Goal: Task Accomplishment & Management: Manage account settings

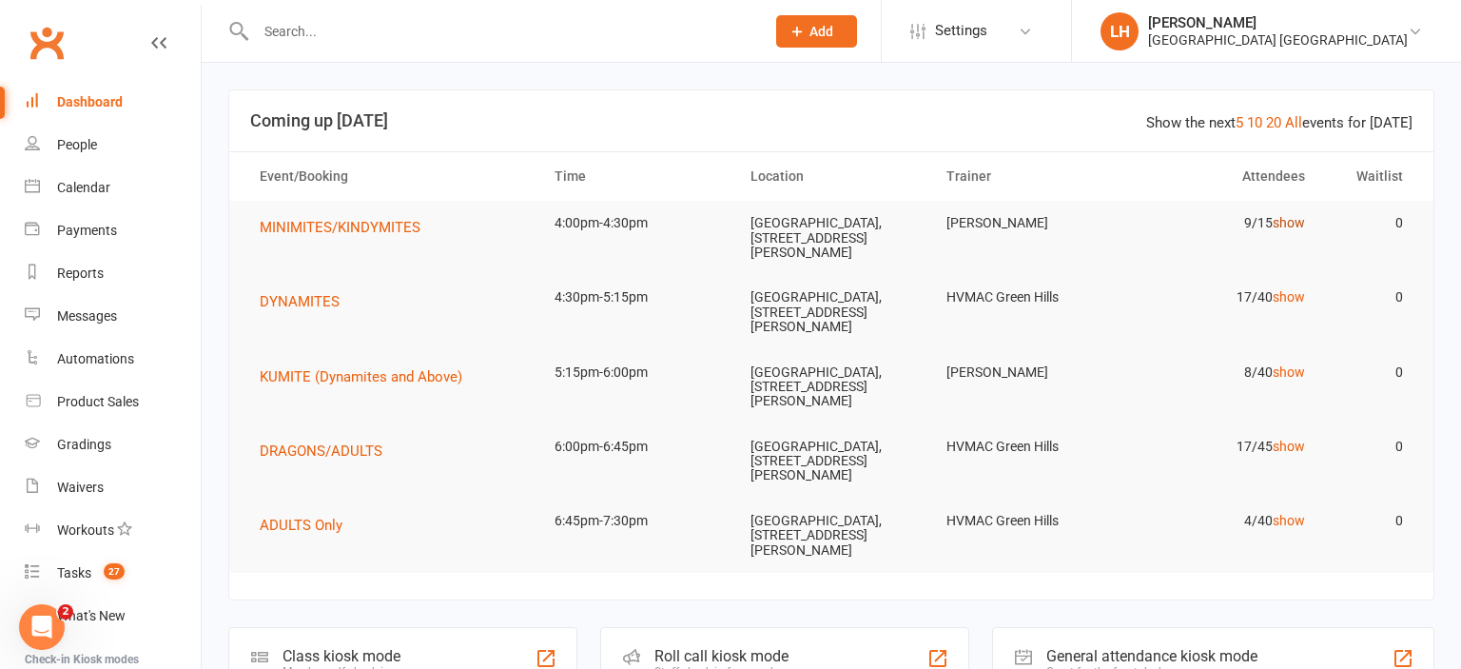
click at [1285, 226] on link "show" at bounding box center [1289, 222] width 32 height 15
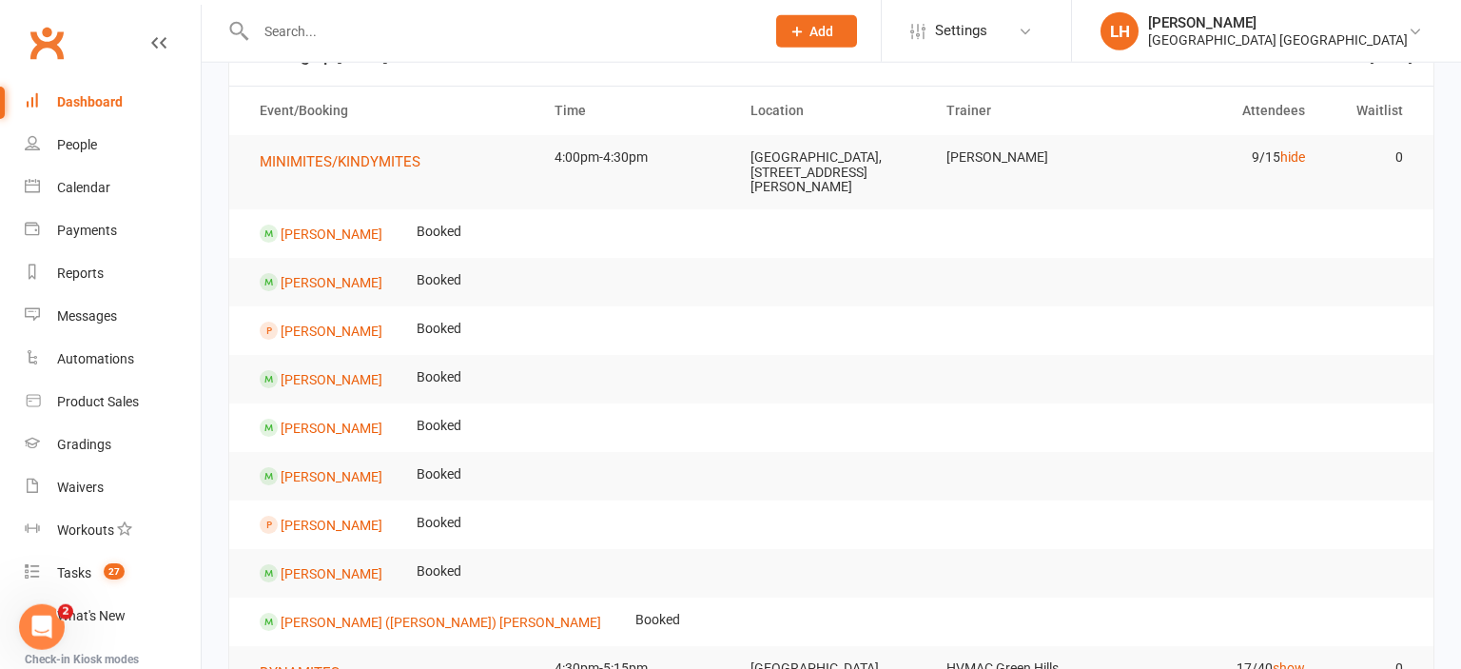
scroll to position [100, 0]
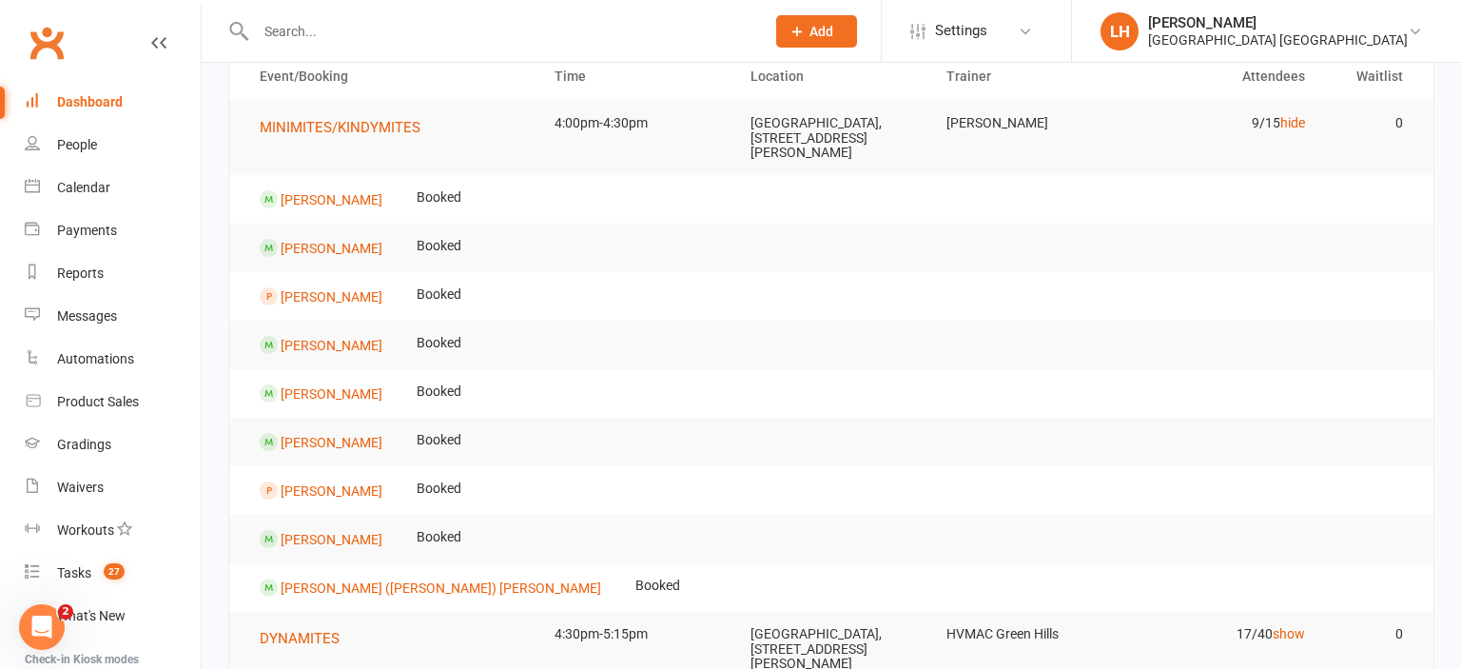
click at [660, 258] on tr "Grayson Doyle Booked" at bounding box center [831, 248] width 1204 height 49
click at [336, 35] on input "text" at bounding box center [500, 31] width 501 height 27
drag, startPoint x: 318, startPoint y: 30, endPoint x: 174, endPoint y: 36, distance: 143.8
click at [250, 36] on input "zayna" at bounding box center [500, 31] width 501 height 27
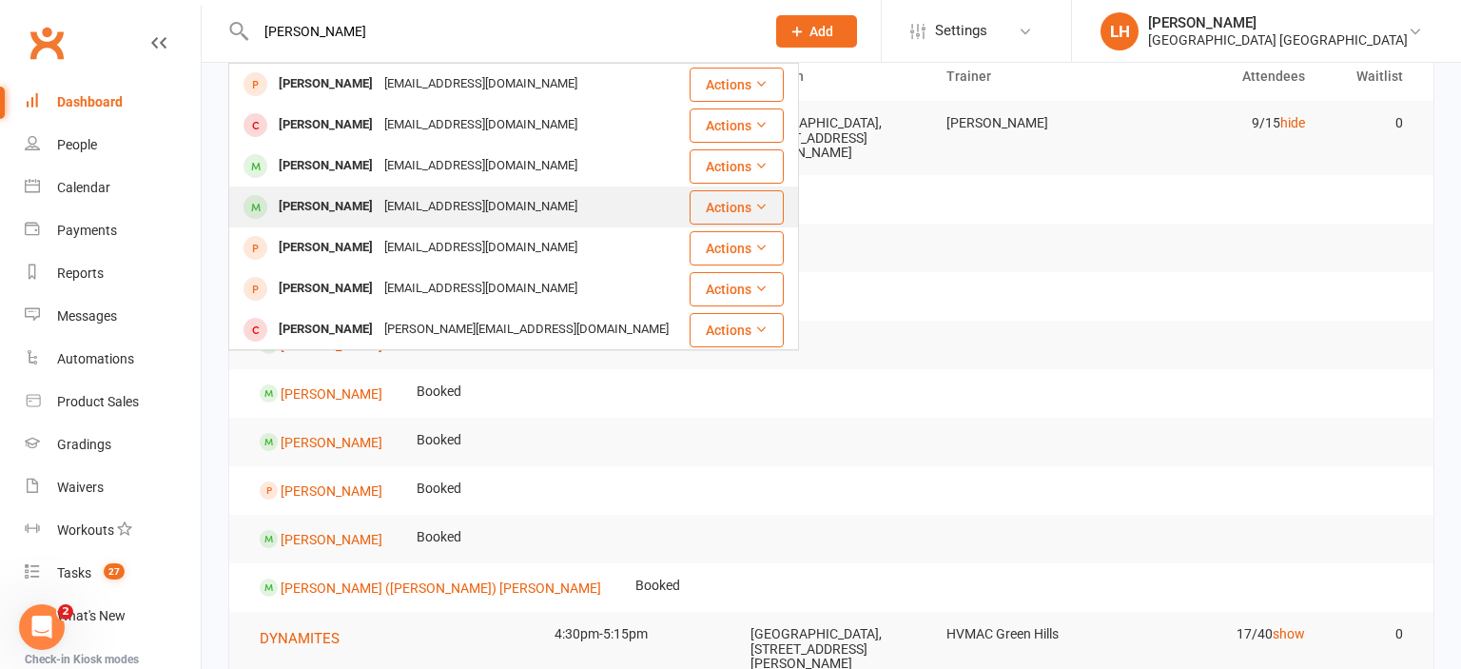
type input "chloe"
click at [409, 205] on div "[EMAIL_ADDRESS][DOMAIN_NAME]" at bounding box center [481, 207] width 205 height 28
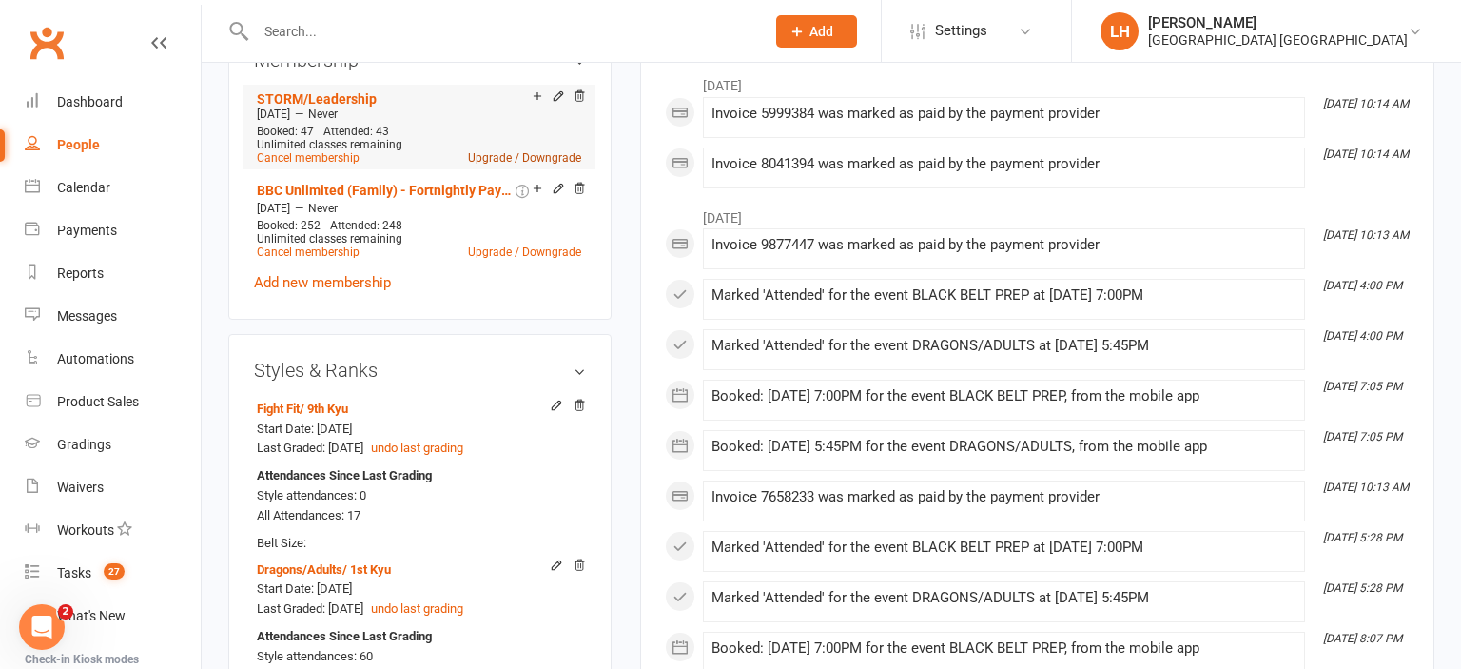
scroll to position [904, 0]
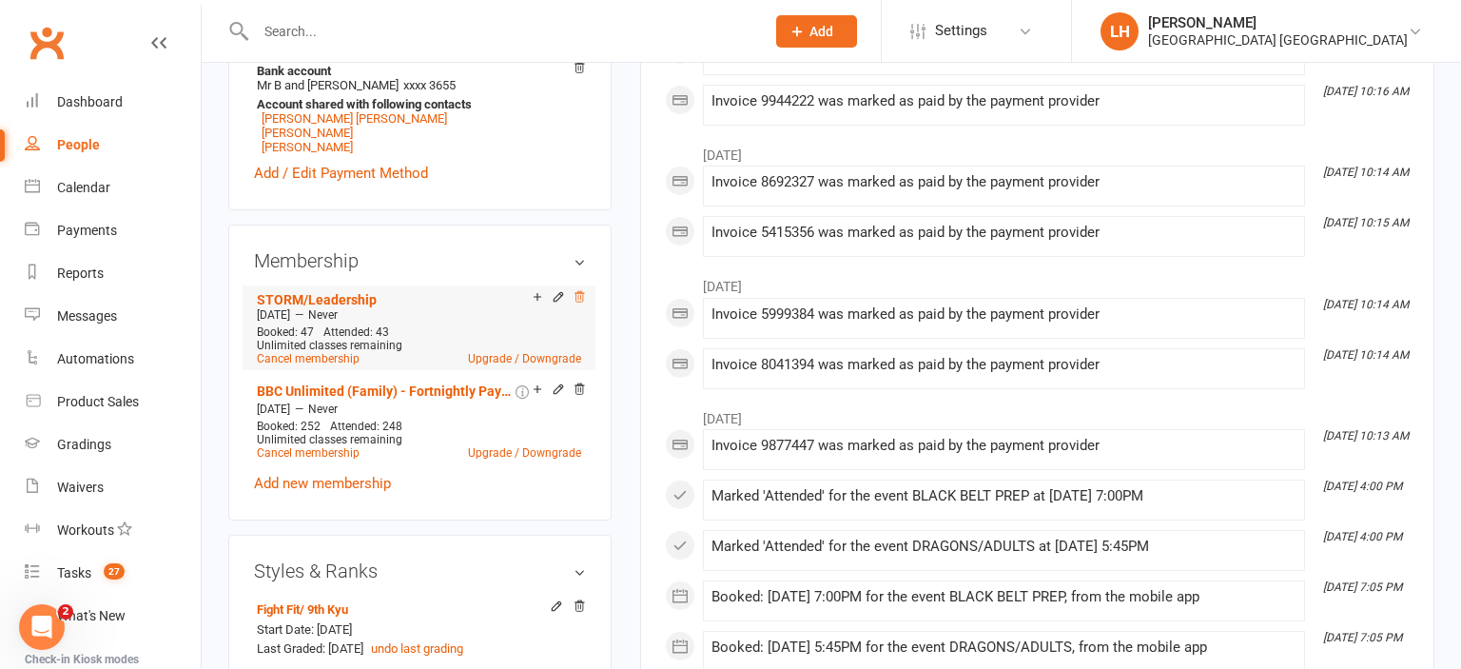
click at [579, 302] on icon at bounding box center [579, 296] width 13 height 13
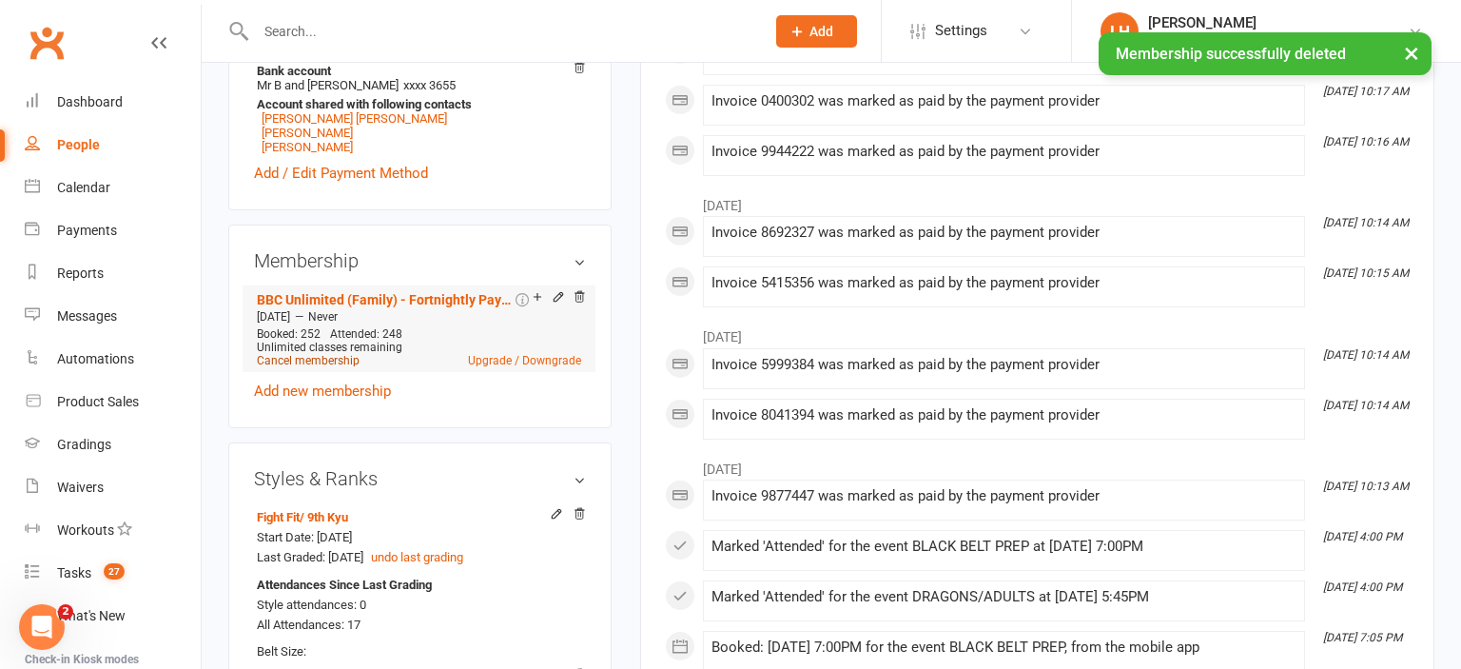
click at [325, 366] on link "Cancel membership" at bounding box center [308, 360] width 103 height 13
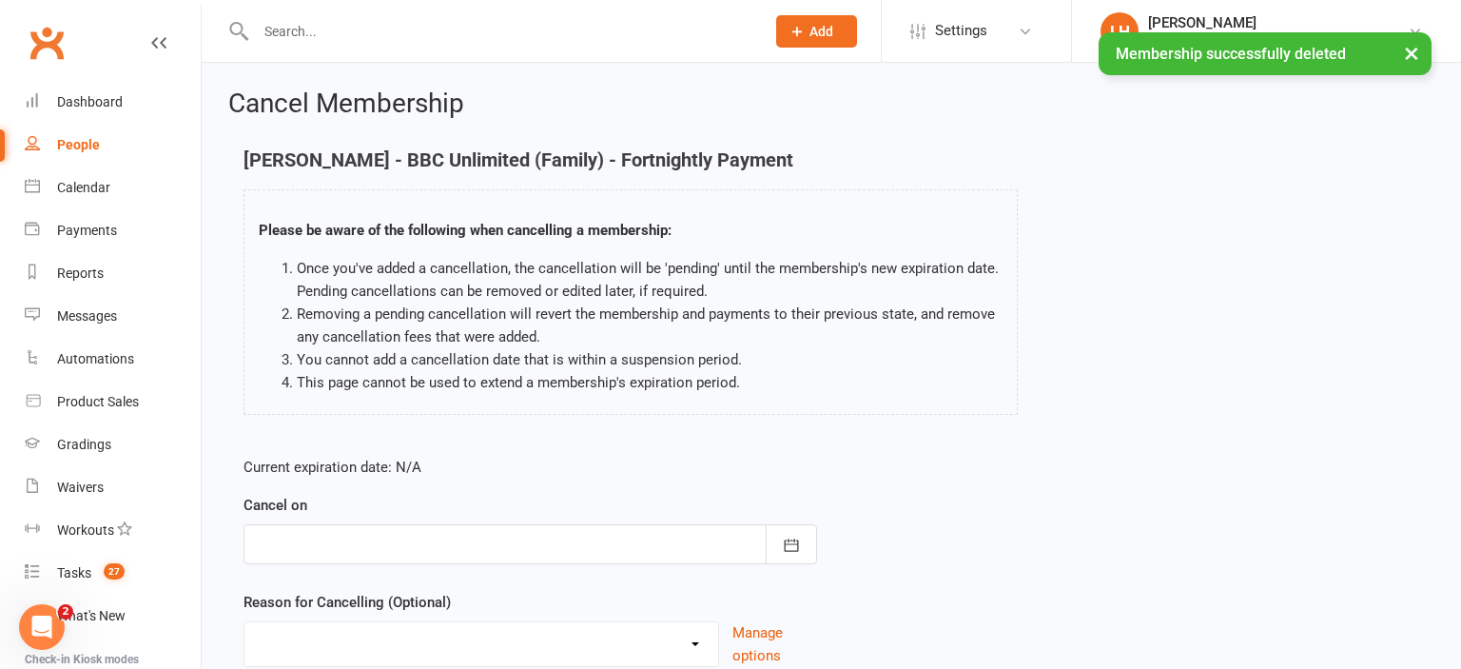
scroll to position [150, 0]
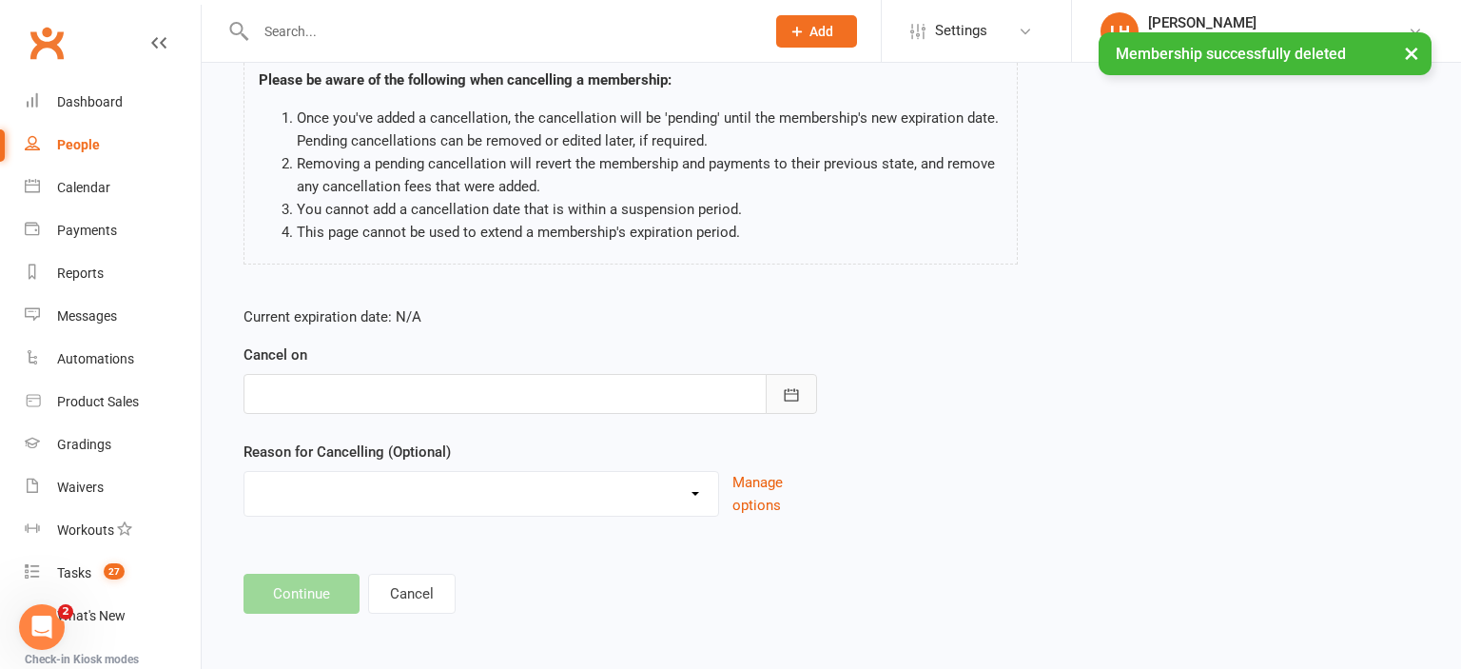
click at [804, 389] on button "button" at bounding box center [791, 394] width 51 height 40
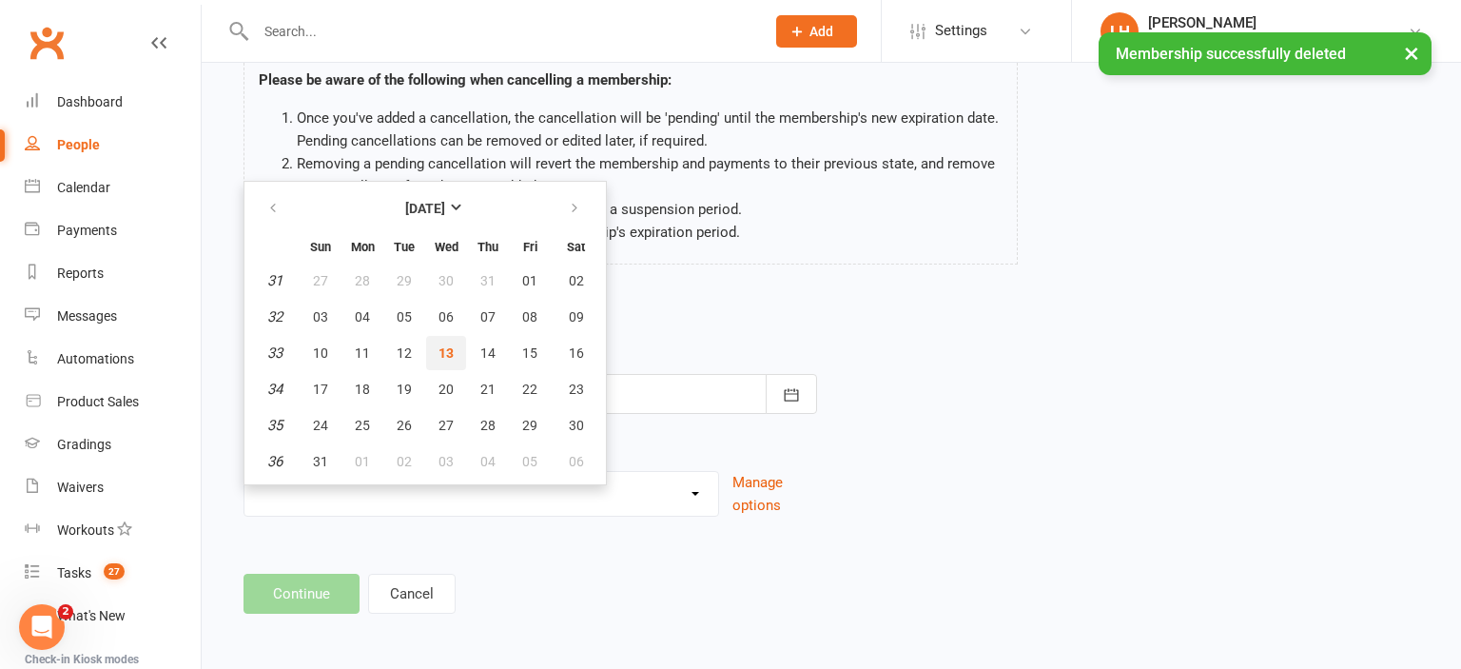
click at [450, 349] on span "13" at bounding box center [446, 352] width 15 height 15
type input "[DATE]"
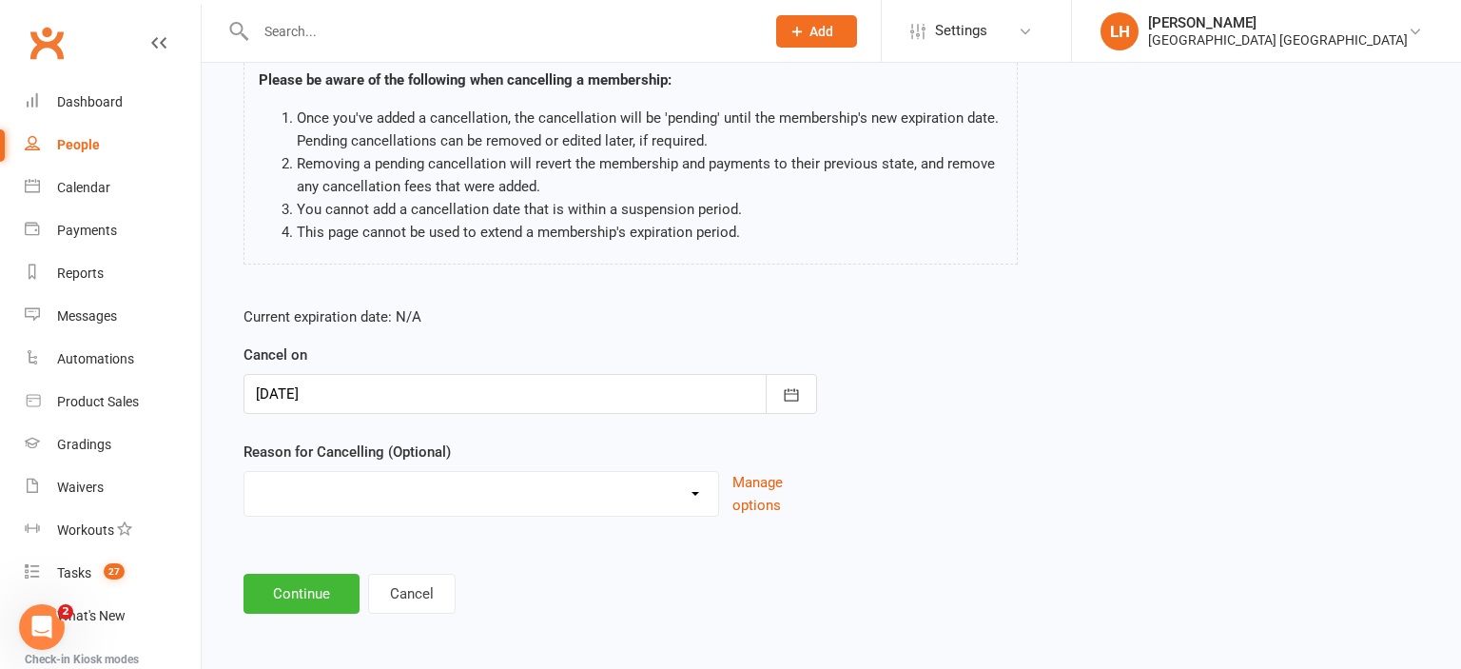
click at [244, 472] on select "Changing Membership plan Failed Payments family/work Holiday Injury Lost Intere…" at bounding box center [481, 491] width 474 height 38
select select "19"
click option "Work/Family Commitments" at bounding box center [0, 0] width 0 height 0
click at [315, 601] on button "Continue" at bounding box center [302, 594] width 116 height 40
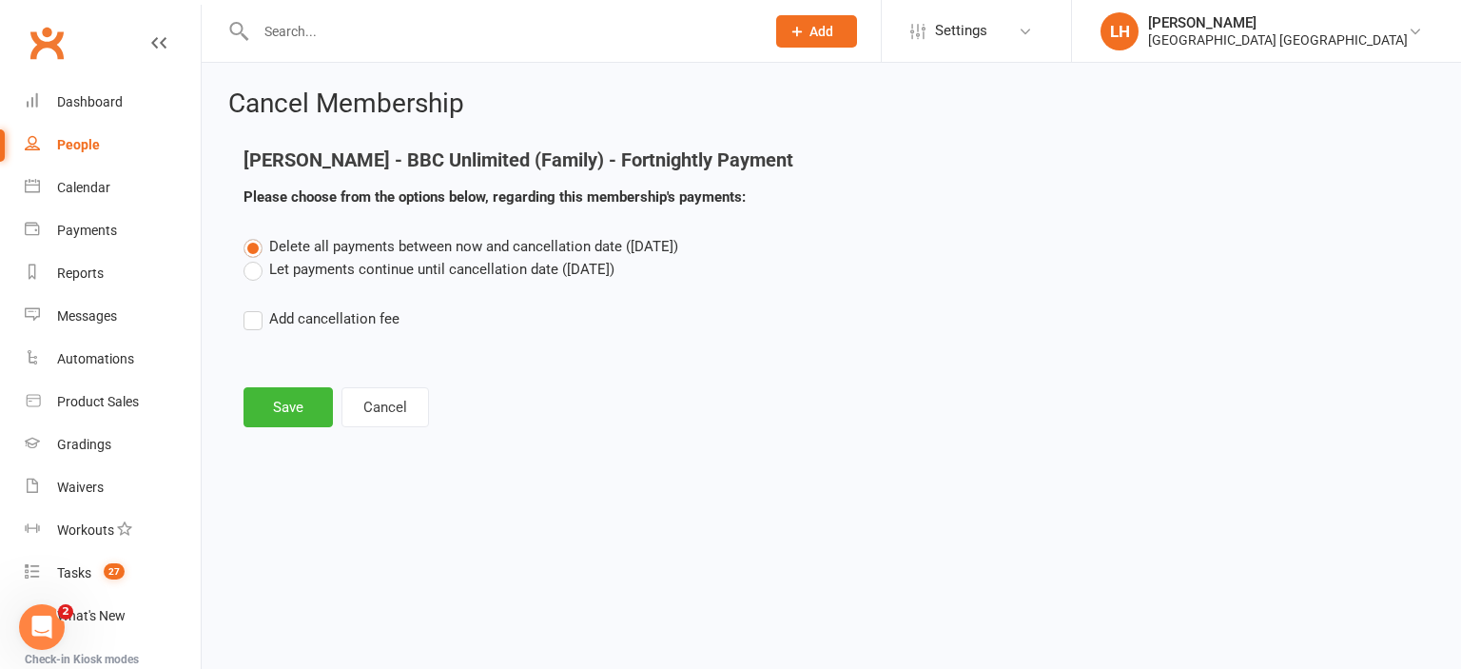
scroll to position [0, 0]
click at [299, 408] on button "Save" at bounding box center [288, 407] width 89 height 40
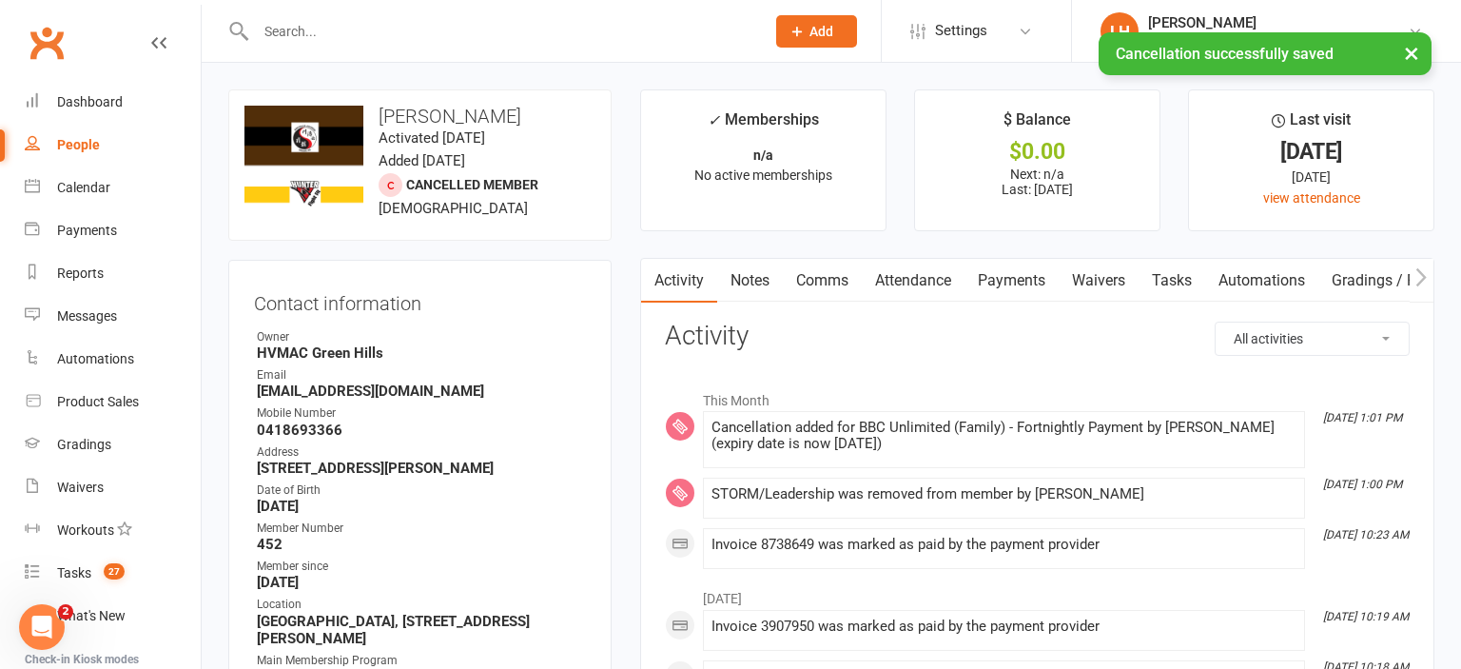
click at [1025, 271] on link "Payments" at bounding box center [1012, 281] width 94 height 44
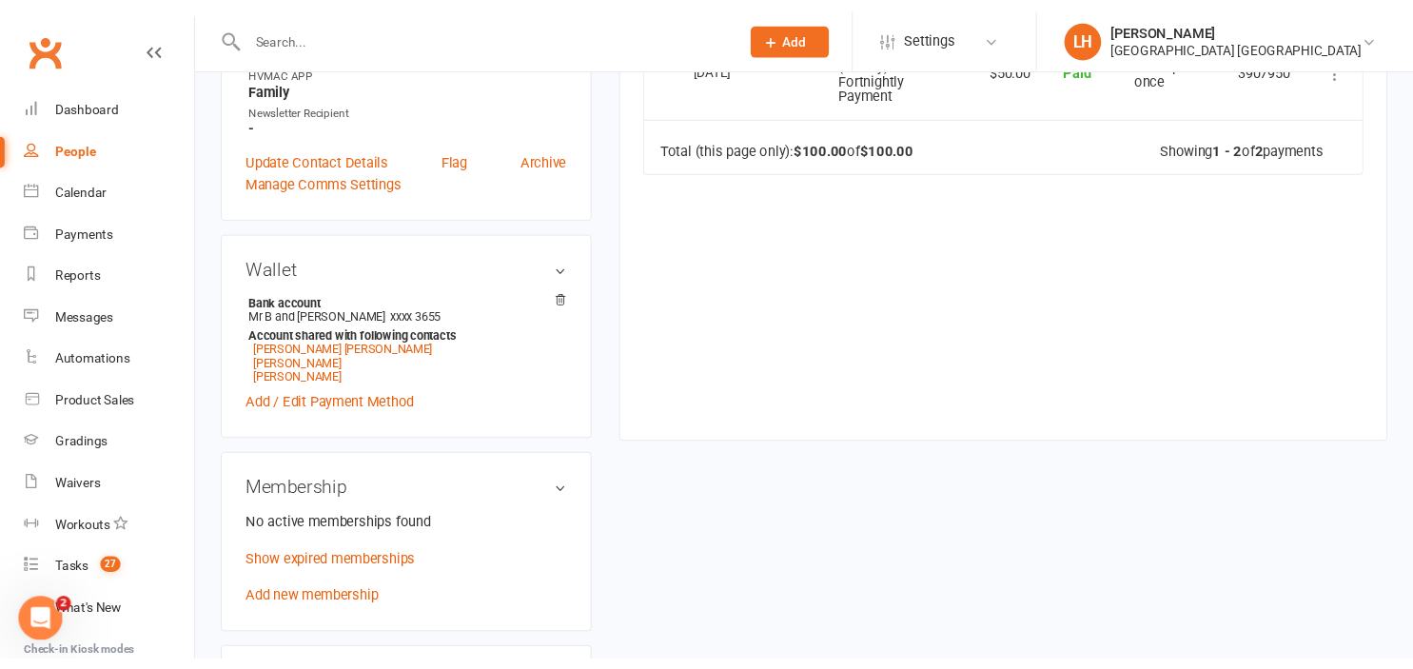
scroll to position [703, 0]
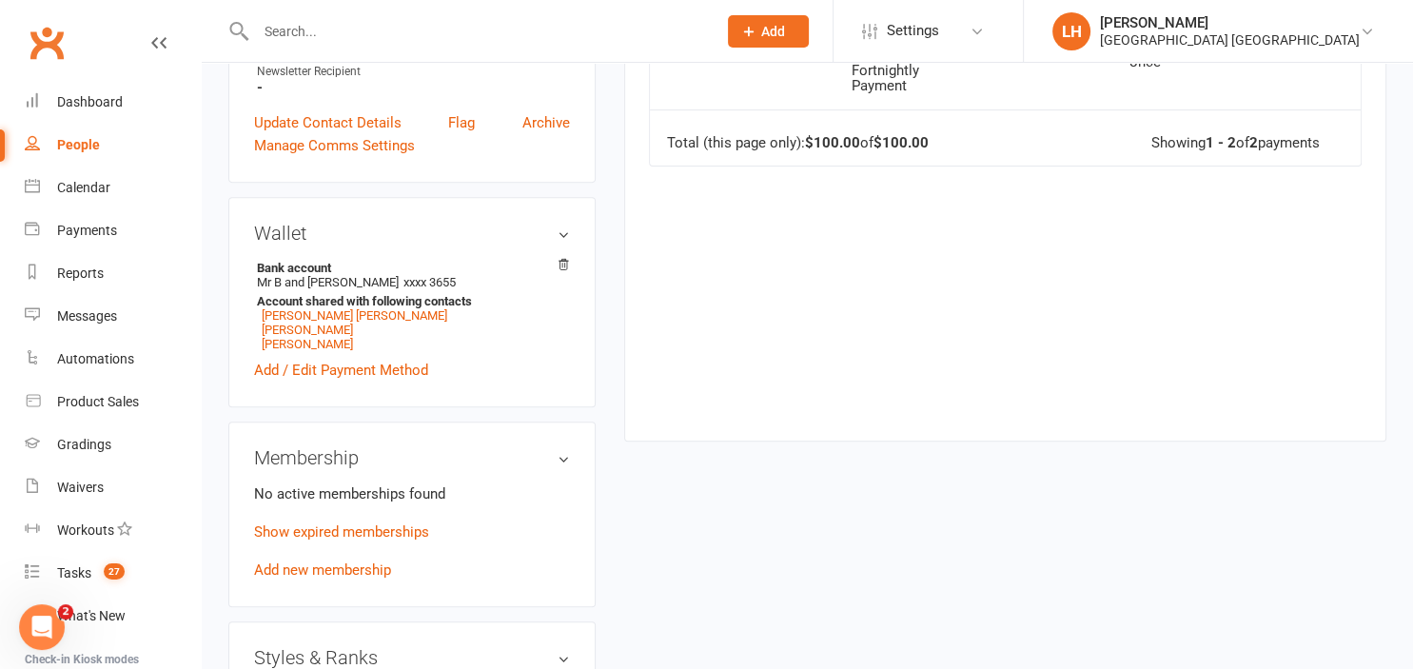
click at [364, 22] on input "text" at bounding box center [476, 31] width 453 height 27
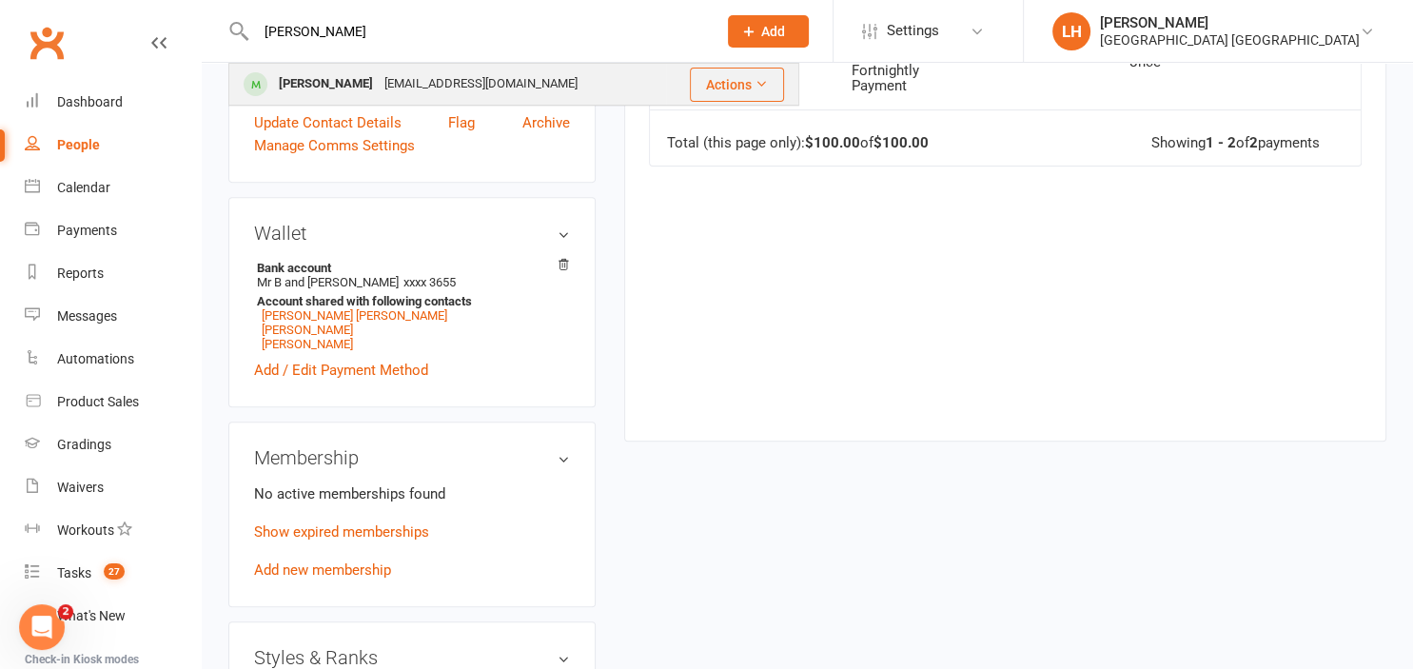
type input "veronica"
click at [379, 73] on div "Veronica Parra-Mariaca" at bounding box center [326, 84] width 106 height 28
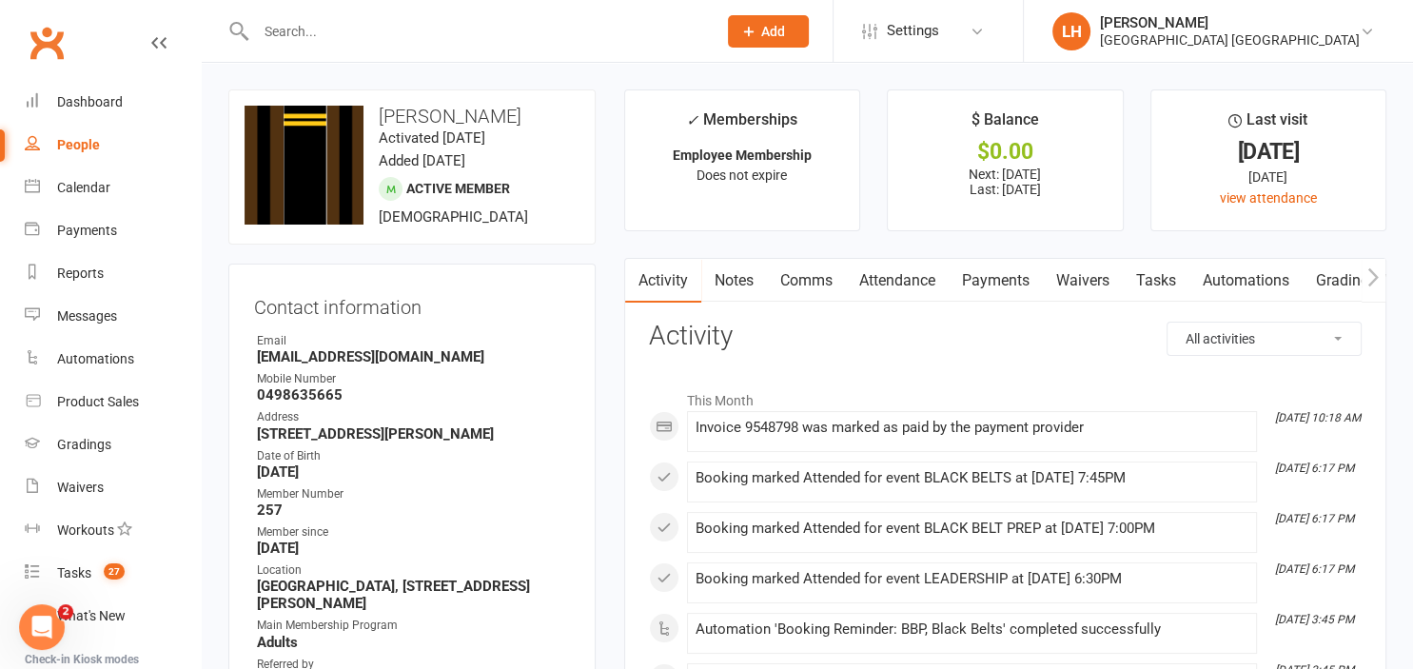
click at [1001, 276] on link "Payments" at bounding box center [995, 281] width 94 height 44
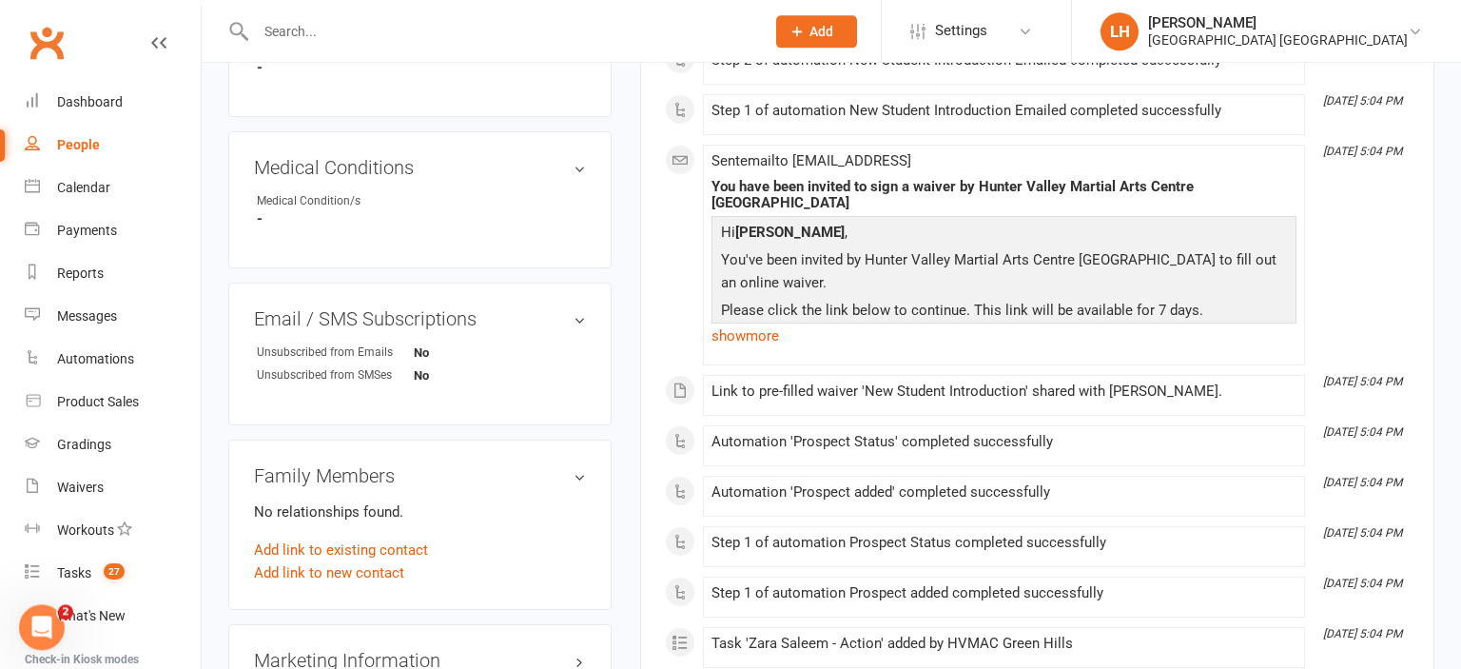
scroll to position [1205, 0]
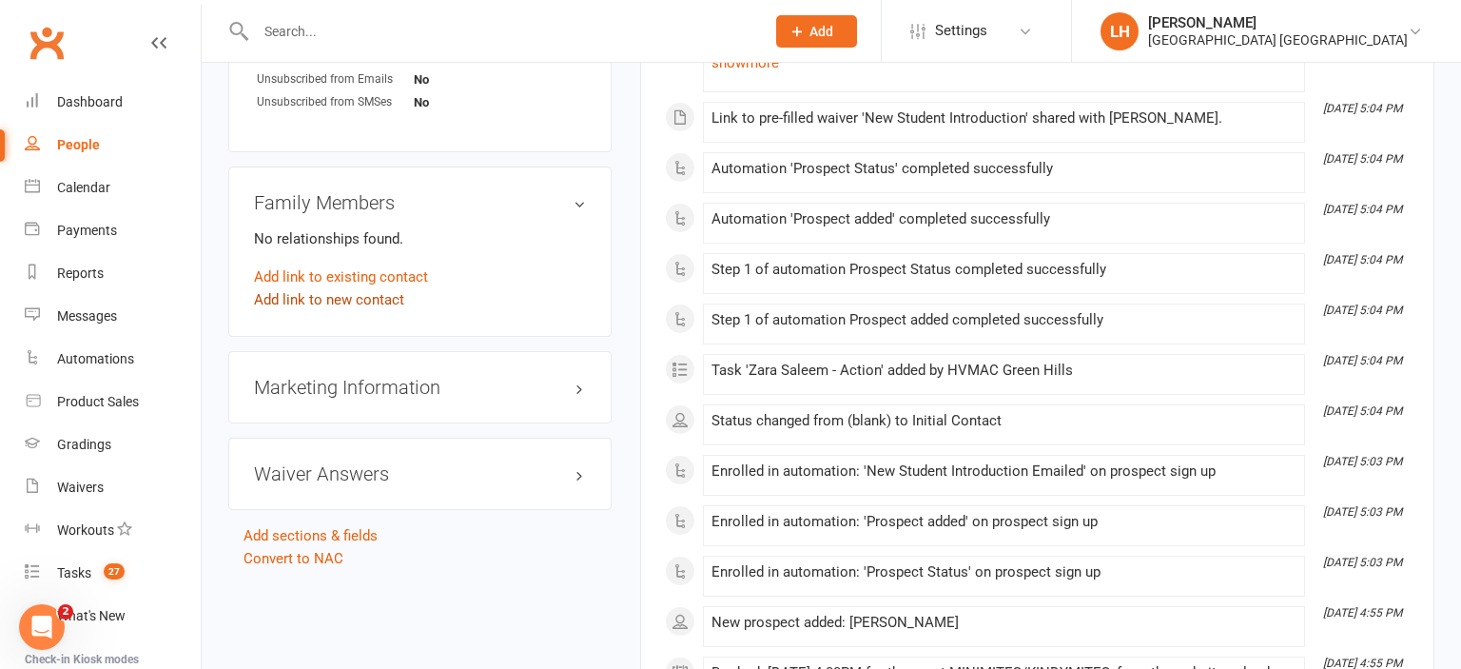
click at [312, 309] on link "Add link to new contact" at bounding box center [329, 299] width 150 height 23
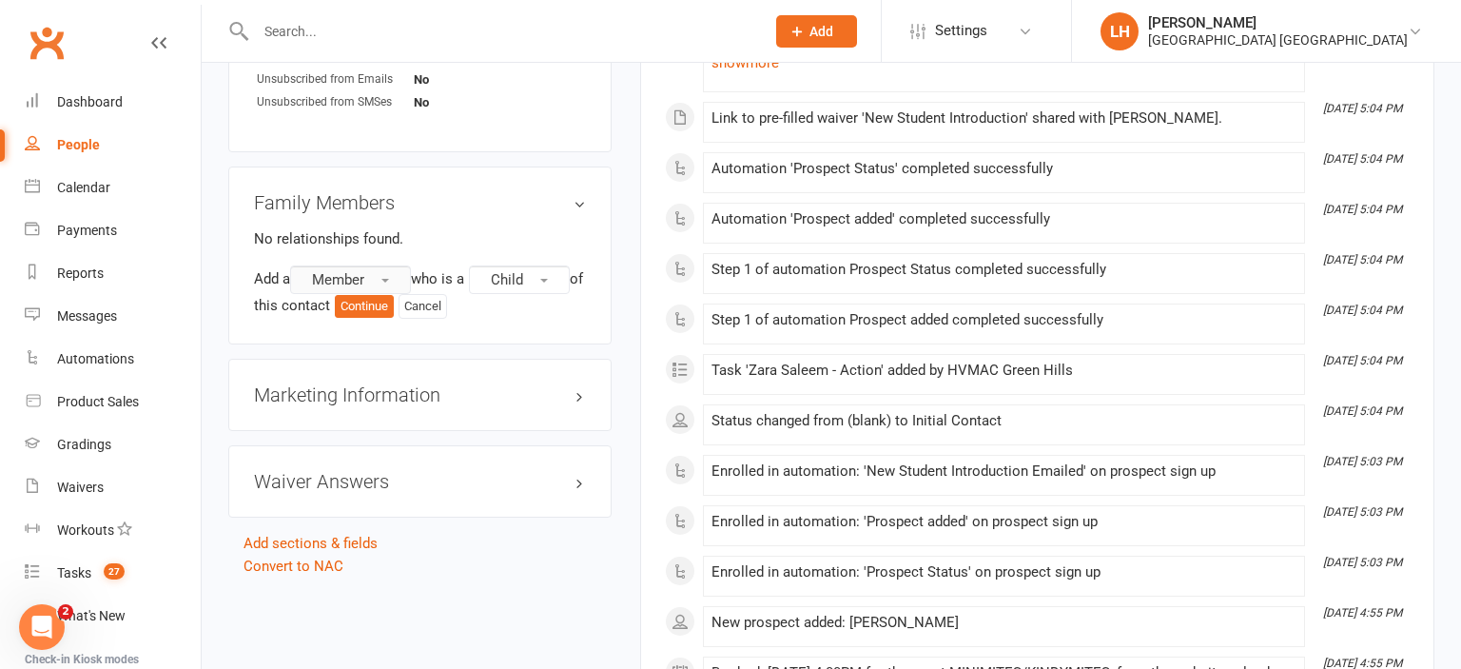
click at [373, 283] on button "Member" at bounding box center [350, 279] width 121 height 29
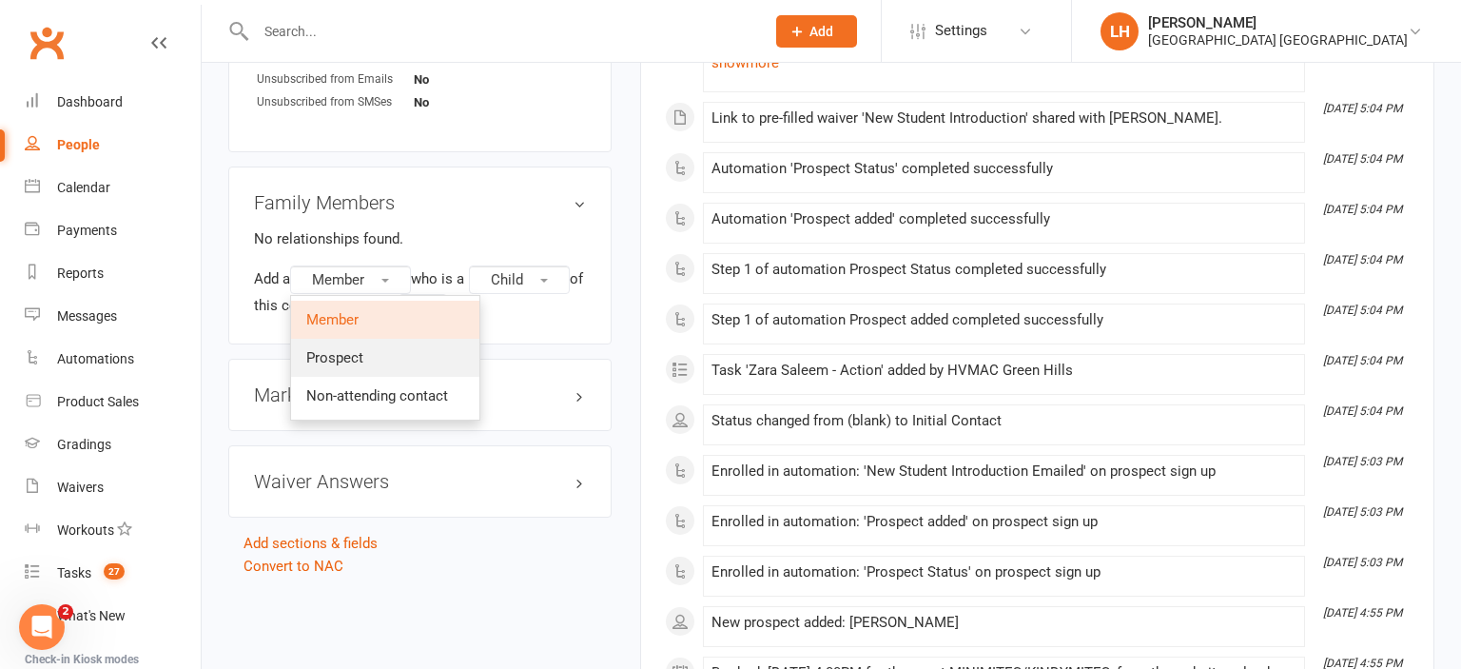
click at [374, 354] on link "Prospect" at bounding box center [385, 358] width 188 height 38
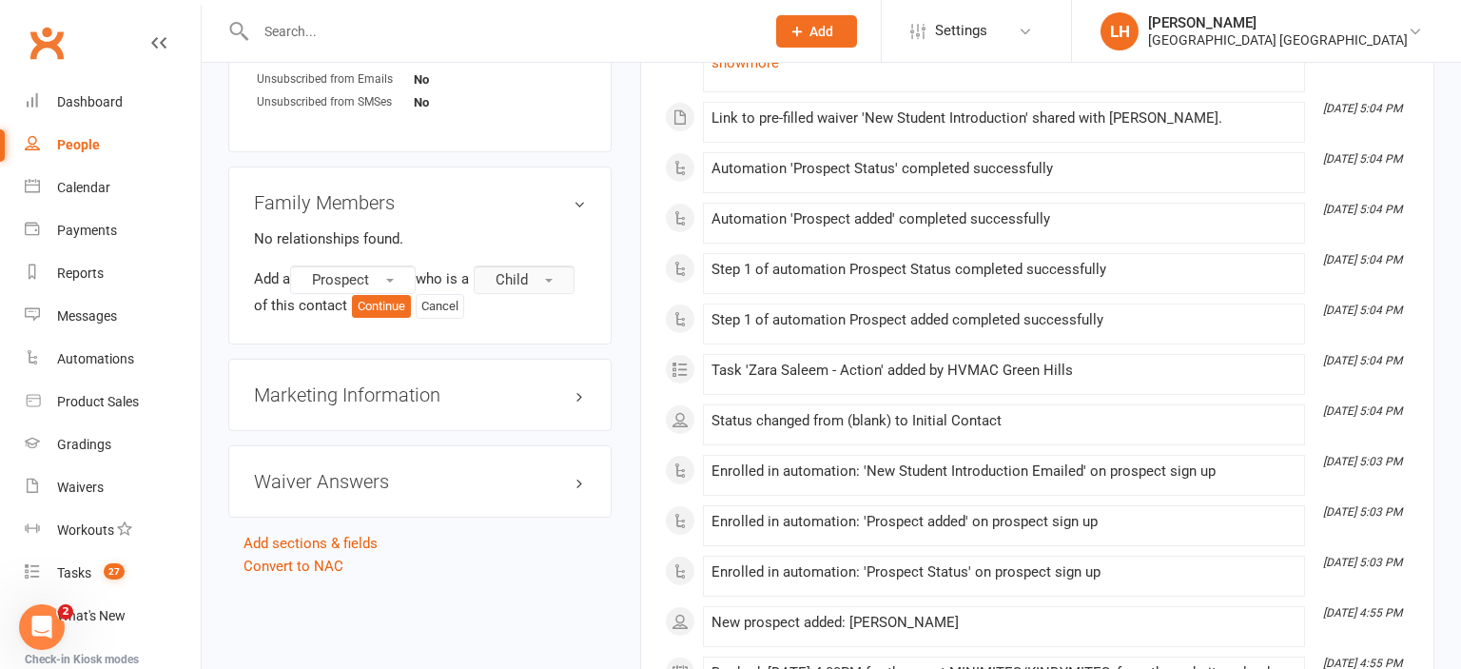
click at [561, 281] on button "Child" at bounding box center [524, 279] width 101 height 29
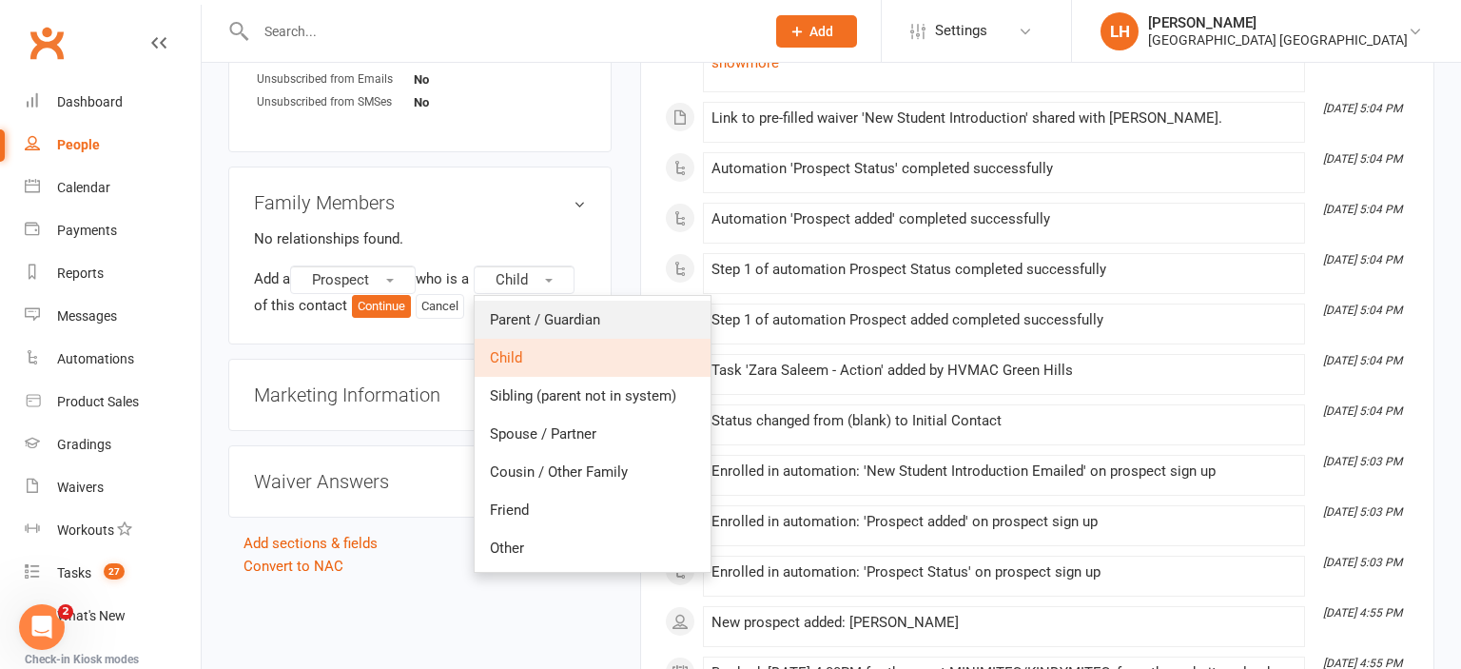
click at [561, 325] on span "Parent / Guardian" at bounding box center [545, 319] width 110 height 17
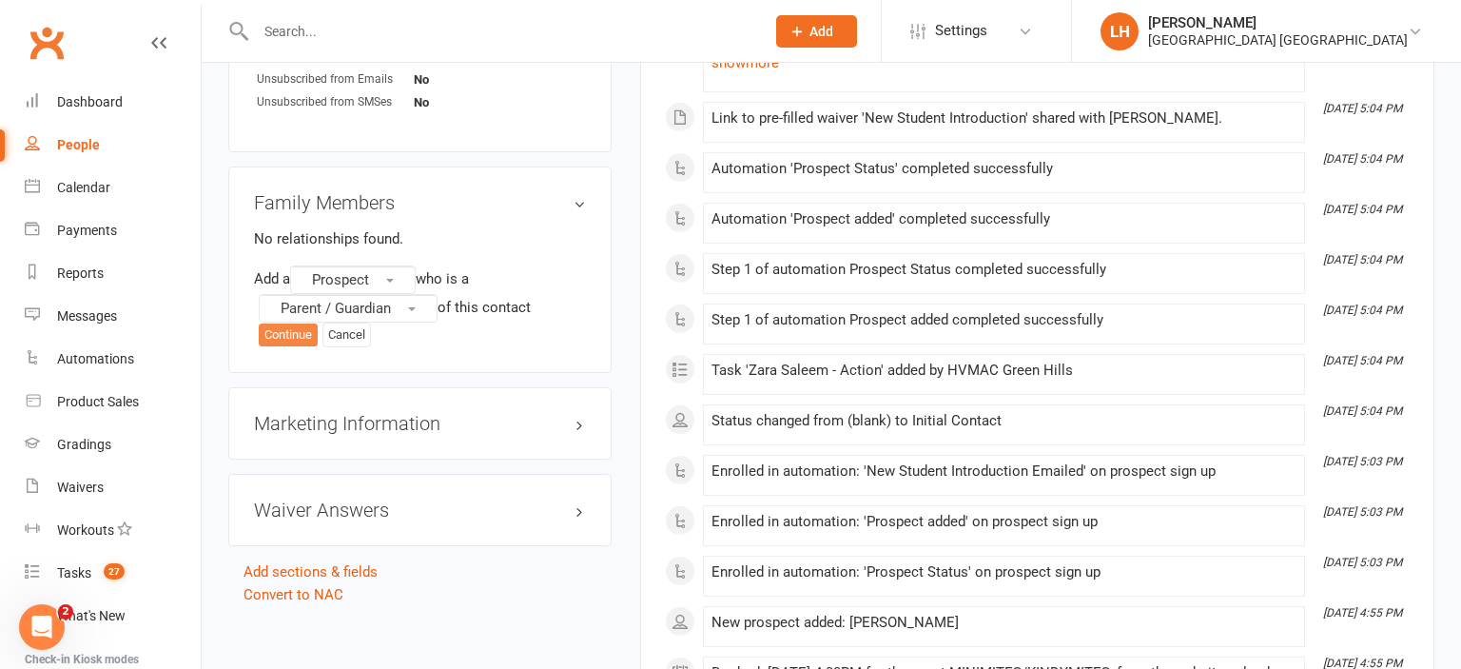
click at [294, 339] on button "Continue" at bounding box center [288, 334] width 59 height 23
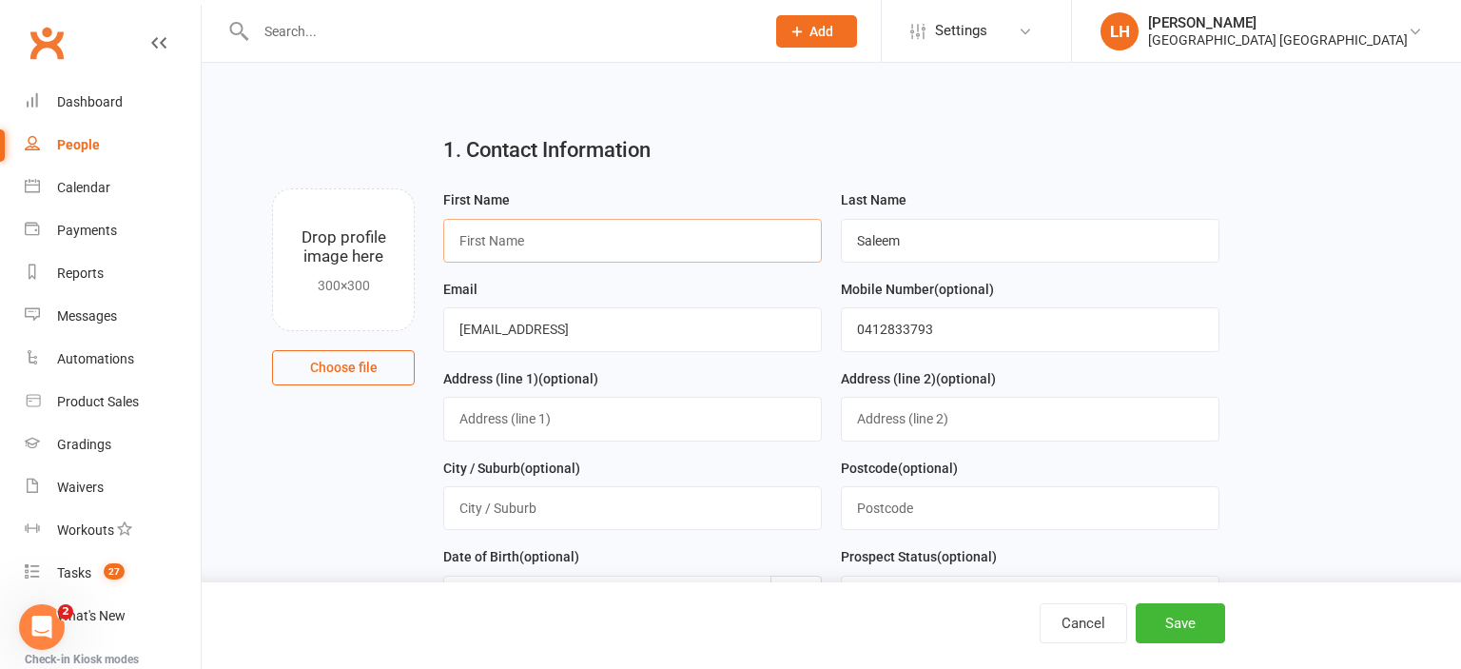
click at [512, 253] on input "text" at bounding box center [632, 241] width 379 height 44
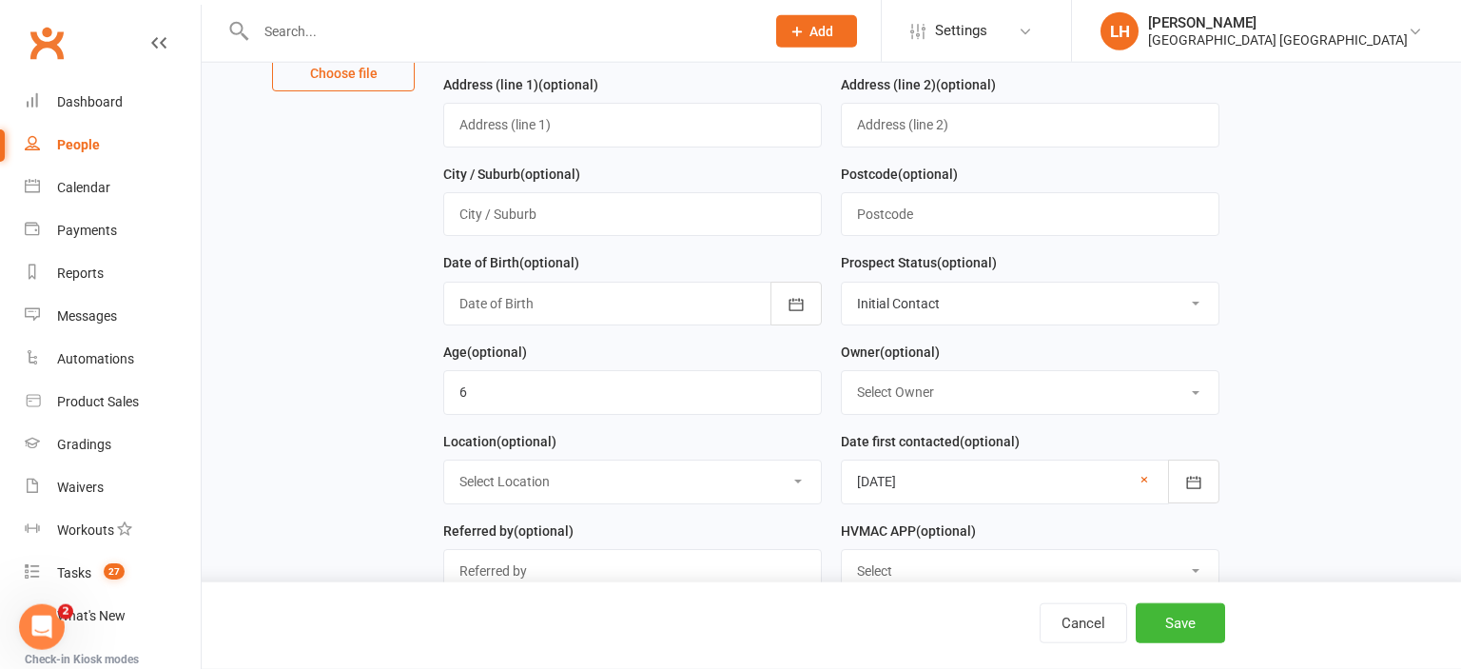
scroll to position [301, 0]
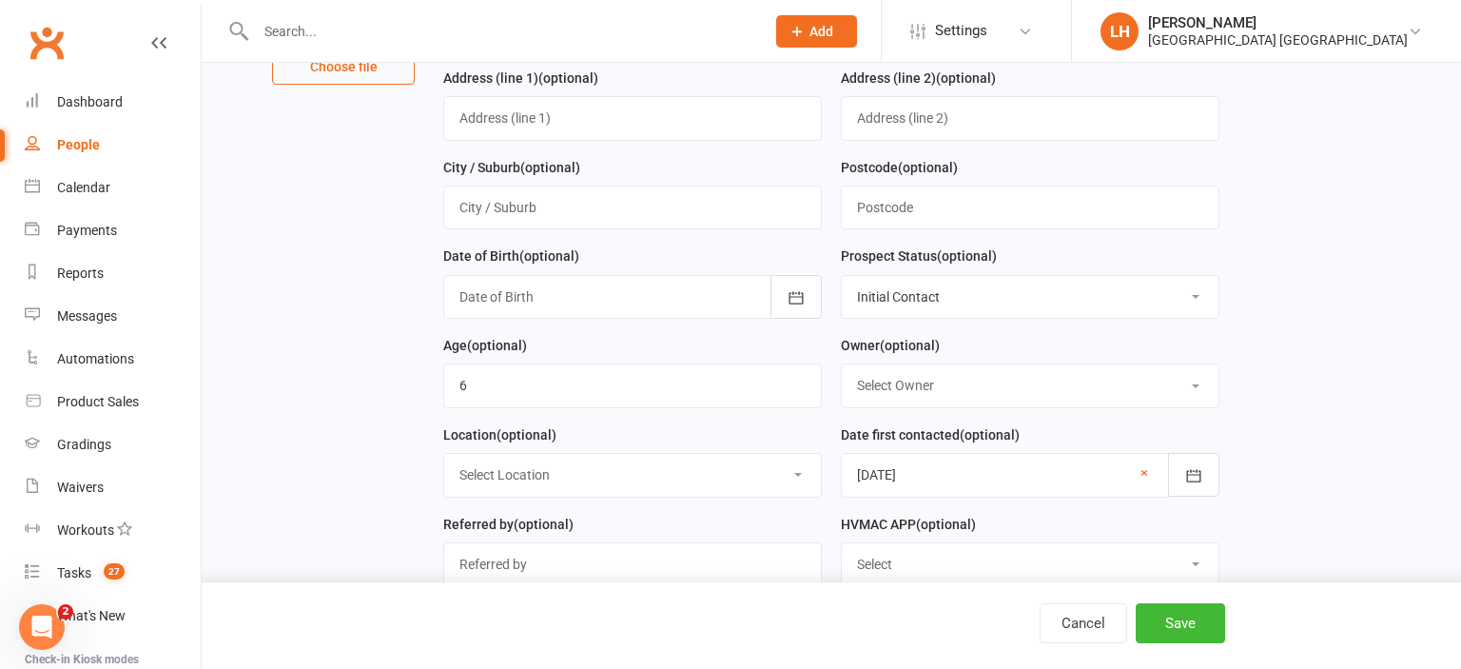
type input "UNKNOWN PARENT"
click at [500, 391] on input "string" at bounding box center [632, 385] width 379 height 44
click at [842, 276] on select "Select Initial Contact Not interested Special Event Attendee Birthday Party Att…" at bounding box center [1030, 297] width 377 height 42
select select "Parent/Carer of Prospect"
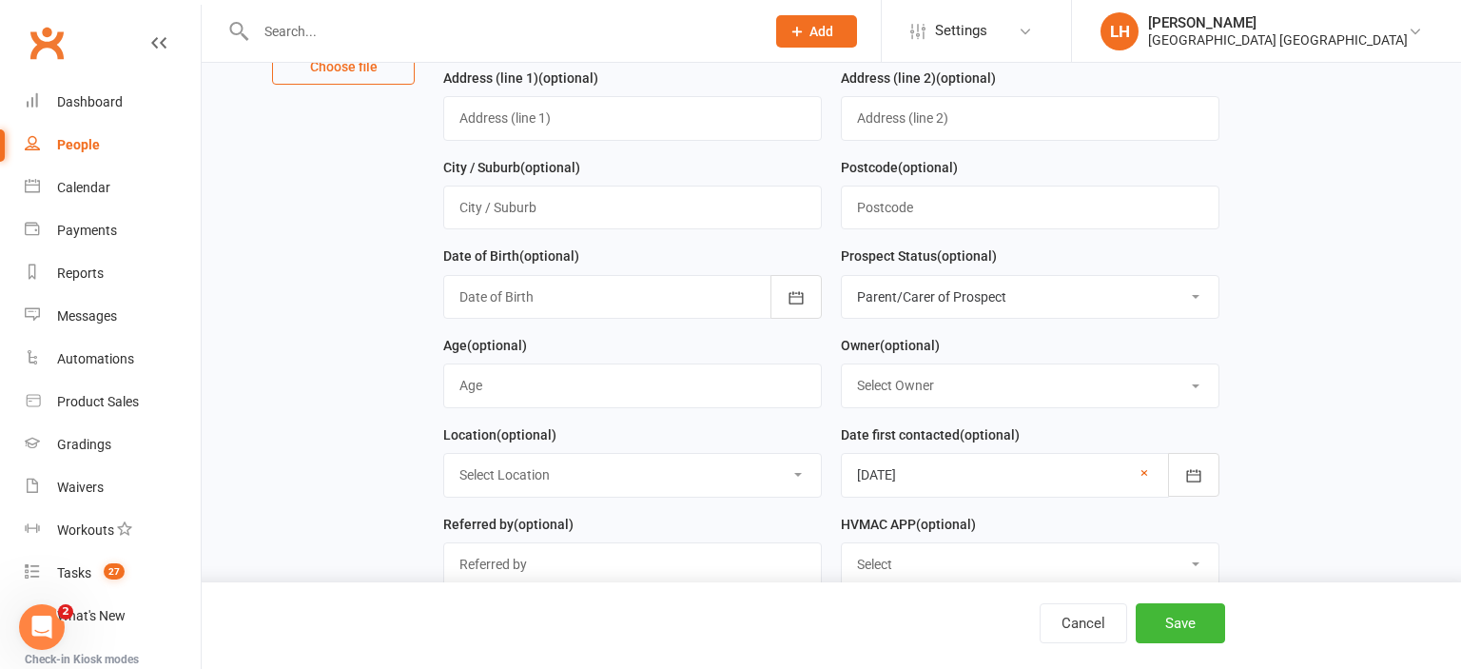
click option "Parent/Carer of Prospect" at bounding box center [0, 0] width 0 height 0
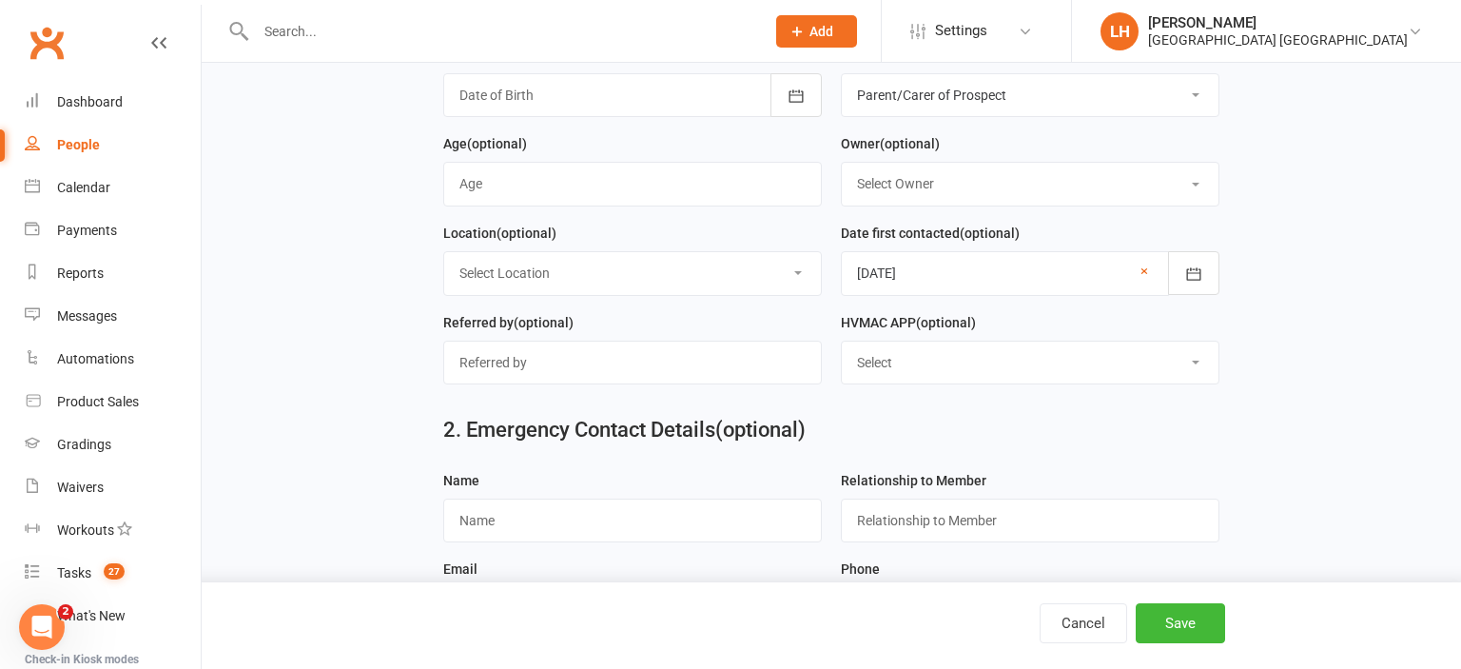
scroll to position [1161, 0]
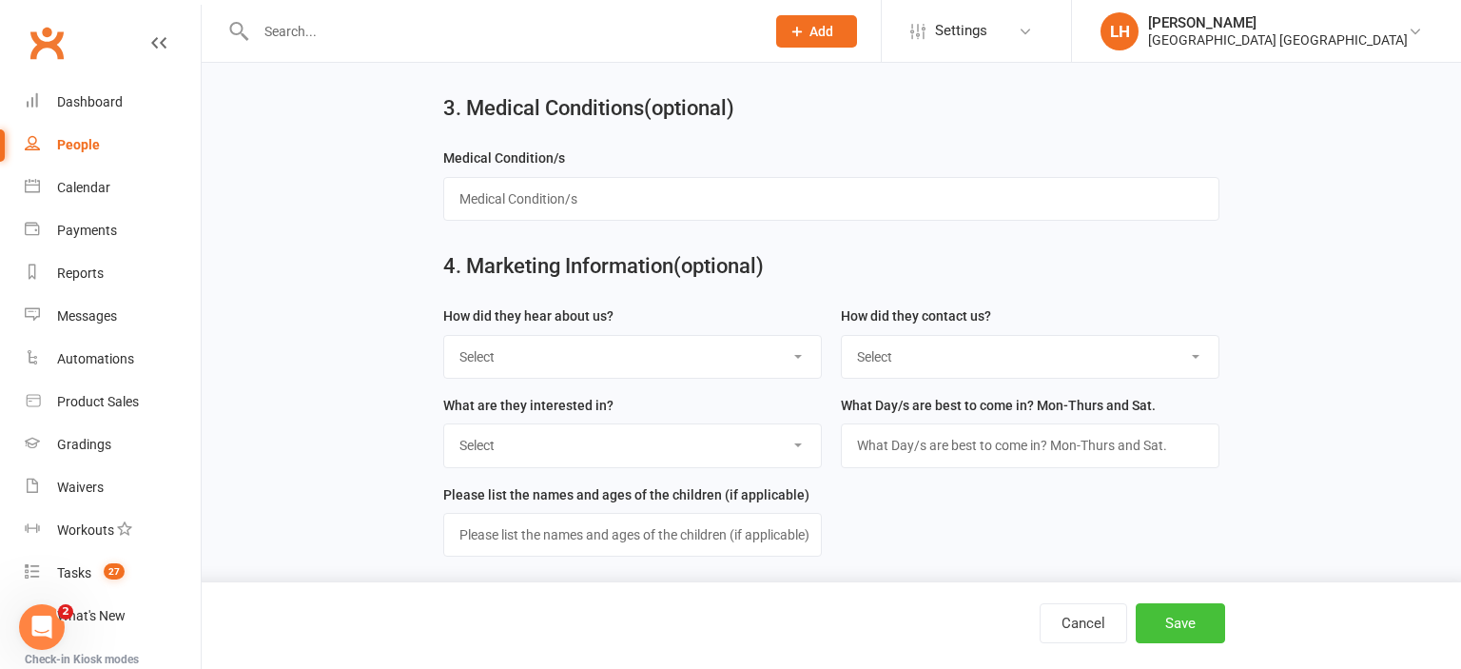
click at [1170, 629] on button "Save" at bounding box center [1180, 623] width 89 height 40
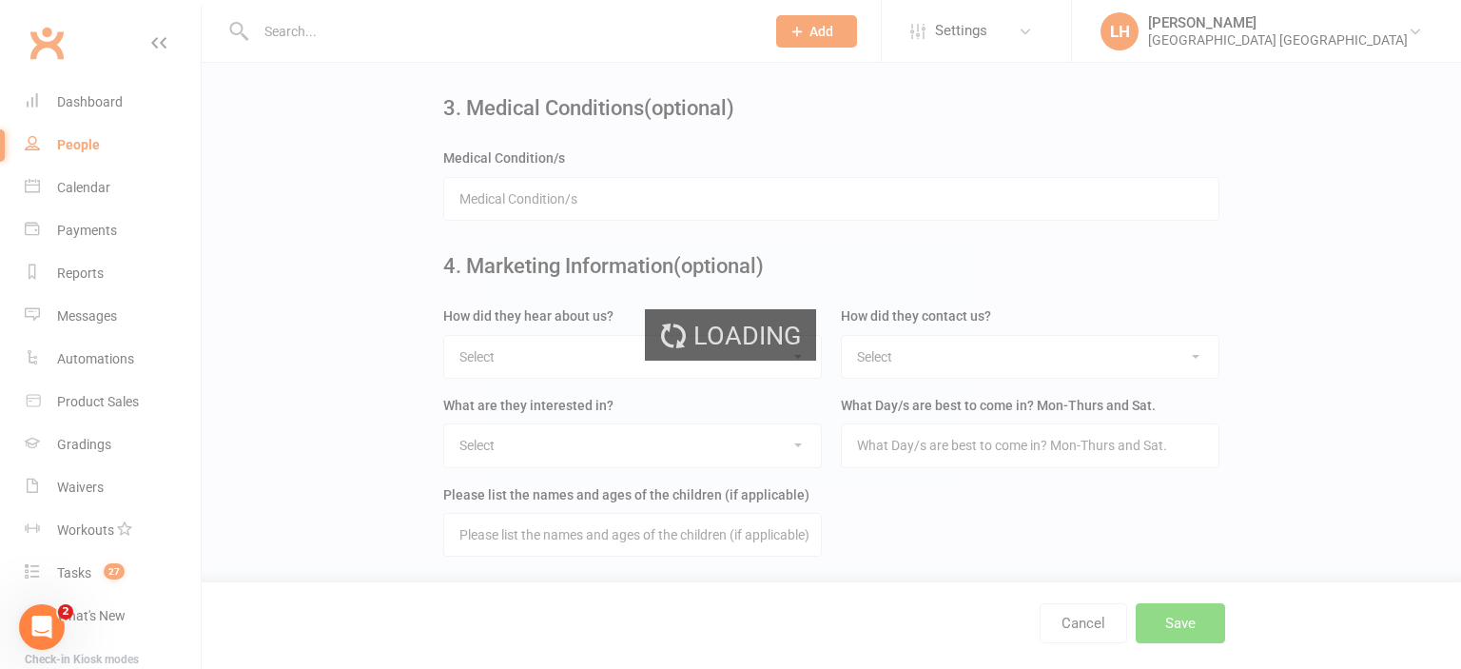
scroll to position [0, 0]
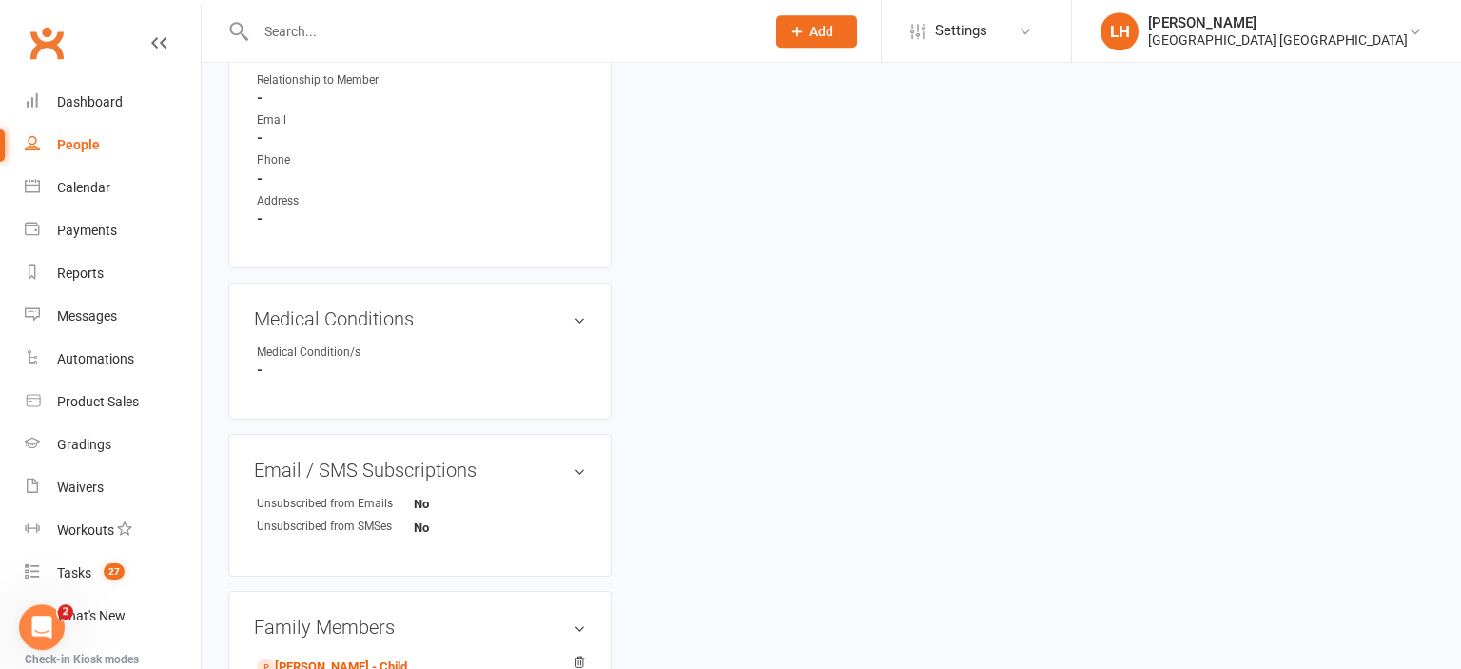
scroll to position [904, 0]
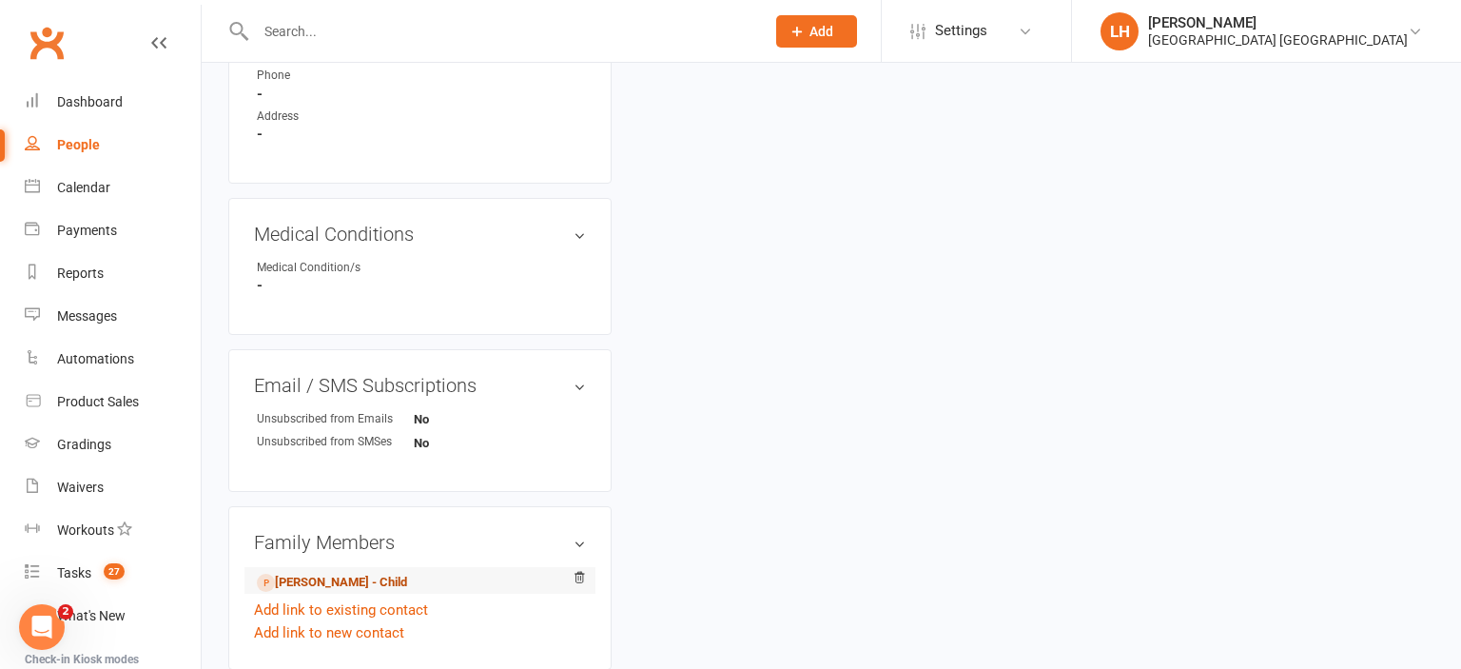
click at [341, 585] on link "Zara Saleem - Child" at bounding box center [332, 583] width 150 height 20
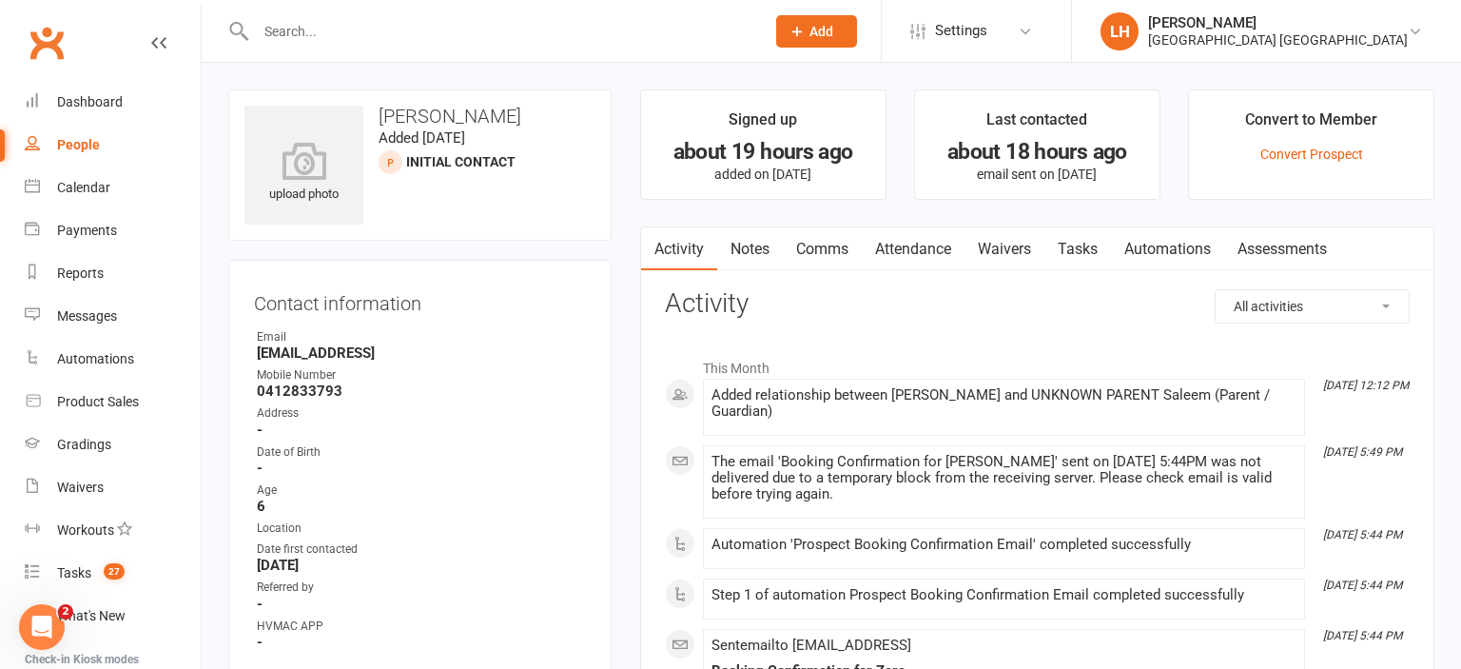
scroll to position [401, 0]
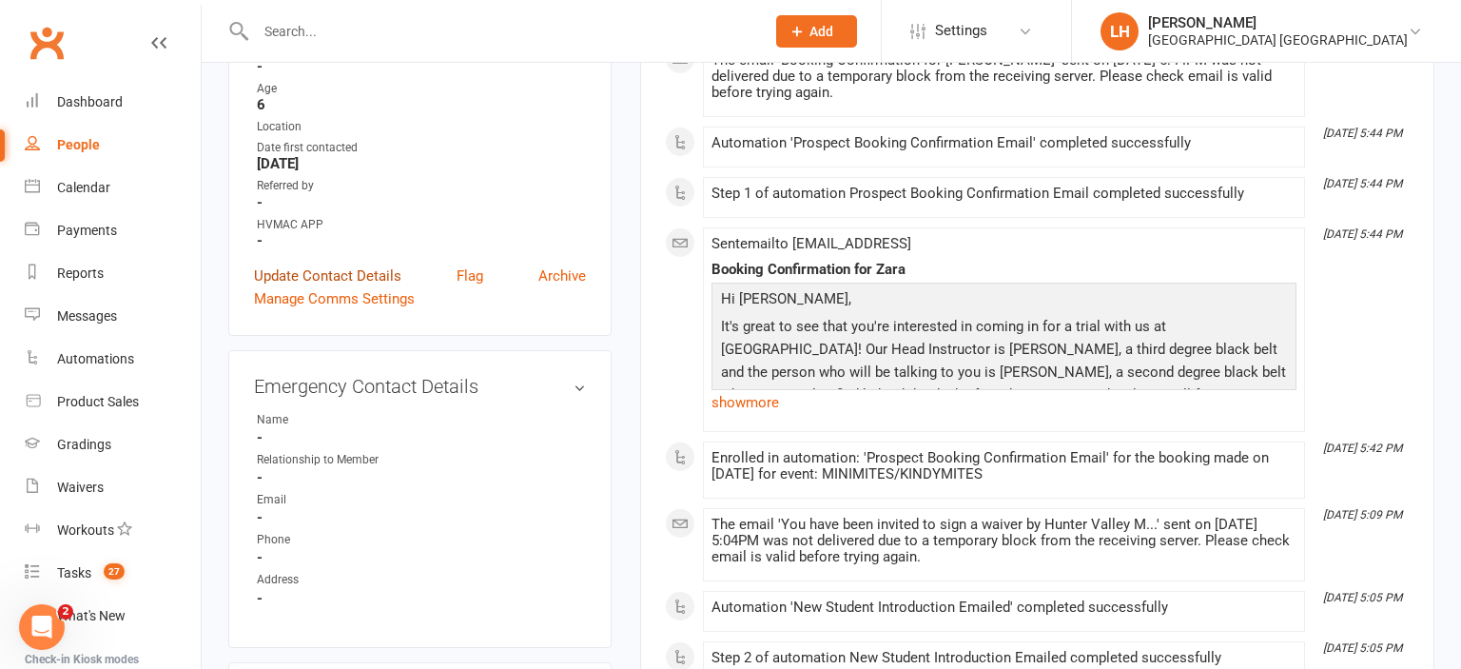
click at [340, 276] on link "Update Contact Details" at bounding box center [327, 275] width 147 height 23
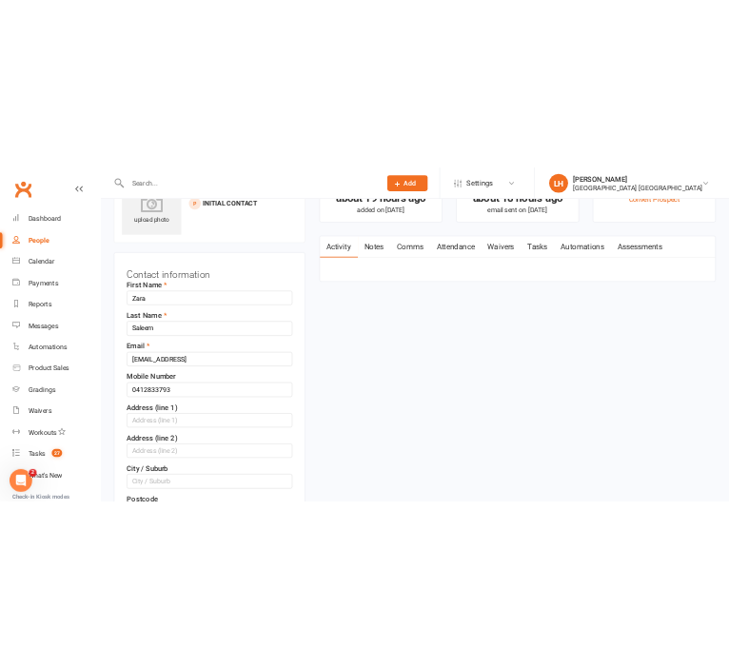
scroll to position [88, 0]
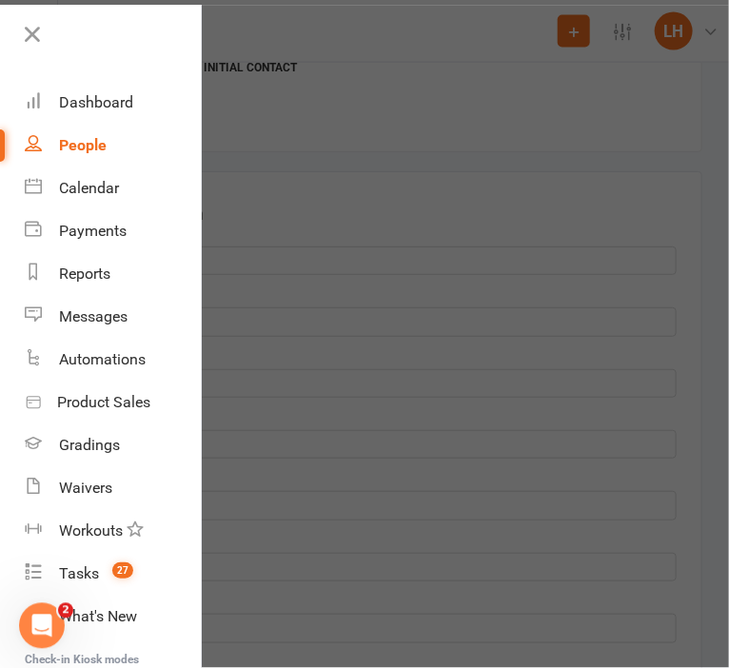
click at [371, 251] on div at bounding box center [364, 334] width 729 height 668
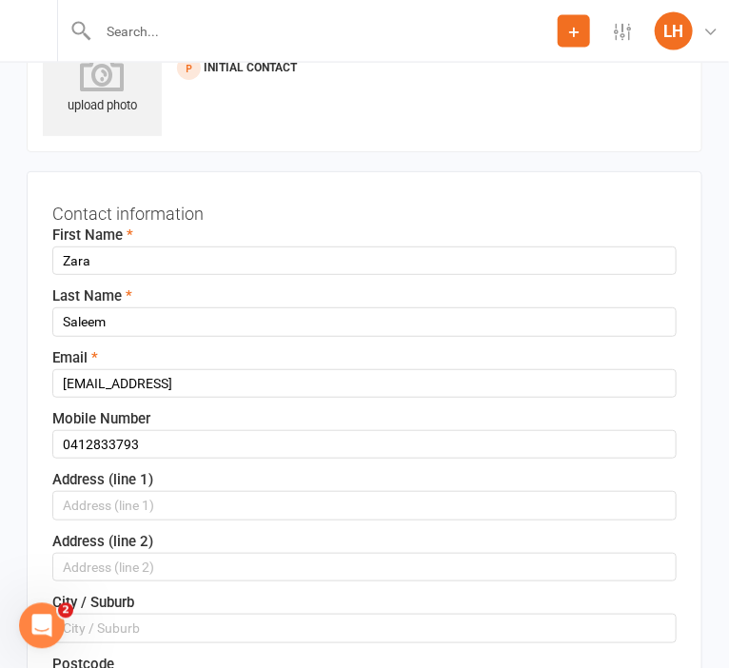
scroll to position [89, 0]
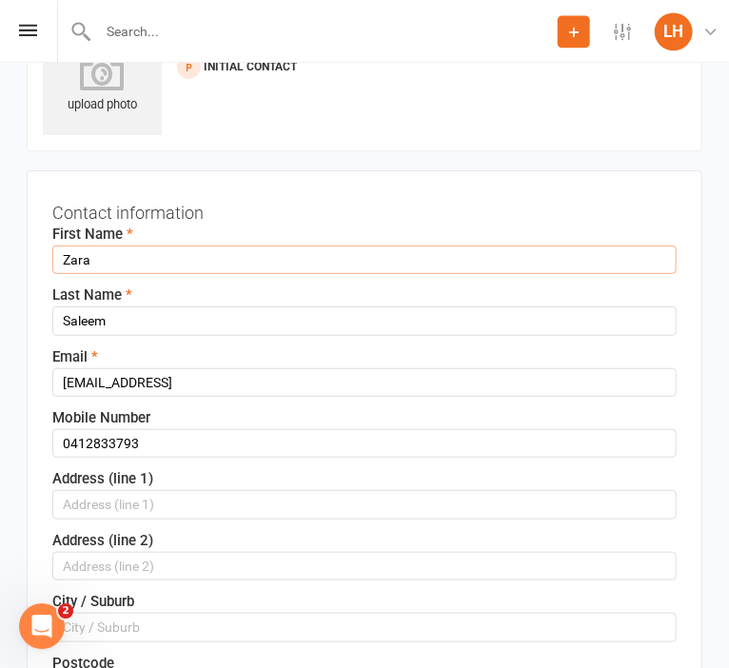
click at [118, 262] on input "Zara" at bounding box center [364, 259] width 624 height 29
click at [117, 260] on input "Zara" at bounding box center [364, 259] width 624 height 29
type input "Esa"
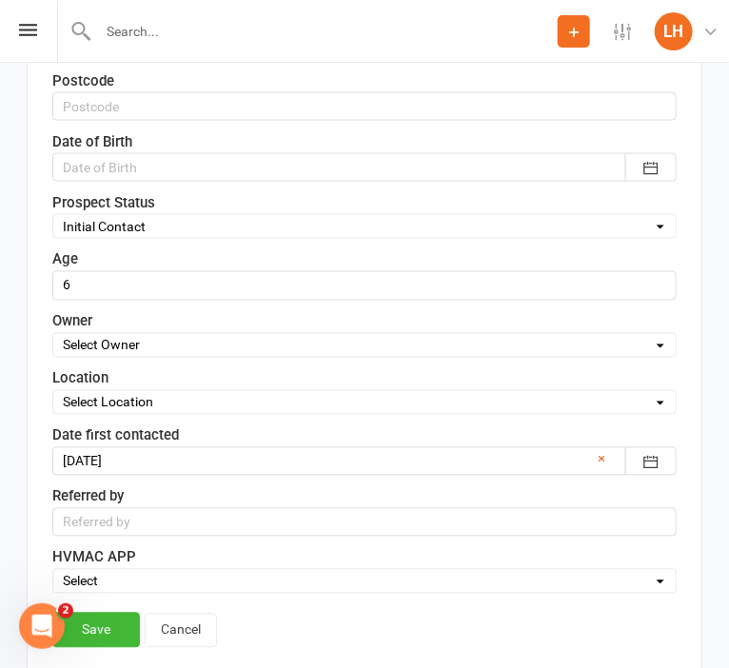
scroll to position [792, 0]
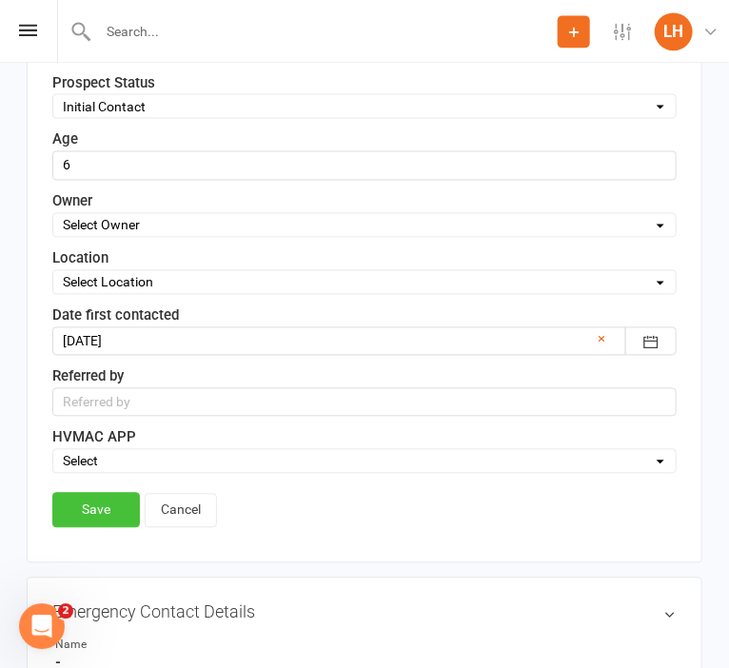
type input "Mirza"
click at [91, 502] on link "Save" at bounding box center [96, 509] width 88 height 34
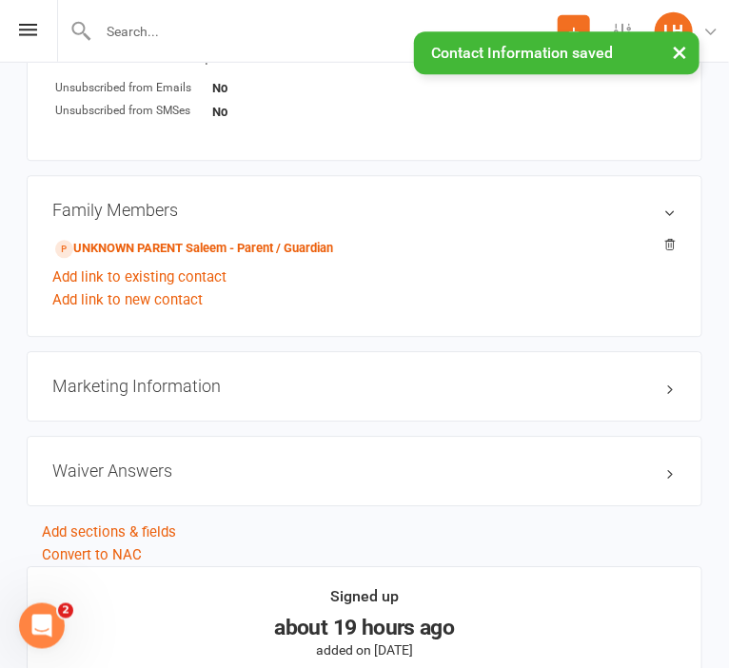
scroll to position [1195, 0]
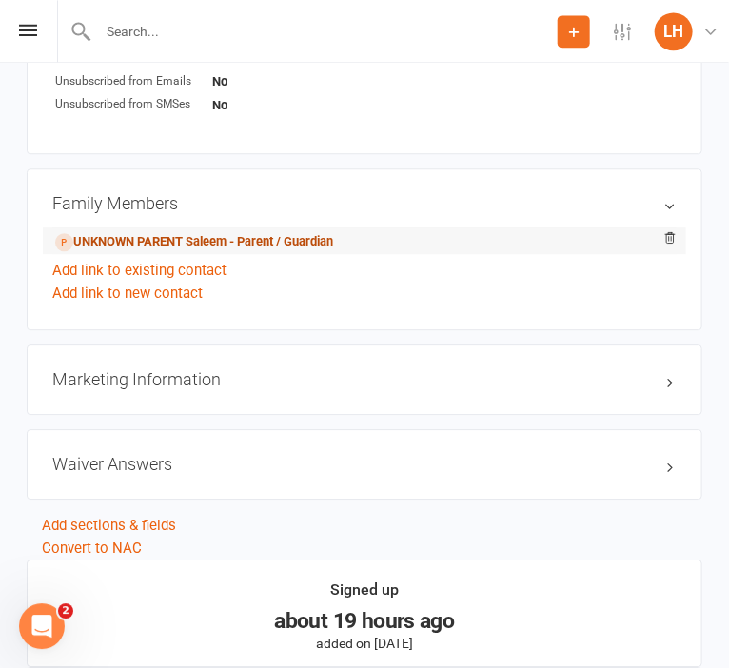
click at [134, 244] on link "UNKNOWN PARENT Saleem - Parent / Guardian" at bounding box center [194, 242] width 278 height 20
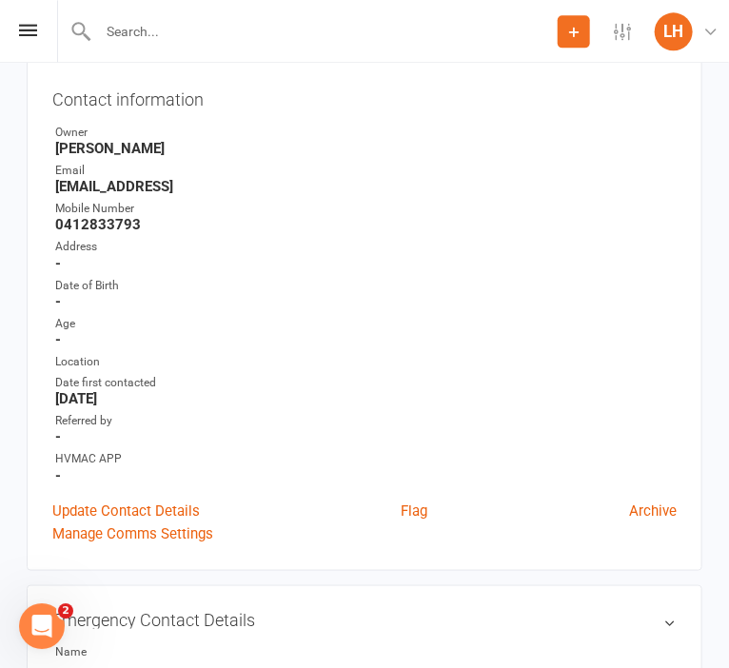
scroll to position [301, 0]
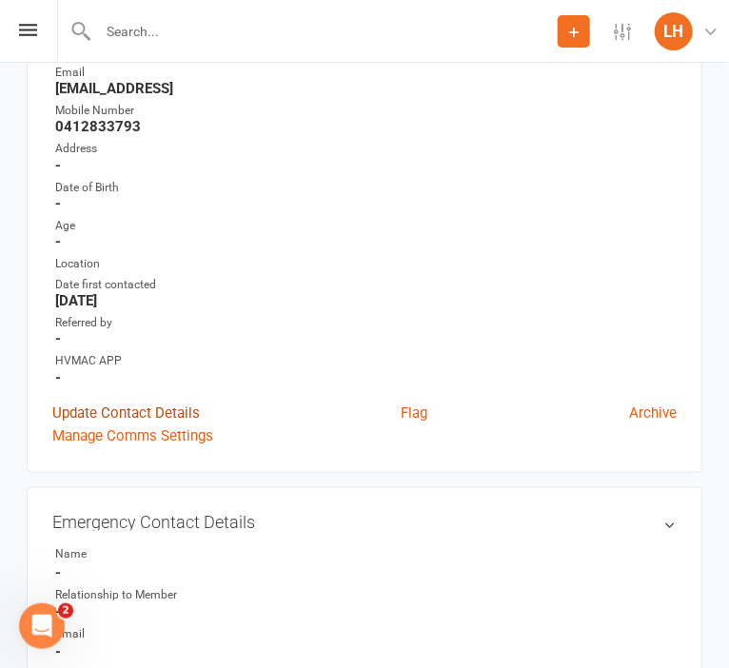
click at [101, 406] on link "Update Contact Details" at bounding box center [125, 412] width 147 height 23
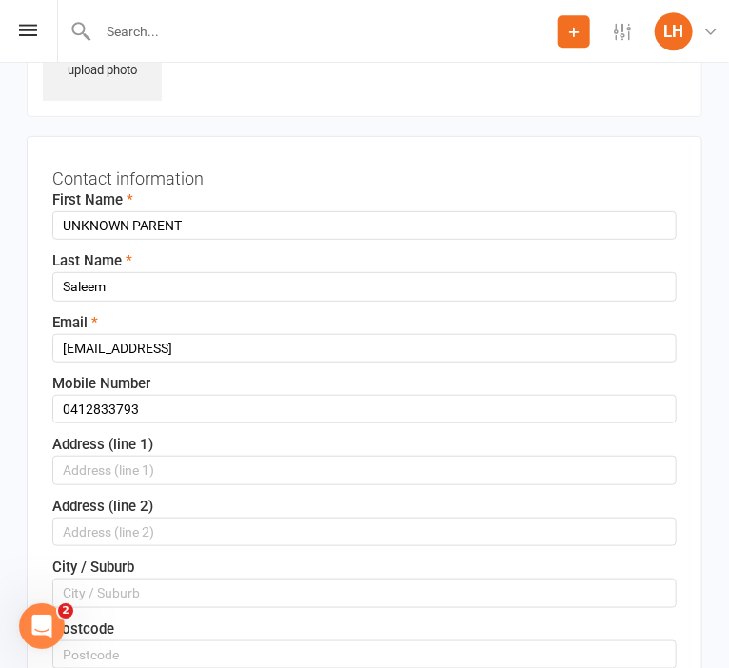
scroll to position [88, 0]
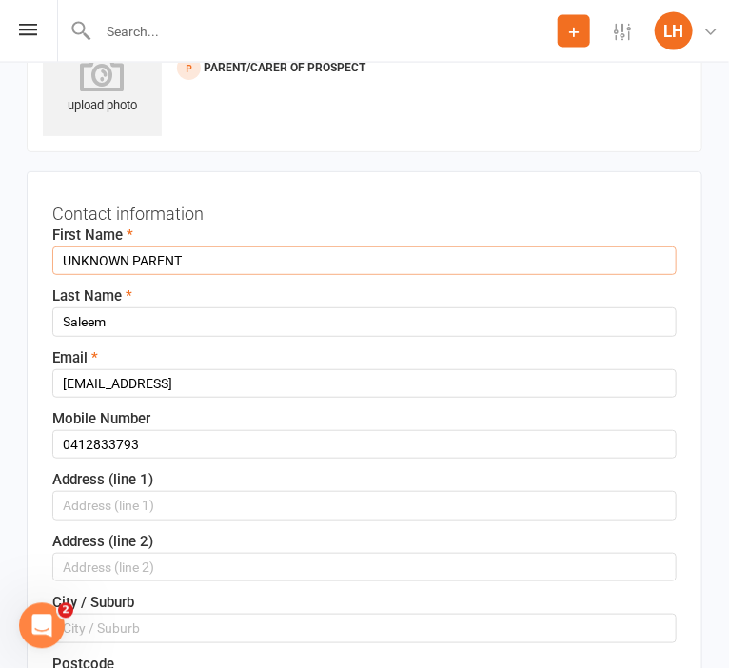
drag, startPoint x: 202, startPoint y: 255, endPoint x: -124, endPoint y: 278, distance: 326.1
click at [52, 275] on input "UNKNOWN PARENT" at bounding box center [364, 260] width 624 height 29
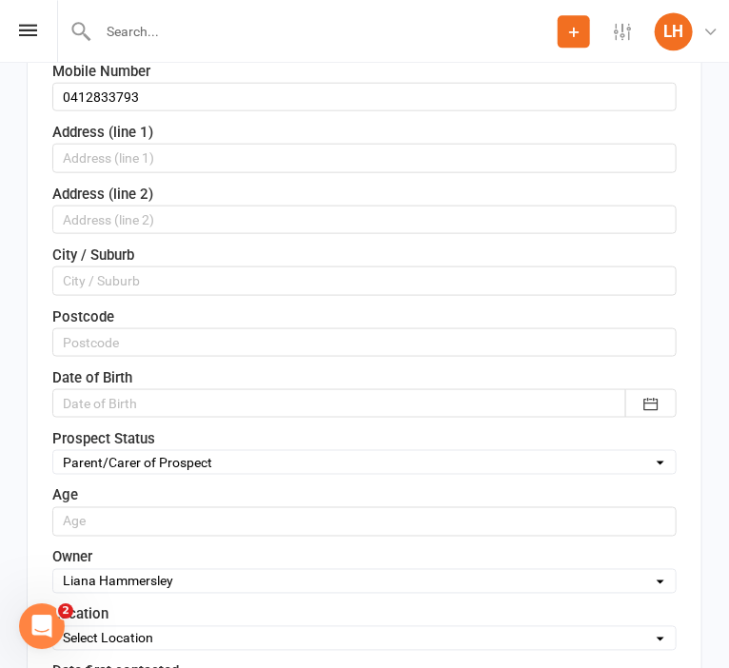
scroll to position [792, 0]
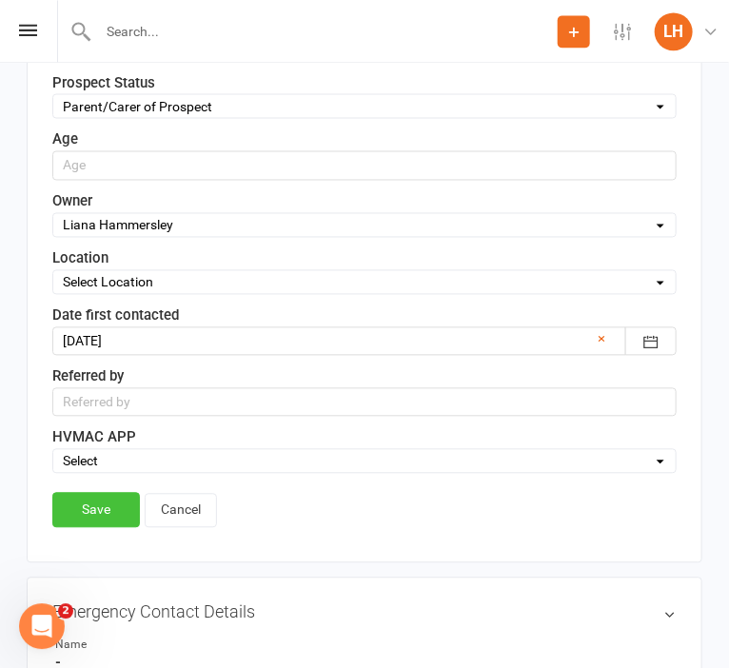
type input "Zara"
click at [90, 508] on link "Save" at bounding box center [96, 509] width 88 height 34
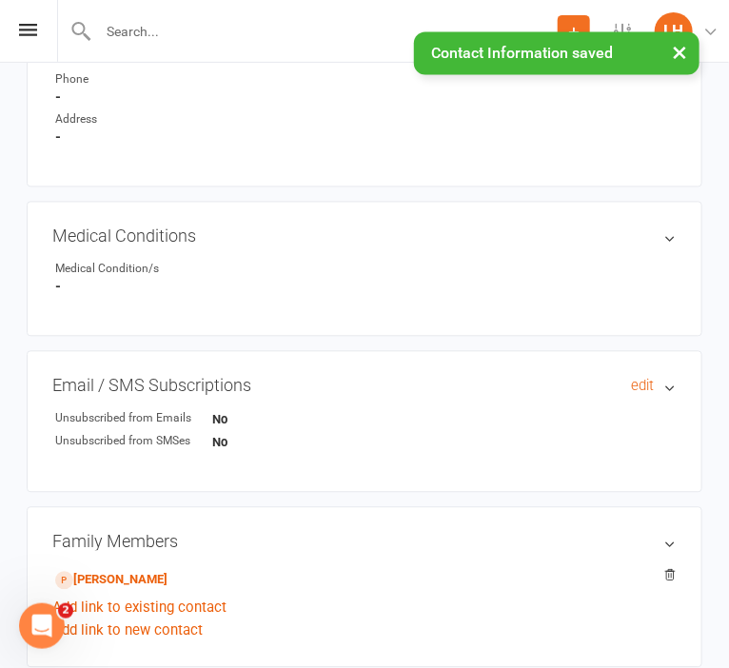
scroll to position [1195, 0]
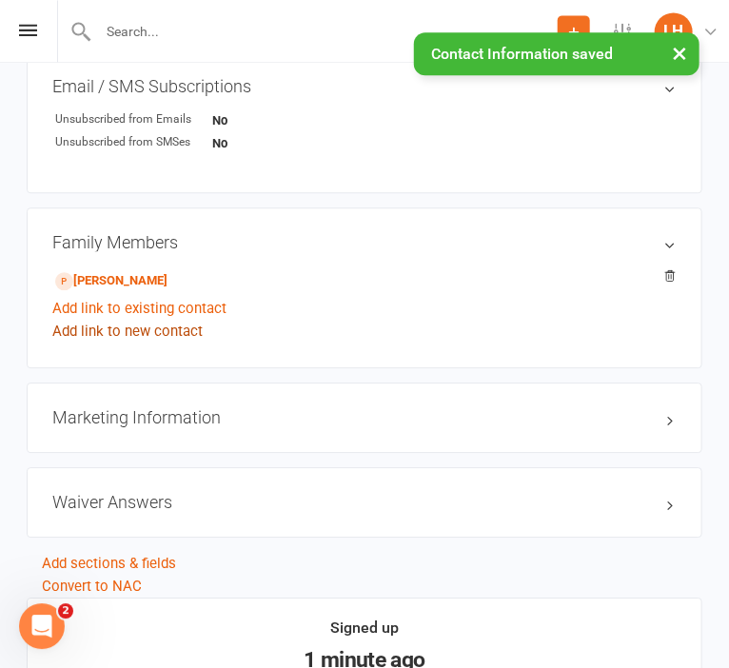
click at [109, 340] on link "Add link to new contact" at bounding box center [127, 331] width 150 height 23
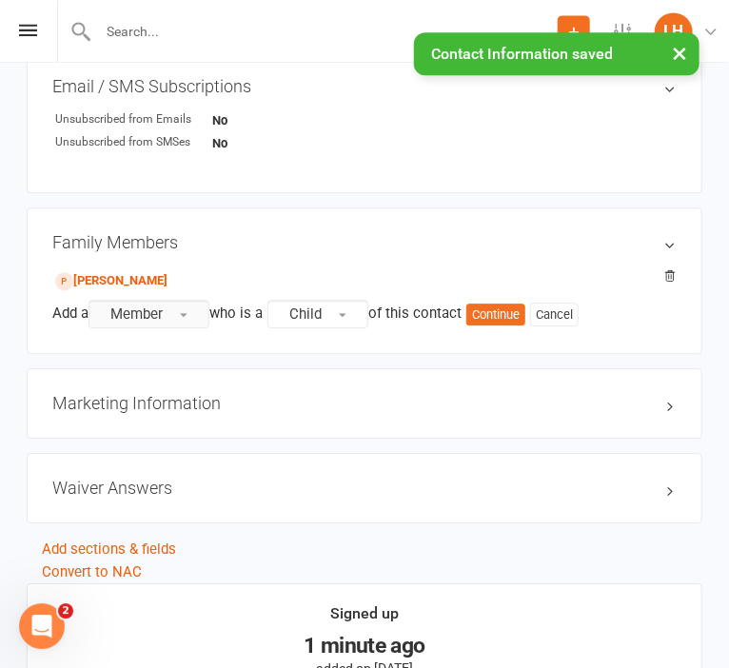
click at [177, 309] on button "Member" at bounding box center [148, 314] width 121 height 29
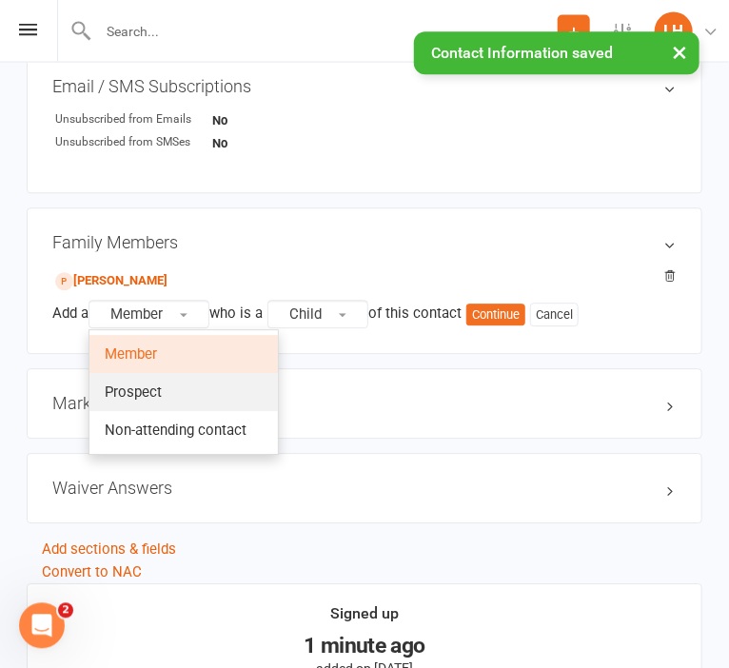
click at [152, 400] on span "Prospect" at bounding box center [133, 392] width 57 height 17
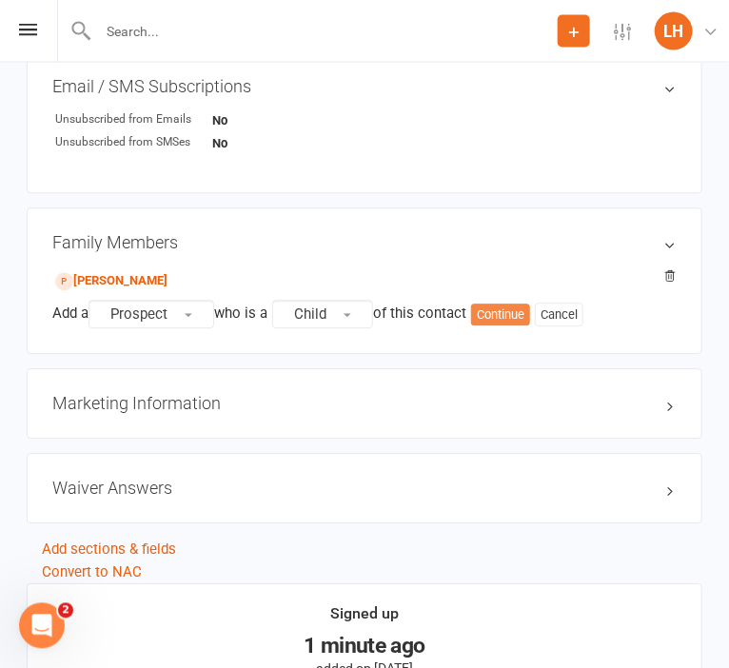
click at [510, 319] on button "Continue" at bounding box center [500, 315] width 59 height 23
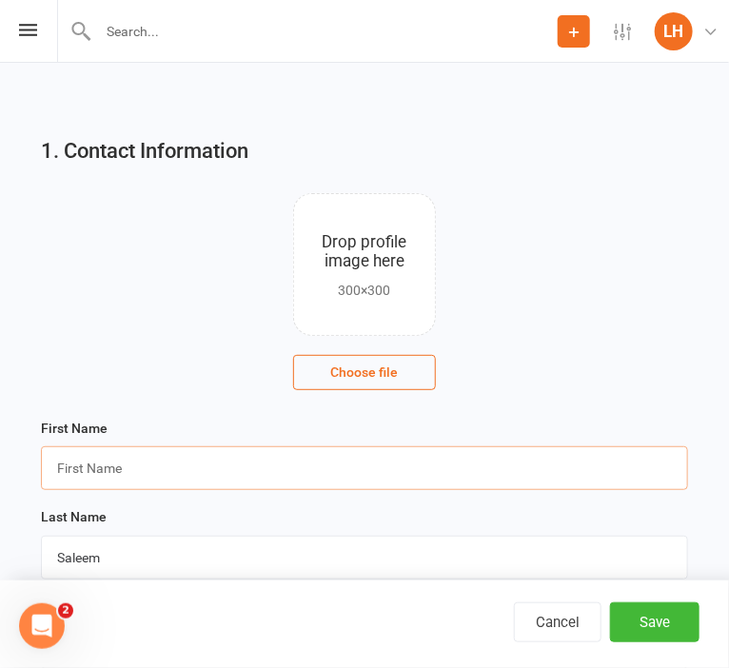
click at [136, 470] on input "text" at bounding box center [364, 468] width 647 height 44
type input "Zayna"
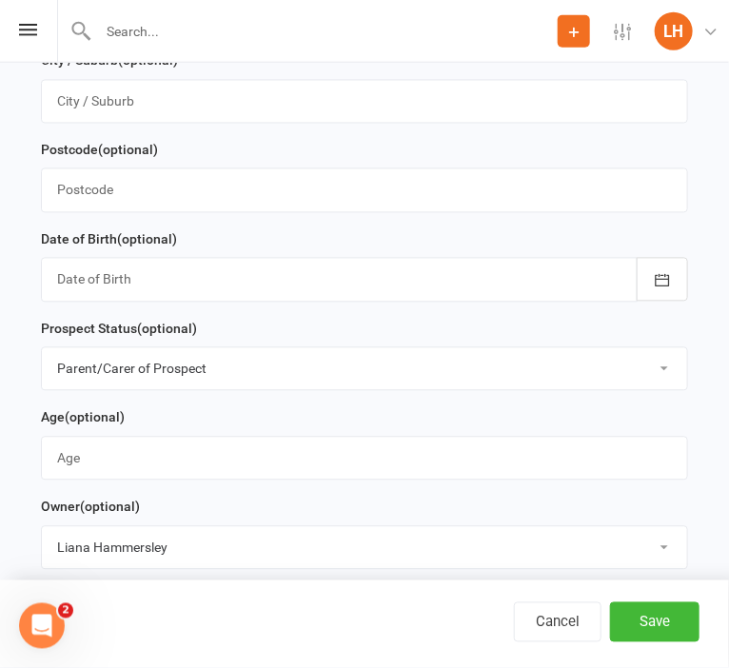
scroll to position [904, 0]
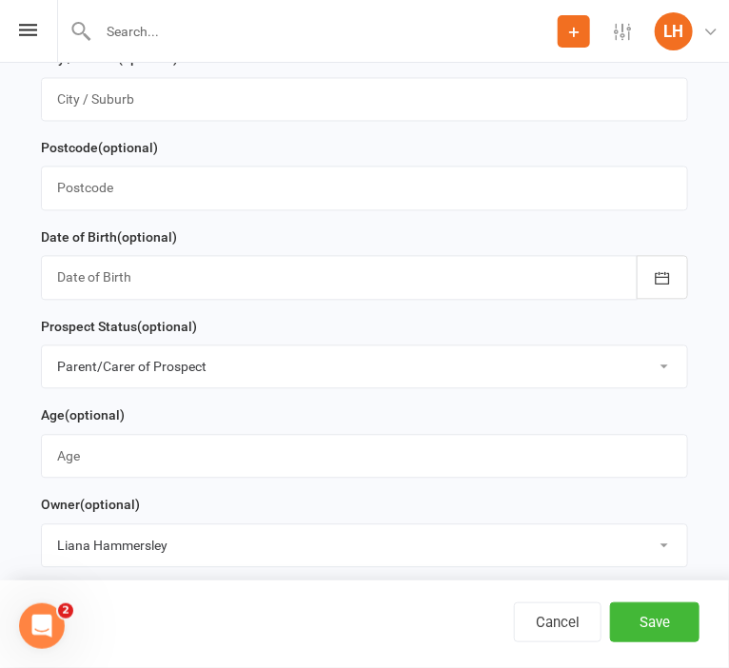
type input "Mirza"
select select "Initial Contact"
click option "Initial Contact" at bounding box center [0, 0] width 0 height 0
click at [100, 462] on input "string" at bounding box center [364, 457] width 647 height 44
type input "4"
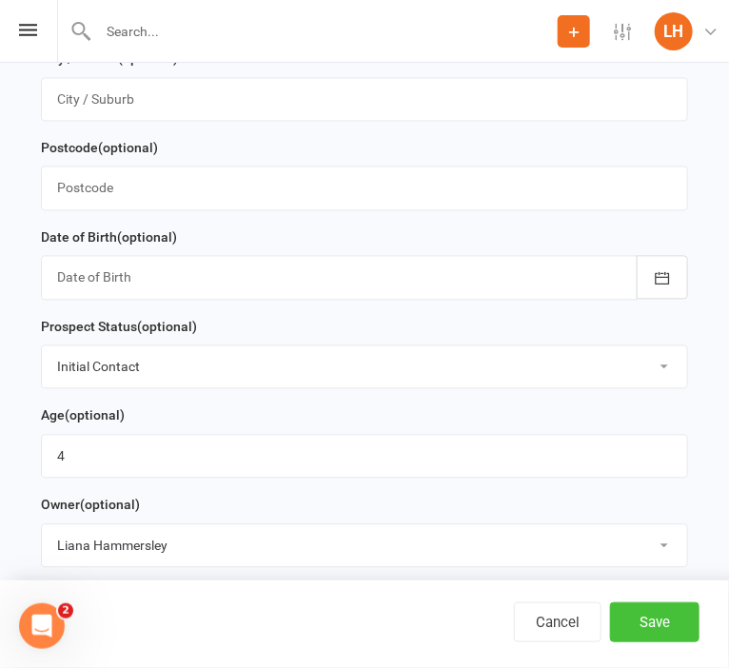
click at [664, 625] on button "Save" at bounding box center [654, 622] width 89 height 40
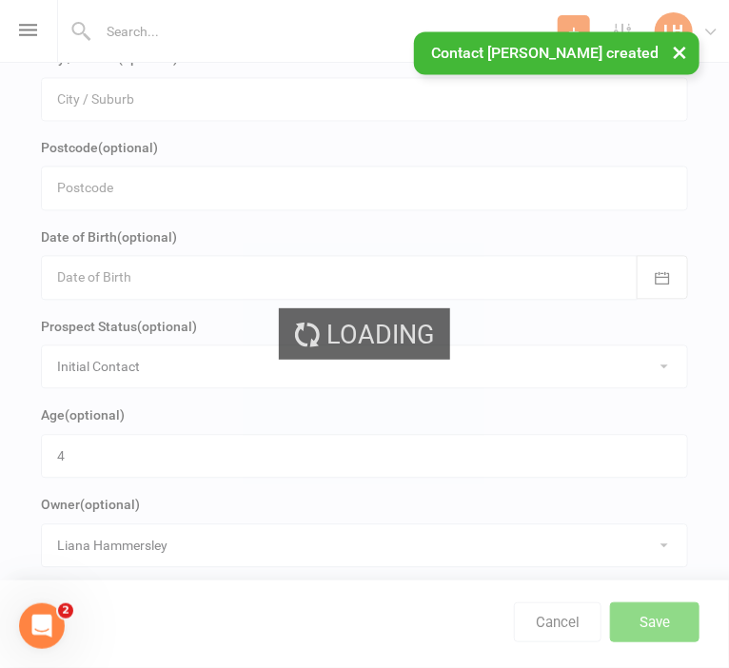
scroll to position [0, 0]
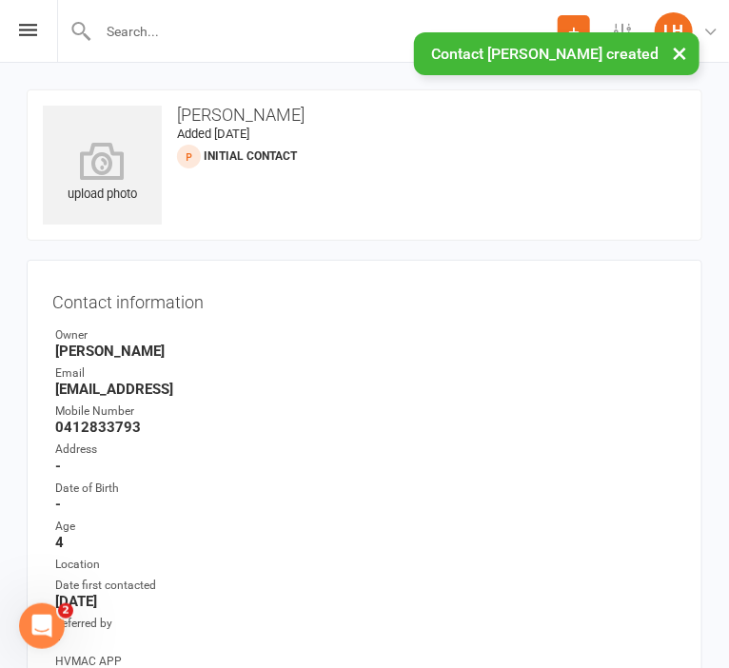
click at [127, 35] on input "text" at bounding box center [324, 31] width 465 height 27
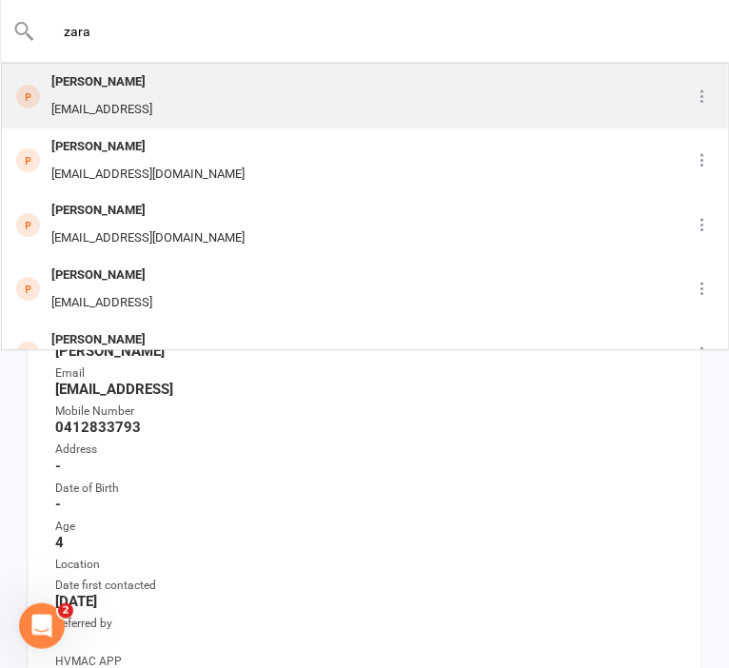
type input "zara"
click at [146, 106] on div "Zara.taimoor@live.con" at bounding box center [102, 110] width 112 height 28
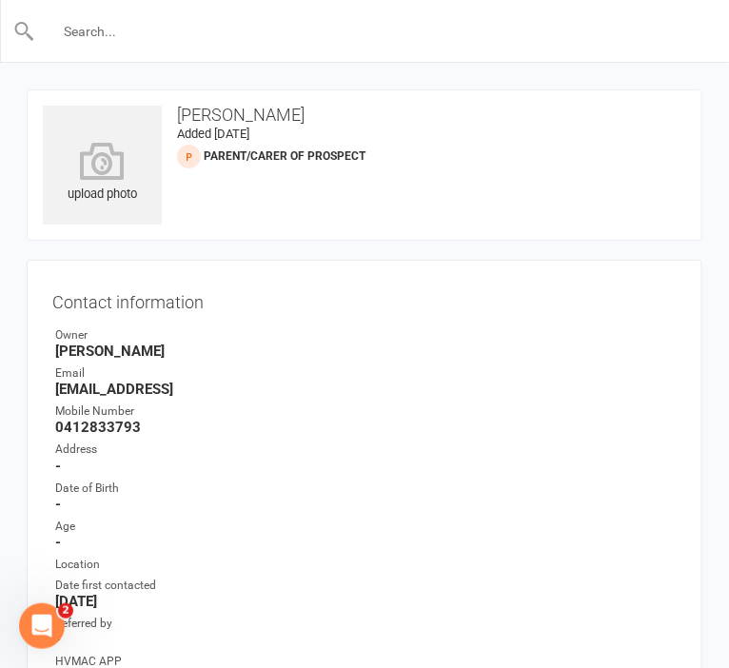
click at [111, 41] on input "text" at bounding box center [365, 31] width 660 height 27
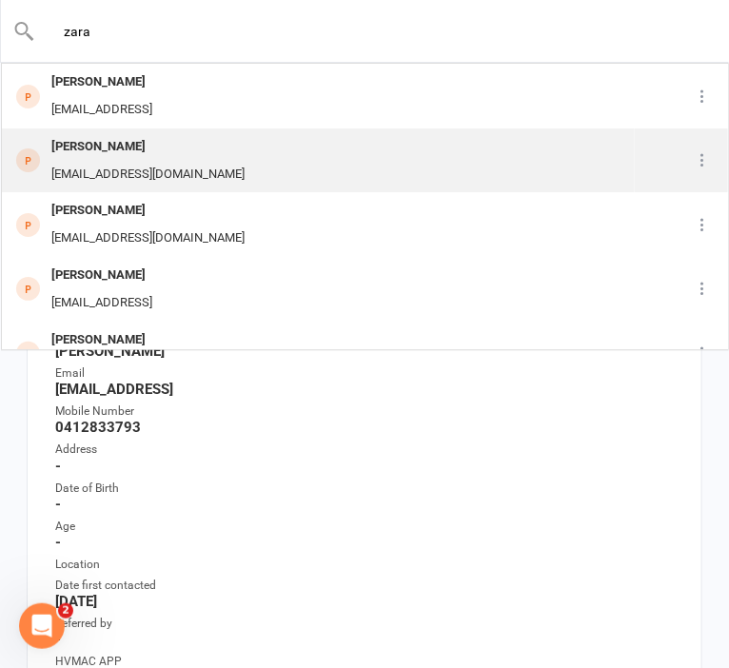
type input "zara"
click at [121, 163] on div "Zara.taimoor@live.com" at bounding box center [148, 175] width 205 height 28
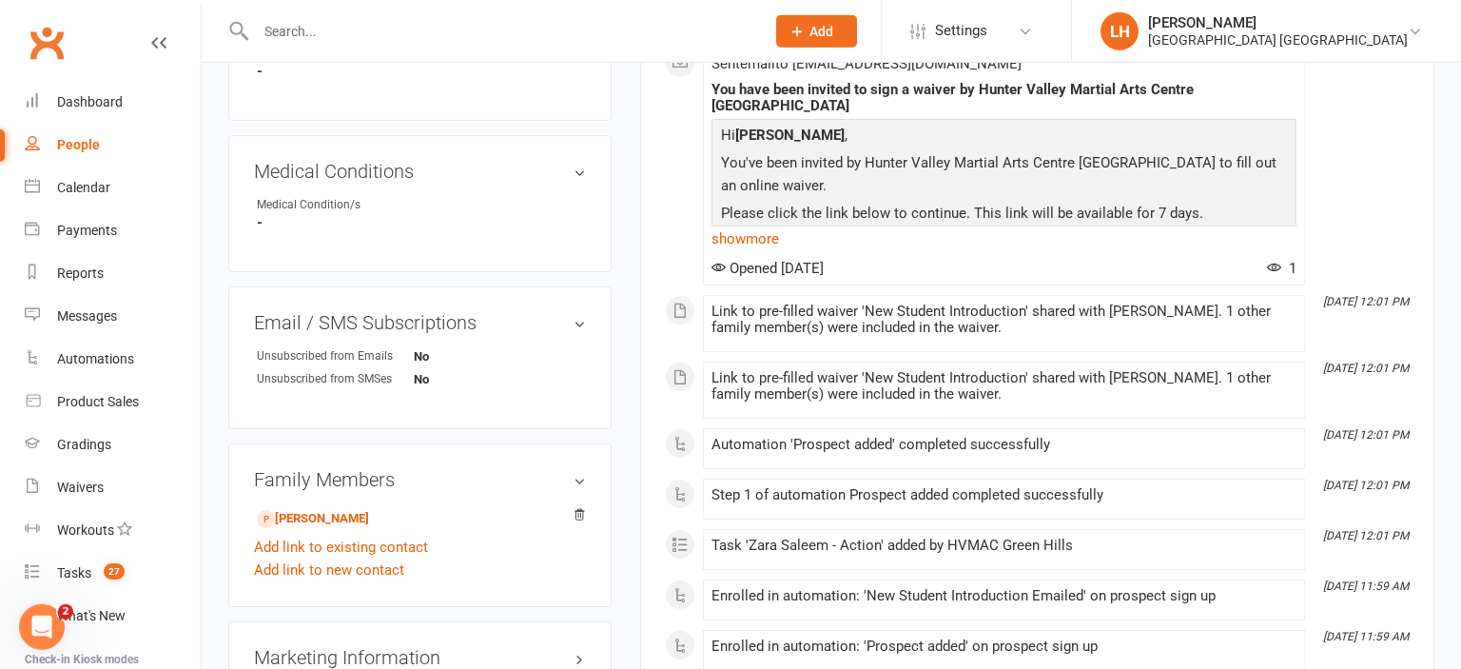
scroll to position [1005, 0]
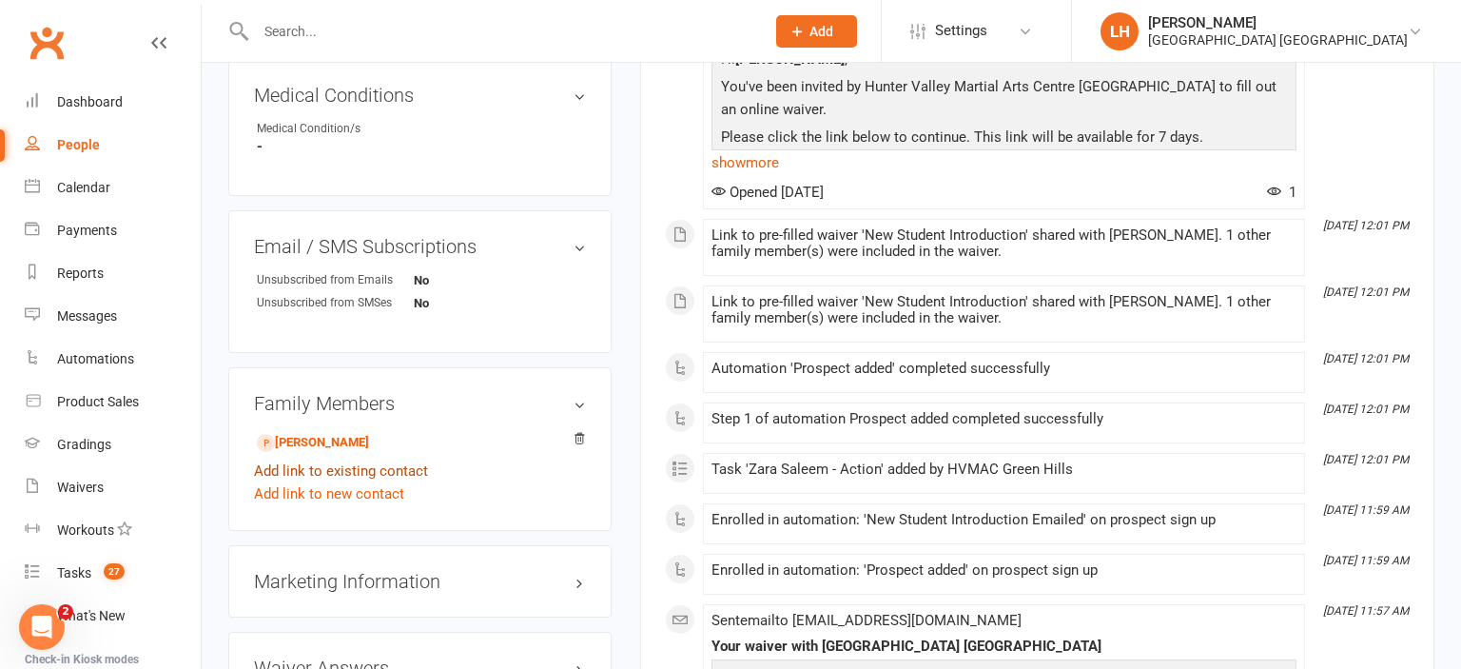
click at [344, 479] on link "Add link to existing contact" at bounding box center [341, 470] width 174 height 23
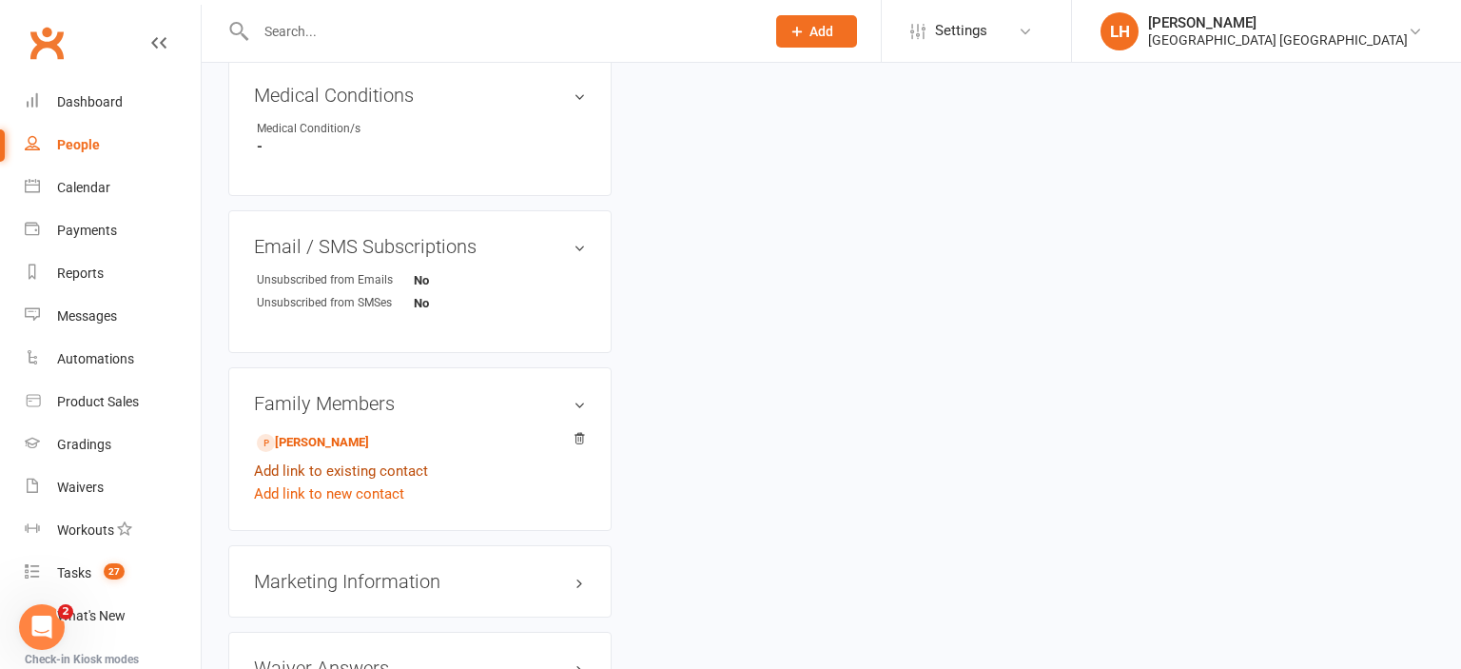
scroll to position [27, 0]
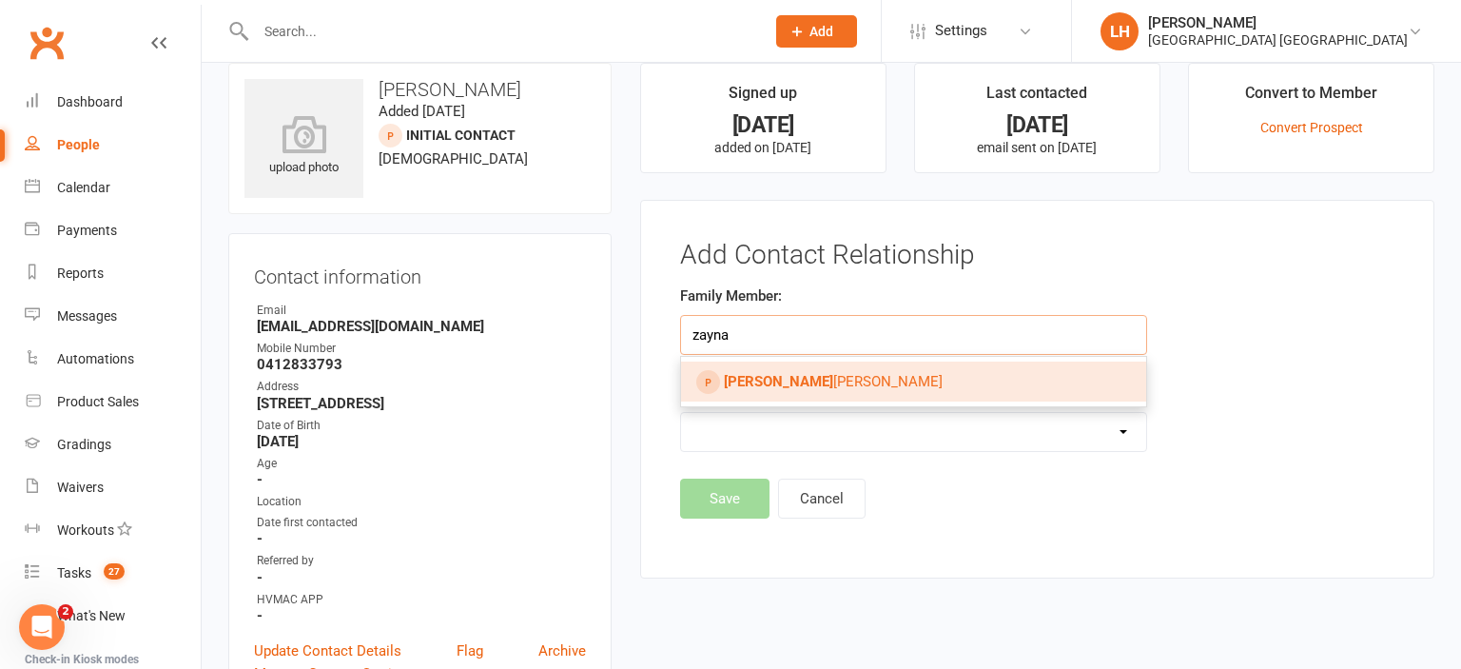
type input "zayna"
click at [804, 390] on link "Zayna Mirza" at bounding box center [913, 381] width 465 height 40
type input "Zayna Mirza"
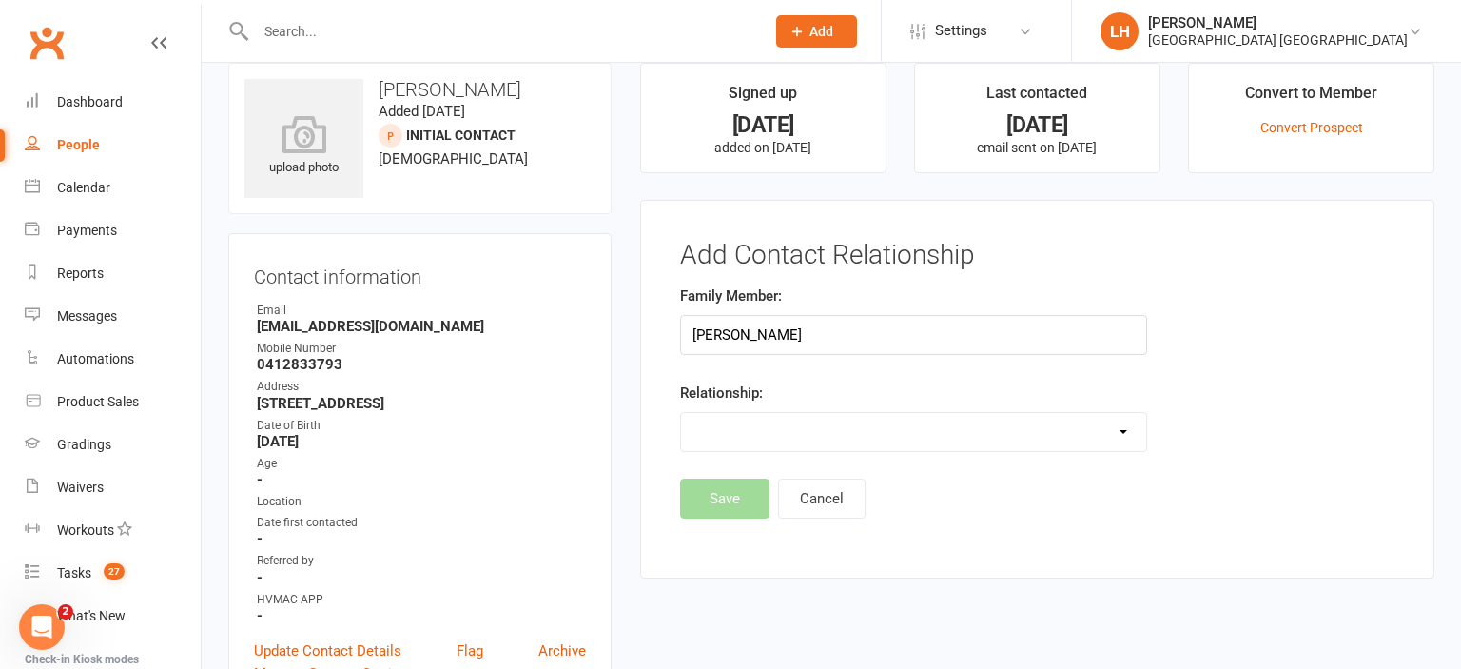
click at [681, 413] on select "Parent / Guardian Child Sibling (parent not in system) Spouse / Partner Cousin …" at bounding box center [913, 432] width 465 height 38
select select "1"
click option "Child" at bounding box center [0, 0] width 0 height 0
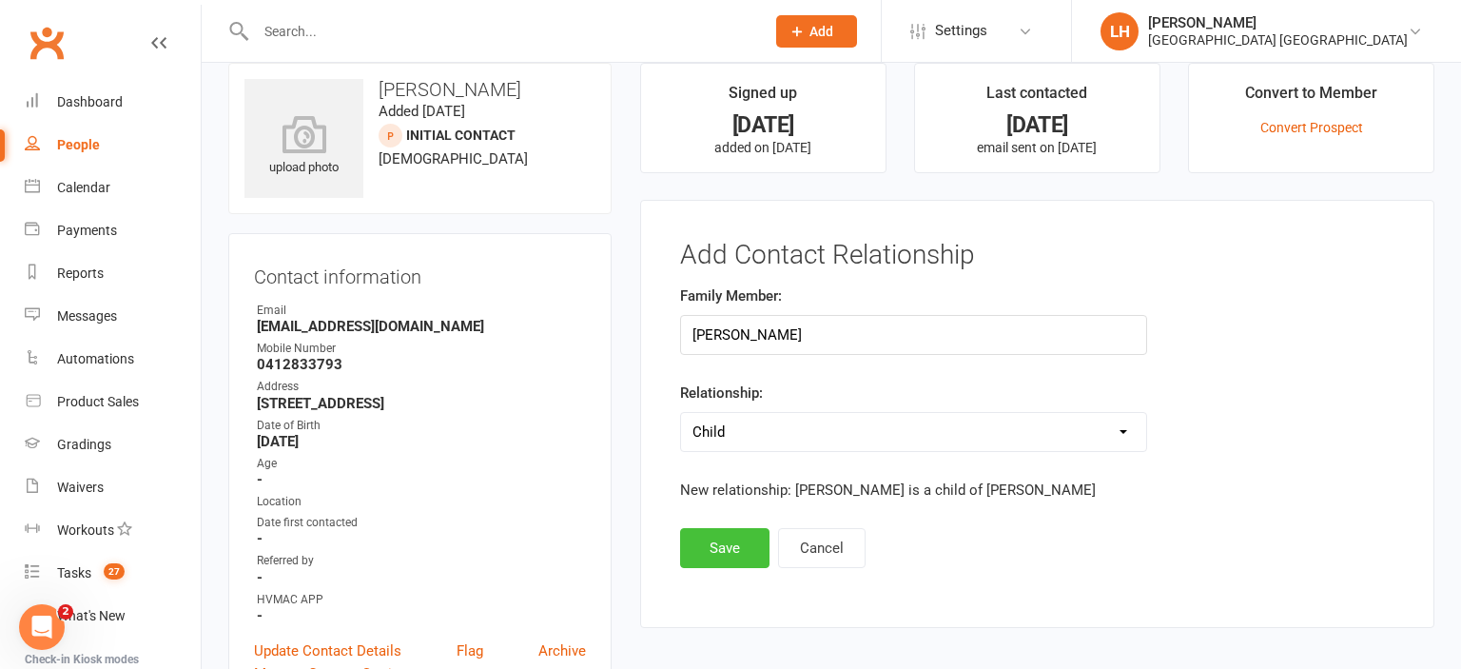
click at [733, 550] on button "Save" at bounding box center [724, 548] width 89 height 40
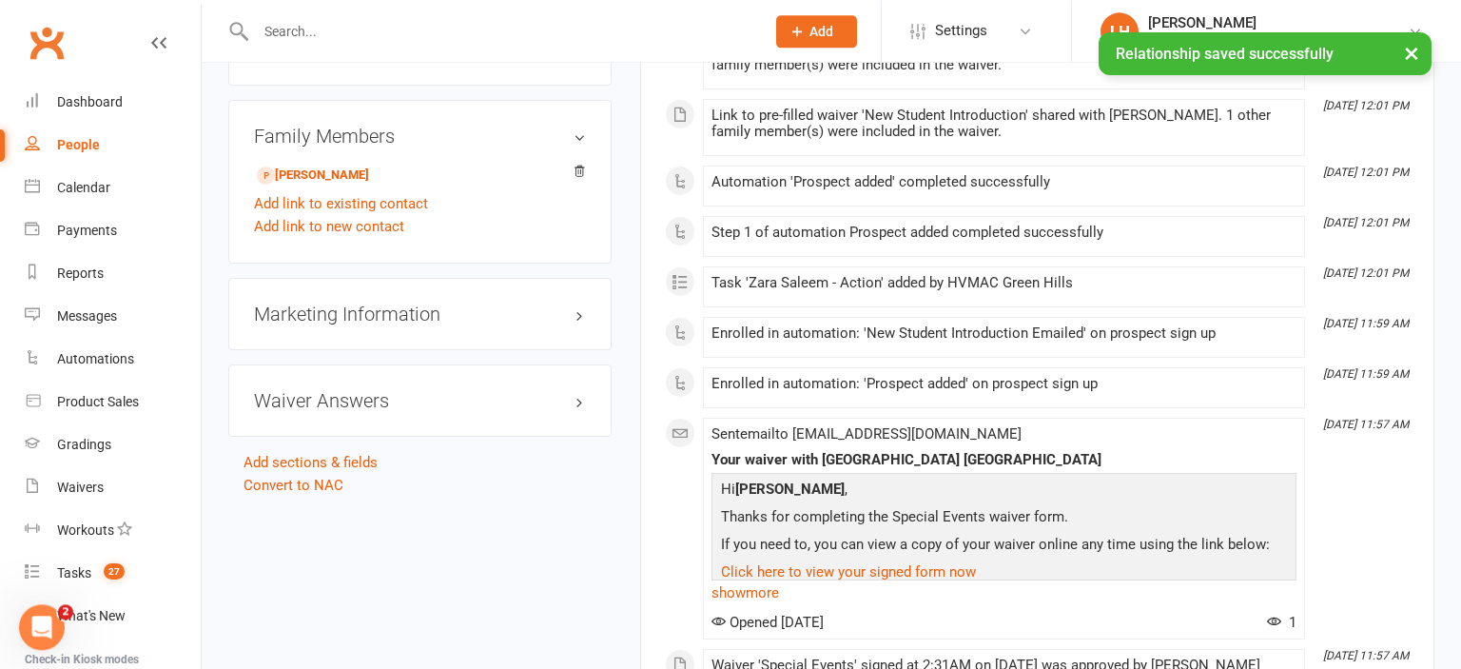
scroll to position [1232, 0]
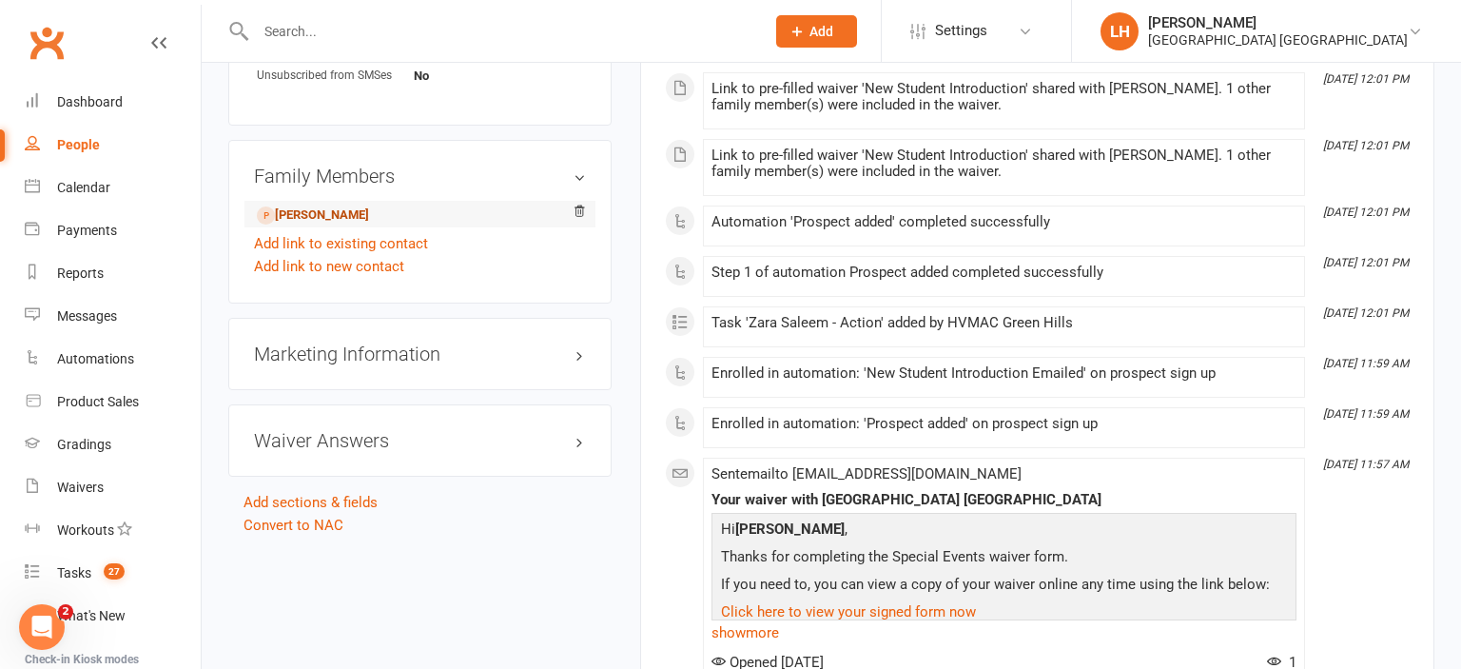
click at [327, 223] on link "Esa Mirza - Child" at bounding box center [313, 215] width 112 height 20
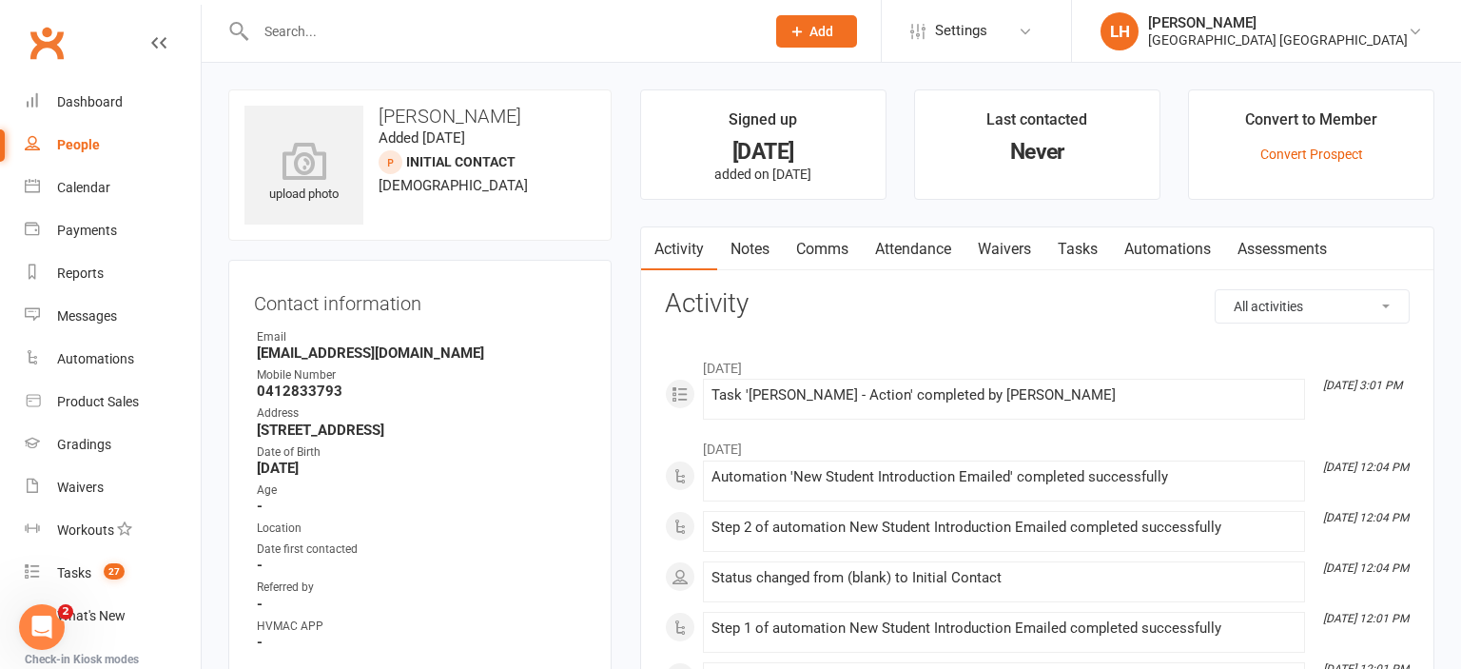
click at [929, 249] on link "Attendance" at bounding box center [913, 249] width 103 height 44
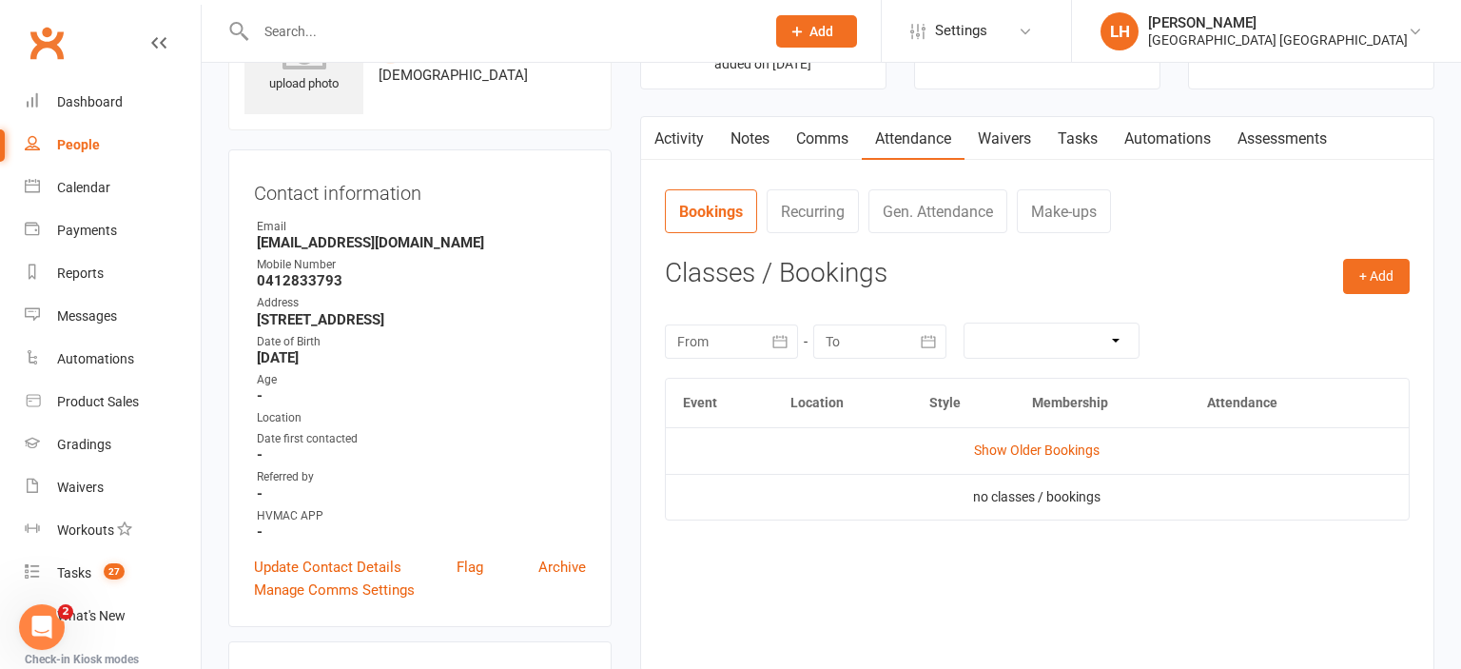
scroll to position [201, 0]
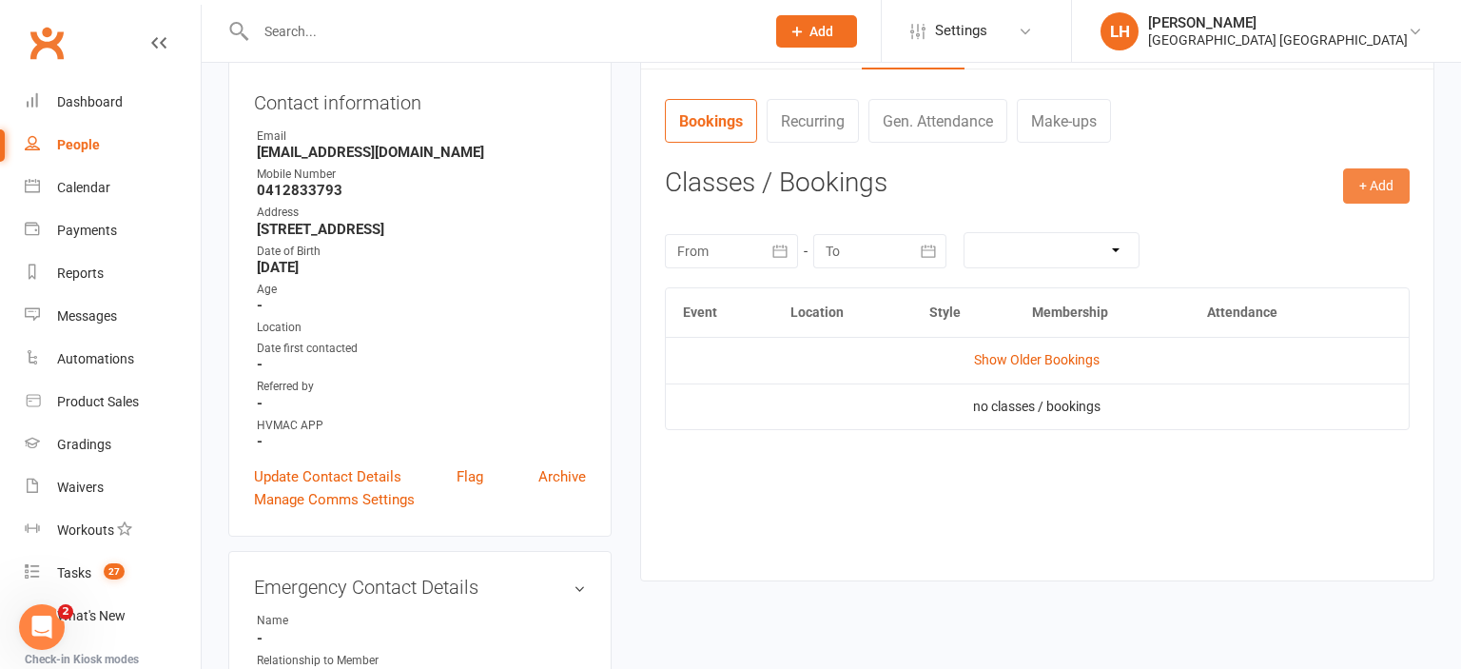
click at [1370, 178] on button "+ Add" at bounding box center [1376, 185] width 67 height 34
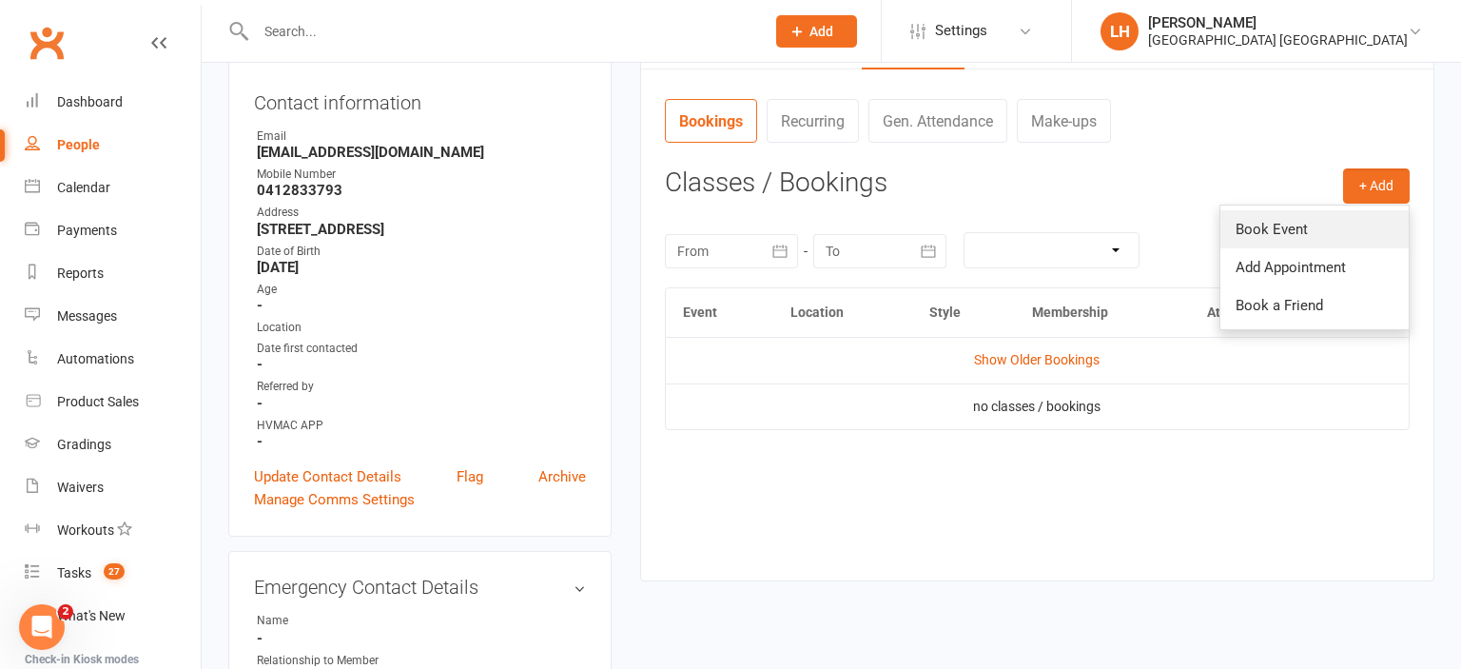
click at [1298, 240] on link "Book Event" at bounding box center [1314, 229] width 188 height 38
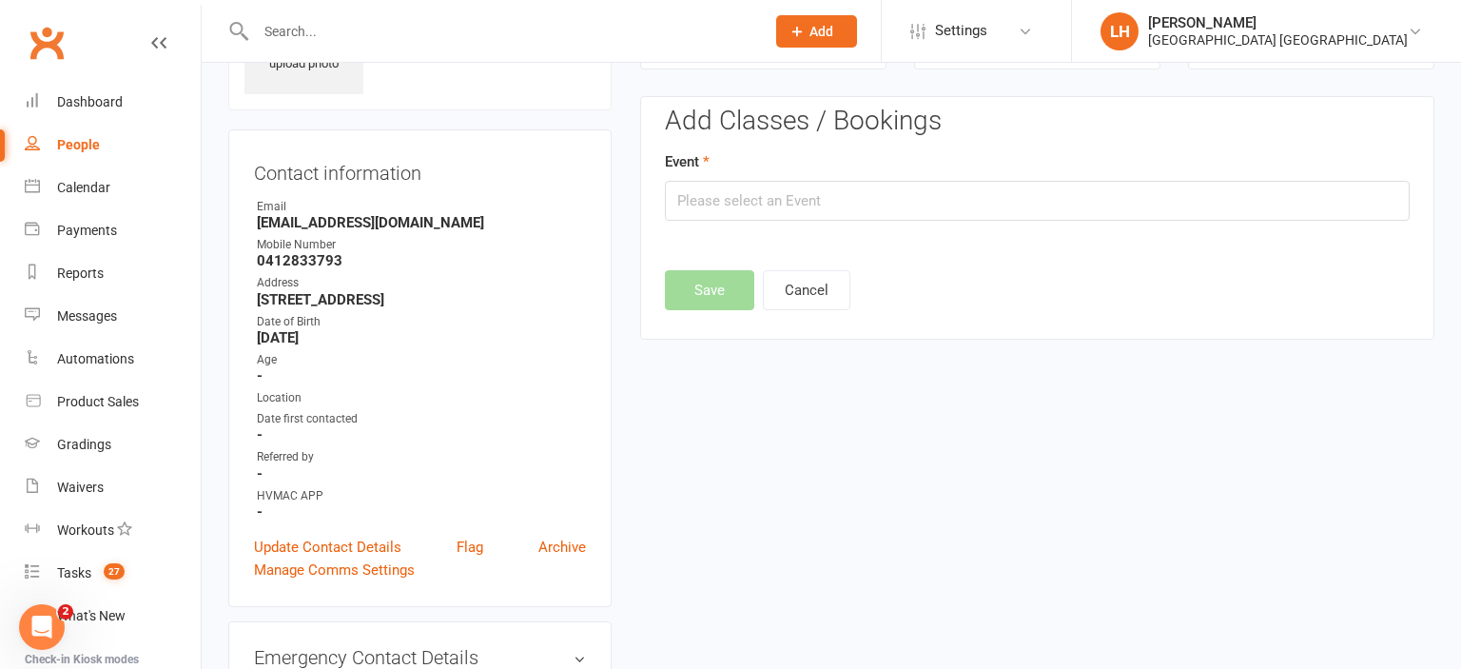
scroll to position [129, 0]
click at [732, 202] on input "text" at bounding box center [1037, 202] width 745 height 40
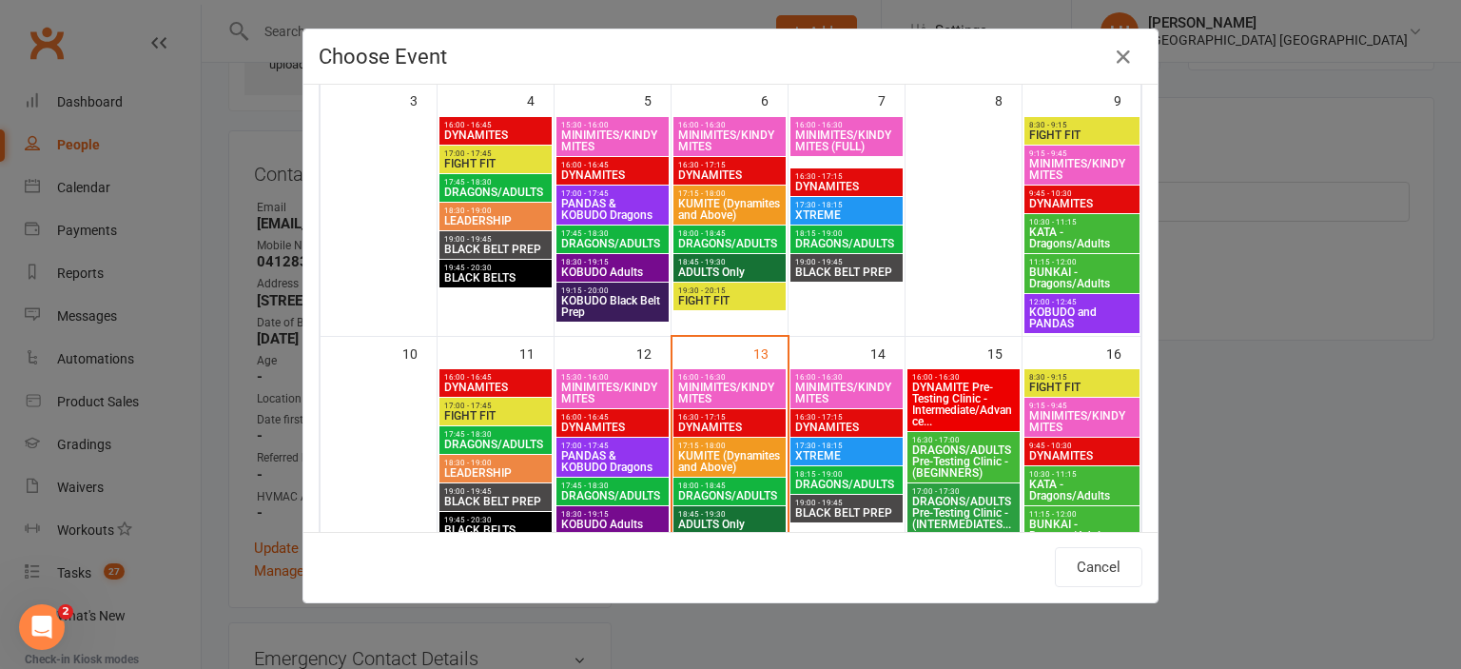
scroll to position [420, 0]
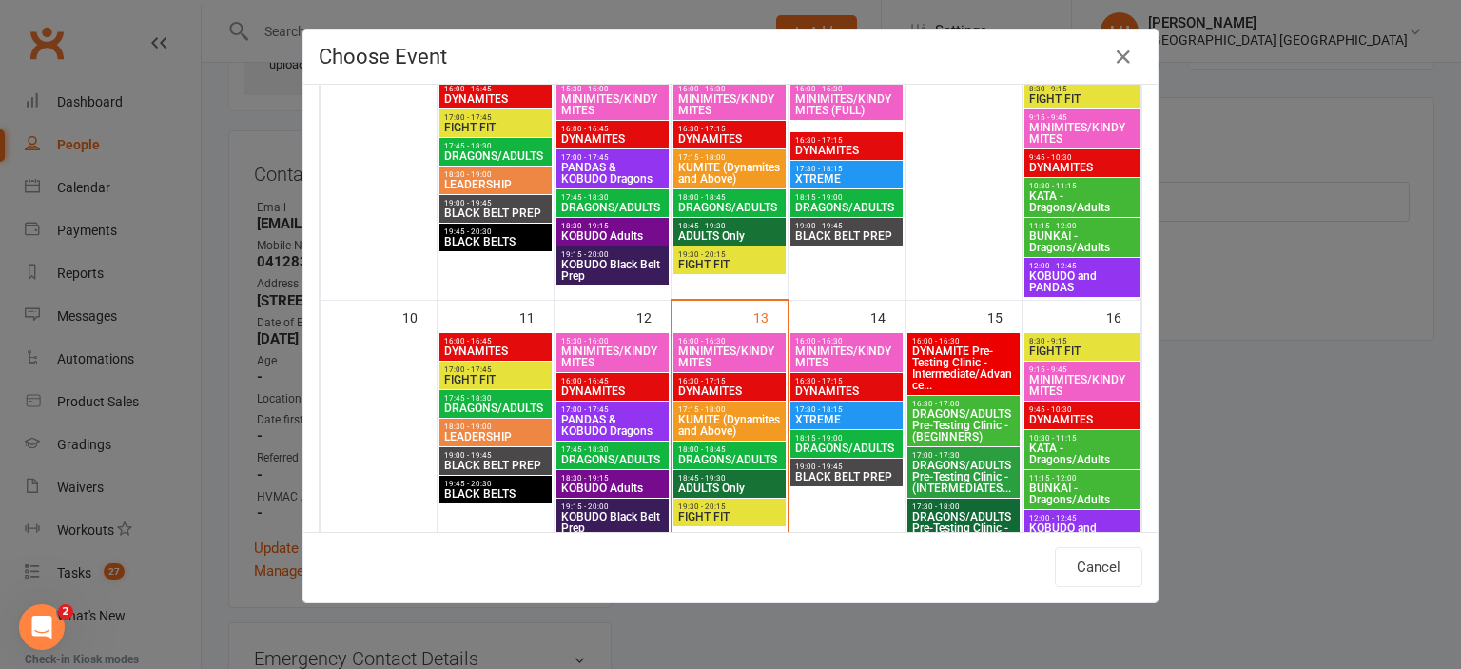
click at [734, 348] on span "MINIMITES/KINDYMITES" at bounding box center [729, 356] width 105 height 23
type input "MINIMITES/KINDYMITES - Aug 13, 2025 4:00:00 PM"
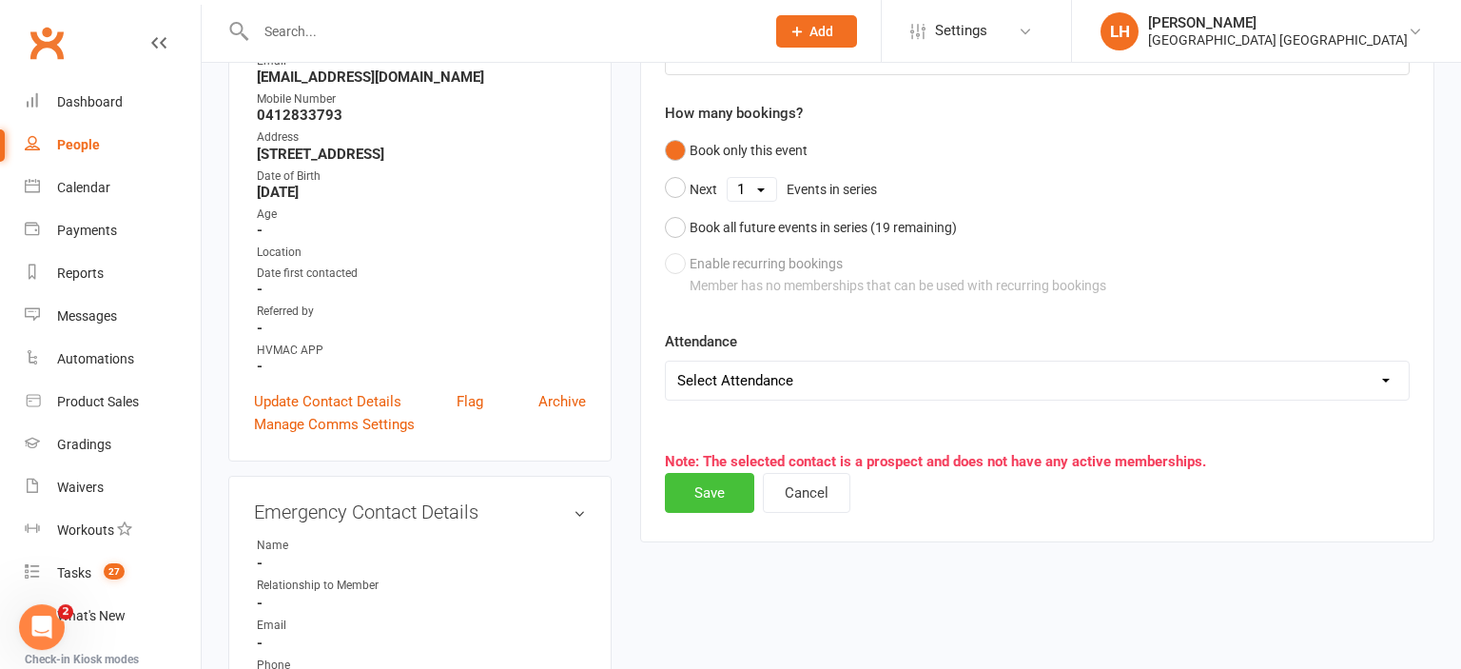
scroll to position [331, 0]
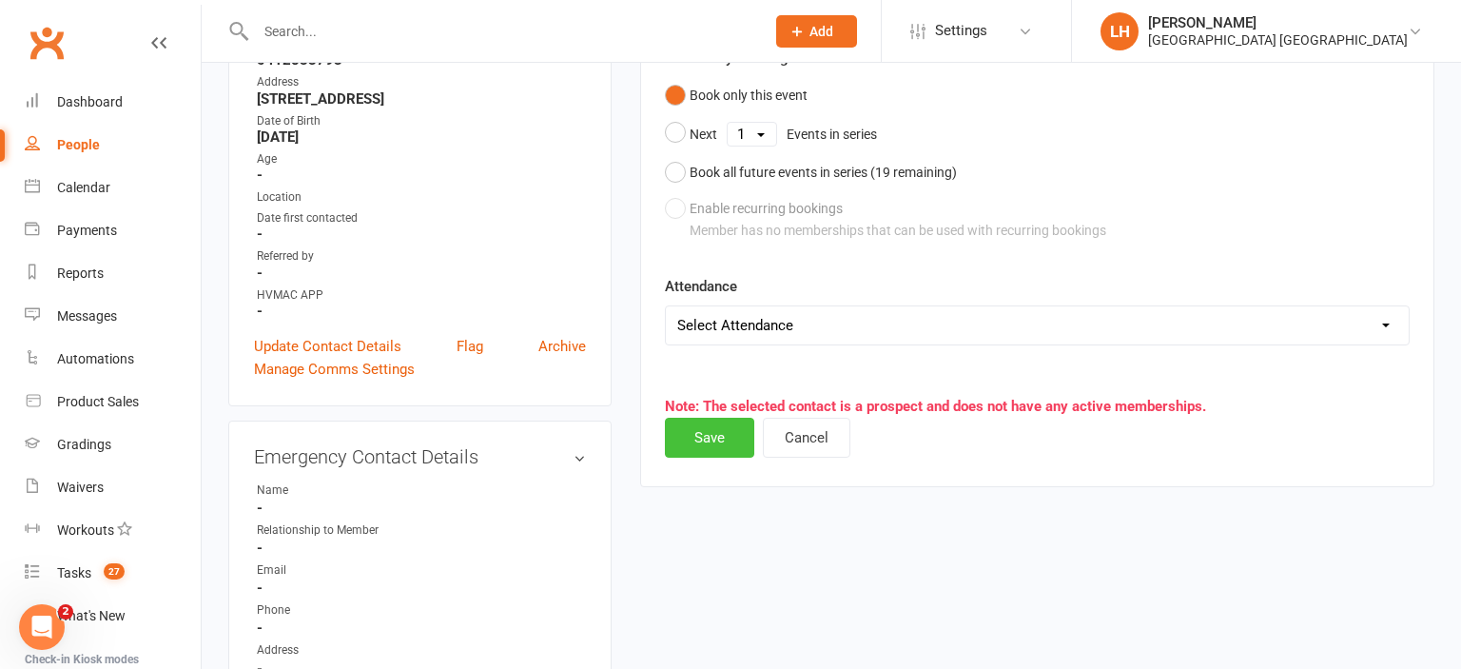
click at [721, 435] on button "Save" at bounding box center [709, 438] width 89 height 40
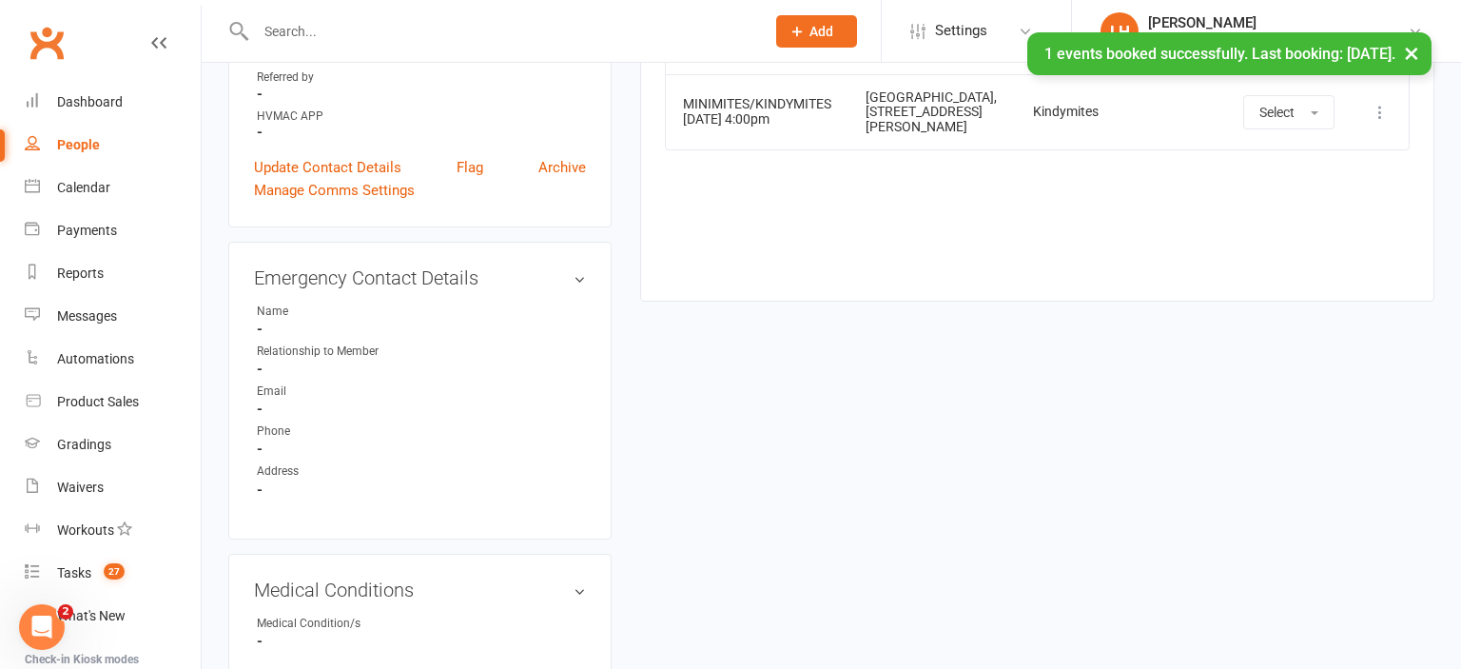
scroll to position [933, 0]
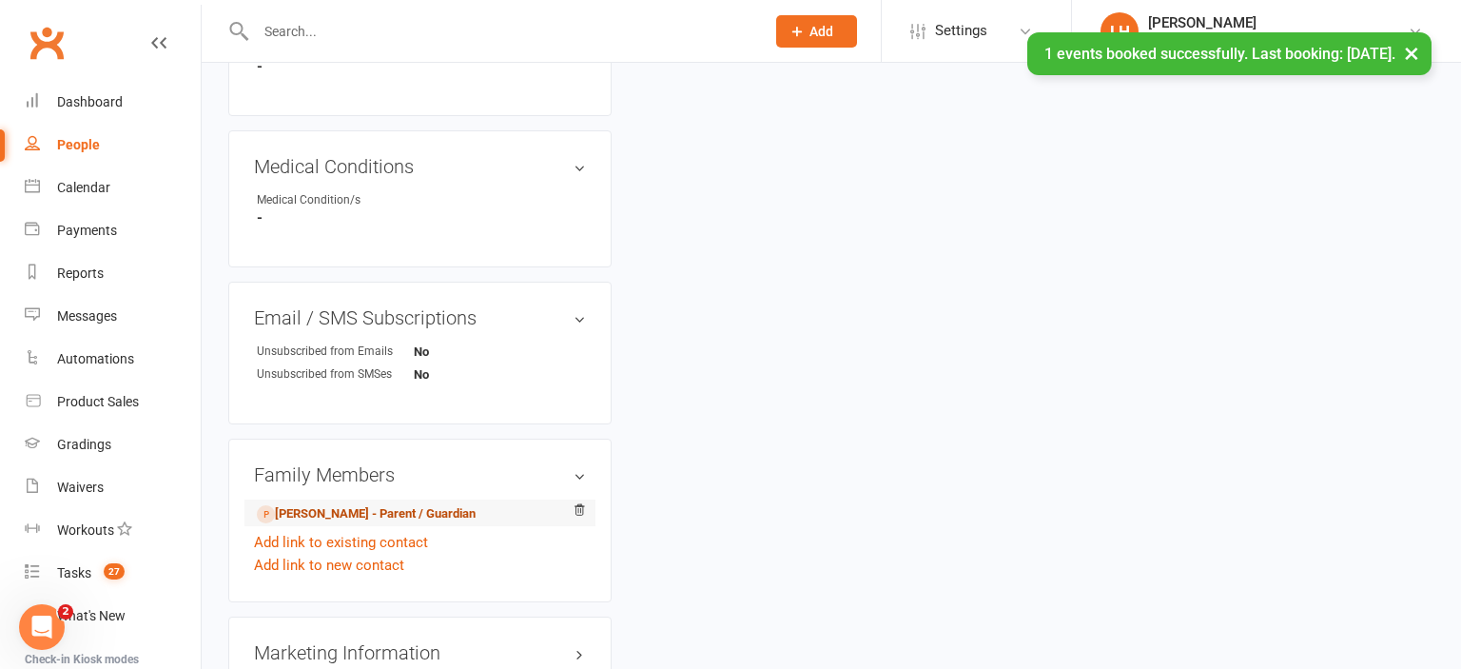
click at [404, 518] on link "Zara Saleem - Parent / Guardian" at bounding box center [366, 514] width 219 height 20
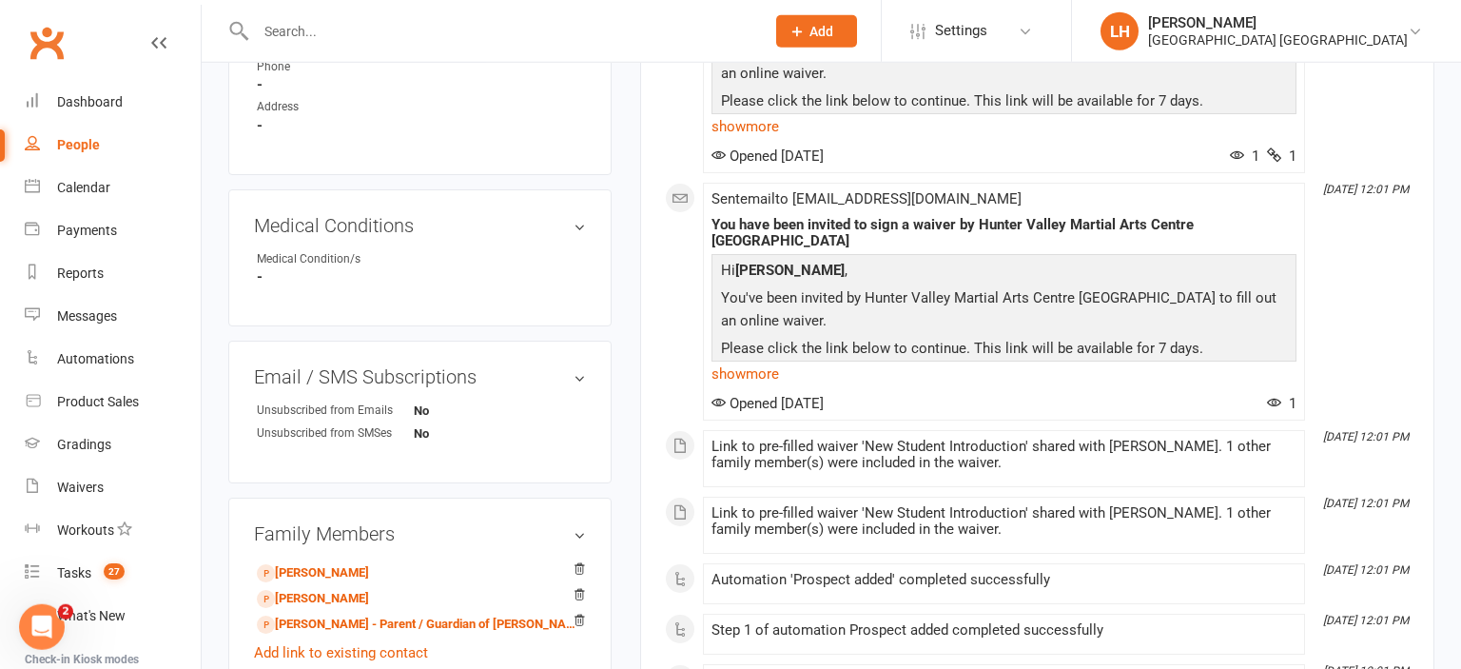
scroll to position [1005, 0]
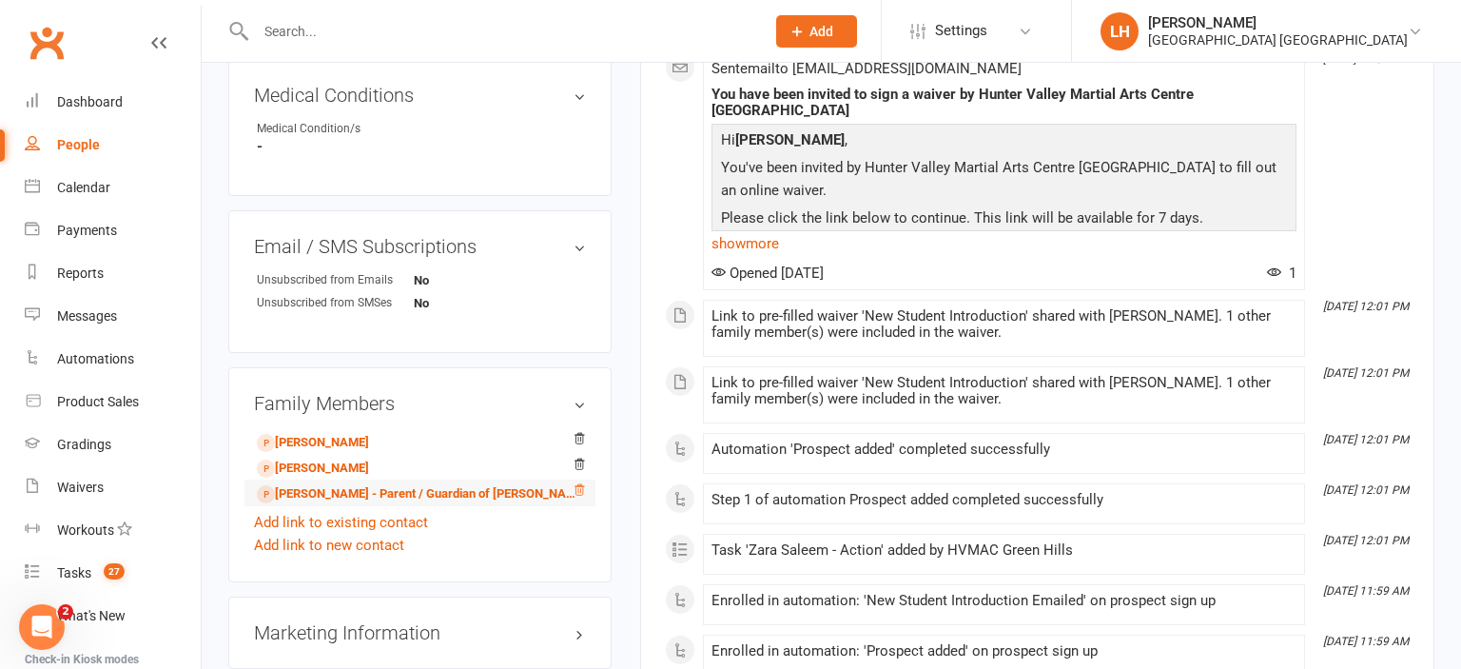
click at [583, 495] on icon at bounding box center [580, 489] width 10 height 10
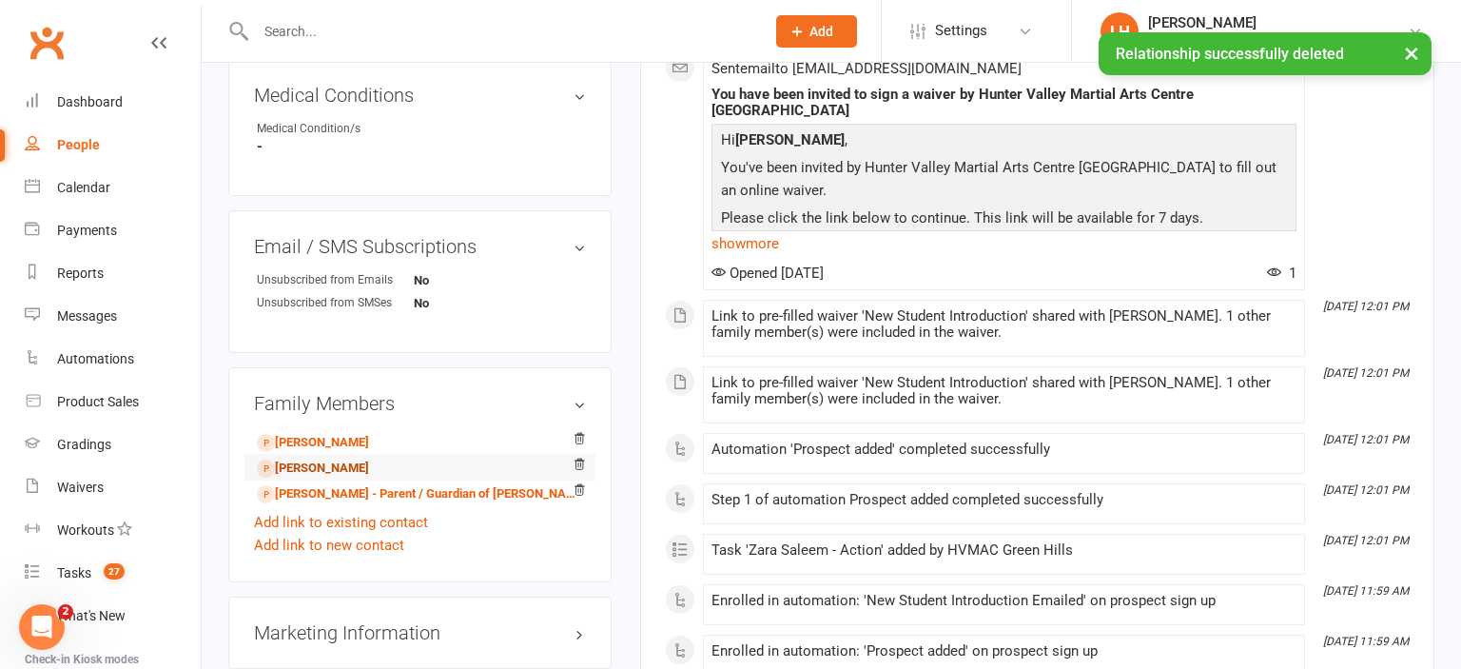
click at [306, 474] on link "Zayna Mirza - Child" at bounding box center [313, 469] width 112 height 20
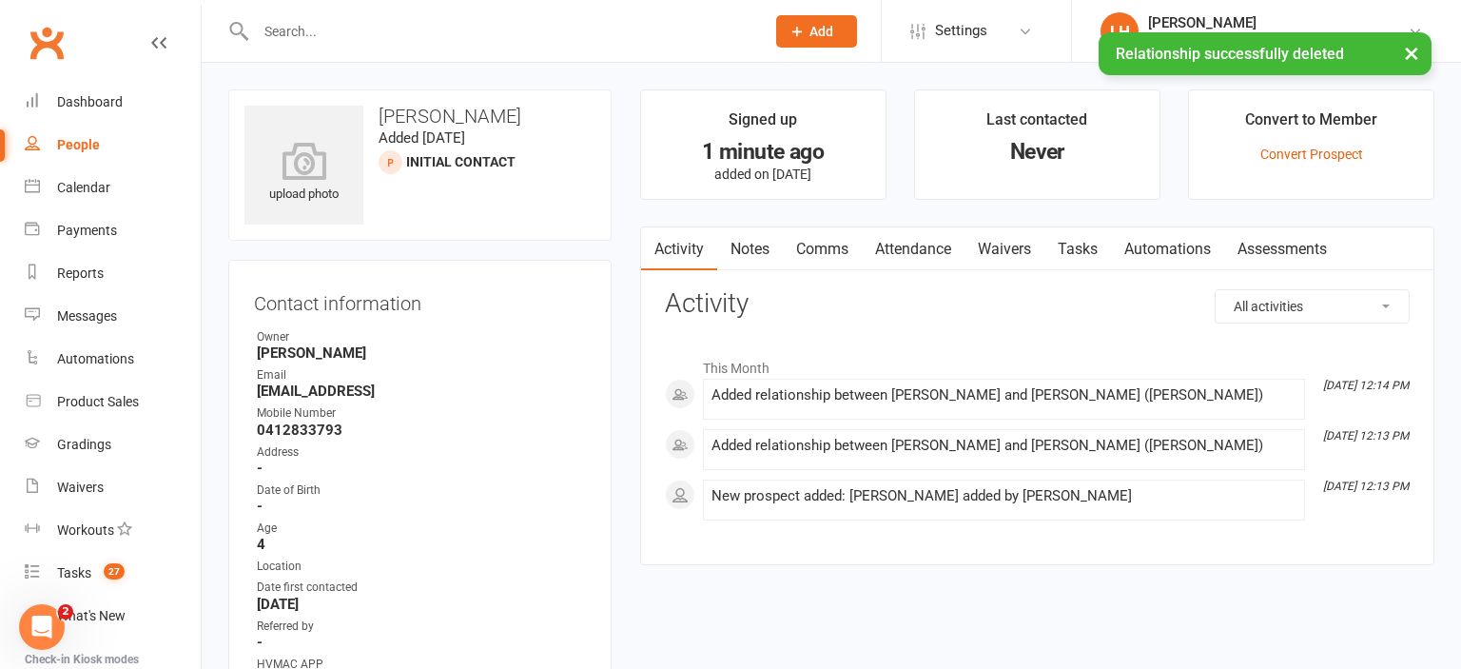
click at [937, 244] on link "Attendance" at bounding box center [913, 249] width 103 height 44
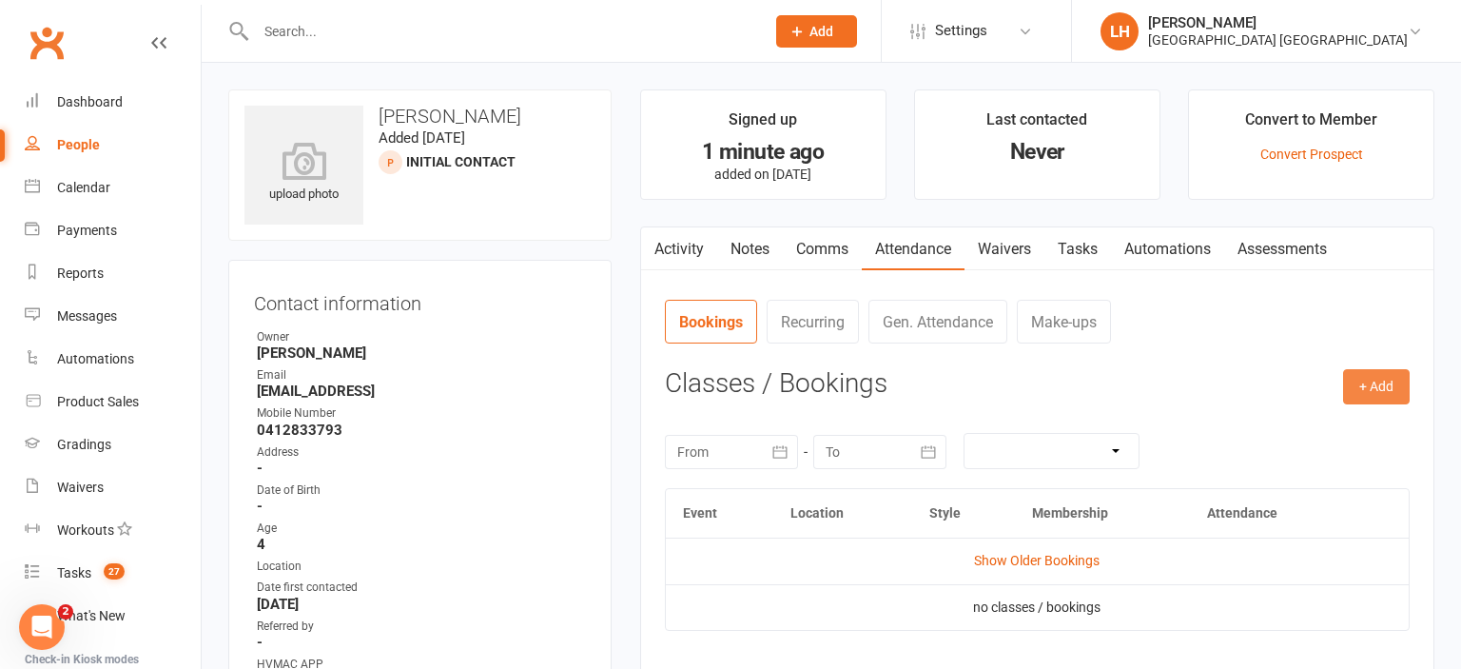
click at [1357, 386] on button "+ Add" at bounding box center [1376, 386] width 67 height 34
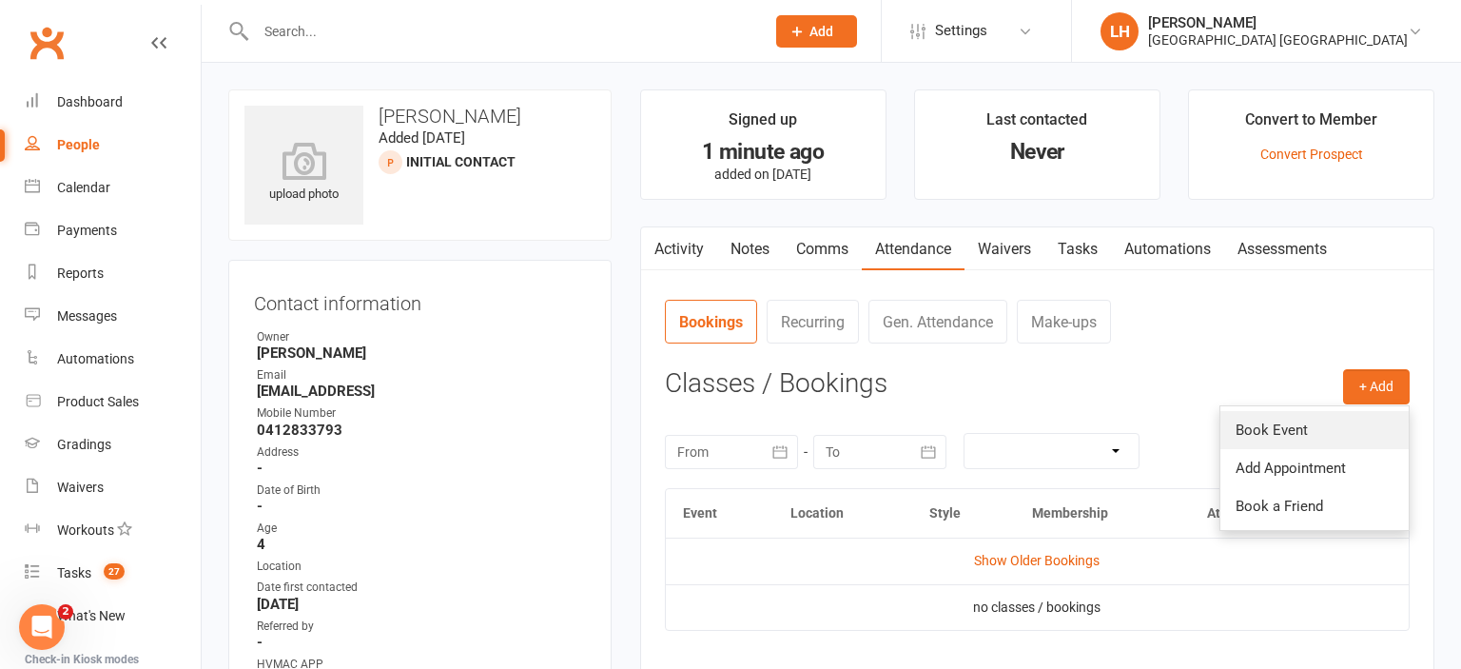
click at [1299, 422] on link "Book Event" at bounding box center [1314, 430] width 188 height 38
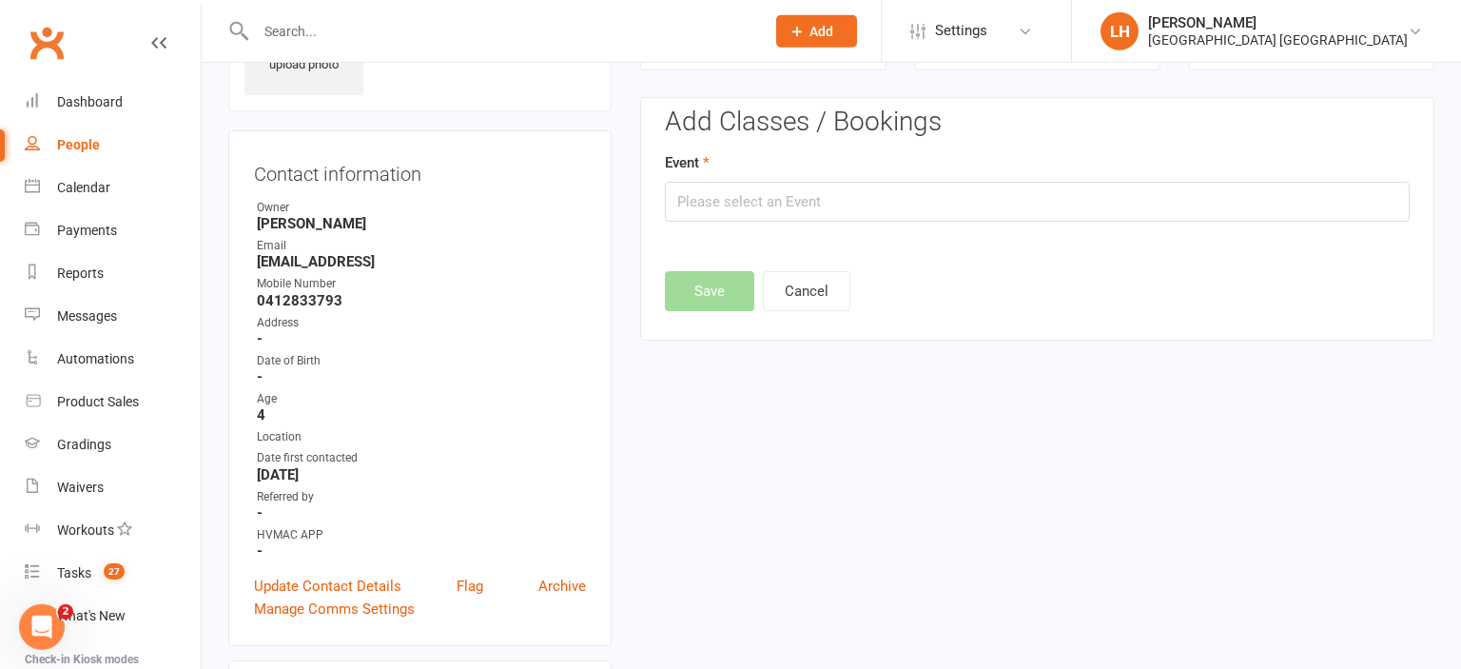
scroll to position [130, 0]
click at [827, 205] on input "text" at bounding box center [1037, 201] width 745 height 40
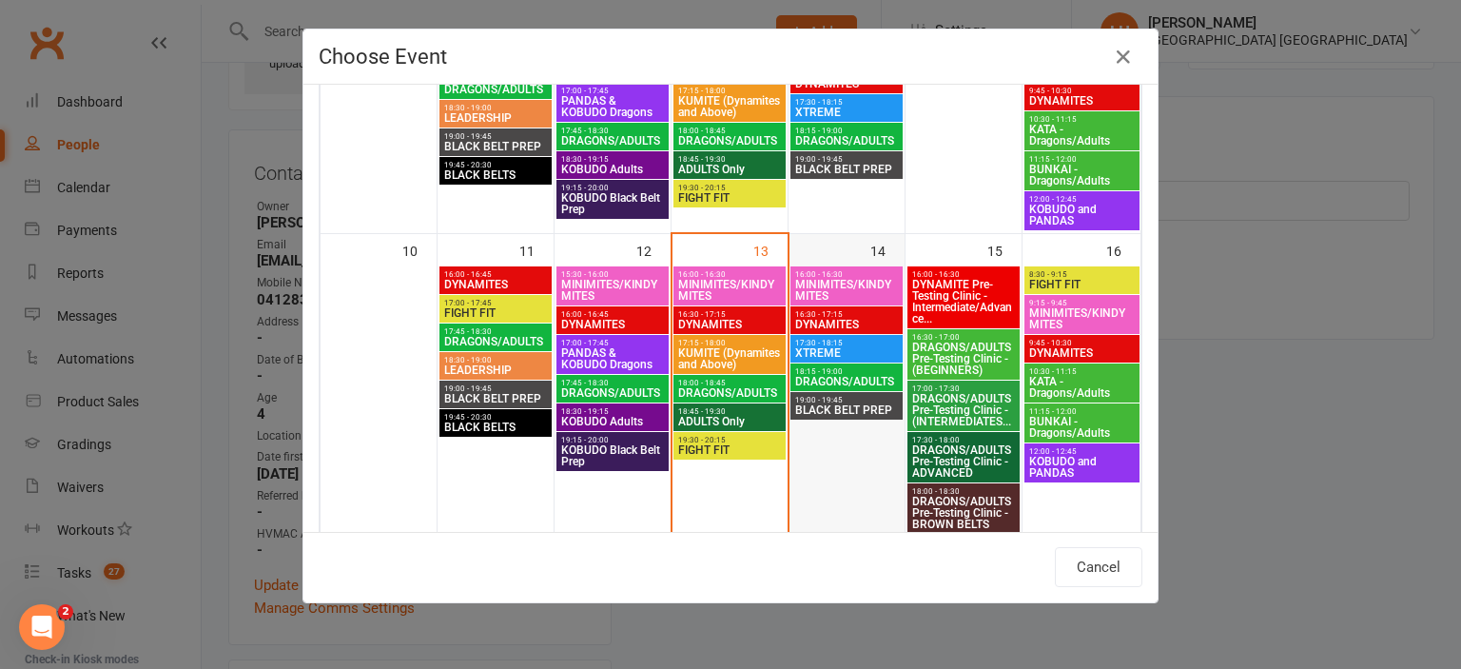
scroll to position [525, 0]
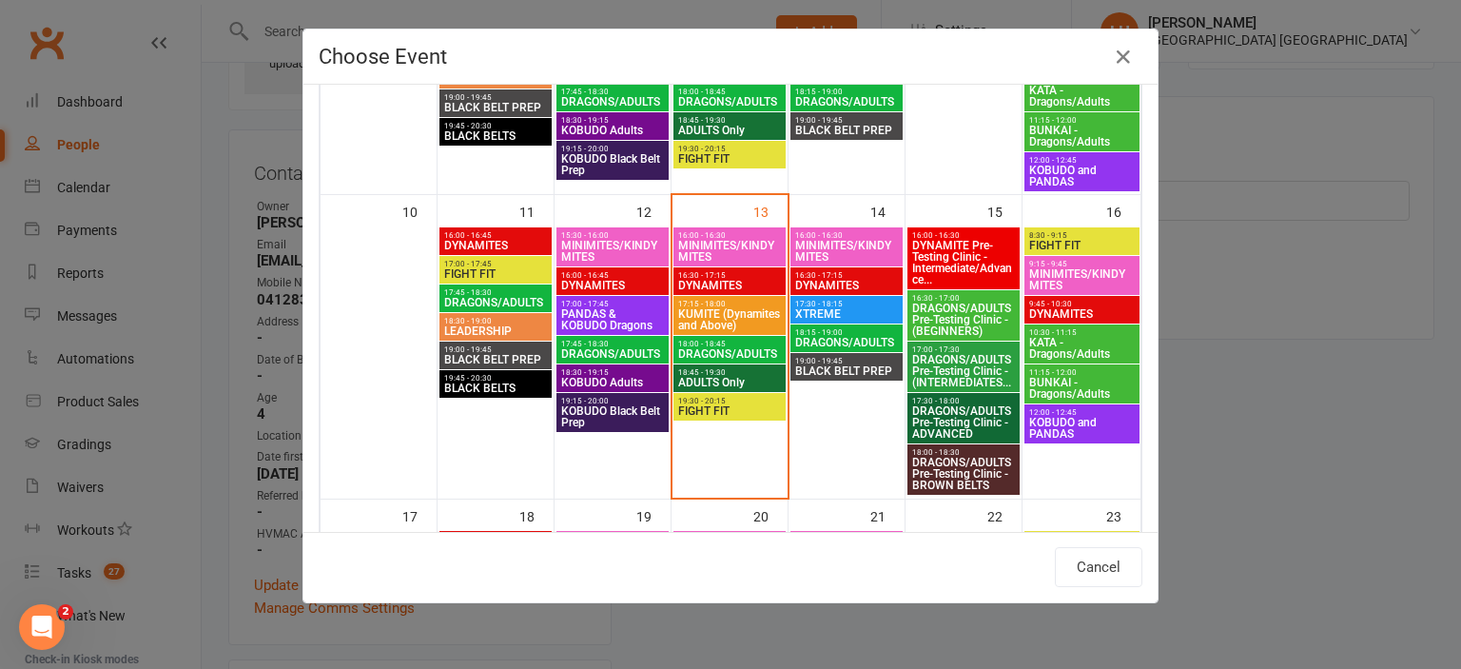
click at [727, 240] on span "MINIMITES/KINDYMITES" at bounding box center [729, 251] width 105 height 23
type input "MINIMITES/KINDYMITES - Aug 13, 2025 4:00:00 PM"
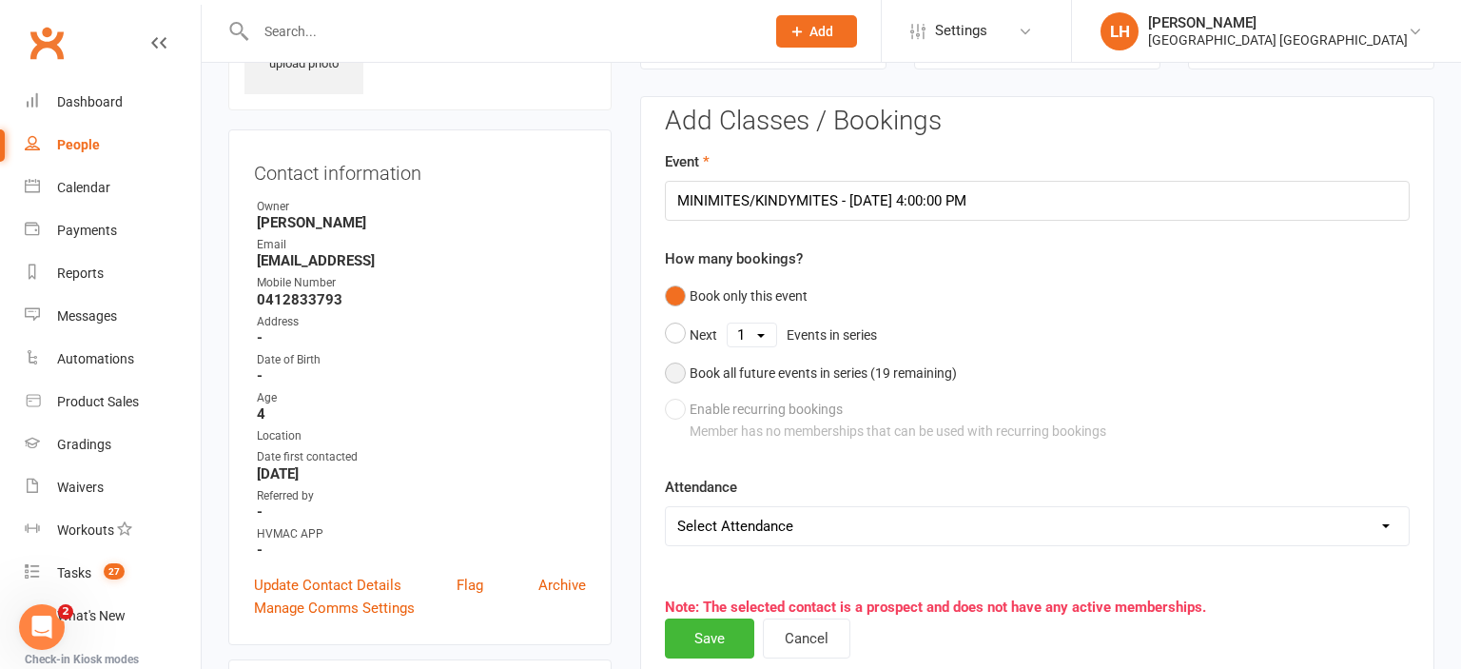
scroll to position [432, 0]
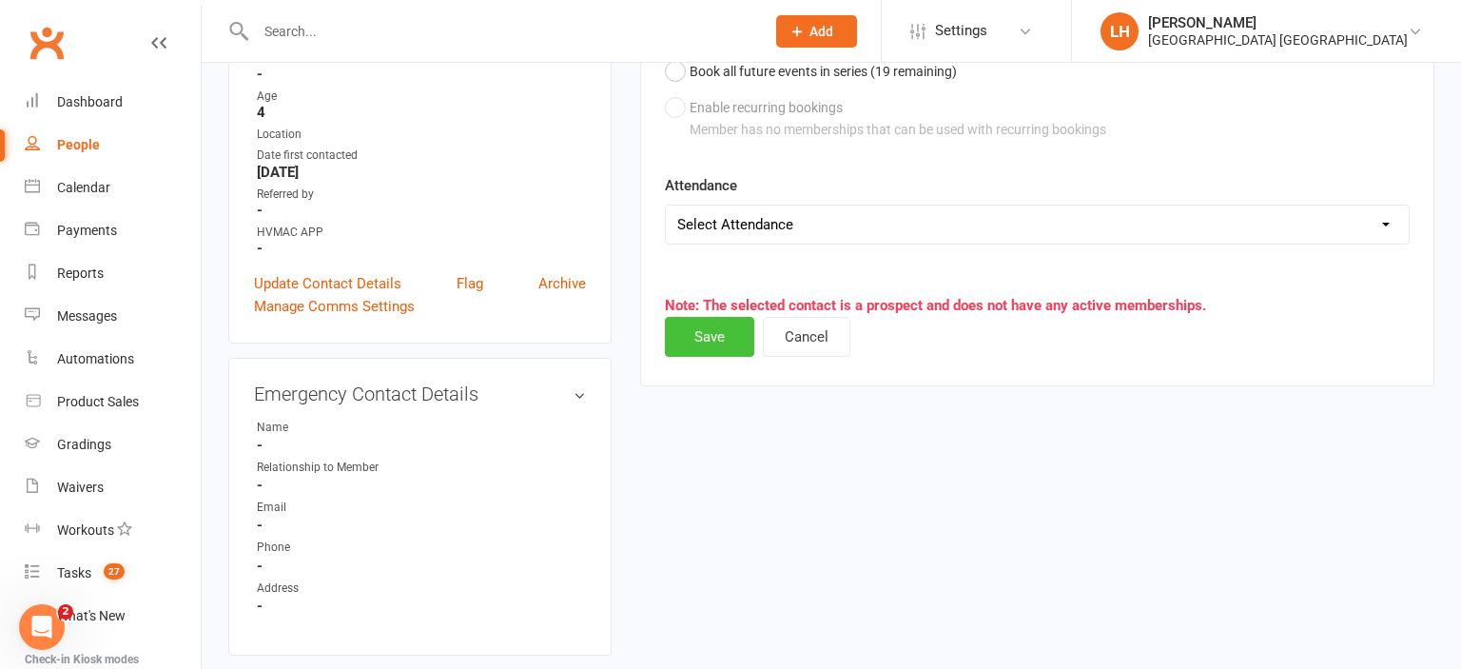
click at [709, 330] on button "Save" at bounding box center [709, 337] width 89 height 40
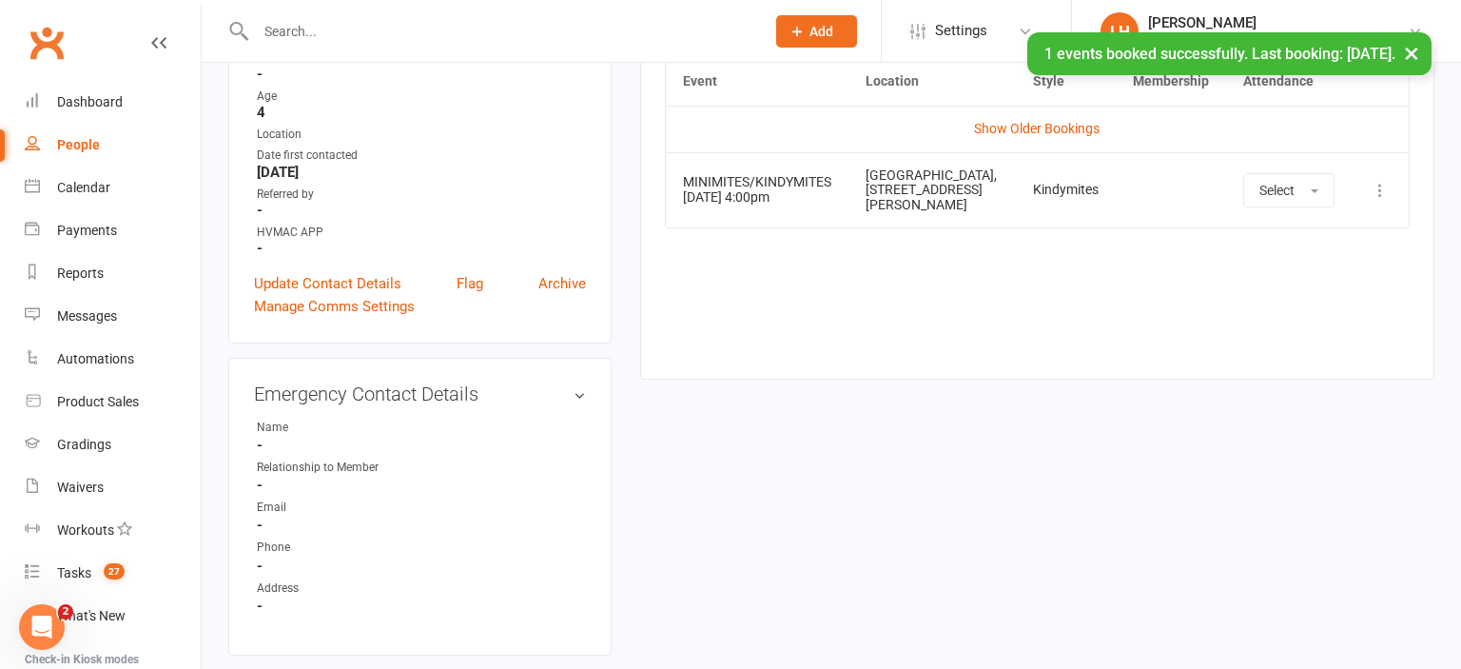
click at [78, 151] on div "People" at bounding box center [78, 144] width 43 height 15
select select "50"
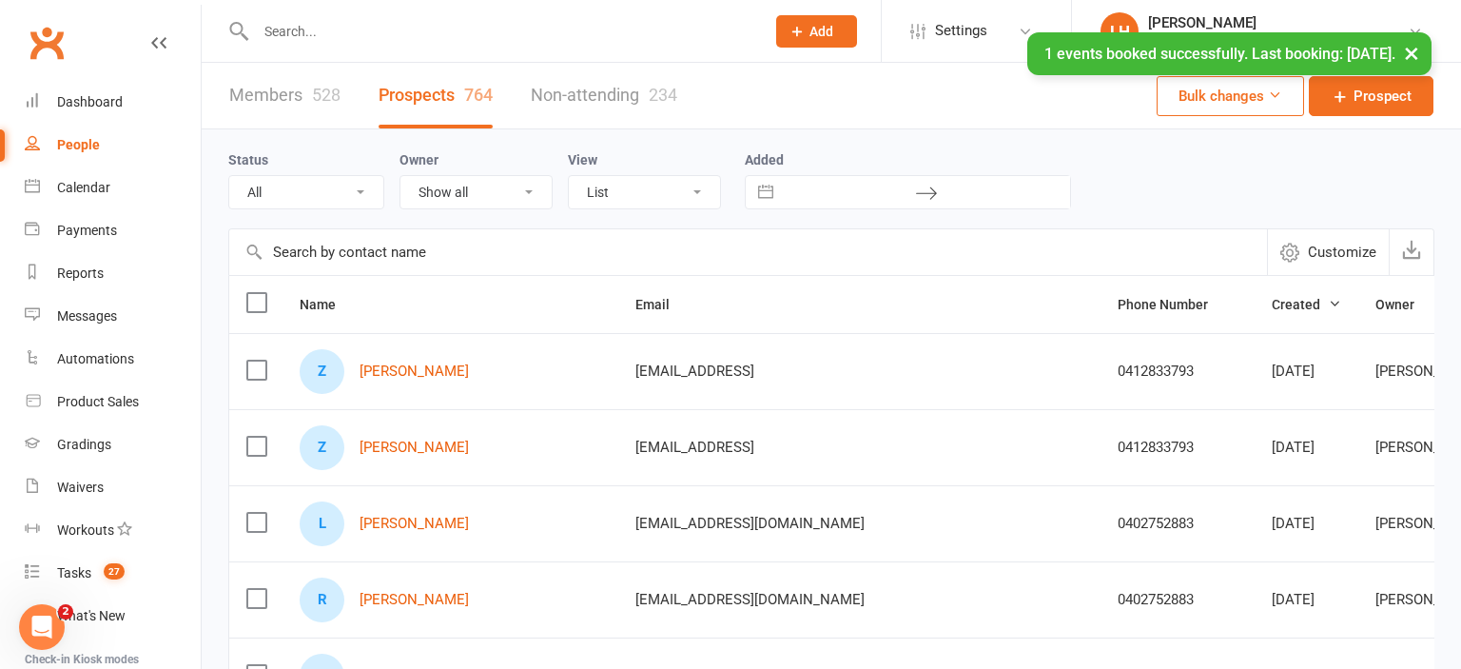
click at [417, 253] on input "text" at bounding box center [748, 252] width 1038 height 46
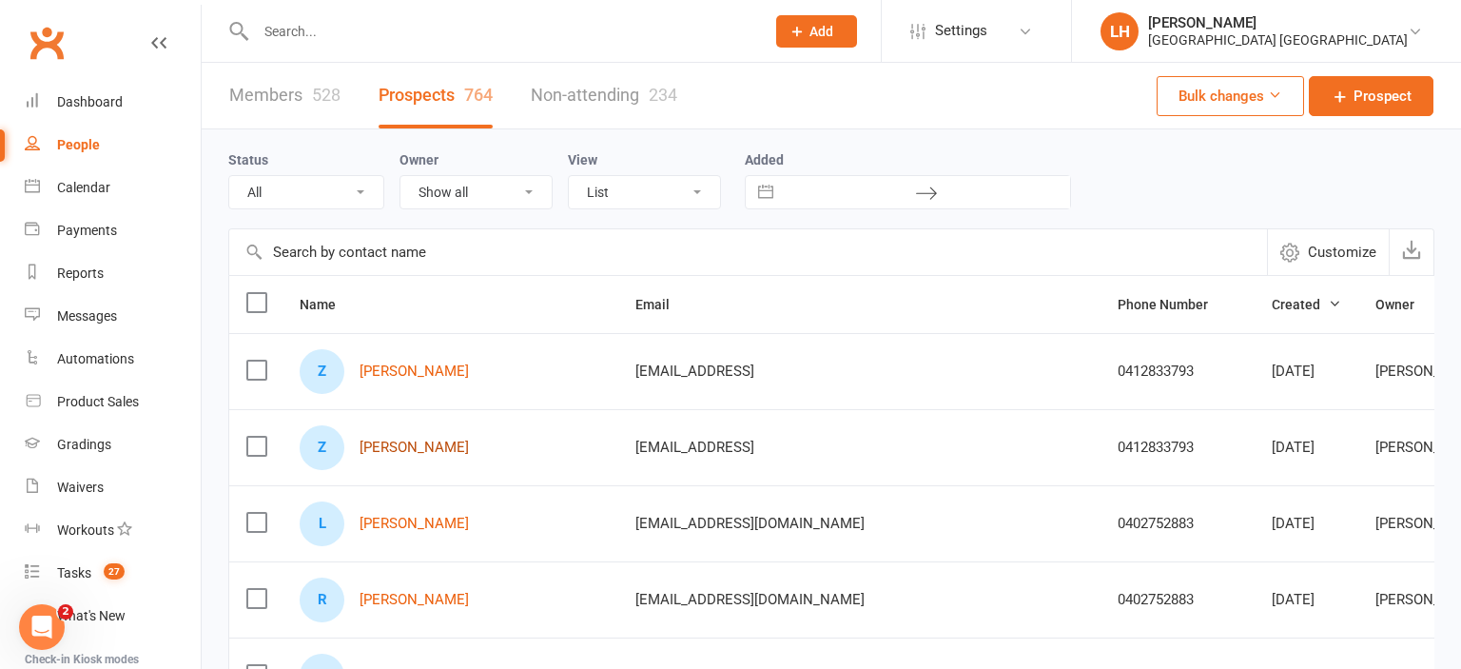
scroll to position [0, 169]
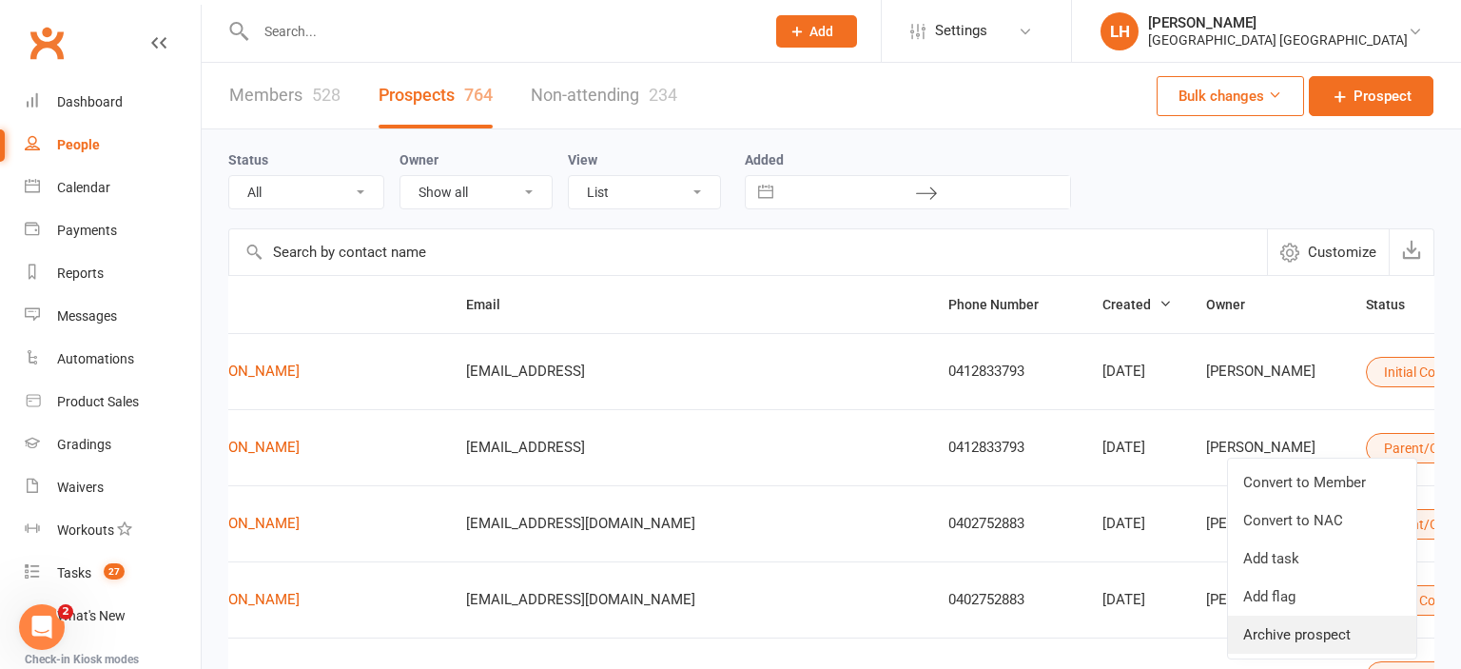
click at [1330, 633] on link "Archive prospect" at bounding box center [1322, 634] width 188 height 38
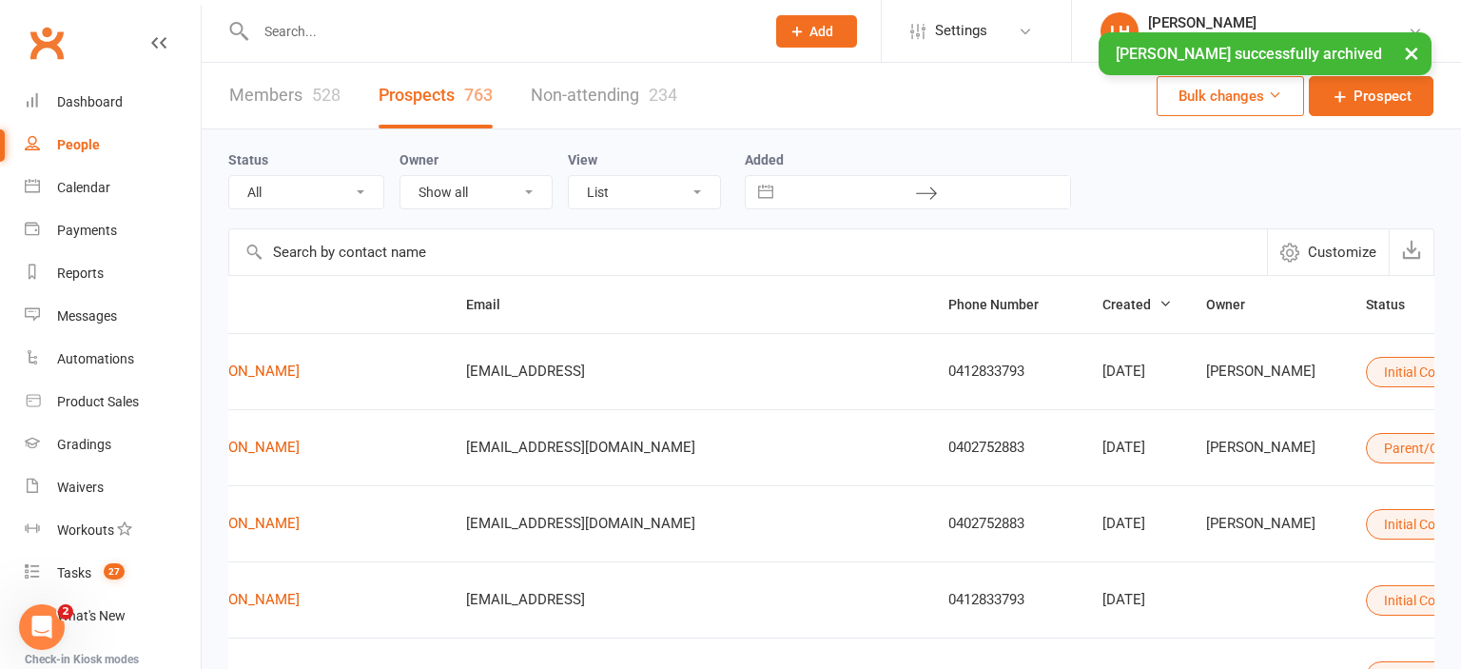
click at [340, 253] on input "text" at bounding box center [748, 252] width 1038 height 46
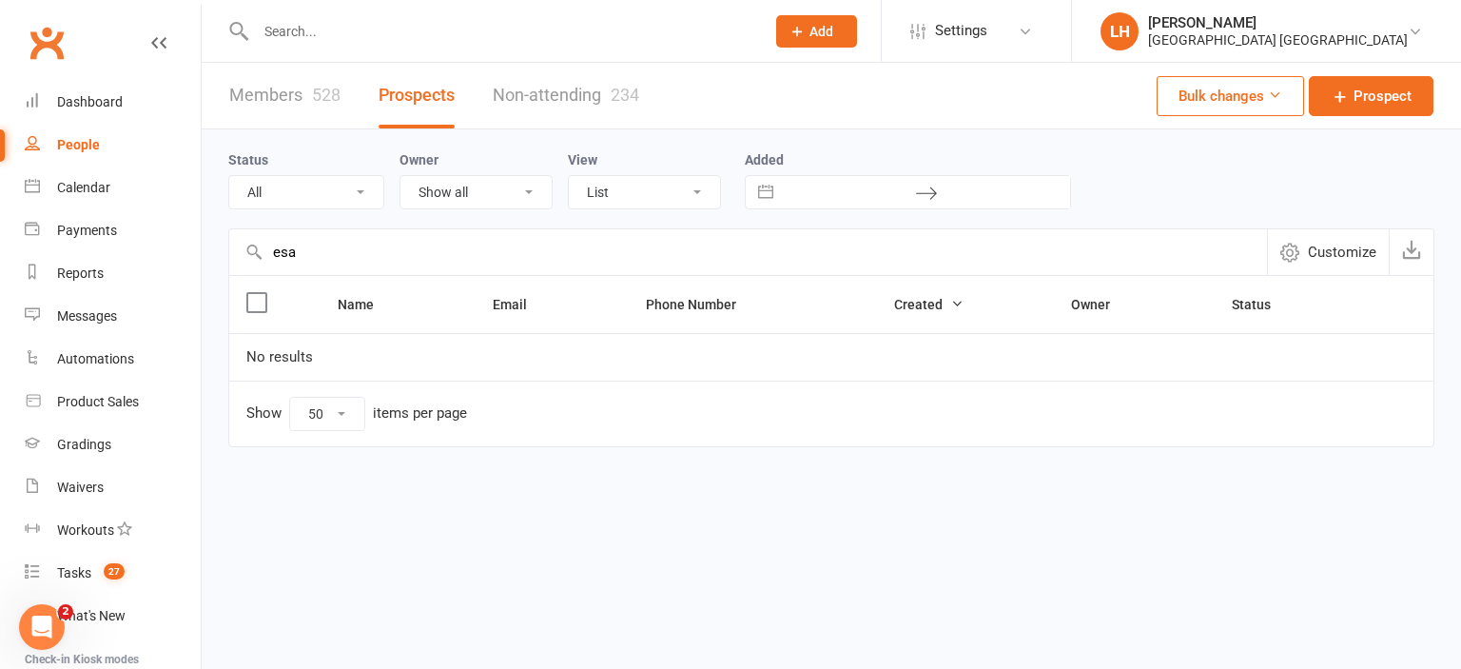
scroll to position [0, 0]
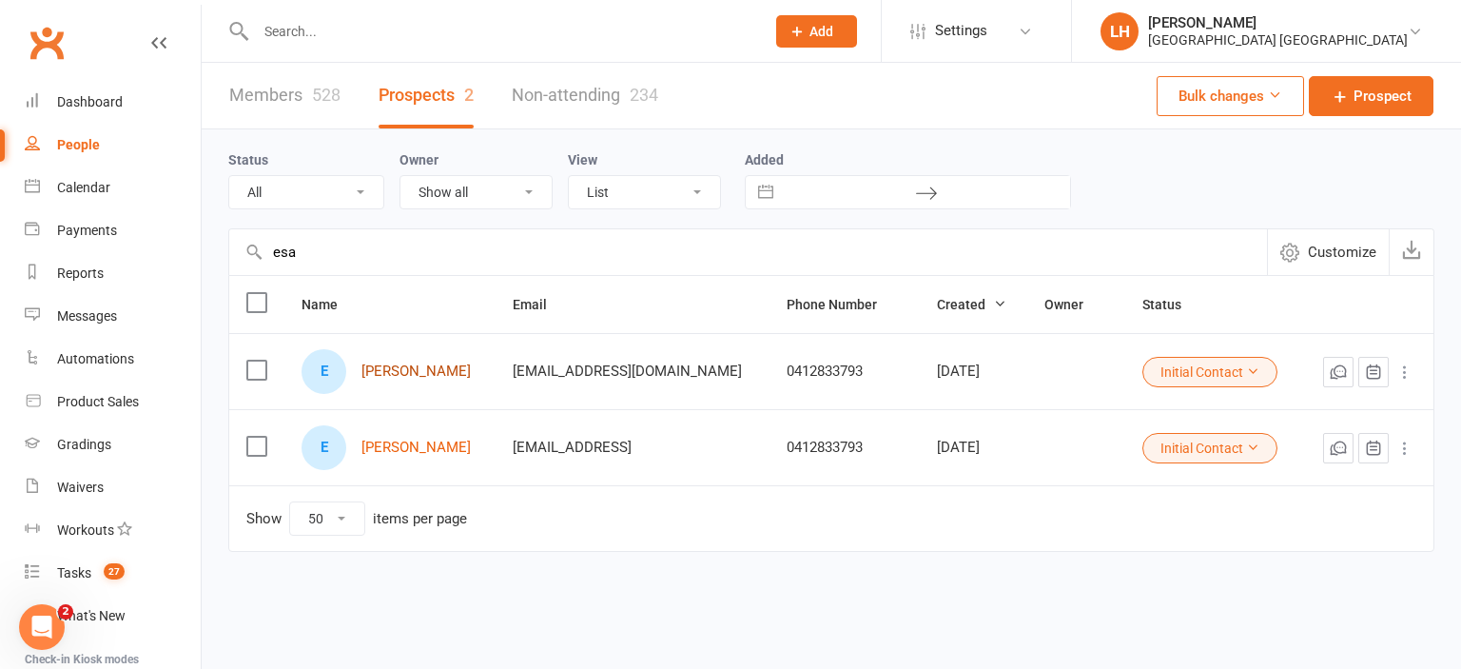
type input "esa"
click at [1410, 445] on icon at bounding box center [1405, 448] width 19 height 19
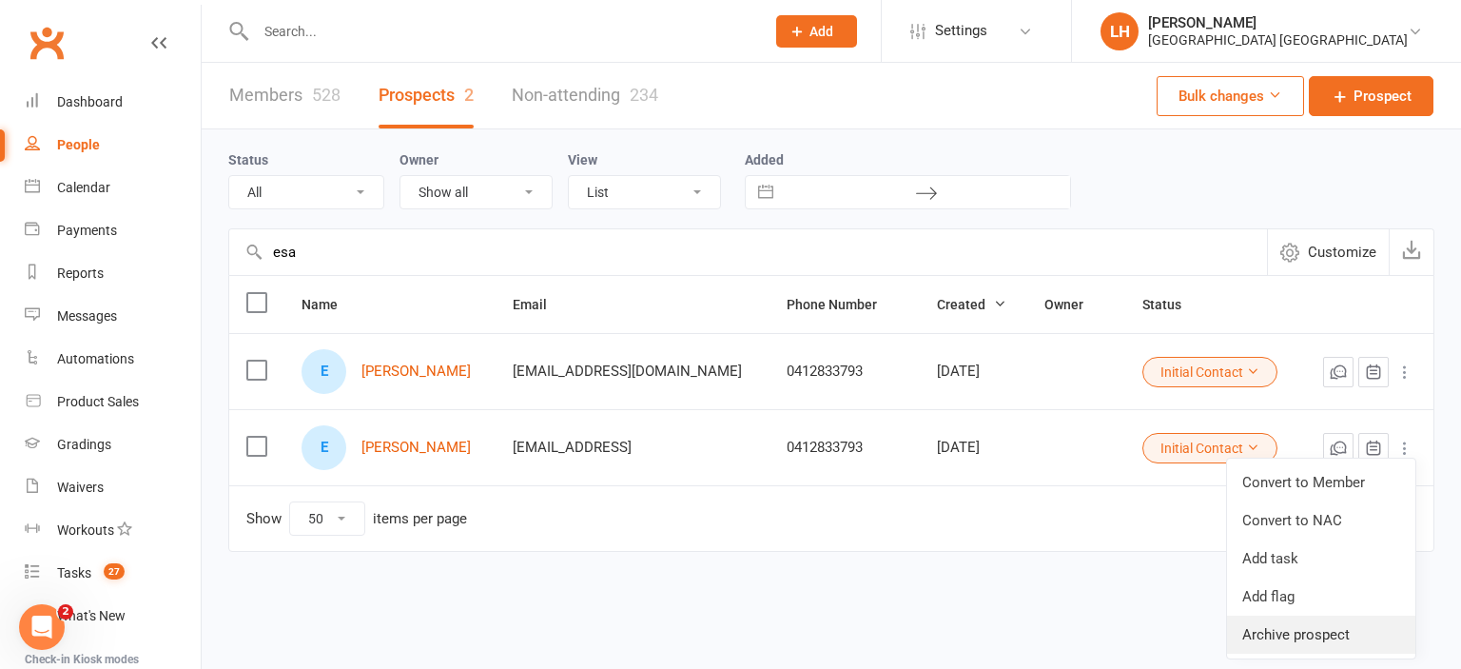
click at [1311, 641] on link "Archive prospect" at bounding box center [1321, 634] width 188 height 38
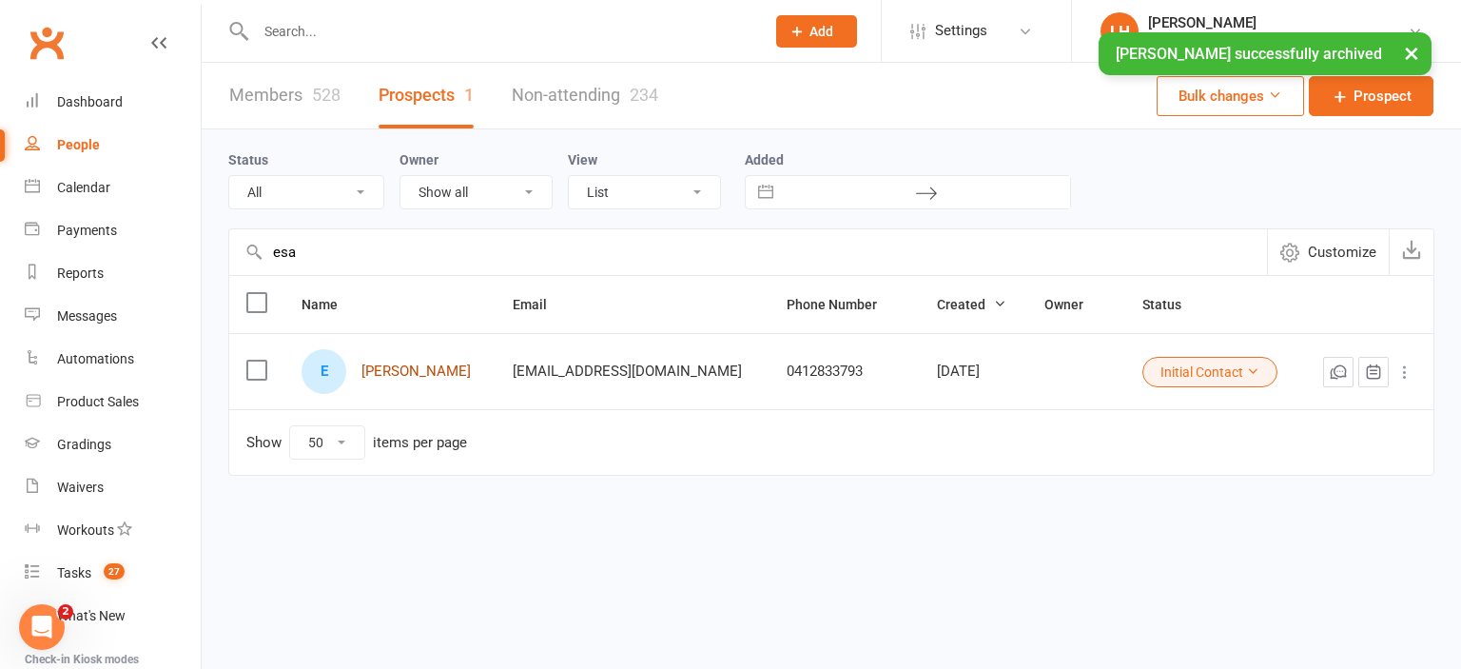
click at [396, 370] on link "Esa Mirza" at bounding box center [415, 371] width 109 height 16
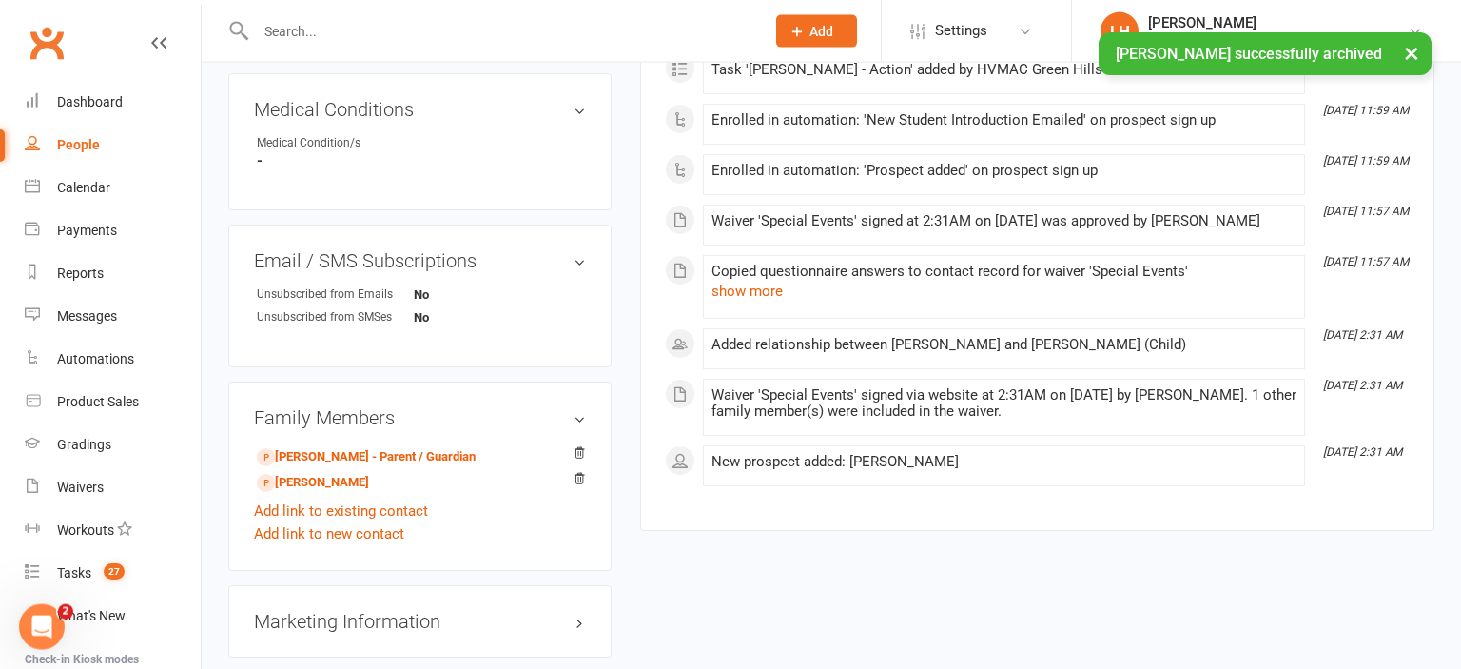
scroll to position [1104, 0]
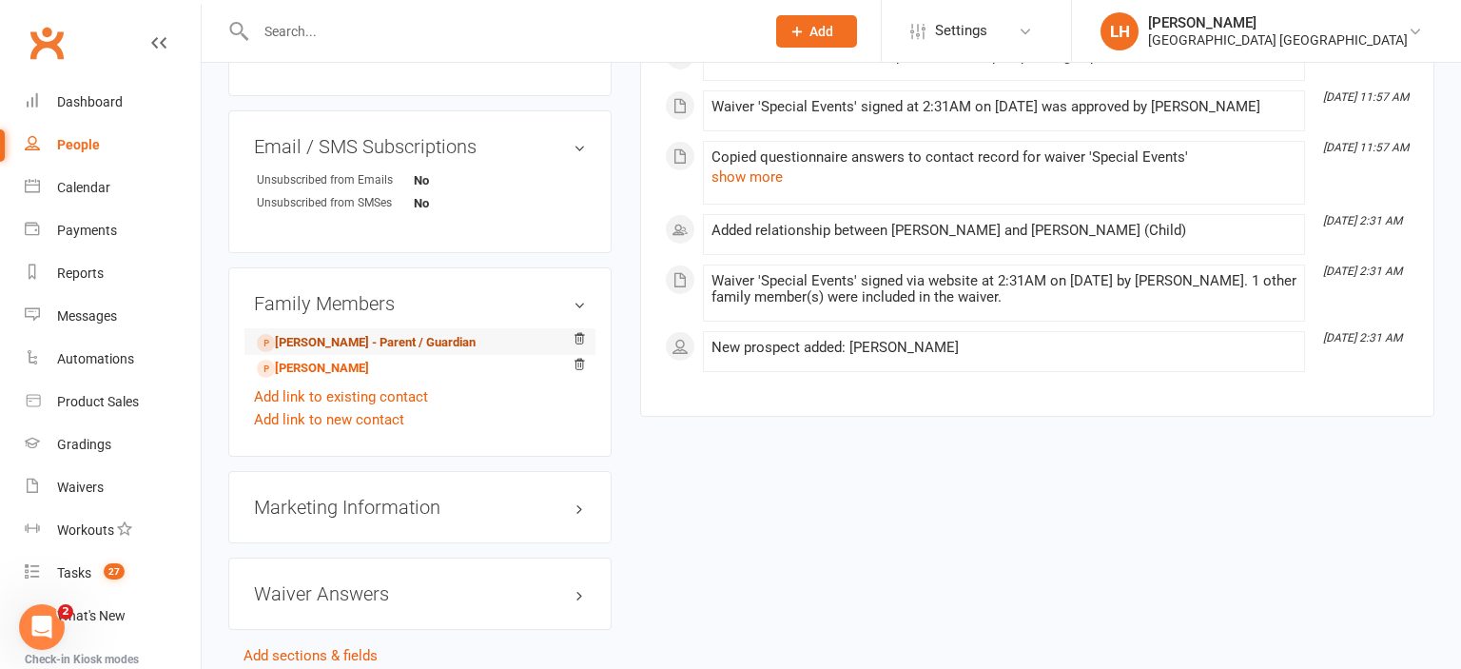
click at [386, 350] on link "Zara Saleem - Parent / Guardian" at bounding box center [366, 343] width 219 height 20
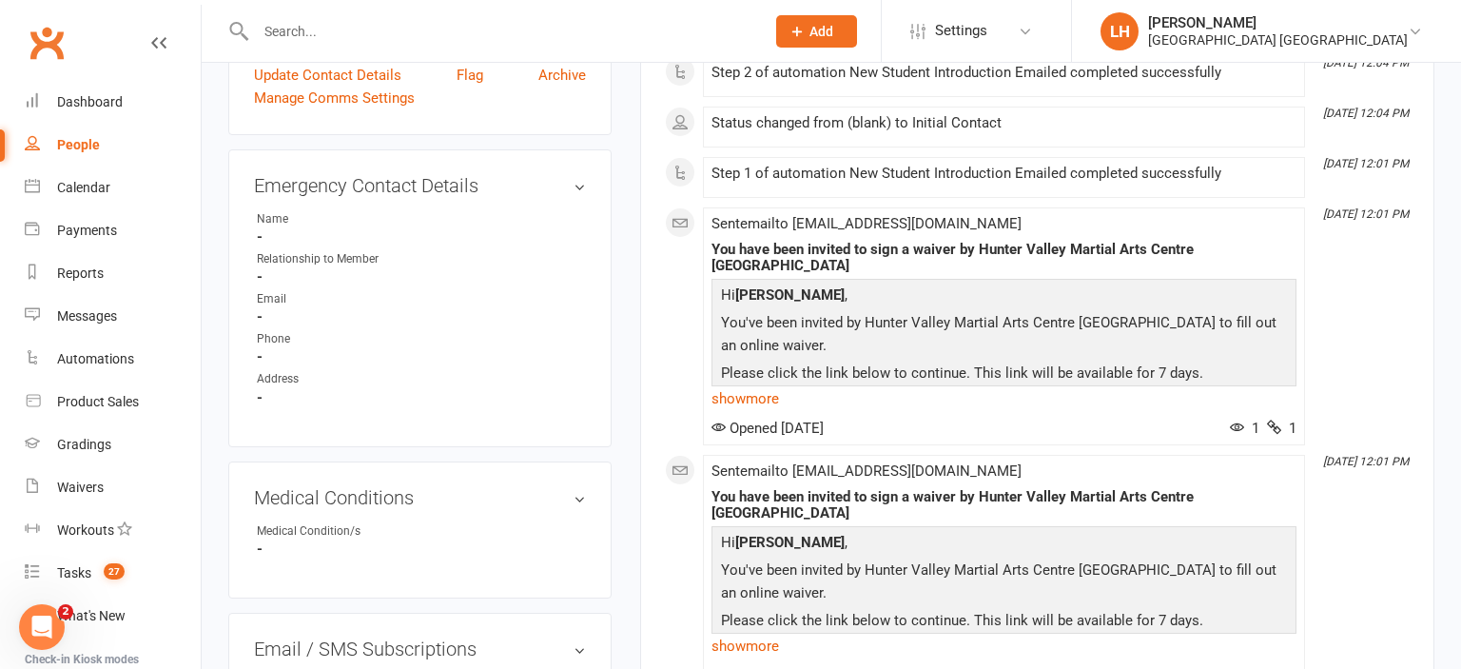
scroll to position [904, 0]
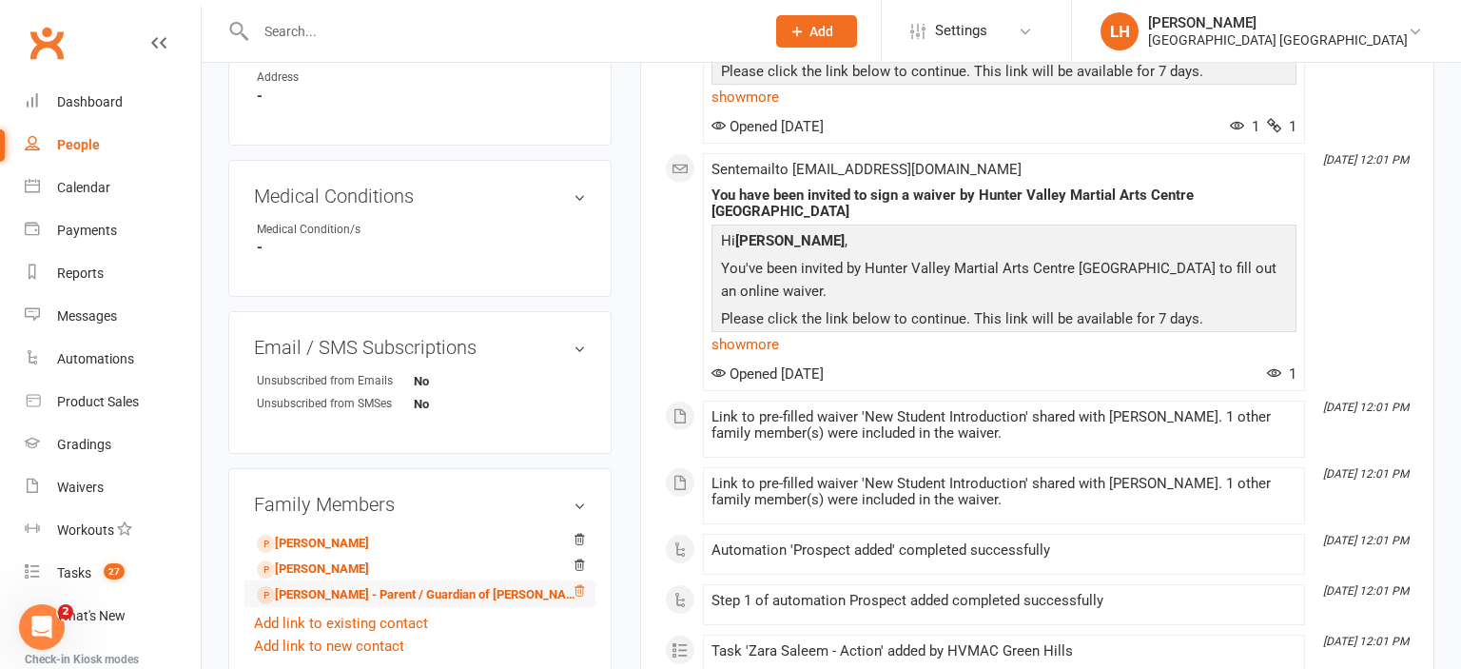
click at [579, 597] on icon at bounding box center [579, 590] width 13 height 13
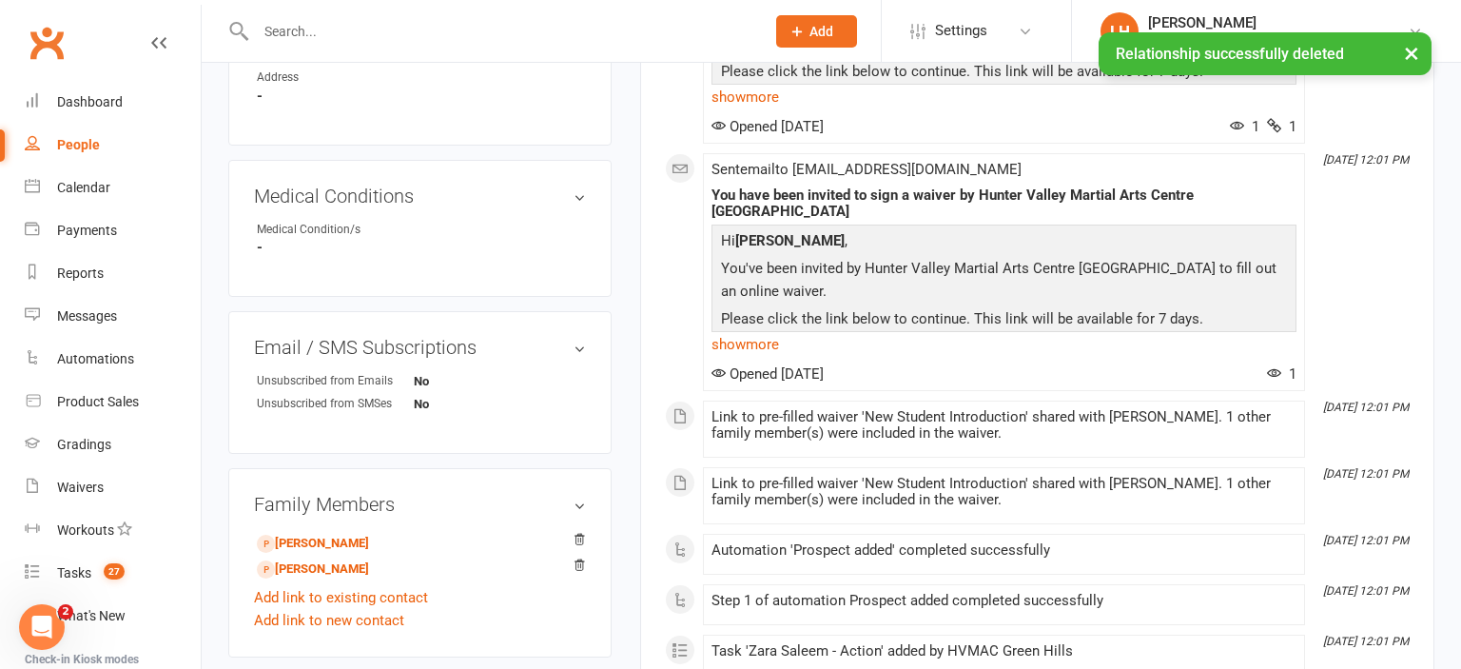
click at [81, 143] on div "People" at bounding box center [78, 144] width 43 height 15
select select "50"
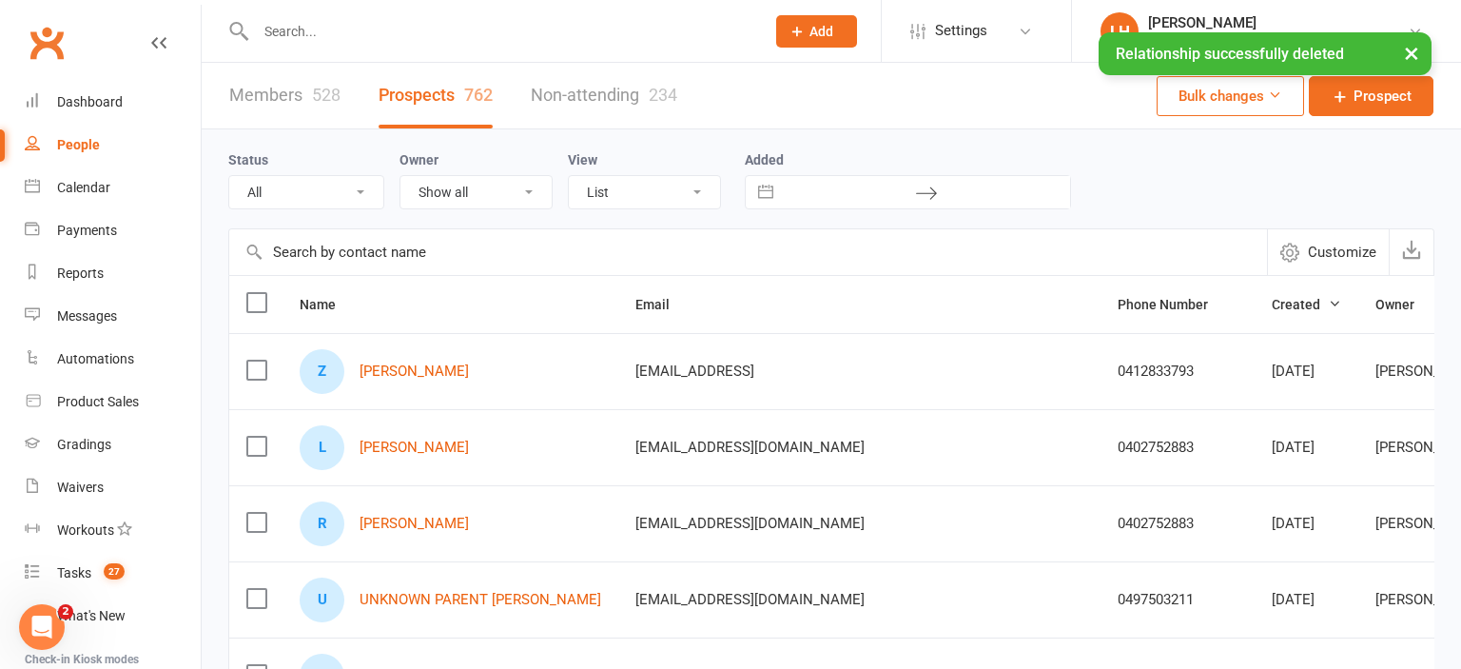
click at [380, 250] on input "text" at bounding box center [748, 252] width 1038 height 46
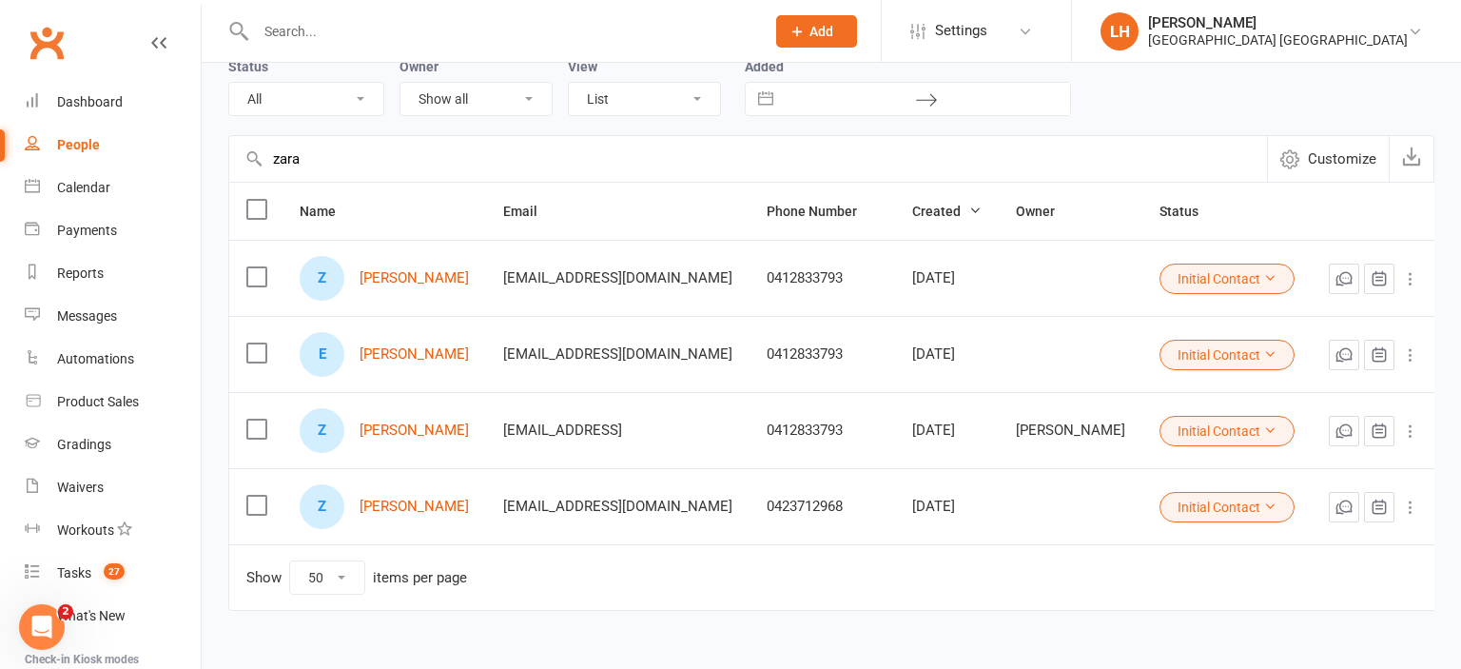
scroll to position [100, 0]
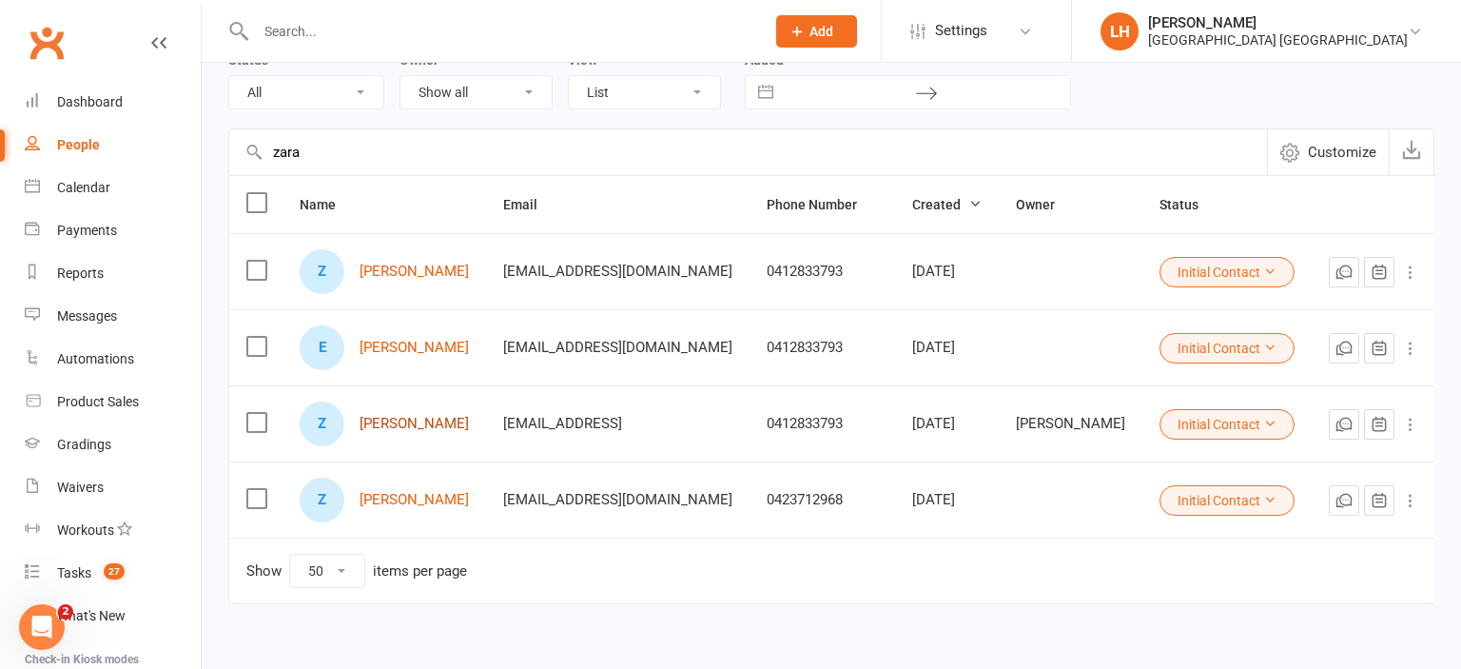
type input "zara"
click at [413, 426] on link "Zayna Mirza" at bounding box center [414, 424] width 109 height 16
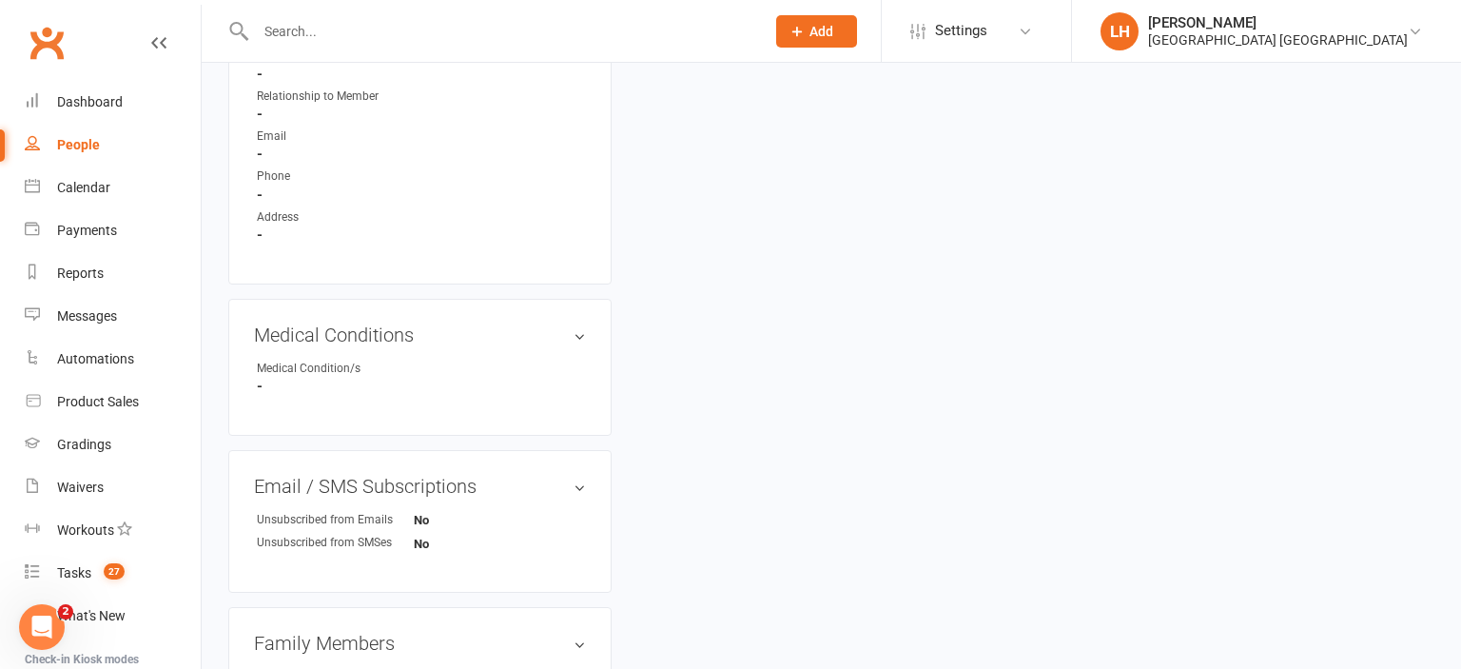
scroll to position [1104, 0]
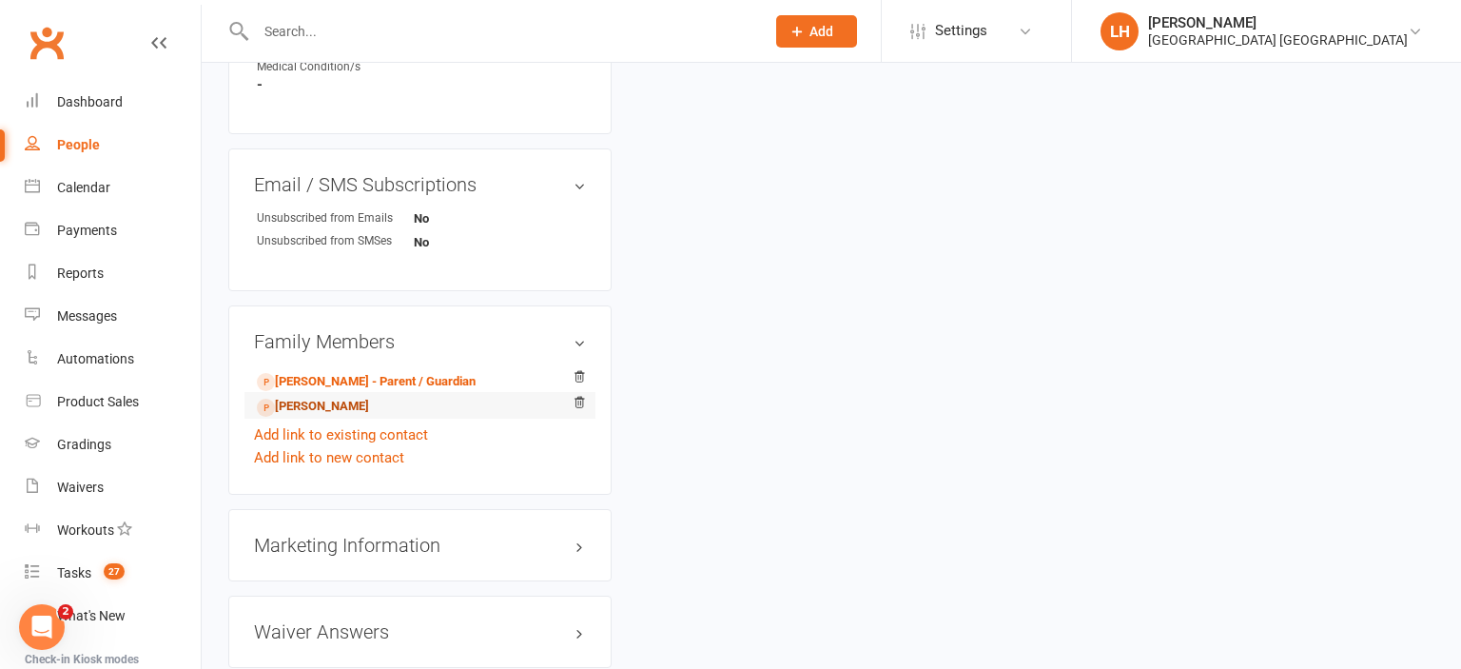
click at [335, 408] on link "Esa Mirza - Sibling" at bounding box center [313, 407] width 112 height 20
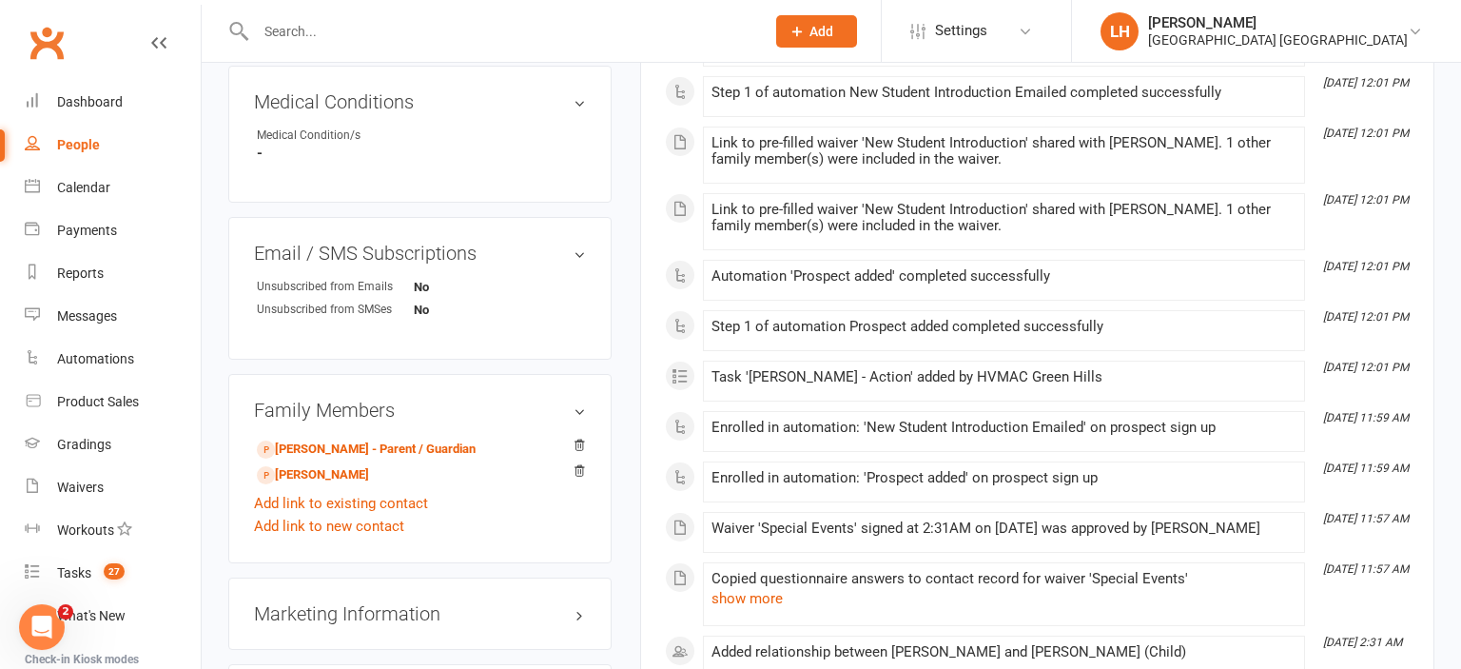
scroll to position [1005, 0]
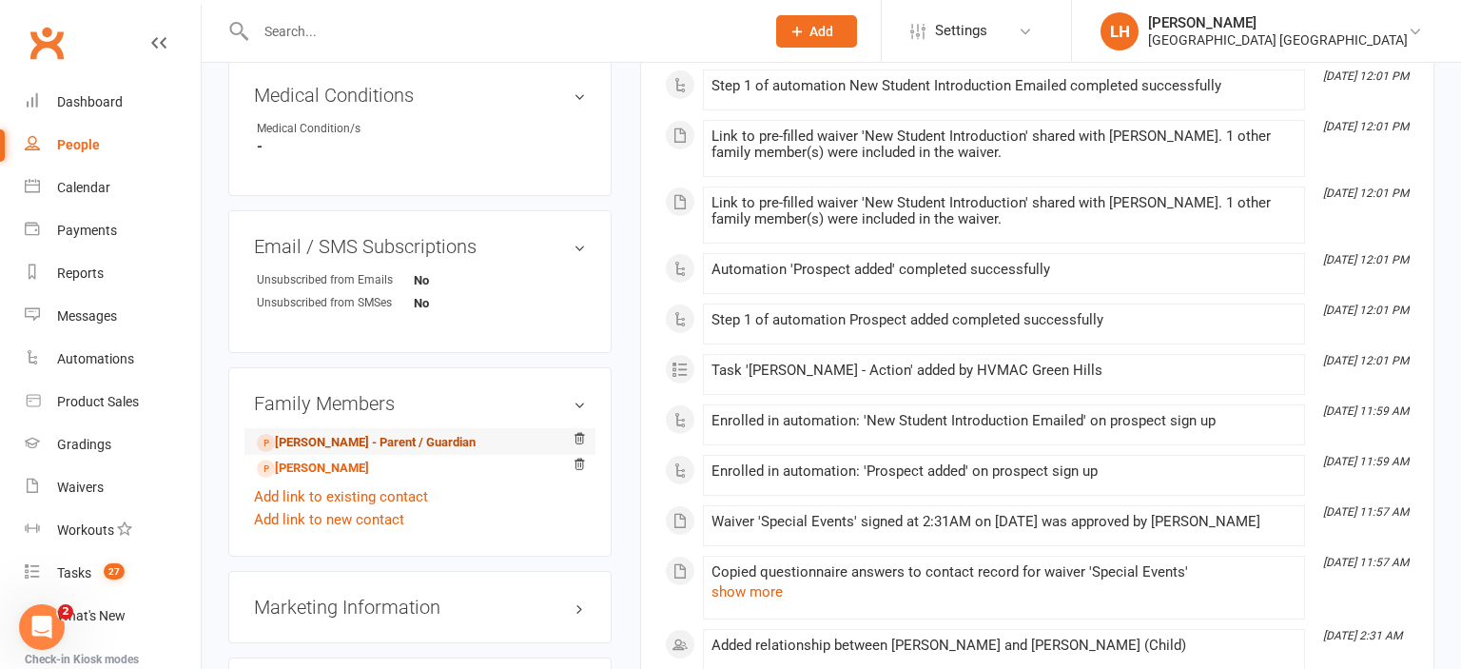
click at [408, 449] on link "Zara Saleem - Parent / Guardian" at bounding box center [366, 443] width 219 height 20
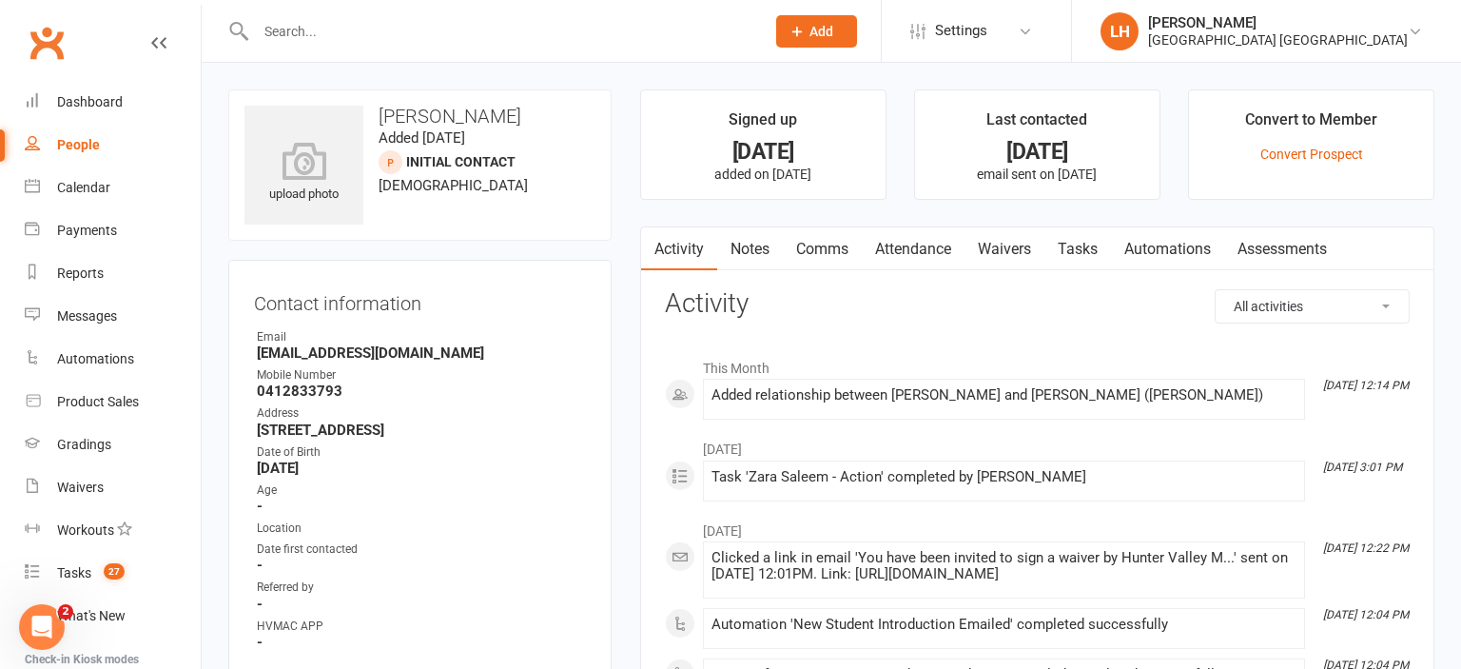
click at [1003, 248] on link "Waivers" at bounding box center [1005, 249] width 80 height 44
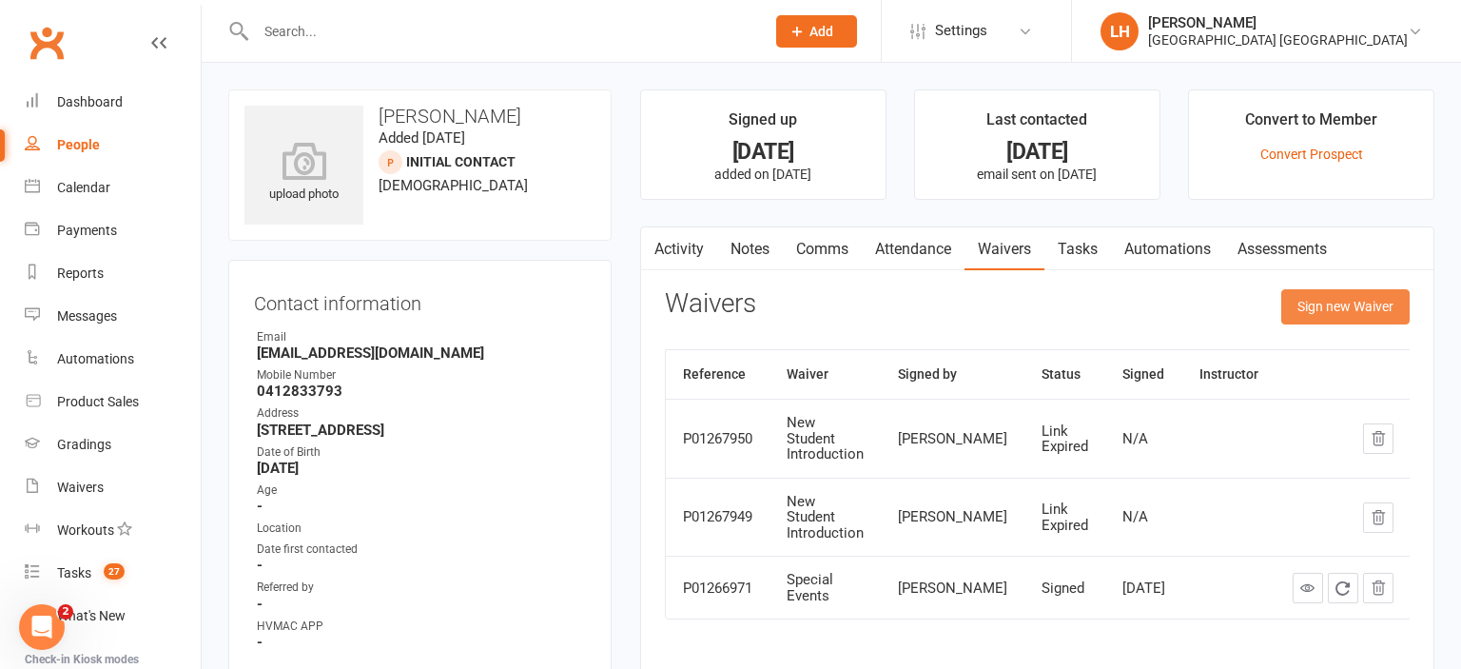
click at [1346, 308] on button "Sign new Waiver" at bounding box center [1345, 306] width 128 height 34
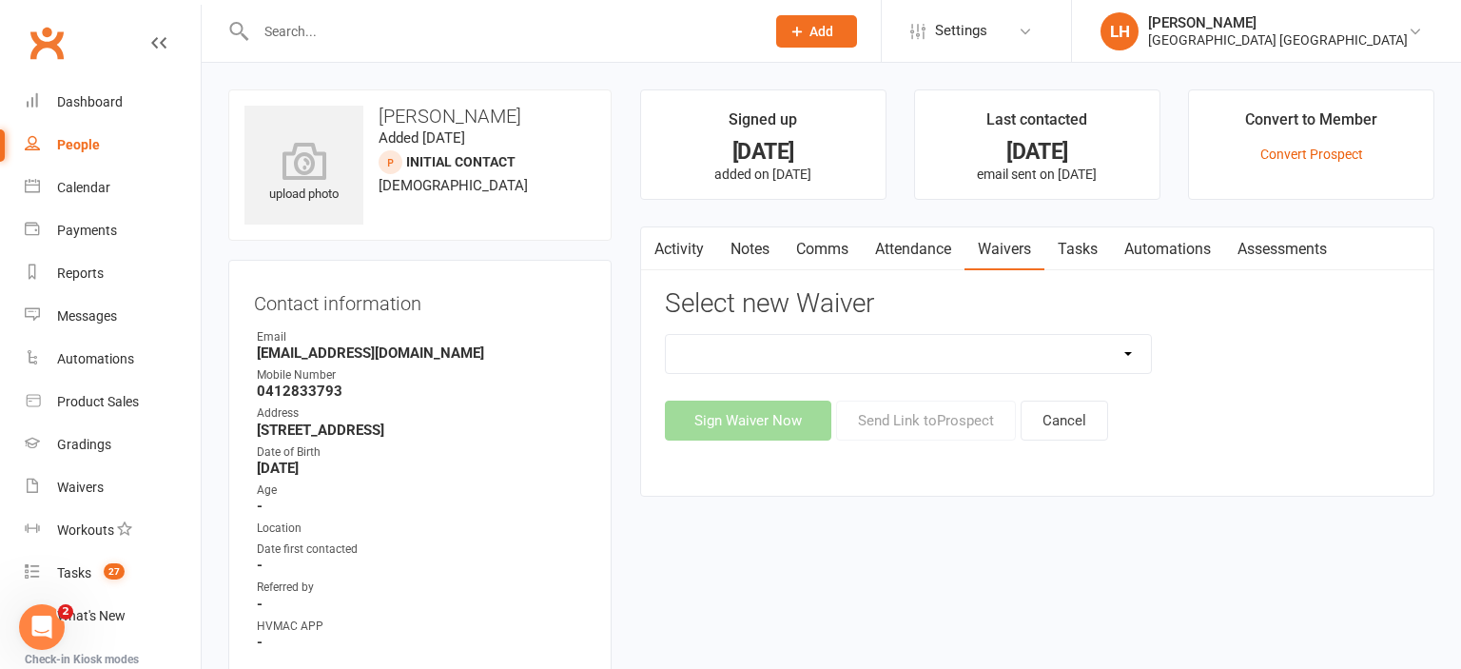
click at [666, 335] on select "8 Week Fitness Challenge Basic Membership Form Cancellation Form Dojo Transfer …" at bounding box center [908, 354] width 485 height 38
select select "5629"
click option "New Student Introduction" at bounding box center [0, 0] width 0 height 0
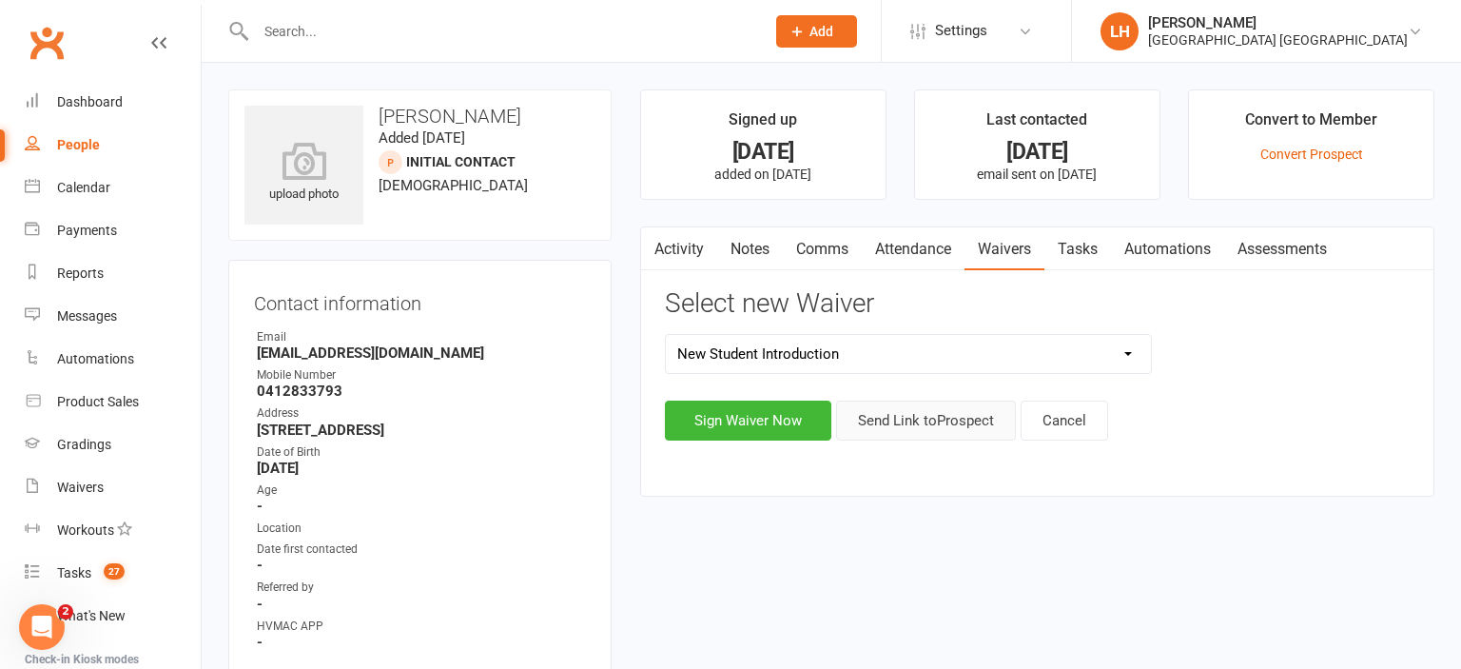
click at [938, 423] on button "Send Link to Prospect" at bounding box center [926, 420] width 180 height 40
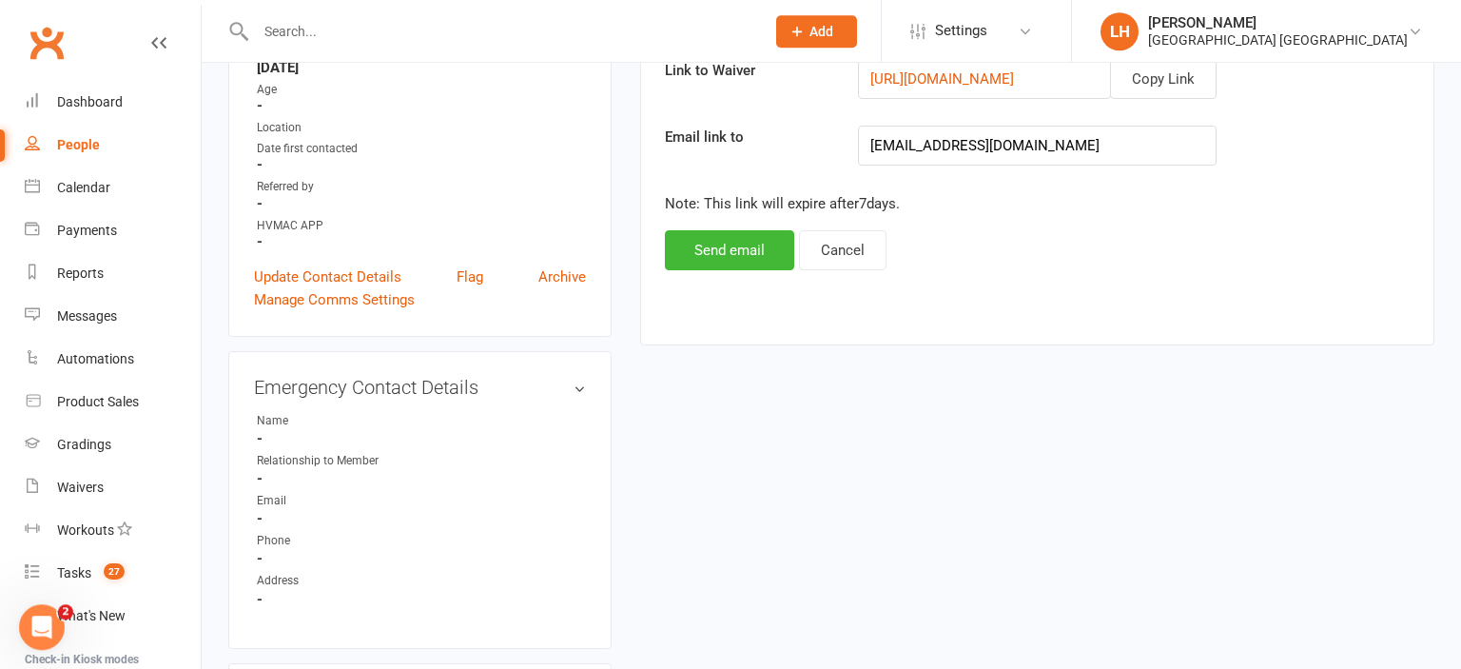
scroll to position [401, 0]
click at [750, 245] on button "Send email" at bounding box center [729, 249] width 129 height 40
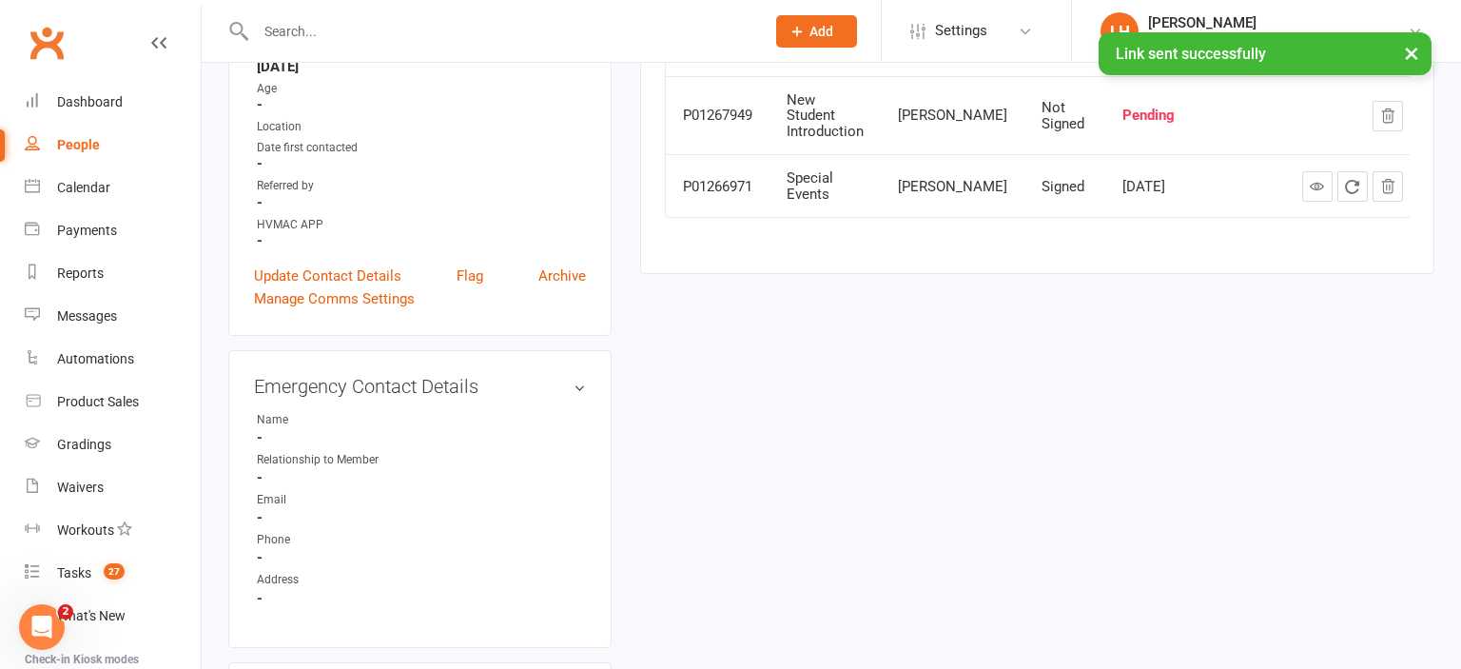
scroll to position [201, 0]
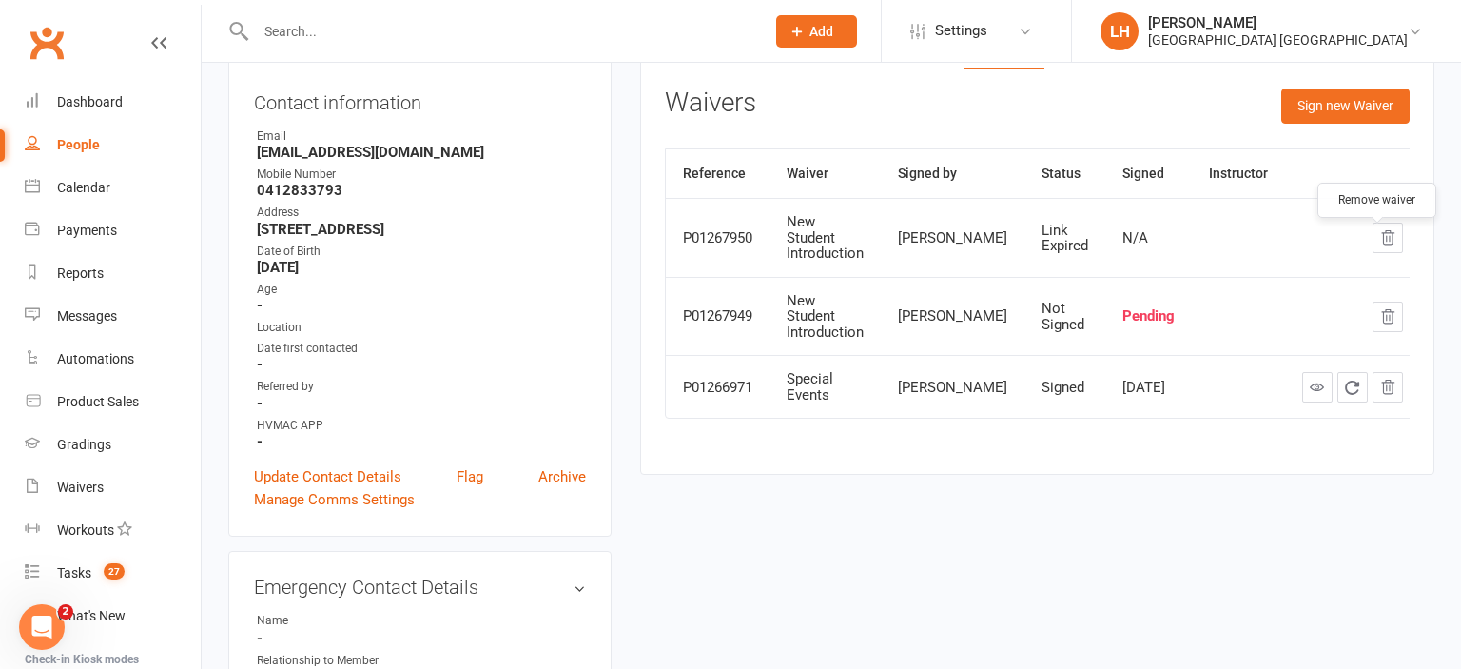
click at [1379, 244] on icon "button" at bounding box center [1387, 237] width 17 height 17
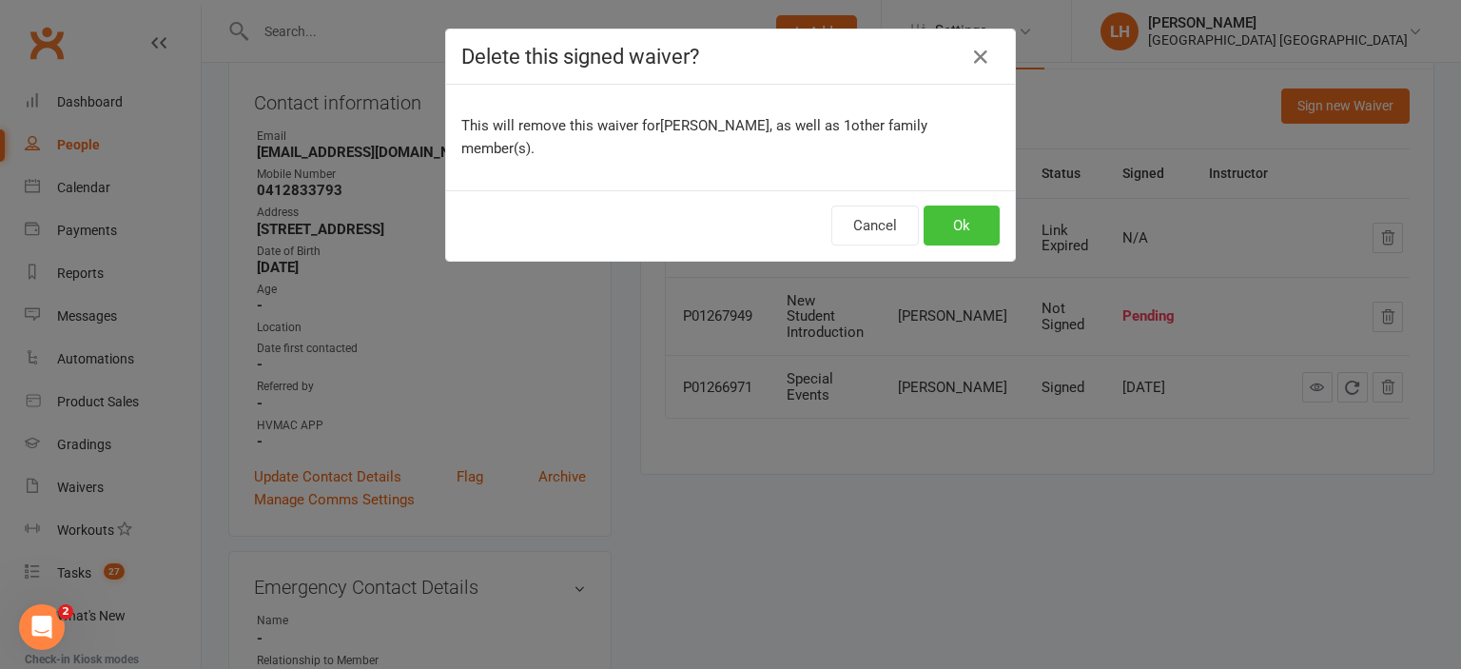
click at [968, 205] on button "Ok" at bounding box center [962, 225] width 76 height 40
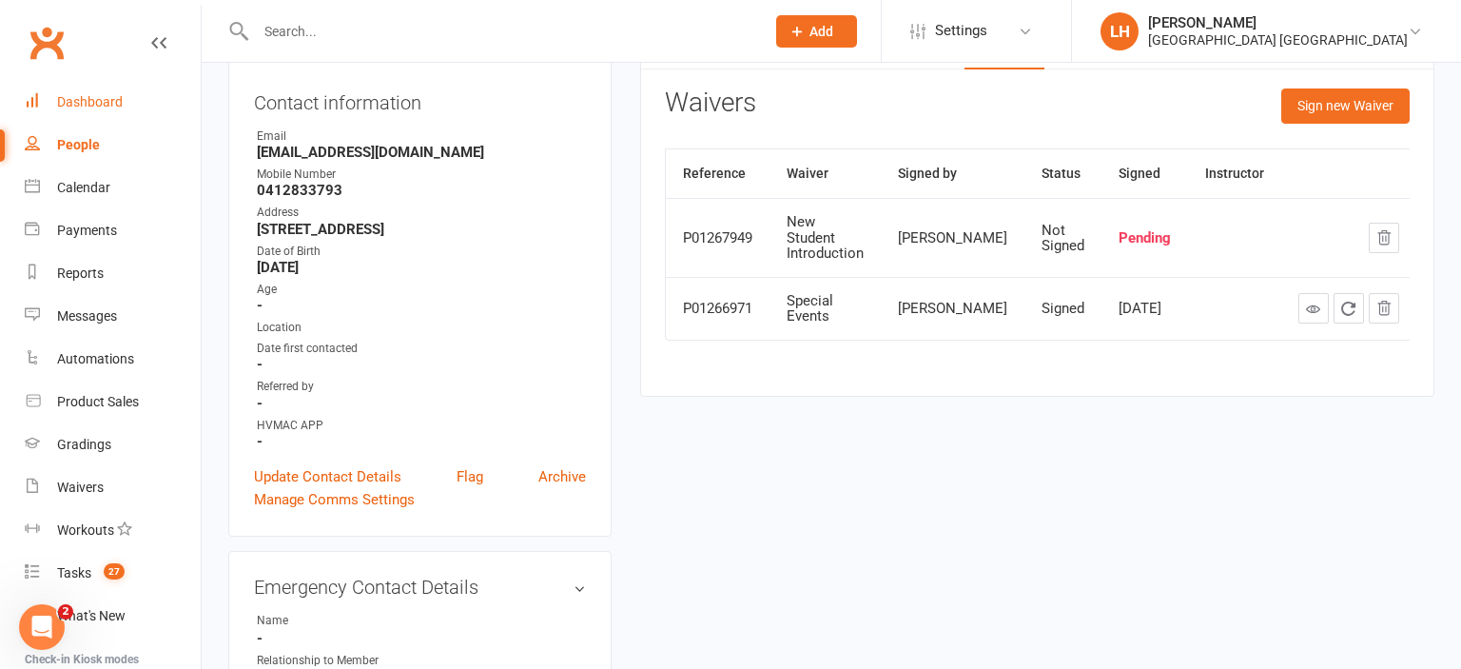
click at [93, 97] on div "Dashboard" at bounding box center [90, 101] width 66 height 15
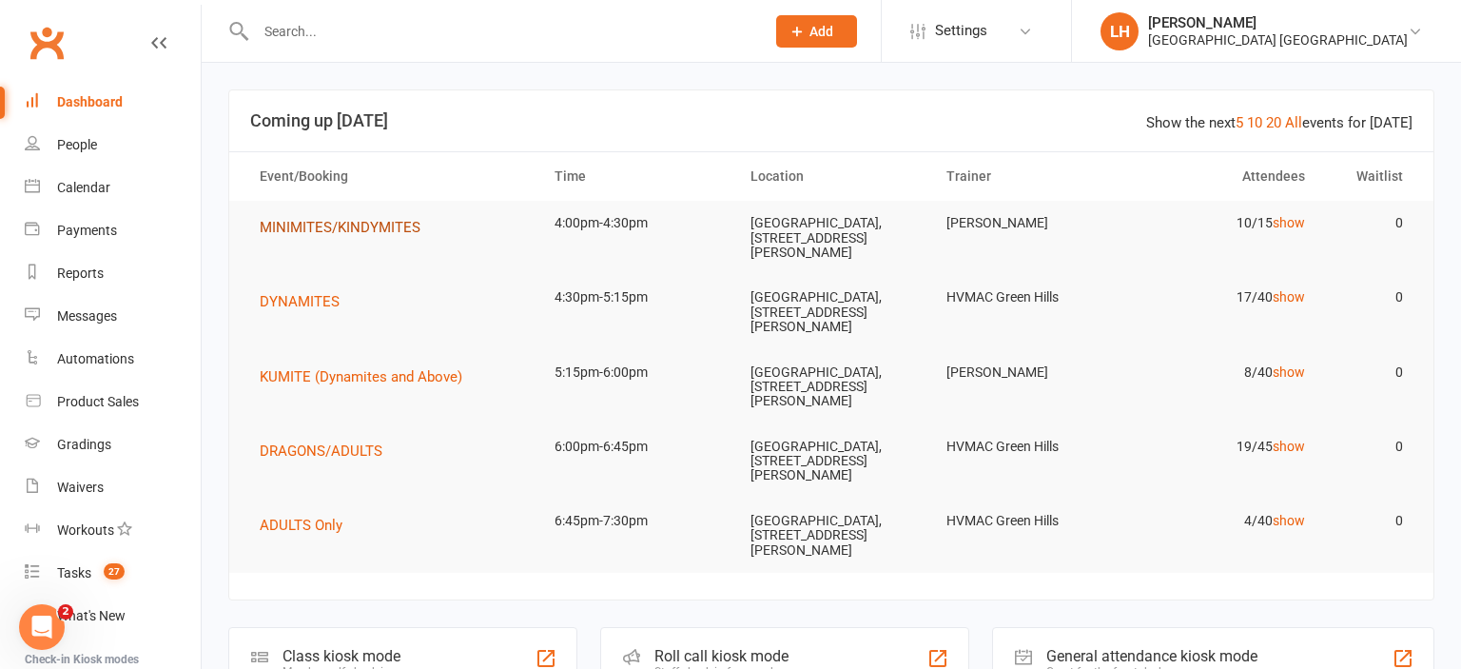
click at [379, 223] on span "MINIMITES/KINDYMITES" at bounding box center [340, 227] width 161 height 17
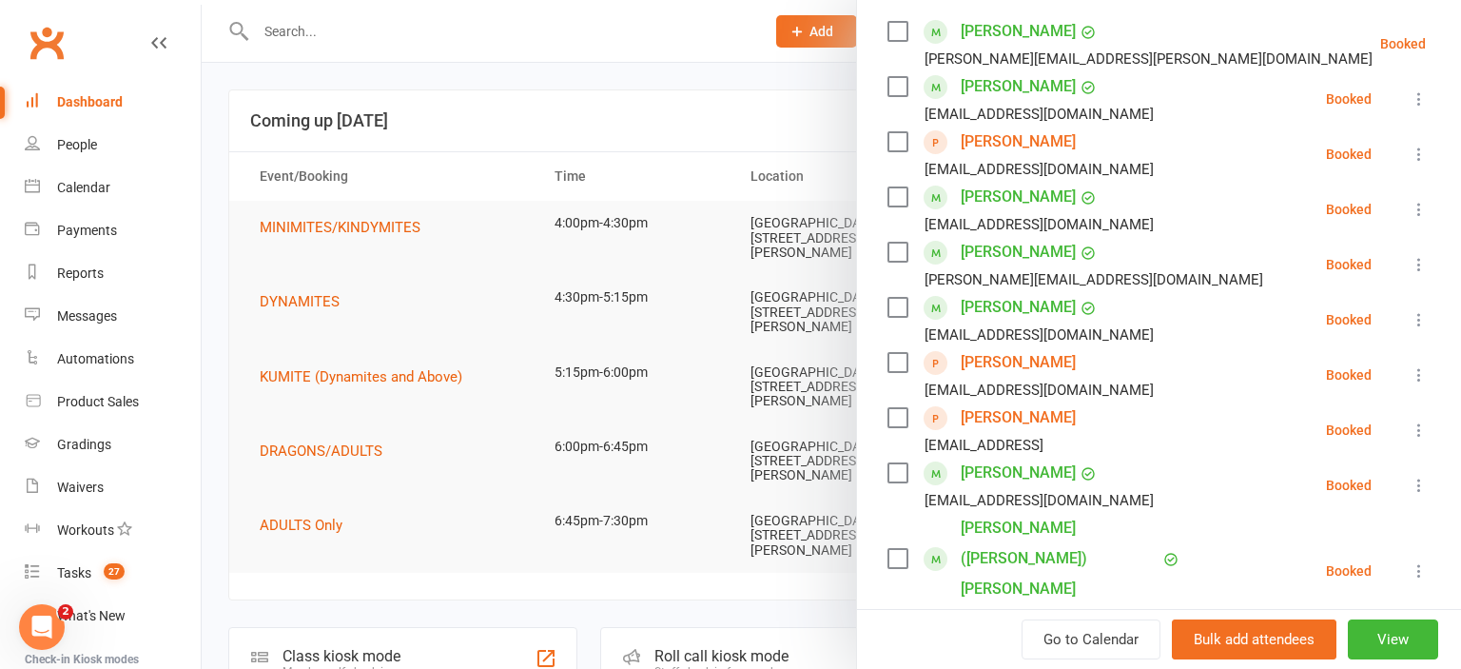
scroll to position [315, 0]
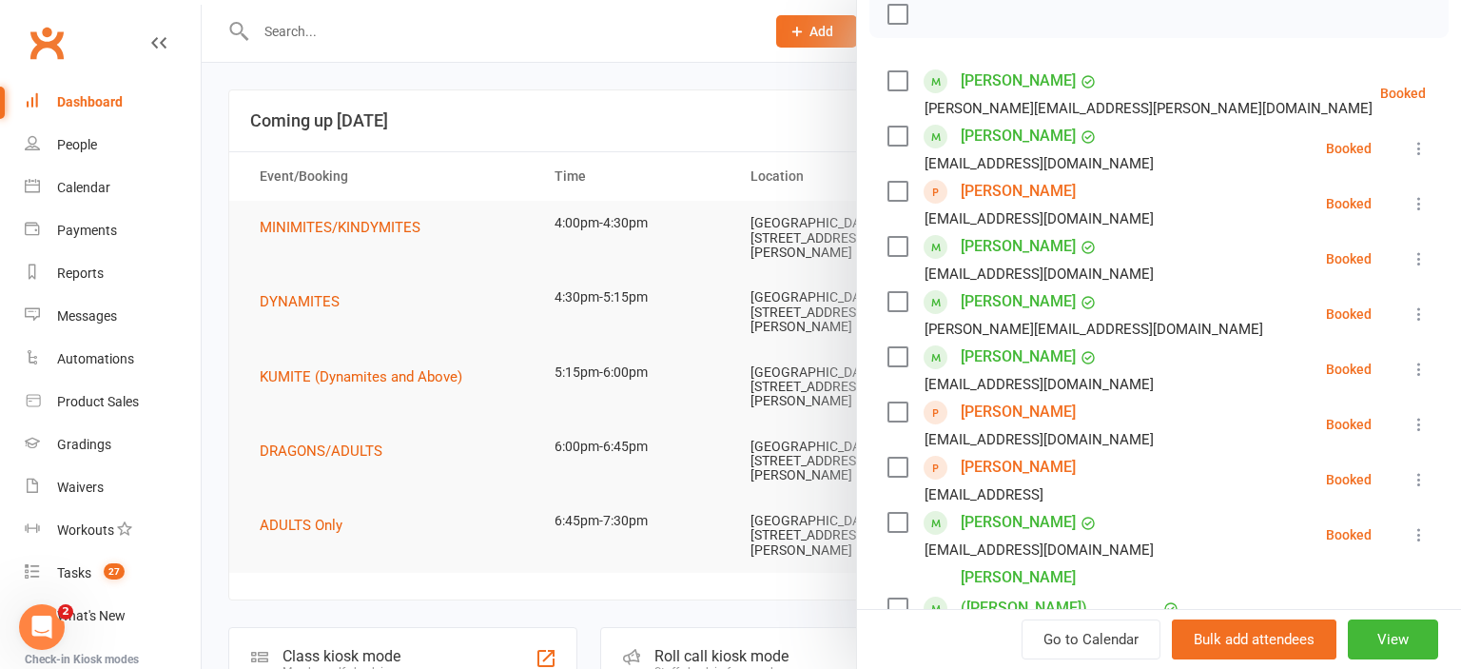
click at [1008, 188] on link "Samuel Gillies" at bounding box center [1018, 191] width 115 height 30
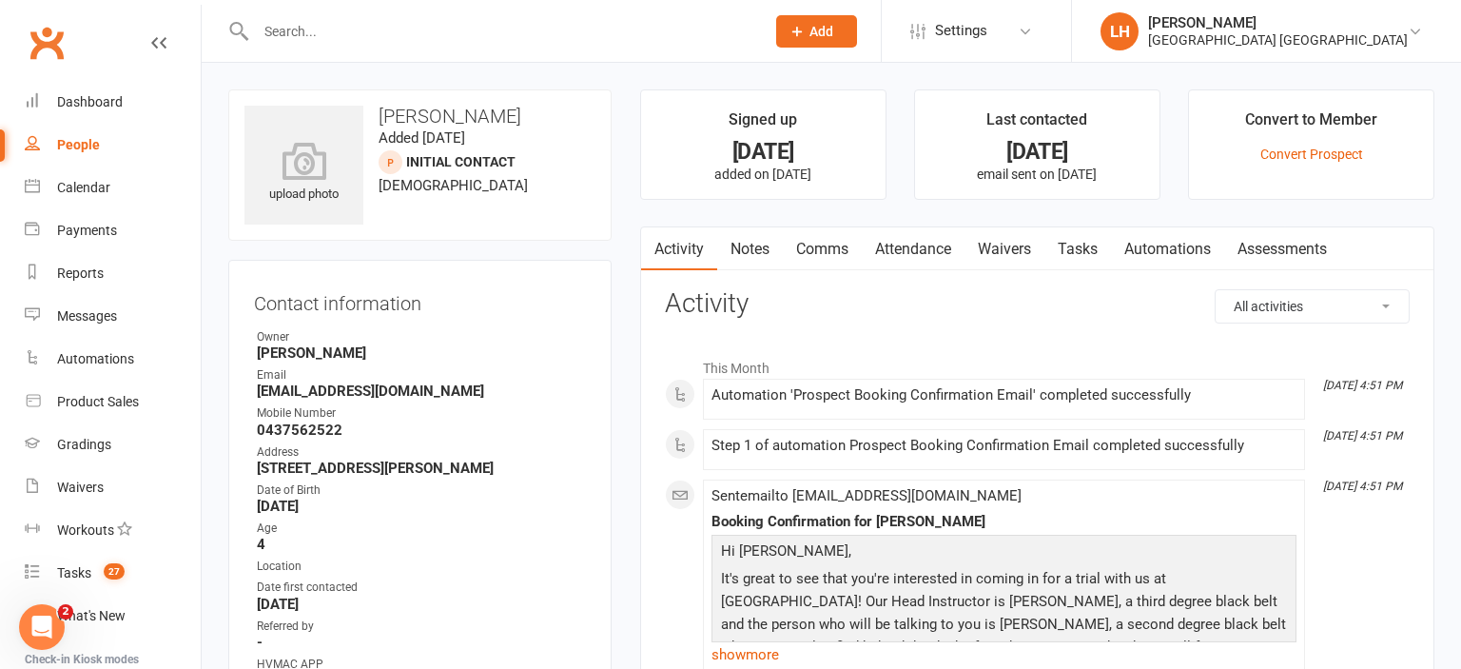
click at [288, 29] on input "text" at bounding box center [500, 31] width 501 height 27
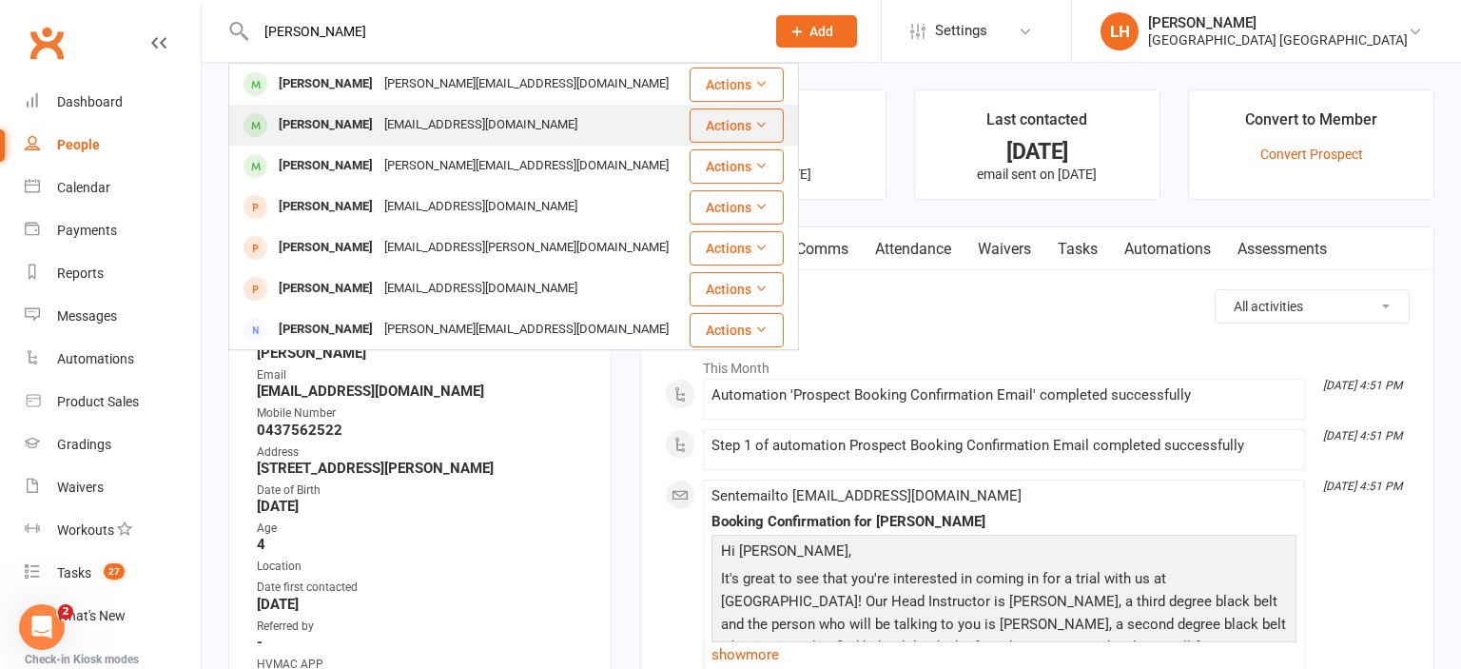
type input "grayson"
click at [390, 127] on div "candicemilligan@hotmail.com" at bounding box center [481, 125] width 205 height 28
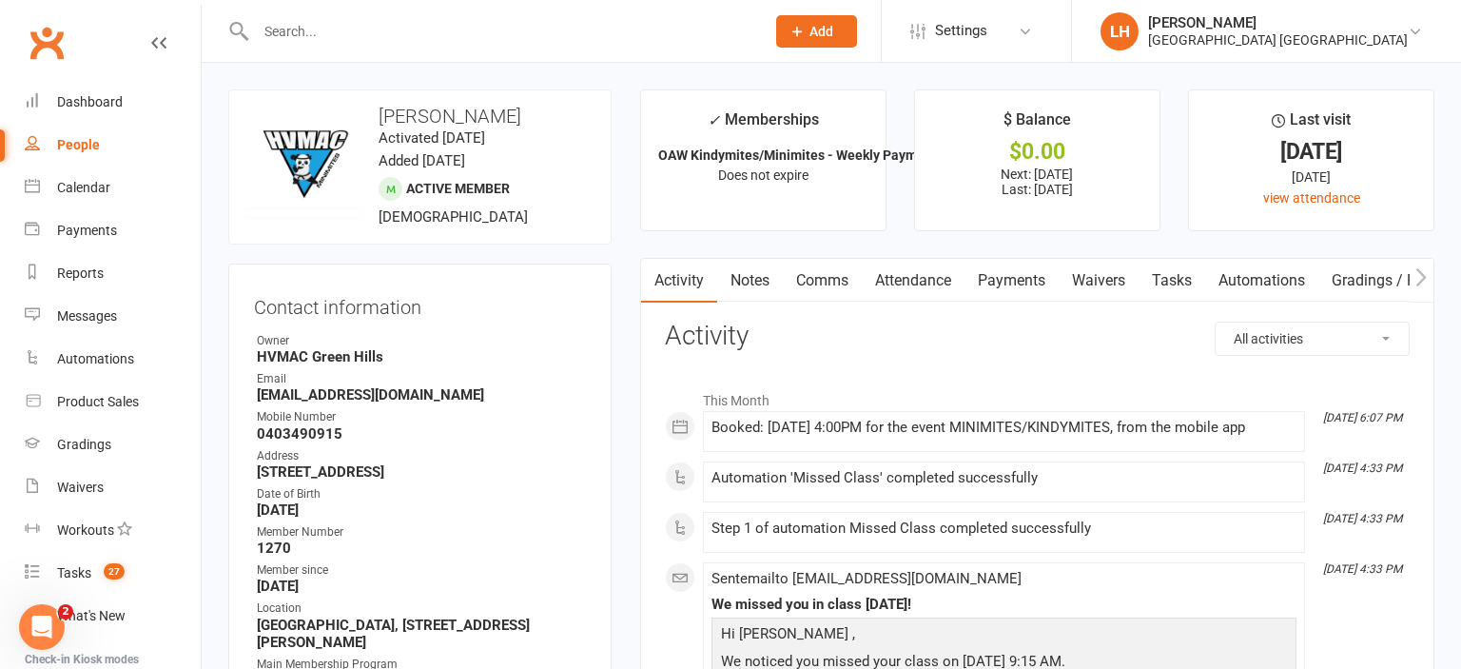
click at [919, 278] on link "Attendance" at bounding box center [913, 281] width 103 height 44
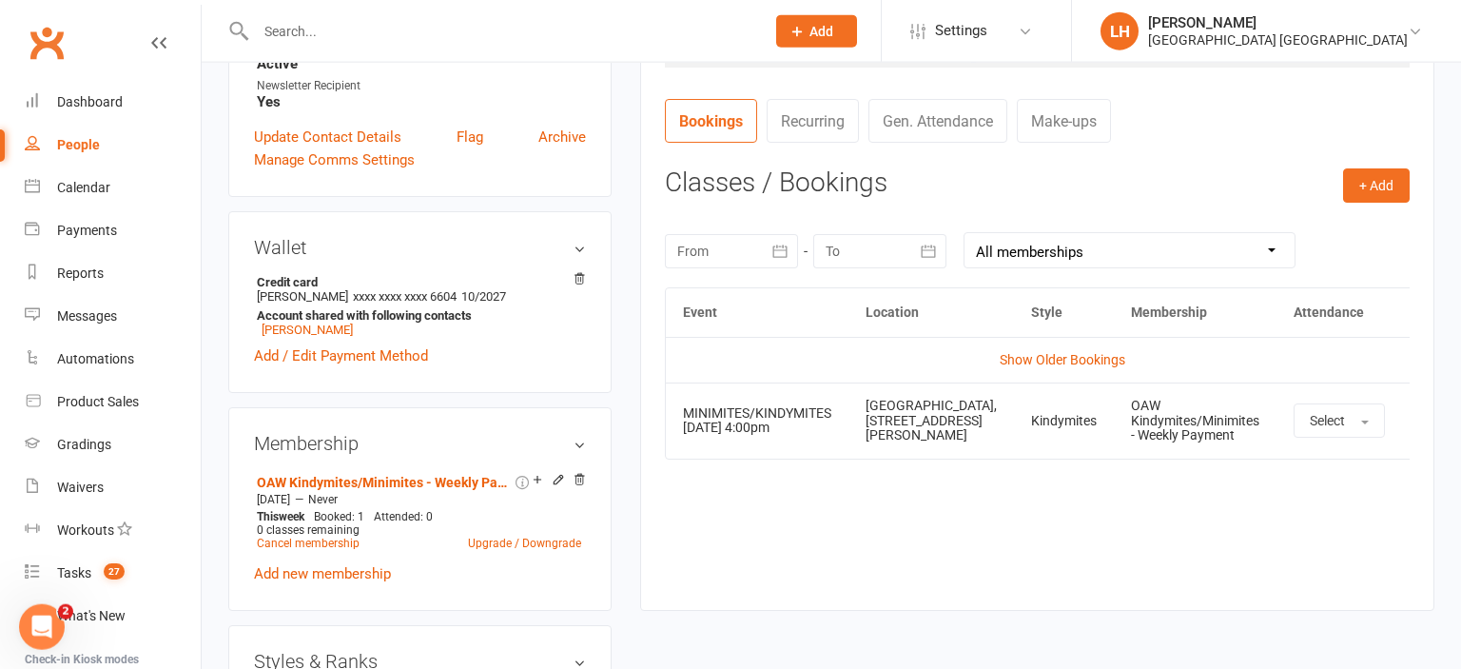
scroll to position [803, 0]
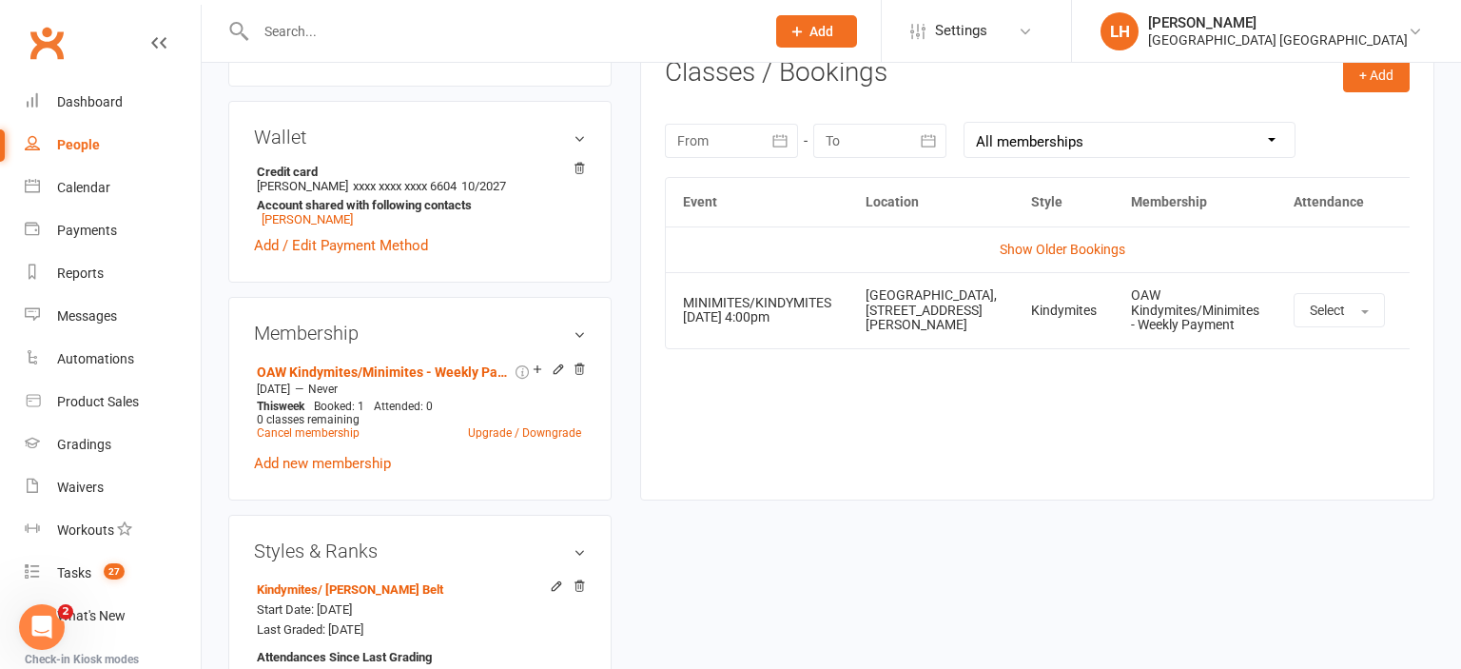
click at [780, 146] on icon "button" at bounding box center [780, 140] width 19 height 19
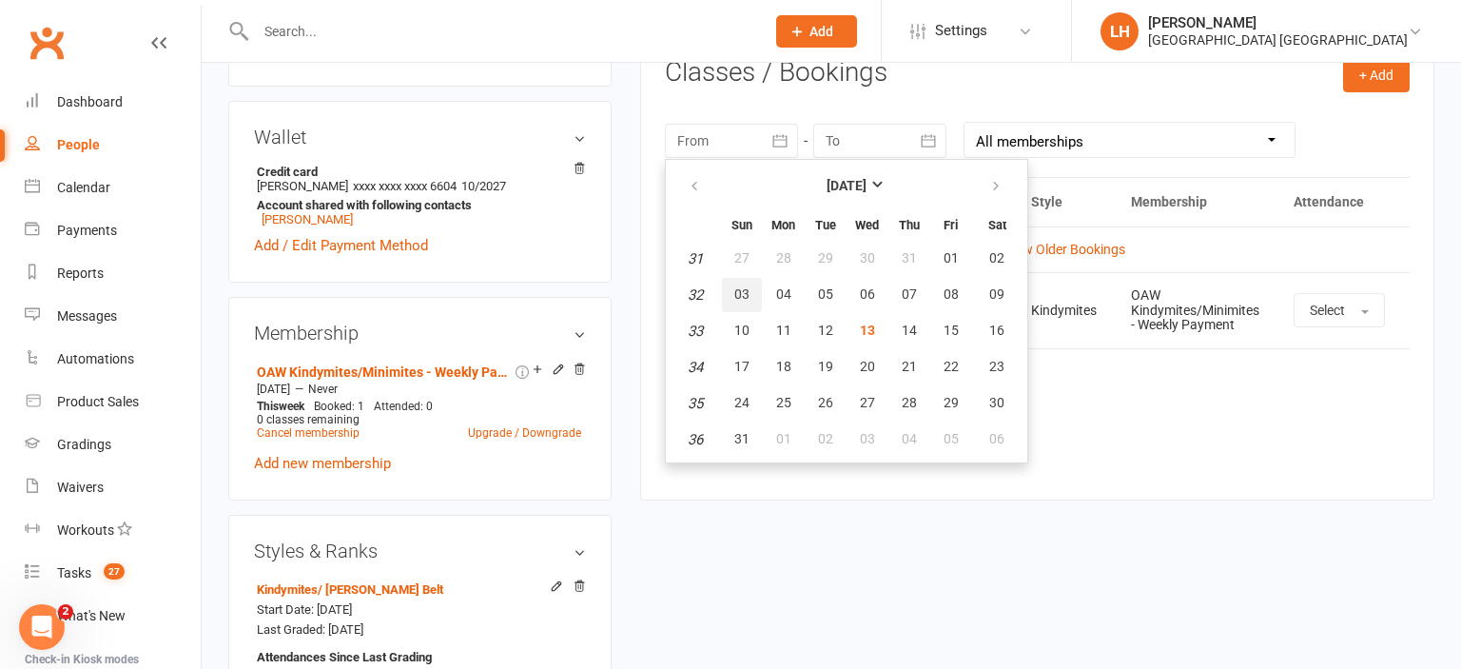
click at [732, 284] on button "03" at bounding box center [742, 295] width 40 height 34
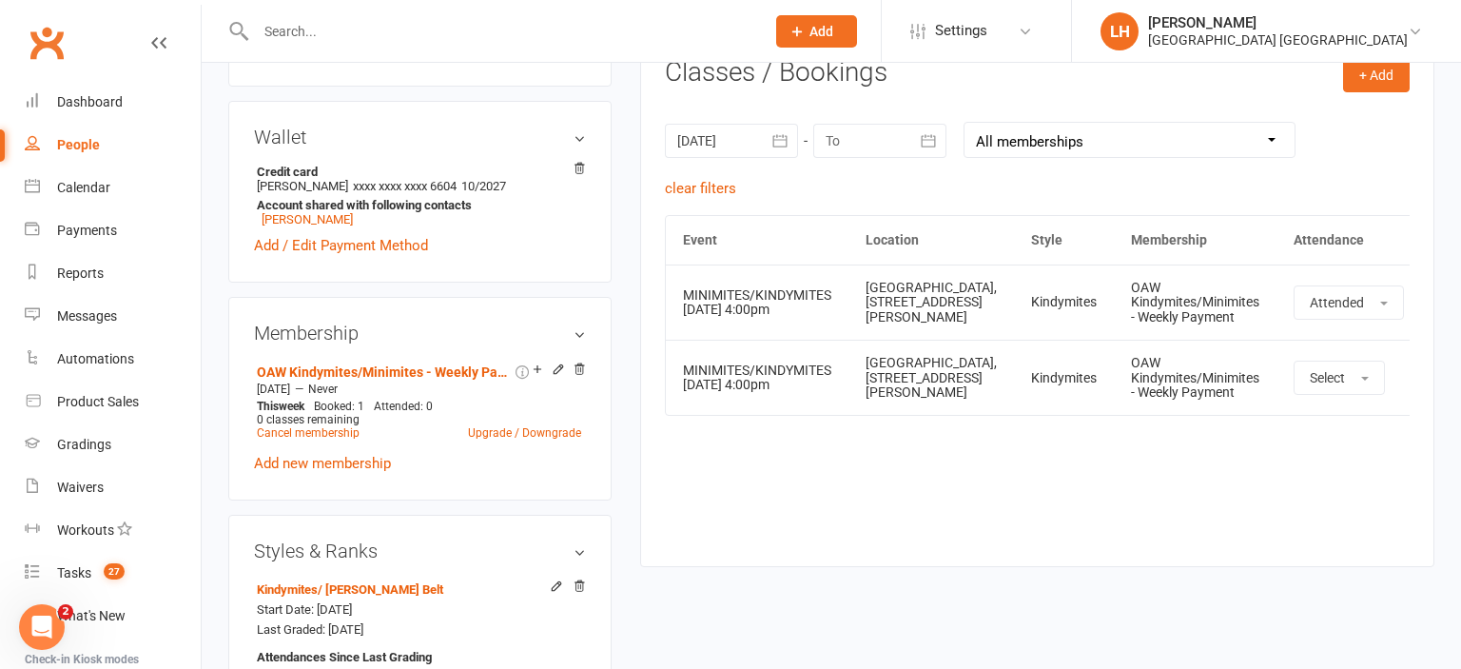
click at [779, 141] on icon "button" at bounding box center [780, 140] width 19 height 19
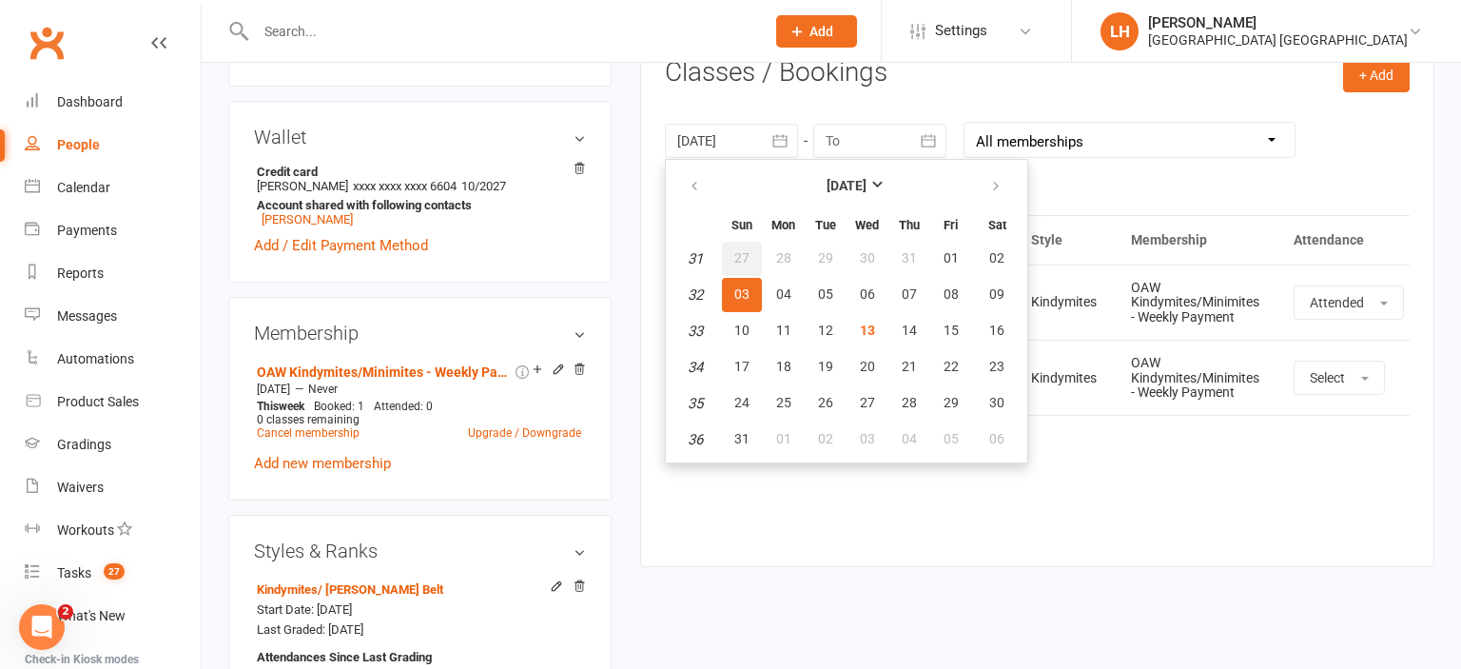
click at [748, 259] on span "27" at bounding box center [741, 257] width 15 height 15
type input "27 Jul 2025"
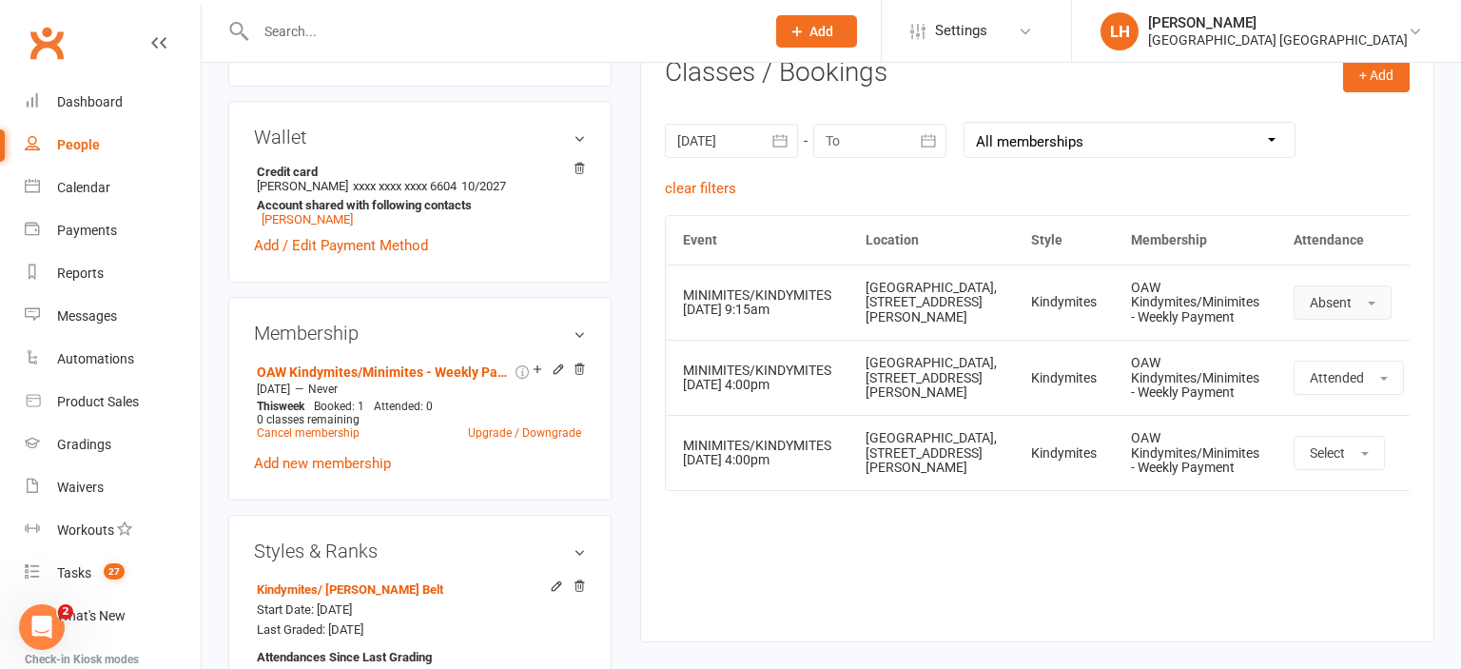
click at [1310, 307] on span "Absent" at bounding box center [1331, 302] width 42 height 15
click at [1310, 344] on span "Attended" at bounding box center [1338, 345] width 57 height 17
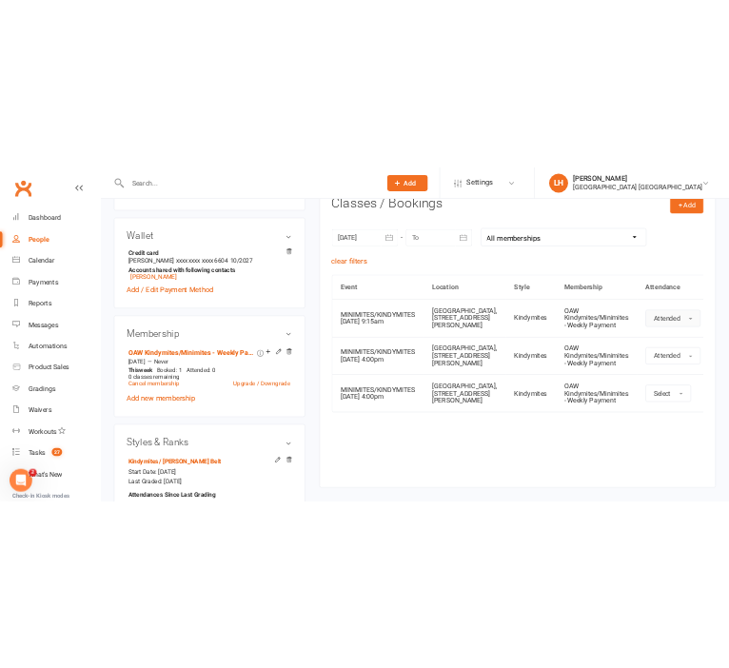
scroll to position [867, 0]
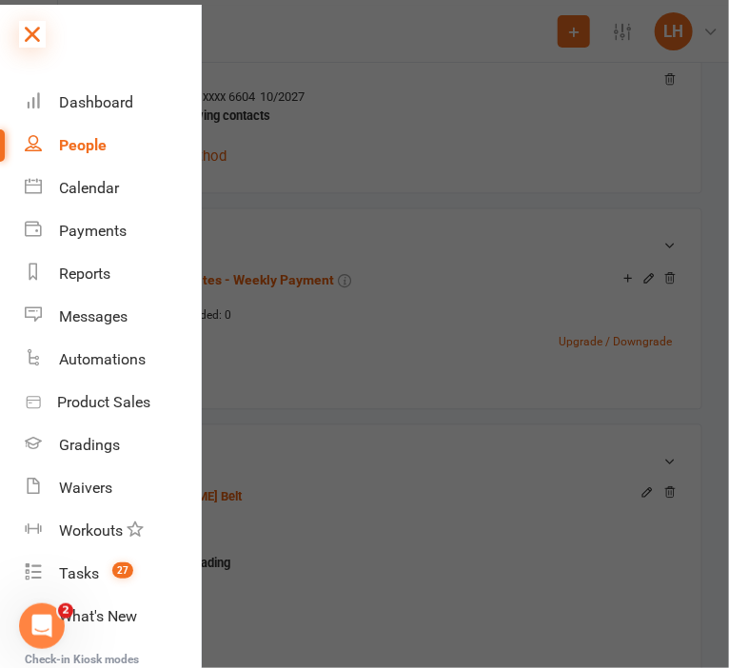
click at [29, 37] on icon at bounding box center [32, 34] width 27 height 27
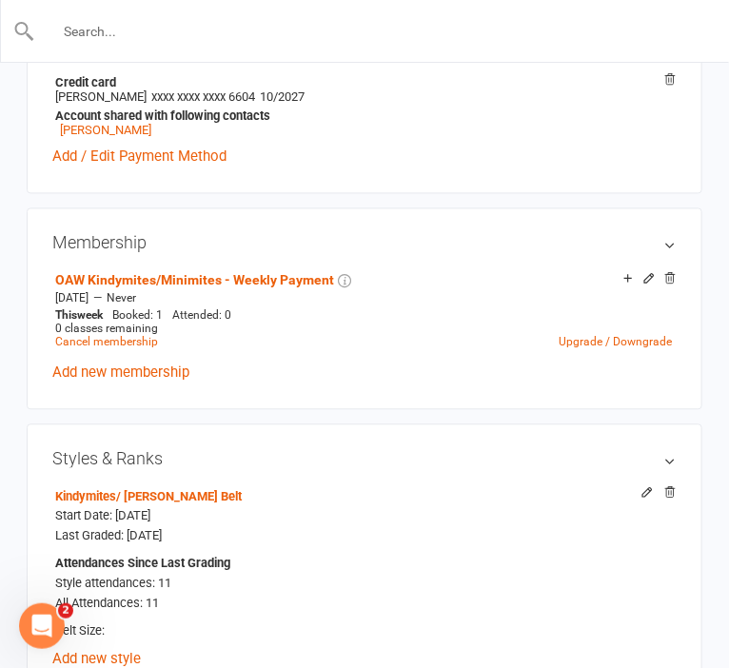
click at [135, 34] on input "text" at bounding box center [365, 31] width 660 height 27
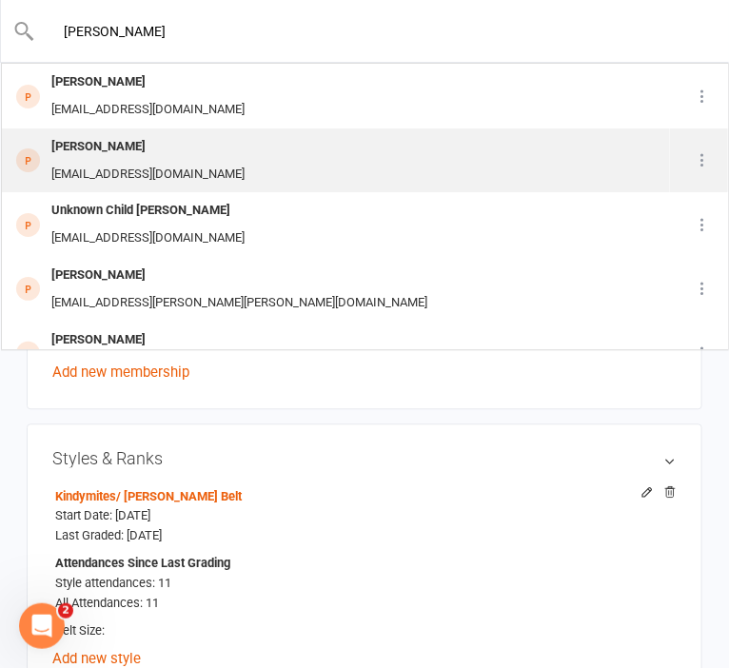
type input "louise hile"
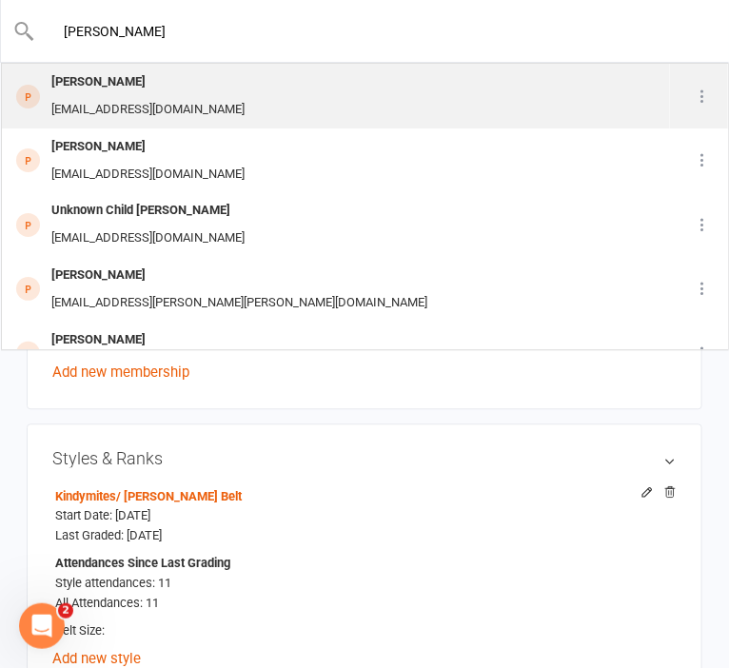
click at [146, 95] on div "Louise Hilles" at bounding box center [148, 82] width 205 height 28
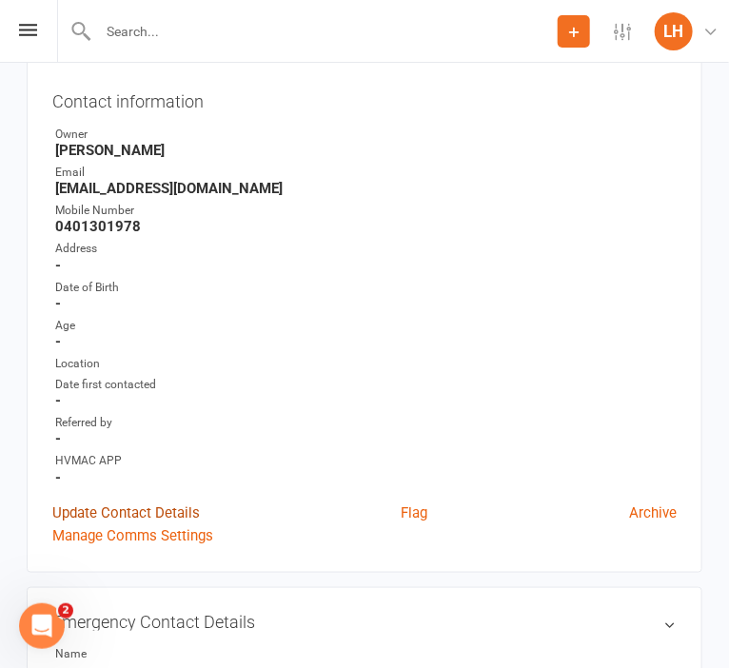
click at [144, 517] on link "Update Contact Details" at bounding box center [125, 512] width 147 height 23
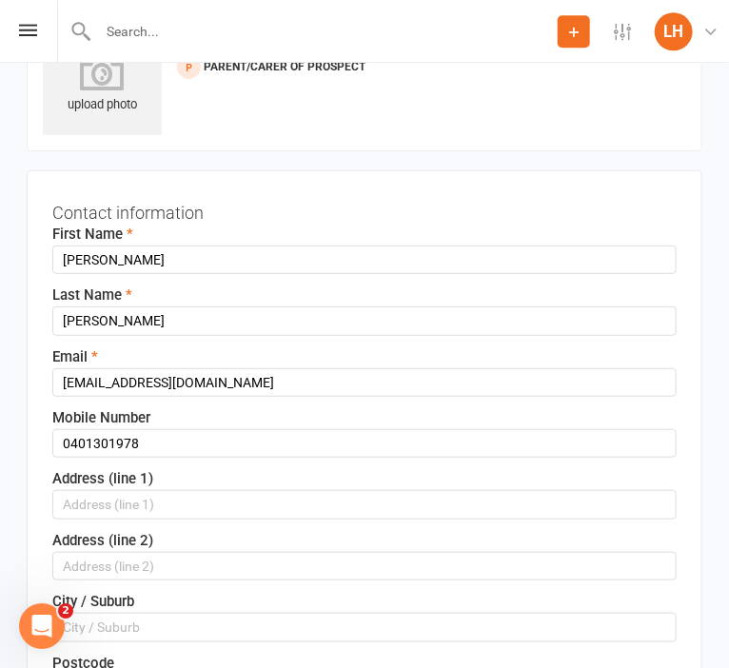
scroll to position [88, 0]
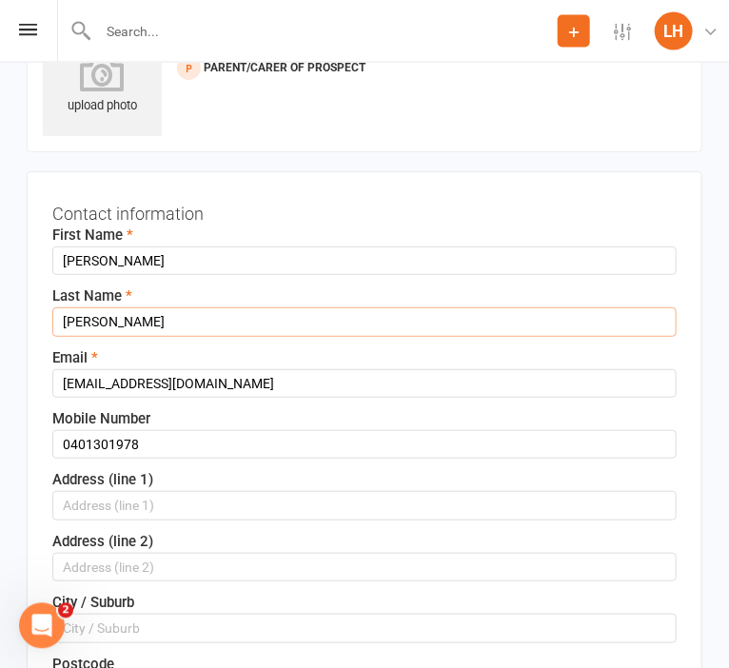
click at [82, 320] on input "Hilles" at bounding box center [364, 321] width 624 height 29
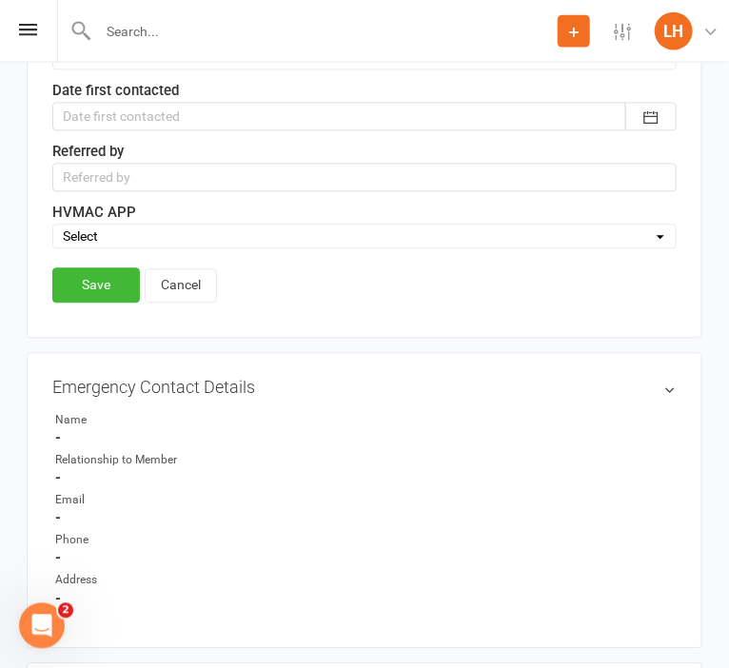
scroll to position [1094, 0]
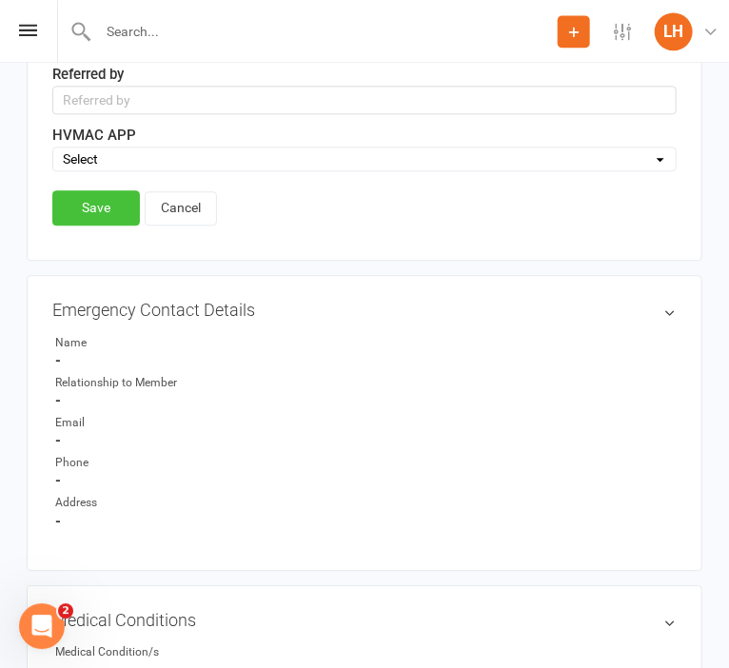
type input "Hile"
click at [97, 204] on link "Save" at bounding box center [96, 207] width 88 height 34
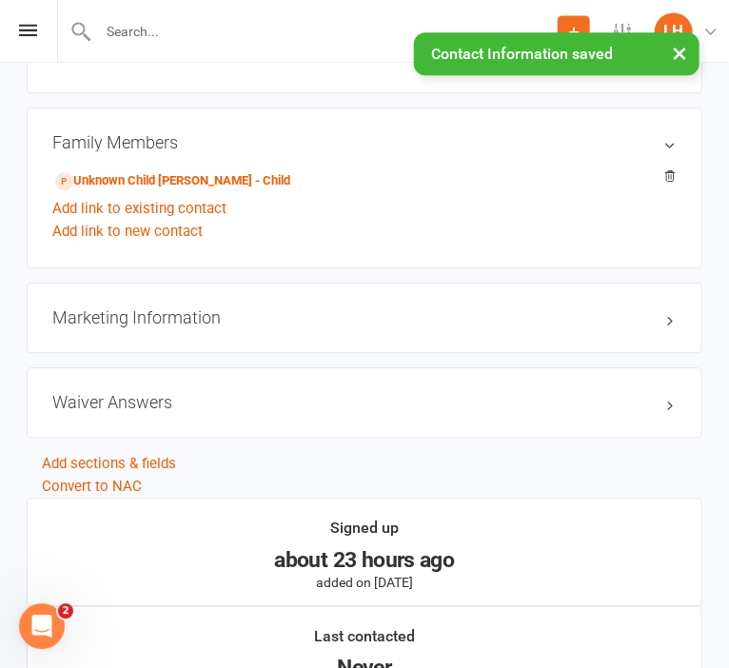
scroll to position [1294, 0]
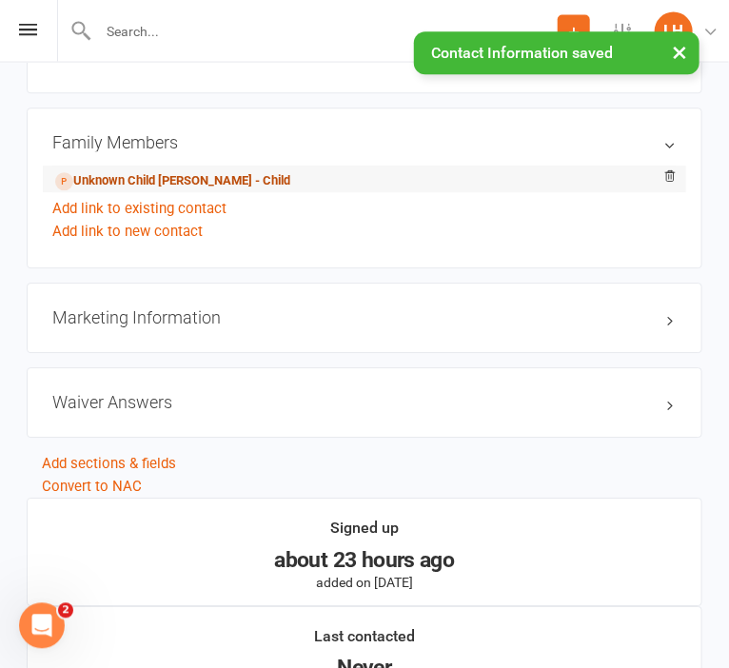
click at [158, 178] on link "Unknown Child Hilles - Child" at bounding box center [172, 182] width 235 height 20
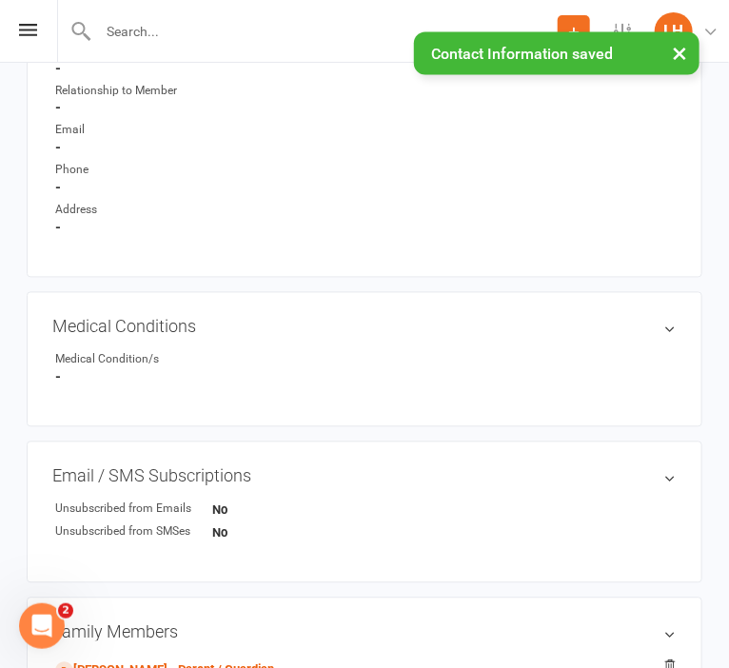
scroll to position [1205, 0]
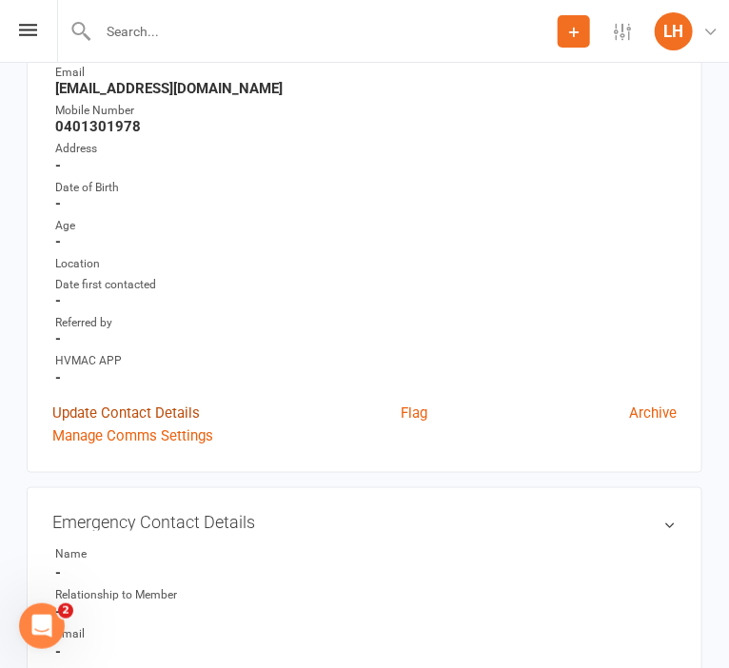
click at [140, 418] on link "Update Contact Details" at bounding box center [125, 412] width 147 height 23
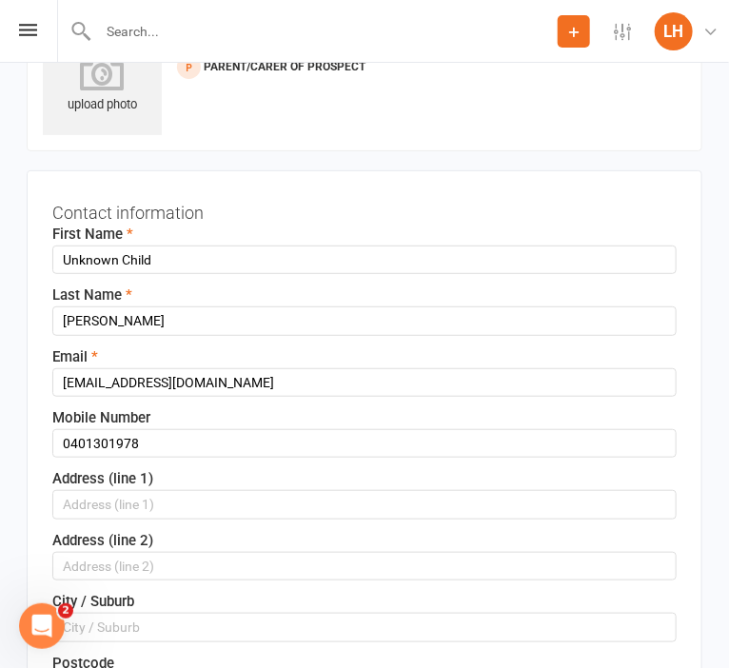
scroll to position [88, 0]
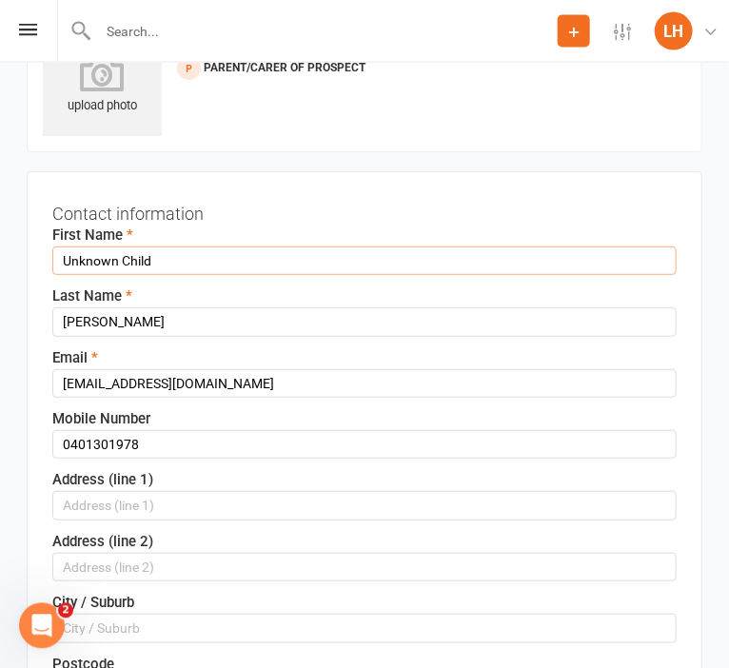
drag, startPoint x: 181, startPoint y: 264, endPoint x: -32, endPoint y: 259, distance: 213.1
click at [52, 259] on input "Unknown Child" at bounding box center [364, 260] width 624 height 29
type input "Maverick"
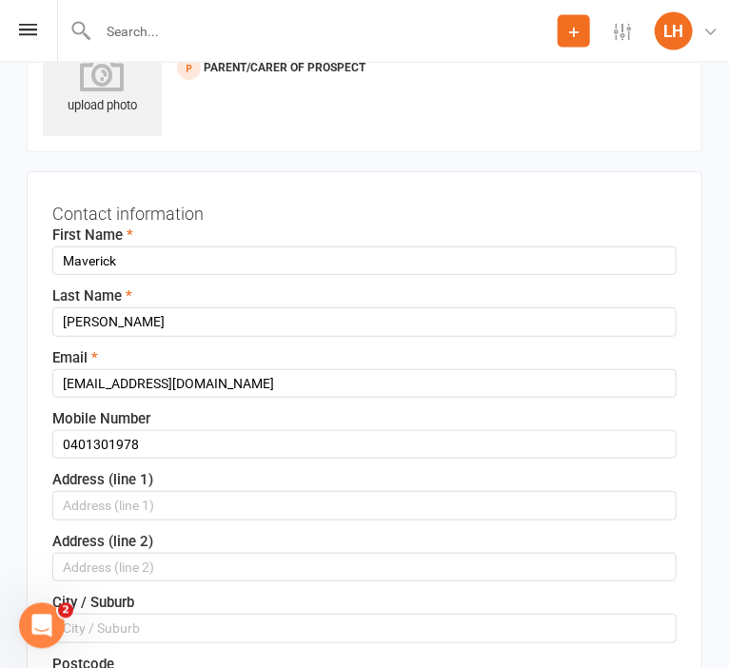
click at [252, 166] on contact-information "upload photo Unknown Child Hilles Added 12 August, 2025 Parent/Carer of Prospec…" at bounding box center [364, 633] width 675 height 1265
click at [83, 318] on input "Hilles" at bounding box center [364, 321] width 624 height 29
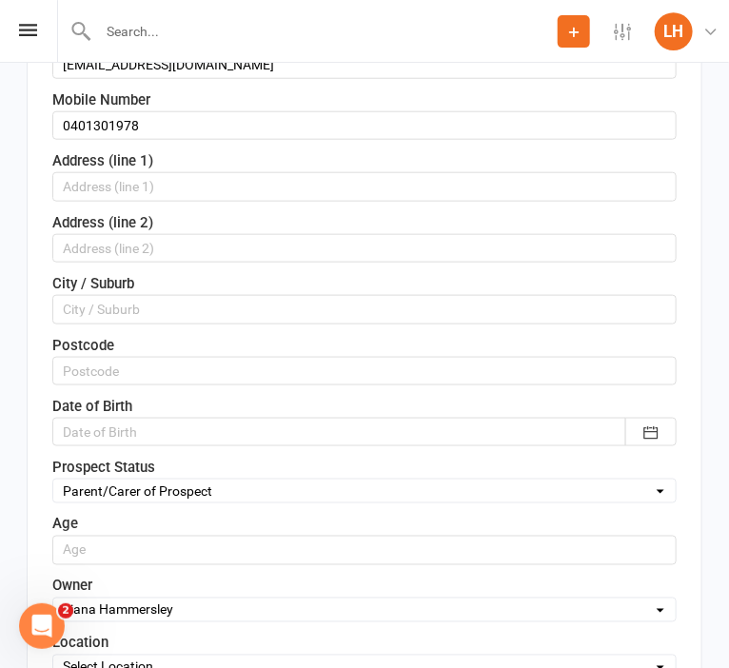
scroll to position [491, 0]
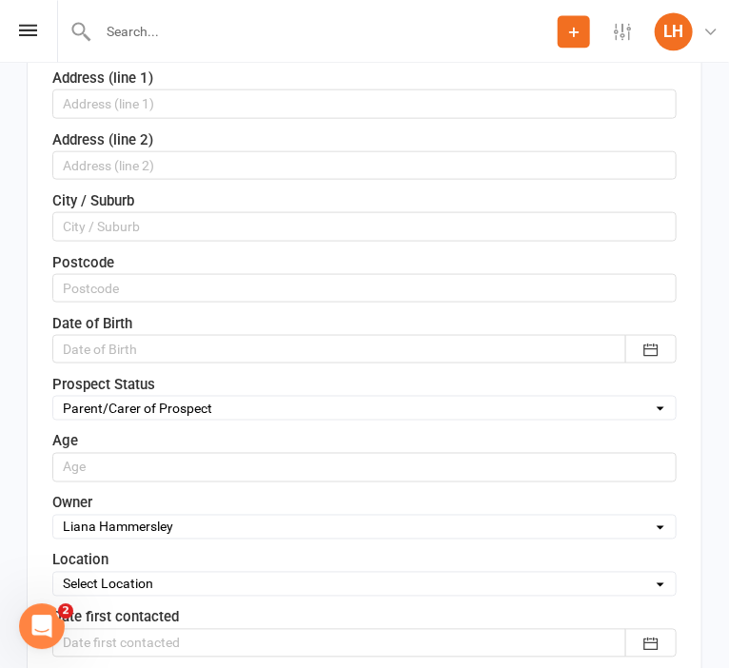
type input "Hile"
click at [53, 397] on select "Select Initial Contact Not interested Special Event Attendee Birthday Party Att…" at bounding box center [364, 407] width 622 height 21
select select "Initial Contact"
click option "Initial Contact" at bounding box center [0, 0] width 0 height 0
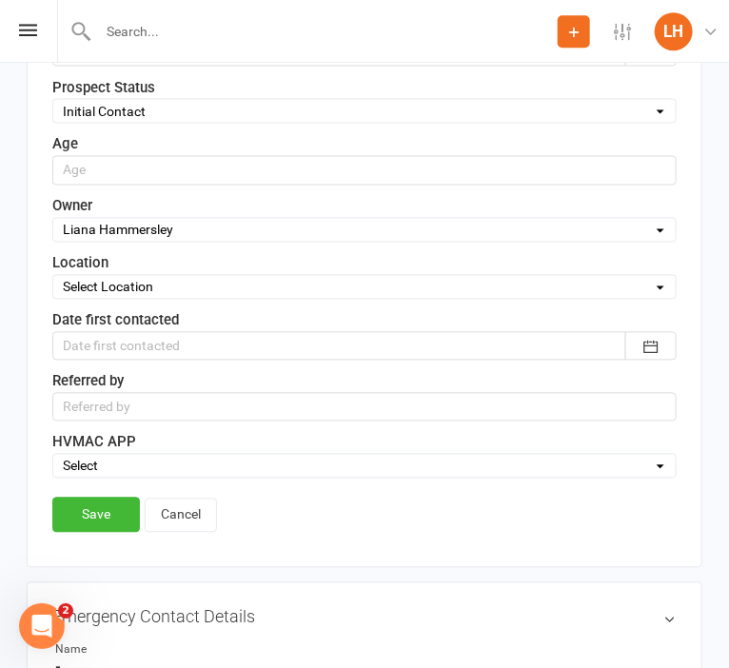
scroll to position [792, 0]
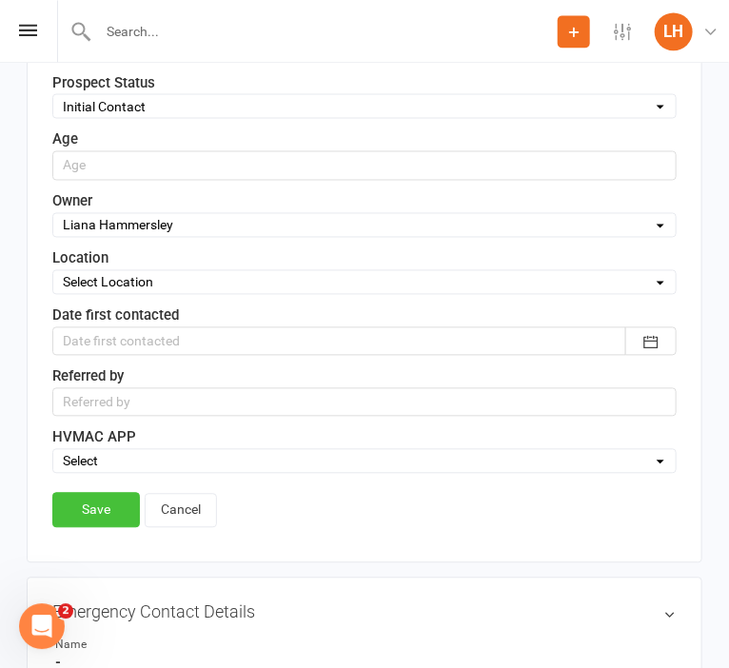
click at [100, 500] on link "Save" at bounding box center [96, 509] width 88 height 34
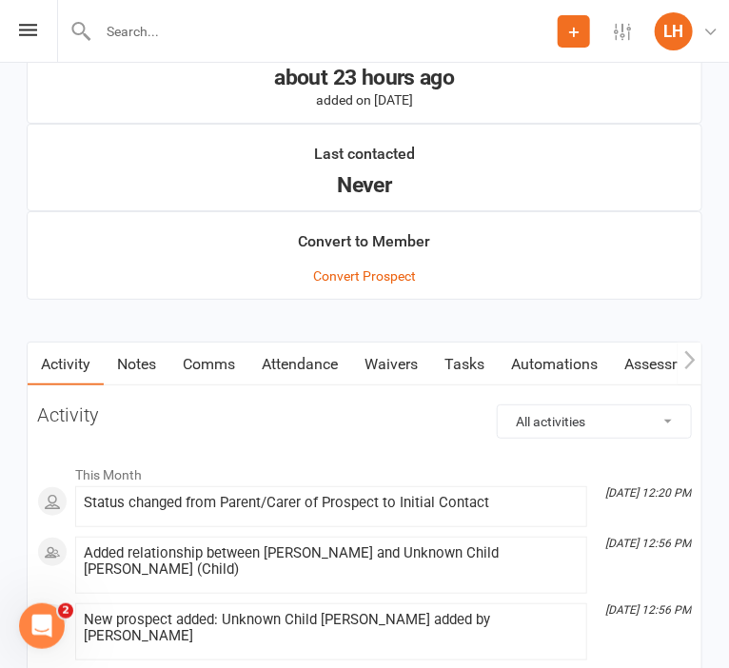
scroll to position [1864, 0]
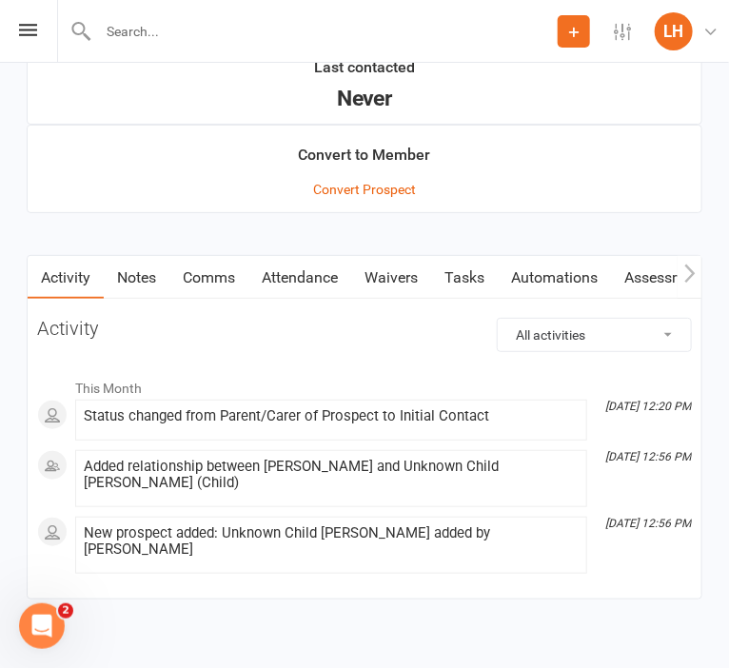
click at [309, 276] on link "Attendance" at bounding box center [299, 278] width 103 height 44
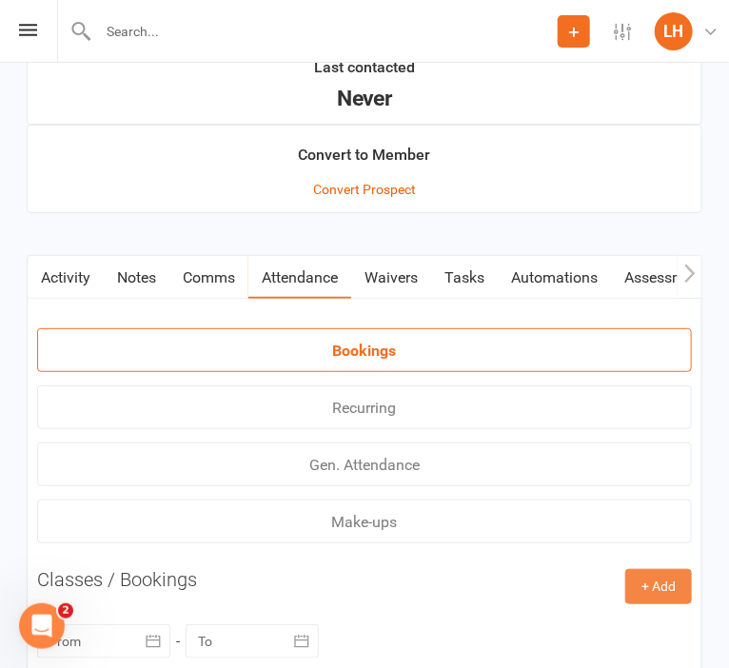
click at [665, 597] on button "+ Add" at bounding box center [658, 586] width 67 height 34
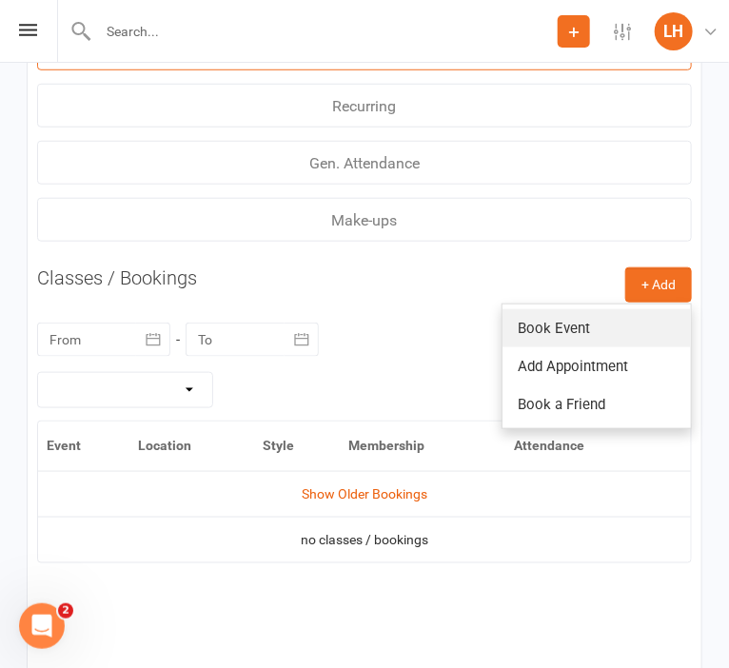
click at [548, 326] on link "Book Event" at bounding box center [596, 328] width 188 height 38
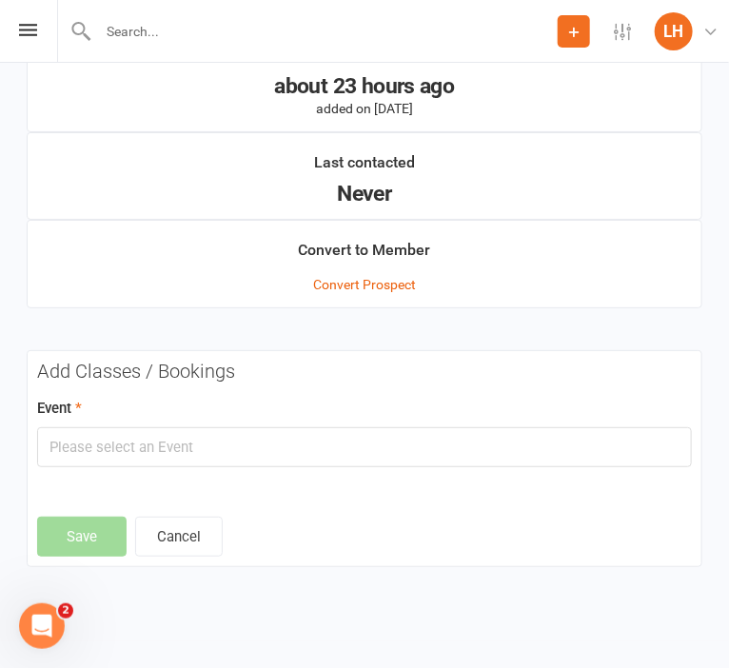
scroll to position [1769, 0]
click at [219, 451] on input "text" at bounding box center [364, 447] width 654 height 40
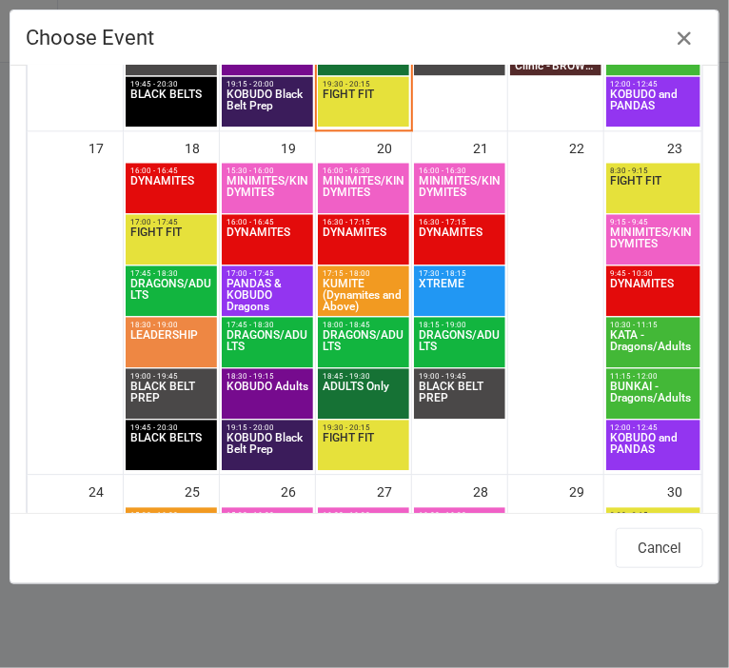
scroll to position [1155, 0]
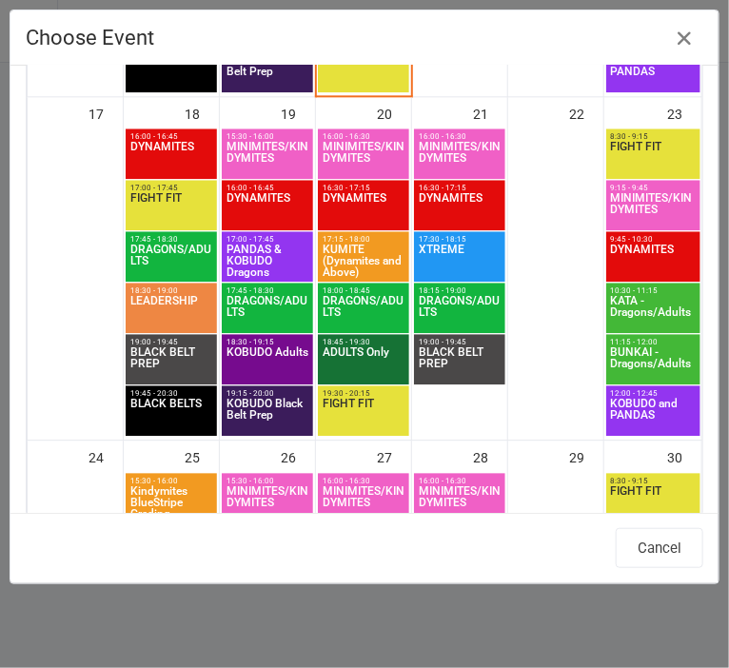
click at [444, 198] on span "DYNAMITES" at bounding box center [460, 209] width 84 height 34
type input "DYNAMITES - Aug 21, 2025 4:30:00 PM"
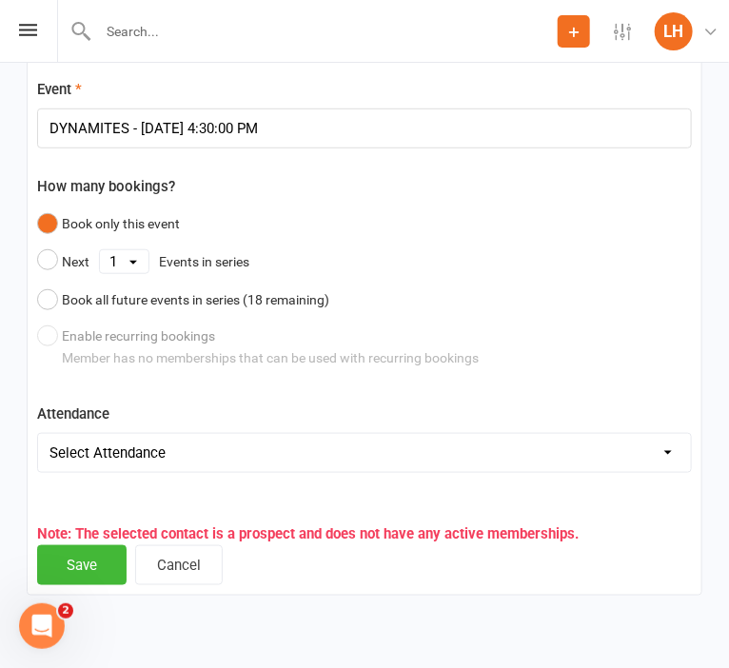
scroll to position [2116, 0]
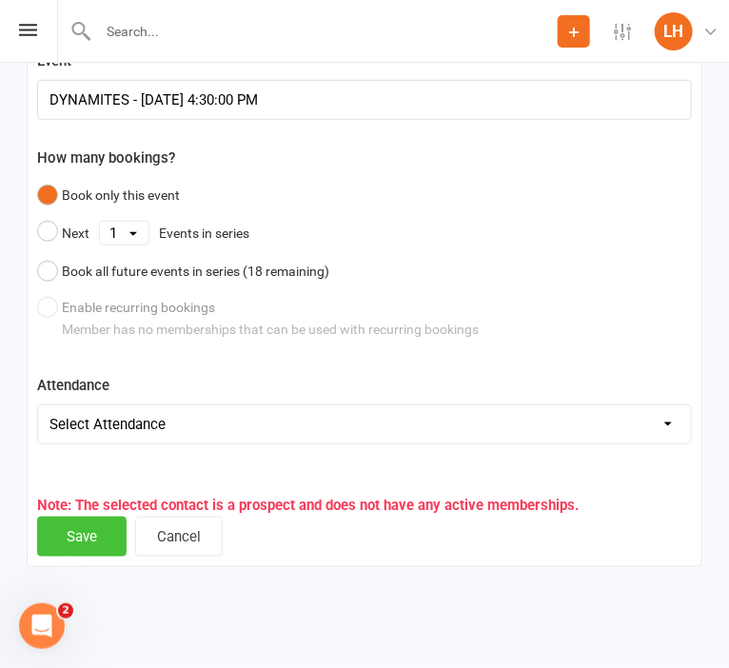
click at [84, 527] on button "Save" at bounding box center [81, 537] width 89 height 40
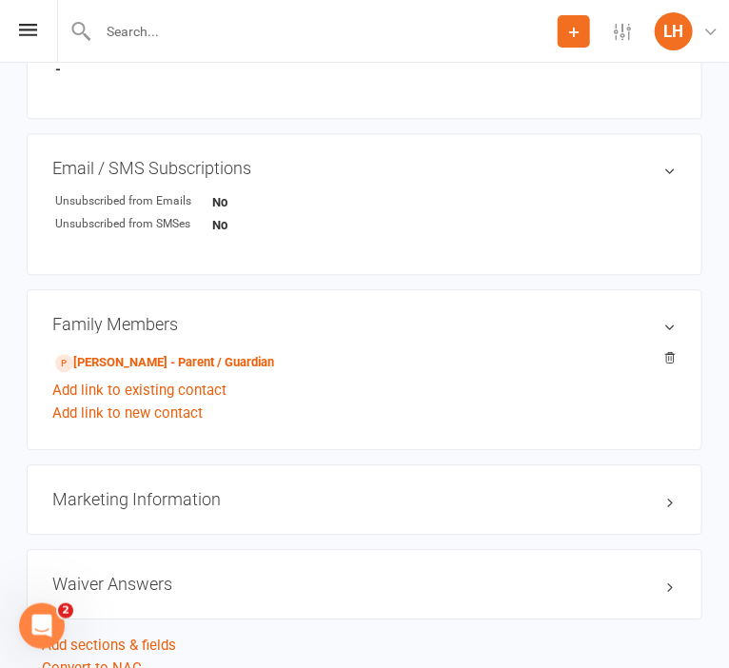
scroll to position [1111, 0]
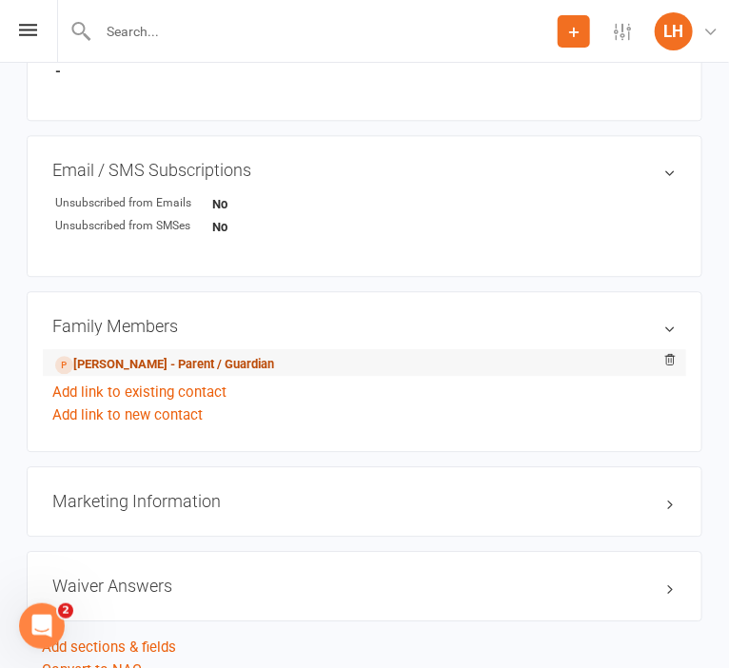
click at [192, 370] on link "Louise Hile - Parent / Guardian" at bounding box center [164, 365] width 219 height 20
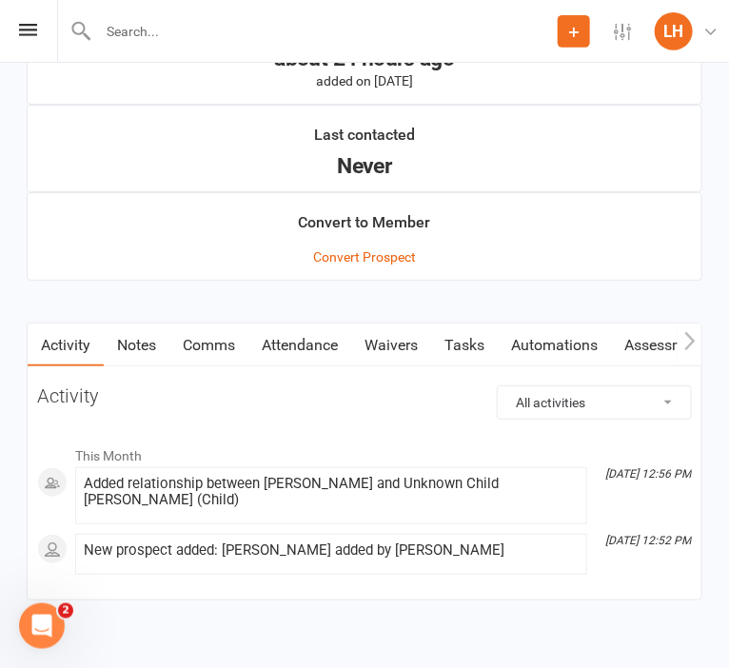
scroll to position [1814, 0]
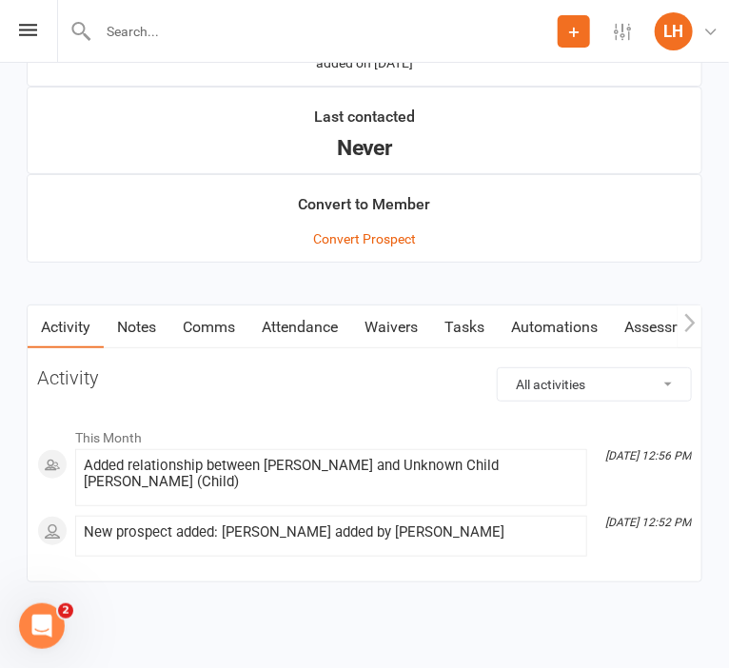
click at [421, 328] on link "Waivers" at bounding box center [391, 327] width 80 height 44
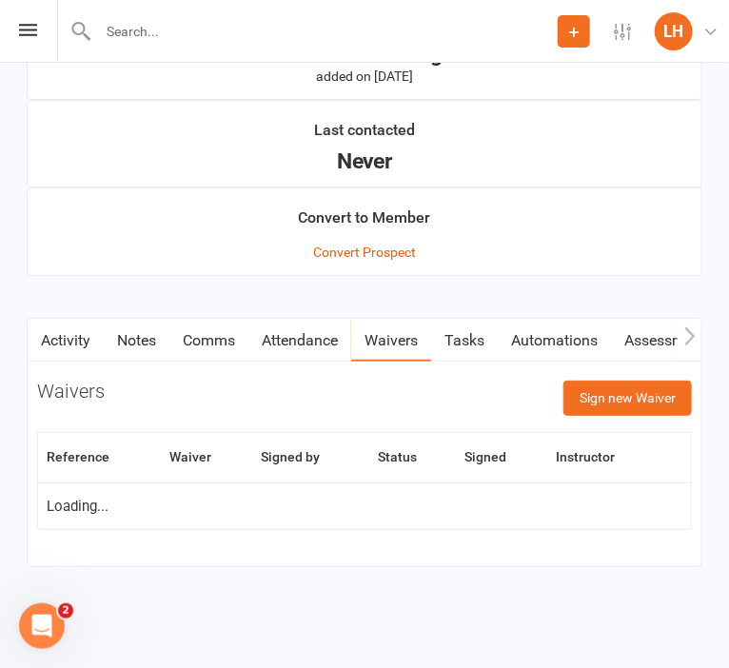
scroll to position [1802, 0]
click at [608, 399] on button "Sign new Waiver" at bounding box center [627, 398] width 128 height 34
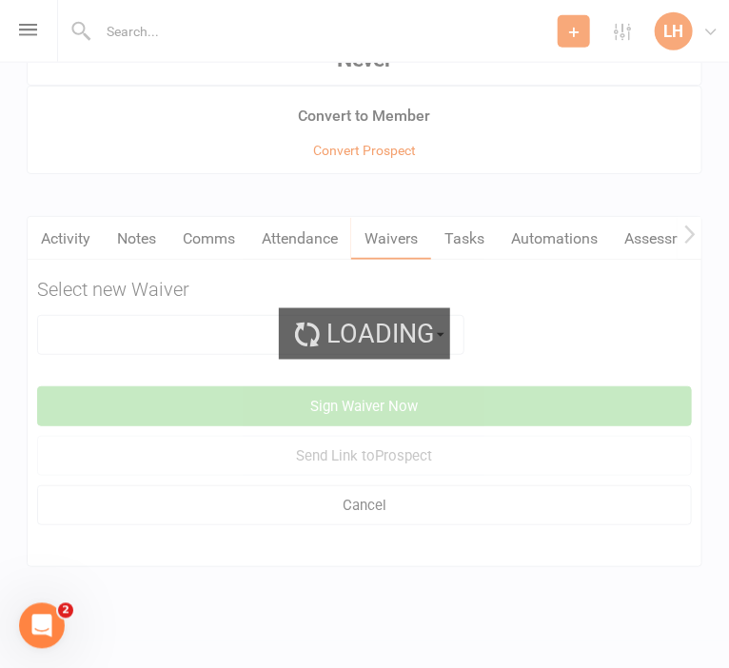
scroll to position [1903, 0]
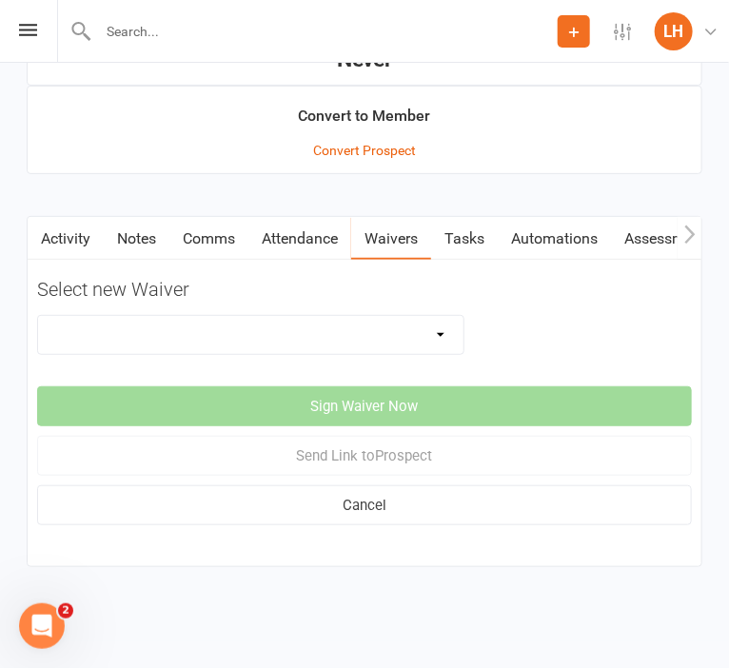
click at [38, 316] on select "8 Week Fitness Challenge Basic Membership Form Cancellation Form Dojo Transfer …" at bounding box center [250, 335] width 425 height 38
select select "5629"
click option "New Student Introduction" at bounding box center [0, 0] width 0 height 0
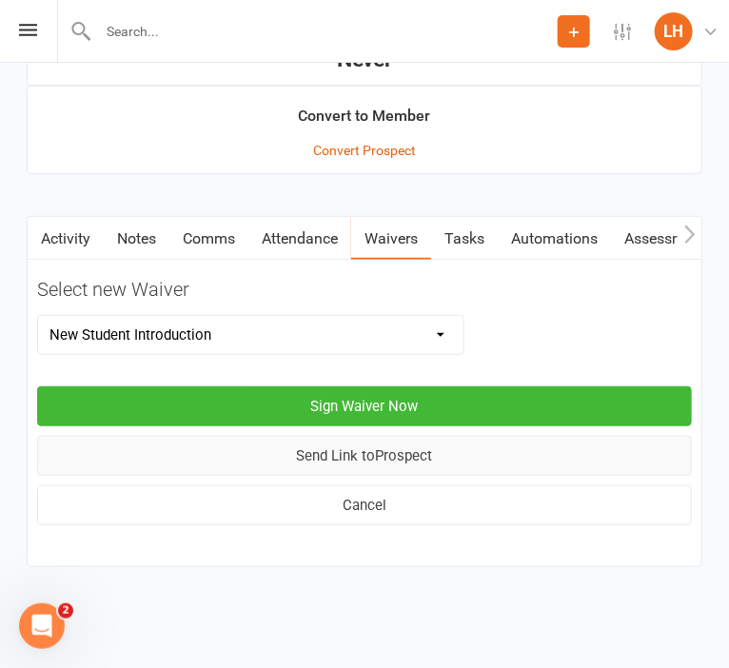
click at [413, 459] on button "Send Link to Prospect" at bounding box center [364, 456] width 654 height 40
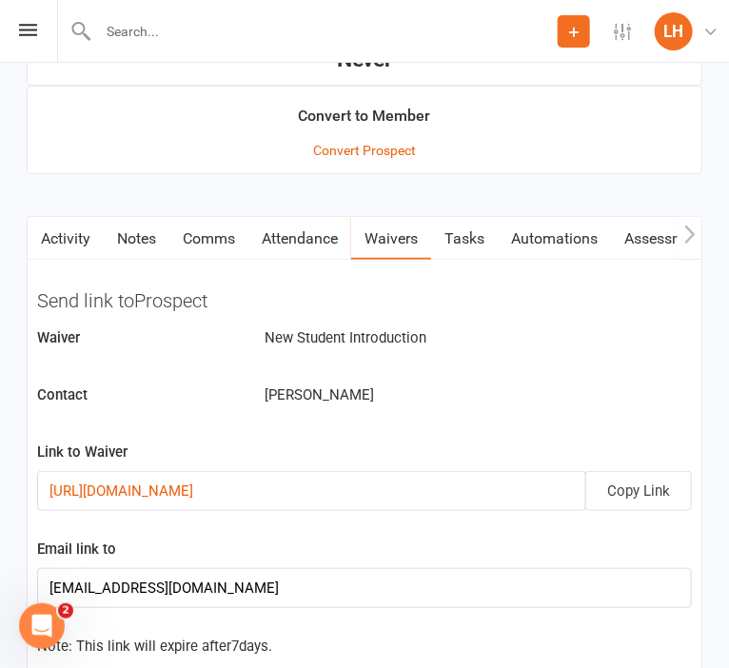
scroll to position [2104, 0]
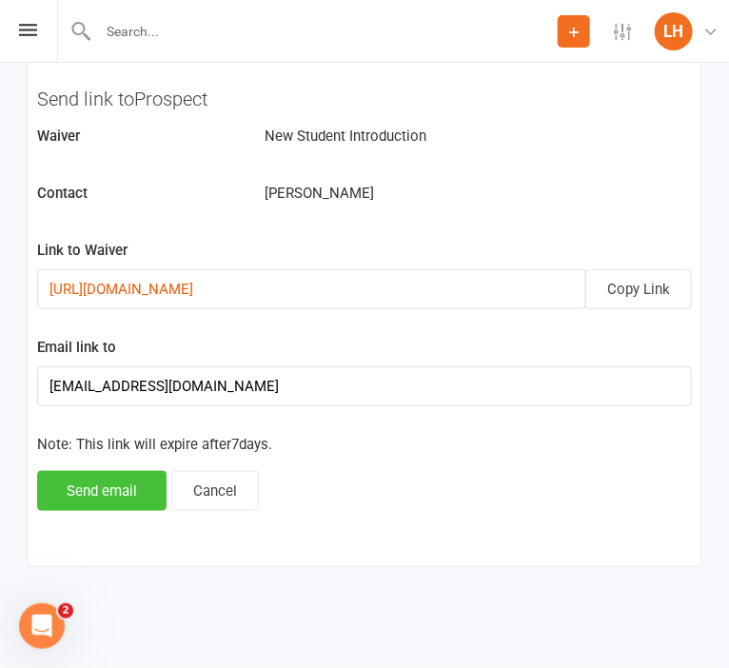
click at [108, 497] on button "Send email" at bounding box center [101, 491] width 129 height 40
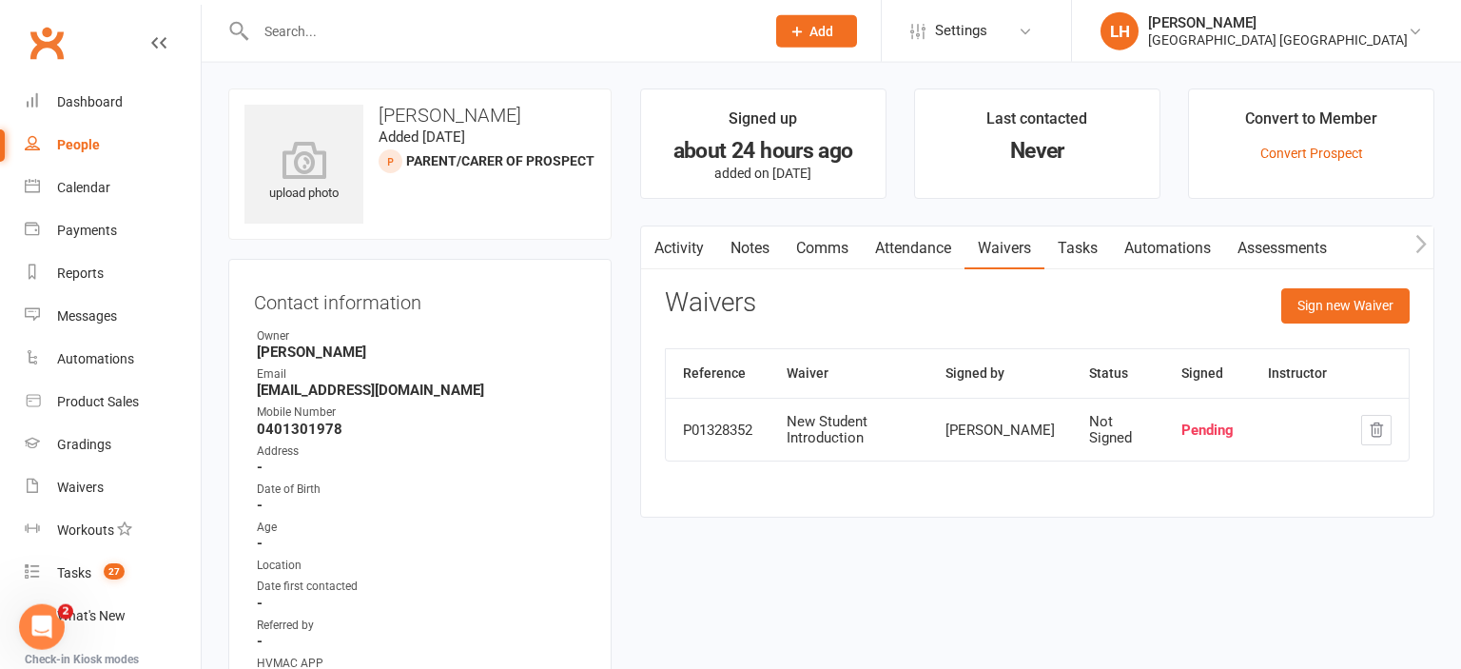
scroll to position [0, 0]
click at [297, 44] on input "text" at bounding box center [500, 31] width 501 height 27
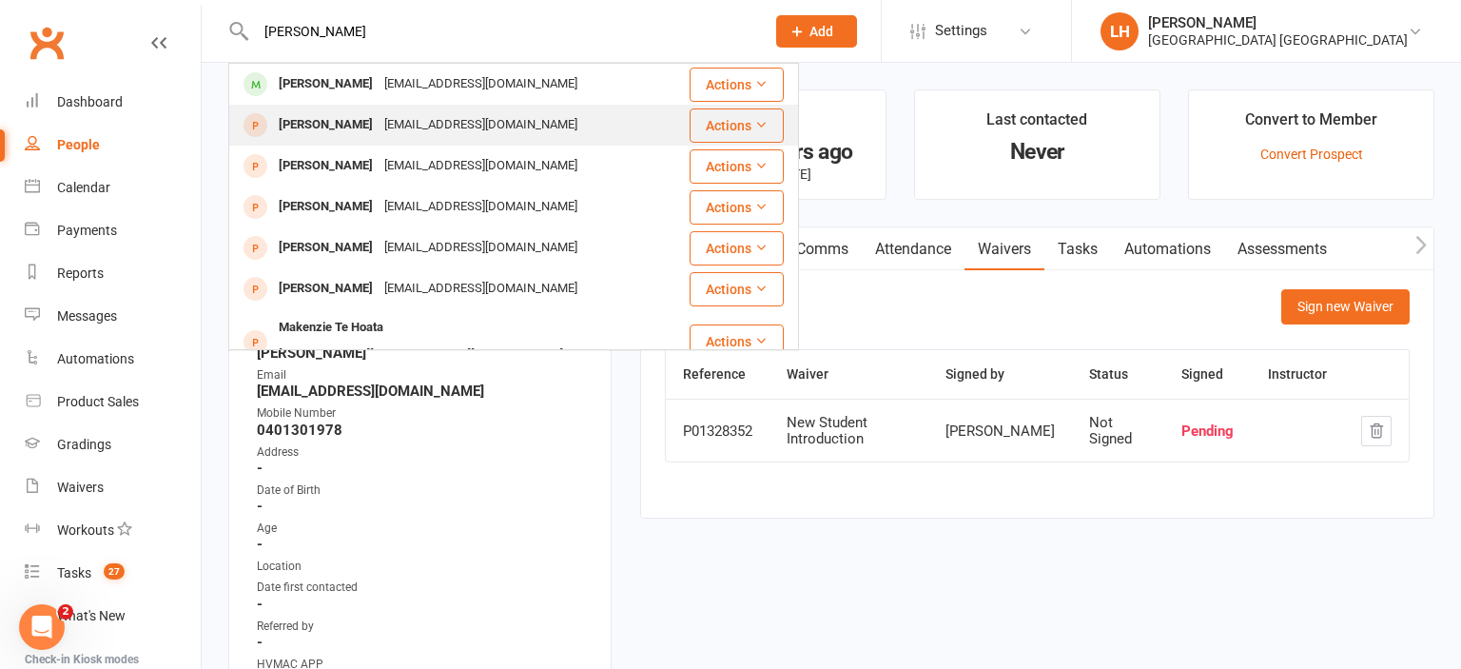
type input "mackenzie"
click at [354, 130] on div "[PERSON_NAME]" at bounding box center [326, 125] width 106 height 28
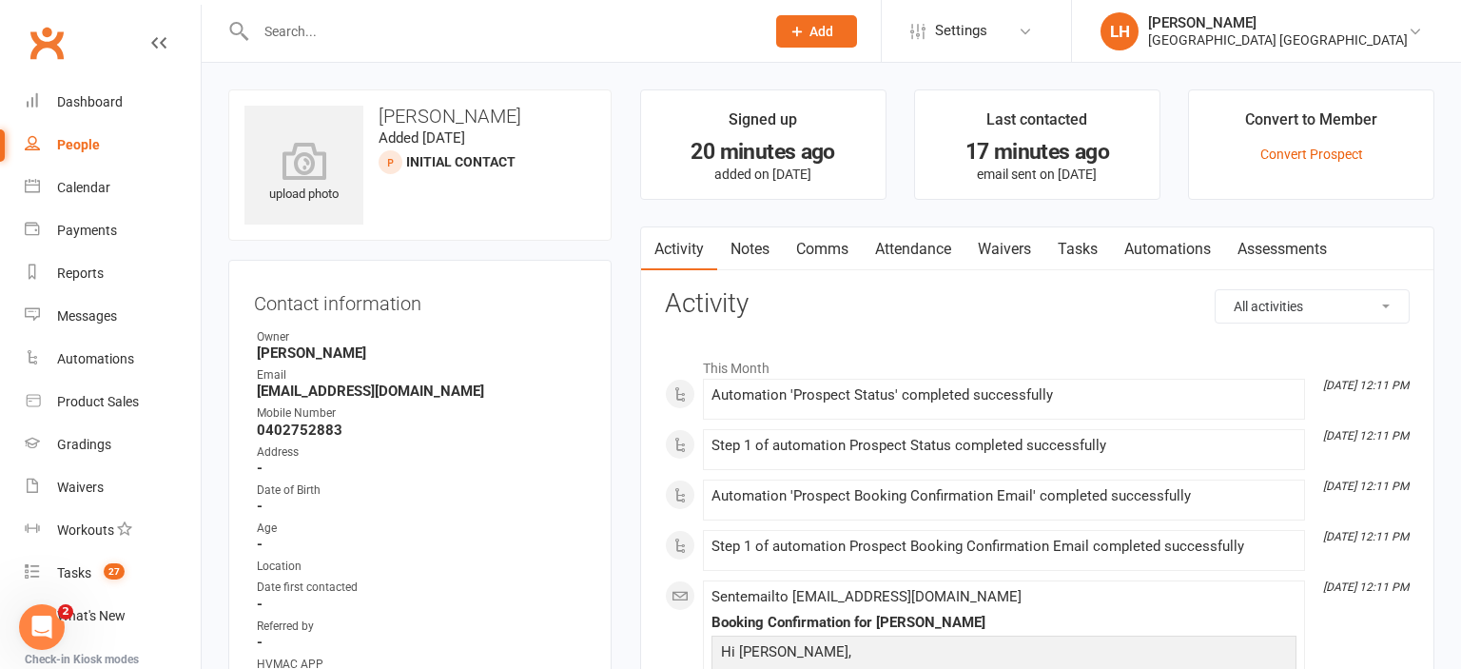
click at [908, 247] on link "Attendance" at bounding box center [913, 249] width 103 height 44
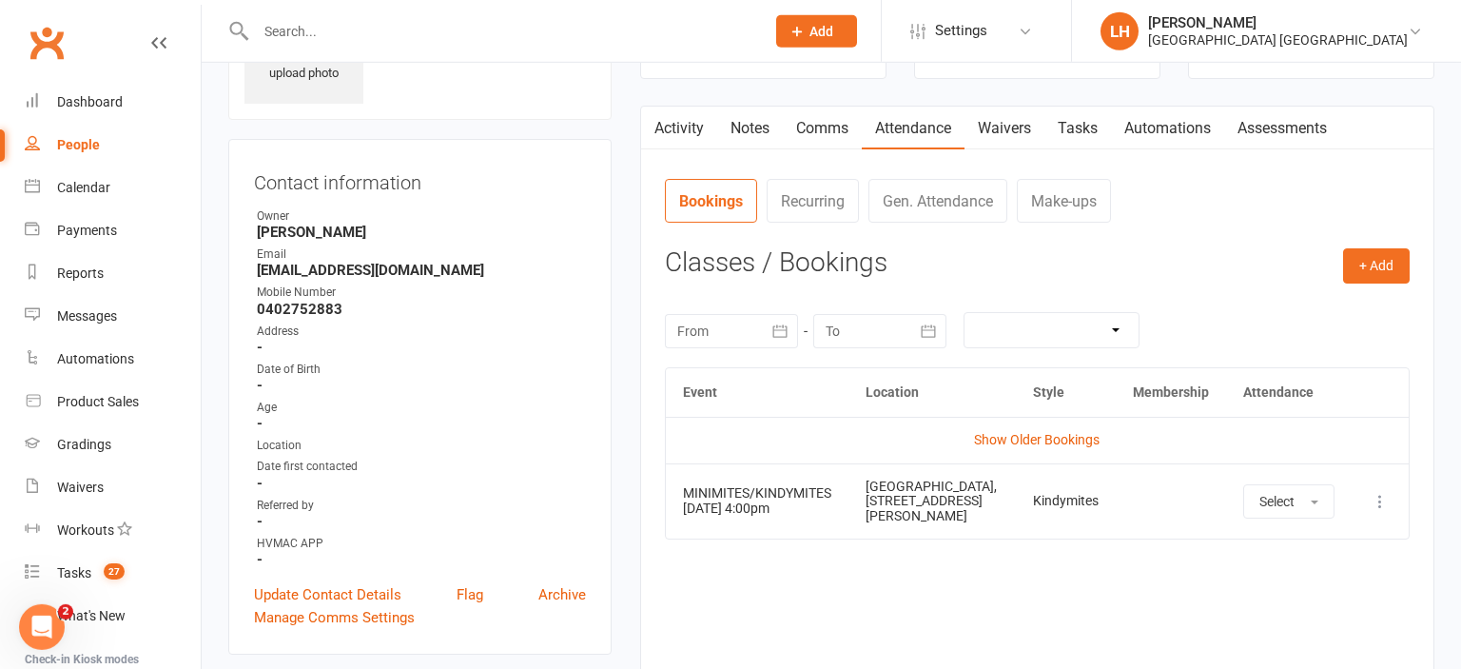
scroll to position [301, 0]
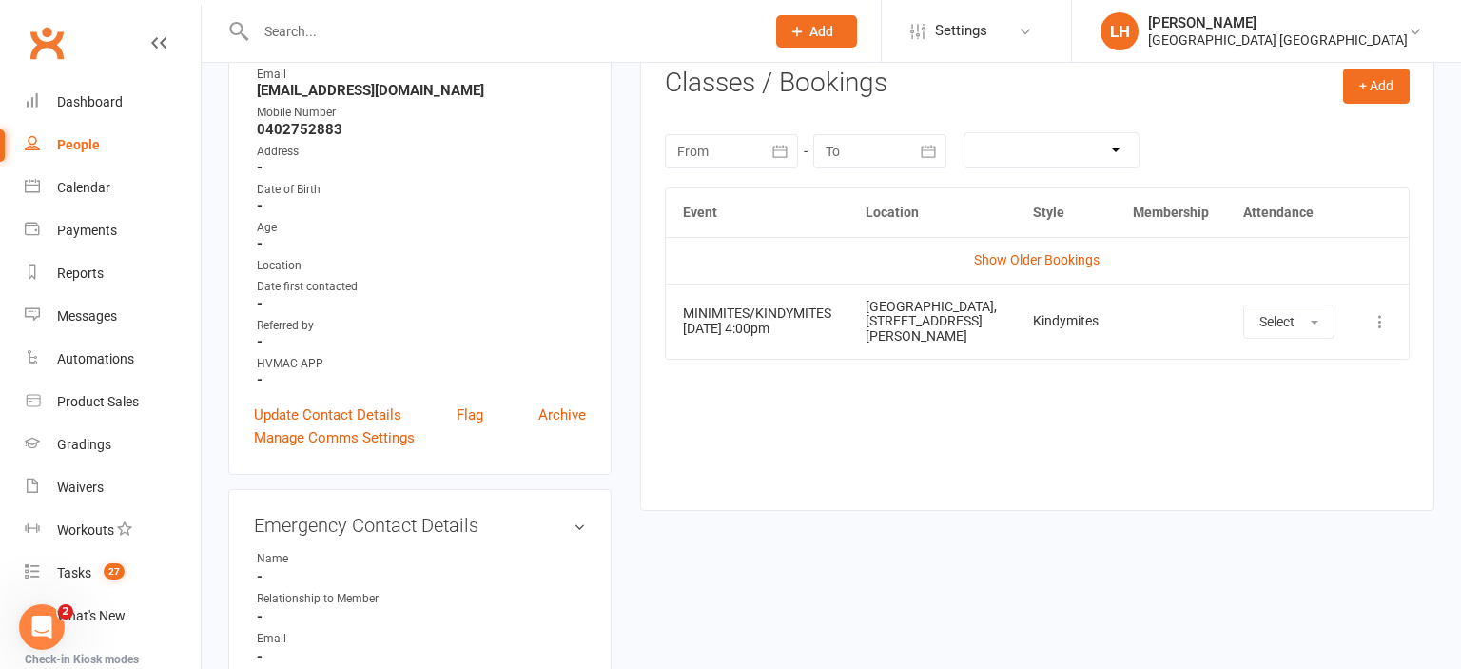
click at [1389, 329] on icon at bounding box center [1380, 321] width 19 height 19
click at [1333, 444] on link "Remove booking" at bounding box center [1296, 435] width 188 height 38
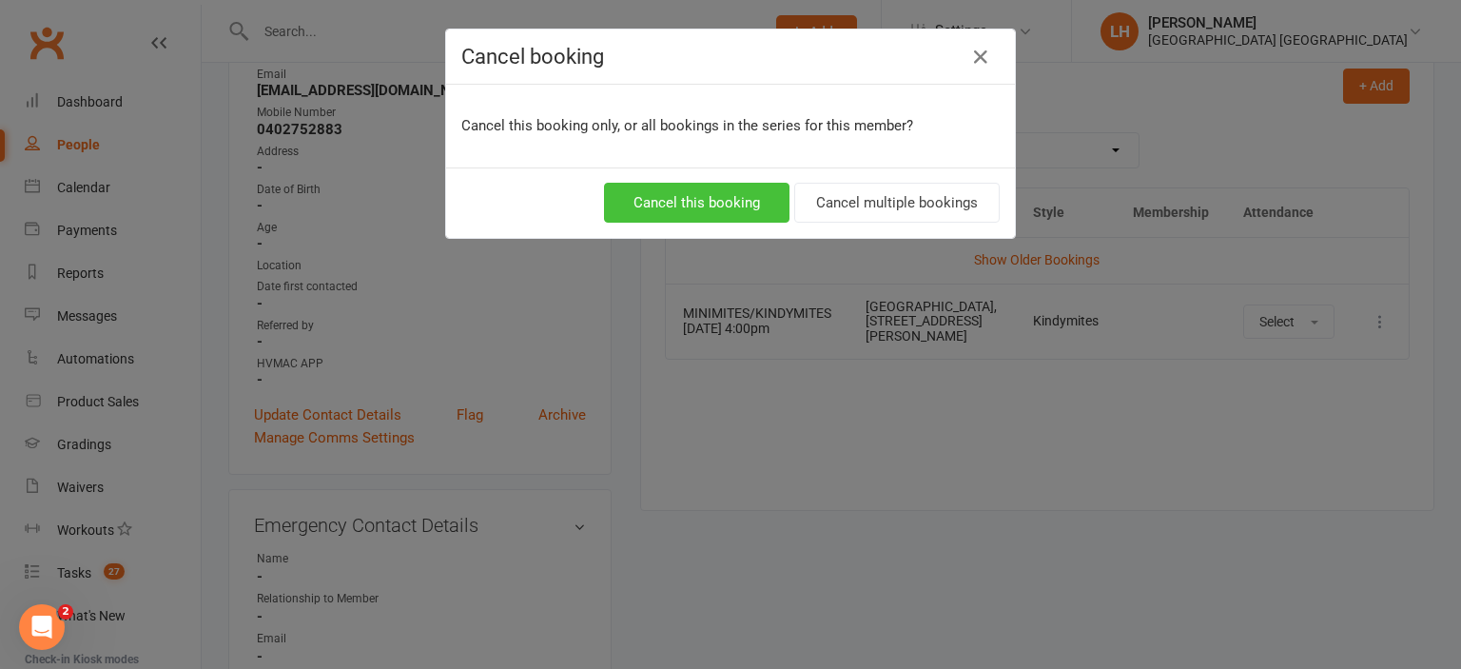
click at [744, 201] on button "Cancel this booking" at bounding box center [696, 203] width 185 height 40
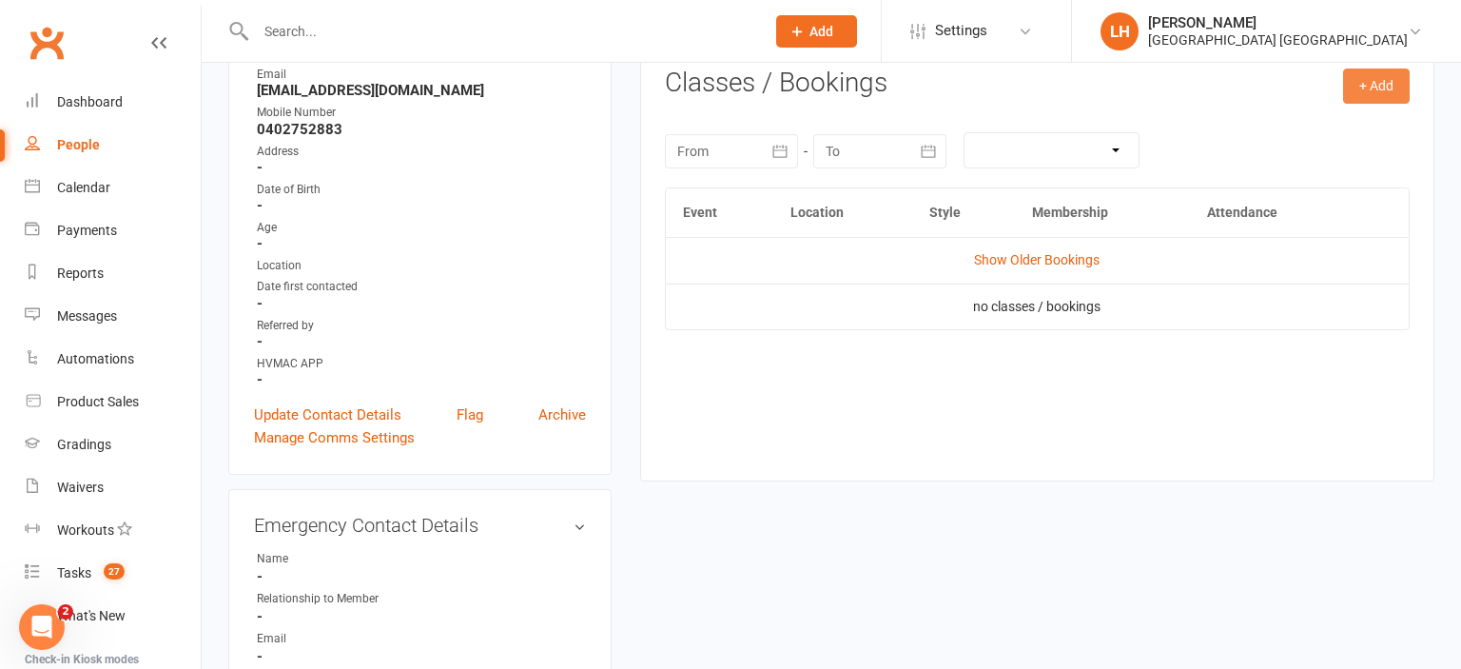
click at [1369, 98] on button "+ Add" at bounding box center [1376, 85] width 67 height 34
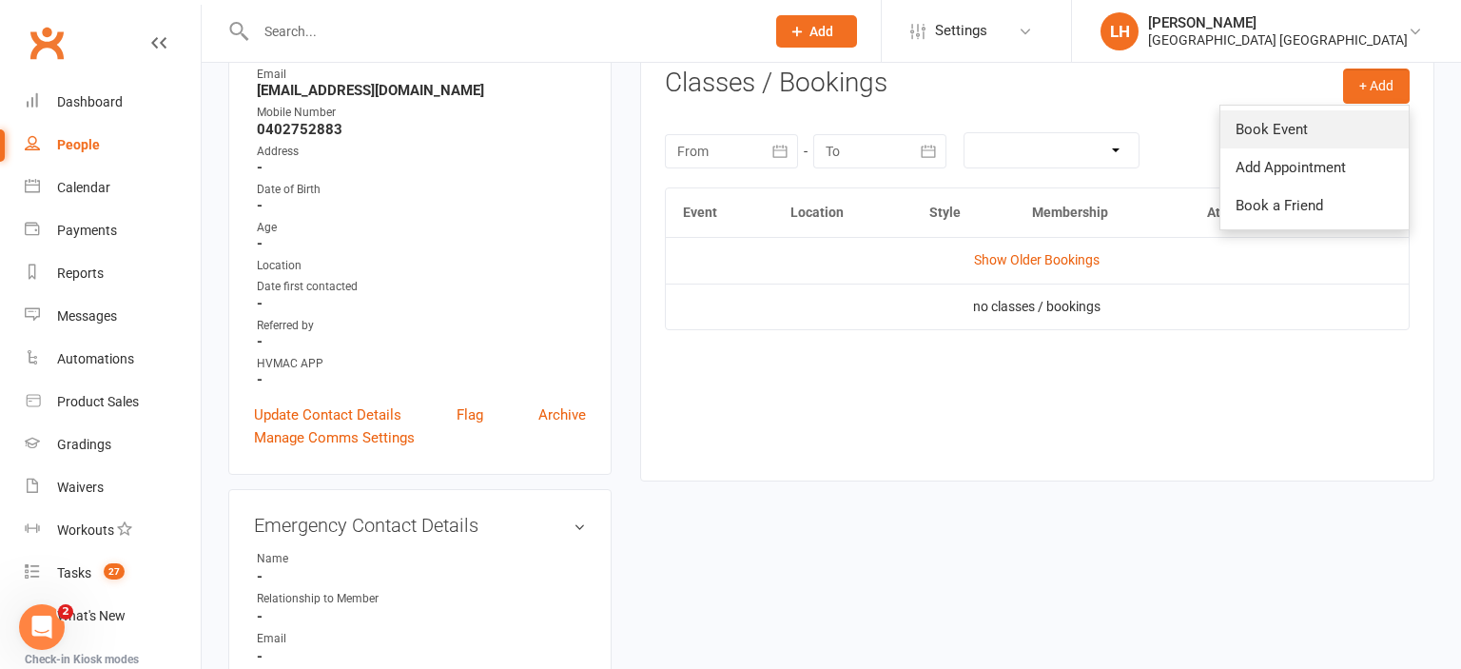
click at [1312, 131] on link "Book Event" at bounding box center [1314, 129] width 188 height 38
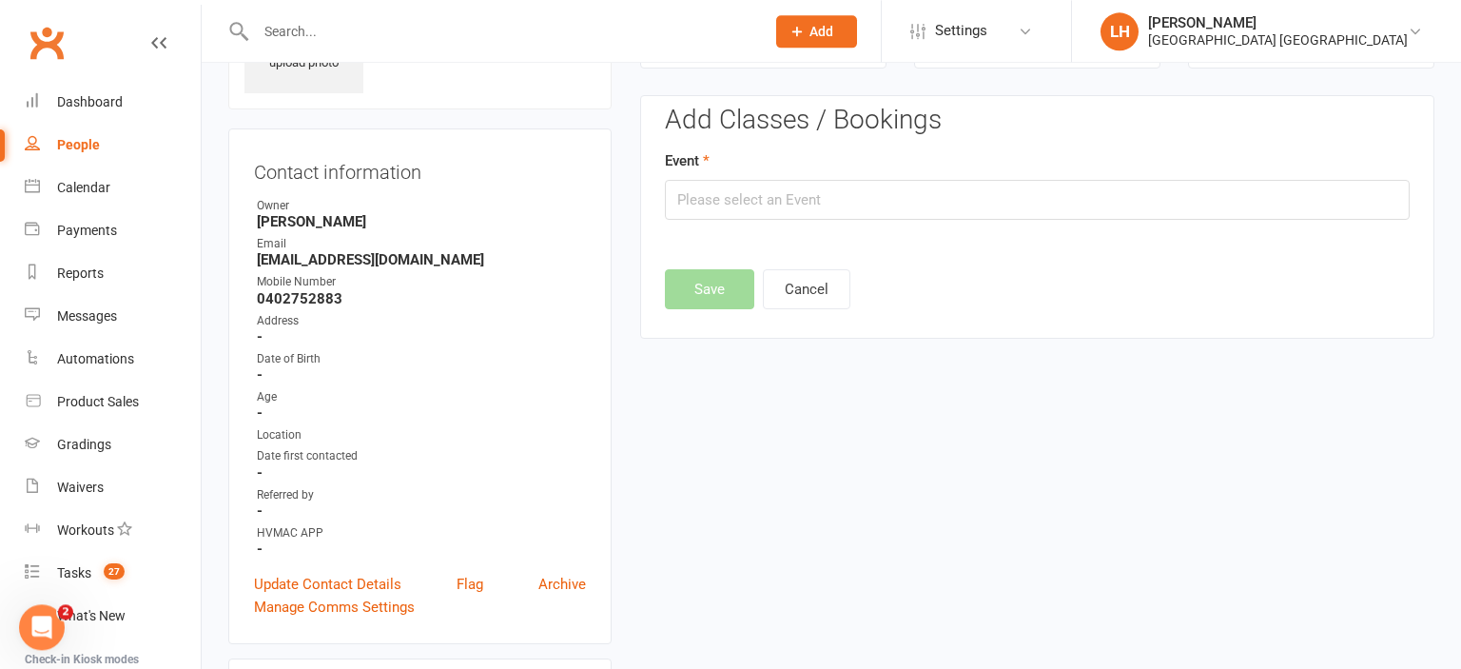
scroll to position [129, 0]
click at [830, 202] on input "text" at bounding box center [1037, 202] width 745 height 40
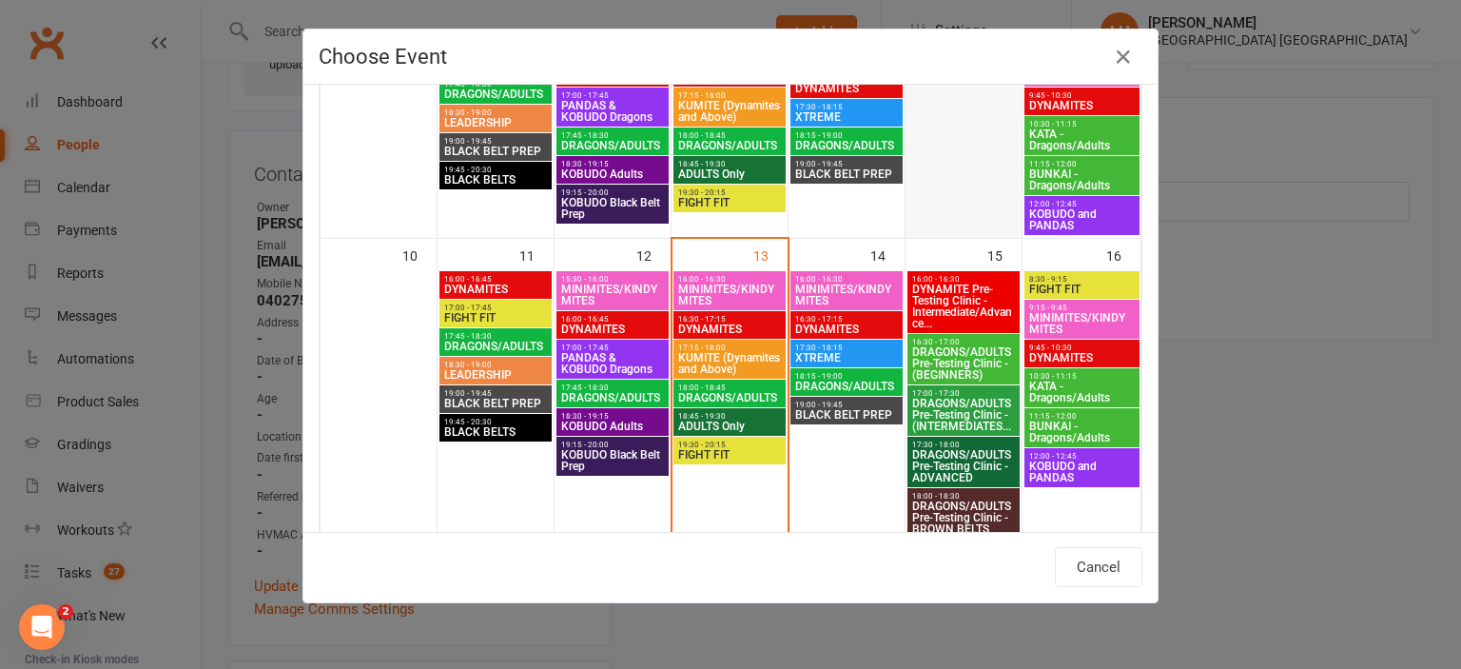
scroll to position [525, 0]
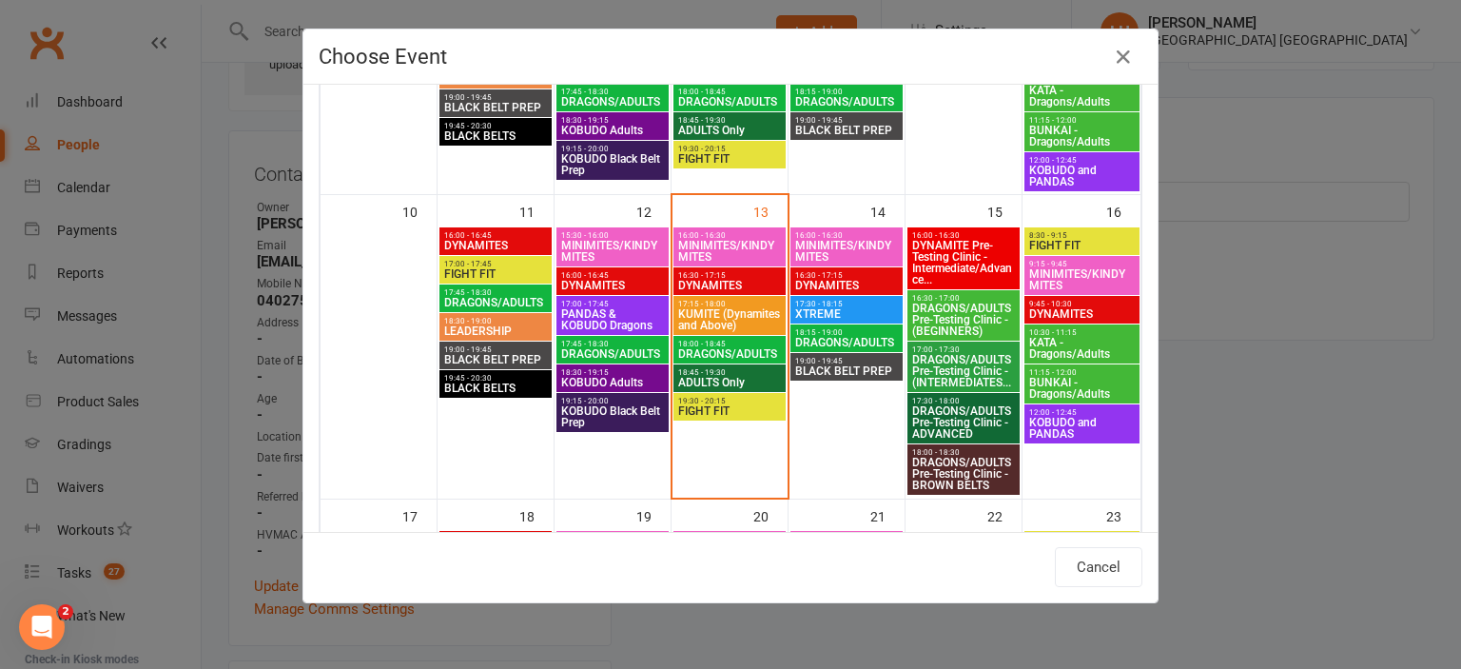
click at [828, 282] on span "DYNAMITES" at bounding box center [846, 285] width 105 height 11
type input "DYNAMITES - Aug 14, 2025 4:30:00 PM"
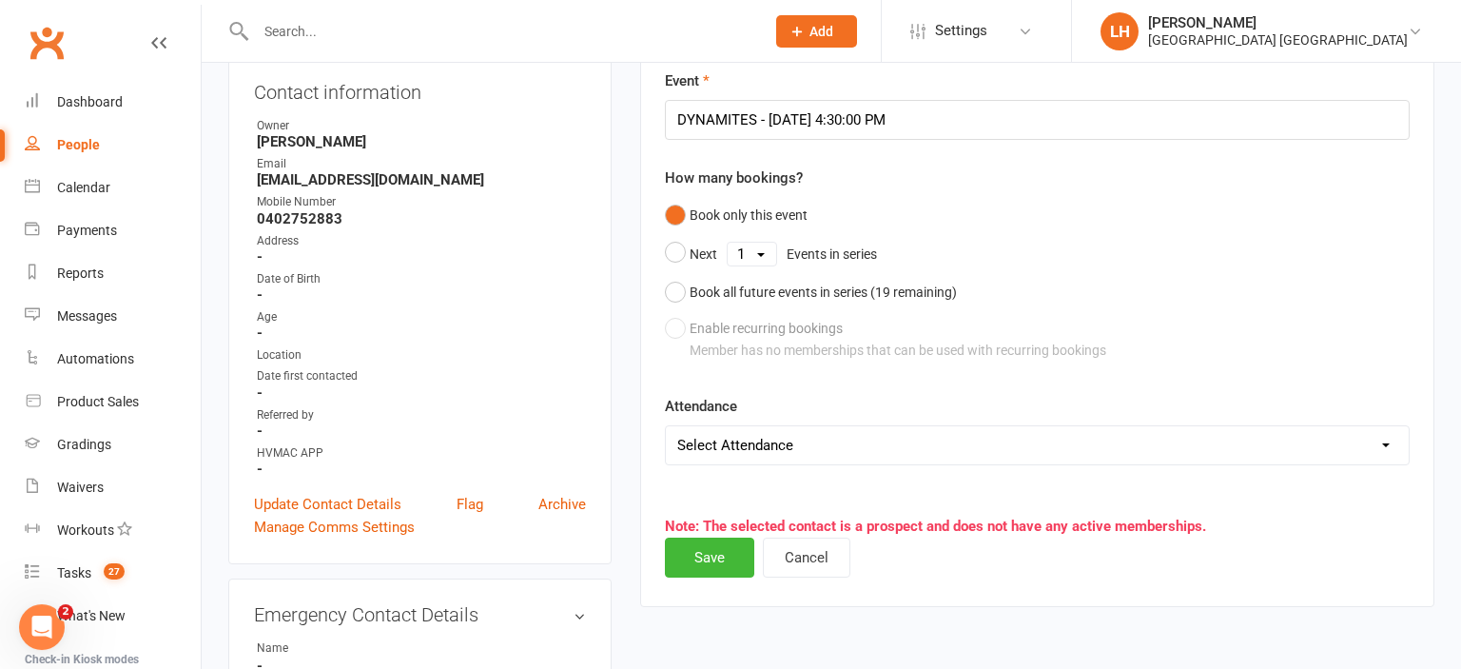
scroll to position [431, 0]
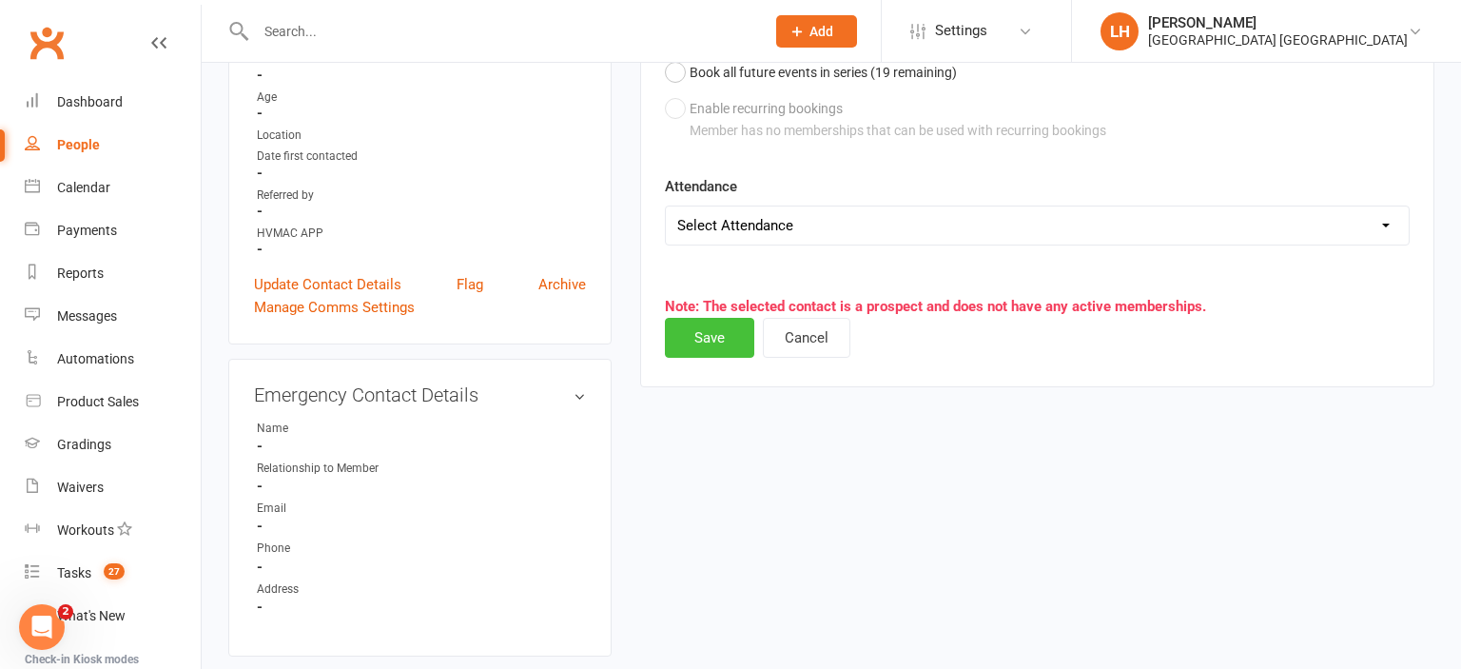
click at [702, 344] on button "Save" at bounding box center [709, 338] width 89 height 40
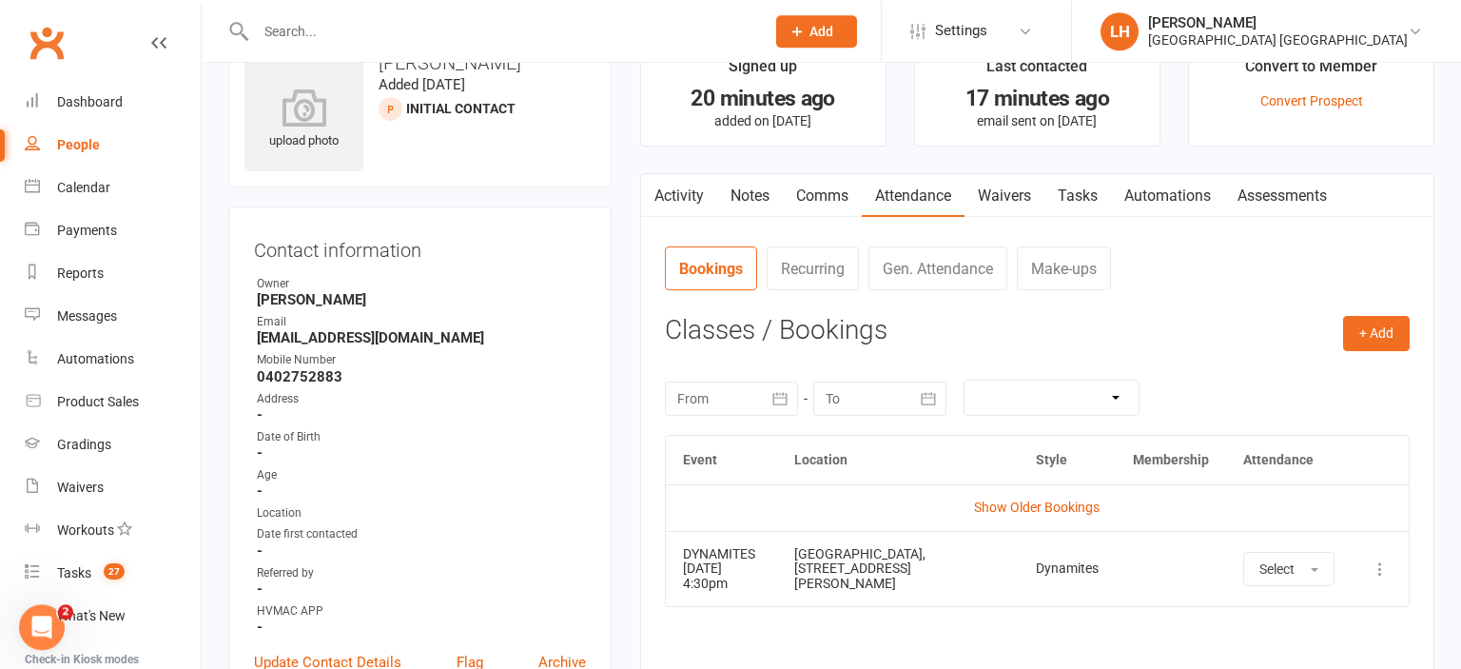
scroll to position [100, 0]
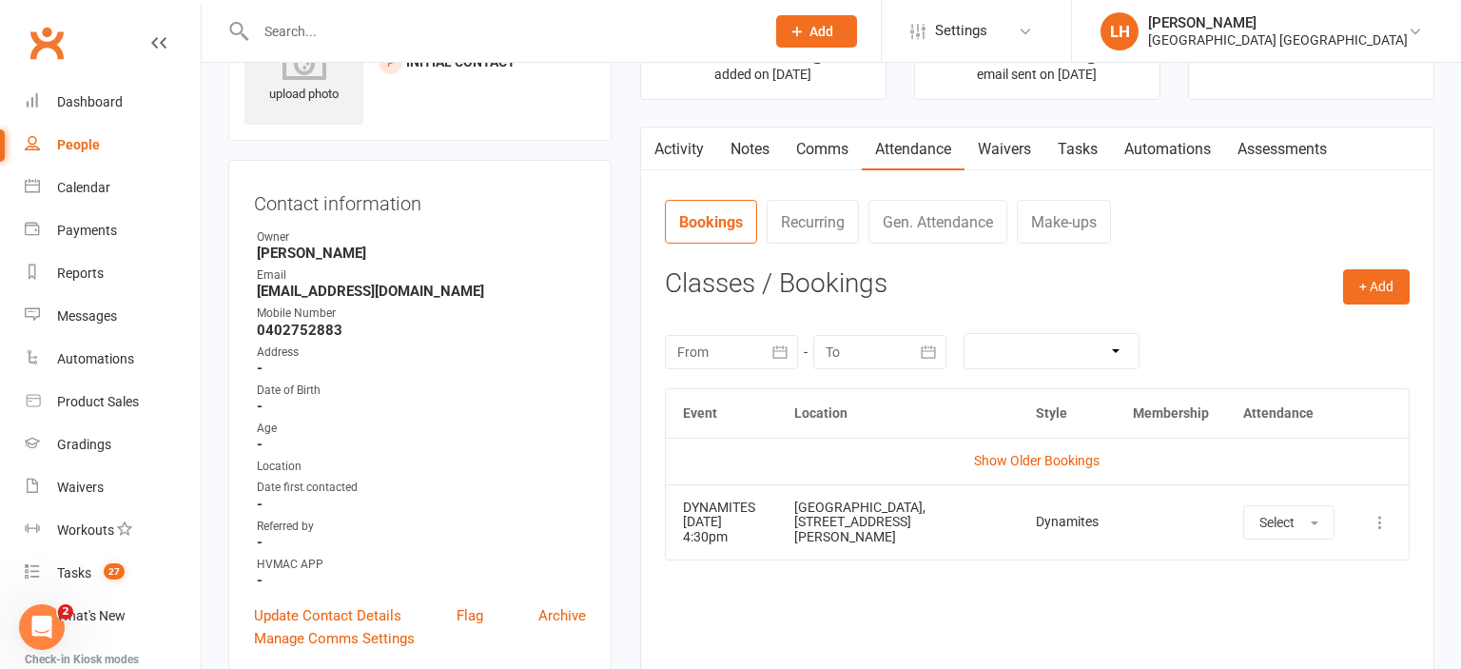
click at [1393, 519] on td "More info View event Remove booking" at bounding box center [1380, 521] width 57 height 75
click at [1385, 518] on icon at bounding box center [1380, 522] width 19 height 19
click at [1297, 630] on link "Remove booking" at bounding box center [1296, 635] width 188 height 38
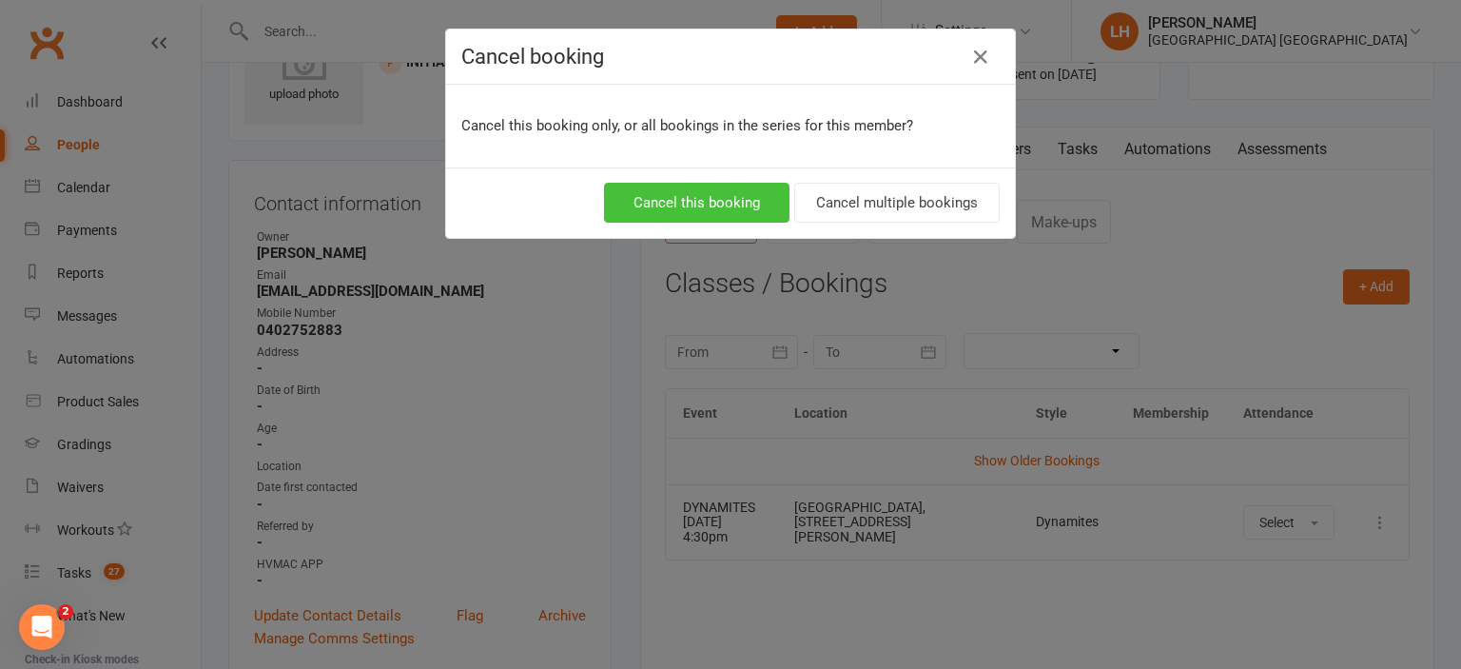
click at [718, 194] on button "Cancel this booking" at bounding box center [696, 203] width 185 height 40
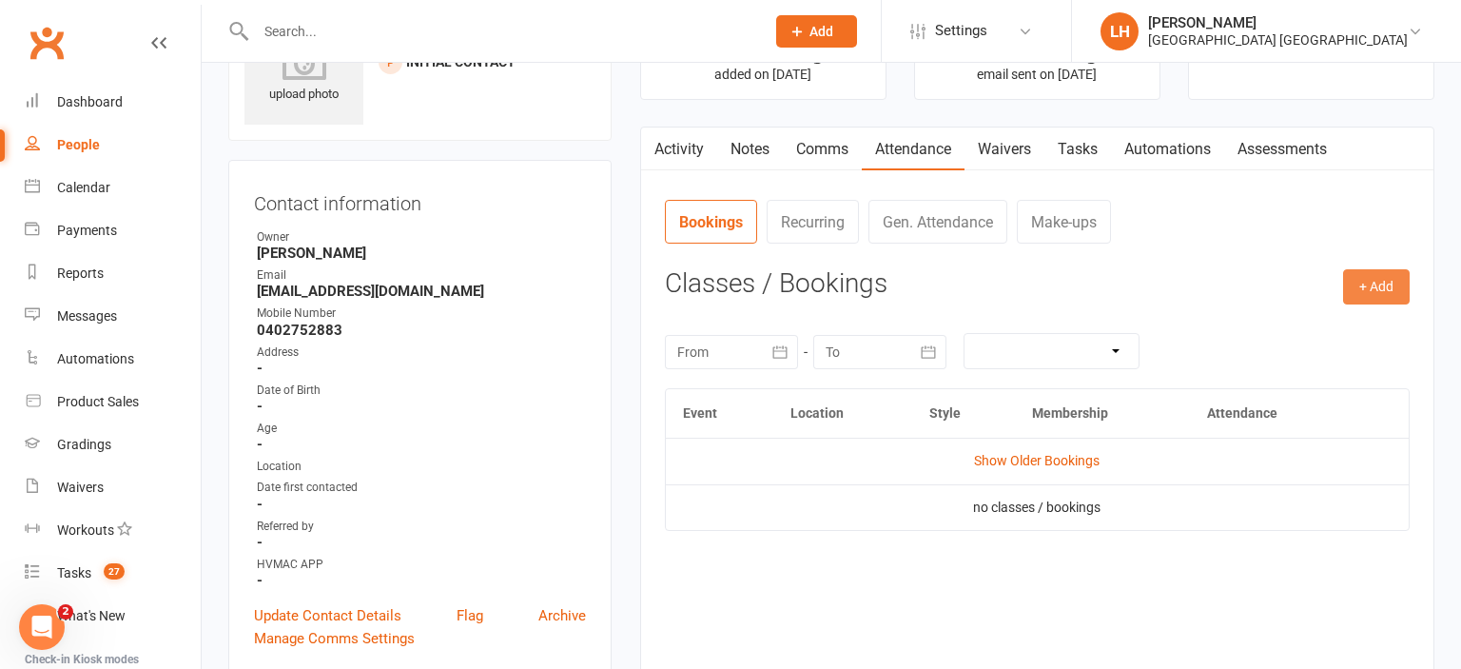
click at [1376, 291] on button "+ Add" at bounding box center [1376, 286] width 67 height 34
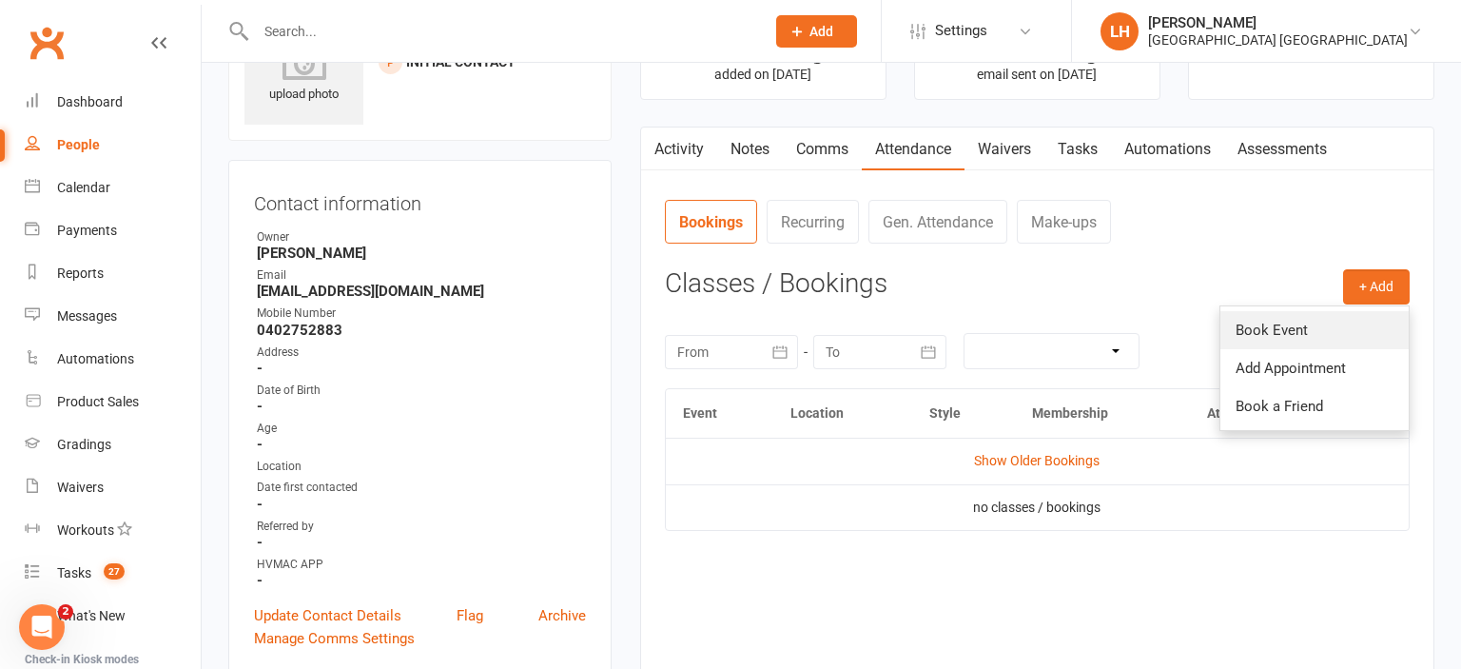
click at [1296, 329] on link "Book Event" at bounding box center [1314, 330] width 188 height 38
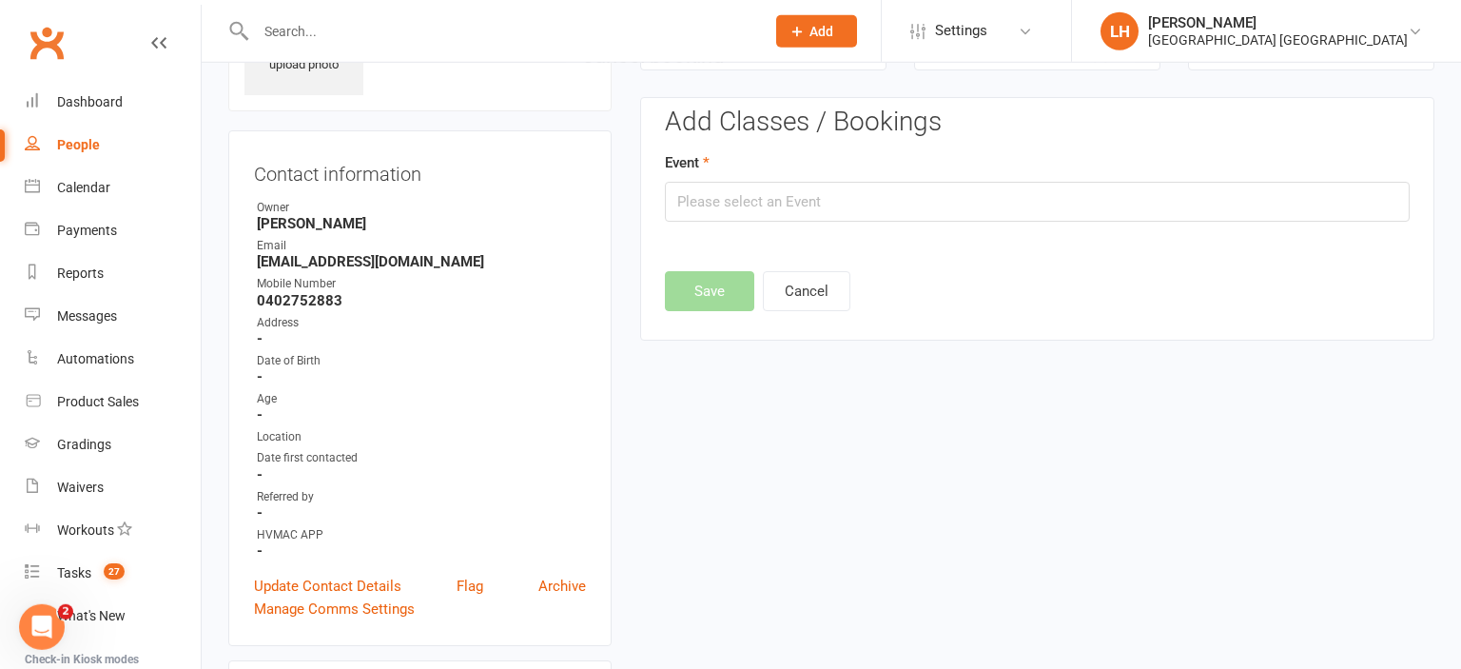
scroll to position [130, 0]
click at [830, 194] on input "text" at bounding box center [1037, 201] width 745 height 40
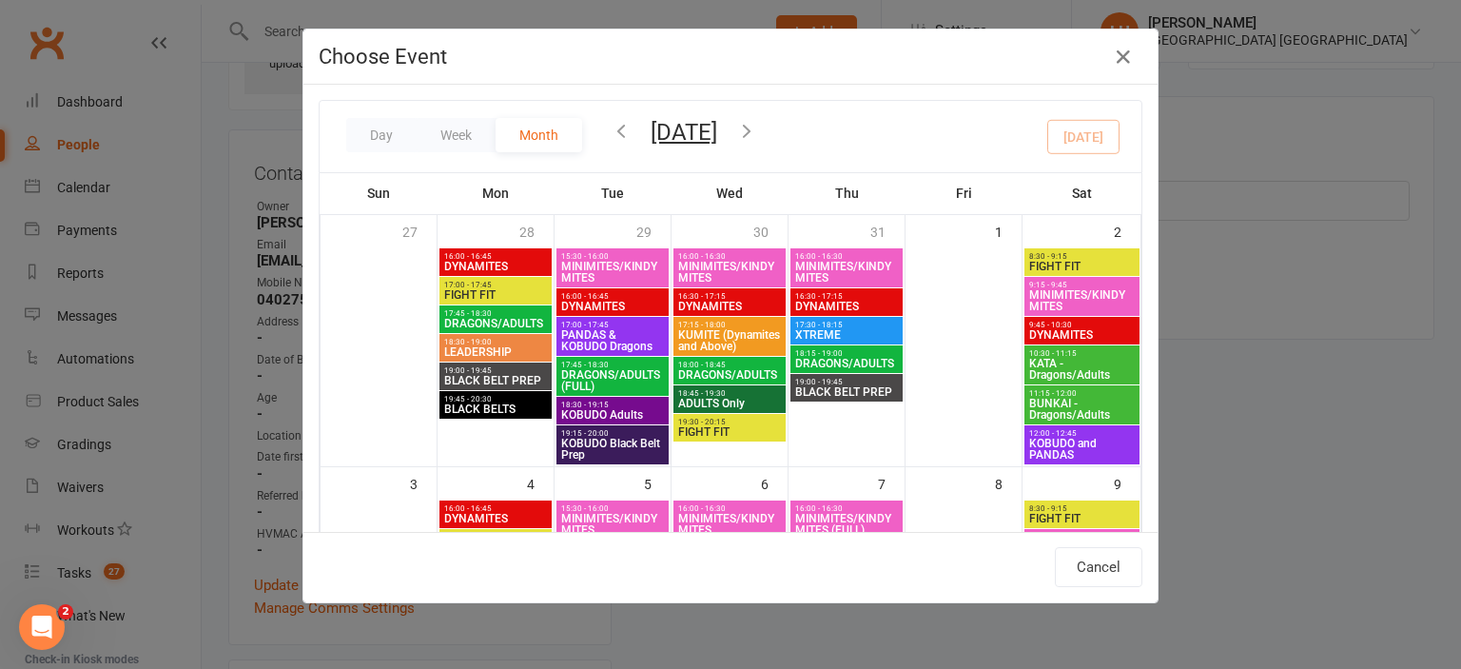
scroll to position [420, 0]
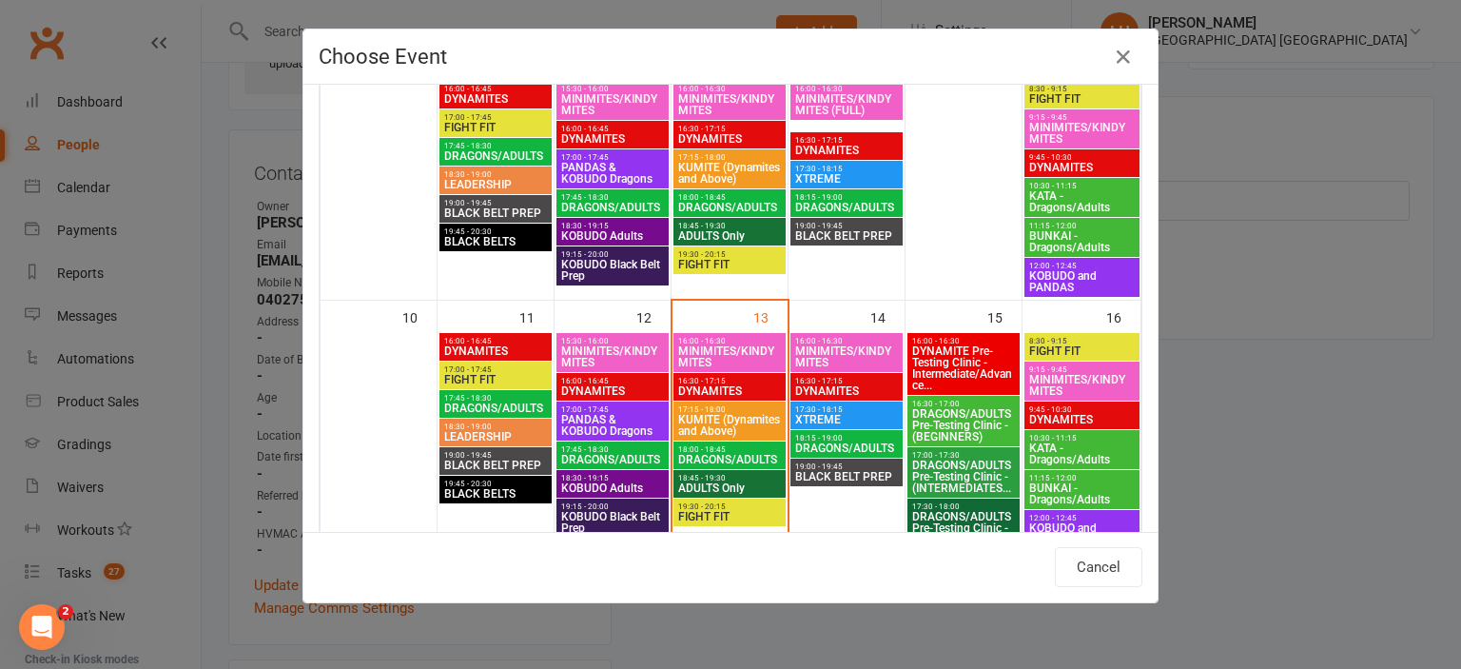
click at [828, 348] on span "MINIMITES/KINDYMITES" at bounding box center [846, 356] width 105 height 23
type input "MINIMITES/KINDYMITES - Aug 14, 2025 4:00:00 PM"
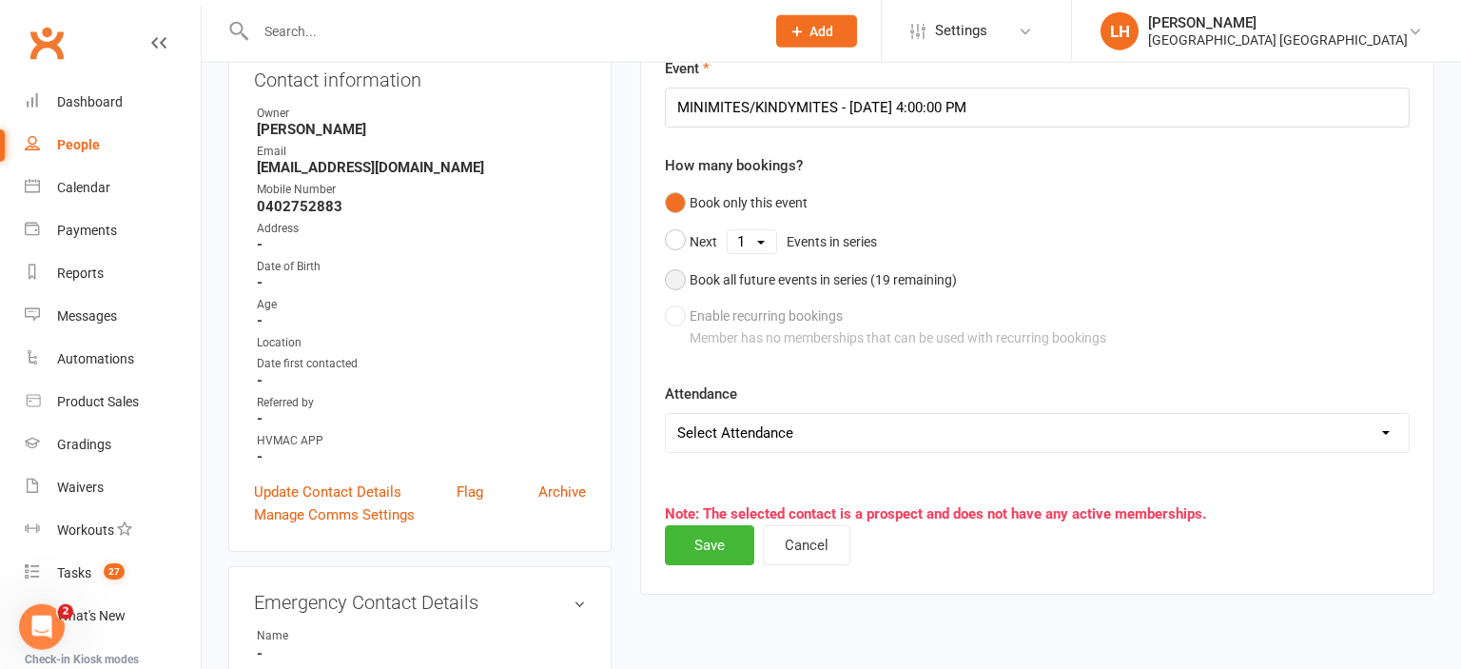
scroll to position [331, 0]
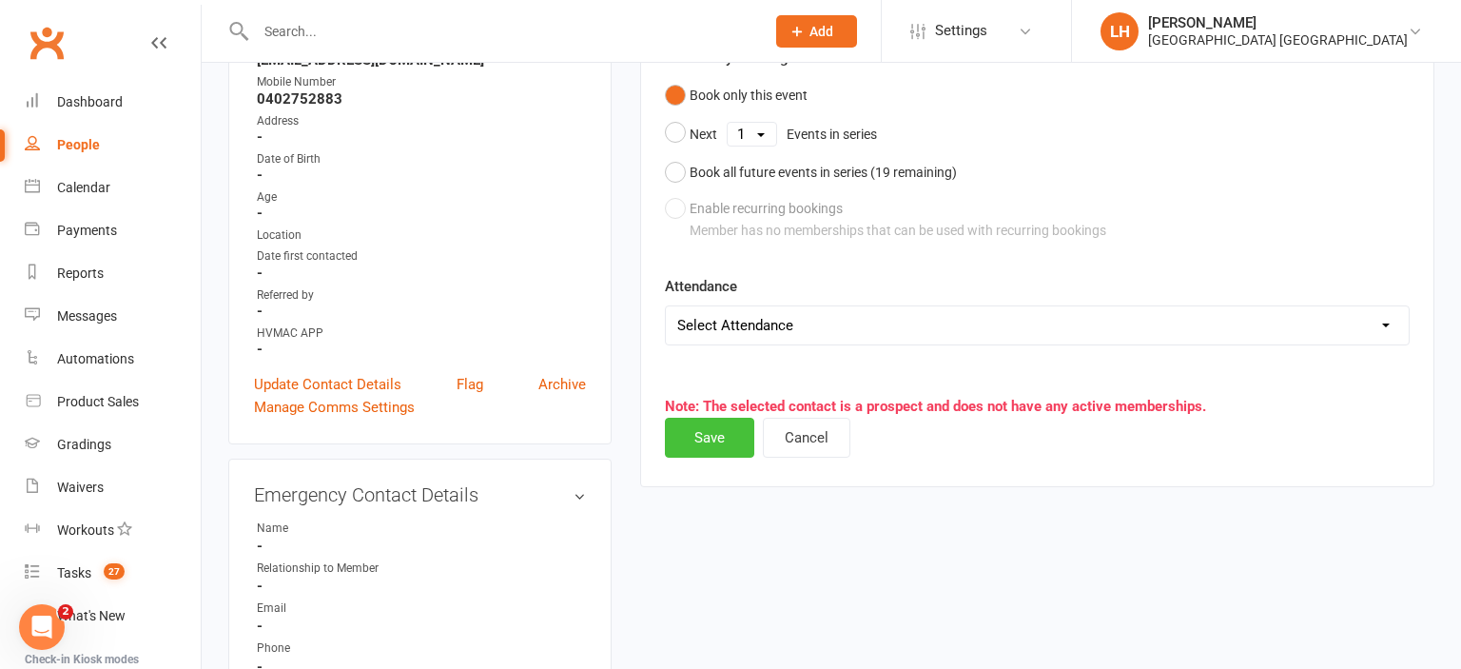
click at [721, 431] on button "Save" at bounding box center [709, 438] width 89 height 40
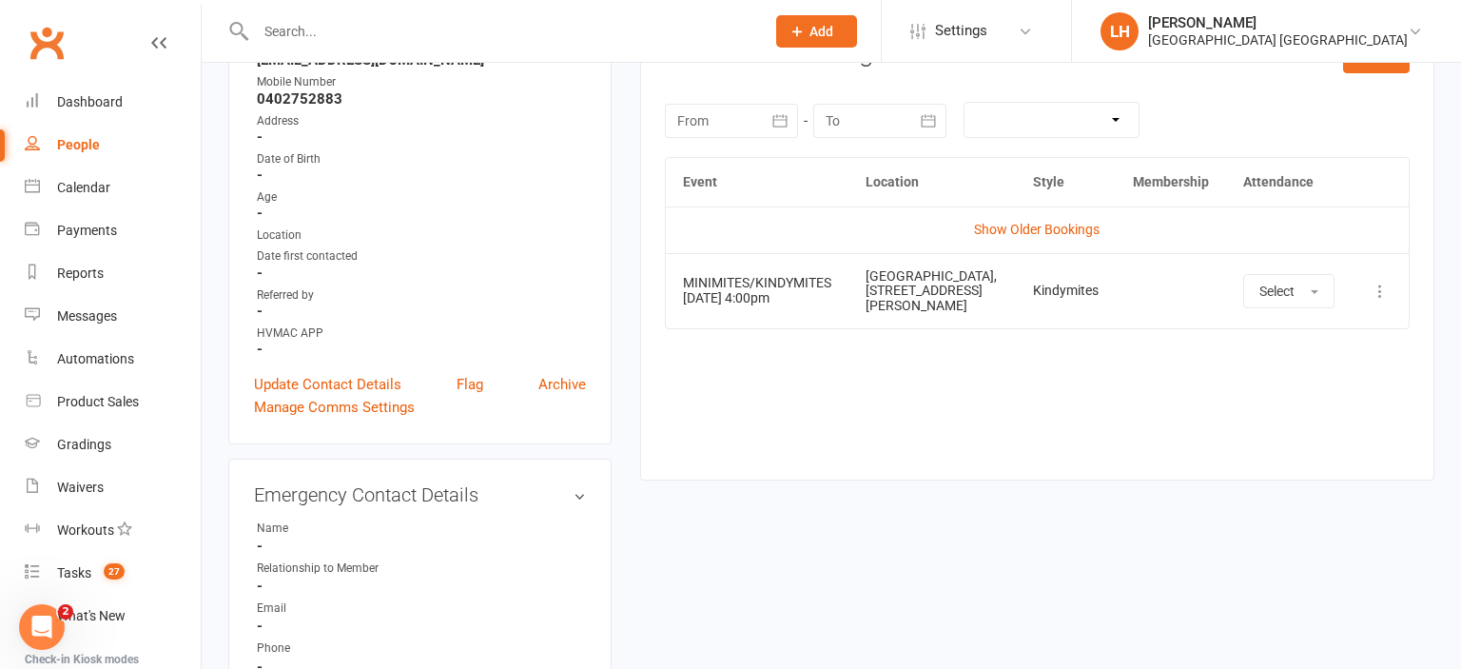
scroll to position [0, 0]
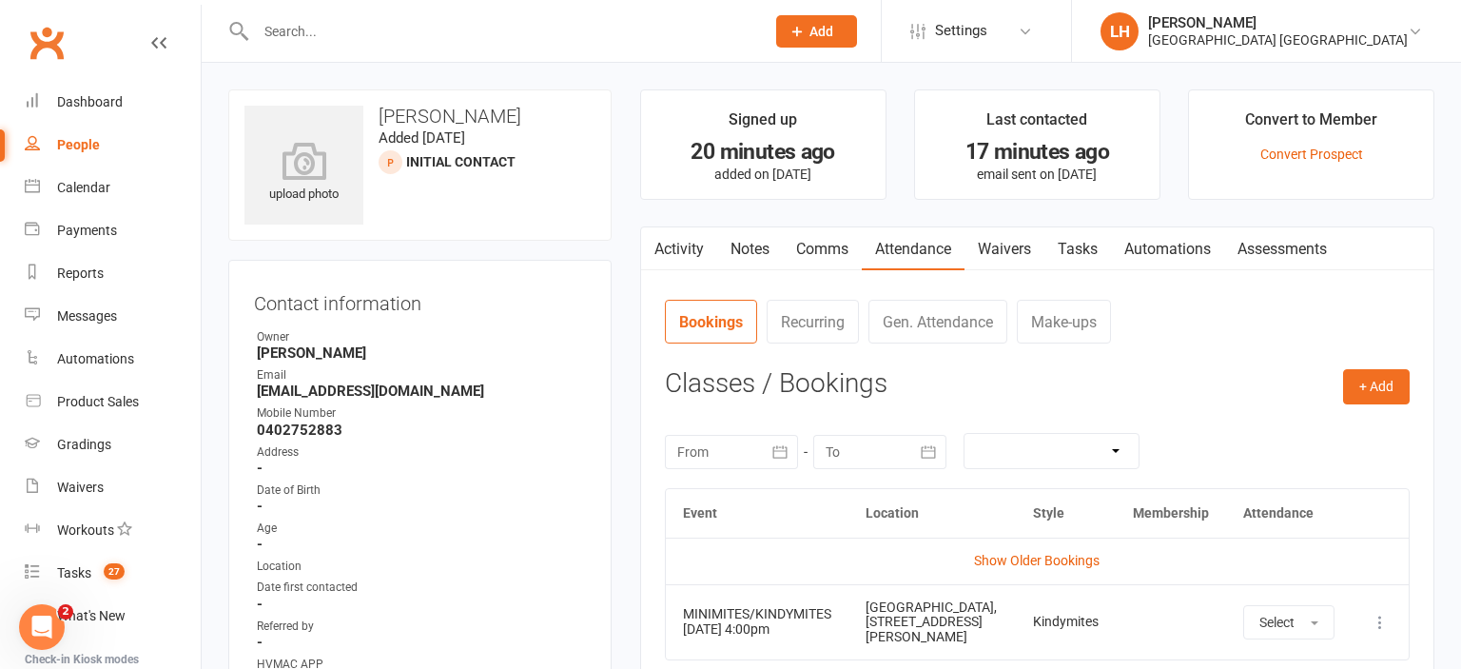
click at [371, 26] on input "text" at bounding box center [500, 31] width 501 height 27
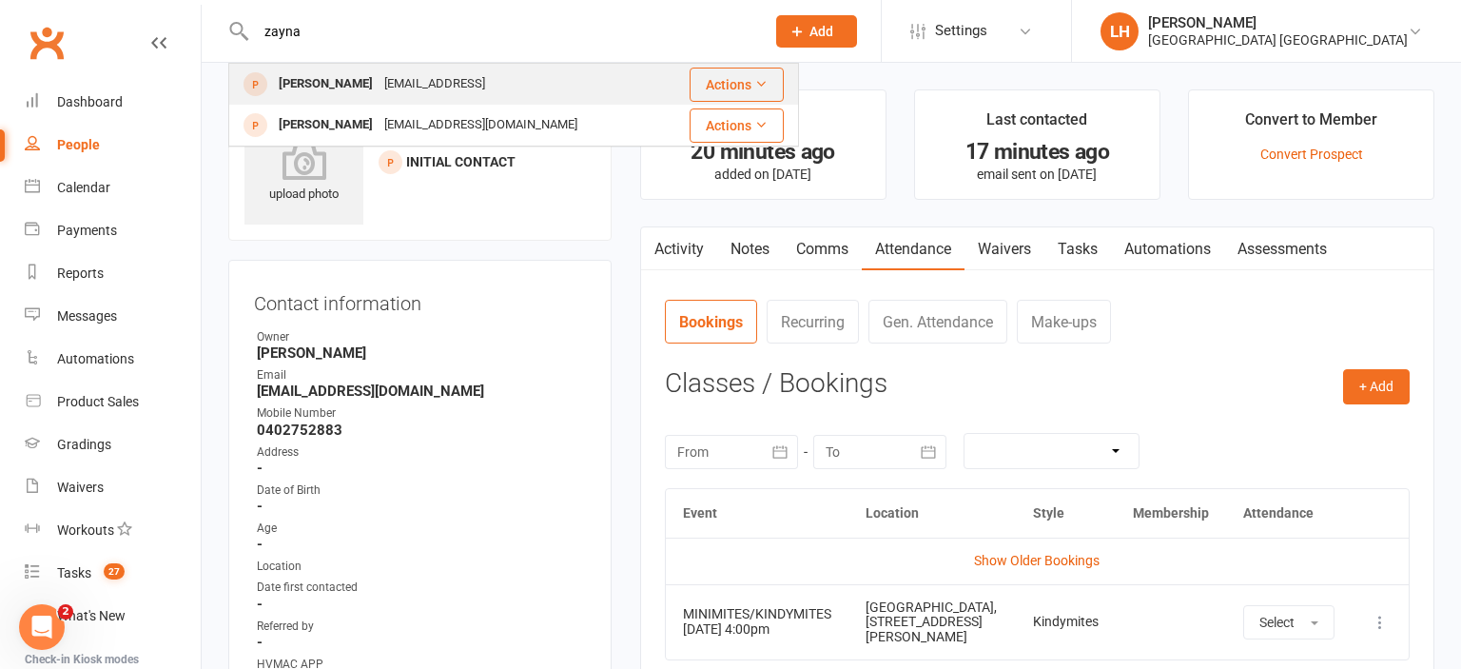
type input "zayna"
click at [439, 84] on div "Zara.taimoor@live.con" at bounding box center [435, 84] width 112 height 28
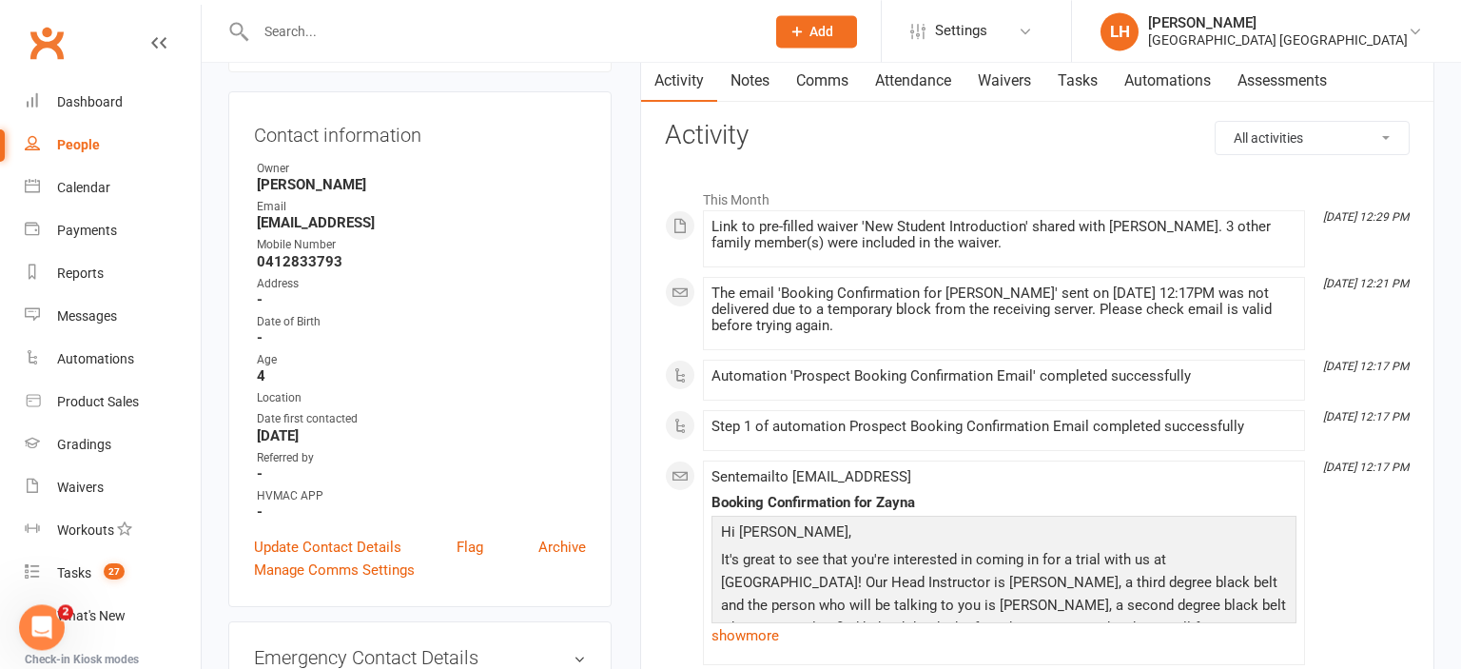
scroll to position [201, 0]
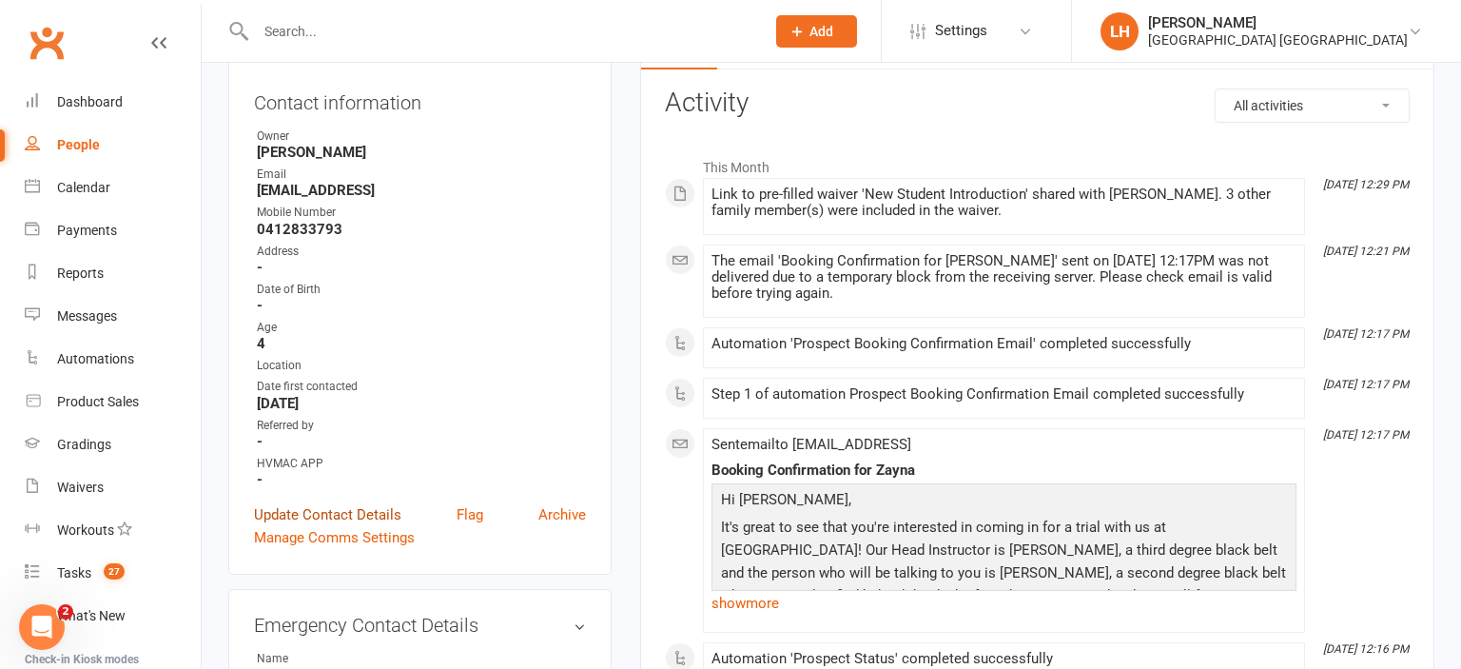
click at [347, 519] on link "Update Contact Details" at bounding box center [327, 514] width 147 height 23
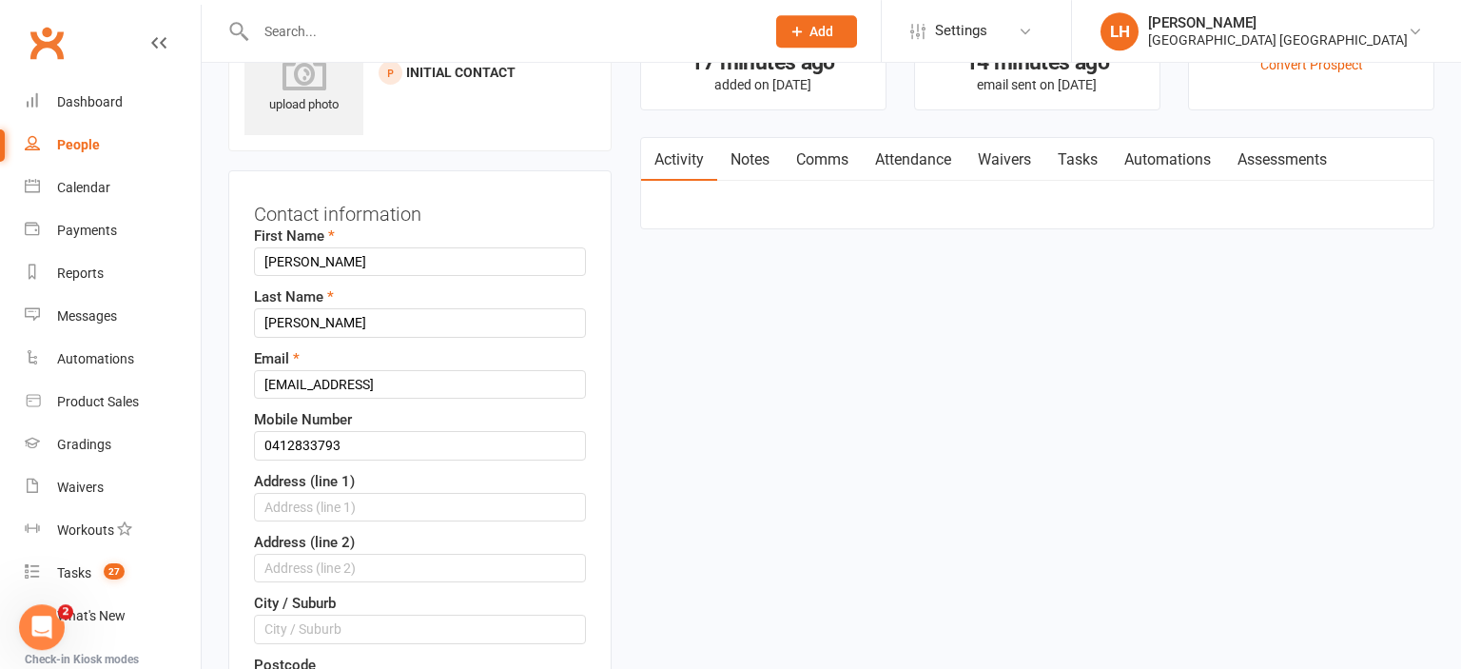
scroll to position [88, 0]
click at [306, 259] on input "Zayna" at bounding box center [420, 262] width 332 height 29
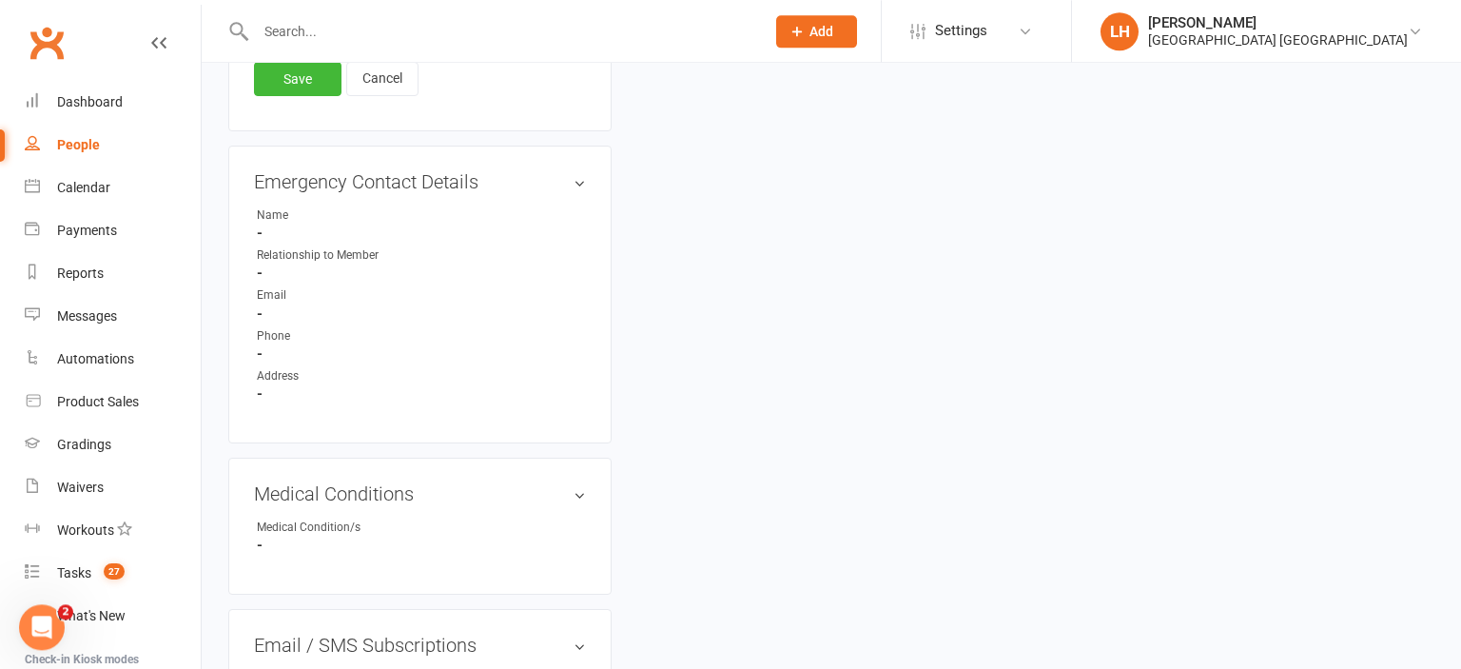
scroll to position [1036, 0]
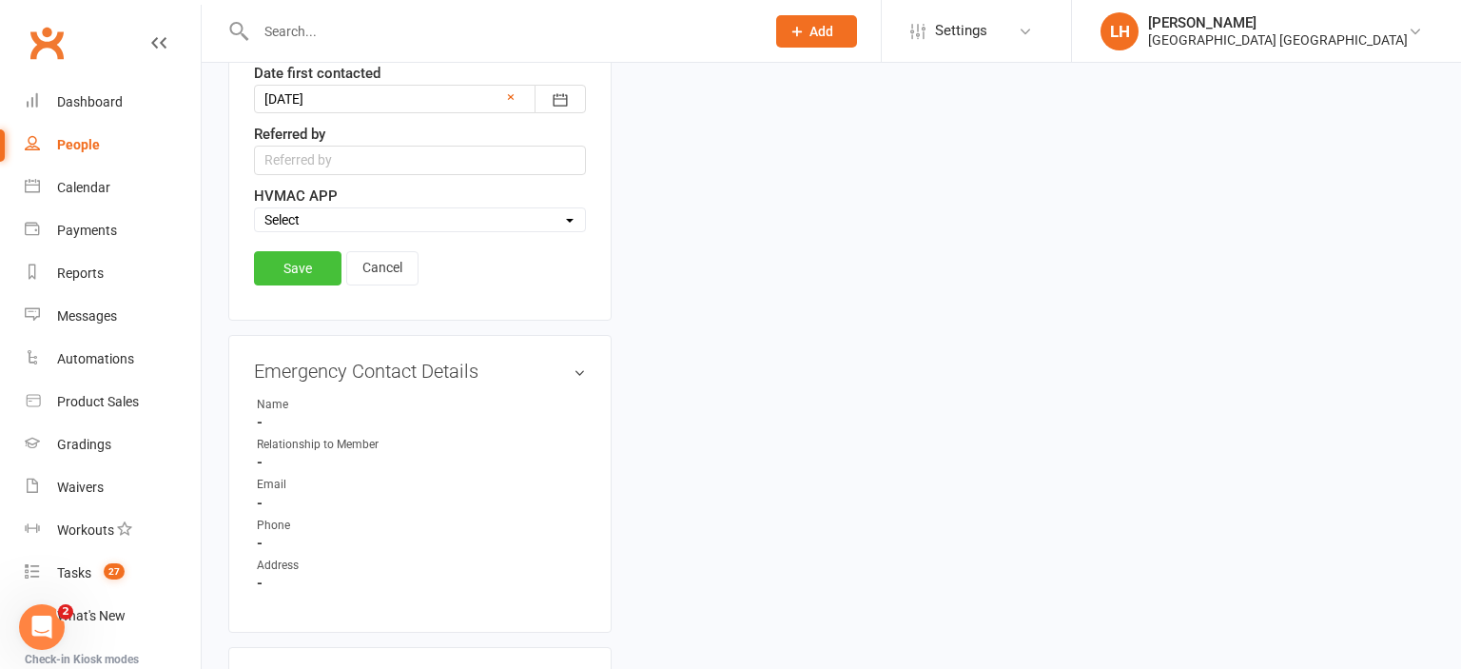
type input "Zay"
click at [312, 251] on link "Save" at bounding box center [298, 268] width 88 height 34
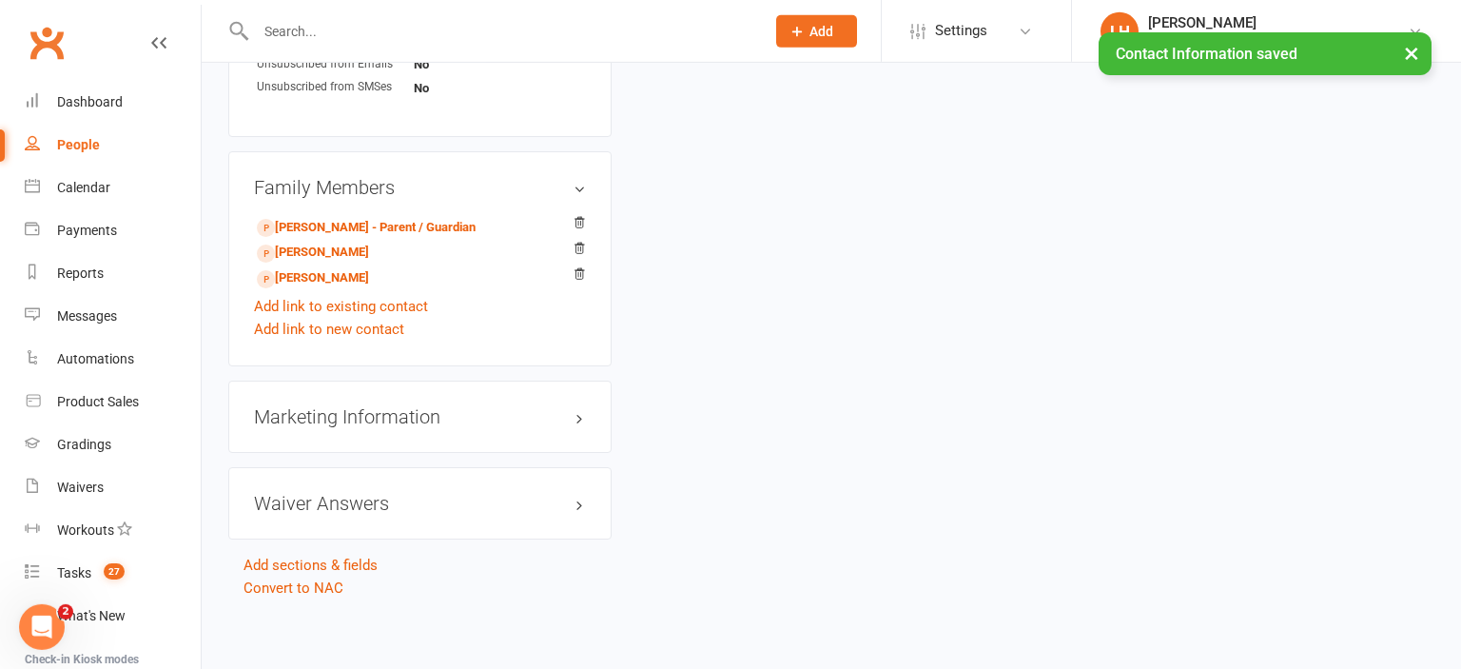
scroll to position [1268, 0]
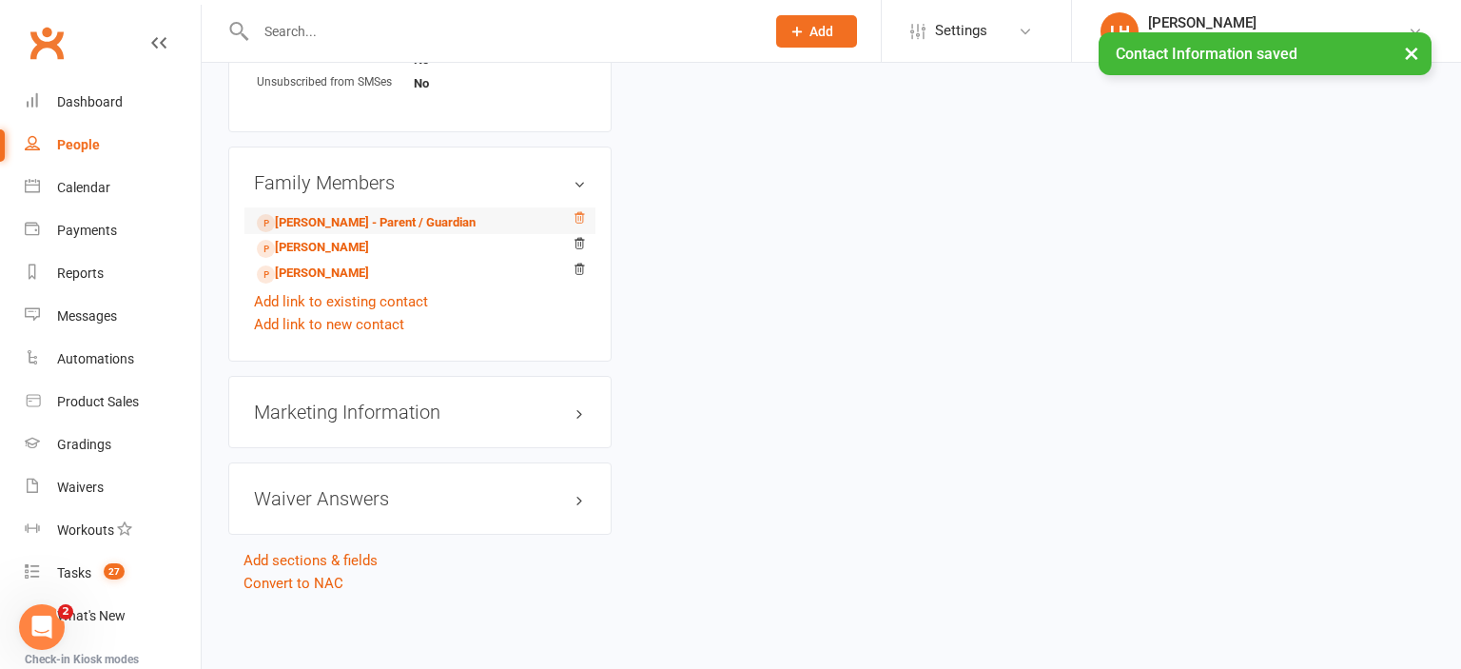
click at [577, 215] on icon at bounding box center [579, 217] width 13 height 13
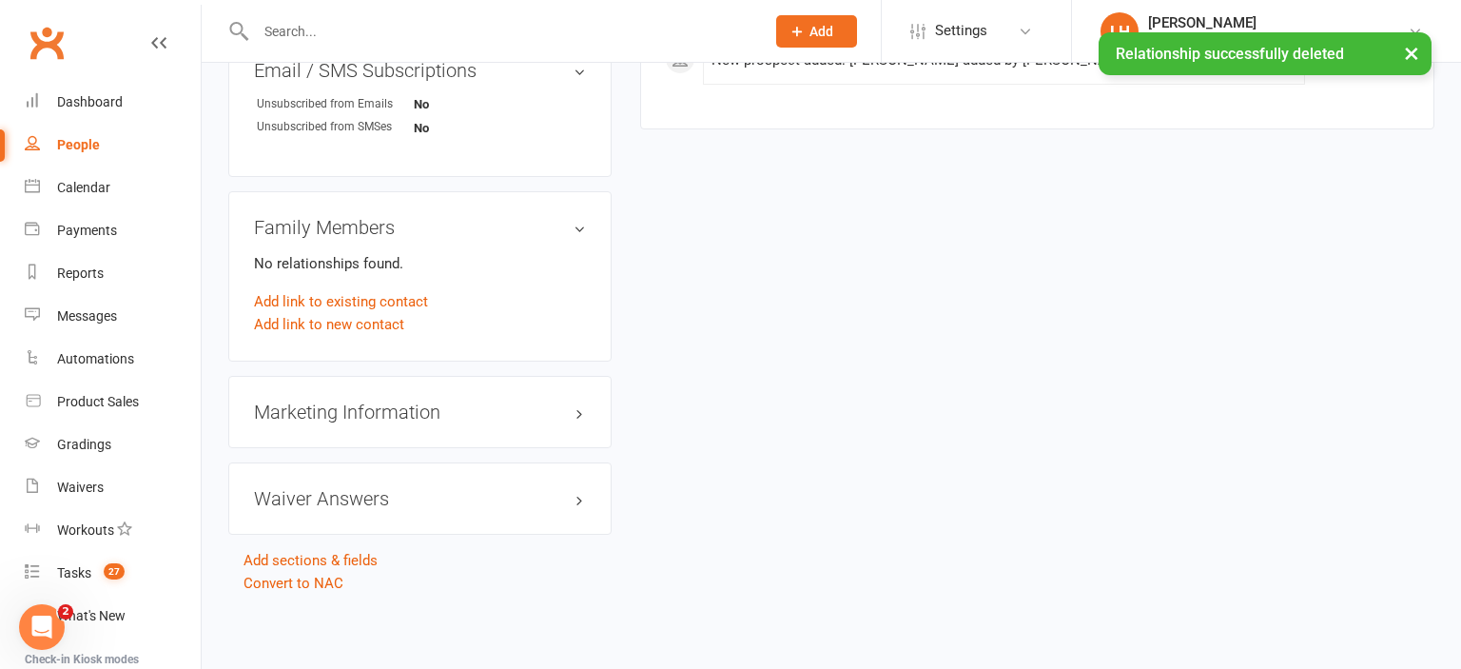
click at [86, 145] on div "People" at bounding box center [78, 144] width 43 height 15
select select "50"
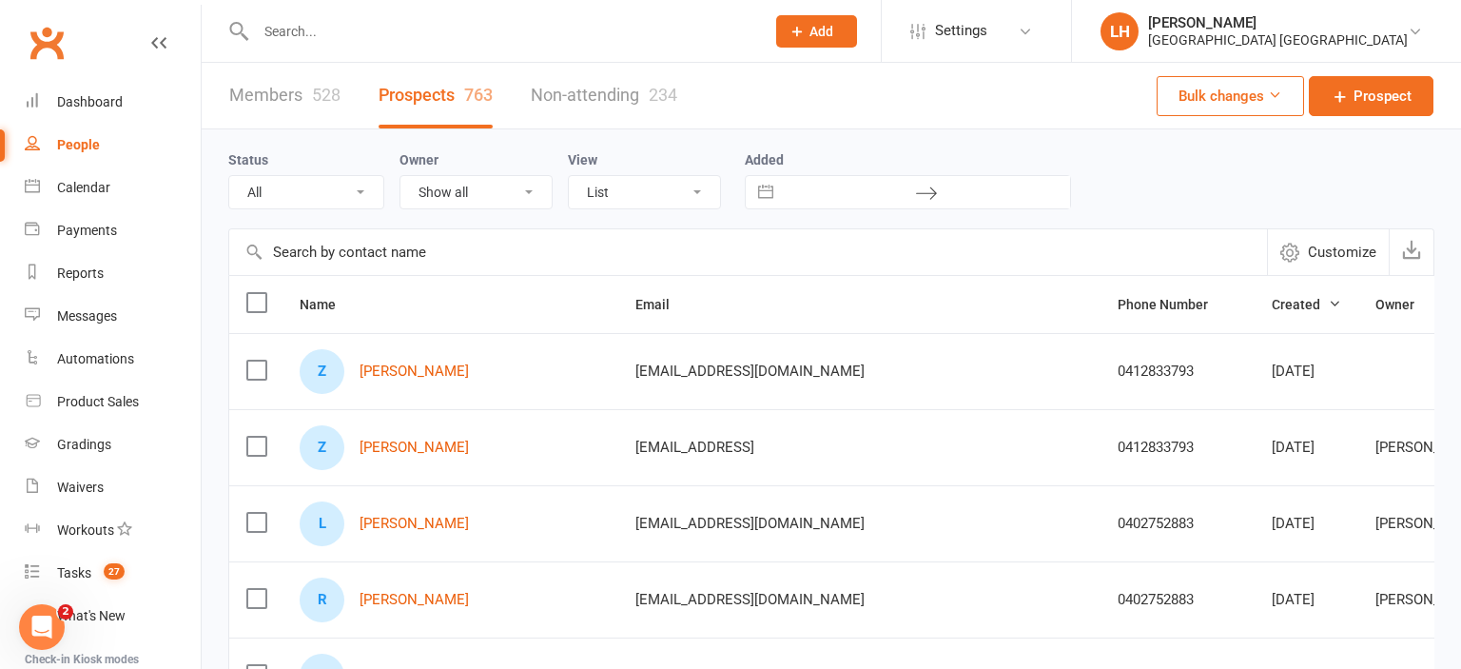
click at [425, 261] on input "text" at bounding box center [748, 252] width 1038 height 46
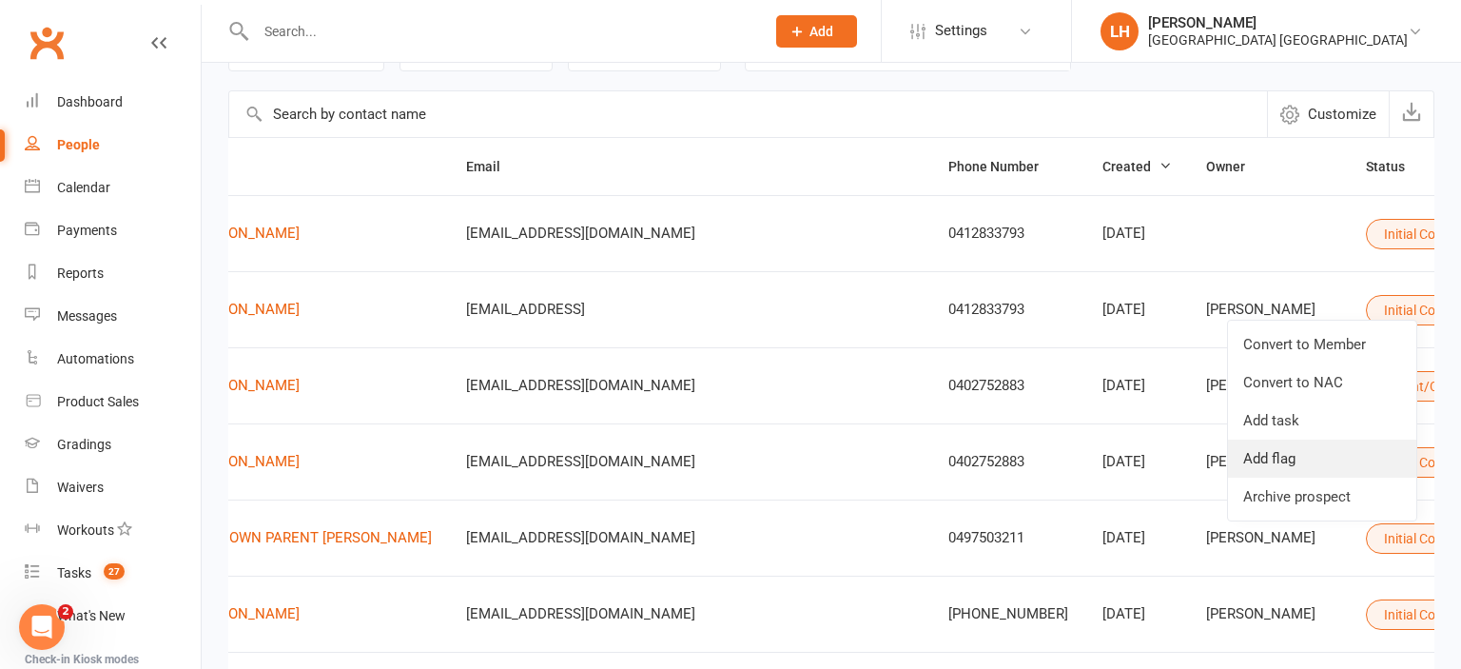
scroll to position [201, 0]
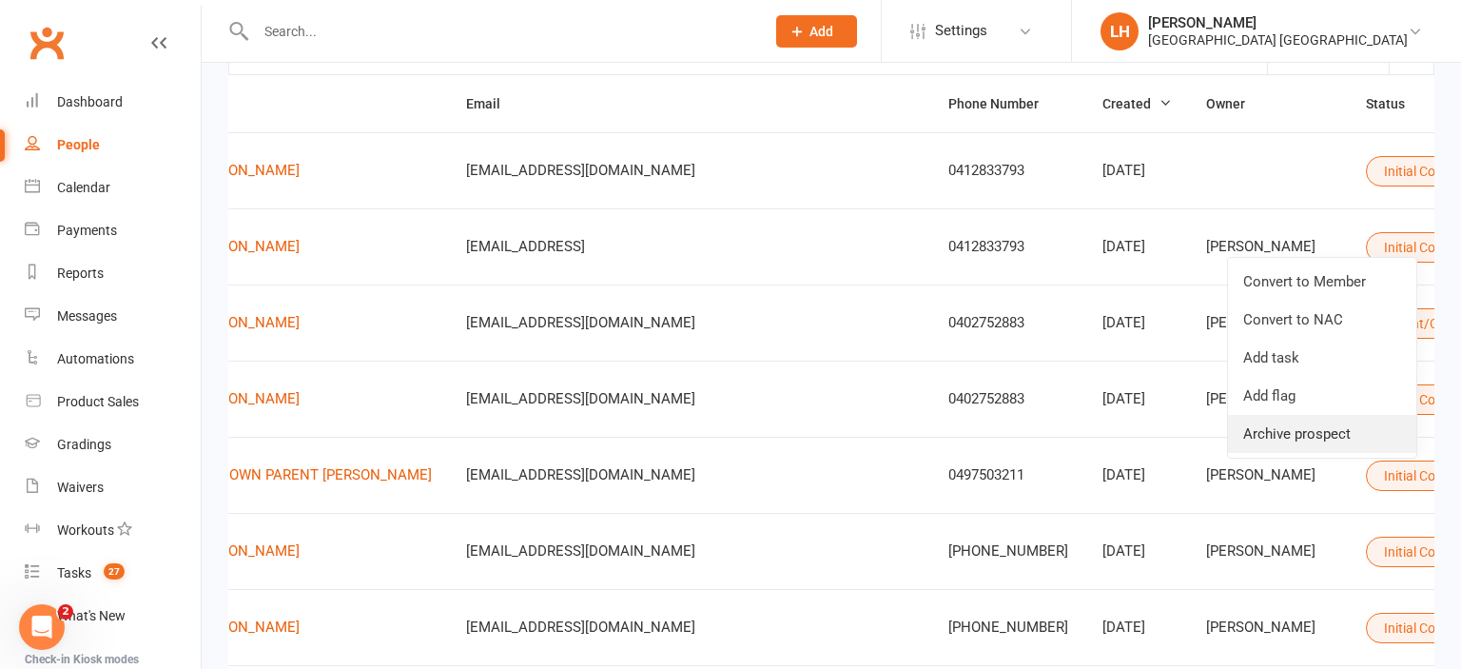
click at [1309, 442] on link "Archive prospect" at bounding box center [1322, 434] width 188 height 38
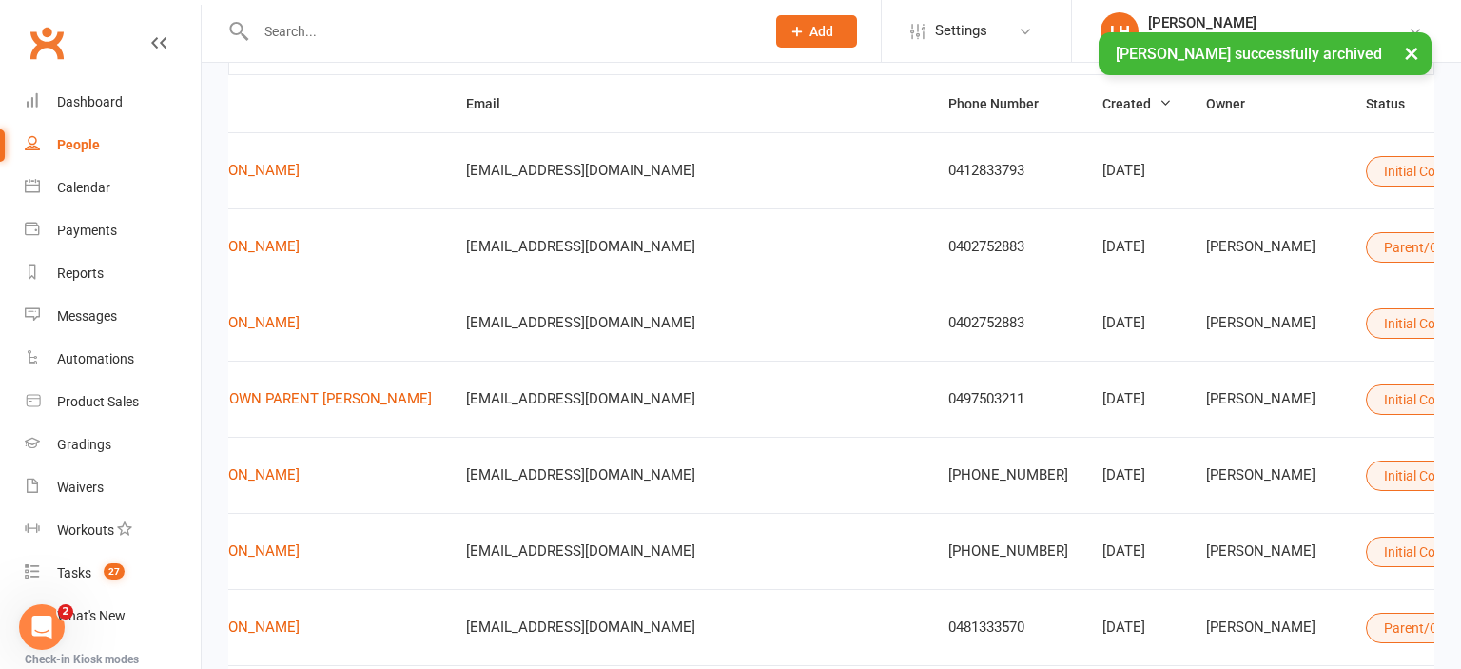
scroll to position [0, 0]
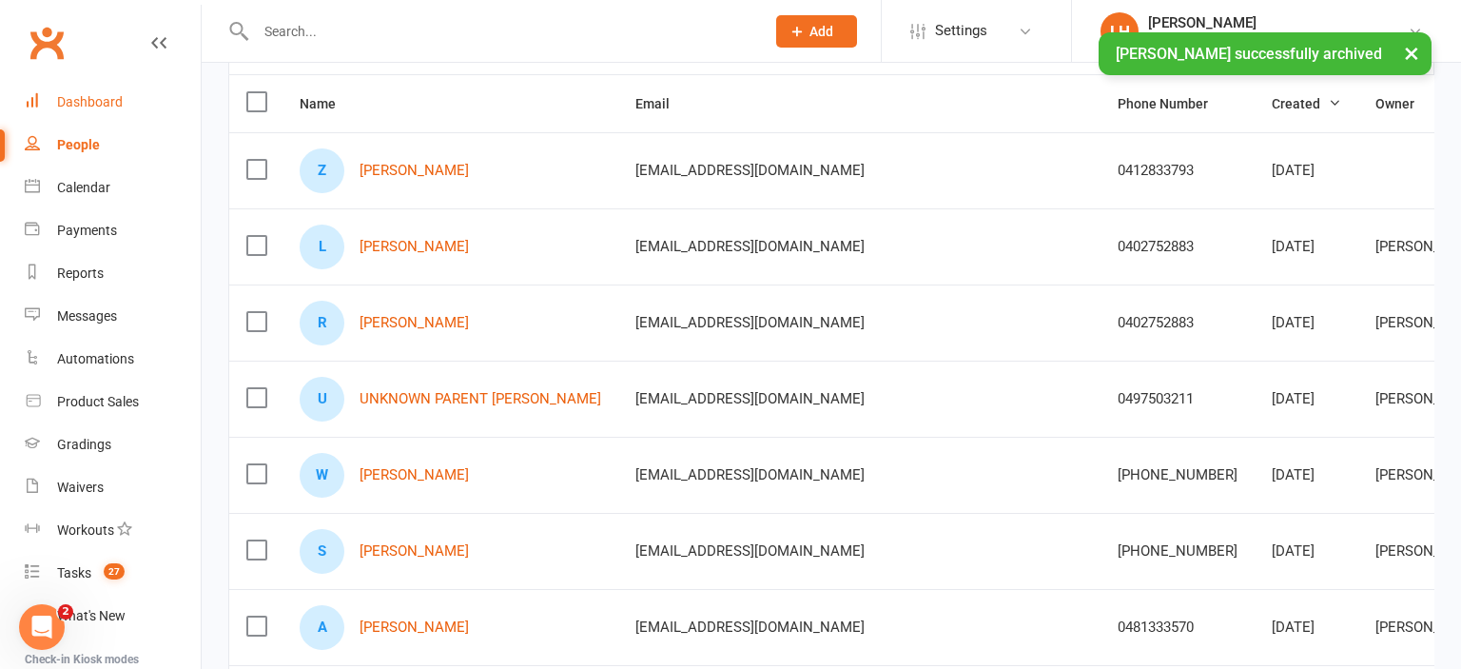
click at [75, 105] on div "Dashboard" at bounding box center [90, 101] width 66 height 15
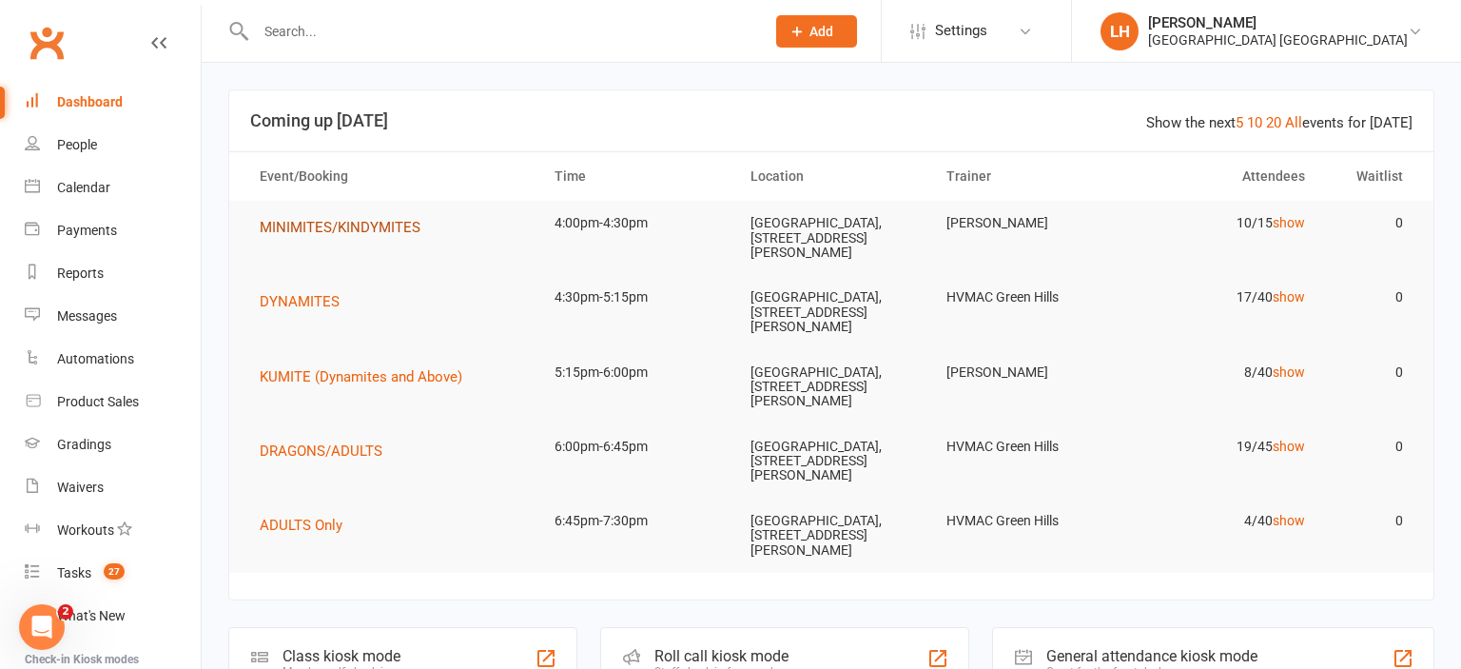
click at [348, 229] on span "MINIMITES/KINDYMITES" at bounding box center [340, 227] width 161 height 17
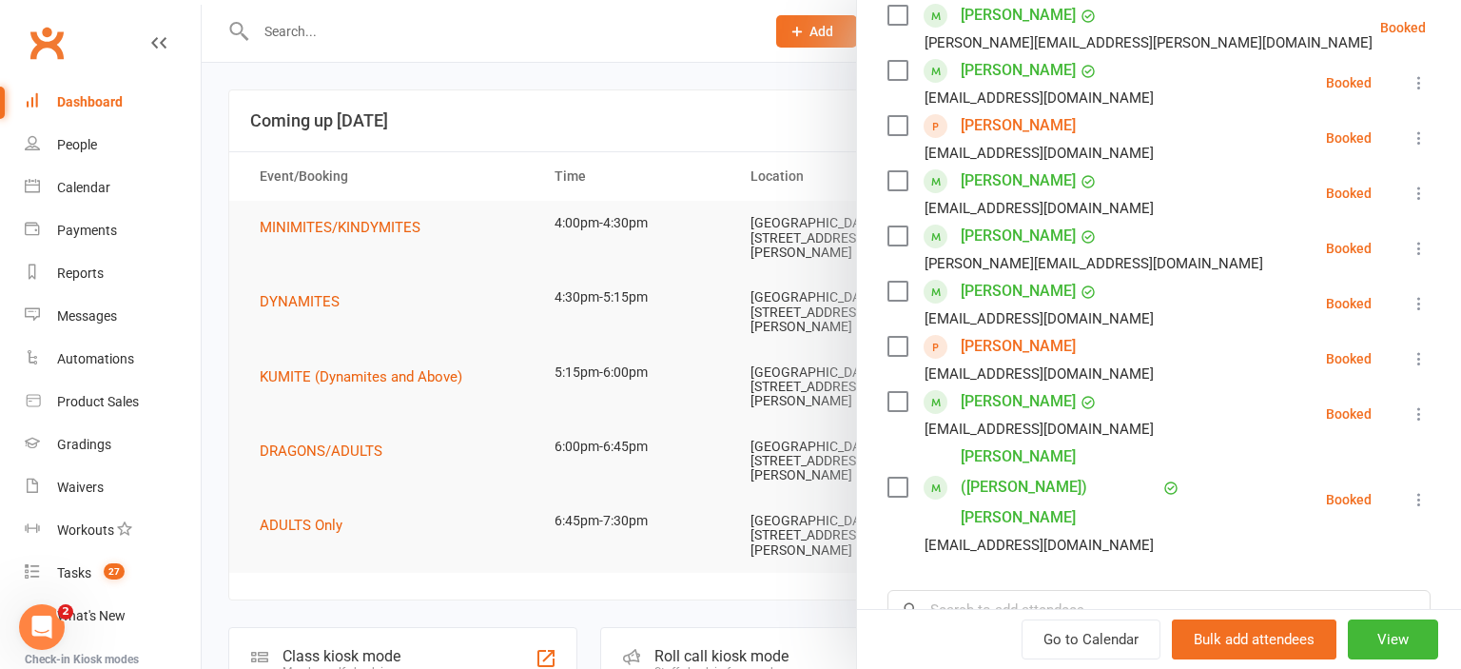
scroll to position [420, 0]
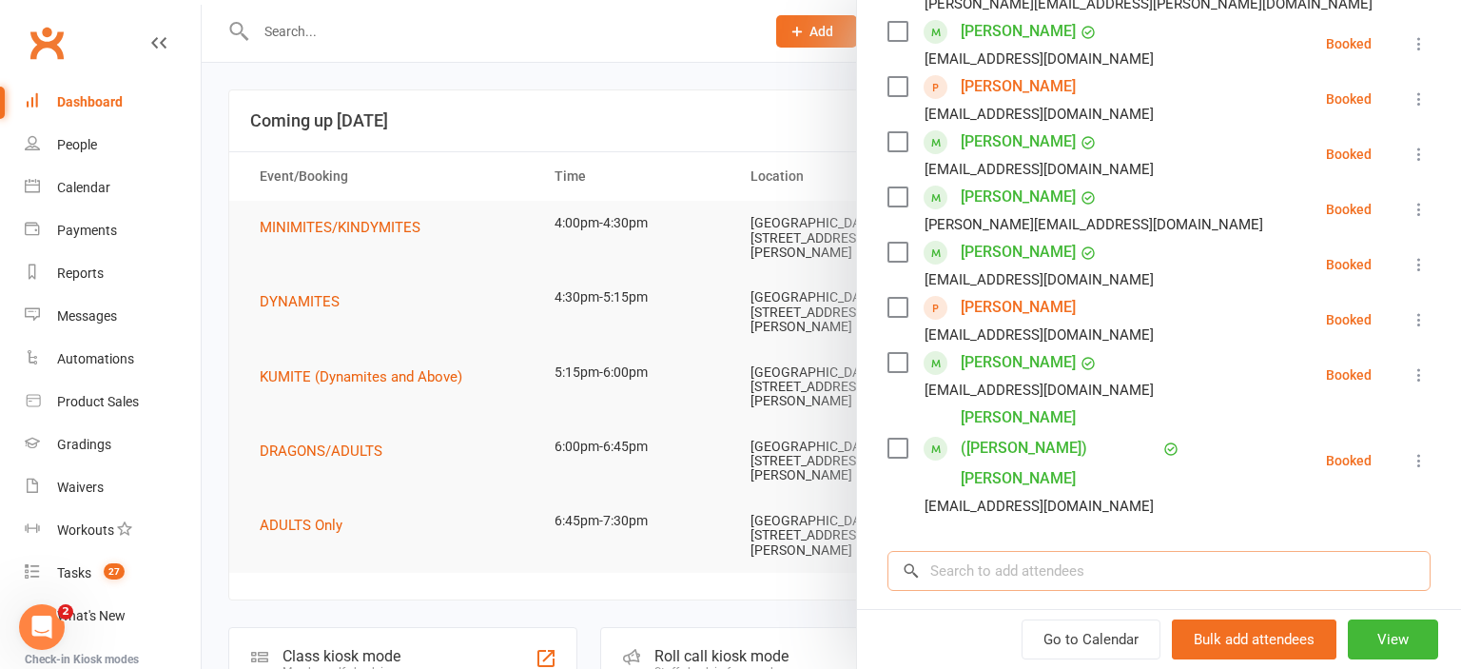
click at [1038, 551] on input "search" at bounding box center [1159, 571] width 543 height 40
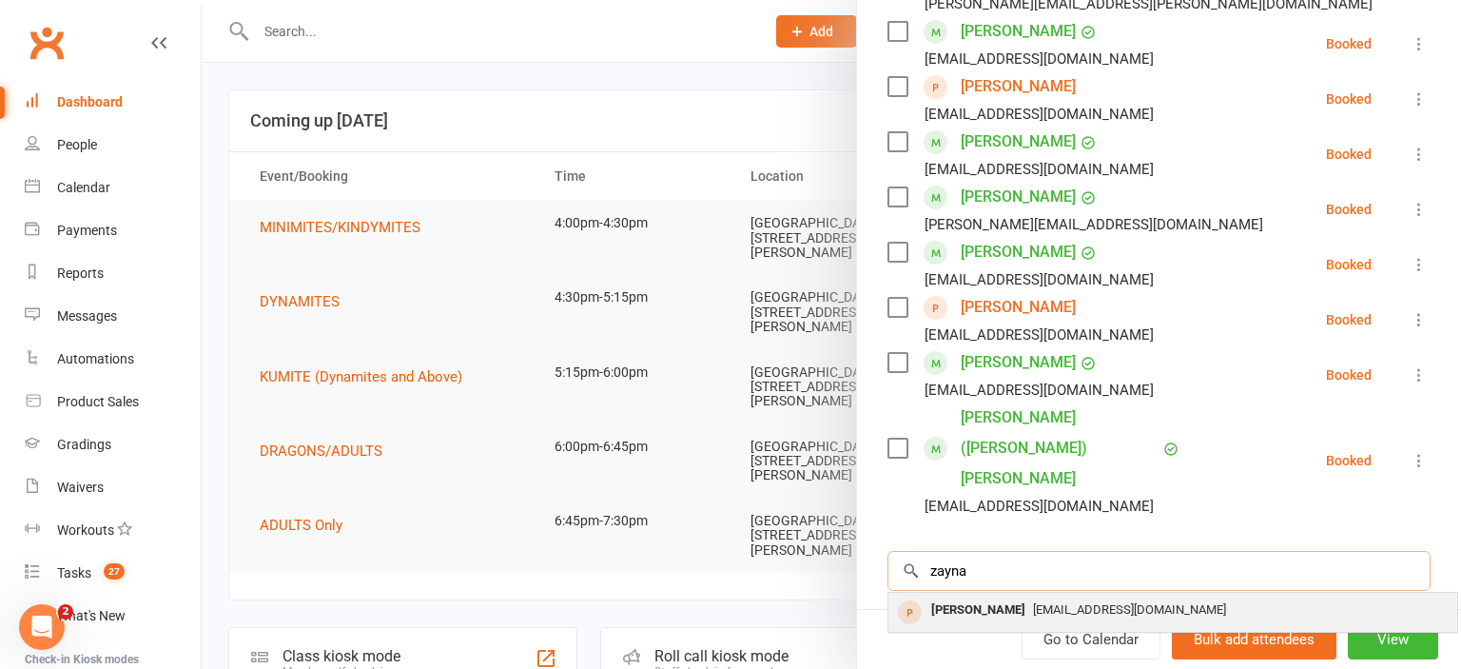
type input "zayna"
click at [1033, 602] on span "Zara.taimoor@live.com" at bounding box center [1129, 609] width 193 height 14
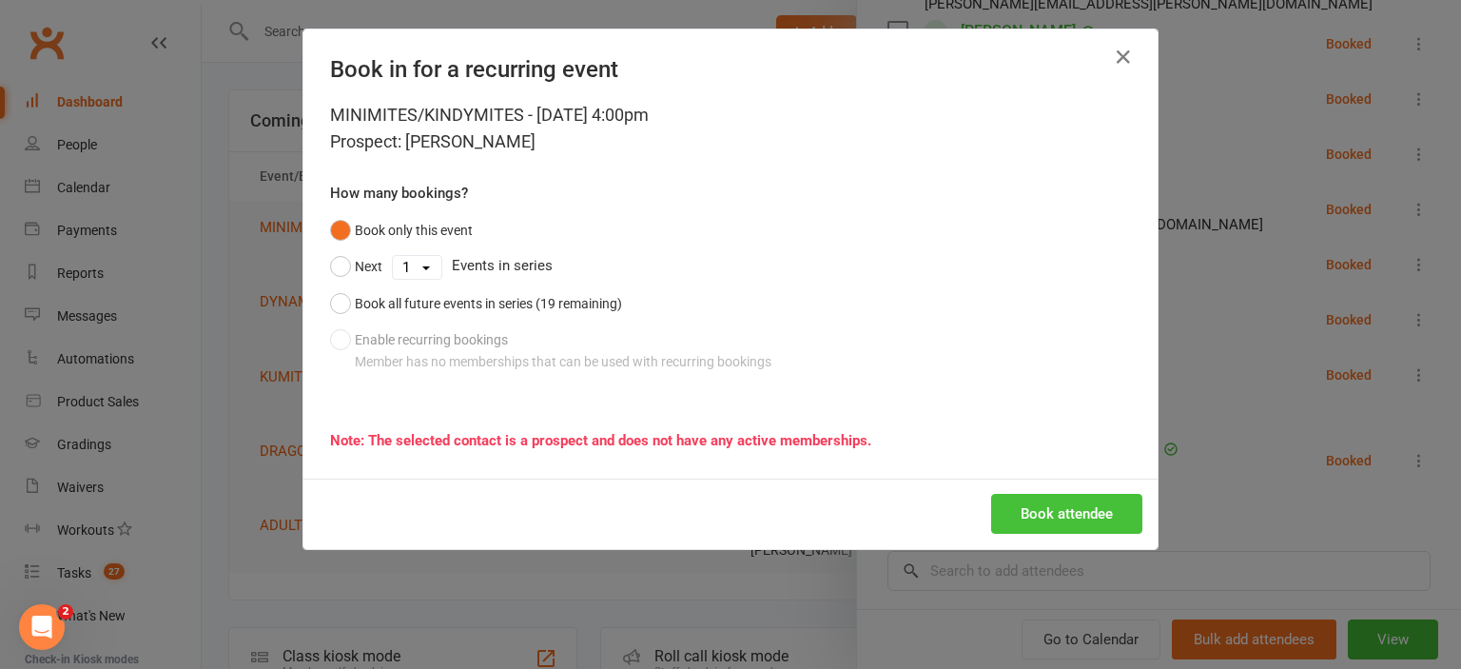
click at [1074, 516] on button "Book attendee" at bounding box center [1066, 514] width 151 height 40
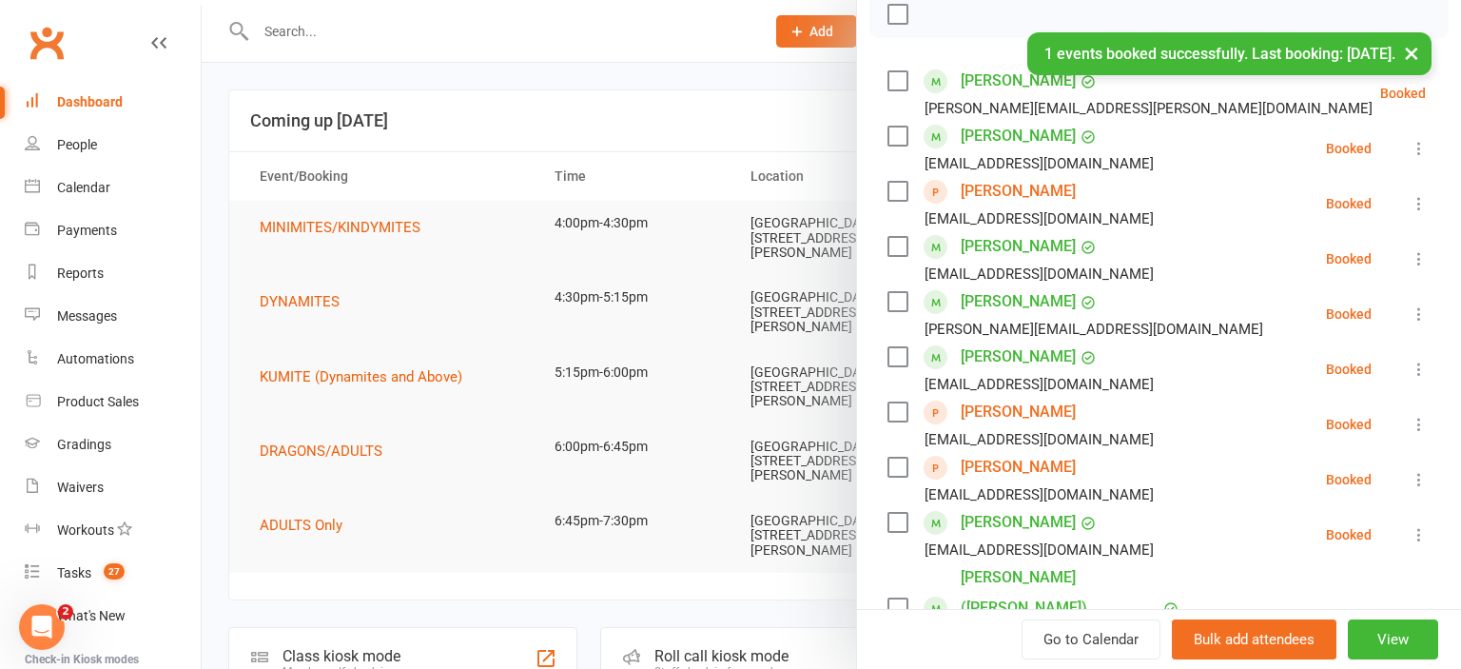
scroll to position [0, 0]
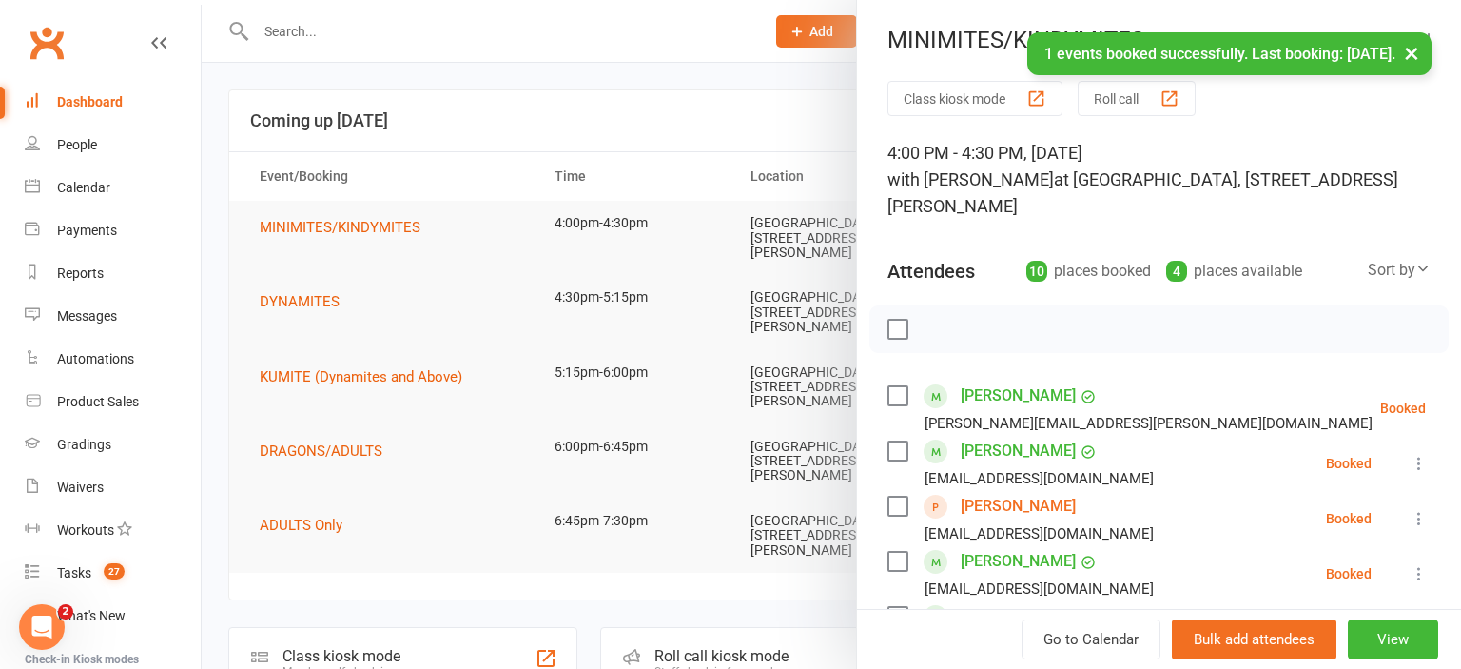
click at [629, 125] on div at bounding box center [831, 334] width 1259 height 669
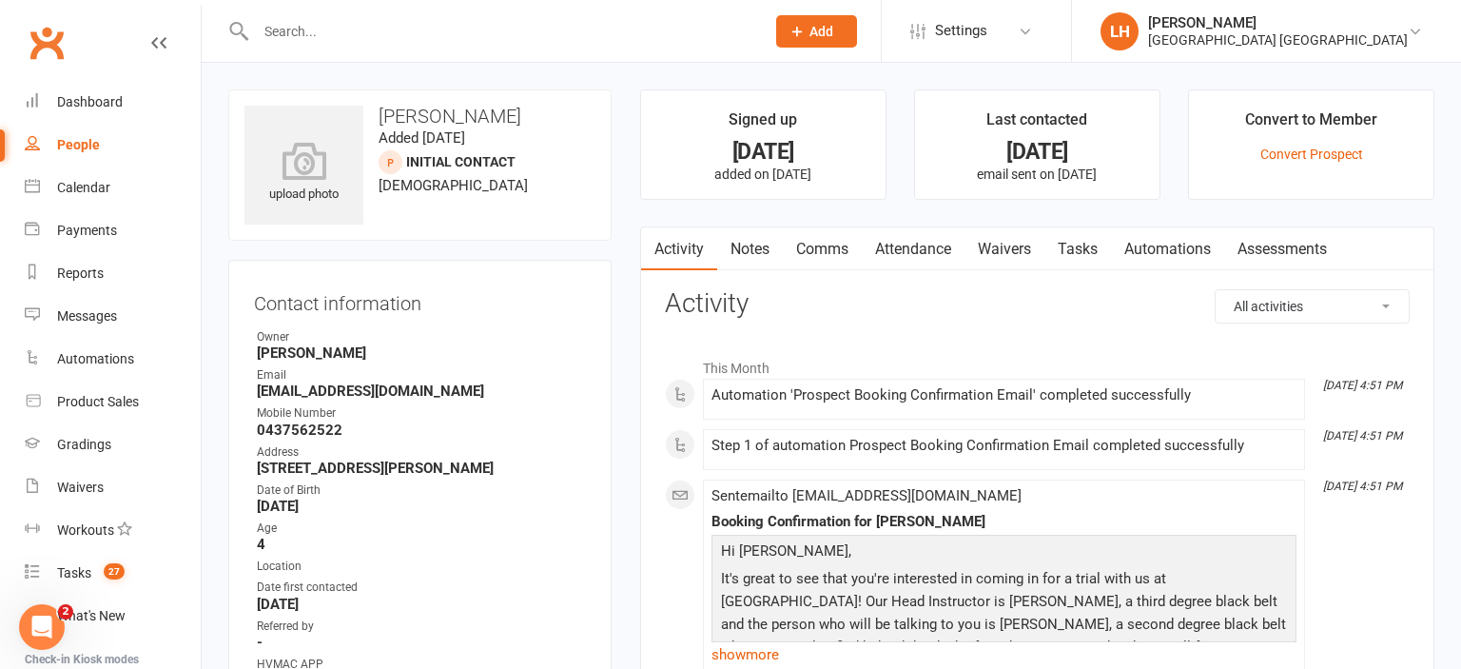
click at [801, 32] on icon at bounding box center [797, 31] width 17 height 17
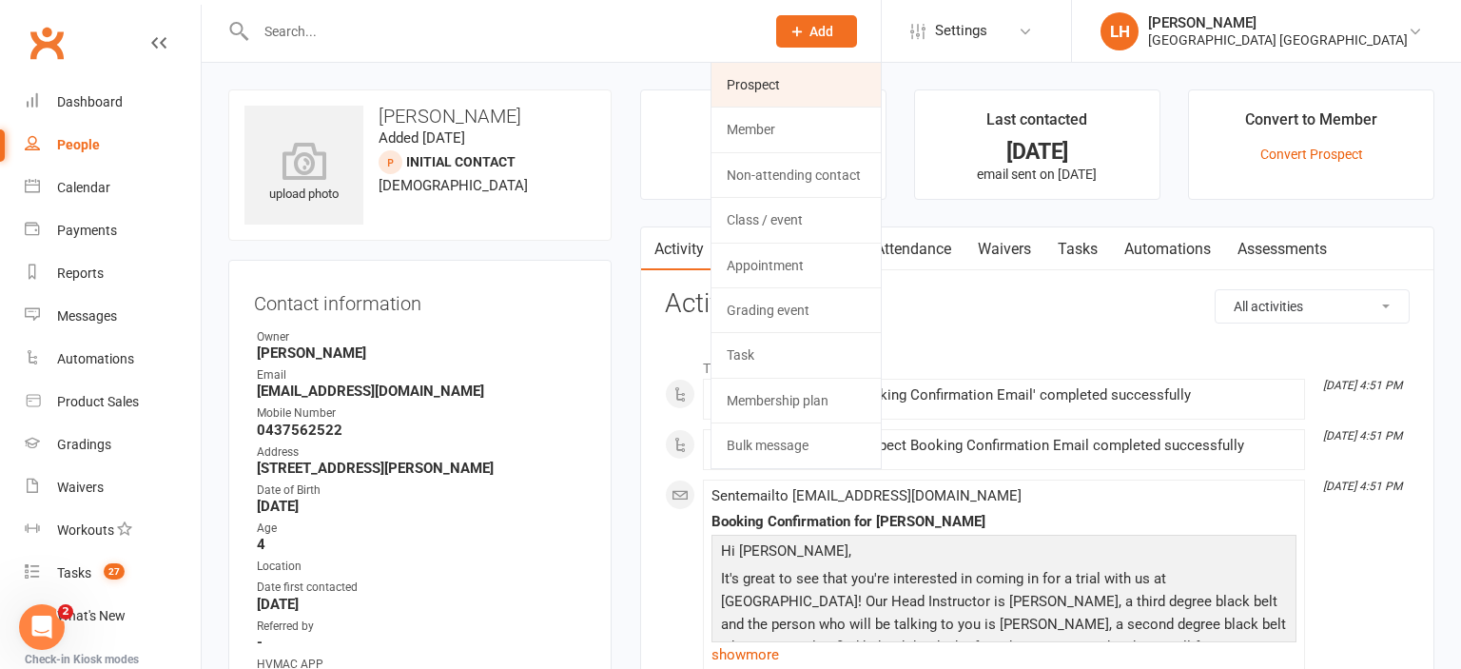
click at [761, 94] on link "Prospect" at bounding box center [796, 85] width 169 height 44
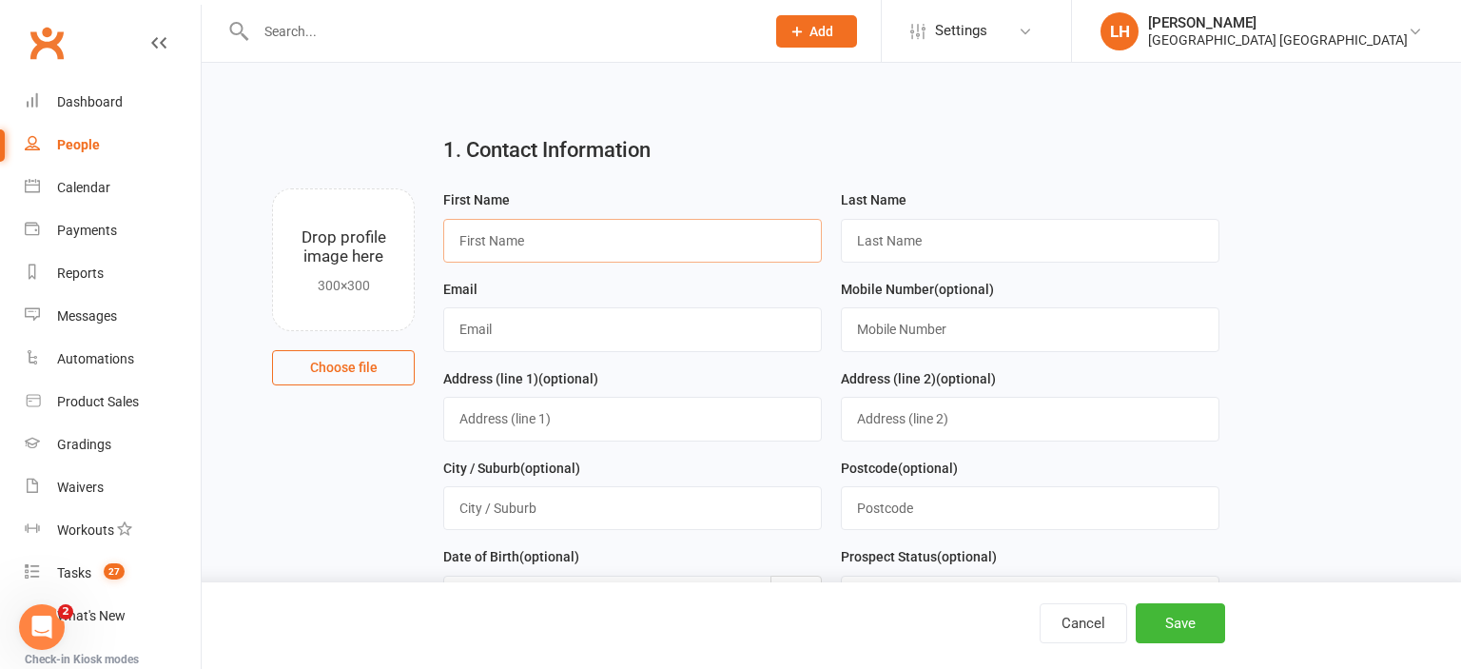
click at [517, 236] on input "text" at bounding box center [632, 241] width 379 height 44
type input "T"
type input "Riley"
type input "MacKenzie"
click at [487, 319] on input "text" at bounding box center [632, 329] width 379 height 44
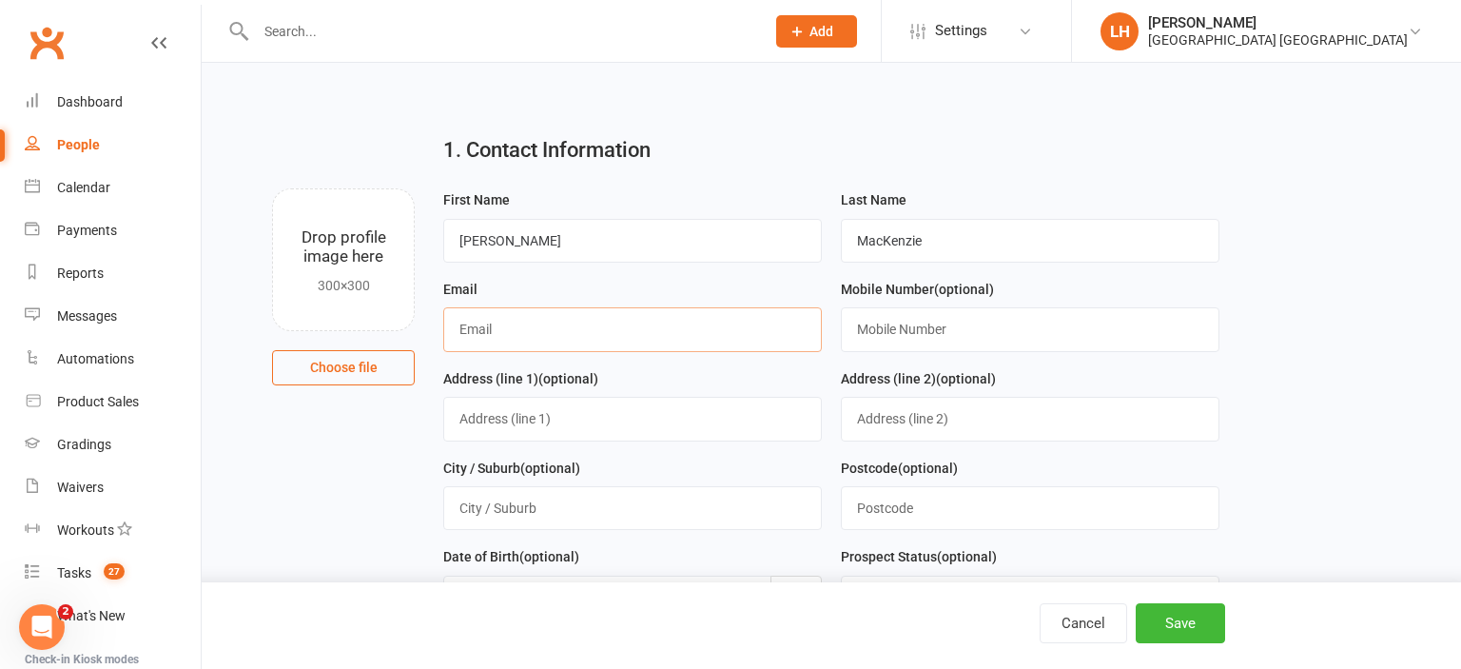
paste input "Ltownsend1993@outlook.com"
type input "Ltownsend1993@outlook.com"
click at [916, 332] on input "text" at bounding box center [1030, 329] width 379 height 44
paste input "0402752883"
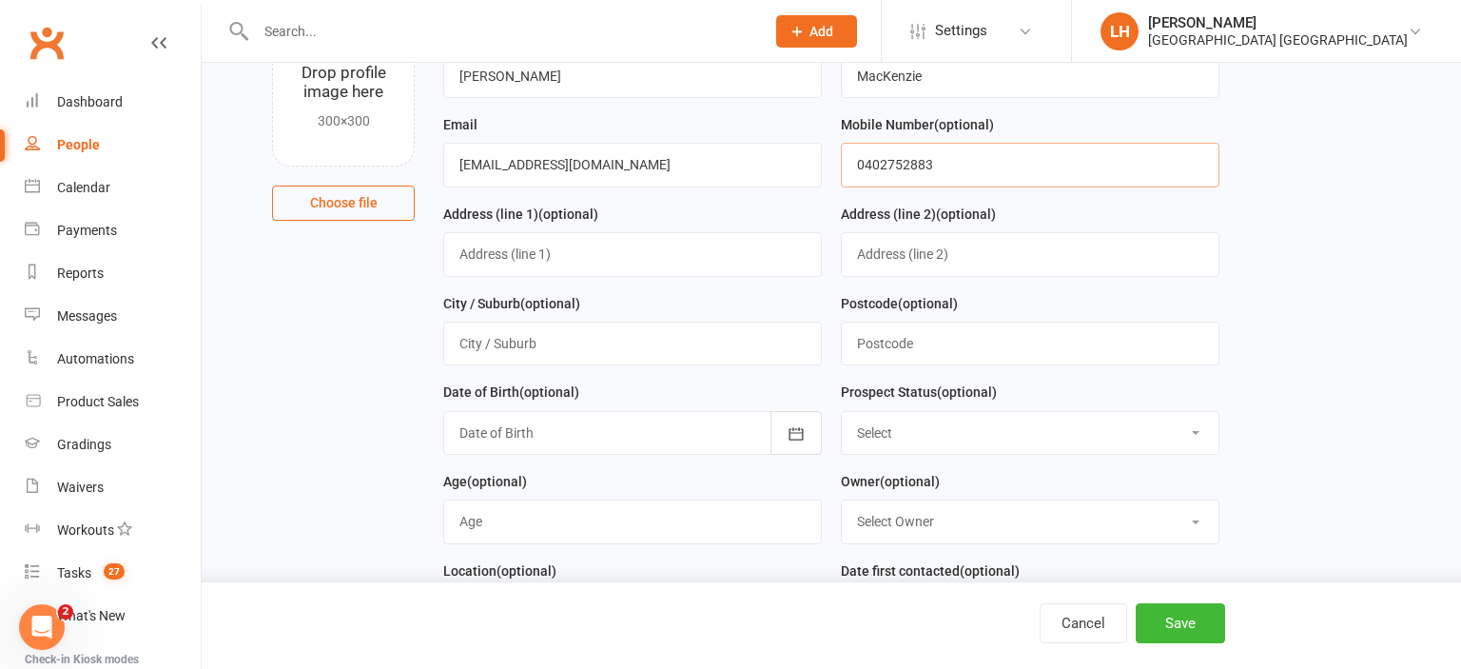
scroll to position [201, 0]
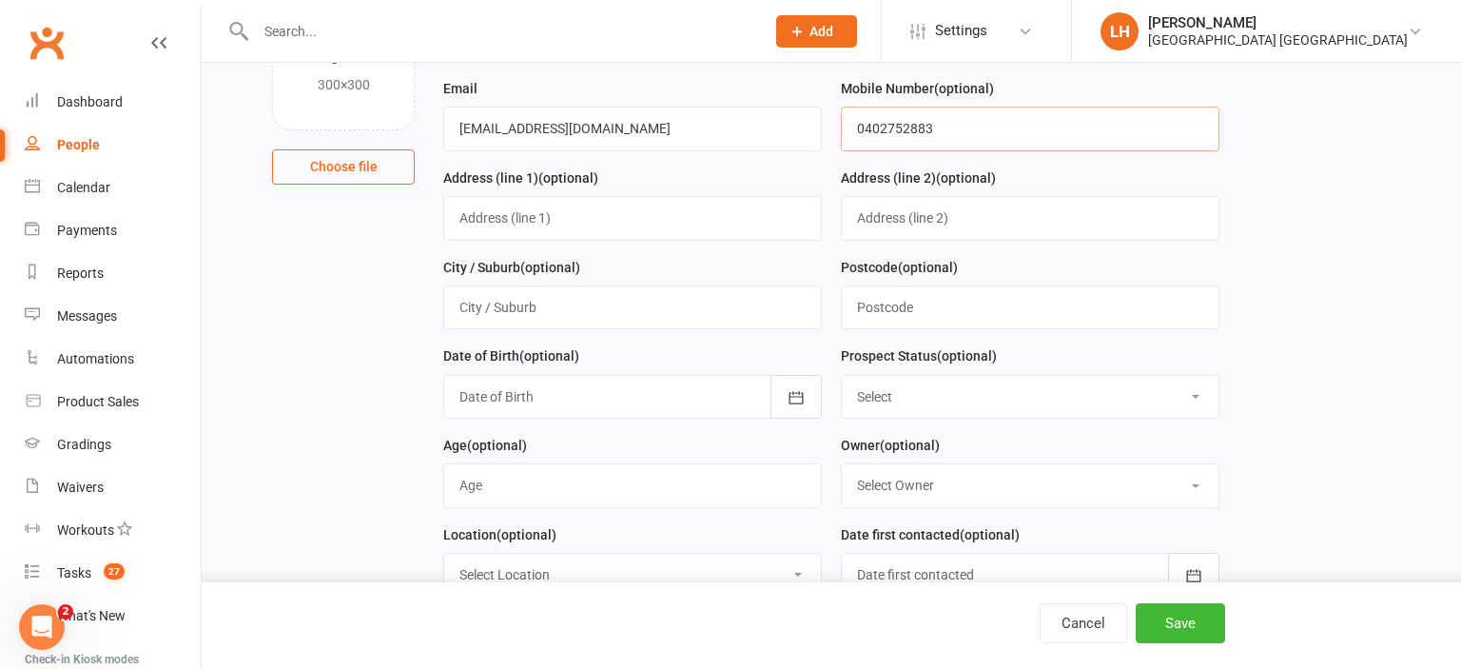
type input "0402752883"
click at [842, 376] on select "Select Initial Contact Not interested Special Event Attendee Birthday Party Att…" at bounding box center [1030, 397] width 377 height 42
select select "Initial Contact"
click option "Initial Contact" at bounding box center [0, 0] width 0 height 0
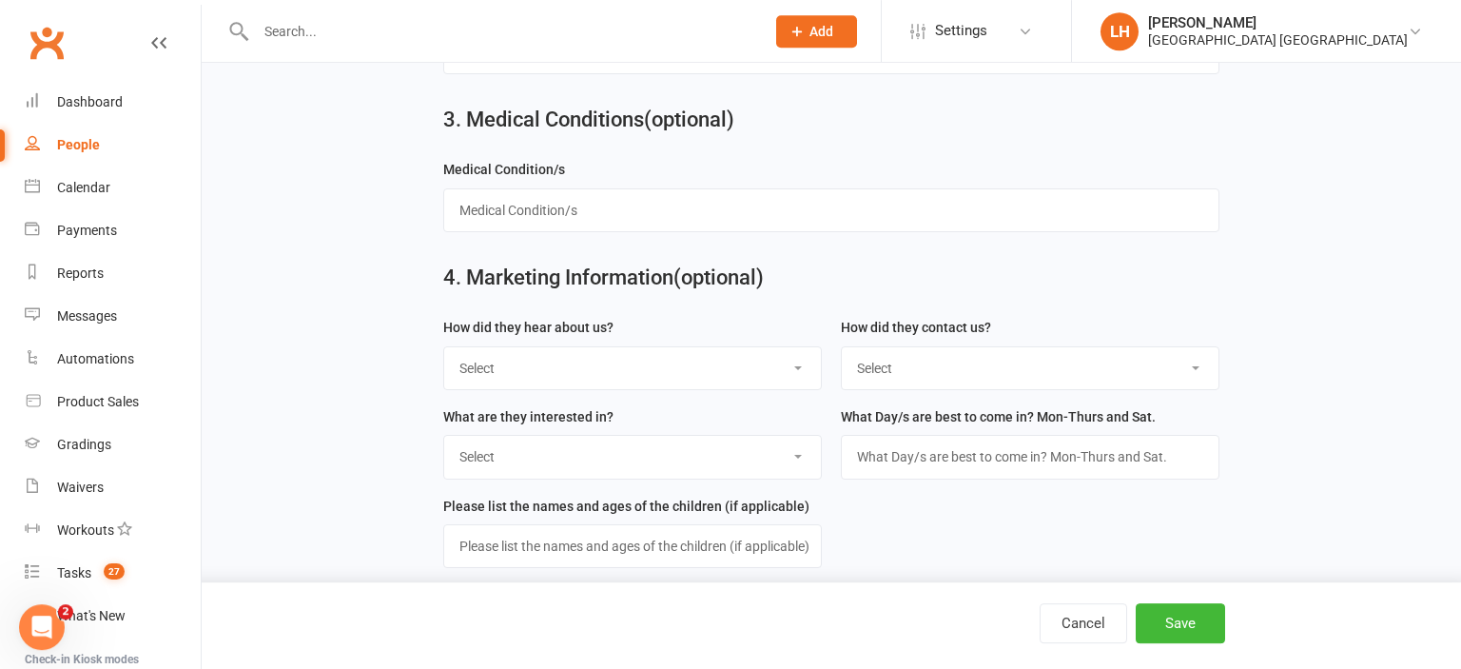
scroll to position [1161, 0]
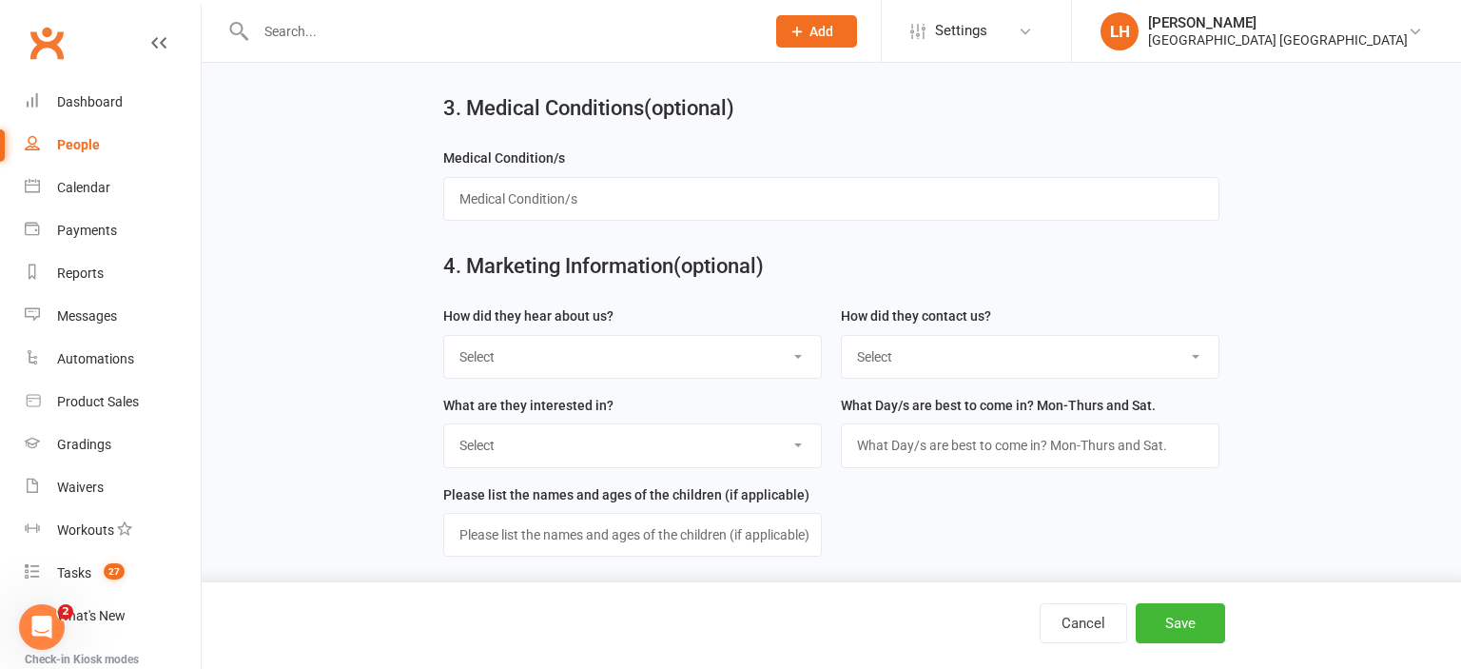
click at [444, 336] on select "Select Internet A Friend Family Member Poster Flyer Walk by Facebook Sign Trans…" at bounding box center [632, 357] width 377 height 42
select select "Internet"
click option "Internet" at bounding box center [0, 0] width 0 height 0
click at [1186, 631] on button "Save" at bounding box center [1180, 623] width 89 height 40
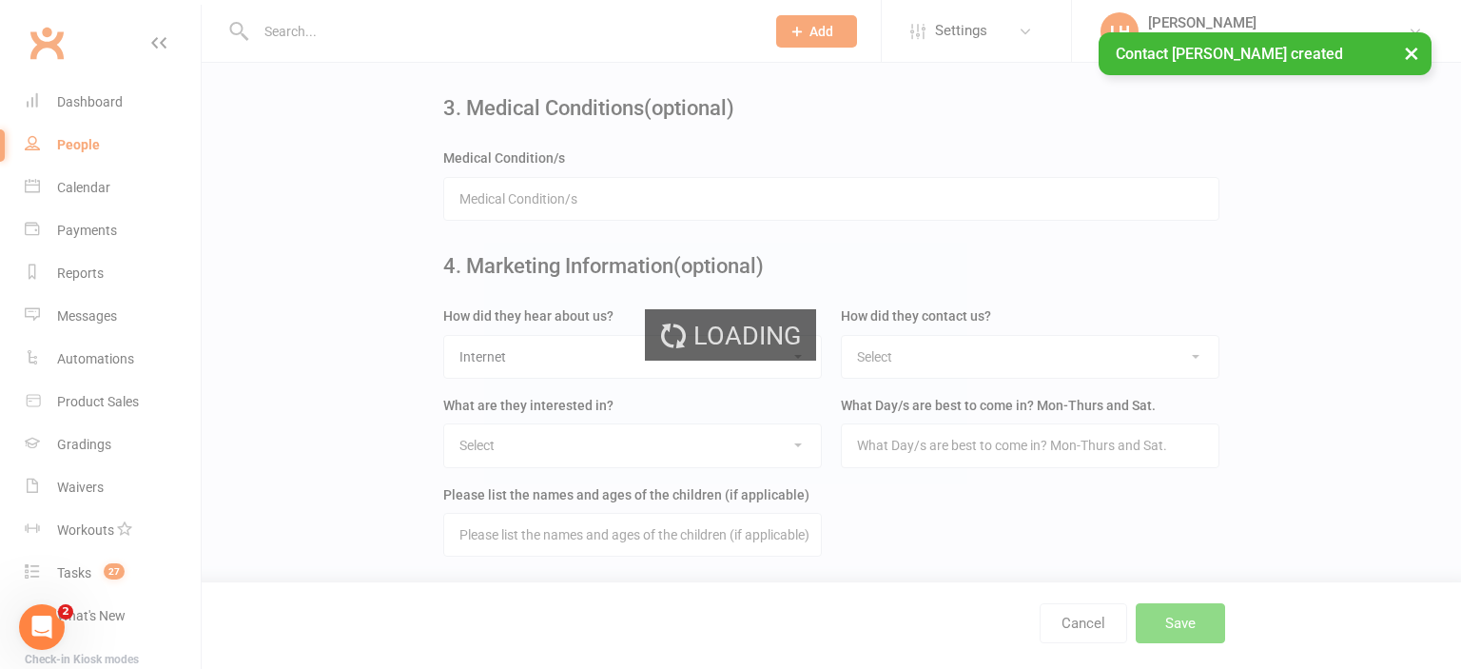
scroll to position [0, 0]
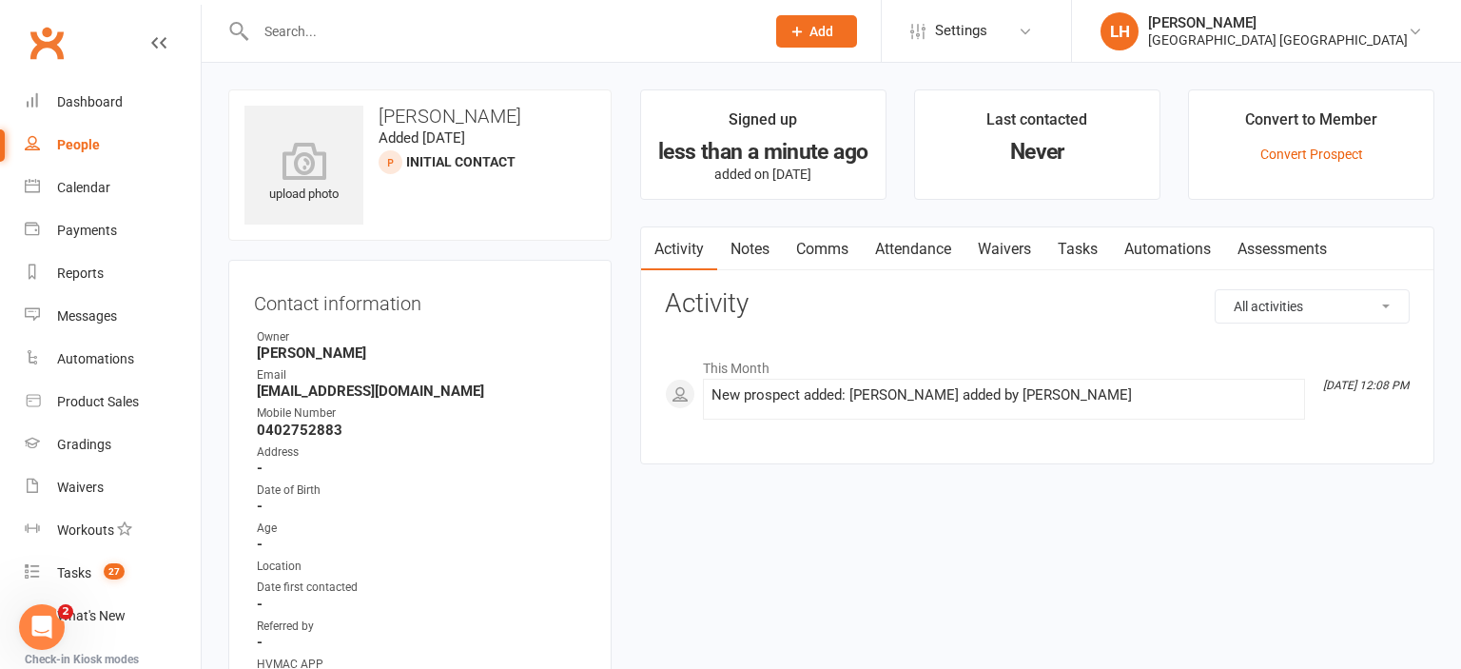
click at [910, 235] on link "Attendance" at bounding box center [913, 249] width 103 height 44
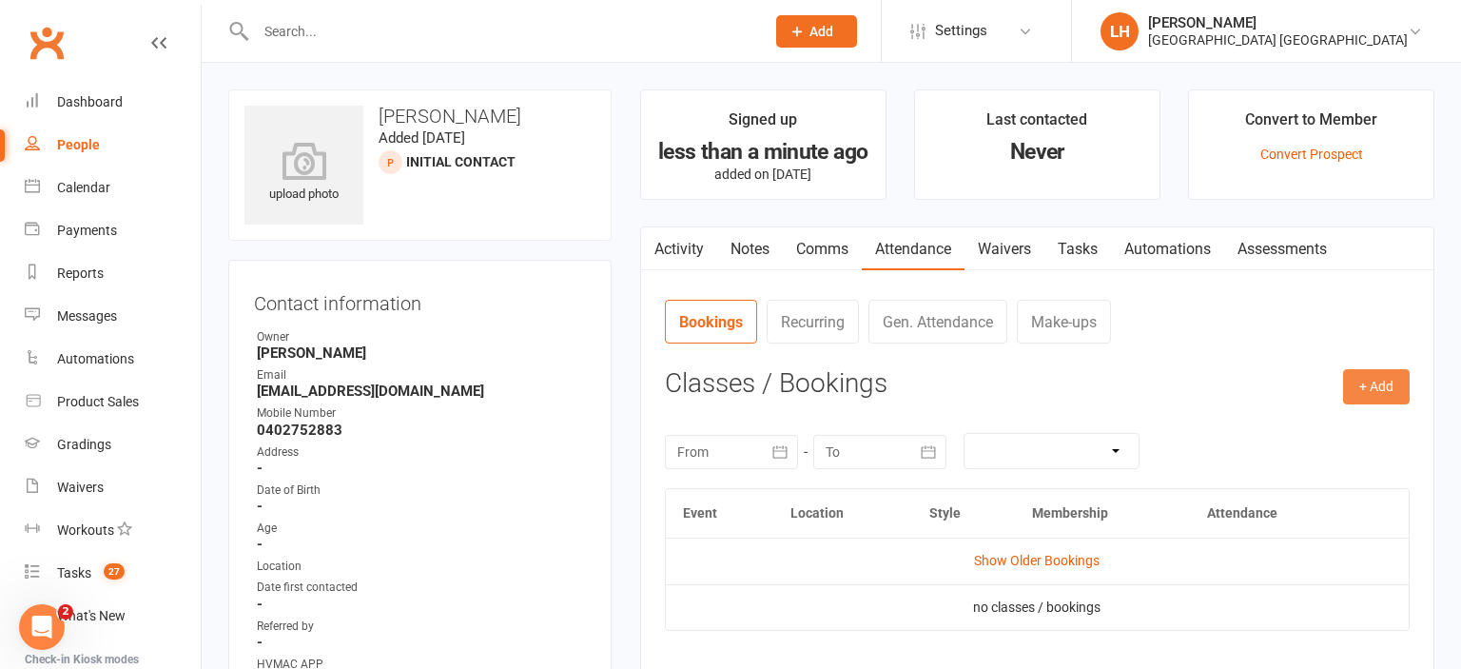
click at [1383, 398] on button "+ Add" at bounding box center [1376, 386] width 67 height 34
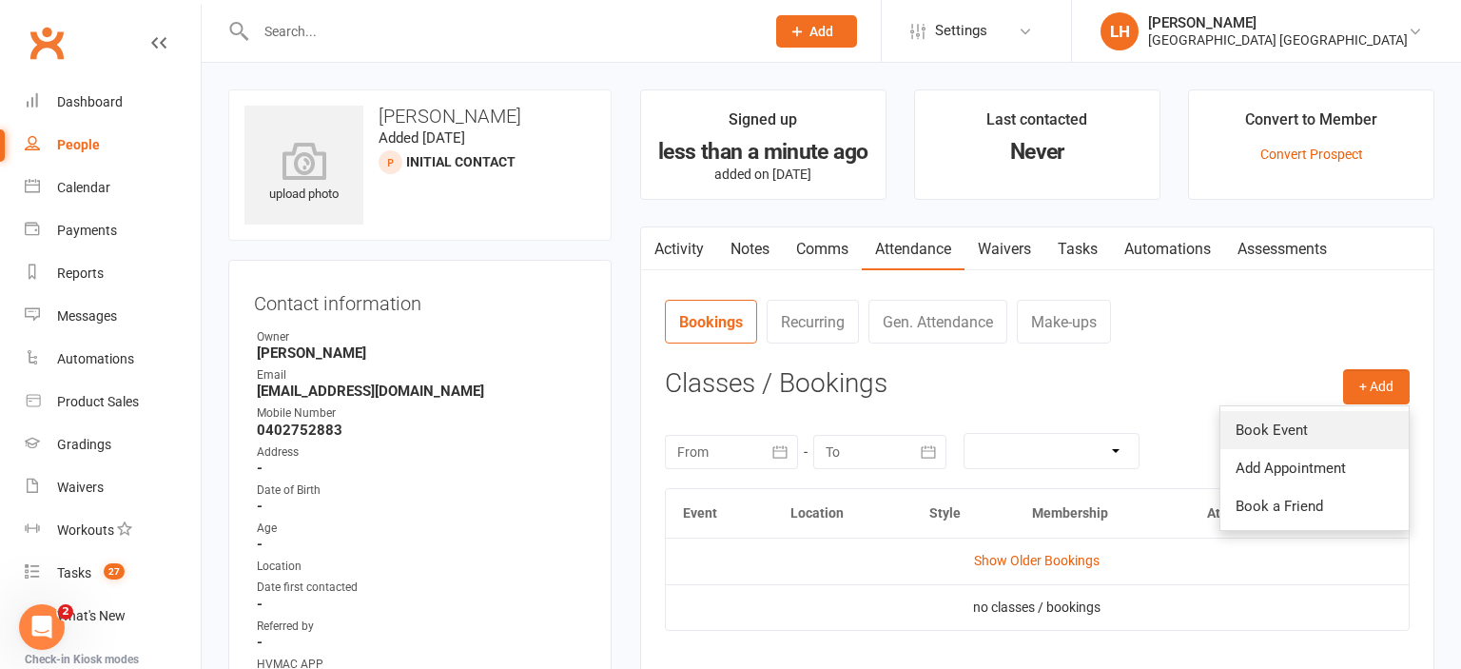
click at [1336, 428] on link "Book Event" at bounding box center [1314, 430] width 188 height 38
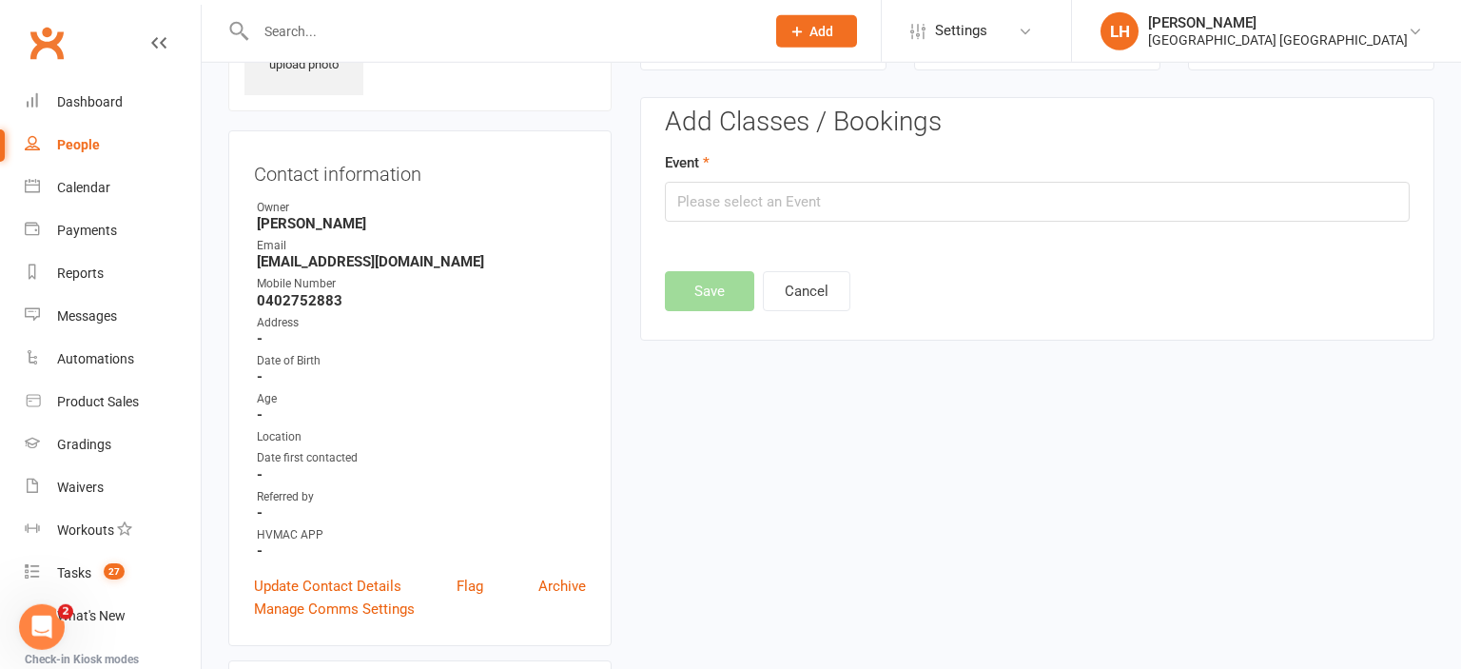
scroll to position [130, 0]
click at [817, 186] on input "text" at bounding box center [1037, 201] width 745 height 40
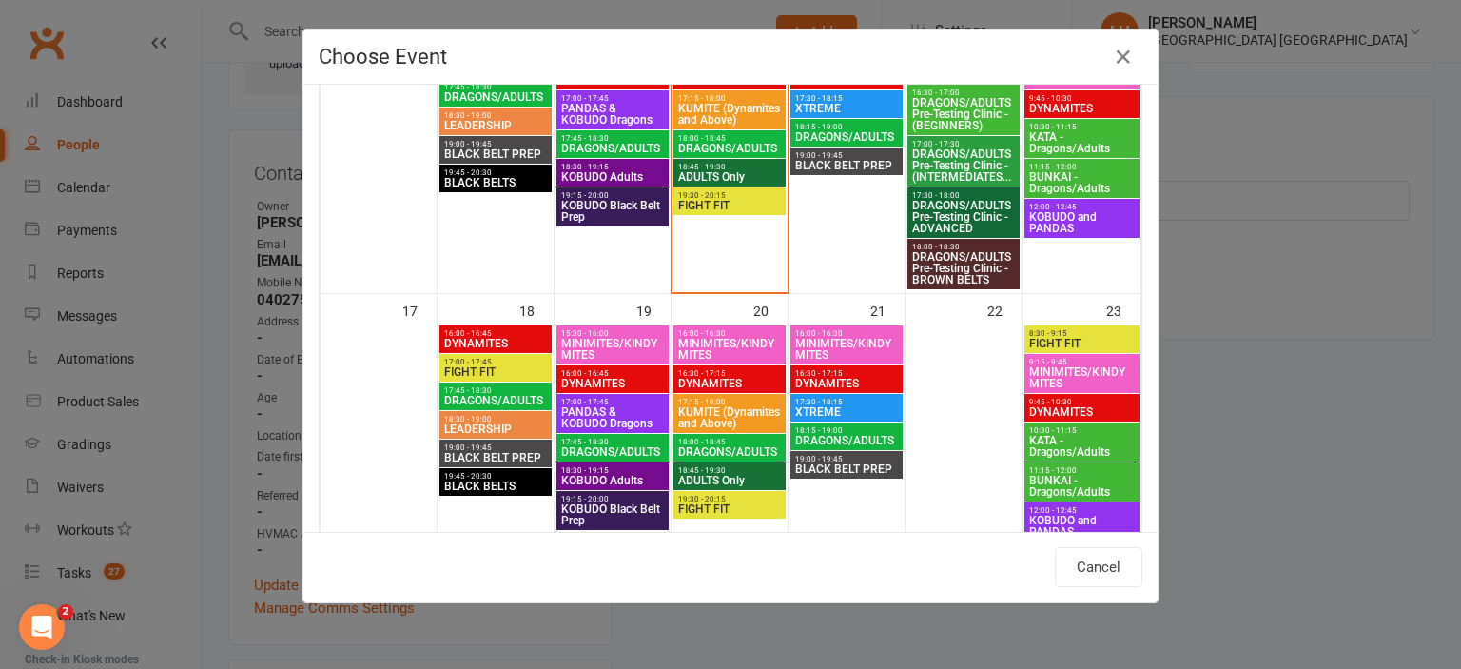
scroll to position [734, 0]
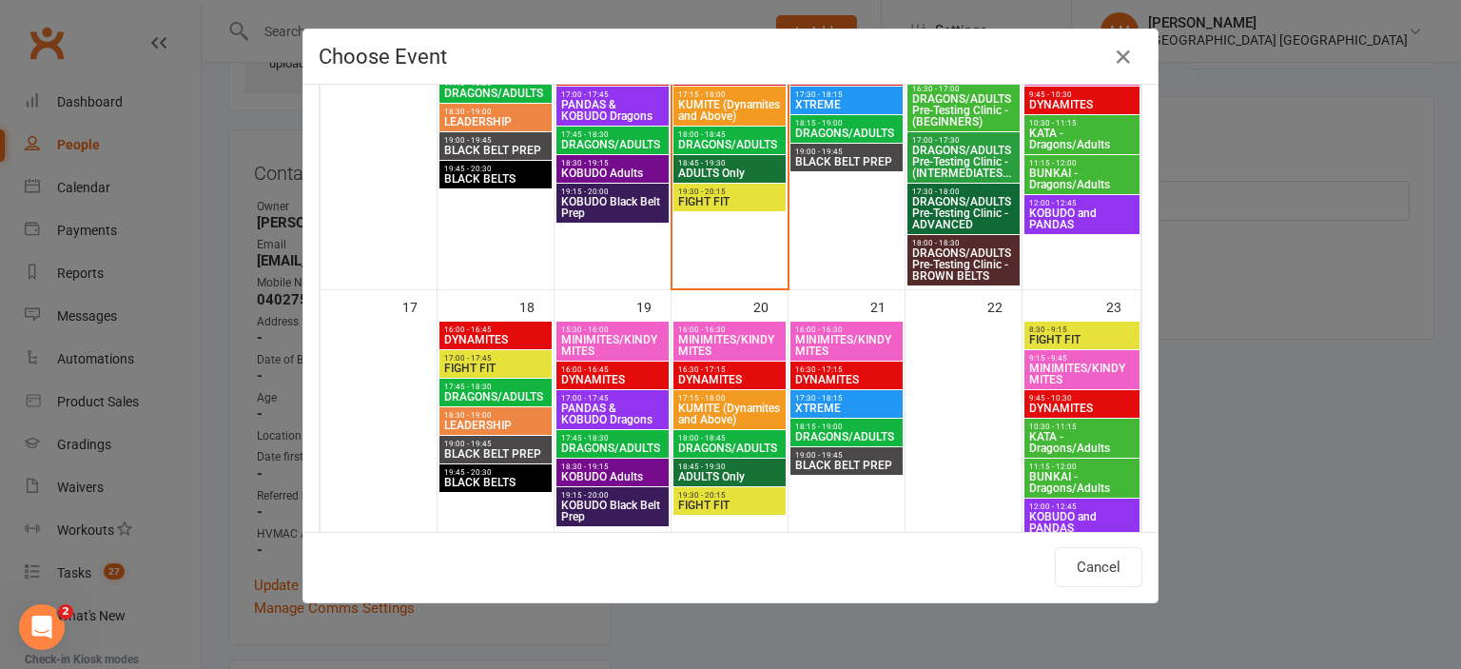
click at [831, 334] on span "MINIMITES/KINDYMITES" at bounding box center [846, 345] width 105 height 23
type input "MINIMITES/KINDYMITES - Aug 21, 2025 4:00:00 PM"
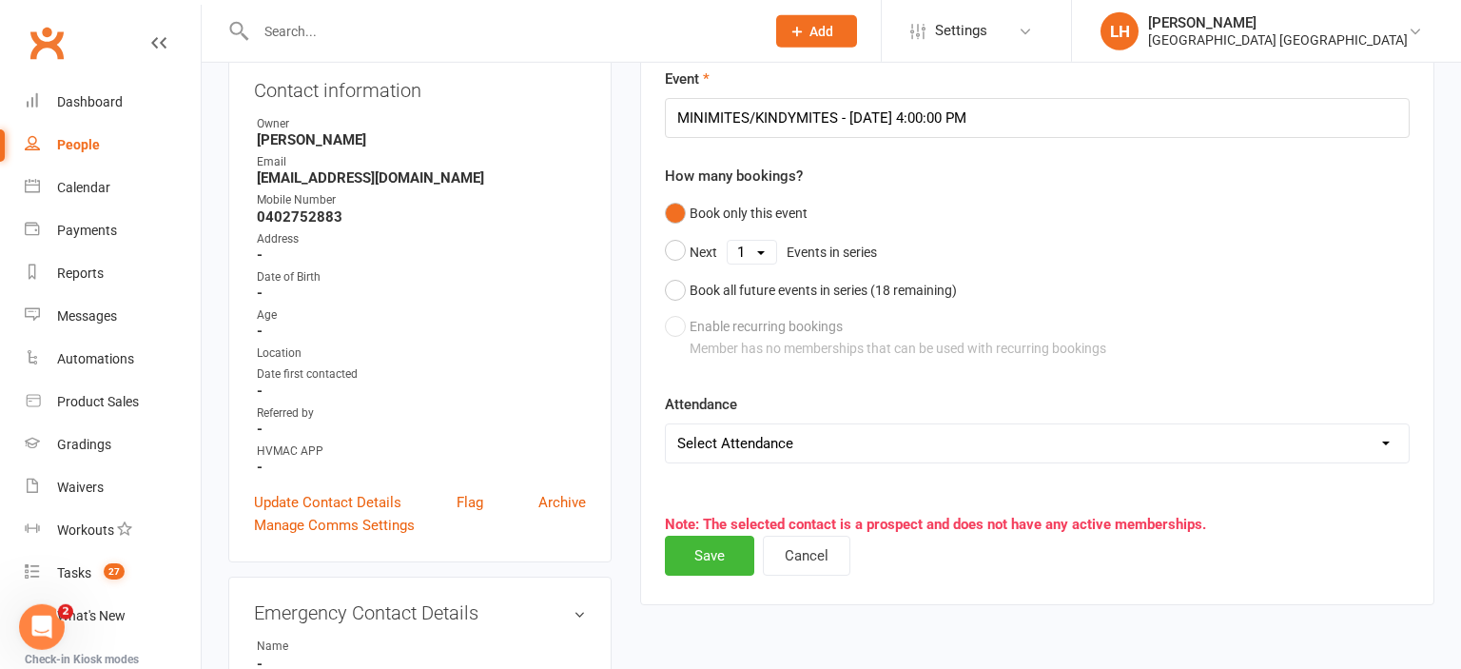
scroll to position [432, 0]
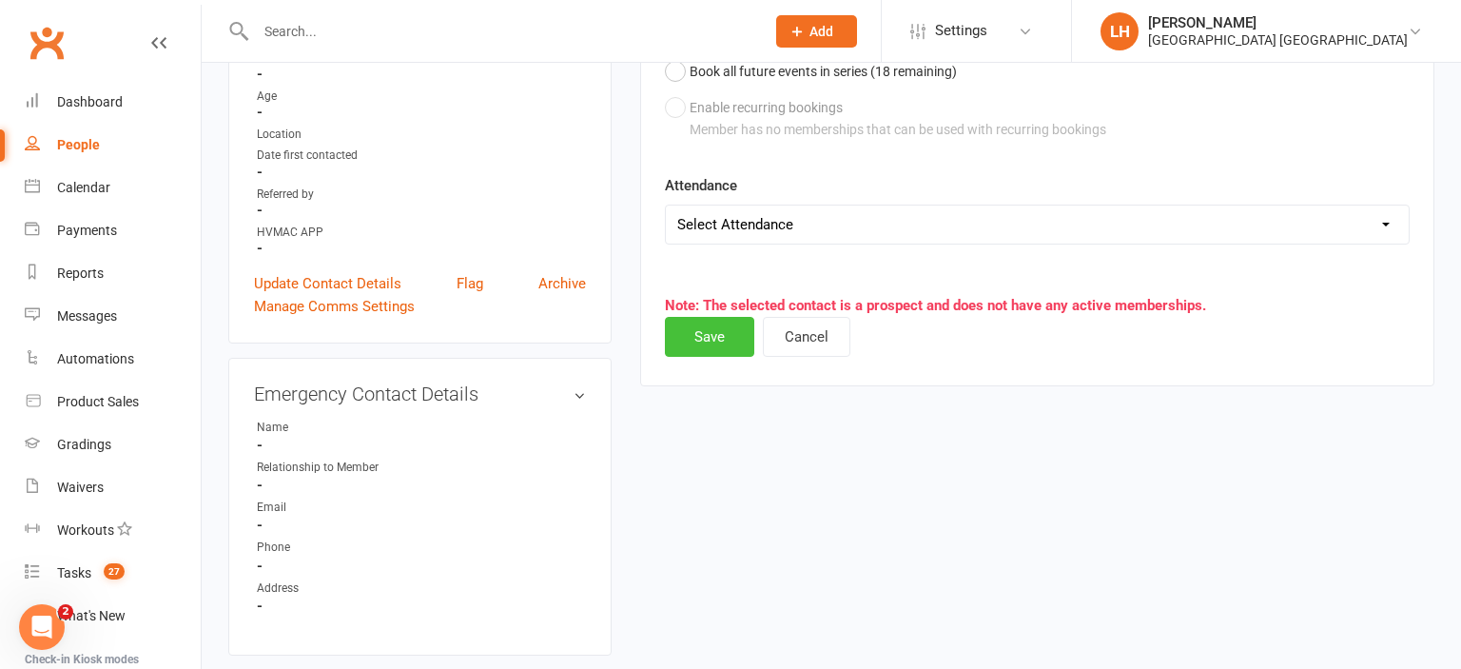
click at [728, 317] on button "Save" at bounding box center [709, 337] width 89 height 40
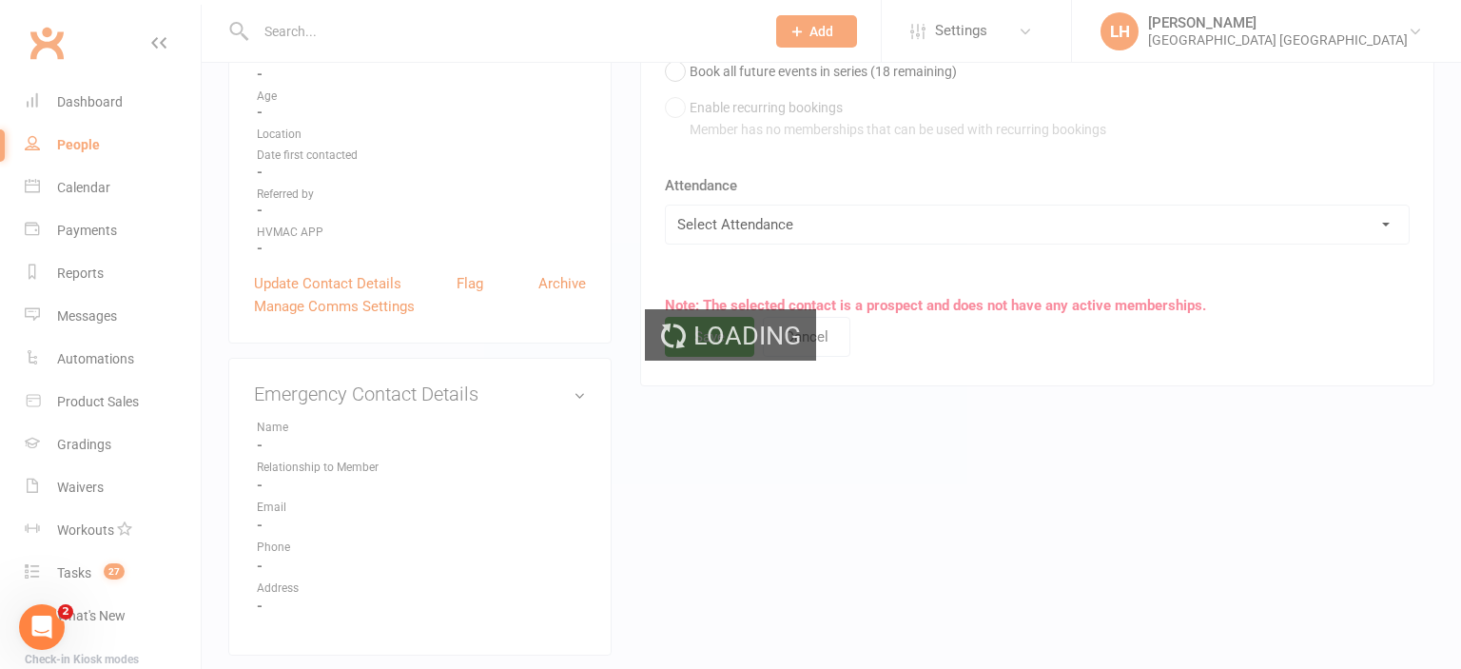
click at [728, 318] on ui-view "Prospect Member Non-attending contact Class / event Appointment Grading event T…" at bounding box center [730, 501] width 1461 height 1856
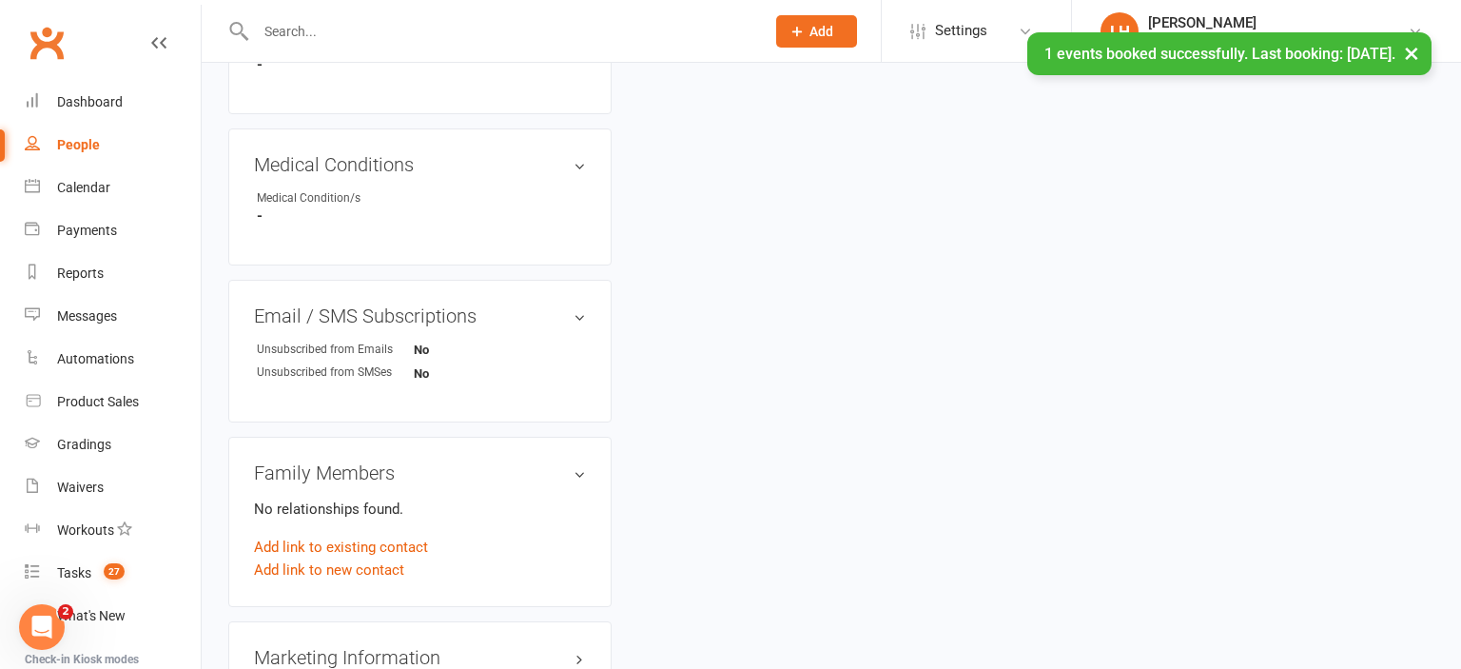
scroll to position [1135, 0]
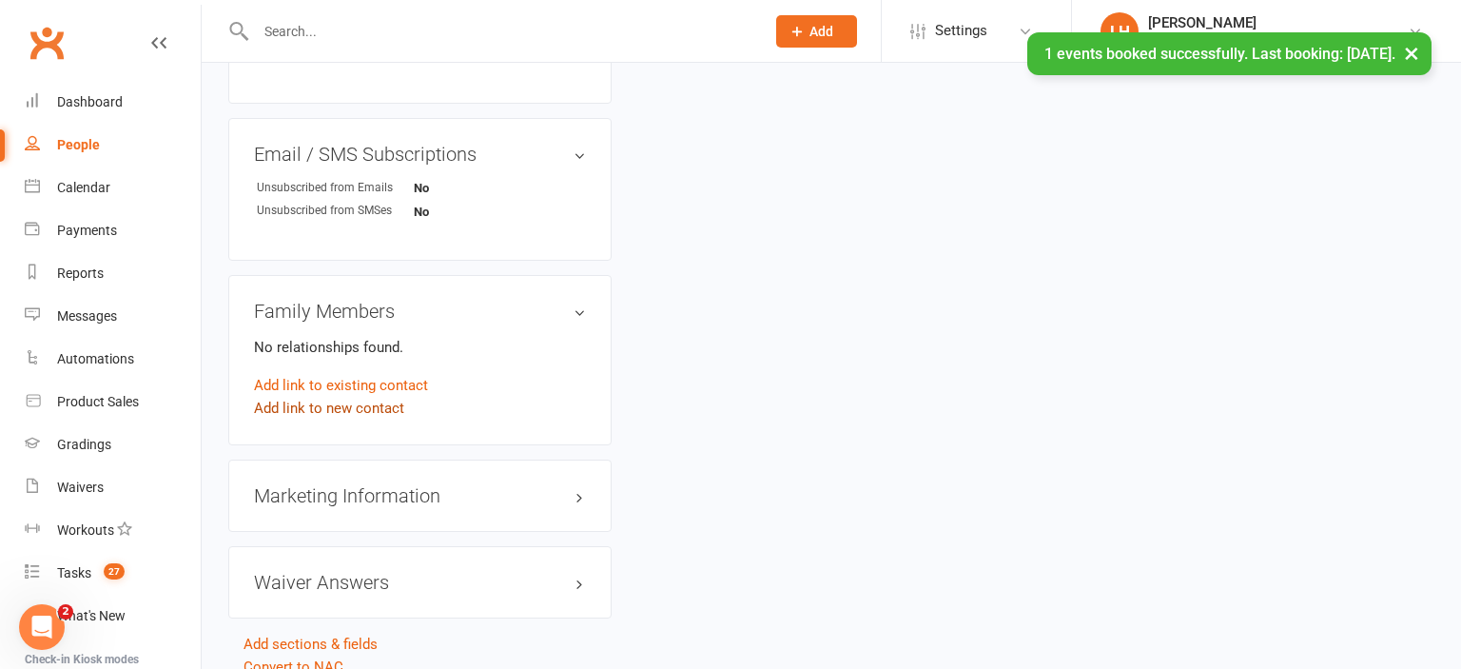
click at [344, 416] on link "Add link to new contact" at bounding box center [329, 408] width 150 height 23
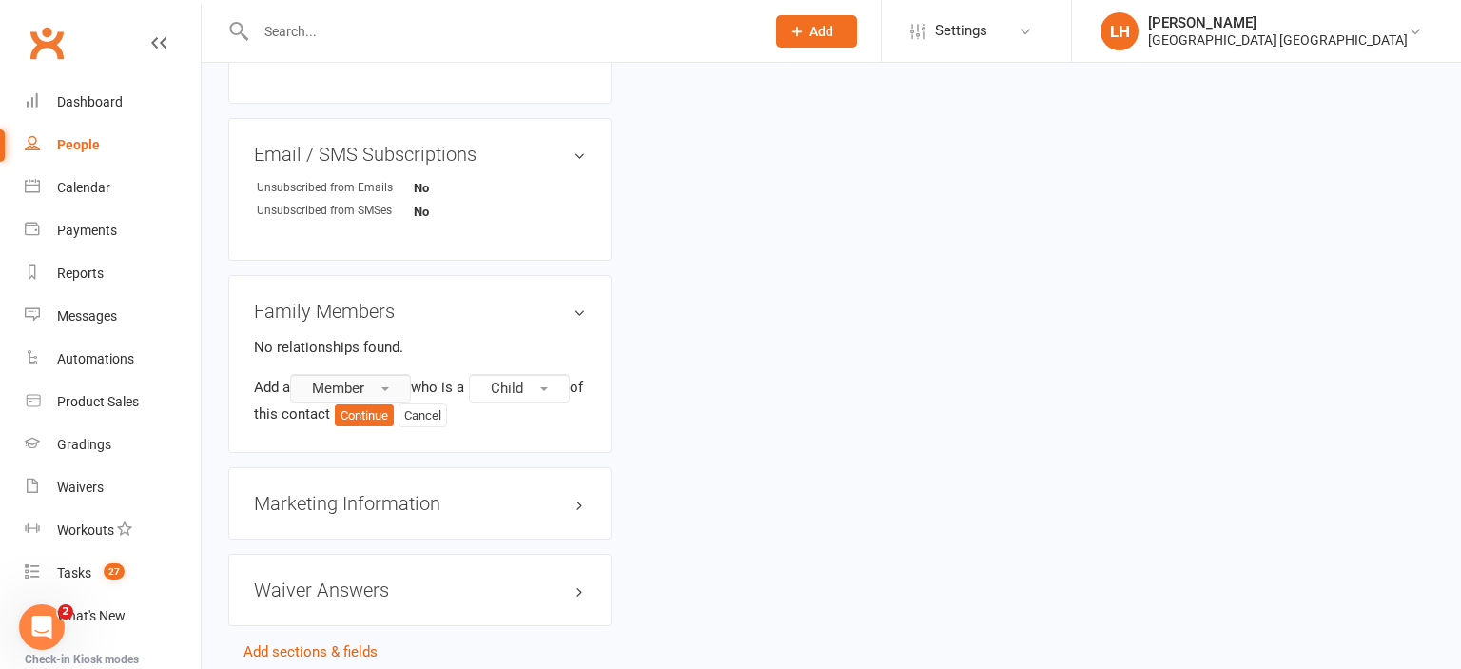
click at [364, 382] on span "Member" at bounding box center [338, 388] width 52 height 17
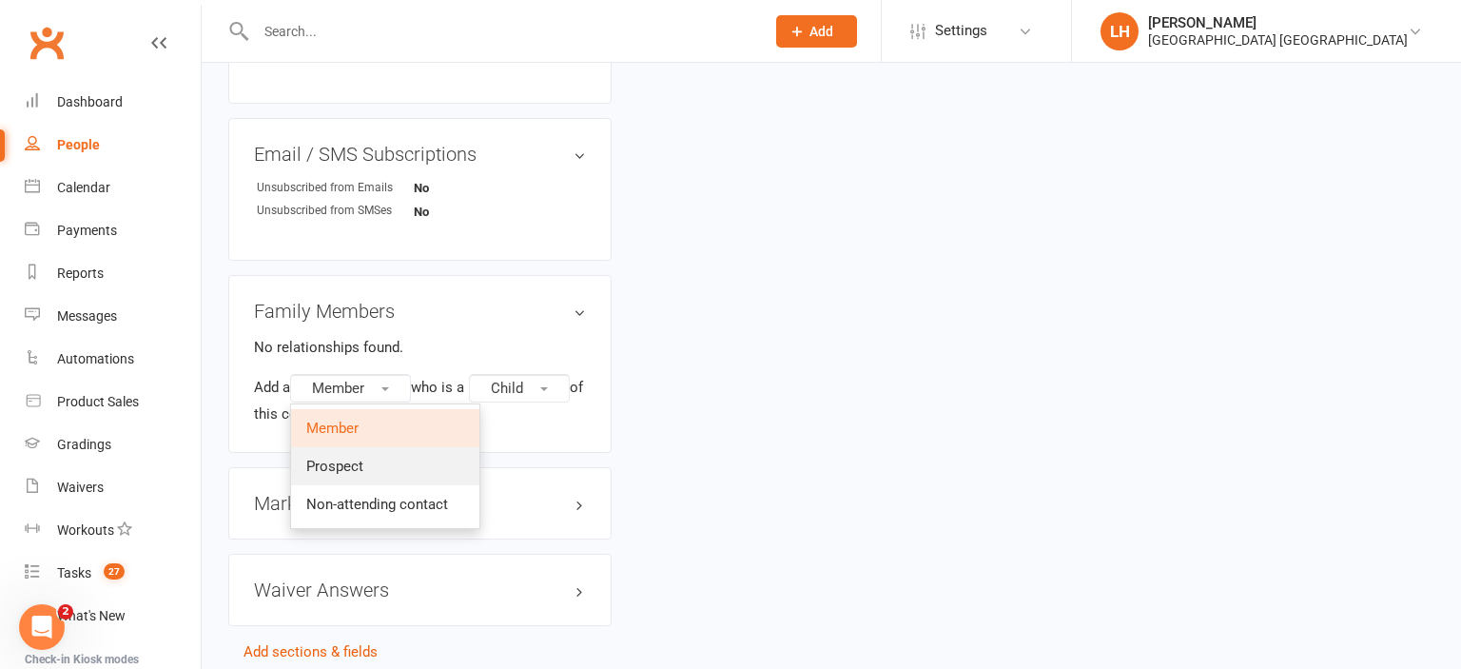
drag, startPoint x: 392, startPoint y: 463, endPoint x: 382, endPoint y: 453, distance: 14.1
click at [391, 463] on link "Prospect" at bounding box center [385, 466] width 188 height 38
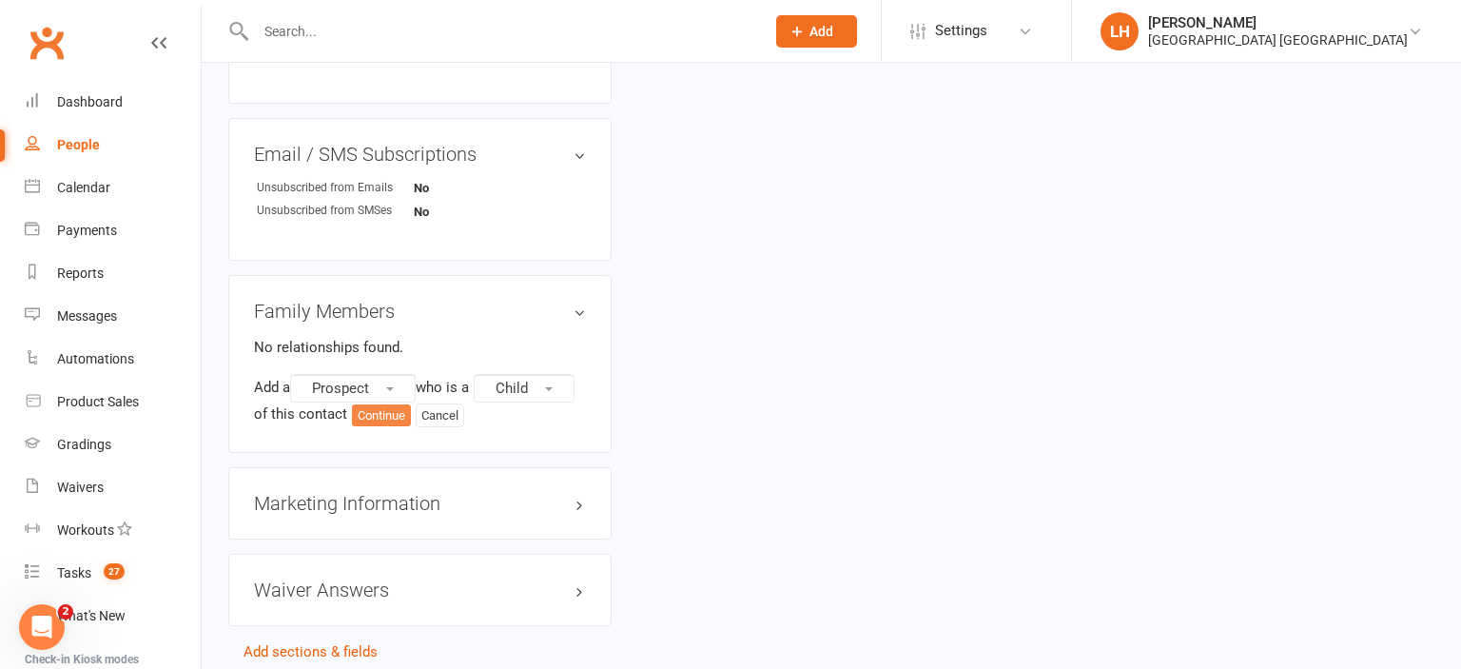
click at [375, 422] on button "Continue" at bounding box center [381, 415] width 59 height 23
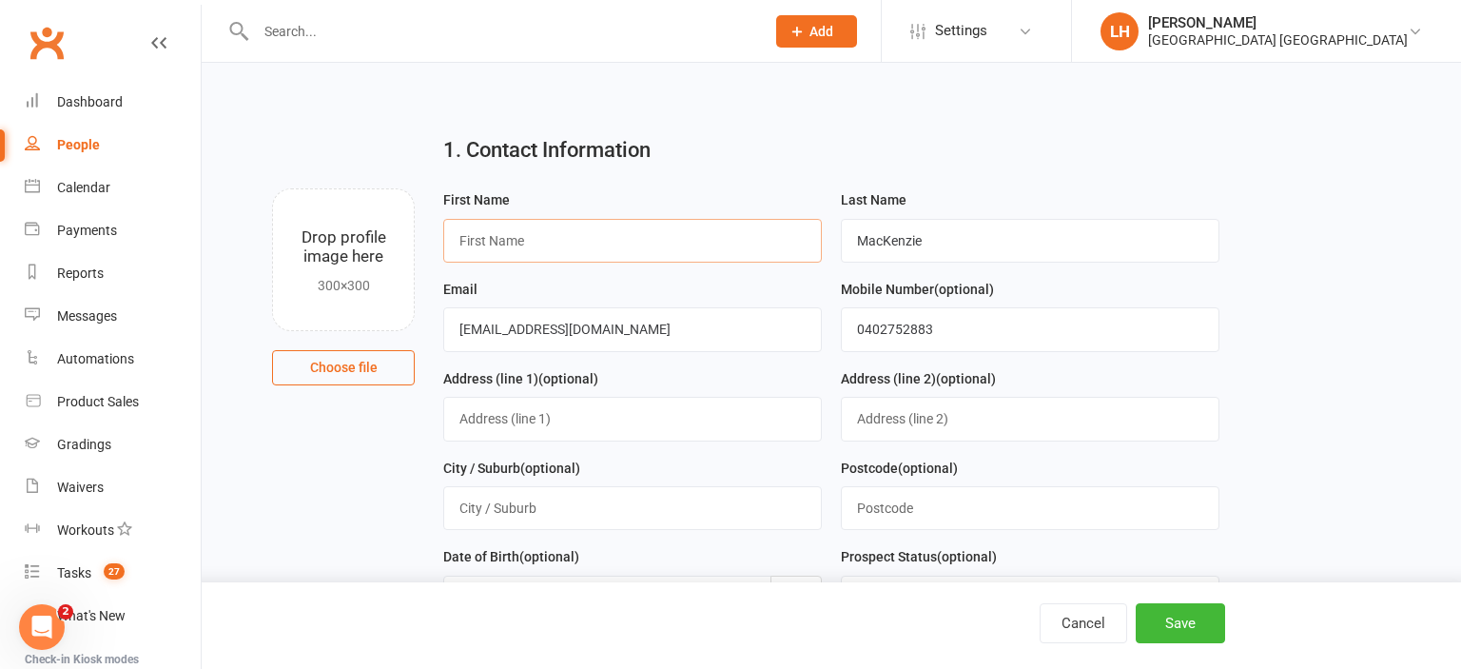
click at [537, 232] on input "text" at bounding box center [632, 241] width 379 height 44
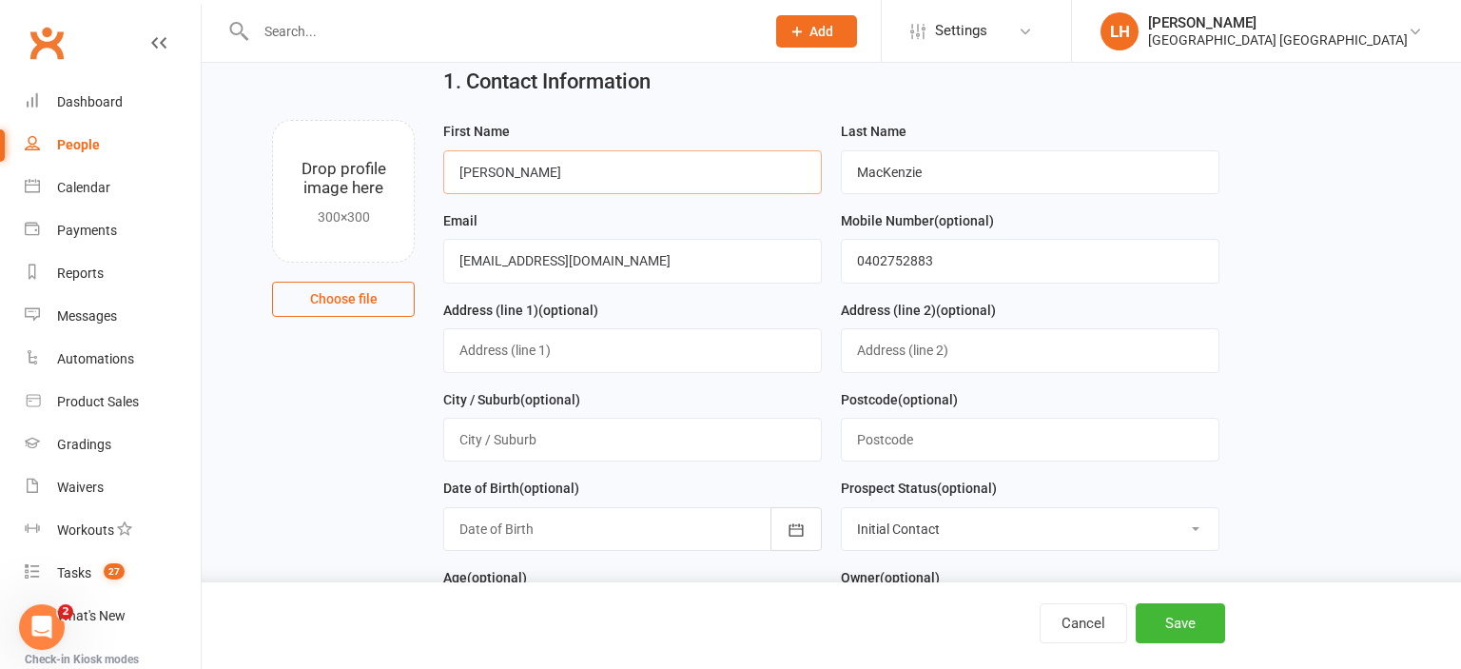
scroll to position [100, 0]
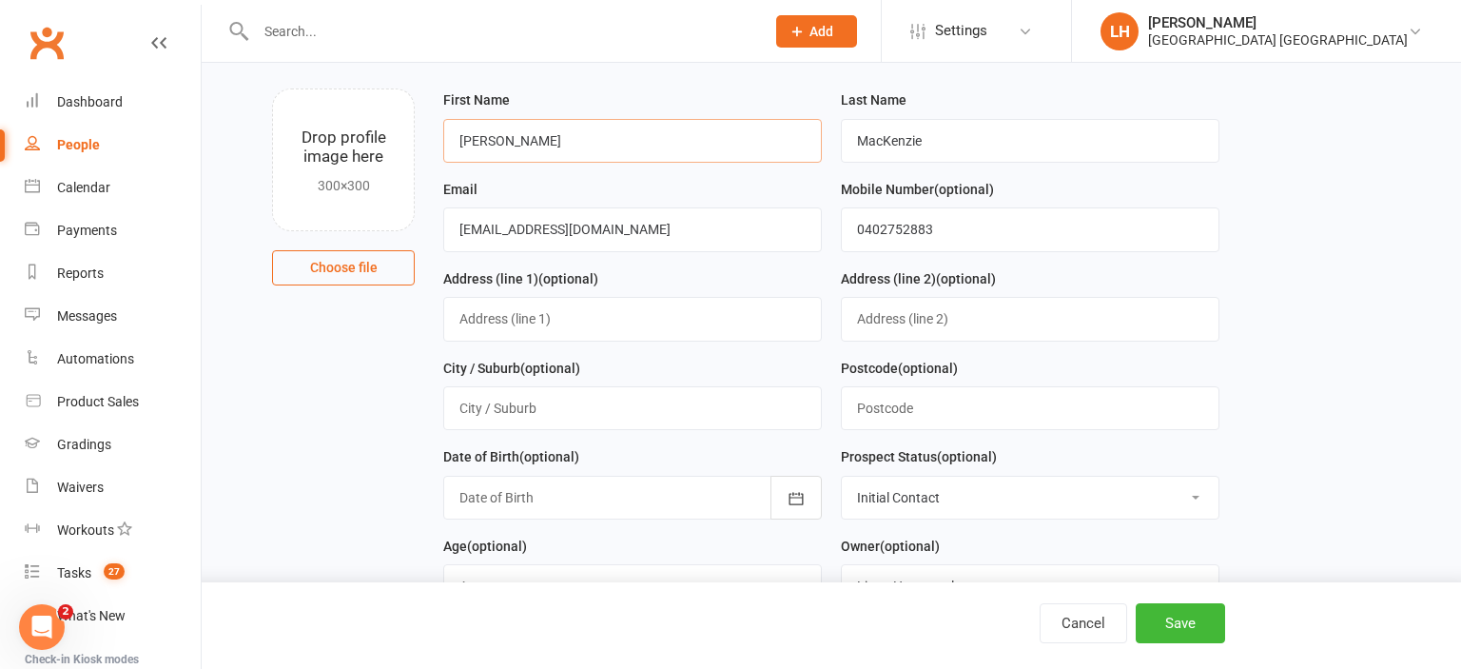
type input "Louise"
select select "Parent/Carer of Prospect"
click option "Parent/Carer of Prospect" at bounding box center [0, 0] width 0 height 0
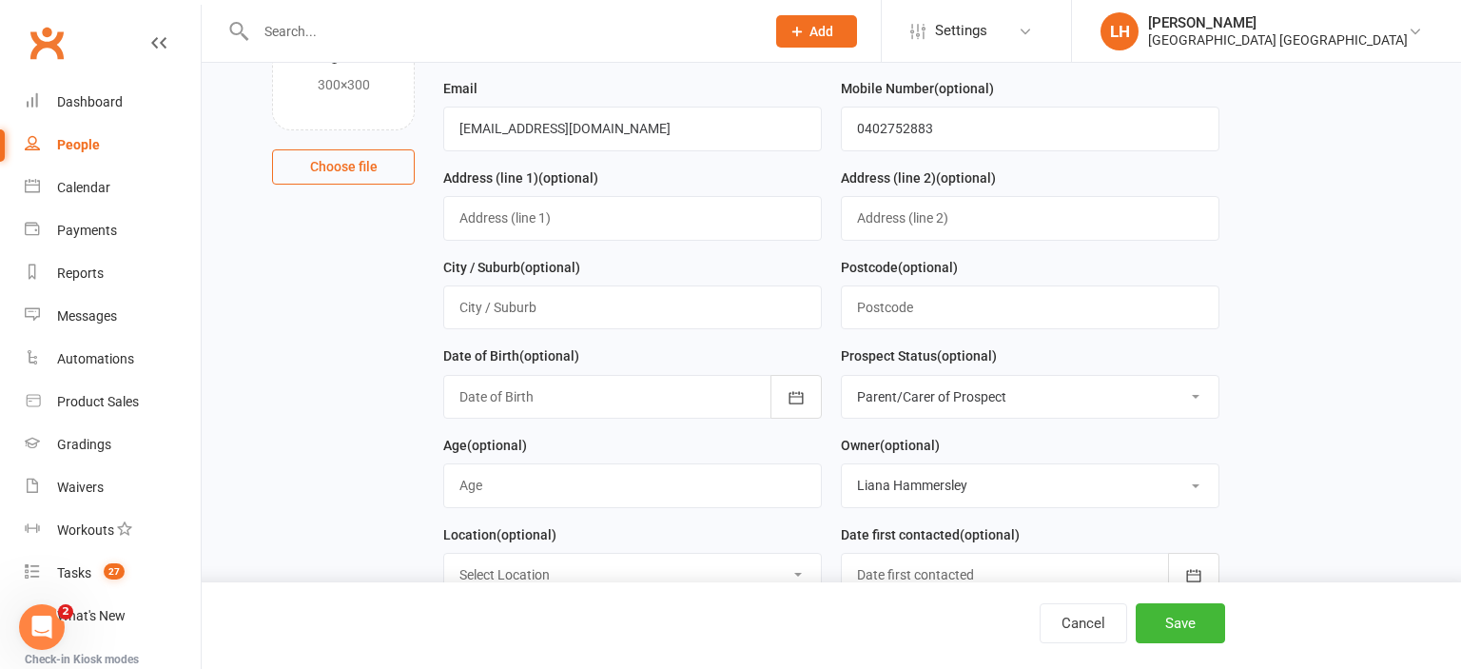
scroll to position [1161, 0]
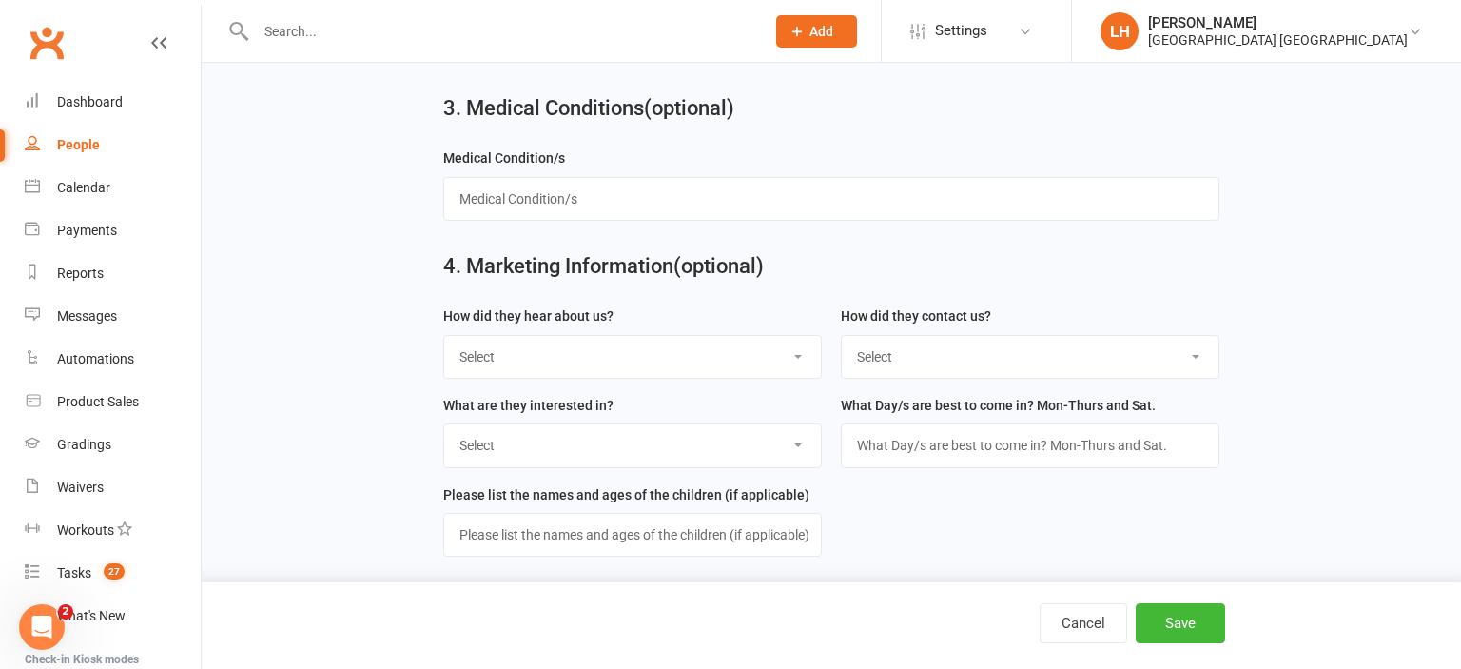
click at [444, 336] on select "Select Internet A Friend Family Member Poster Flyer Walk by Facebook Sign Trans…" at bounding box center [632, 357] width 377 height 42
select select "Internet"
click option "Internet" at bounding box center [0, 0] width 0 height 0
click at [1198, 619] on button "Save" at bounding box center [1180, 623] width 89 height 40
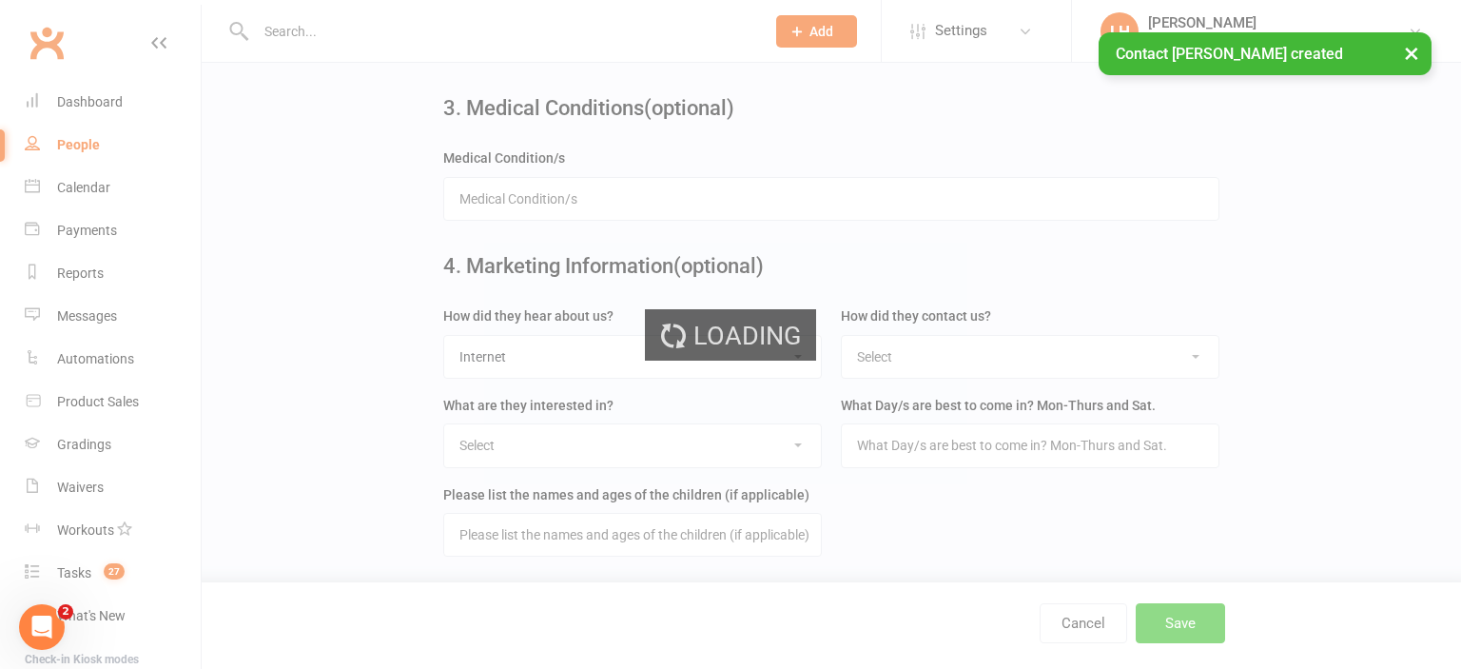
scroll to position [0, 0]
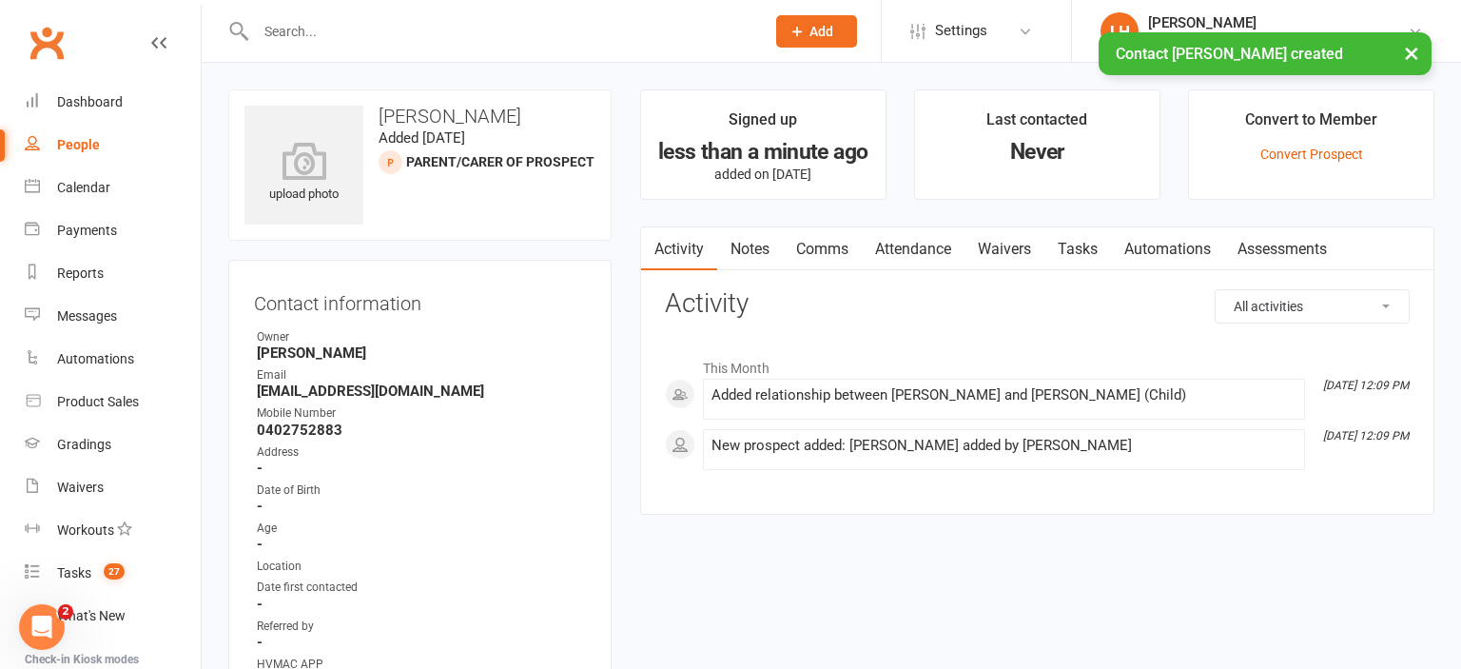
click at [1008, 250] on link "Waivers" at bounding box center [1005, 249] width 80 height 44
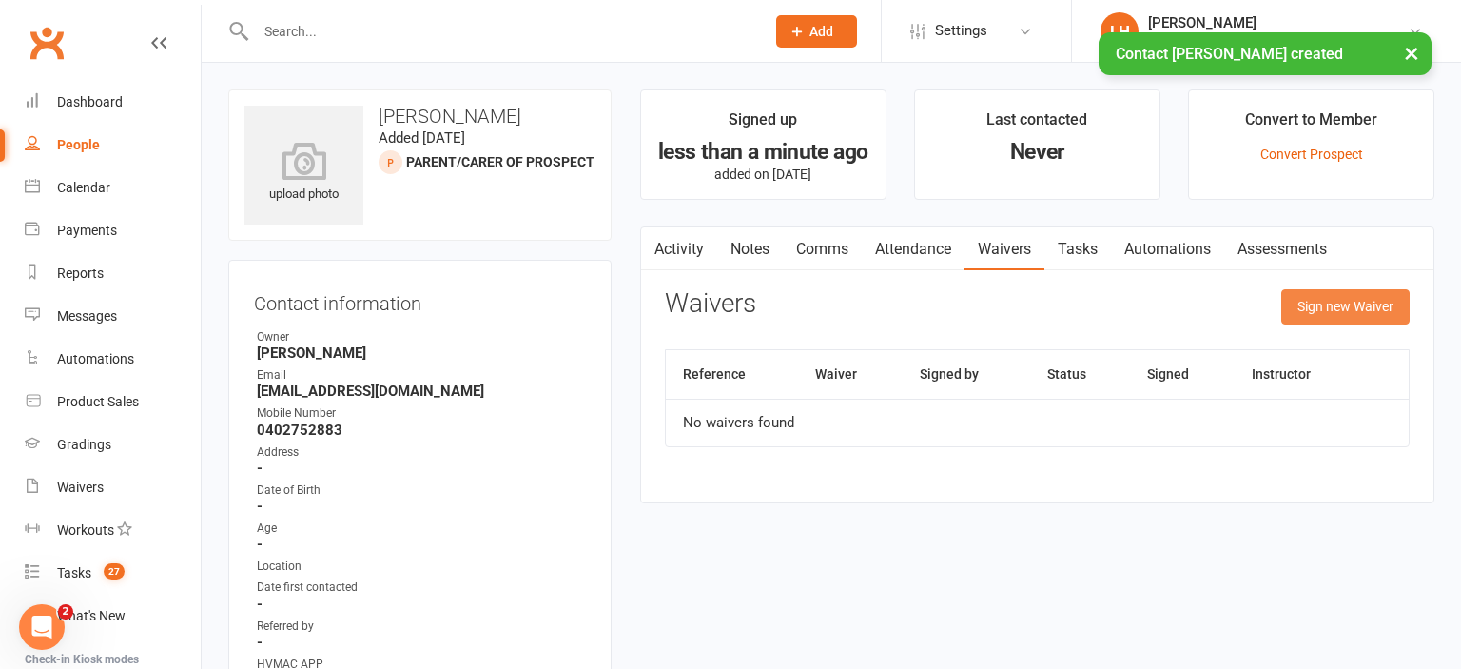
click at [1340, 299] on button "Sign new Waiver" at bounding box center [1345, 306] width 128 height 34
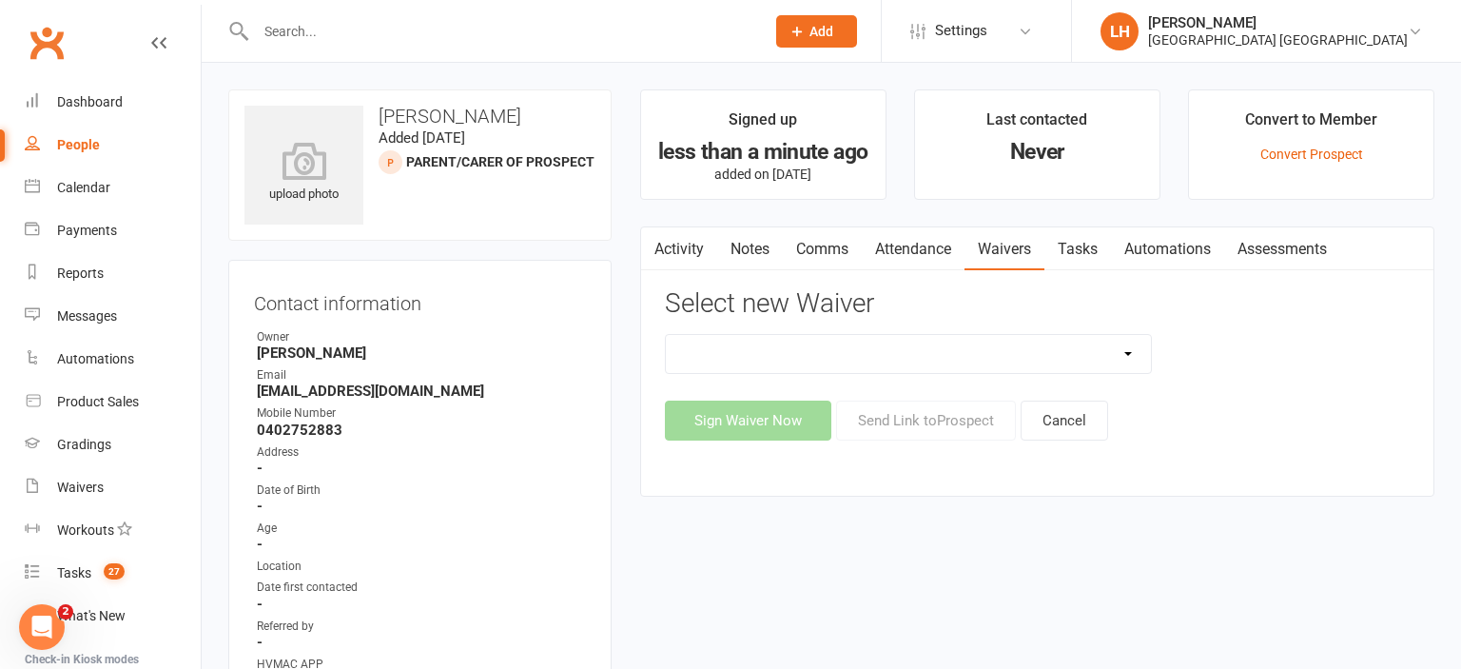
click at [666, 335] on select "8 Week Fitness Challenge Basic Membership Form Cancellation Form Dojo Transfer …" at bounding box center [908, 354] width 485 height 38
select select "5629"
click option "New Student Introduction" at bounding box center [0, 0] width 0 height 0
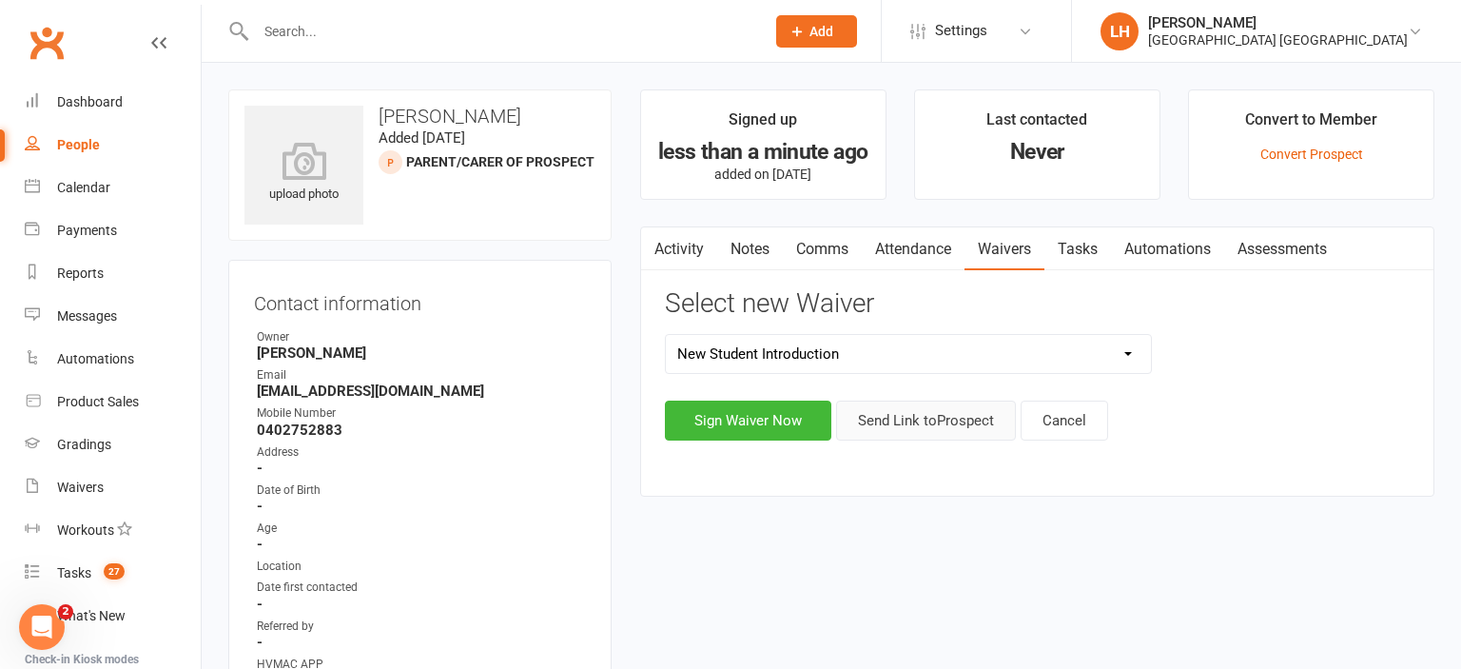
click at [920, 428] on button "Send Link to Prospect" at bounding box center [926, 420] width 180 height 40
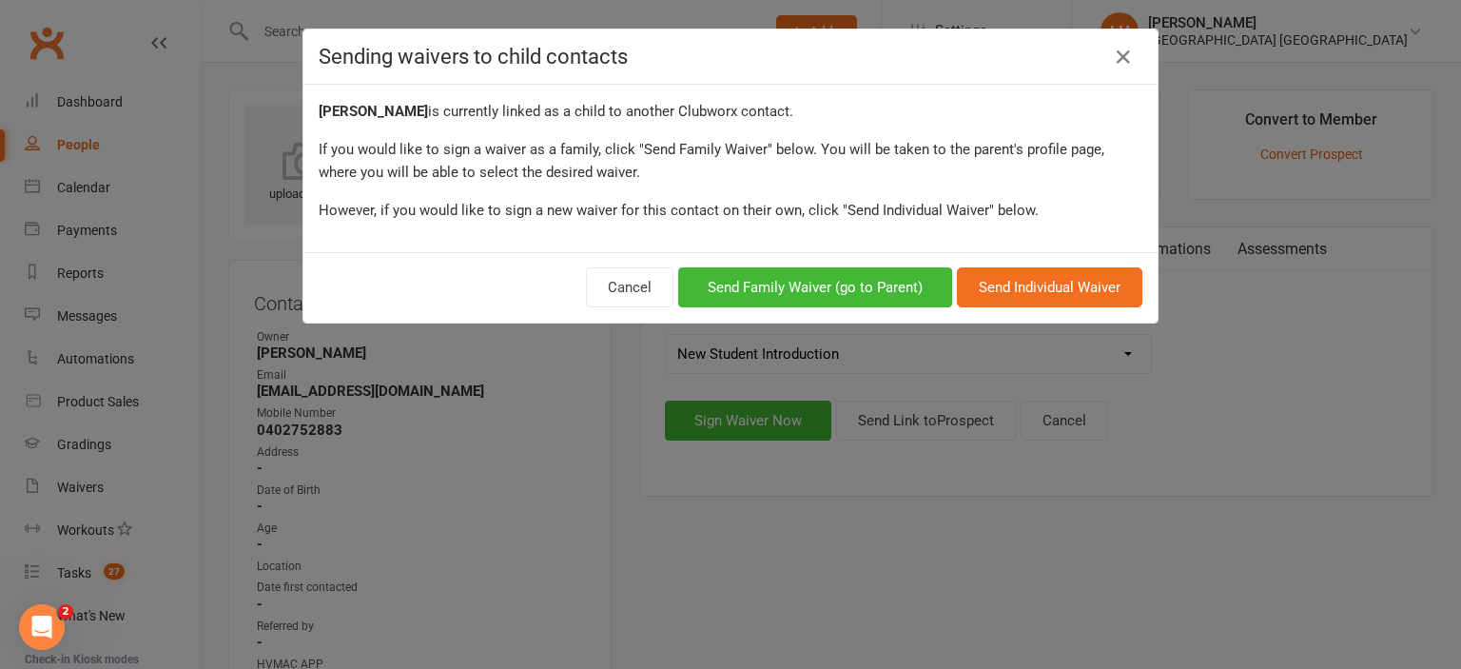
click at [586, 498] on div "Sending waivers to child contacts Louise MacKenzie is currently linked as a chi…" at bounding box center [730, 334] width 1461 height 669
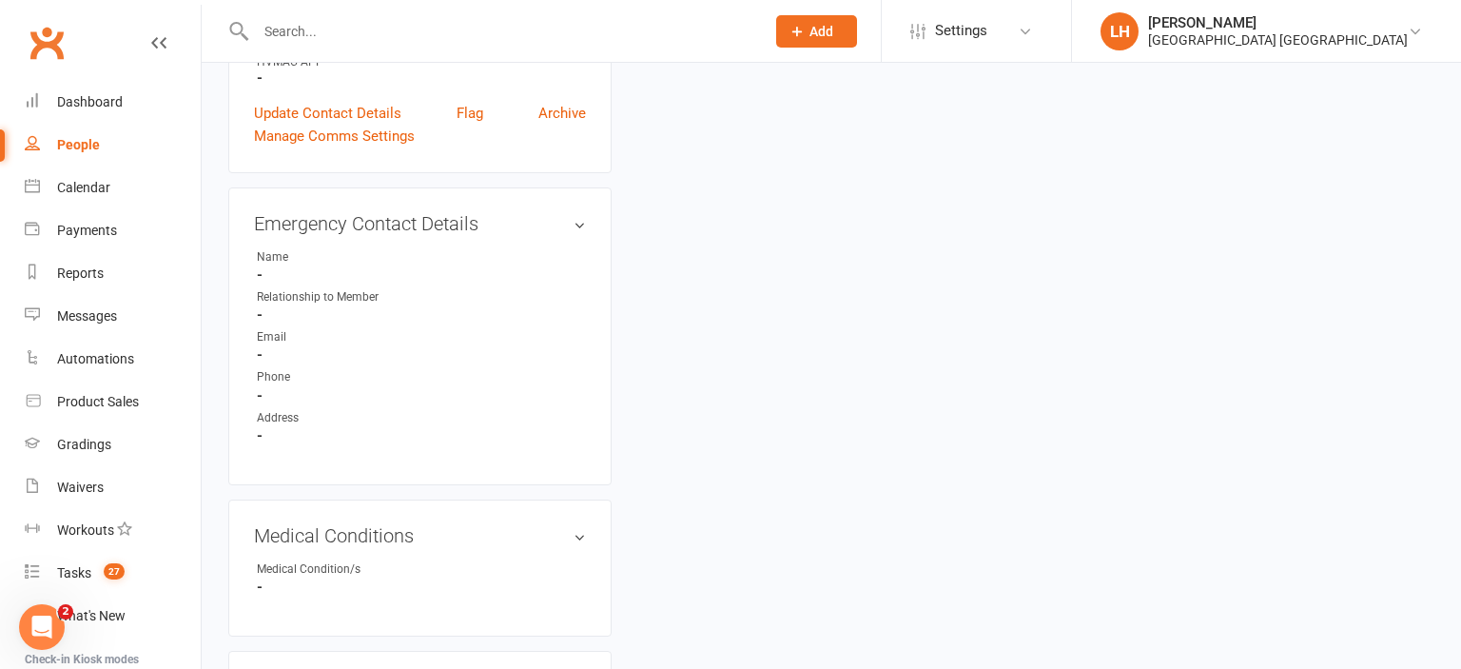
scroll to position [1005, 0]
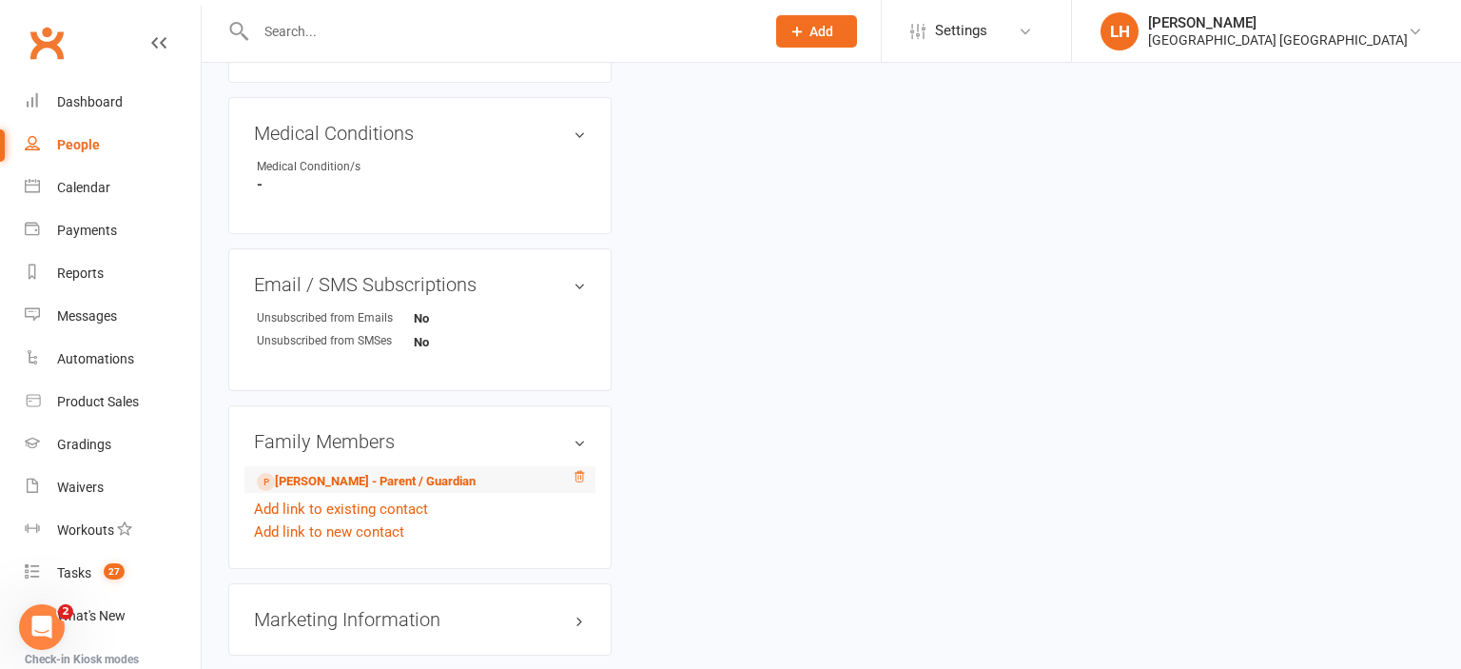
click at [580, 482] on icon at bounding box center [580, 477] width 10 height 10
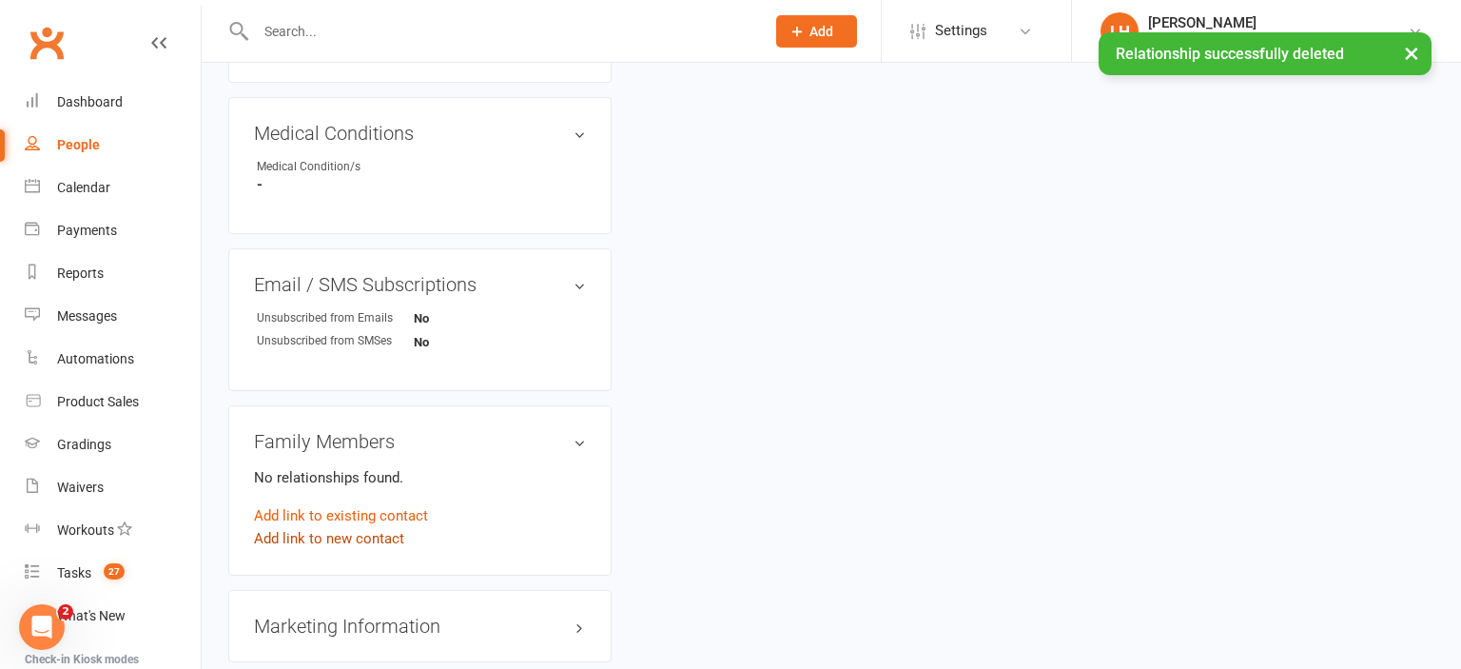
click at [322, 541] on link "Add link to new contact" at bounding box center [329, 538] width 150 height 23
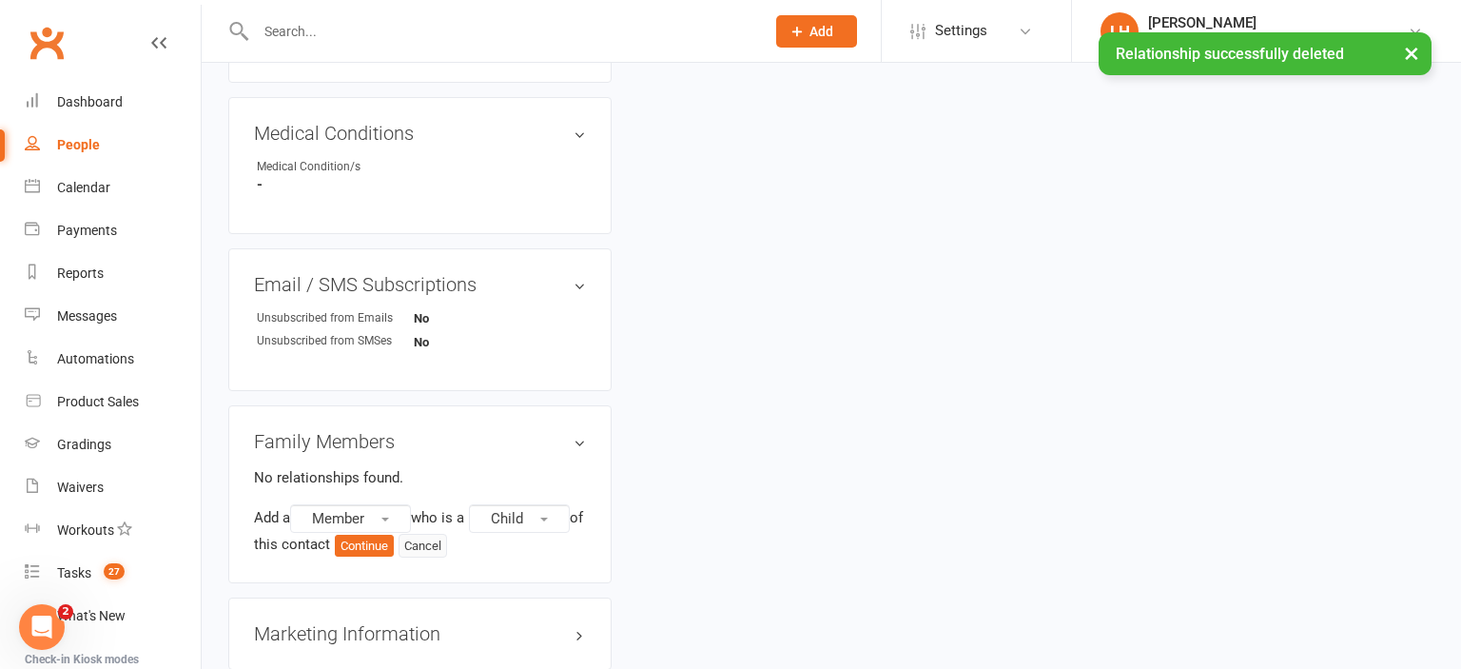
click at [444, 553] on button "Cancel" at bounding box center [423, 546] width 49 height 25
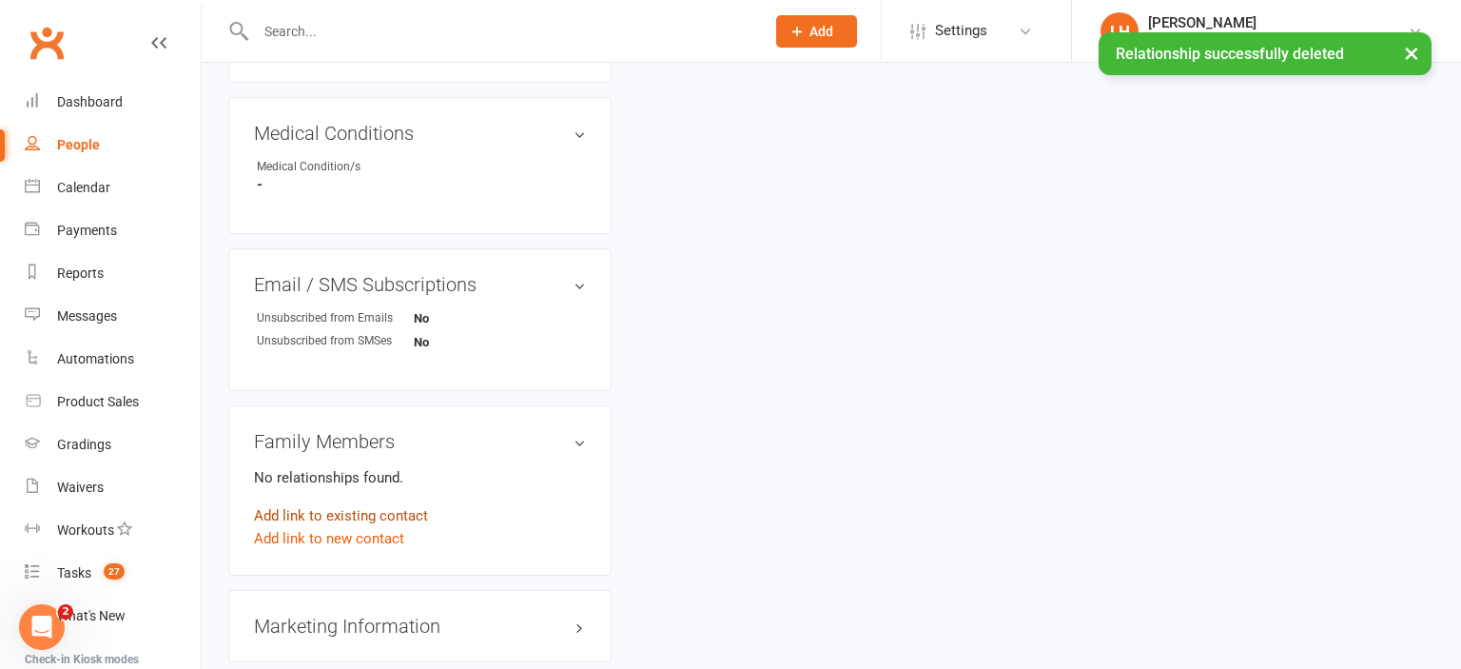
click at [386, 515] on link "Add link to existing contact" at bounding box center [341, 515] width 174 height 23
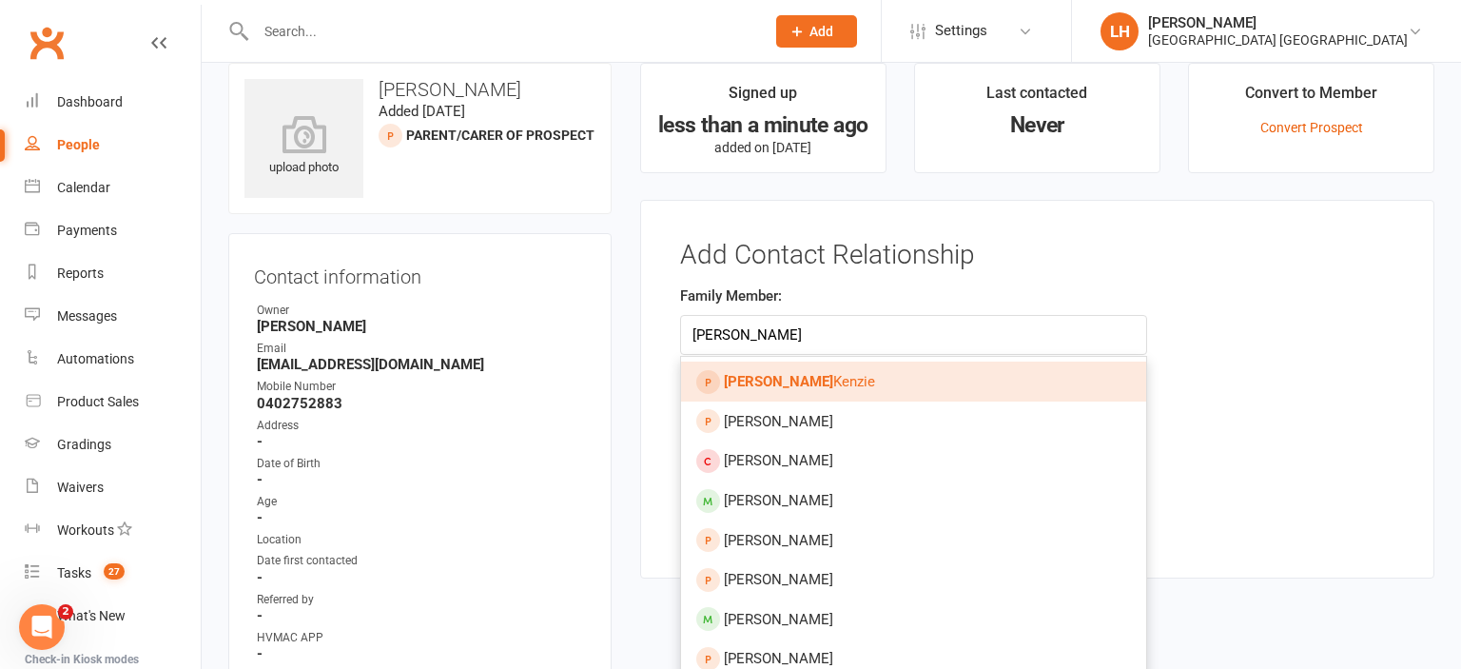
type input "riley mac"
click at [790, 379] on span "Riley Mac Kenzie" at bounding box center [799, 381] width 151 height 17
type input "Riley MacKenzie"
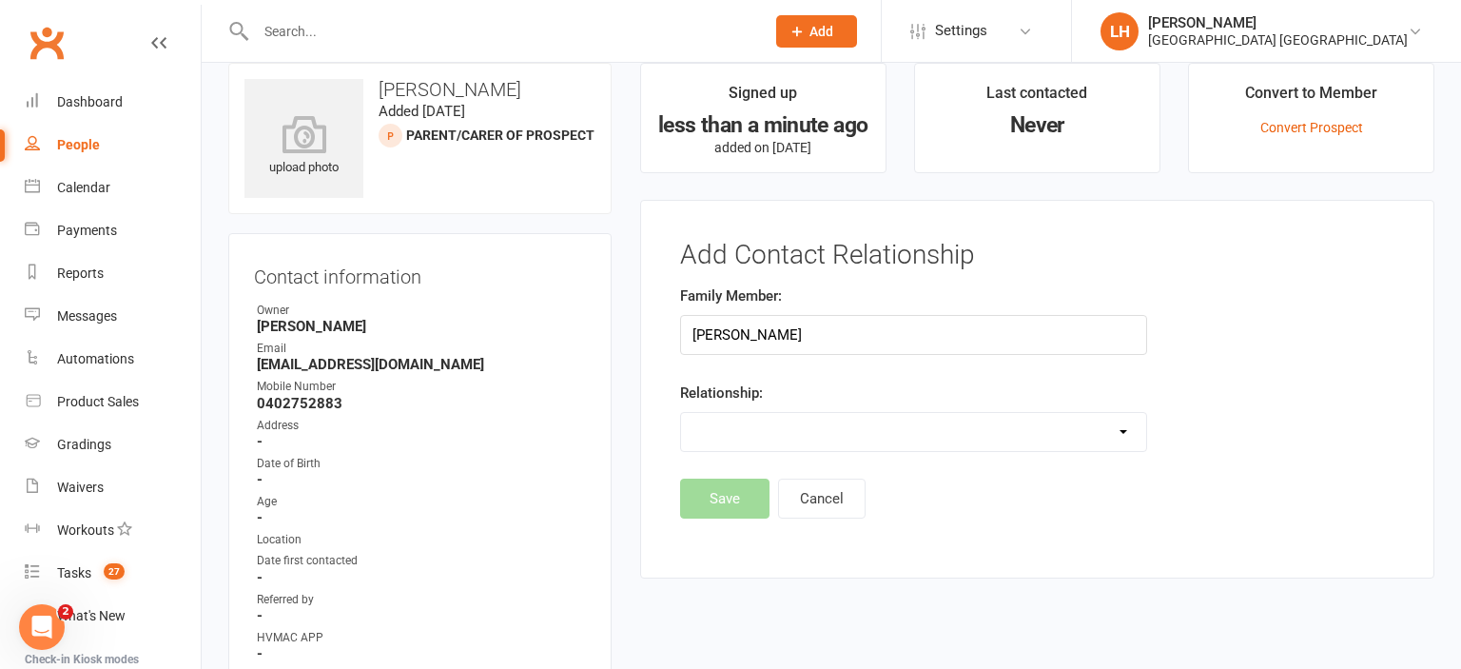
click at [681, 413] on select "Parent / Guardian Child Sibling (parent not in system) Spouse / Partner Cousin …" at bounding box center [913, 432] width 465 height 38
select select "1"
click option "Child" at bounding box center [0, 0] width 0 height 0
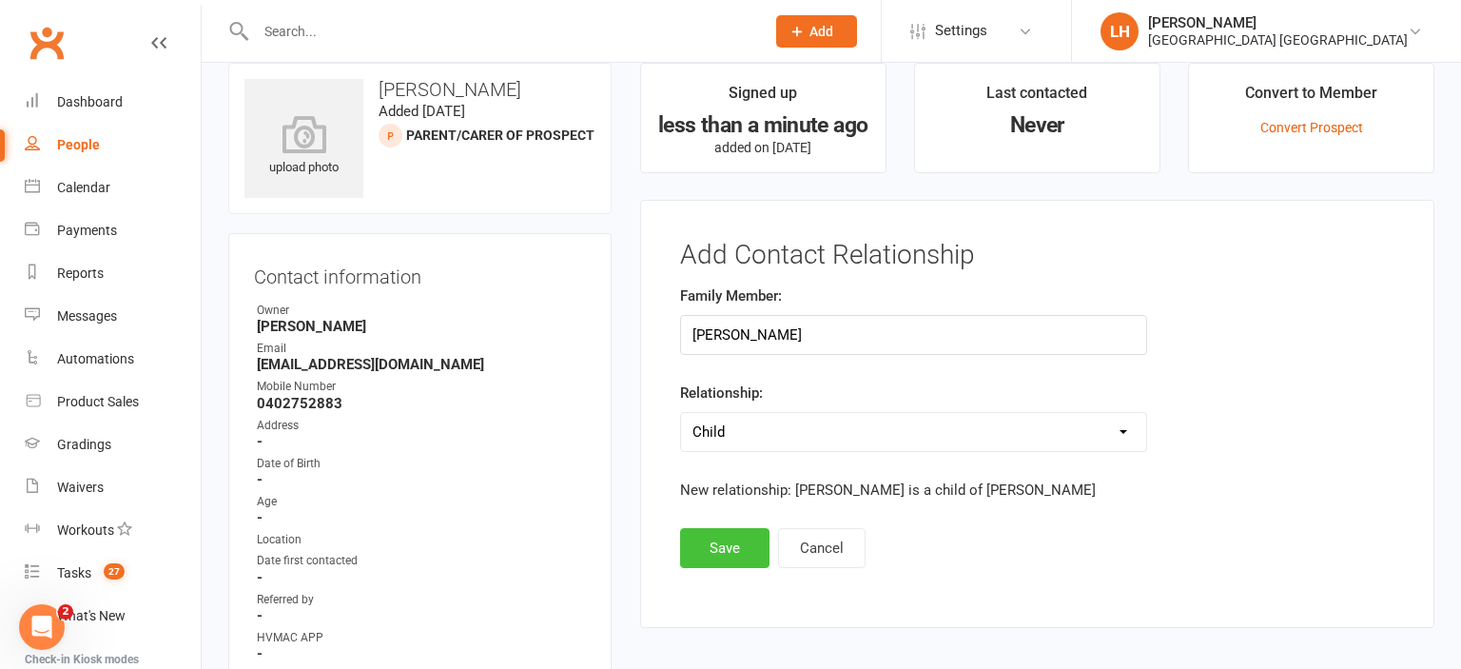
click at [731, 549] on button "Save" at bounding box center [724, 548] width 89 height 40
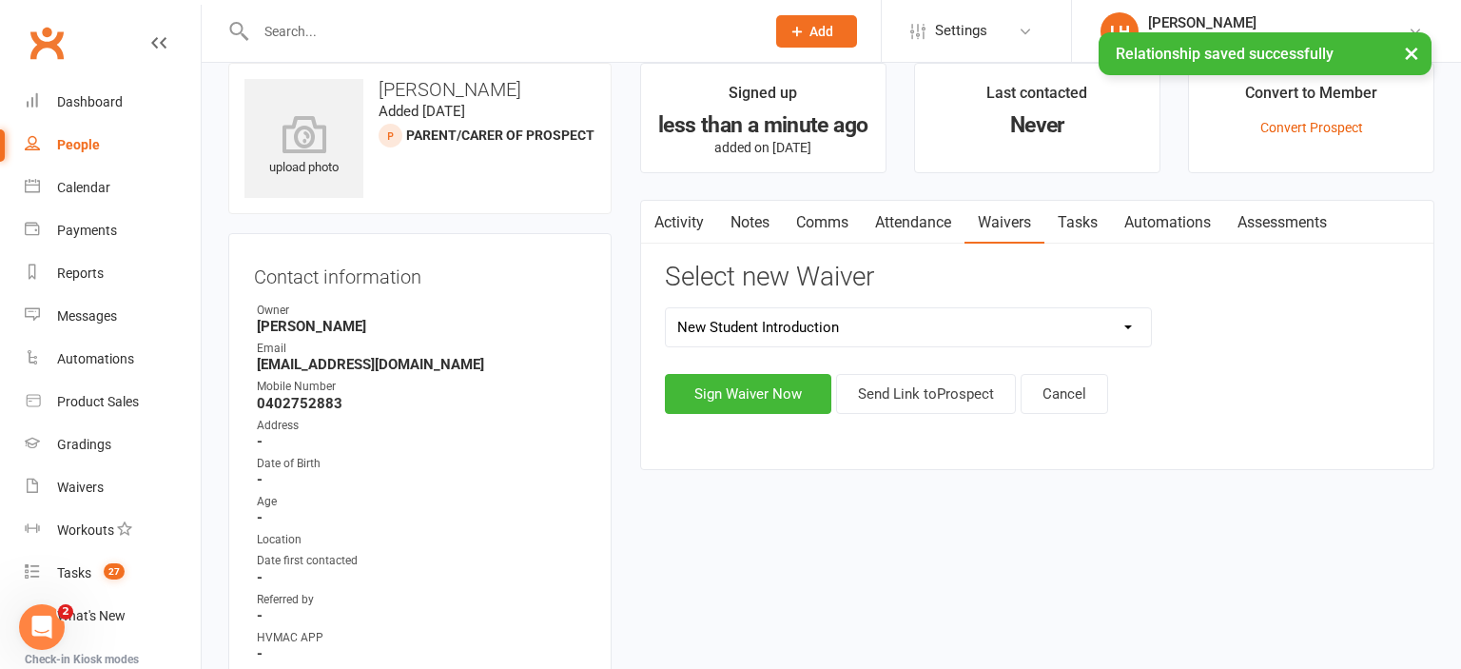
click at [666, 308] on select "8 Week Fitness Challenge Basic Membership Form Cancellation Form Dojo Transfer …" at bounding box center [908, 327] width 485 height 38
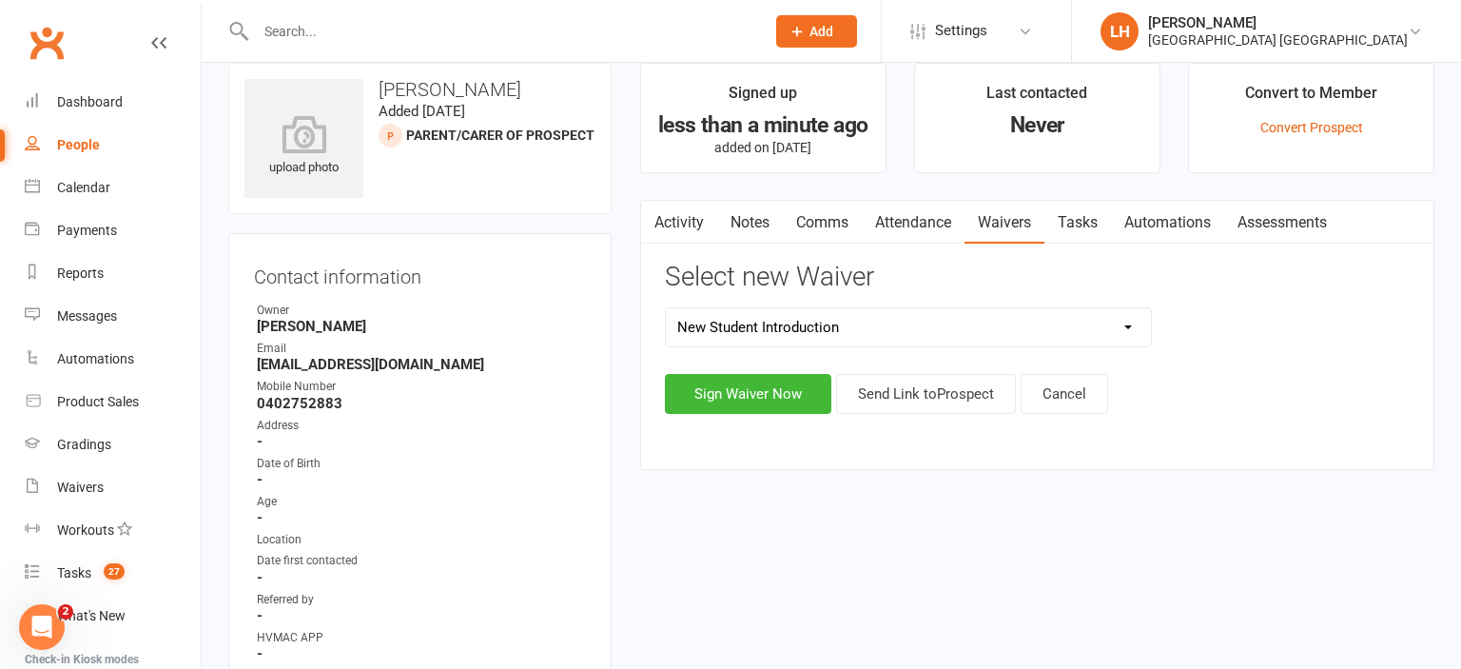
click option "New Student Introduction" at bounding box center [0, 0] width 0 height 0
click at [926, 407] on button "Send Link to Prospect" at bounding box center [926, 394] width 180 height 40
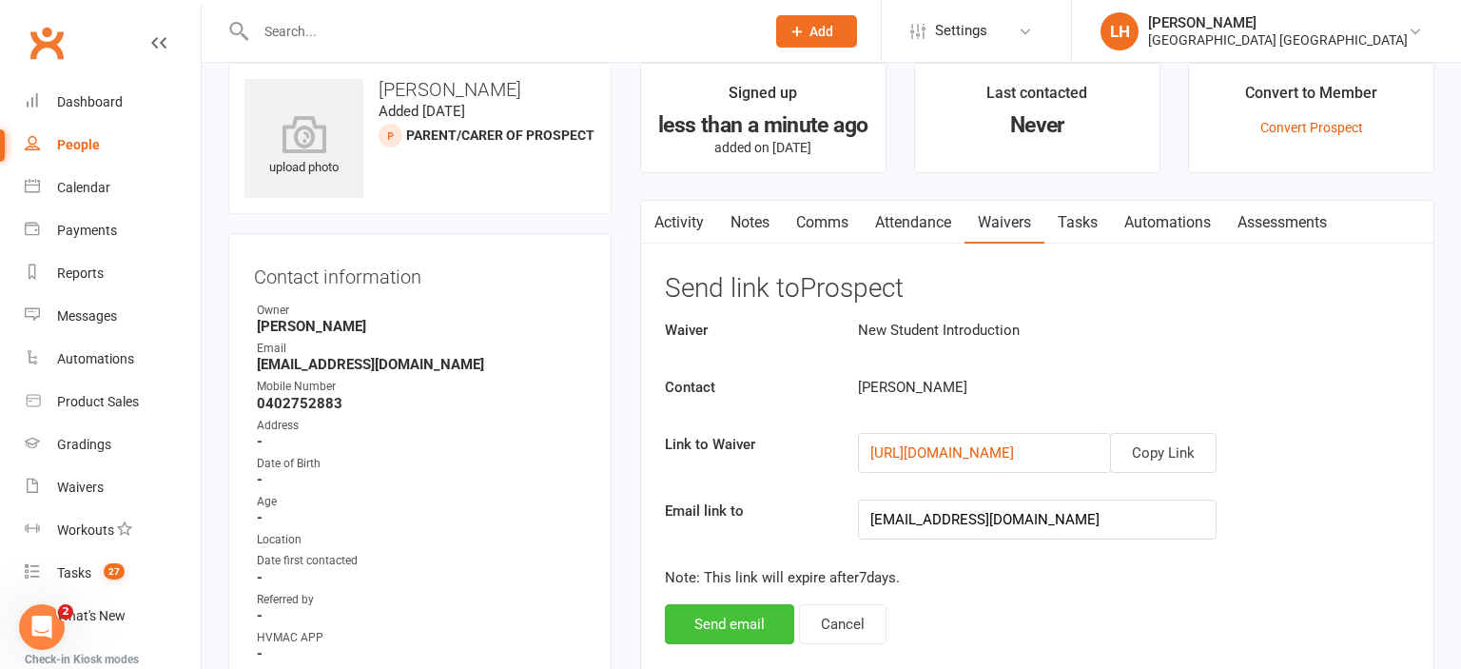
click at [715, 621] on button "Send email" at bounding box center [729, 624] width 129 height 40
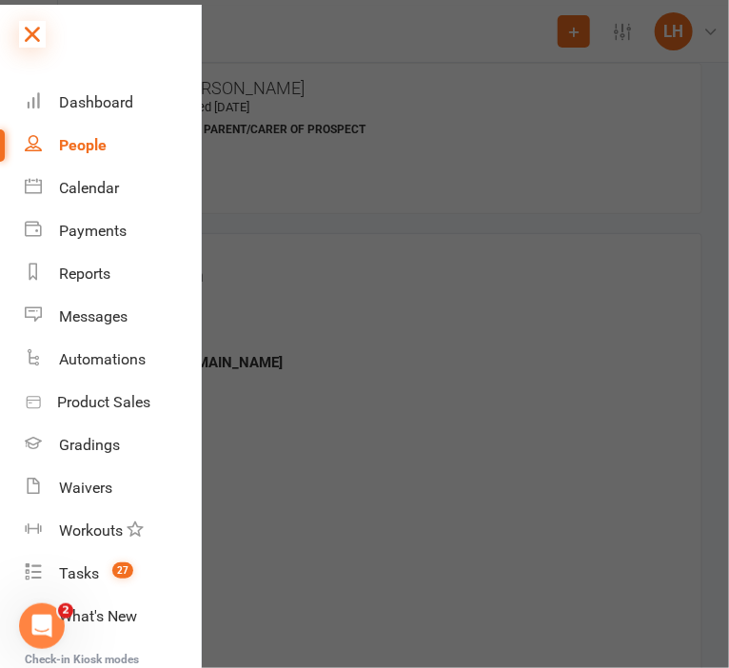
click at [23, 30] on icon at bounding box center [32, 34] width 27 height 27
click at [30, 45] on icon at bounding box center [32, 34] width 27 height 27
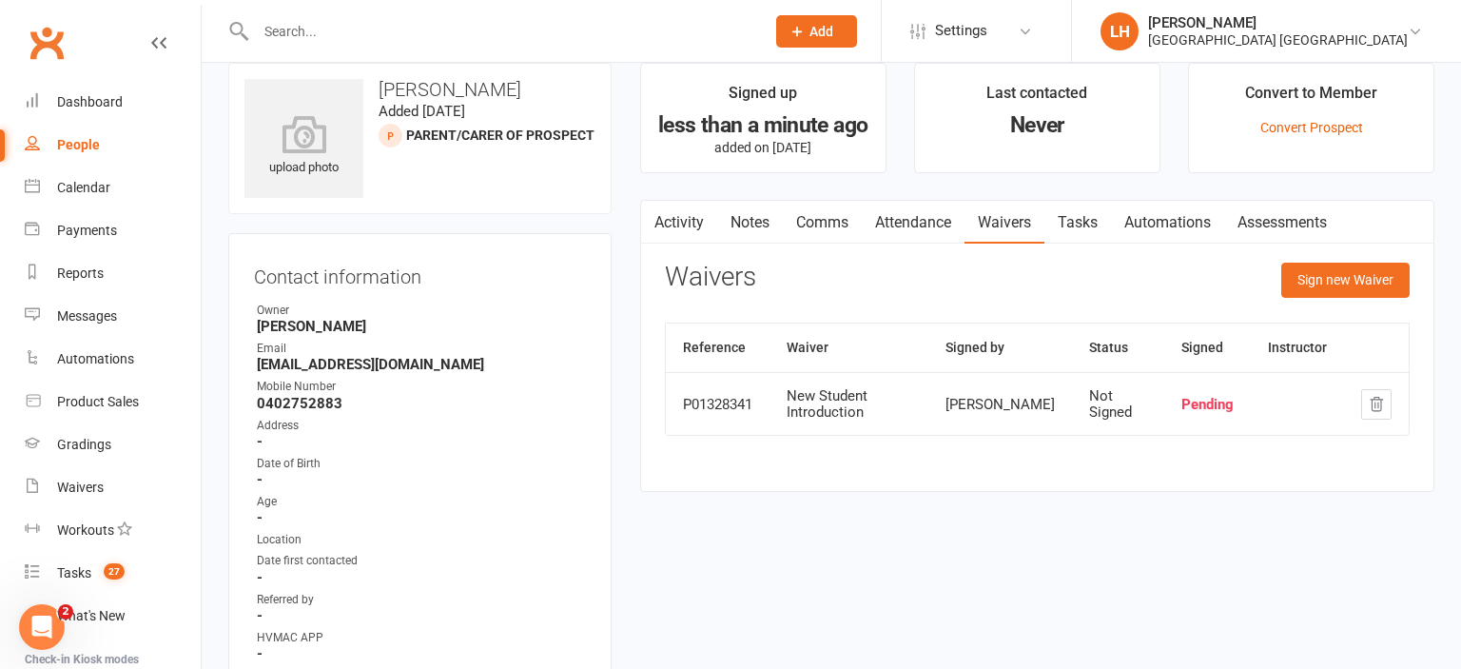
click at [322, 29] on input "text" at bounding box center [500, 31] width 501 height 27
click at [55, 196] on link "Calendar" at bounding box center [113, 187] width 176 height 43
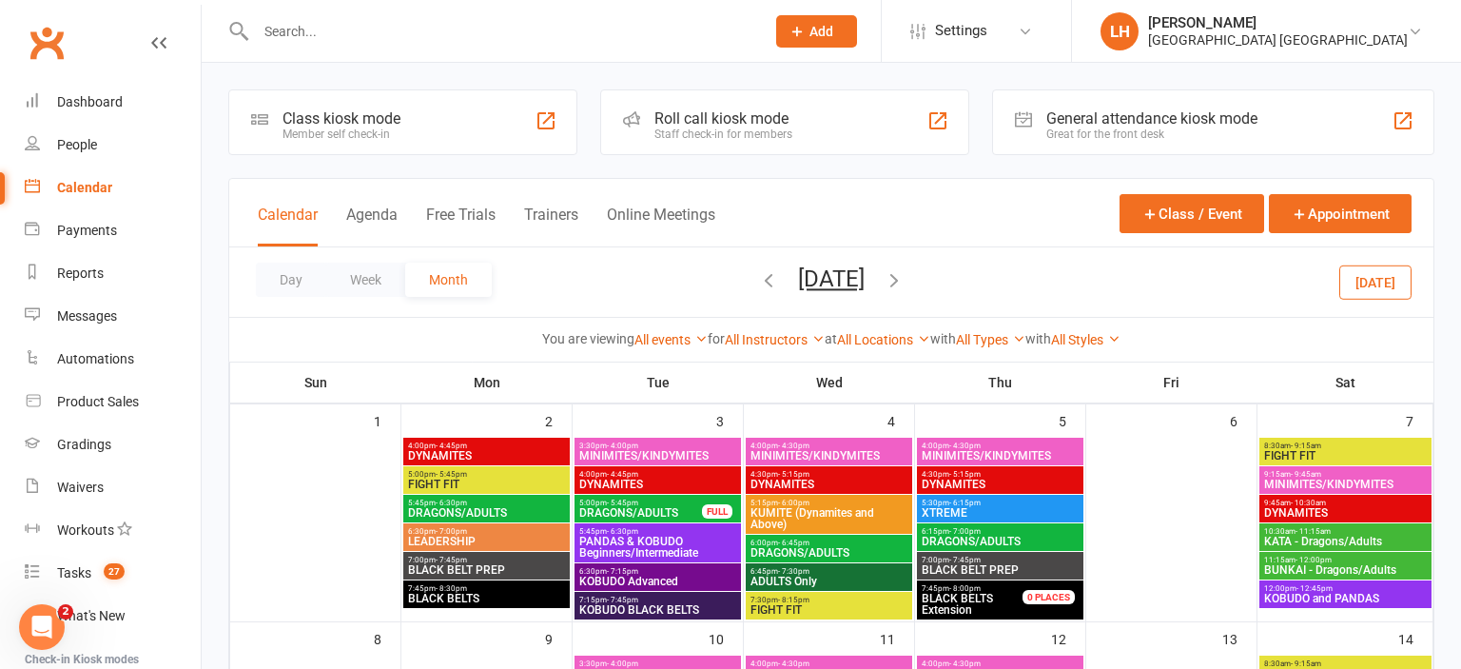
click at [884, 277] on span "June 2025 August 2025 Sun Mon Tue Wed Thu Fri Sat 27 28 29 30 31 01 02 03 04 05…" at bounding box center [831, 281] width 105 height 33
click at [905, 277] on icon "button" at bounding box center [894, 279] width 21 height 21
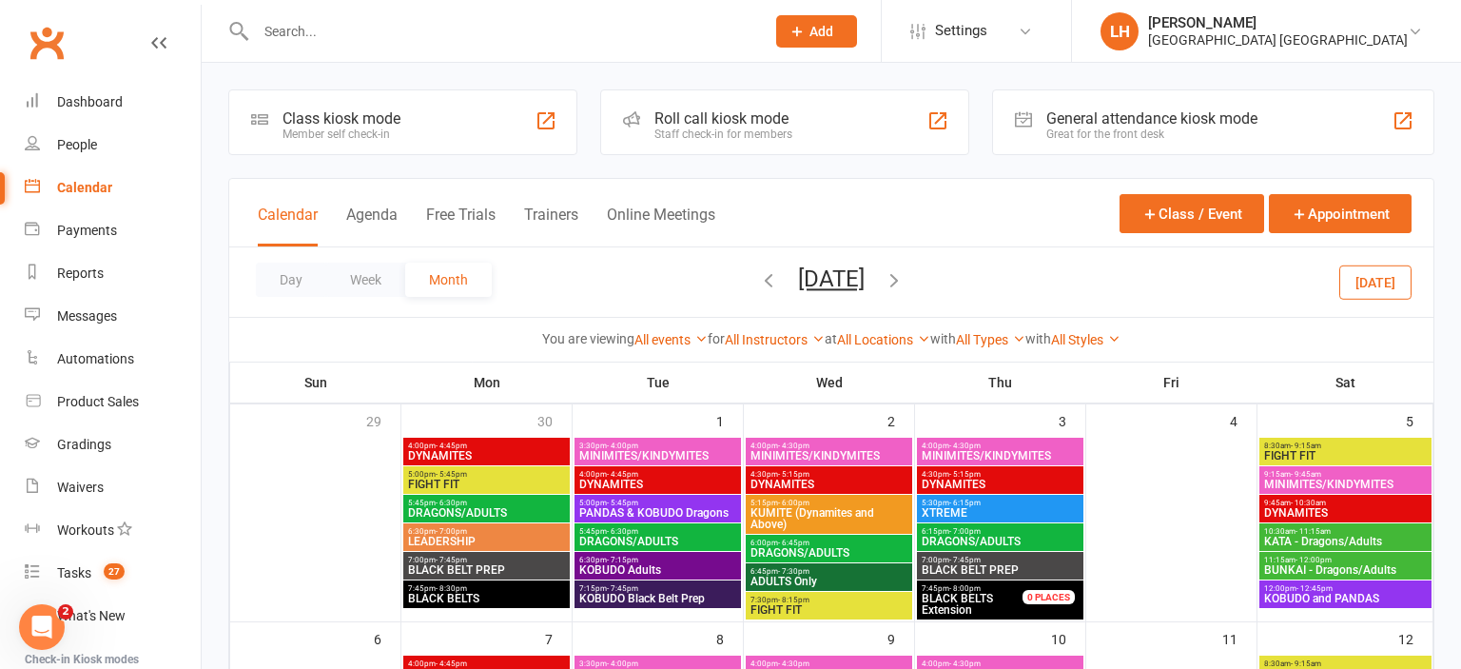
click at [905, 281] on icon "button" at bounding box center [894, 279] width 21 height 21
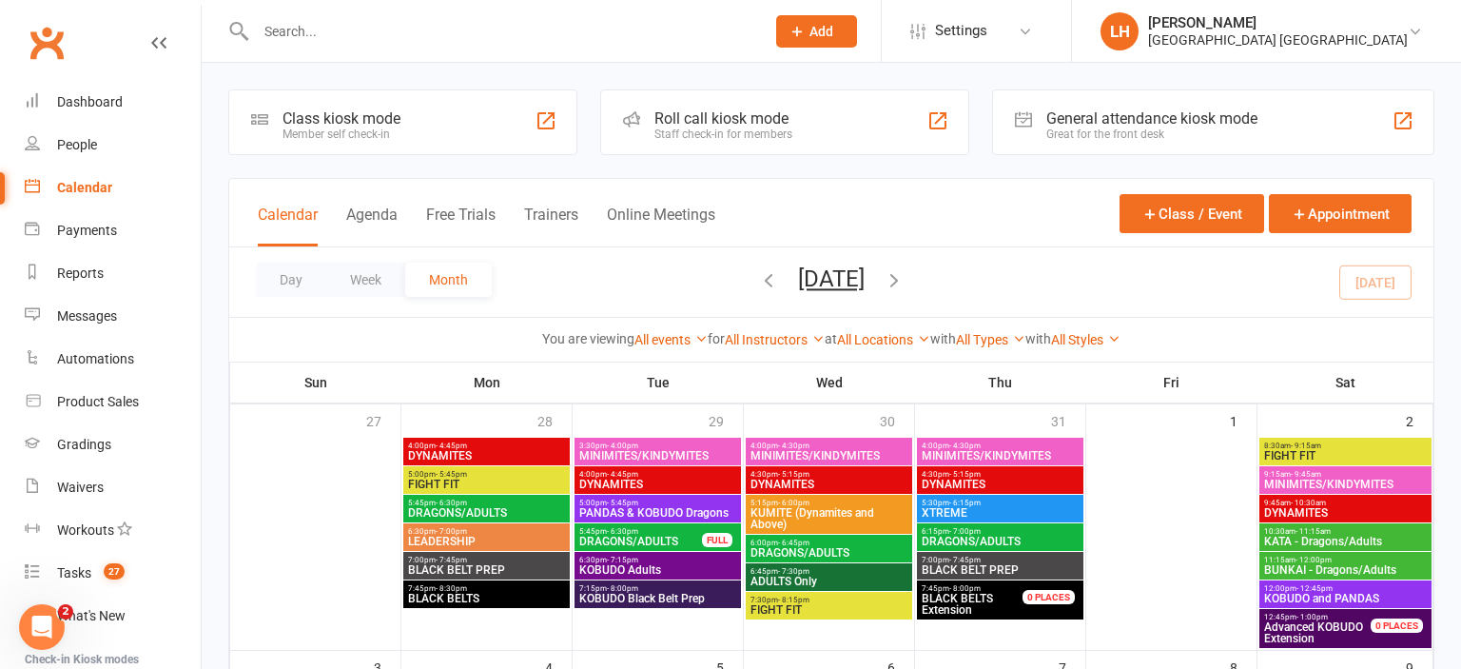
click at [905, 280] on icon "button" at bounding box center [894, 279] width 21 height 21
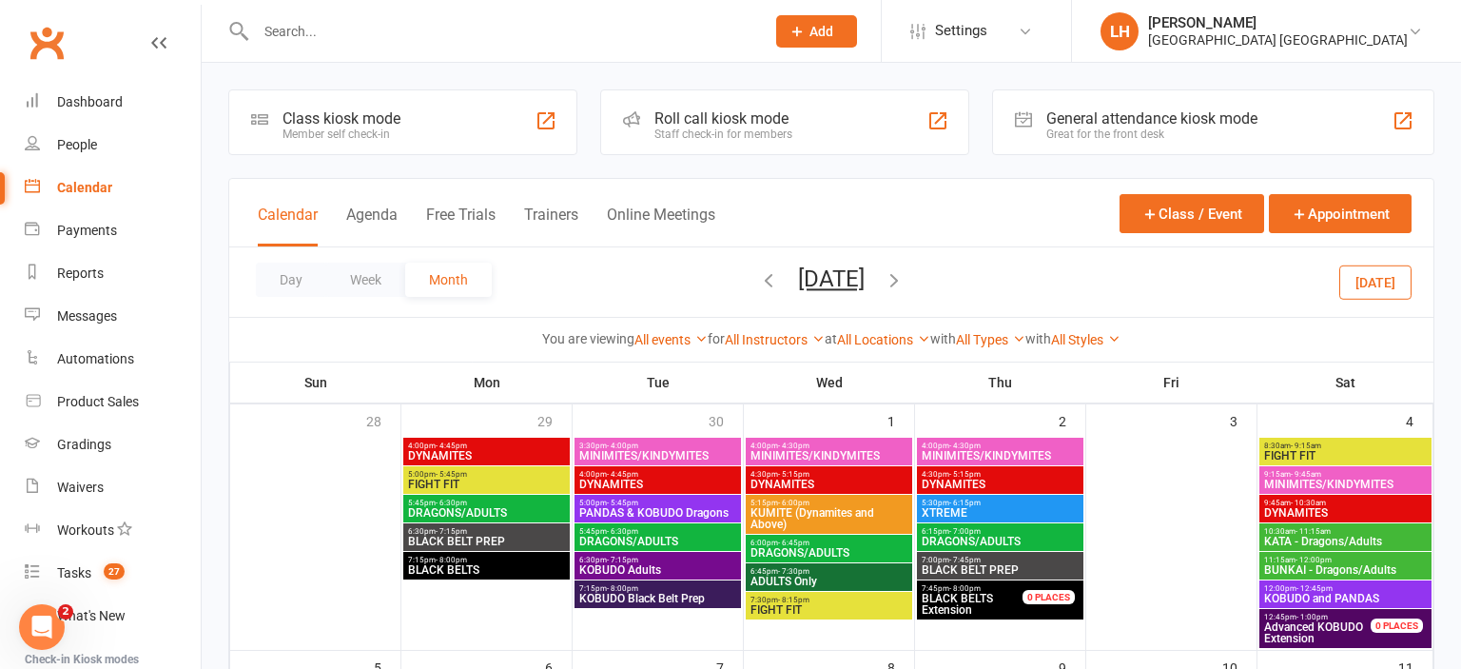
click at [758, 277] on icon "button" at bounding box center [768, 279] width 21 height 21
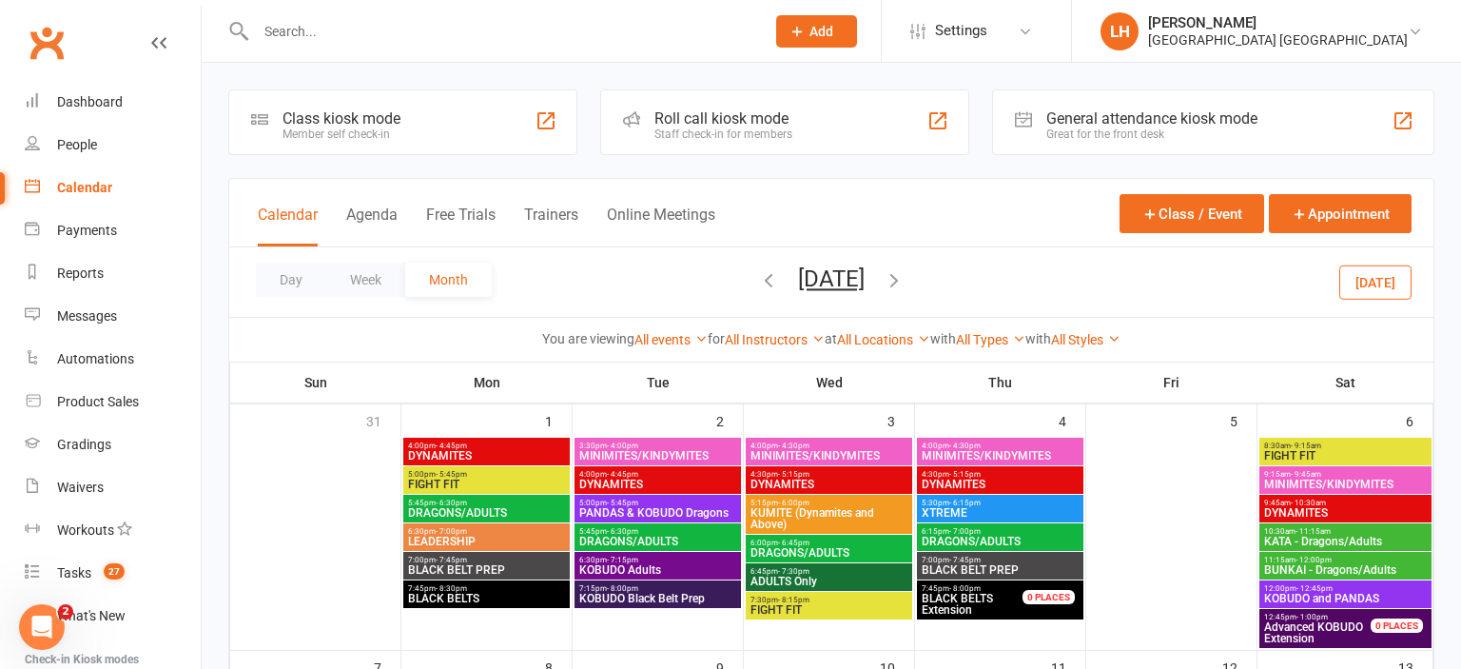
click at [758, 279] on icon "button" at bounding box center [768, 279] width 21 height 21
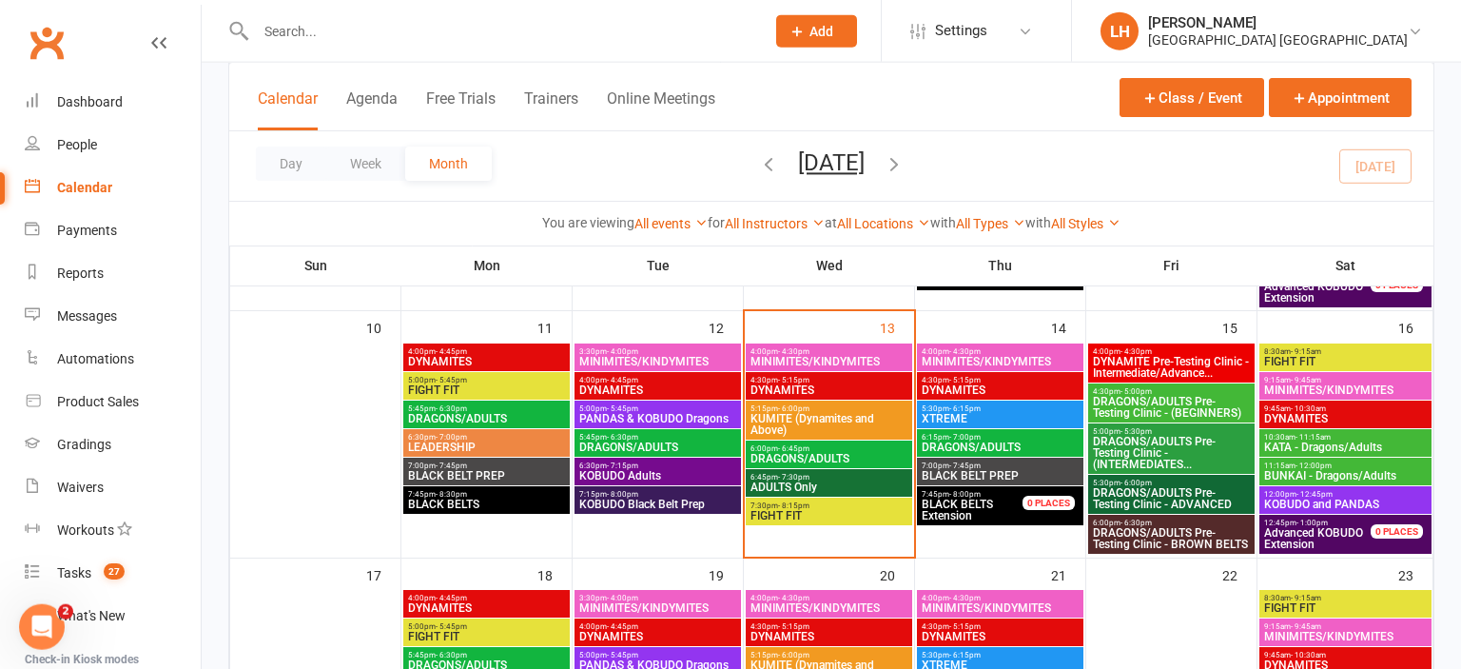
scroll to position [803, 0]
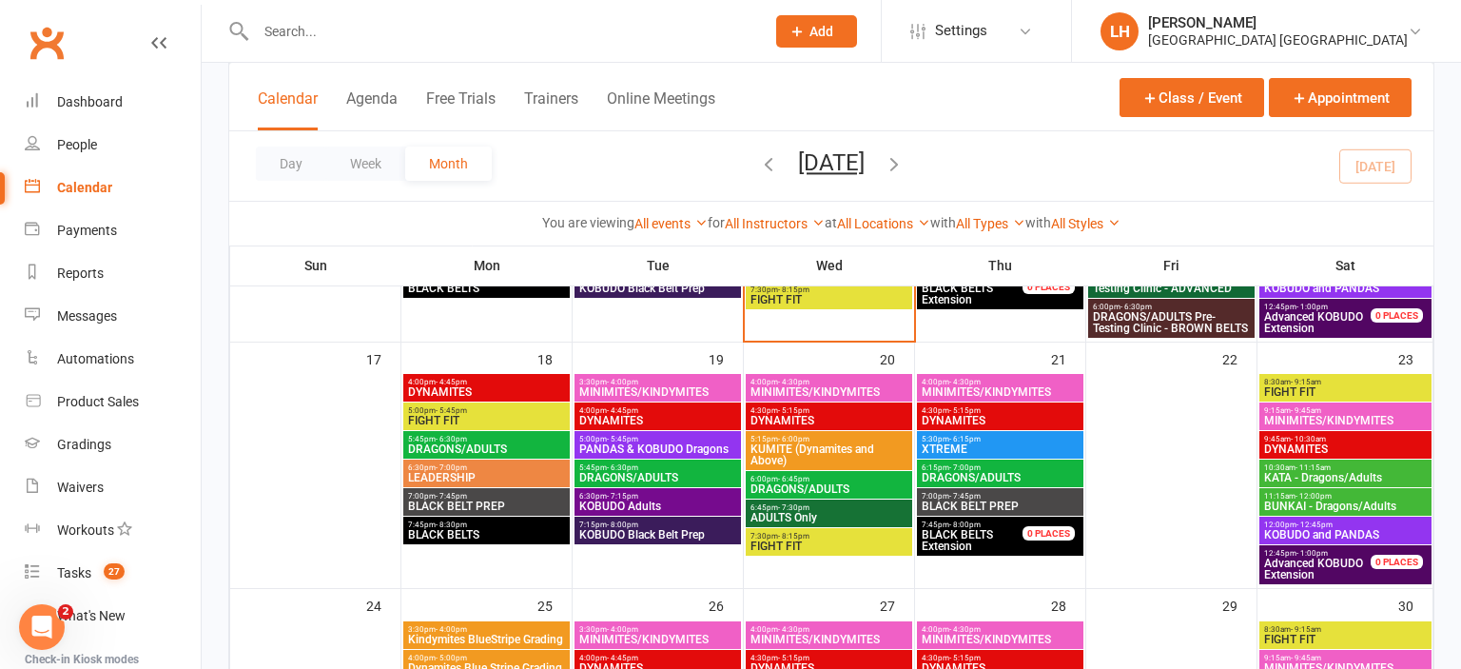
click at [975, 417] on span "DYNAMITES" at bounding box center [1000, 420] width 159 height 11
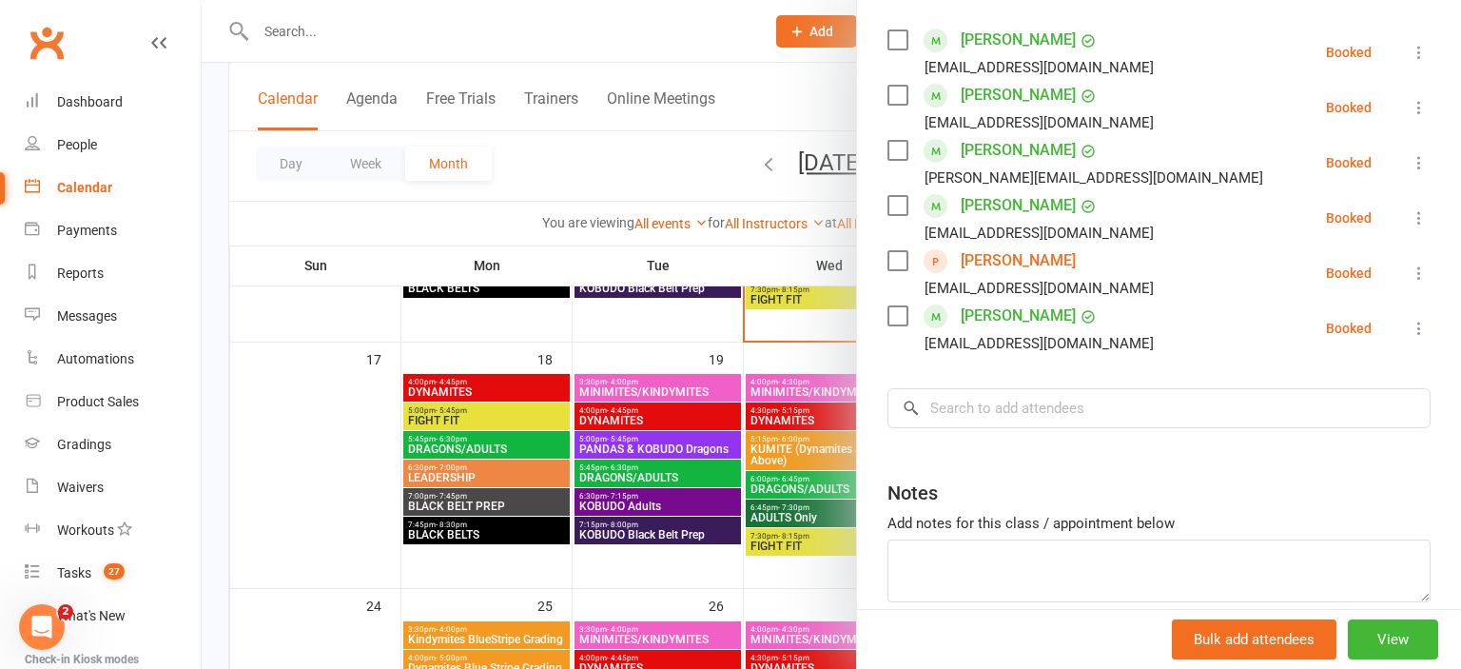
scroll to position [420, 0]
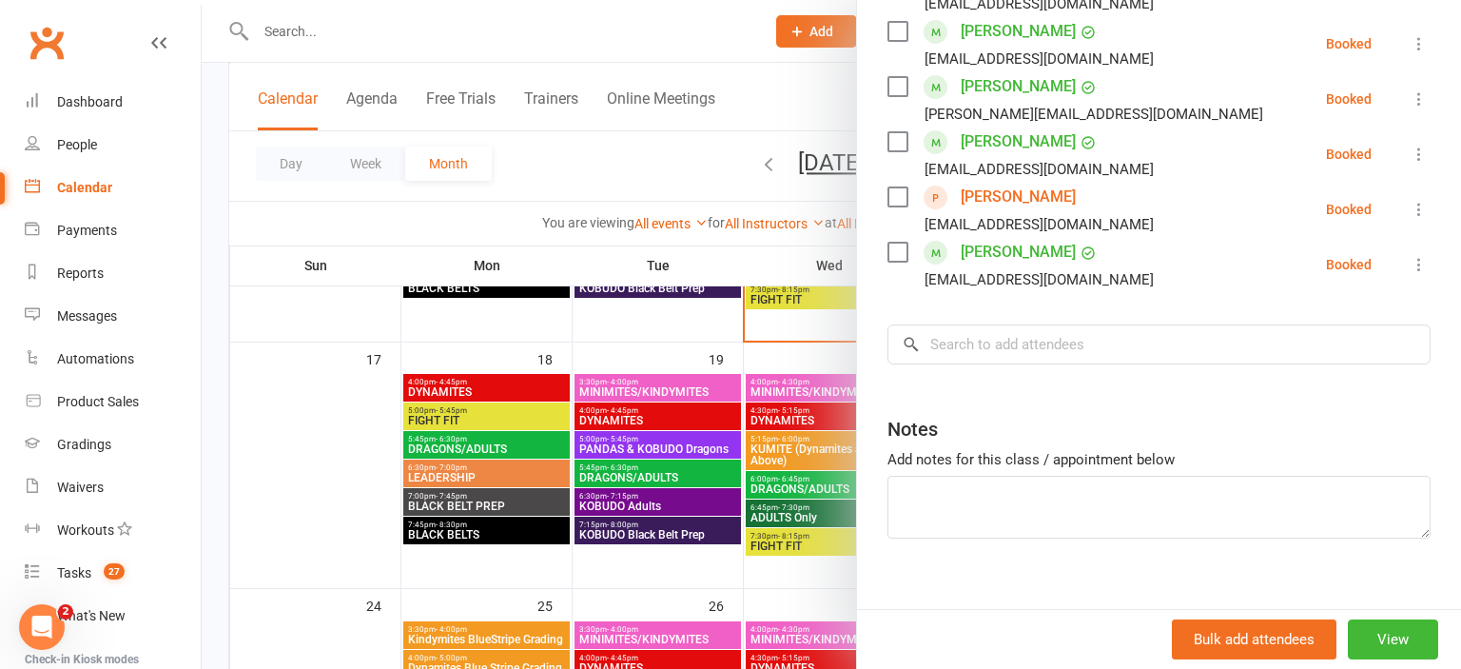
click at [691, 174] on div at bounding box center [831, 334] width 1259 height 669
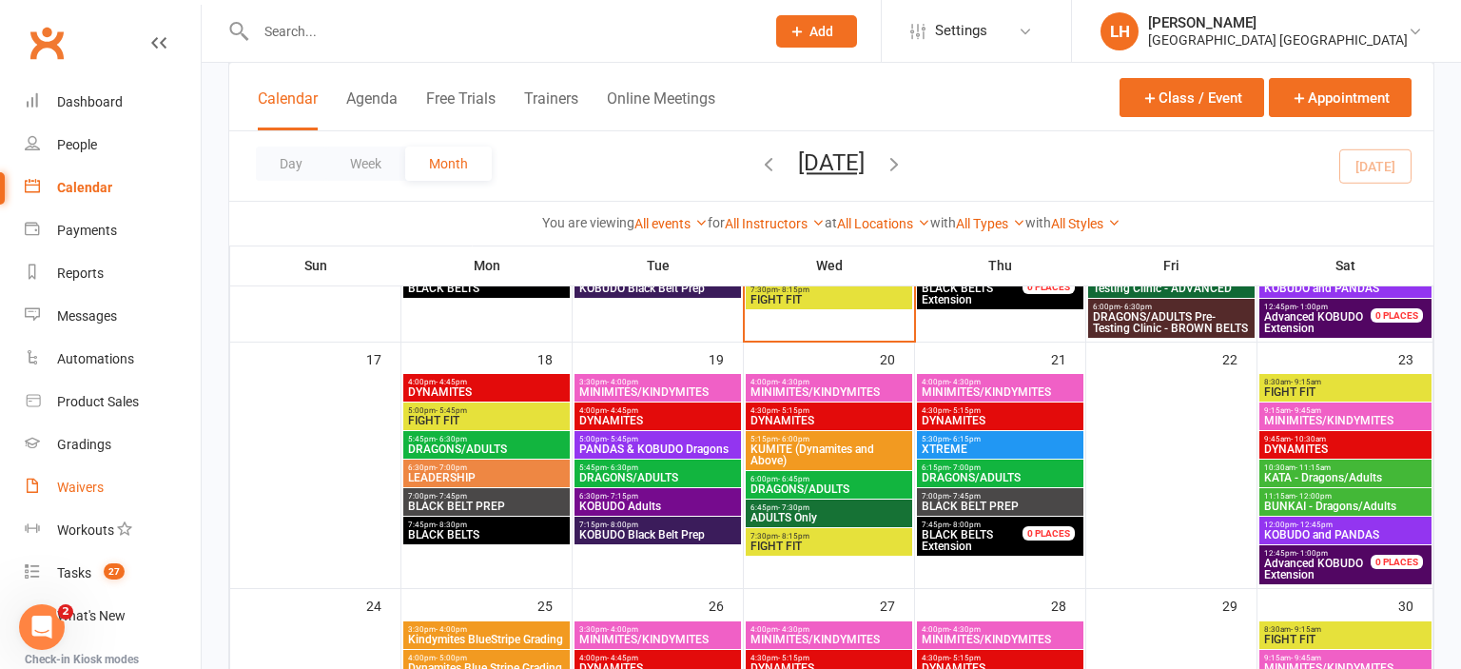
click at [88, 494] on div "Waivers" at bounding box center [80, 486] width 47 height 15
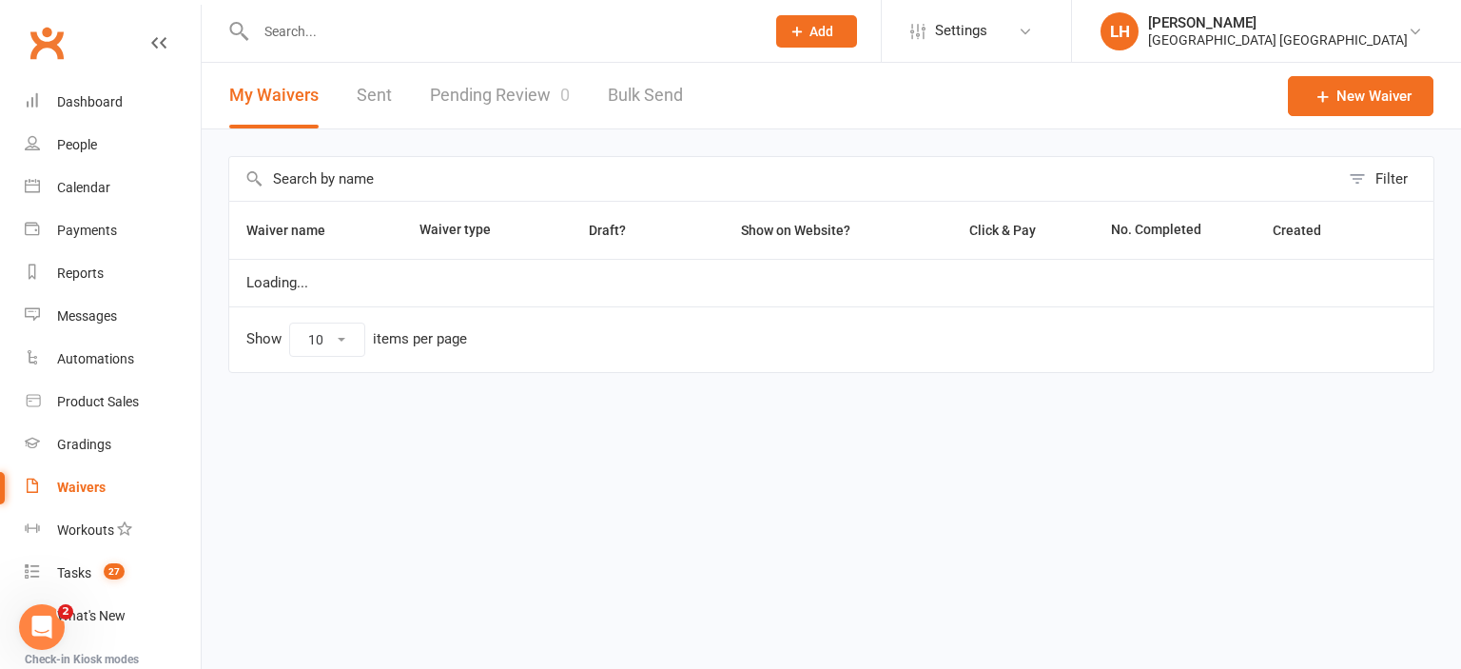
click at [508, 97] on link "Pending Review 0" at bounding box center [500, 96] width 140 height 66
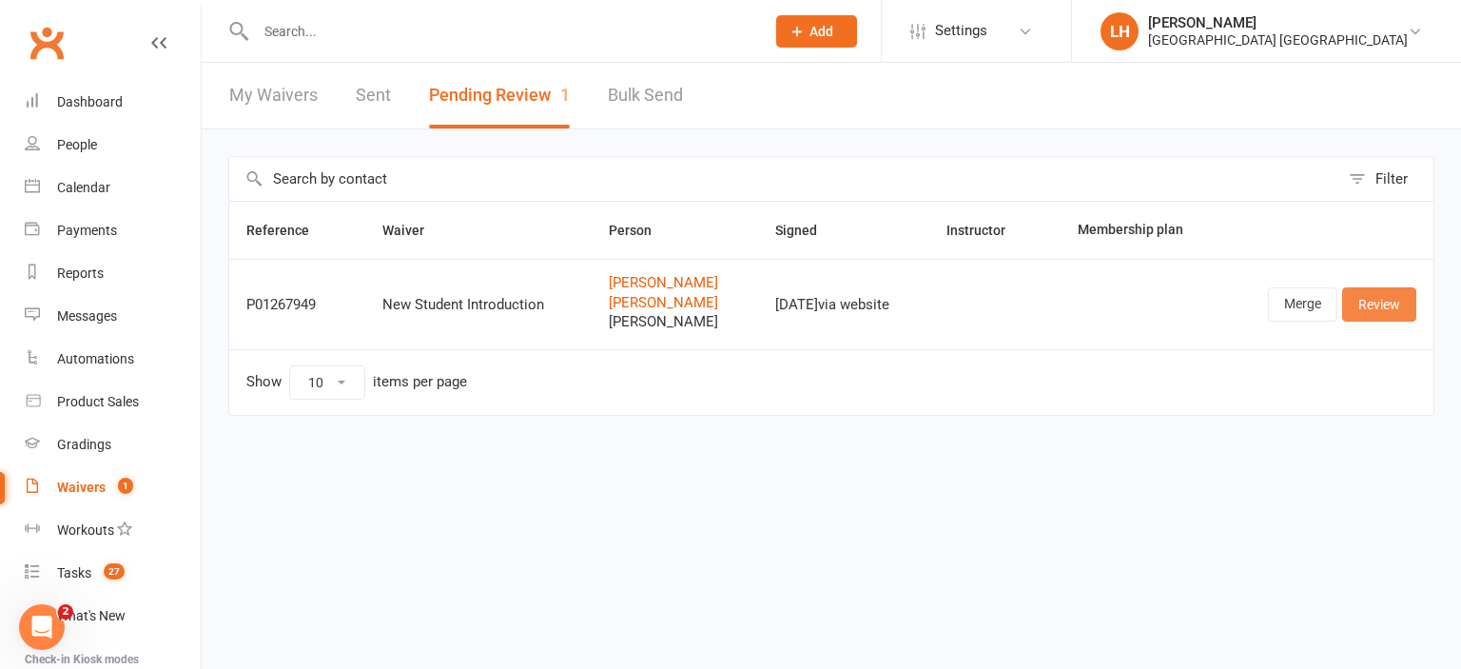
click at [1395, 304] on link "Review" at bounding box center [1379, 304] width 74 height 34
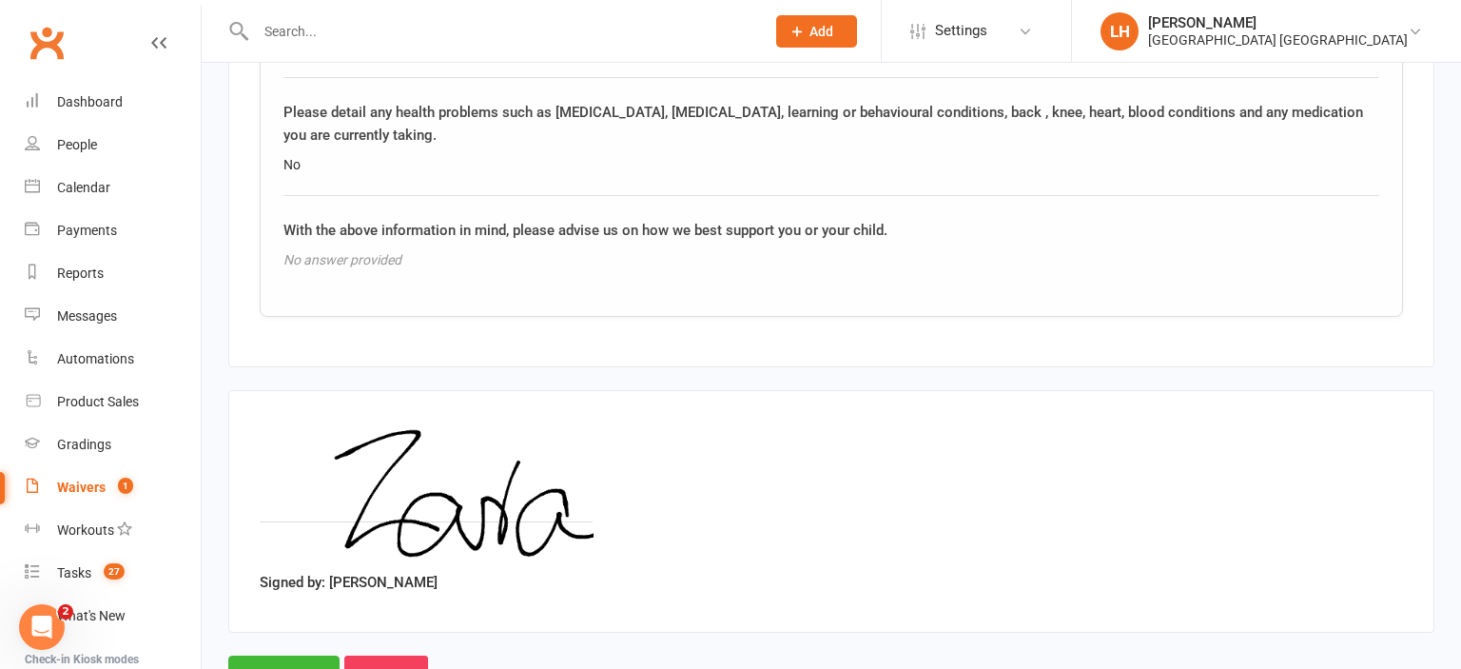
scroll to position [4095, 0]
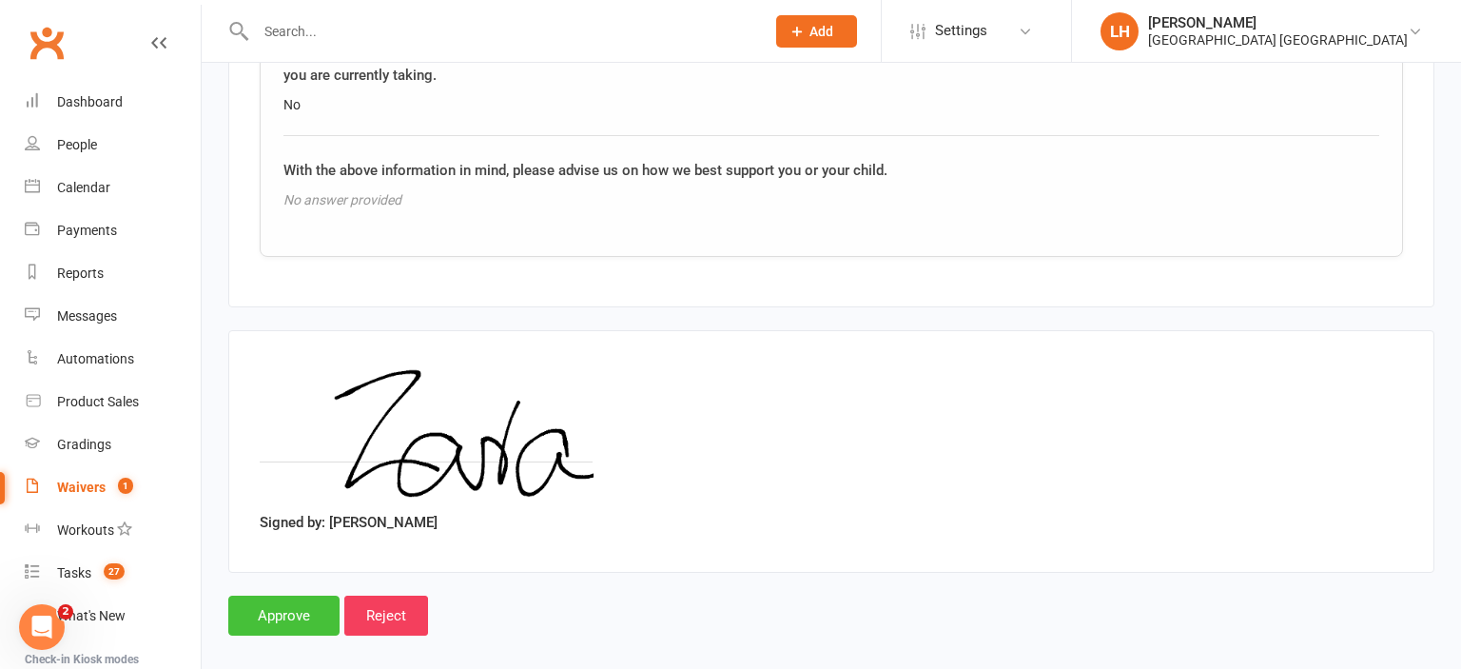
click at [295, 599] on input "Approve" at bounding box center [283, 615] width 111 height 40
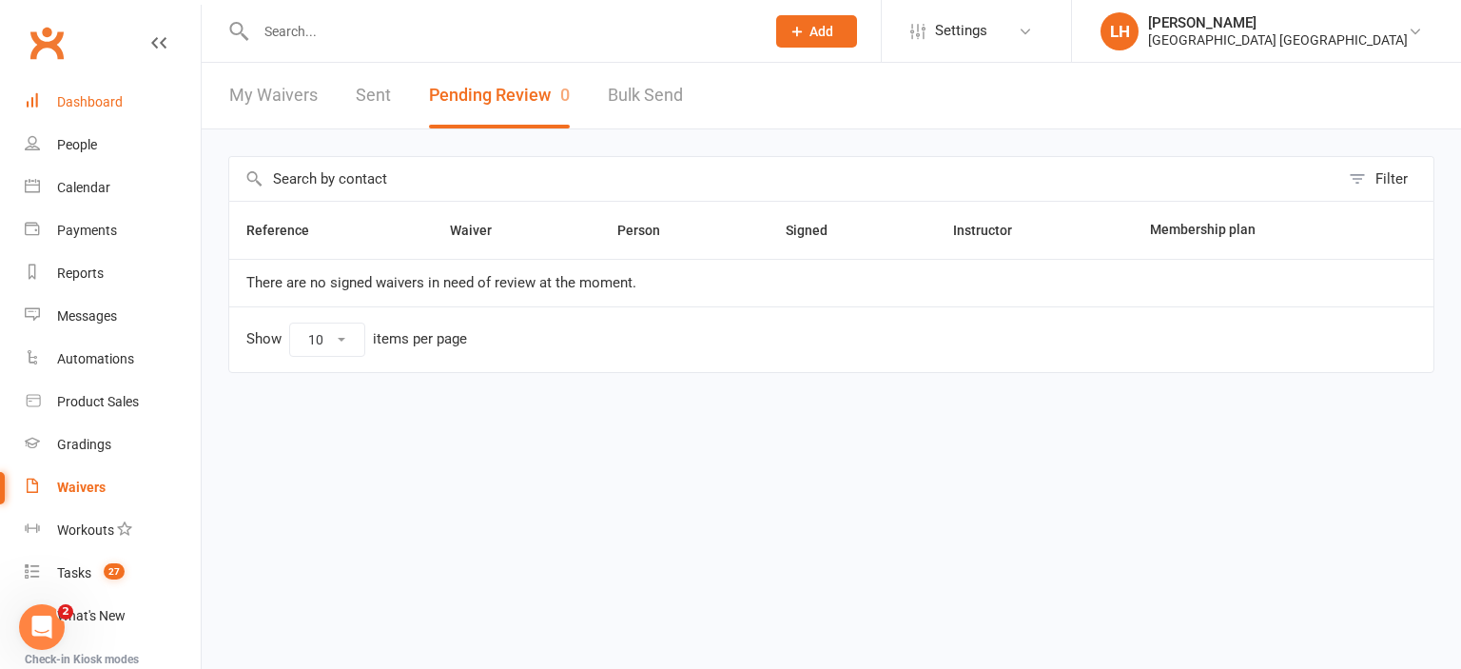
click at [89, 95] on div "Dashboard" at bounding box center [90, 101] width 66 height 15
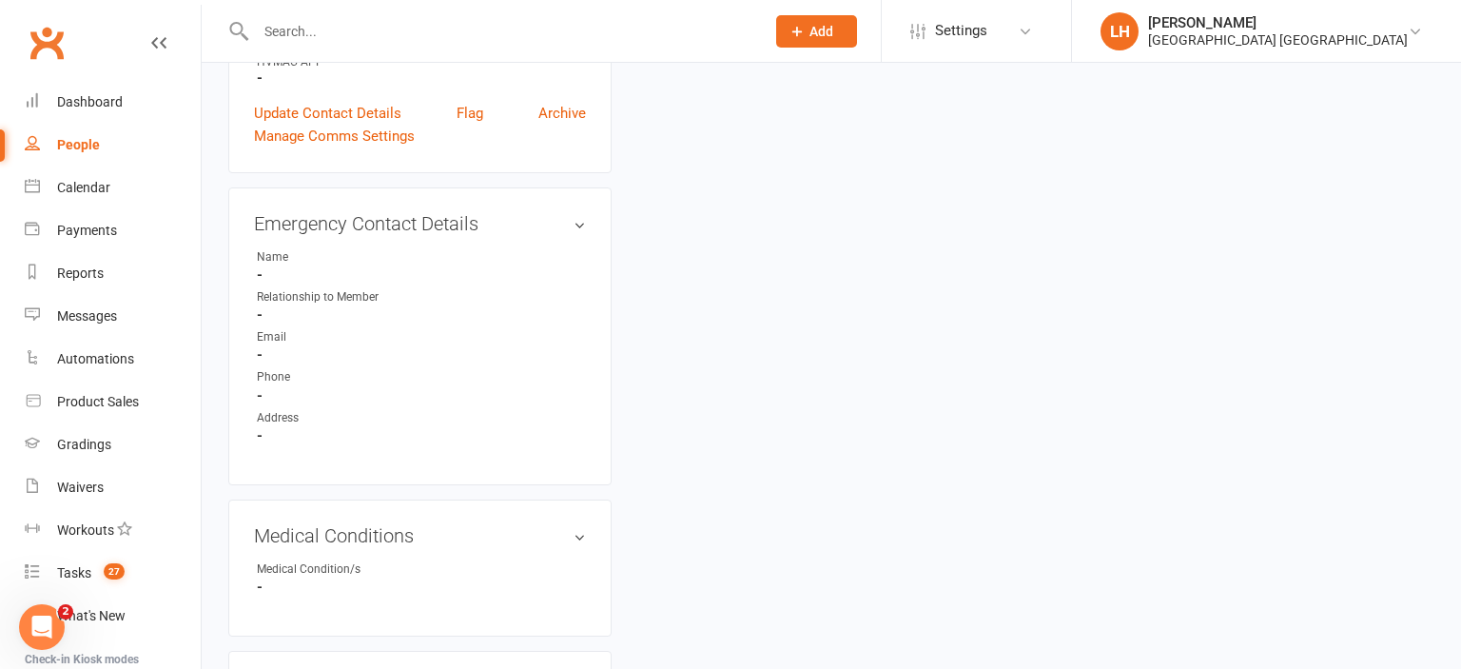
scroll to position [1005, 0]
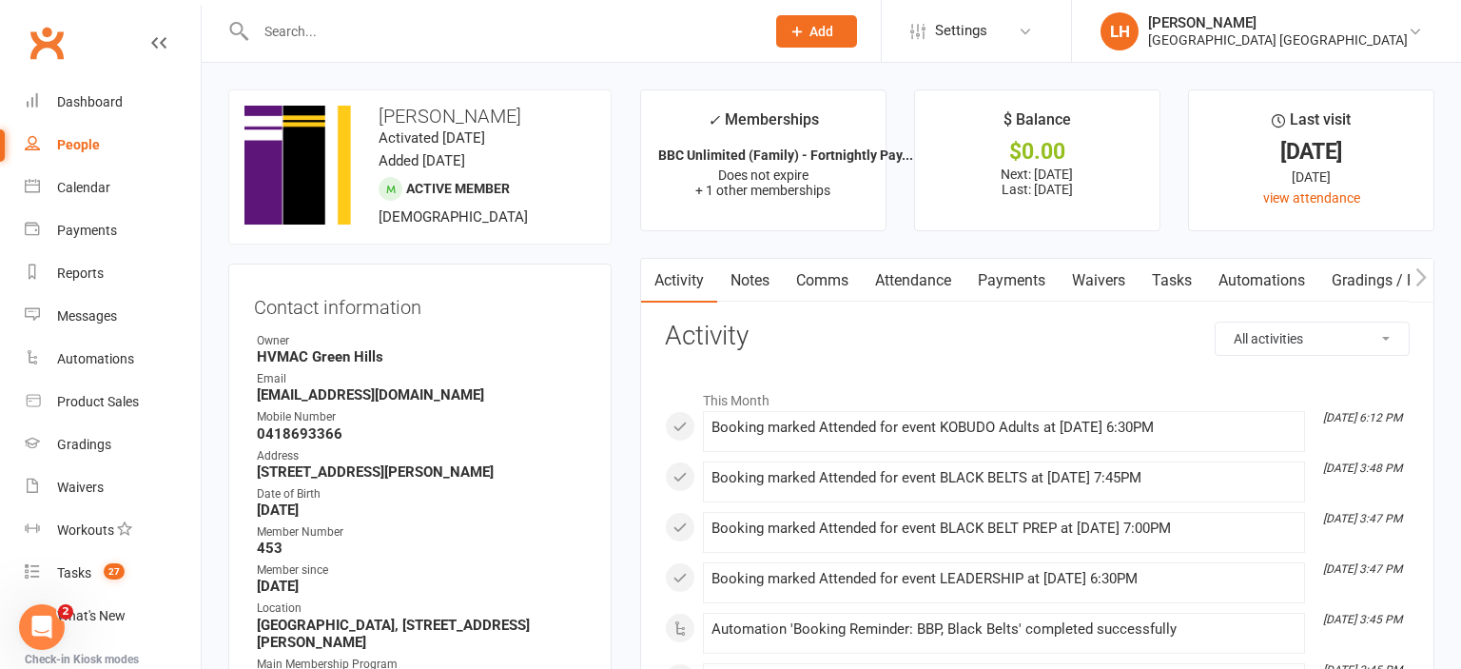
click at [1005, 282] on link "Payments" at bounding box center [1012, 281] width 94 height 44
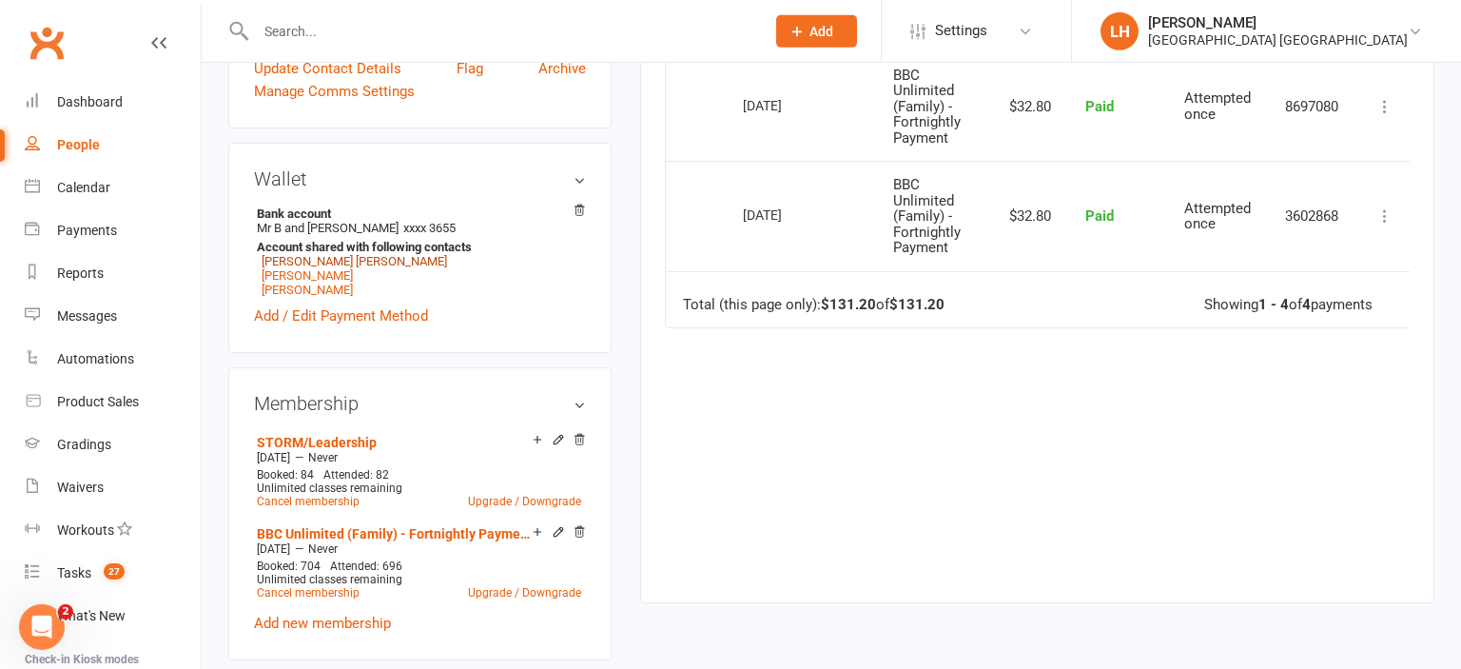
scroll to position [803, 0]
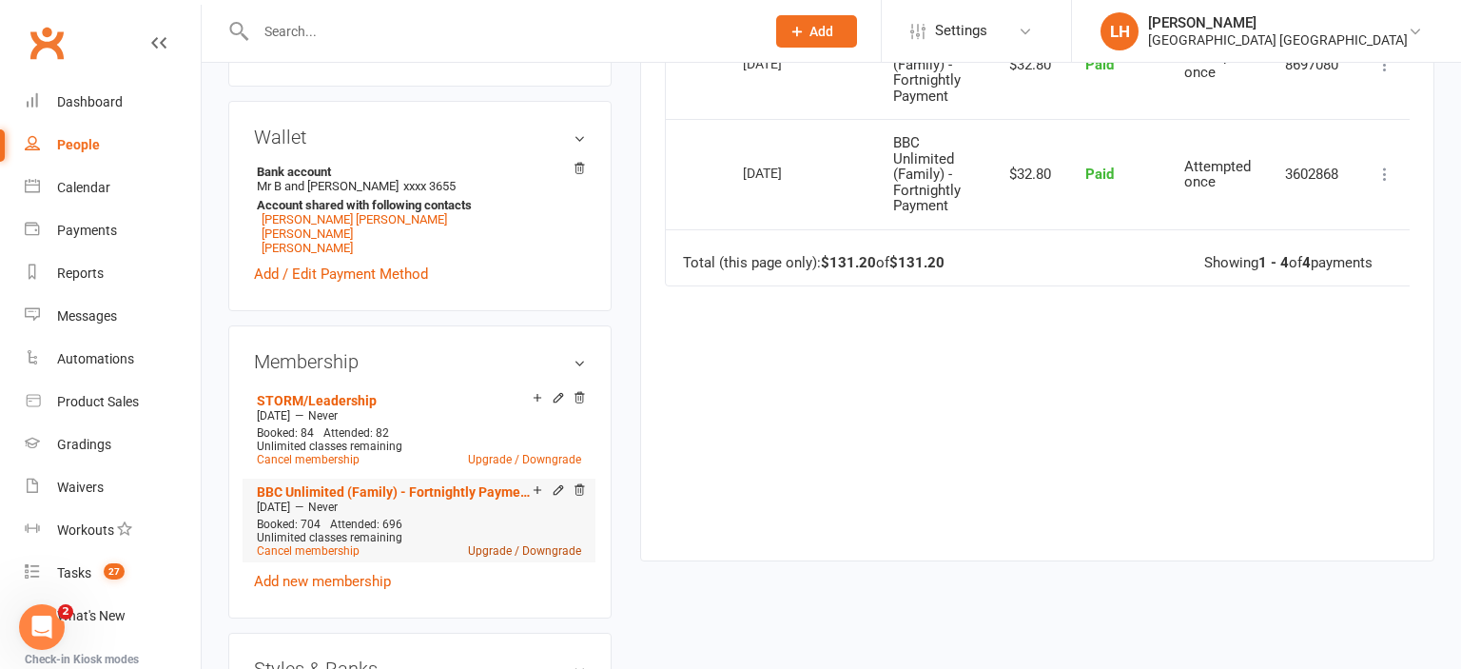
click at [512, 555] on link "Upgrade / Downgrade" at bounding box center [524, 550] width 113 height 13
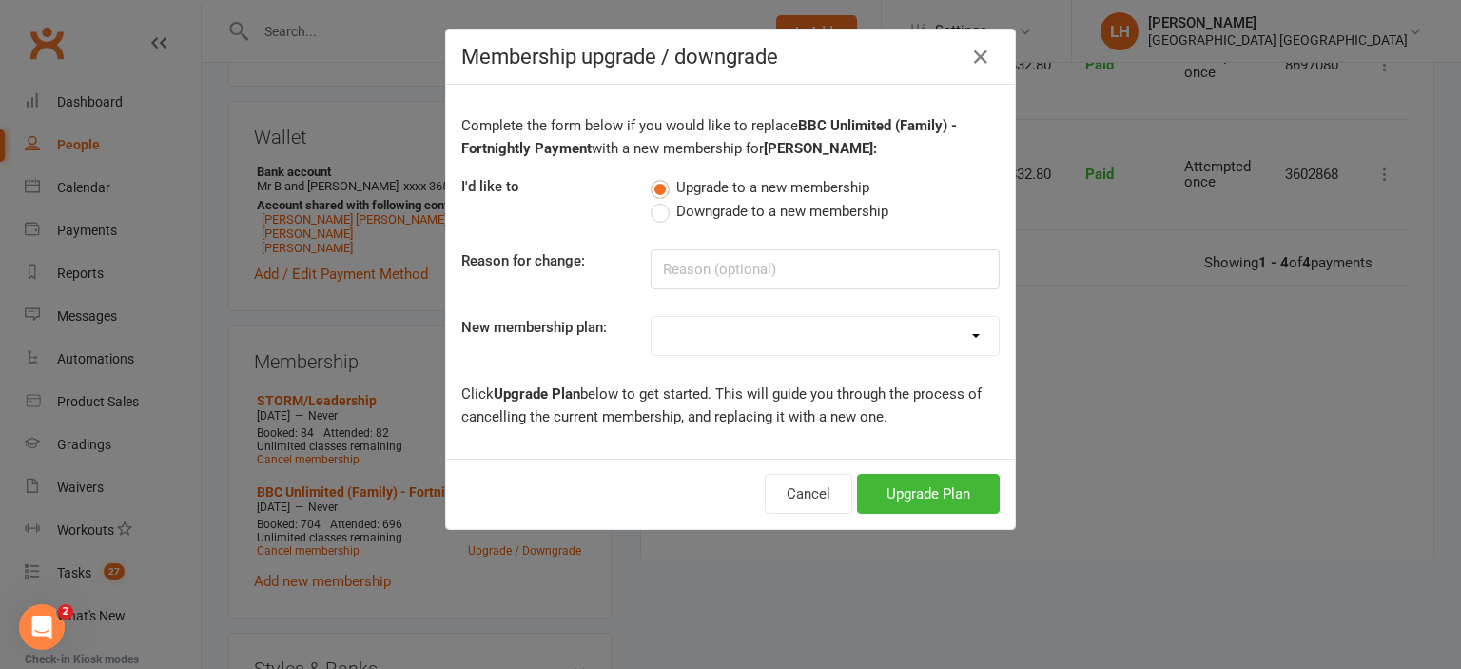
click at [713, 214] on span "Downgrade to a new membership" at bounding box center [782, 210] width 212 height 20
click at [663, 200] on input "Downgrade to a new membership" at bounding box center [657, 200] width 12 height 0
click at [710, 188] on span "Upgrade to a new membership" at bounding box center [772, 186] width 193 height 20
click at [663, 176] on input "Upgrade to a new membership" at bounding box center [657, 176] width 12 height 0
click at [726, 264] on input at bounding box center [825, 269] width 349 height 40
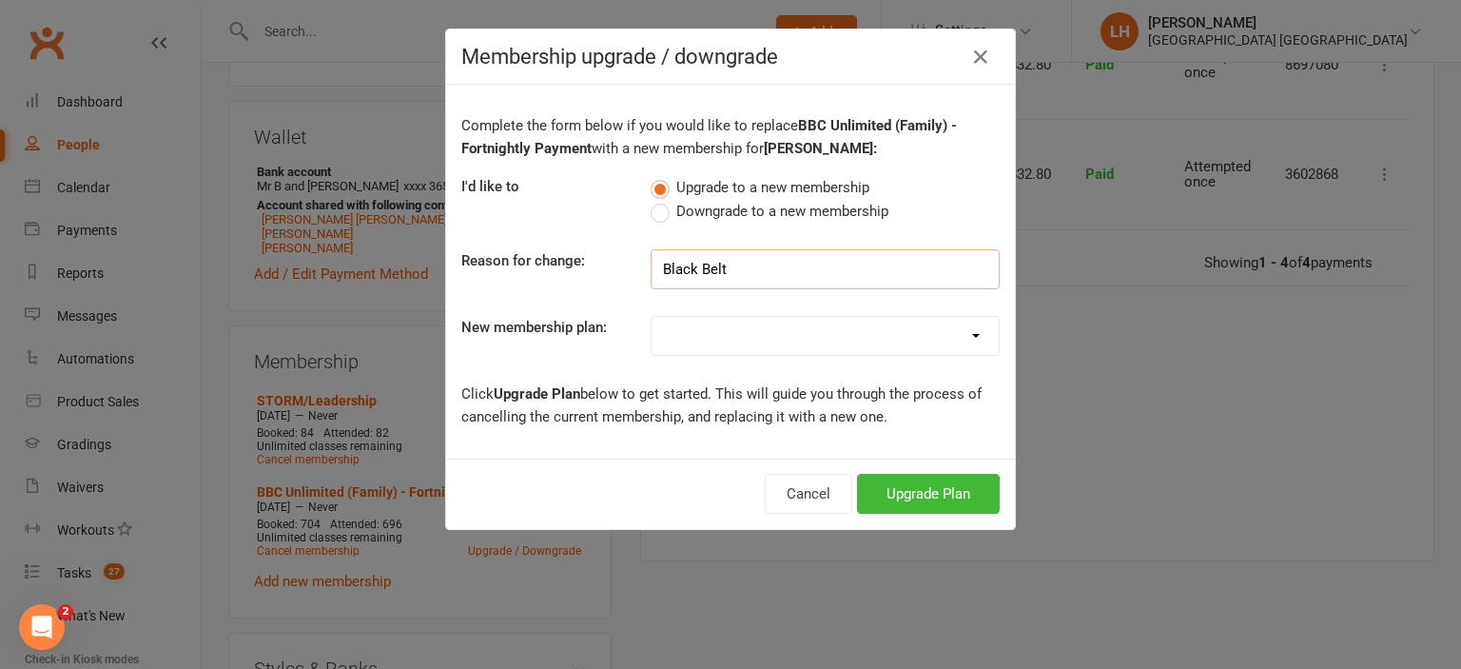
type input "Black Belt"
click at [652, 317] on select "Temporary Membership OFR BBC - Weekly OAW Kindymites/Minimites - Weekly Payment…" at bounding box center [825, 336] width 347 height 38
select select "14"
click option "Black Belt Weekly Payment" at bounding box center [0, 0] width 0 height 0
click at [1134, 469] on div "Membership upgrade / downgrade Complete the form below if you would like to rep…" at bounding box center [730, 334] width 1461 height 669
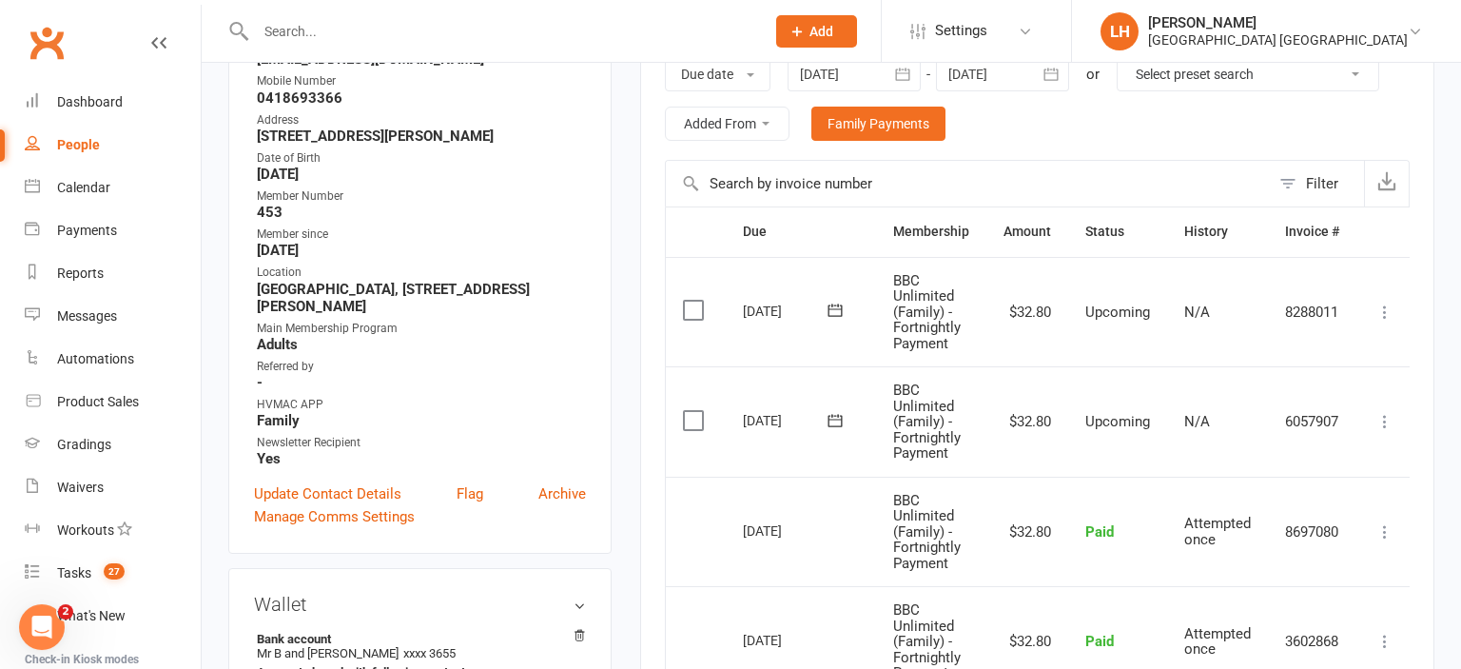
scroll to position [301, 0]
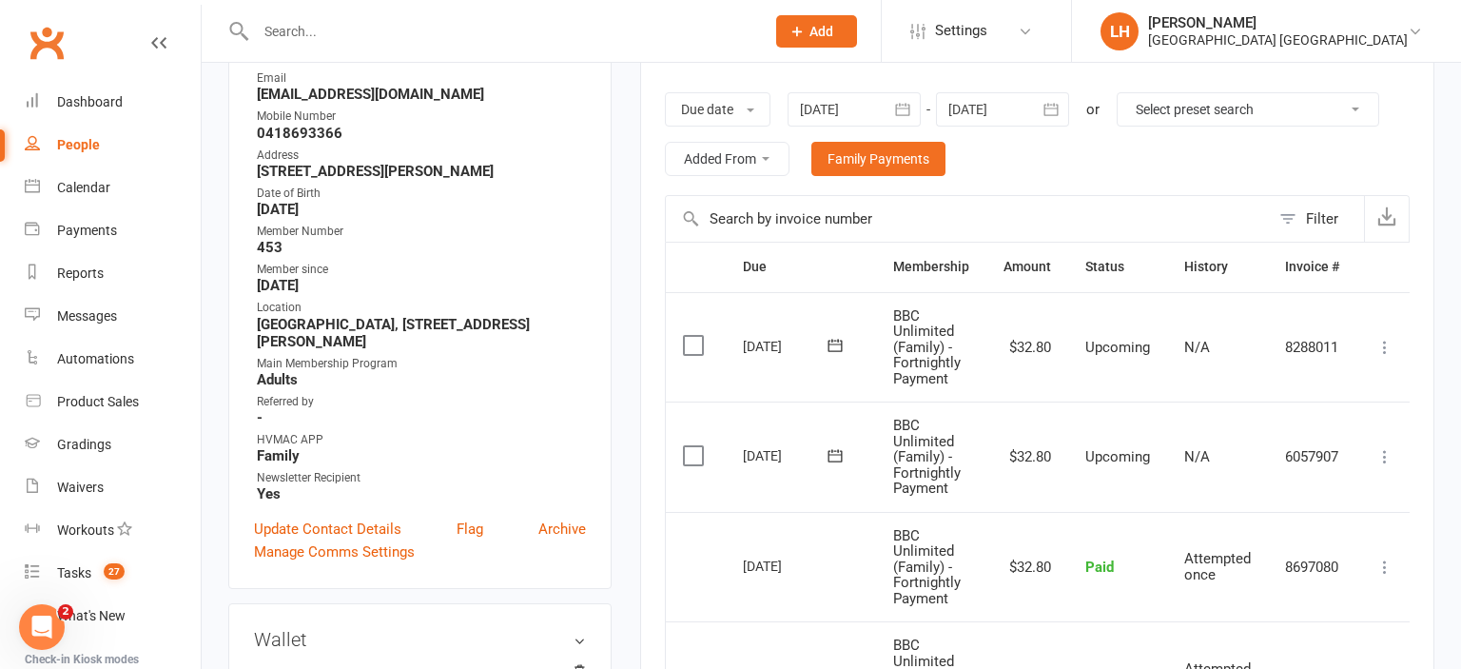
click at [904, 106] on icon "button" at bounding box center [902, 109] width 19 height 19
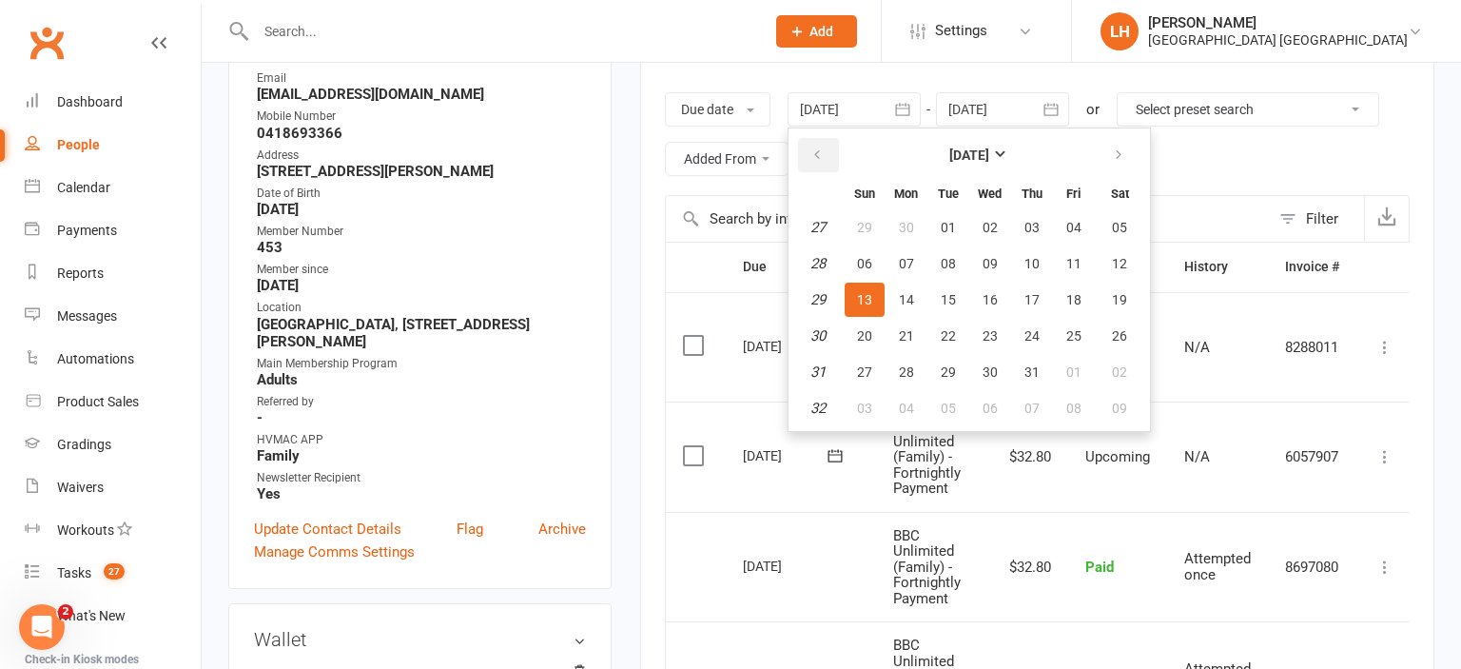
click at [809, 152] on button "button" at bounding box center [818, 155] width 41 height 34
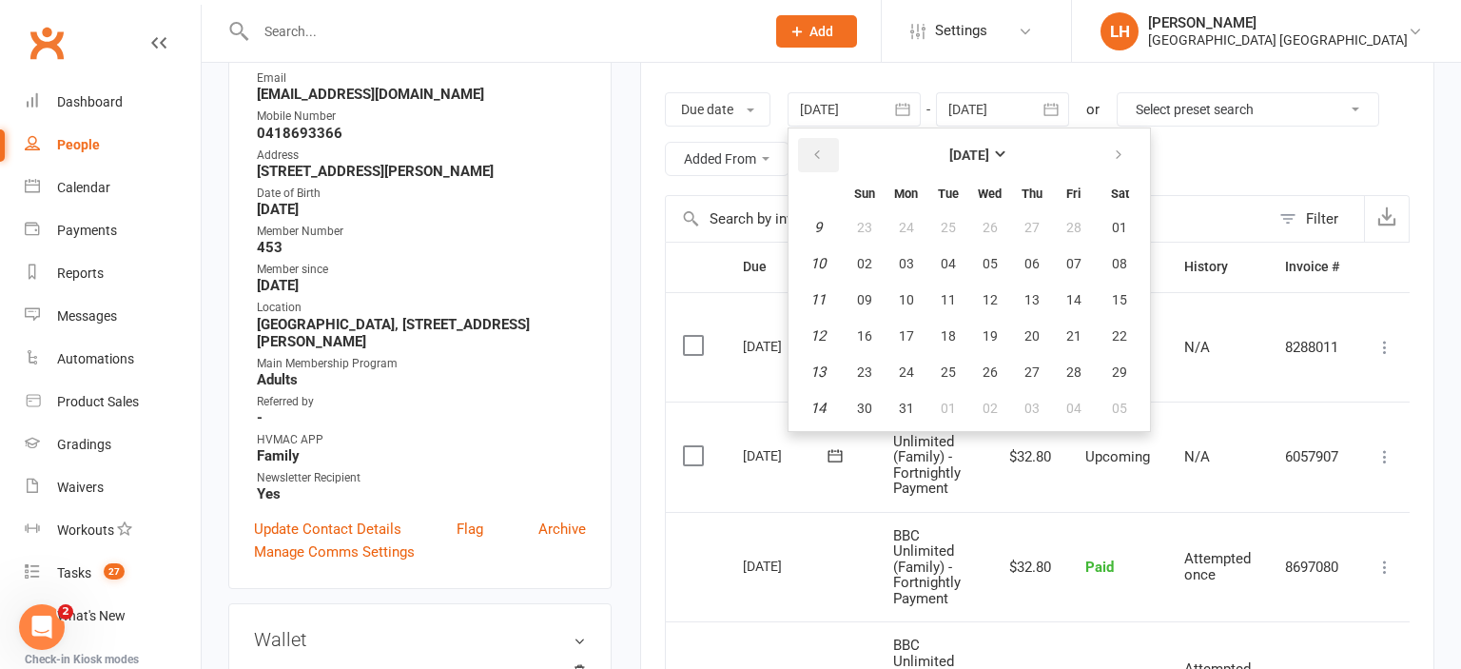
click at [809, 152] on button "button" at bounding box center [818, 155] width 41 height 34
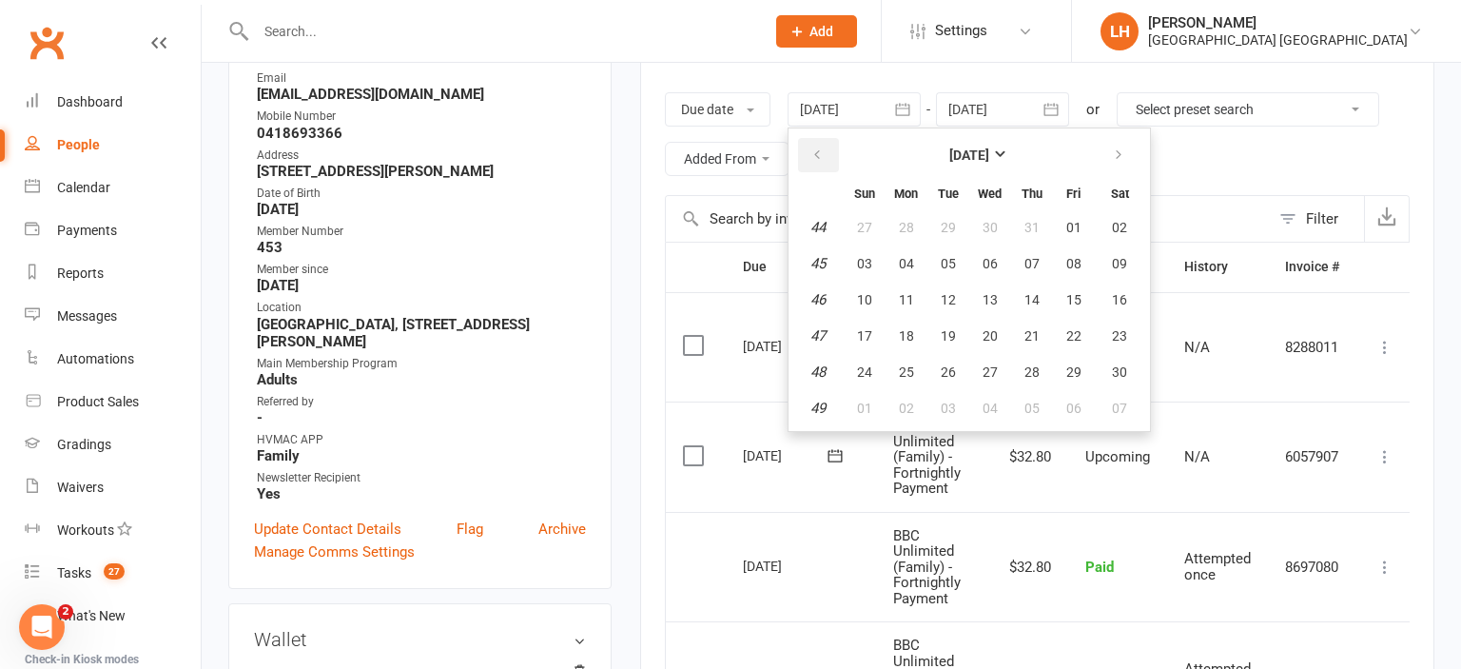
click at [809, 152] on button "button" at bounding box center [818, 155] width 41 height 34
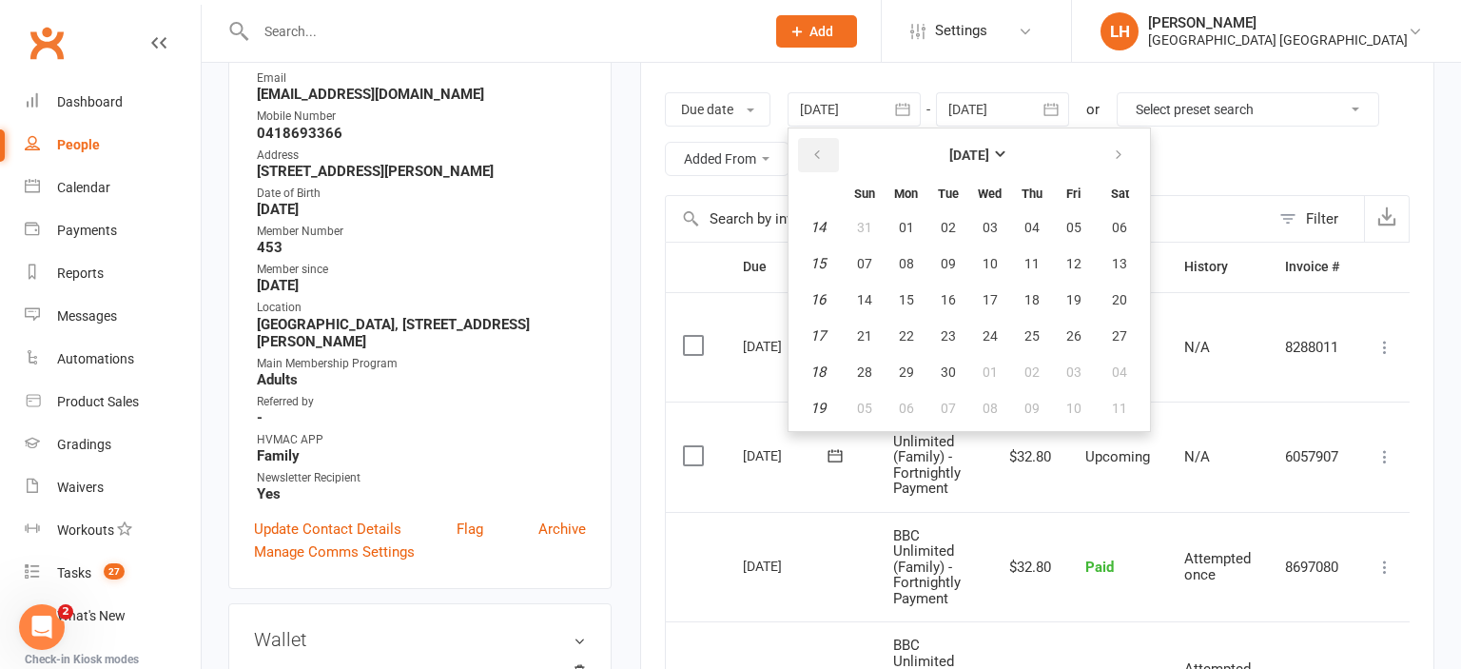
click at [809, 152] on button "button" at bounding box center [818, 155] width 41 height 34
click at [812, 152] on button "button" at bounding box center [818, 155] width 41 height 34
click at [852, 226] on button "31" at bounding box center [865, 227] width 40 height 34
type input "[DATE]"
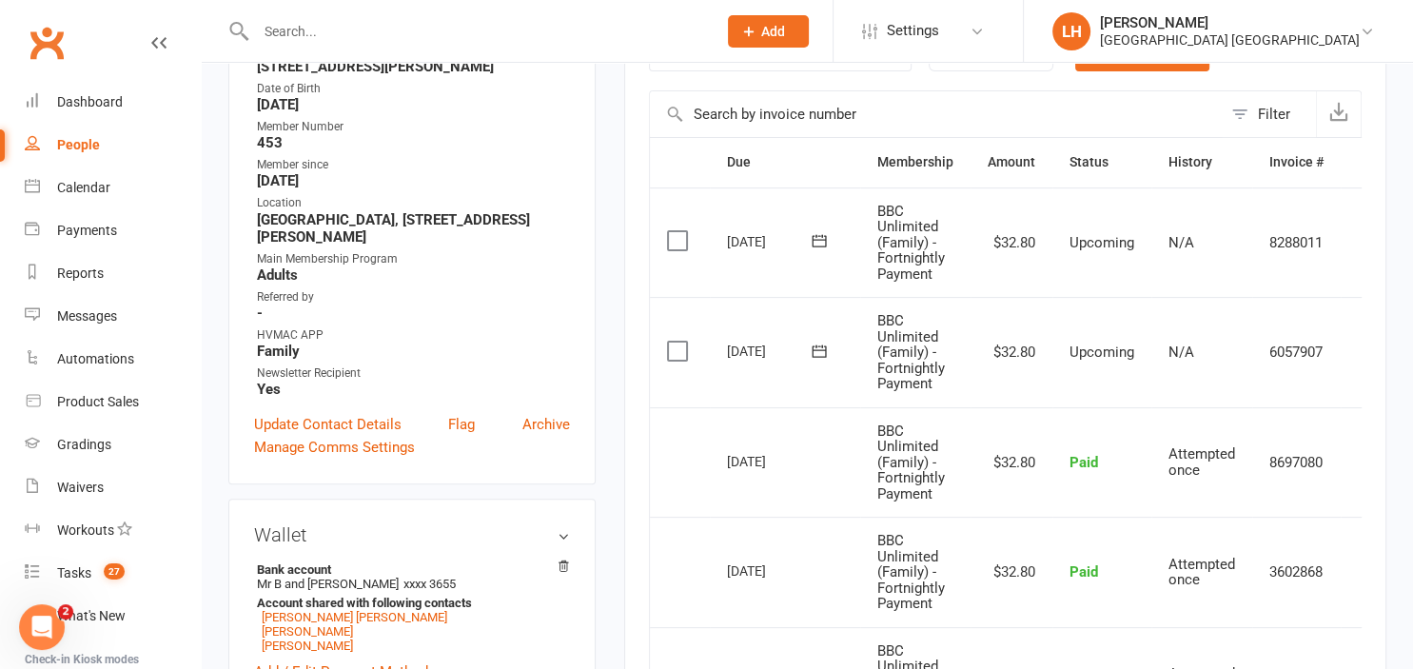
scroll to position [0, 0]
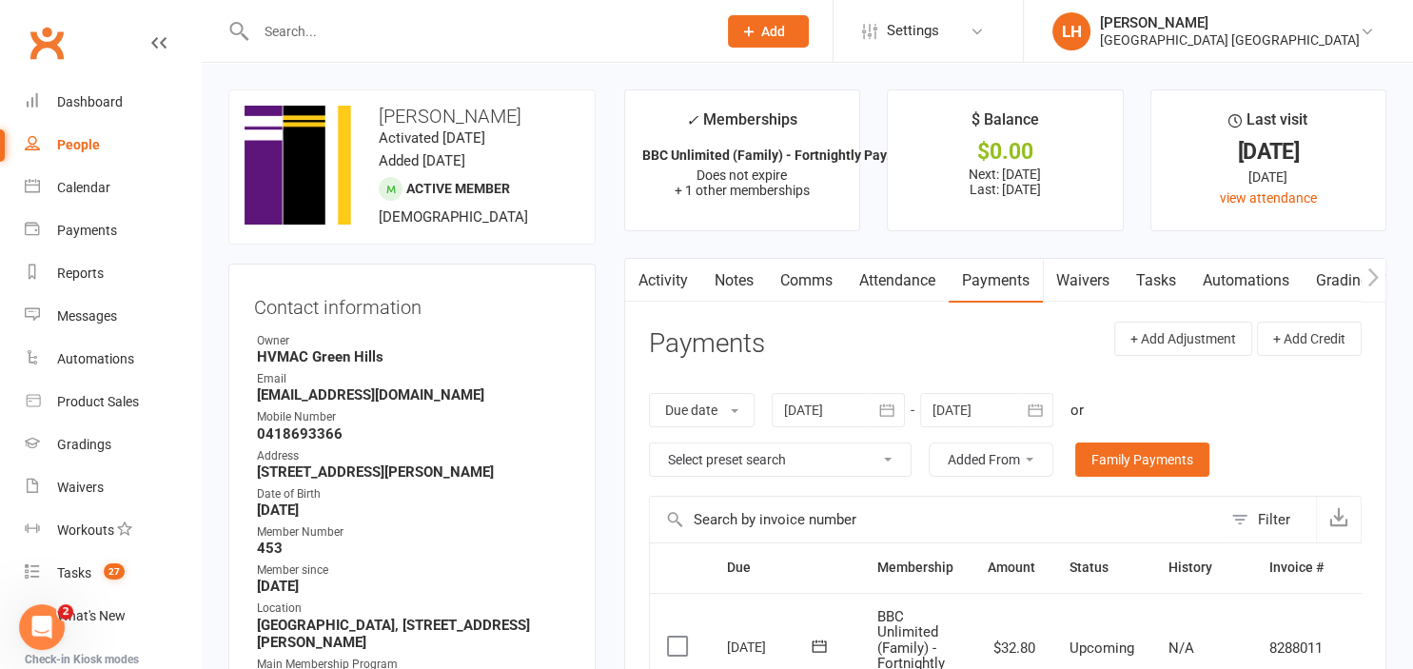
click at [538, 124] on h3 "[PERSON_NAME]" at bounding box center [411, 116] width 335 height 21
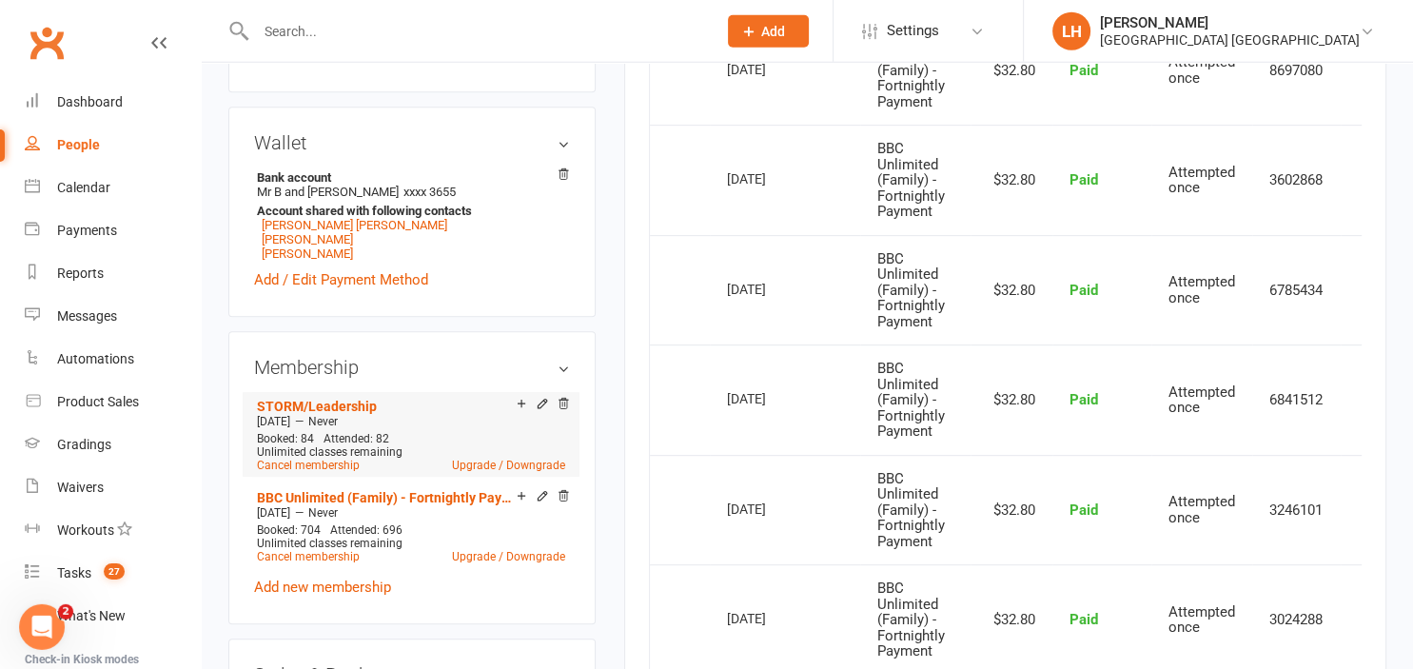
scroll to position [803, 0]
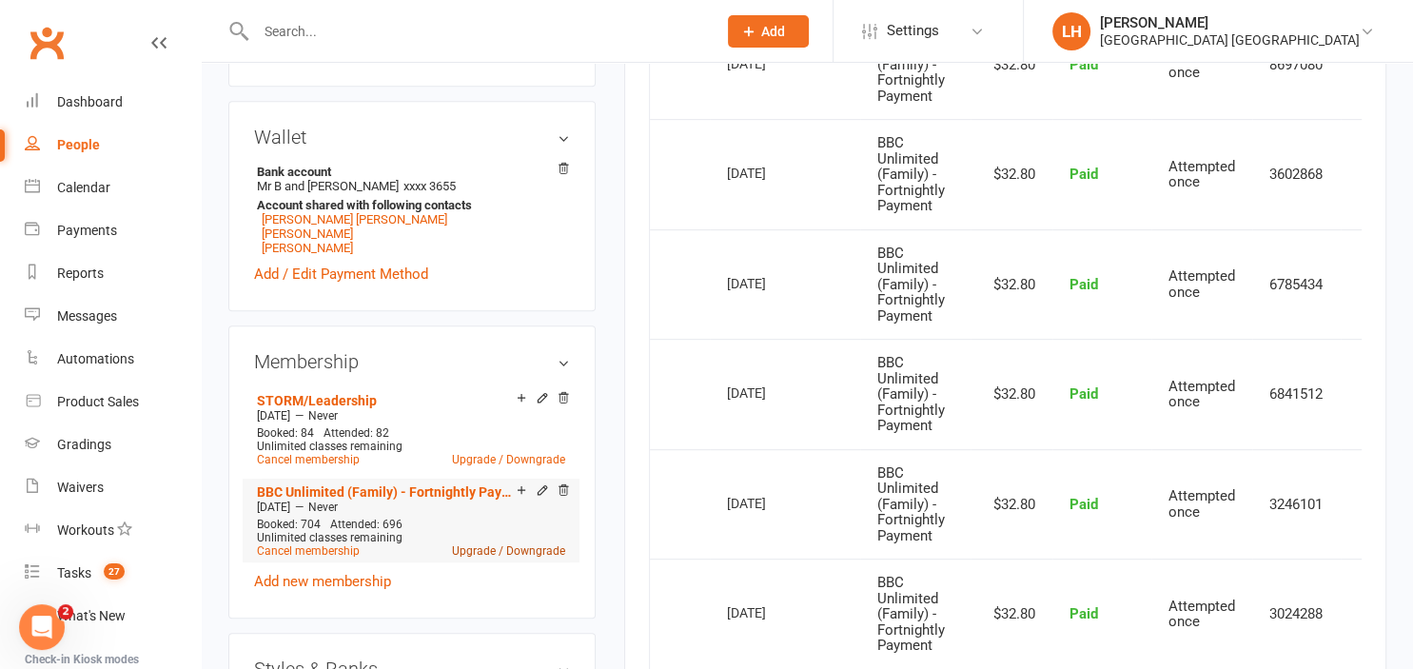
click at [532, 556] on link "Upgrade / Downgrade" at bounding box center [508, 550] width 113 height 13
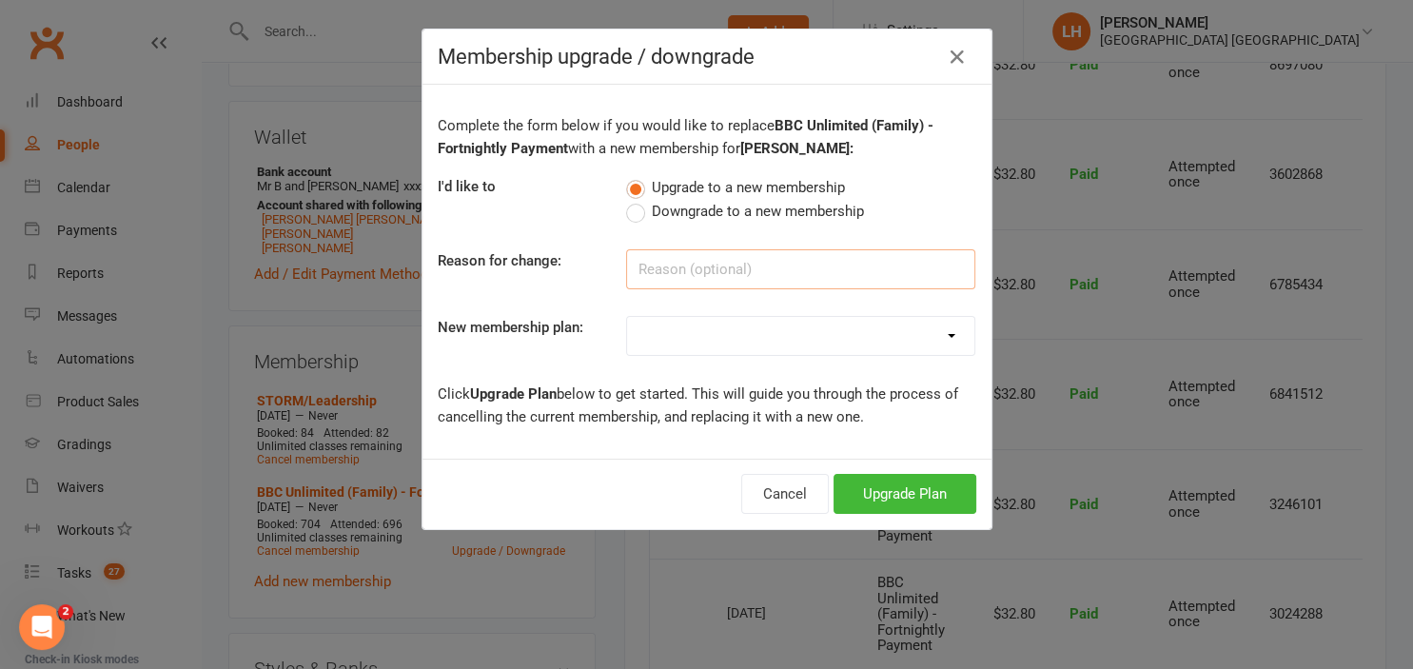
click at [713, 264] on input at bounding box center [800, 269] width 349 height 40
type input "Employee"
click at [627, 317] on select "Temporary Membership OFR BBC - Weekly OAW Kindymites/Minimites - Weekly Payment…" at bounding box center [800, 336] width 347 height 38
select select "32"
click option "Employee Membership" at bounding box center [0, 0] width 0 height 0
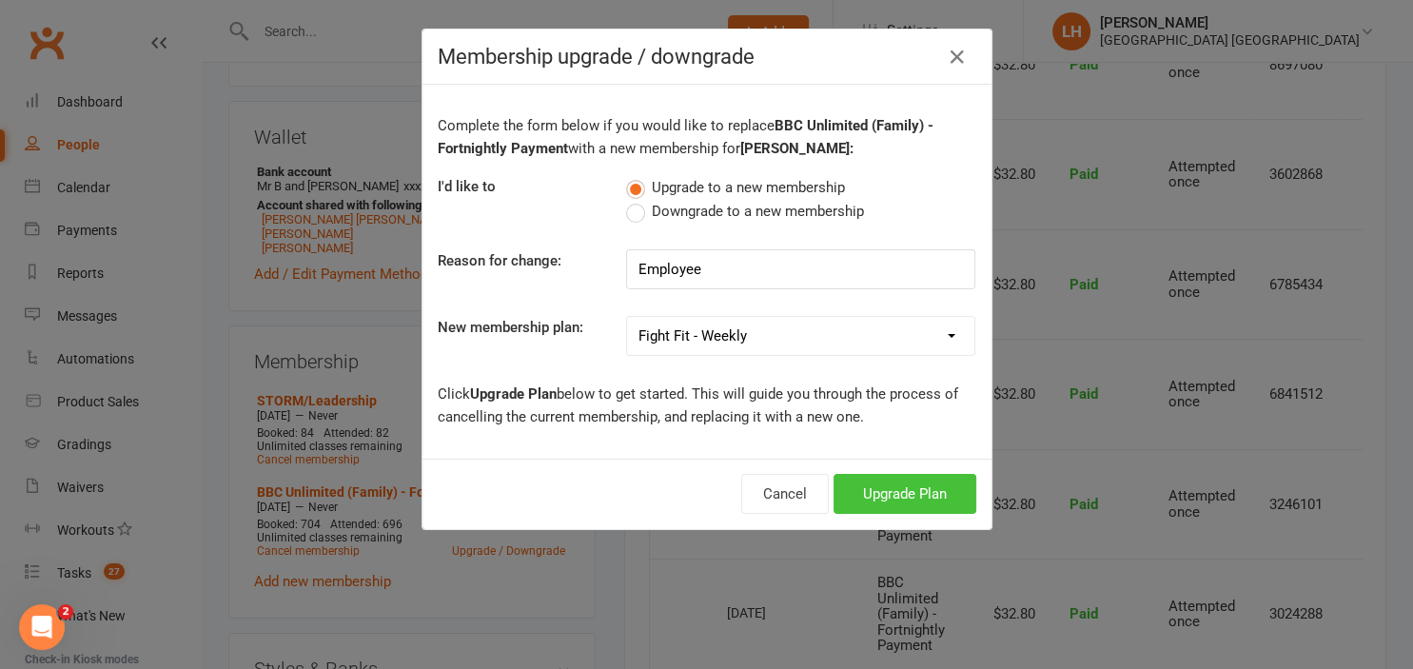
click at [877, 490] on button "Upgrade Plan" at bounding box center [904, 494] width 143 height 40
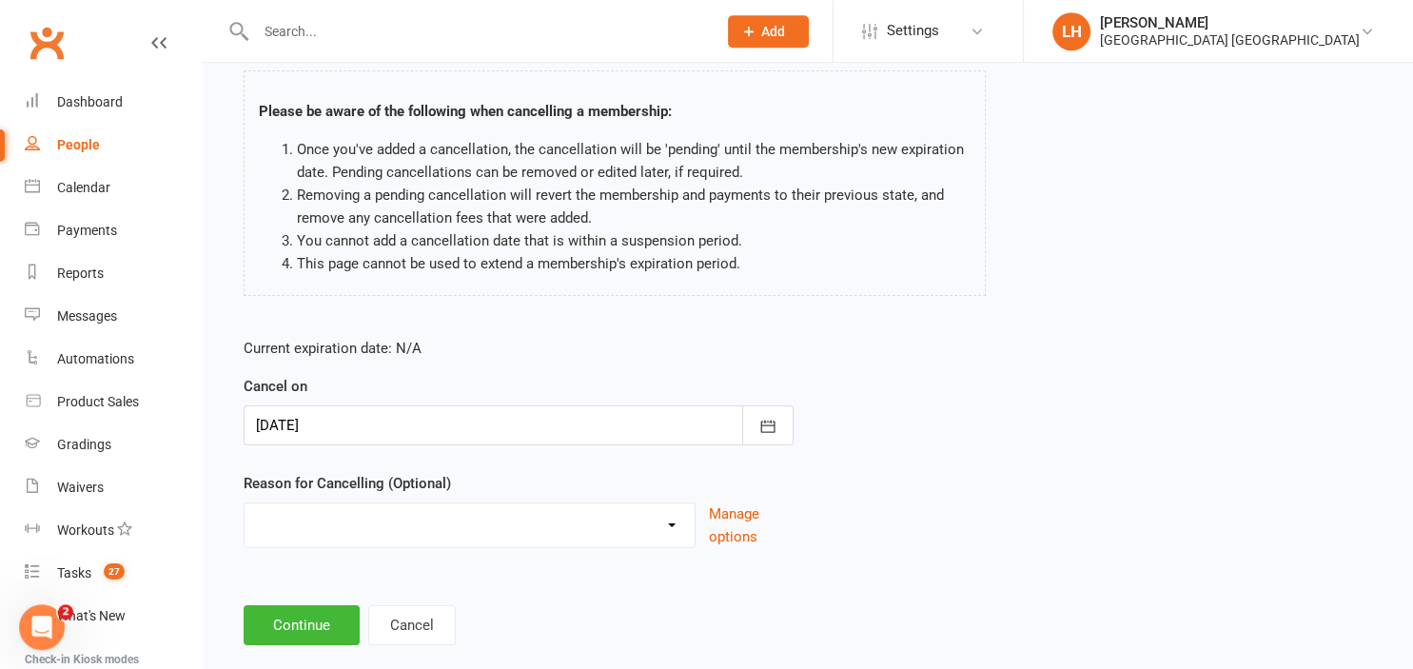
scroll to position [150, 0]
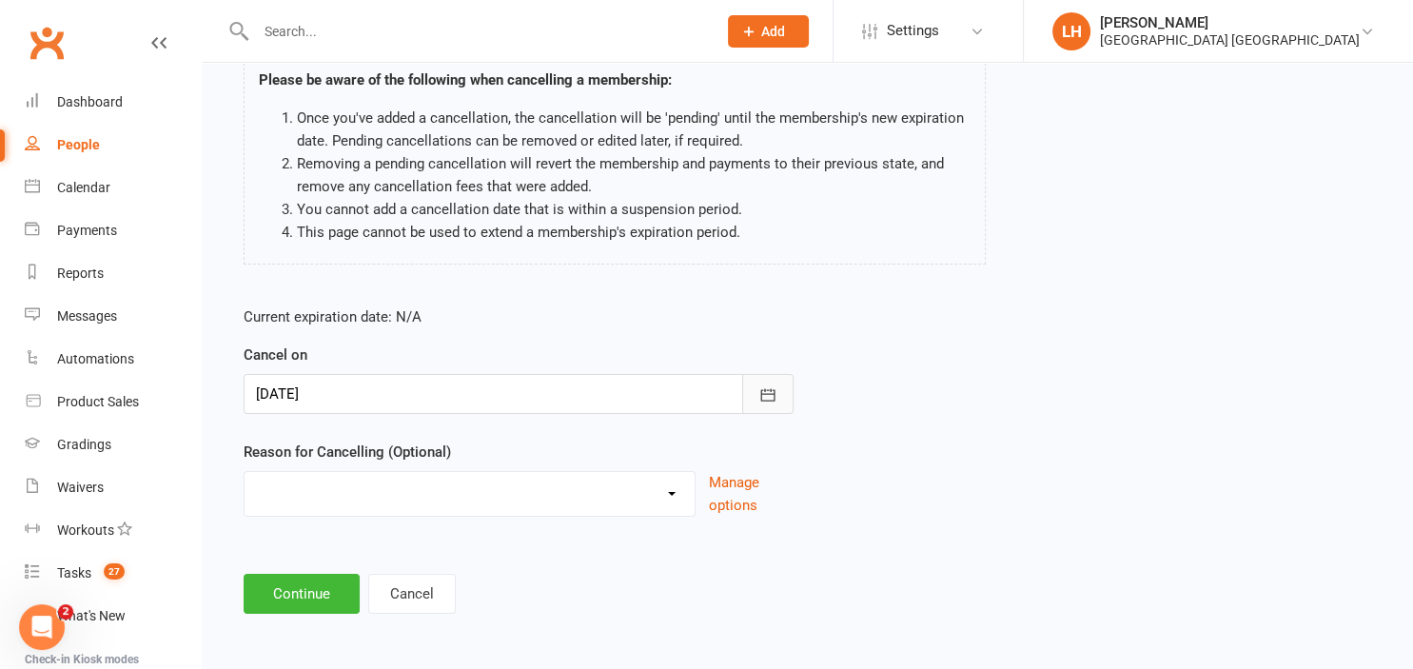
click at [752, 406] on button "button" at bounding box center [767, 394] width 51 height 40
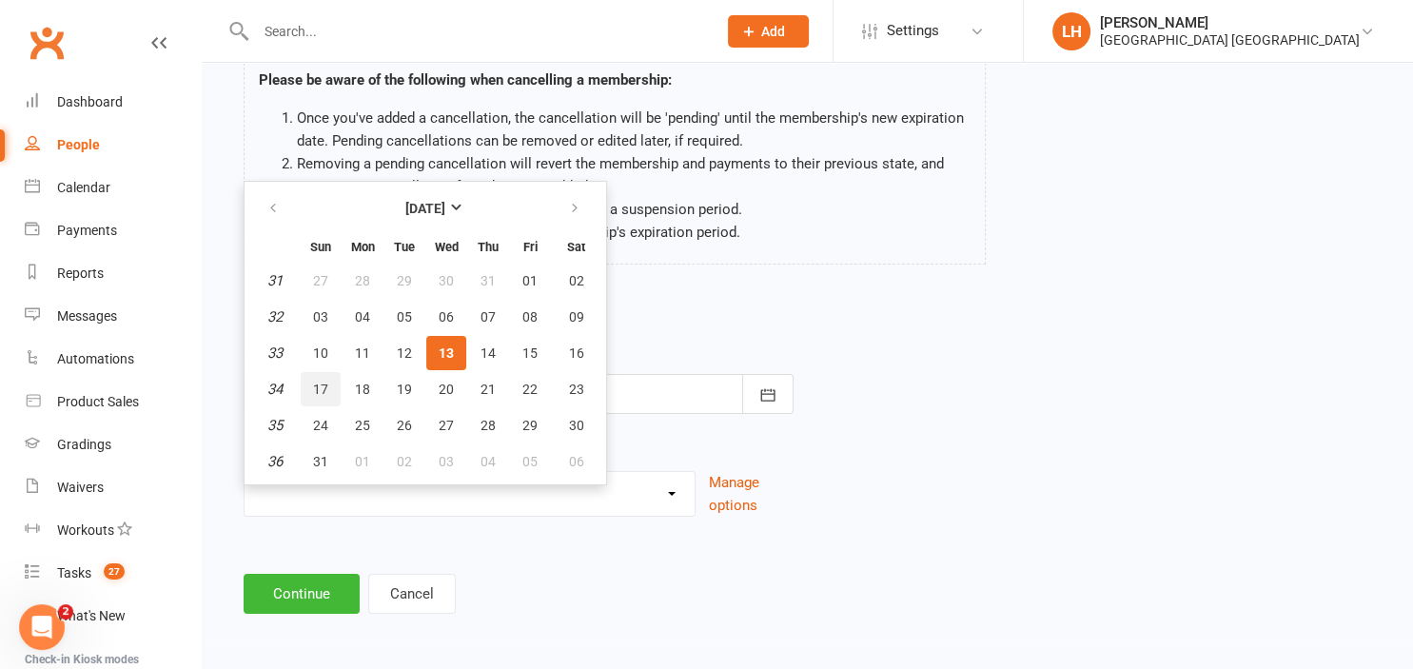
click at [322, 390] on span "17" at bounding box center [320, 388] width 15 height 15
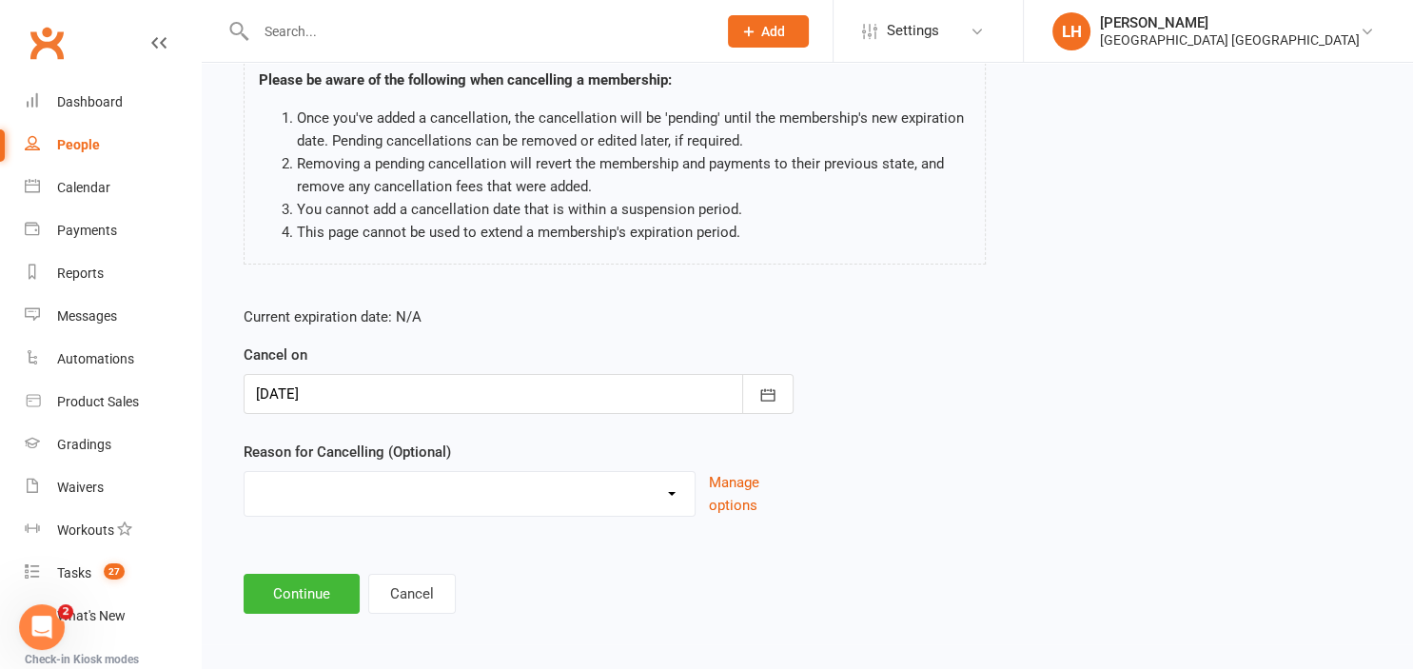
click at [244, 472] on select "Changing Membership plan Failed Payments family/work Holiday Injury Lost Intere…" at bounding box center [469, 491] width 450 height 38
click at [766, 390] on icon "button" at bounding box center [767, 394] width 19 height 19
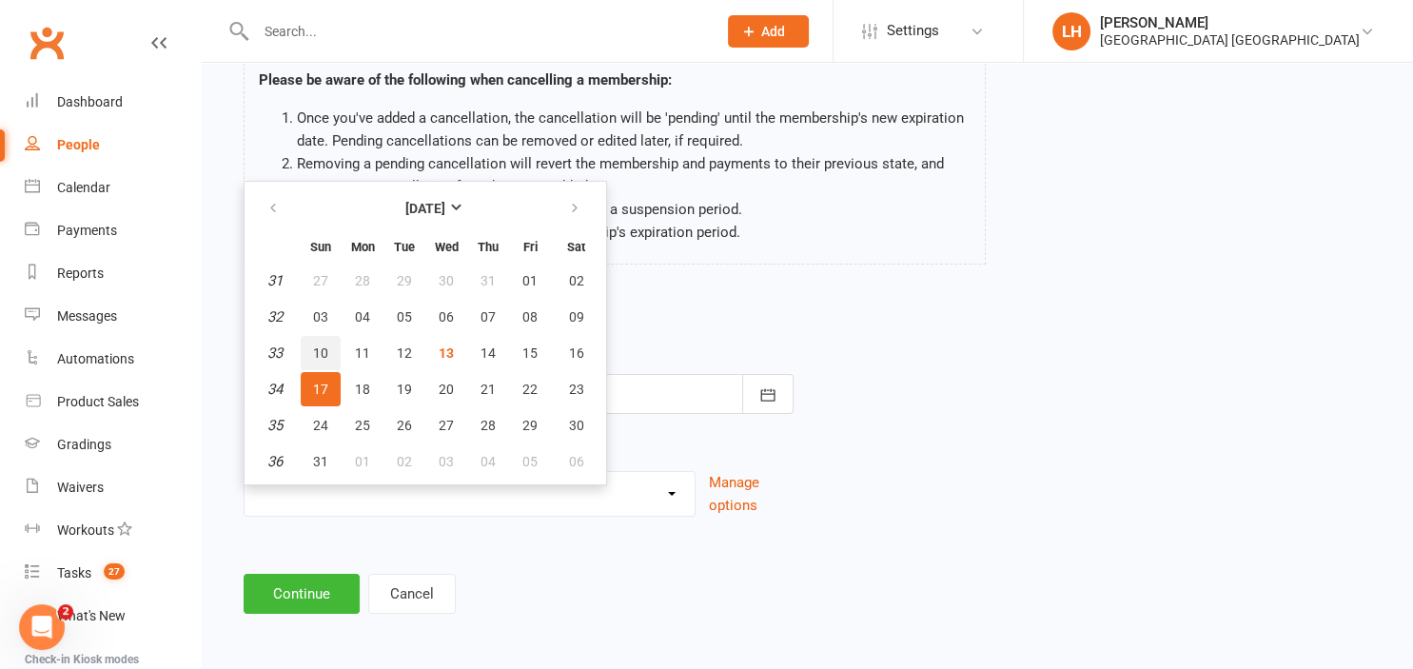
click at [329, 352] on button "10" at bounding box center [321, 353] width 40 height 34
type input "[DATE]"
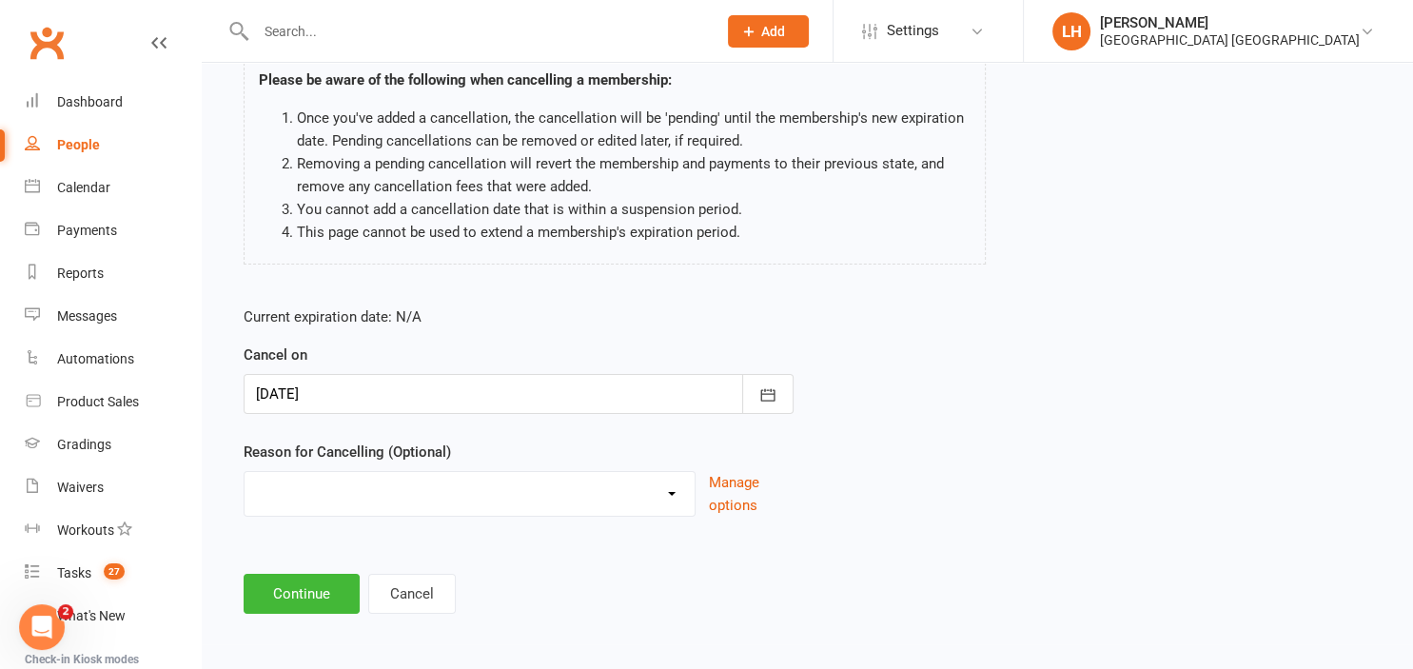
click at [244, 472] on select "Changing Membership plan Failed Payments family/work Holiday Injury Lost Intere…" at bounding box center [469, 491] width 450 height 38
select select "20"
click option "Other reason" at bounding box center [0, 0] width 0 height 0
click at [356, 581] on input at bounding box center [519, 594] width 550 height 40
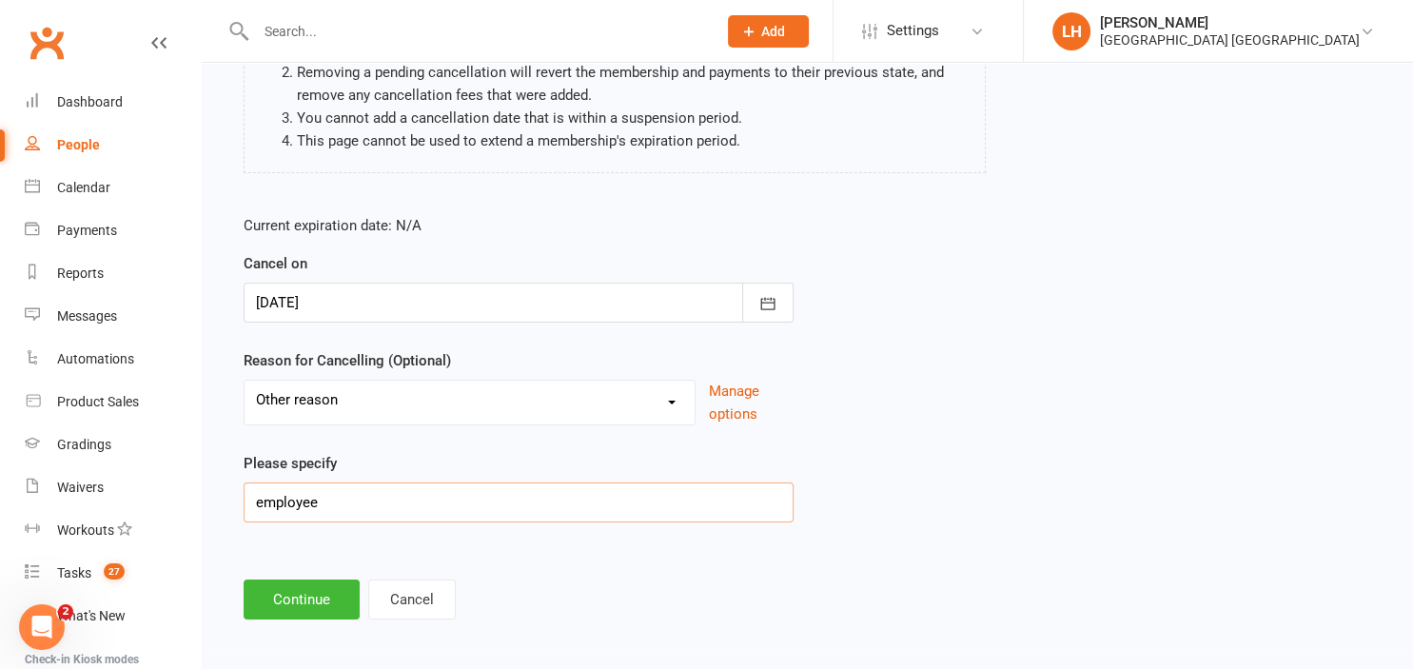
scroll to position [247, 0]
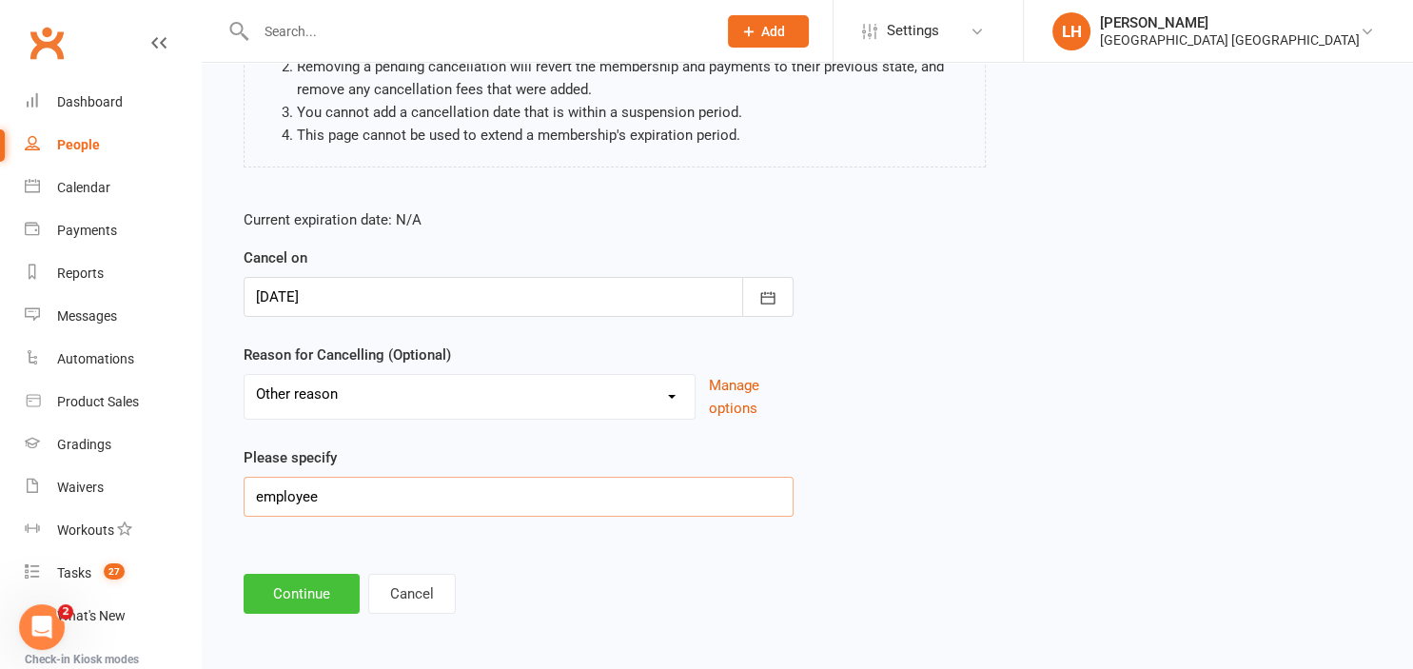
type input "employee"
click at [297, 595] on button "Continue" at bounding box center [302, 594] width 116 height 40
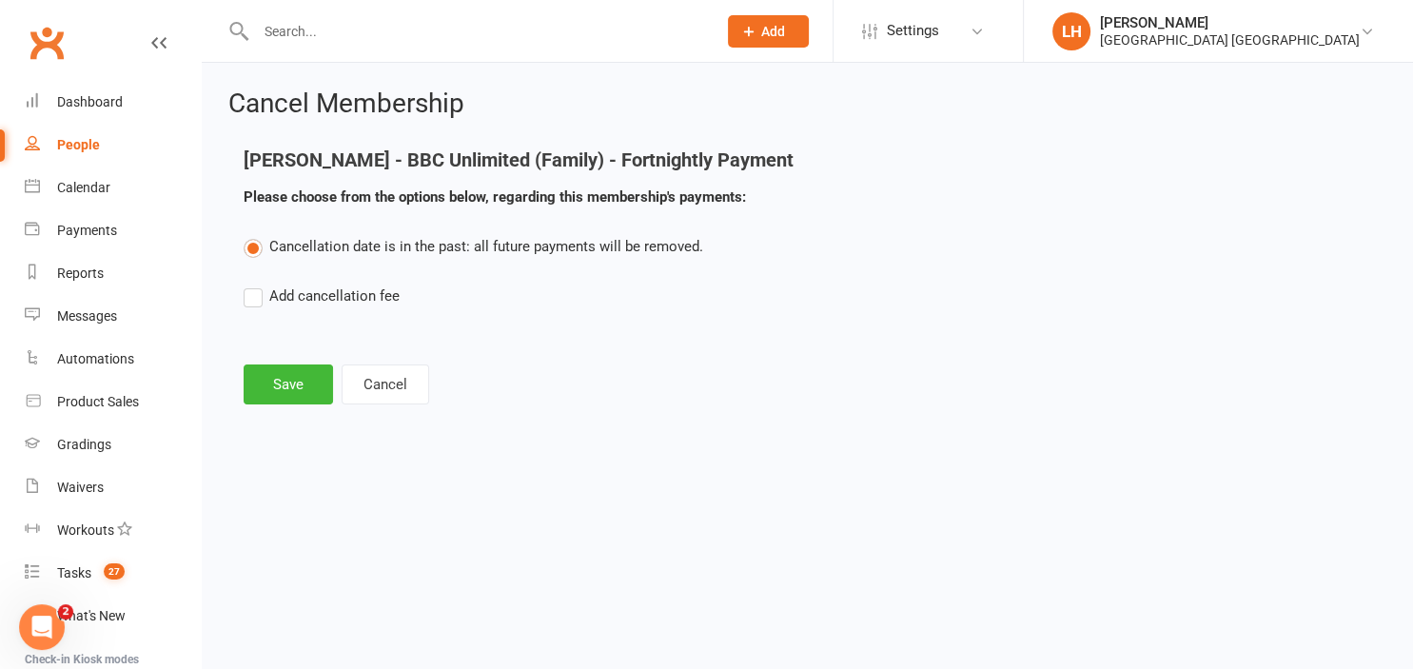
scroll to position [0, 0]
click at [301, 381] on button "Save" at bounding box center [288, 384] width 89 height 40
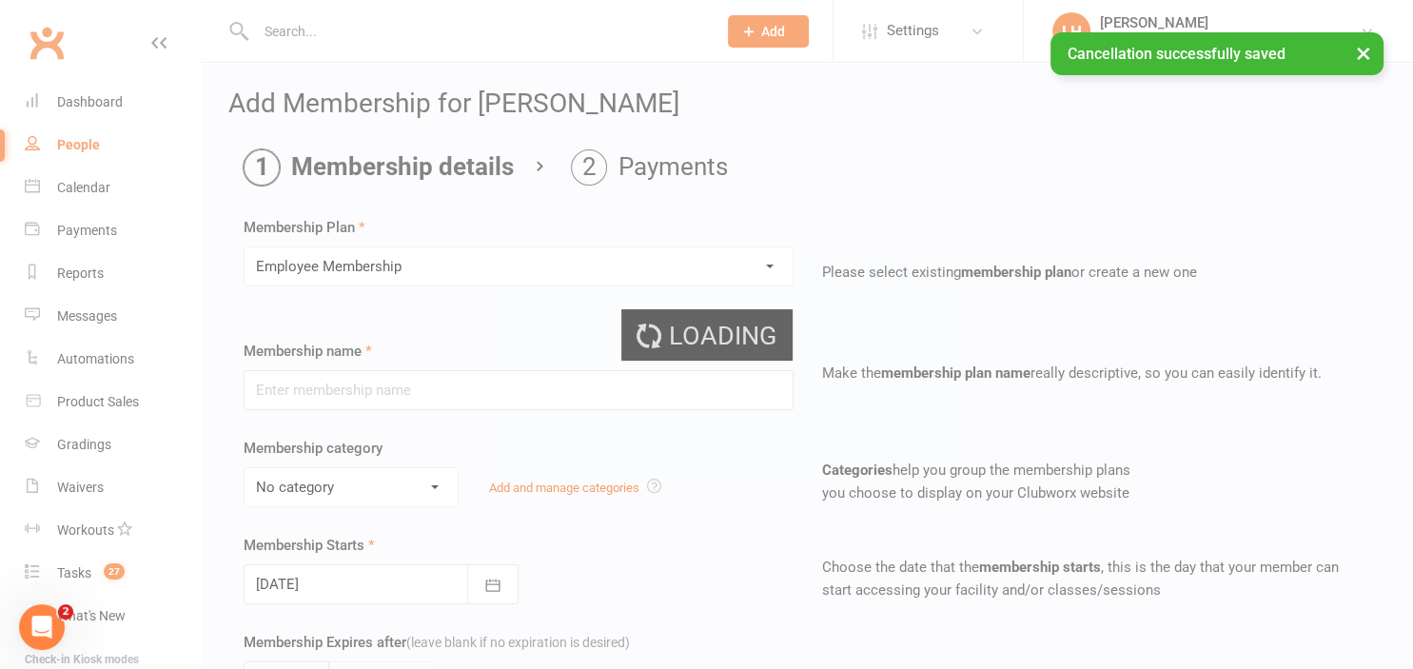
type input "Employee Membership"
select select "9"
select select "2"
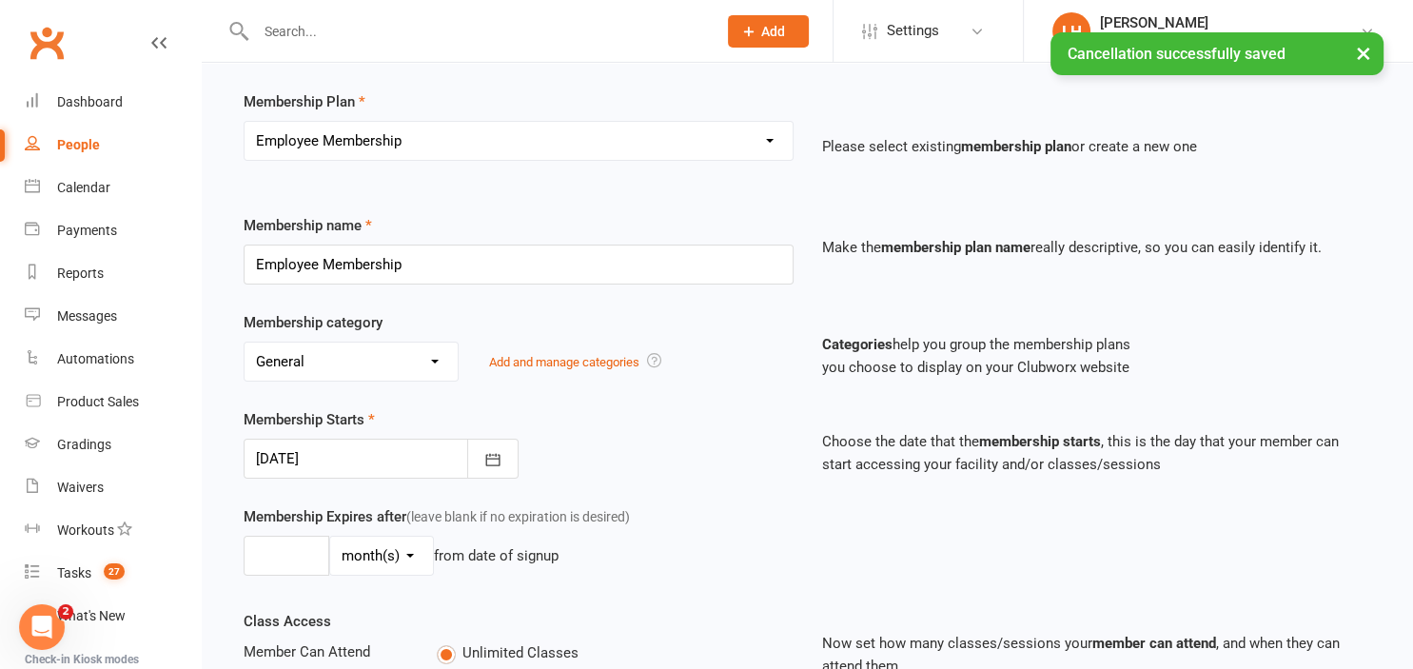
scroll to position [201, 0]
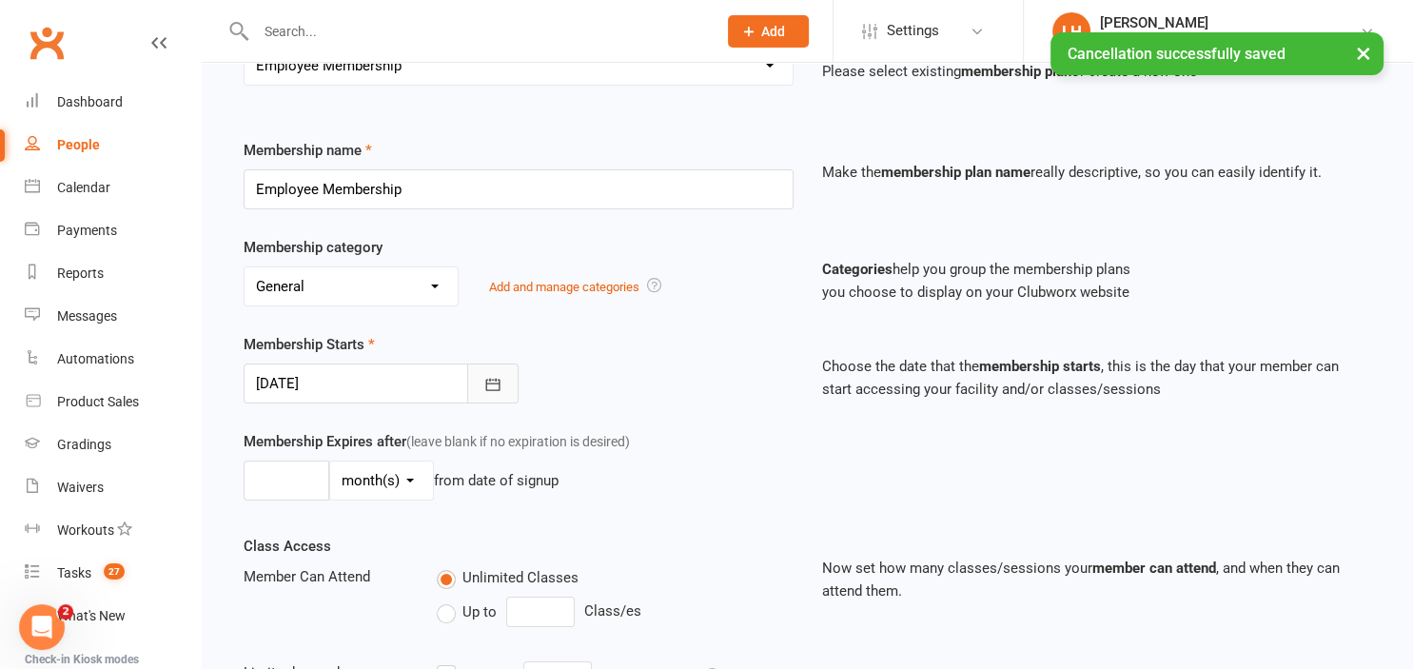
click at [489, 382] on icon "button" at bounding box center [492, 384] width 19 height 19
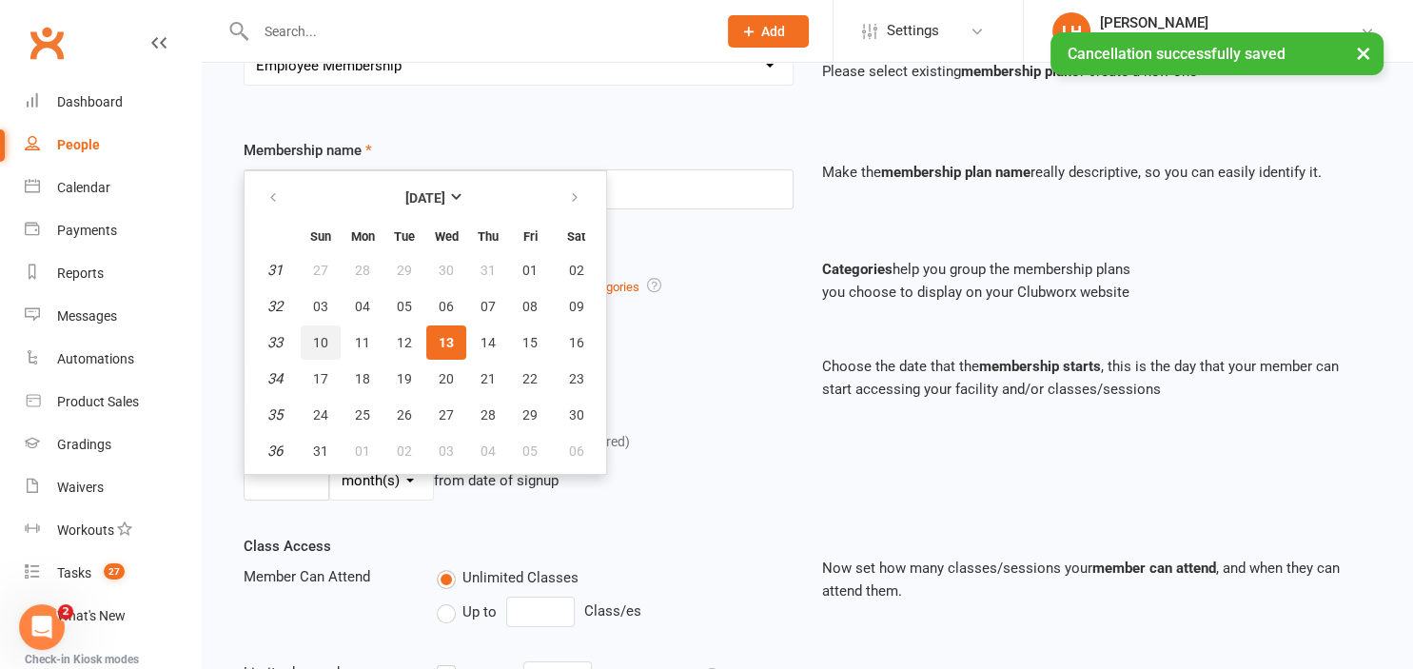
click at [325, 344] on span "10" at bounding box center [320, 342] width 15 height 15
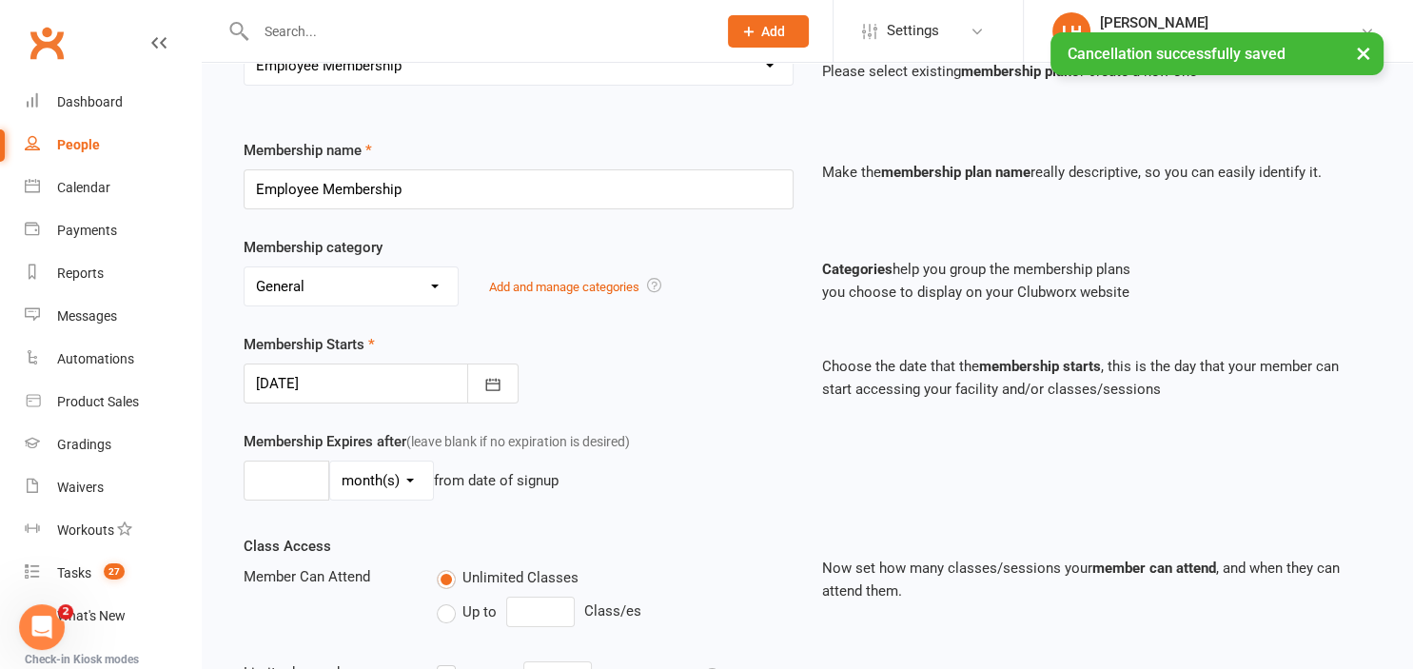
type input "[DATE]"
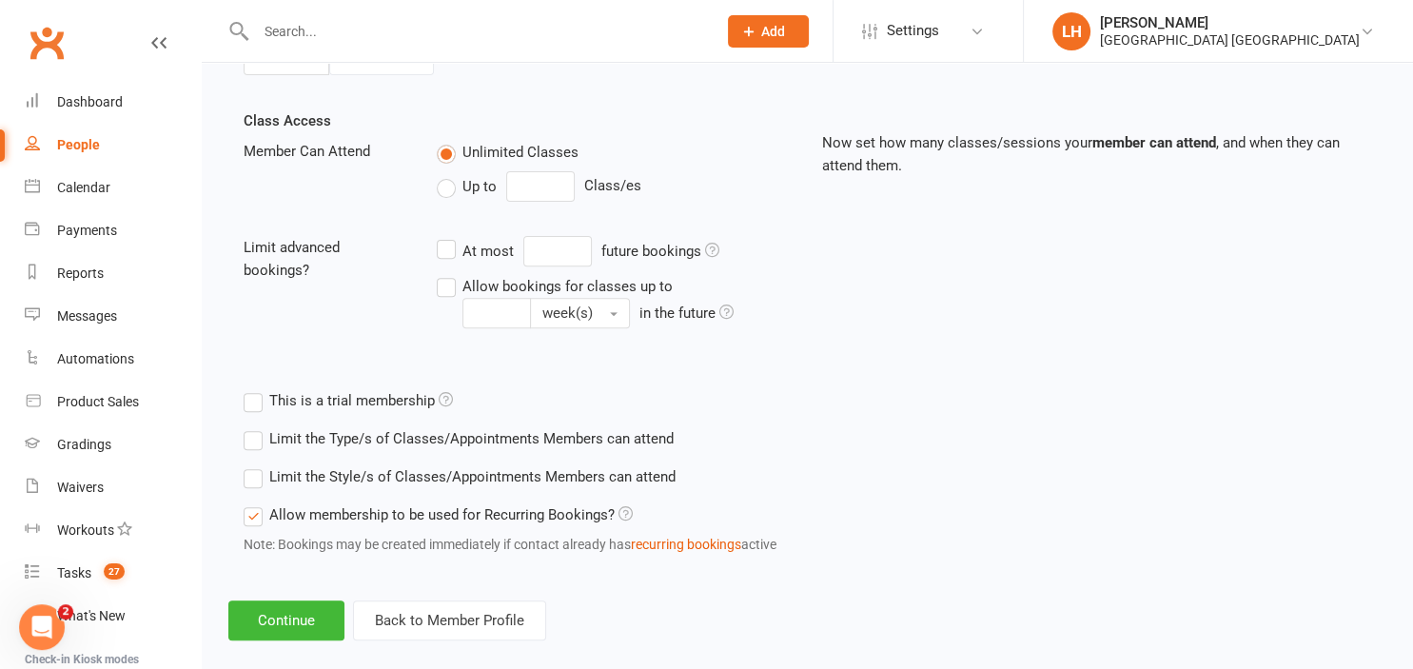
scroll to position [648, 0]
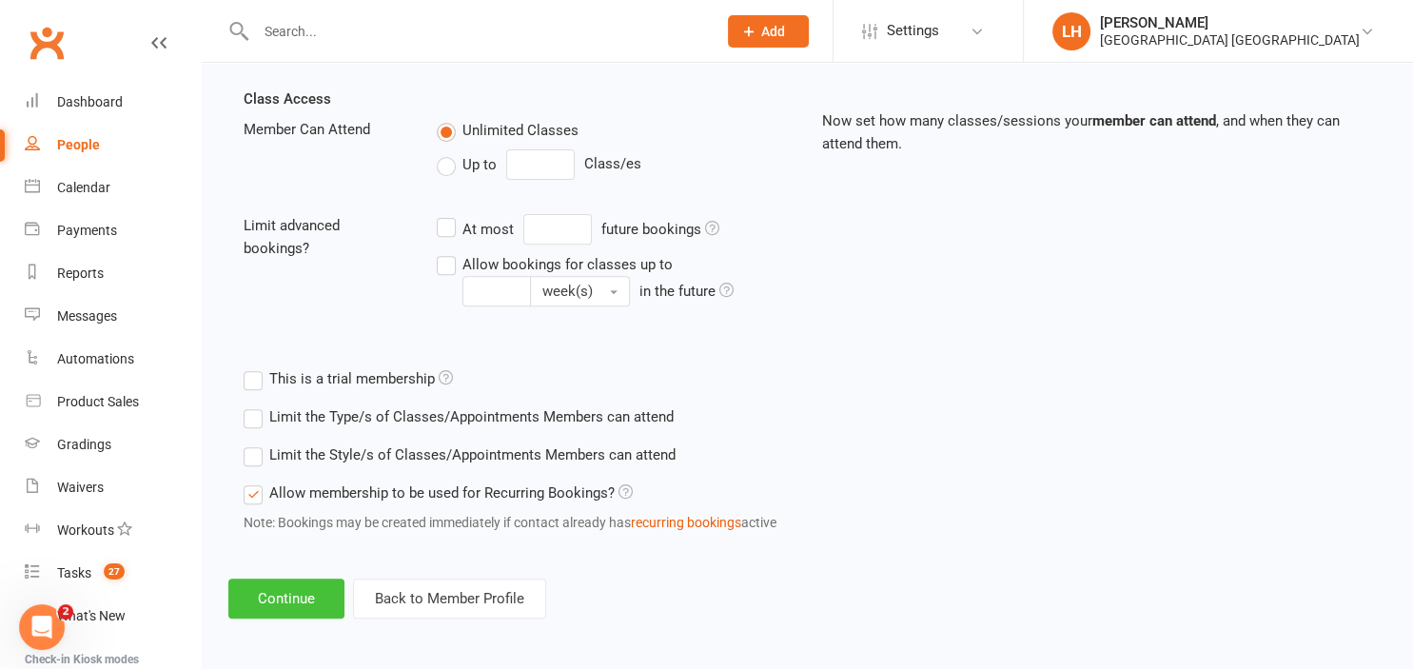
click at [300, 590] on button "Continue" at bounding box center [286, 598] width 116 height 40
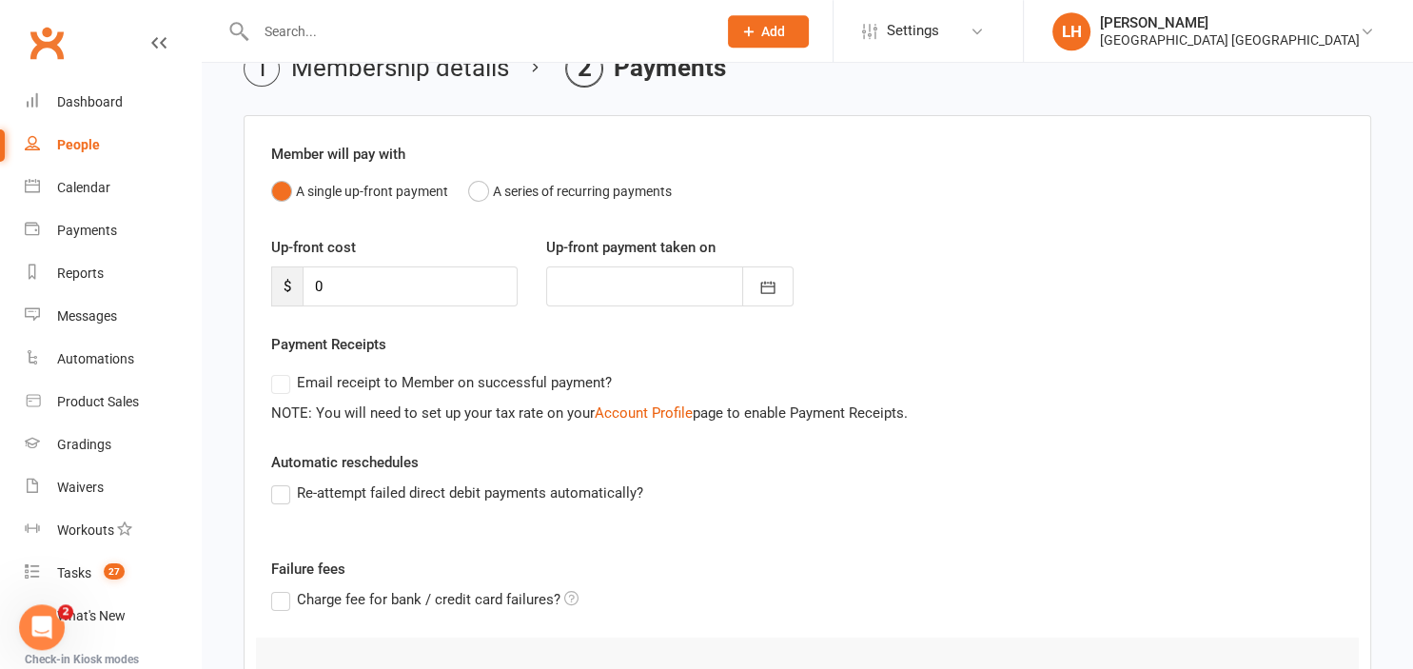
scroll to position [201, 0]
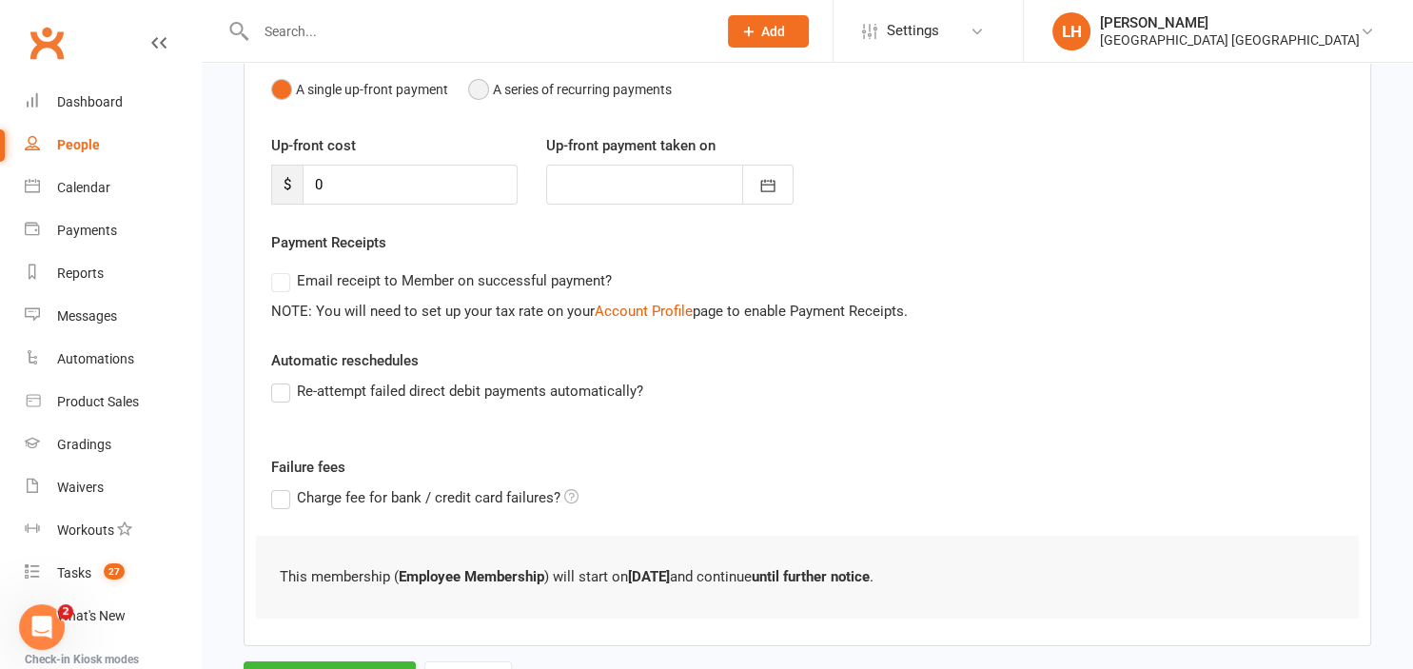
click at [478, 82] on button "A series of recurring payments" at bounding box center [570, 89] width 204 height 36
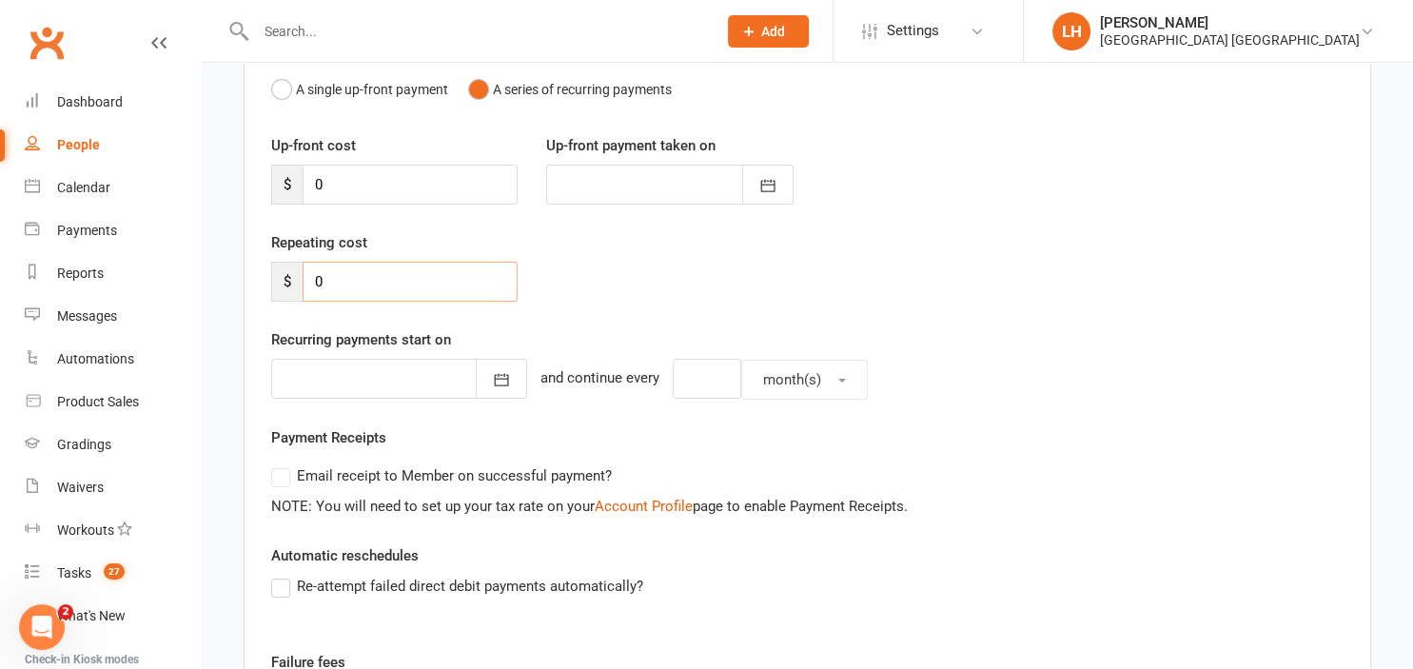
click at [357, 272] on input "0" at bounding box center [410, 282] width 215 height 40
click at [365, 290] on input "0" at bounding box center [410, 282] width 215 height 40
click at [359, 282] on input "0" at bounding box center [410, 282] width 215 height 40
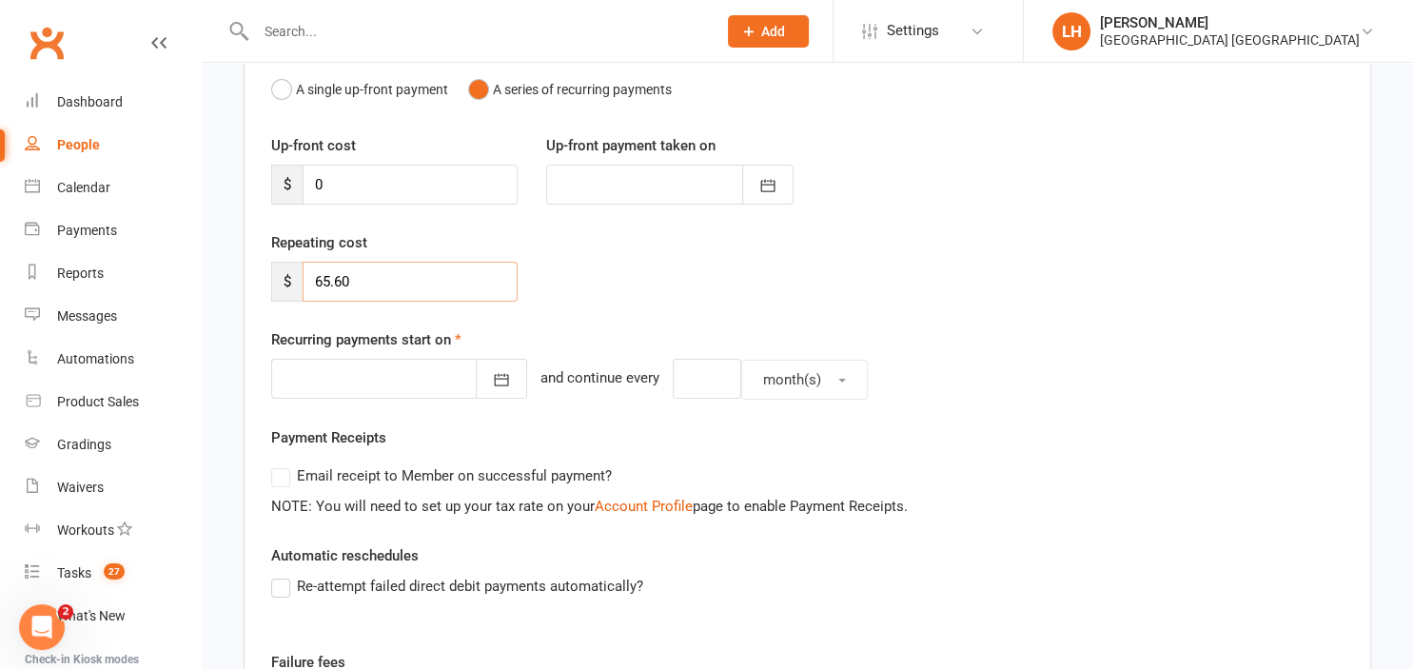
type input "65.60"
click at [662, 303] on div "Repeating cost $ 65.60" at bounding box center [807, 279] width 1101 height 97
click at [500, 380] on button "button" at bounding box center [501, 379] width 51 height 40
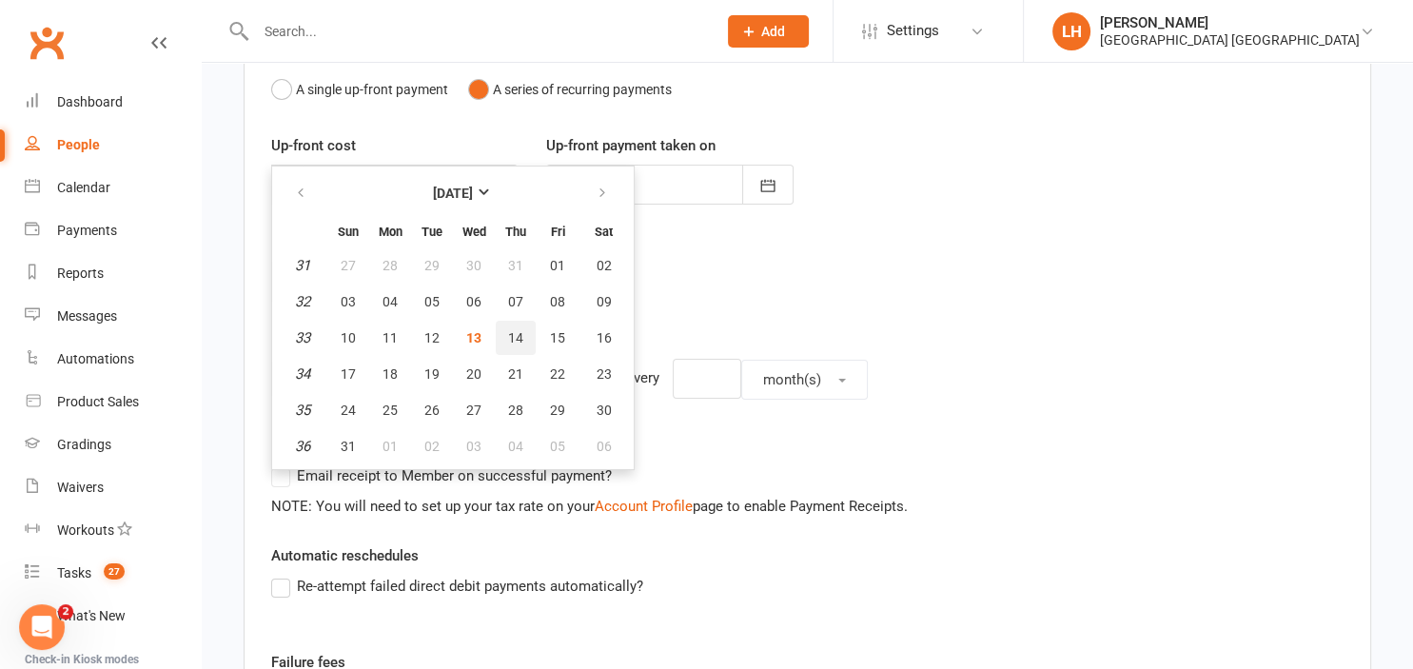
click at [525, 332] on button "14" at bounding box center [516, 338] width 40 height 34
type input "[DATE]"
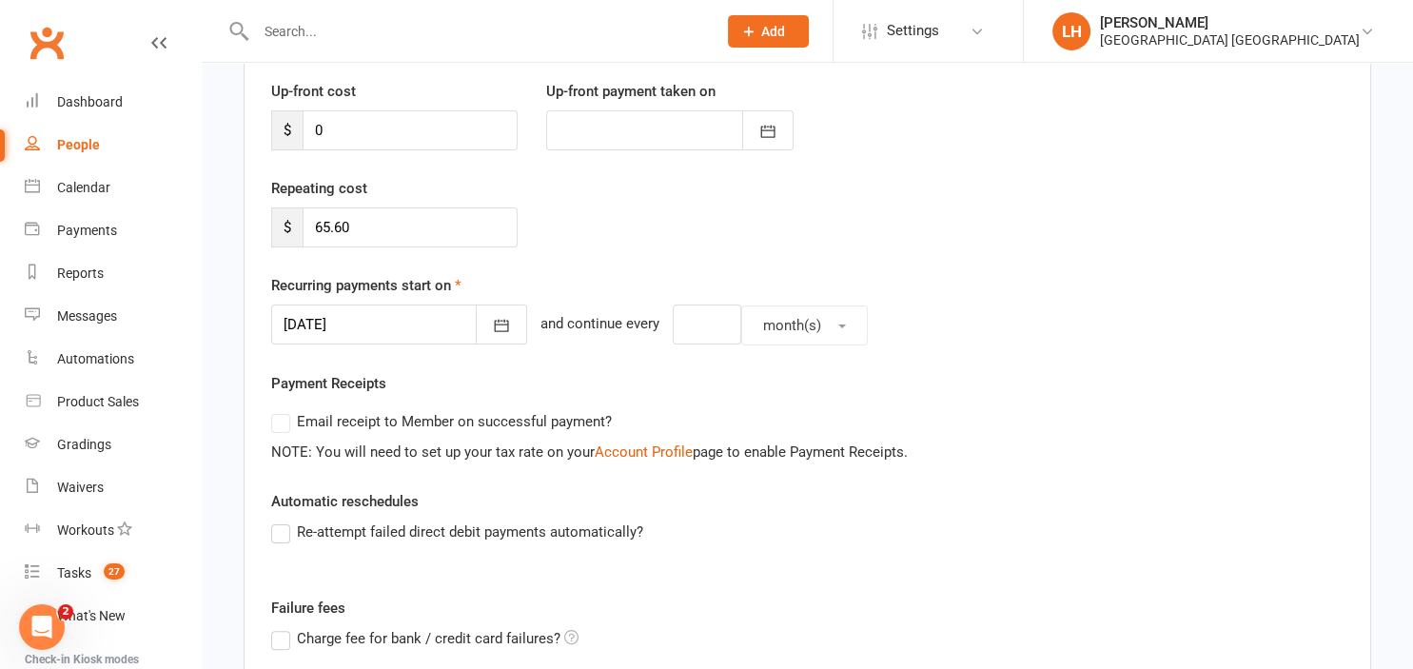
scroll to position [301, 0]
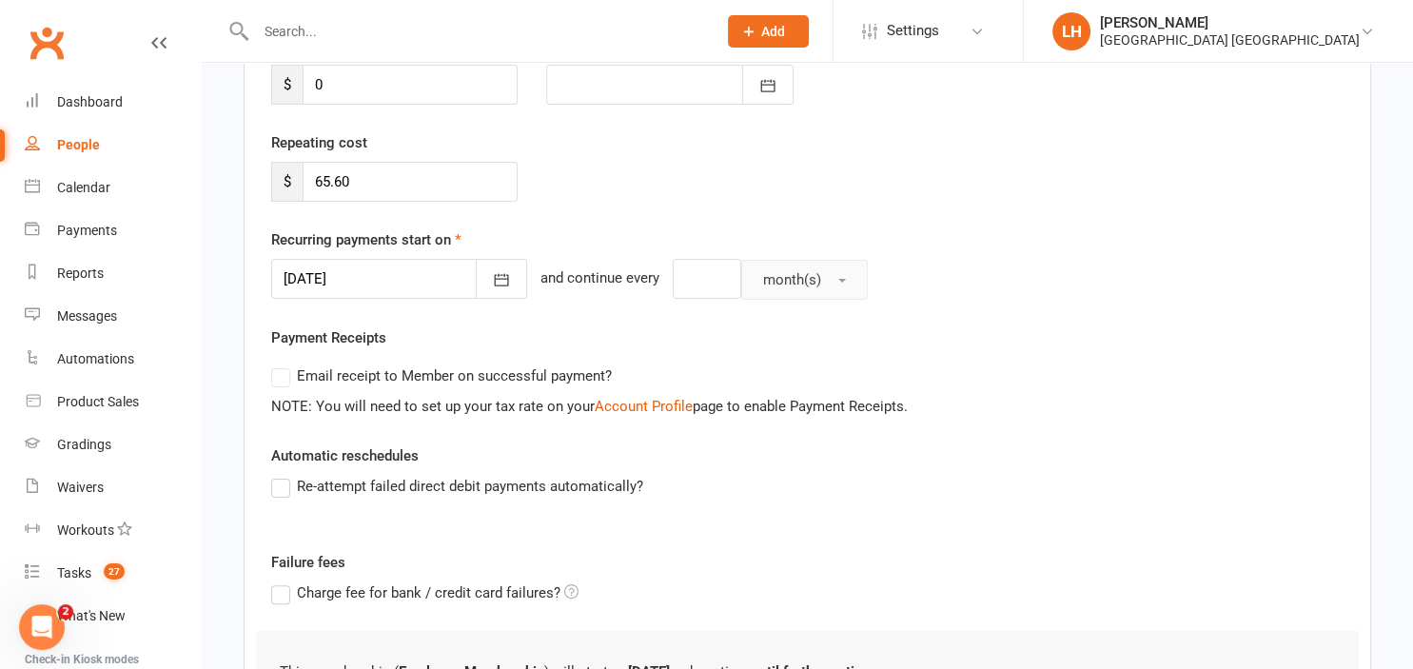
click at [763, 276] on span "month(s)" at bounding box center [792, 279] width 58 height 17
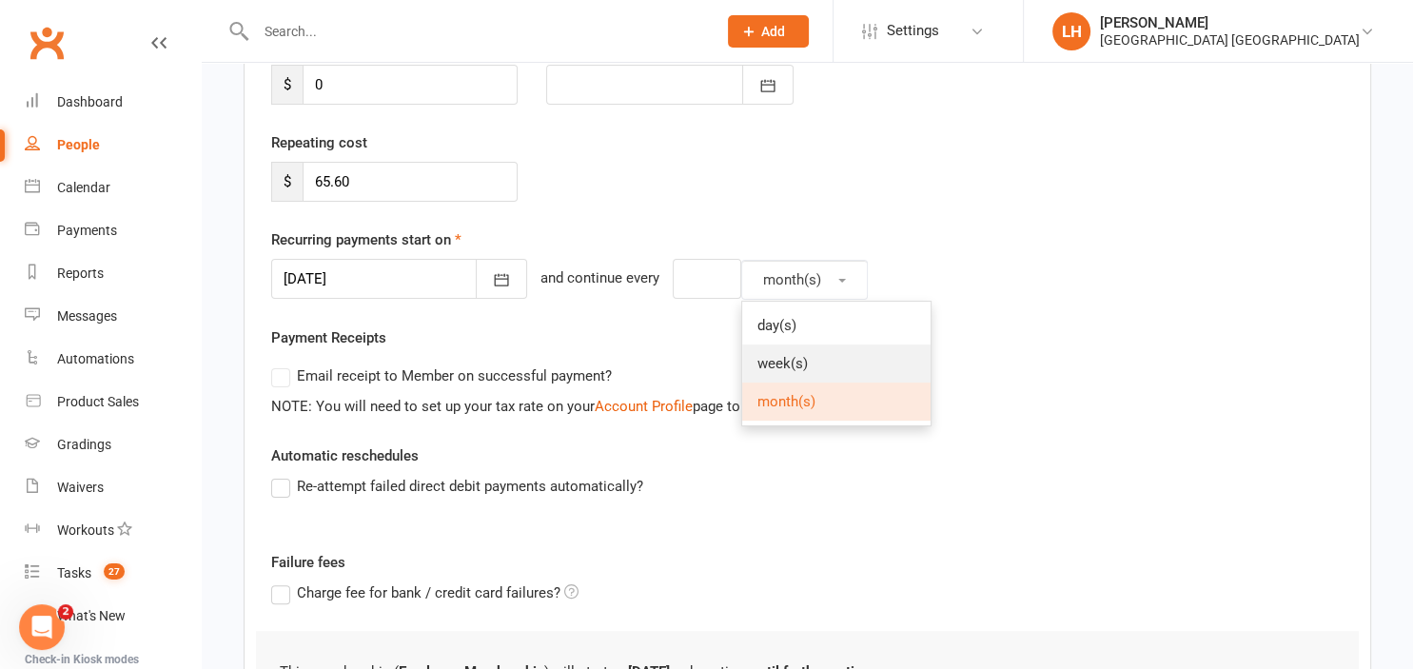
click at [794, 346] on link "week(s)" at bounding box center [836, 363] width 188 height 38
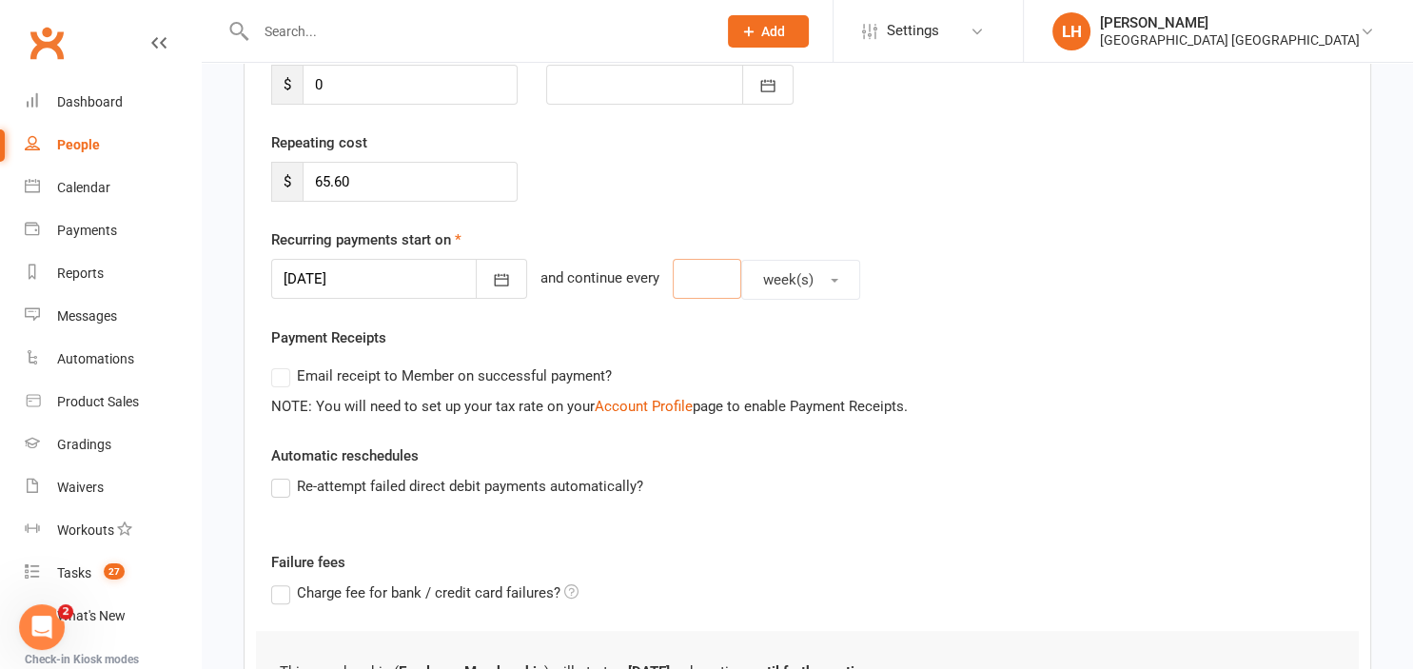
click at [694, 280] on input "number" at bounding box center [707, 279] width 68 height 40
type input "2"
click at [948, 240] on div "Recurring payments start on 14 Aug 2025 August 2025 Sun Mon Tue Wed Thu Fri Sat…" at bounding box center [807, 263] width 1072 height 71
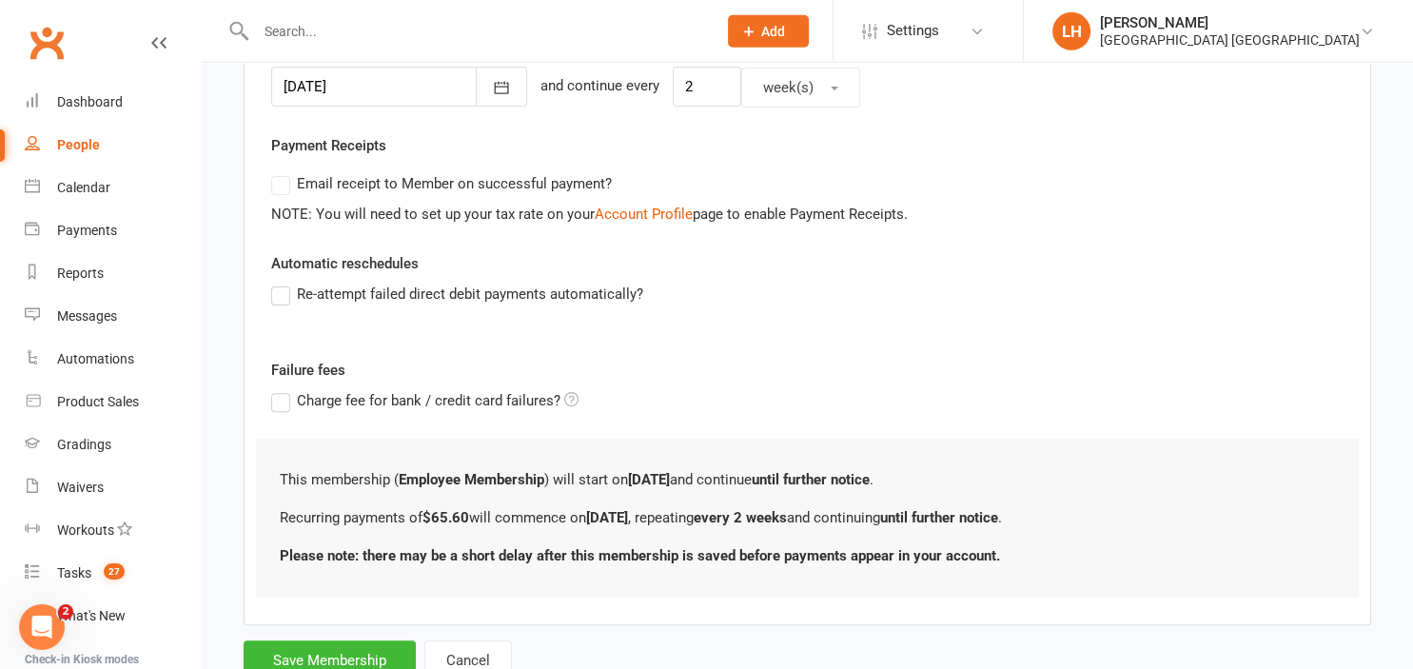
scroll to position [559, 0]
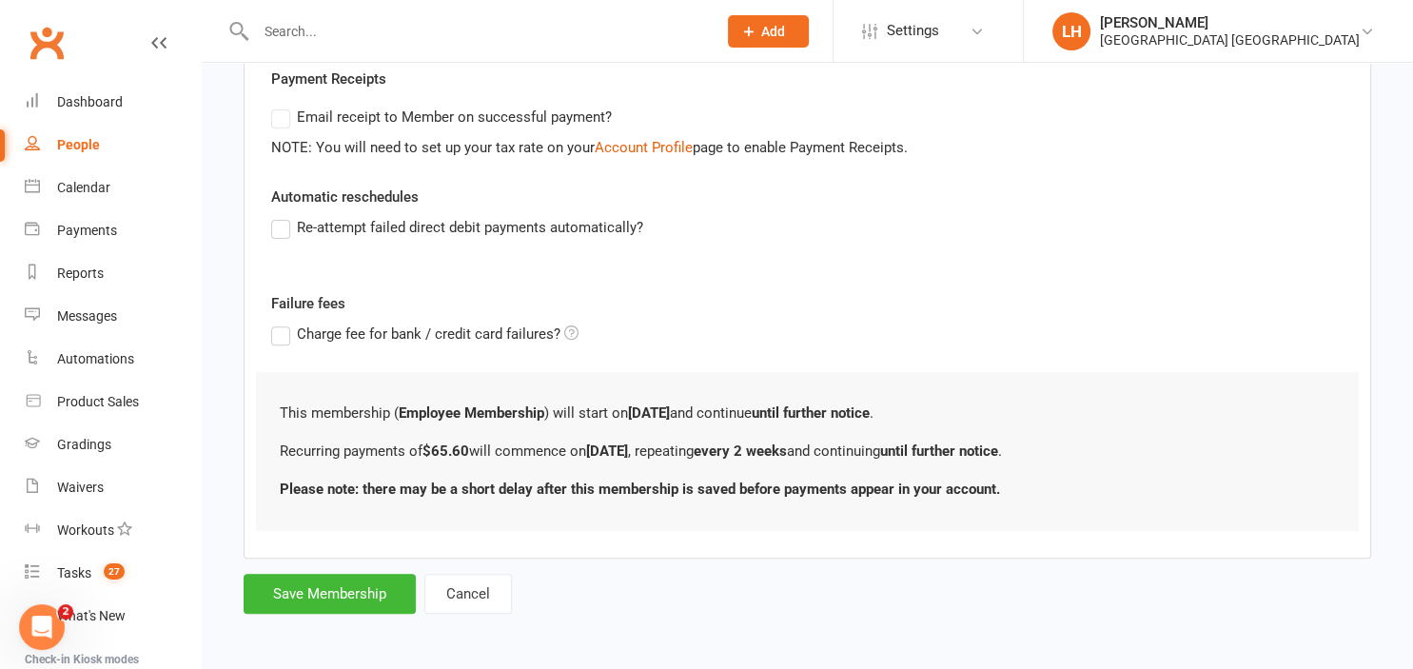
click at [279, 224] on label "Re-attempt failed direct debit payments automatically?" at bounding box center [457, 227] width 372 height 23
click at [279, 216] on input "Re-attempt failed direct debit payments automatically?" at bounding box center [277, 216] width 12 height 0
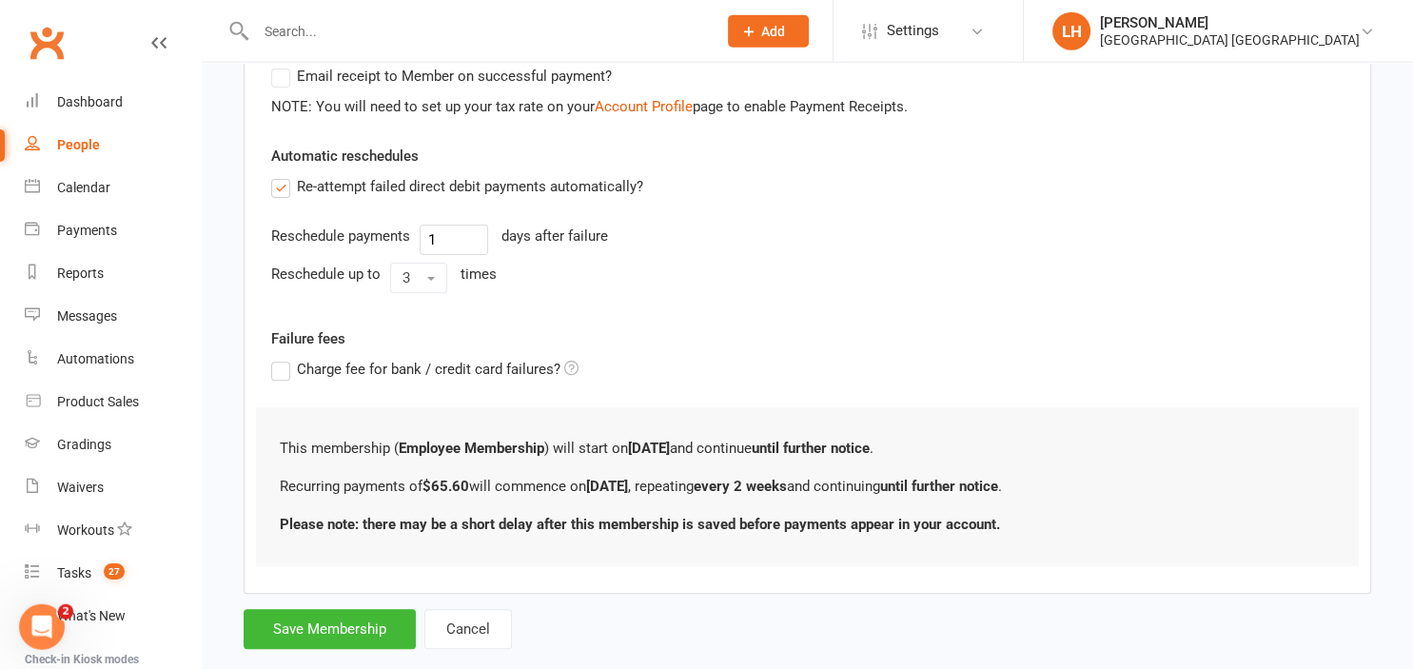
scroll to position [634, 0]
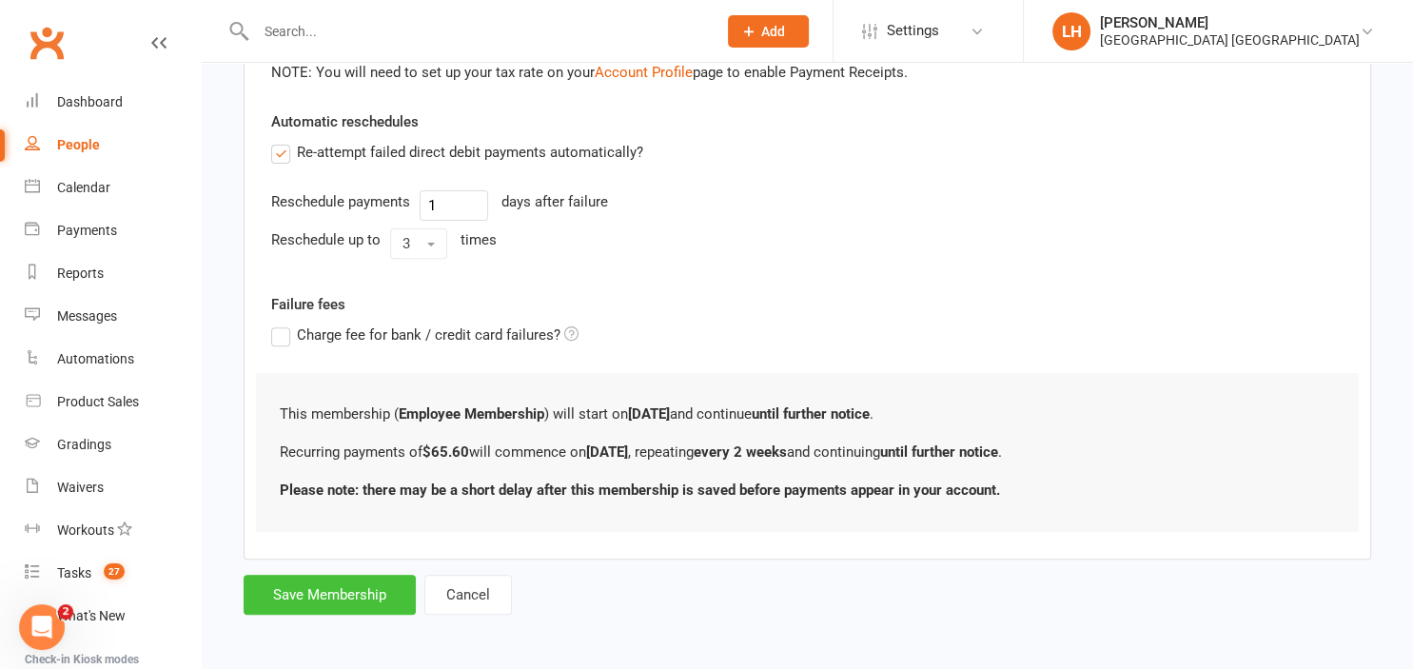
click at [358, 596] on button "Save Membership" at bounding box center [330, 595] width 172 height 40
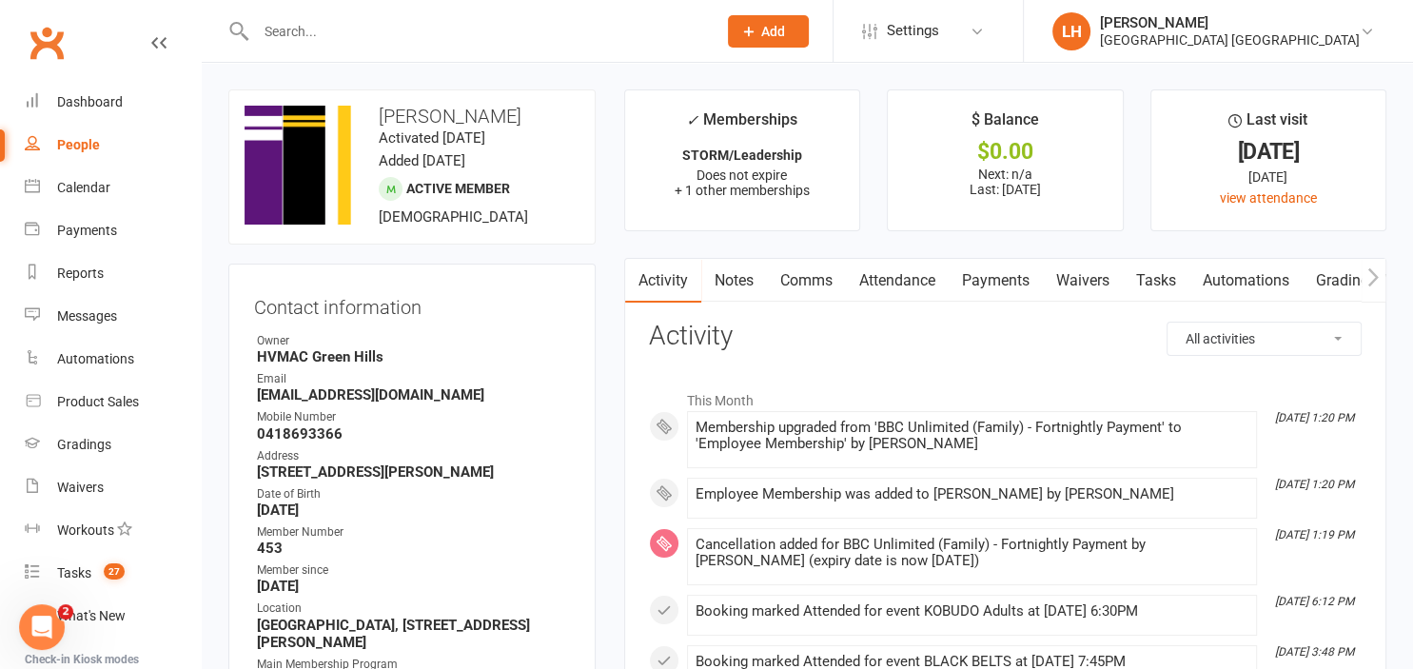
click at [921, 279] on link "Attendance" at bounding box center [897, 281] width 103 height 44
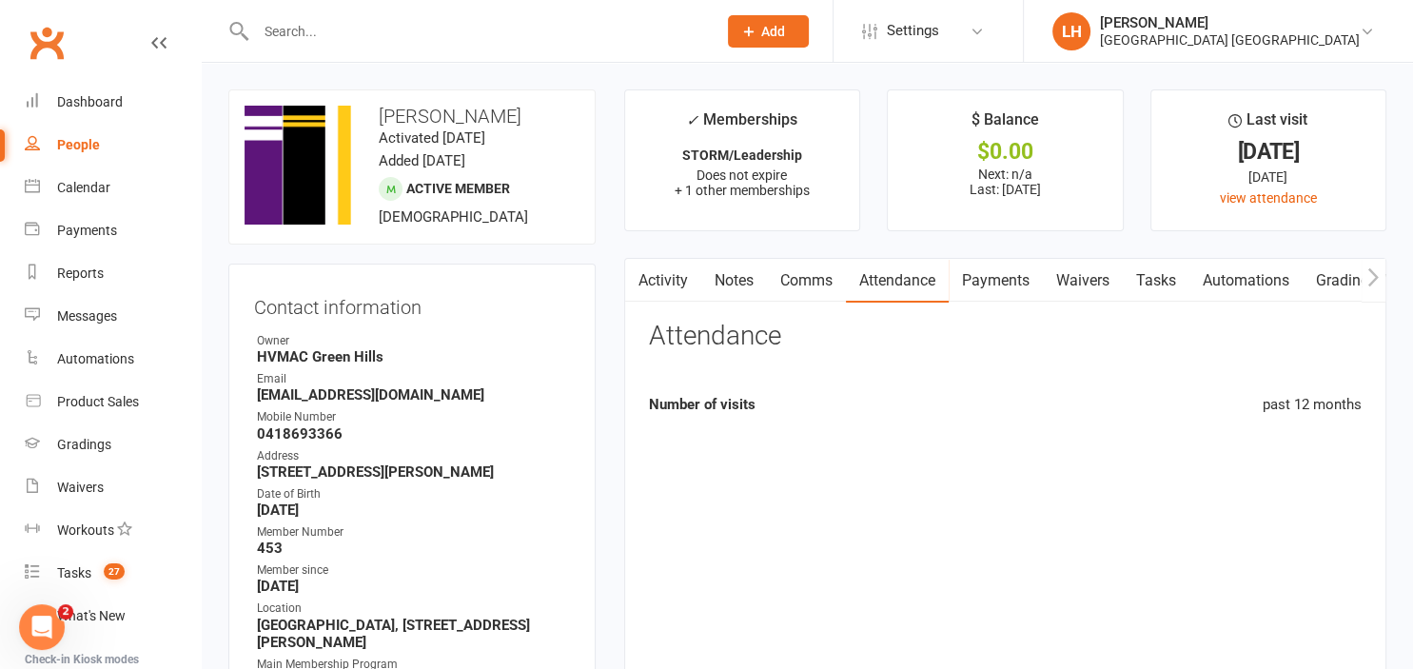
click at [989, 283] on link "Payments" at bounding box center [995, 281] width 94 height 44
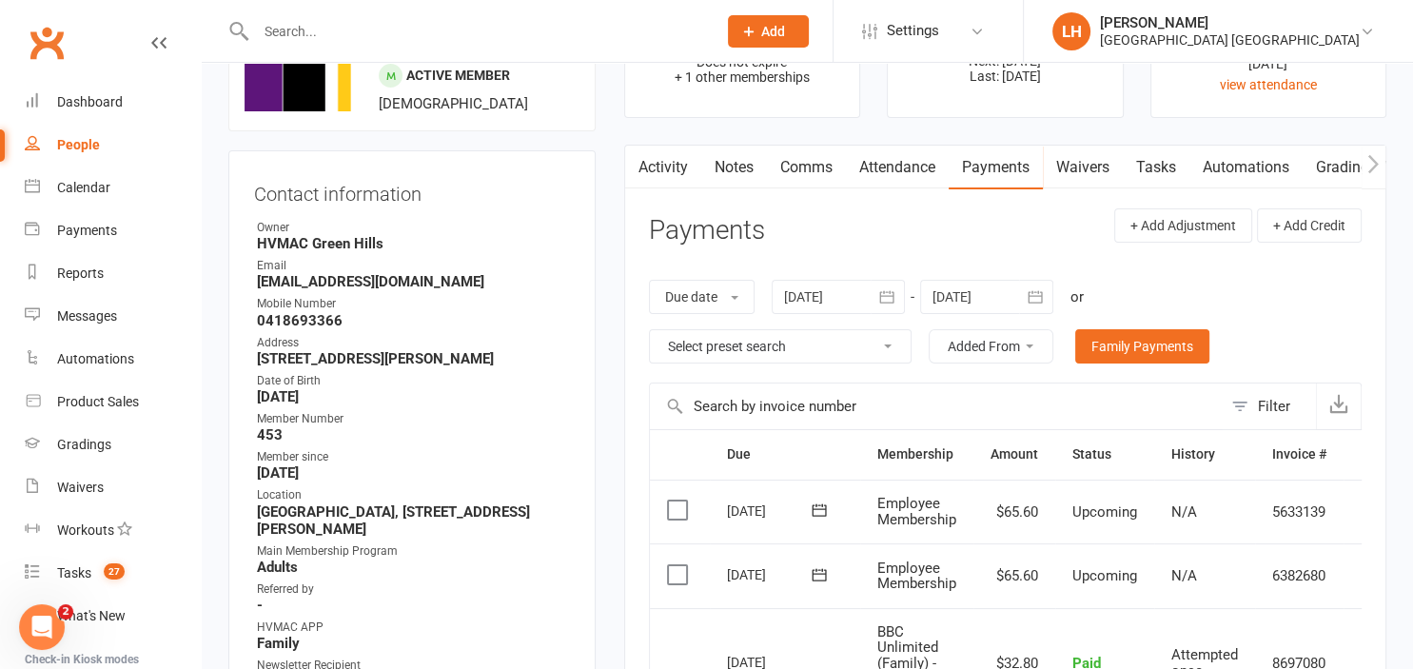
scroll to position [201, 0]
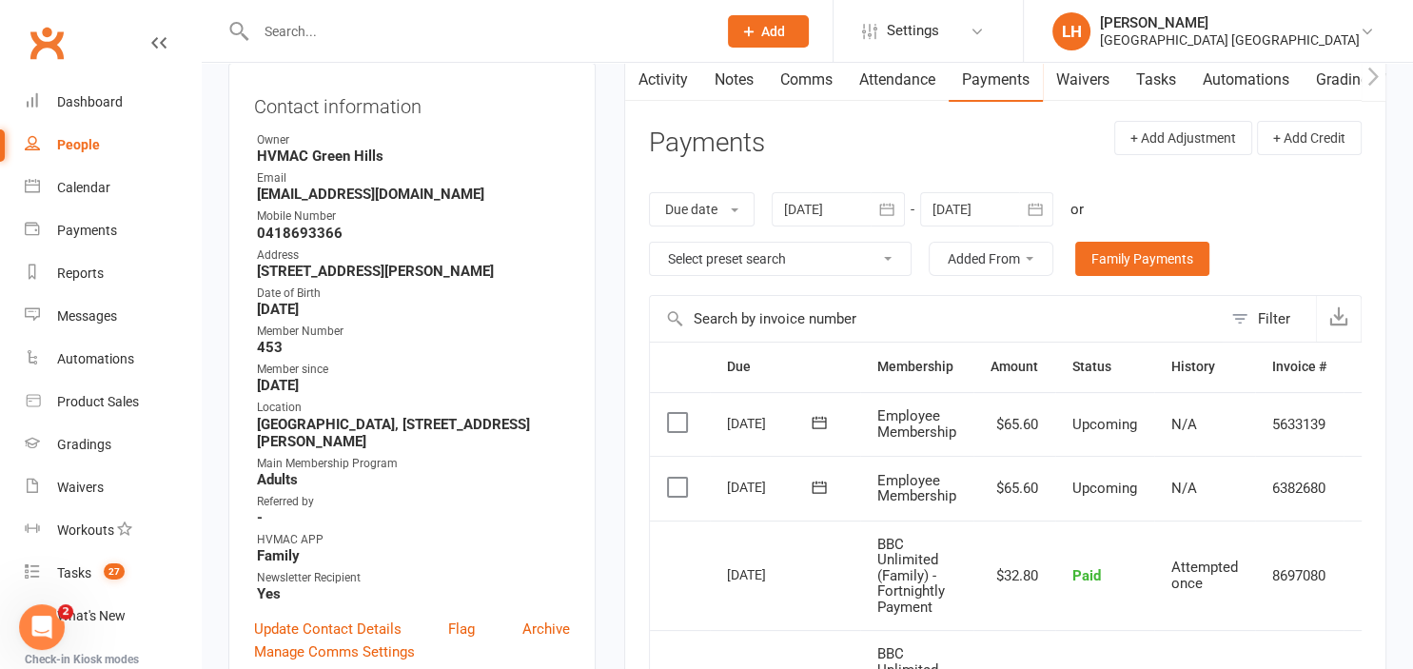
click at [891, 321] on input "text" at bounding box center [936, 319] width 572 height 46
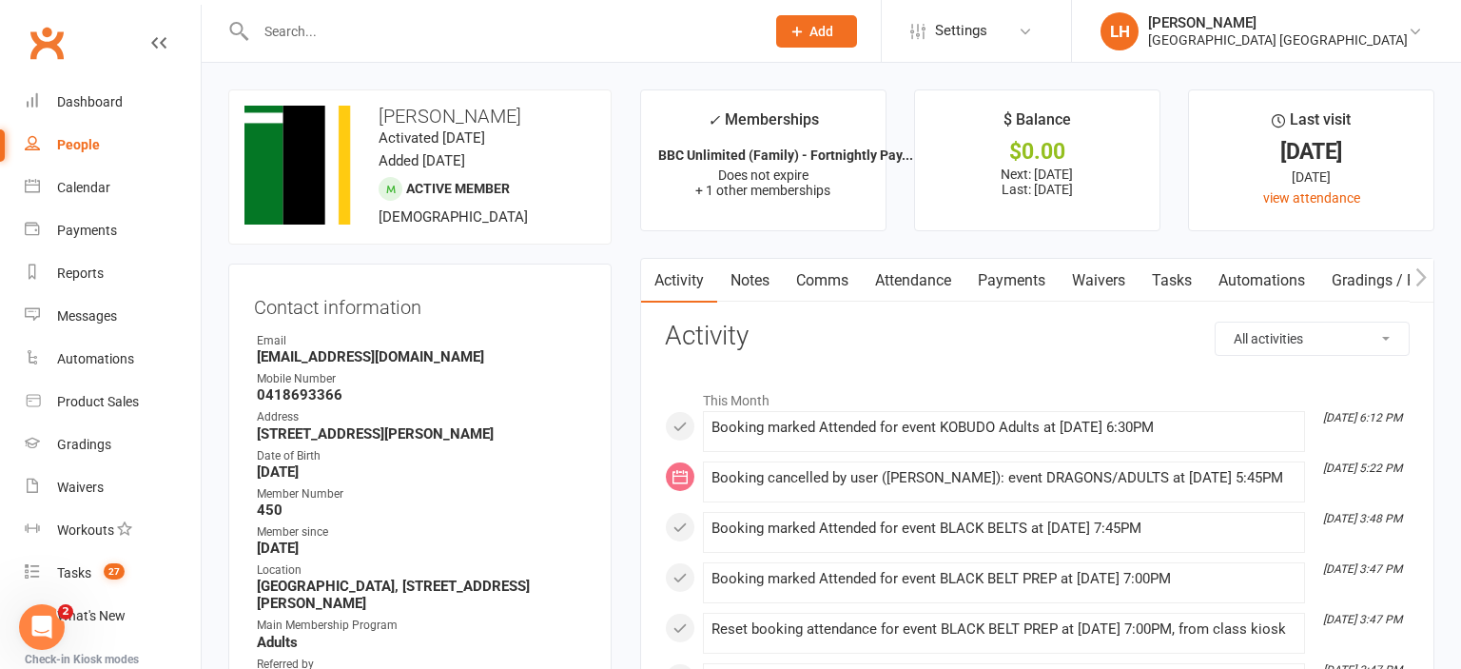
click at [1017, 278] on link "Payments" at bounding box center [1012, 281] width 94 height 44
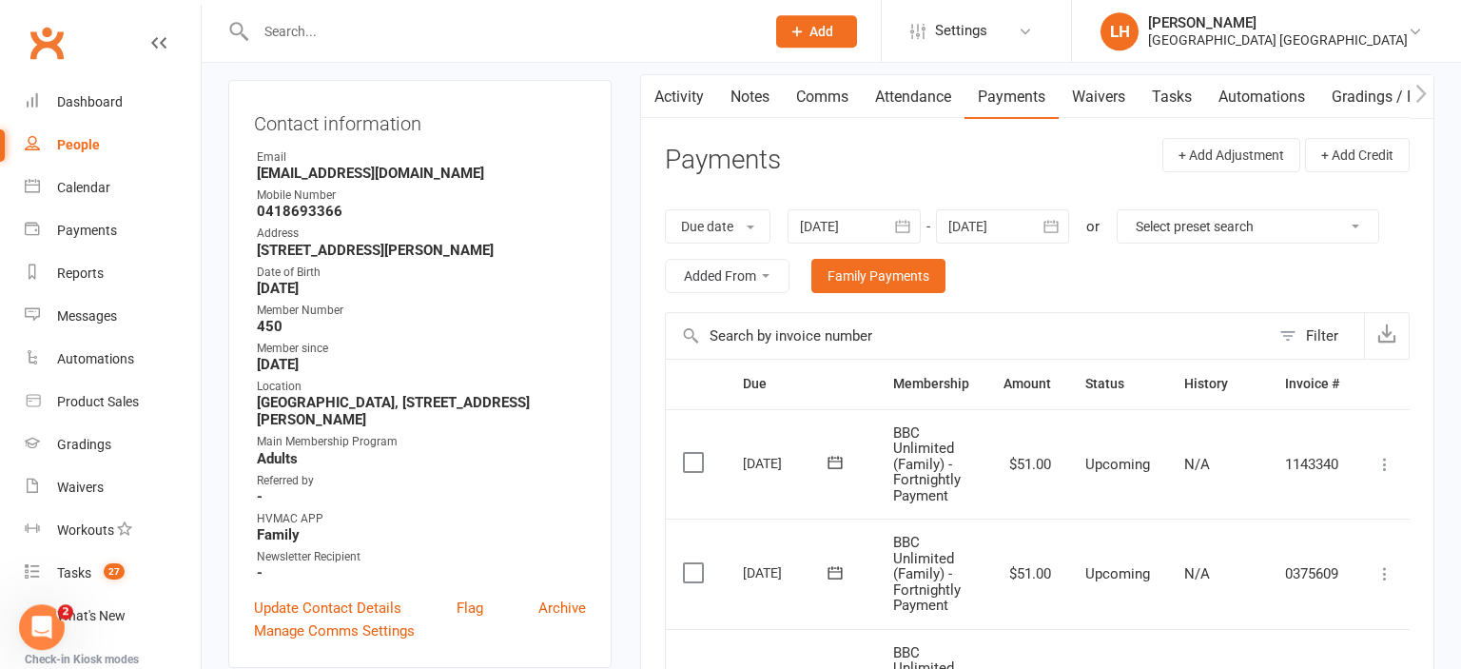
scroll to position [201, 0]
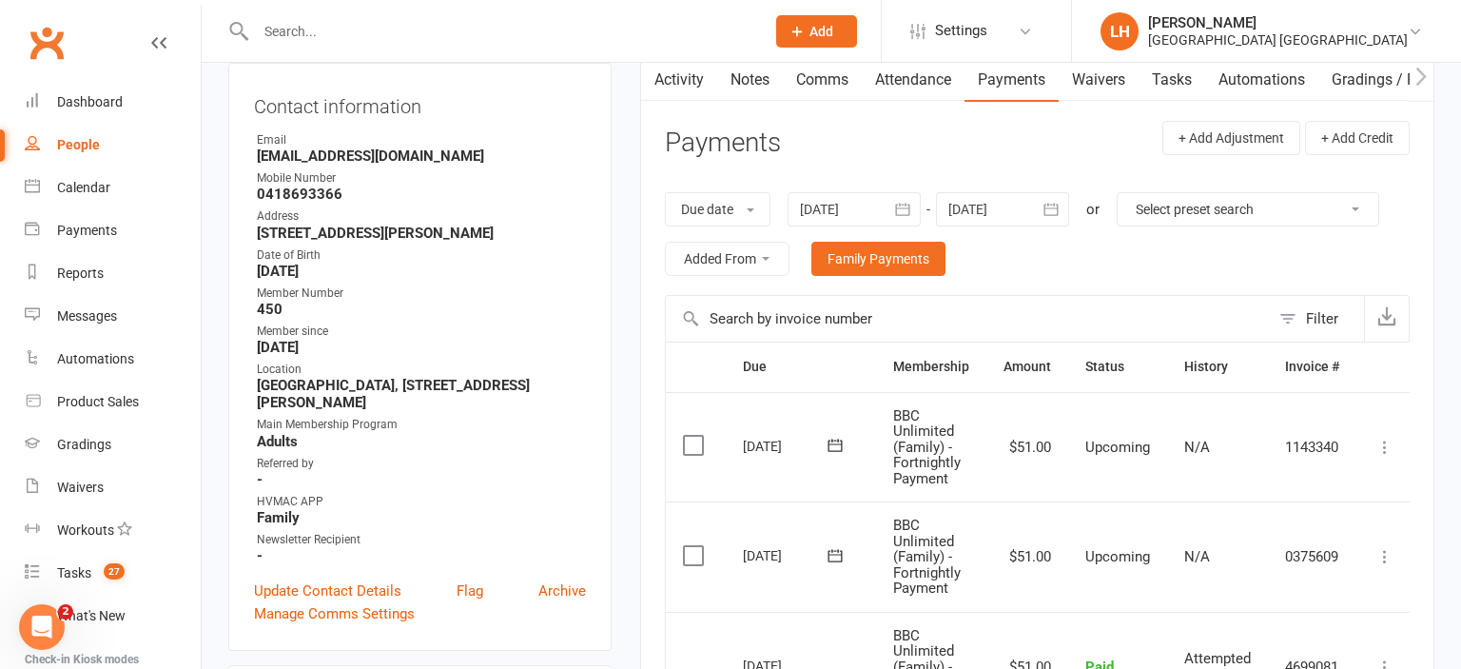
click at [862, 471] on td "[DATE]" at bounding box center [801, 447] width 150 height 110
click at [903, 205] on icon "button" at bounding box center [903, 209] width 14 height 12
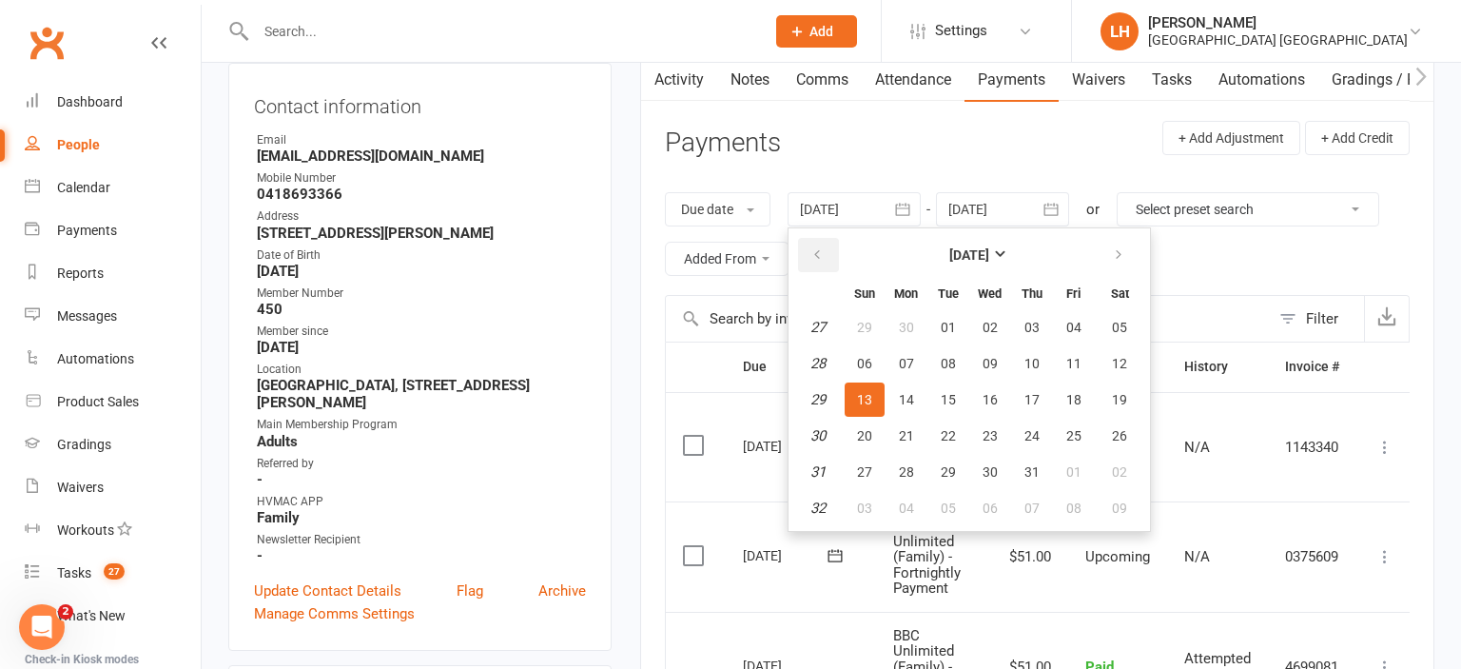
click at [816, 250] on icon "button" at bounding box center [816, 254] width 13 height 15
click at [816, 248] on icon "button" at bounding box center [816, 254] width 13 height 15
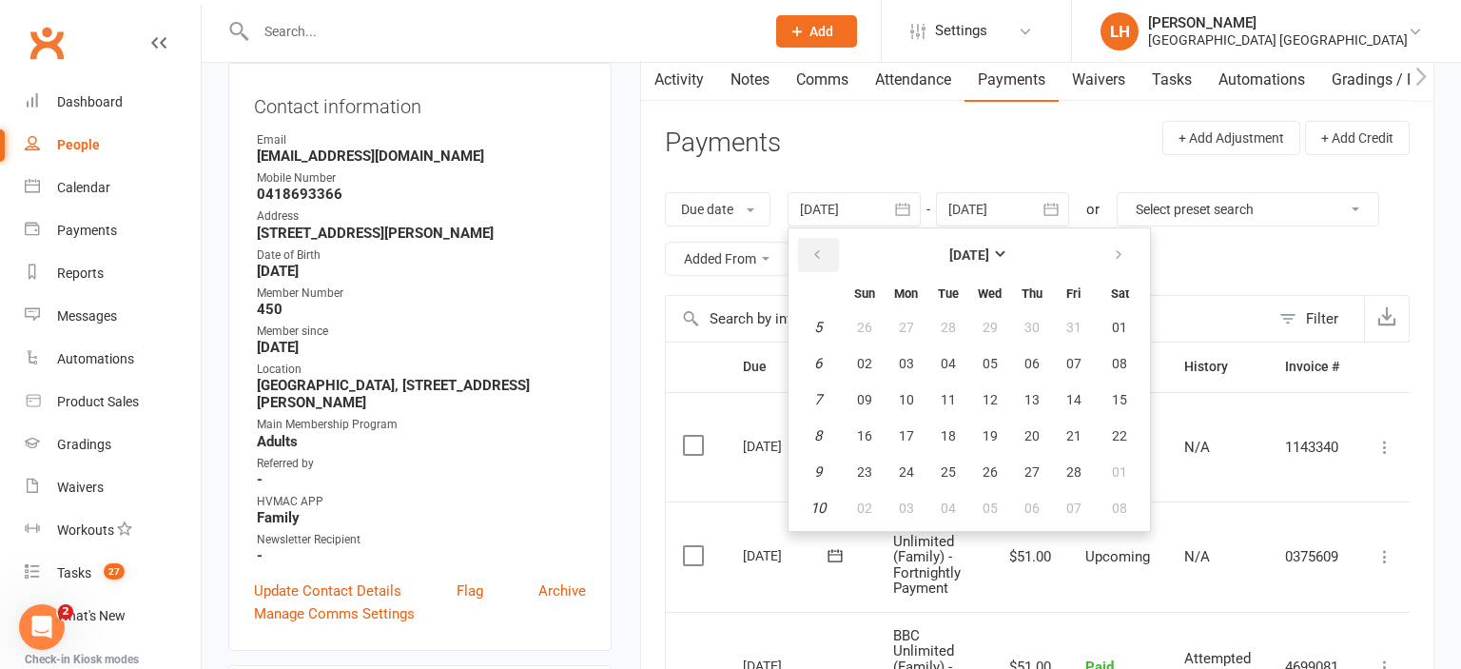
click at [816, 248] on icon "button" at bounding box center [816, 254] width 13 height 15
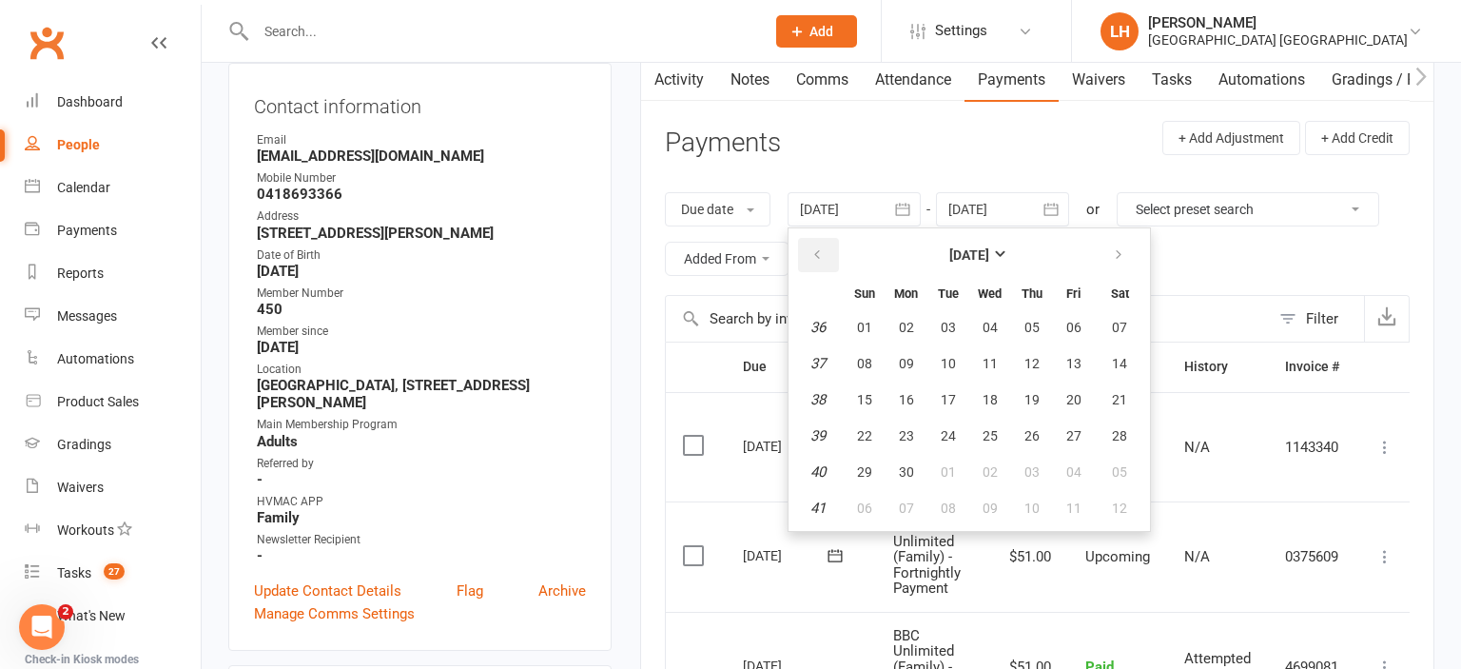
click at [816, 248] on icon "button" at bounding box center [816, 254] width 13 height 15
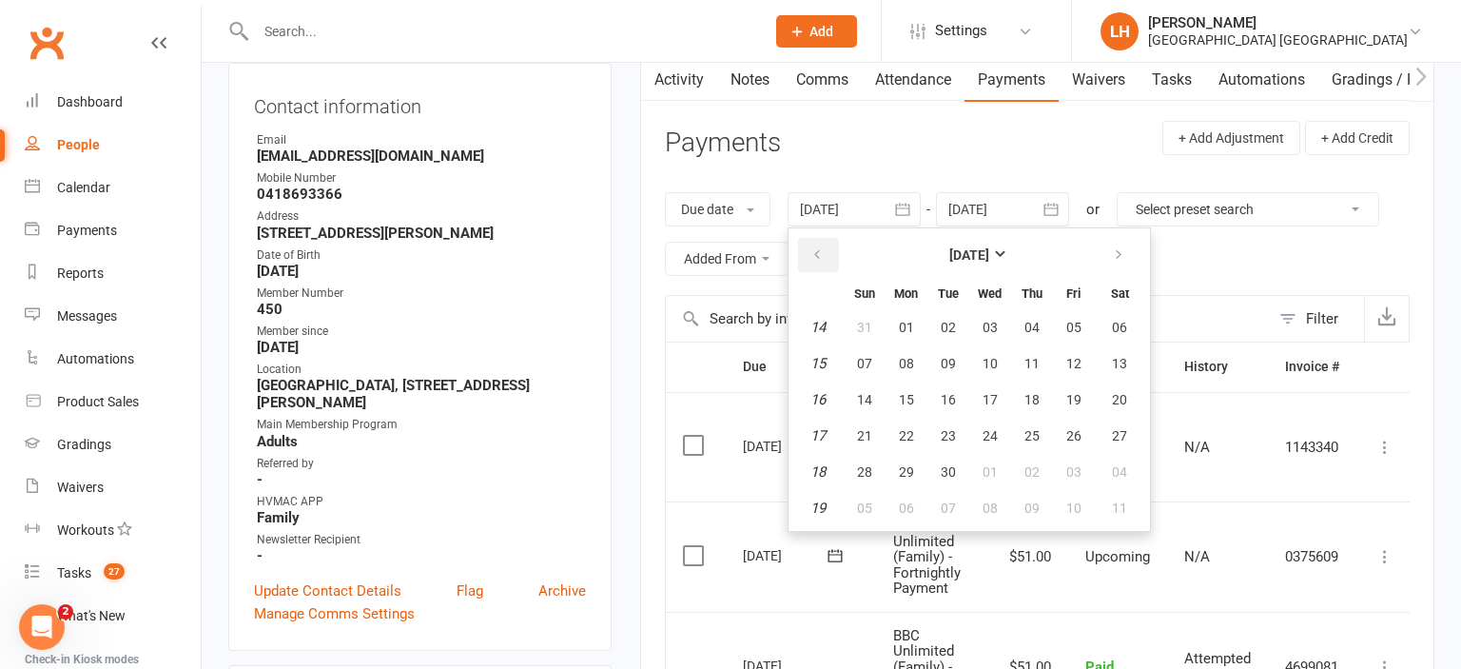
click at [816, 248] on icon "button" at bounding box center [816, 254] width 13 height 15
click at [869, 322] on span "28" at bounding box center [864, 327] width 15 height 15
type input "28 Jan 2024"
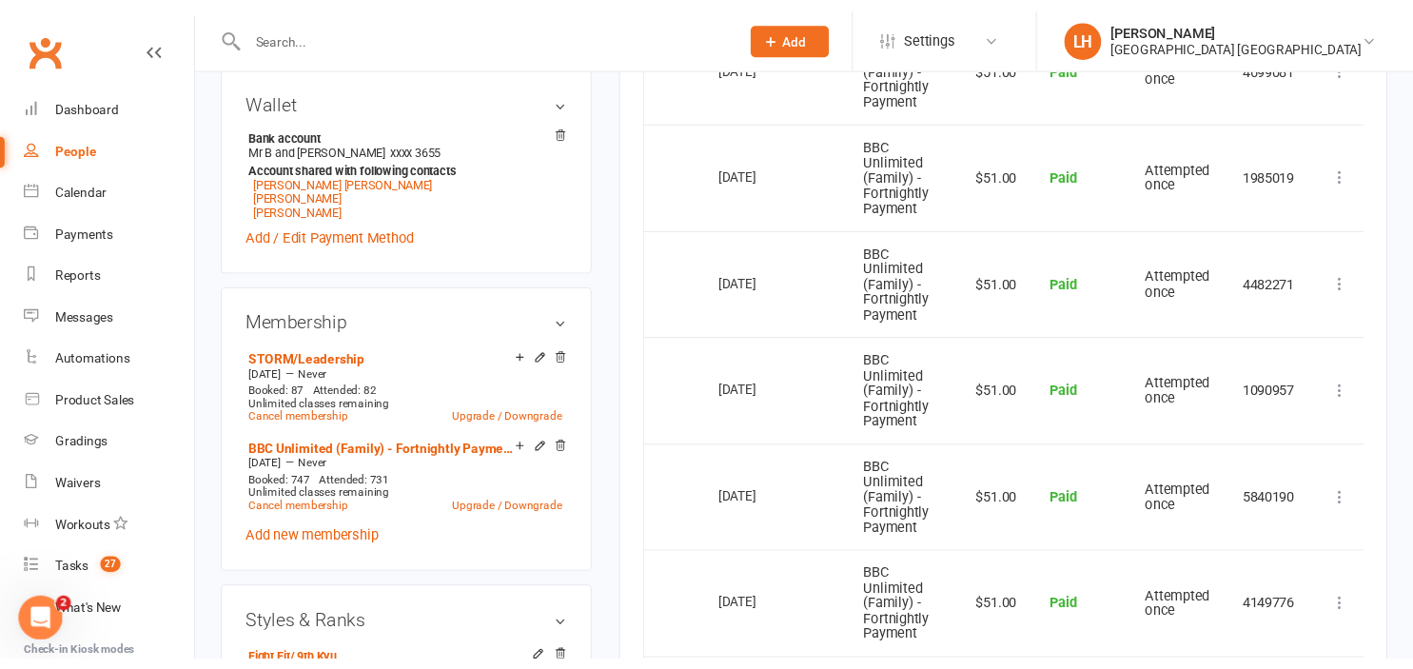
scroll to position [904, 0]
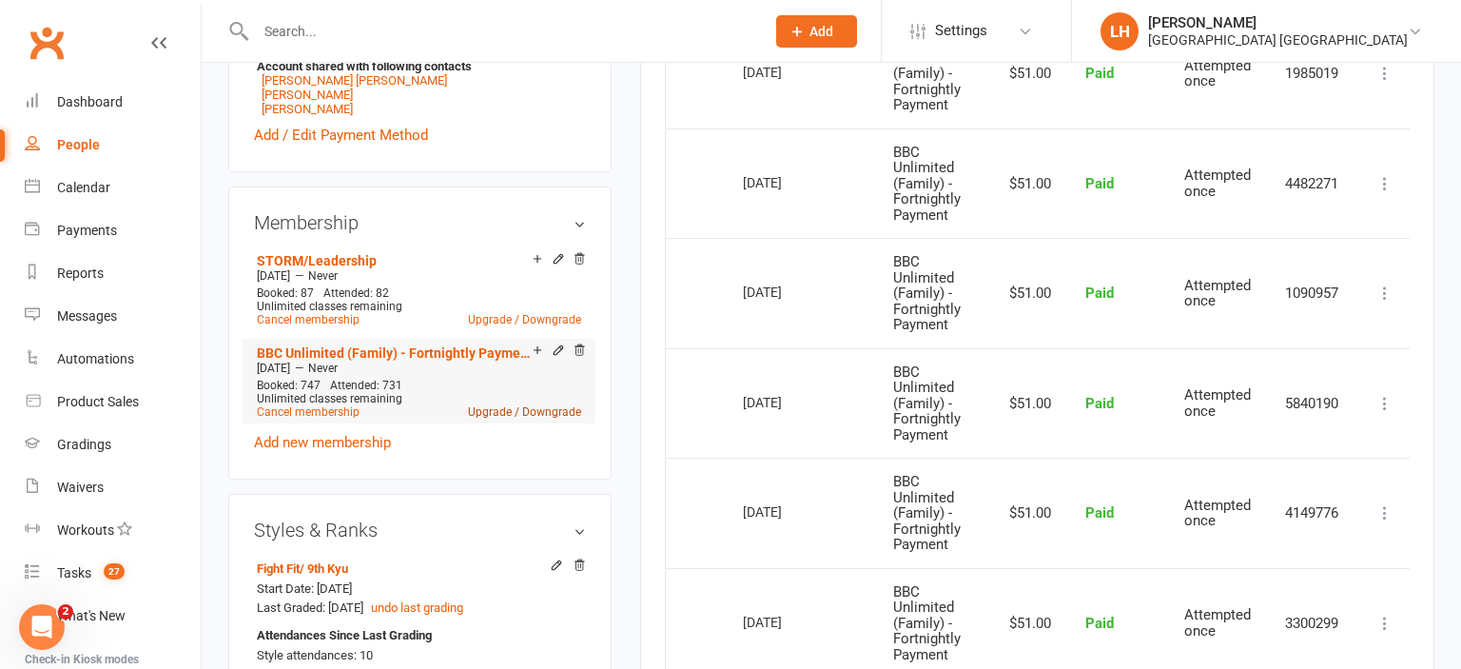
click at [499, 419] on link "Upgrade / Downgrade" at bounding box center [524, 411] width 113 height 13
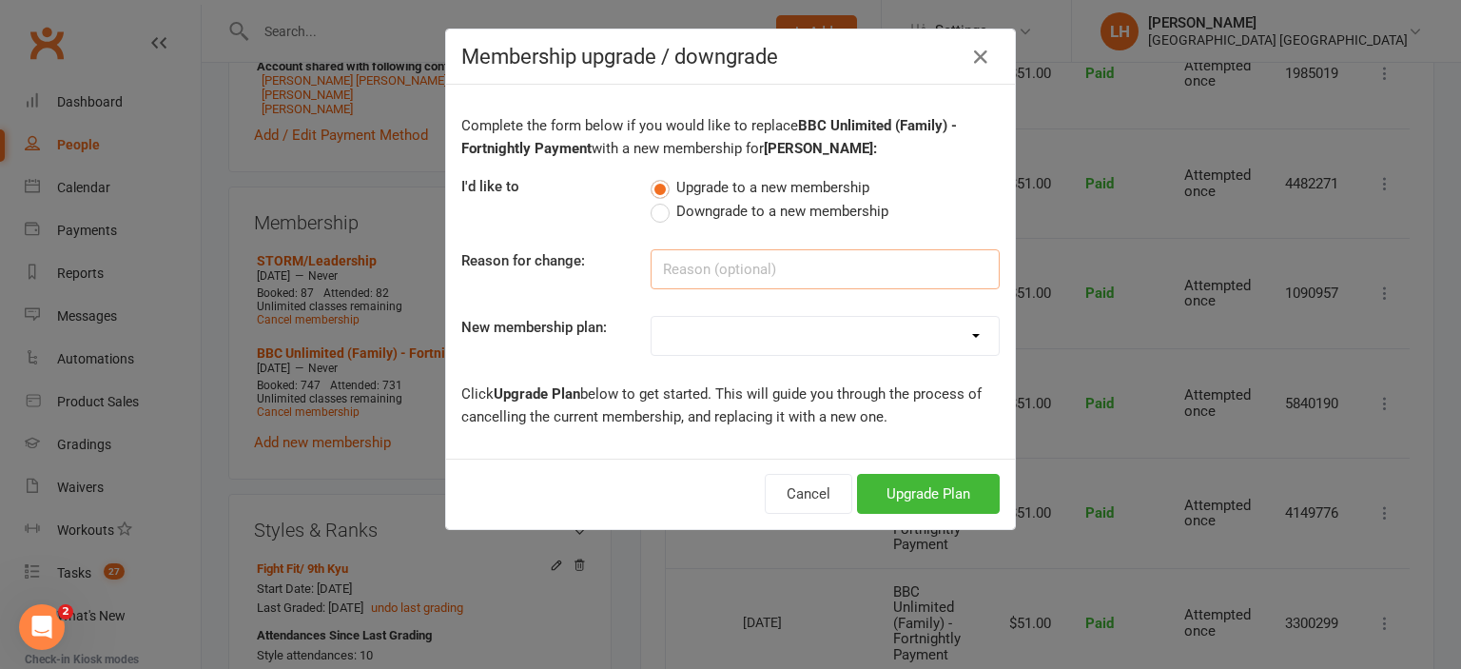
click at [709, 264] on input at bounding box center [825, 269] width 349 height 40
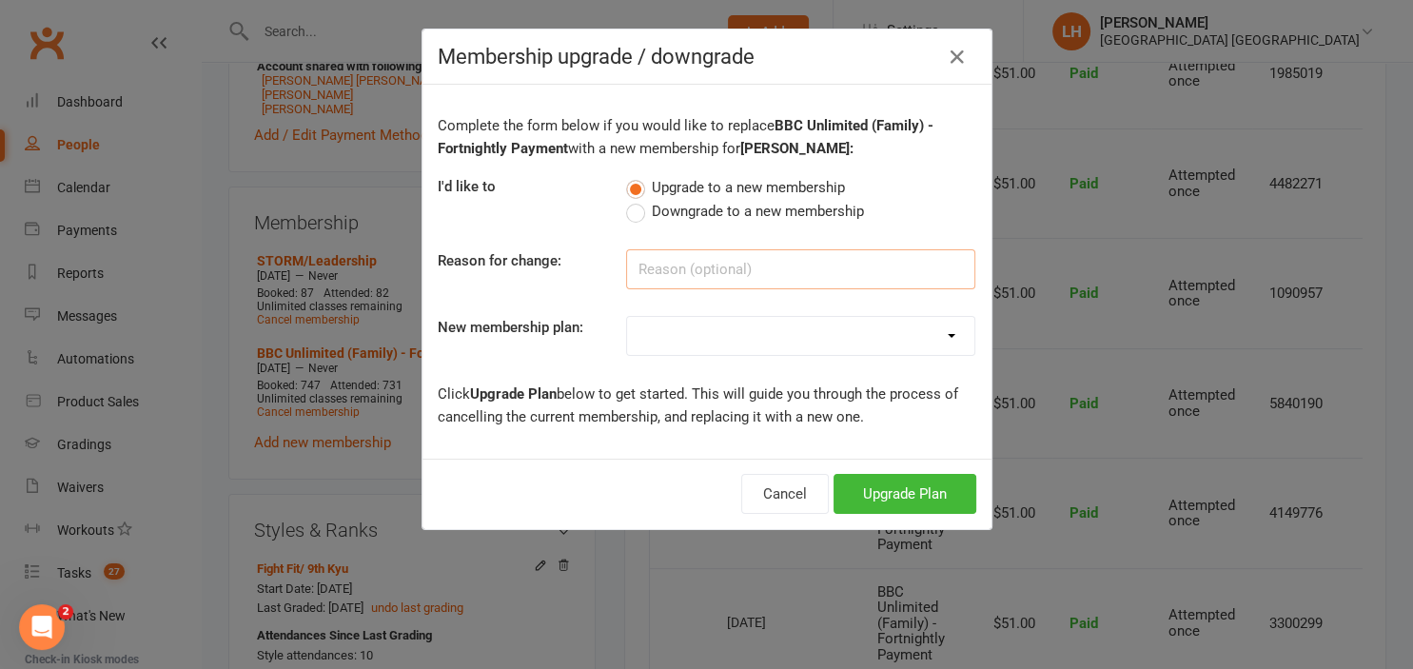
click at [765, 259] on input at bounding box center [800, 269] width 349 height 40
type input "Black Belt"
click at [627, 317] on select "Temporary Membership OFR BBC - Weekly OAW Kindymites/Minimites - Weekly Payment…" at bounding box center [800, 336] width 347 height 38
select select "15"
click option "Black Belt Fortnightly Payment" at bounding box center [0, 0] width 0 height 0
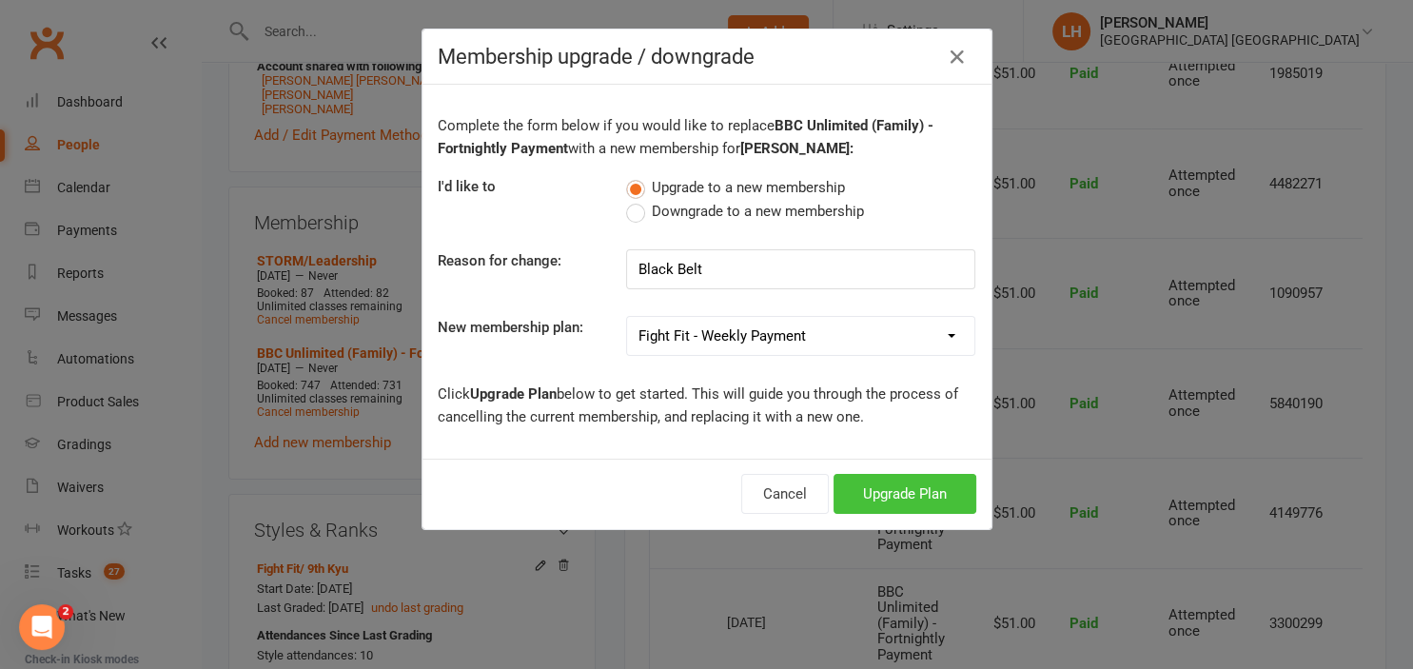
click at [908, 490] on button "Upgrade Plan" at bounding box center [904, 494] width 143 height 40
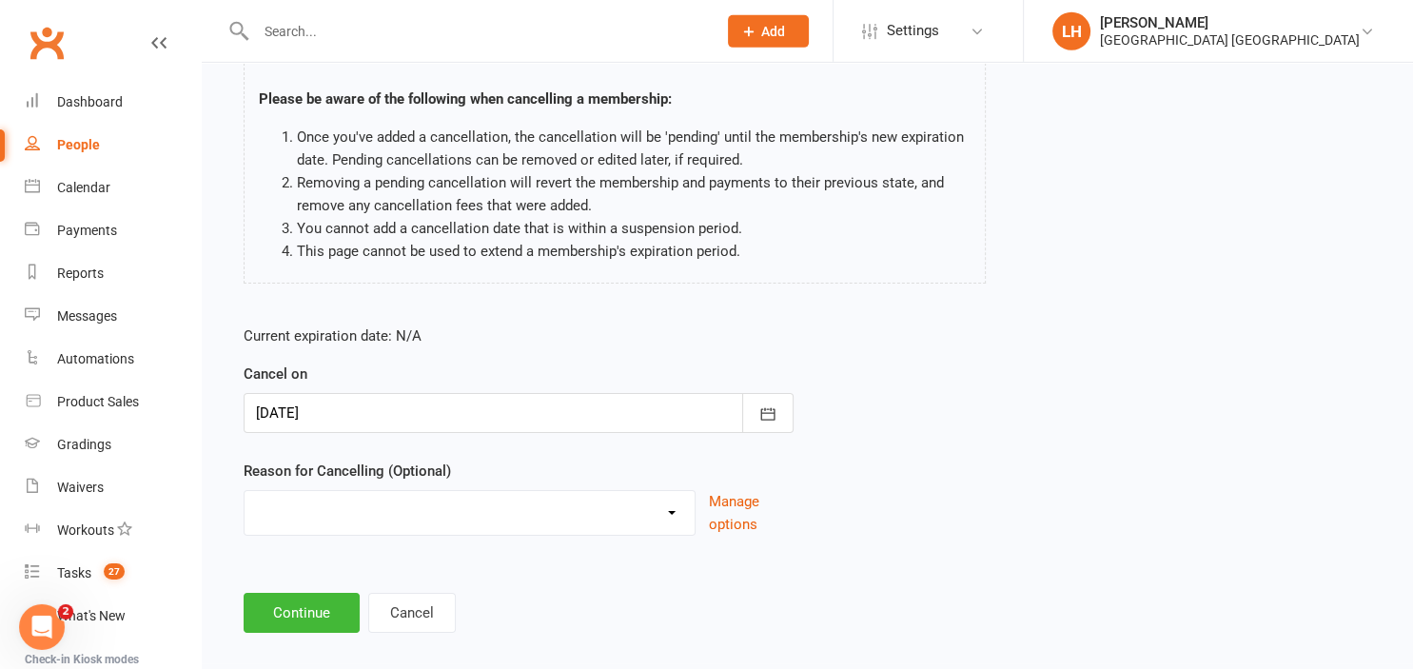
scroll to position [150, 0]
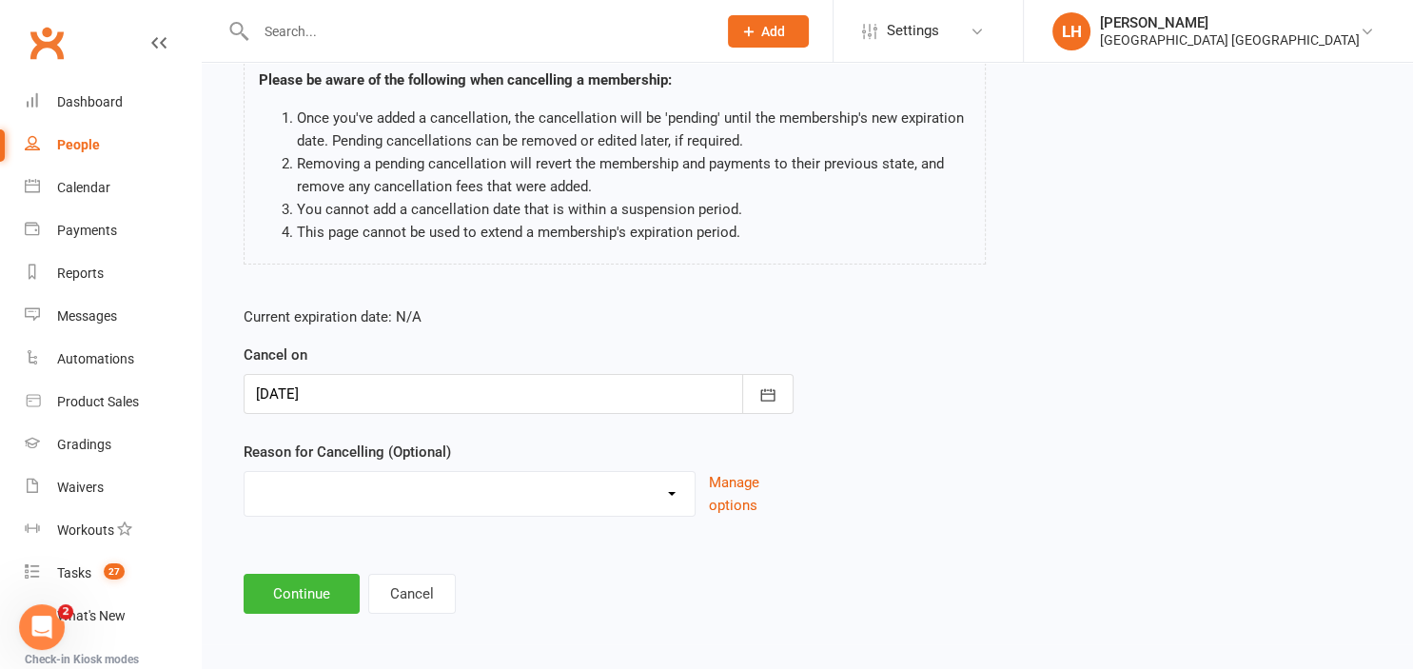
click at [422, 378] on div at bounding box center [519, 394] width 550 height 40
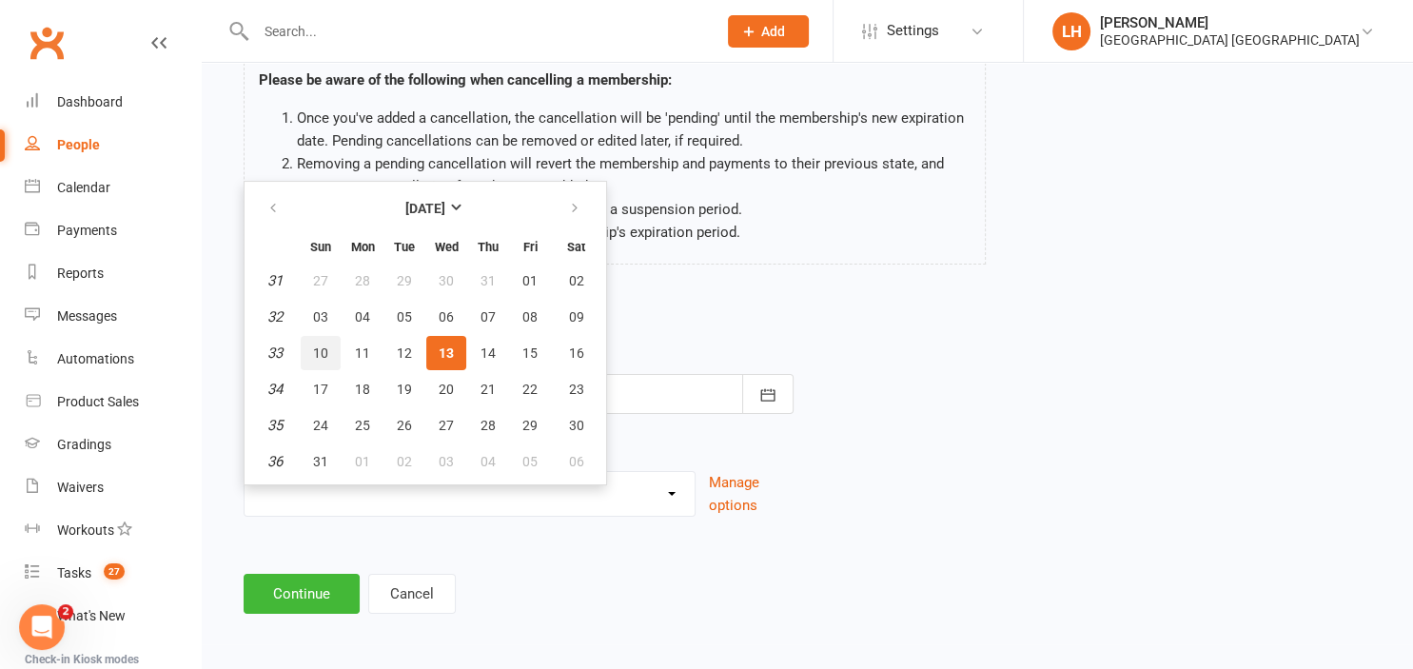
click at [322, 348] on span "10" at bounding box center [320, 352] width 15 height 15
type input "10 Aug 2025"
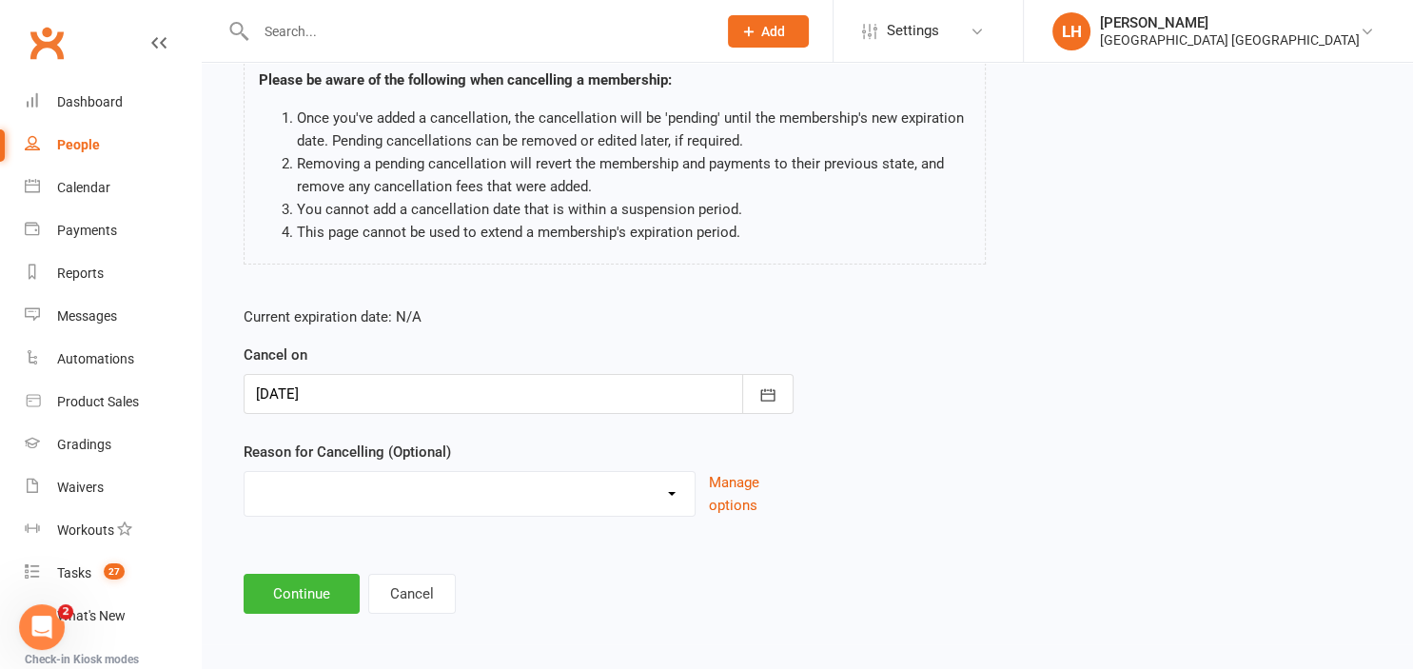
click at [244, 472] on select "Changing Membership plan Failed Payments family/work Holiday Injury Lost Intere…" at bounding box center [469, 491] width 450 height 38
select select "20"
click option "Other reason" at bounding box center [0, 0] width 0 height 0
click at [303, 585] on input at bounding box center [519, 594] width 550 height 40
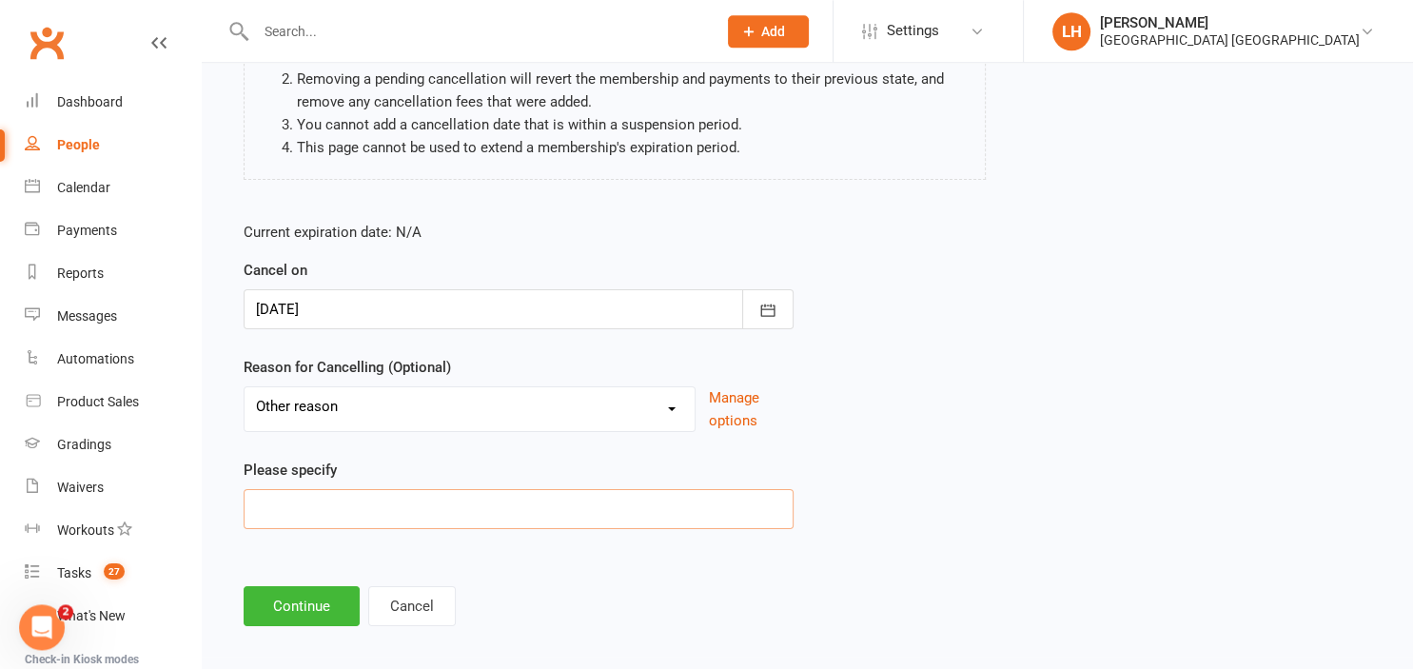
scroll to position [247, 0]
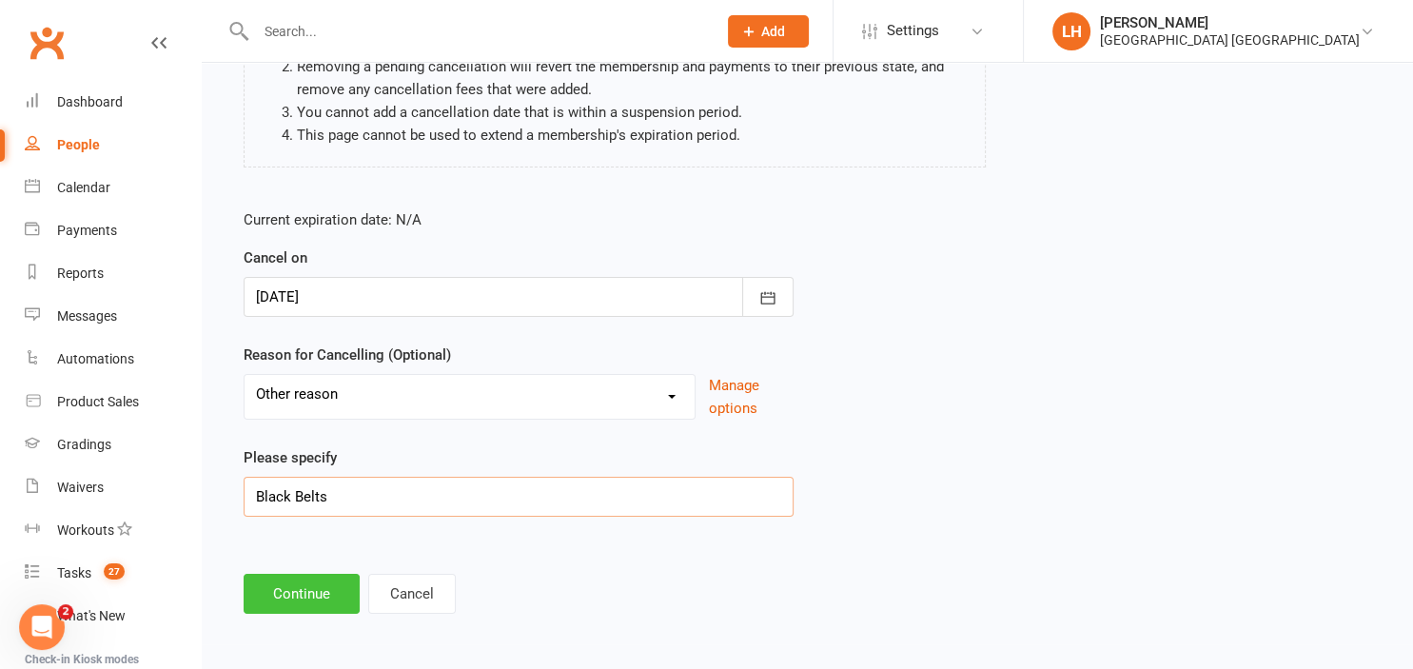
type input "Black Belts"
click at [283, 597] on button "Continue" at bounding box center [302, 594] width 116 height 40
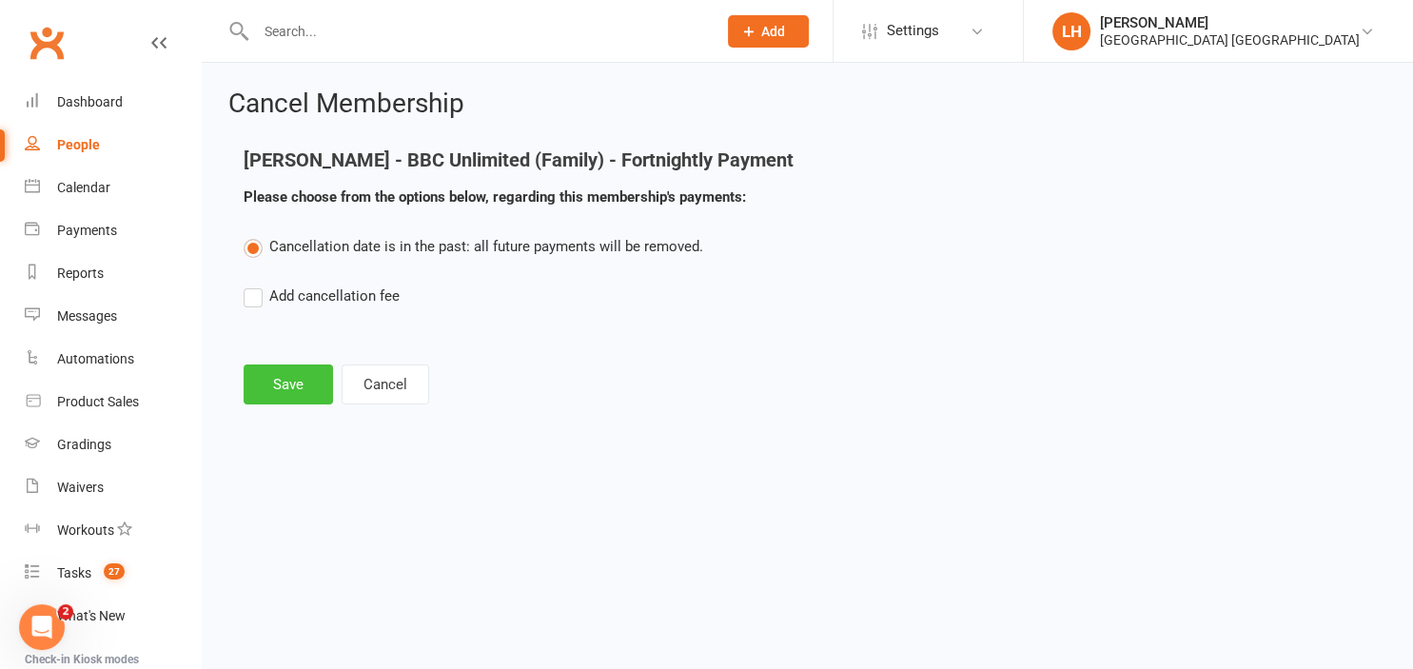
click at [308, 379] on button "Save" at bounding box center [288, 384] width 89 height 40
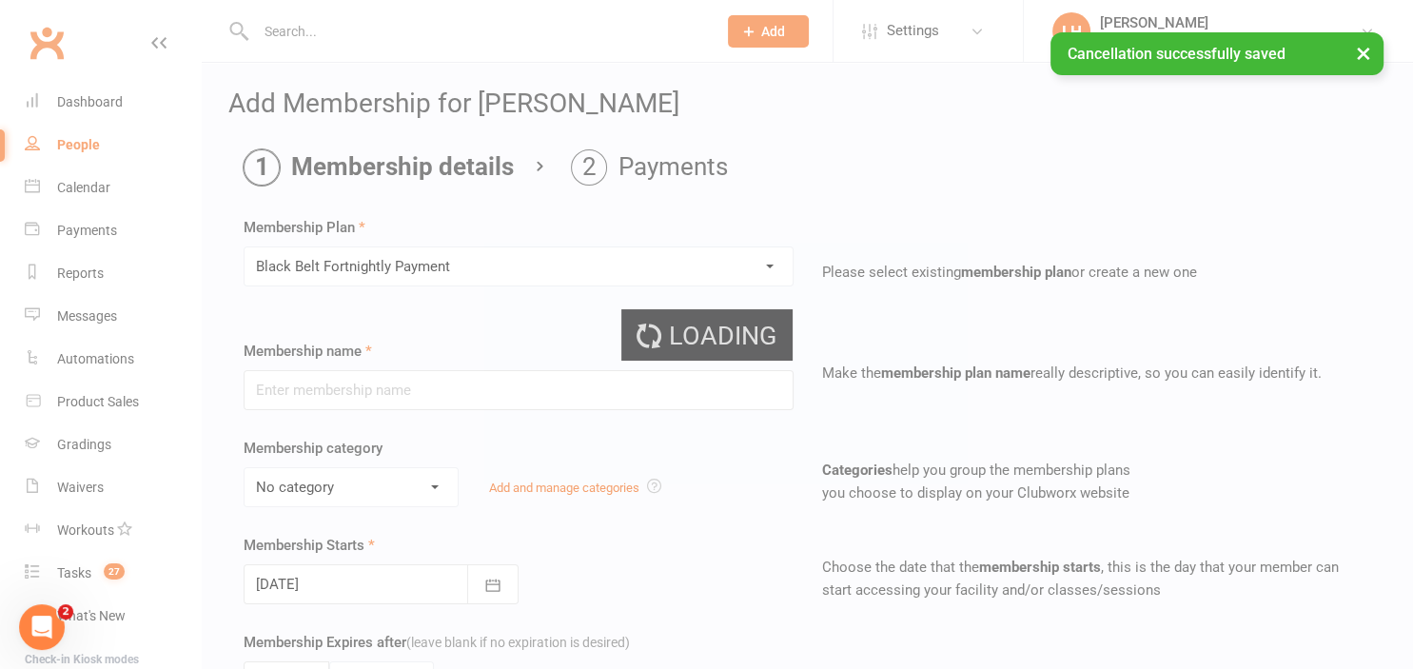
type input "Black Belt Fortnightly Payment"
select select "6"
type input "0"
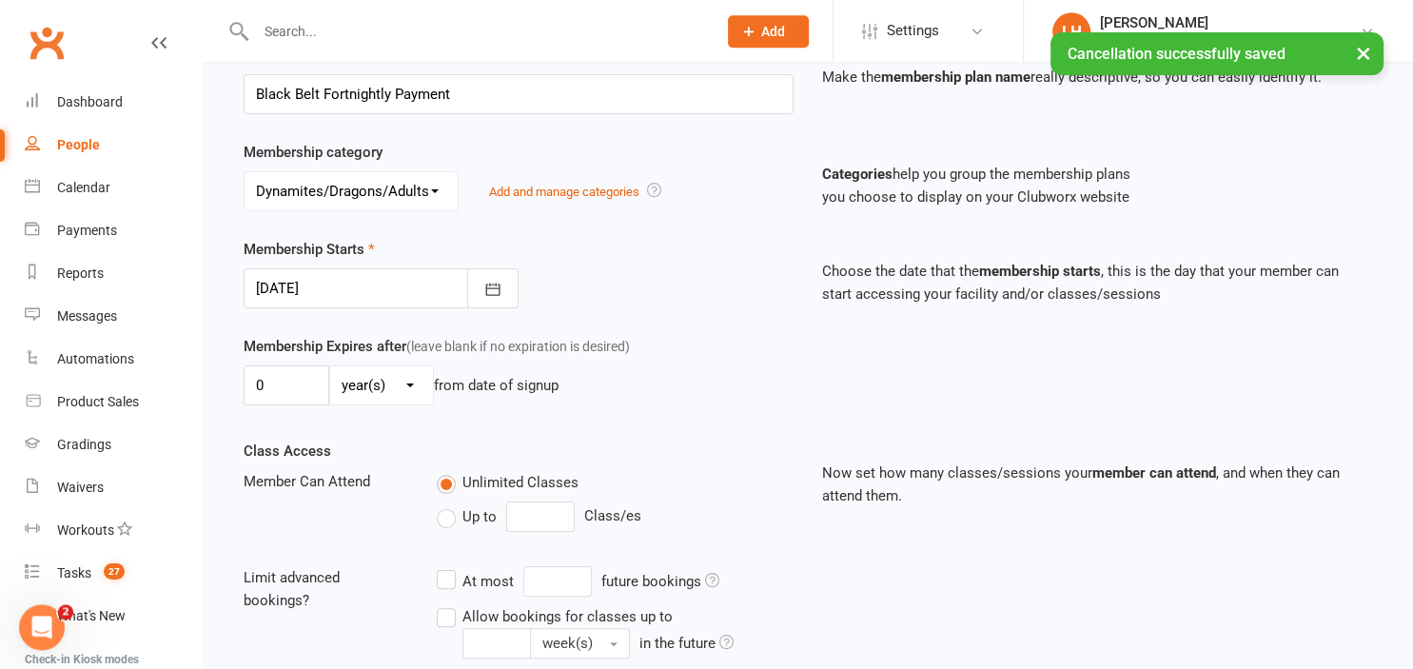
scroll to position [301, 0]
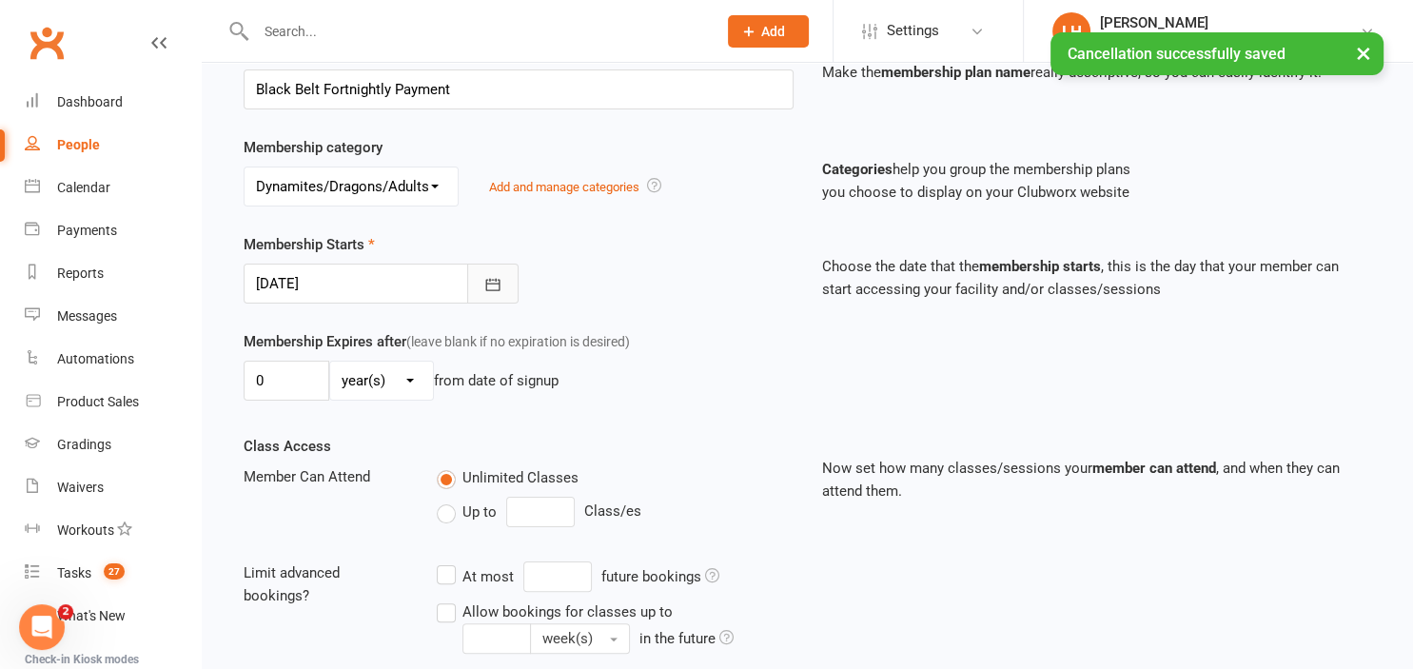
click at [488, 286] on icon "button" at bounding box center [492, 284] width 19 height 19
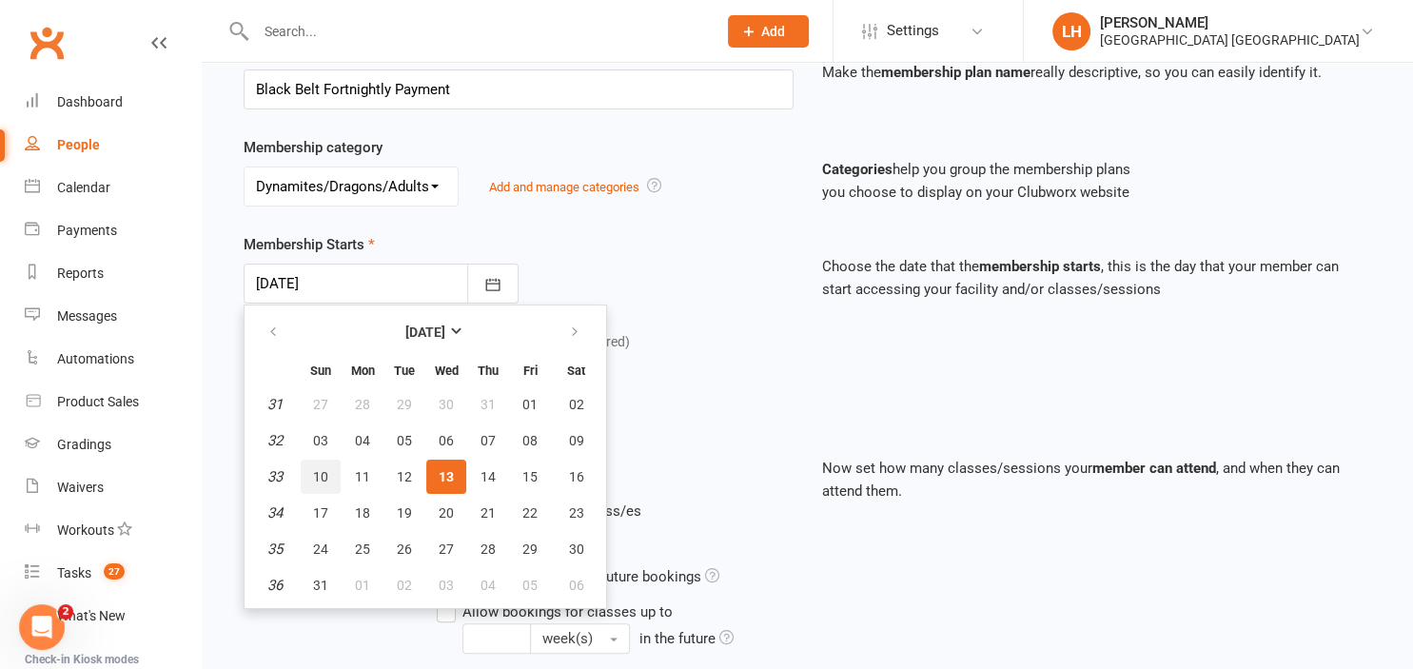
click at [324, 474] on span "10" at bounding box center [320, 476] width 15 height 15
type input "10 Aug 2025"
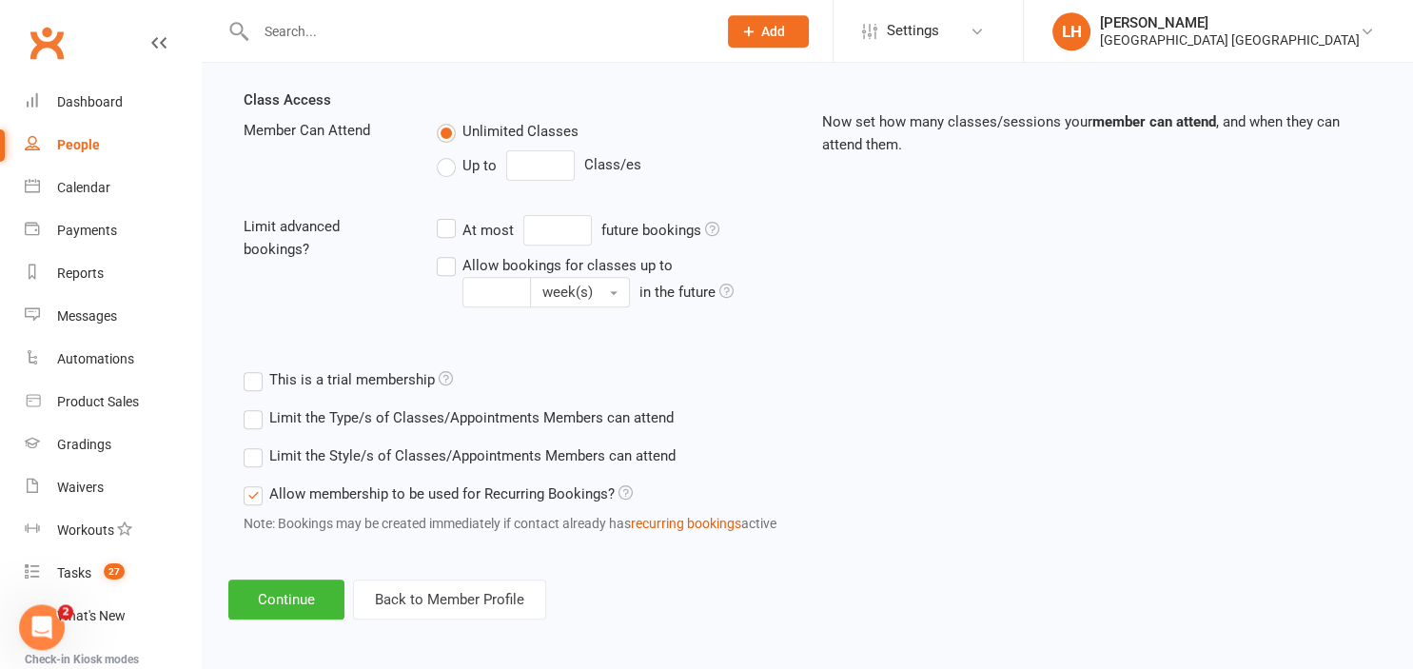
scroll to position [648, 0]
click at [322, 598] on button "Continue" at bounding box center [286, 598] width 116 height 40
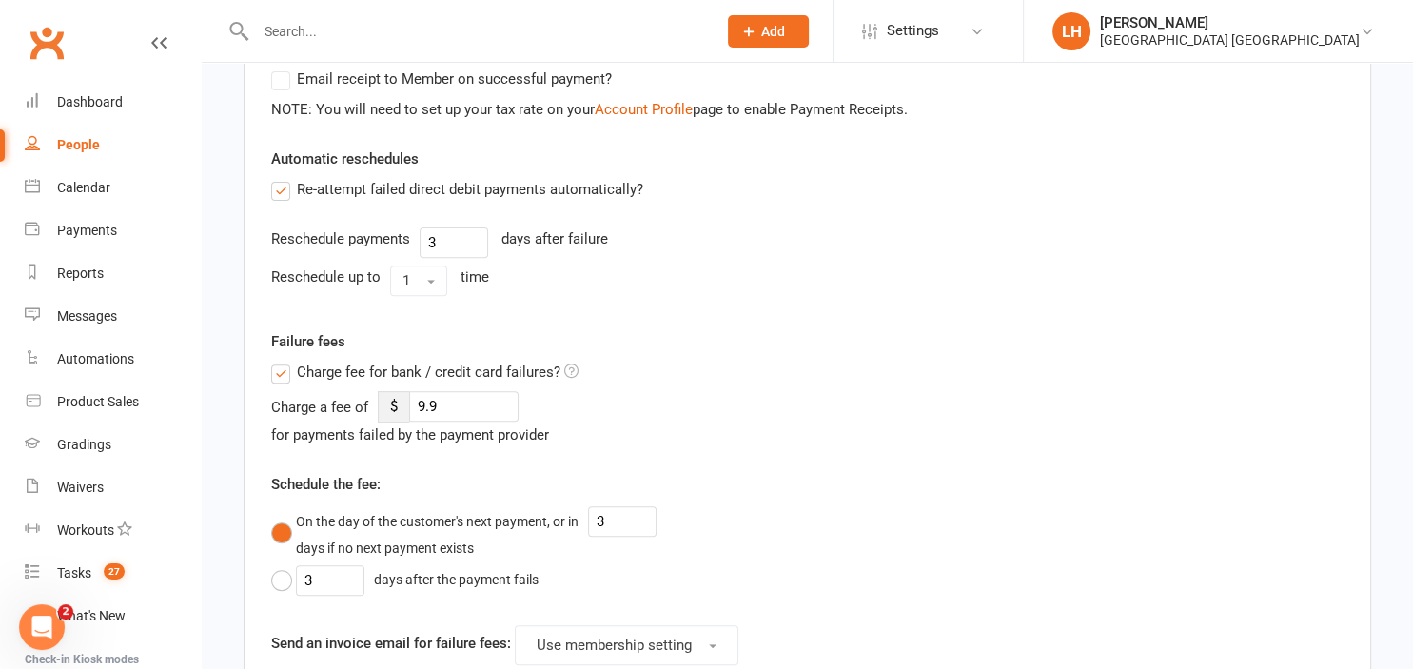
scroll to position [0, 0]
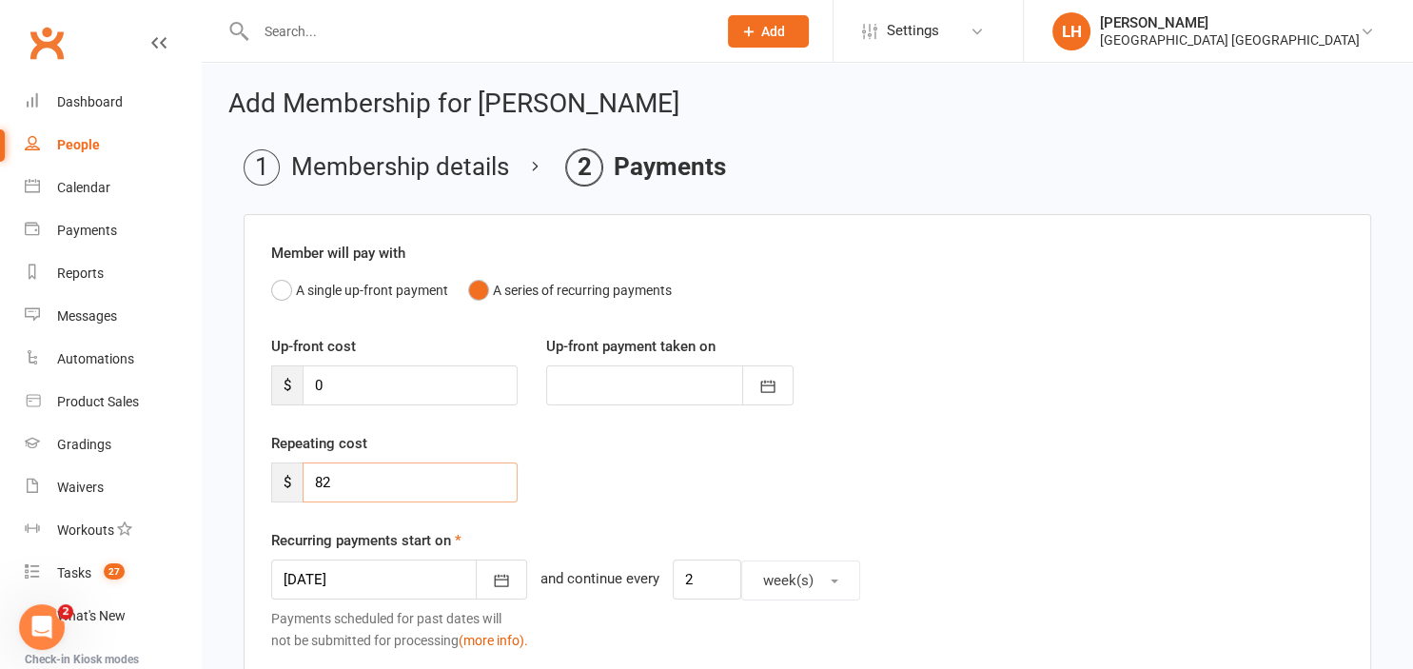
click at [411, 480] on input "82" at bounding box center [410, 482] width 215 height 40
type input "35.40"
click at [502, 566] on button "button" at bounding box center [501, 579] width 51 height 40
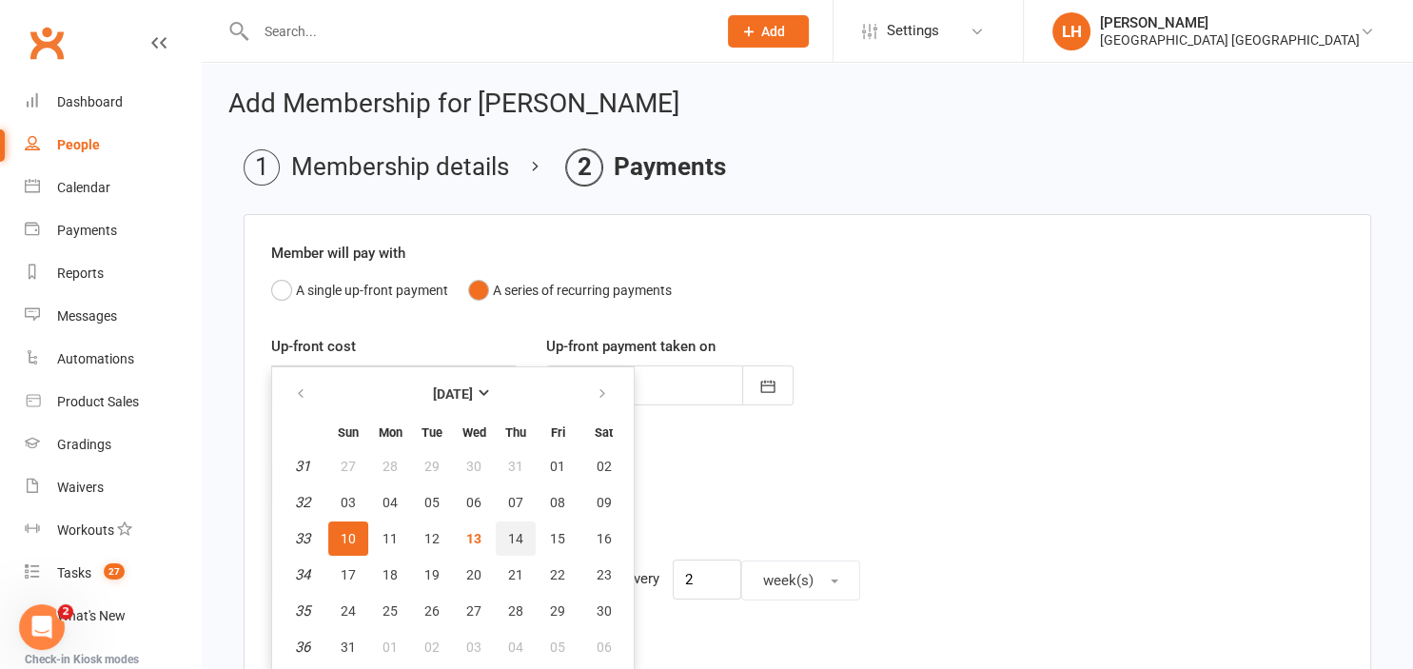
click at [519, 528] on button "14" at bounding box center [516, 538] width 40 height 34
type input "14 Aug 2025"
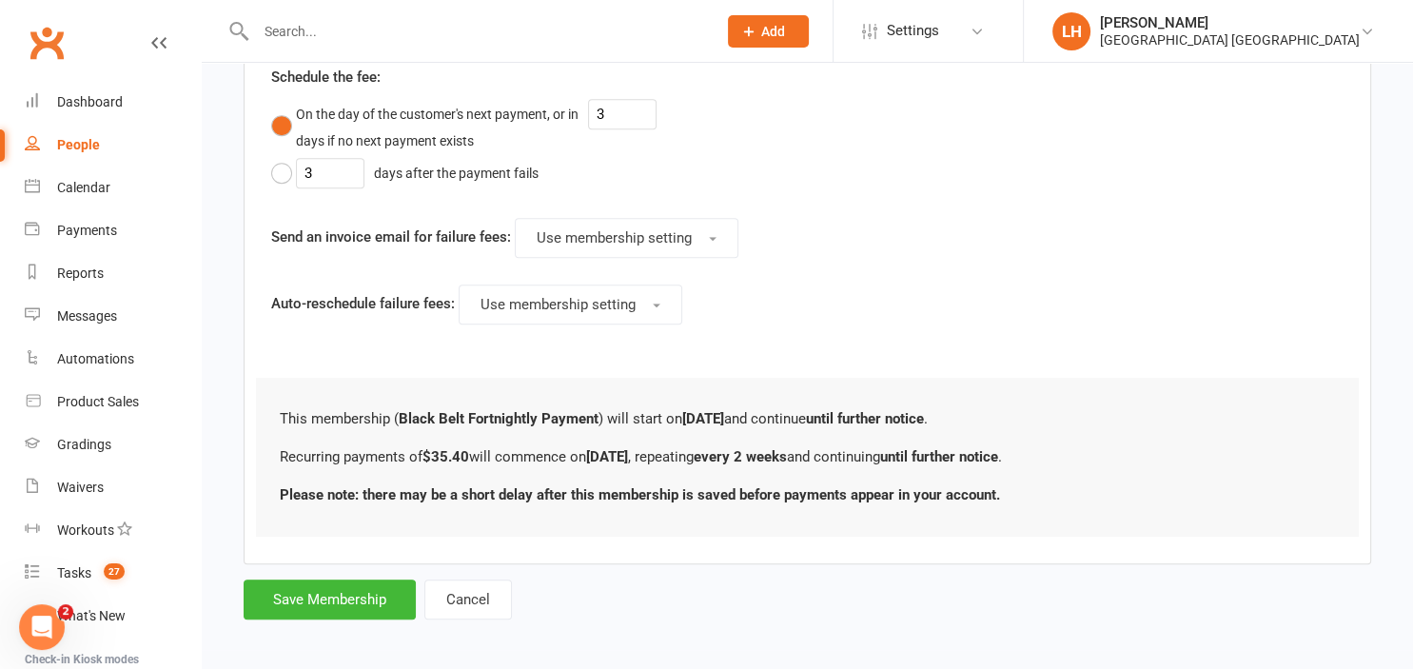
scroll to position [1008, 0]
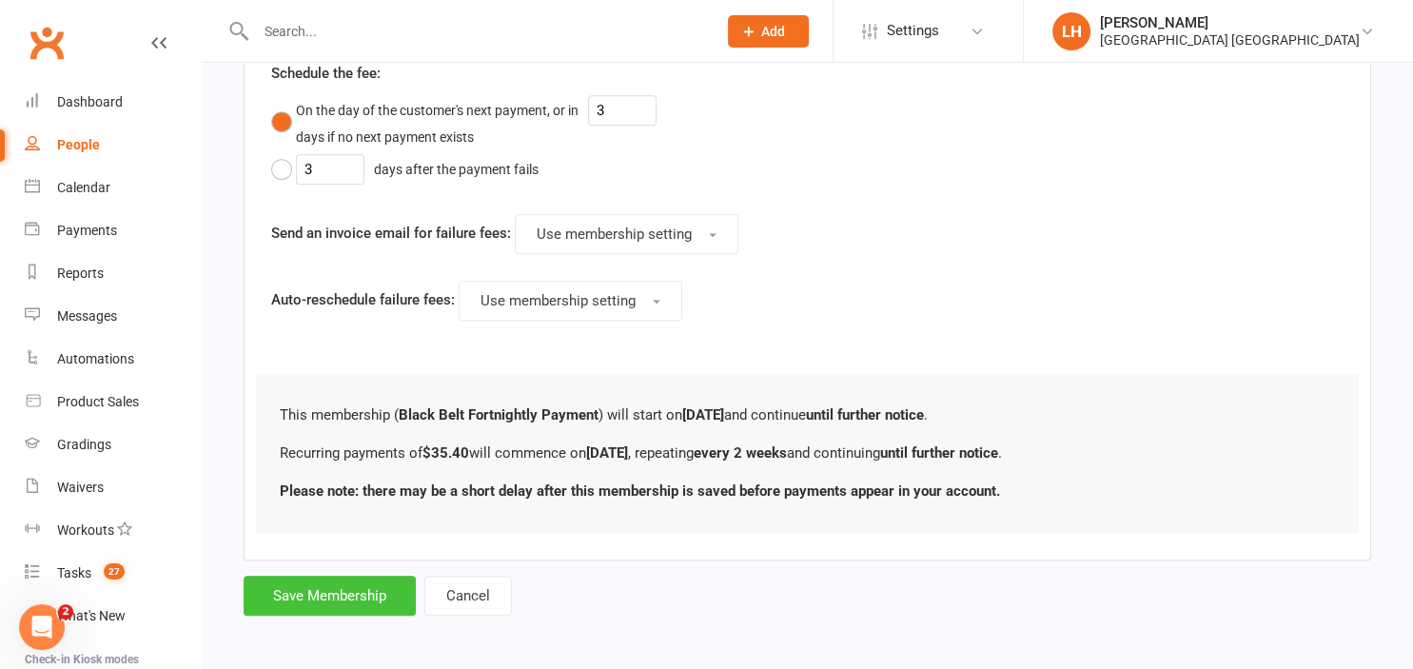
click at [289, 597] on button "Save Membership" at bounding box center [330, 596] width 172 height 40
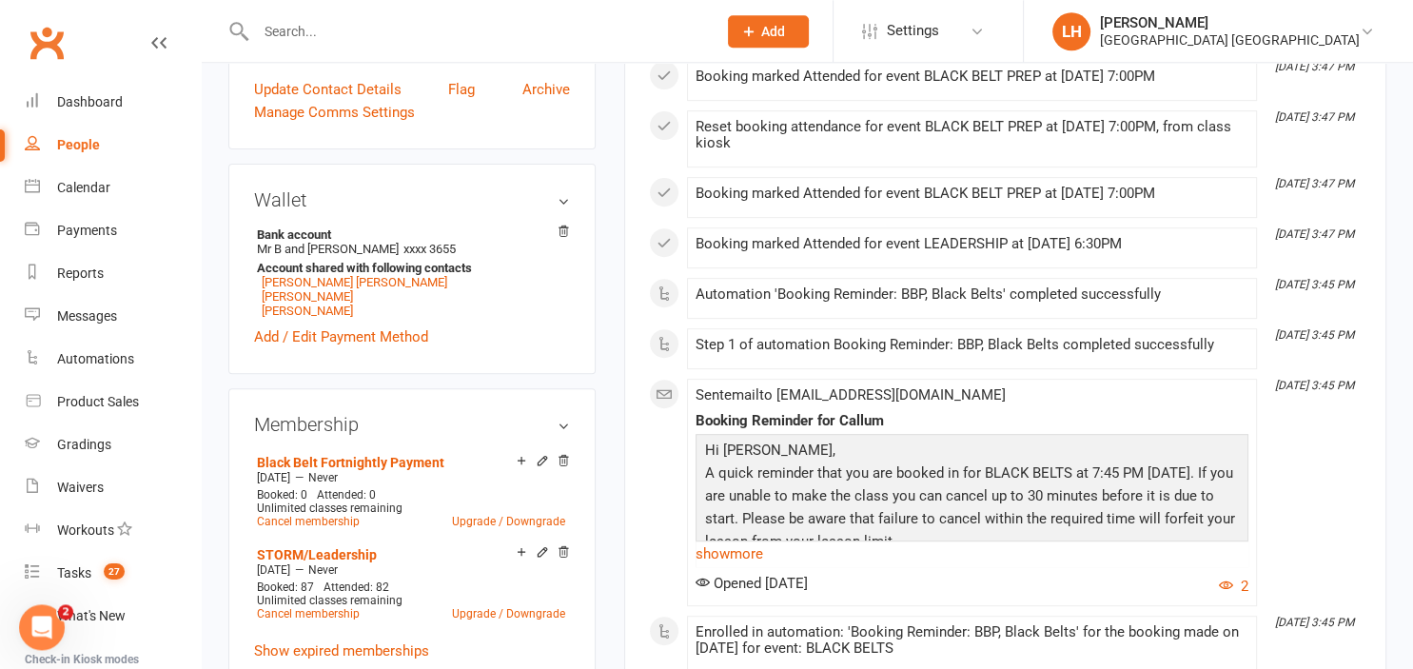
scroll to position [803, 0]
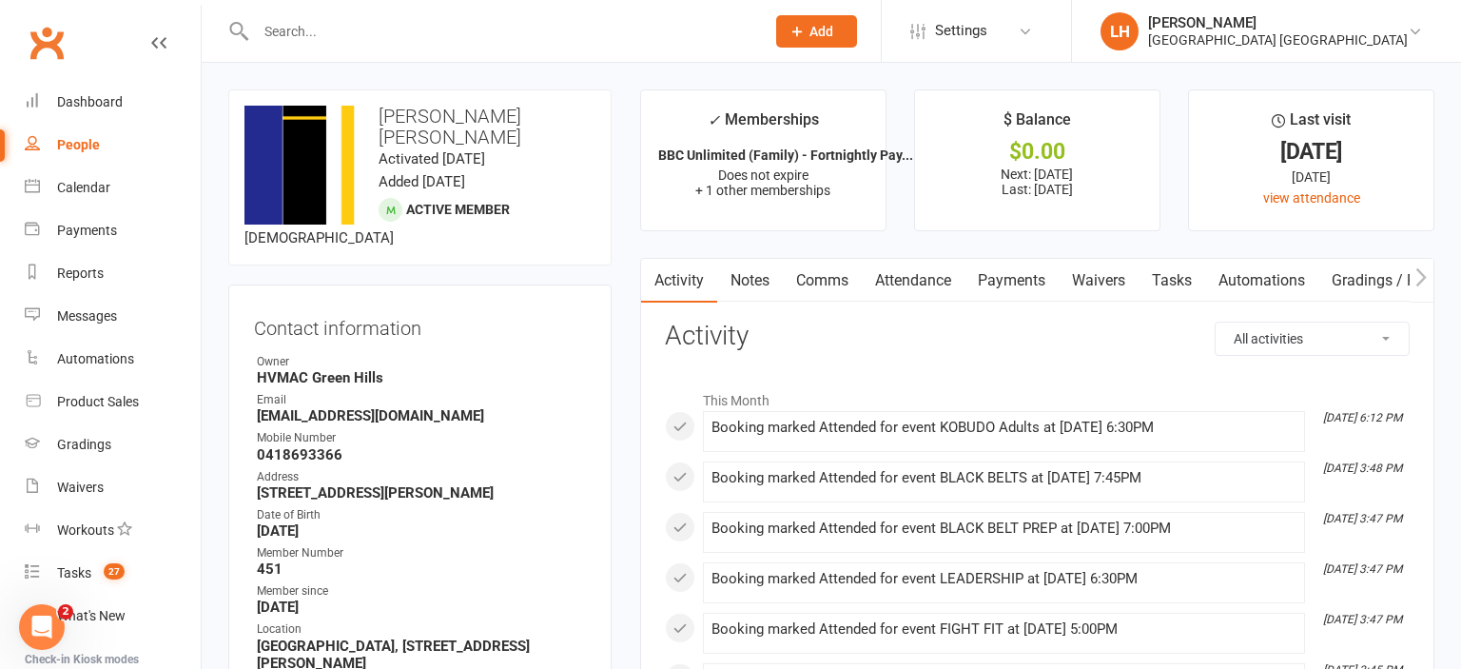
click at [1005, 282] on link "Payments" at bounding box center [1012, 281] width 94 height 44
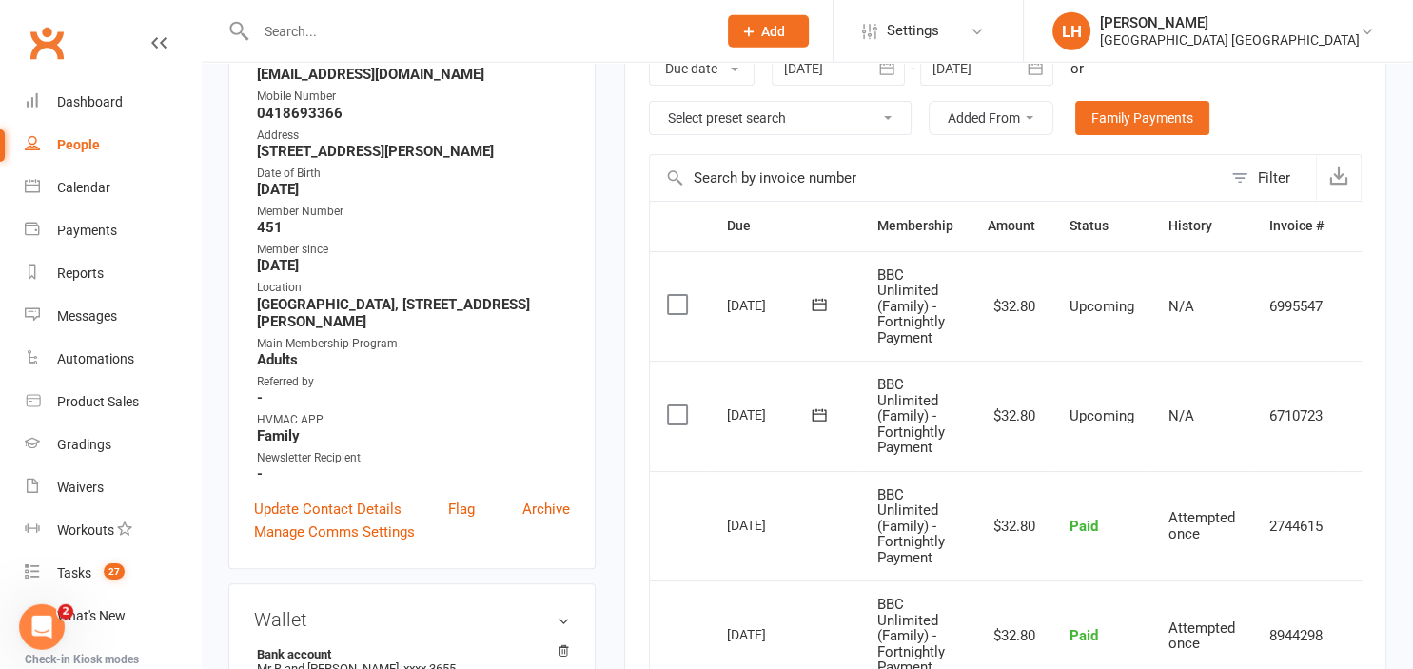
scroll to position [401, 0]
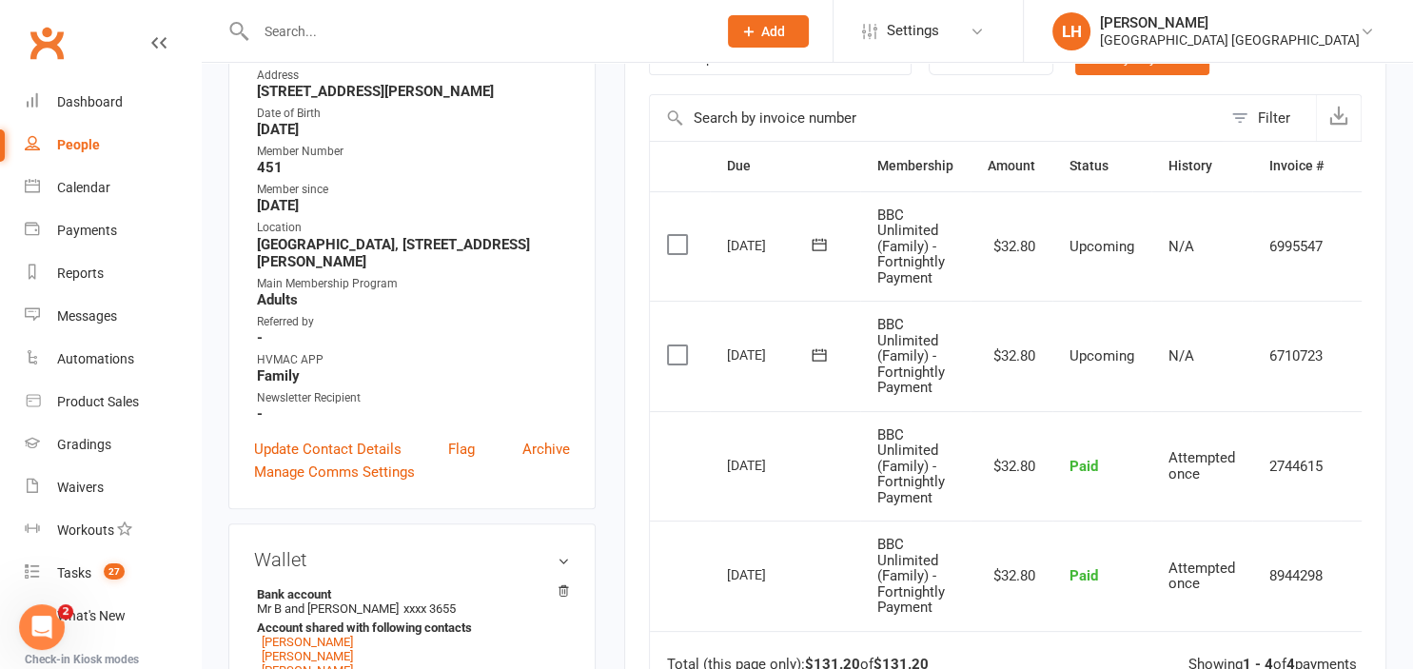
click at [585, 209] on div "Contact information Owner HVMAC Green Hills Email brendotatts@gmail.com Mobile …" at bounding box center [411, 196] width 367 height 626
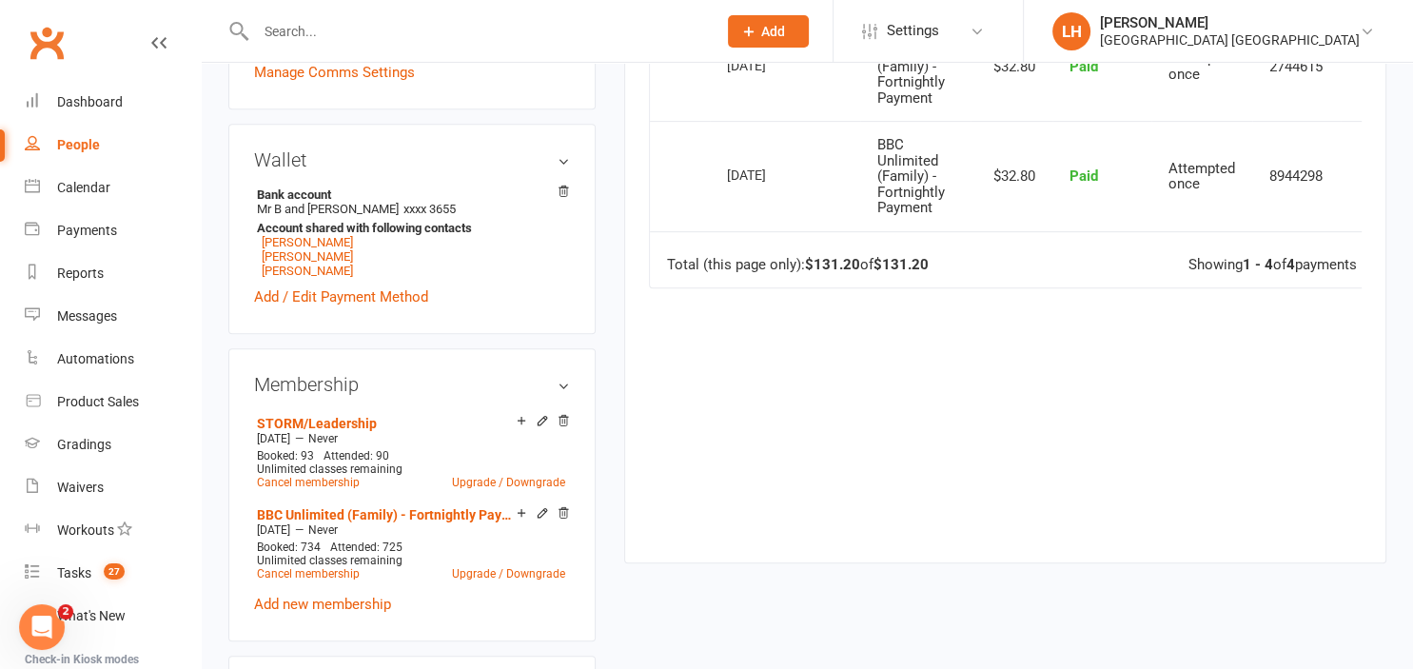
scroll to position [904, 0]
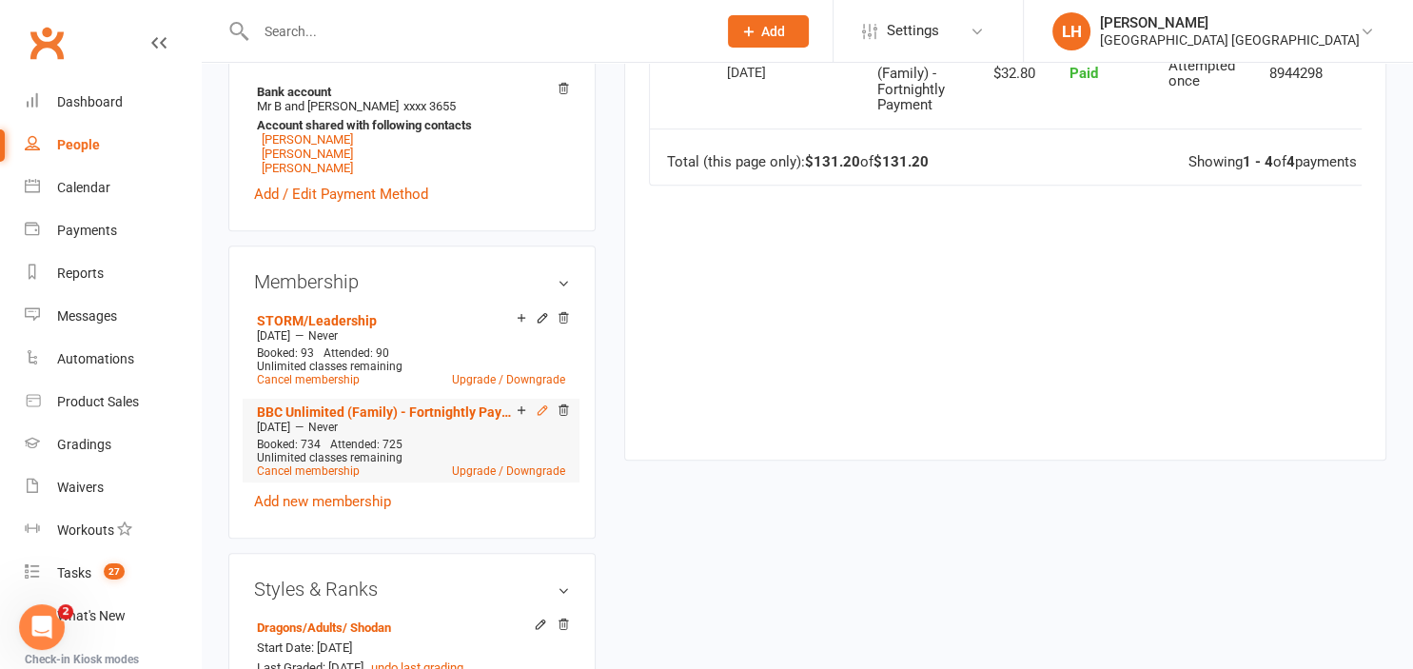
click at [541, 403] on icon at bounding box center [542, 409] width 13 height 13
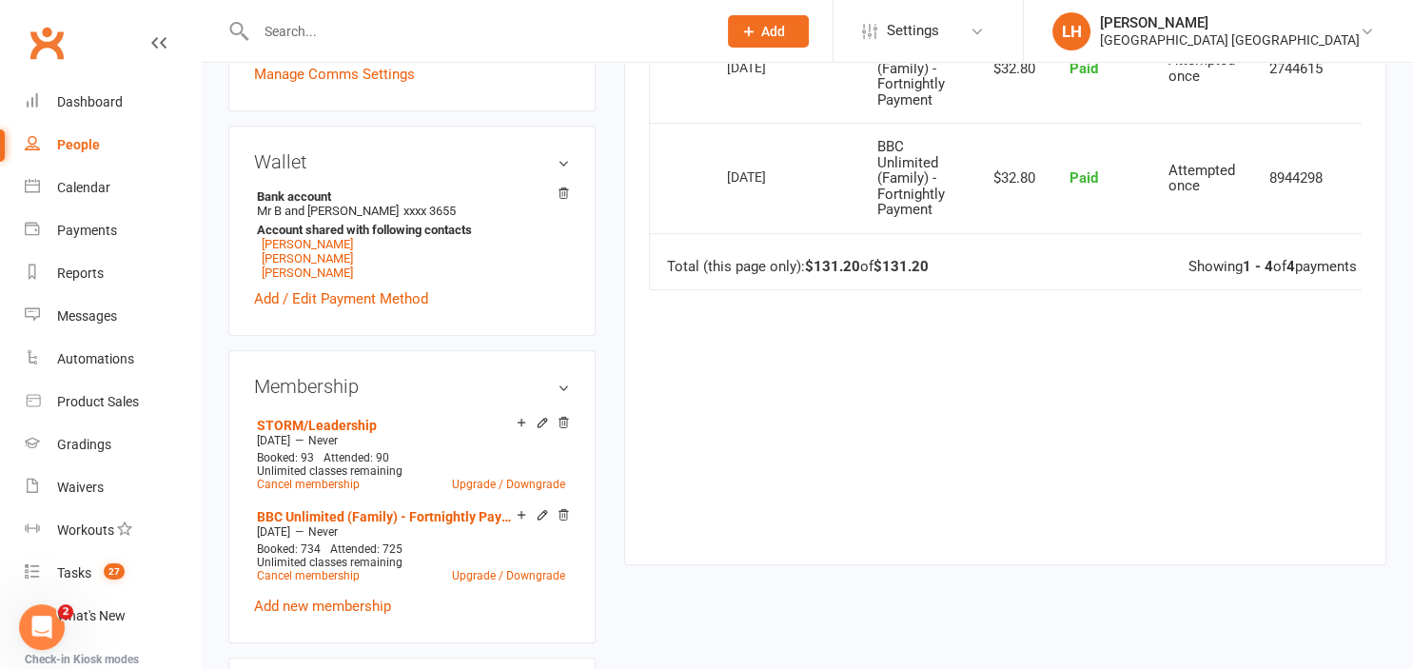
scroll to position [904, 0]
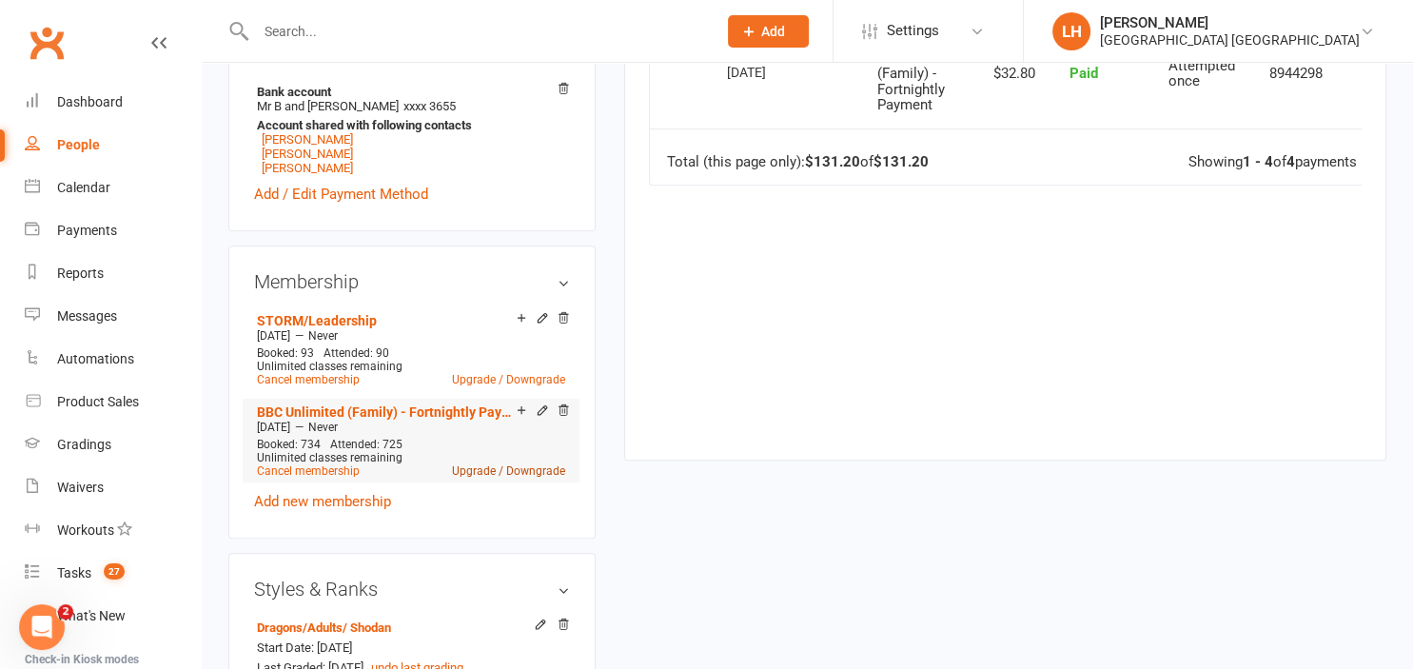
click at [527, 464] on link "Upgrade / Downgrade" at bounding box center [508, 470] width 113 height 13
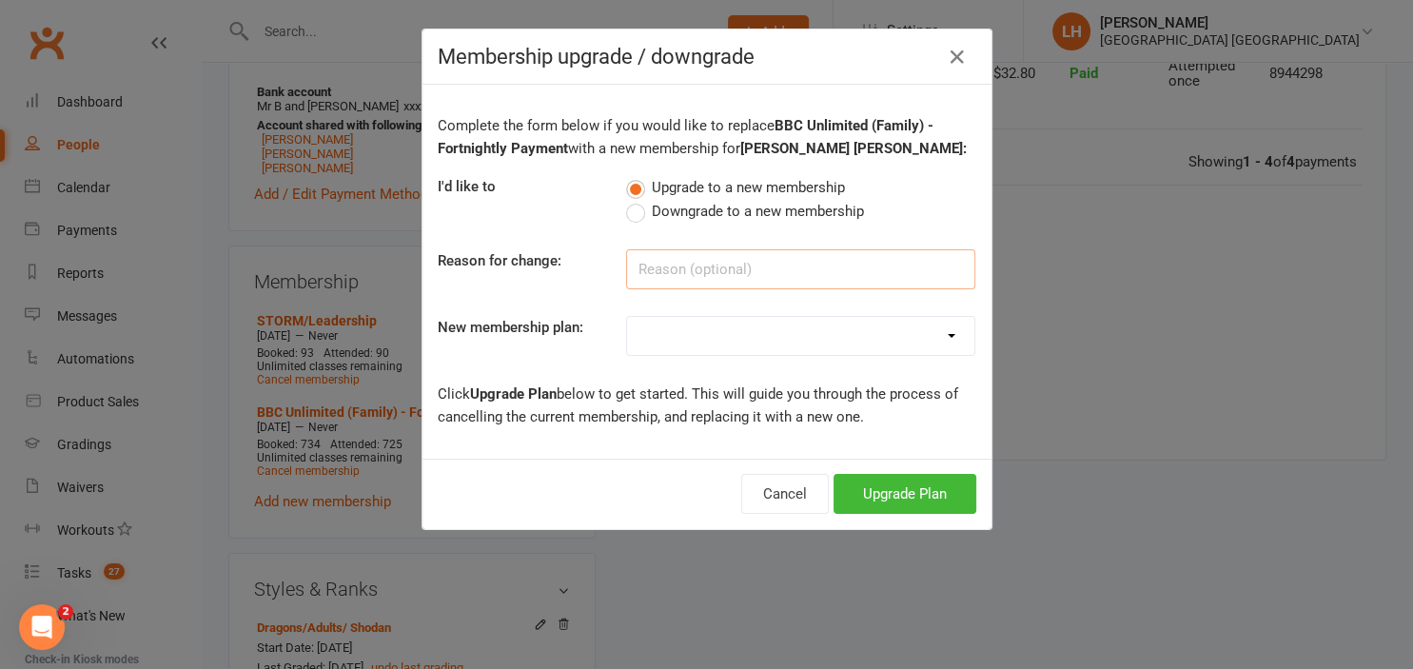
click at [675, 272] on input at bounding box center [800, 269] width 349 height 40
type input "Employee"
click at [627, 317] on select "Temporary Membership OFR BBC - Weekly OAW Kindymites/Minimites - Weekly Payment…" at bounding box center [800, 336] width 347 height 38
select select "32"
click option "Employee Membership" at bounding box center [0, 0] width 0 height 0
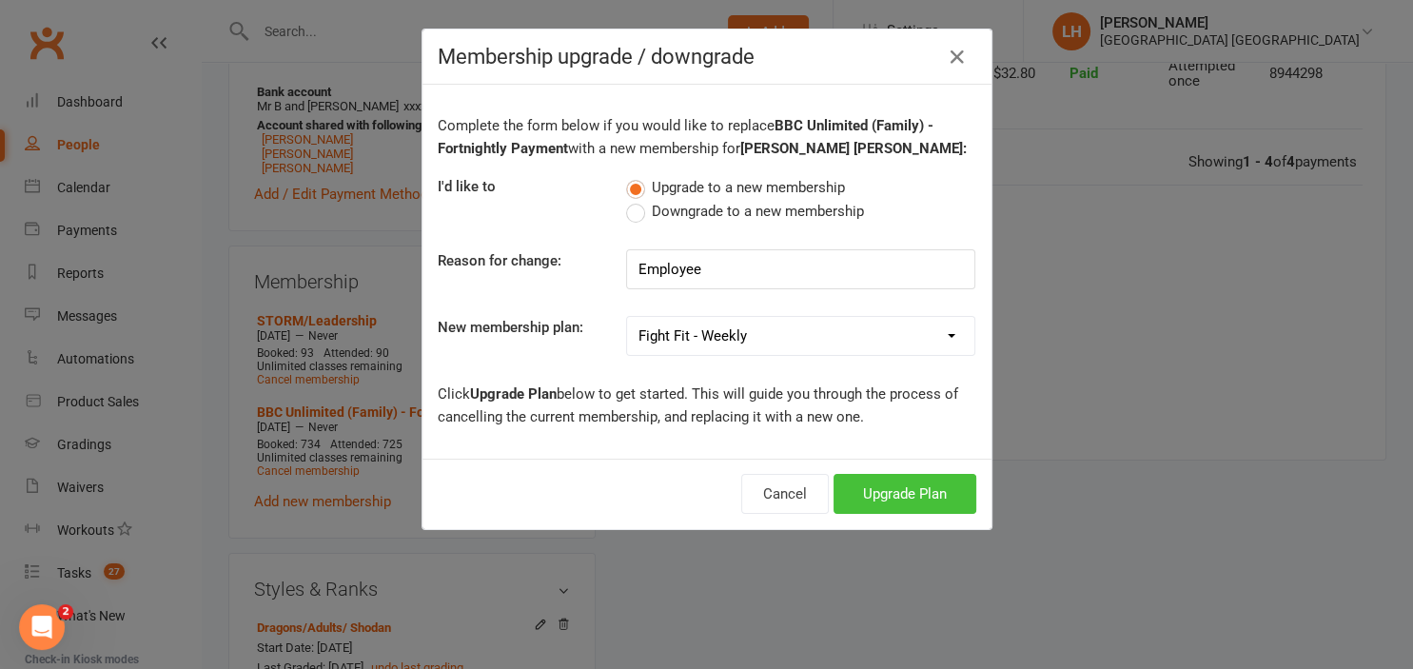
click at [933, 489] on button "Upgrade Plan" at bounding box center [904, 494] width 143 height 40
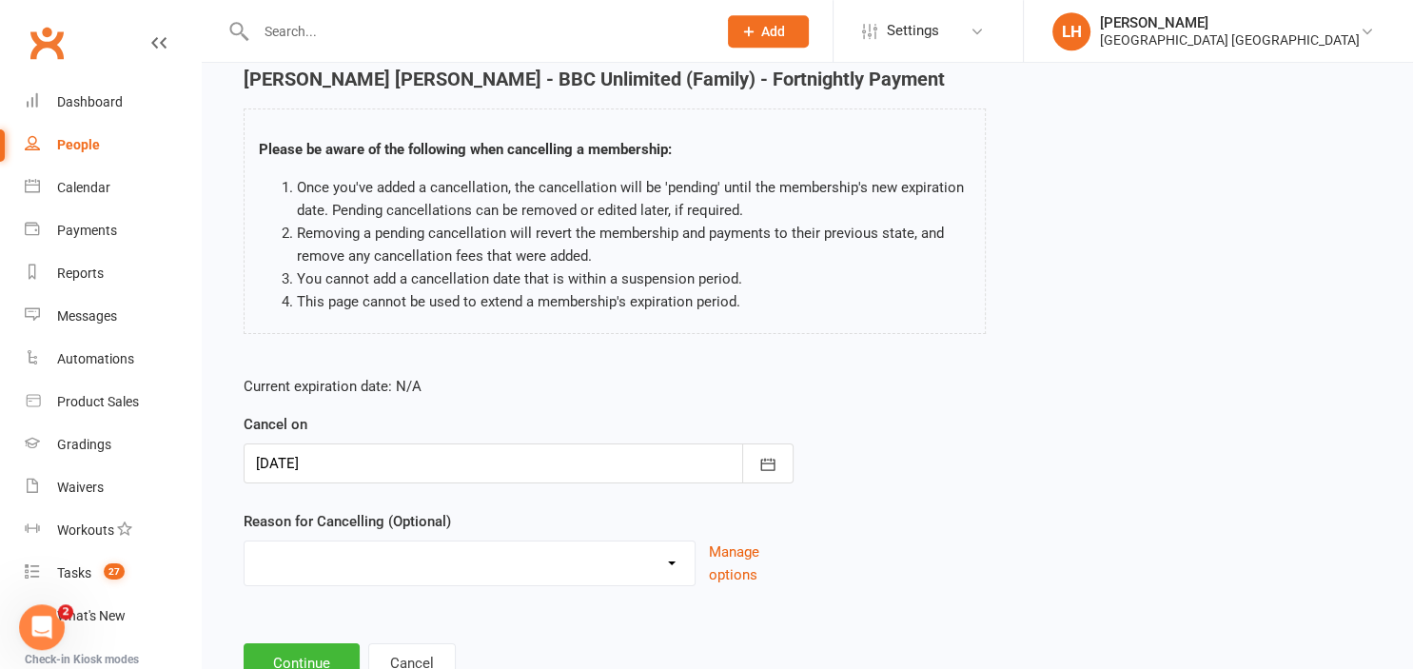
scroll to position [150, 0]
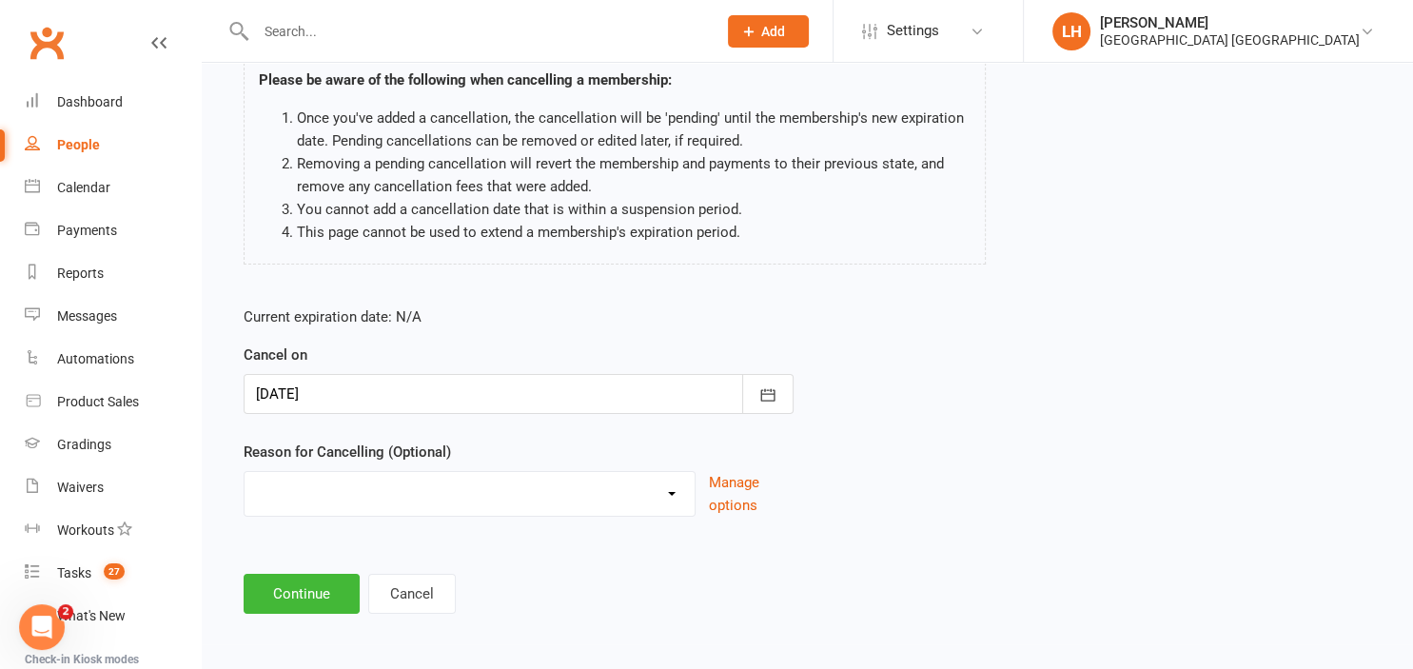
click at [658, 405] on div at bounding box center [519, 394] width 550 height 40
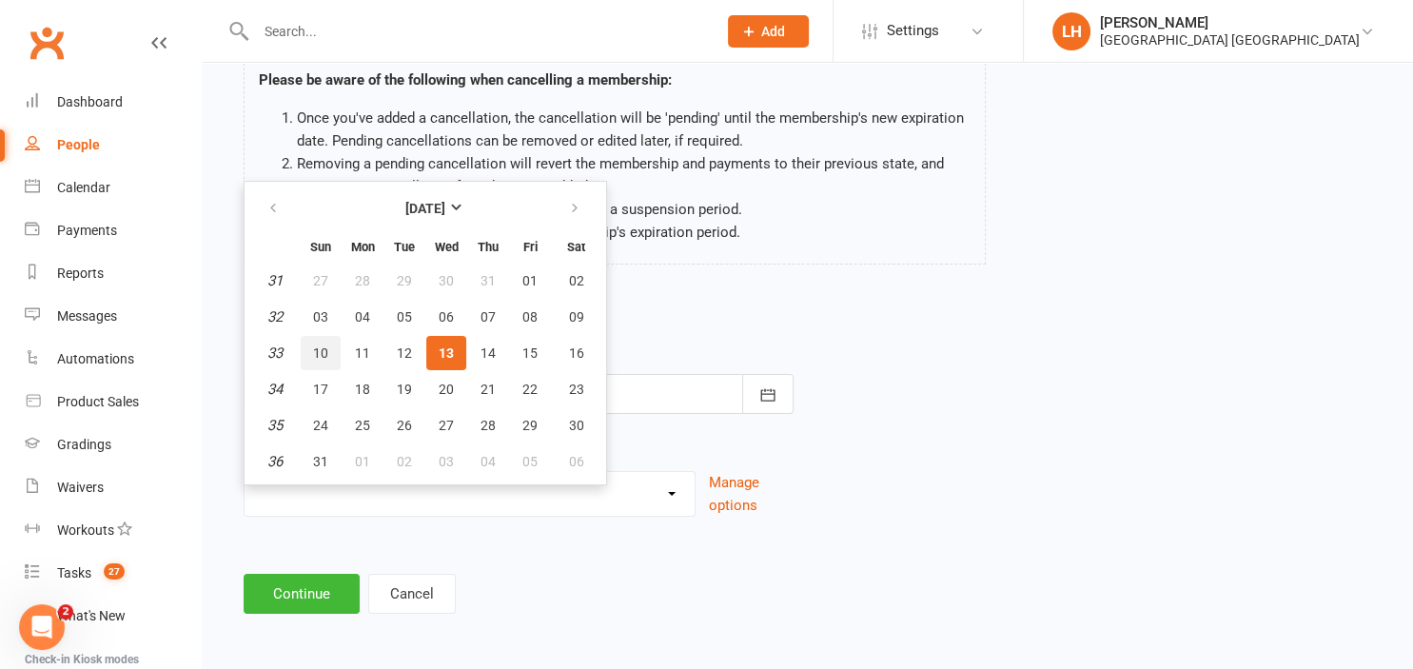
click at [325, 352] on span "10" at bounding box center [320, 352] width 15 height 15
type input "10 Aug 2025"
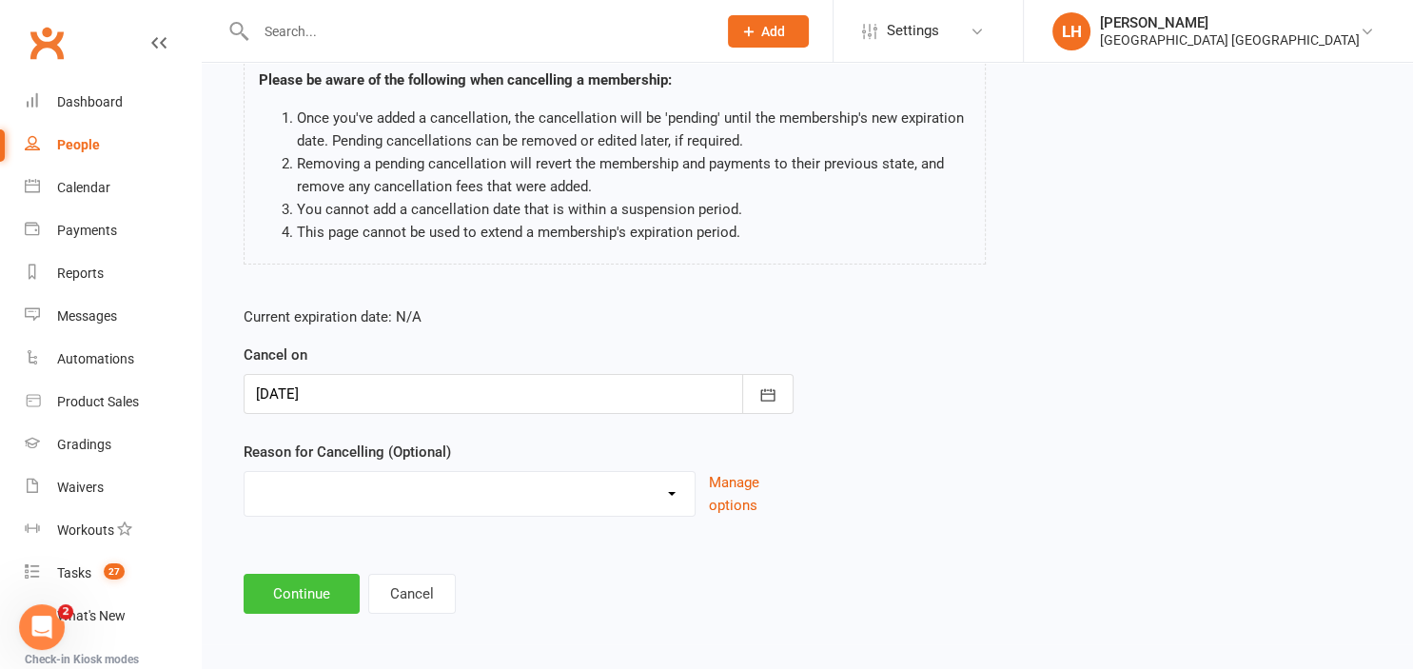
click at [306, 596] on button "Continue" at bounding box center [302, 594] width 116 height 40
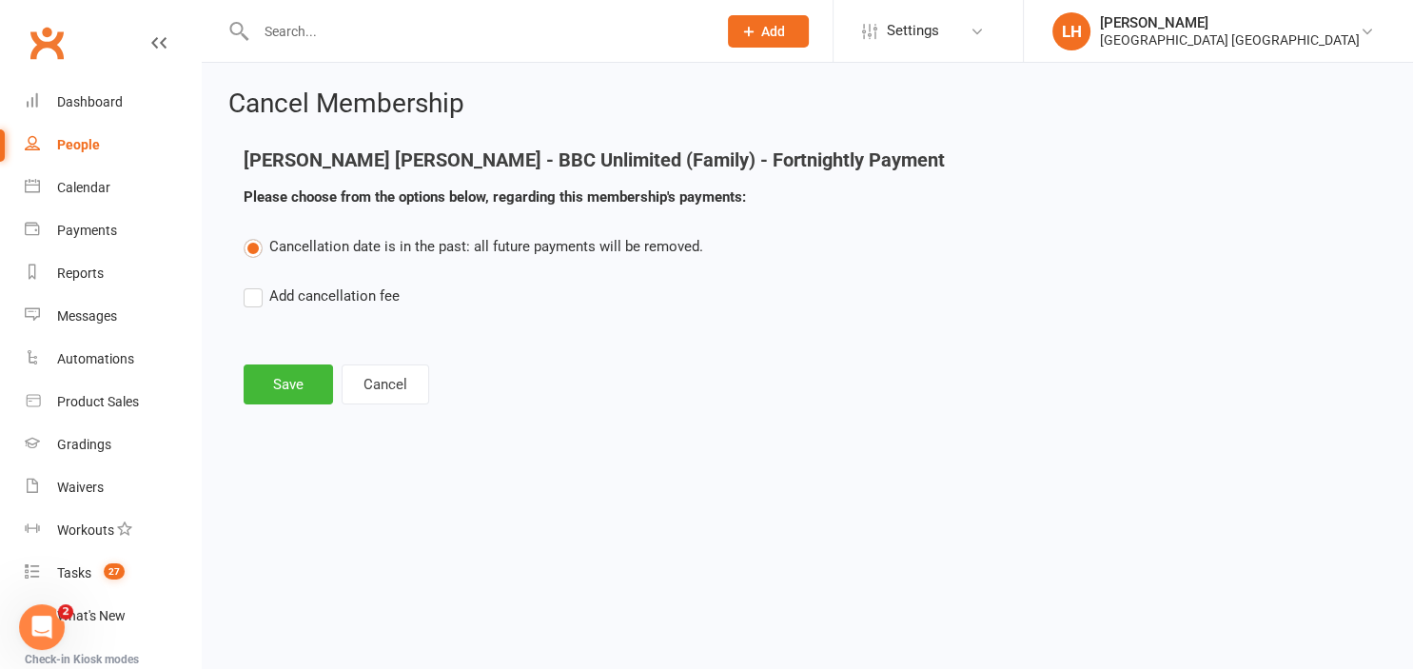
scroll to position [0, 0]
click at [286, 388] on button "Save" at bounding box center [288, 384] width 89 height 40
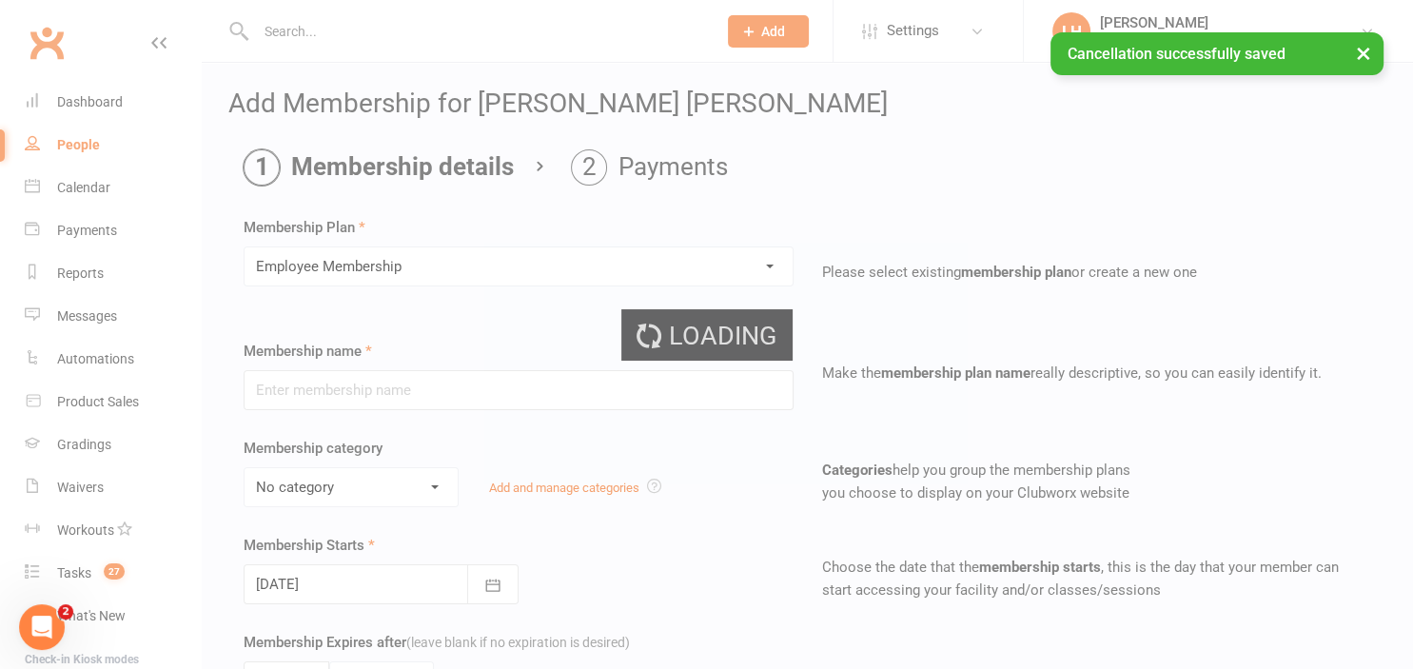
type input "Employee Membership"
select select "9"
select select "2"
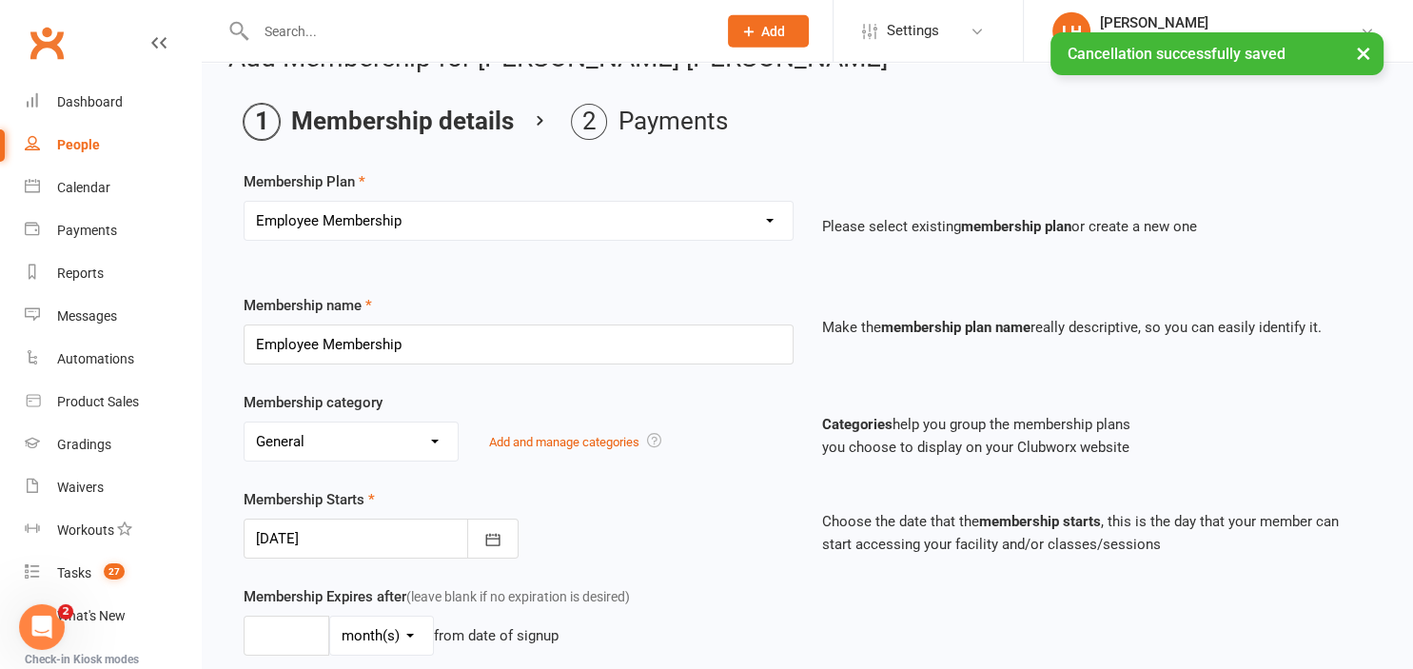
scroll to position [301, 0]
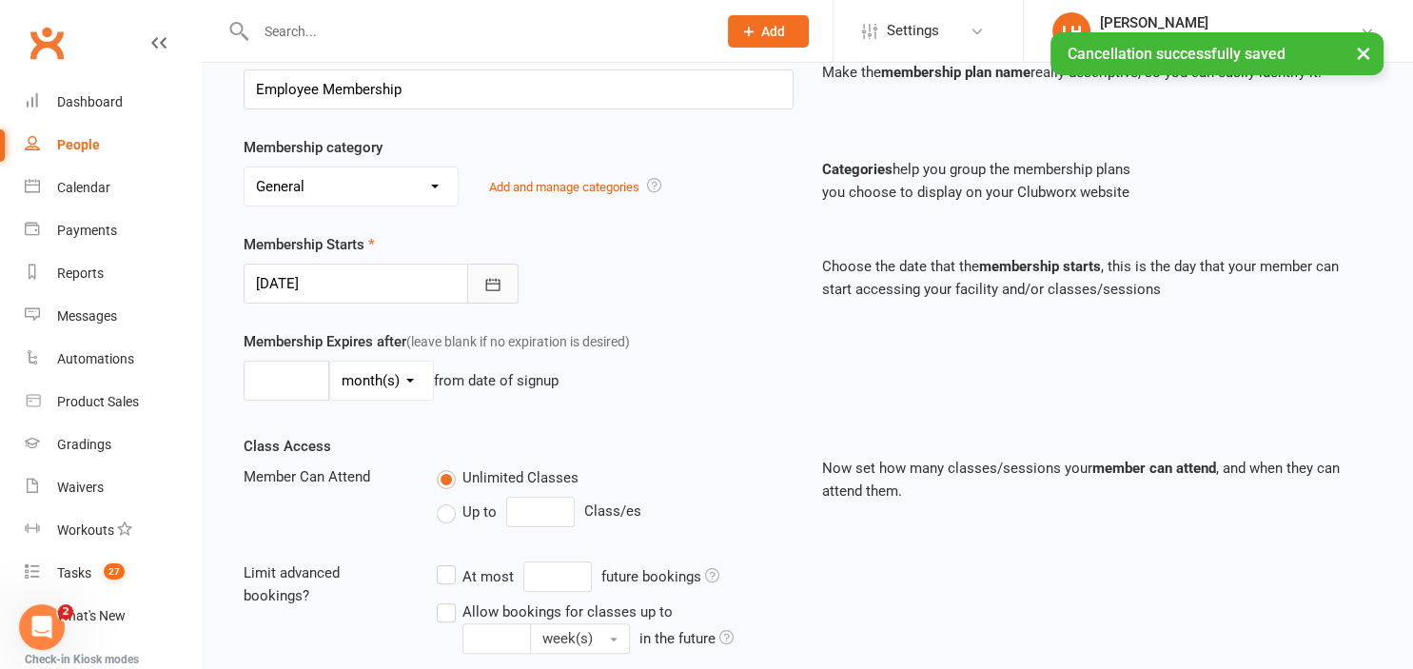
click at [512, 281] on button "button" at bounding box center [492, 284] width 51 height 40
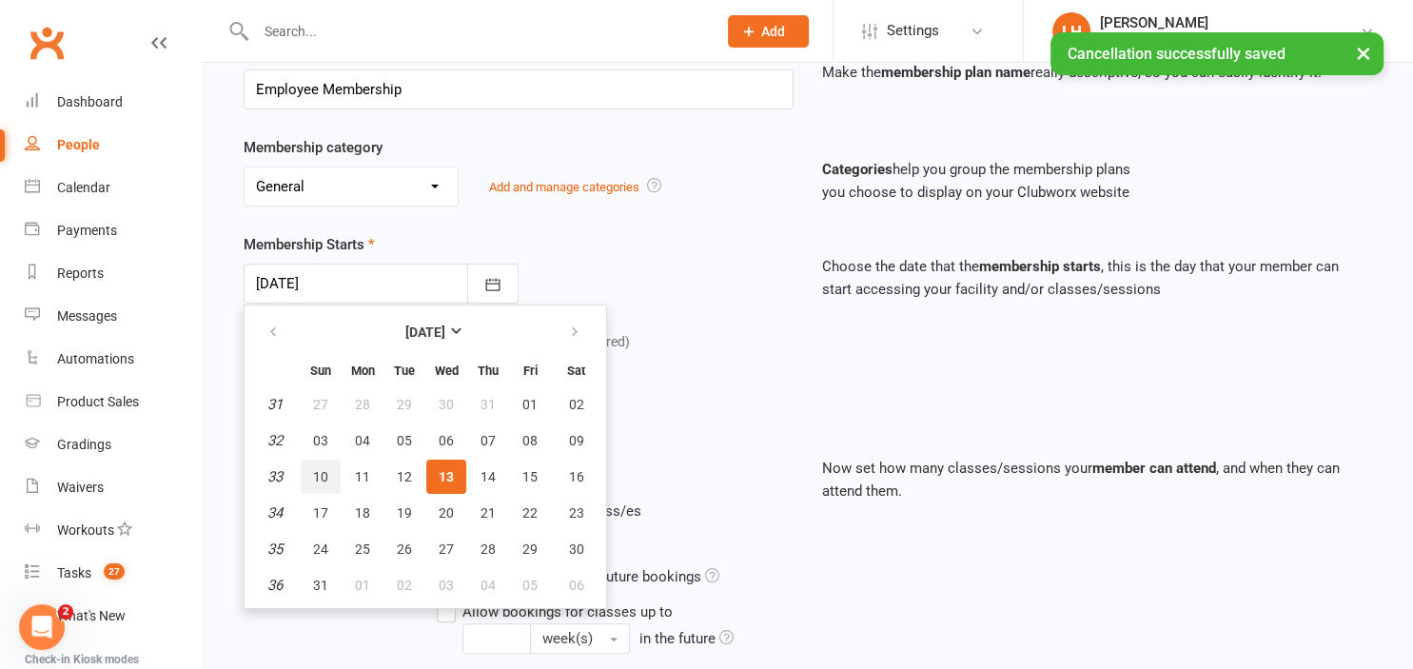
click at [322, 469] on span "10" at bounding box center [320, 476] width 15 height 15
type input "10 Aug 2025"
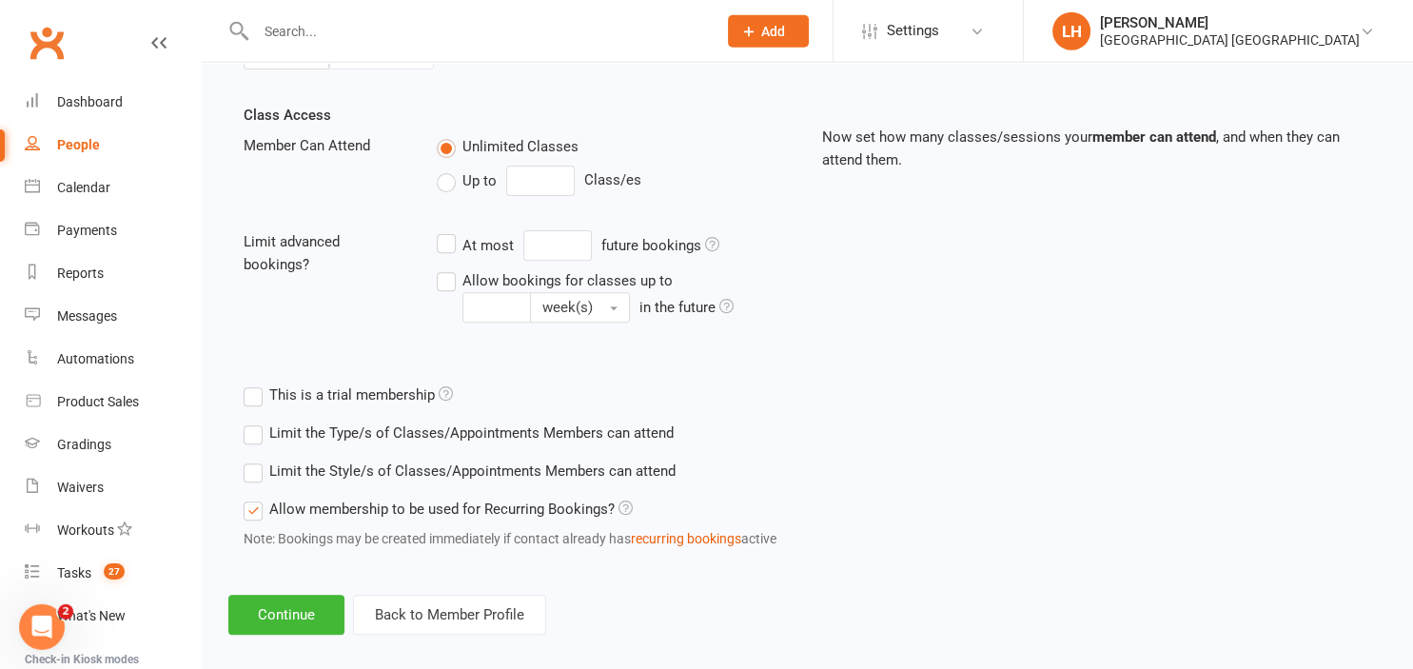
scroll to position [648, 0]
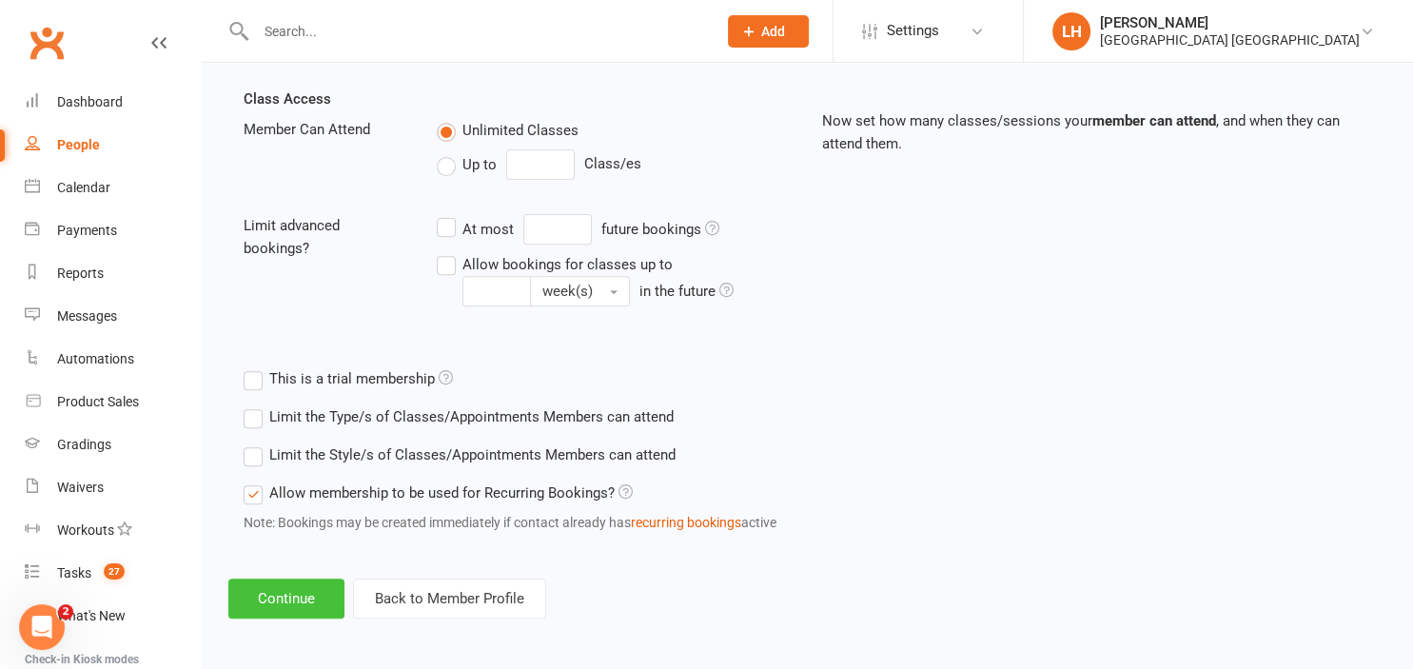
click at [288, 600] on button "Continue" at bounding box center [286, 598] width 116 height 40
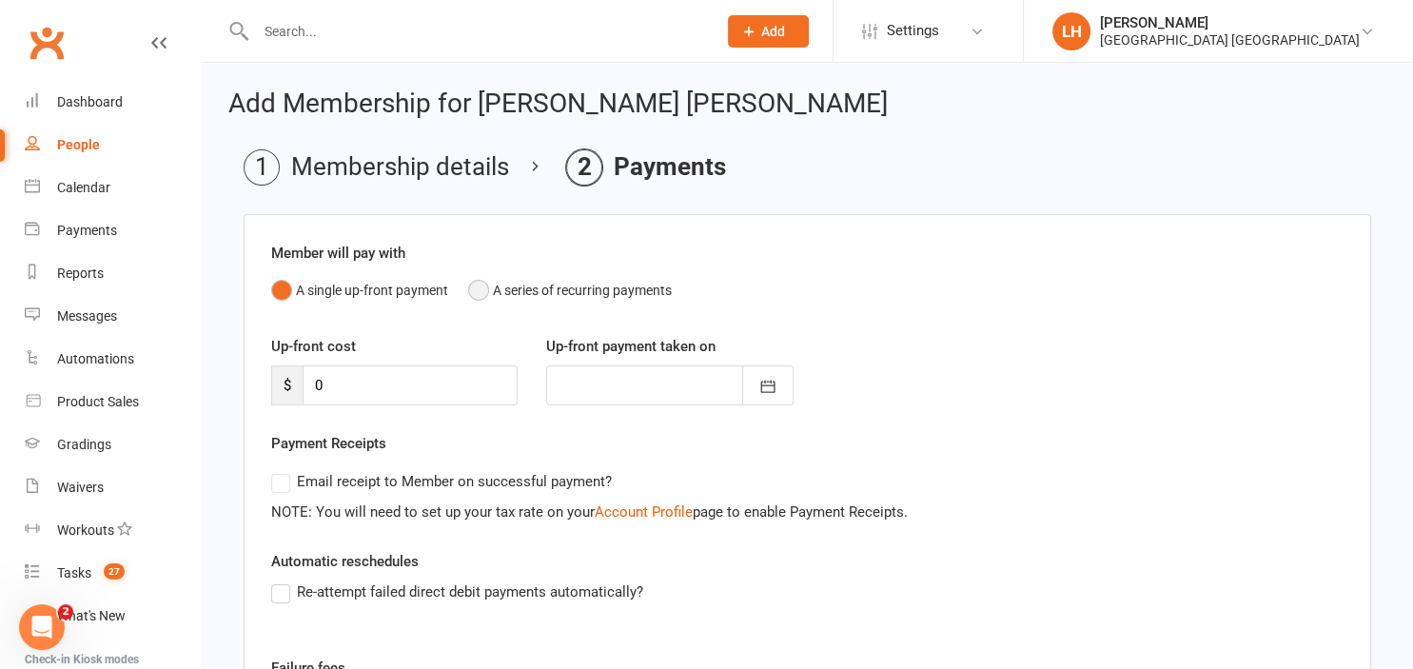
click at [478, 291] on button "A series of recurring payments" at bounding box center [570, 290] width 204 height 36
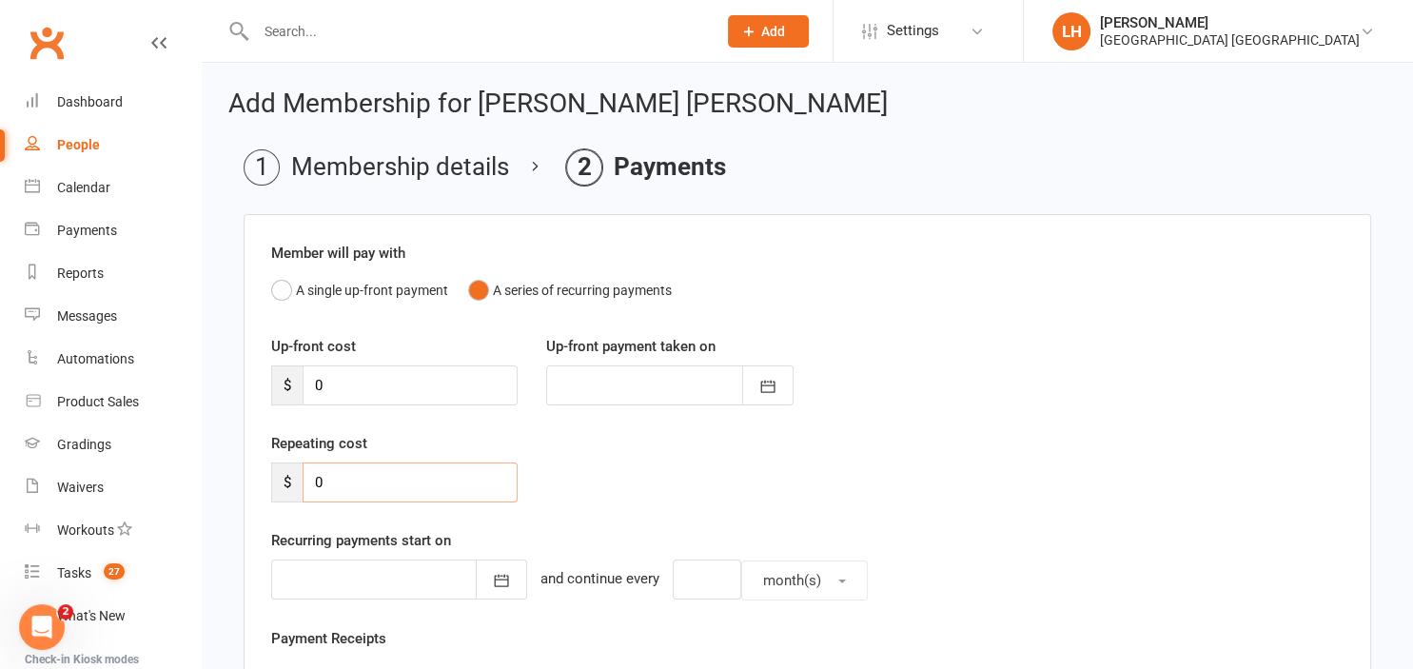
click at [394, 488] on input "0" at bounding box center [410, 482] width 215 height 40
click at [394, 487] on input "0" at bounding box center [410, 482] width 215 height 40
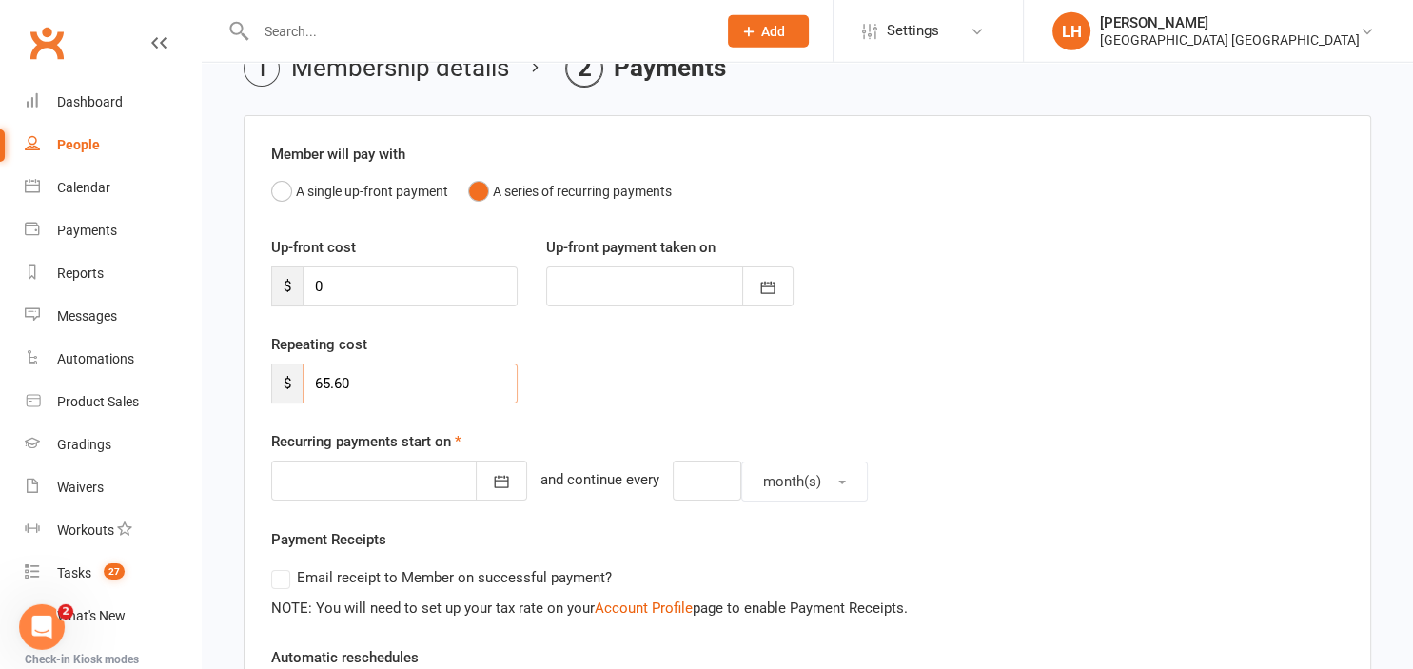
scroll to position [100, 0]
type input "65.60"
click at [494, 492] on button "button" at bounding box center [501, 479] width 51 height 40
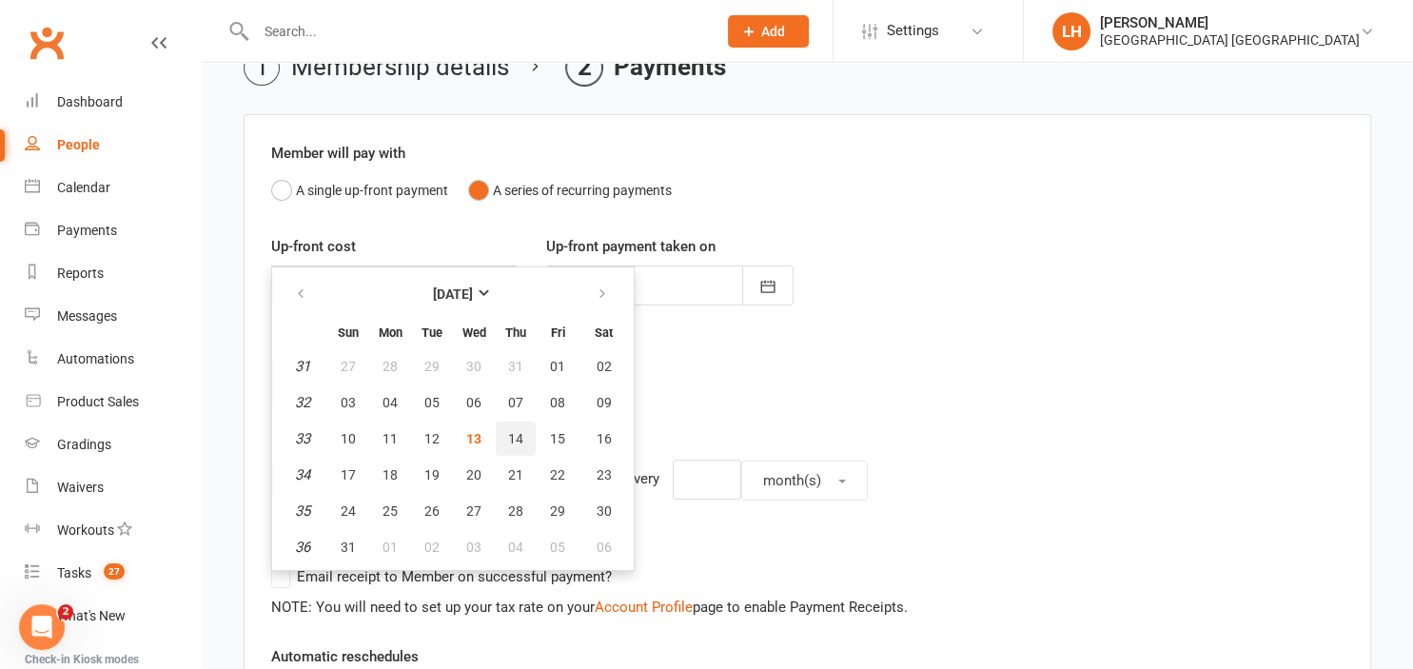
click at [520, 442] on span "14" at bounding box center [515, 438] width 15 height 15
type input "14 Aug 2025"
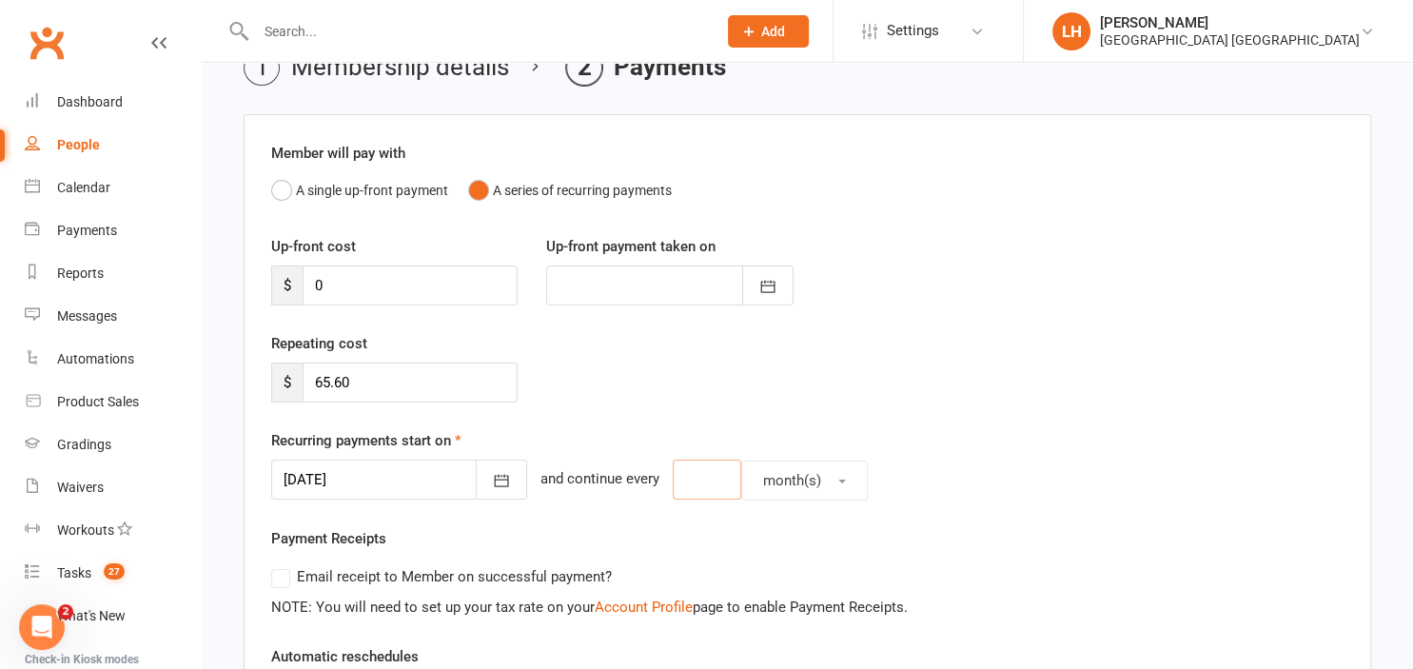
click at [704, 478] on input "number" at bounding box center [707, 479] width 68 height 40
type input "2"
click at [816, 483] on button "month(s)" at bounding box center [804, 480] width 127 height 40
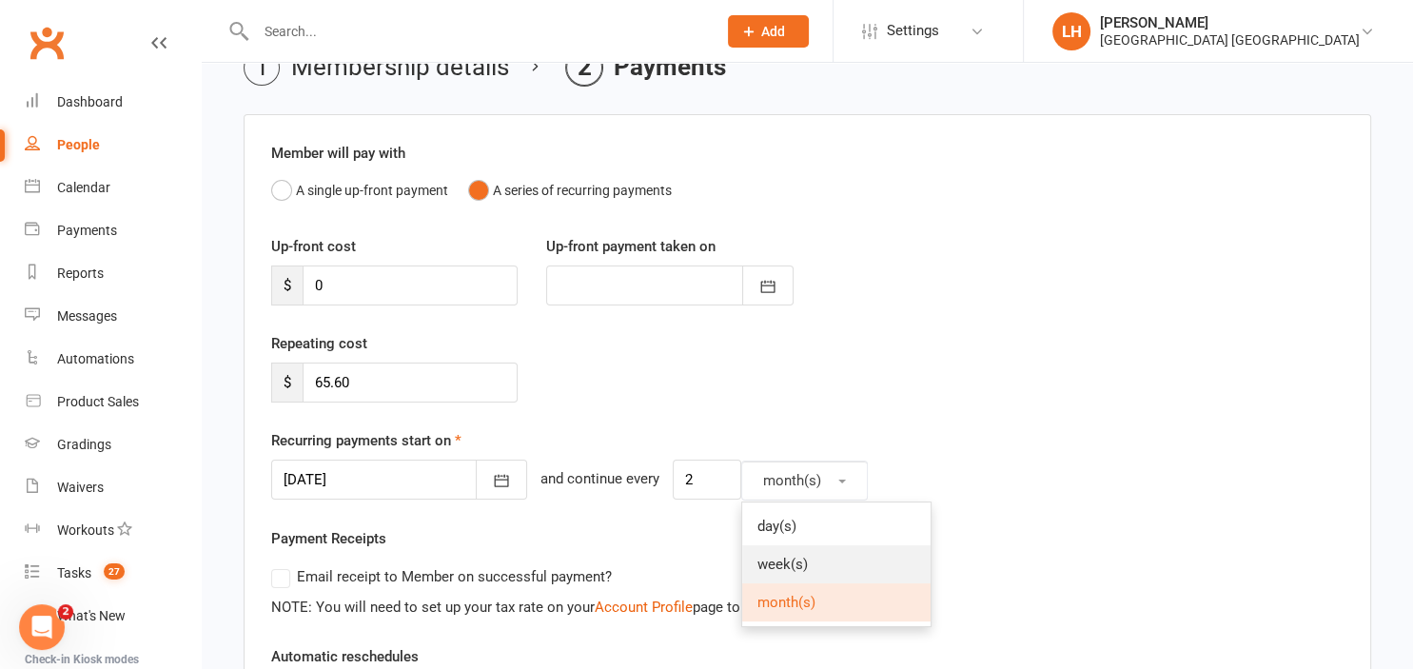
click at [809, 552] on link "week(s)" at bounding box center [836, 564] width 188 height 38
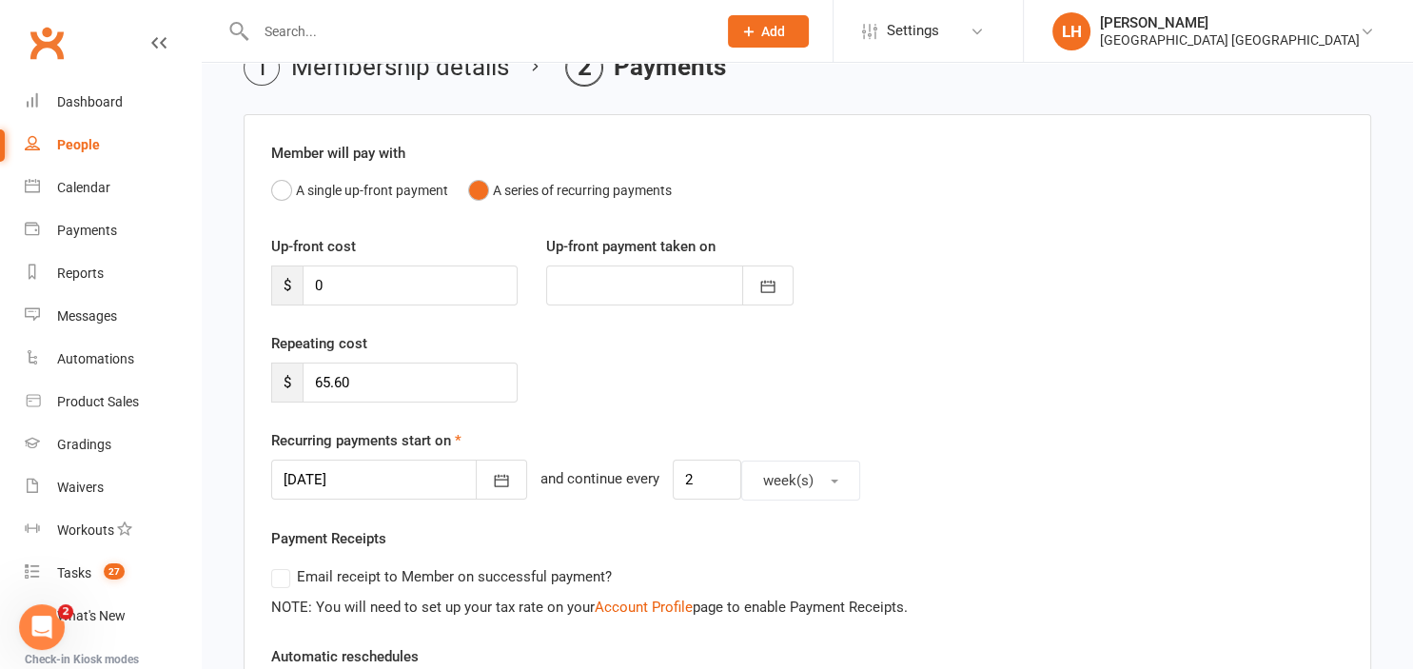
click at [965, 409] on div "Repeating cost $ 65.60" at bounding box center [807, 380] width 1101 height 97
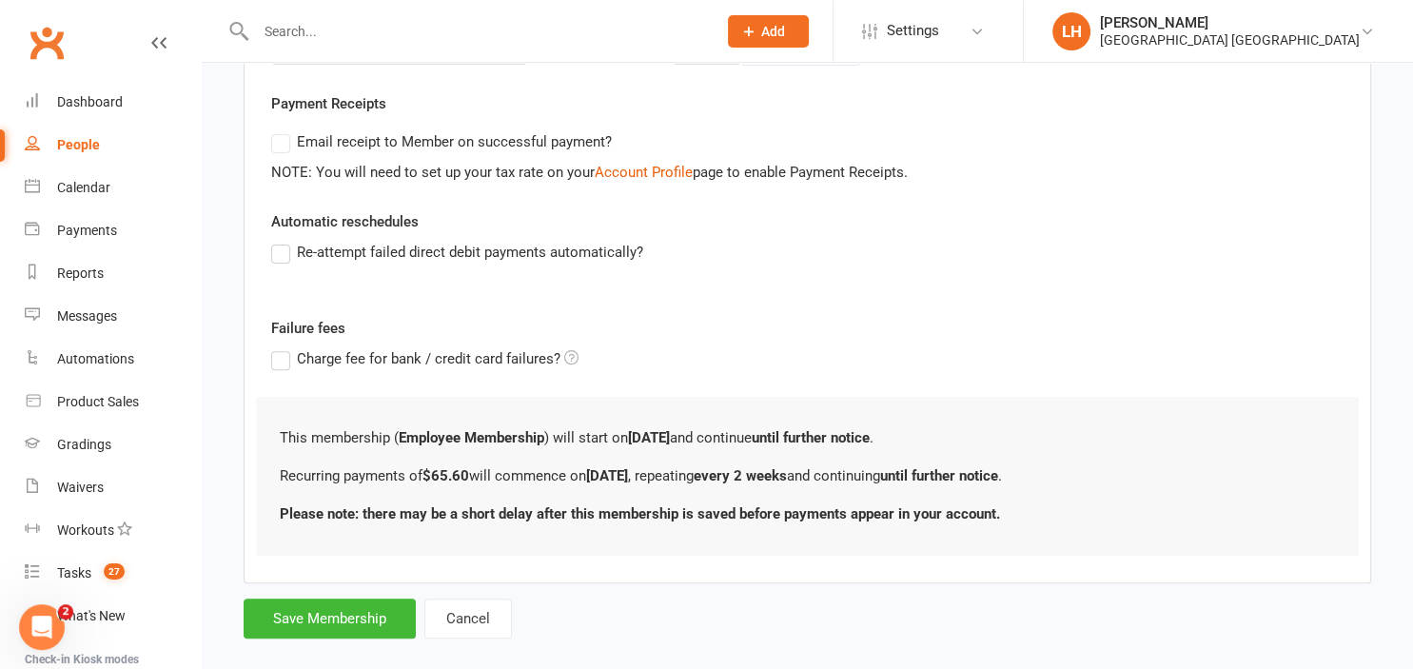
scroll to position [559, 0]
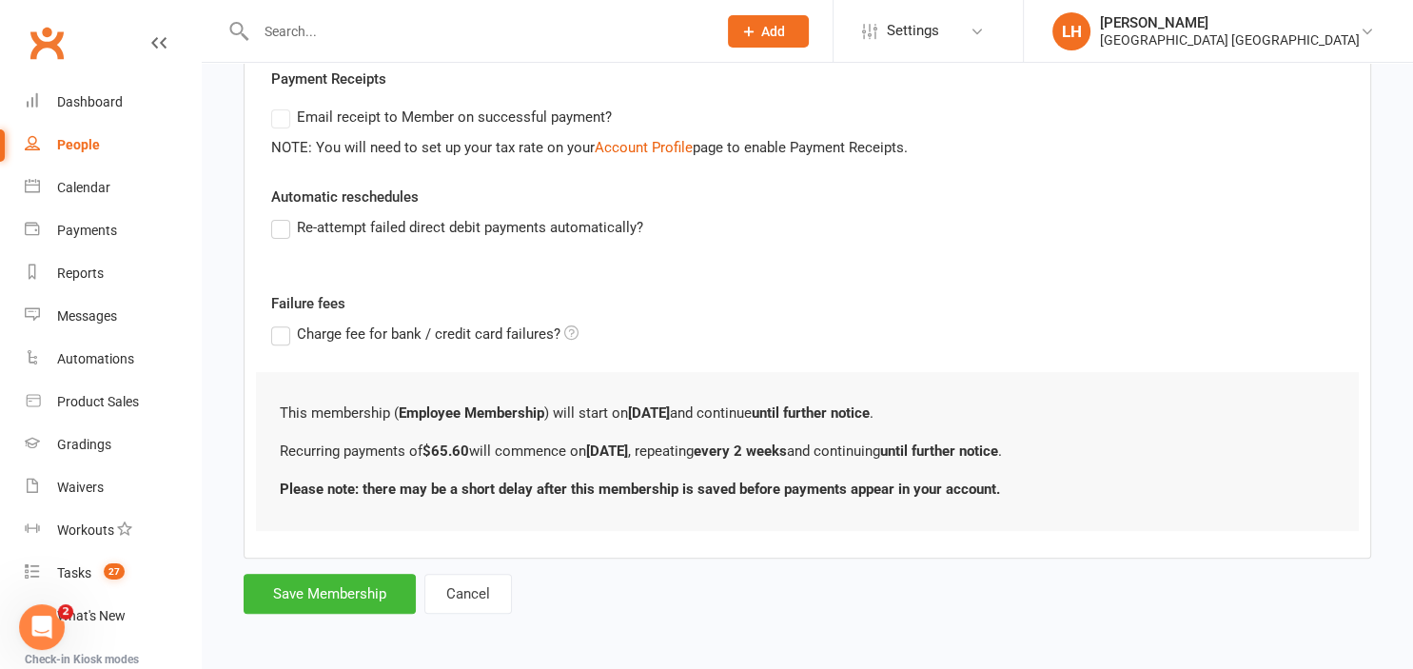
click at [274, 230] on label "Re-attempt failed direct debit payments automatically?" at bounding box center [457, 227] width 372 height 23
click at [274, 216] on input "Re-attempt failed direct debit payments automatically?" at bounding box center [277, 216] width 12 height 0
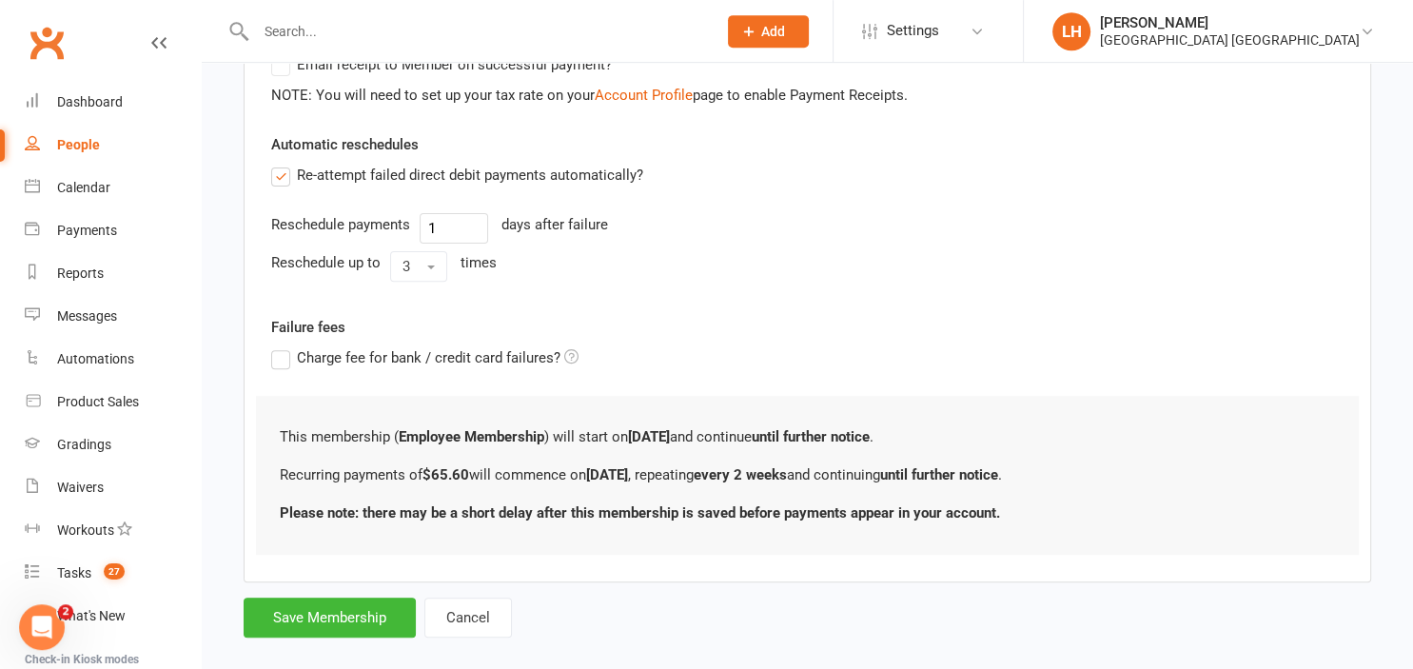
scroll to position [634, 0]
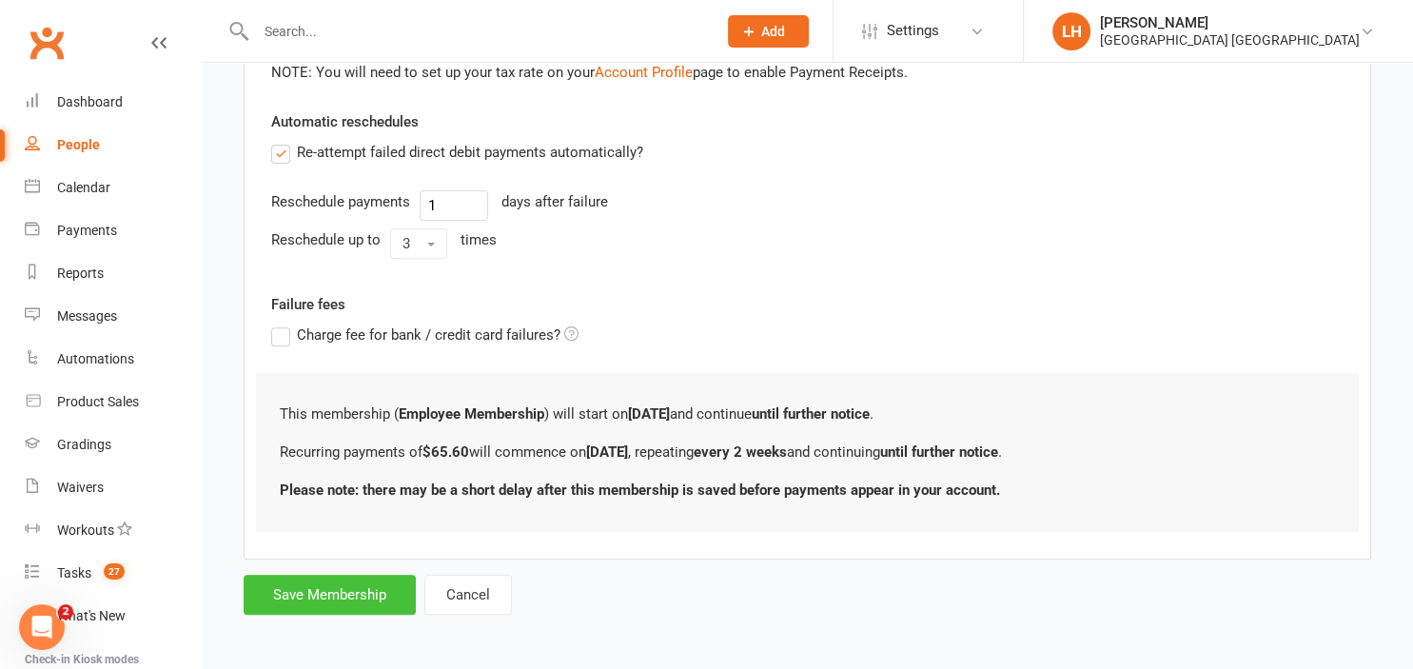
click at [355, 581] on button "Save Membership" at bounding box center [330, 595] width 172 height 40
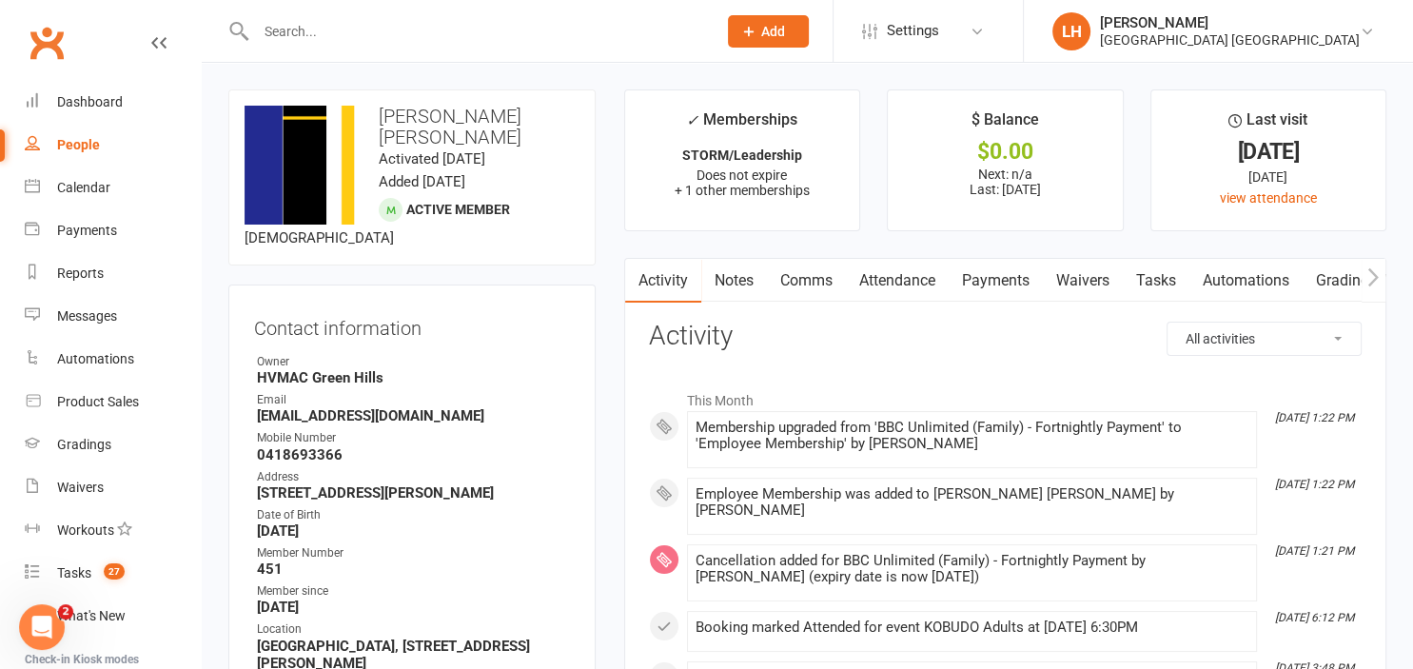
click at [994, 273] on link "Payments" at bounding box center [995, 281] width 94 height 44
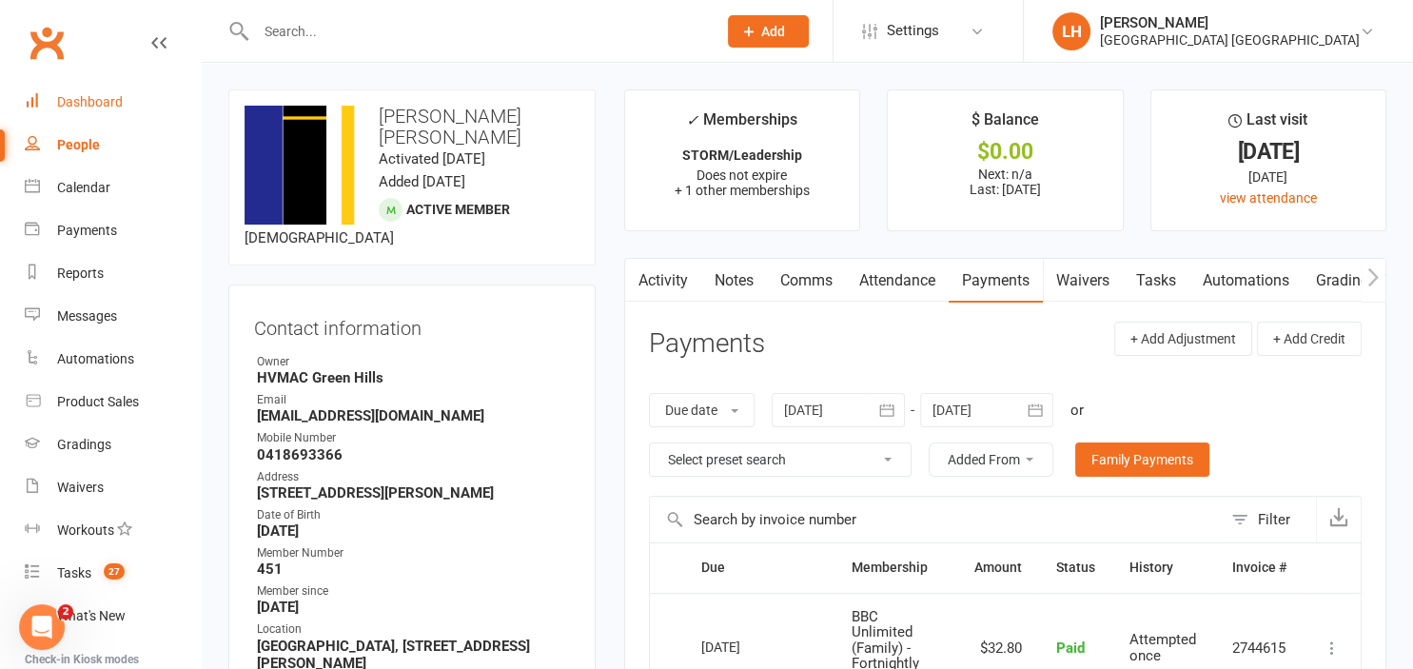
click at [97, 99] on div "Dashboard" at bounding box center [90, 101] width 66 height 15
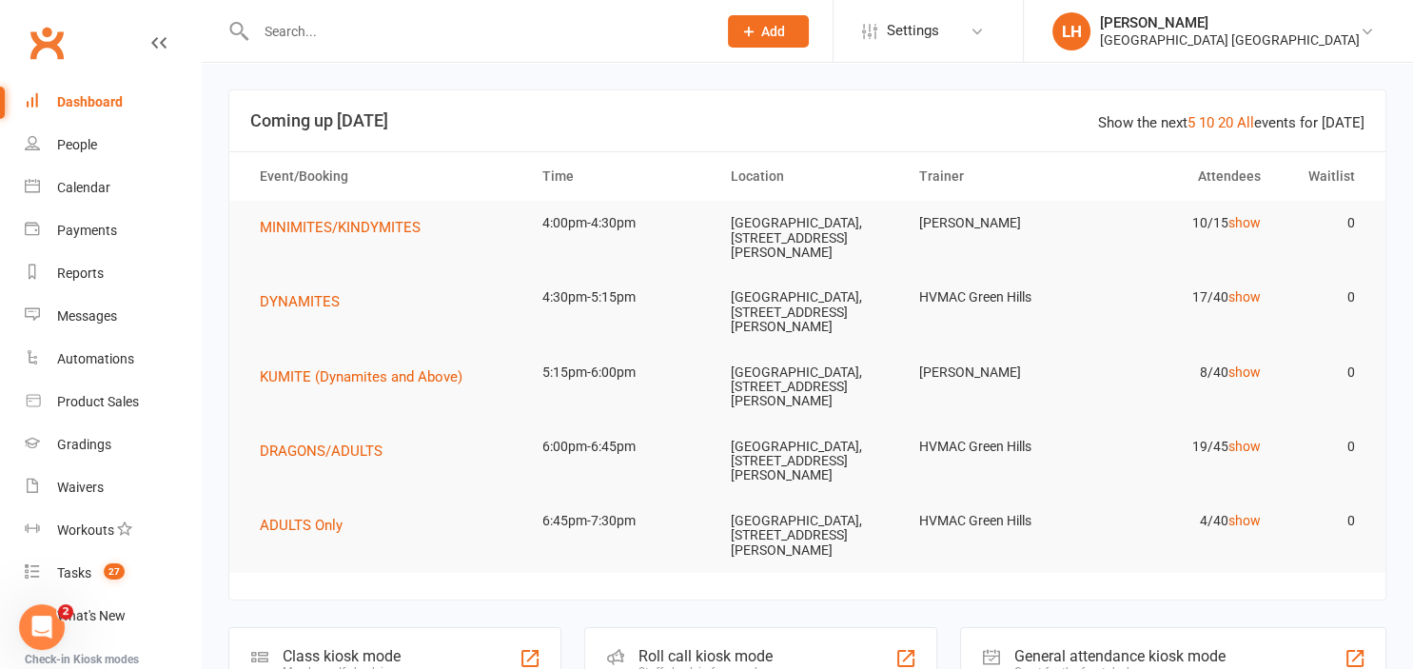
click at [309, 29] on input "text" at bounding box center [476, 31] width 453 height 27
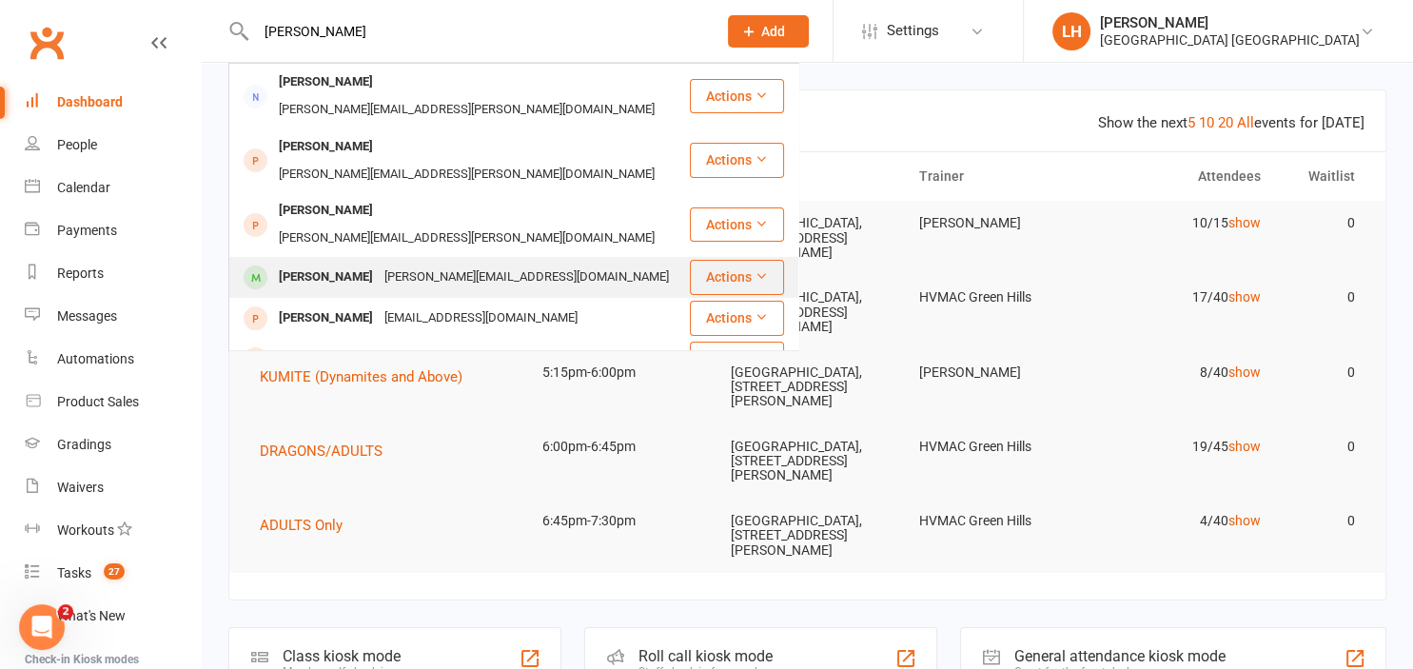
type input "harrison"
click at [379, 264] on div "[PERSON_NAME][EMAIL_ADDRESS][DOMAIN_NAME]" at bounding box center [527, 278] width 296 height 28
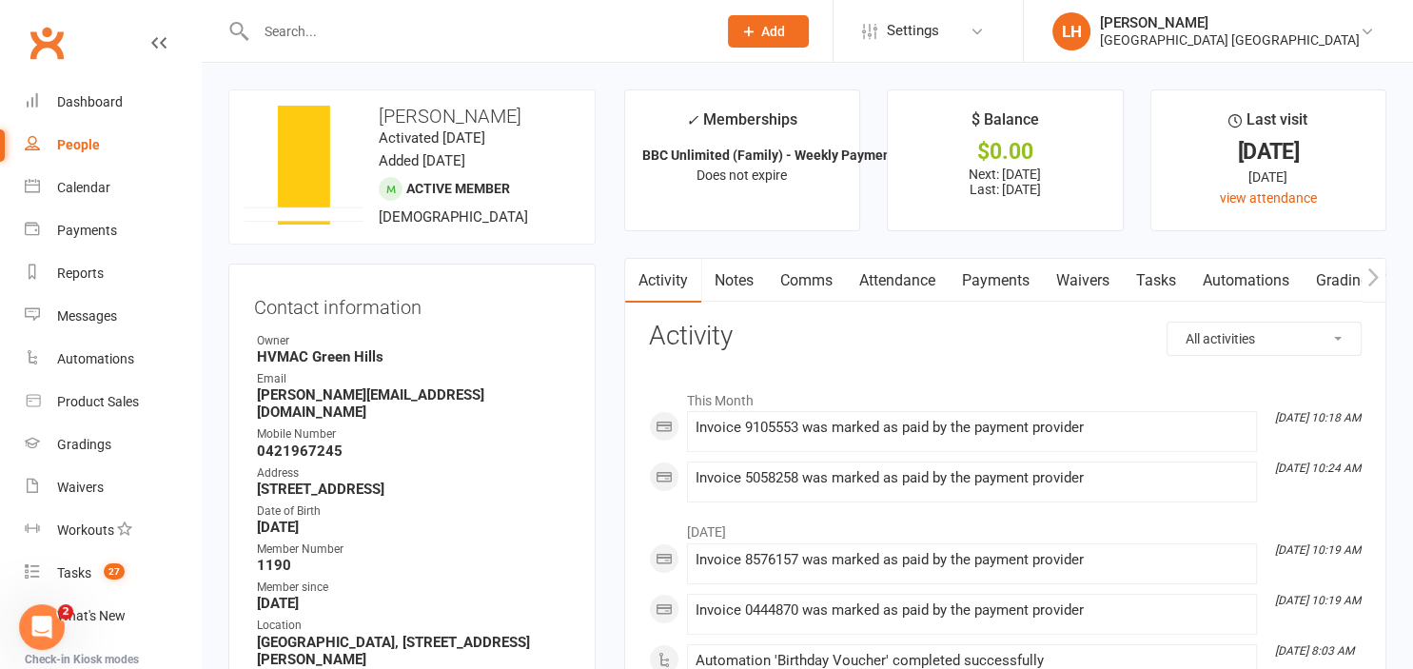
click at [1006, 276] on link "Payments" at bounding box center [995, 281] width 94 height 44
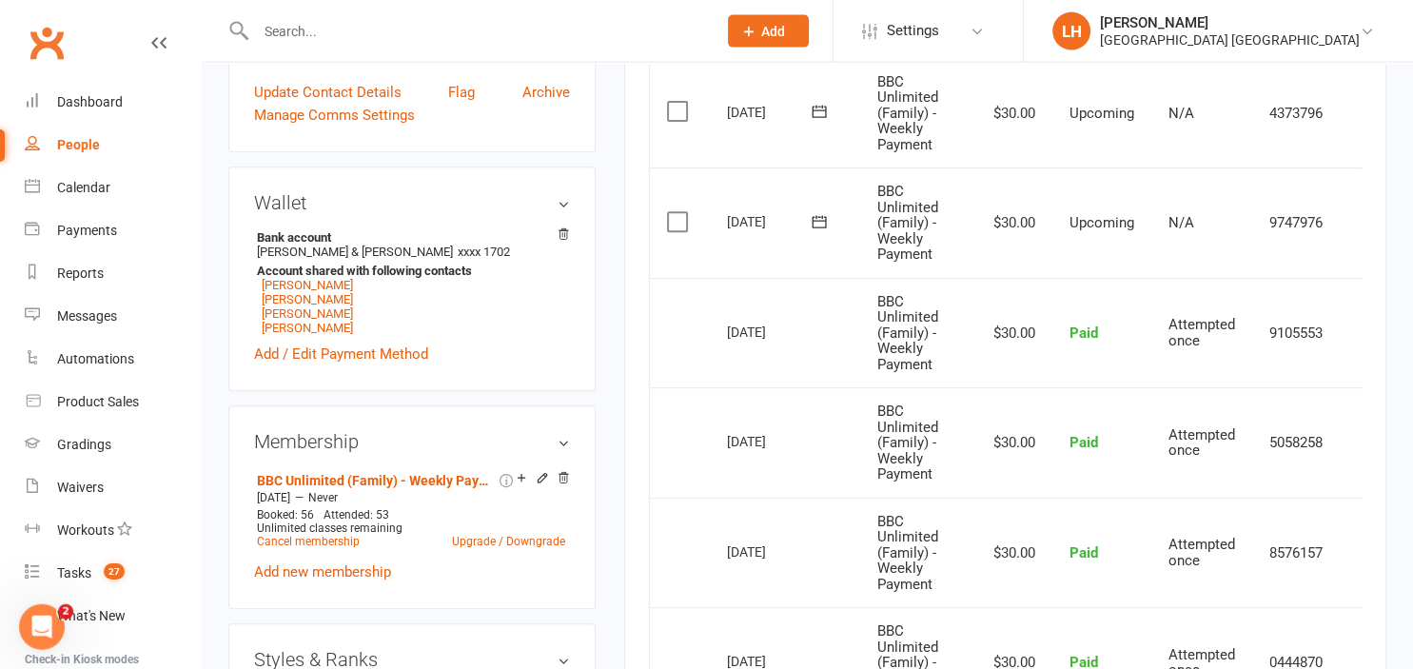
scroll to position [803, 0]
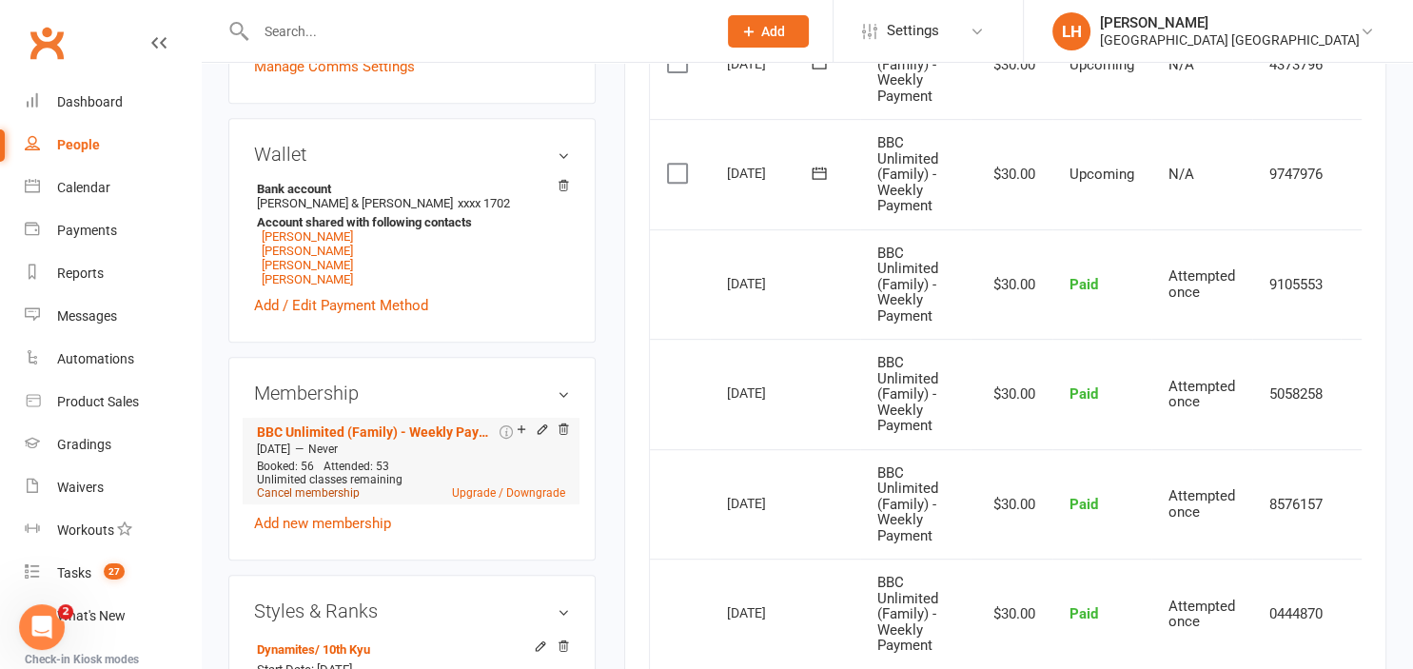
click at [336, 486] on link "Cancel membership" at bounding box center [308, 492] width 103 height 13
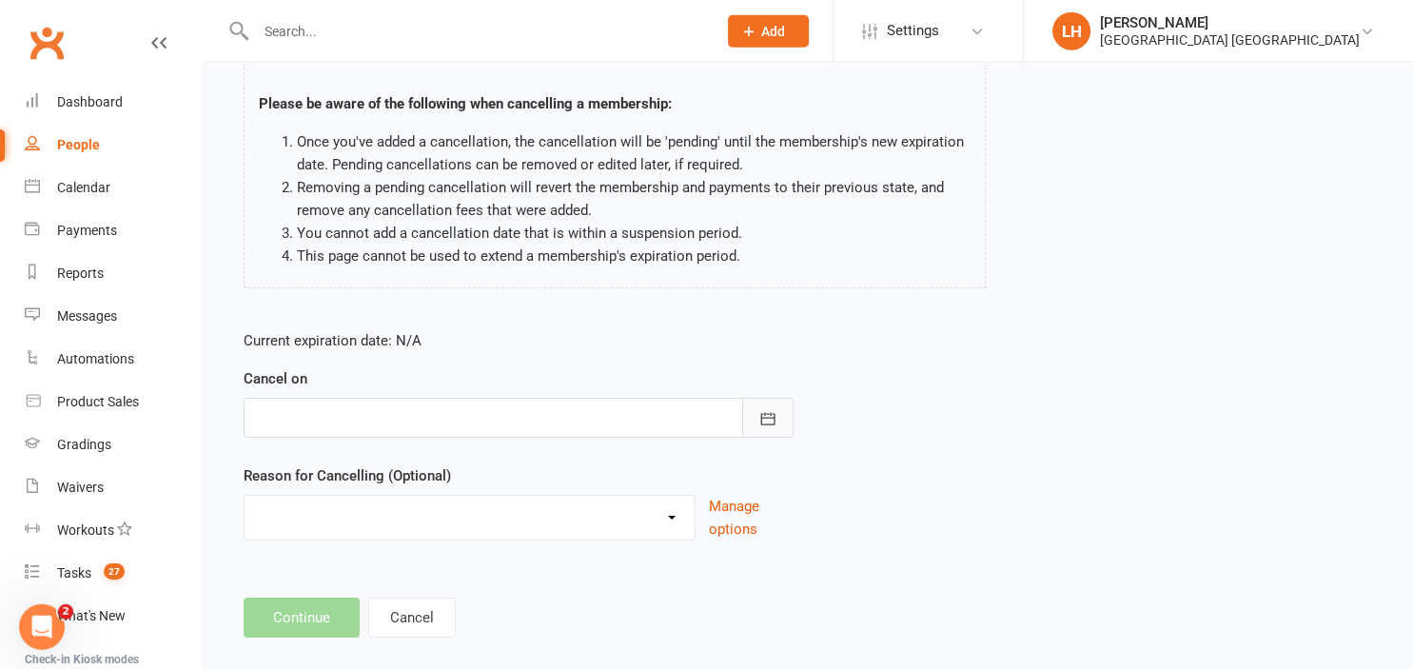
scroll to position [150, 0]
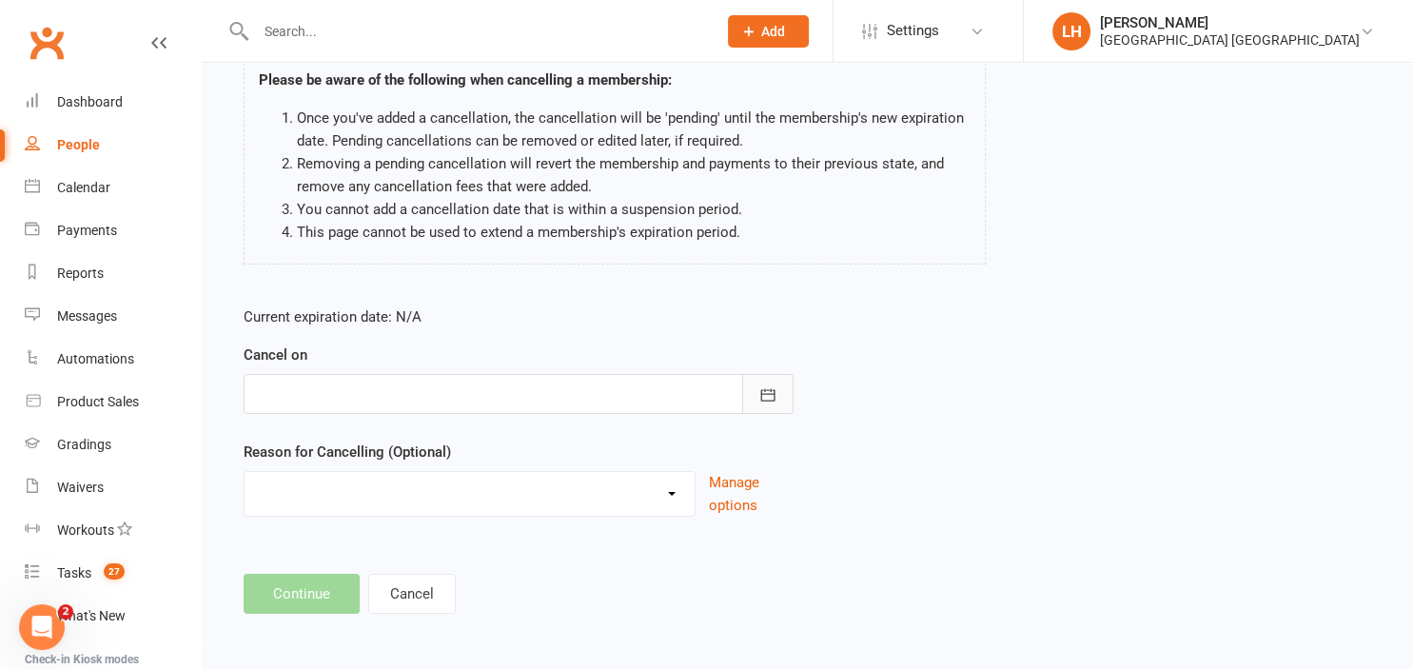
click at [786, 401] on button "button" at bounding box center [767, 394] width 51 height 40
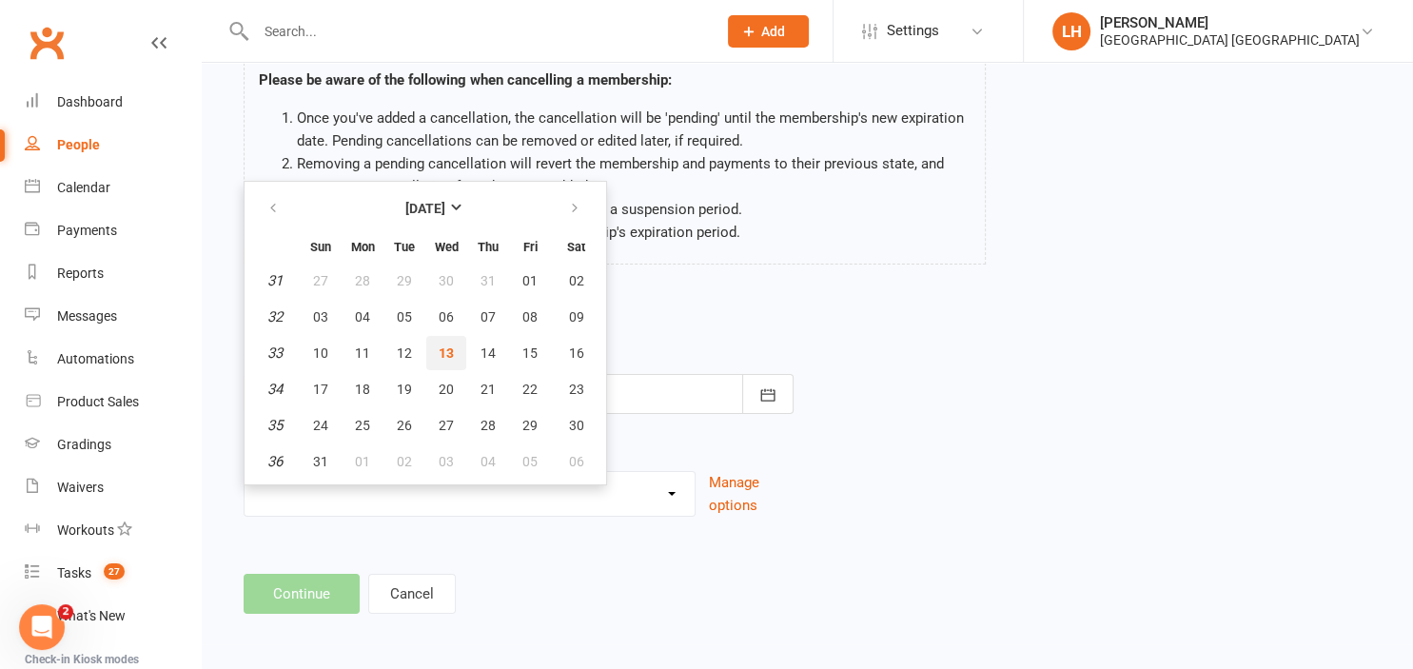
click at [435, 344] on button "13" at bounding box center [446, 353] width 40 height 34
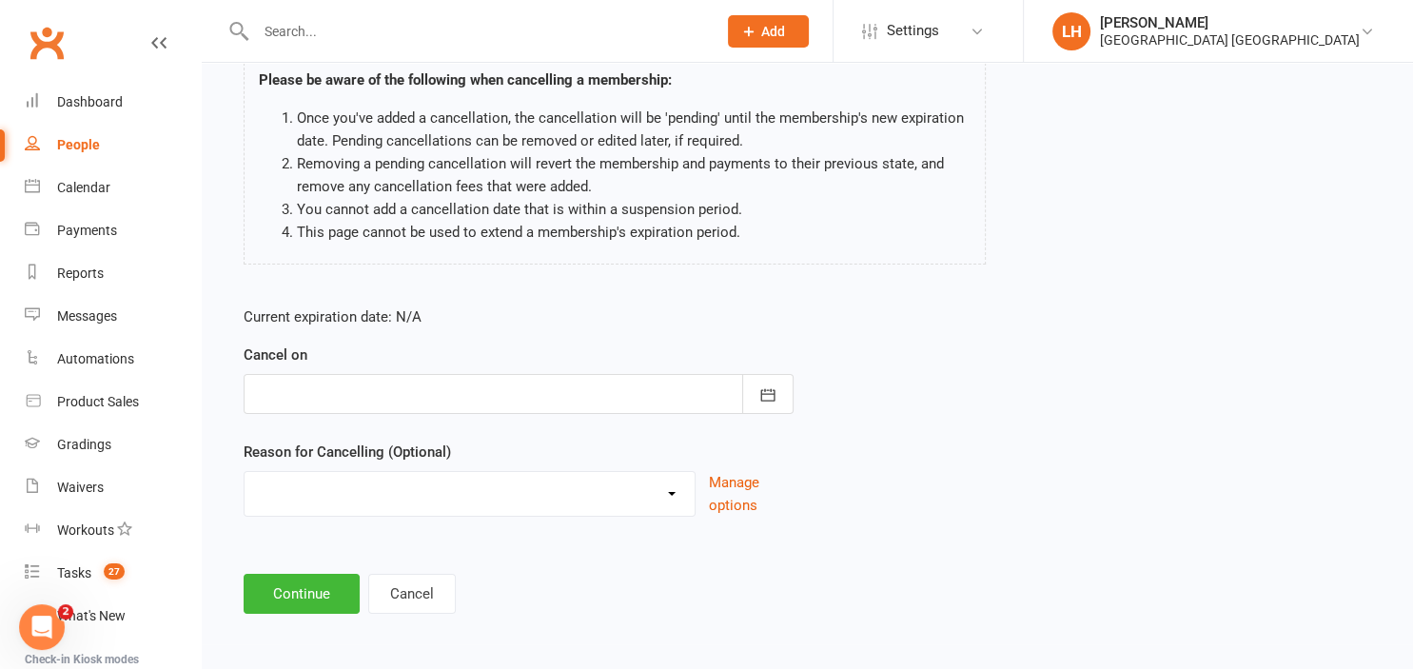
type input "13 Aug 2025"
click at [244, 472] on select "Changing Membership plan Failed Payments family/work Holiday Injury Lost Intere…" at bounding box center [469, 491] width 450 height 38
select select "5"
click option "Lost Interest" at bounding box center [0, 0] width 0 height 0
click at [303, 580] on button "Continue" at bounding box center [302, 594] width 116 height 40
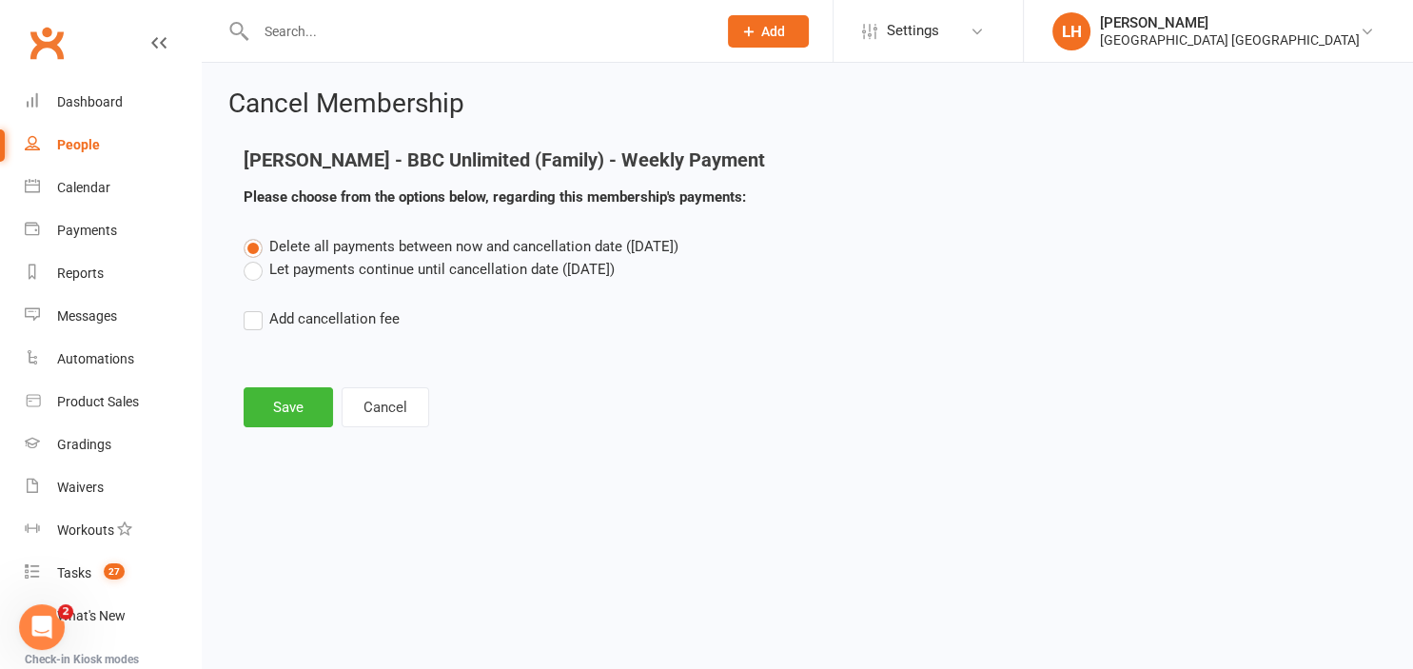
scroll to position [0, 0]
click at [303, 403] on button "Save" at bounding box center [288, 407] width 89 height 40
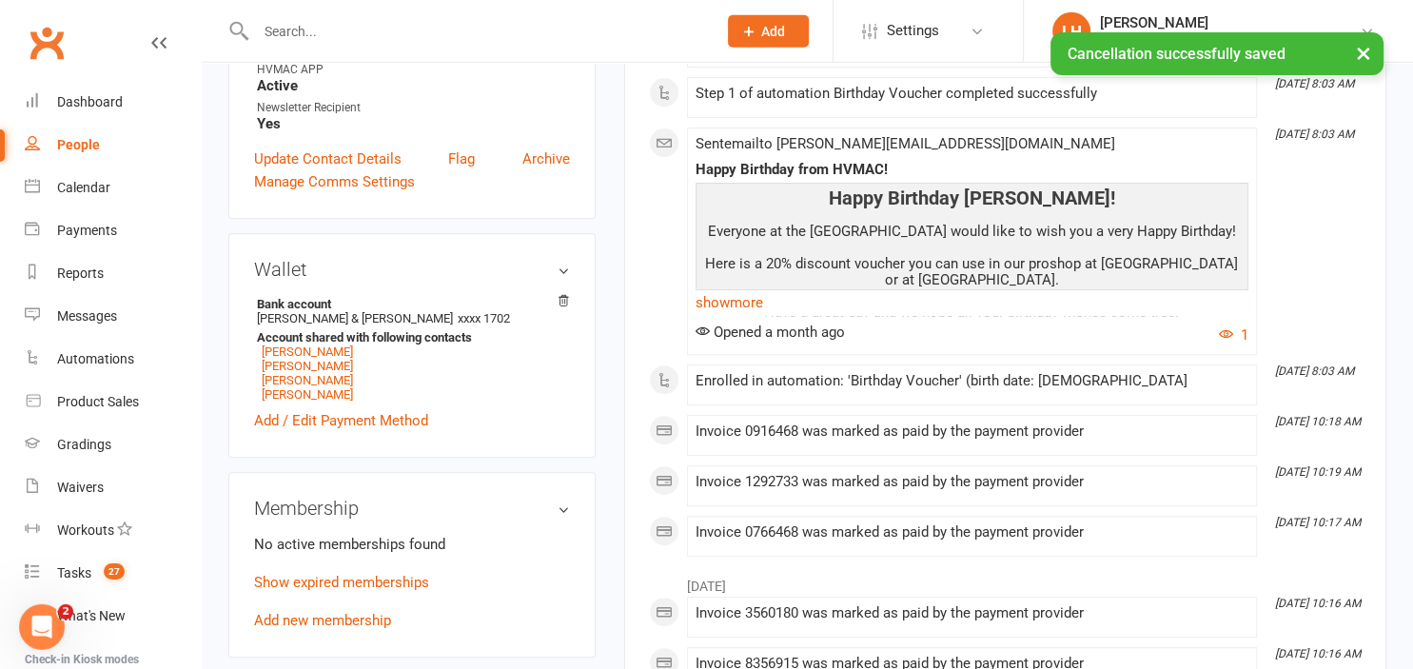
scroll to position [703, 0]
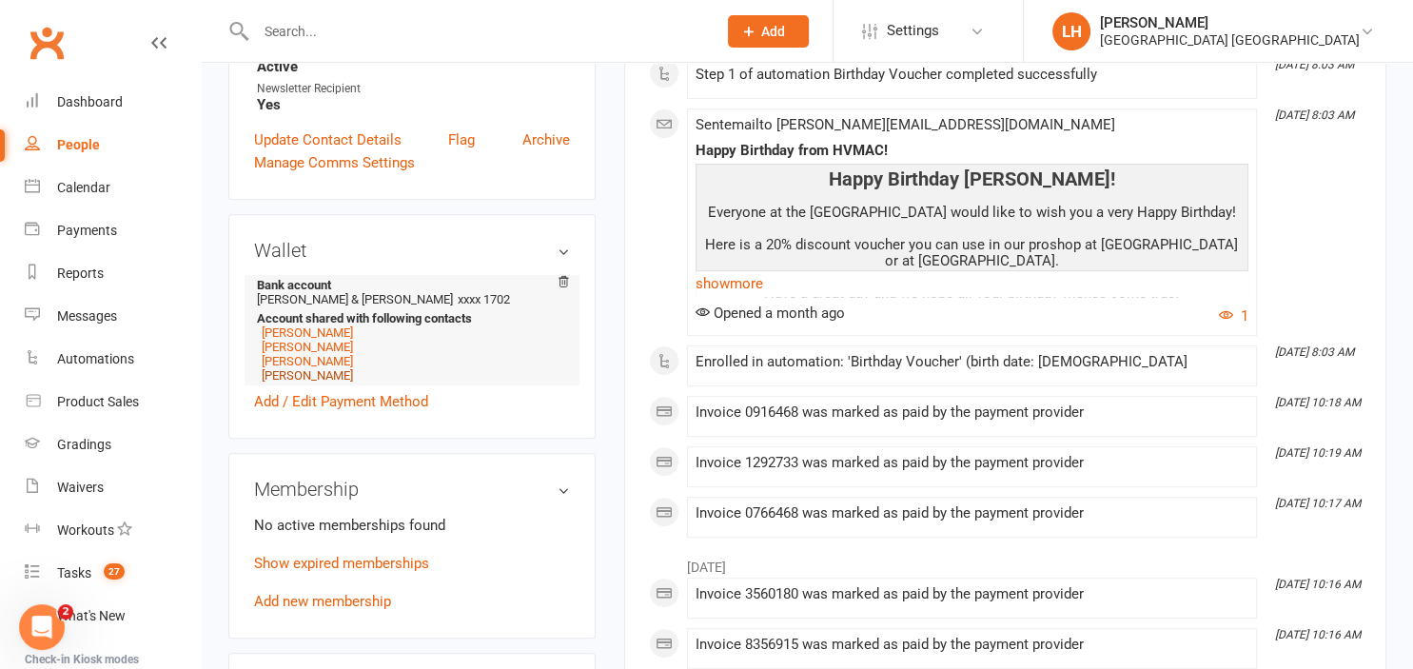
click at [296, 368] on link "Jason Gray" at bounding box center [307, 375] width 91 height 14
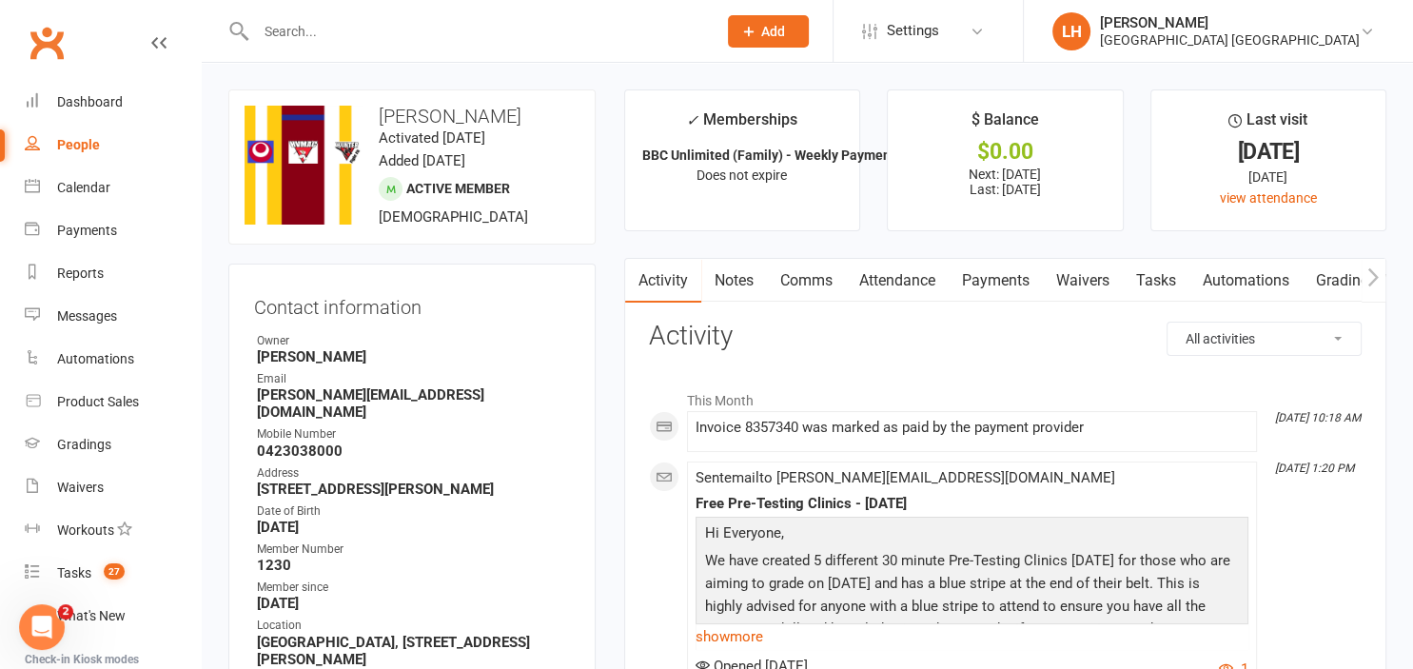
click at [1022, 276] on link "Payments" at bounding box center [995, 281] width 94 height 44
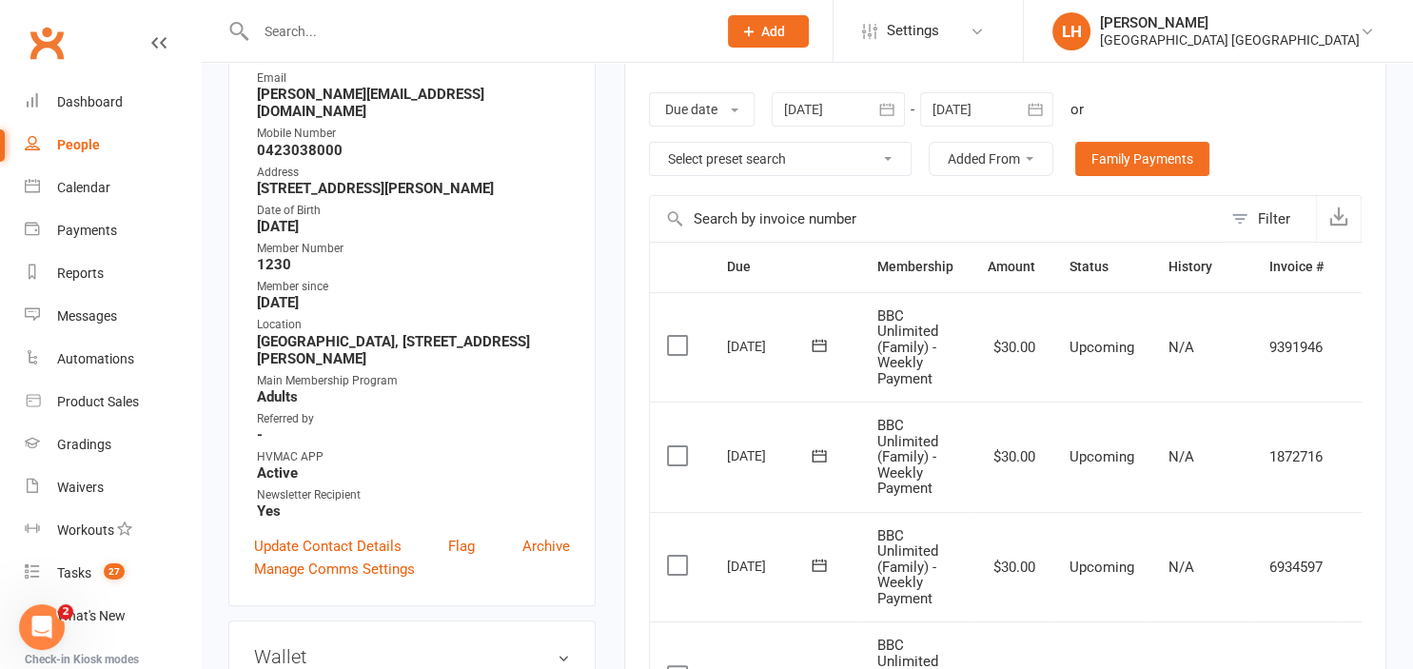
scroll to position [703, 0]
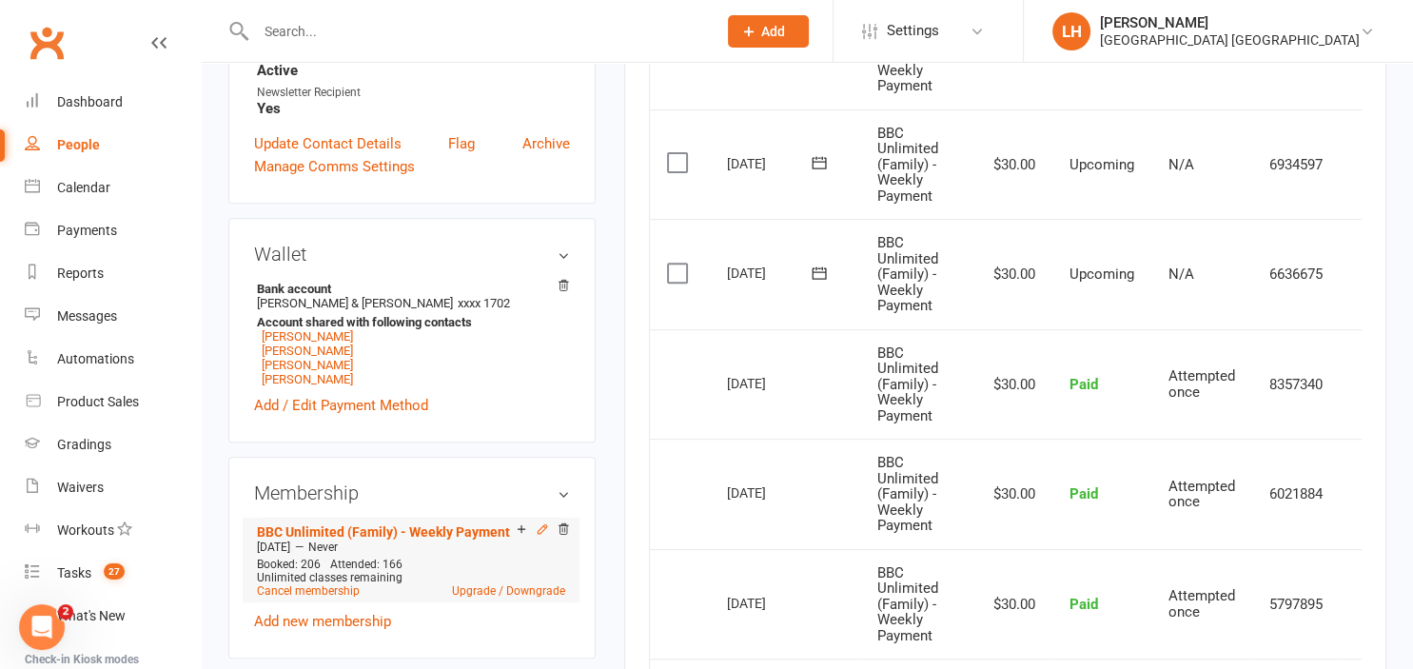
click at [543, 522] on icon at bounding box center [542, 528] width 13 height 13
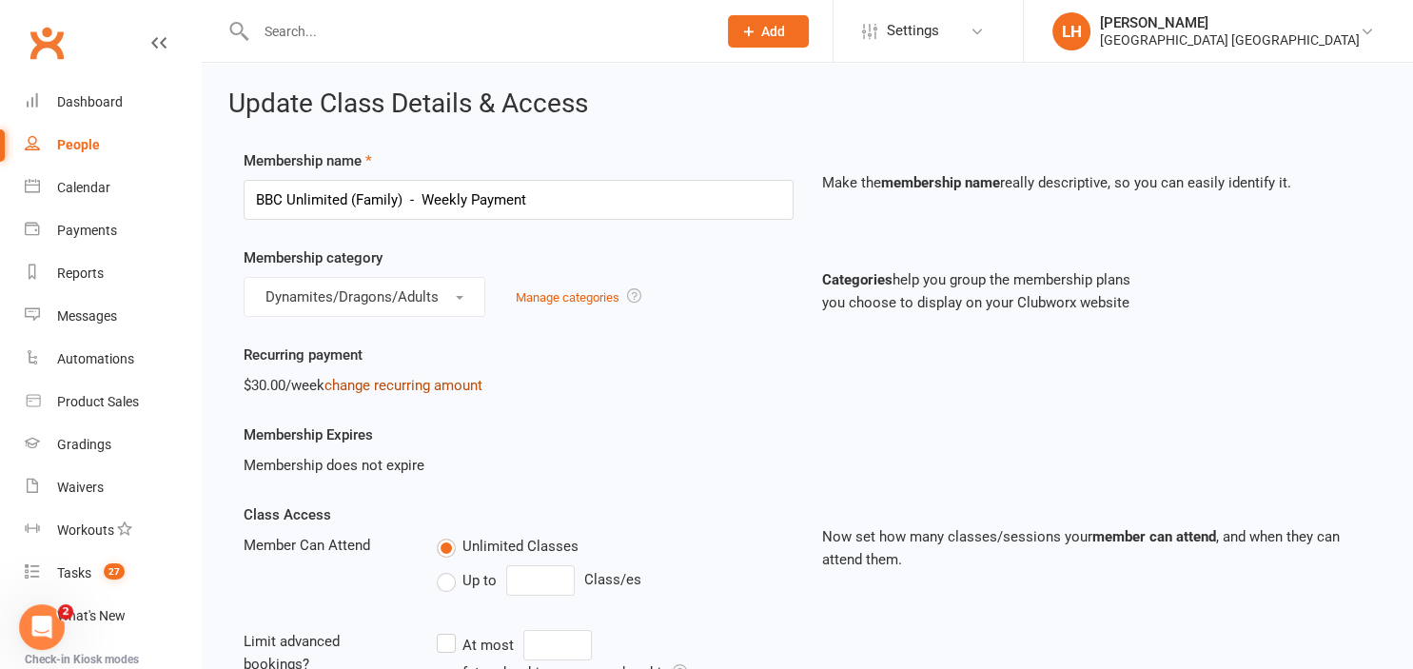
click at [420, 386] on link "change recurring amount" at bounding box center [403, 385] width 158 height 17
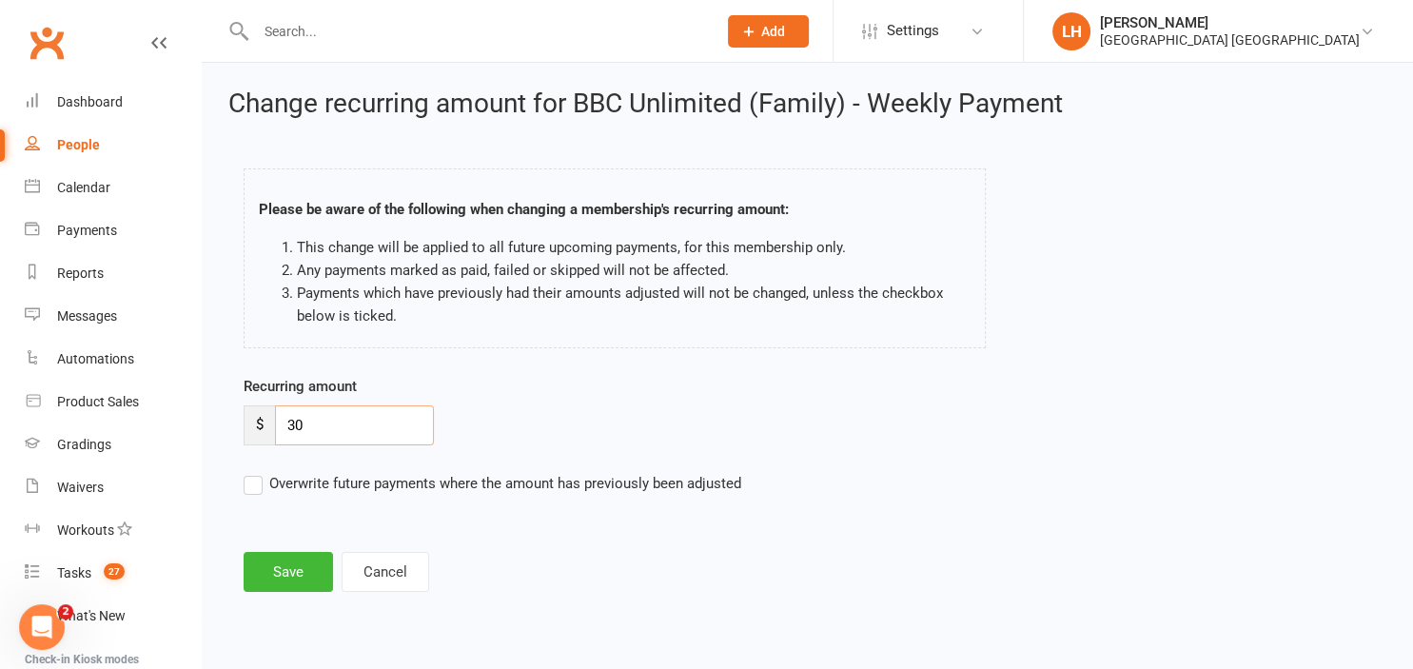
drag, startPoint x: 334, startPoint y: 425, endPoint x: 230, endPoint y: 433, distance: 104.0
click at [275, 432] on input "30" at bounding box center [354, 425] width 159 height 40
type input "40"
click at [303, 576] on button "Save" at bounding box center [288, 572] width 89 height 40
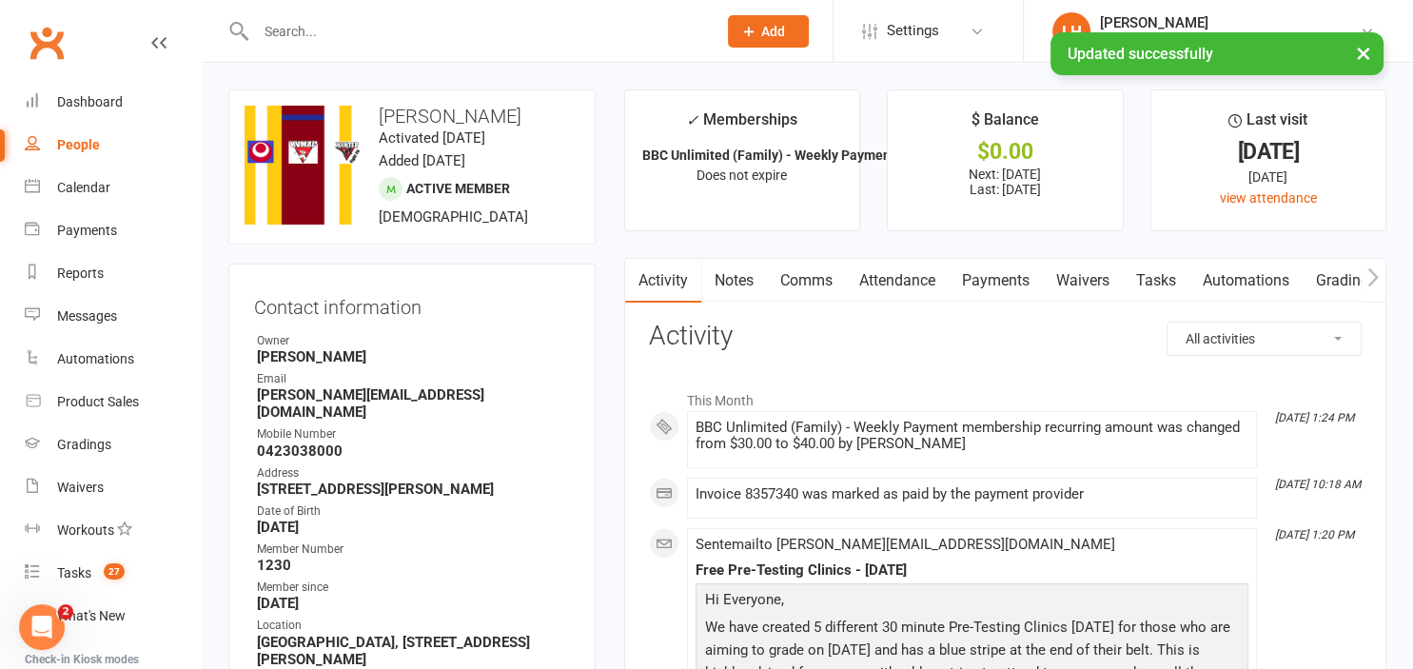
scroll to position [502, 0]
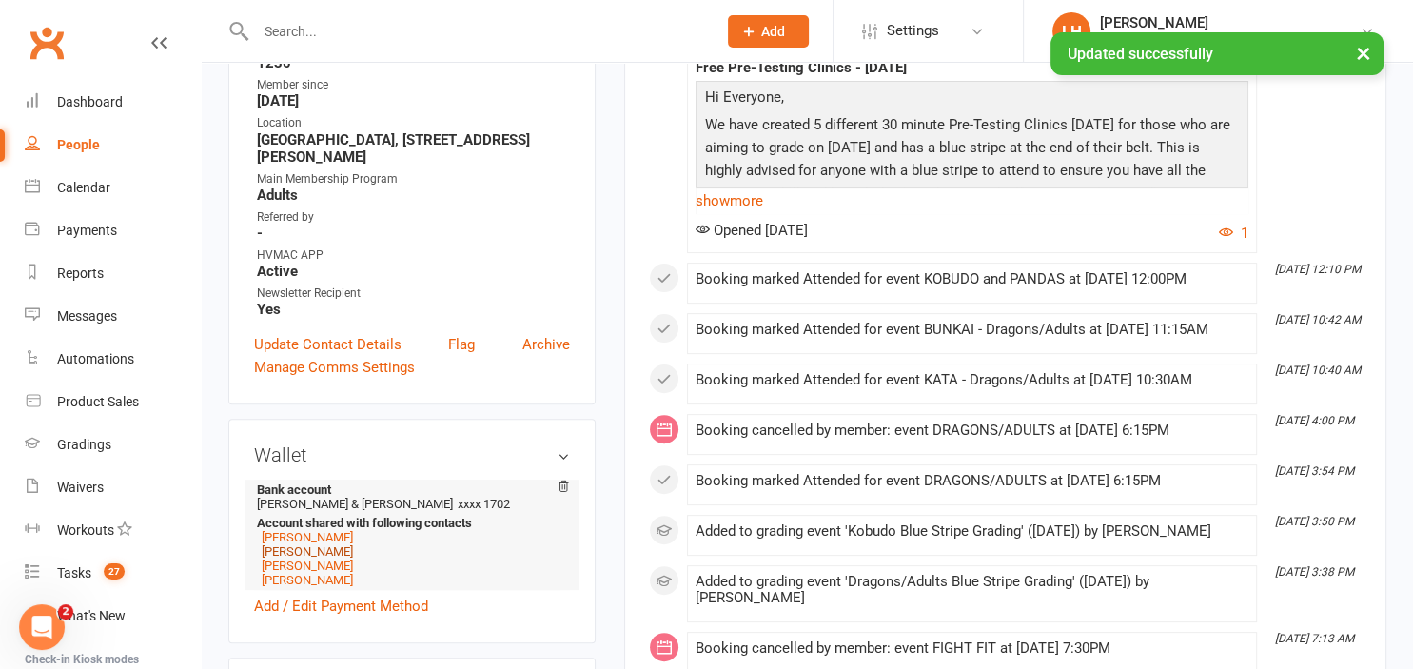
click at [322, 544] on link "[PERSON_NAME]" at bounding box center [307, 551] width 91 height 14
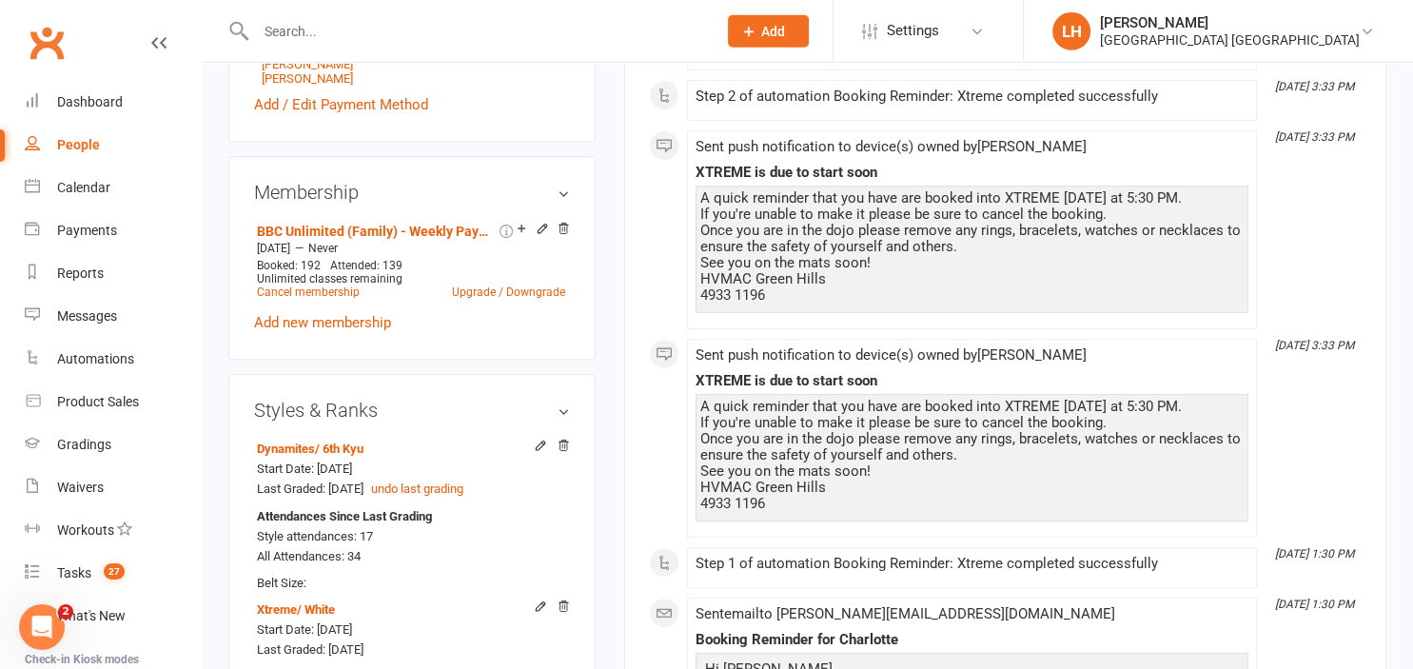
scroll to position [1005, 0]
click at [539, 221] on icon at bounding box center [542, 227] width 13 height 13
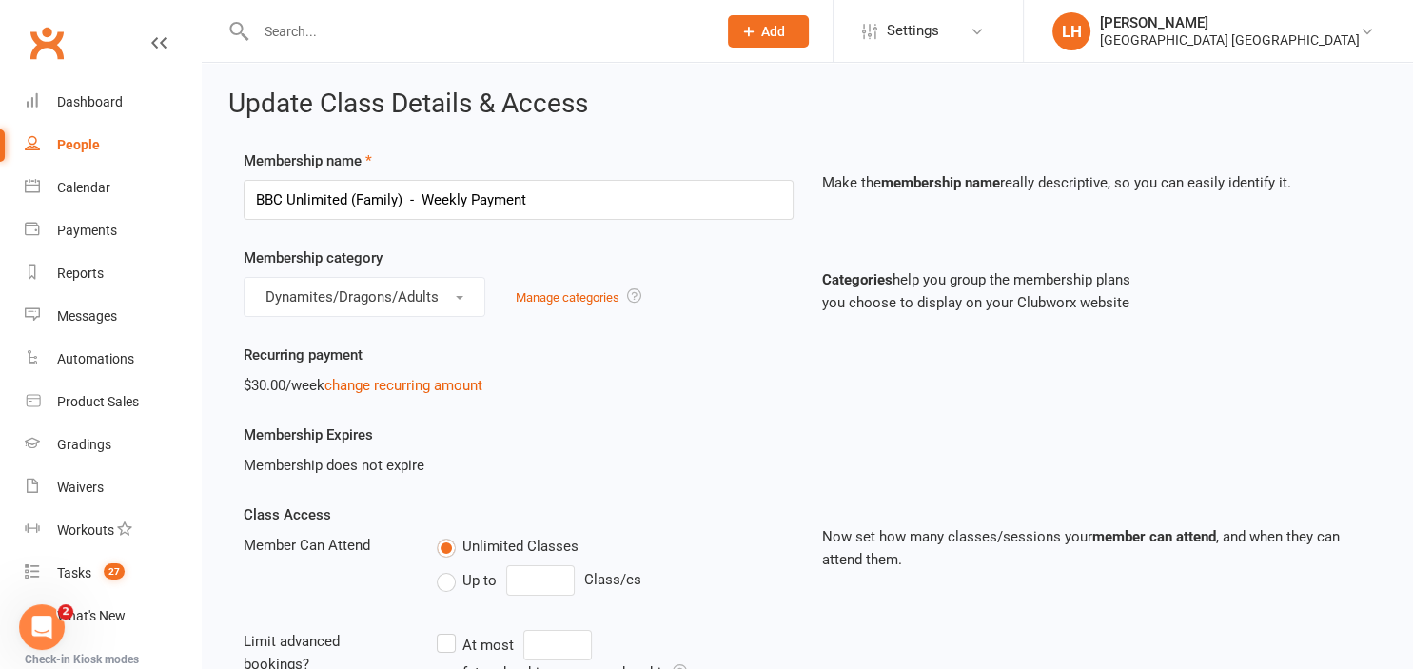
click at [421, 394] on div "$30.00/week change recurring amount" at bounding box center [519, 385] width 550 height 23
click at [420, 387] on link "change recurring amount" at bounding box center [403, 385] width 158 height 17
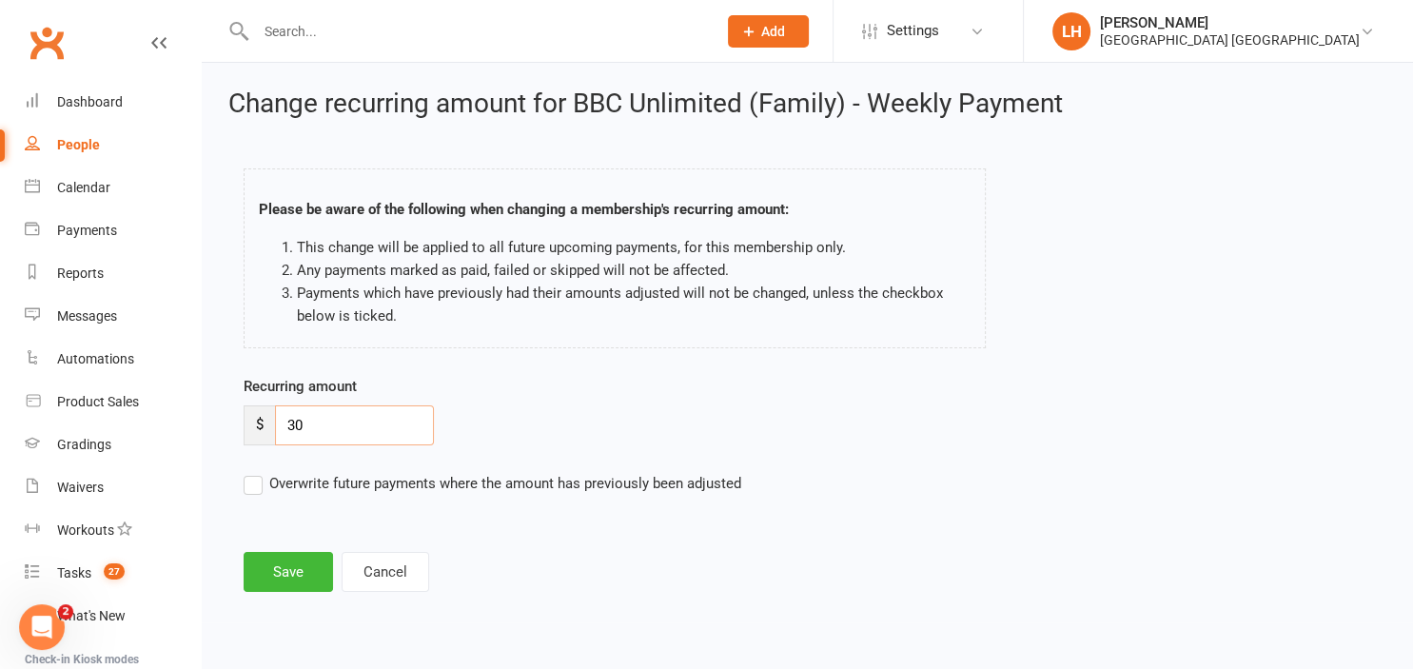
drag, startPoint x: 344, startPoint y: 420, endPoint x: 205, endPoint y: 432, distance: 140.3
click at [275, 432] on input "30" at bounding box center [354, 425] width 159 height 40
type input "40"
click at [301, 560] on button "Save" at bounding box center [288, 572] width 89 height 40
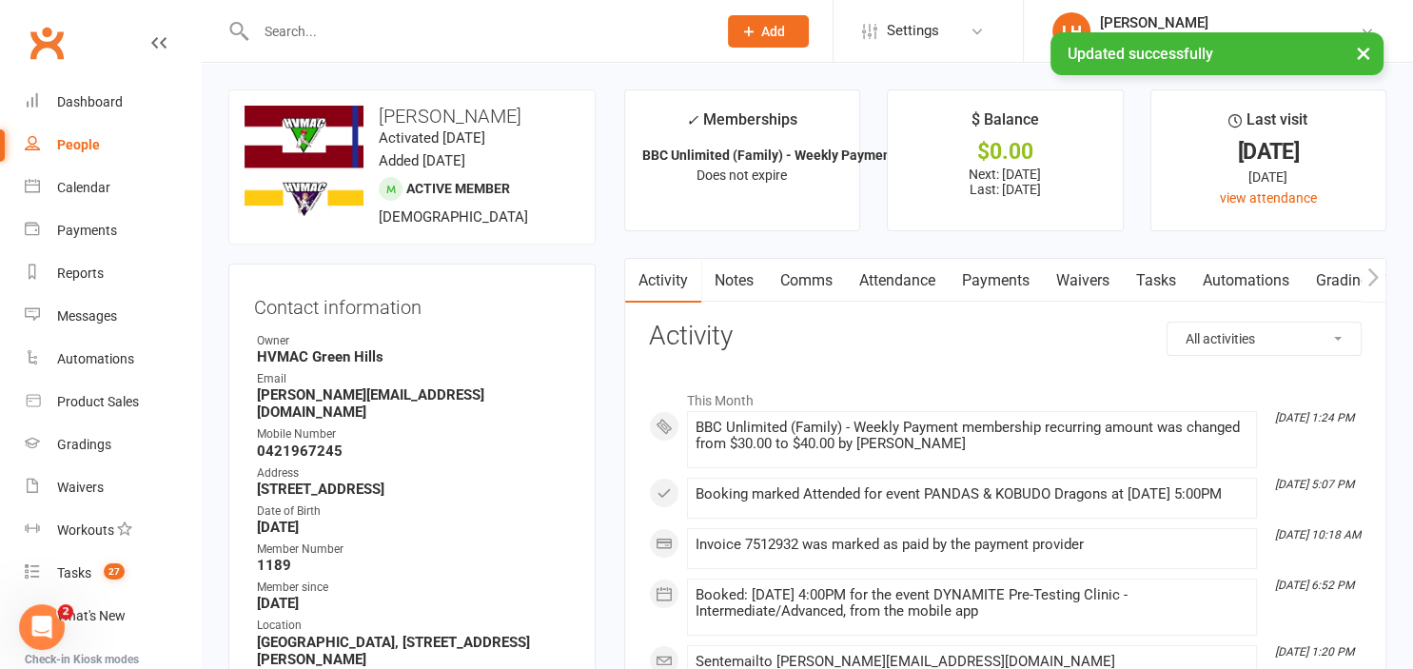
scroll to position [502, 0]
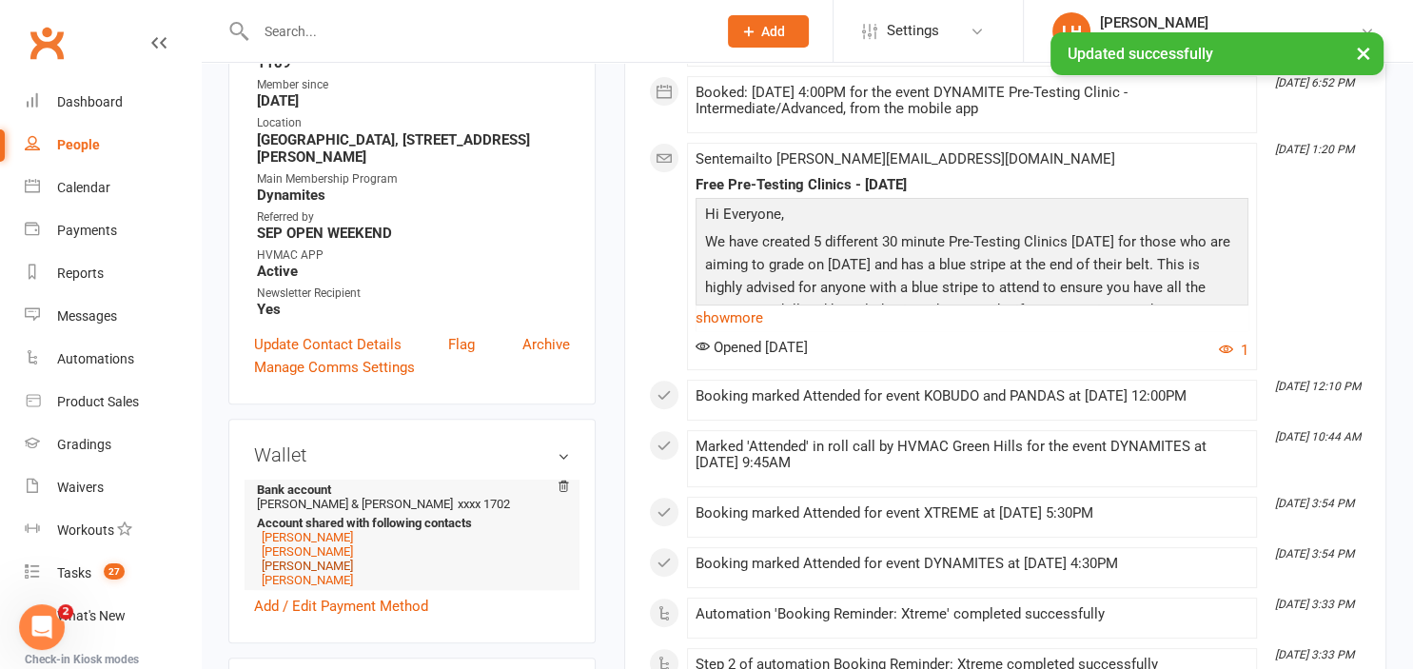
click at [314, 558] on link "Thomas Gray" at bounding box center [307, 565] width 91 height 14
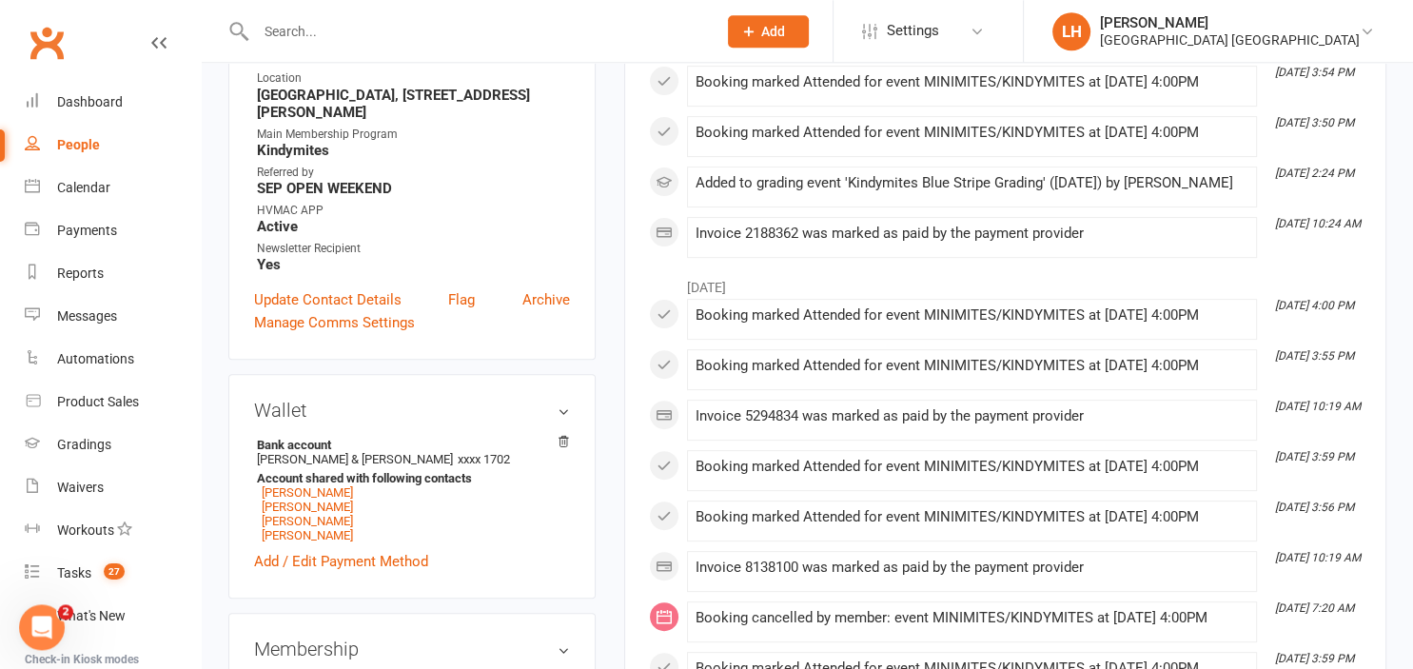
scroll to position [602, 0]
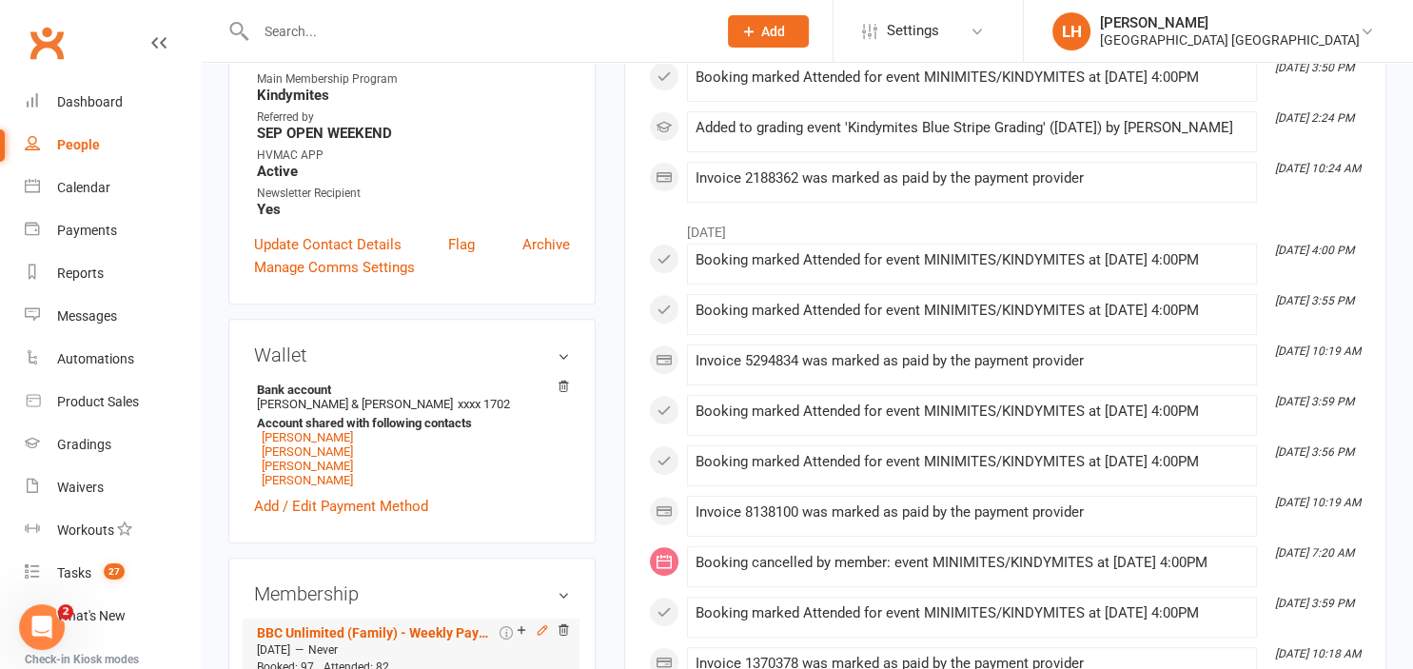
click at [539, 623] on icon at bounding box center [542, 629] width 13 height 13
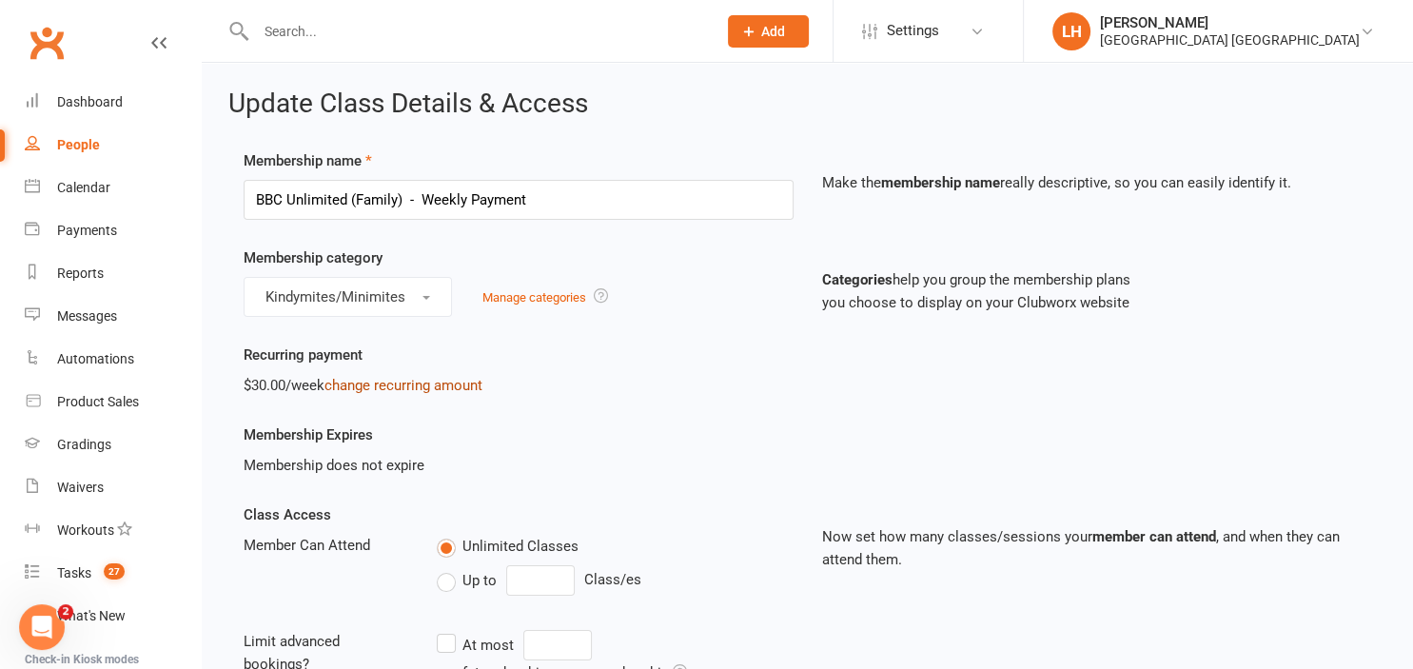
click at [413, 383] on link "change recurring amount" at bounding box center [403, 385] width 158 height 17
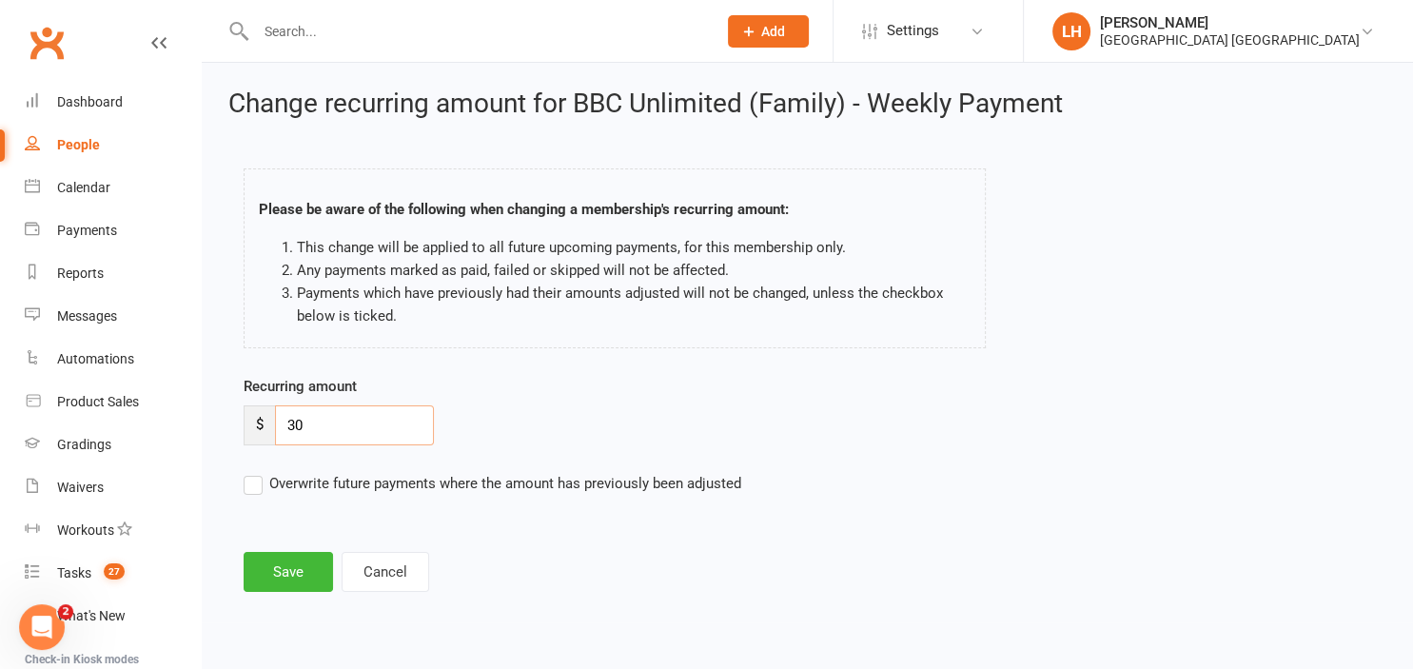
click at [358, 426] on input "30" at bounding box center [354, 425] width 159 height 40
type input "40"
click at [272, 569] on button "Save" at bounding box center [288, 572] width 89 height 40
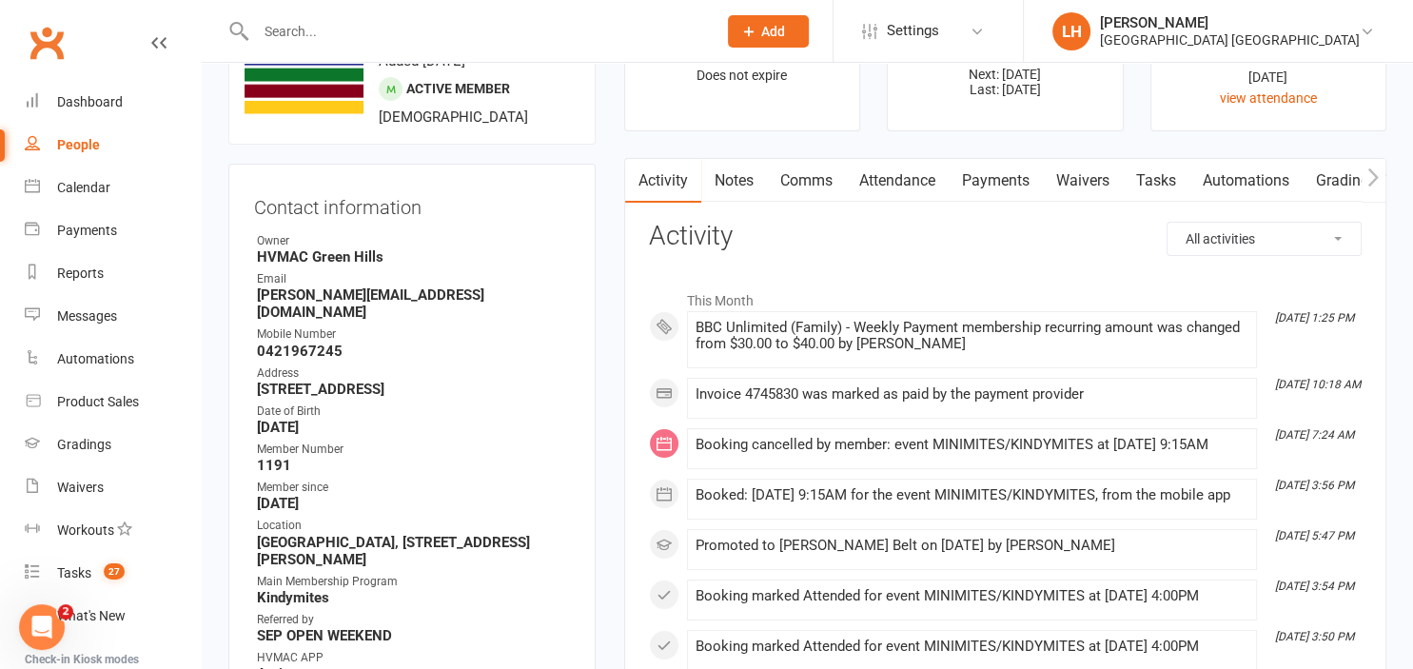
scroll to position [703, 0]
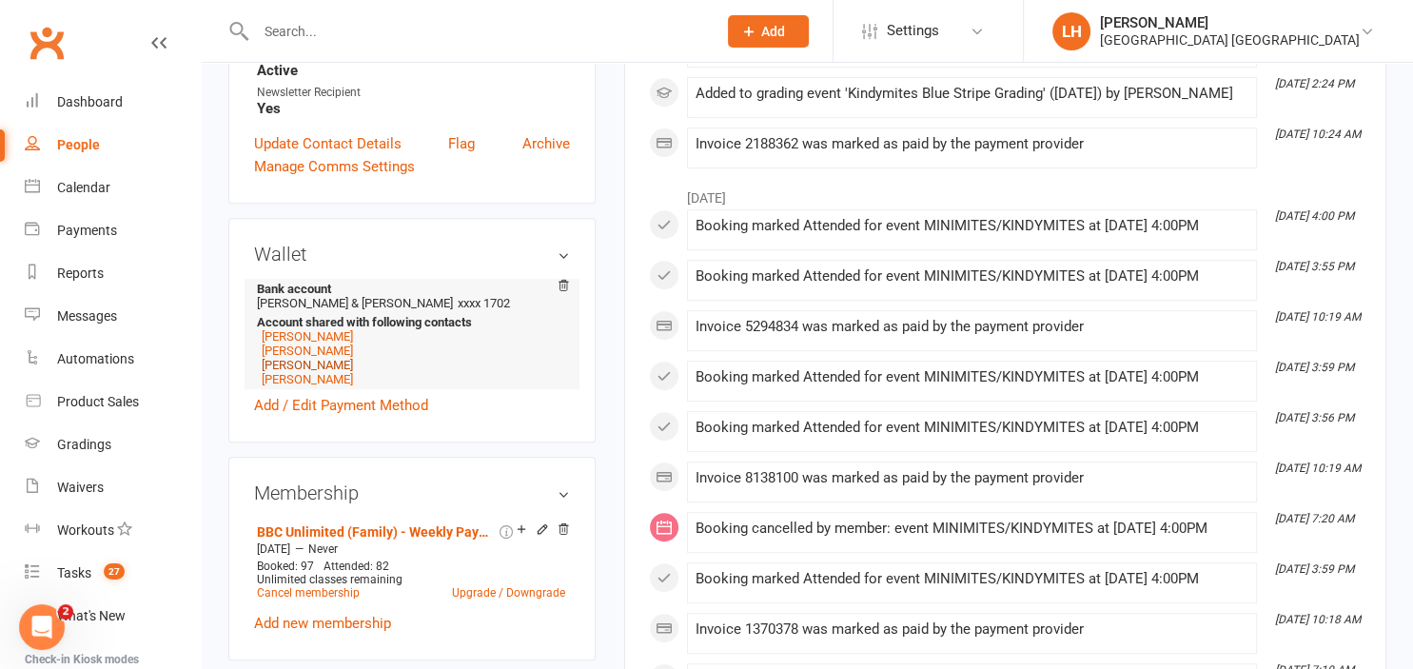
click at [309, 358] on link "Harrison Gray" at bounding box center [307, 365] width 91 height 14
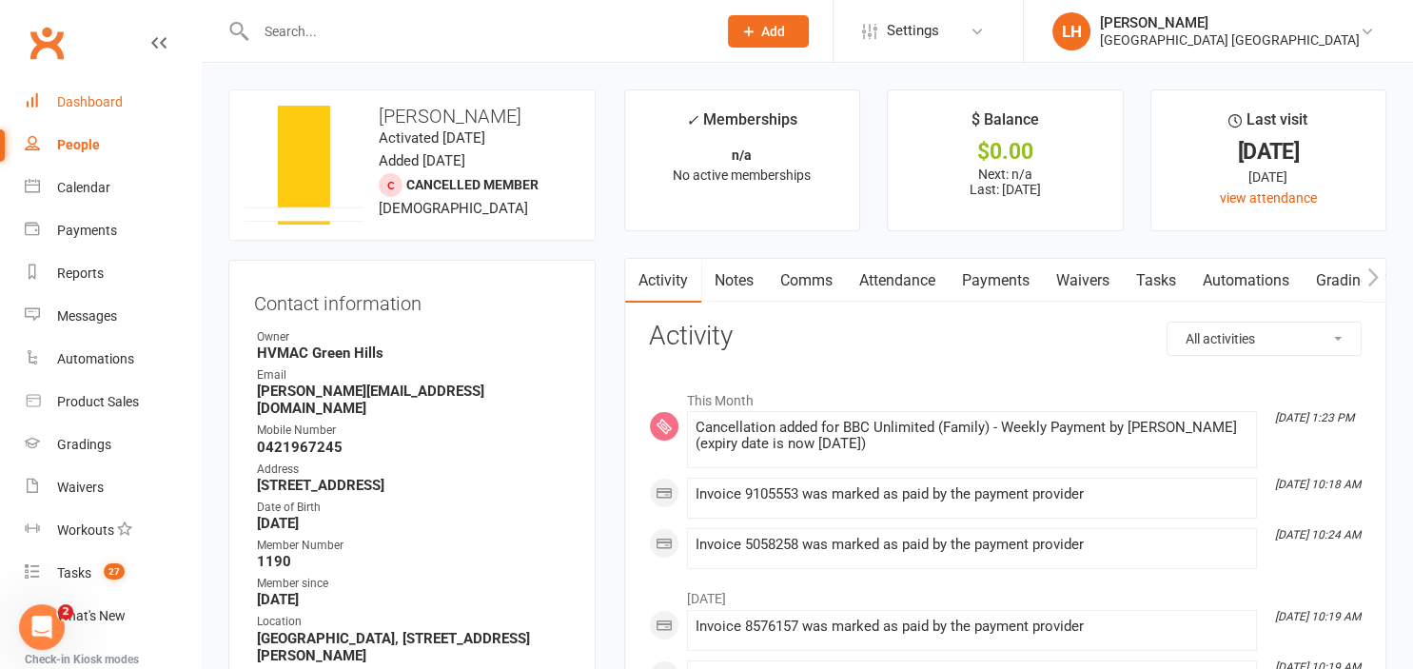
click at [88, 104] on div "Dashboard" at bounding box center [90, 101] width 66 height 15
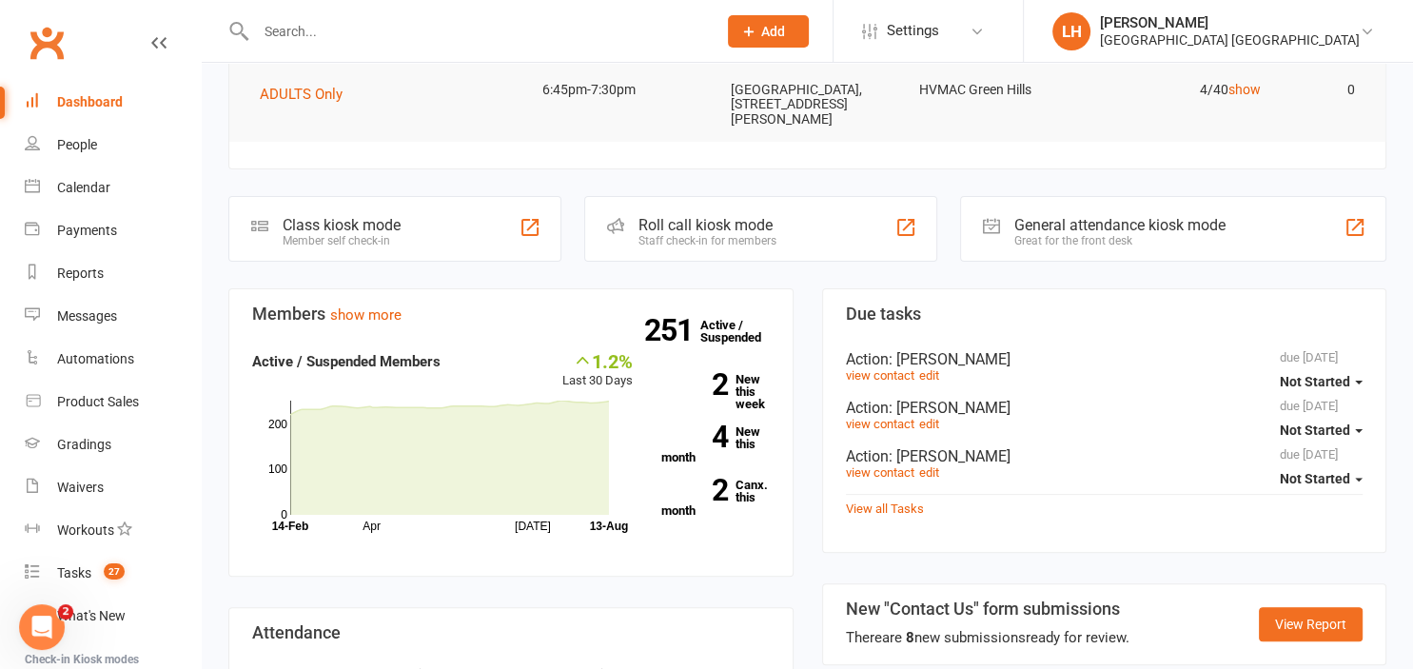
scroll to position [502, 0]
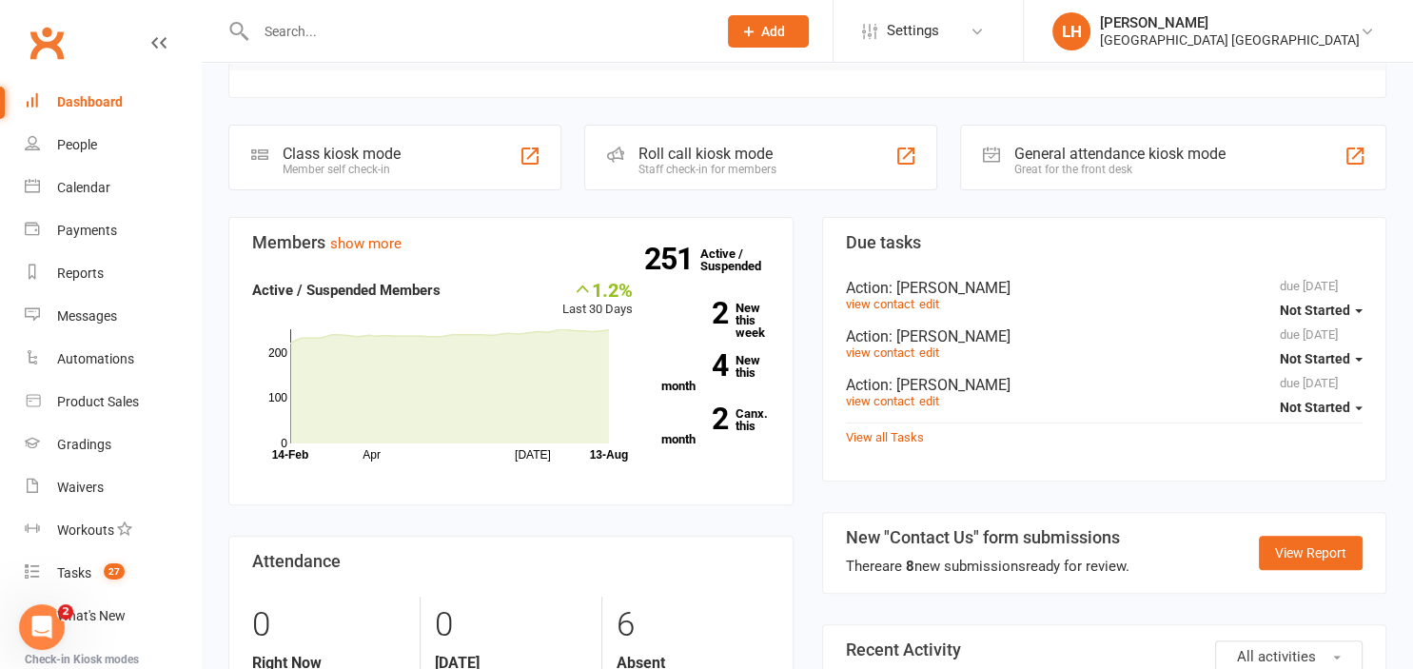
click at [303, 34] on input "text" at bounding box center [476, 31] width 453 height 27
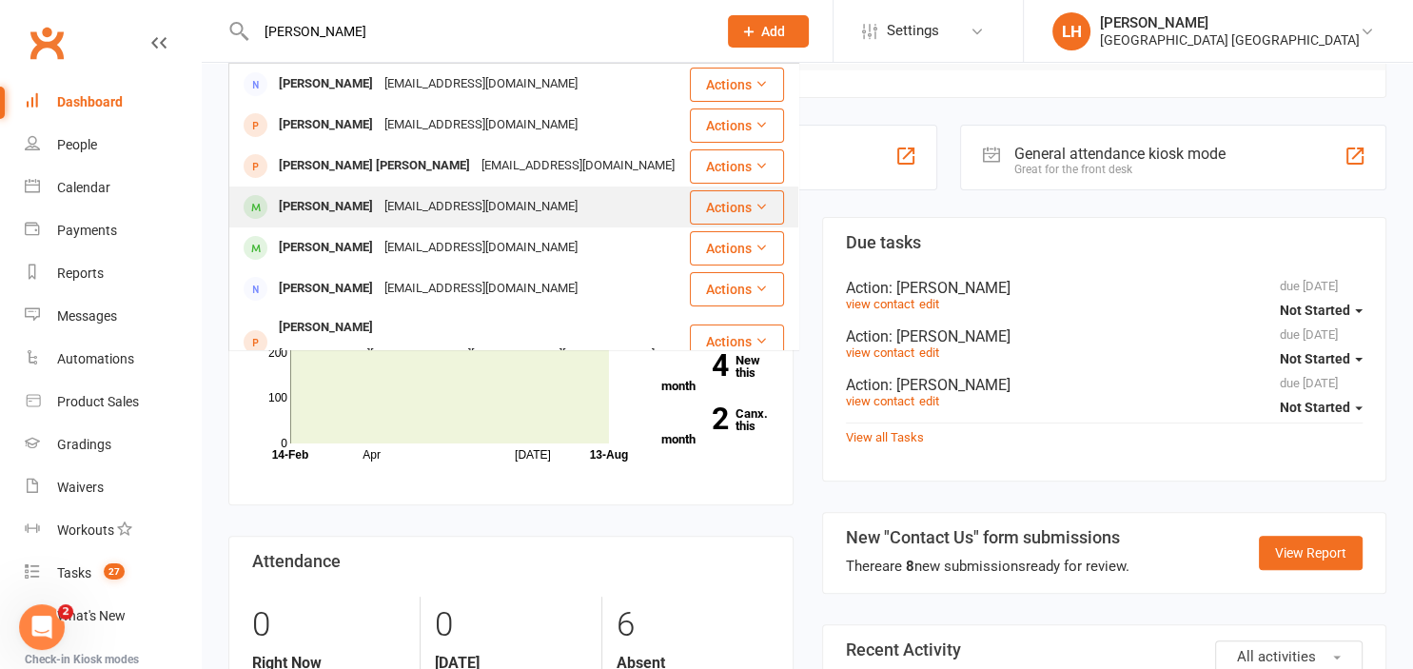
type input "hudson"
click at [310, 215] on div "[PERSON_NAME]" at bounding box center [326, 207] width 106 height 28
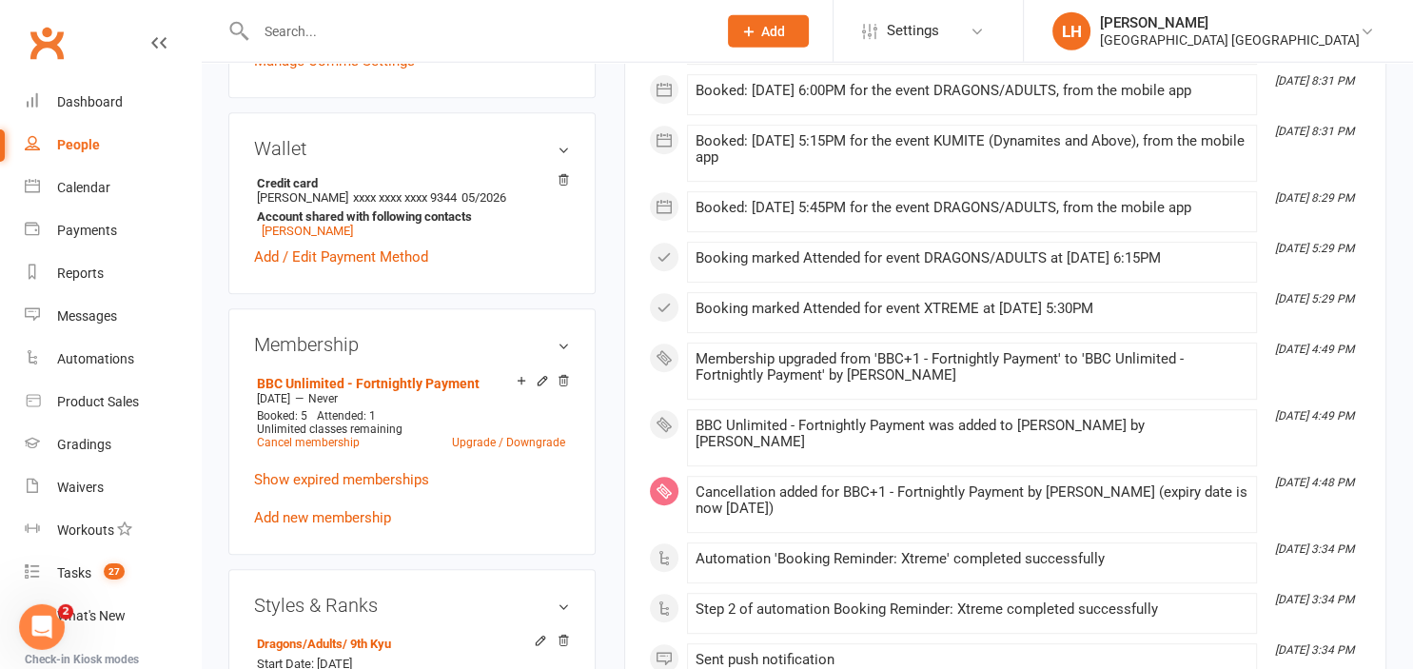
scroll to position [803, 0]
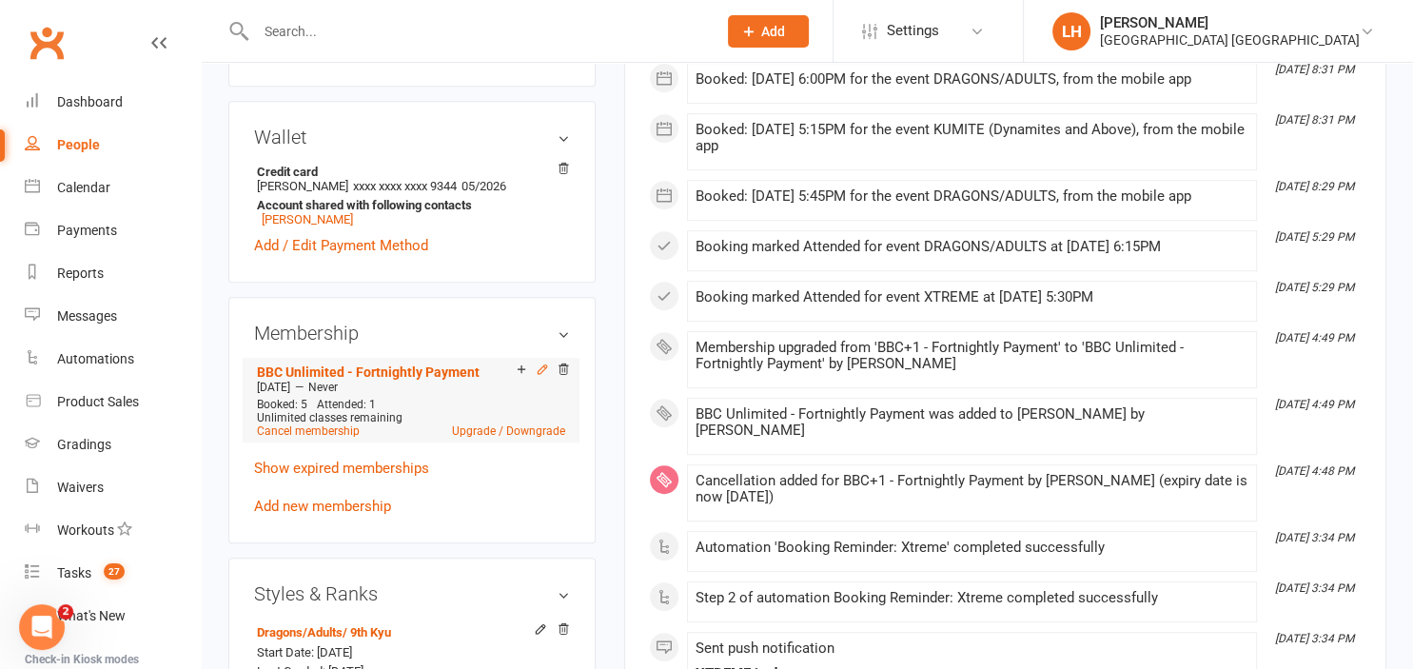
click at [542, 372] on icon at bounding box center [542, 368] width 13 height 13
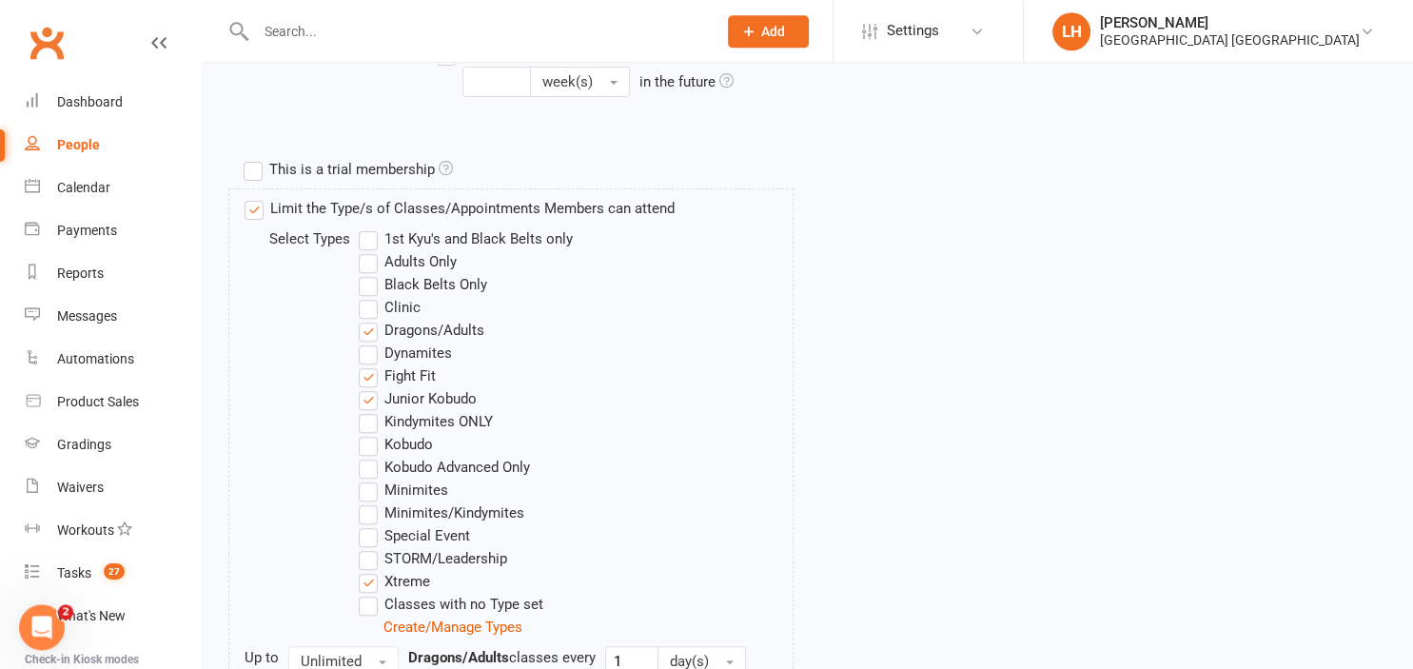
scroll to position [703, 0]
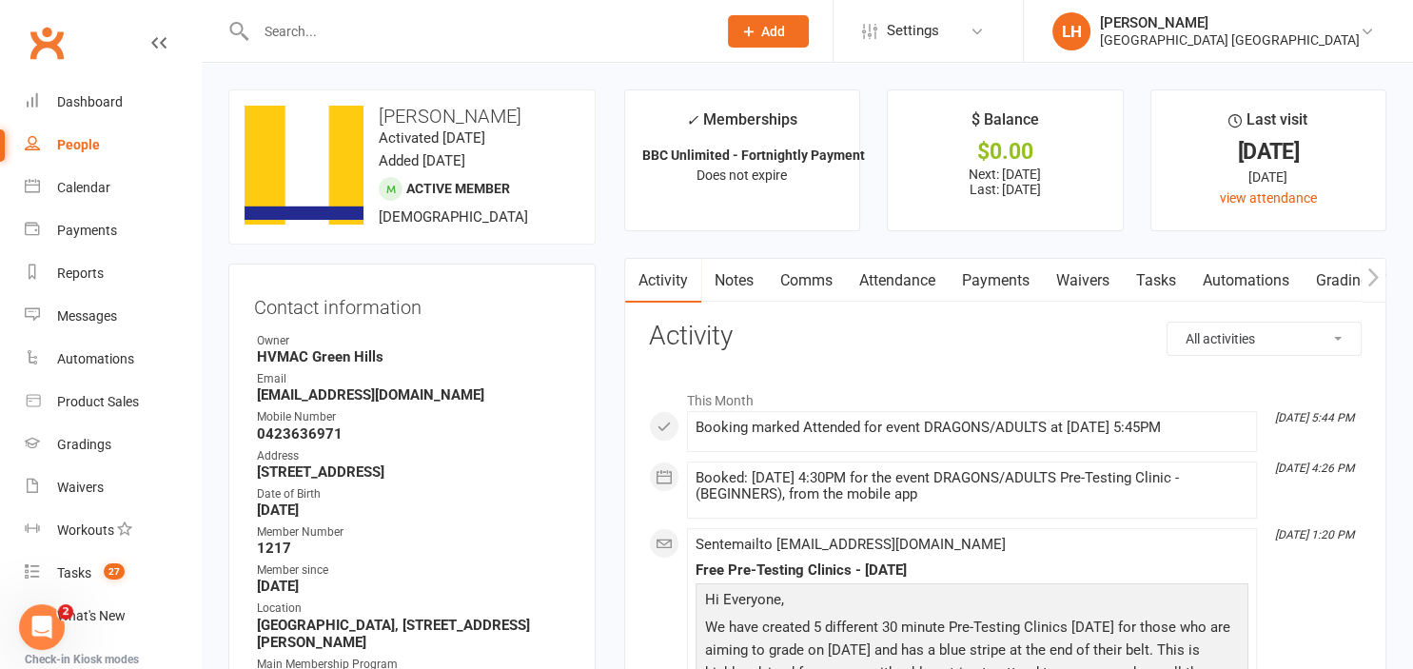
click at [908, 277] on link "Attendance" at bounding box center [897, 281] width 103 height 44
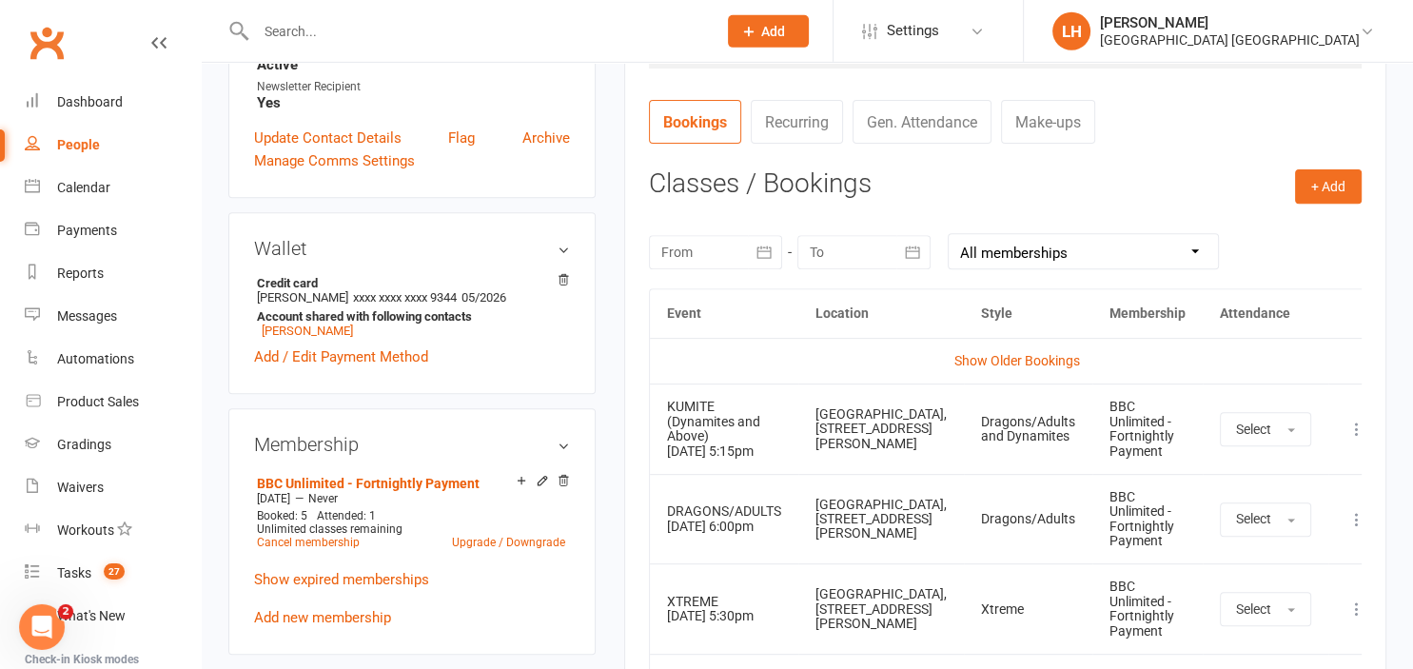
scroll to position [703, 0]
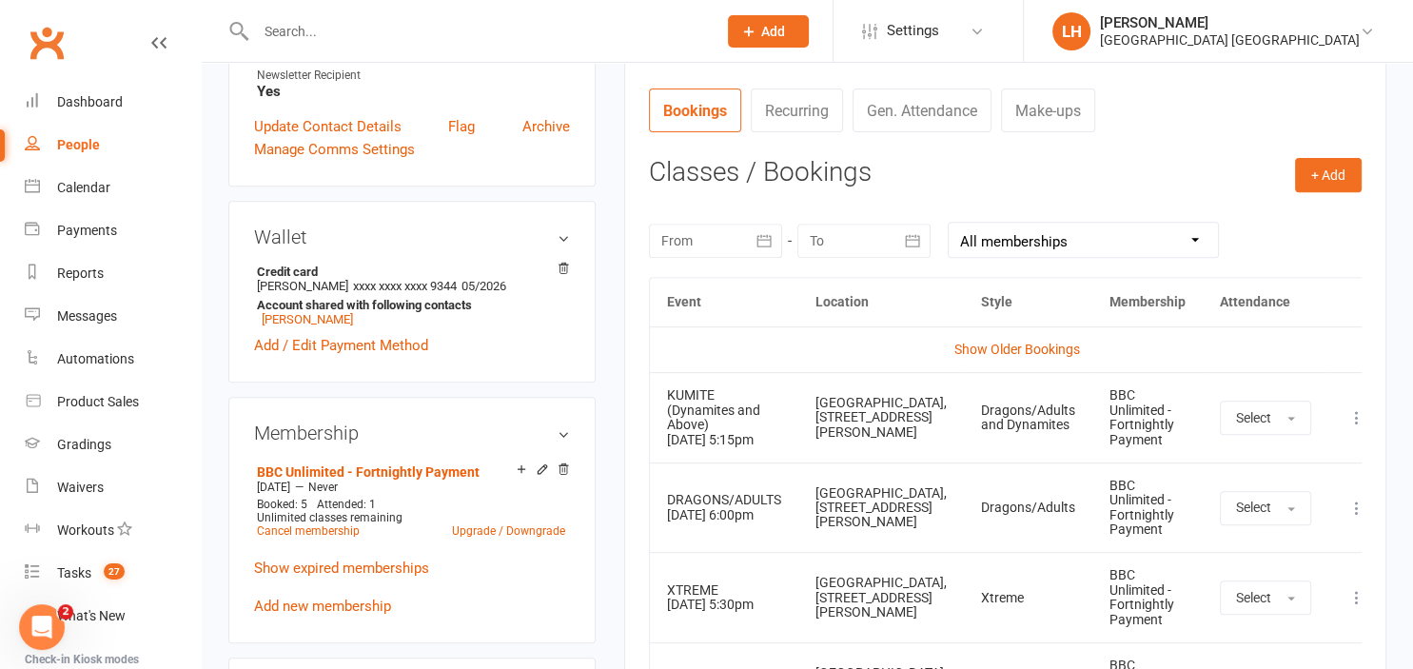
click at [725, 242] on div at bounding box center [715, 241] width 133 height 34
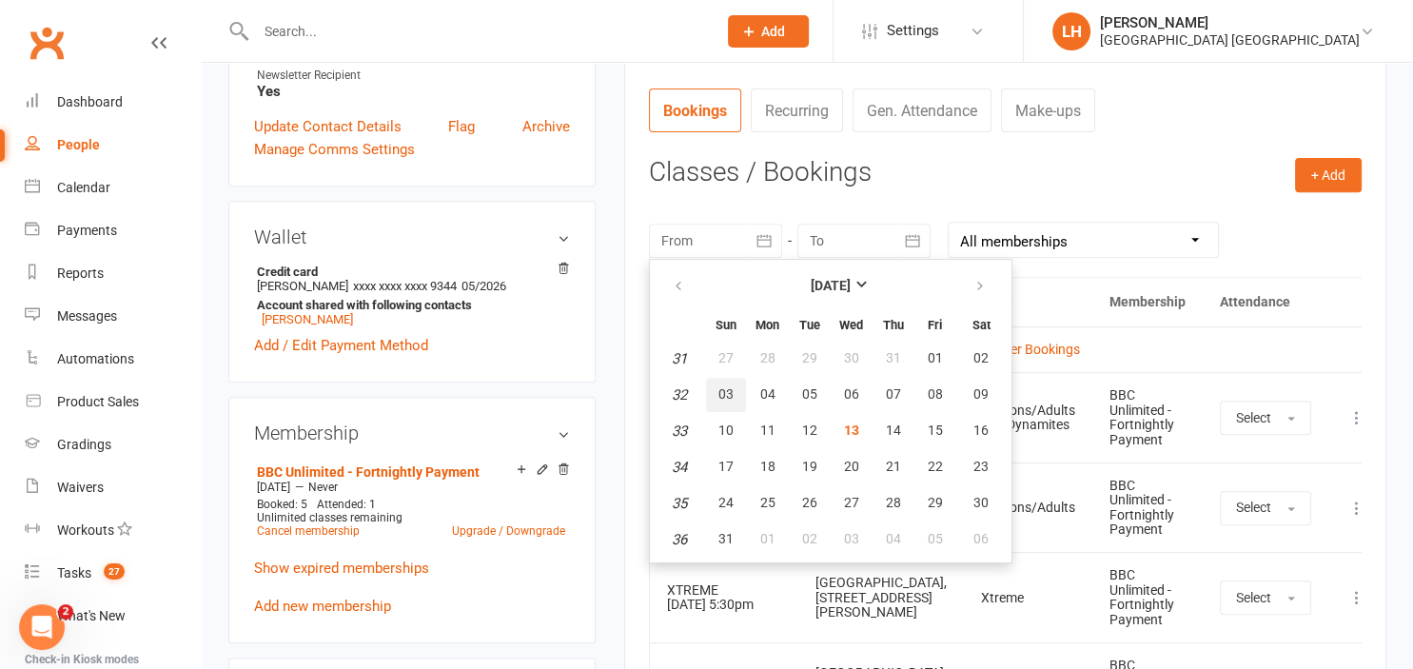
click at [723, 398] on span "03" at bounding box center [725, 393] width 15 height 15
type input "03 Aug 2025"
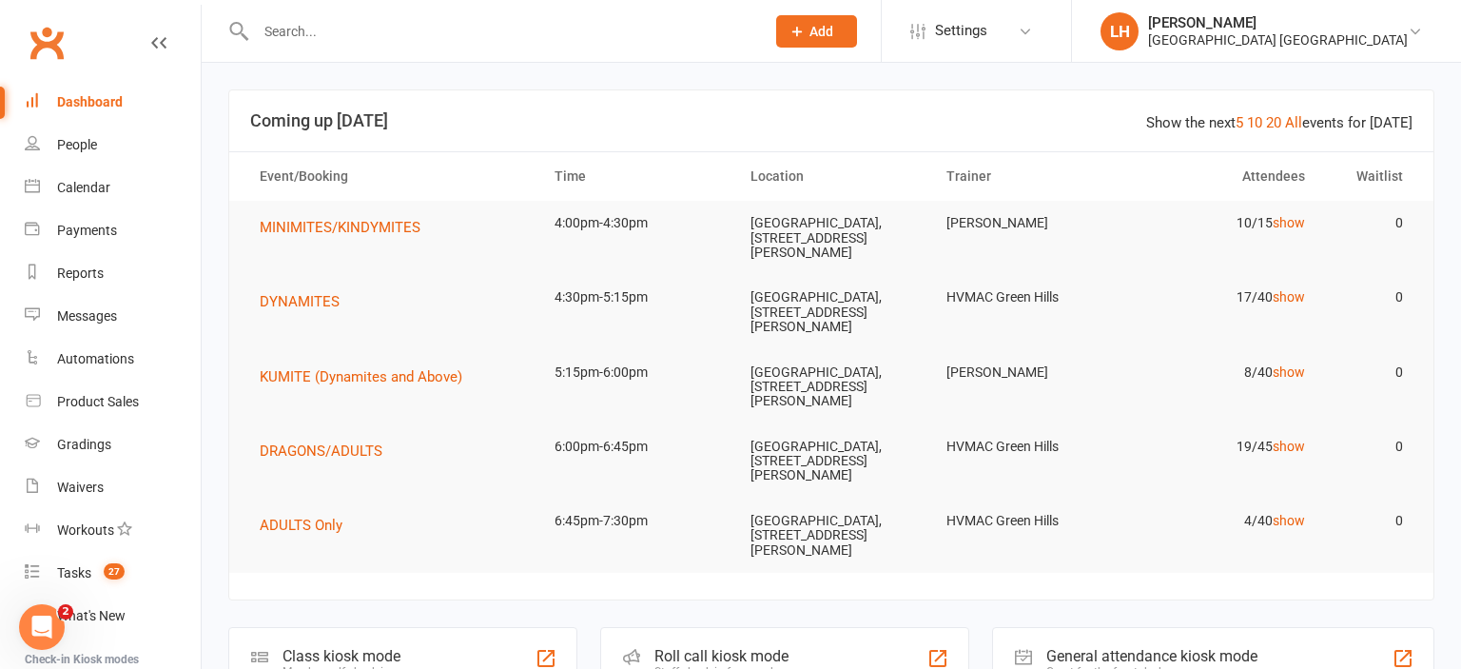
click at [326, 35] on input "text" at bounding box center [500, 31] width 501 height 27
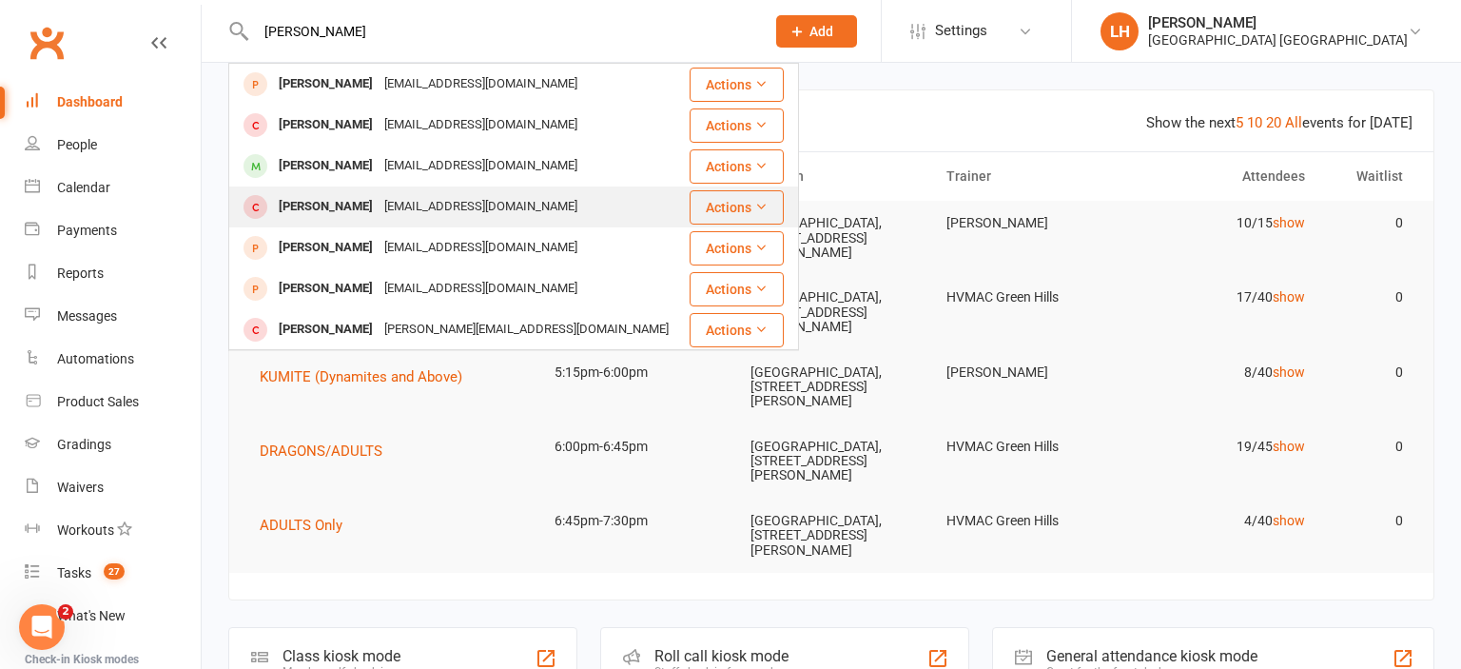
type input "[PERSON_NAME]"
click at [400, 203] on div "[EMAIL_ADDRESS][DOMAIN_NAME]" at bounding box center [481, 207] width 205 height 28
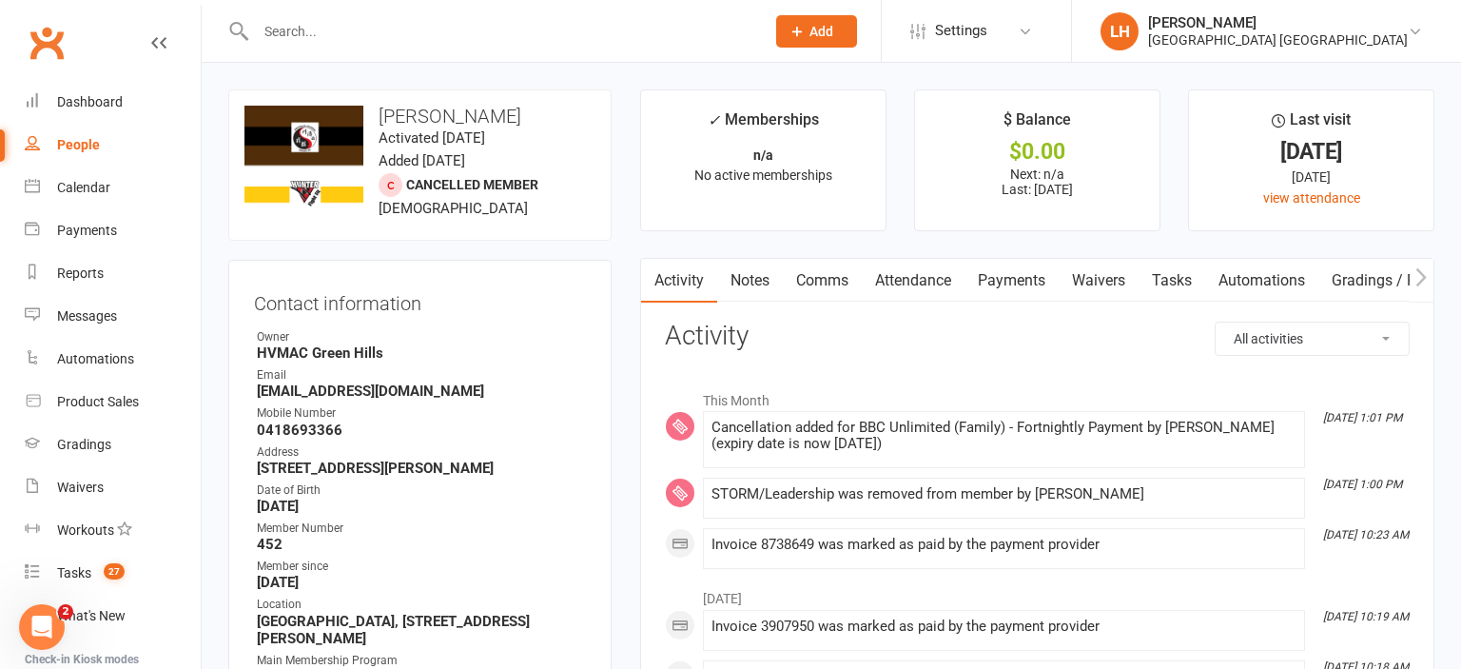
click at [1006, 279] on link "Payments" at bounding box center [1012, 281] width 94 height 44
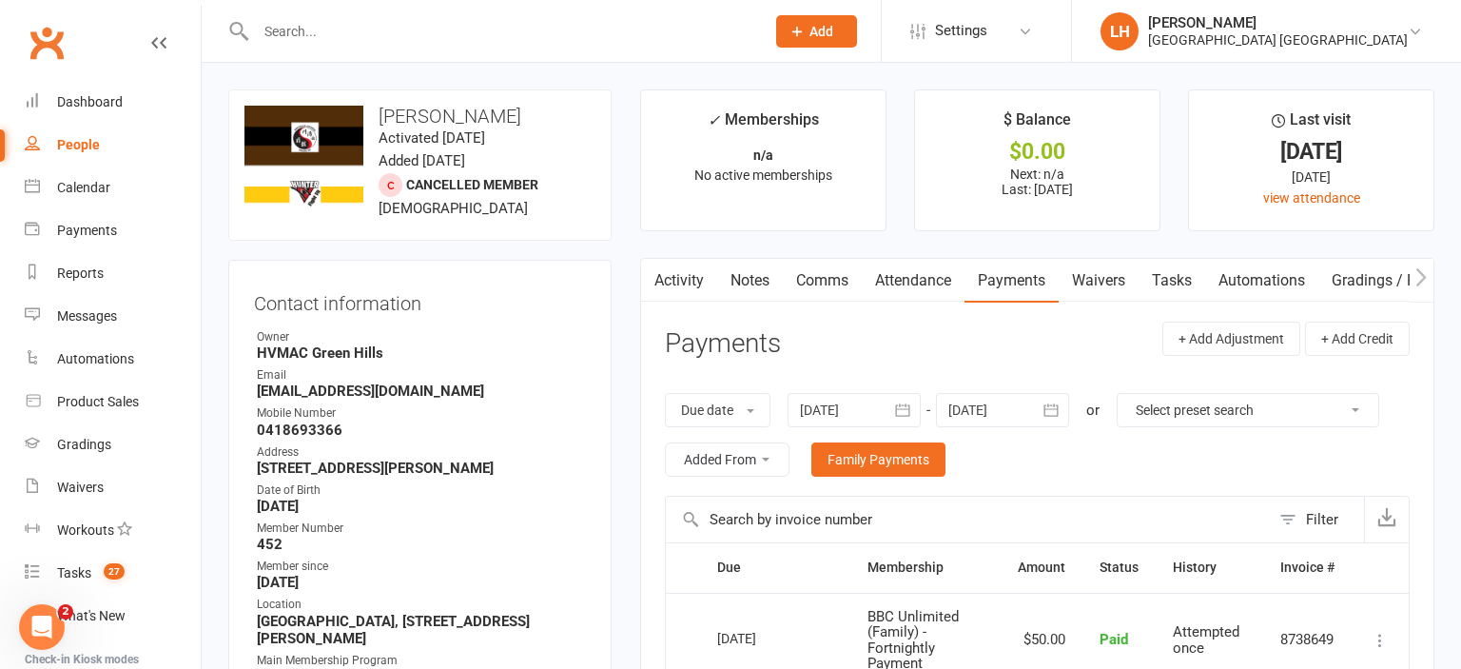
click at [384, 27] on input "text" at bounding box center [500, 31] width 501 height 27
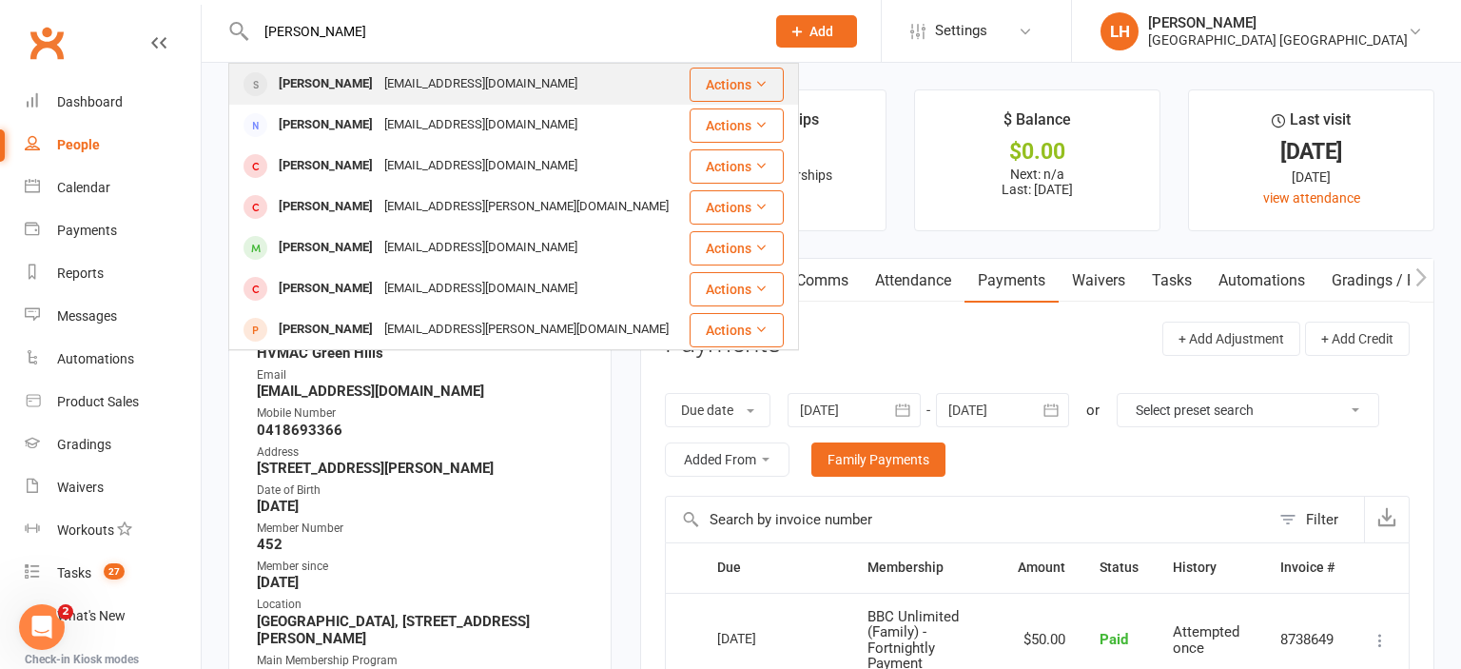
type input "james"
click at [379, 93] on div "[EMAIL_ADDRESS][DOMAIN_NAME]" at bounding box center [481, 84] width 205 height 28
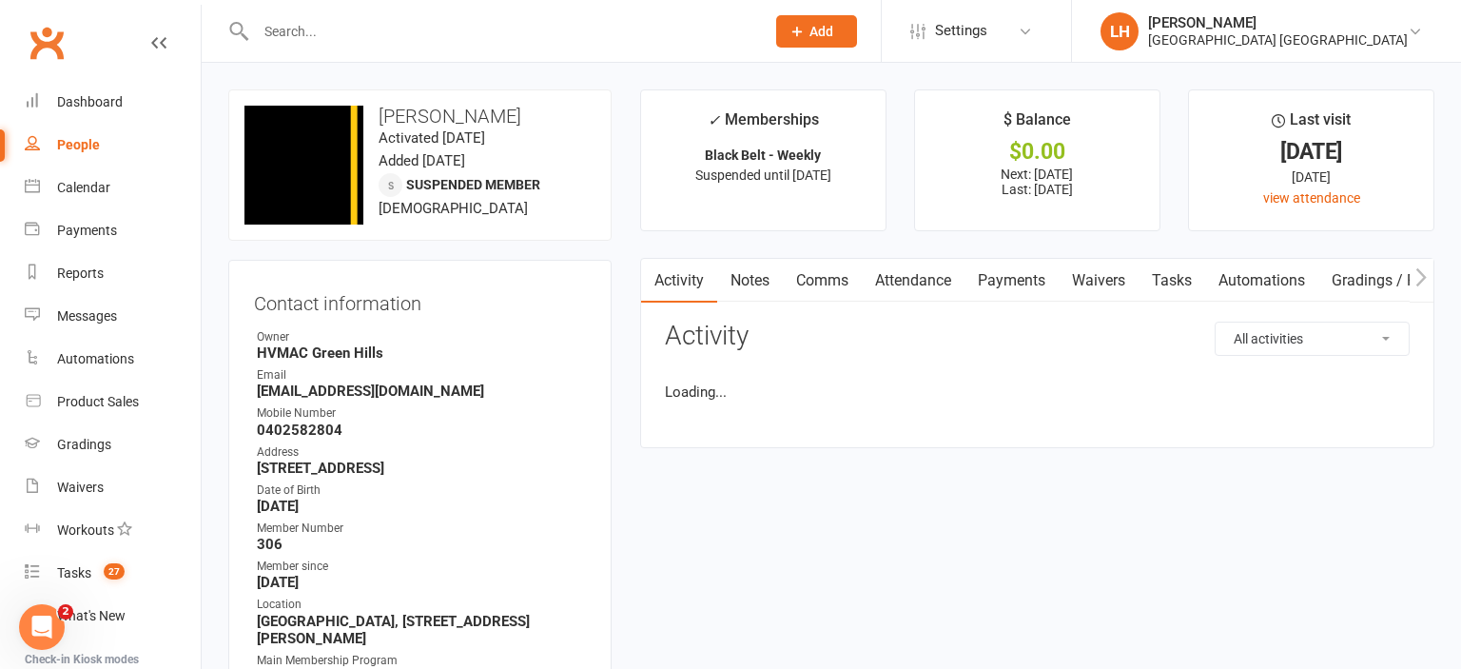
click at [1041, 280] on link "Payments" at bounding box center [1012, 281] width 94 height 44
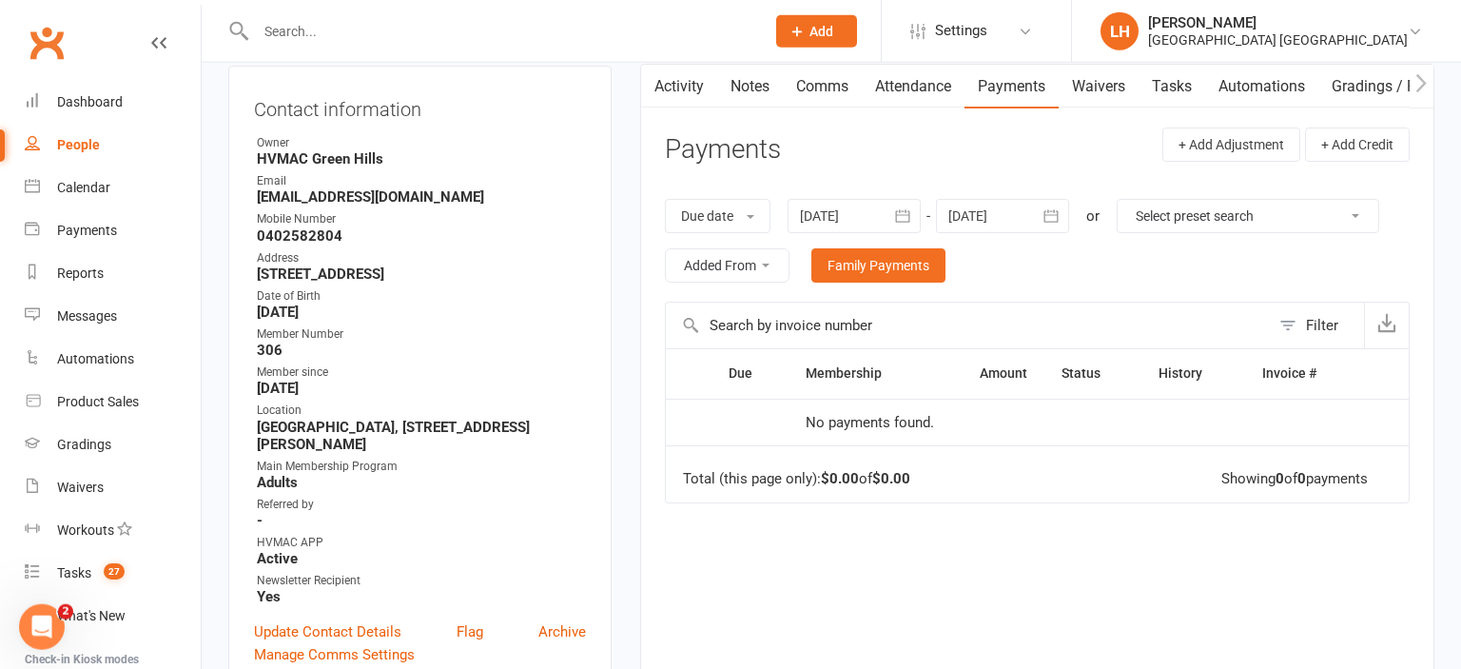
scroll to position [201, 0]
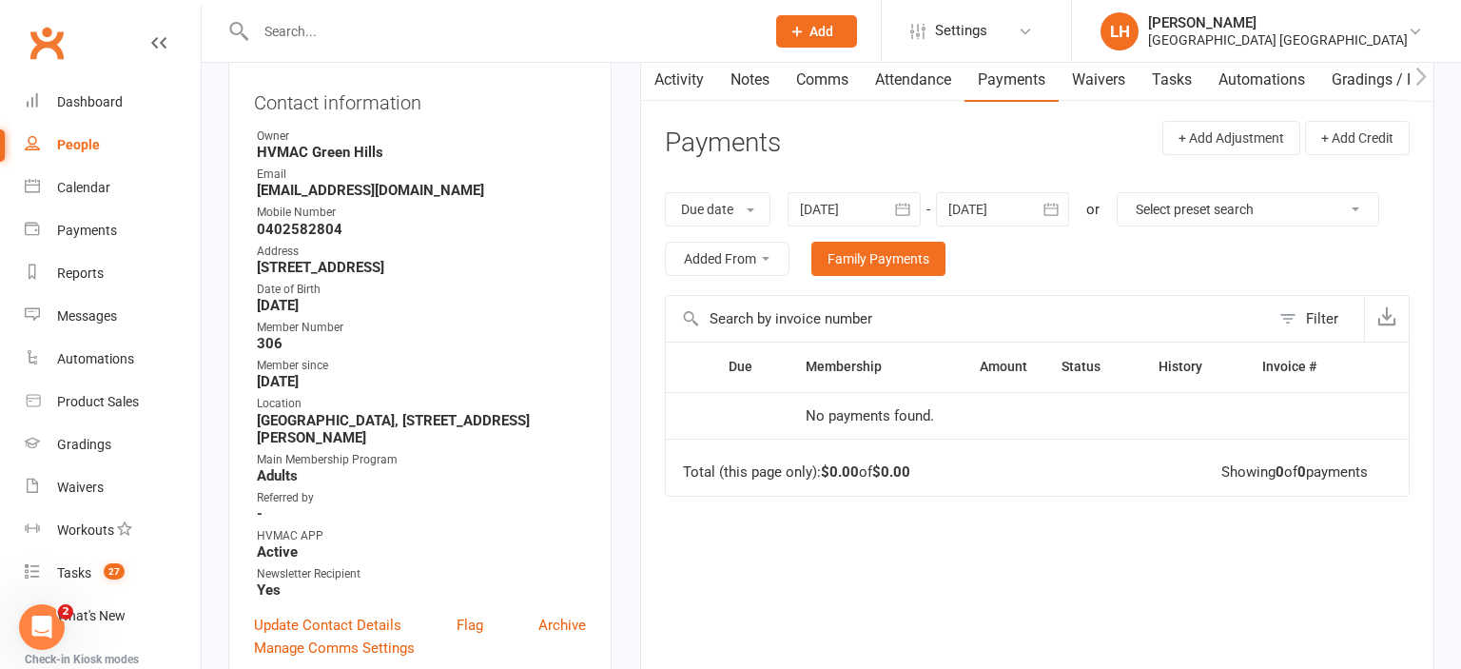
click at [872, 207] on div at bounding box center [854, 209] width 133 height 34
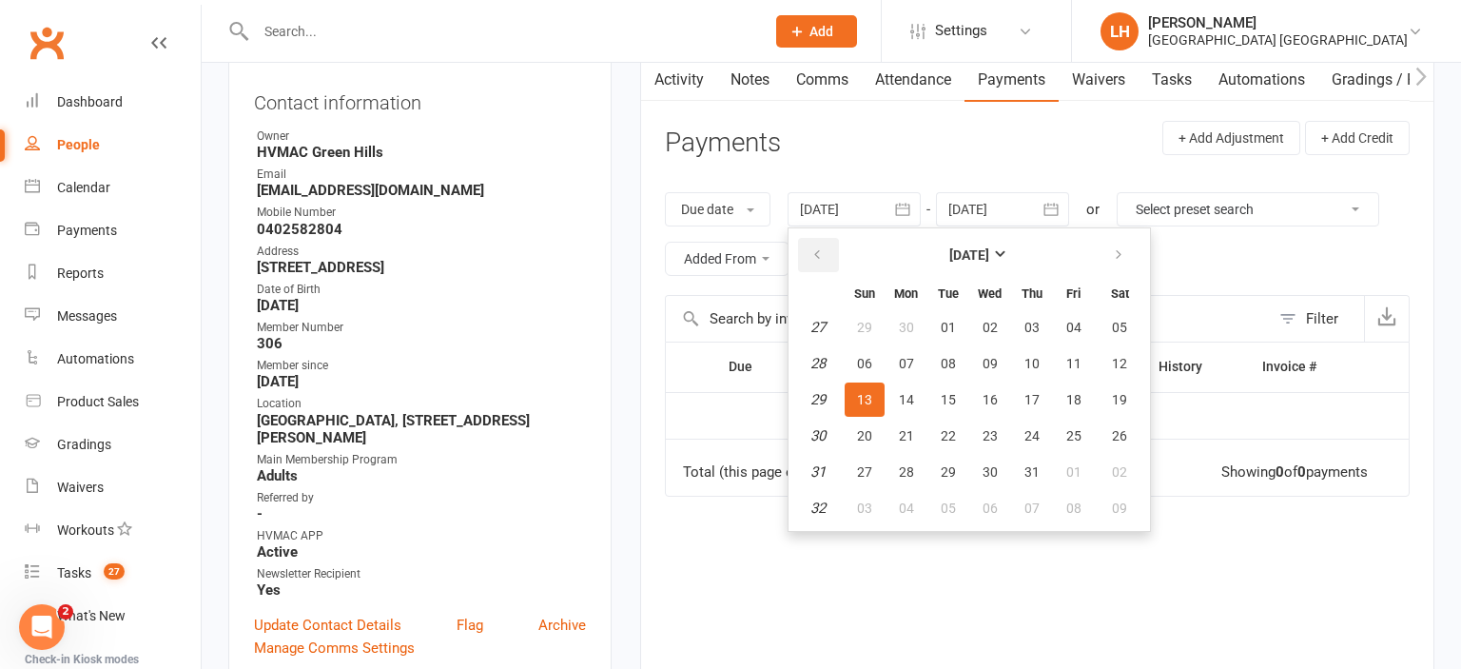
click at [820, 262] on button "button" at bounding box center [818, 255] width 41 height 34
click at [820, 262] on icon "button" at bounding box center [816, 254] width 13 height 15
click at [876, 323] on button "23" at bounding box center [865, 327] width 40 height 34
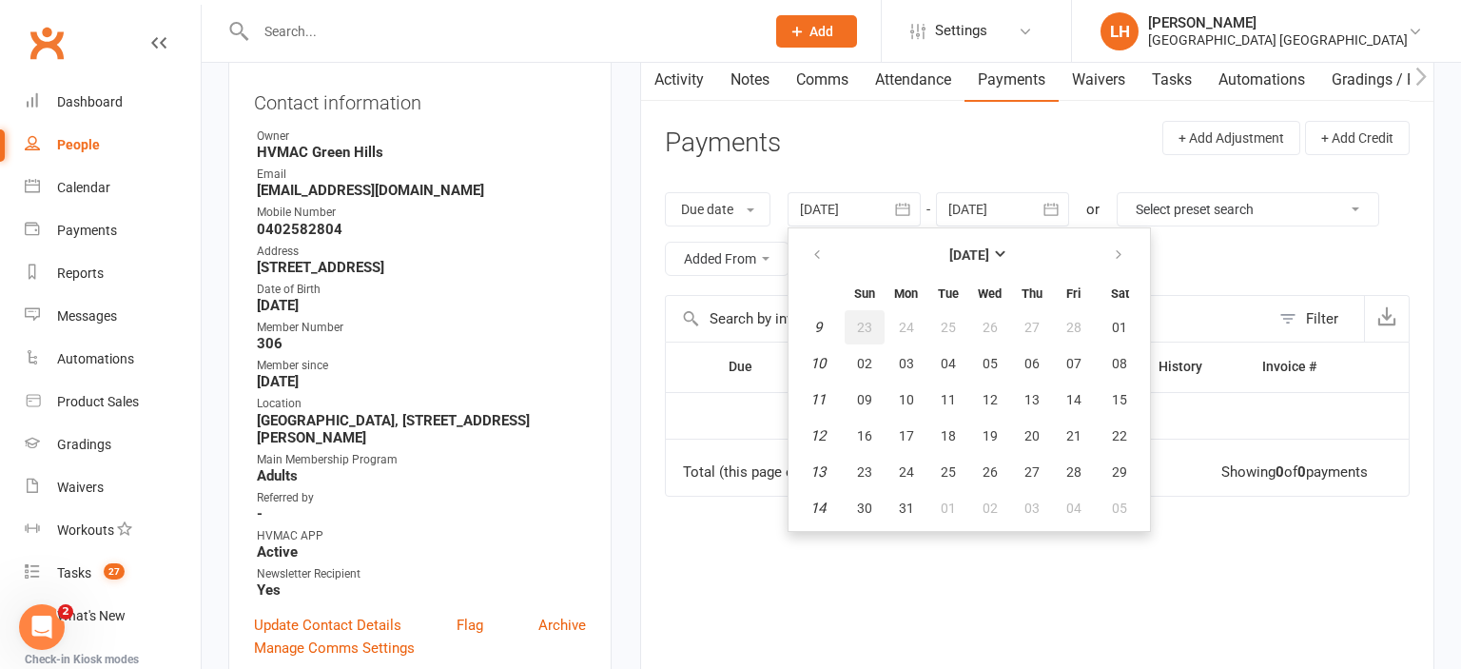
type input "23 Feb 2025"
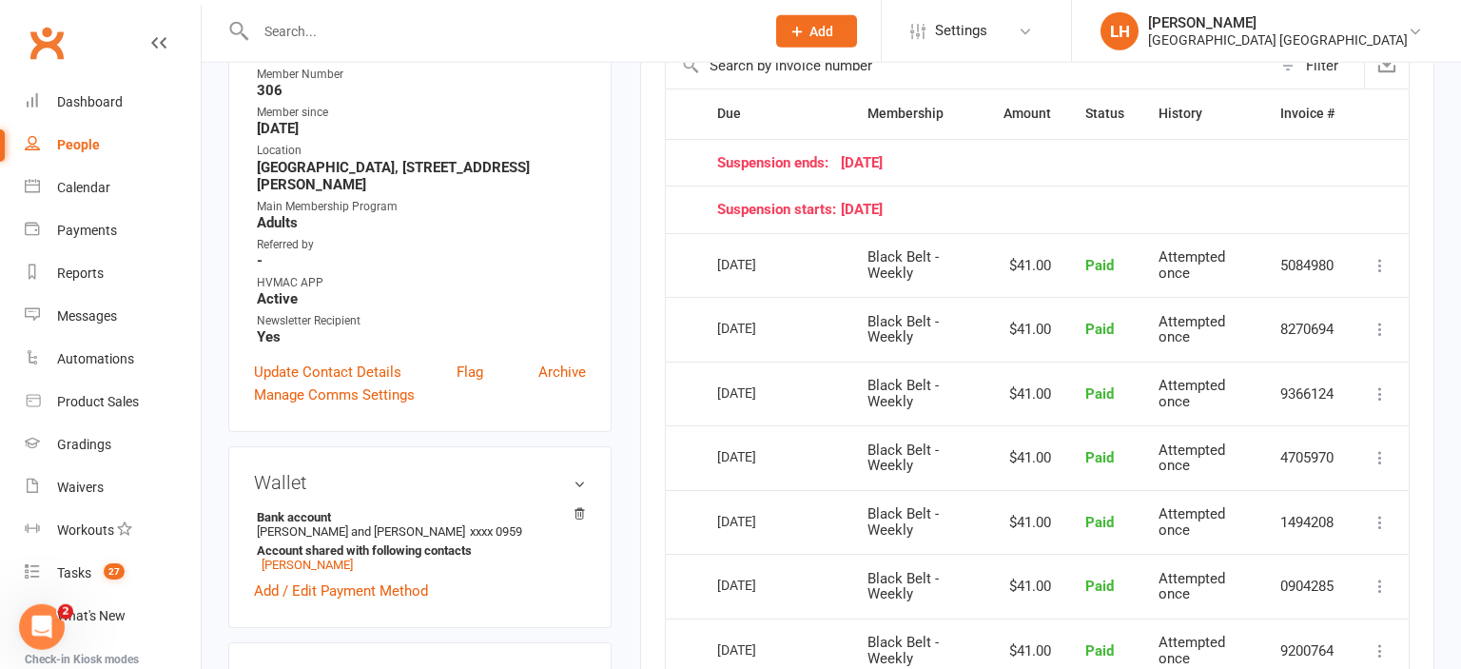
scroll to position [502, 0]
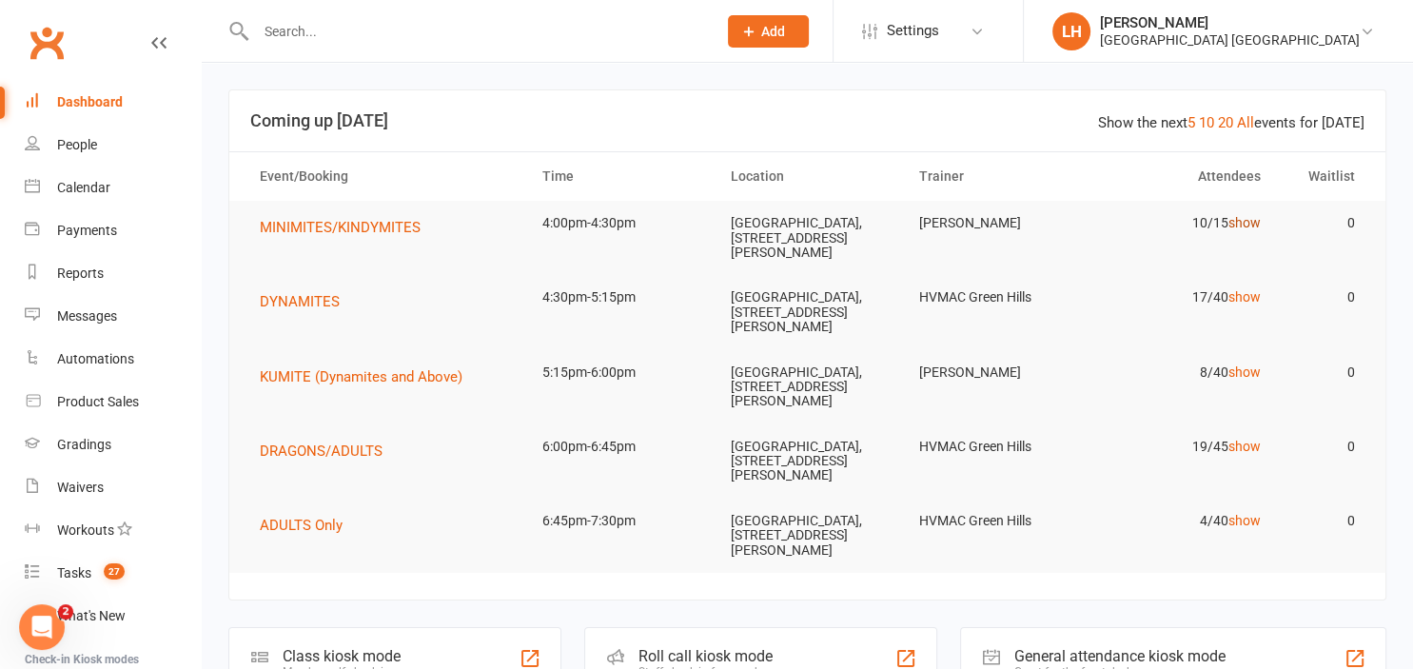
click at [1252, 224] on link "show" at bounding box center [1244, 222] width 32 height 15
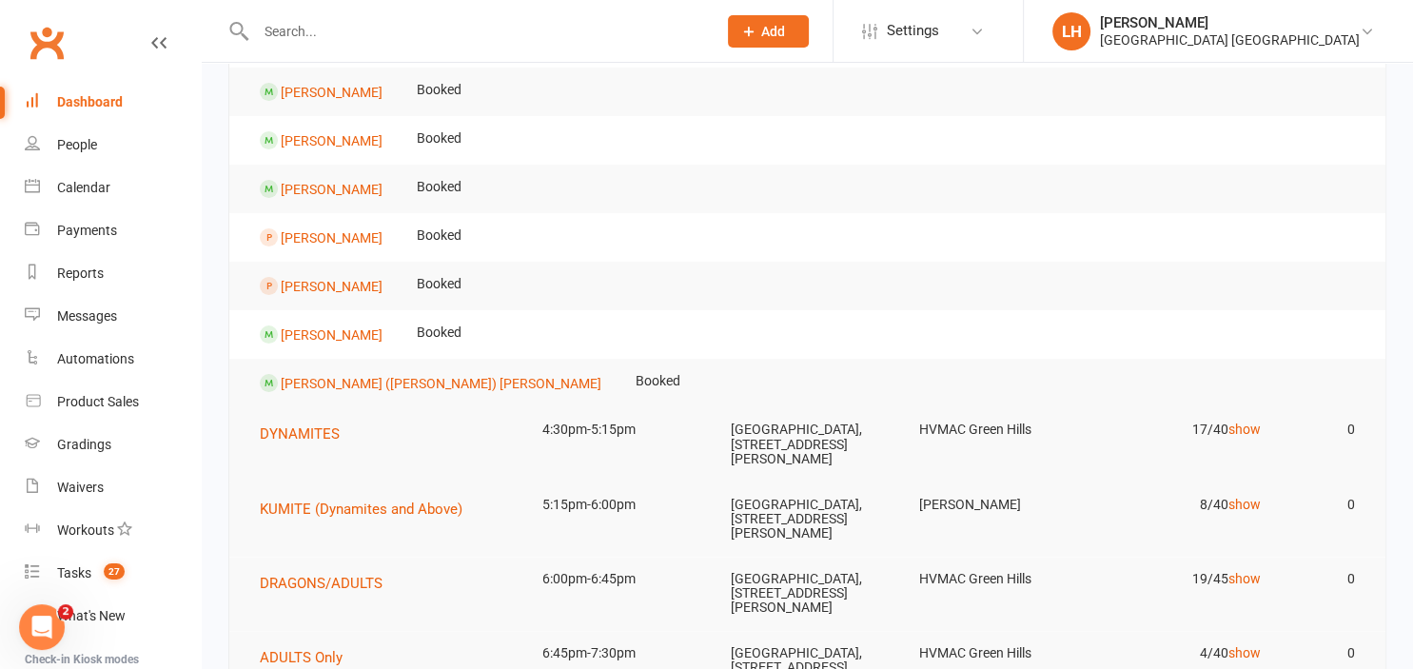
scroll to position [401, 0]
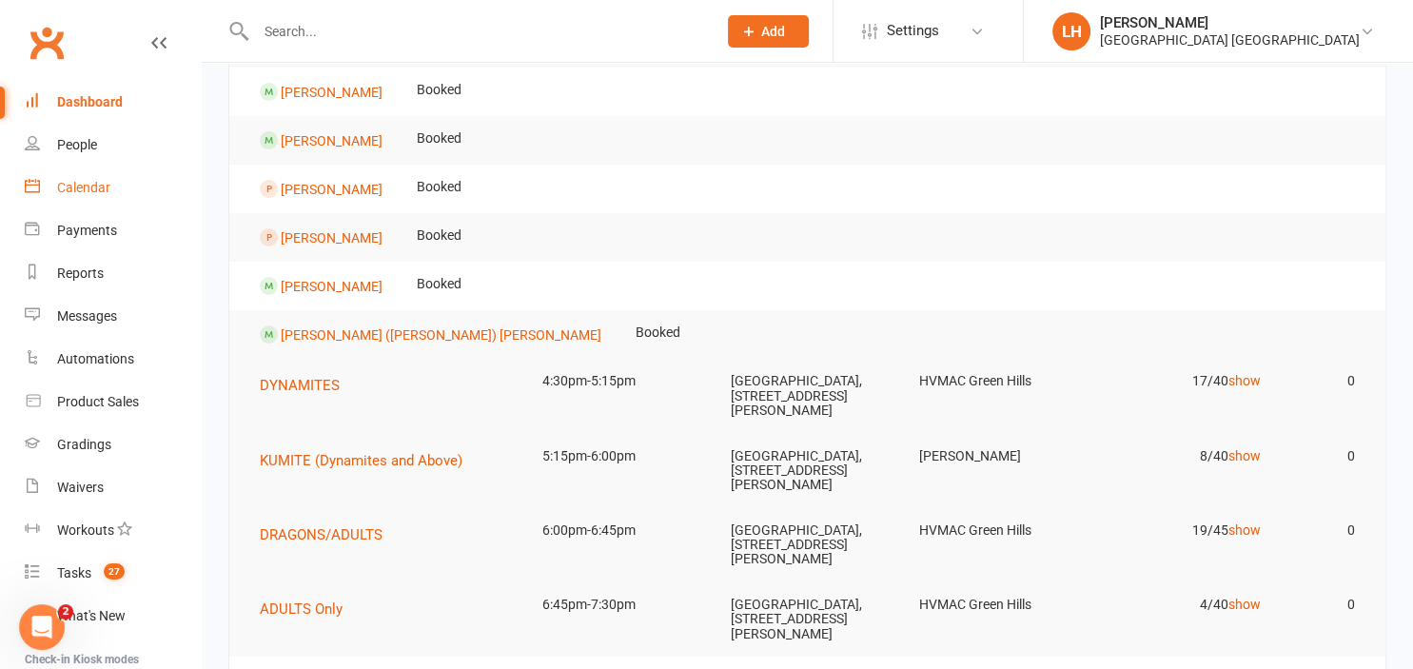
click at [90, 195] on div "Calendar" at bounding box center [83, 187] width 53 height 15
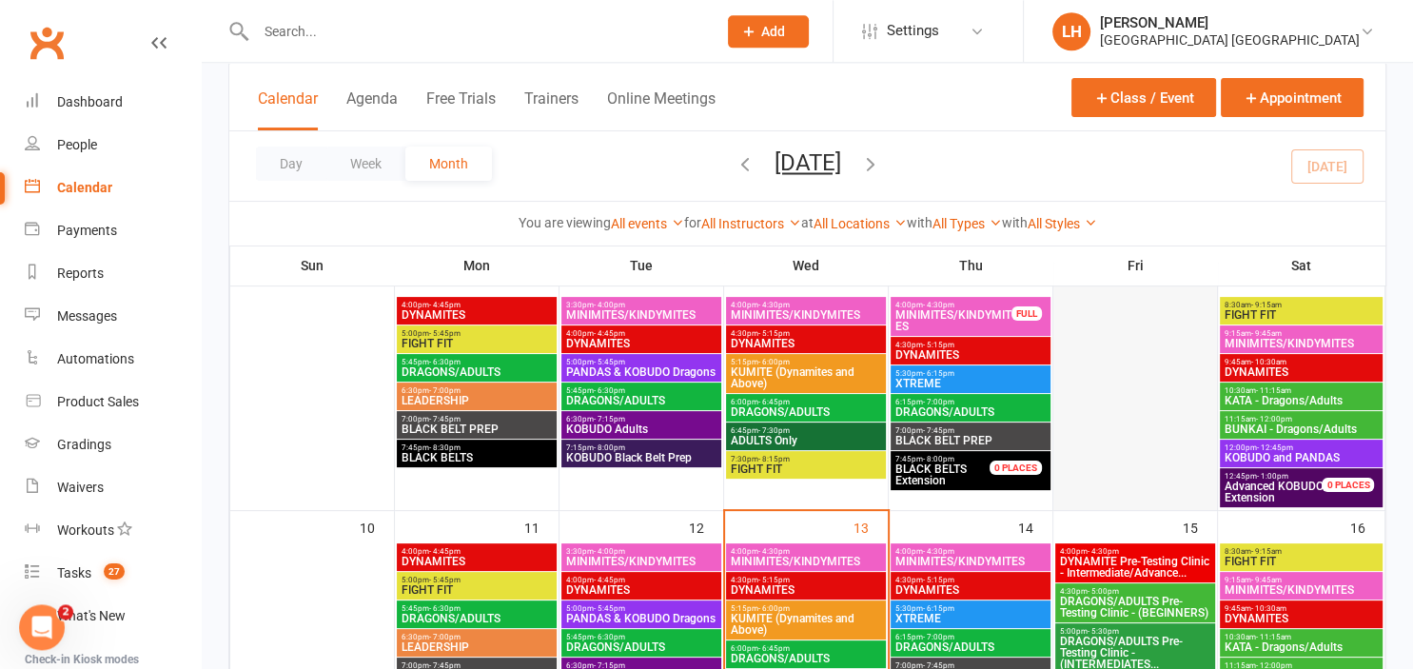
scroll to position [502, 0]
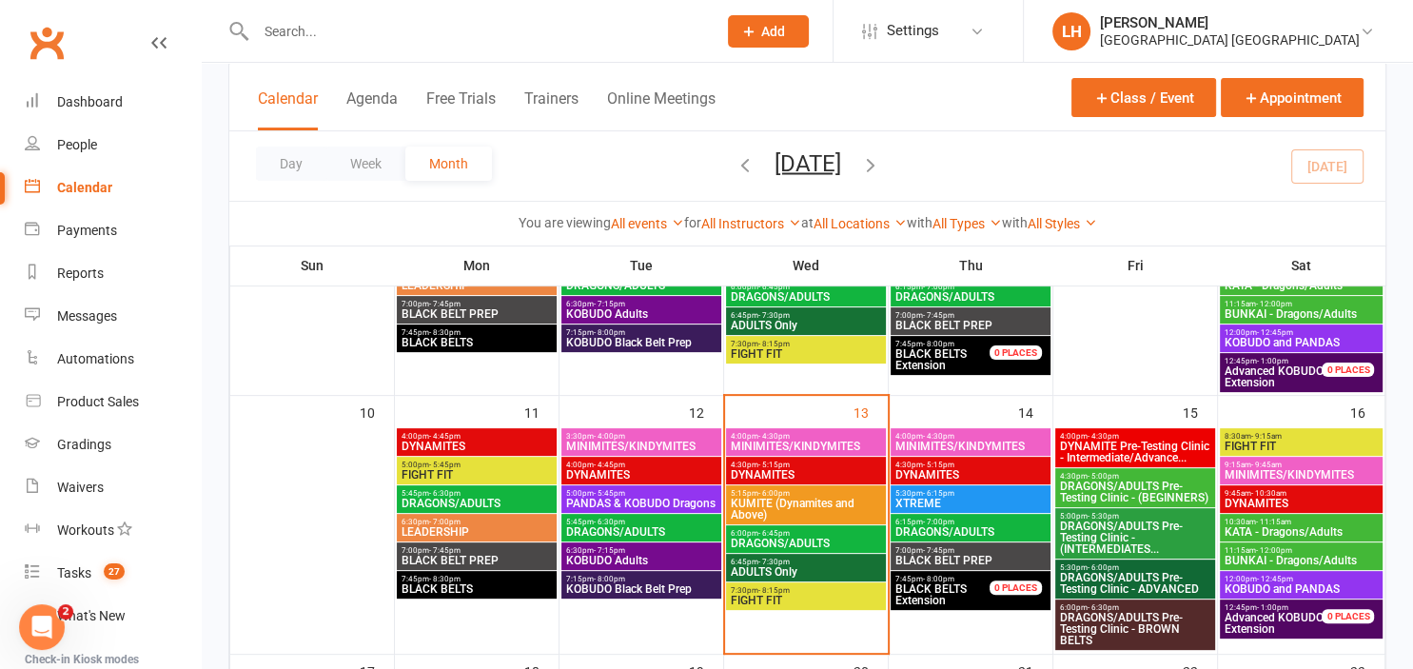
click at [1128, 451] on span "DYNAMITE Pre-Testing Clinic - Intermediate/Advance..." at bounding box center [1135, 451] width 152 height 23
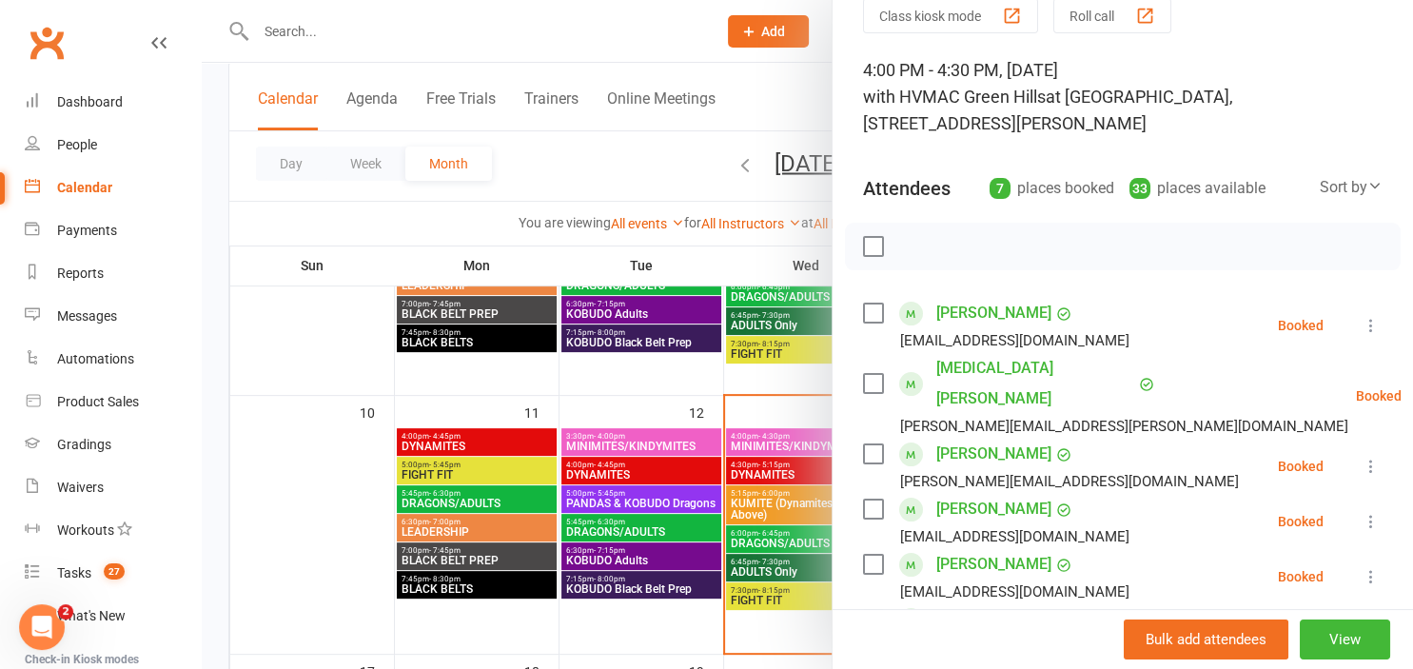
scroll to position [209, 0]
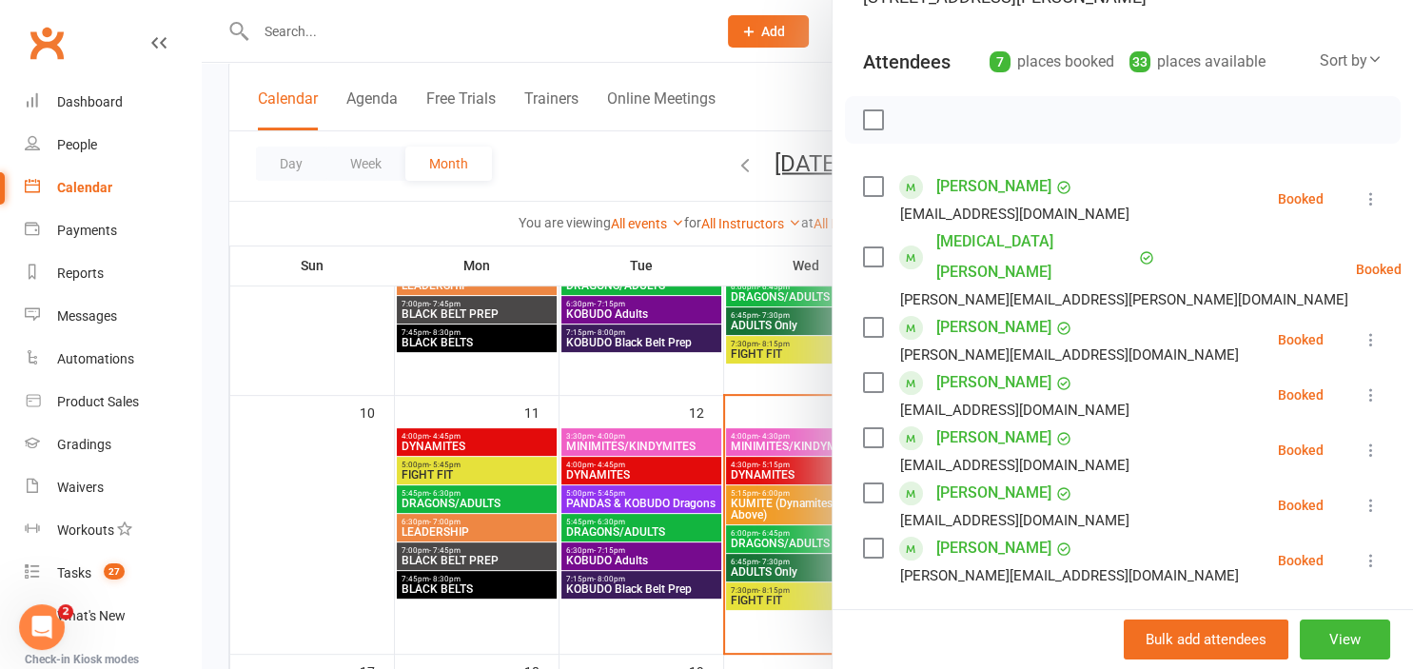
click at [331, 423] on div at bounding box center [807, 334] width 1211 height 669
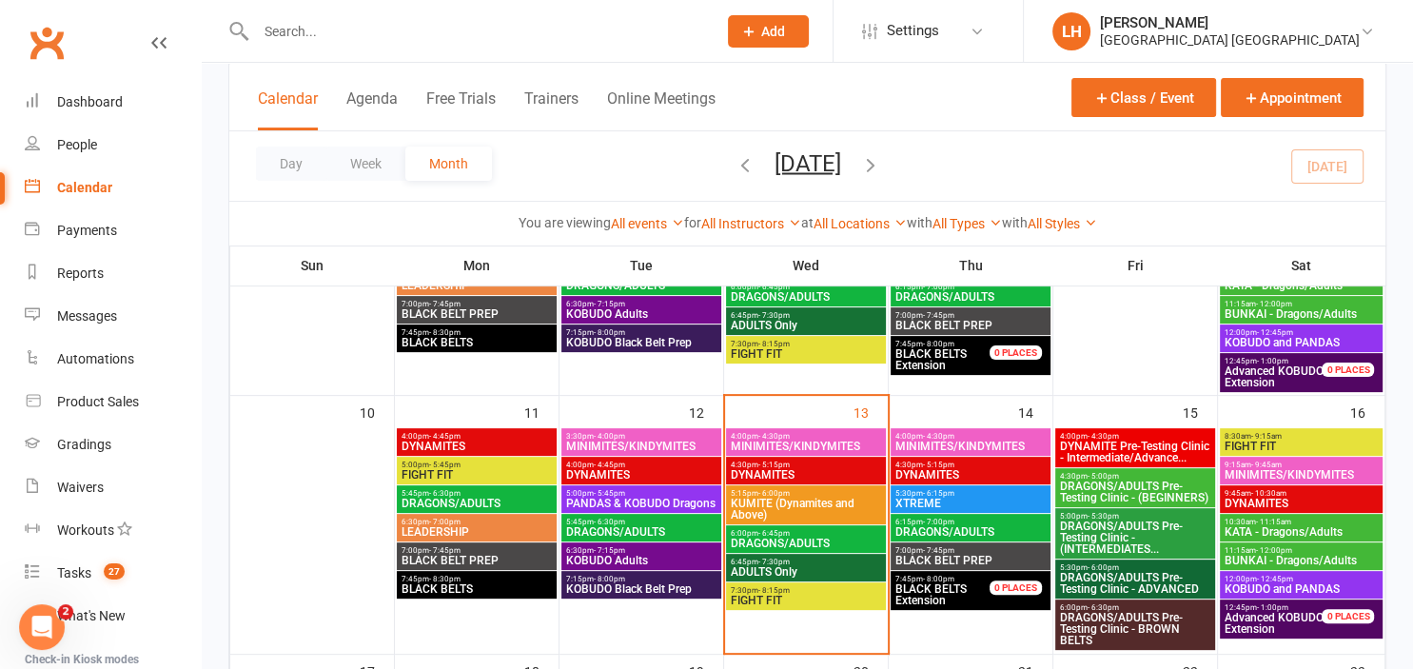
click at [1160, 492] on span "DRAGONS/ADULTS Pre-Testing Clinic - (BEGINNERS)" at bounding box center [1135, 491] width 152 height 23
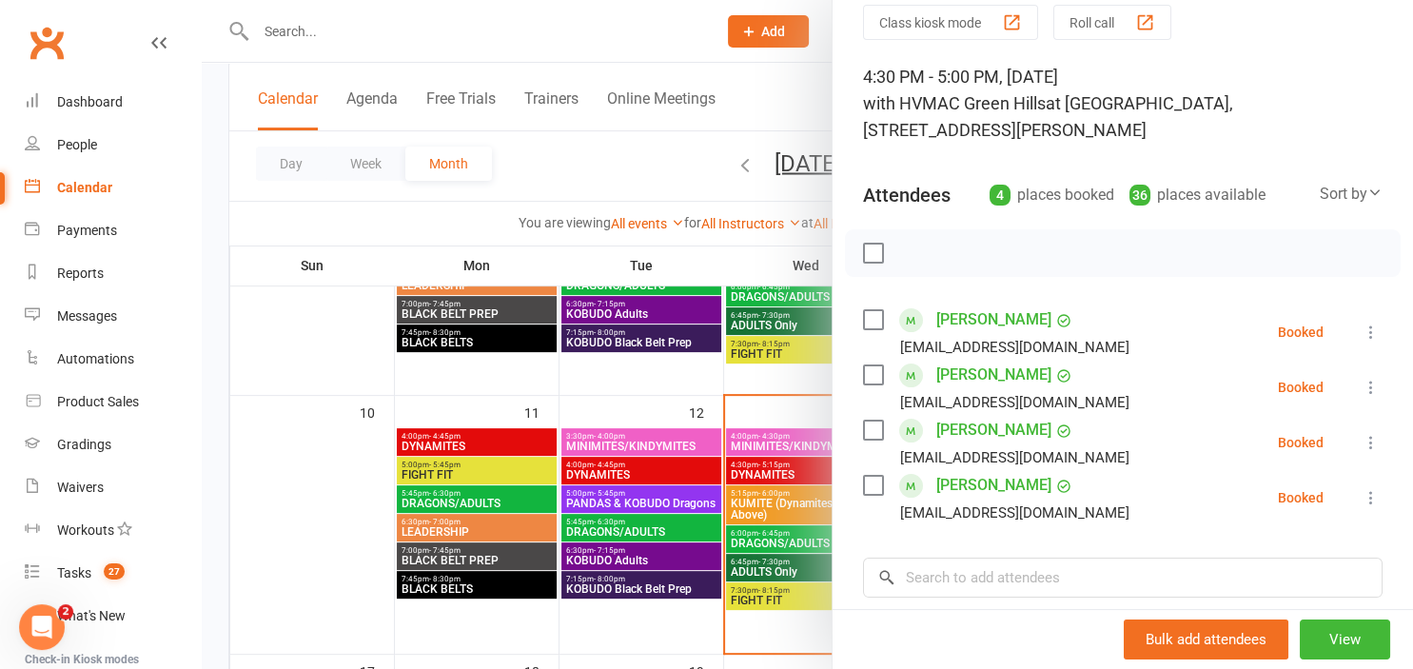
scroll to position [105, 0]
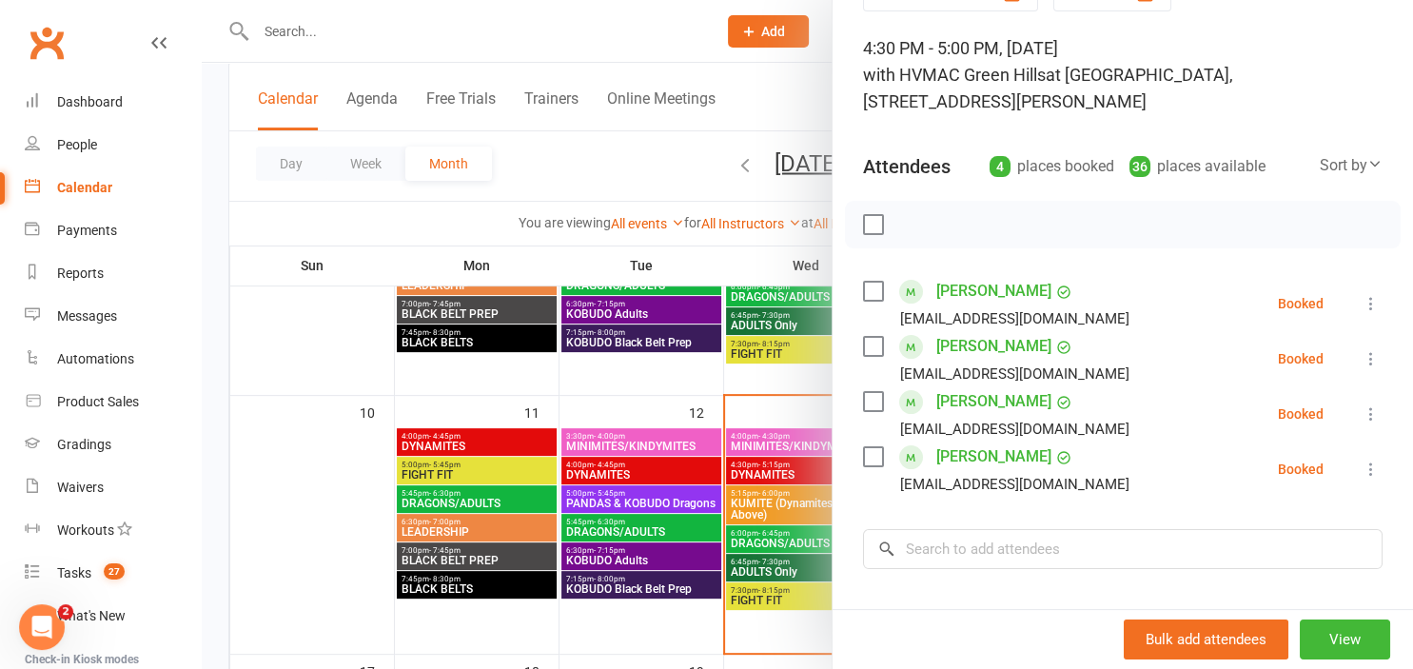
click at [337, 417] on div at bounding box center [807, 334] width 1211 height 669
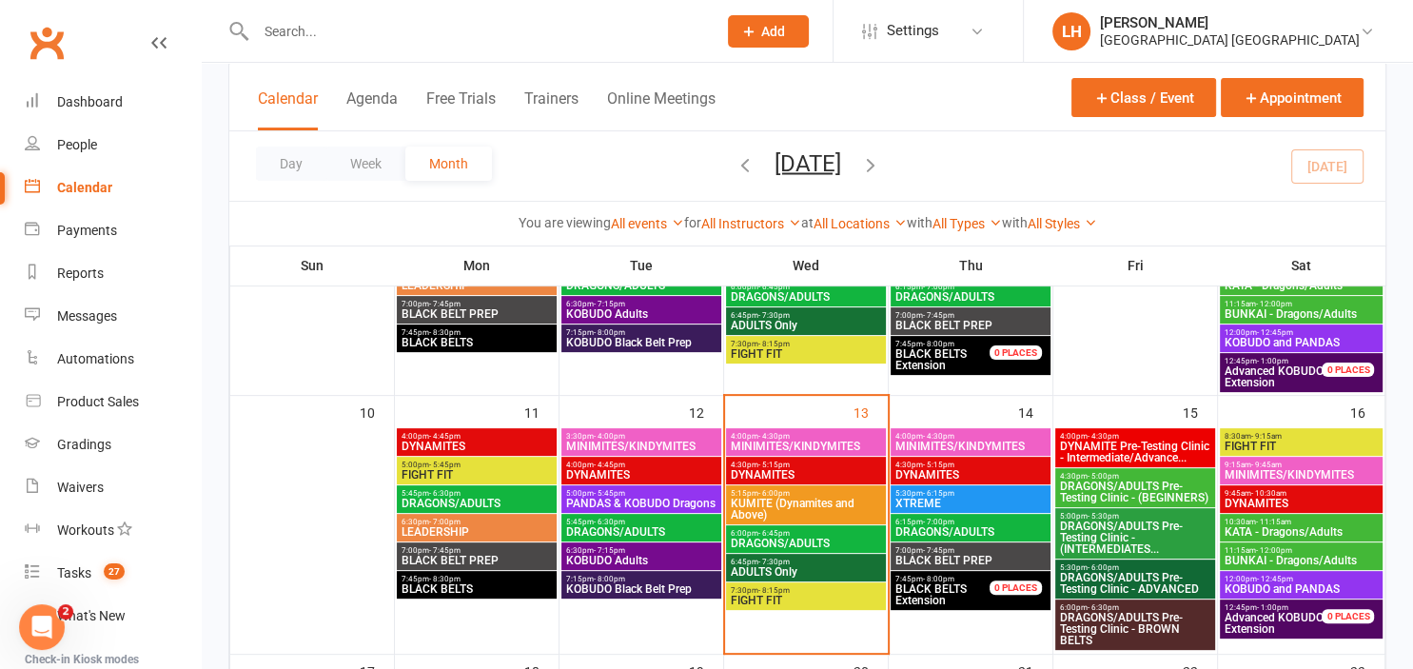
click at [1151, 529] on span "DRAGONS/ADULTS Pre-Testing Clinic - (INTERMEDIATES..." at bounding box center [1135, 537] width 152 height 34
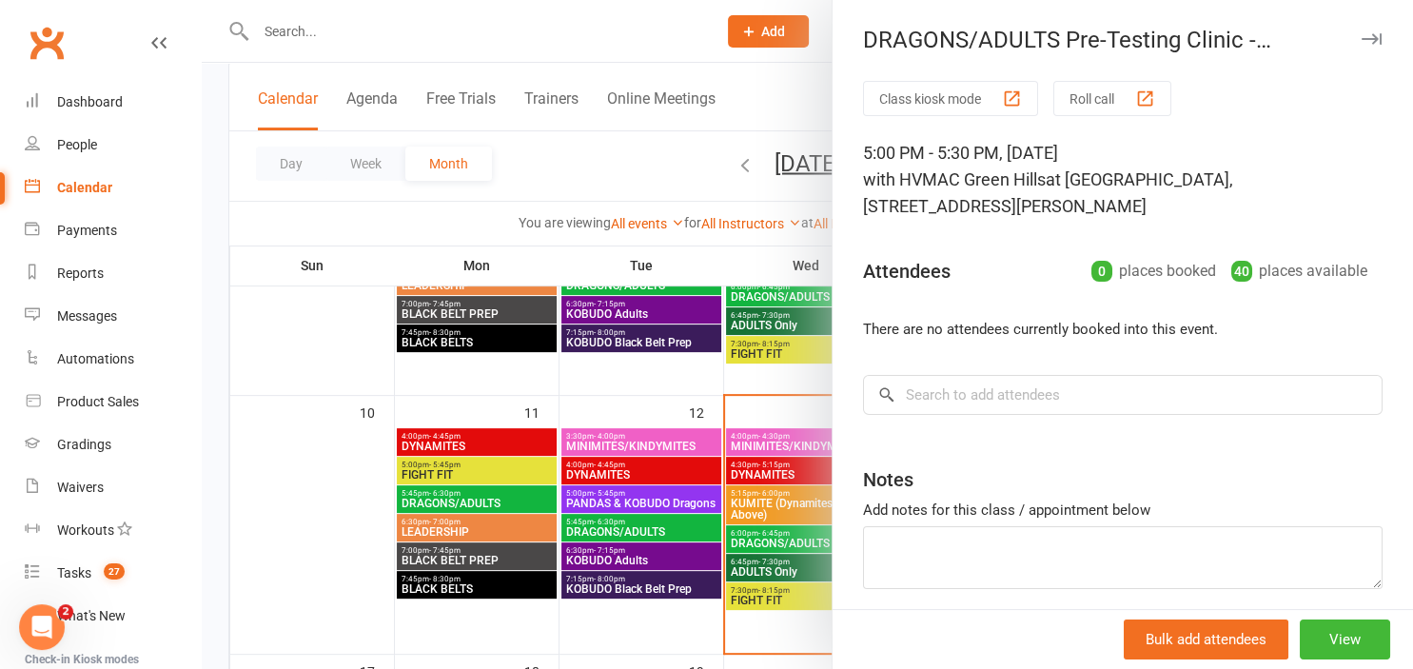
click at [293, 449] on div at bounding box center [807, 334] width 1211 height 669
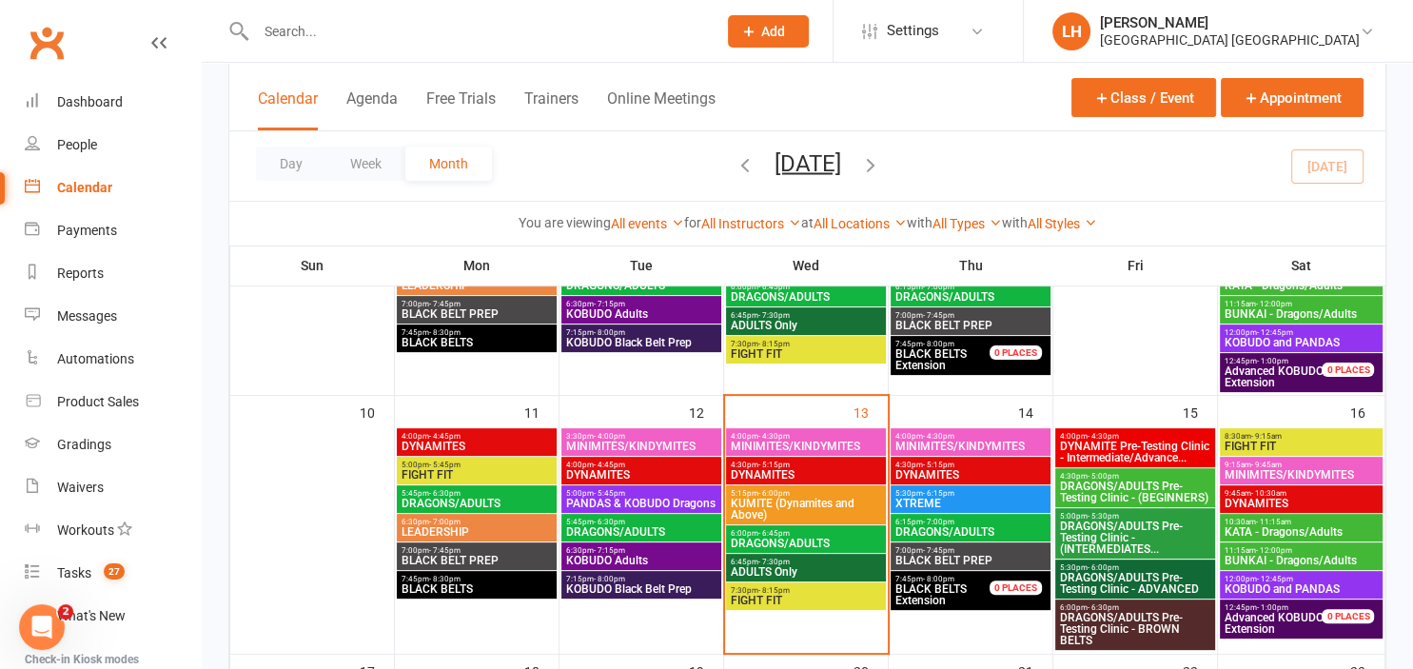
click at [1127, 572] on span "DRAGONS/ADULTS Pre-Testing Clinic - ADVANCED" at bounding box center [1135, 583] width 152 height 23
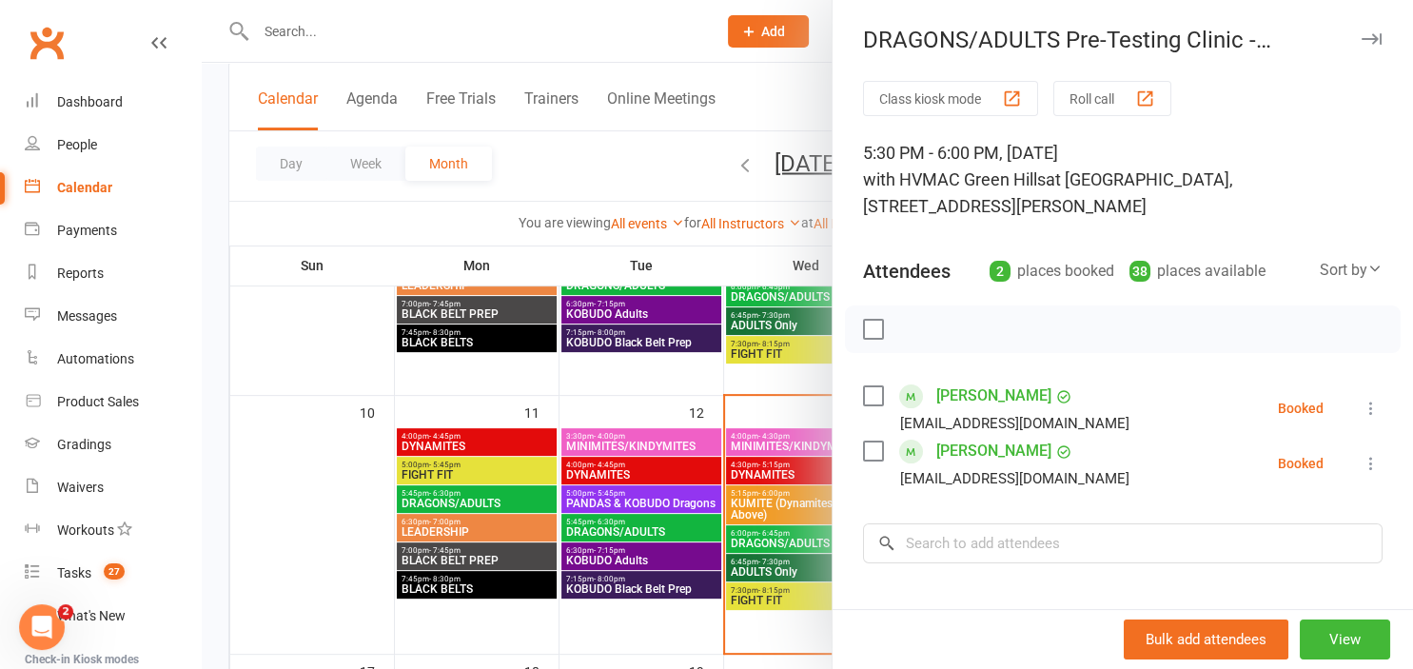
click at [312, 465] on div at bounding box center [807, 334] width 1211 height 669
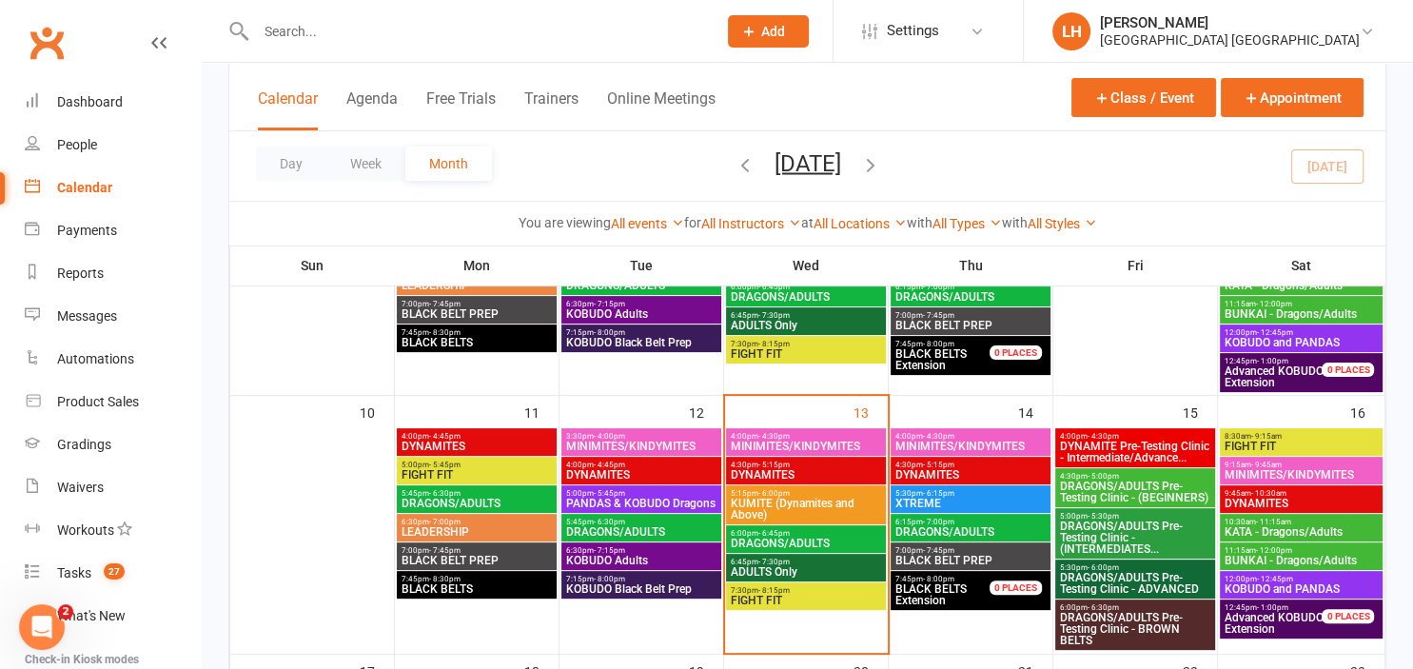
click at [1122, 617] on span "DRAGONS/ADULTS Pre-Testing Clinic - BROWN BELTS" at bounding box center [1135, 629] width 152 height 34
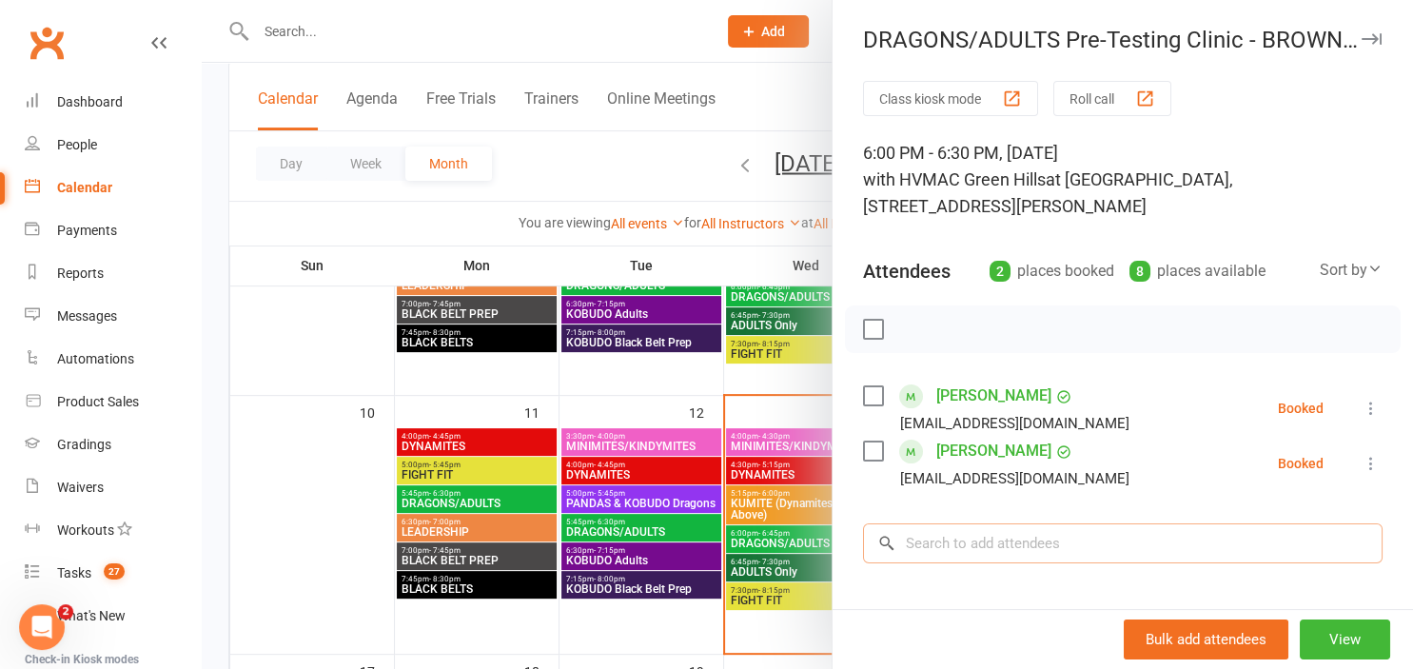
click at [1081, 545] on input "search" at bounding box center [1122, 543] width 519 height 40
click at [345, 439] on div at bounding box center [807, 334] width 1211 height 669
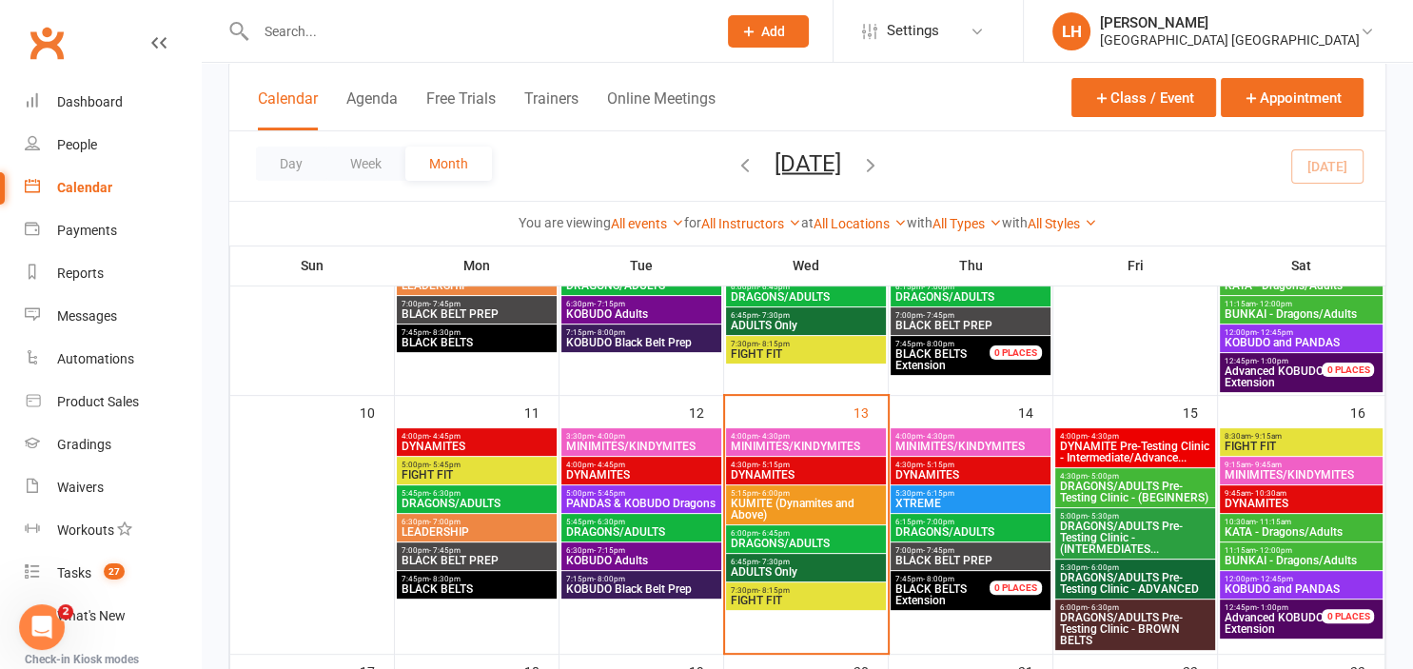
click at [306, 36] on input "text" at bounding box center [476, 31] width 453 height 27
type input "f"
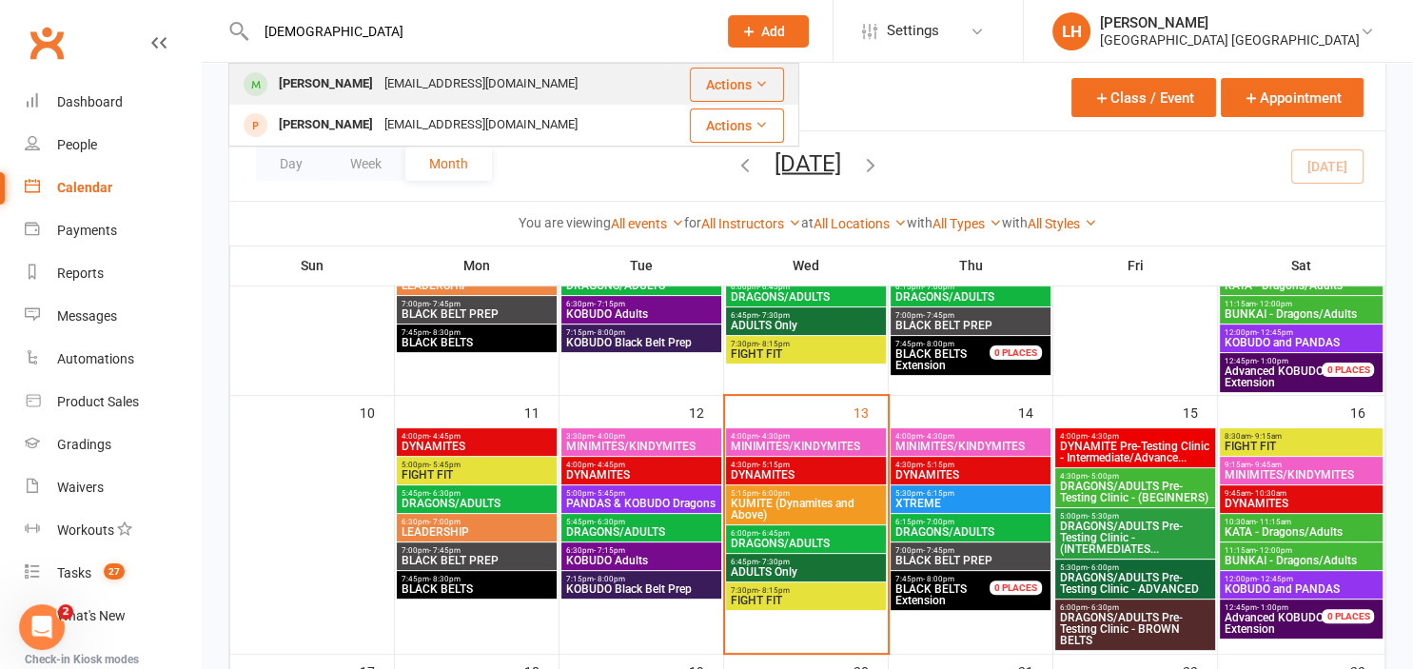
type input "muhammad"
click at [413, 91] on div "Ksarif82@yahoo.com" at bounding box center [481, 84] width 205 height 28
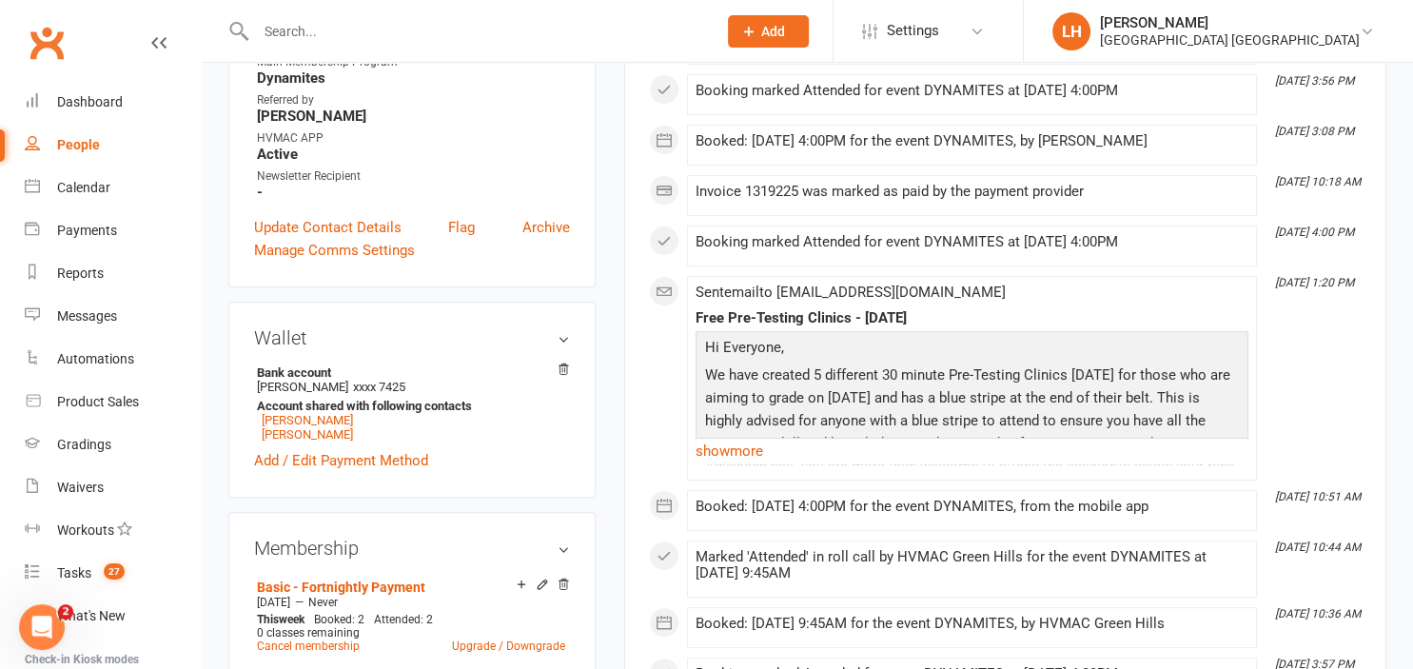
scroll to position [602, 0]
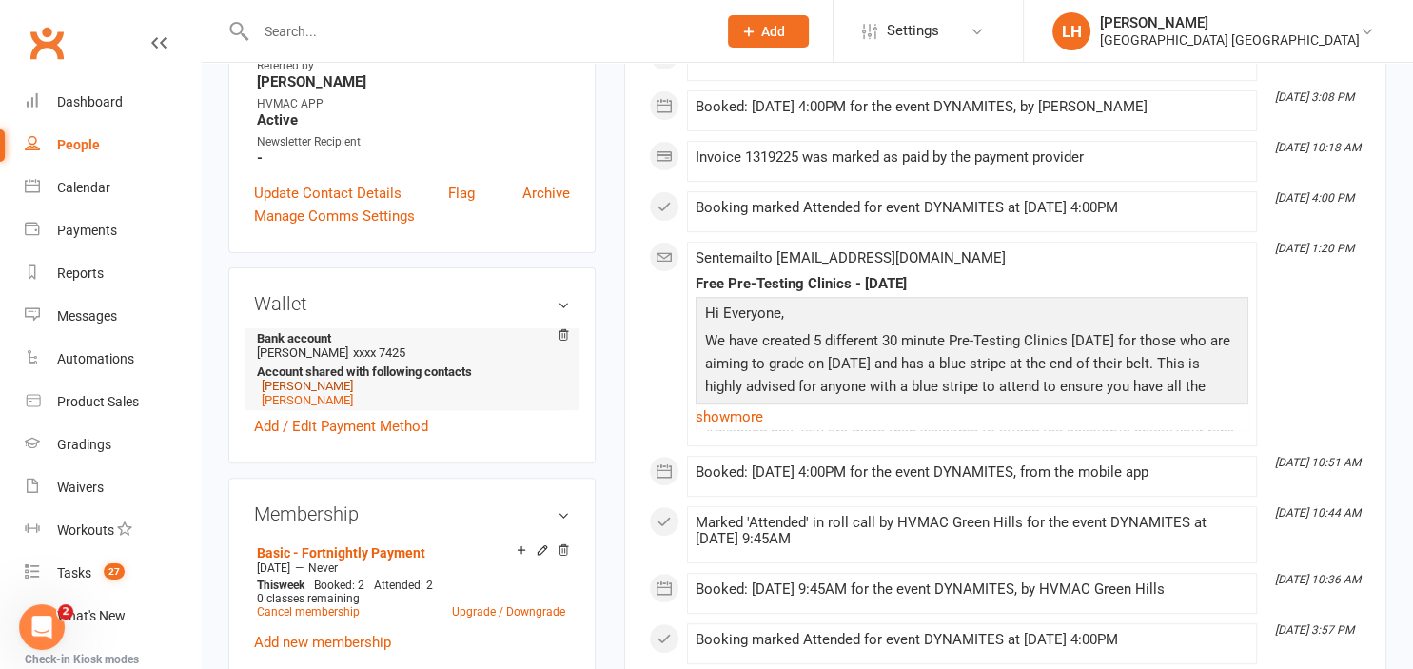
click at [318, 389] on link "Ferdausi Ahmed" at bounding box center [307, 386] width 91 height 14
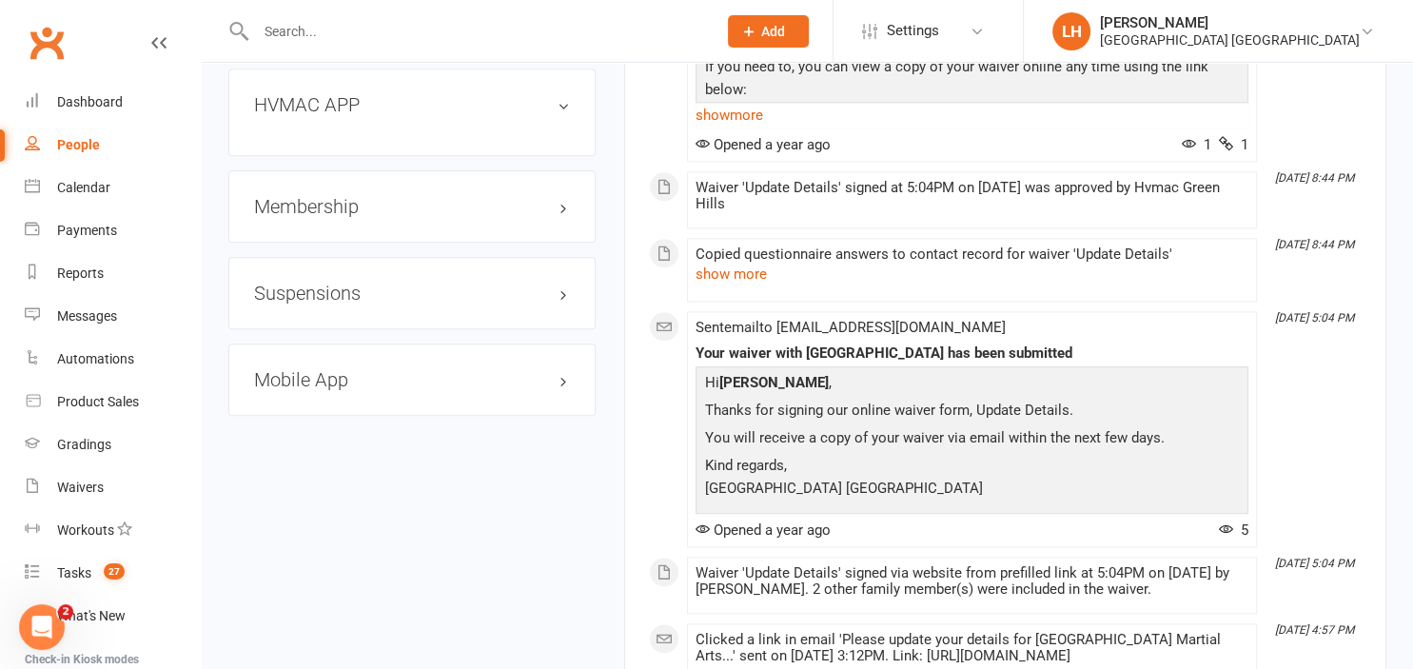
scroll to position [1908, 0]
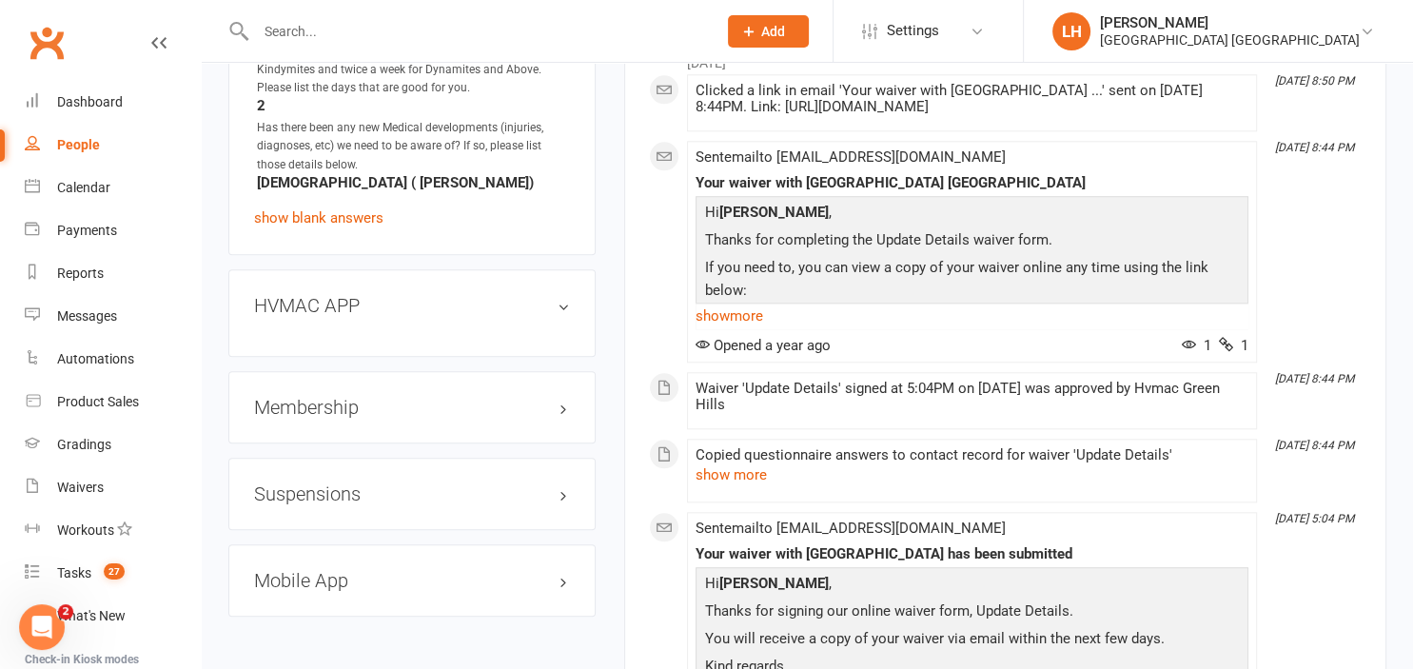
click at [328, 575] on h3 "Mobile App" at bounding box center [412, 580] width 316 height 21
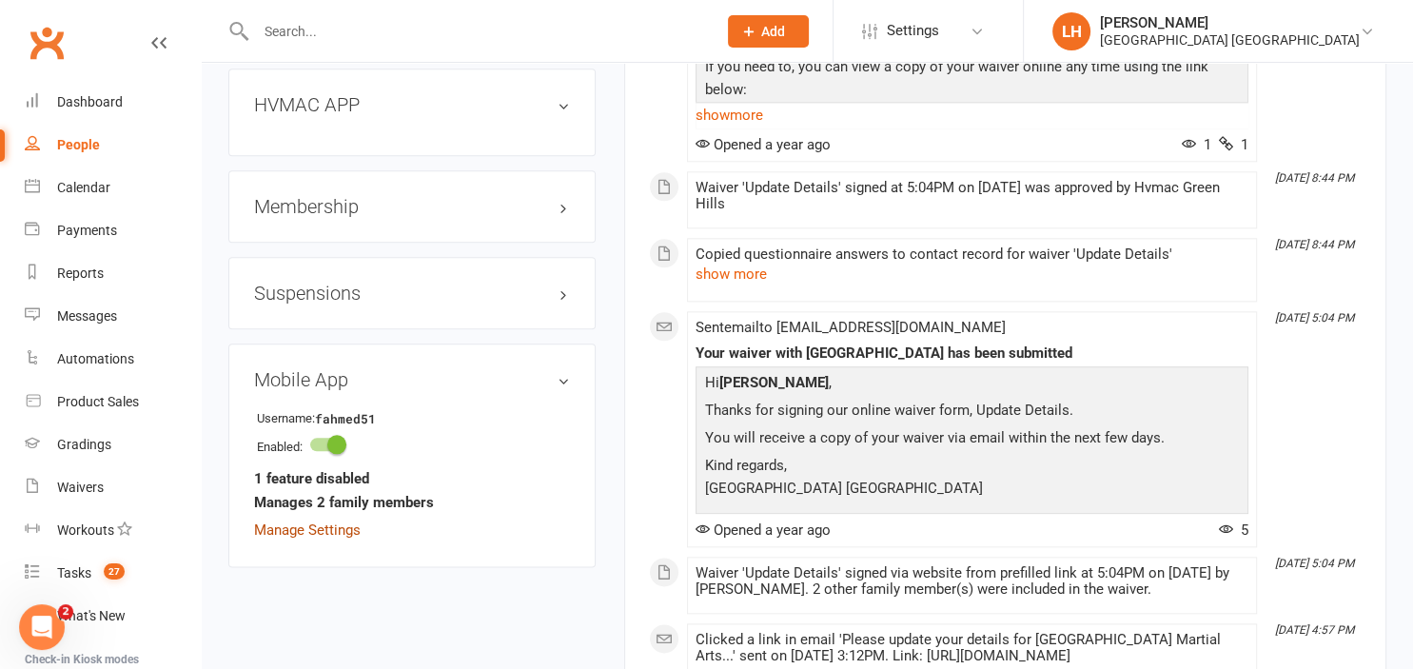
click at [314, 524] on link "Manage Settings" at bounding box center [307, 529] width 107 height 17
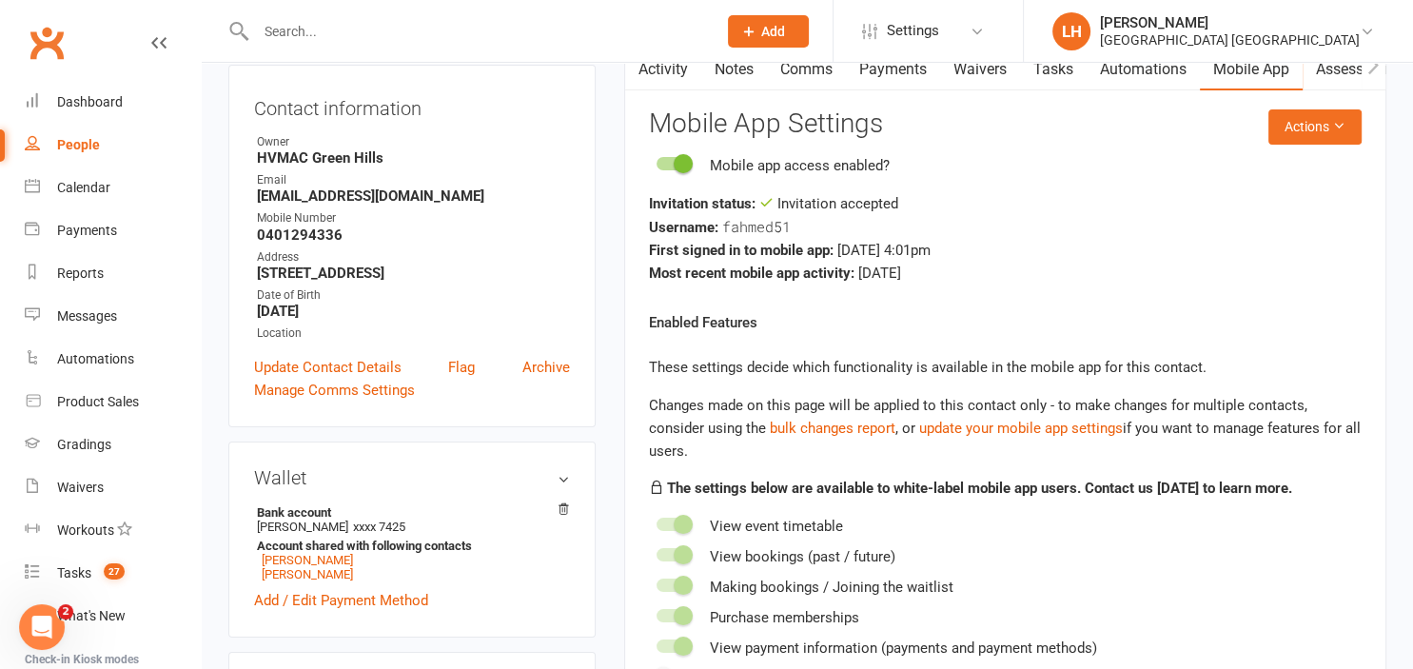
scroll to position [201, 0]
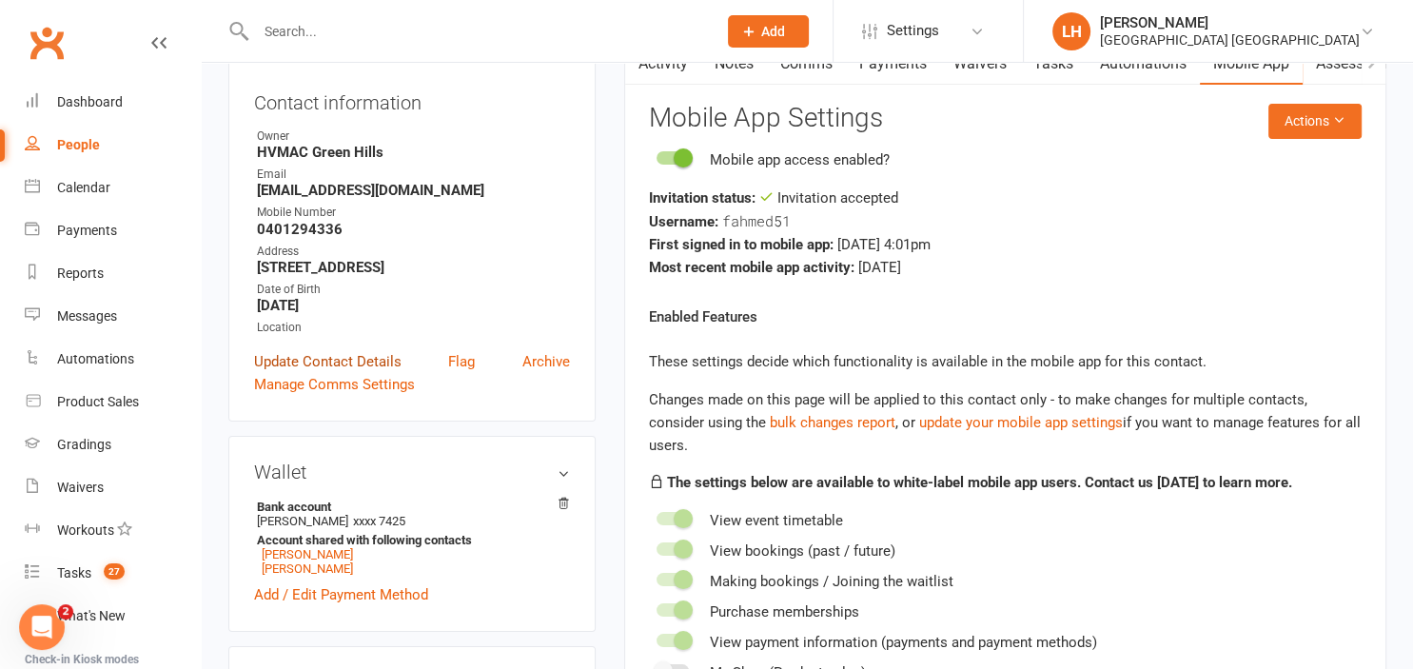
click at [344, 365] on link "Update Contact Details" at bounding box center [327, 361] width 147 height 23
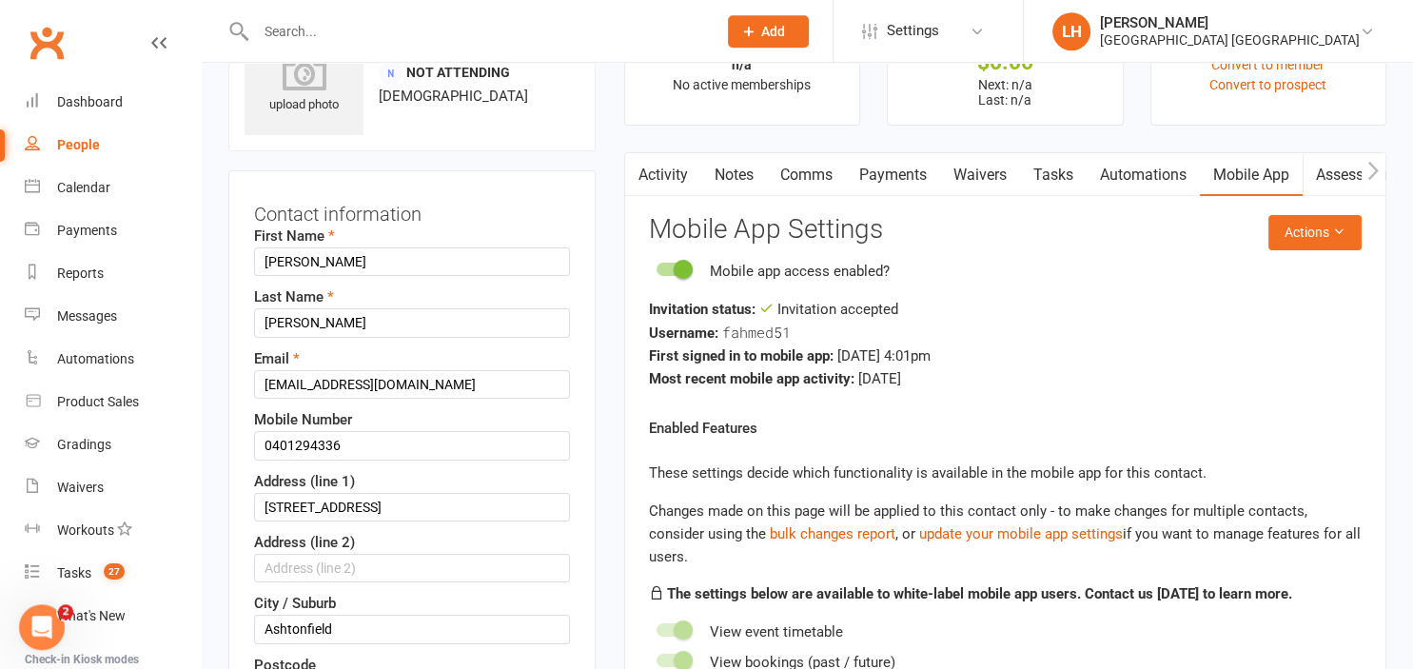
scroll to position [88, 0]
drag, startPoint x: 397, startPoint y: 441, endPoint x: 149, endPoint y: 432, distance: 247.5
drag, startPoint x: 343, startPoint y: 441, endPoint x: 252, endPoint y: 441, distance: 91.3
click at [254, 441] on input "0401294336" at bounding box center [412, 446] width 316 height 29
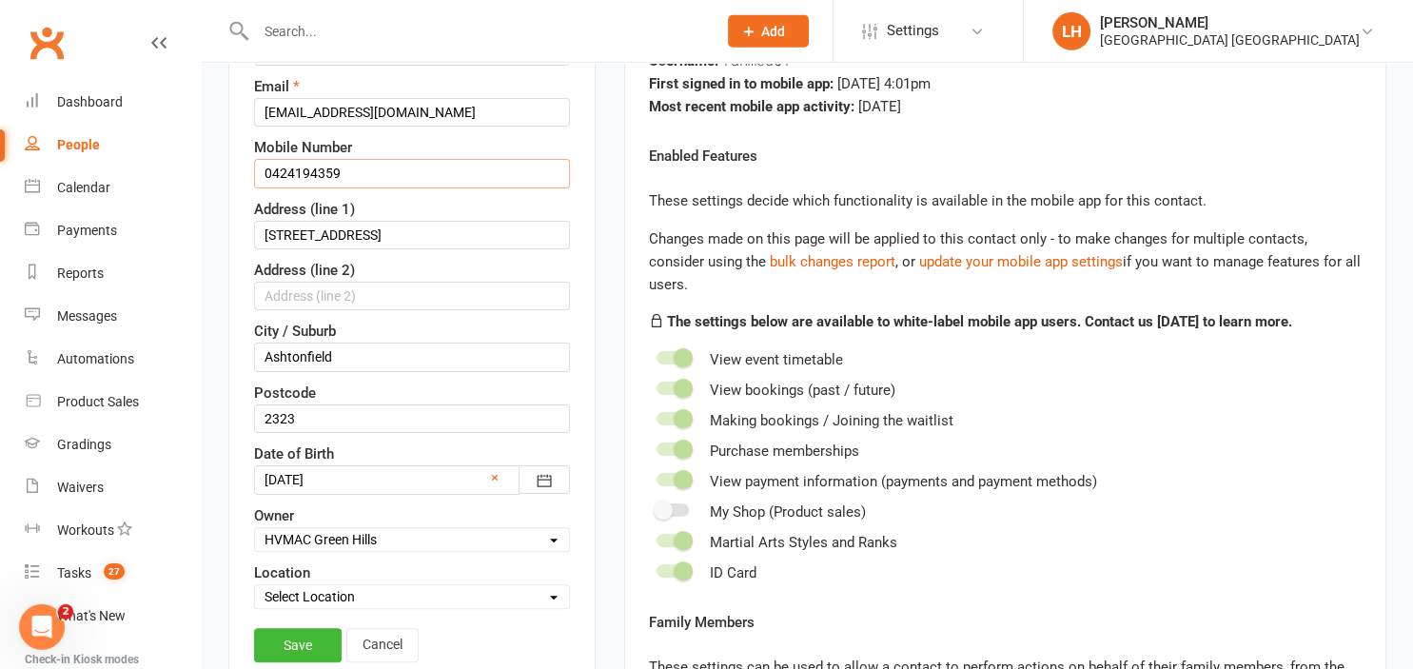
scroll to position [289, 0]
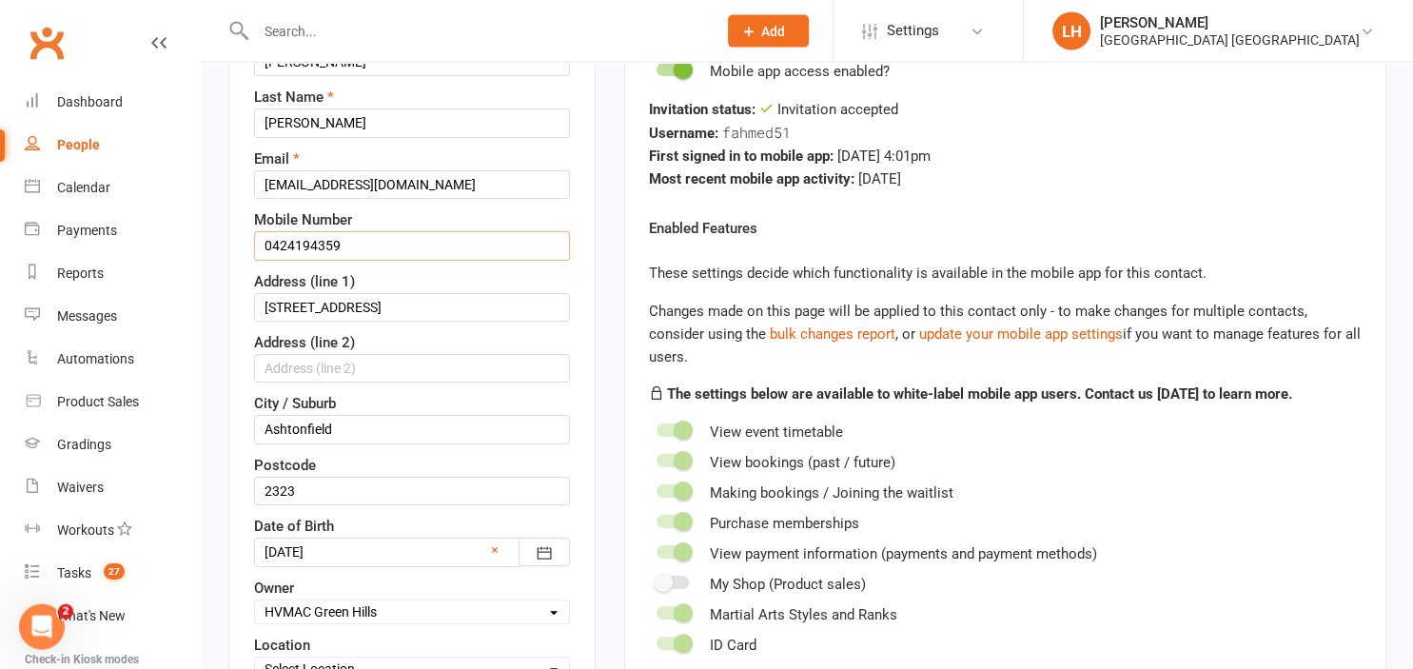
type input "0401294336"
click at [447, 185] on input "mahisareen12@yahoo.com" at bounding box center [412, 184] width 316 height 29
drag, startPoint x: 453, startPoint y: 178, endPoint x: 246, endPoint y: 186, distance: 206.6
click at [254, 186] on input "mahisareen12@yahoo.com" at bounding box center [412, 184] width 316 height 29
type input "lianasiobhan@gmail.com"
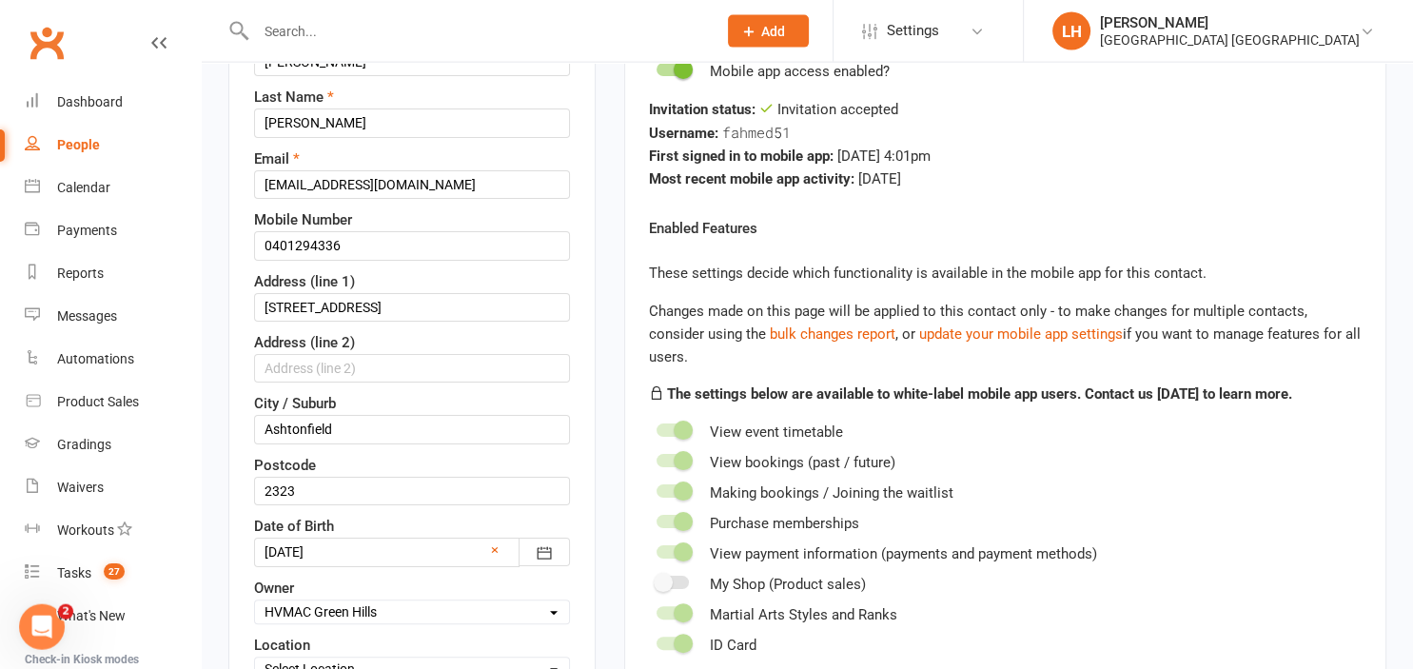
click at [591, 190] on div "Contact information First Name Ferdausi Last Name Ahmed Email lianasiobhan@gmai…" at bounding box center [411, 370] width 367 height 799
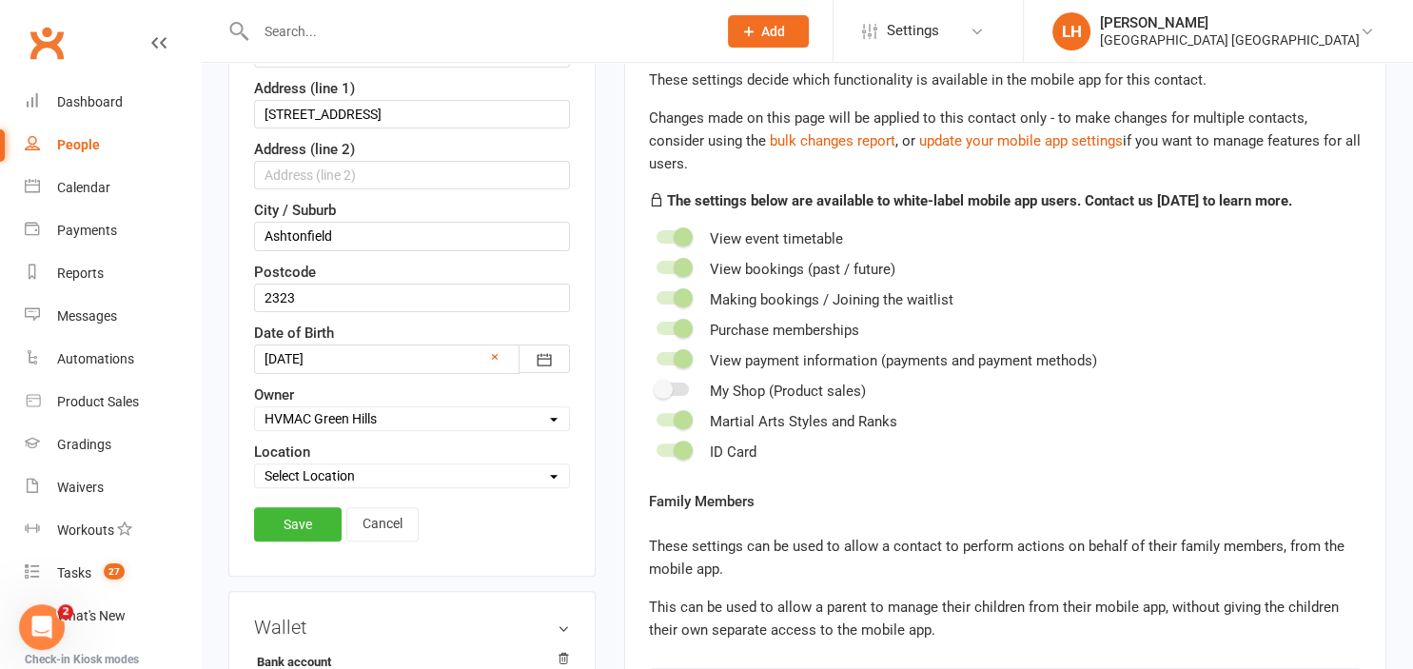
scroll to position [491, 0]
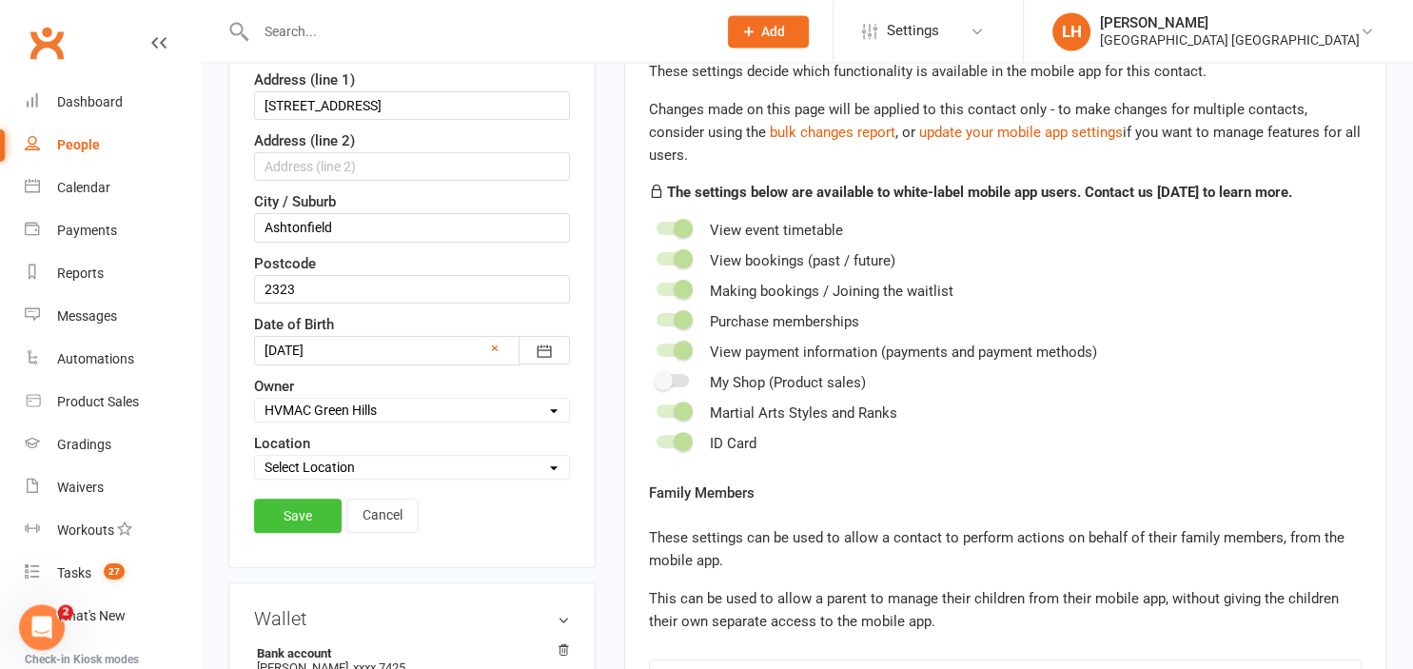
click at [290, 510] on link "Save" at bounding box center [298, 515] width 88 height 34
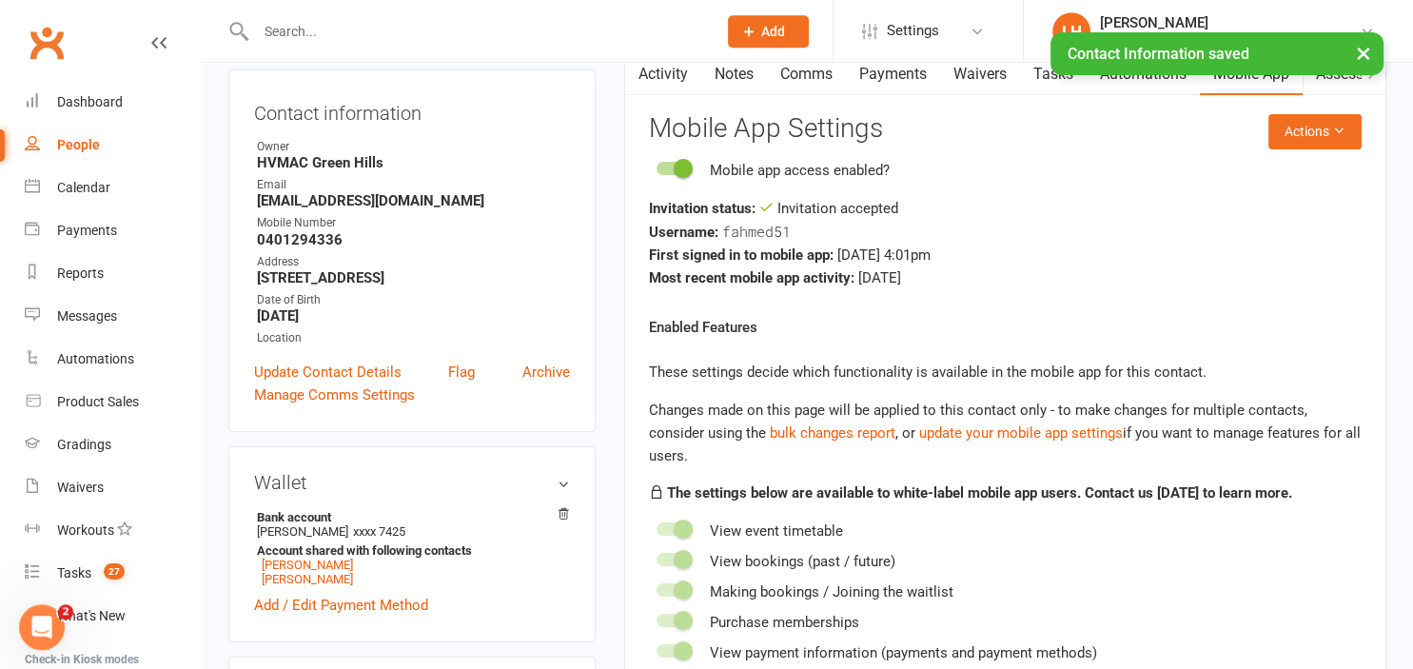
scroll to position [189, 0]
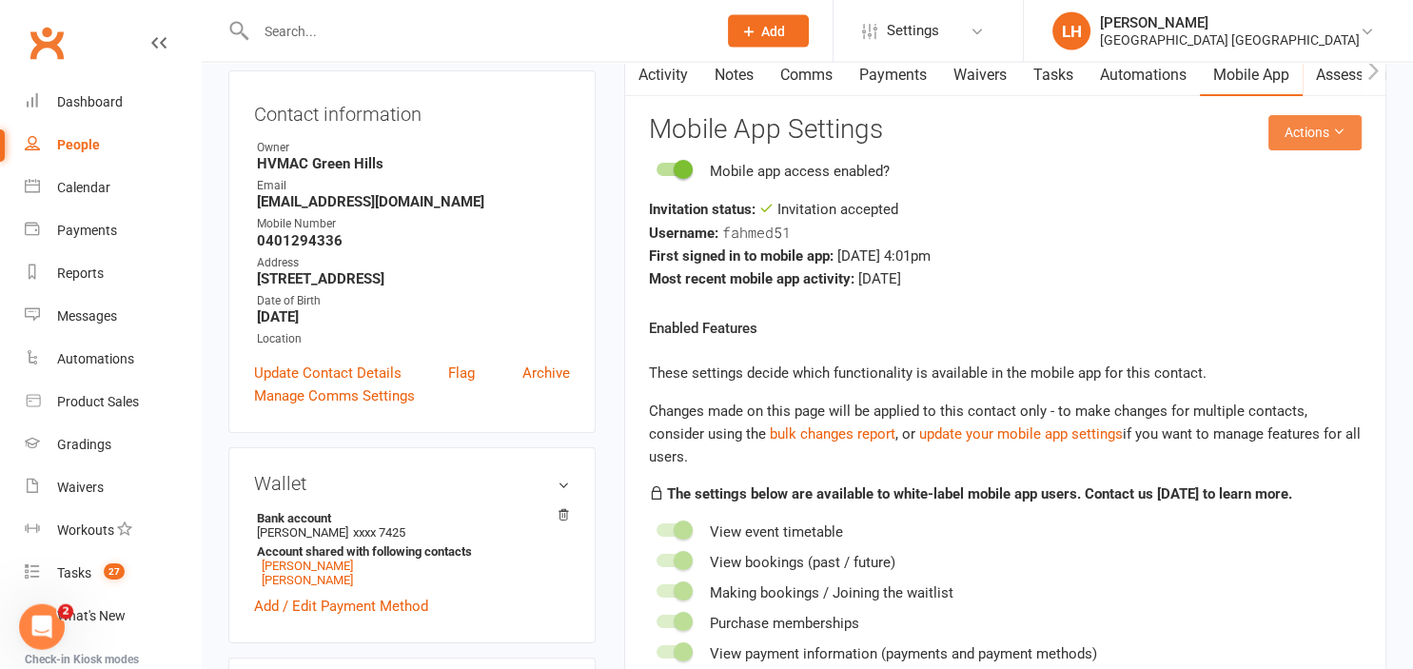
click at [1339, 129] on icon at bounding box center [1338, 131] width 13 height 13
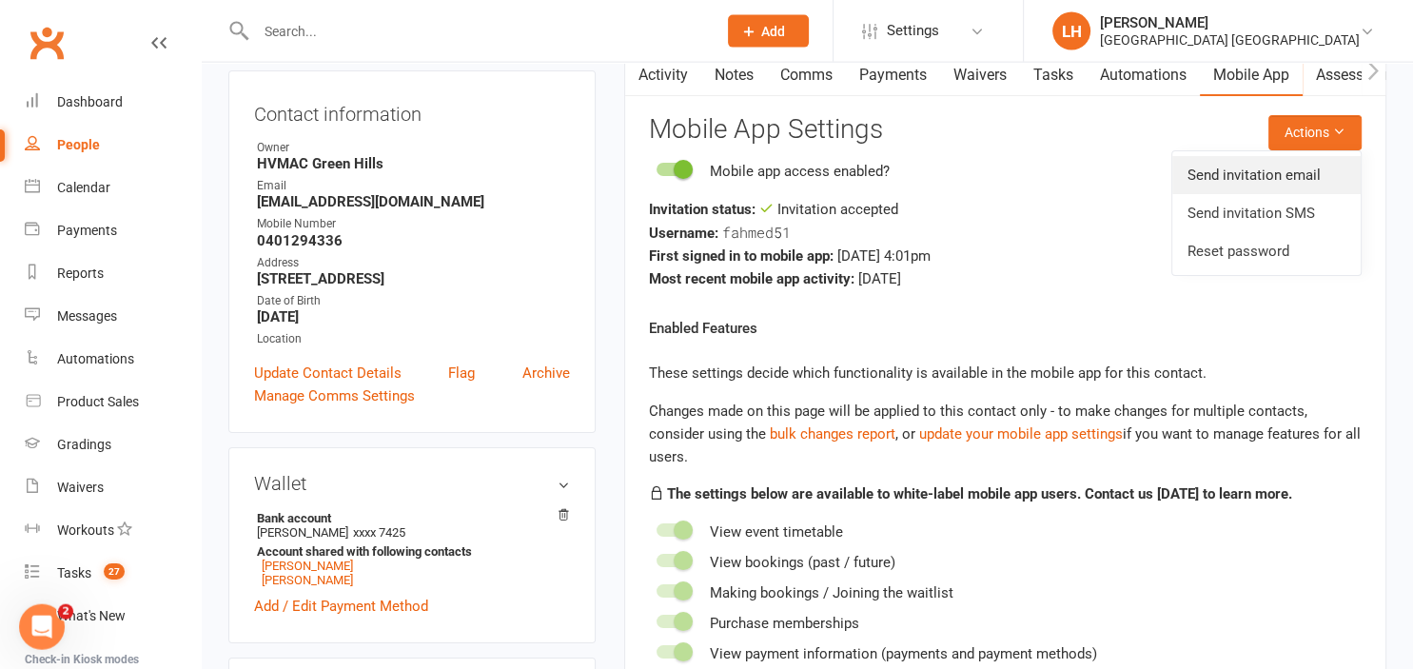
click at [1302, 180] on link "Send invitation email" at bounding box center [1266, 175] width 188 height 38
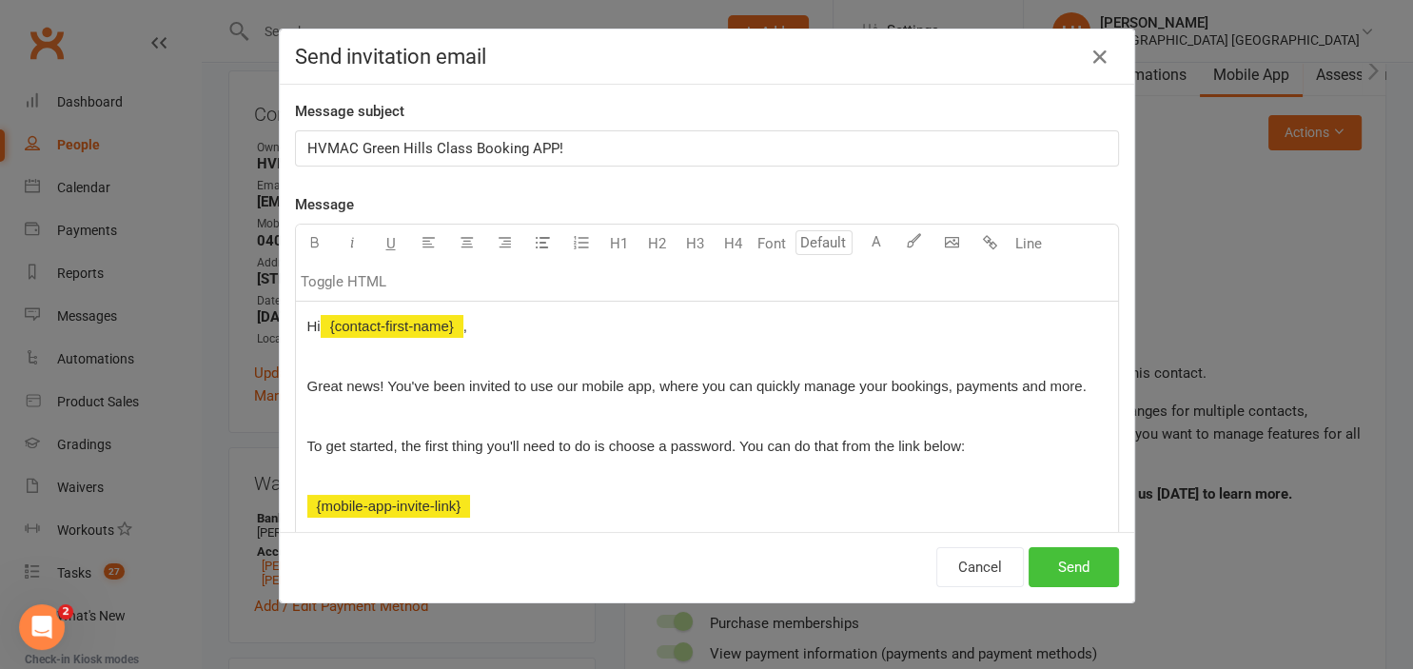
click at [1078, 573] on button "Send" at bounding box center [1073, 567] width 90 height 40
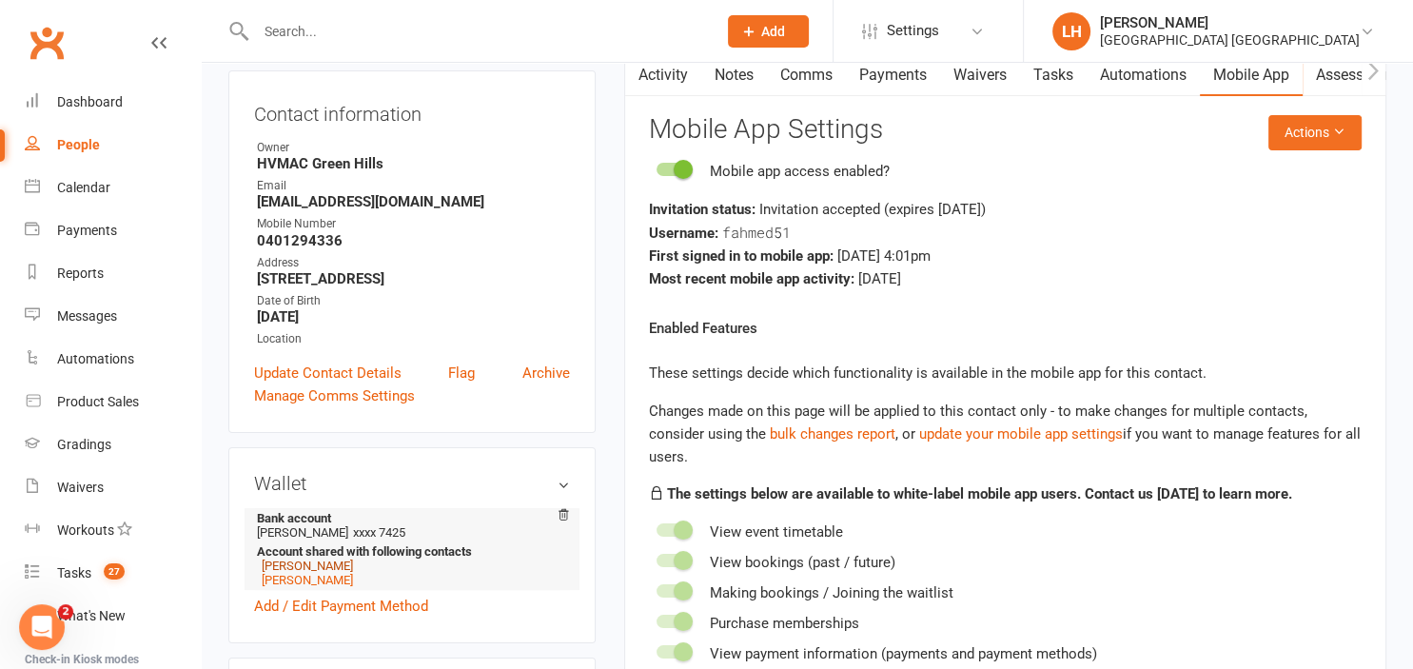
click at [286, 565] on link "Sareen Zaman" at bounding box center [307, 565] width 91 height 14
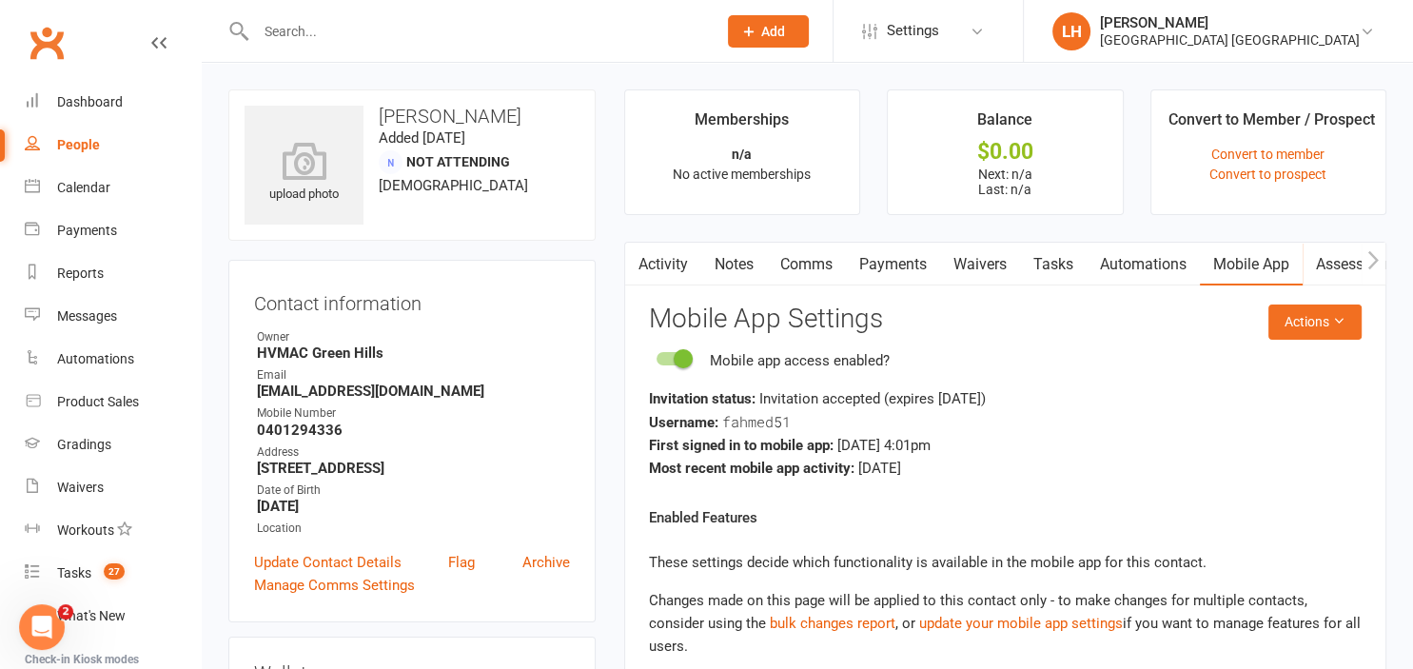
click at [678, 266] on link "Activity" at bounding box center [663, 265] width 76 height 44
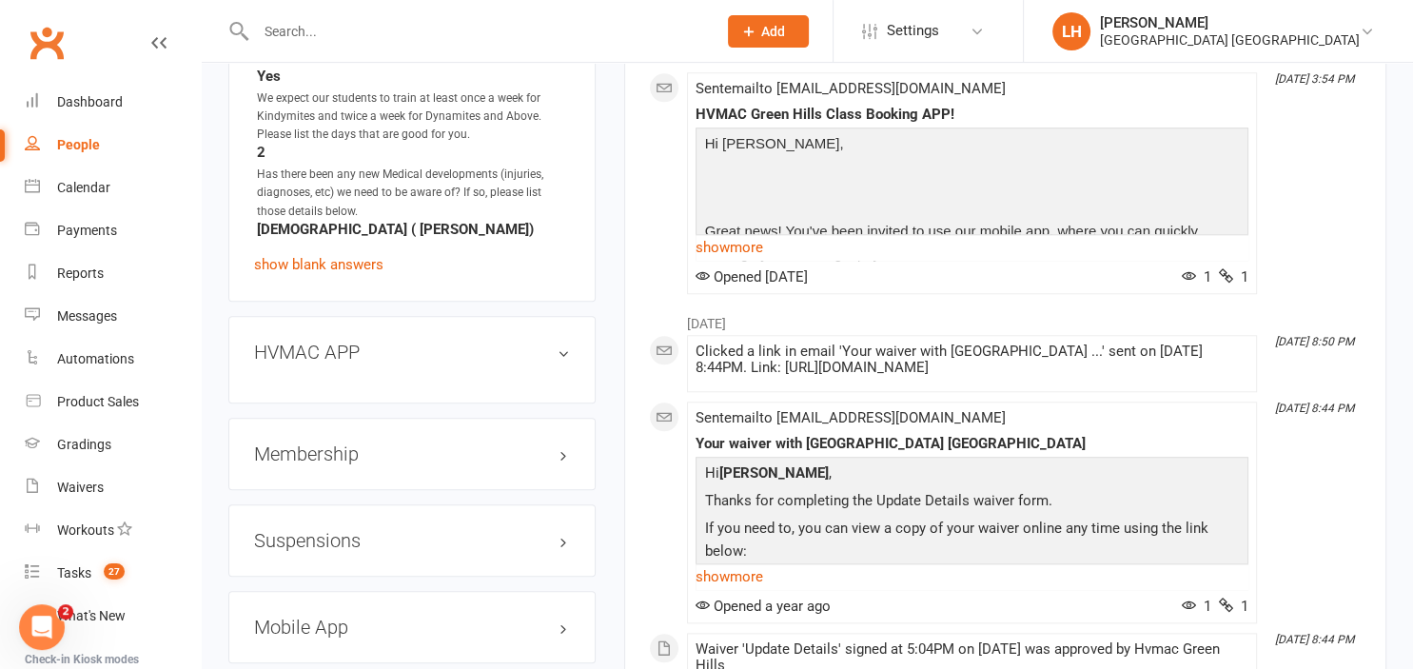
scroll to position [1908, 0]
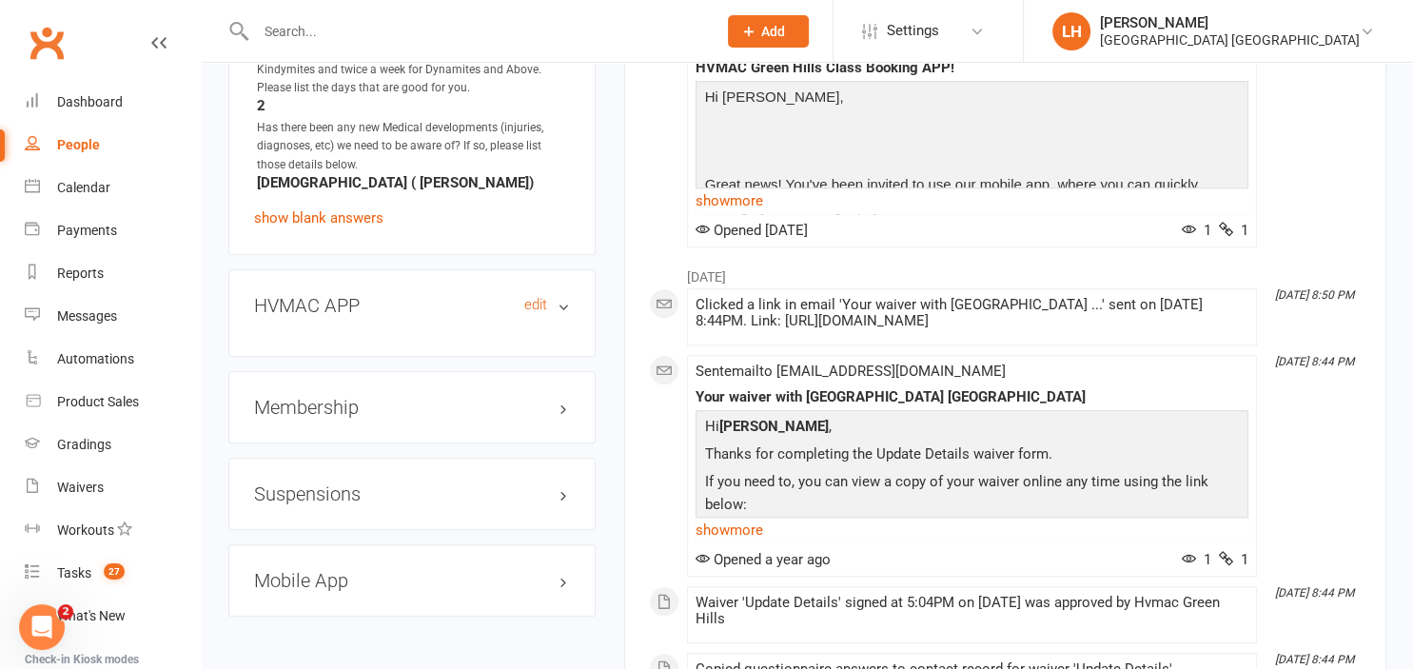
click at [446, 303] on h3 "HVMAC APP edit" at bounding box center [412, 305] width 316 height 21
click at [363, 563] on h3 "Mobile App" at bounding box center [412, 565] width 316 height 21
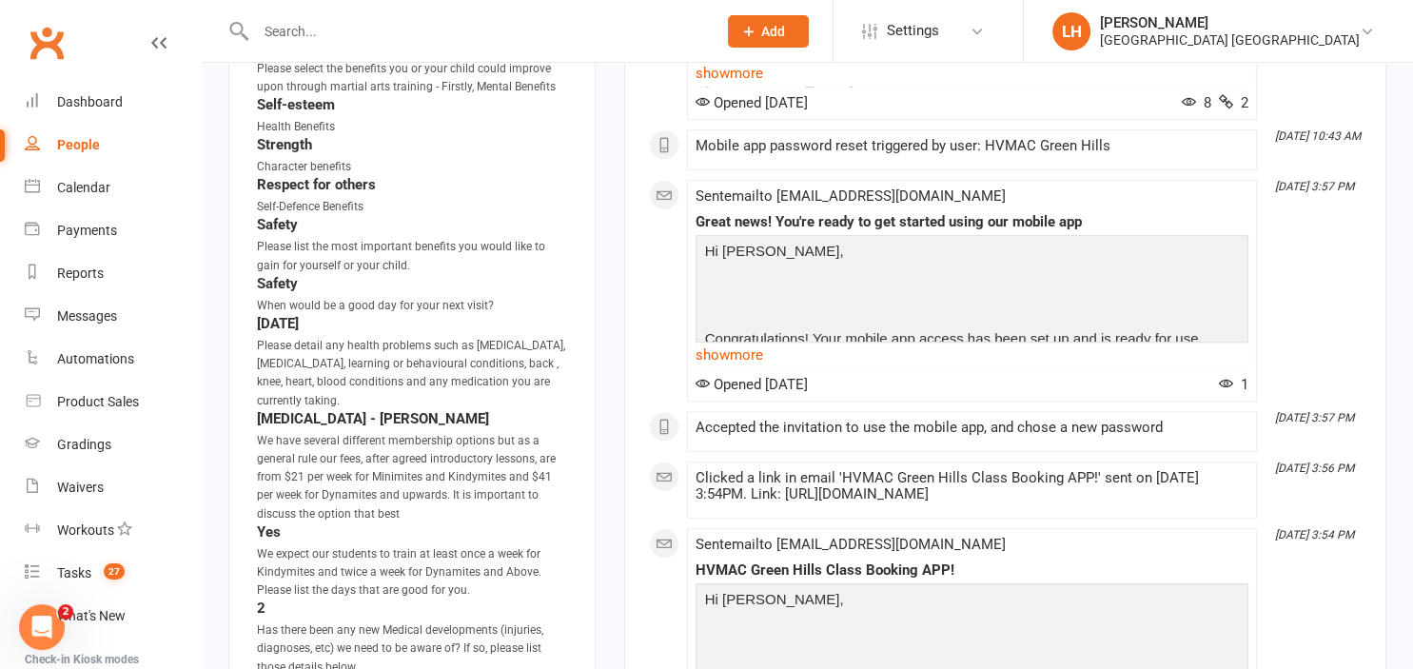
scroll to position [904, 0]
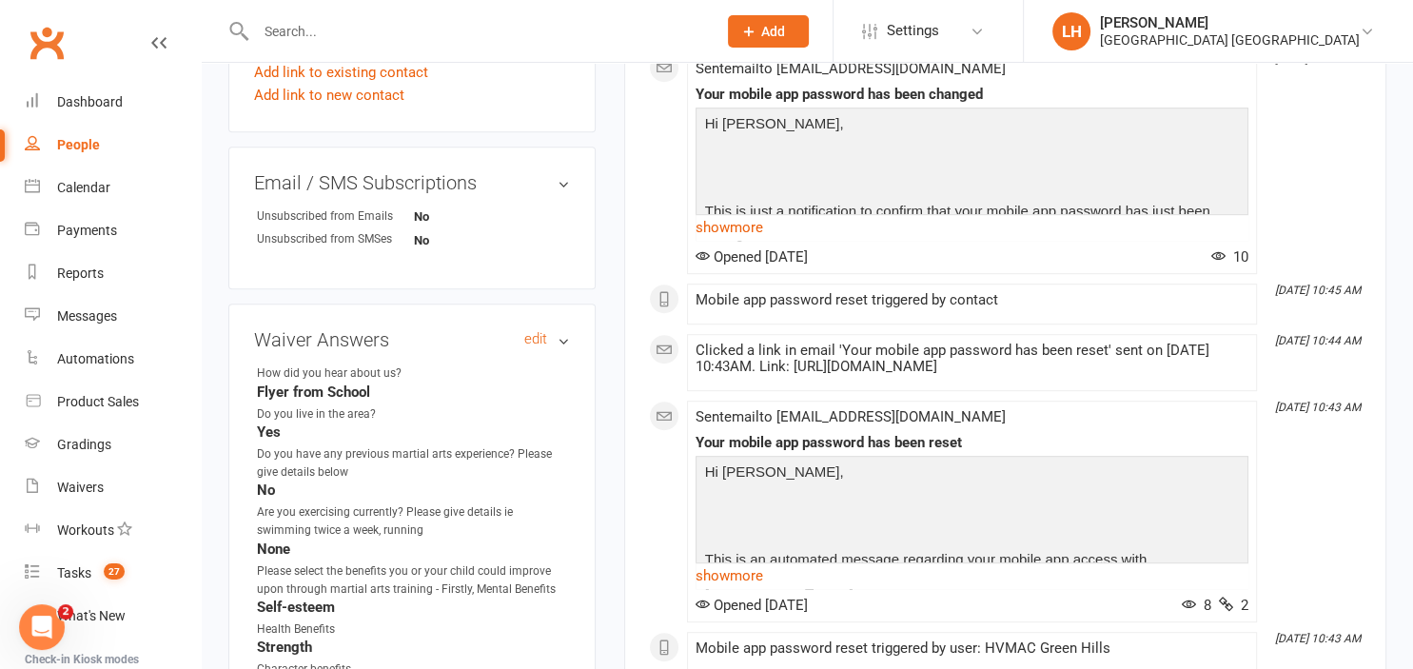
click at [561, 339] on h3 "Waiver Answers edit" at bounding box center [412, 339] width 316 height 21
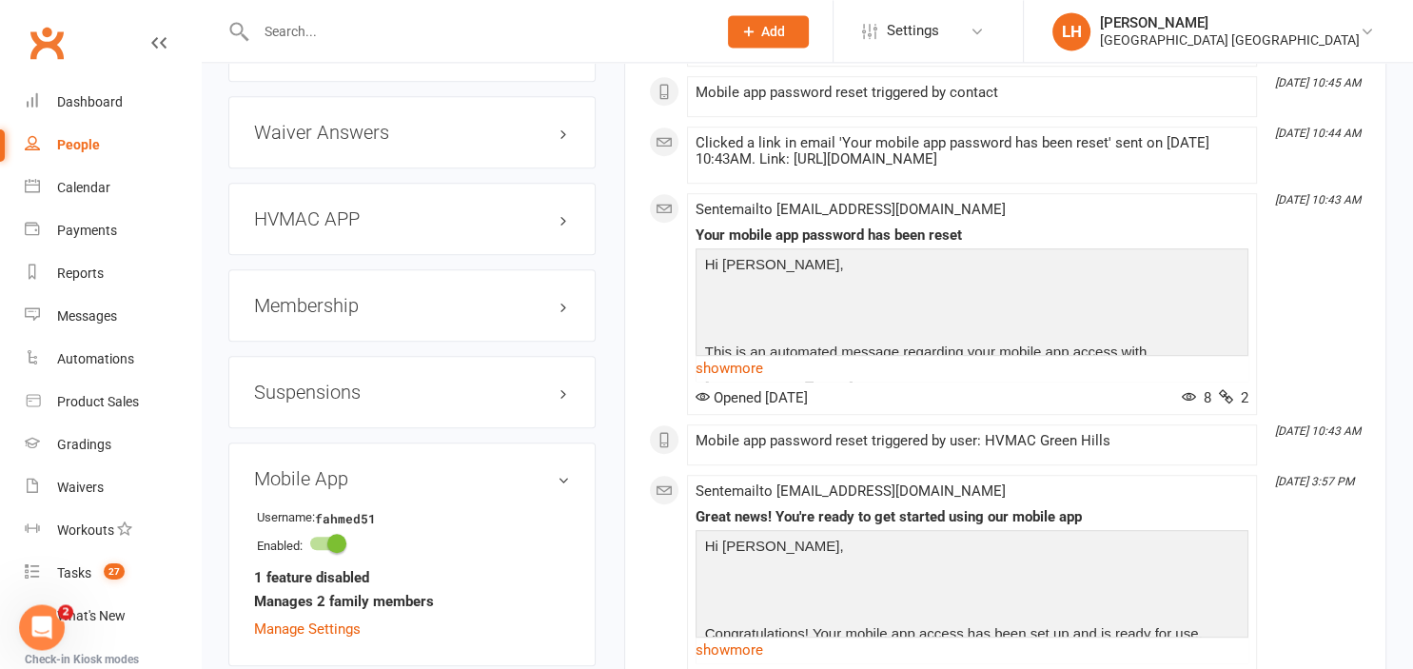
scroll to position [1205, 0]
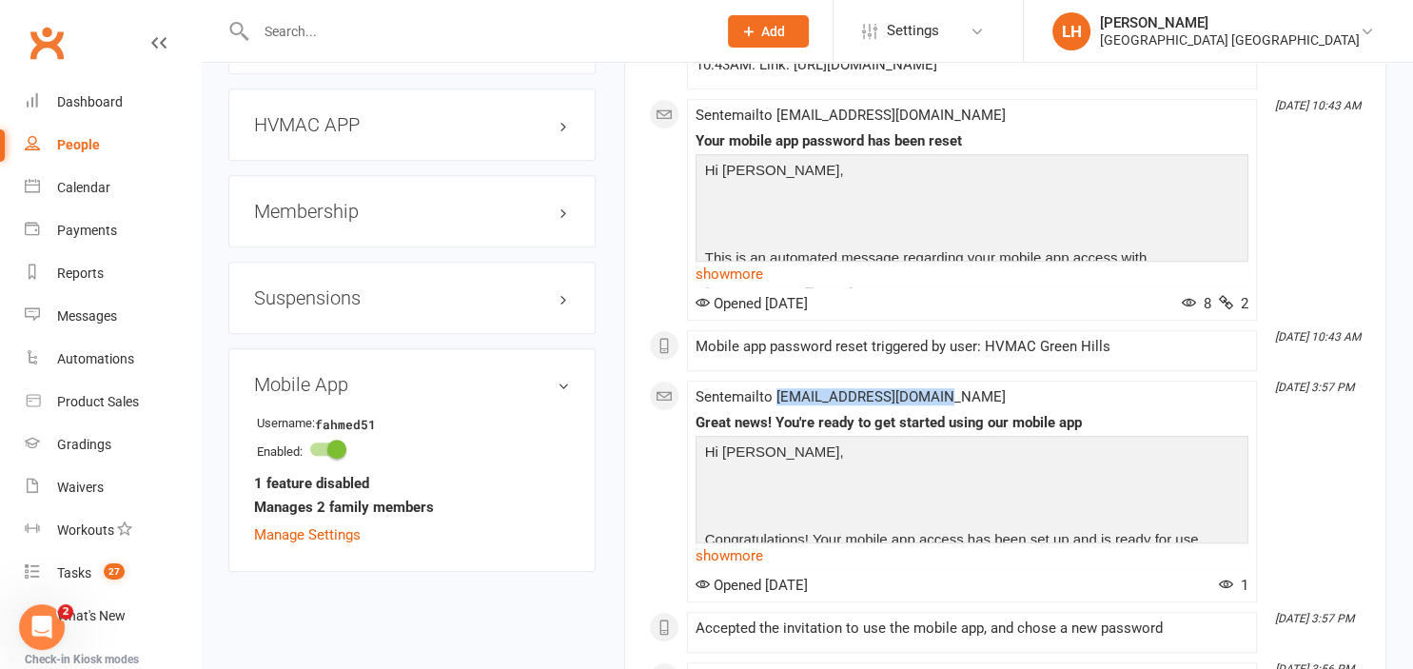
drag, startPoint x: 786, startPoint y: 427, endPoint x: 961, endPoint y: 428, distance: 175.0
click at [961, 428] on div "Sent email to mahisareen12@yahoo.com Great news! You're ready to get started us…" at bounding box center [971, 491] width 553 height 205
copy span "mahisareen12@yahoo.com"
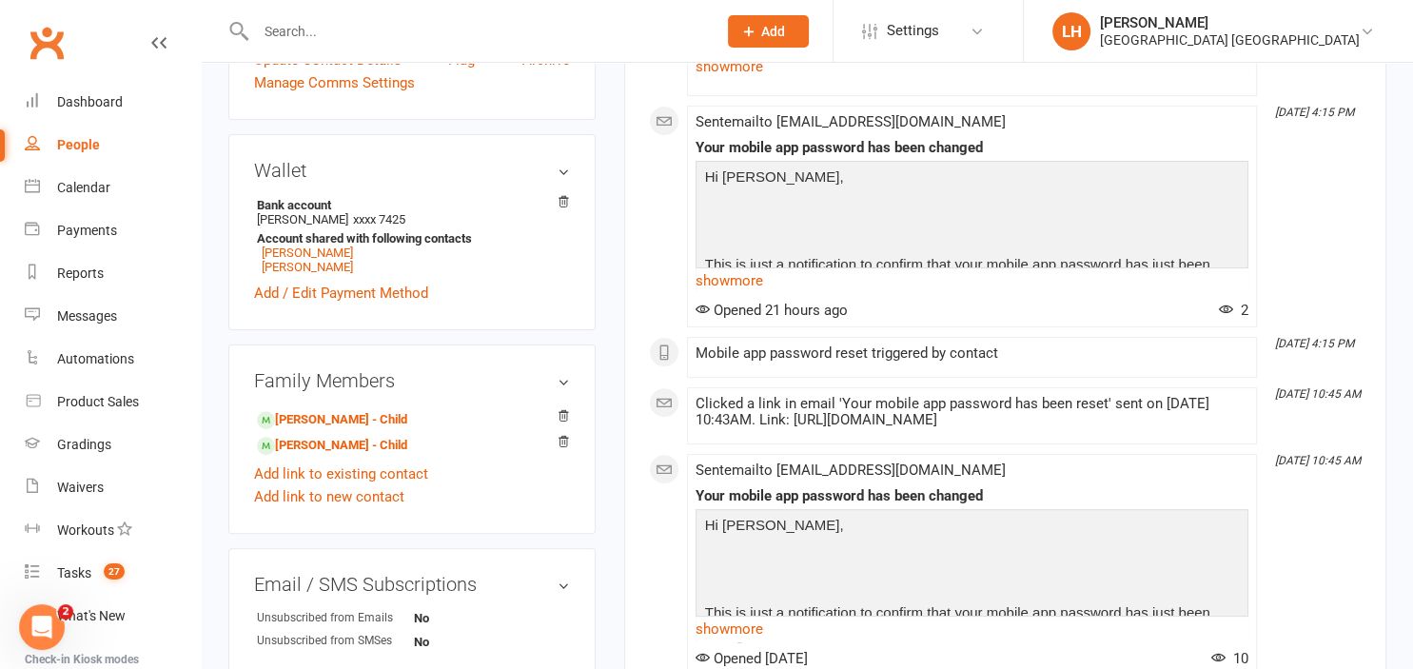
scroll to position [100, 0]
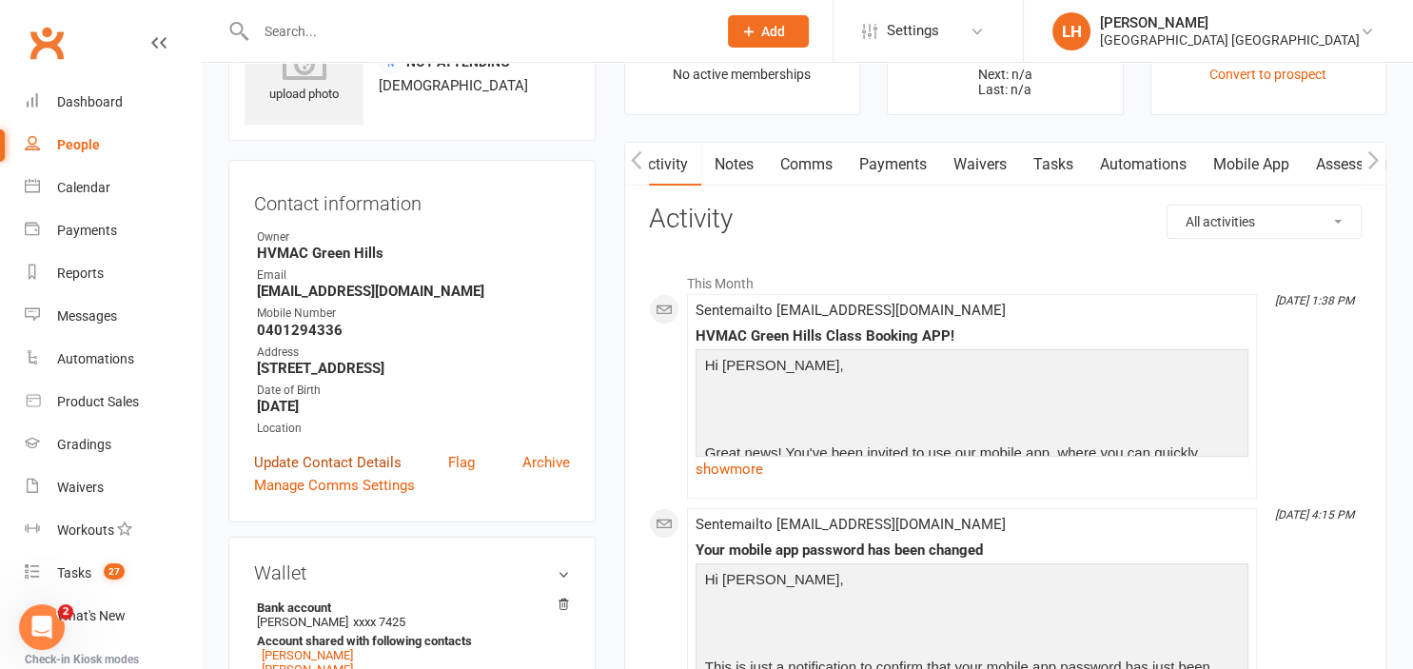
click at [382, 464] on link "Update Contact Details" at bounding box center [327, 462] width 147 height 23
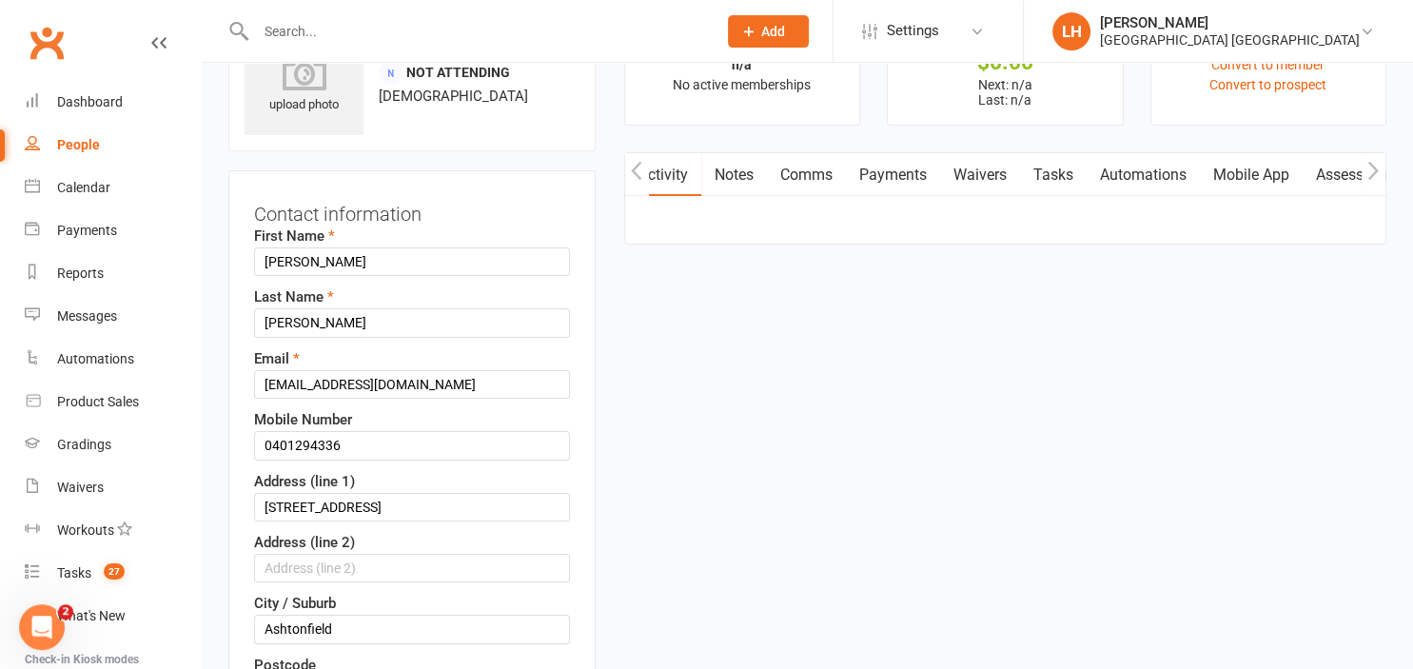
scroll to position [88, 0]
drag, startPoint x: 452, startPoint y: 390, endPoint x: 178, endPoint y: 390, distance: 274.0
click at [254, 390] on input "lianasiobhan@gmail.com" at bounding box center [412, 385] width 316 height 29
paste input "mahisareen12@yahoo"
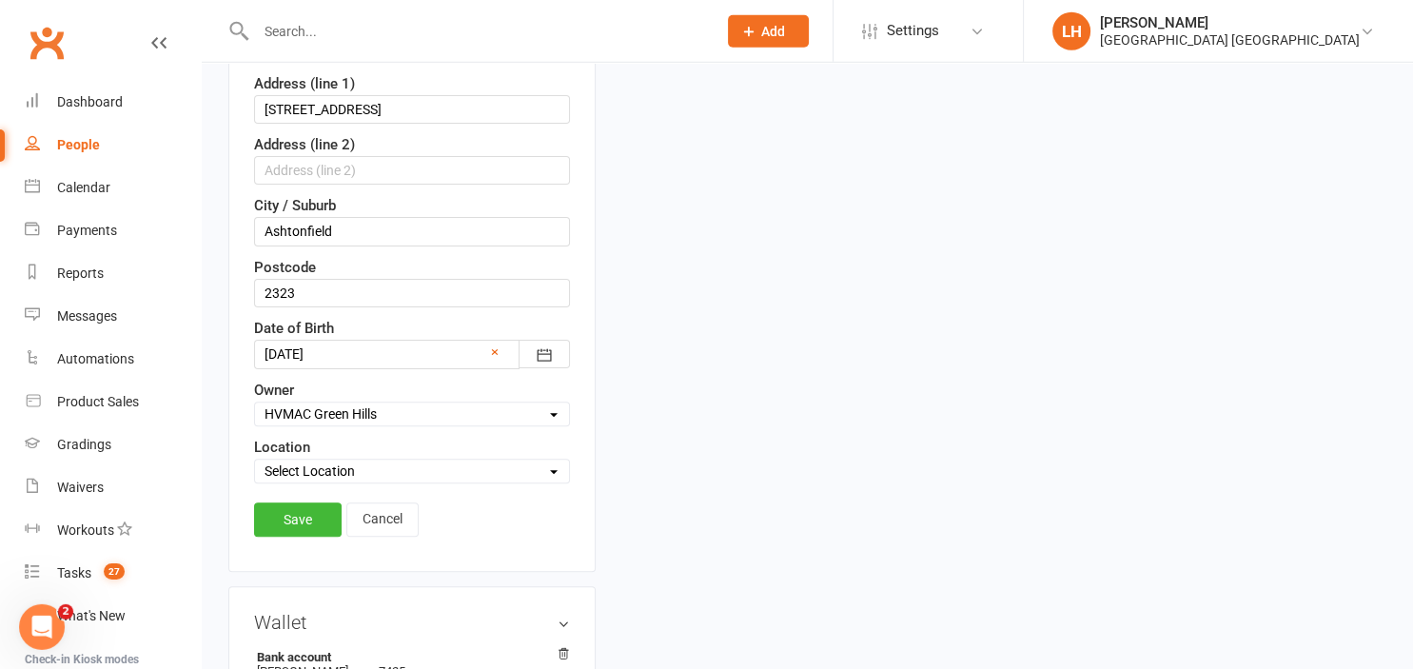
scroll to position [491, 0]
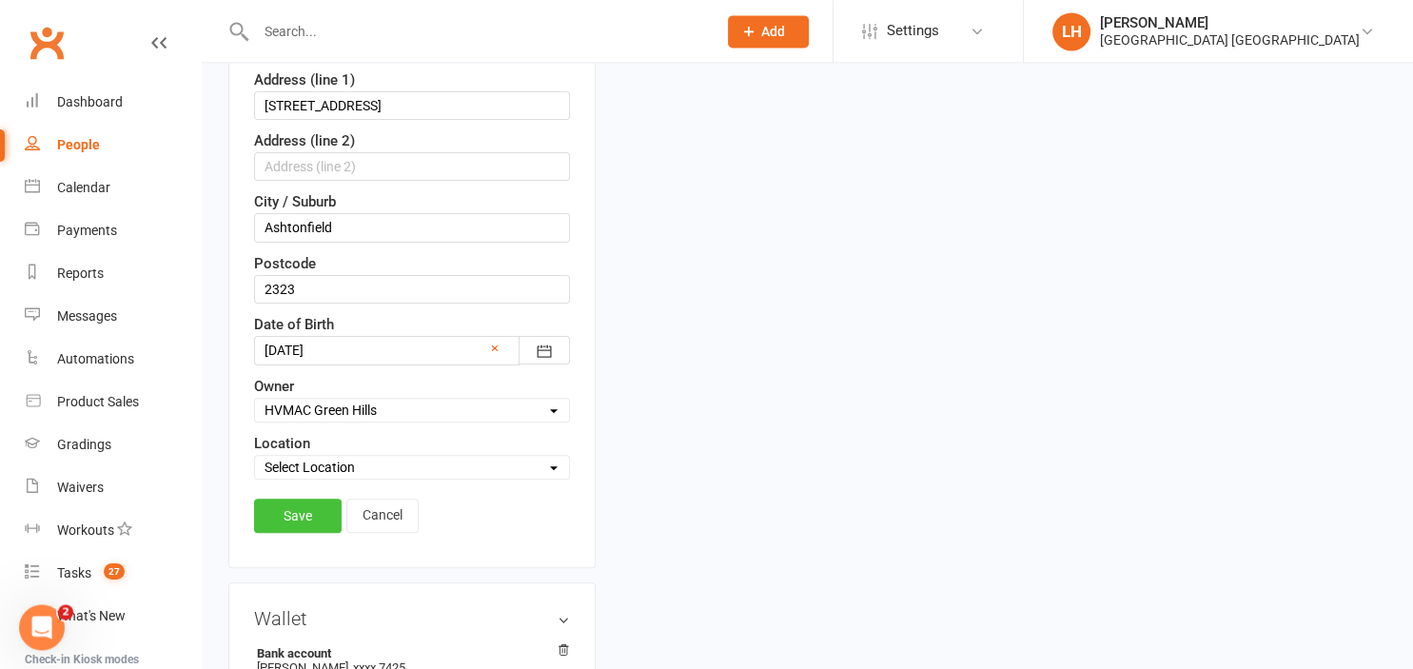
type input "mahisareen12@yahoo.com"
click at [303, 514] on link "Save" at bounding box center [298, 515] width 88 height 34
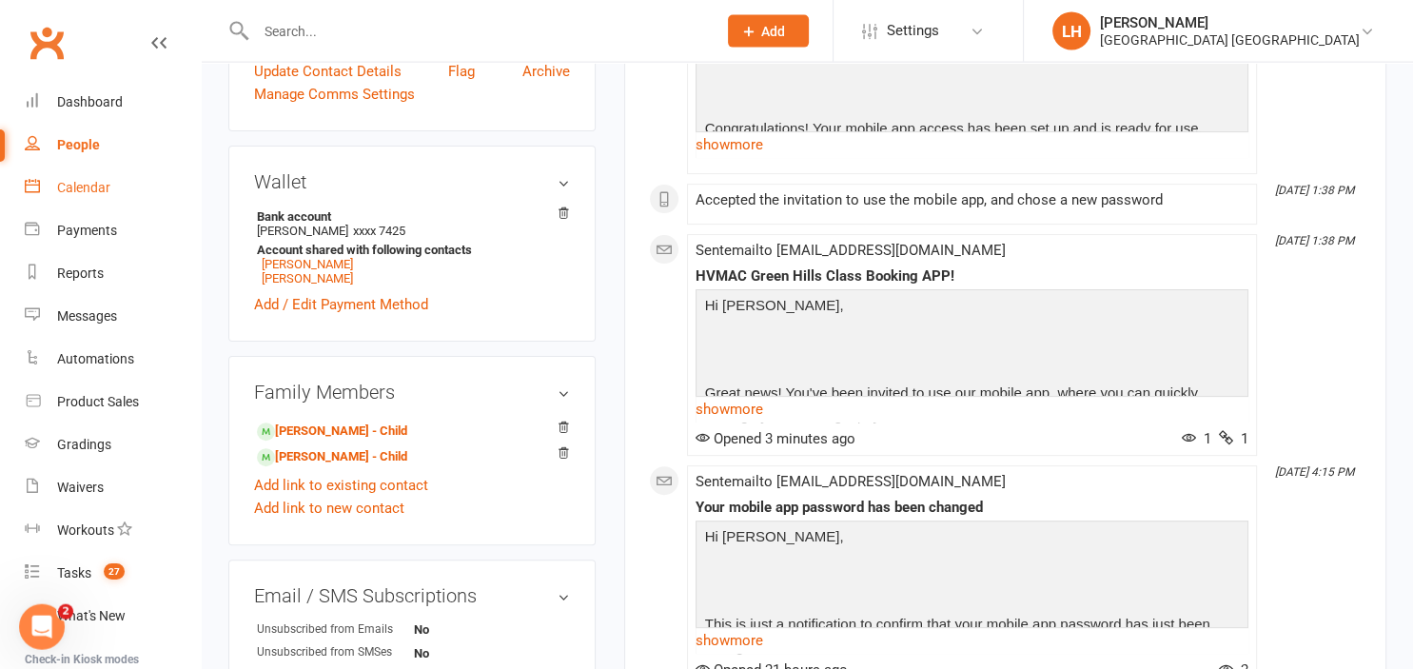
click at [82, 186] on div "Calendar" at bounding box center [83, 187] width 53 height 15
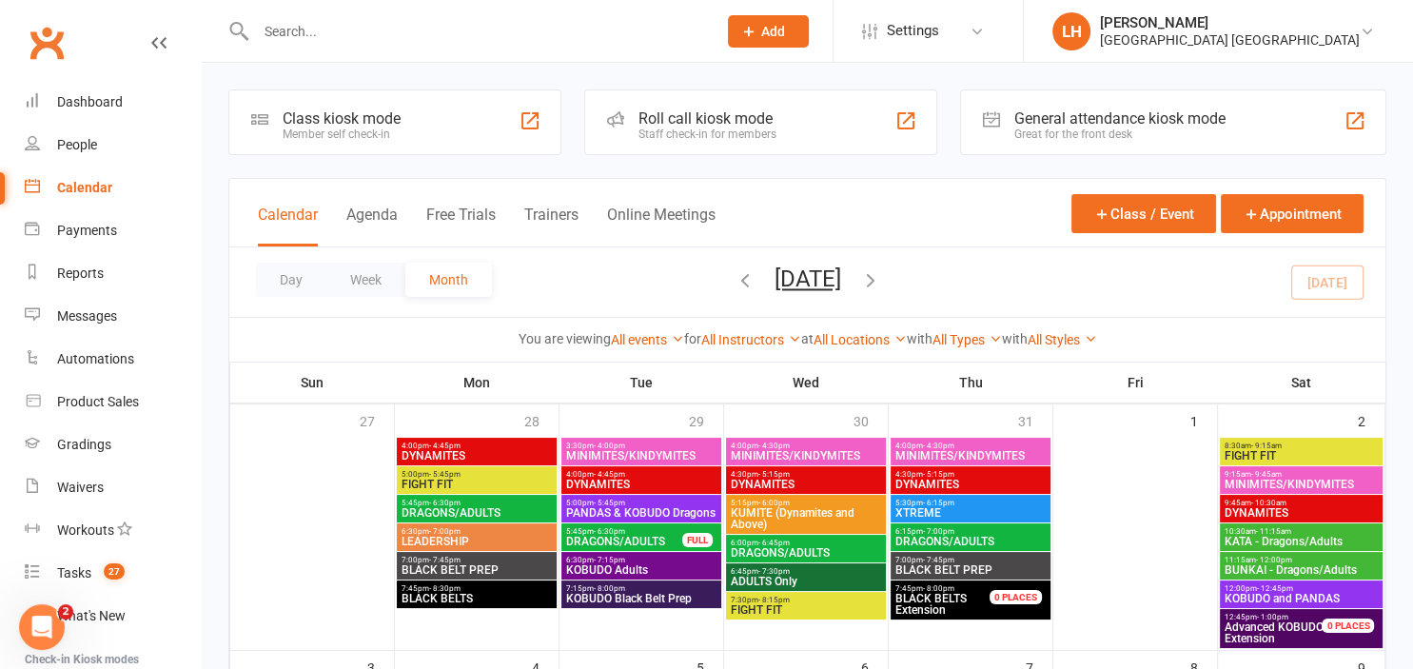
click at [360, 33] on input "text" at bounding box center [476, 31] width 453 height 27
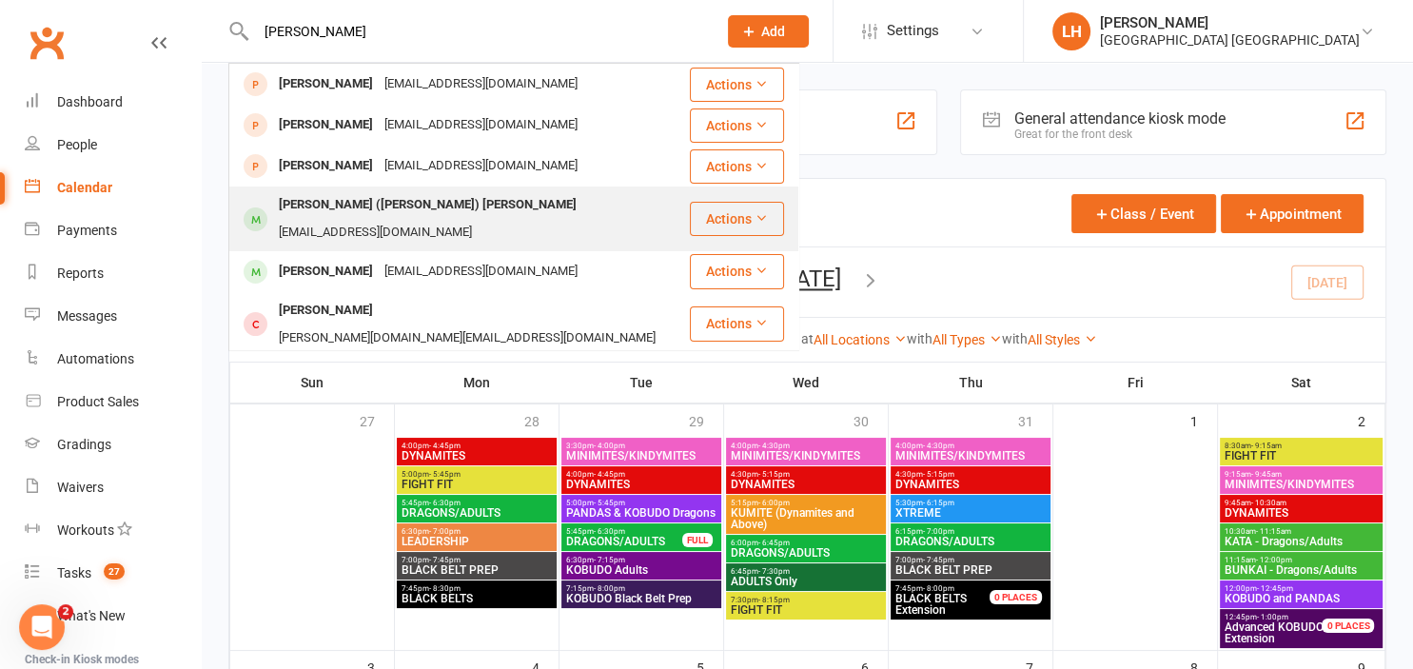
type input "lucas"
click at [394, 223] on div "Zicheng (Lucas) Zeng FJZDJD1204@GMAIL.COM" at bounding box center [459, 218] width 458 height 63
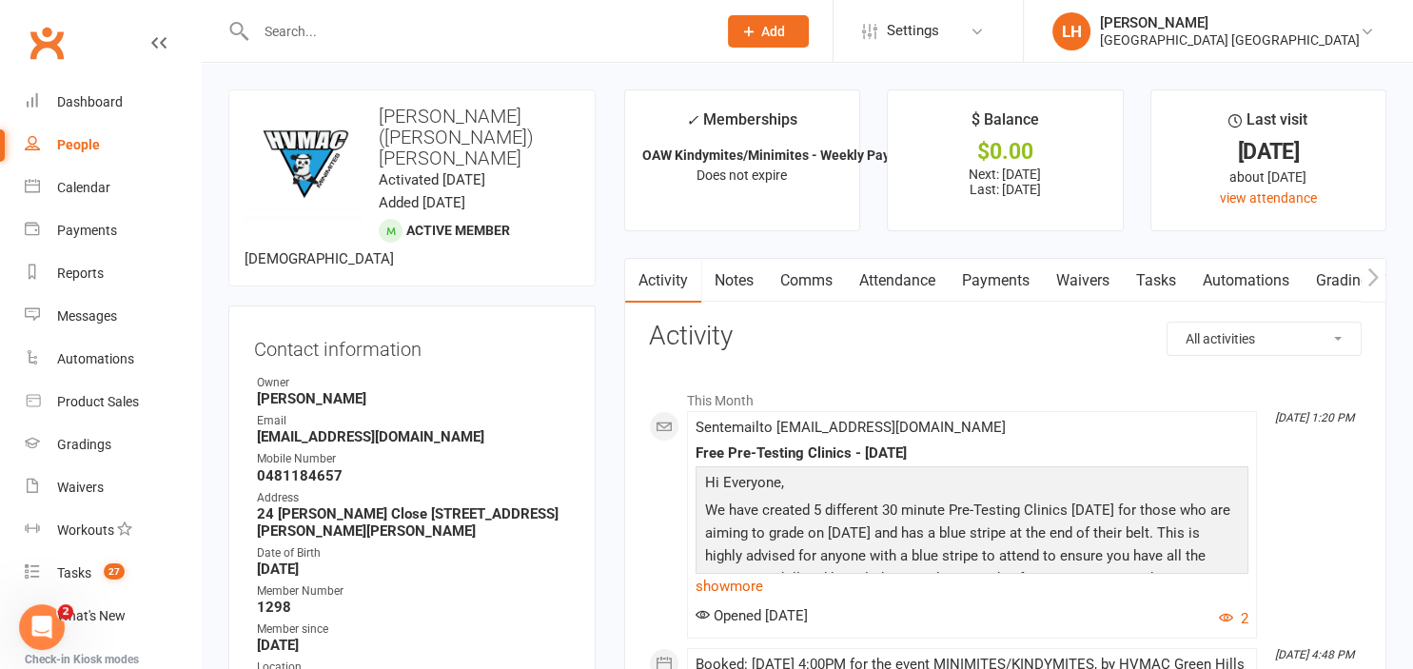
click at [889, 276] on link "Attendance" at bounding box center [897, 281] width 103 height 44
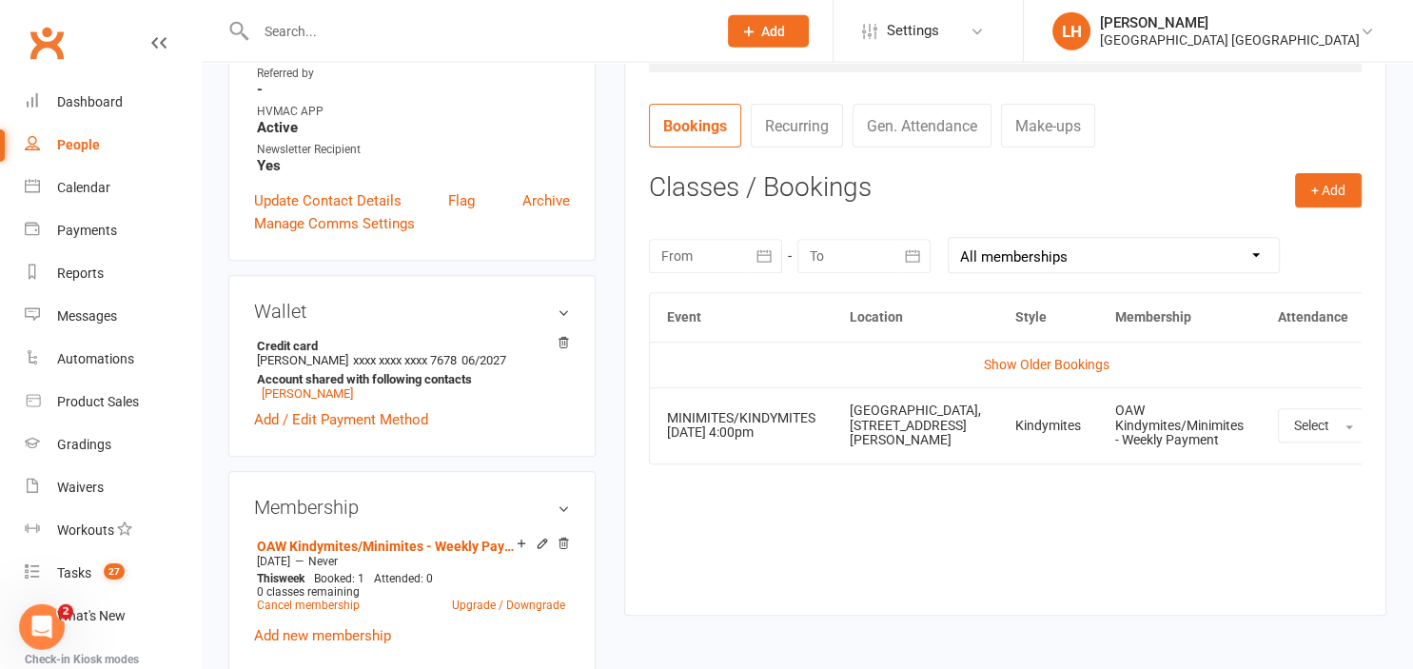
scroll to position [703, 0]
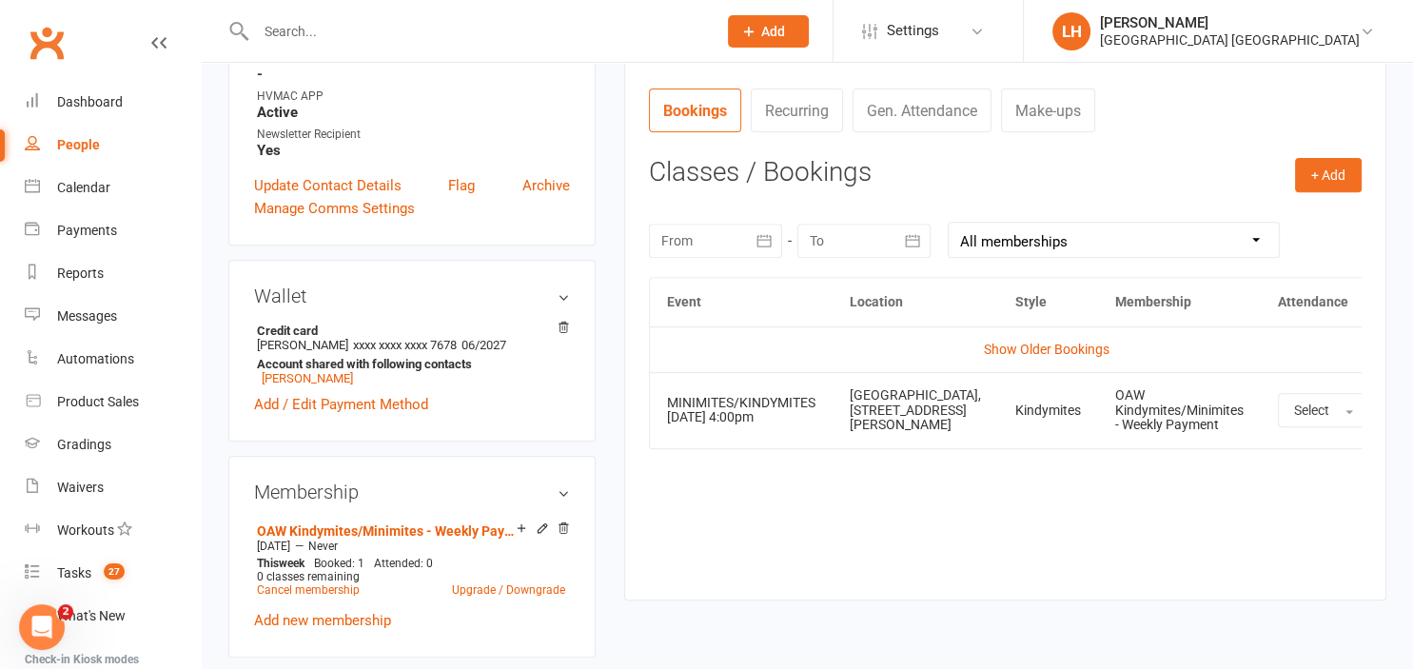
click at [753, 245] on button "button" at bounding box center [765, 241] width 34 height 34
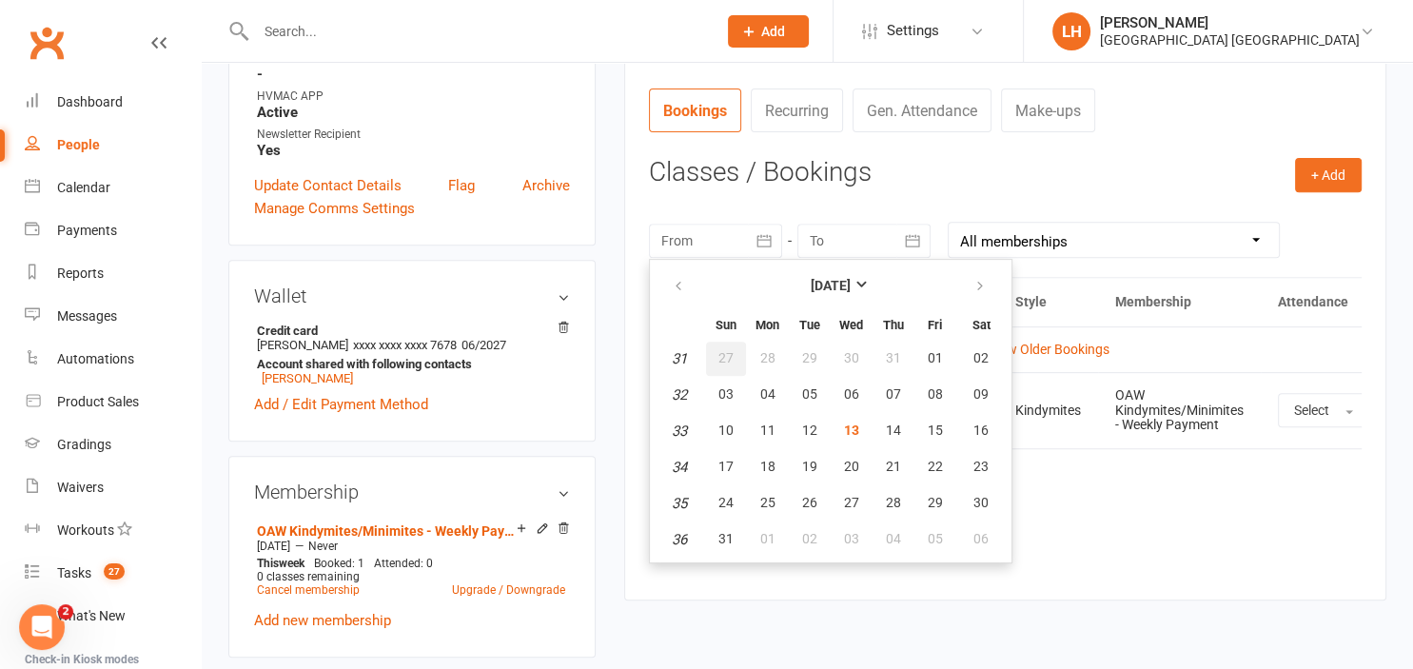
click at [727, 348] on button "27" at bounding box center [726, 359] width 40 height 34
type input "27 Jul 2025"
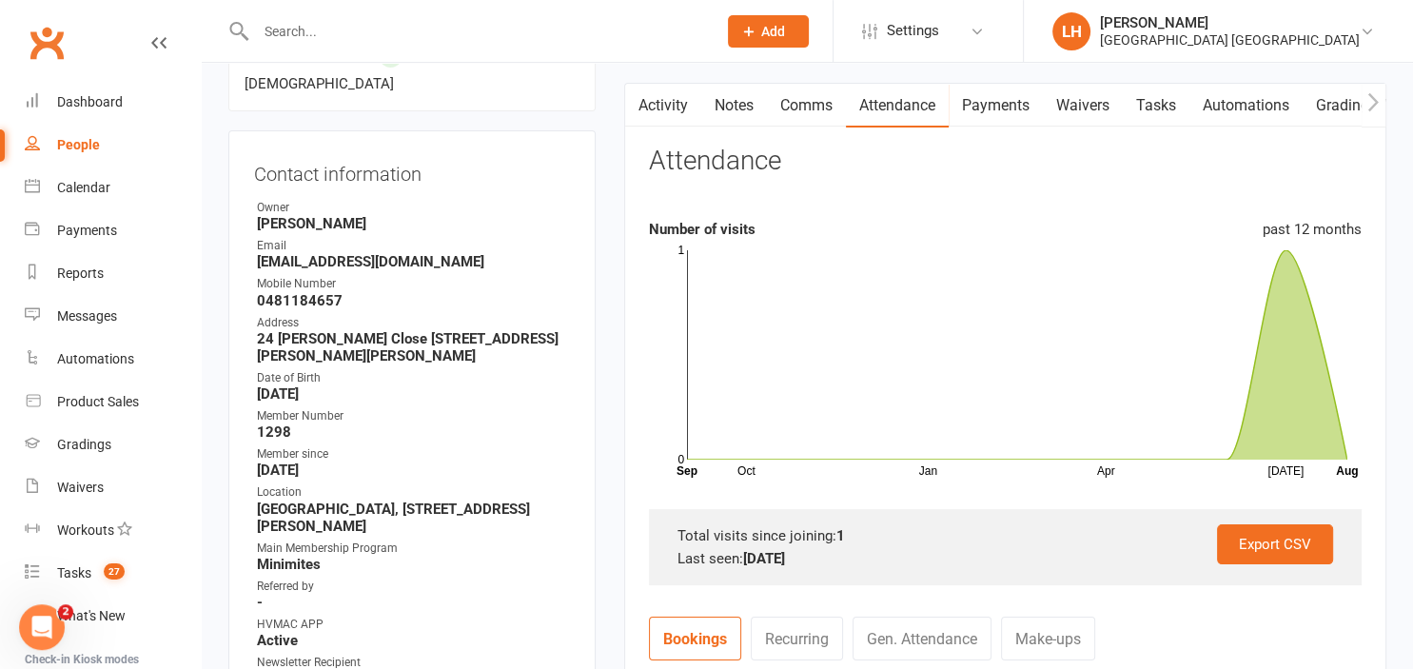
scroll to position [0, 0]
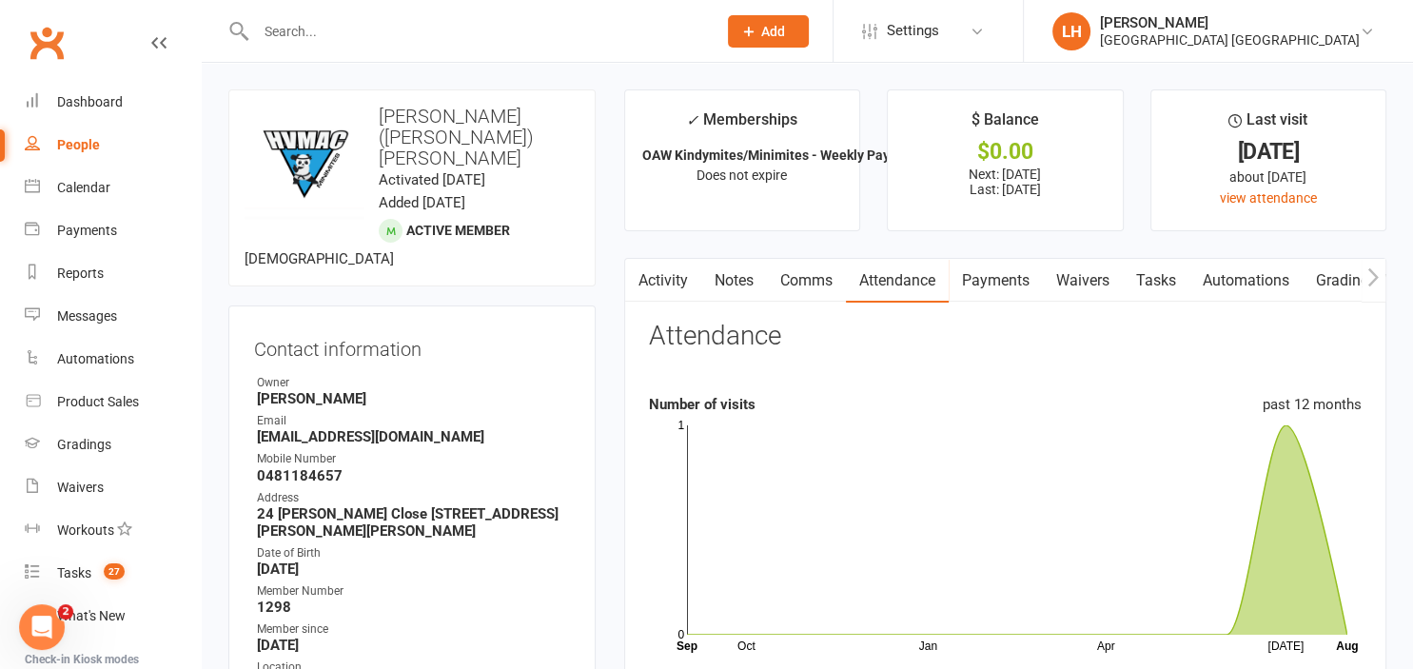
click at [306, 41] on input "text" at bounding box center [476, 31] width 453 height 27
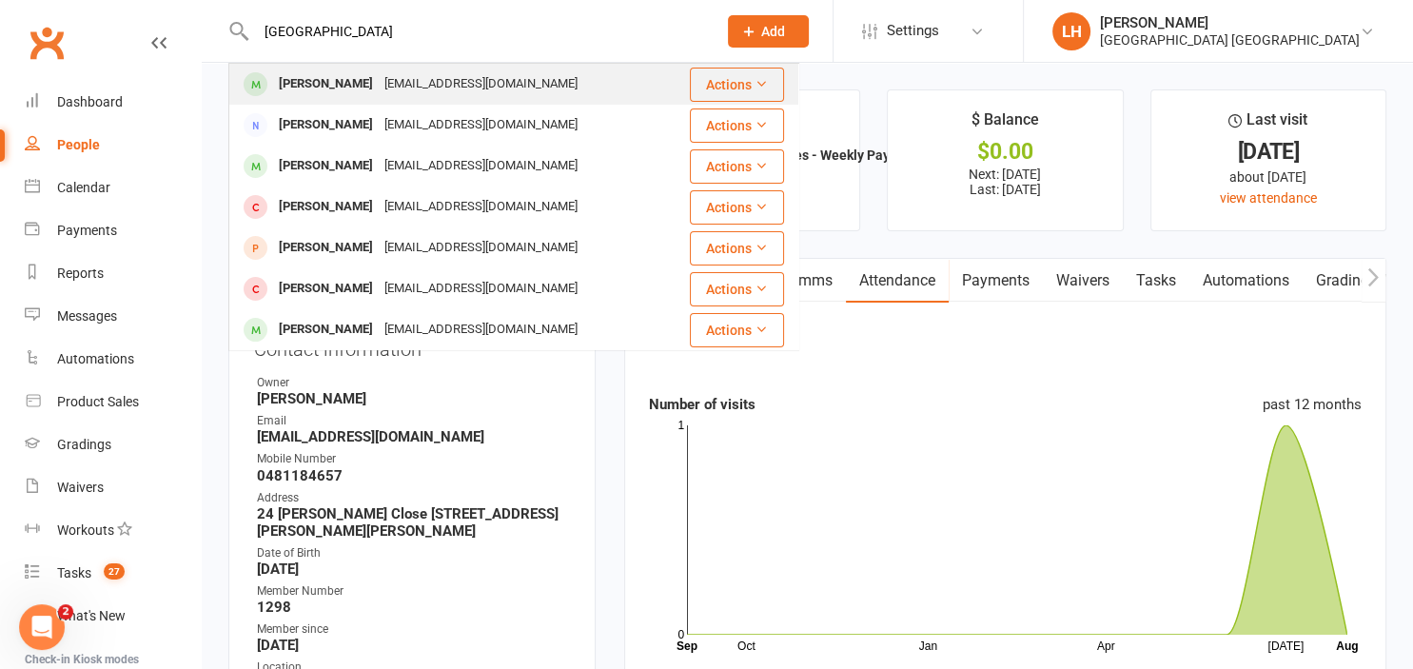
type input "kingston"
click at [333, 88] on div "Kingston Taylor" at bounding box center [326, 84] width 106 height 28
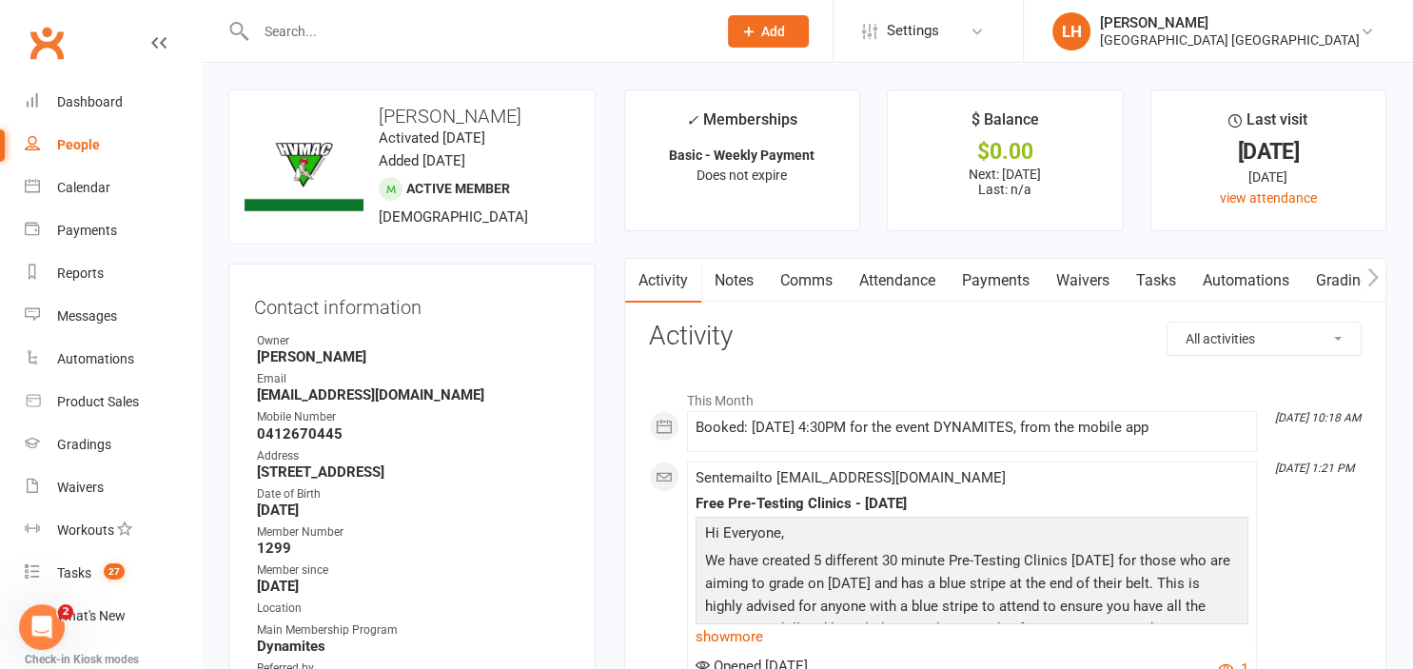
drag, startPoint x: 905, startPoint y: 285, endPoint x: 923, endPoint y: 299, distance: 22.5
click at [905, 284] on link "Attendance" at bounding box center [897, 281] width 103 height 44
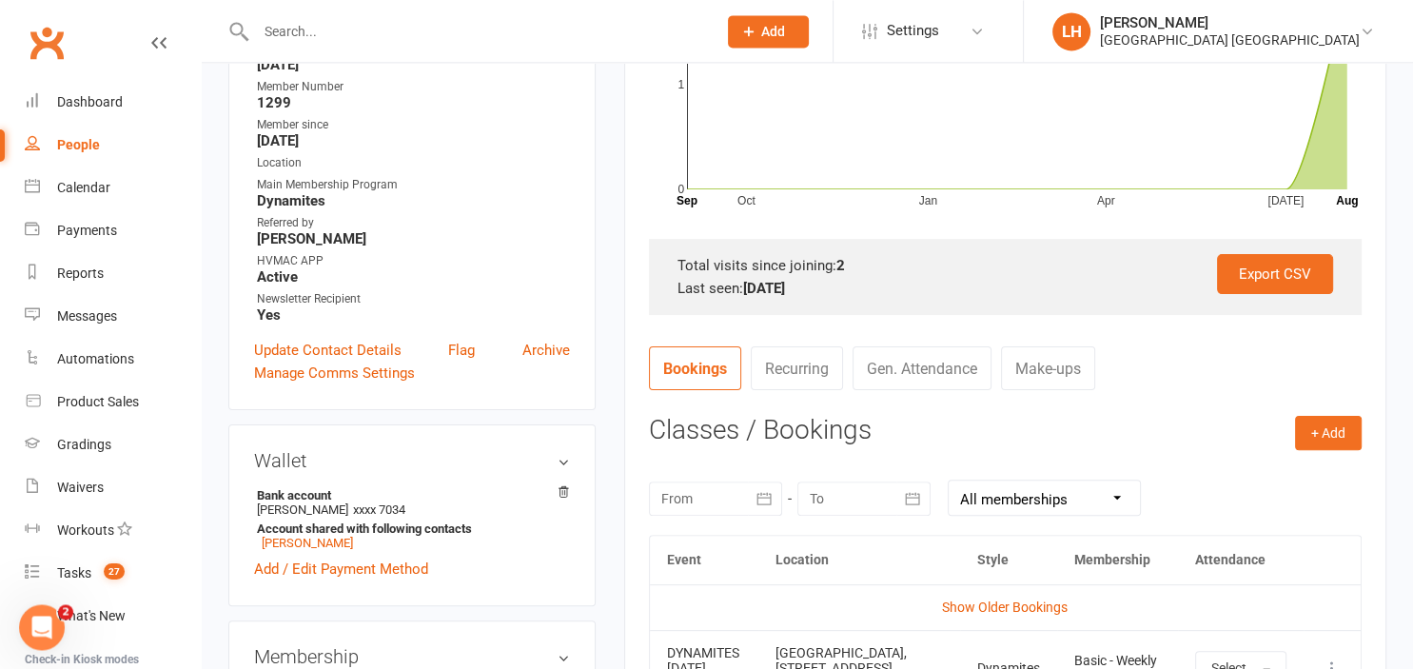
scroll to position [502, 0]
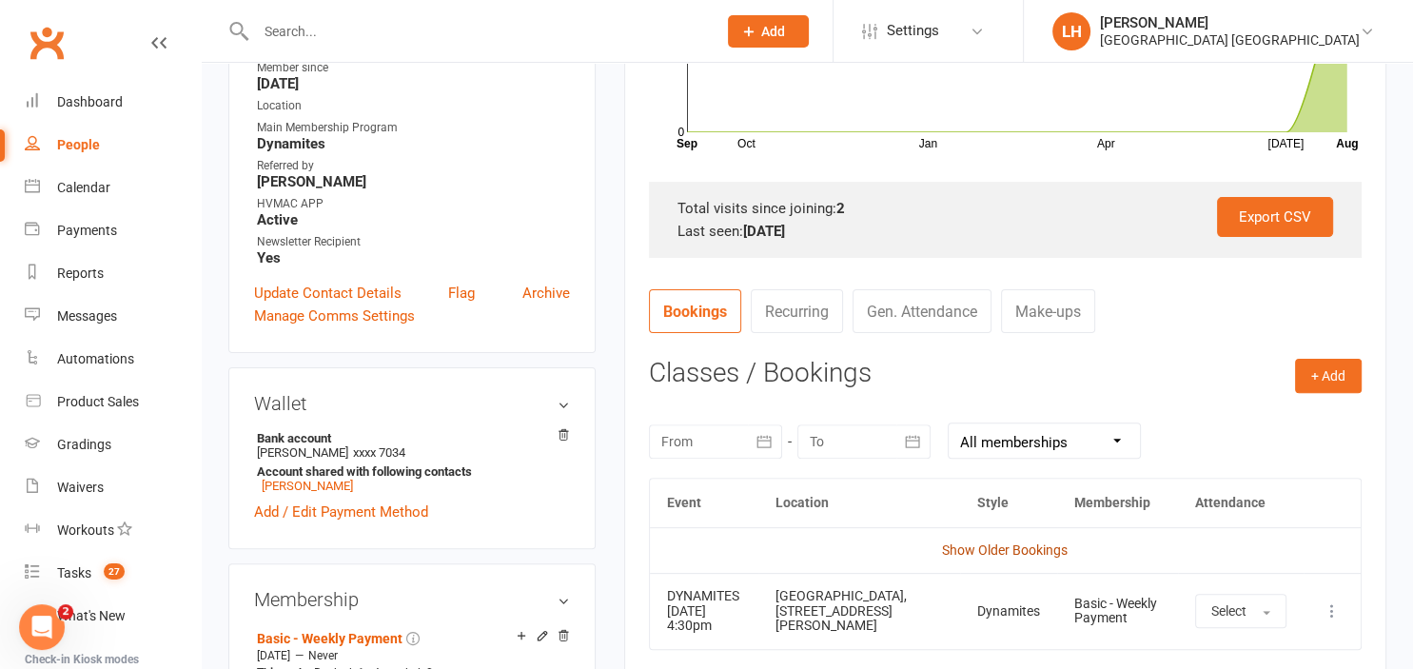
click at [1018, 547] on link "Show Older Bookings" at bounding box center [1005, 549] width 126 height 15
click at [291, 39] on input "text" at bounding box center [476, 31] width 453 height 27
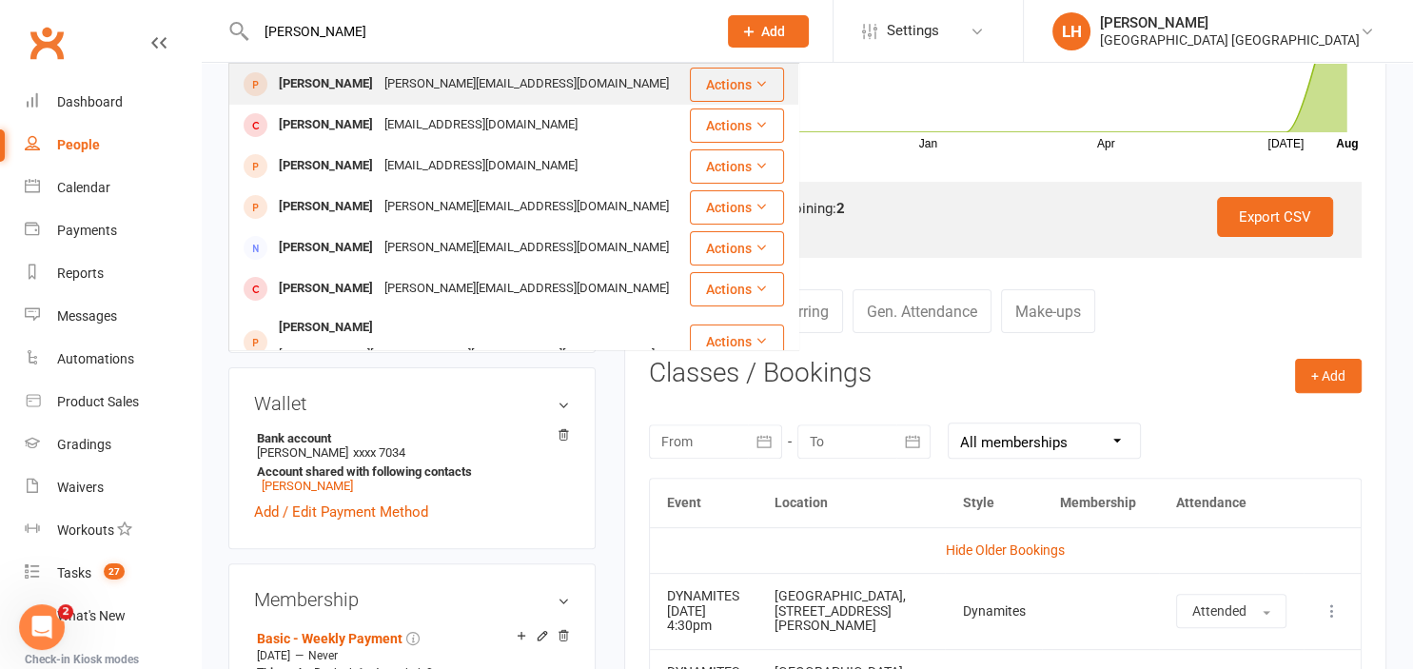
type input "eli carr"
click at [420, 87] on div "alex@lexarconstruction.com.au" at bounding box center [527, 84] width 296 height 28
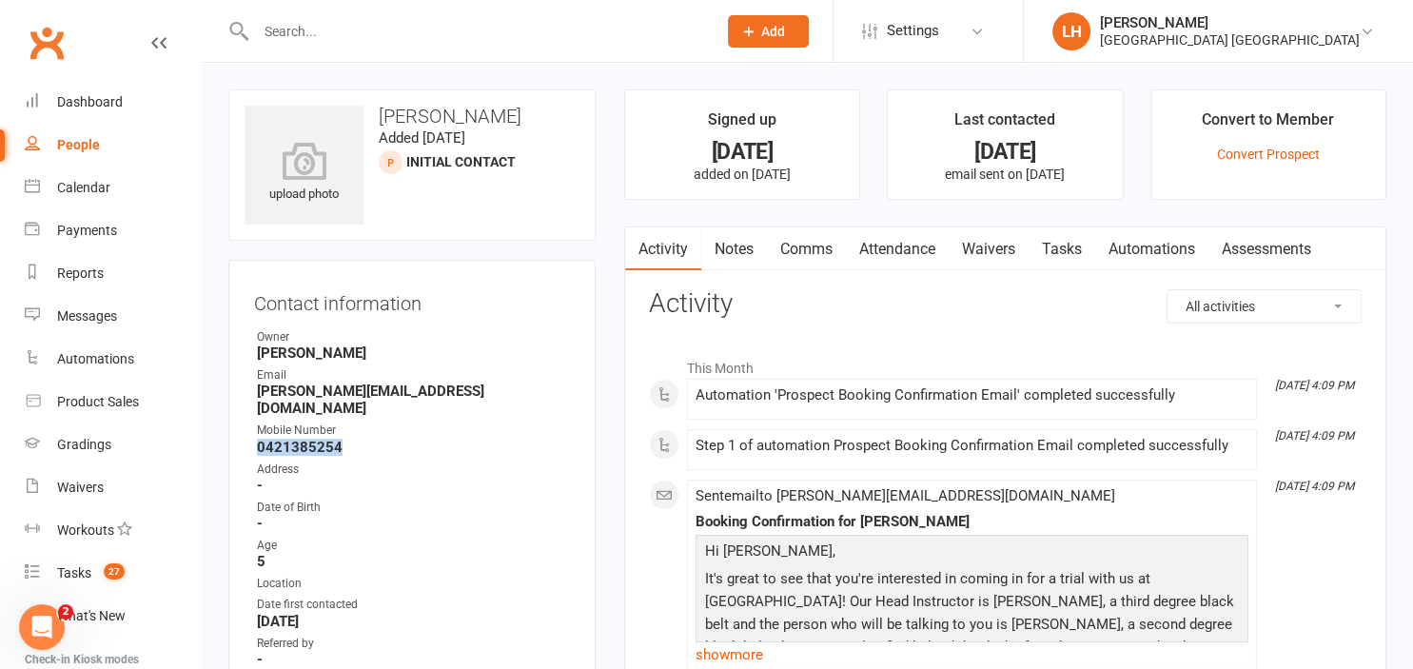
drag, startPoint x: 348, startPoint y: 435, endPoint x: 258, endPoint y: 425, distance: 90.9
click at [258, 439] on strong "0421385254" at bounding box center [413, 447] width 313 height 17
copy strong "0421385254"
click at [910, 245] on link "Attendance" at bounding box center [897, 249] width 103 height 44
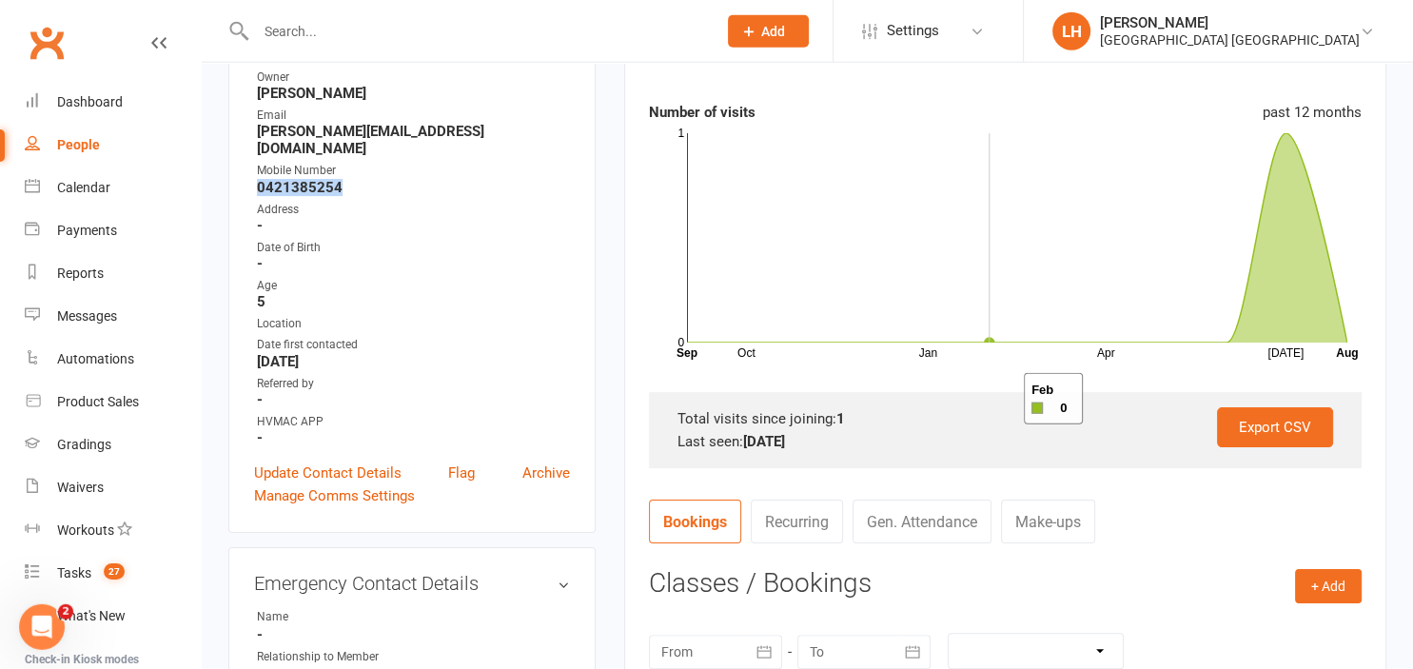
scroll to position [502, 0]
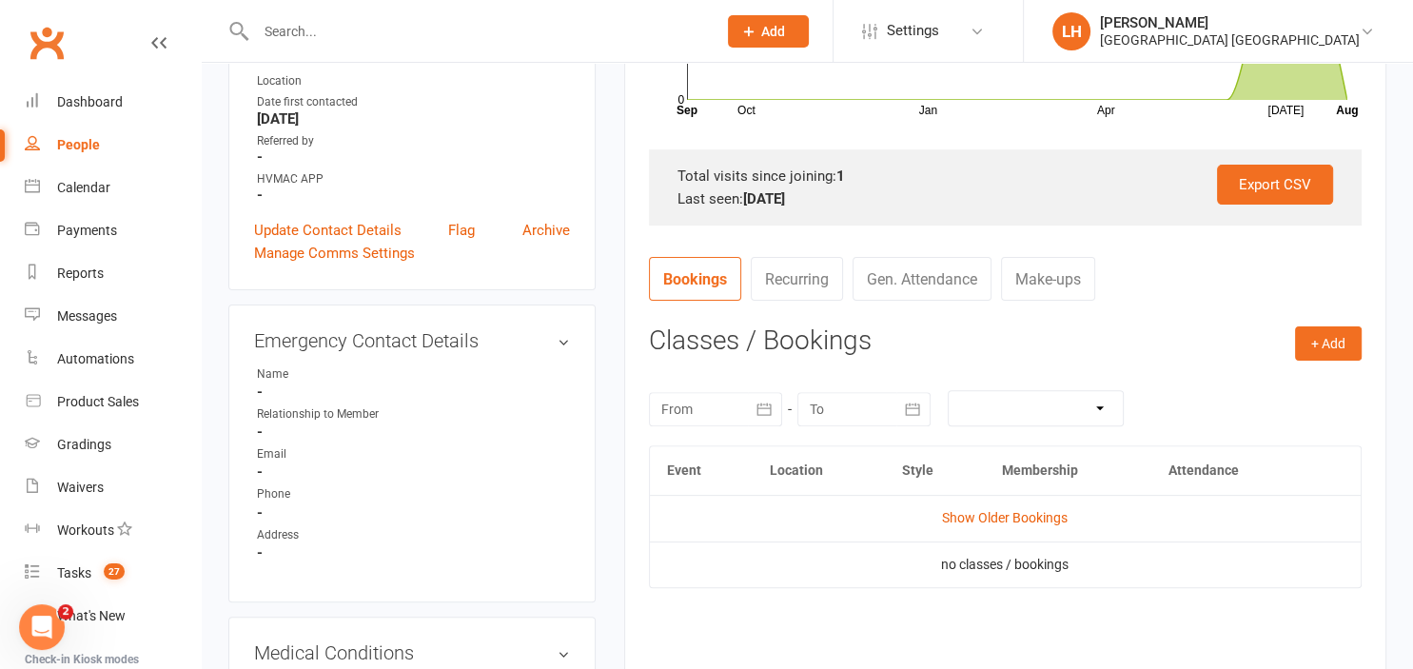
click at [1026, 527] on td "Show Older Bookings" at bounding box center [1005, 518] width 711 height 46
click at [1026, 523] on link "Show Older Bookings" at bounding box center [1005, 517] width 126 height 15
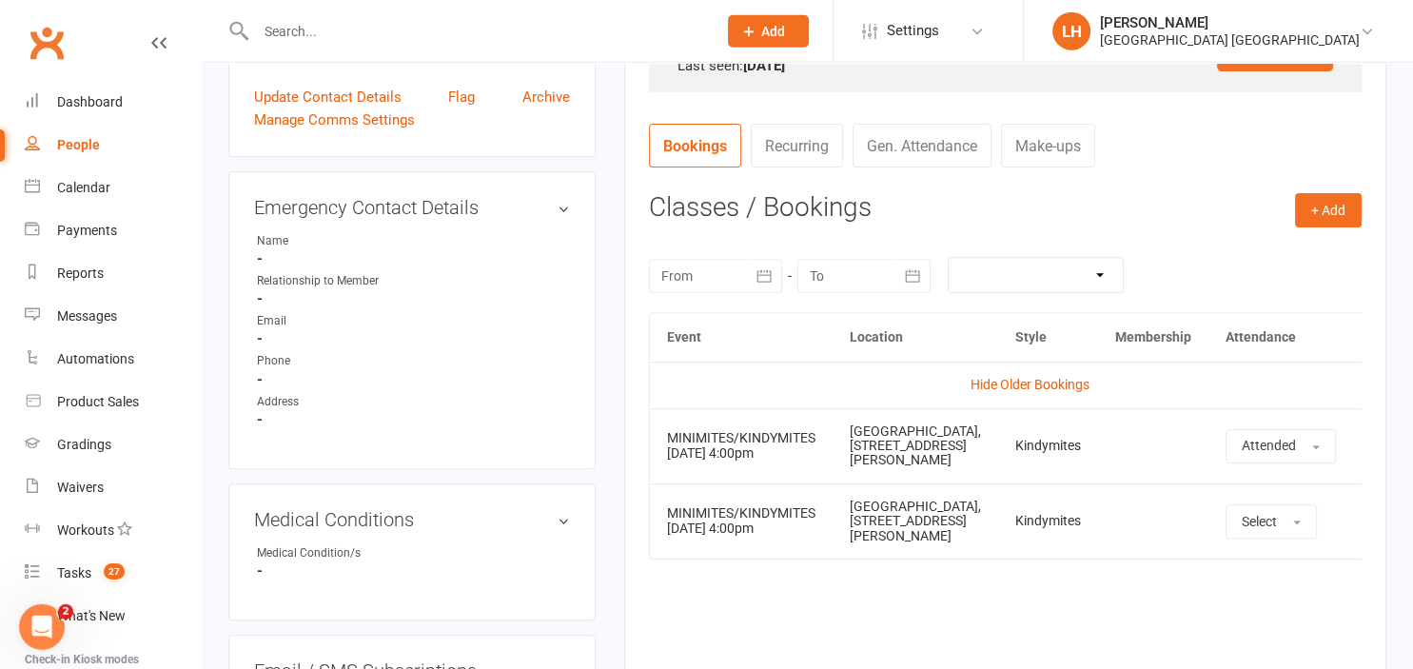
scroll to position [803, 0]
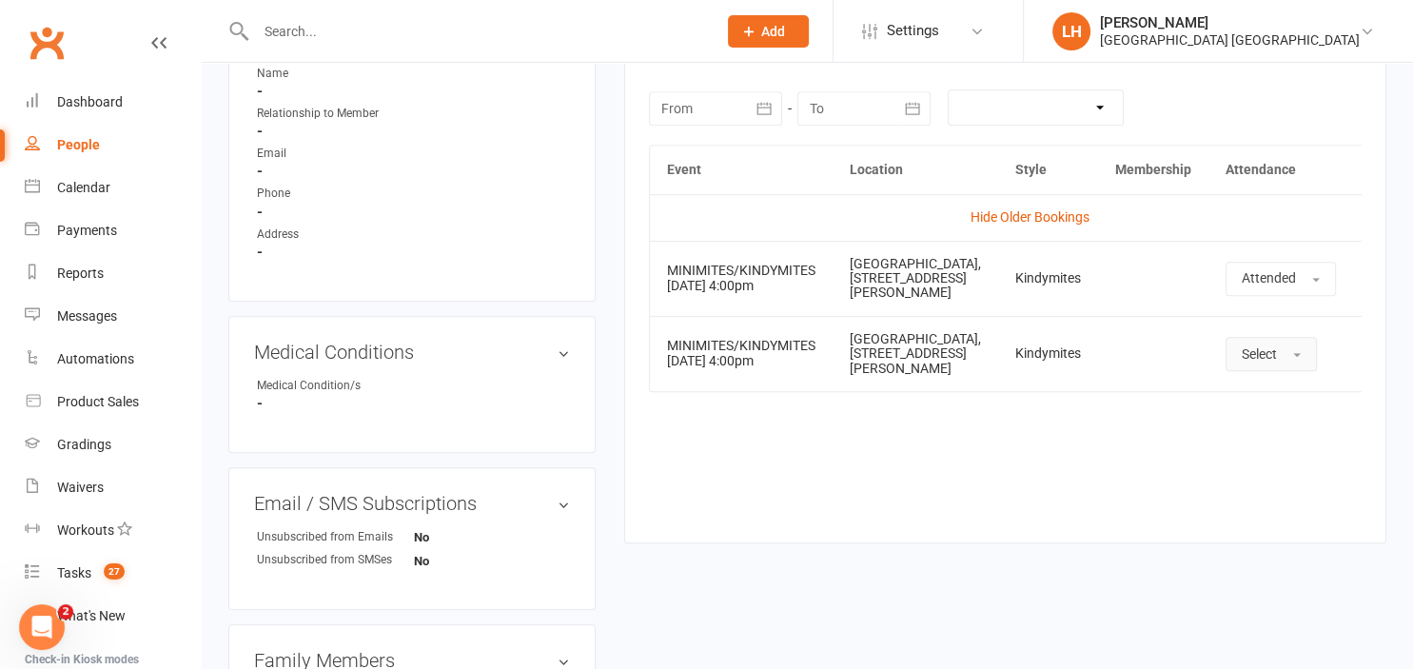
click at [1258, 369] on button "Select" at bounding box center [1270, 354] width 91 height 34
click at [1241, 405] on span "Attended" at bounding box center [1269, 396] width 57 height 17
click at [835, 447] on div "Event Location Style Membership Attendance Hide Older Bookings MINIMITES/KINDYM…" at bounding box center [1005, 329] width 712 height 369
click at [937, 475] on div "Event Location Style Membership Attendance Hide Older Bookings MINIMITES/KINDYM…" at bounding box center [1005, 329] width 712 height 369
click at [86, 101] on div "Dashboard" at bounding box center [90, 101] width 66 height 15
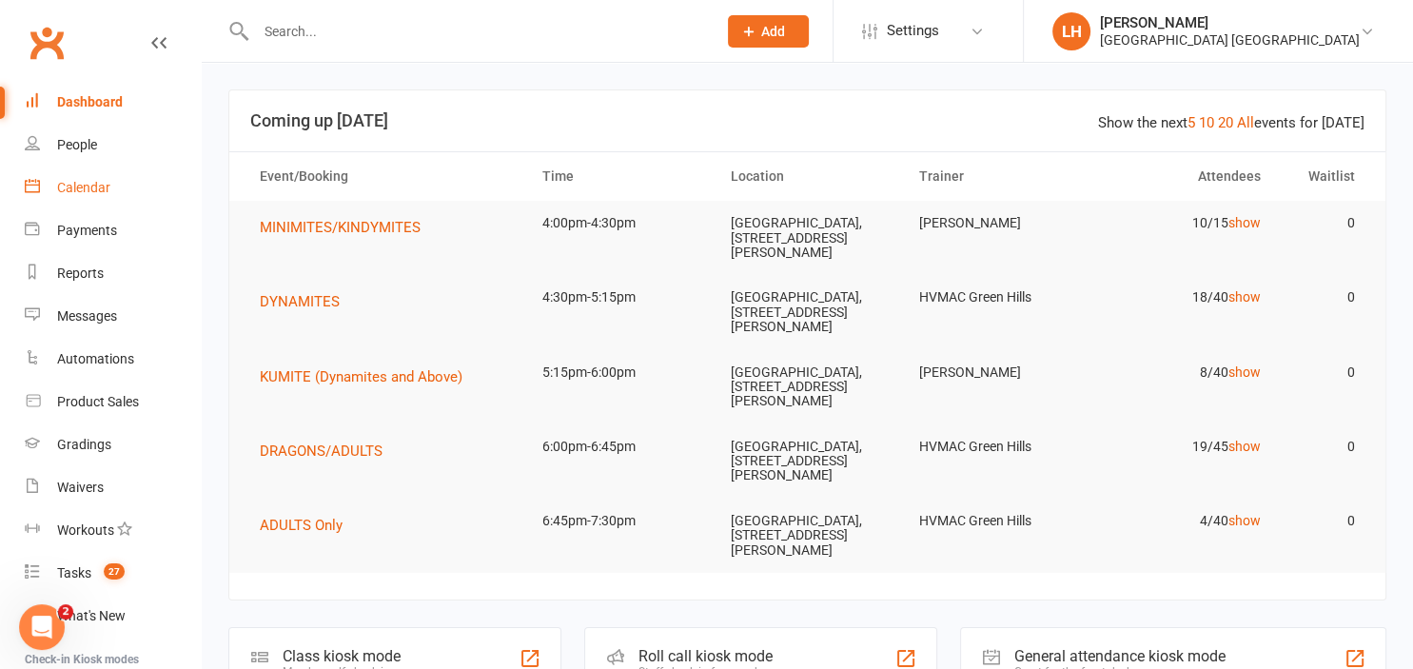
click at [85, 192] on div "Calendar" at bounding box center [83, 187] width 53 height 15
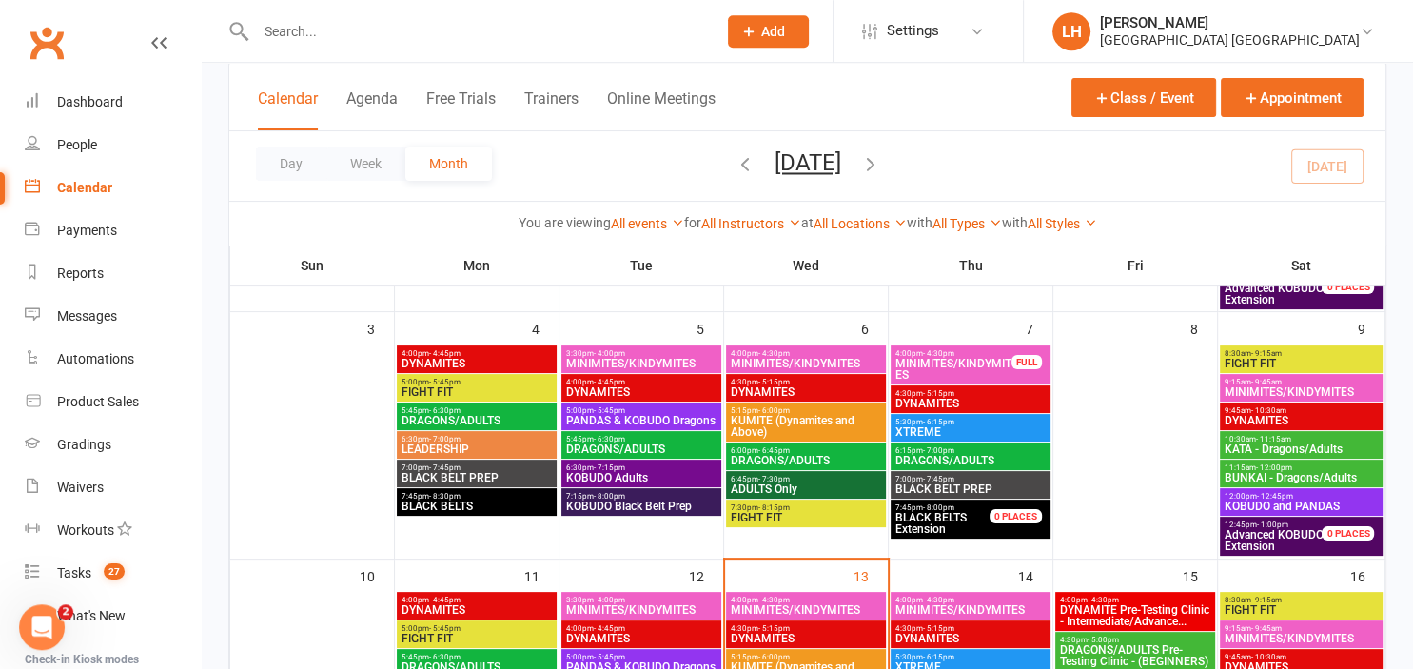
scroll to position [301, 0]
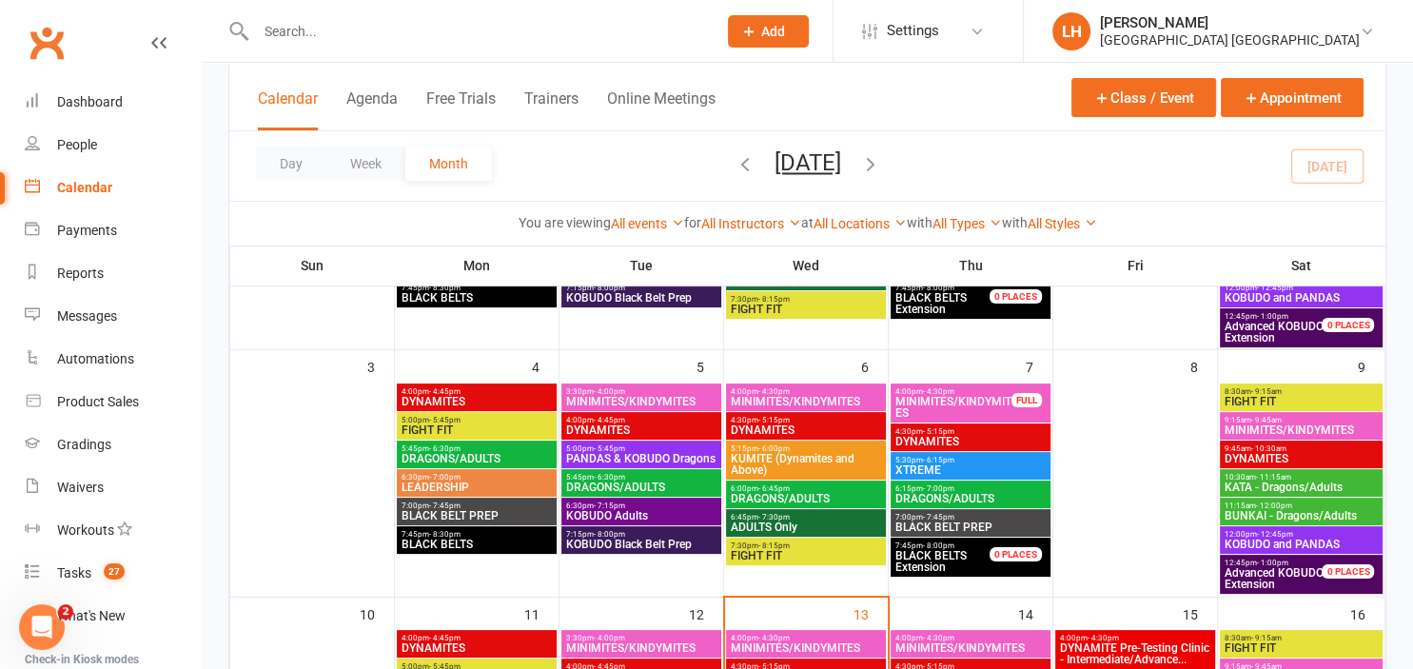
click at [476, 402] on span "DYNAMITES" at bounding box center [476, 401] width 152 height 11
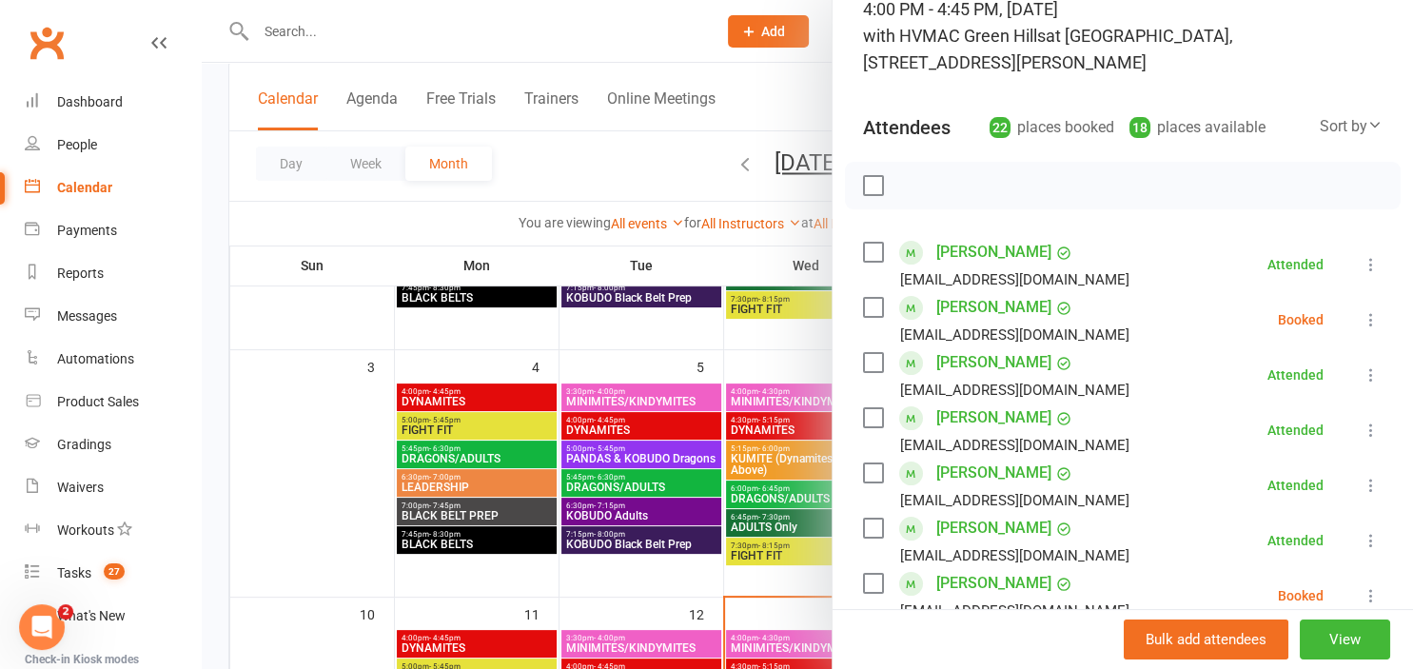
scroll to position [209, 0]
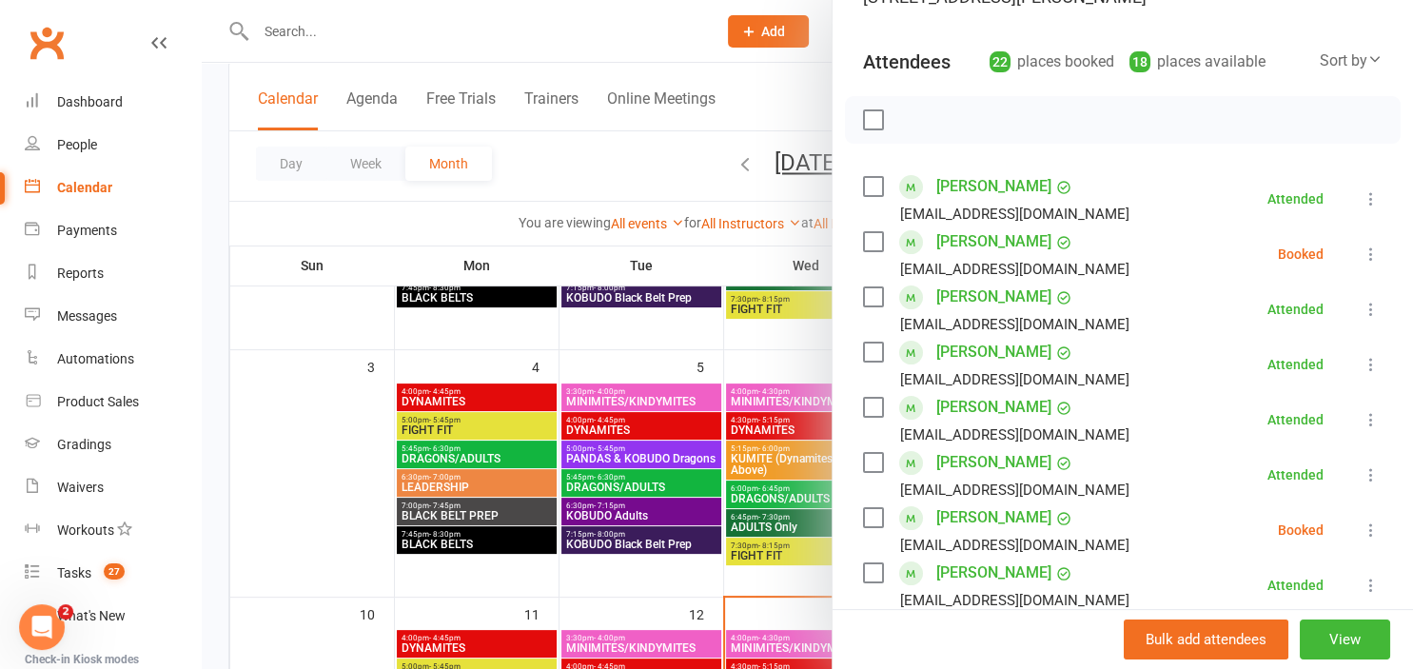
click at [1364, 264] on button at bounding box center [1370, 254] width 23 height 23
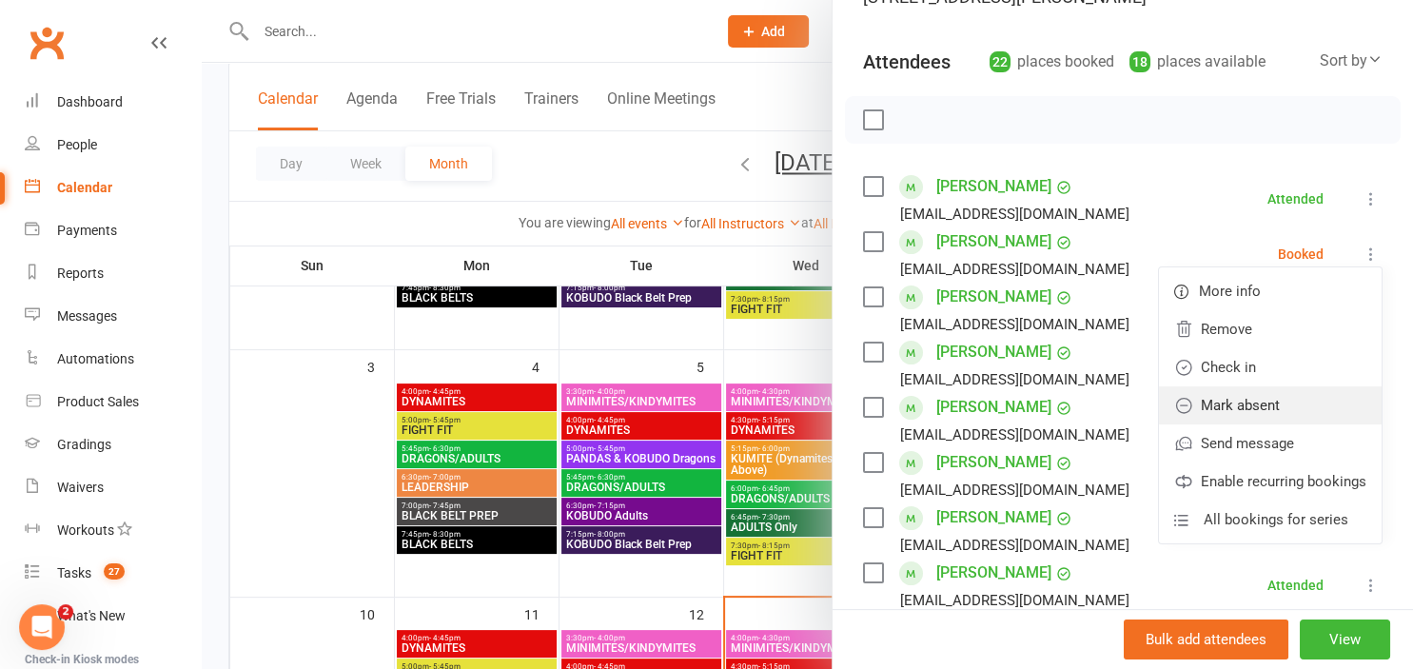
click at [1288, 413] on link "Mark absent" at bounding box center [1270, 405] width 223 height 38
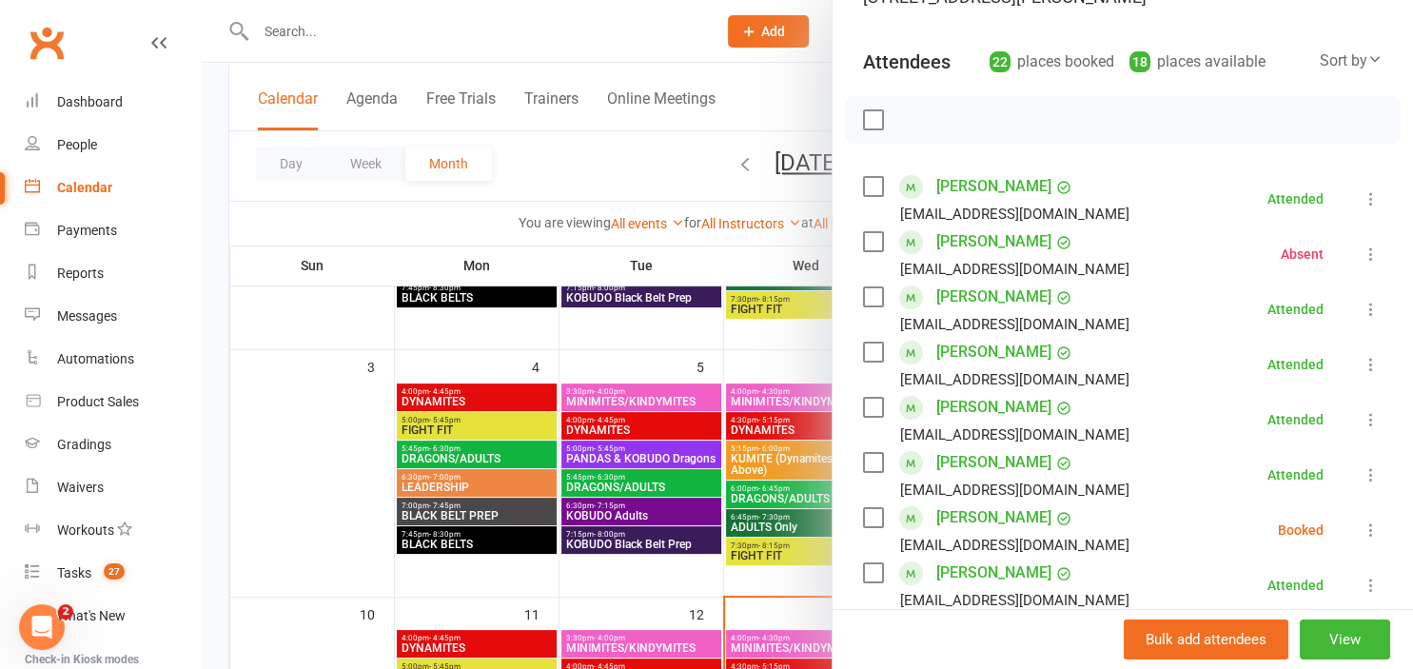
click at [1372, 531] on icon at bounding box center [1370, 529] width 19 height 19
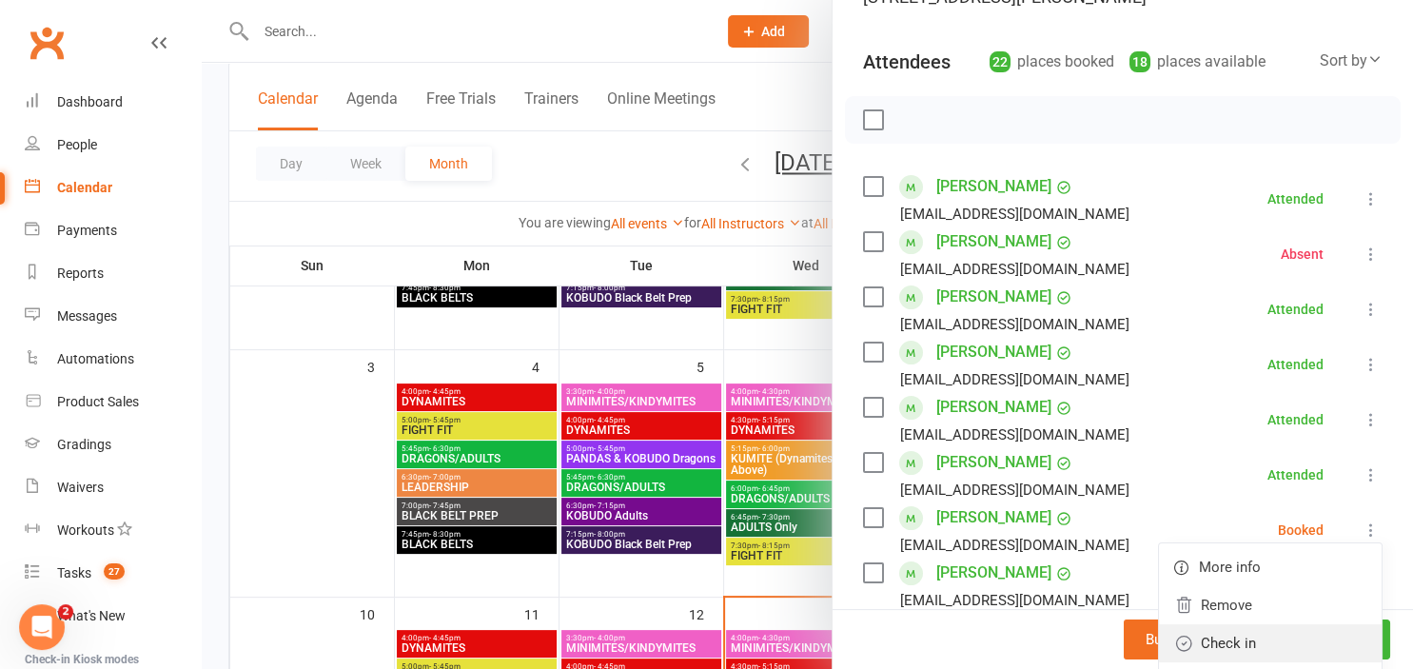
click at [1297, 630] on link "Check in" at bounding box center [1270, 643] width 223 height 38
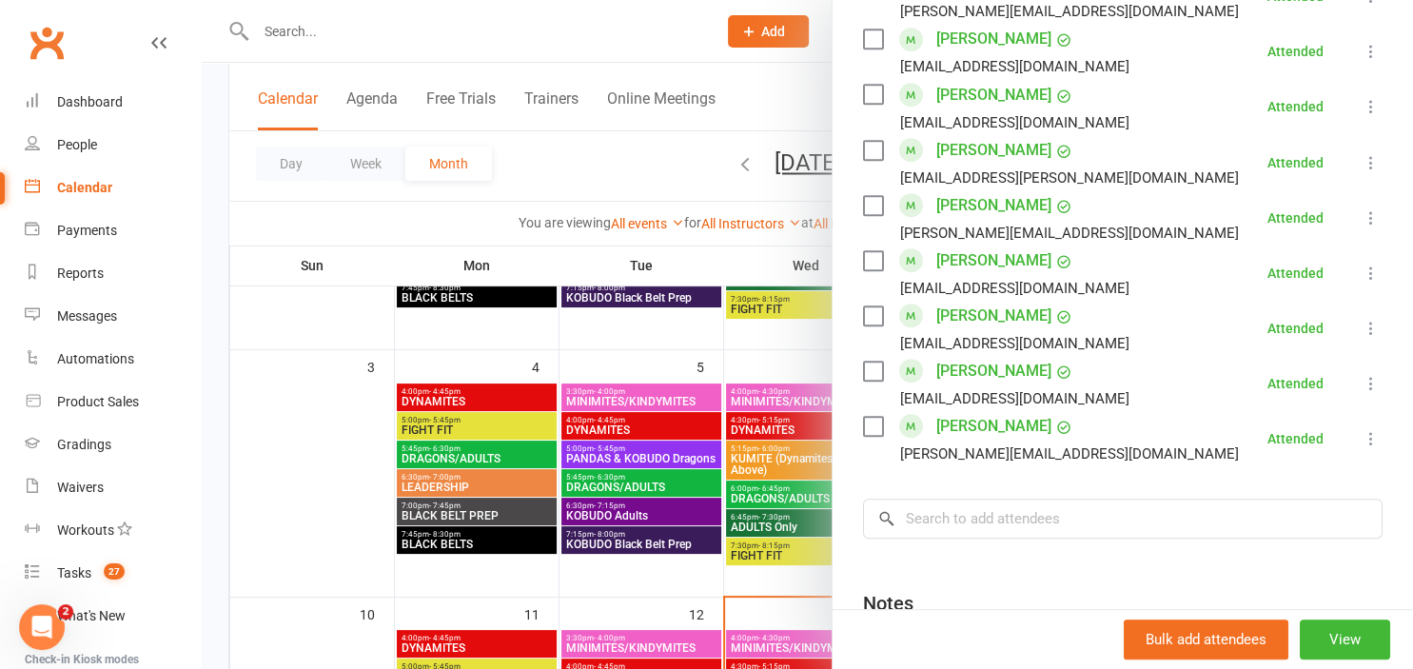
scroll to position [1155, 0]
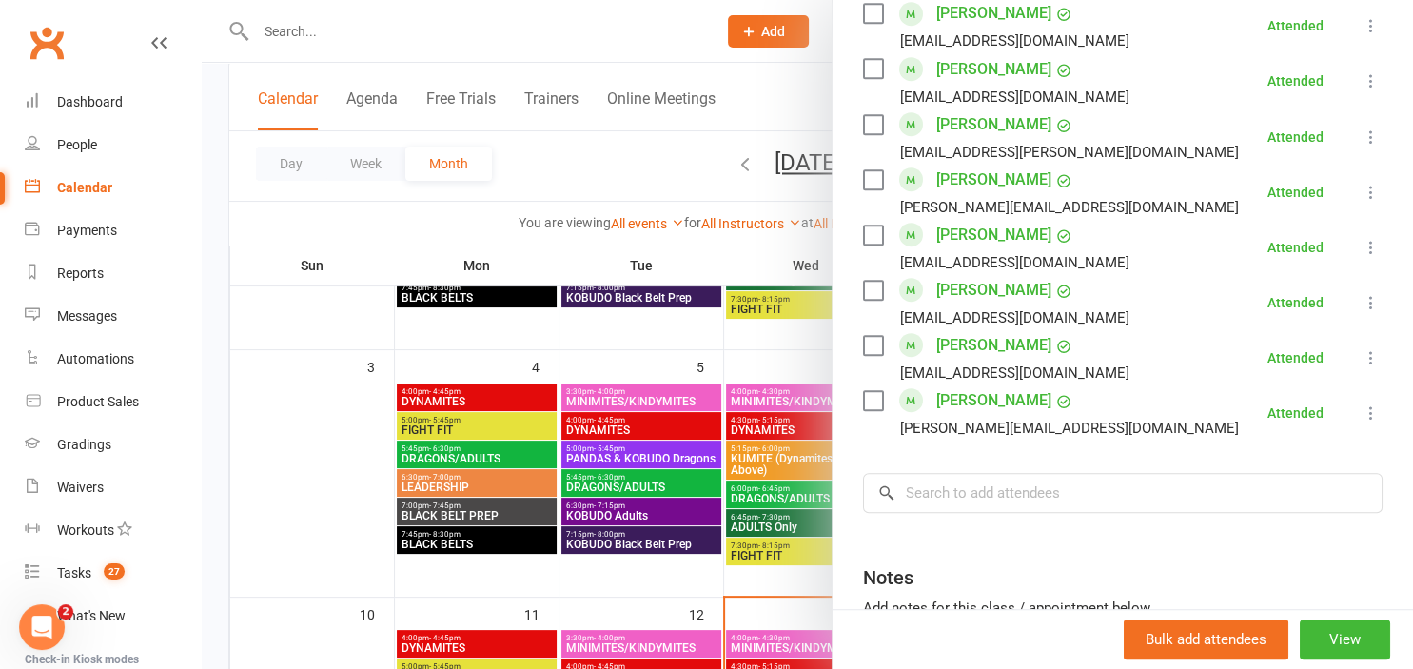
click at [446, 478] on div at bounding box center [807, 334] width 1211 height 669
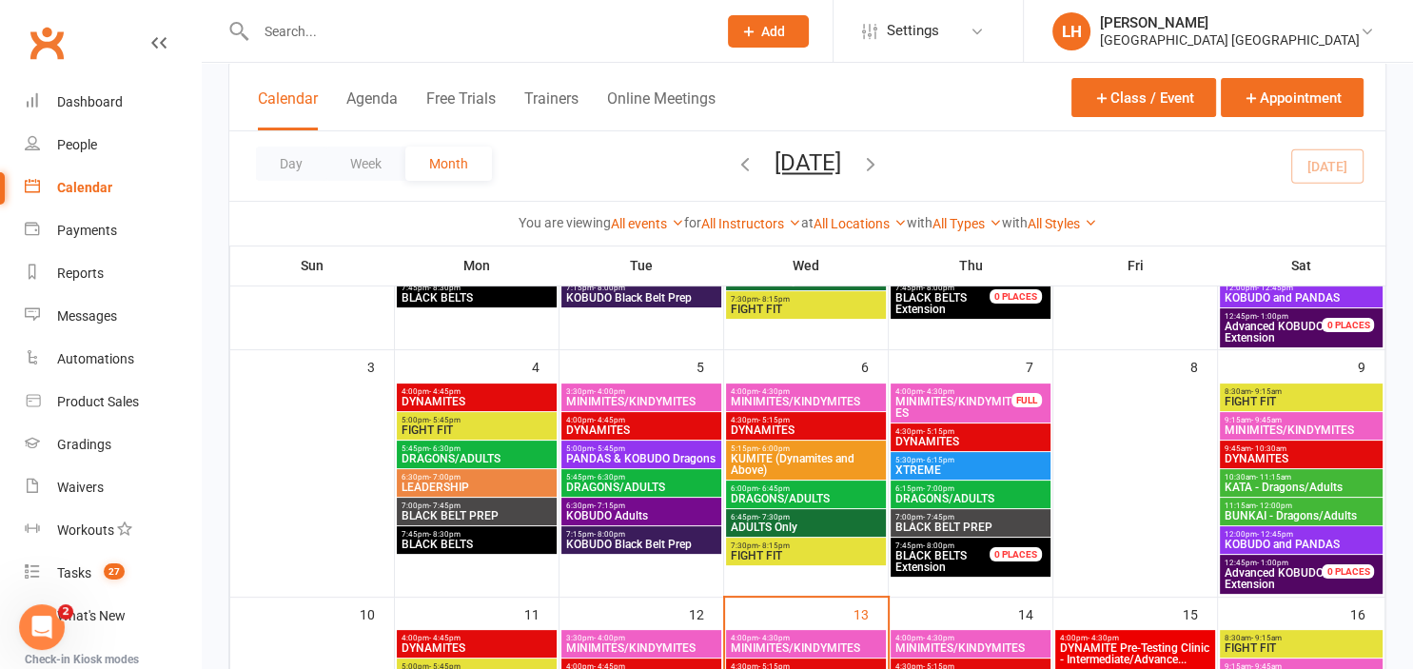
click at [428, 424] on span "FIGHT FIT" at bounding box center [476, 429] width 152 height 11
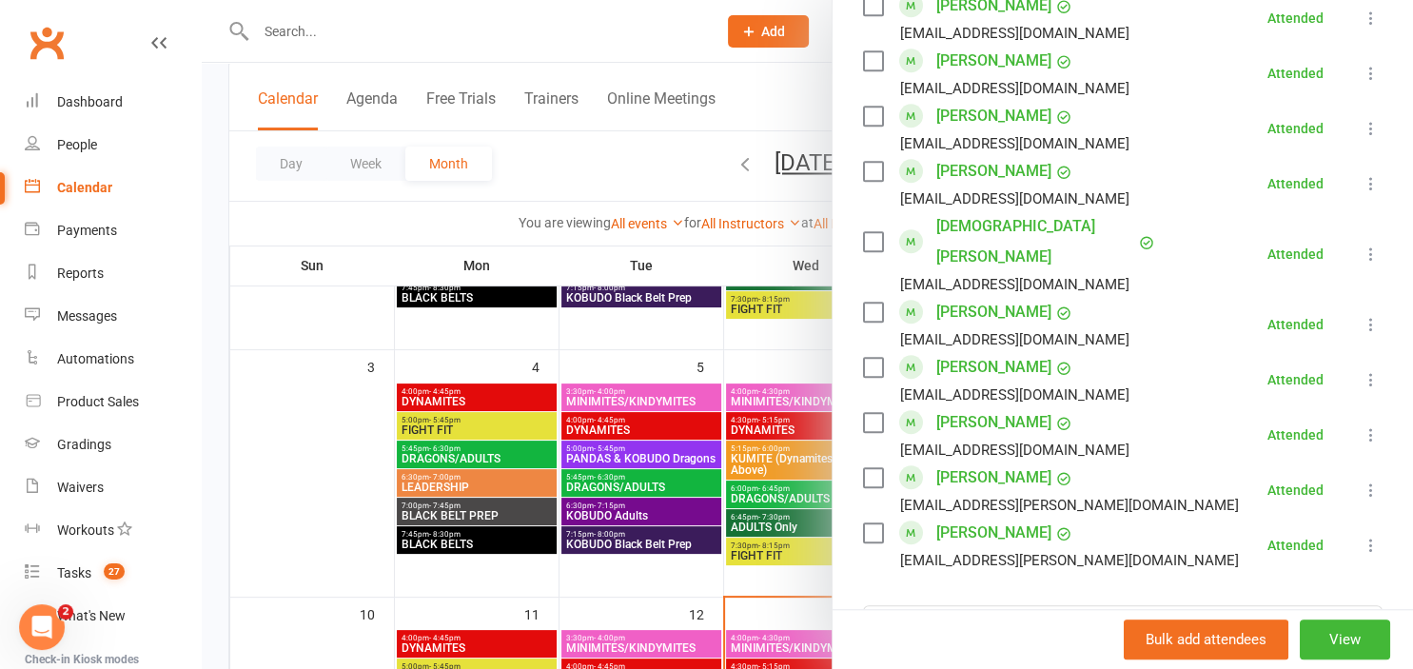
scroll to position [1575, 0]
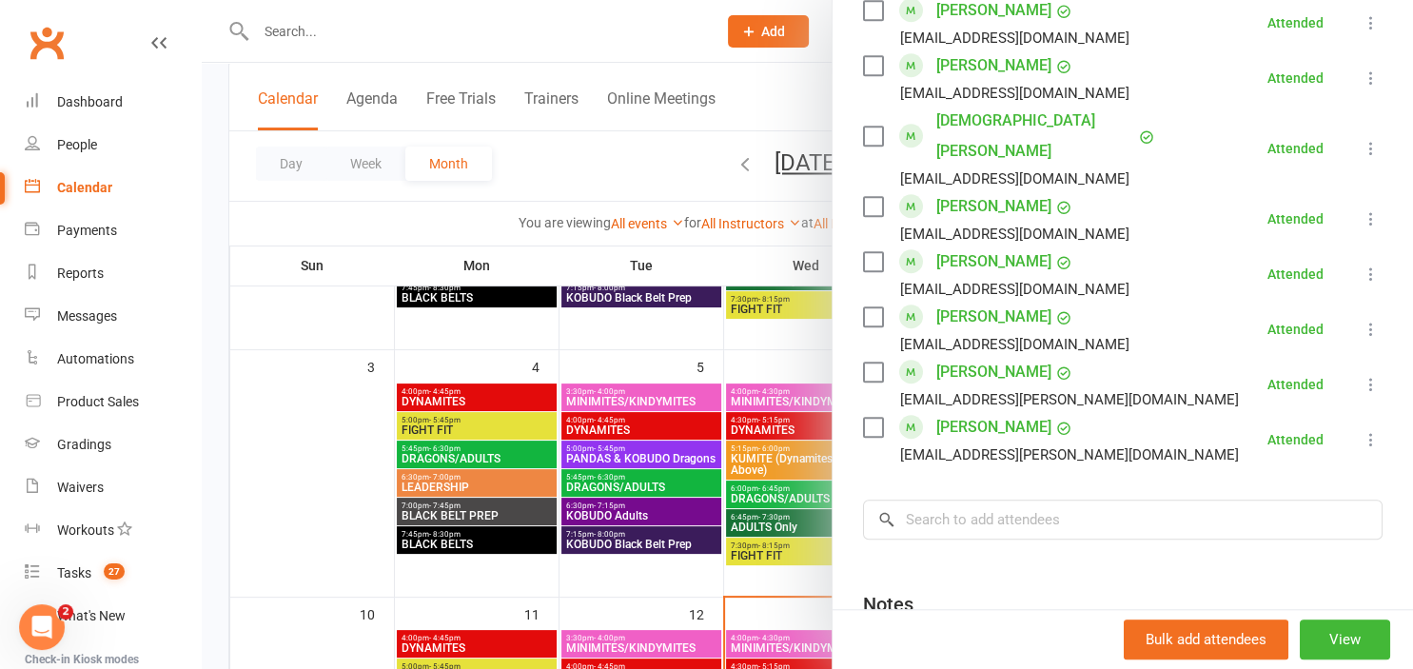
click at [607, 427] on div at bounding box center [807, 334] width 1211 height 669
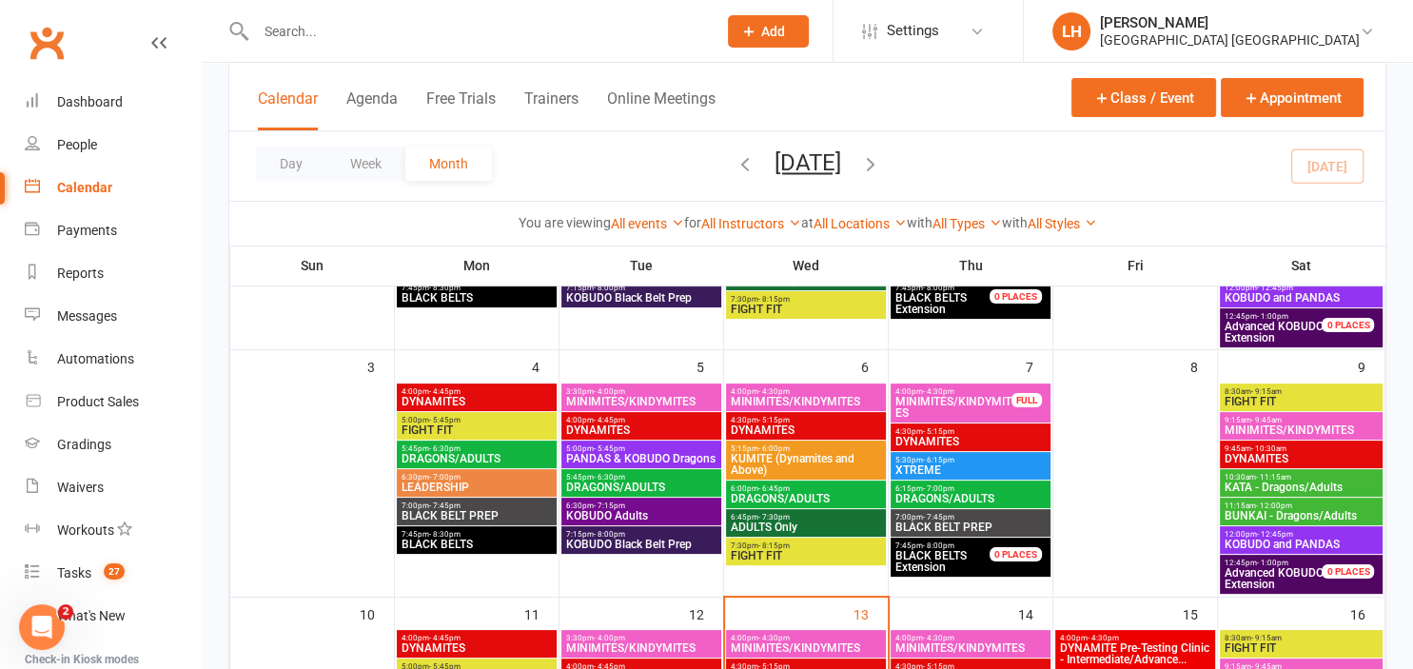
click at [456, 456] on span "DRAGONS/ADULTS" at bounding box center [476, 458] width 152 height 11
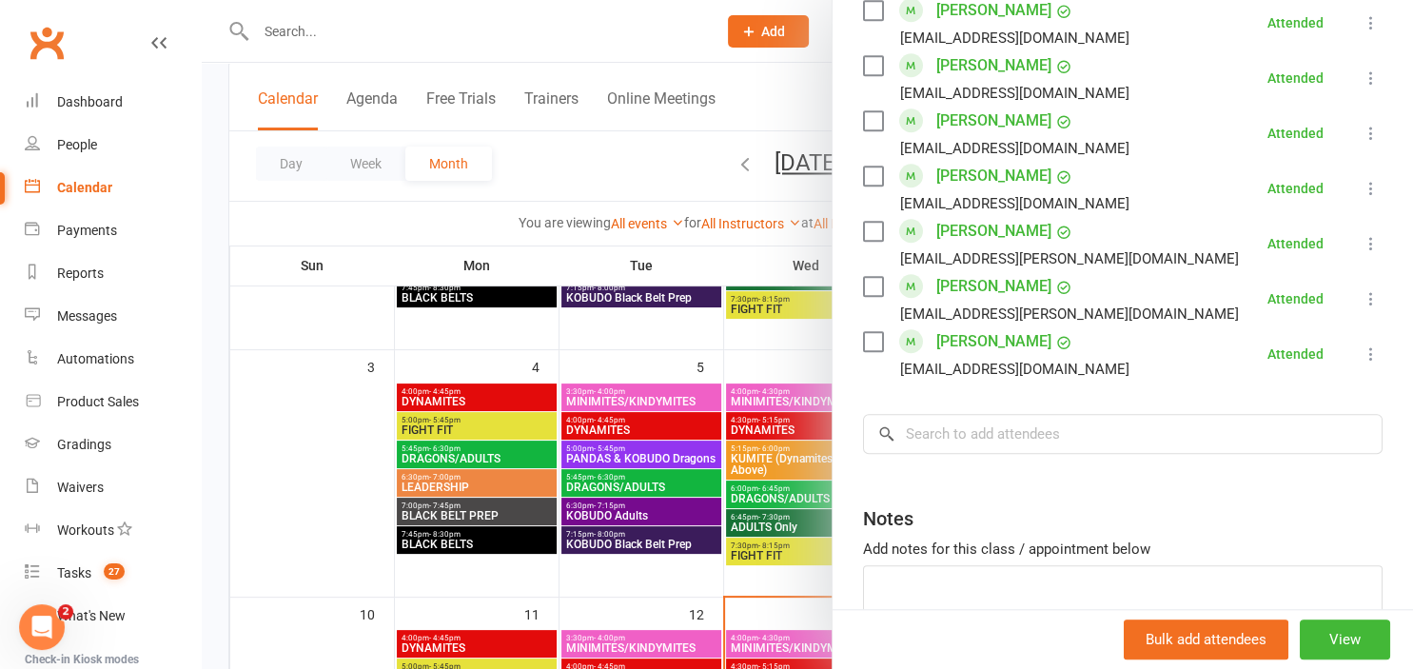
click at [487, 345] on div at bounding box center [807, 334] width 1211 height 669
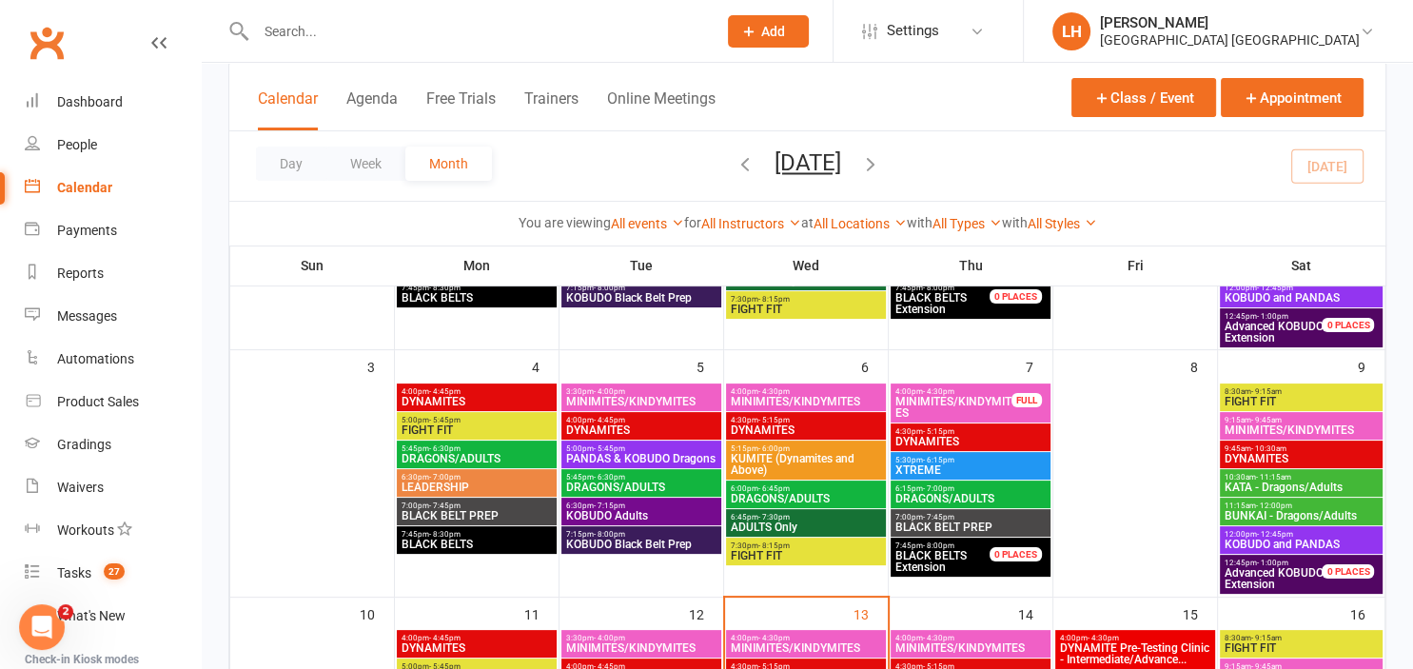
click at [634, 401] on span "MINIMITES/KINDYMITES" at bounding box center [641, 401] width 152 height 11
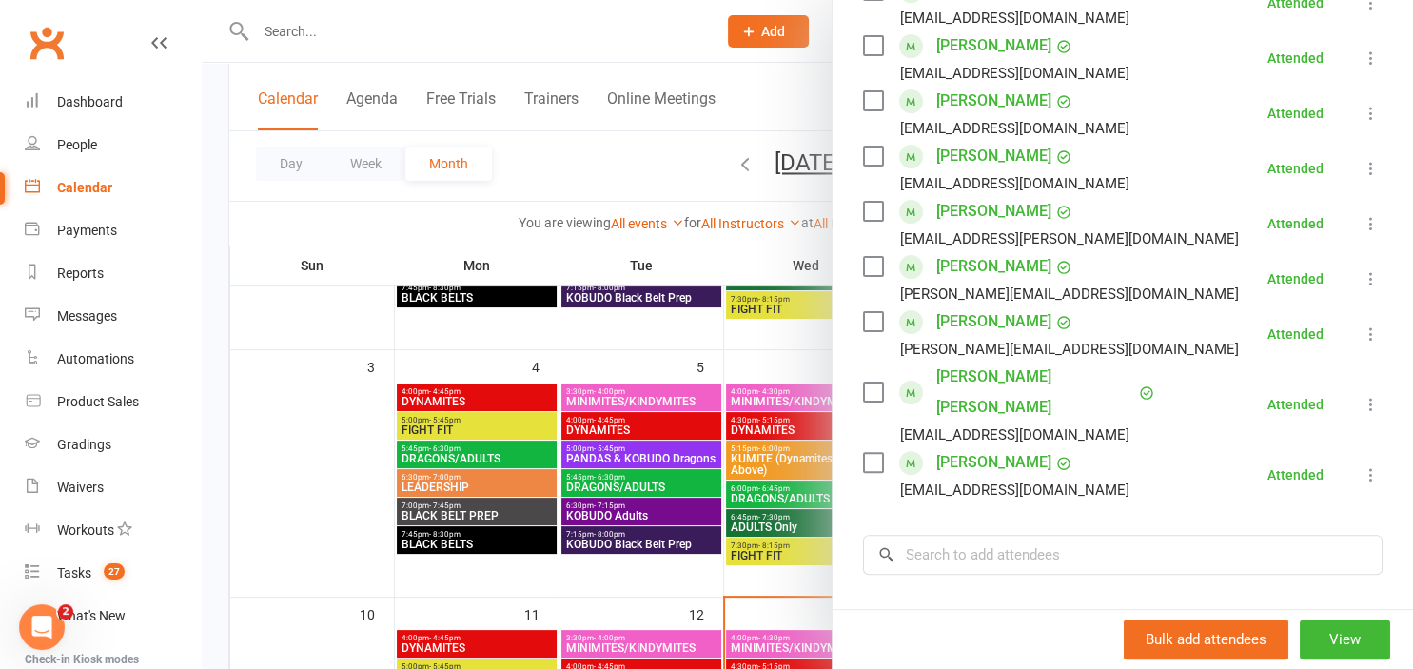
scroll to position [525, 0]
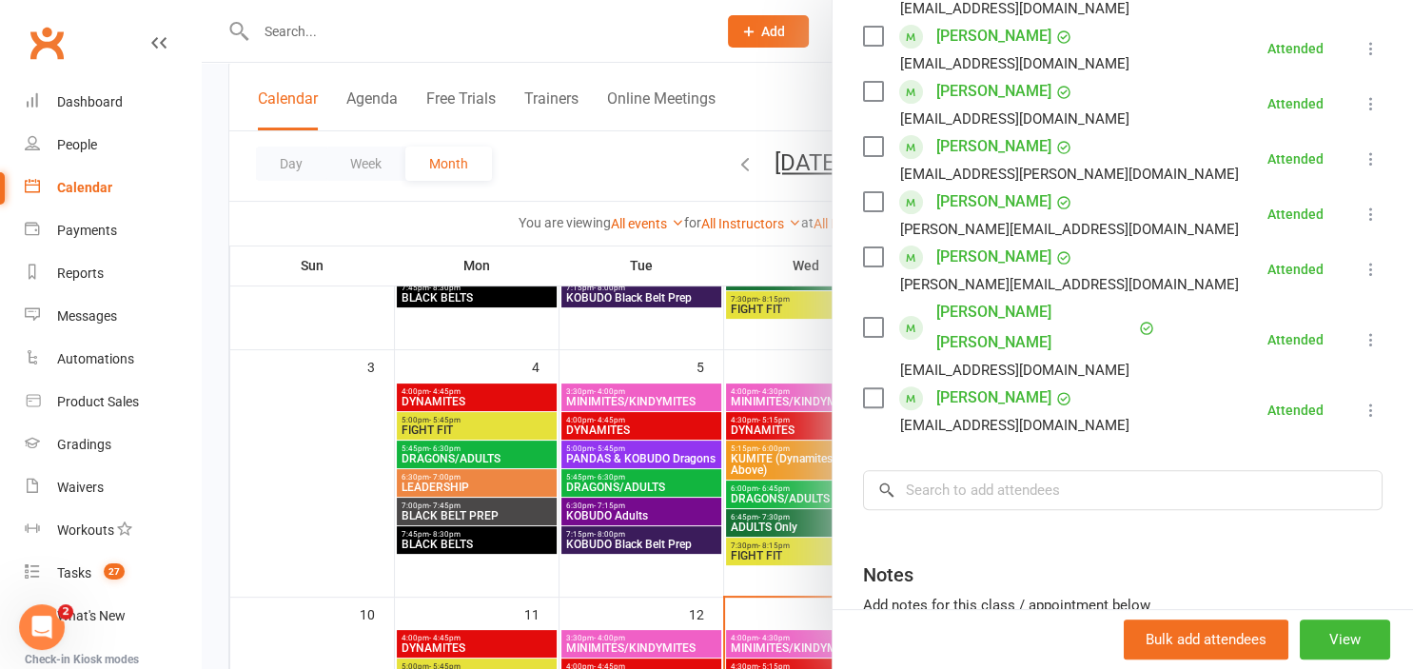
click at [475, 417] on div at bounding box center [807, 334] width 1211 height 669
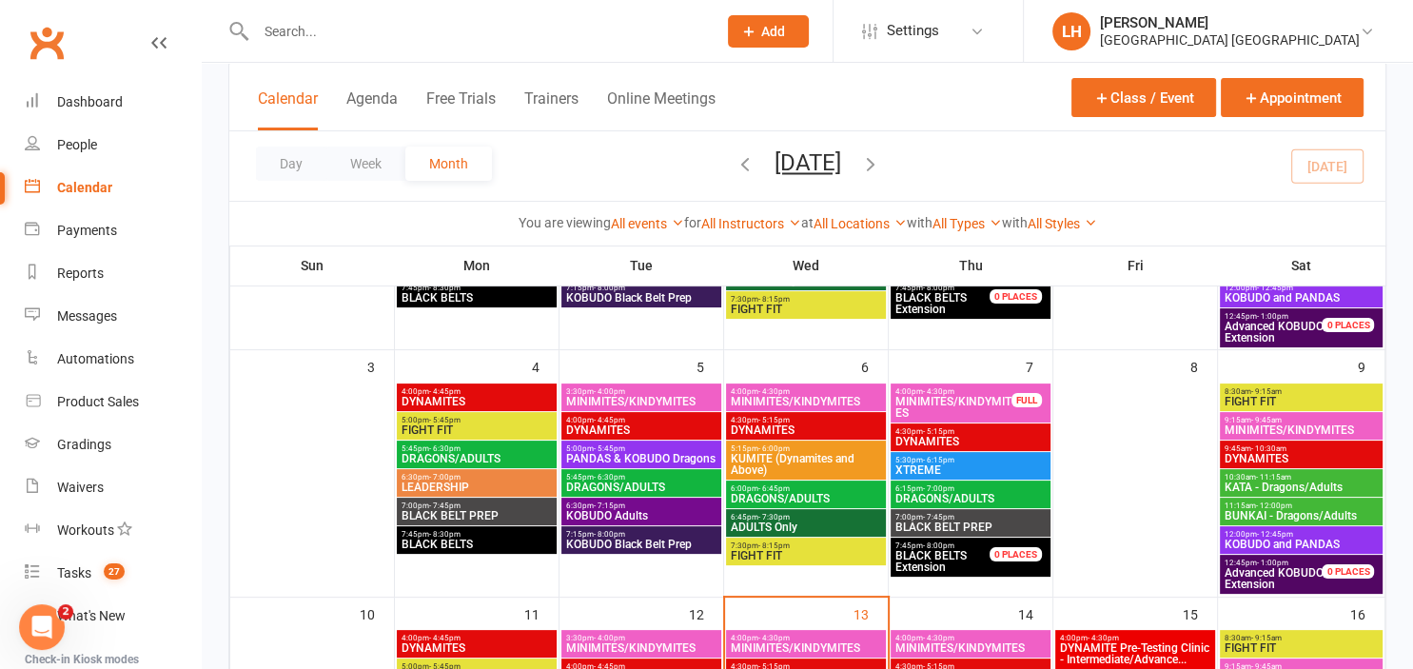
click at [616, 424] on span "DYNAMITES" at bounding box center [641, 429] width 152 height 11
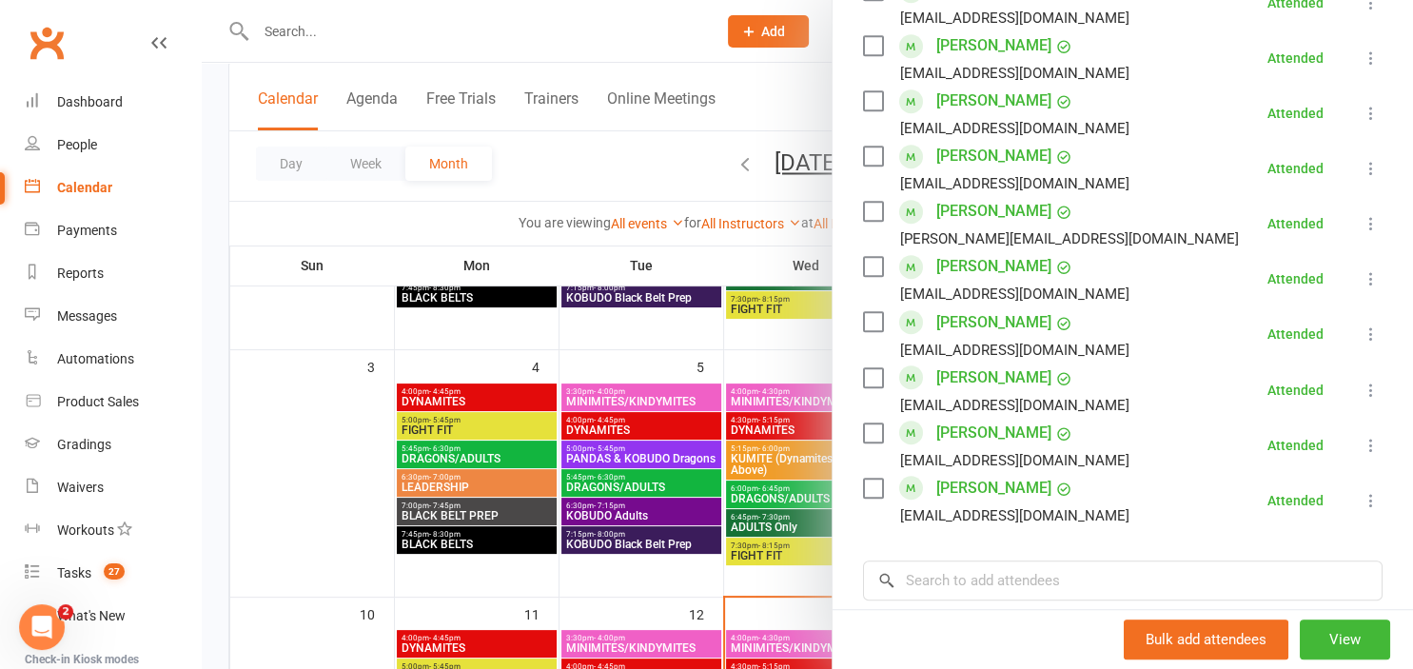
scroll to position [1155, 0]
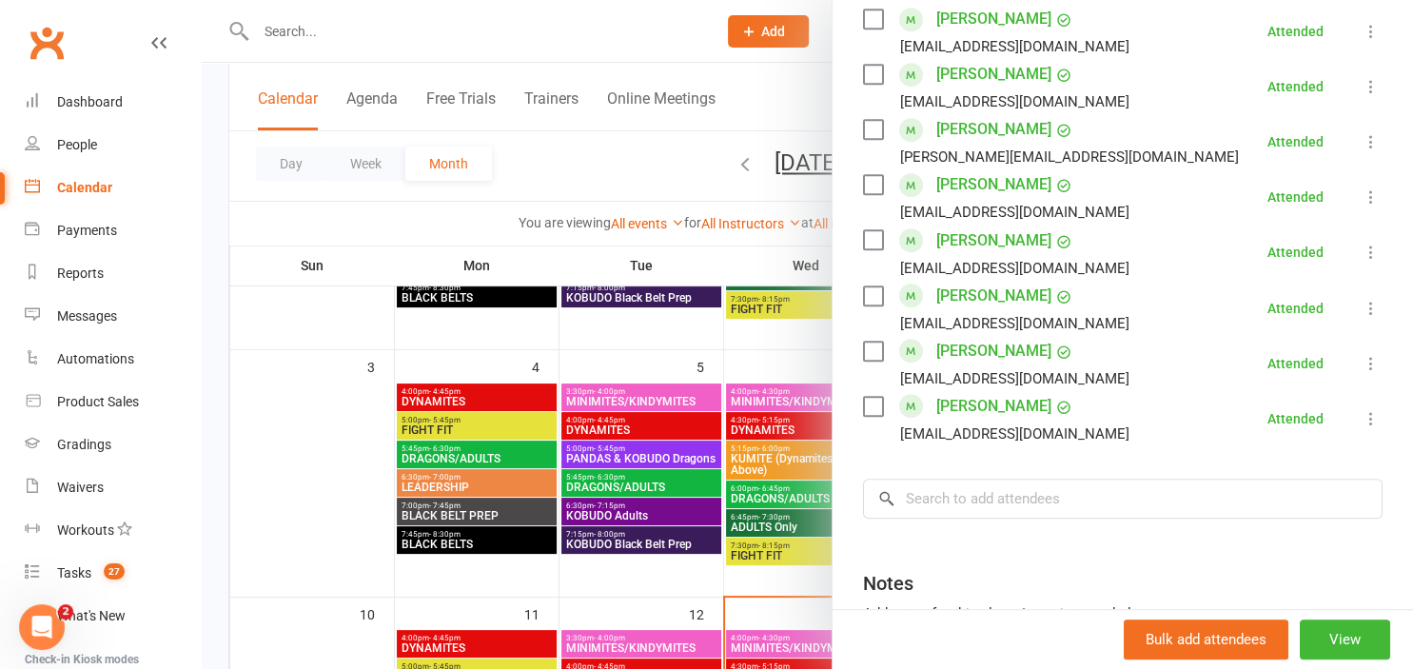
click at [590, 375] on div at bounding box center [807, 334] width 1211 height 669
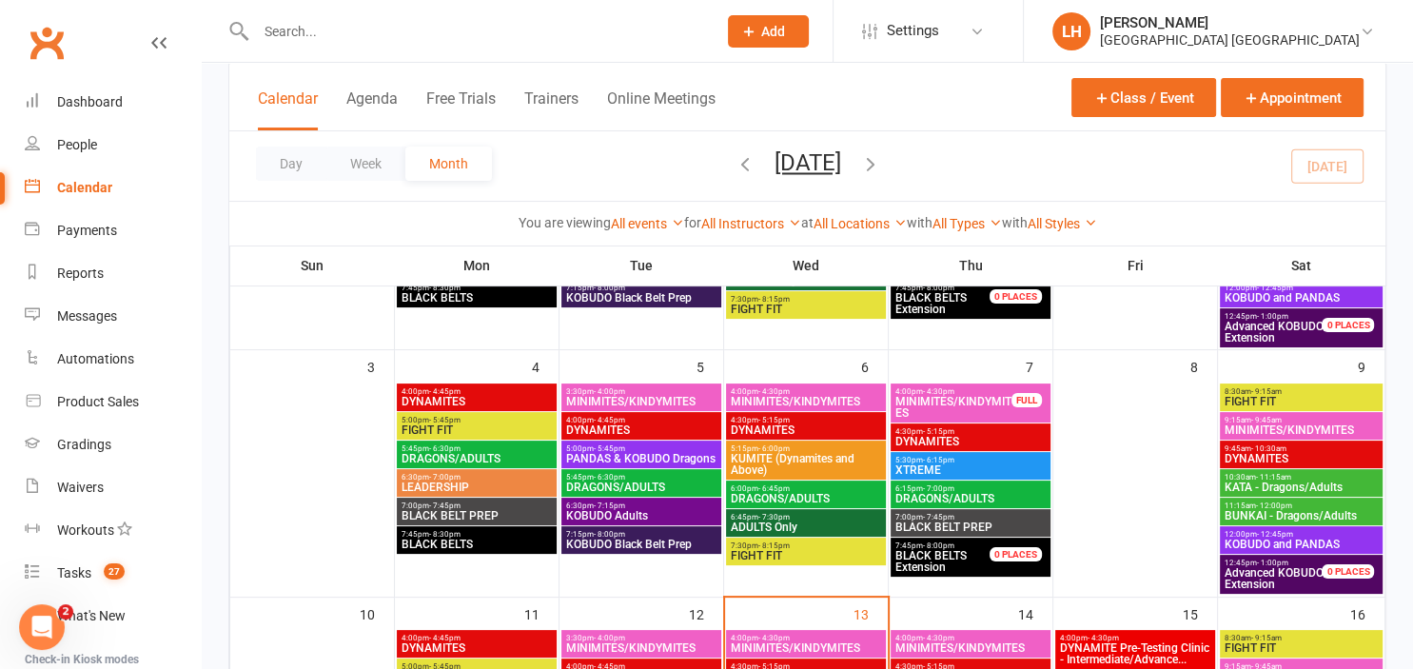
click at [632, 458] on span "PANDAS & KOBUDO Dragons" at bounding box center [641, 458] width 152 height 11
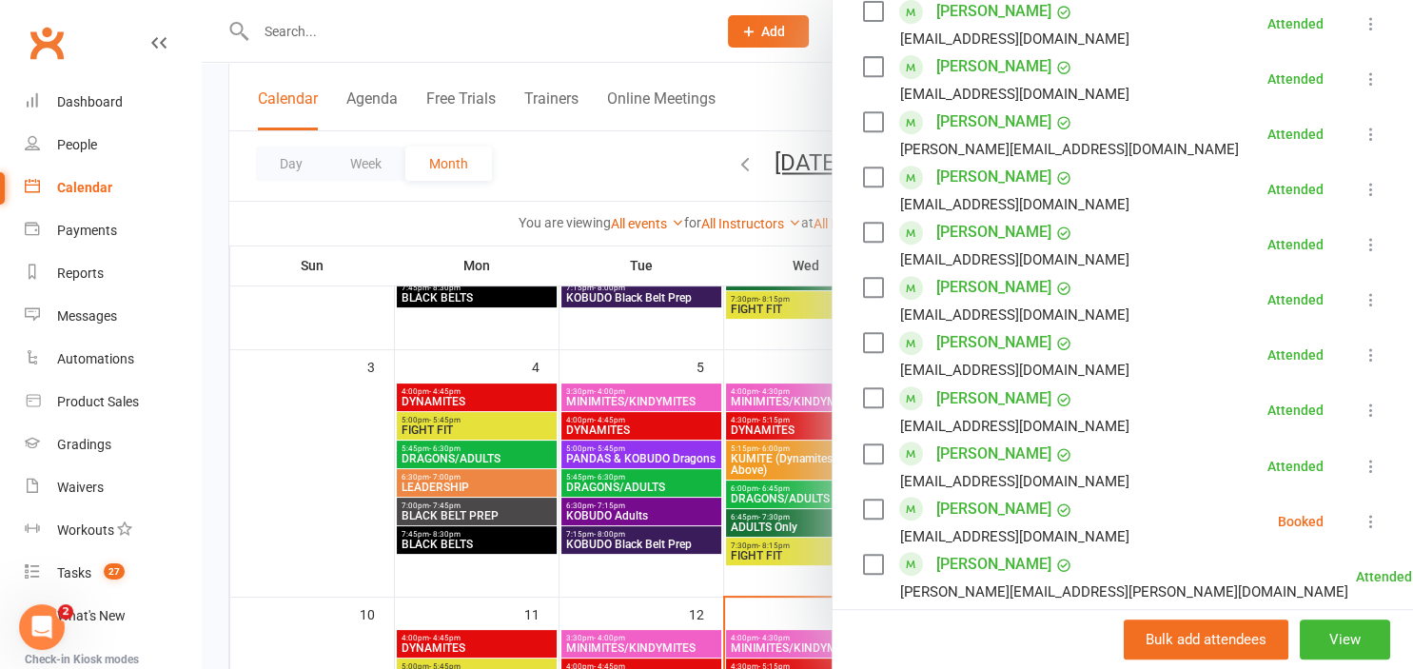
scroll to position [945, 0]
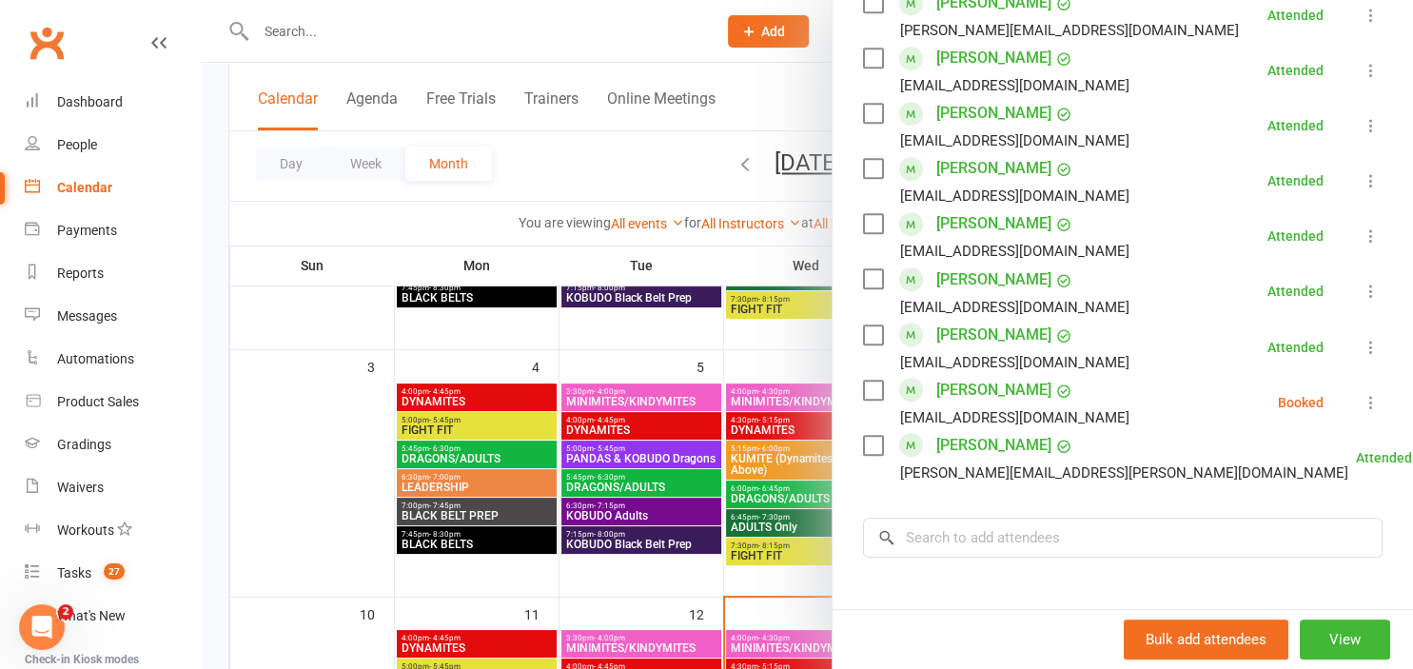
click at [620, 354] on div at bounding box center [807, 334] width 1211 height 669
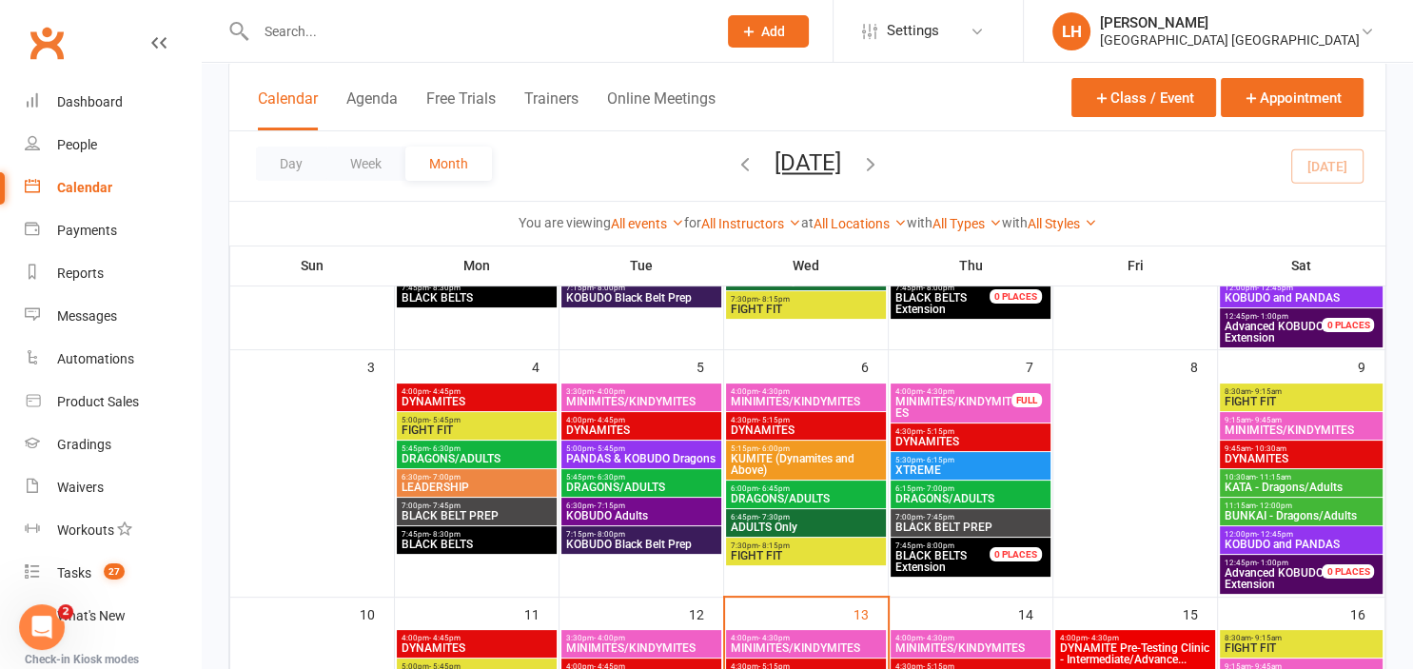
click at [658, 474] on span "5:45pm - 6:30pm" at bounding box center [641, 477] width 152 height 9
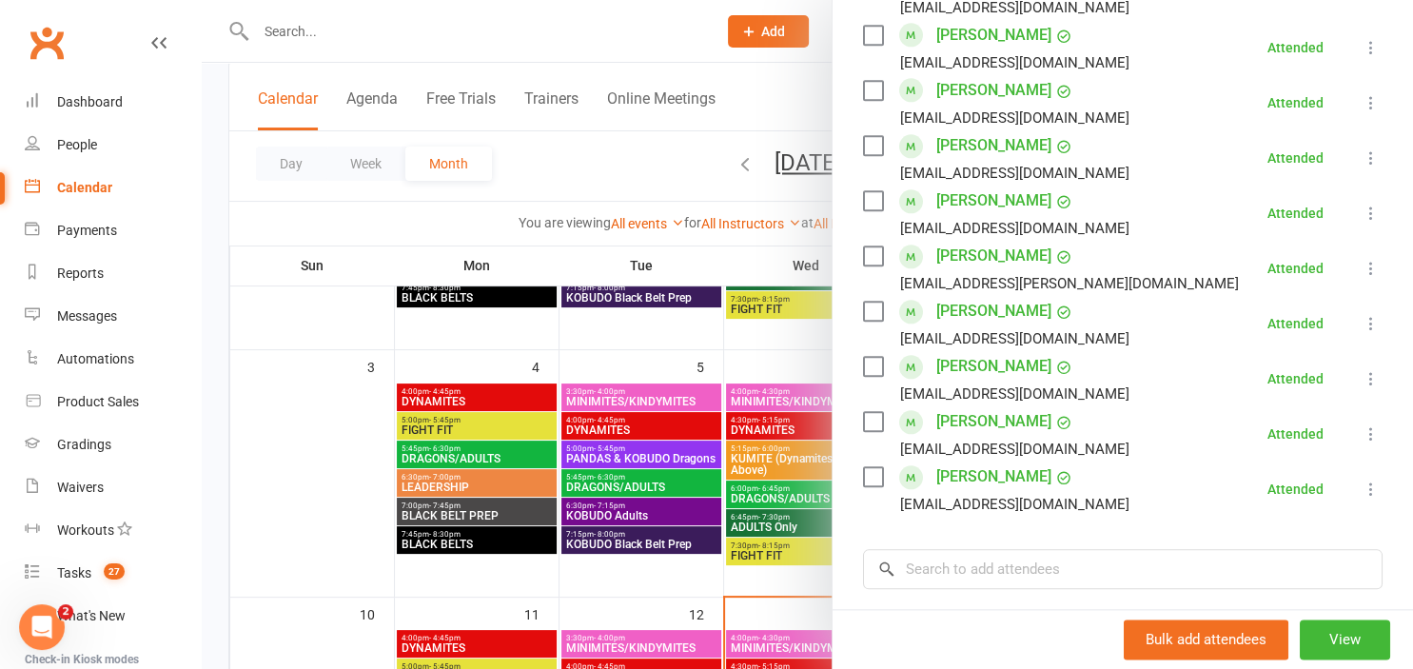
scroll to position [2100, 0]
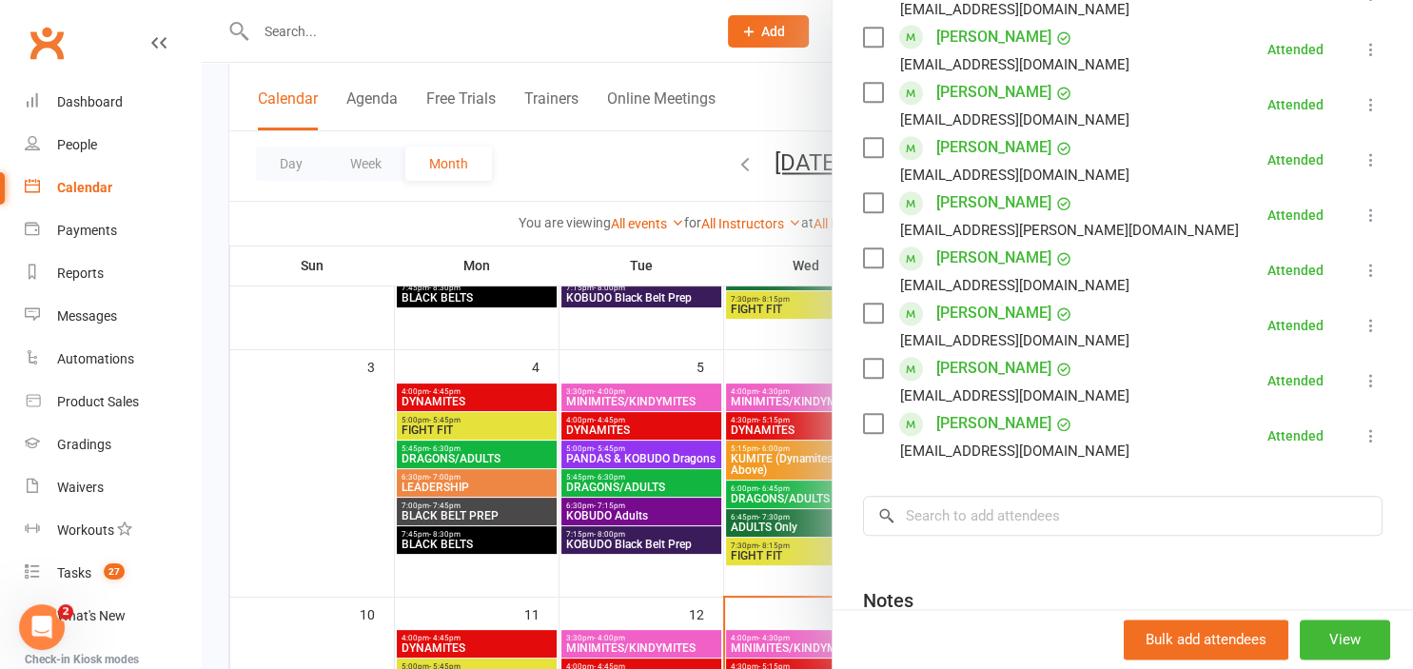
click at [643, 401] on div at bounding box center [807, 334] width 1211 height 669
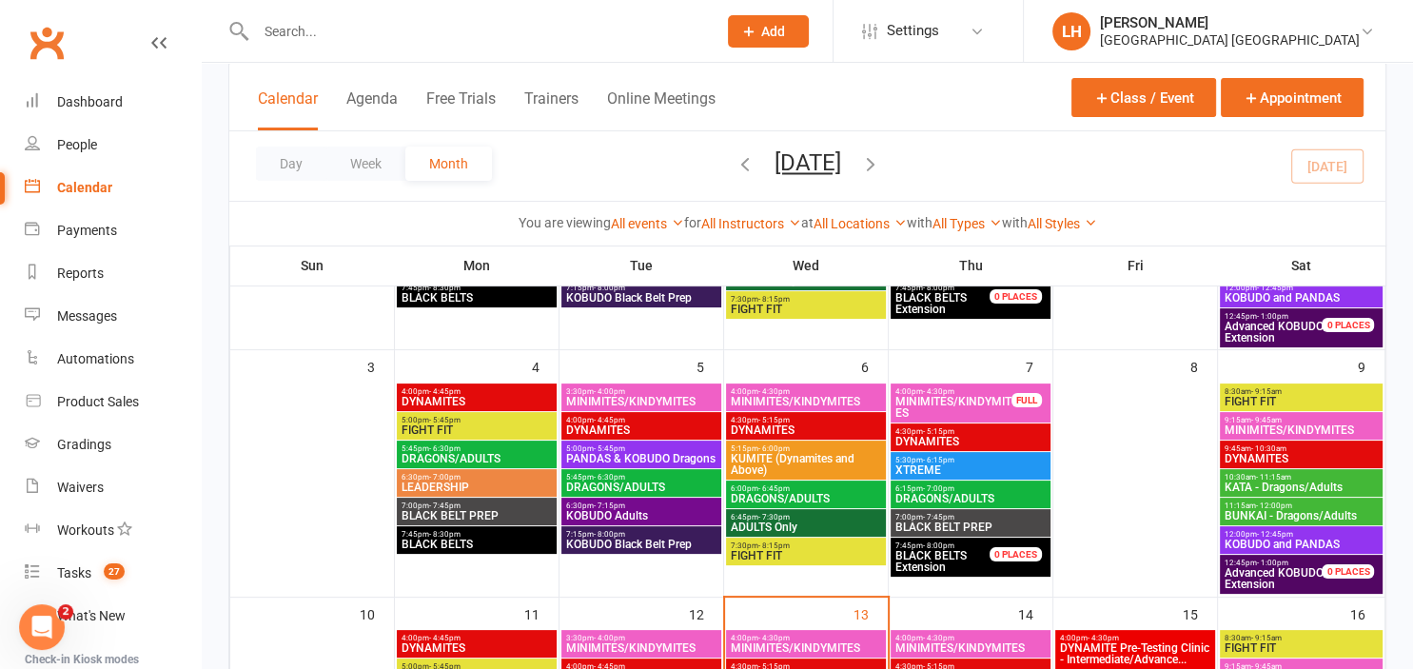
click at [768, 401] on span "MINIMITES/KINDYMITES" at bounding box center [806, 401] width 152 height 11
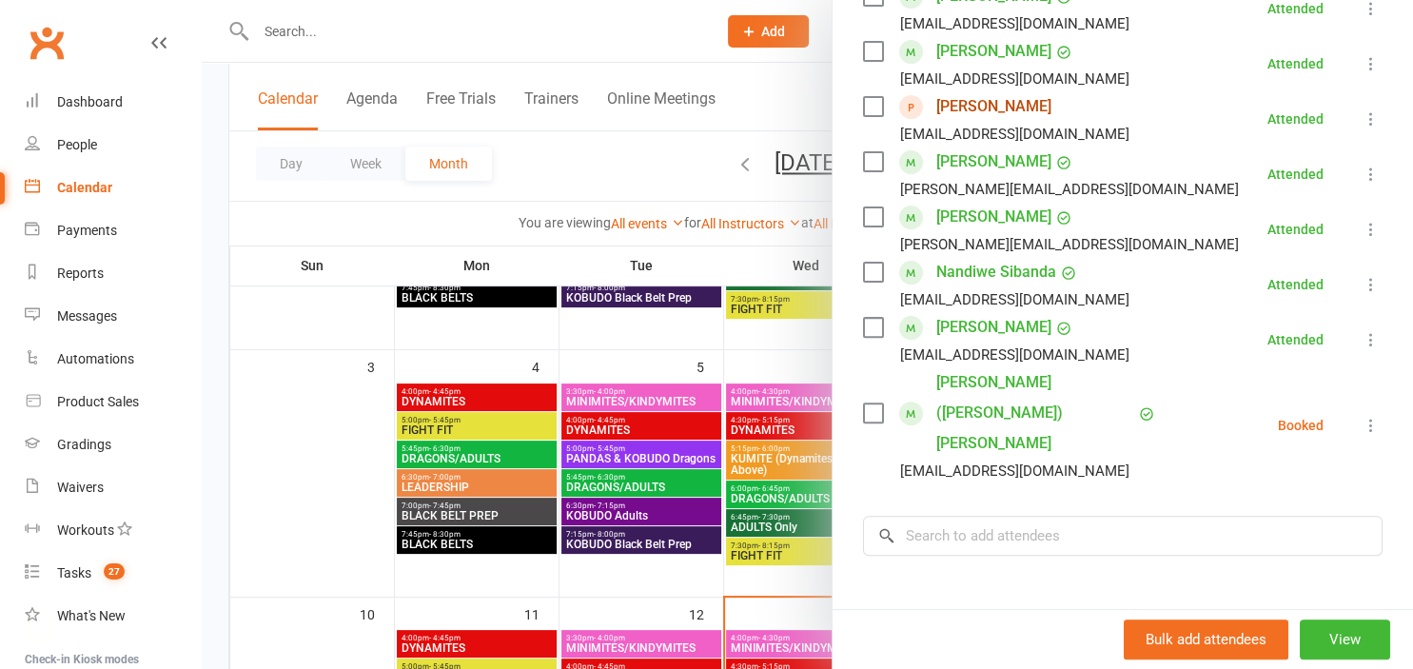
scroll to position [630, 0]
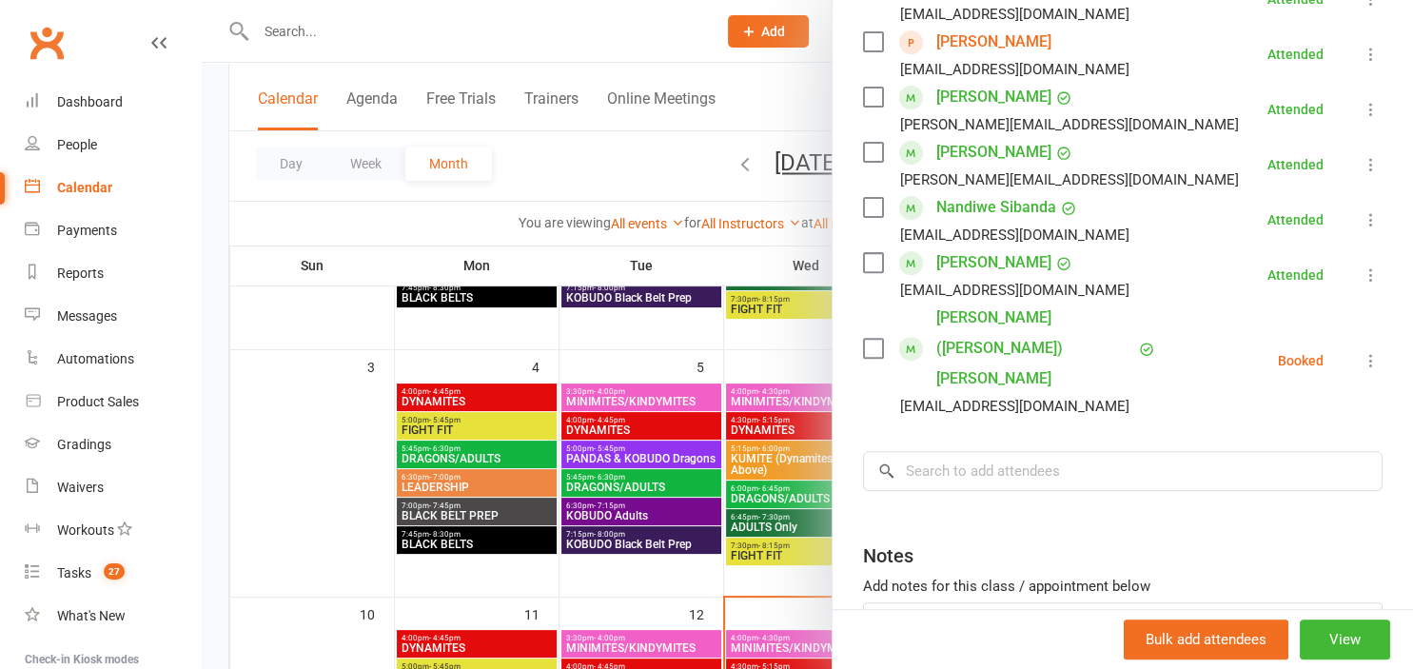
click at [996, 321] on link "[PERSON_NAME] ([PERSON_NAME]) [PERSON_NAME]" at bounding box center [1035, 348] width 198 height 91
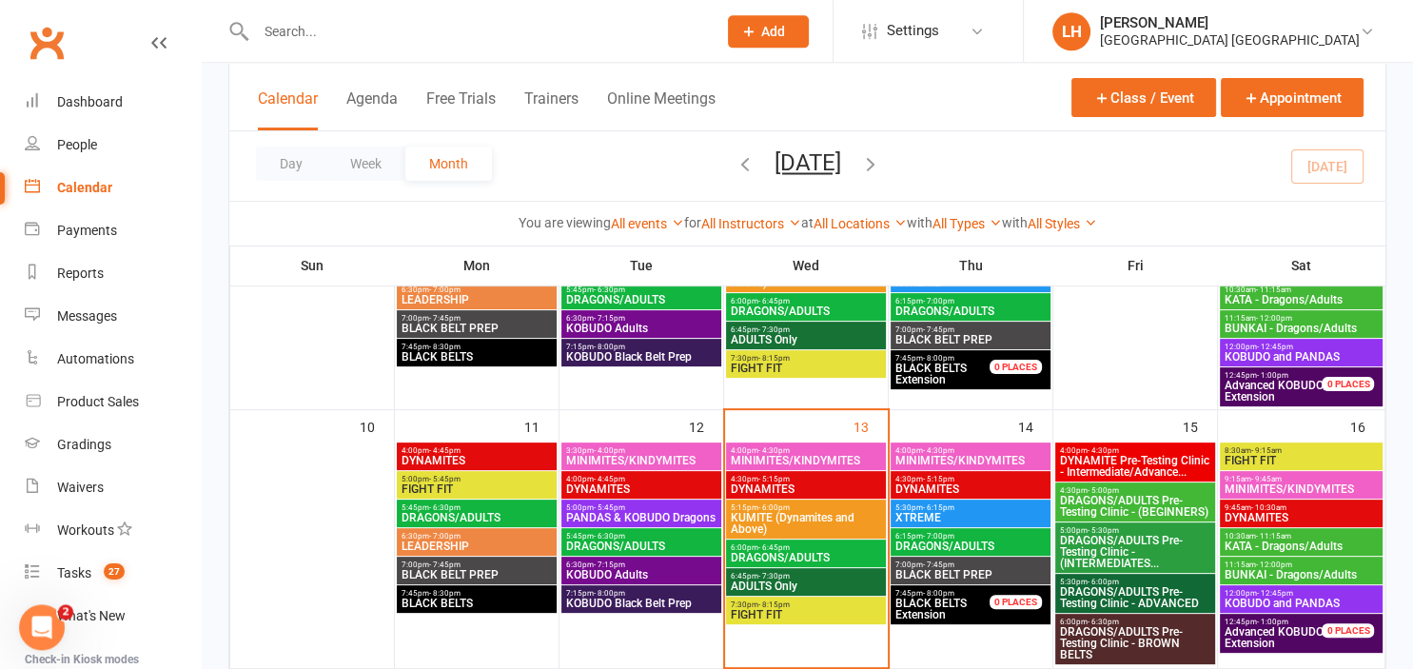
scroll to position [502, 0]
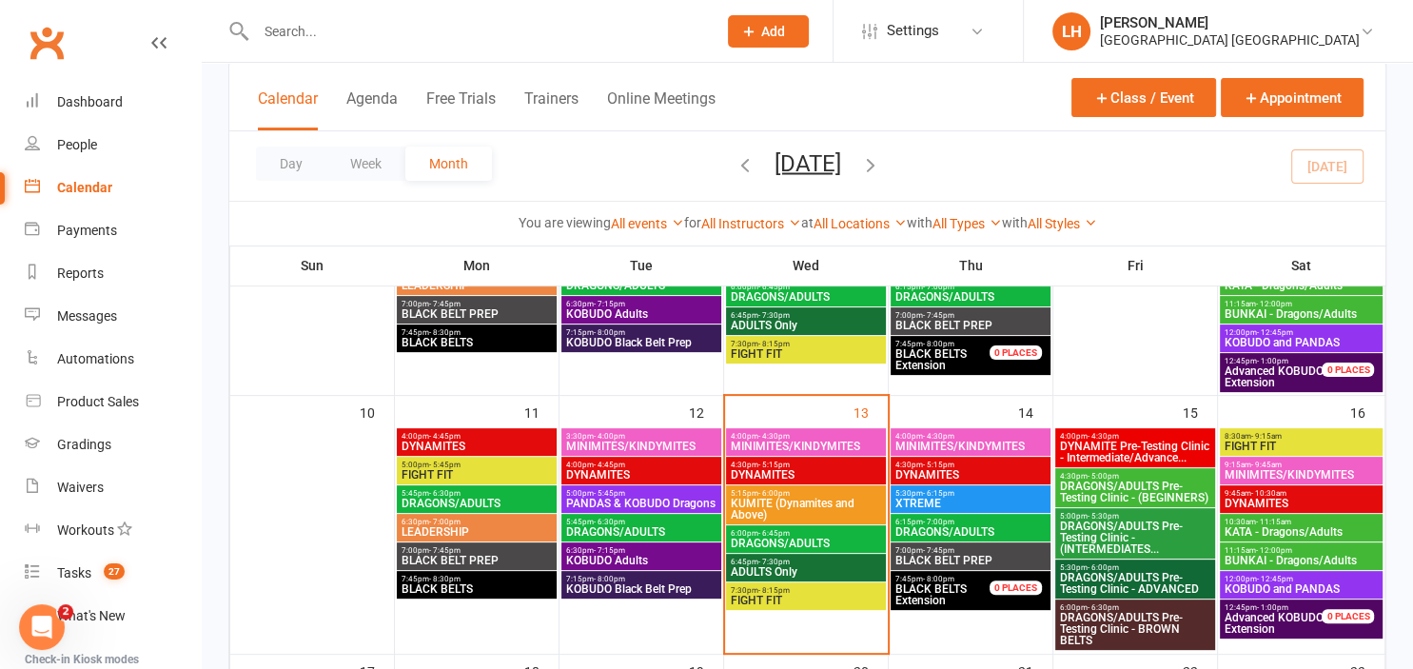
click at [824, 471] on span "DYNAMITES" at bounding box center [806, 474] width 152 height 11
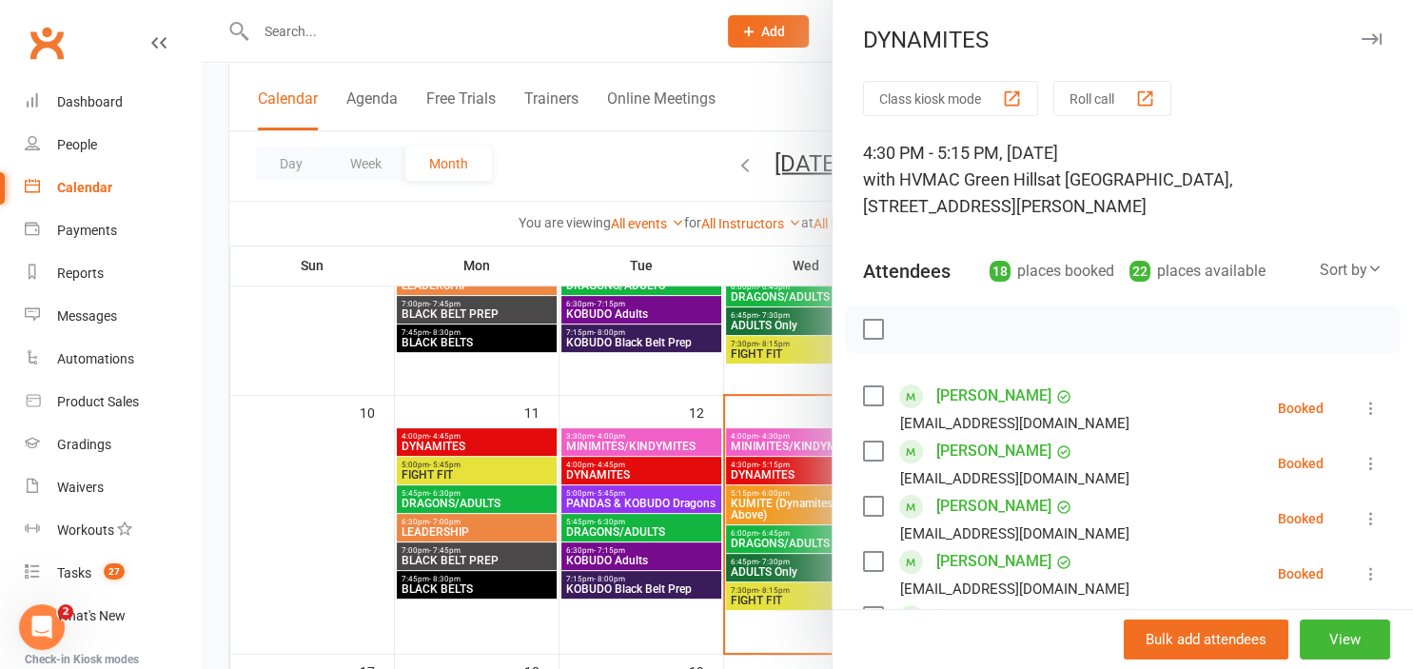
click at [604, 385] on div at bounding box center [807, 334] width 1211 height 669
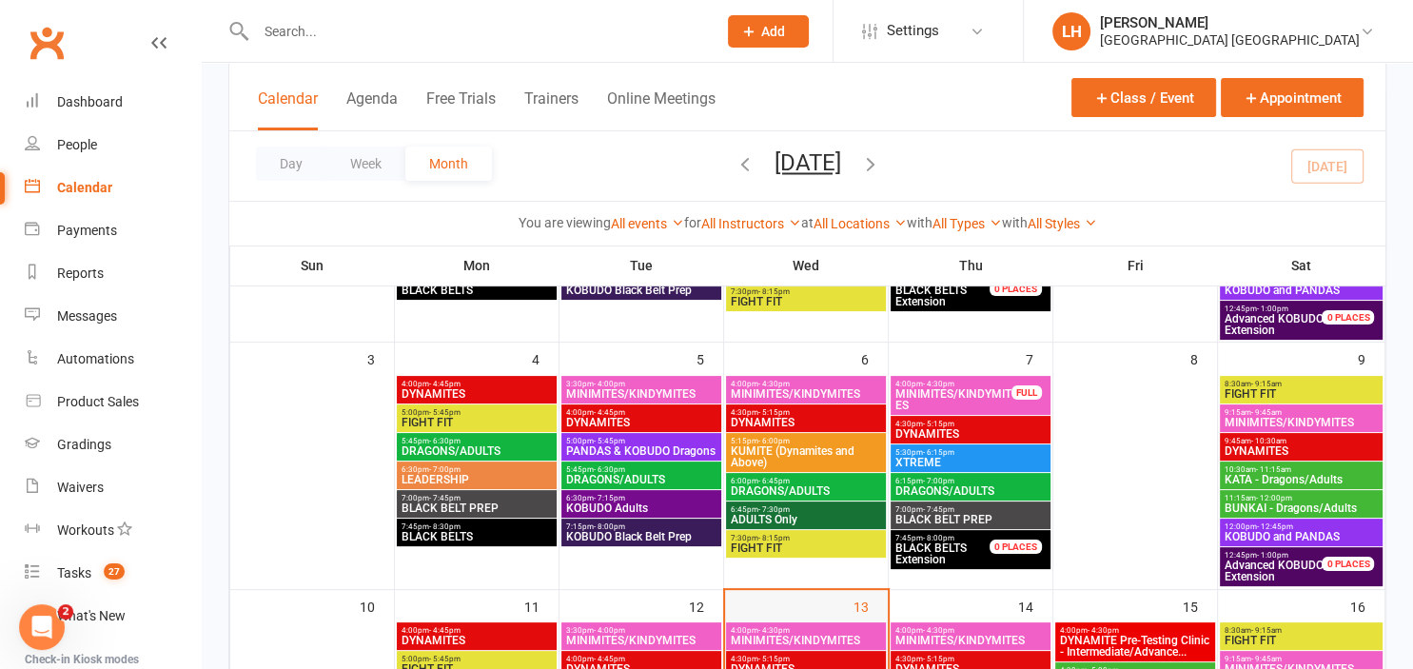
scroll to position [301, 0]
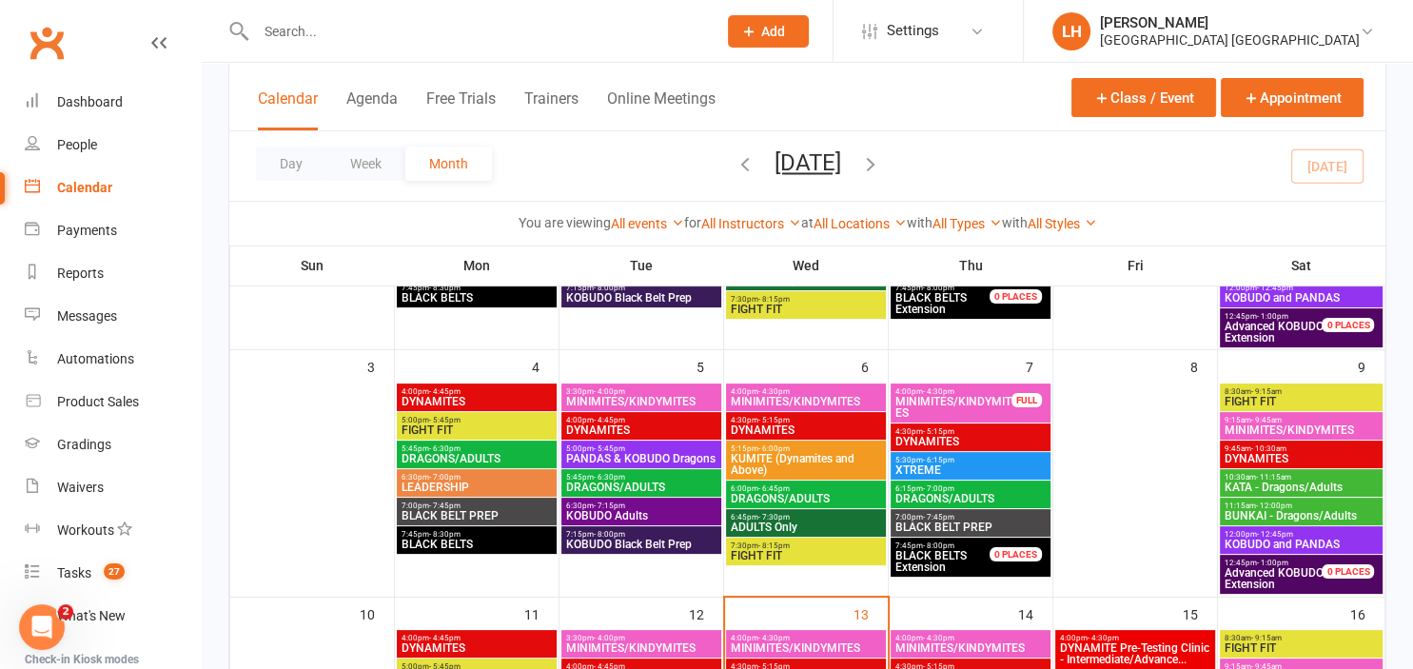
click at [809, 419] on span "4:30pm - 5:15pm" at bounding box center [806, 420] width 152 height 9
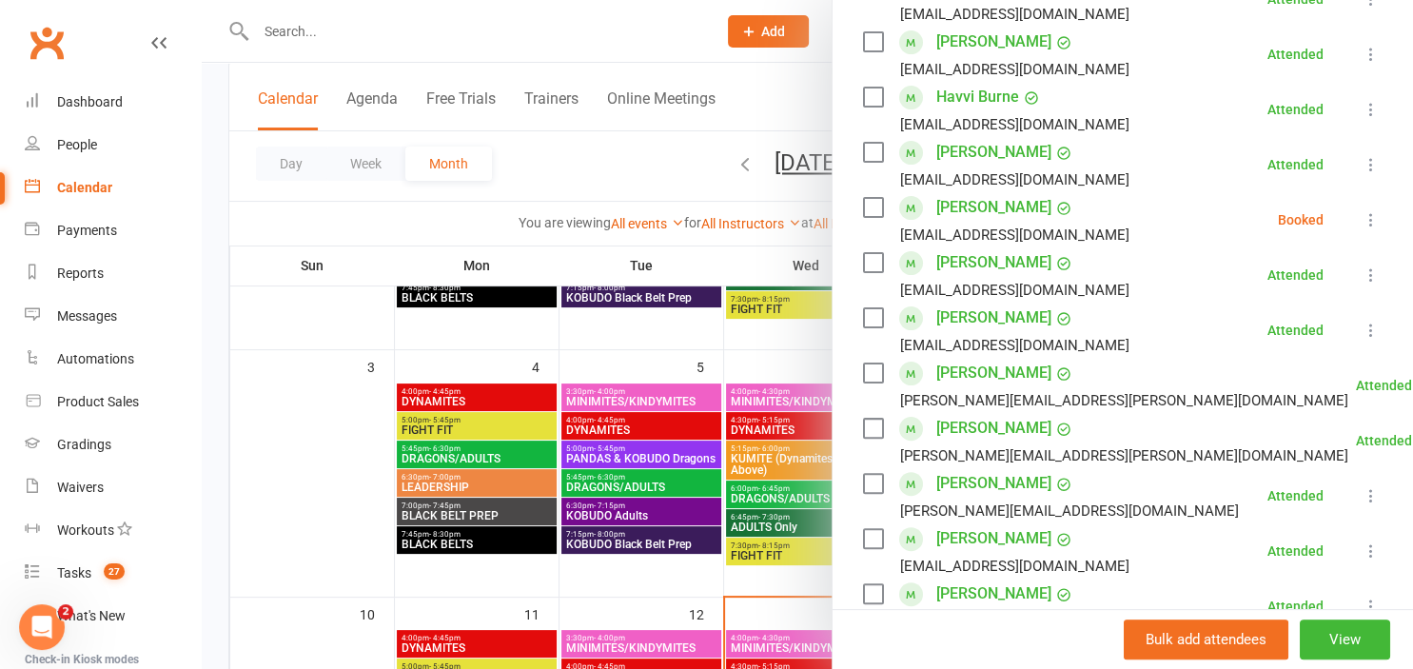
scroll to position [525, 0]
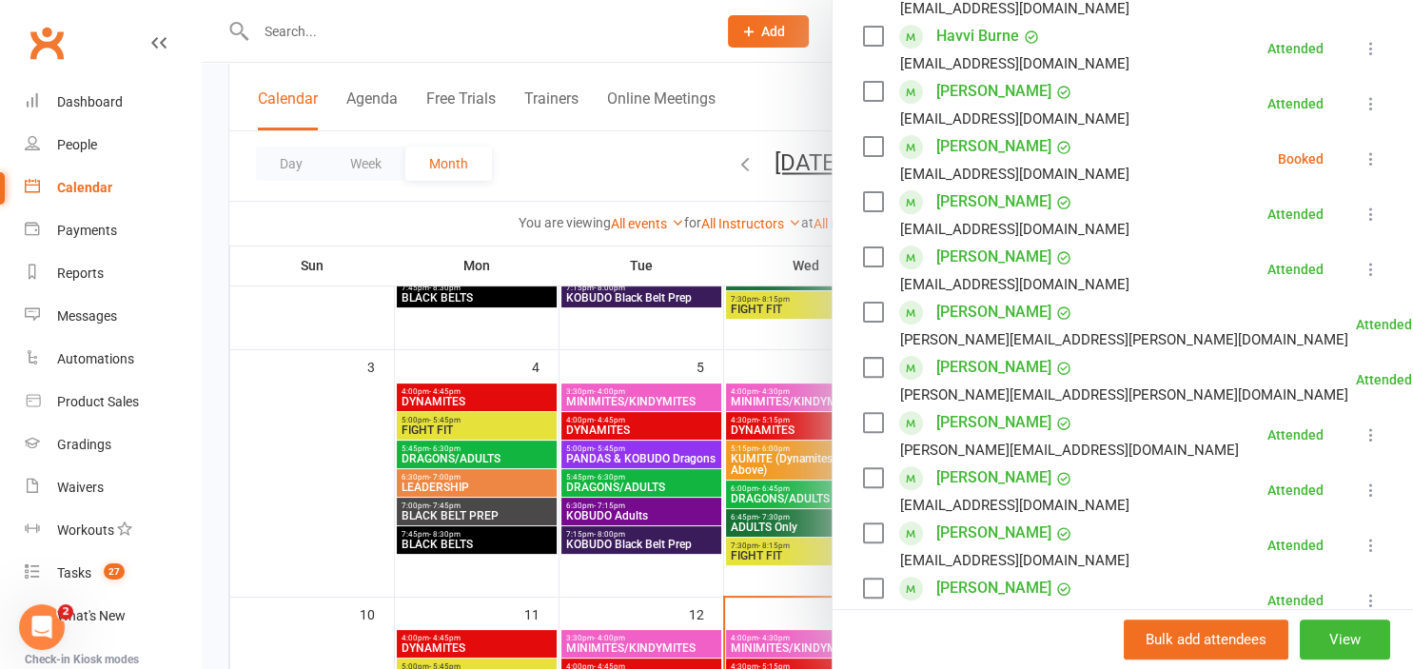
click at [1367, 162] on icon at bounding box center [1370, 158] width 19 height 19
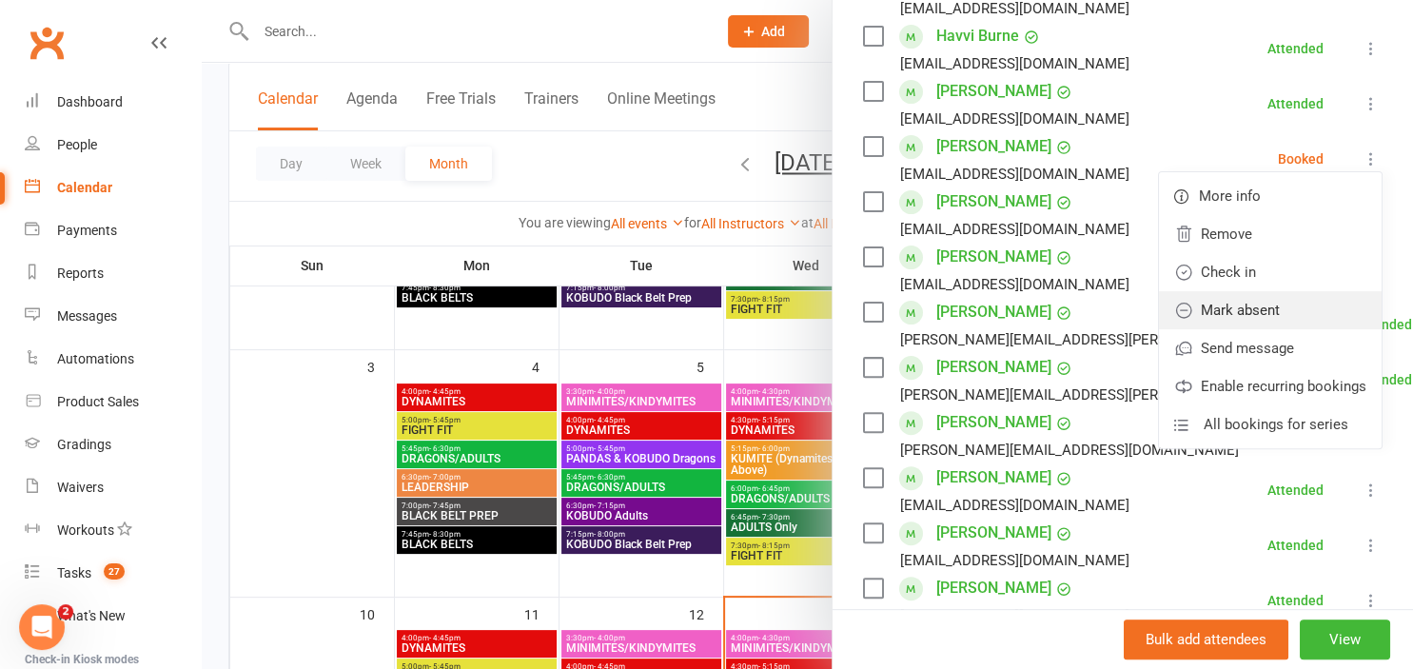
click at [1285, 313] on link "Mark absent" at bounding box center [1270, 310] width 223 height 38
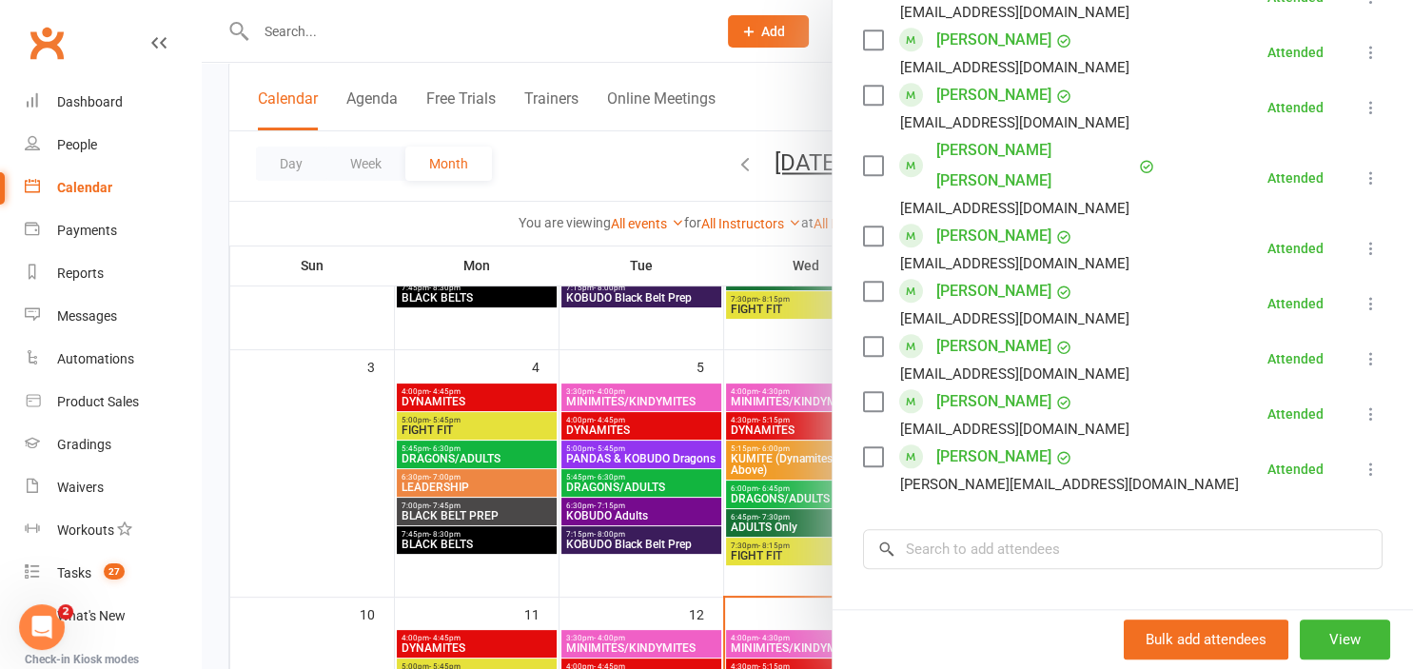
scroll to position [1785, 0]
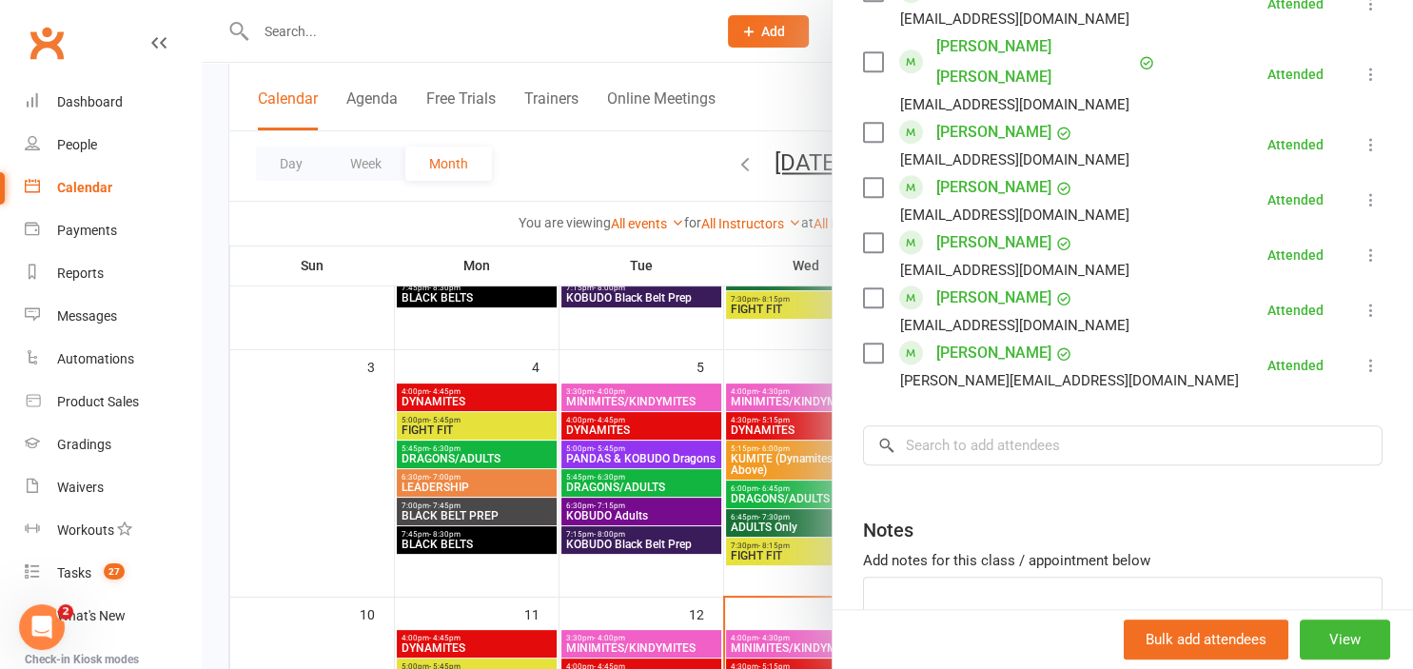
click at [631, 344] on div at bounding box center [807, 334] width 1211 height 669
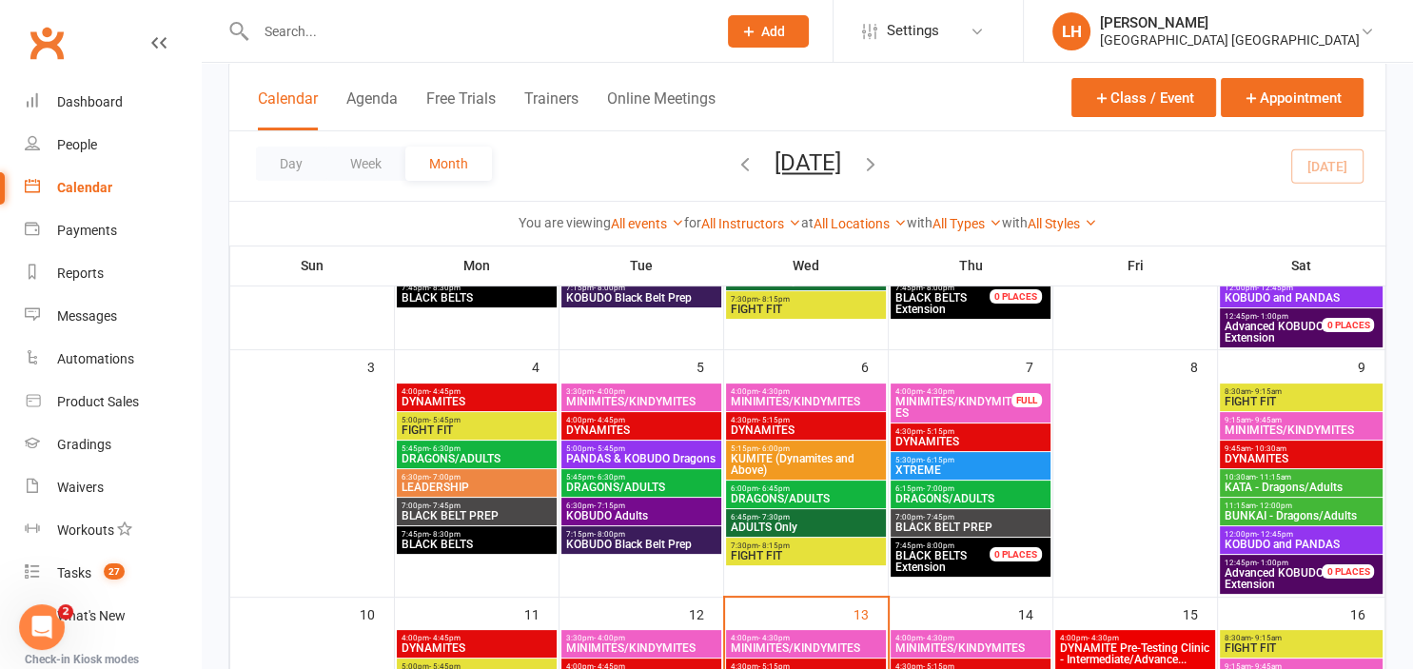
click at [793, 464] on span "KUMITE (Dynamites and Above)" at bounding box center [806, 464] width 152 height 23
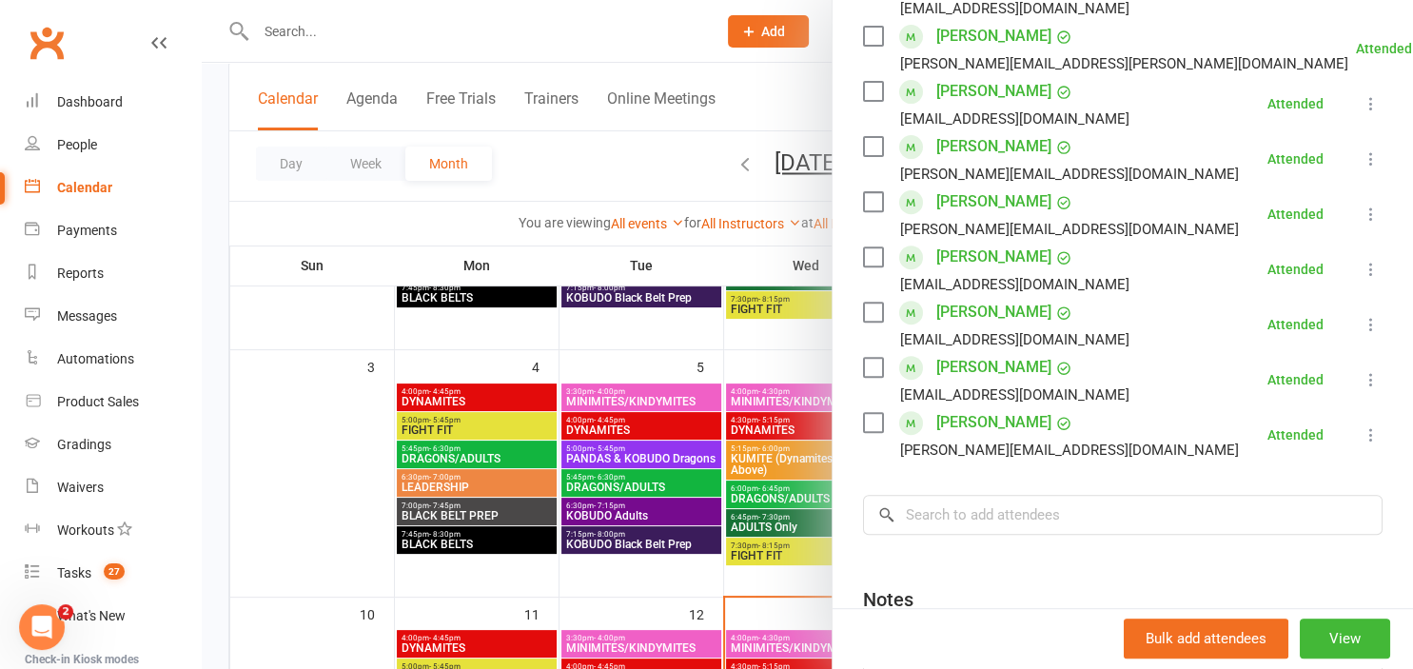
scroll to position [734, 0]
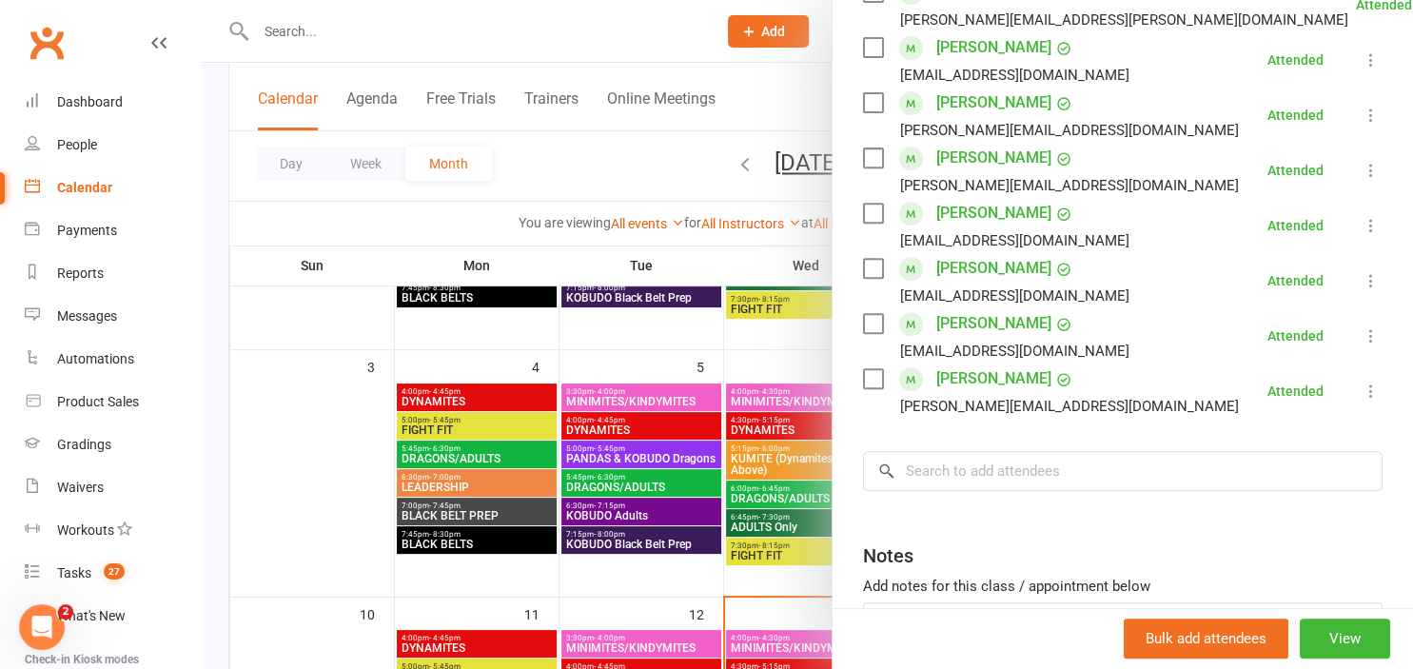
click at [804, 392] on div at bounding box center [807, 334] width 1211 height 669
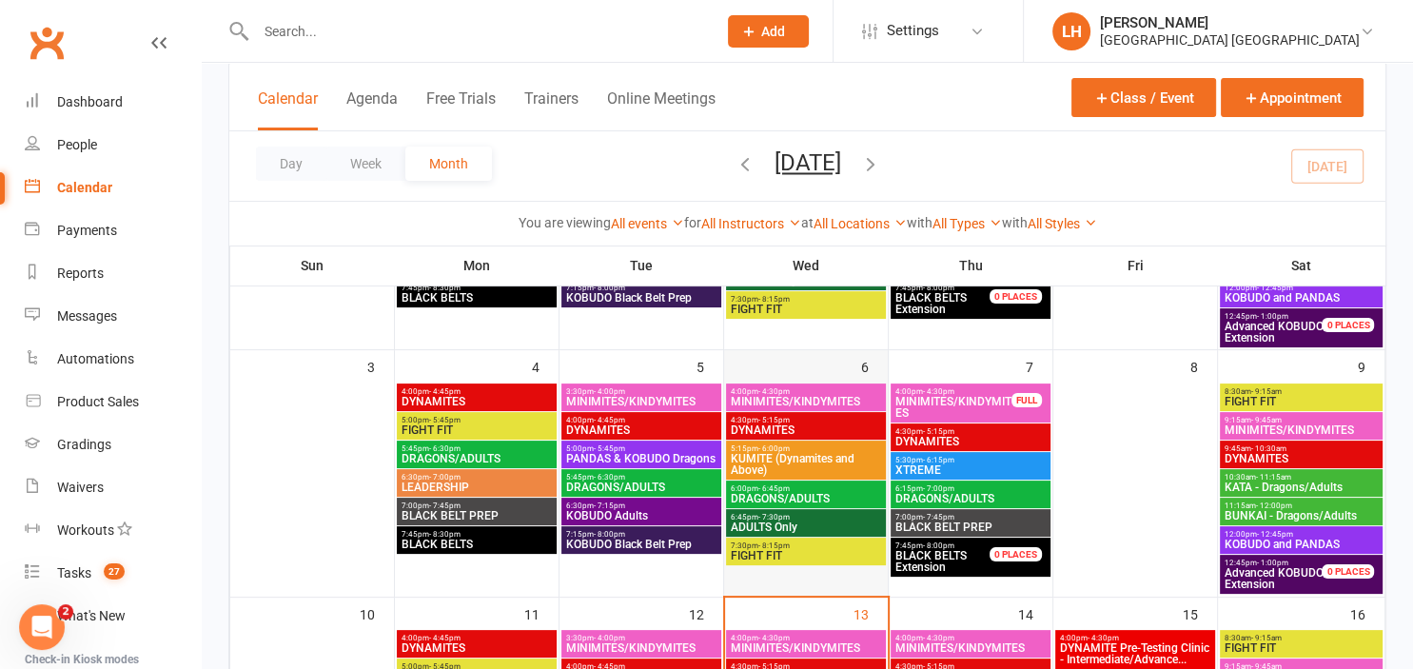
click at [787, 507] on div at bounding box center [806, 488] width 160 height 211
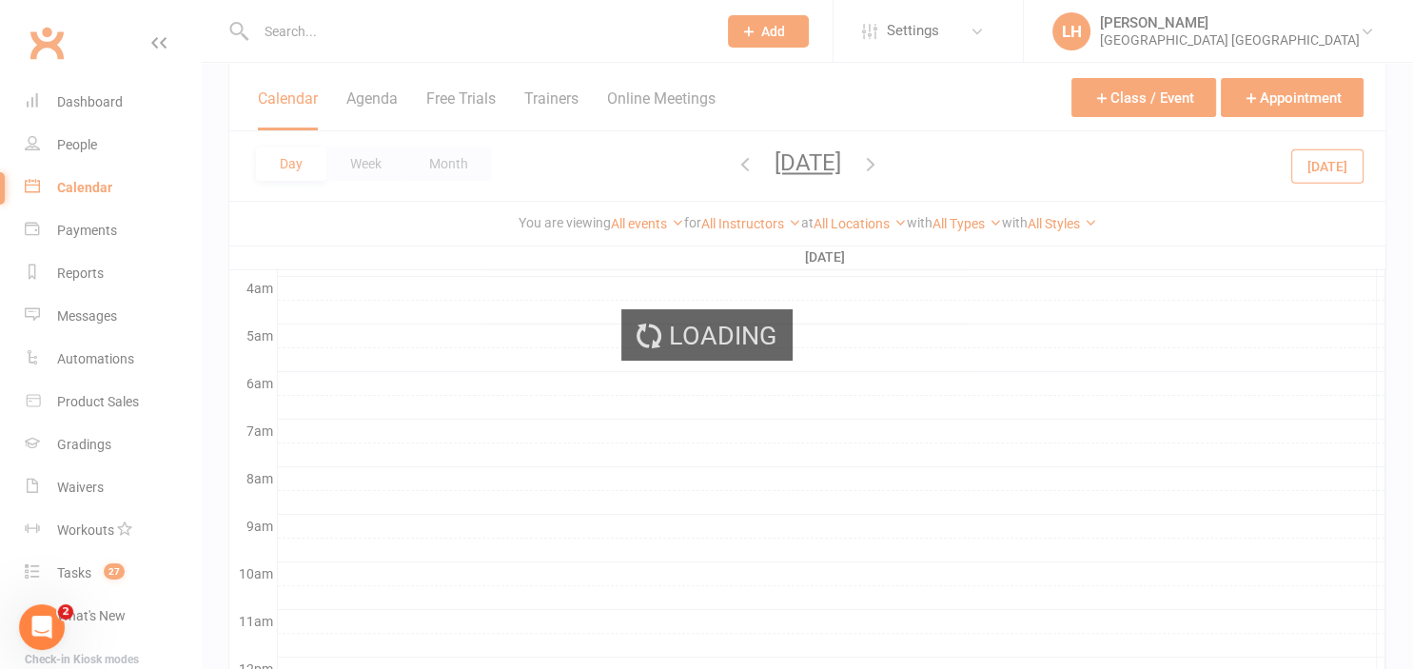
scroll to position [0, 0]
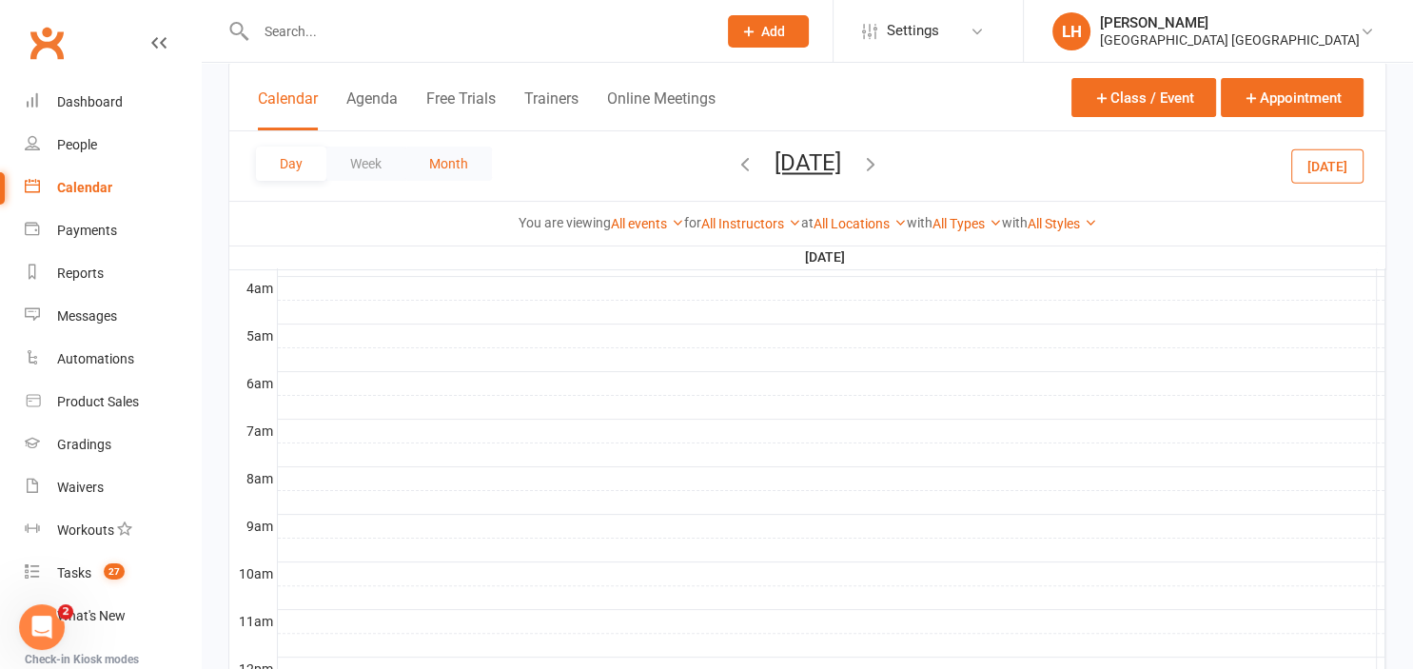
click at [447, 167] on button "Month" at bounding box center [448, 163] width 87 height 34
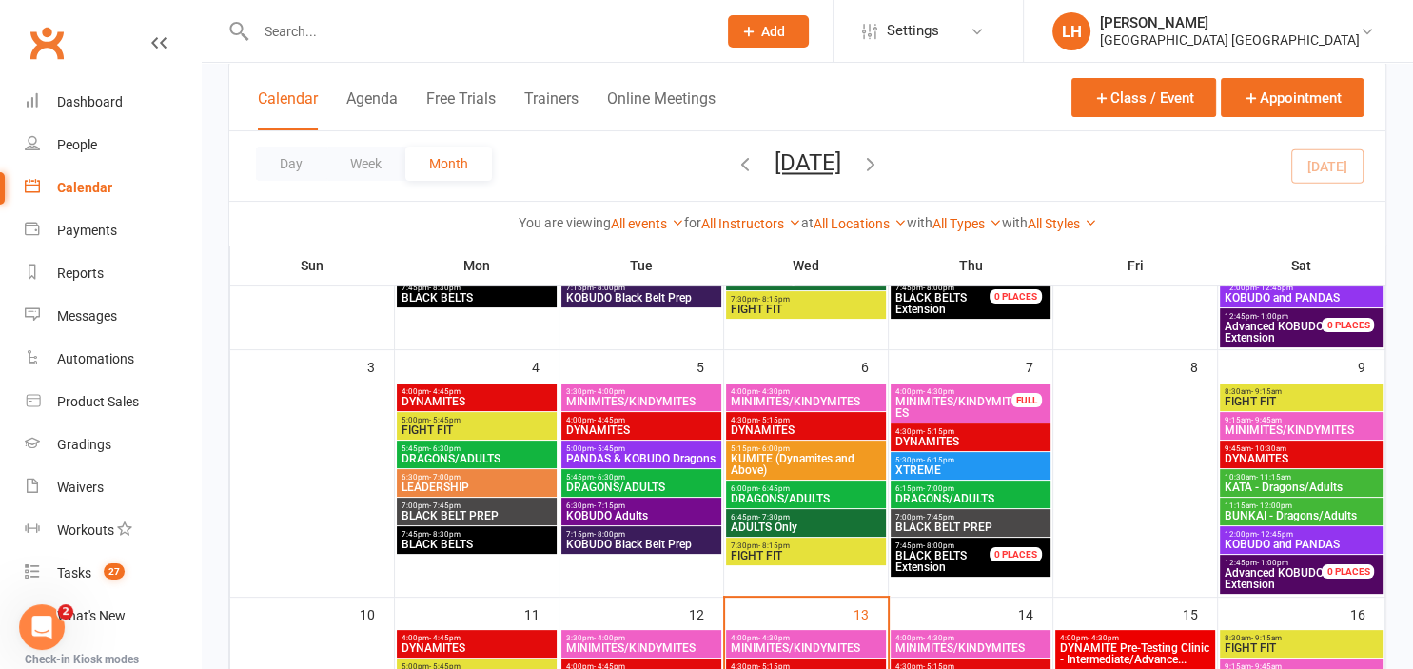
click at [771, 484] on span "- 6:45pm" at bounding box center [773, 488] width 31 height 9
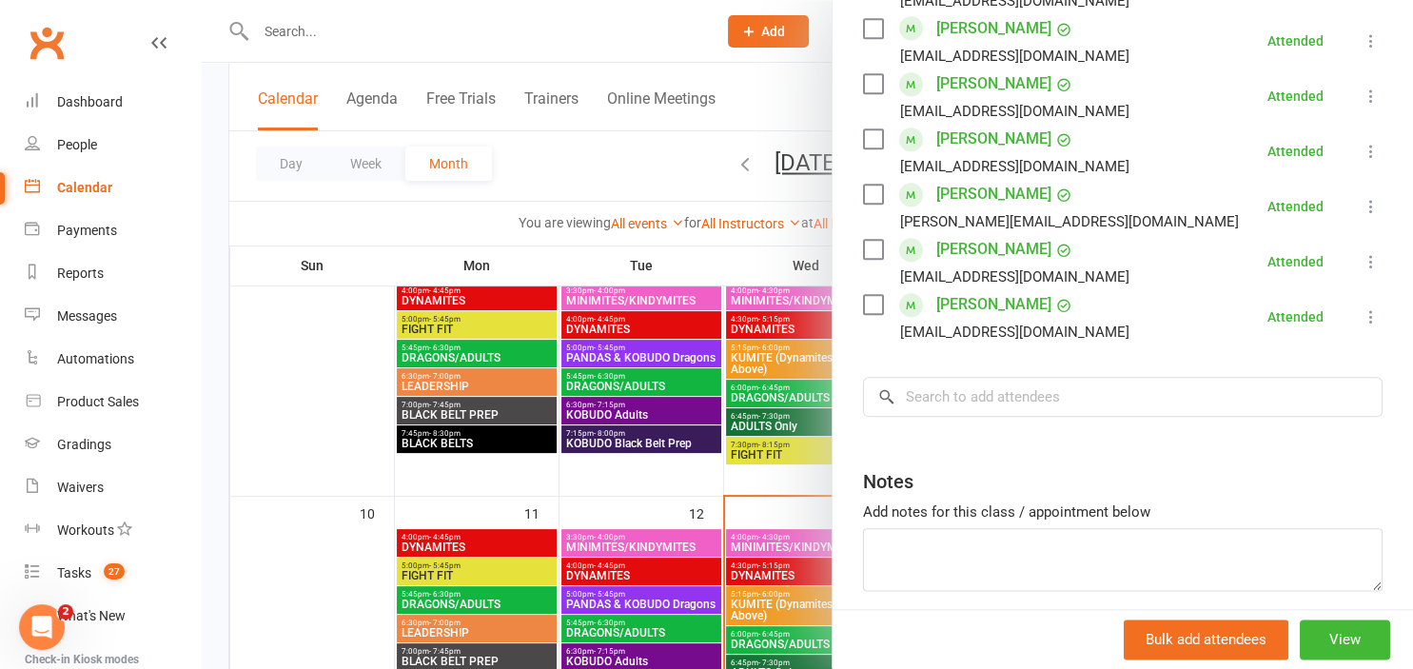
scroll to position [2155, 0]
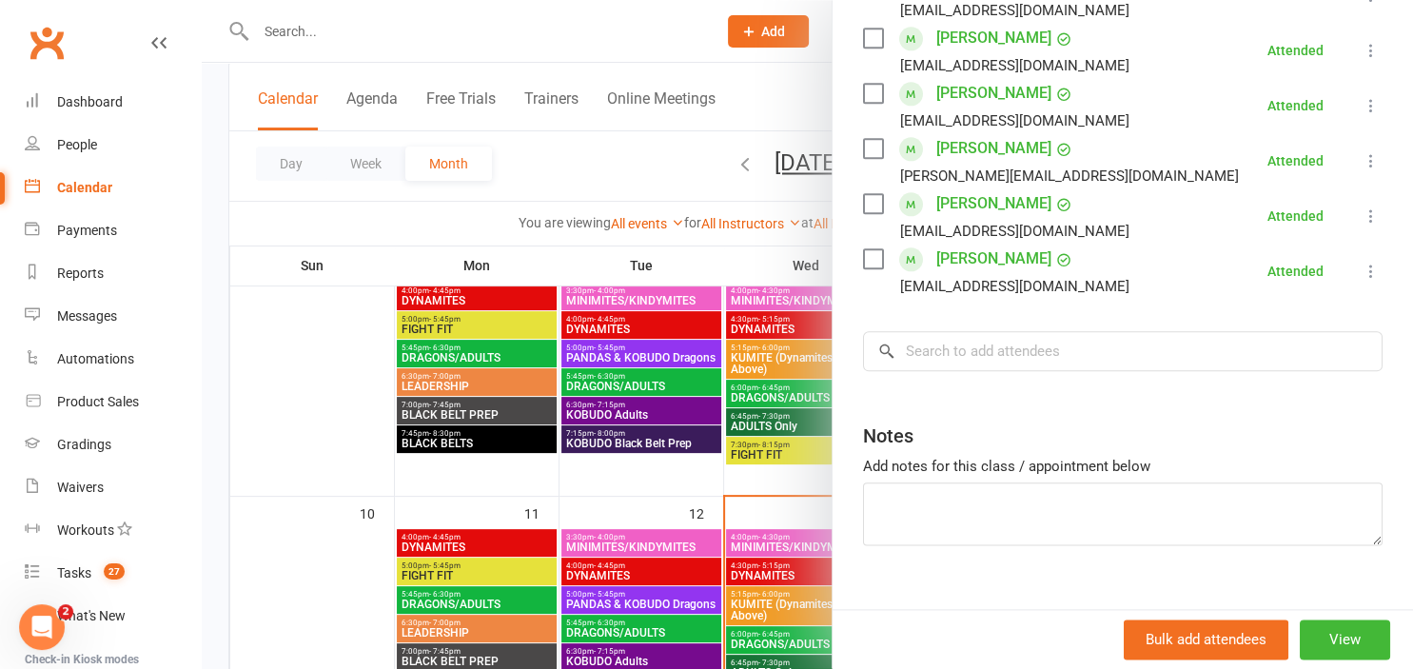
click at [597, 159] on div at bounding box center [807, 334] width 1211 height 669
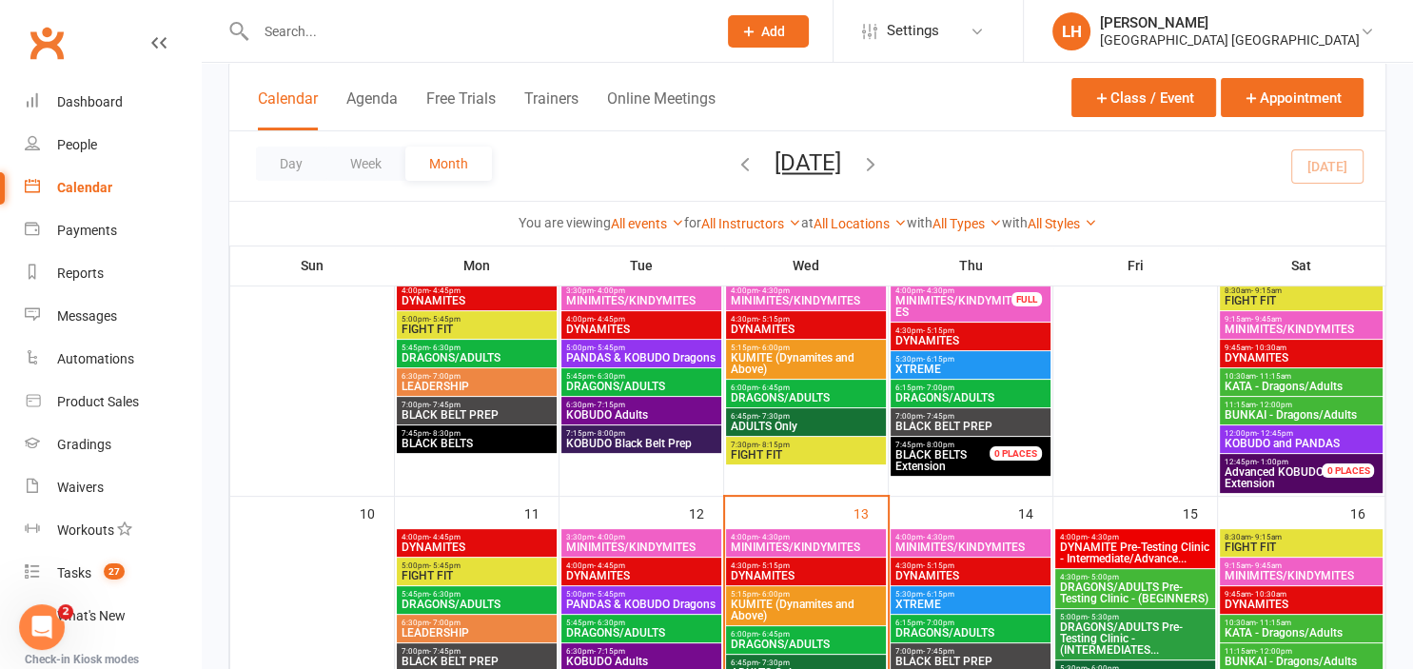
click at [953, 303] on span "MINIMITES/KINDYMITES" at bounding box center [953, 306] width 118 height 23
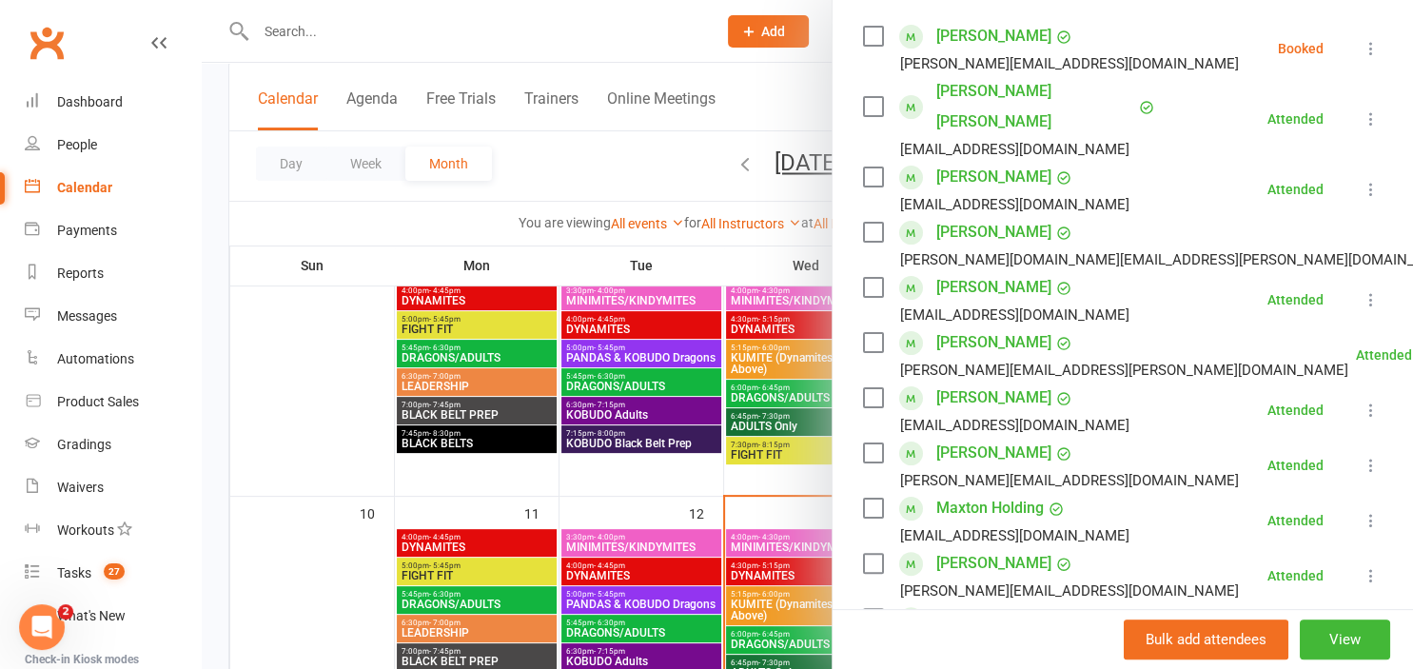
scroll to position [105, 0]
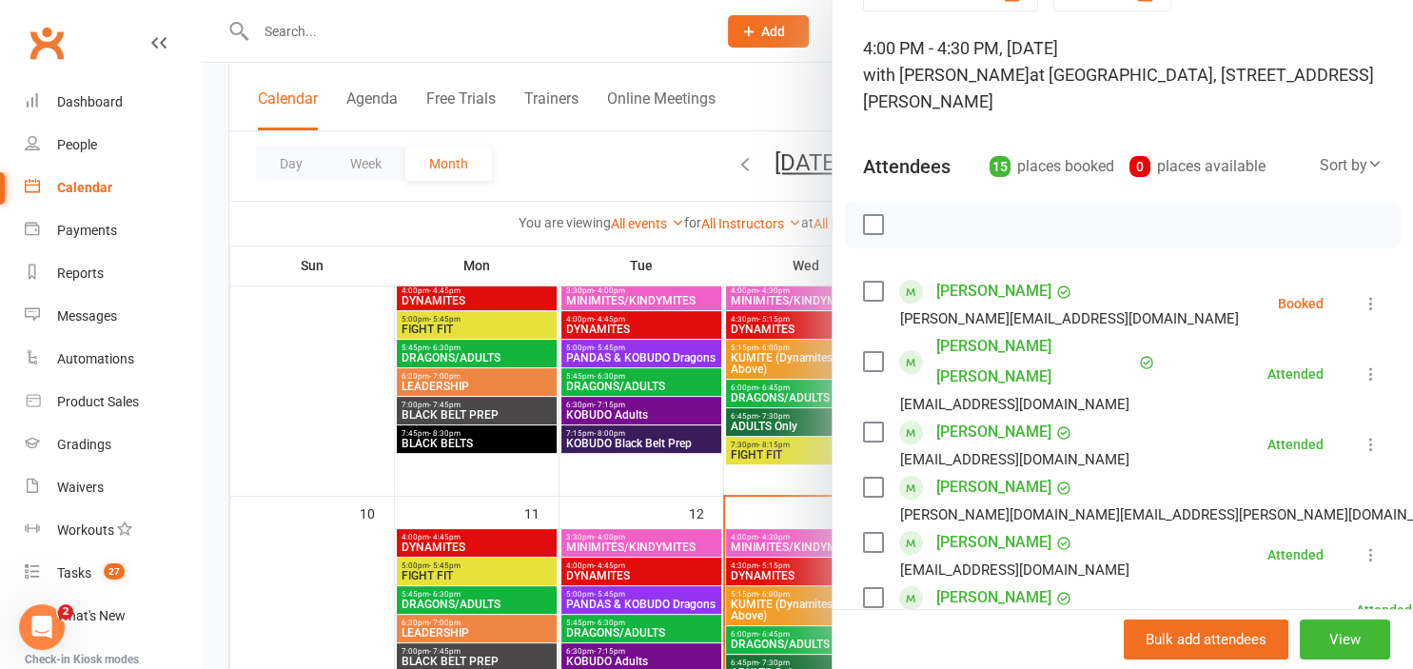
click at [1374, 300] on icon at bounding box center [1370, 303] width 19 height 19
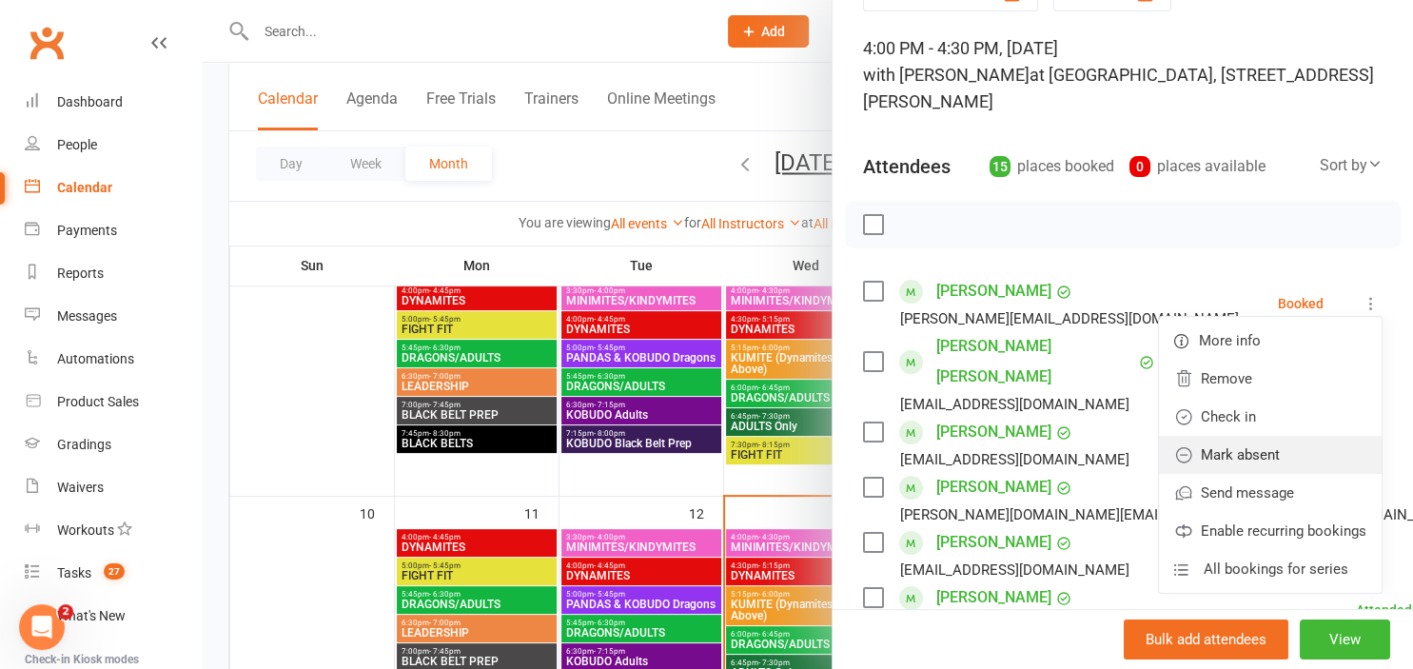
click at [1261, 453] on link "Mark absent" at bounding box center [1270, 455] width 223 height 38
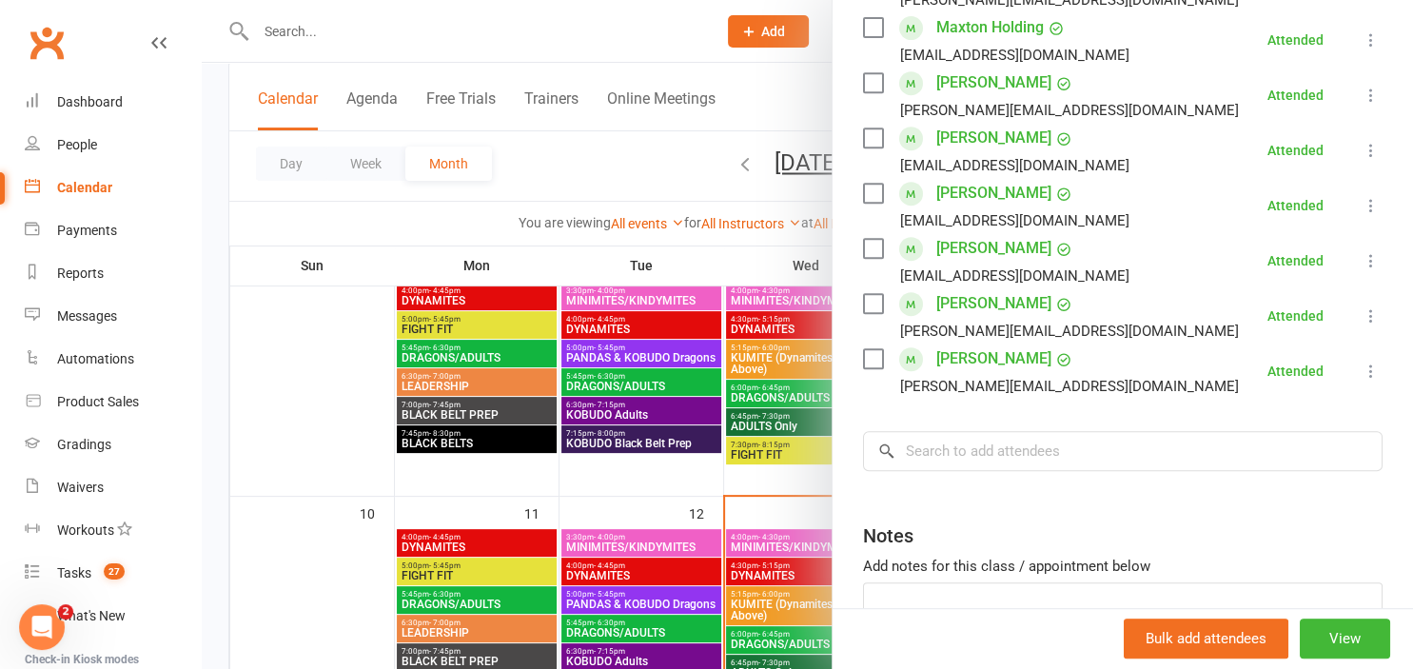
scroll to position [630, 0]
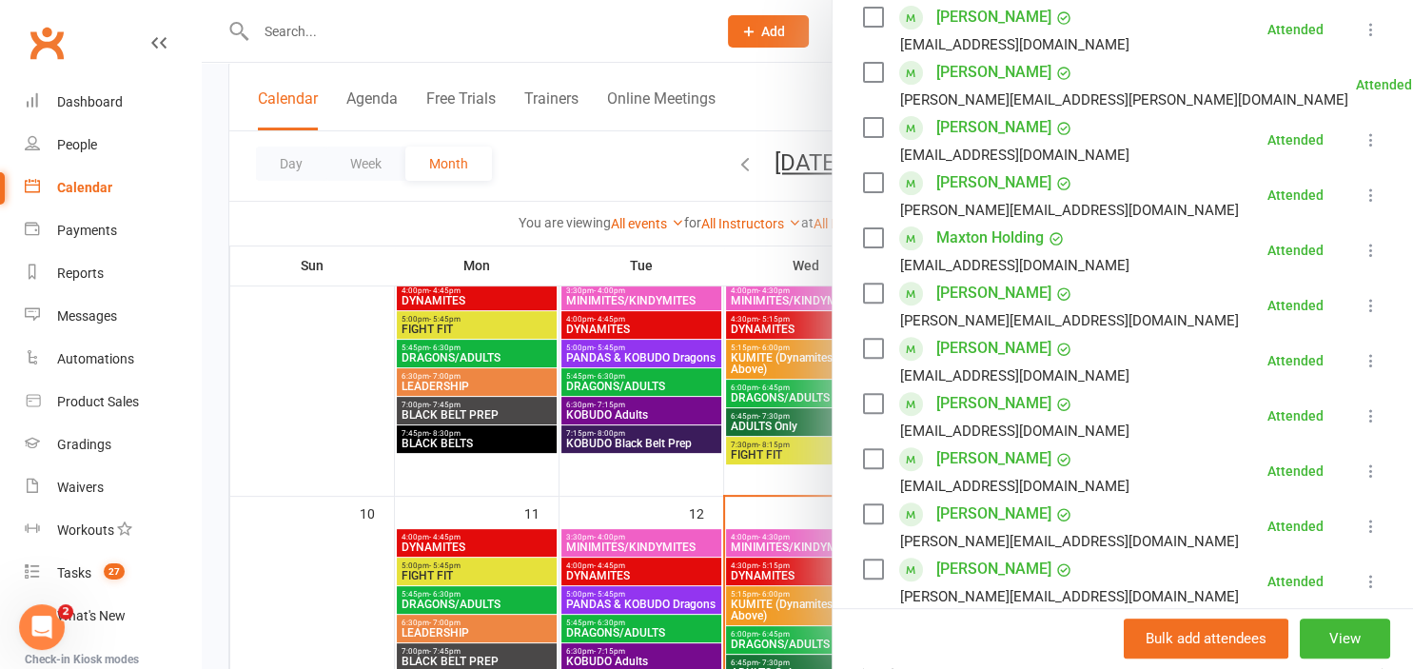
click at [645, 169] on div at bounding box center [807, 334] width 1211 height 669
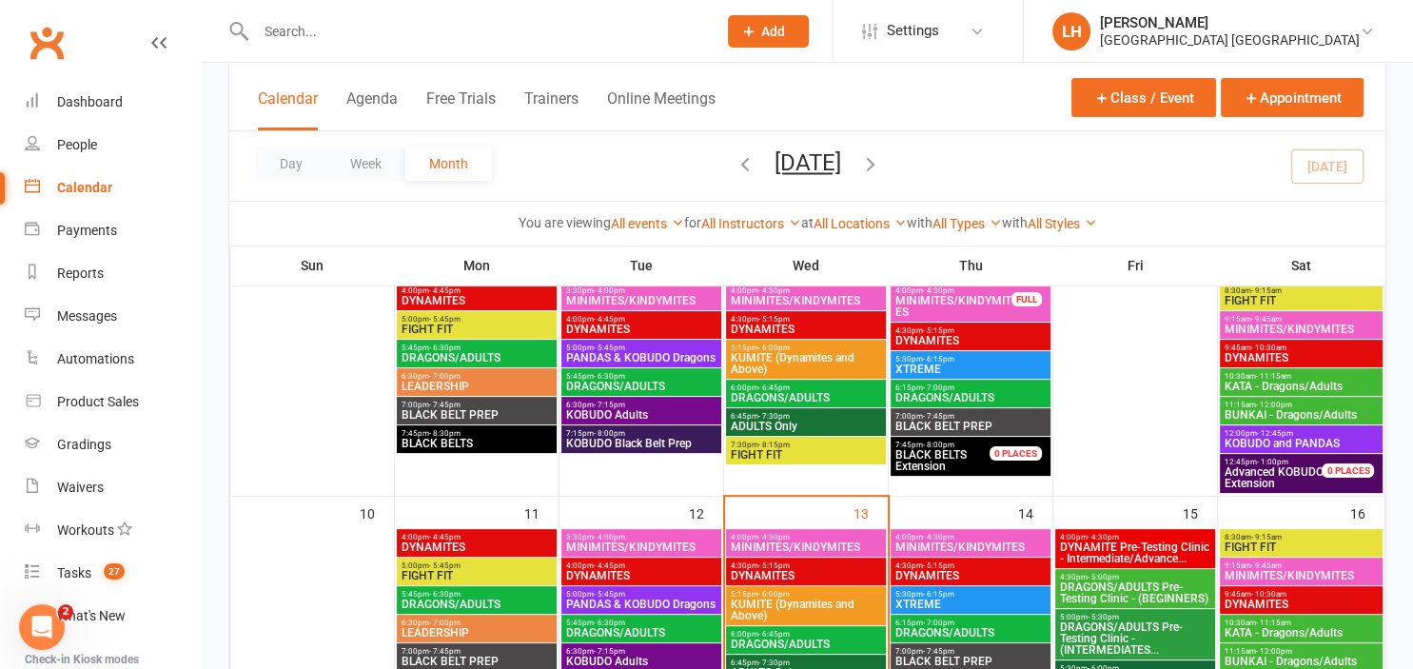
click at [957, 332] on span "4:30pm - 5:15pm" at bounding box center [970, 330] width 152 height 9
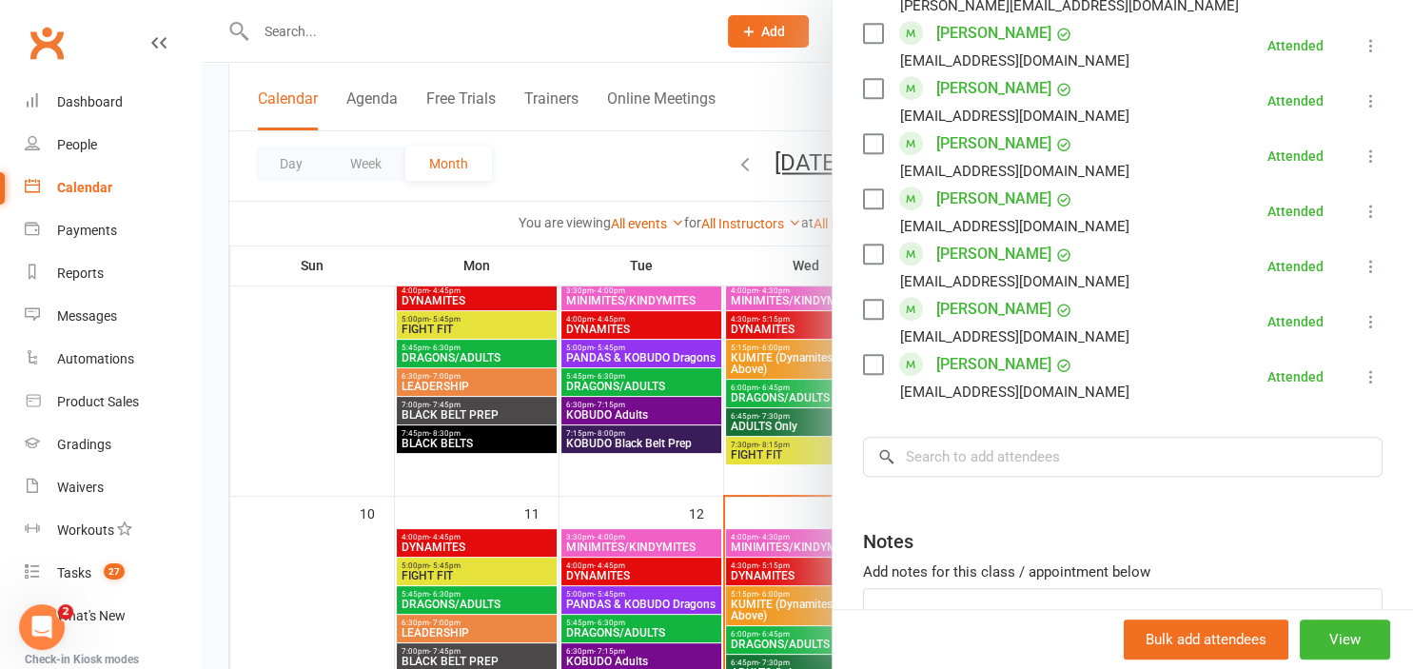
scroll to position [1259, 0]
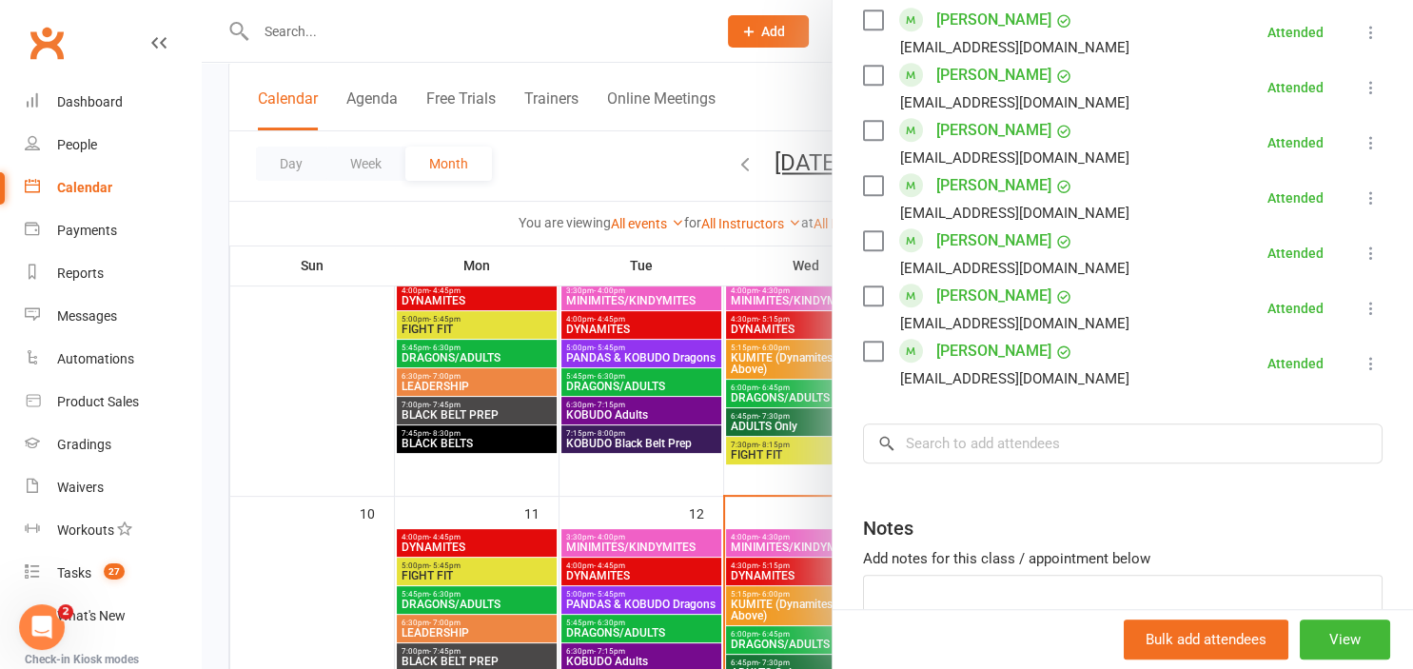
click at [612, 171] on div at bounding box center [807, 334] width 1211 height 669
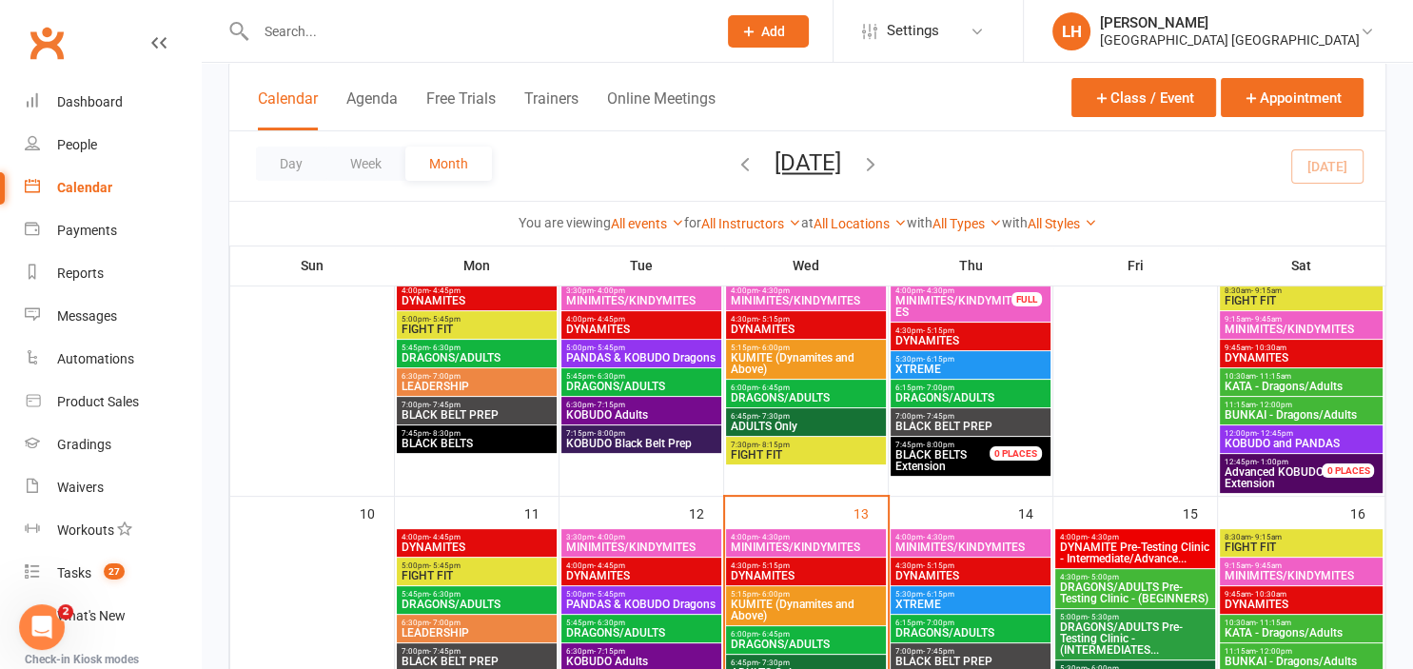
click at [950, 367] on span "XTREME" at bounding box center [970, 368] width 152 height 11
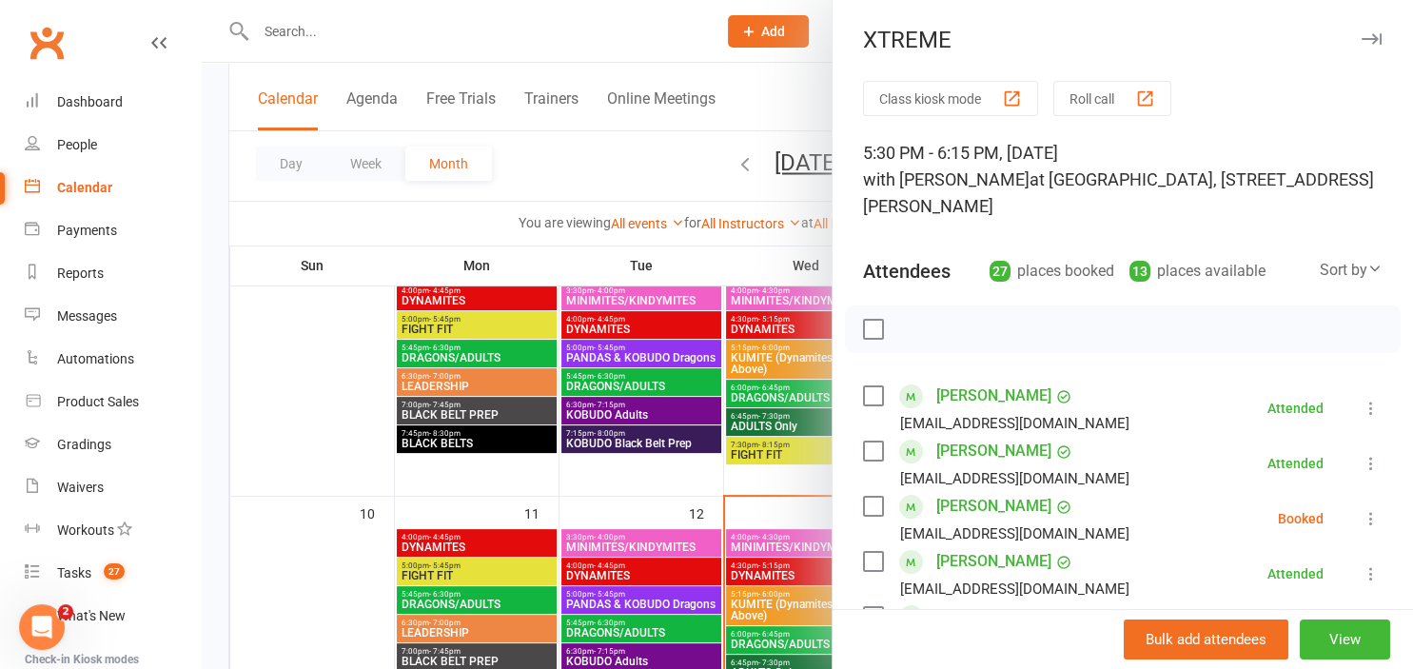
click at [622, 187] on div at bounding box center [807, 334] width 1211 height 669
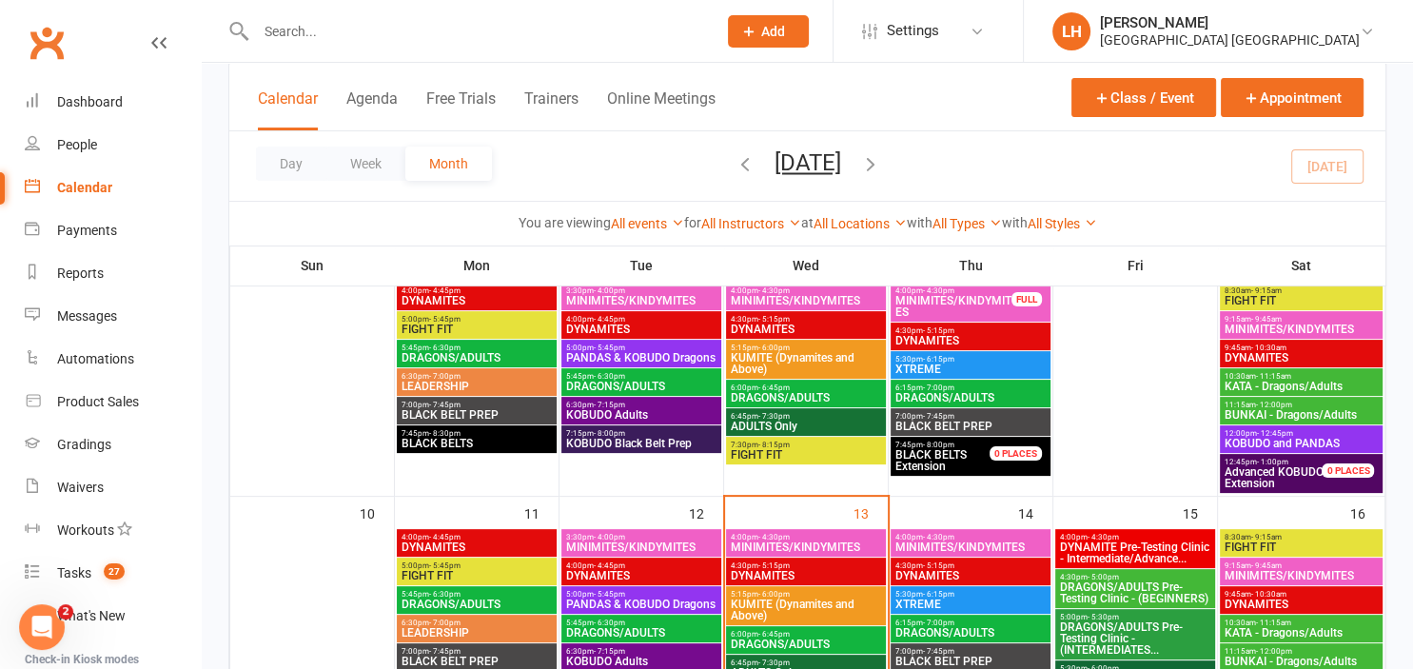
click at [953, 392] on span "DRAGONS/ADULTS" at bounding box center [970, 397] width 152 height 11
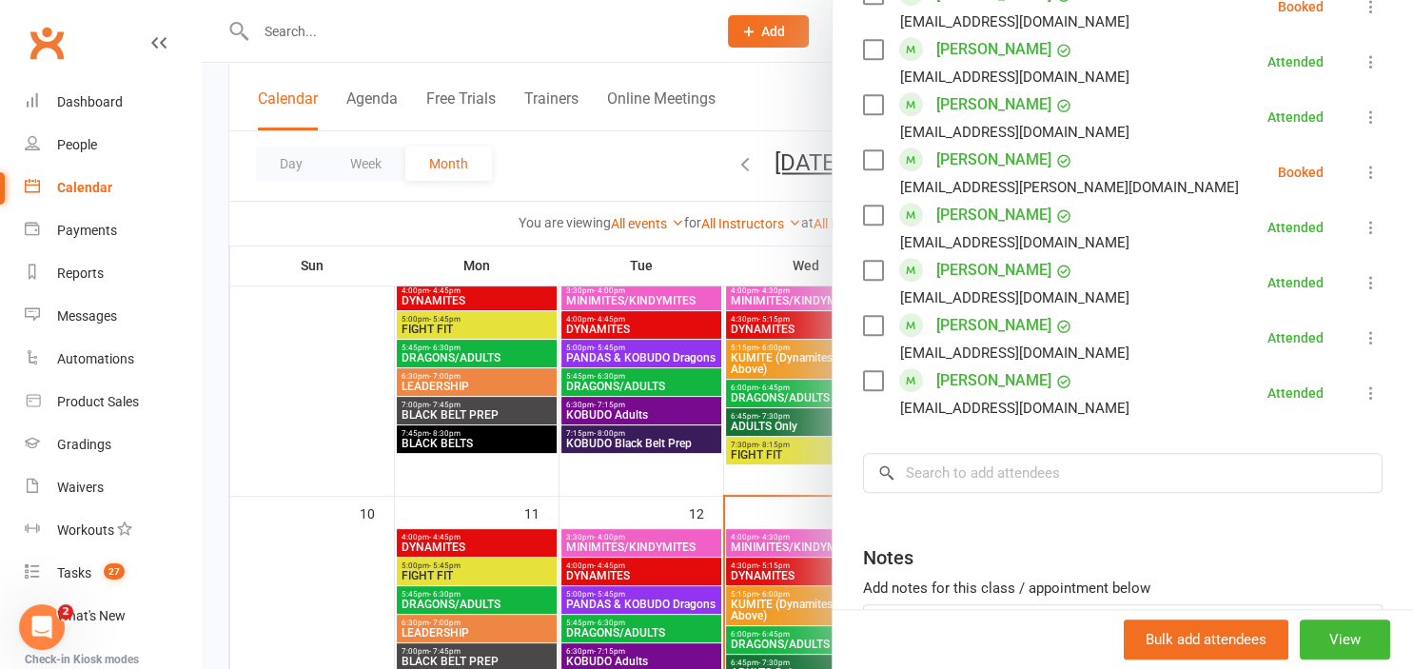
scroll to position [1658, 0]
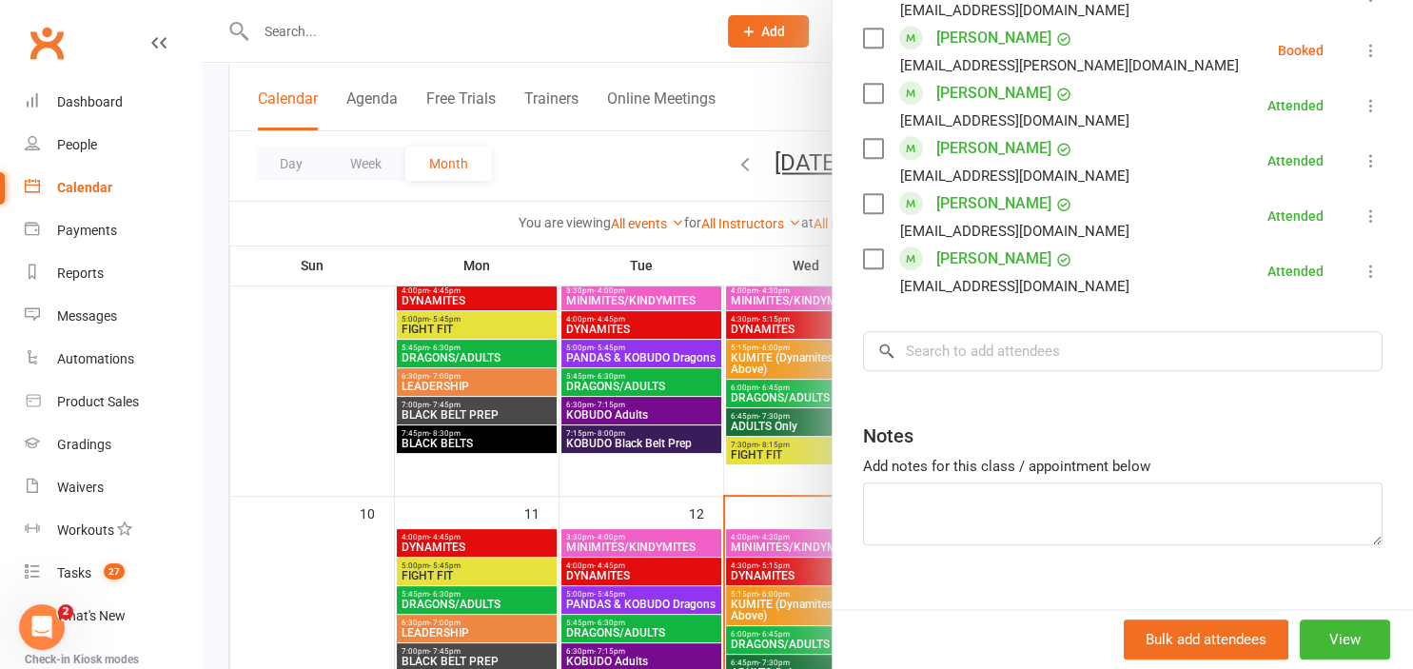
click at [629, 169] on div at bounding box center [807, 334] width 1211 height 669
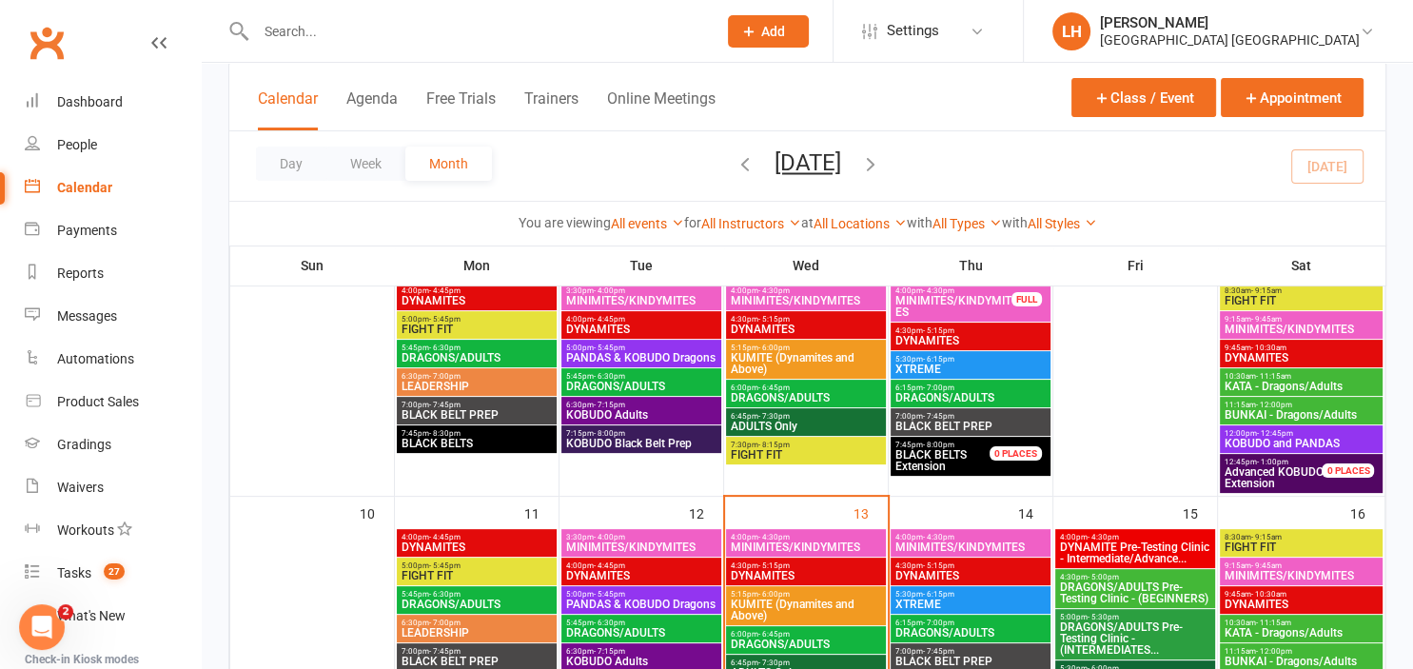
click at [1252, 296] on span "FIGHT FIT" at bounding box center [1301, 300] width 156 height 11
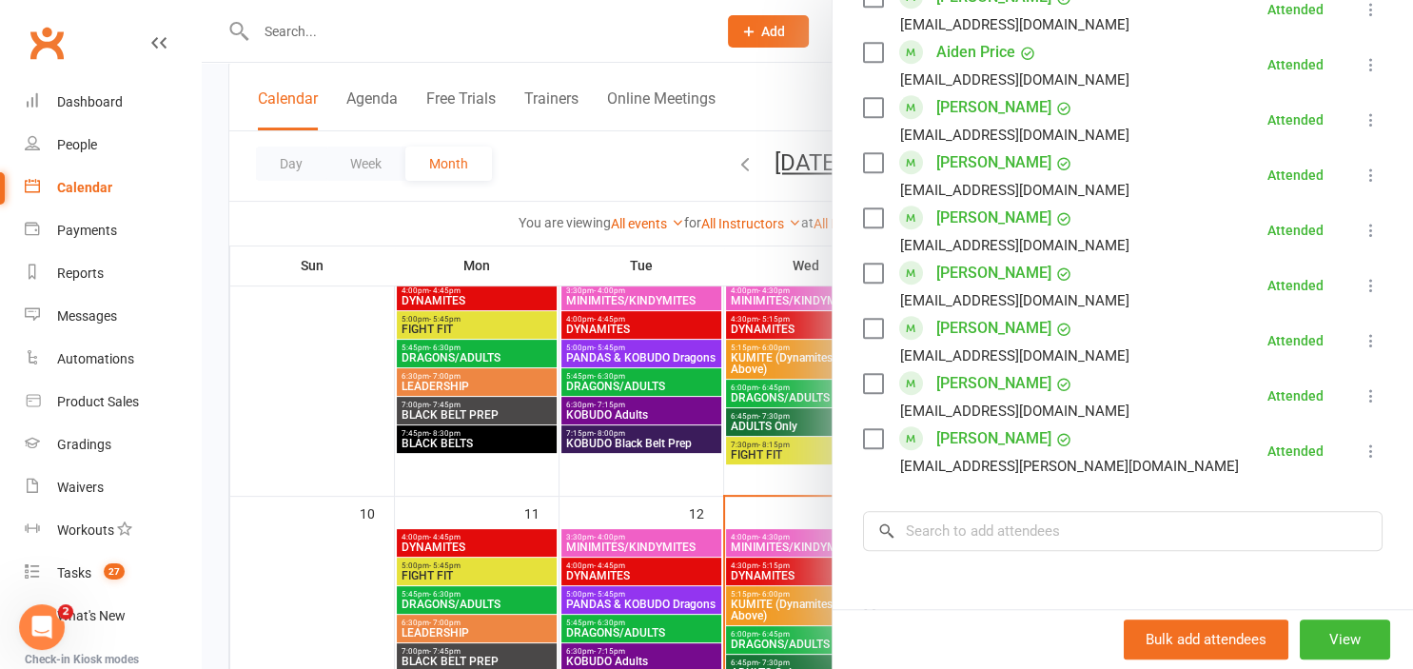
scroll to position [1575, 0]
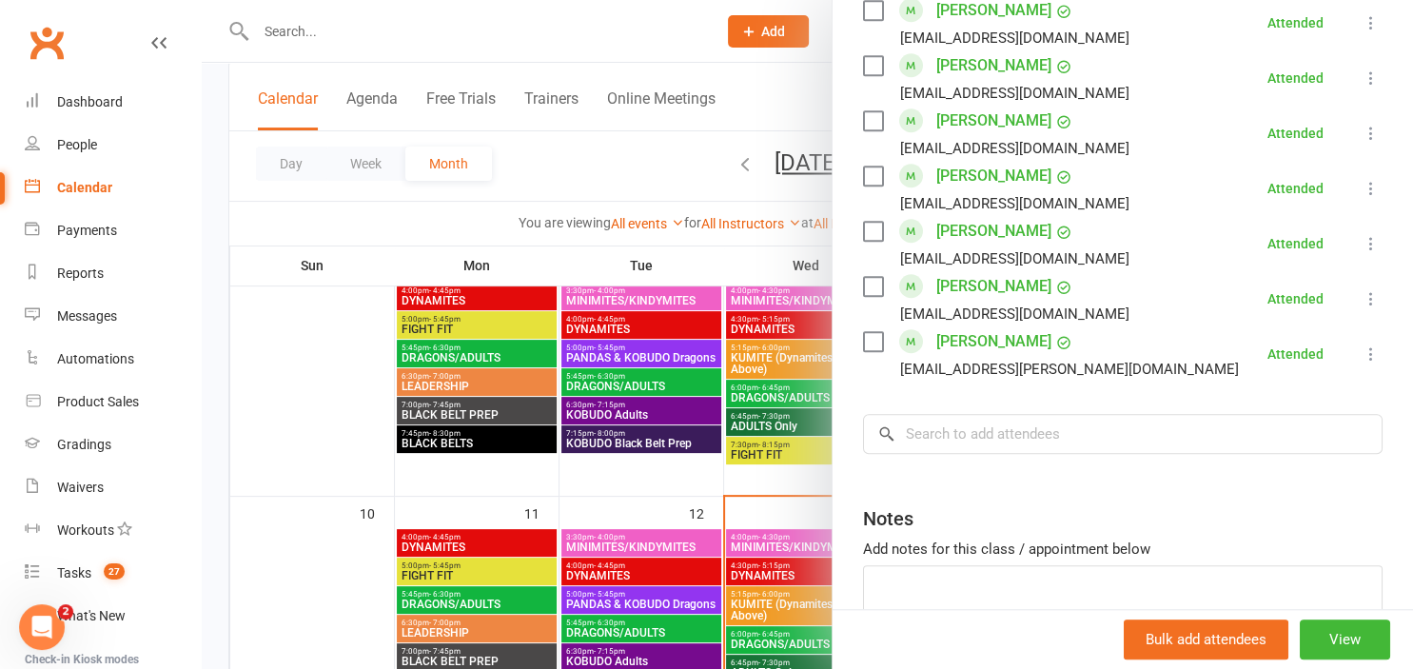
click at [635, 157] on div at bounding box center [807, 334] width 1211 height 669
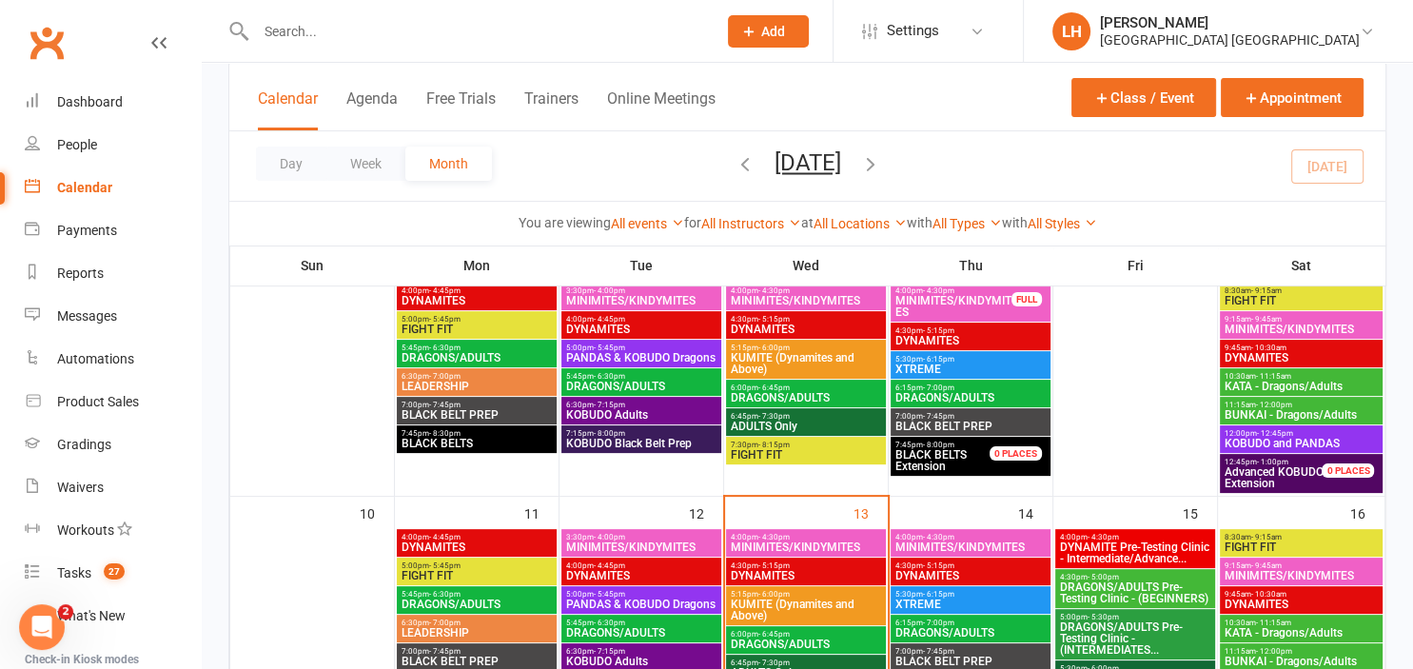
click at [1261, 324] on span "MINIMITES/KINDYMITES" at bounding box center [1301, 328] width 156 height 11
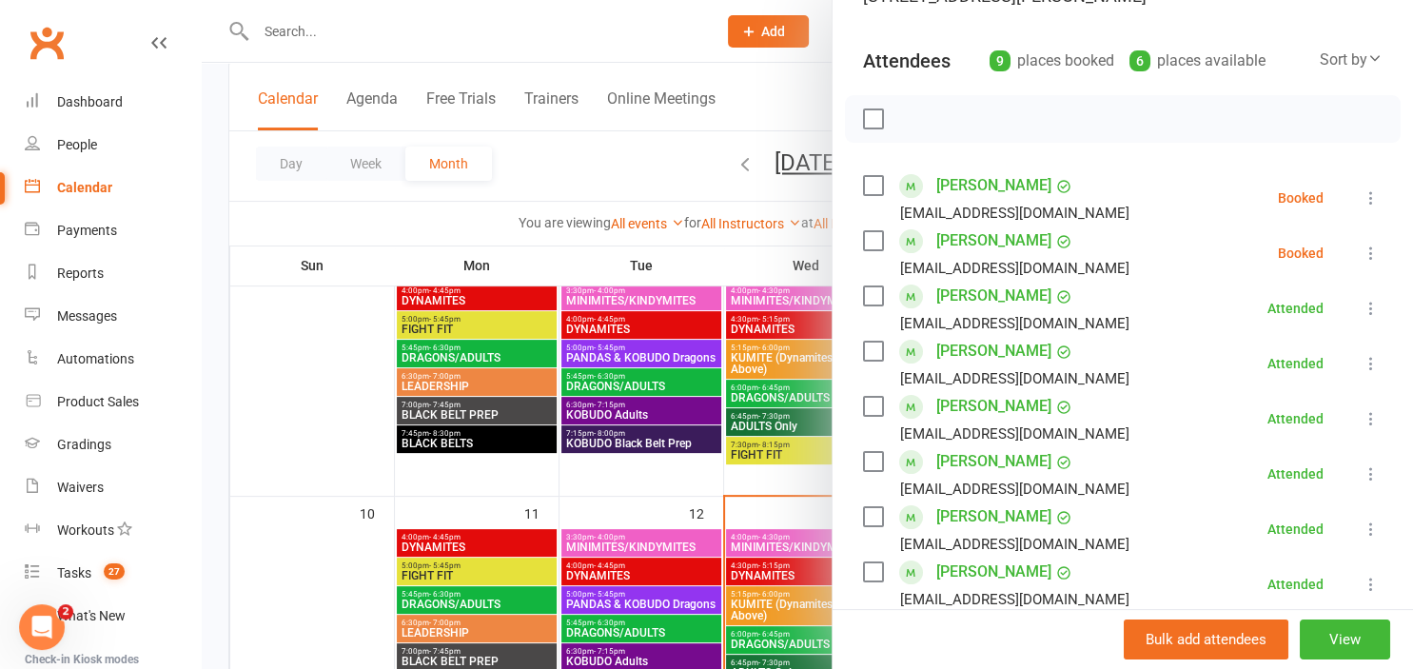
scroll to position [189, 0]
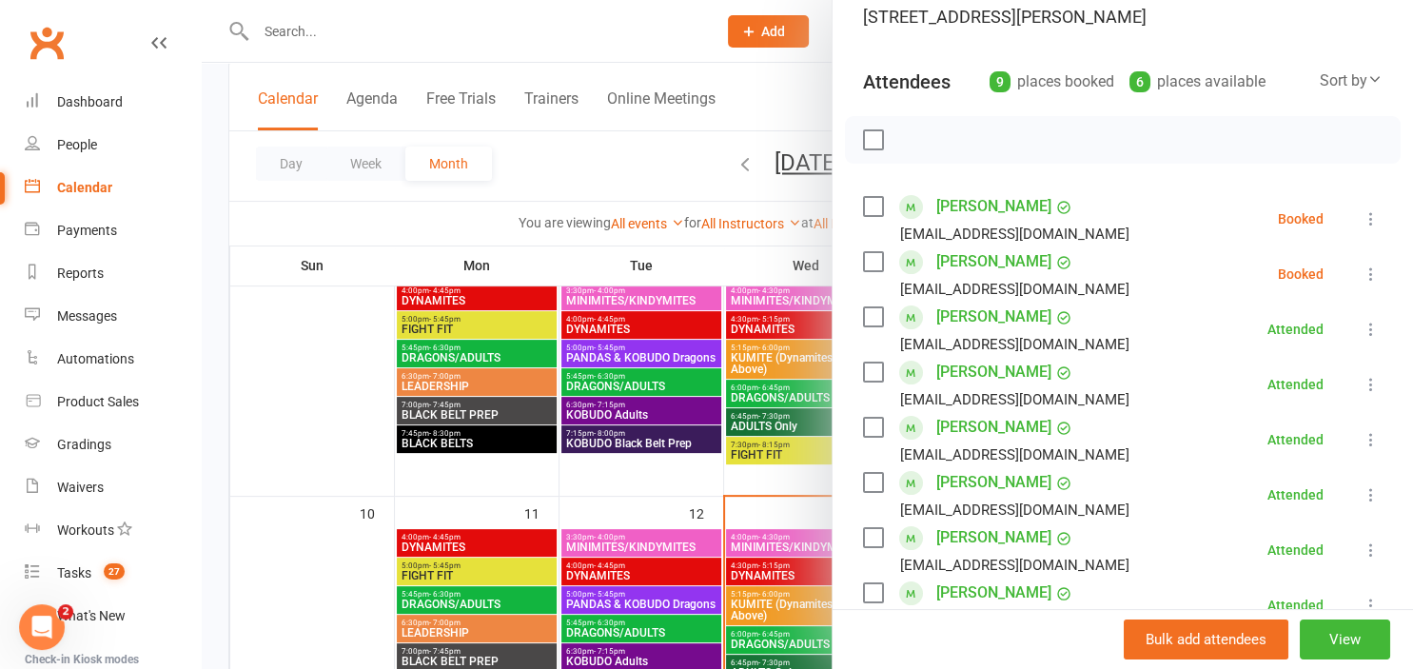
click at [1367, 216] on icon at bounding box center [1370, 218] width 19 height 19
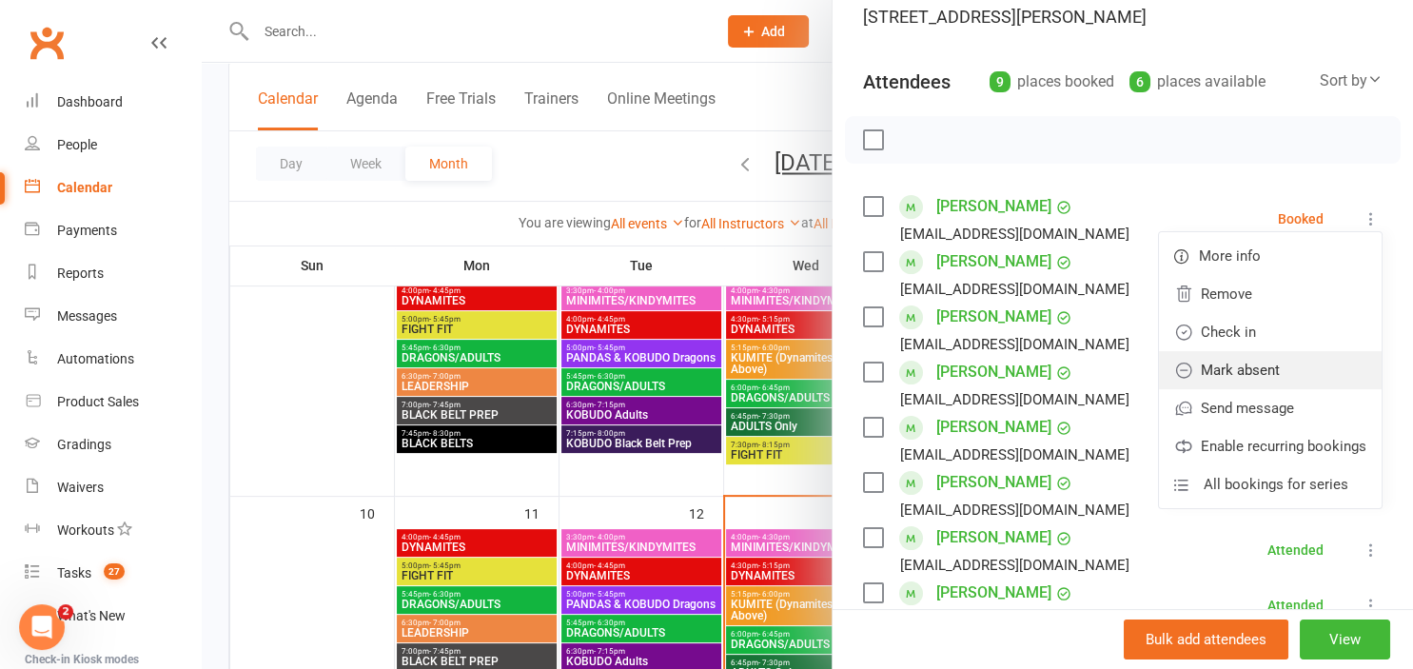
click at [1280, 378] on link "Mark absent" at bounding box center [1270, 370] width 223 height 38
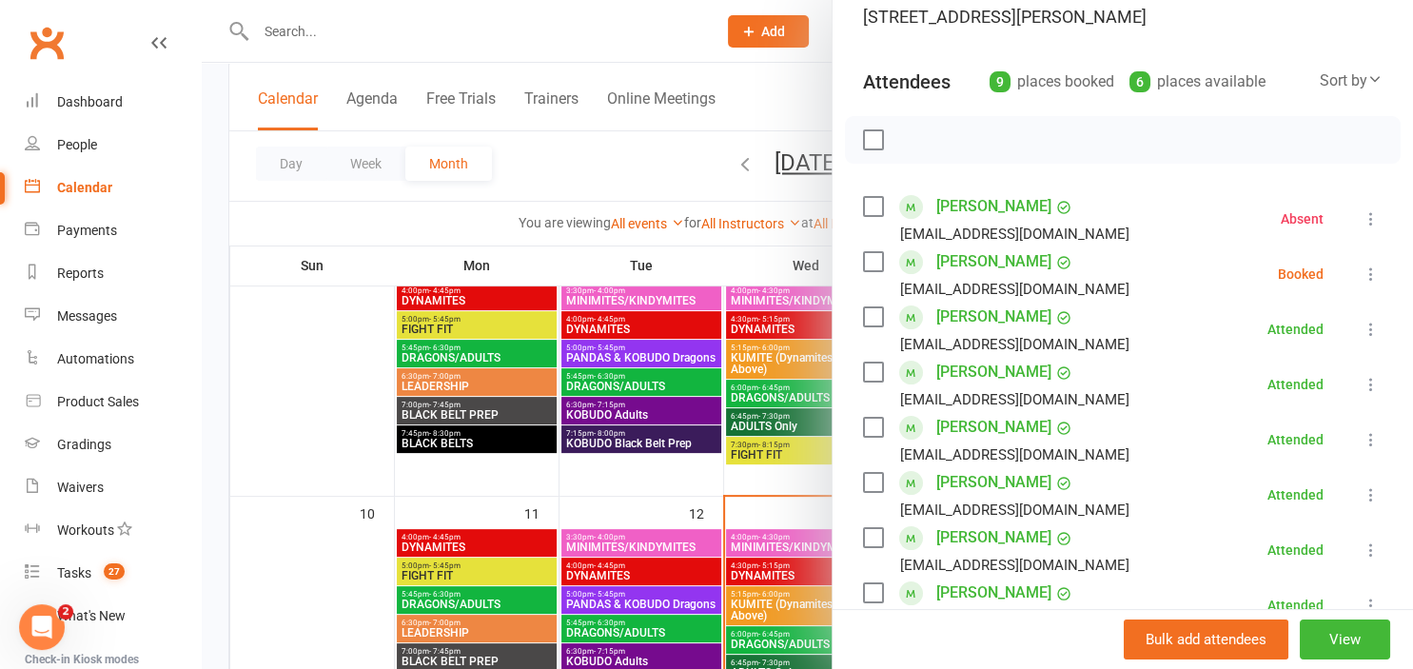
click at [1373, 271] on icon at bounding box center [1370, 273] width 19 height 19
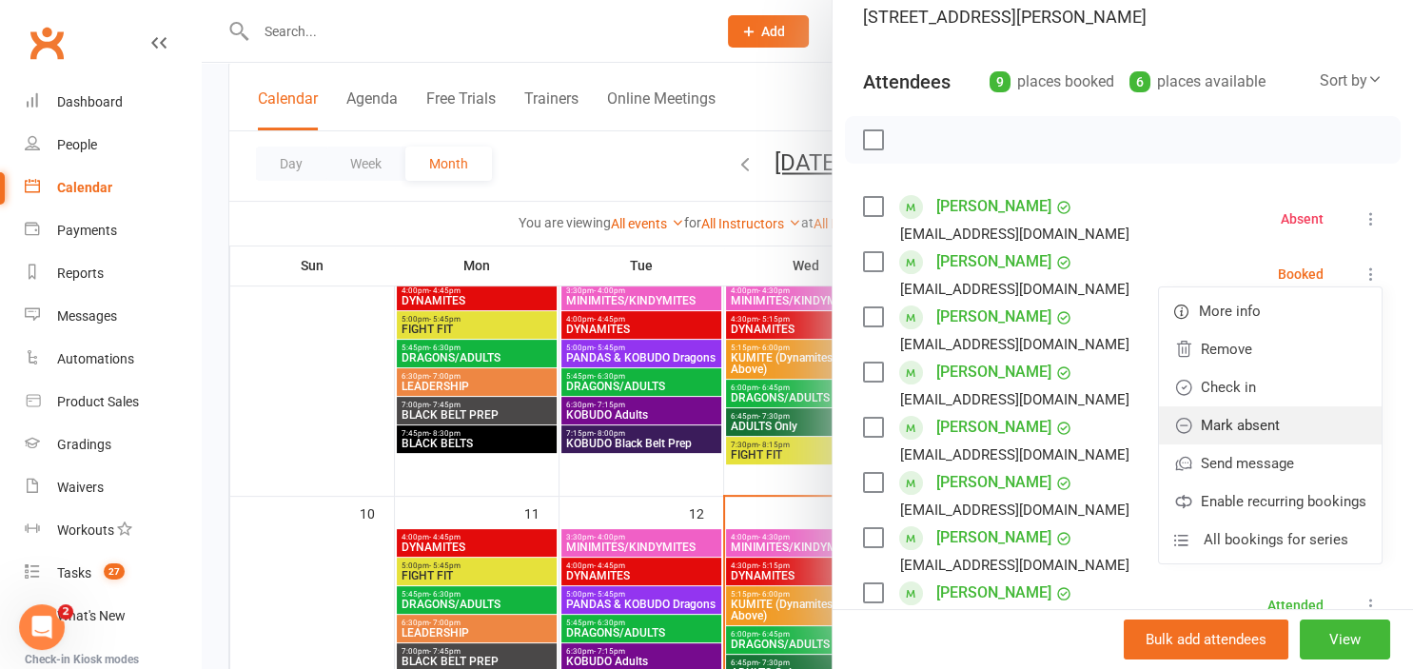
click at [1296, 417] on link "Mark absent" at bounding box center [1270, 425] width 223 height 38
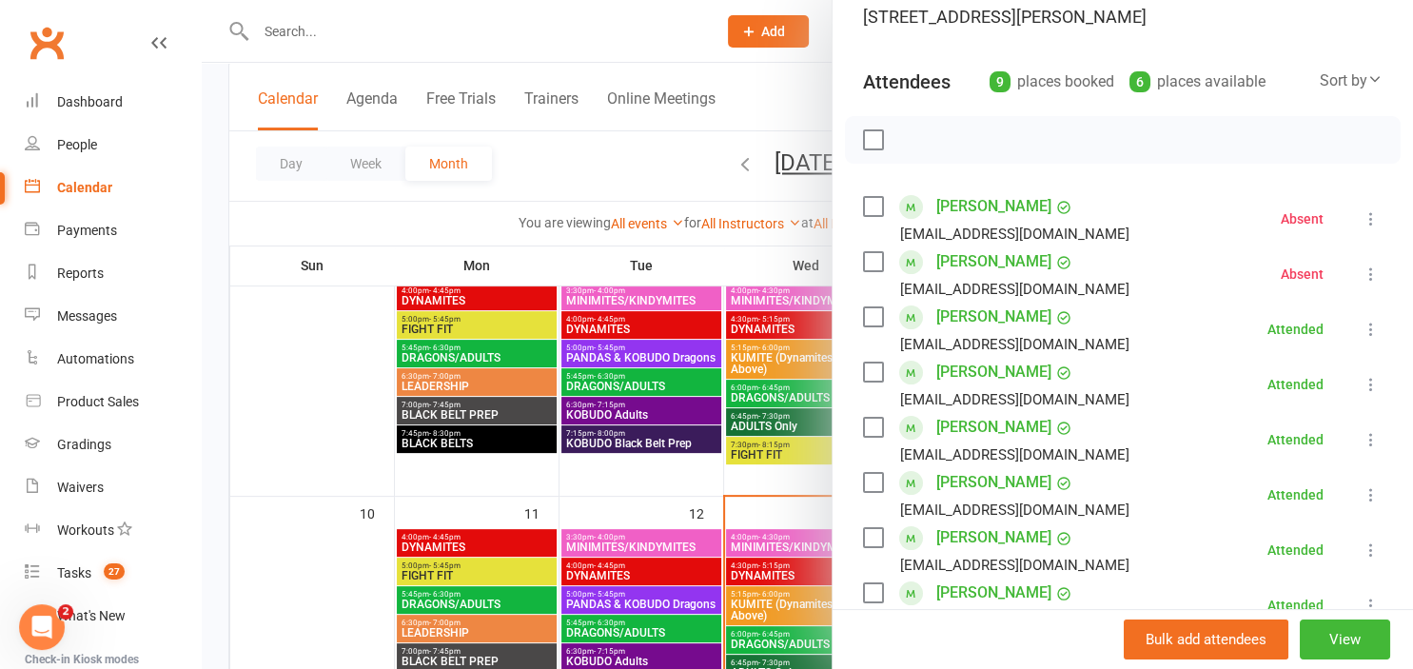
click at [595, 169] on div at bounding box center [807, 334] width 1211 height 669
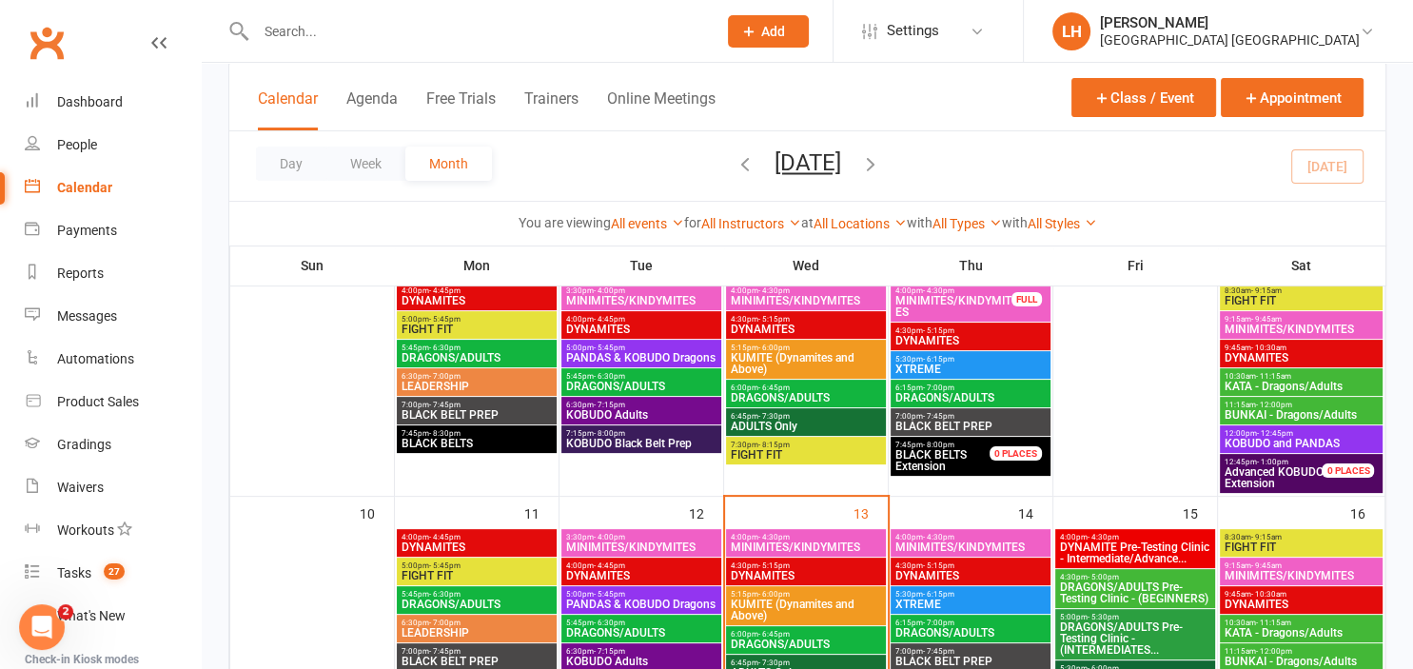
click at [1274, 352] on span "DYNAMITES" at bounding box center [1301, 357] width 156 height 11
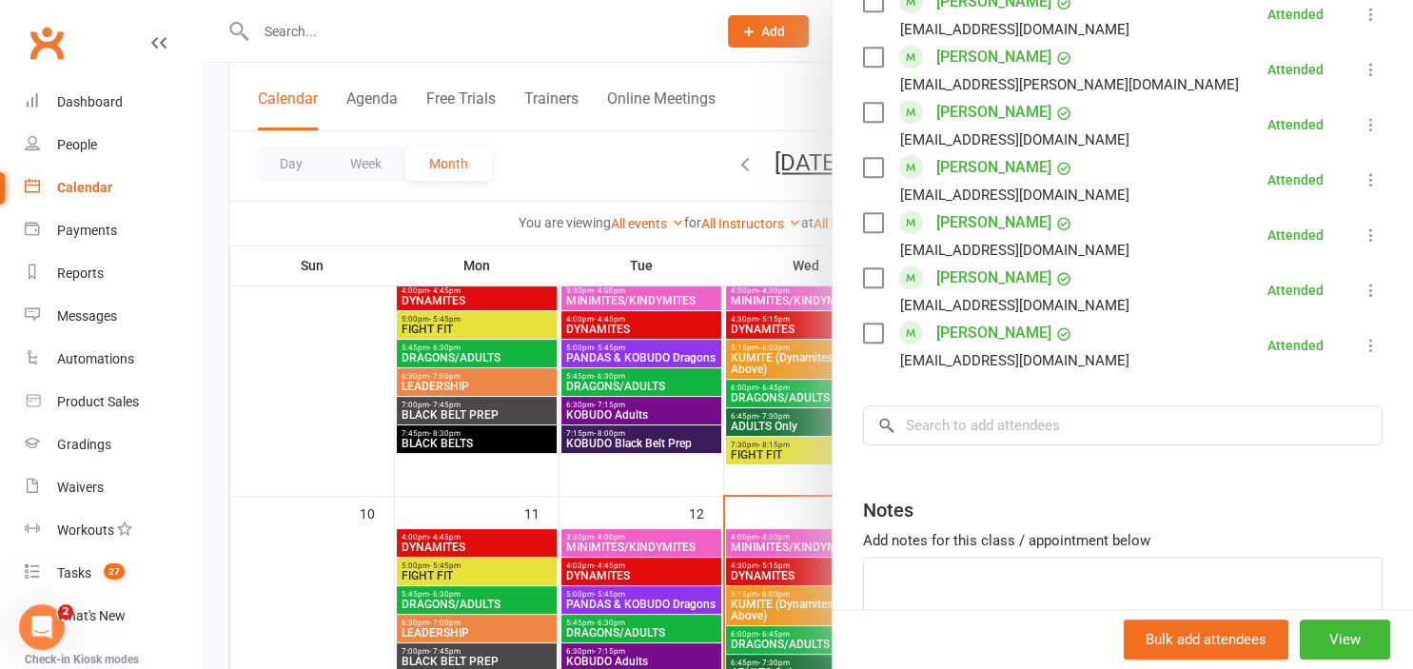
scroll to position [1365, 0]
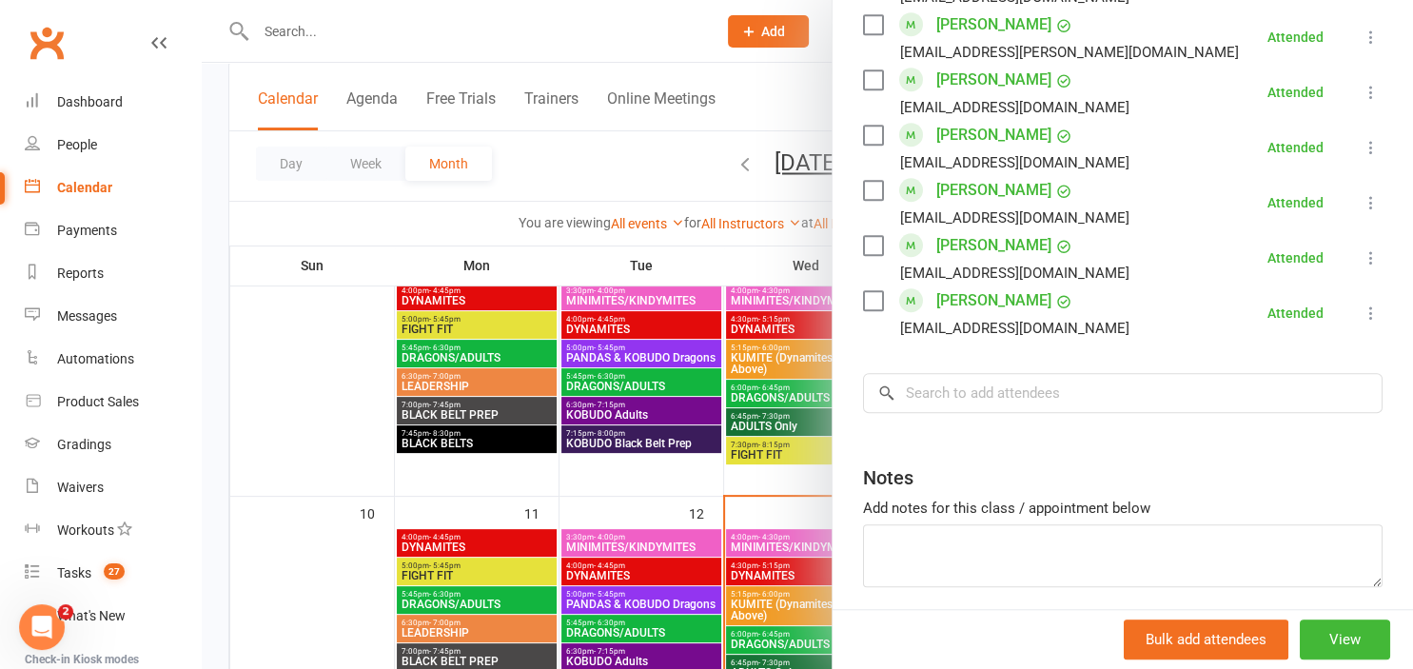
click at [660, 159] on div at bounding box center [807, 334] width 1211 height 669
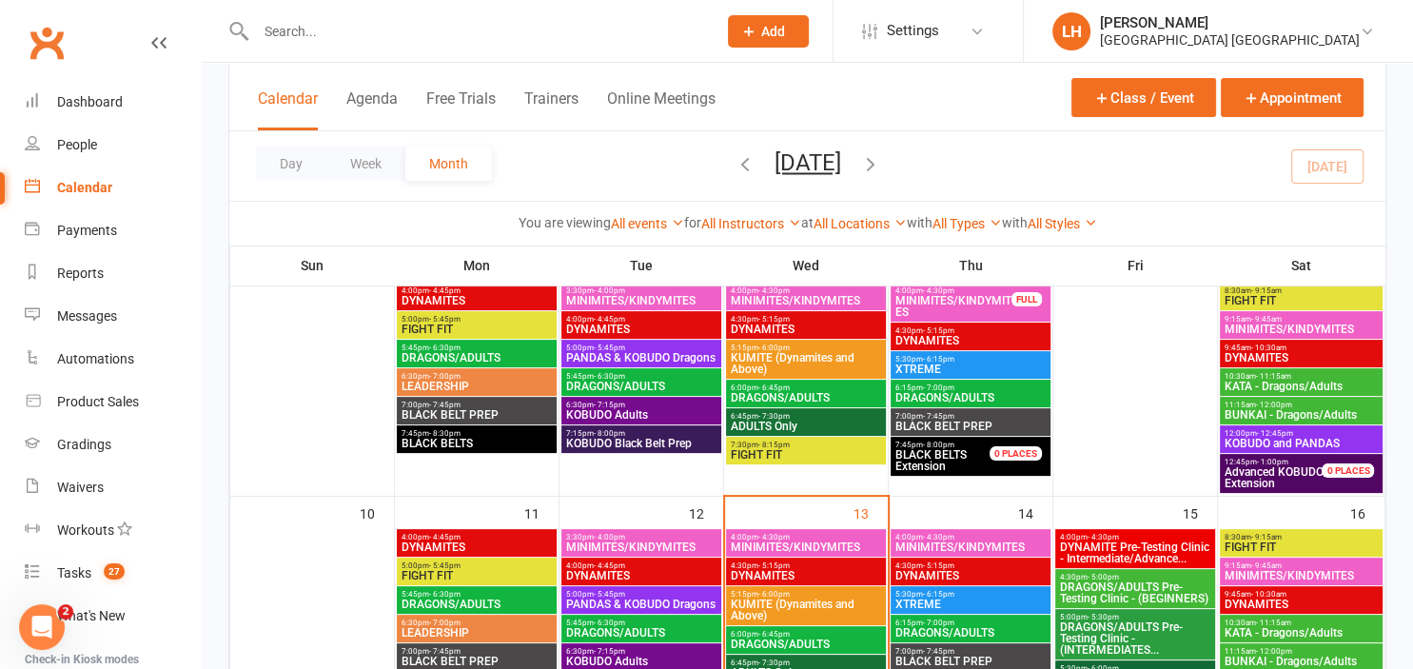
click at [1274, 382] on span "KATA - Dragons/Adults" at bounding box center [1301, 386] width 156 height 11
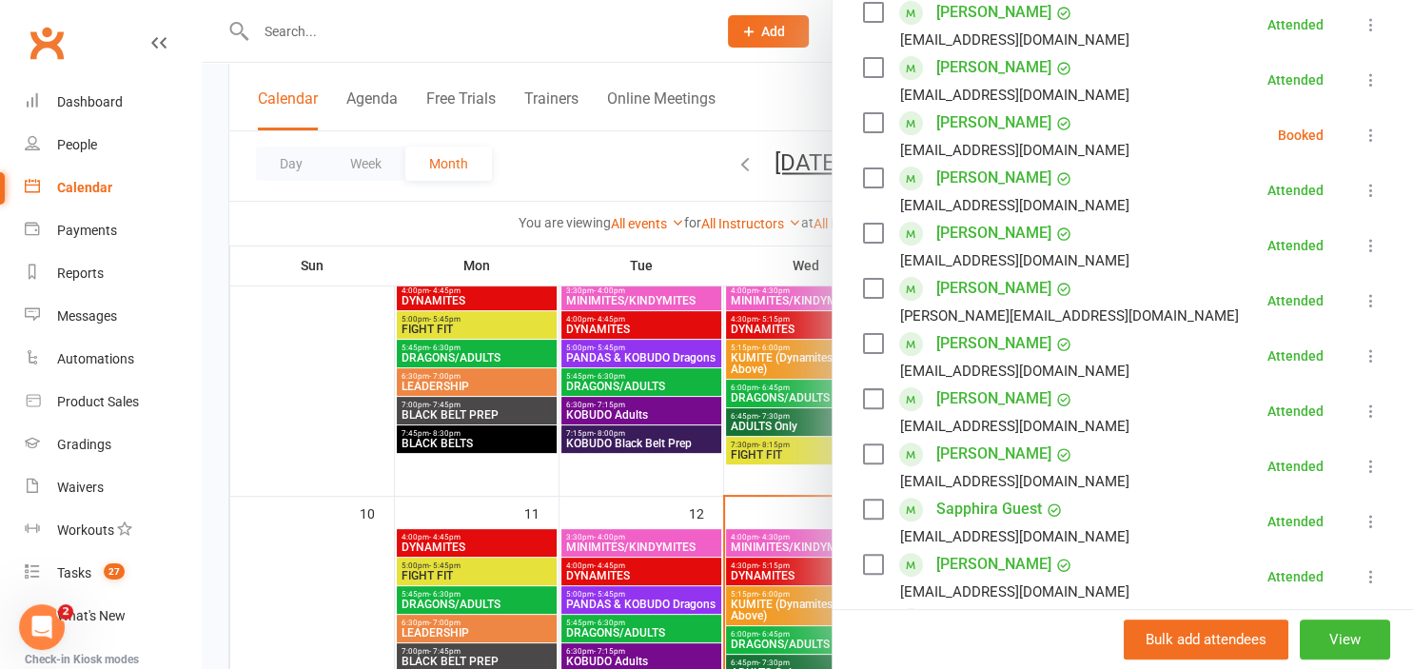
scroll to position [420, 0]
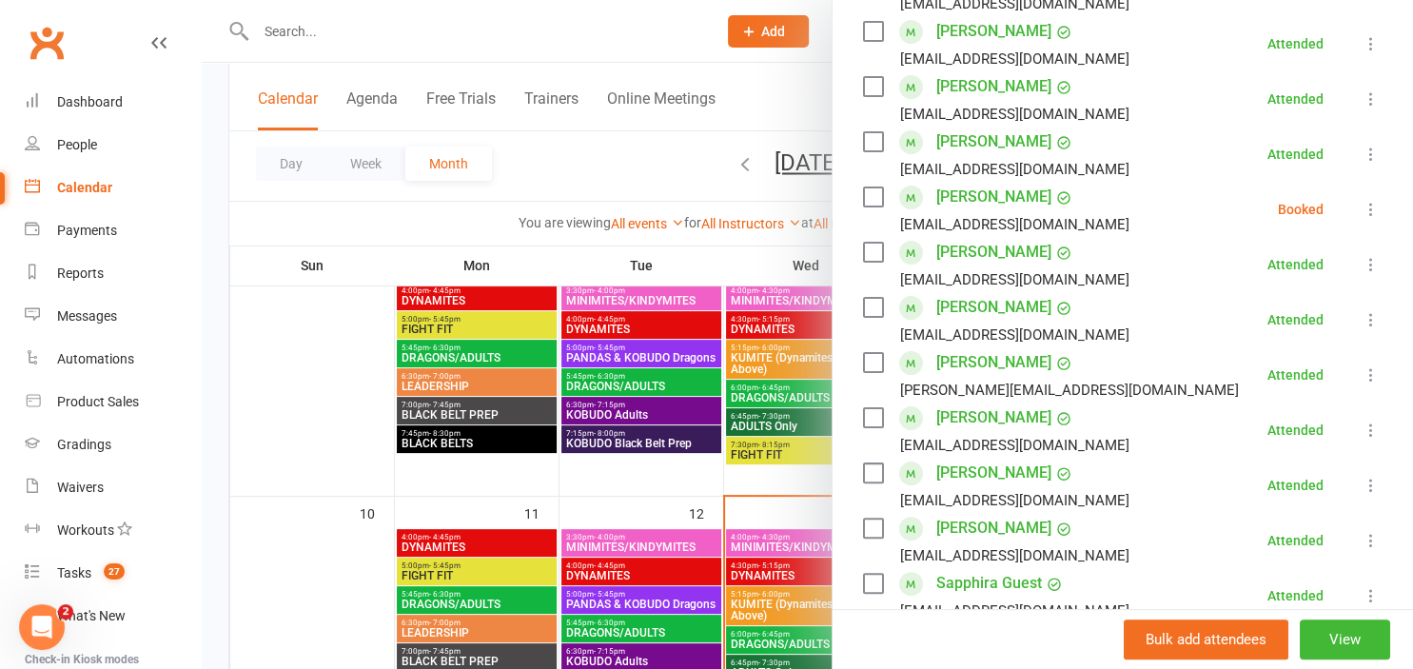
click at [1371, 207] on icon at bounding box center [1370, 209] width 19 height 19
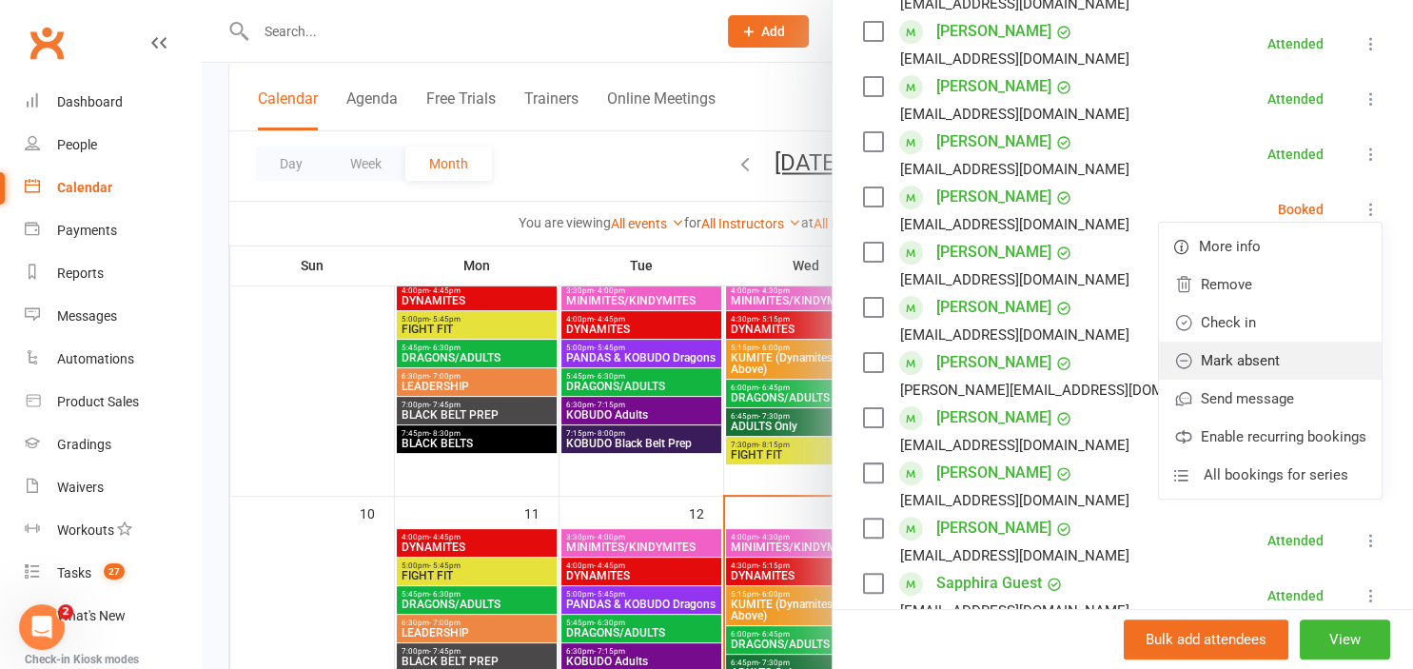
click at [1311, 361] on link "Mark absent" at bounding box center [1270, 361] width 223 height 38
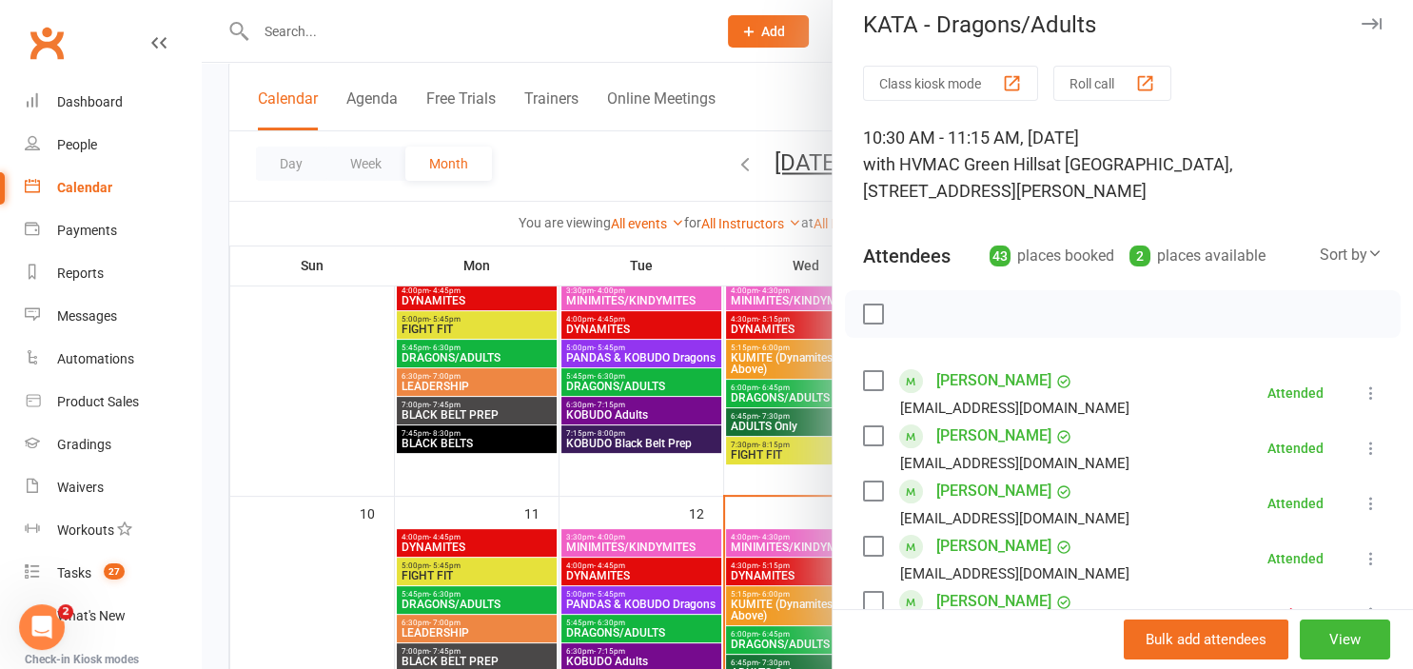
scroll to position [0, 0]
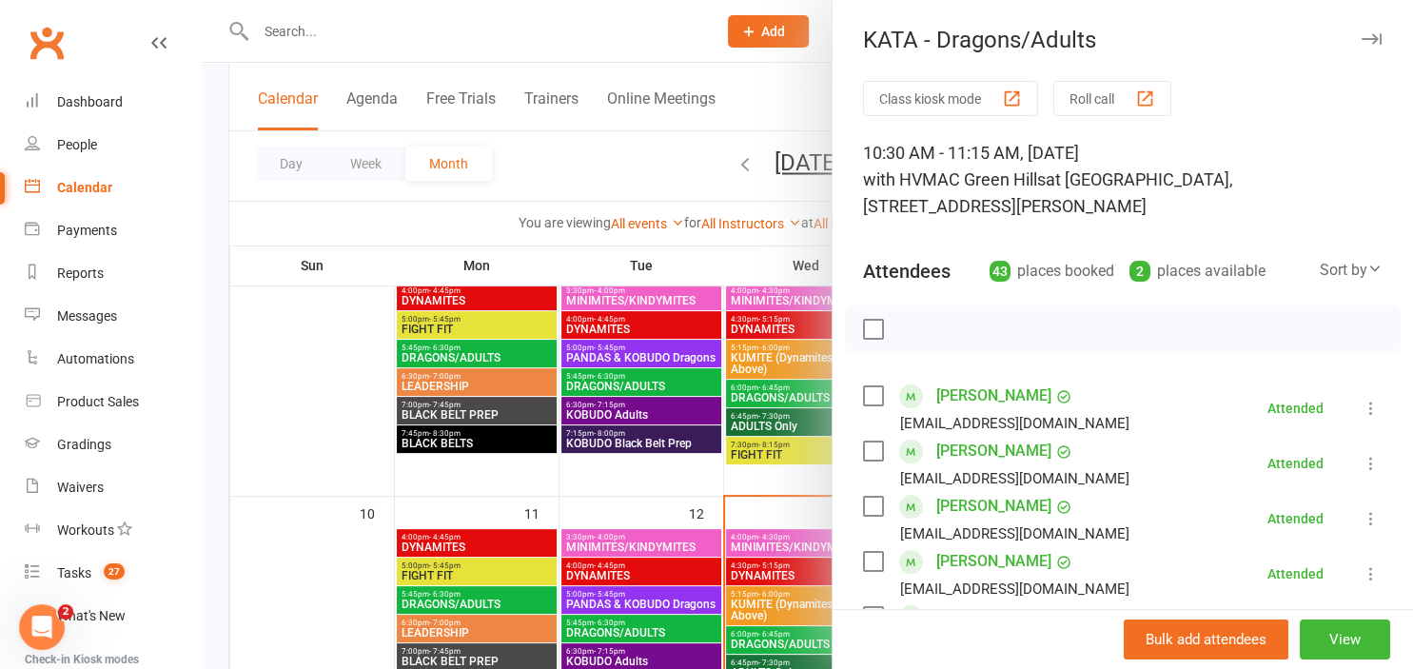
click at [675, 178] on div at bounding box center [807, 334] width 1211 height 669
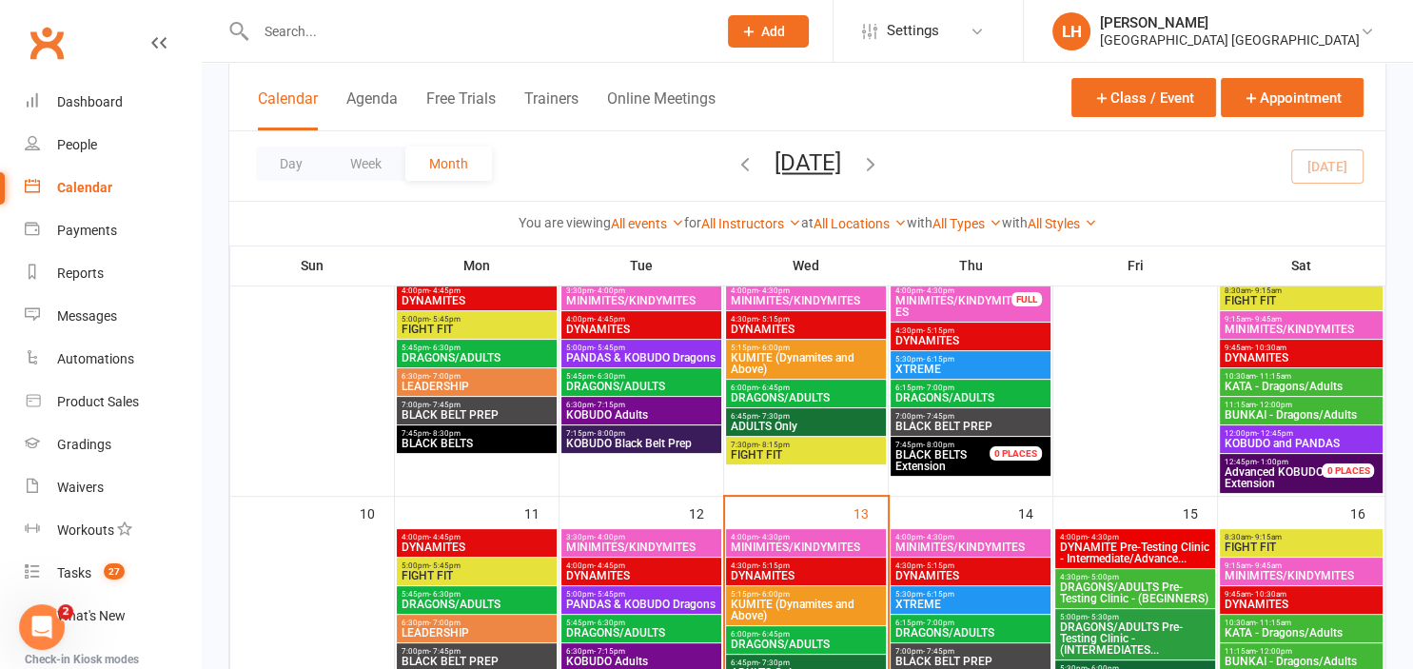
click at [1258, 417] on span "BUNKAI - Dragons/Adults" at bounding box center [1301, 414] width 156 height 11
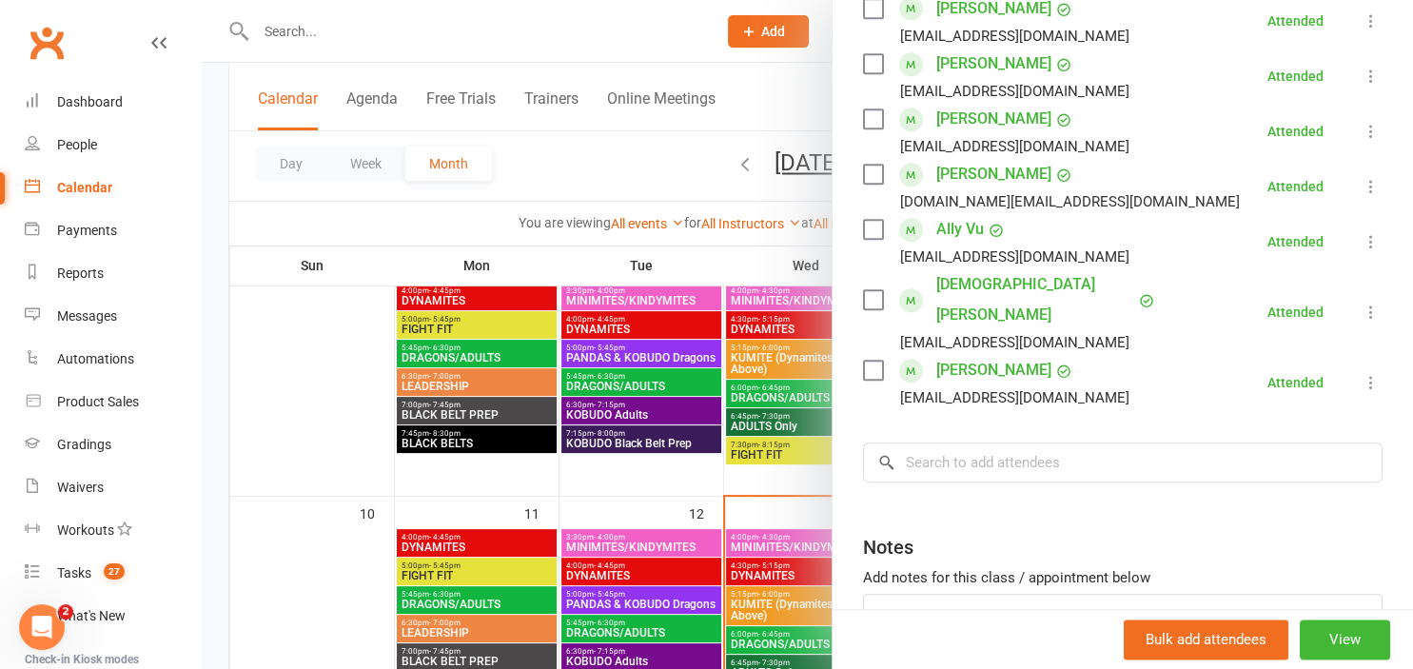
scroll to position [2155, 0]
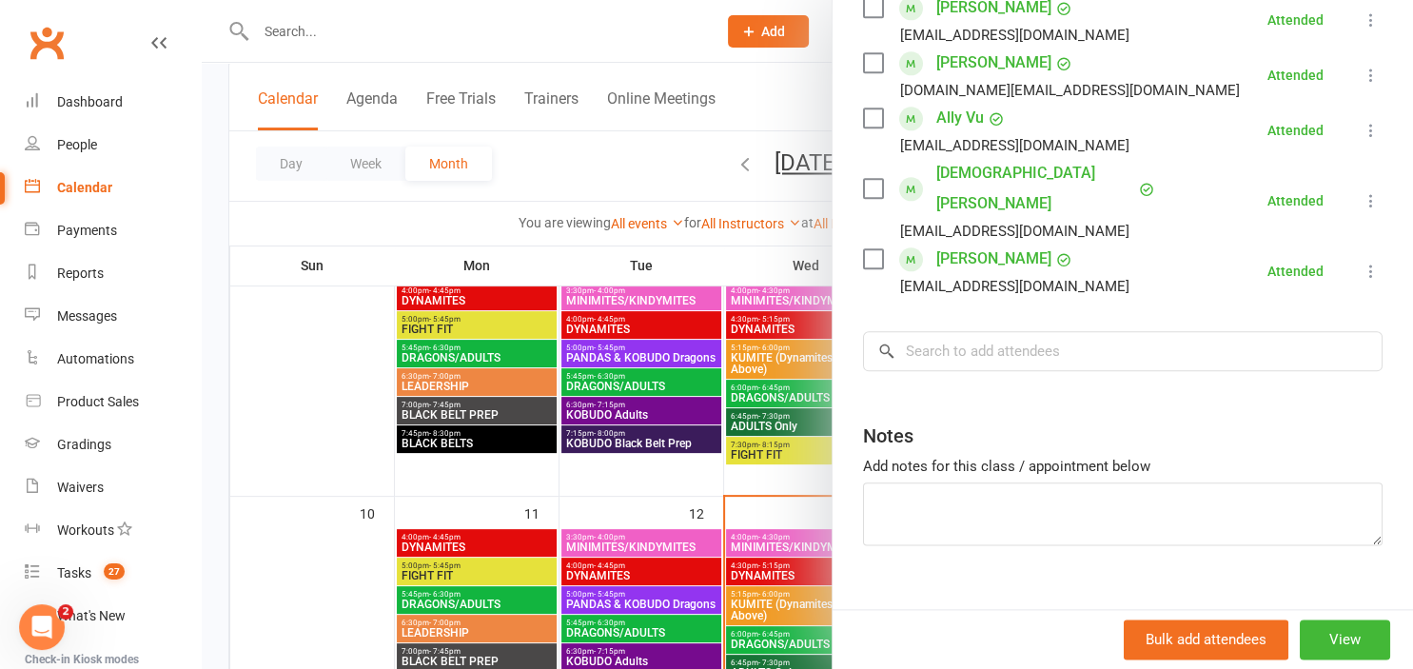
click at [626, 162] on div at bounding box center [807, 334] width 1211 height 669
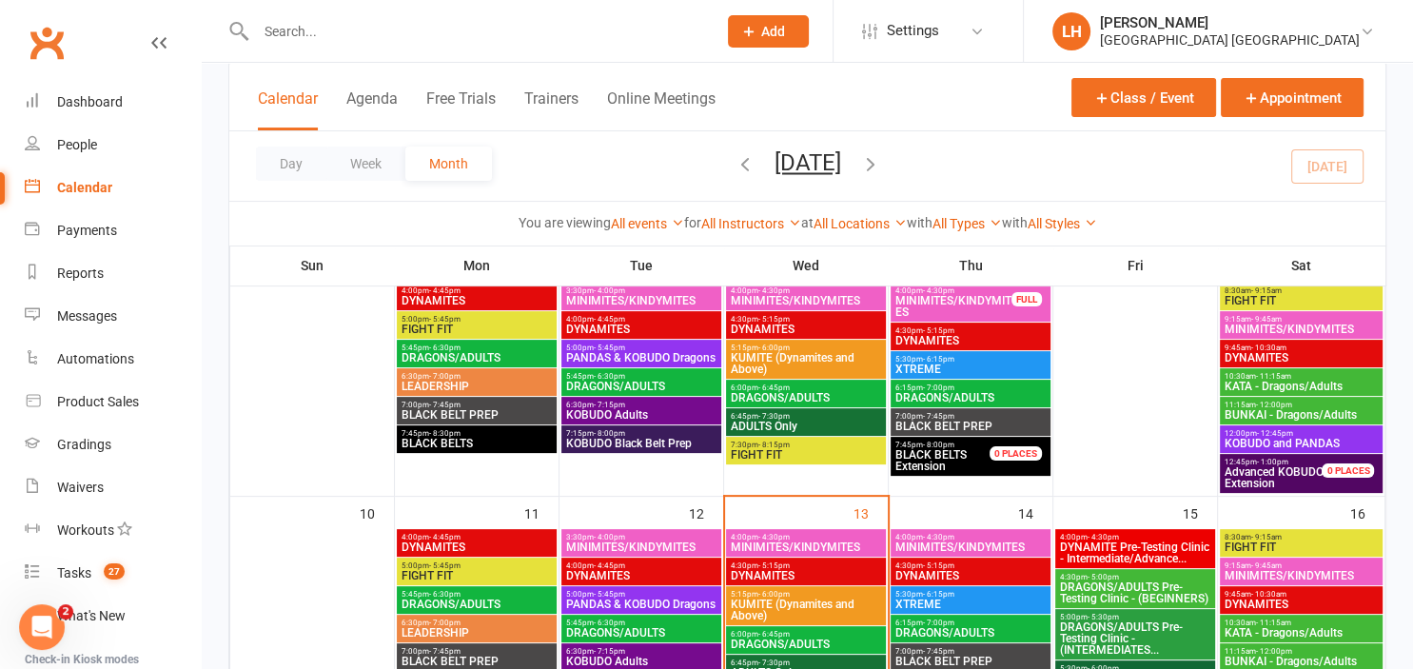
click at [478, 541] on span "DYNAMITES" at bounding box center [476, 546] width 152 height 11
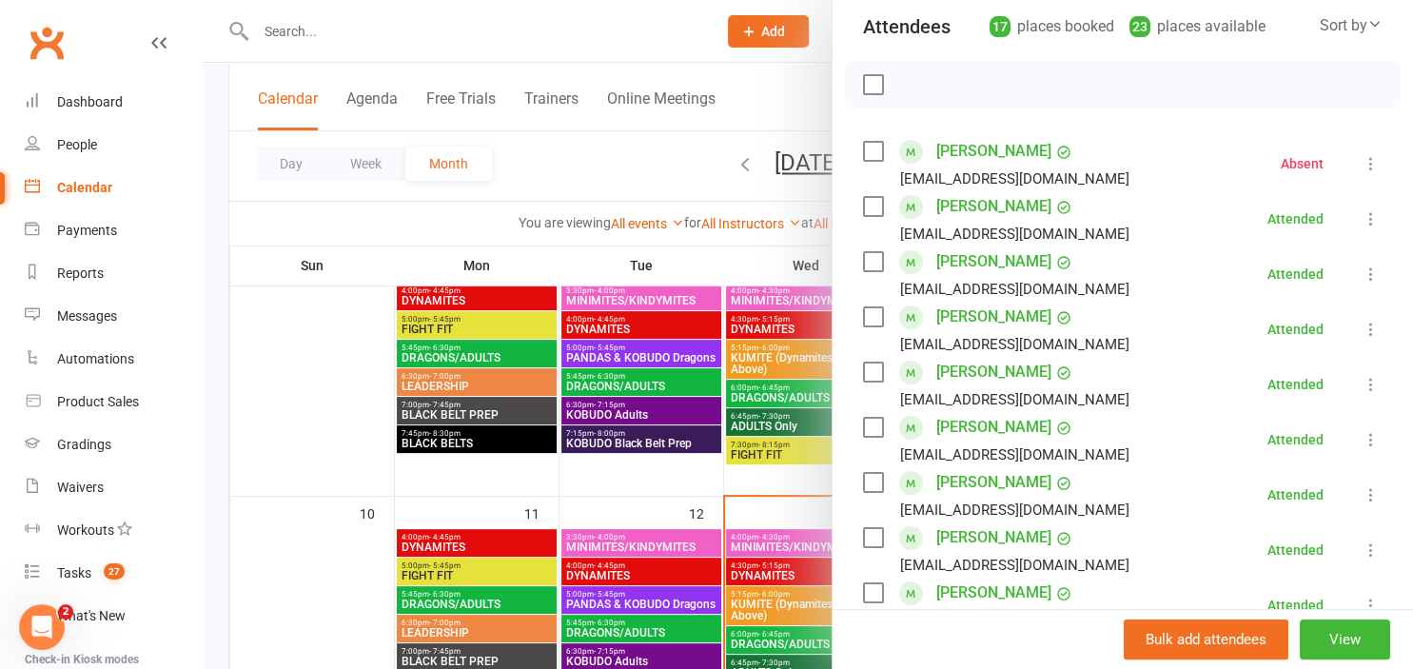
scroll to position [209, 0]
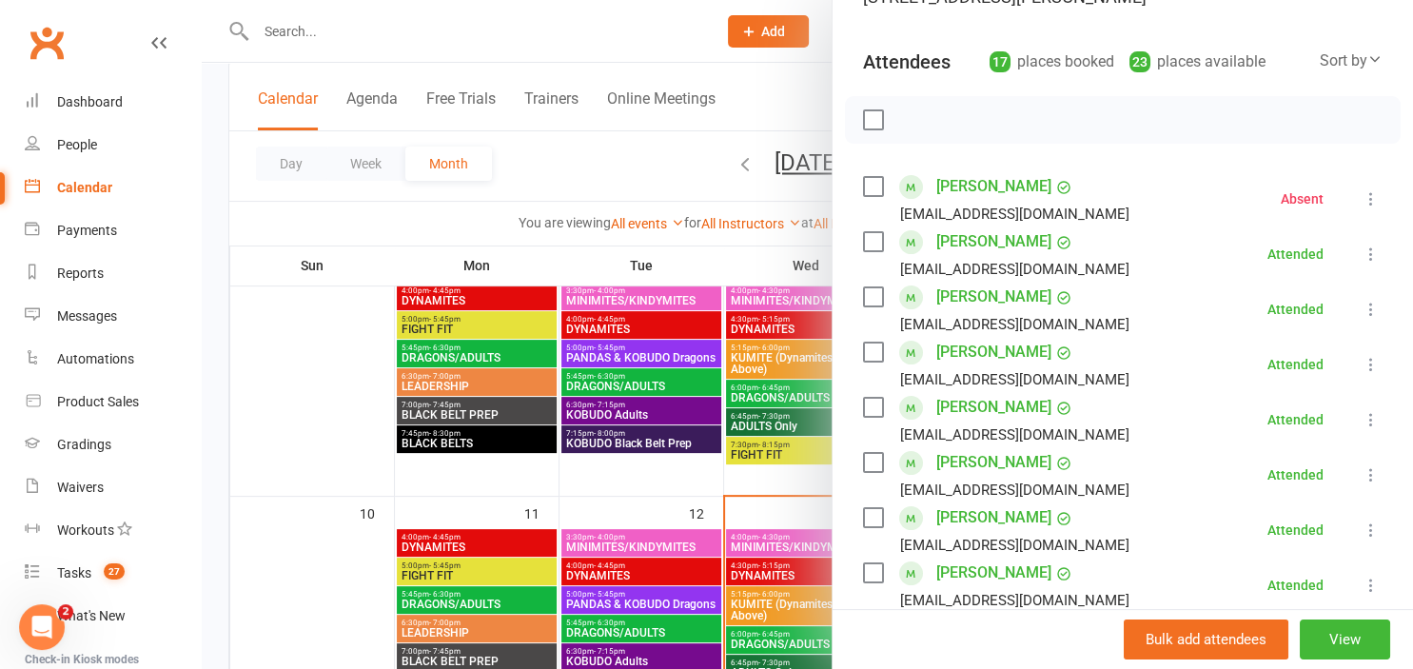
click at [600, 152] on div at bounding box center [807, 334] width 1211 height 669
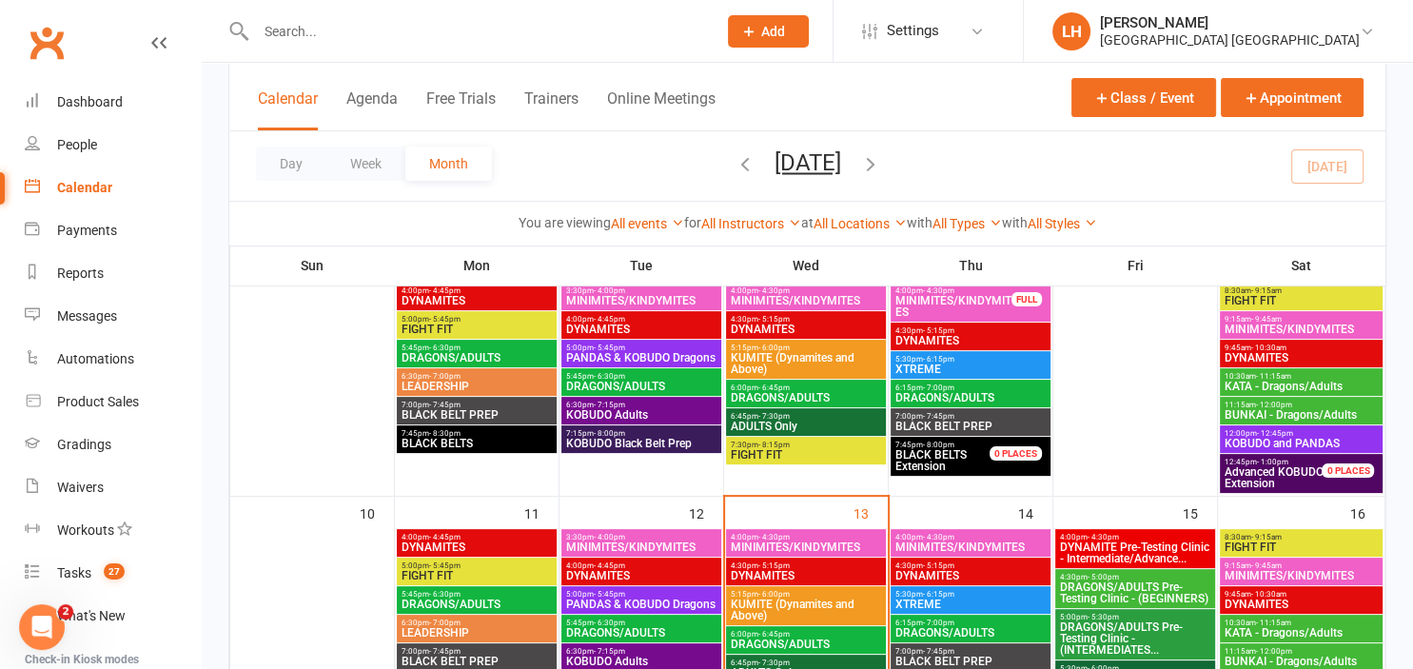
click at [627, 533] on span "3:30pm - 4:00pm" at bounding box center [641, 537] width 152 height 9
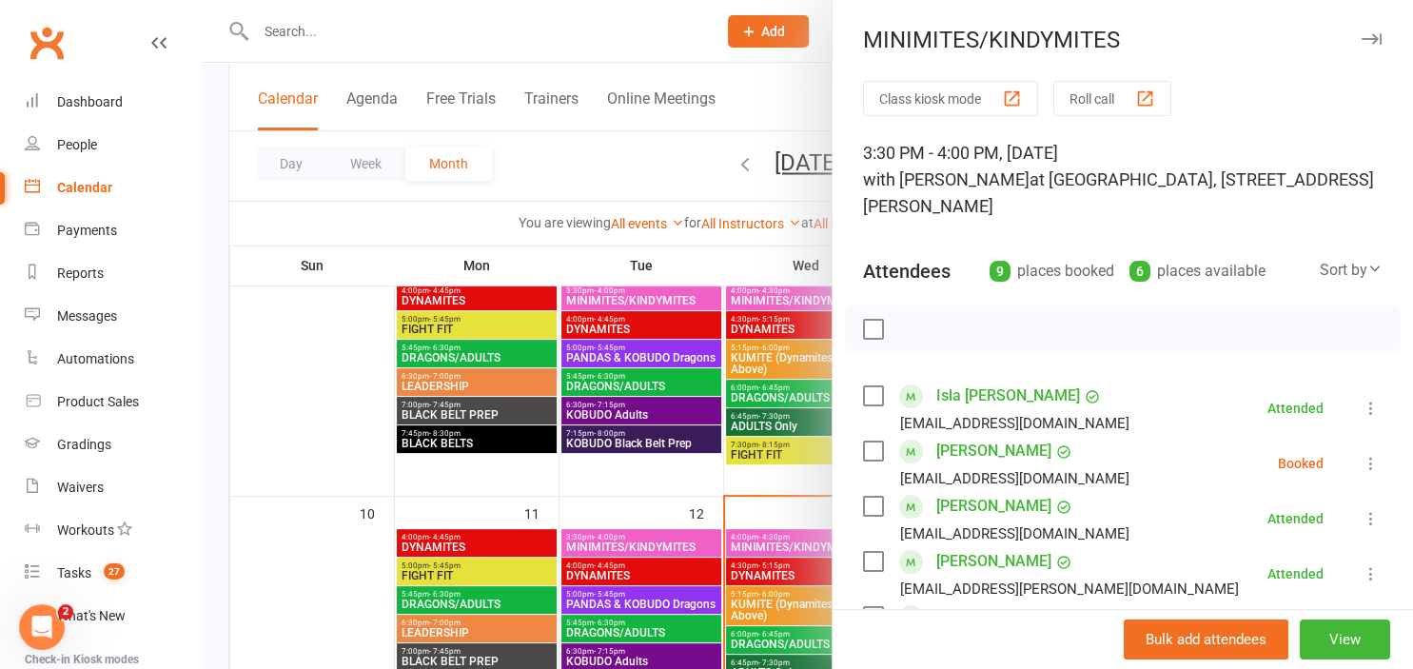
click at [1360, 466] on button at bounding box center [1370, 463] width 23 height 23
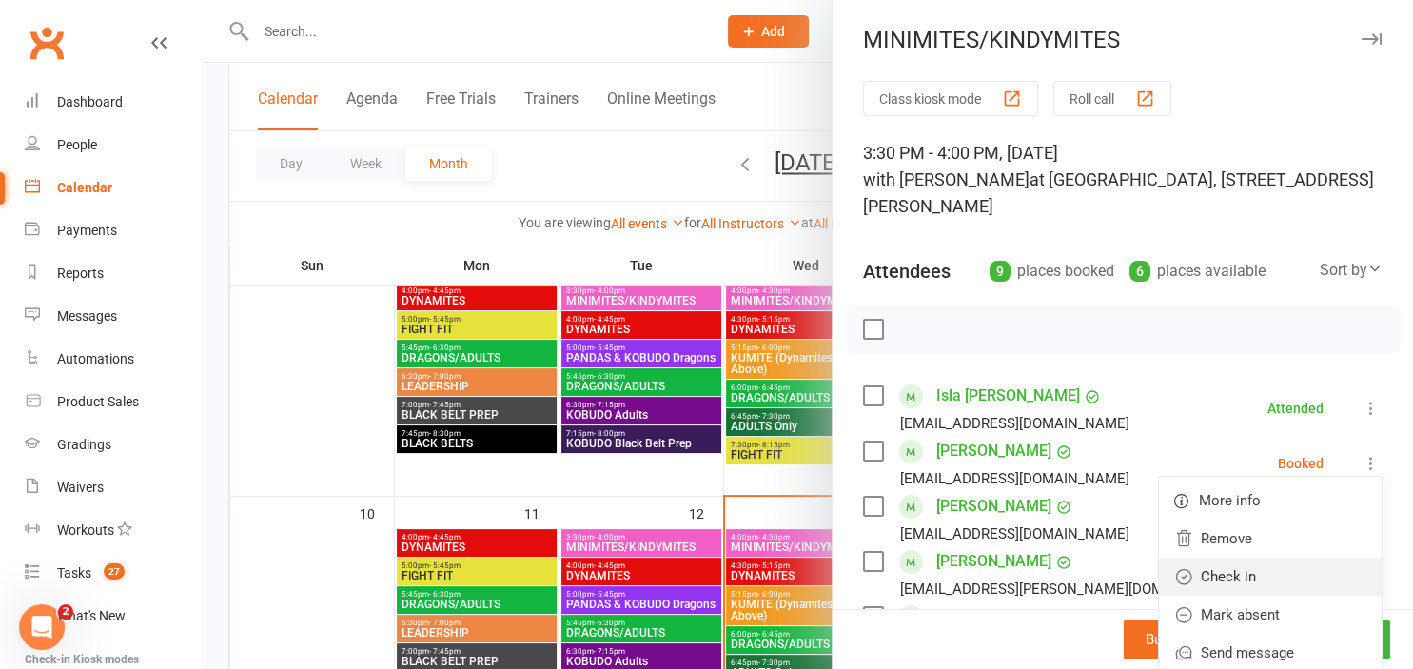
click at [1262, 584] on link "Check in" at bounding box center [1270, 576] width 223 height 38
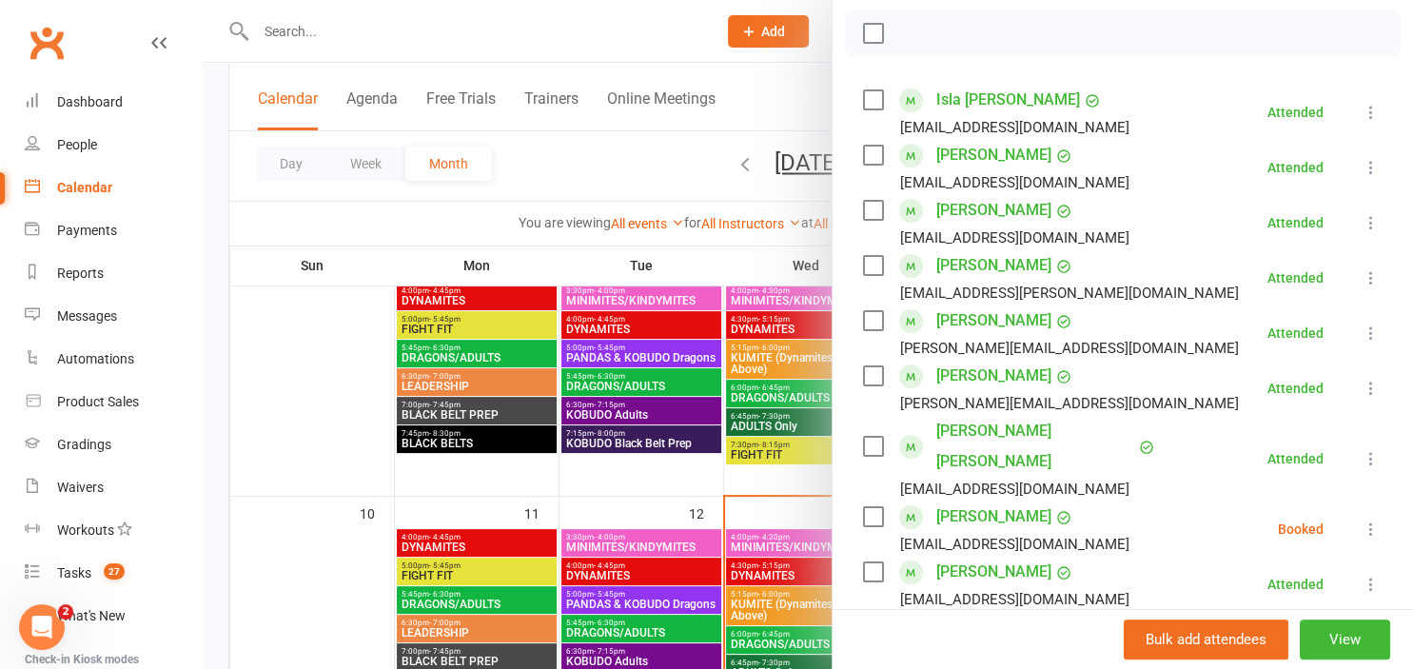
scroll to position [315, 0]
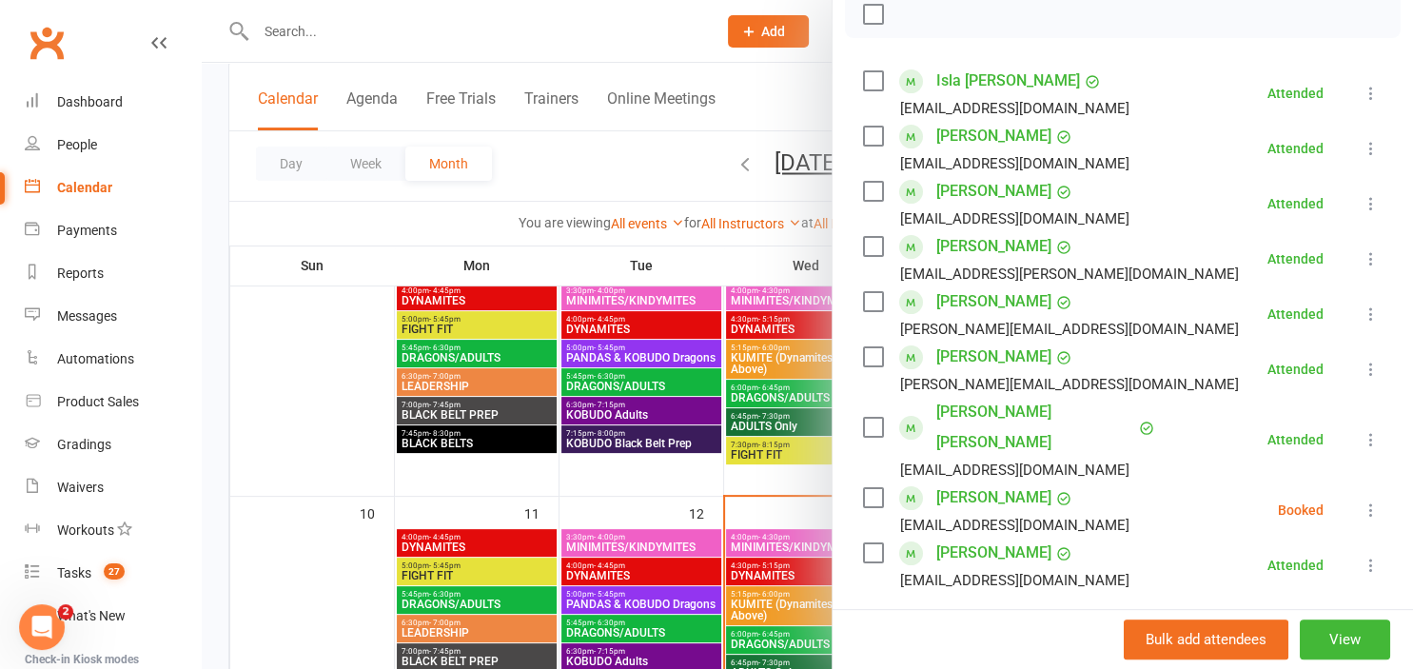
click at [1371, 500] on icon at bounding box center [1370, 509] width 19 height 19
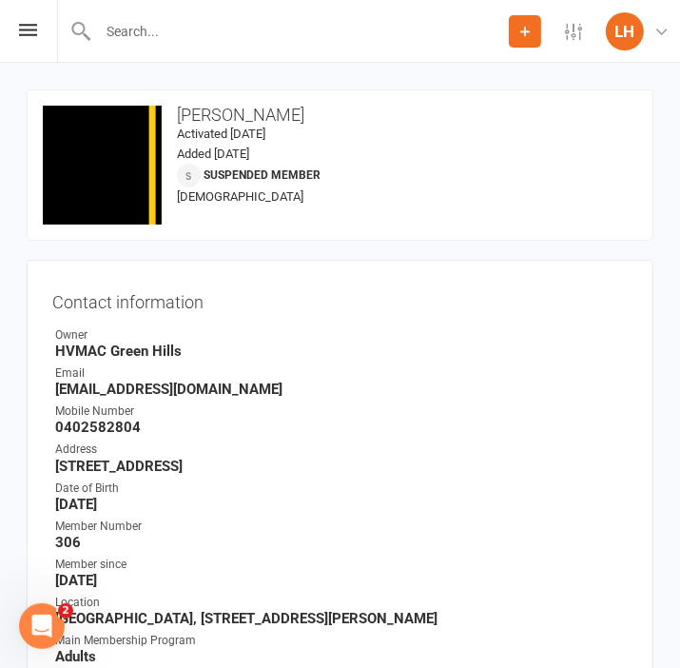
click at [123, 30] on input "text" at bounding box center [300, 31] width 417 height 27
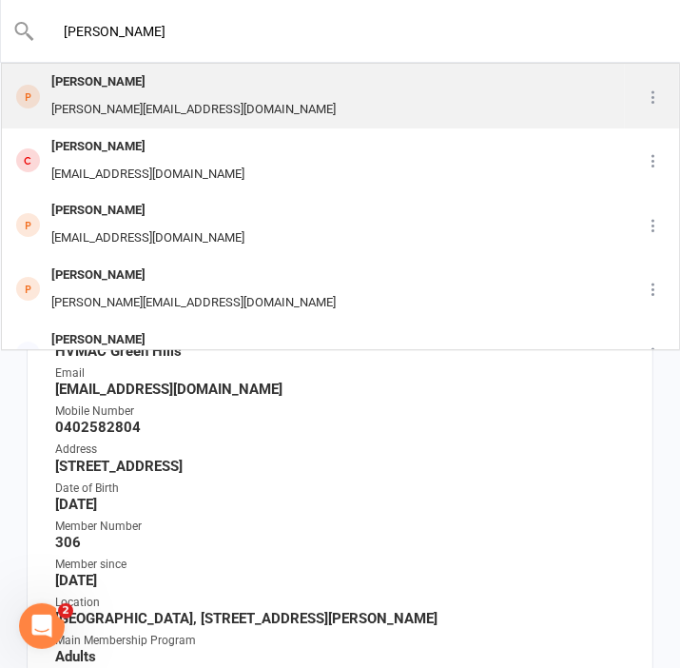
type input "[PERSON_NAME]"
click at [115, 84] on div "[PERSON_NAME]" at bounding box center [194, 82] width 296 height 28
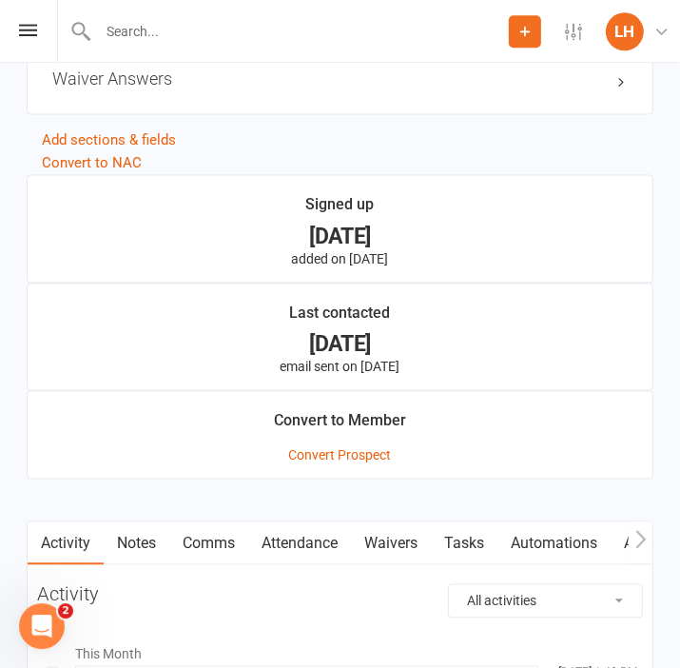
scroll to position [1708, 0]
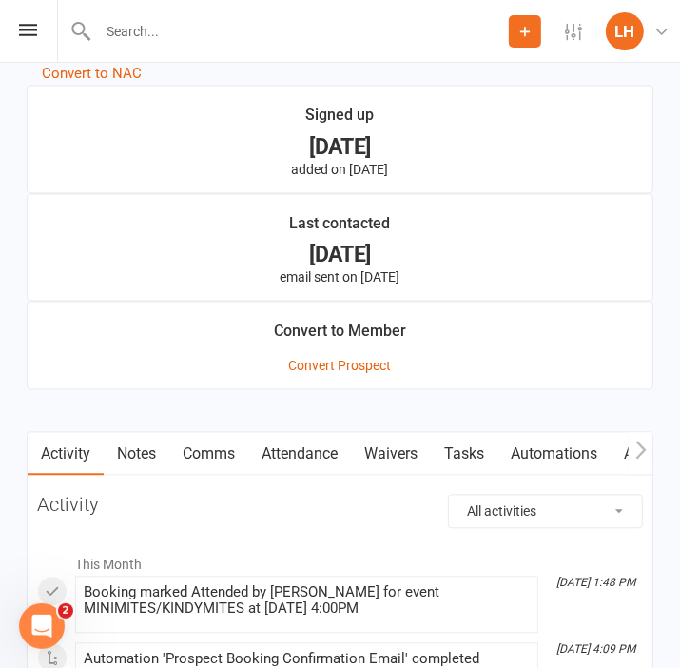
click at [304, 453] on link "Attendance" at bounding box center [299, 454] width 103 height 44
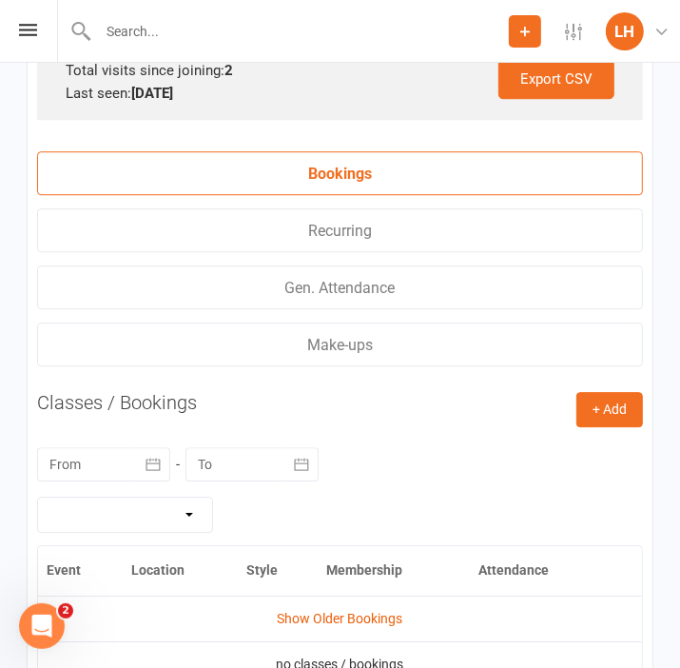
scroll to position [2765, 0]
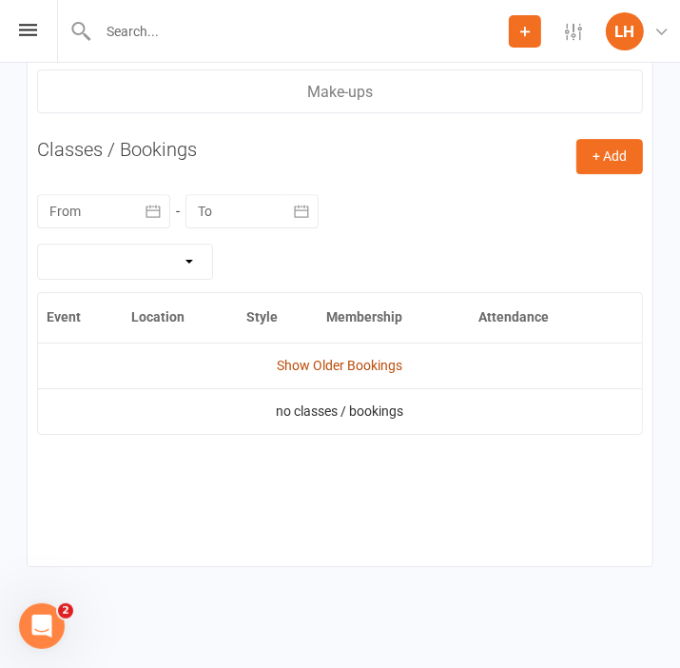
click at [313, 368] on link "Show Older Bookings" at bounding box center [341, 365] width 126 height 15
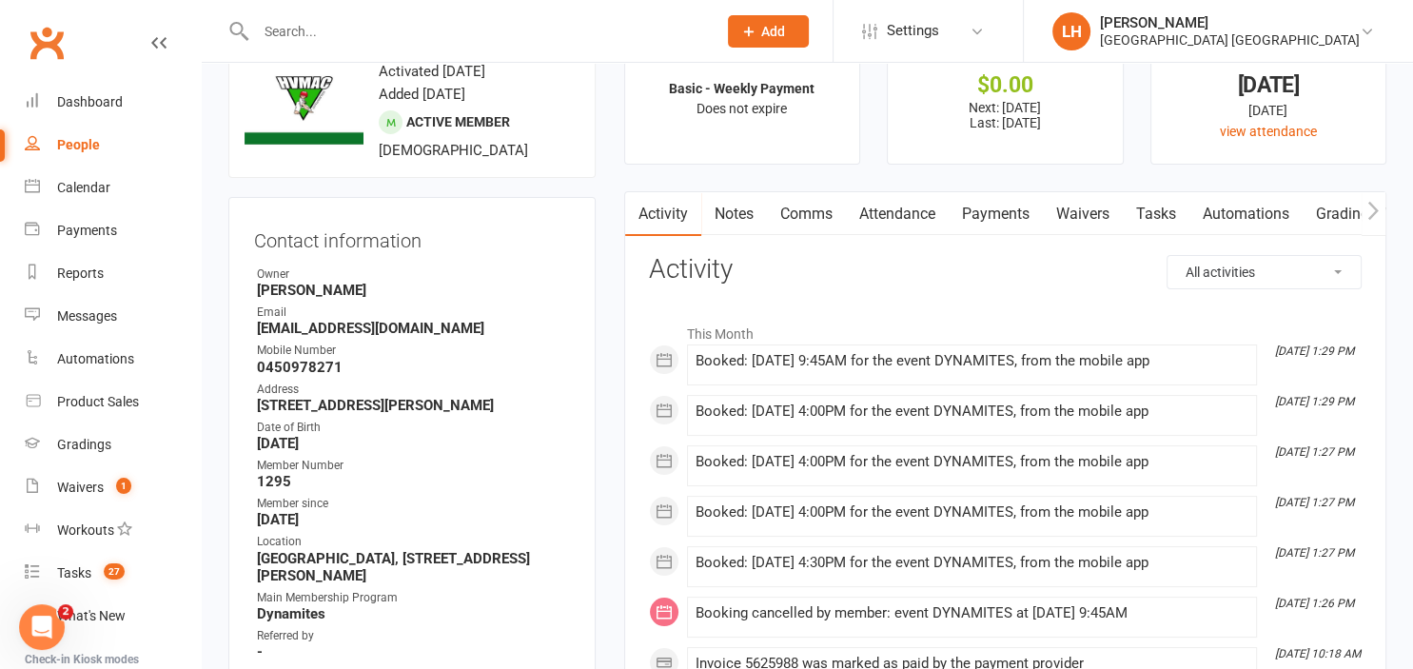
scroll to position [100, 0]
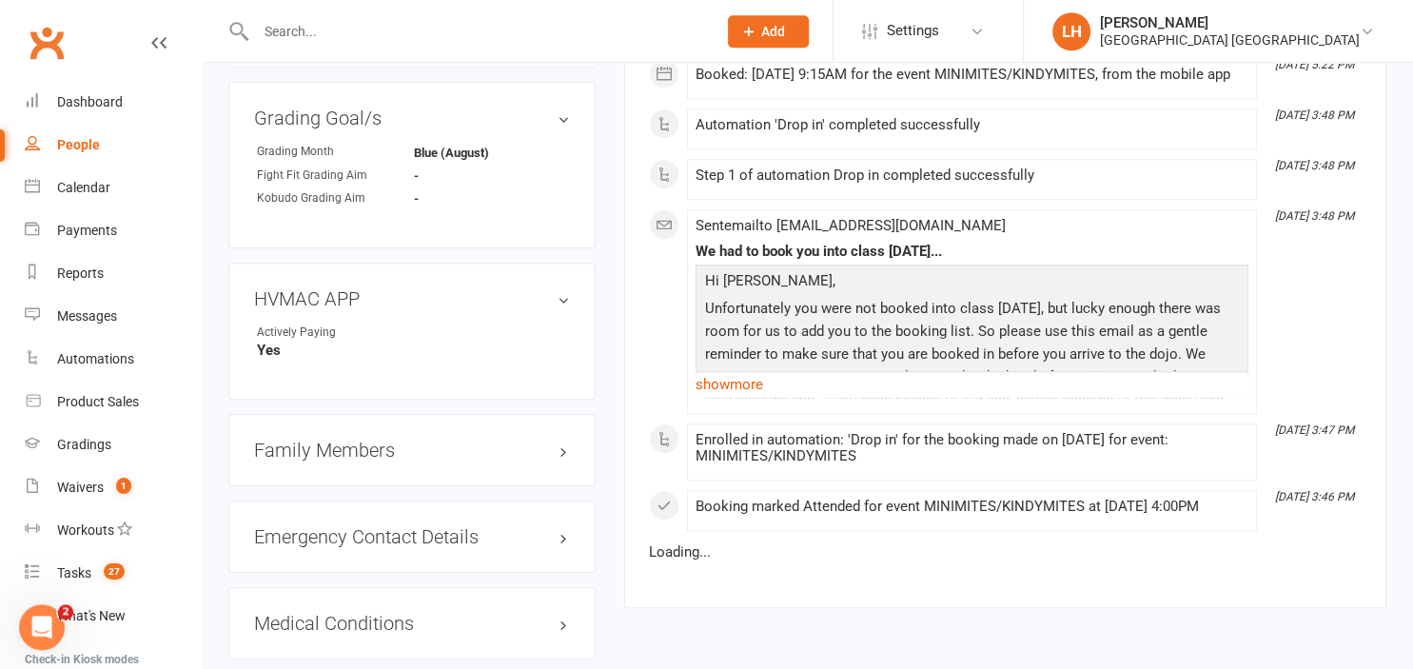
scroll to position [1607, 0]
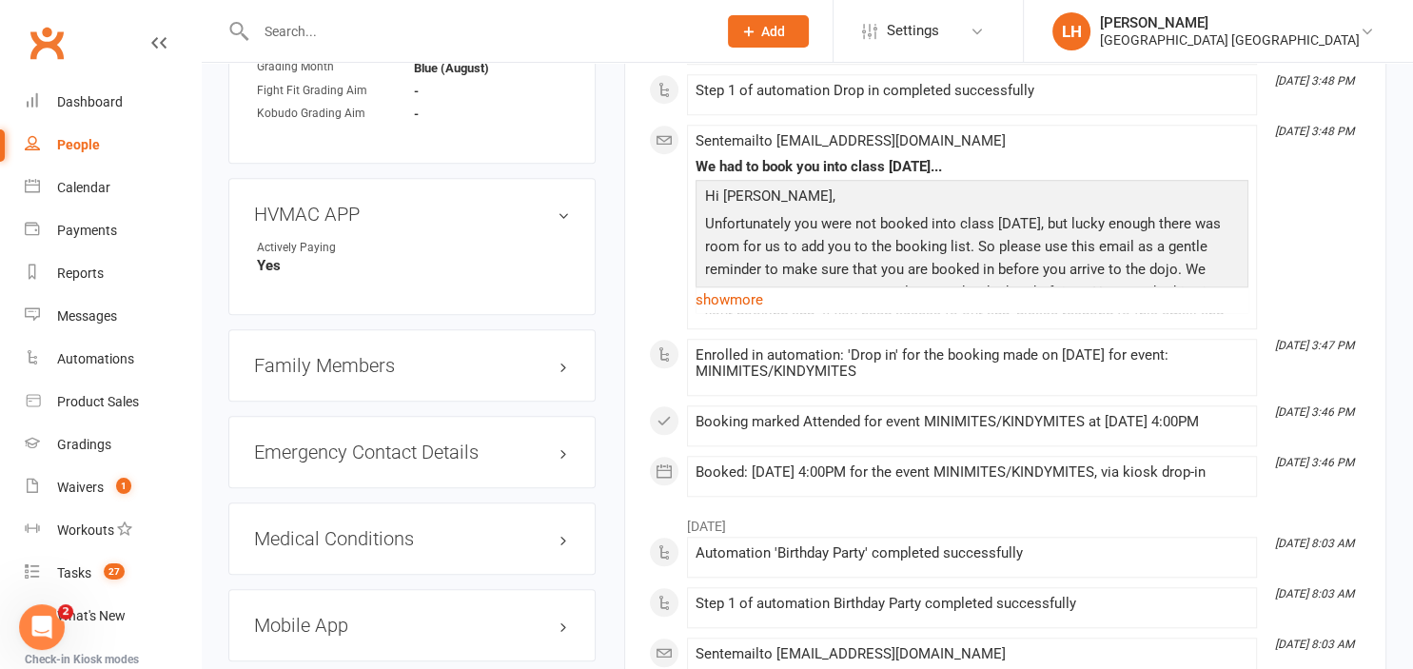
click at [342, 368] on h3 "Family Members" at bounding box center [412, 365] width 316 height 21
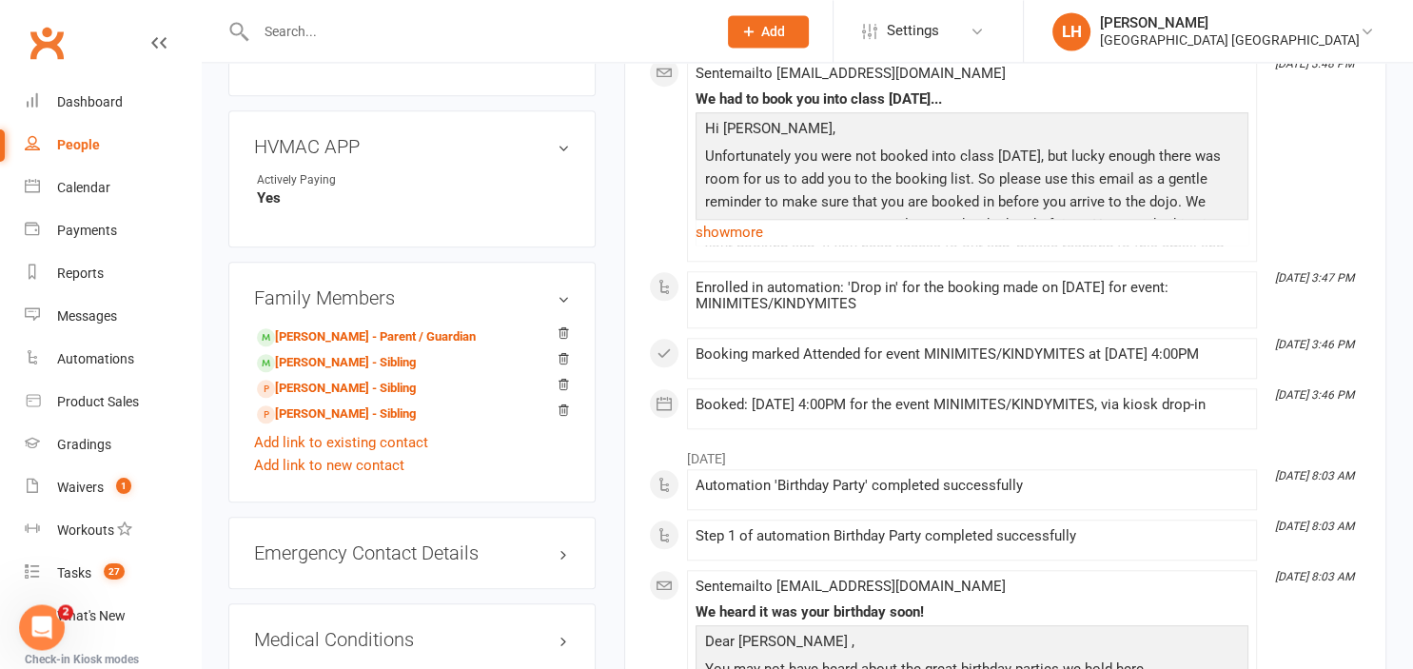
scroll to position [1708, 0]
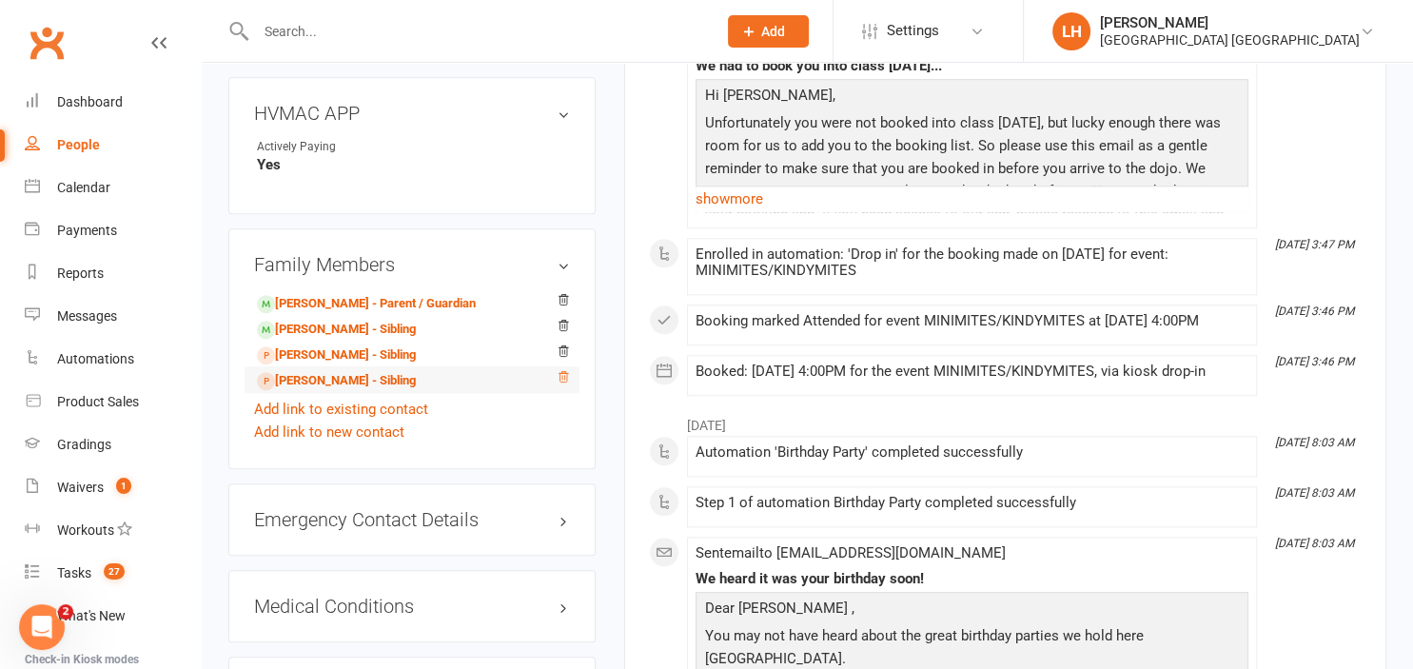
click at [562, 381] on icon at bounding box center [563, 376] width 10 height 10
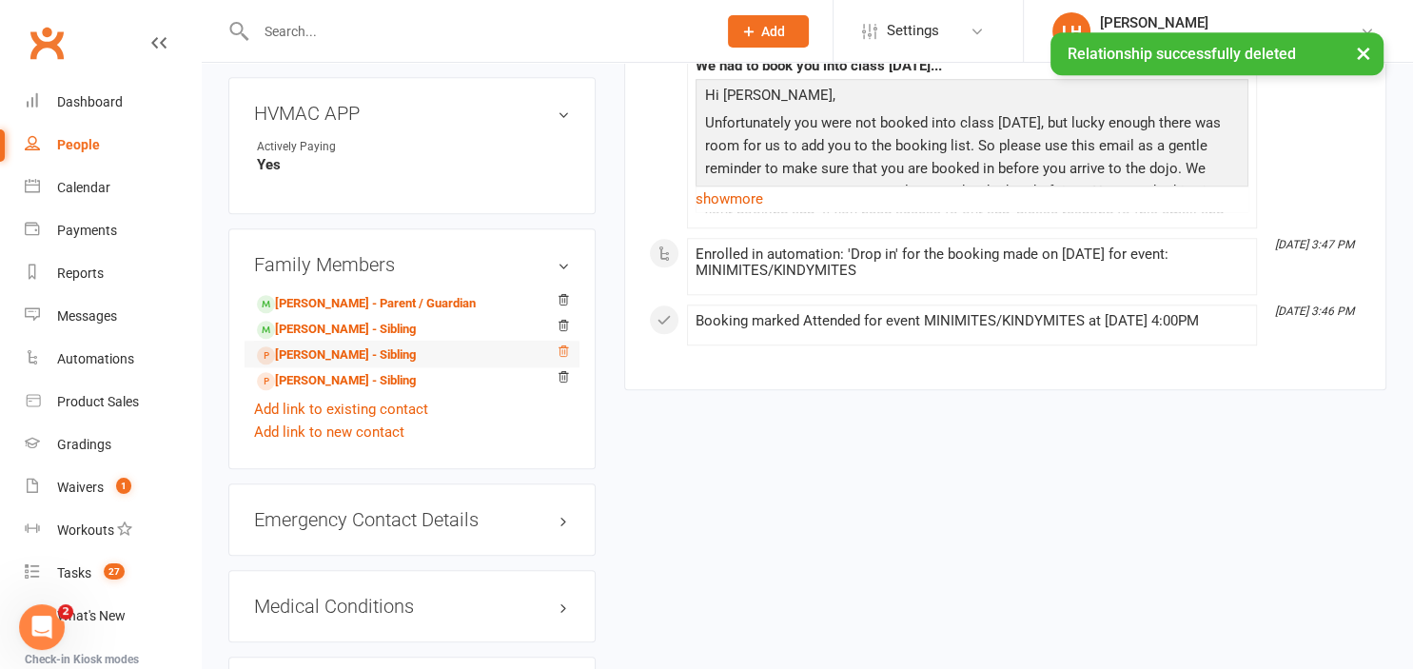
click at [563, 358] on icon at bounding box center [562, 350] width 13 height 13
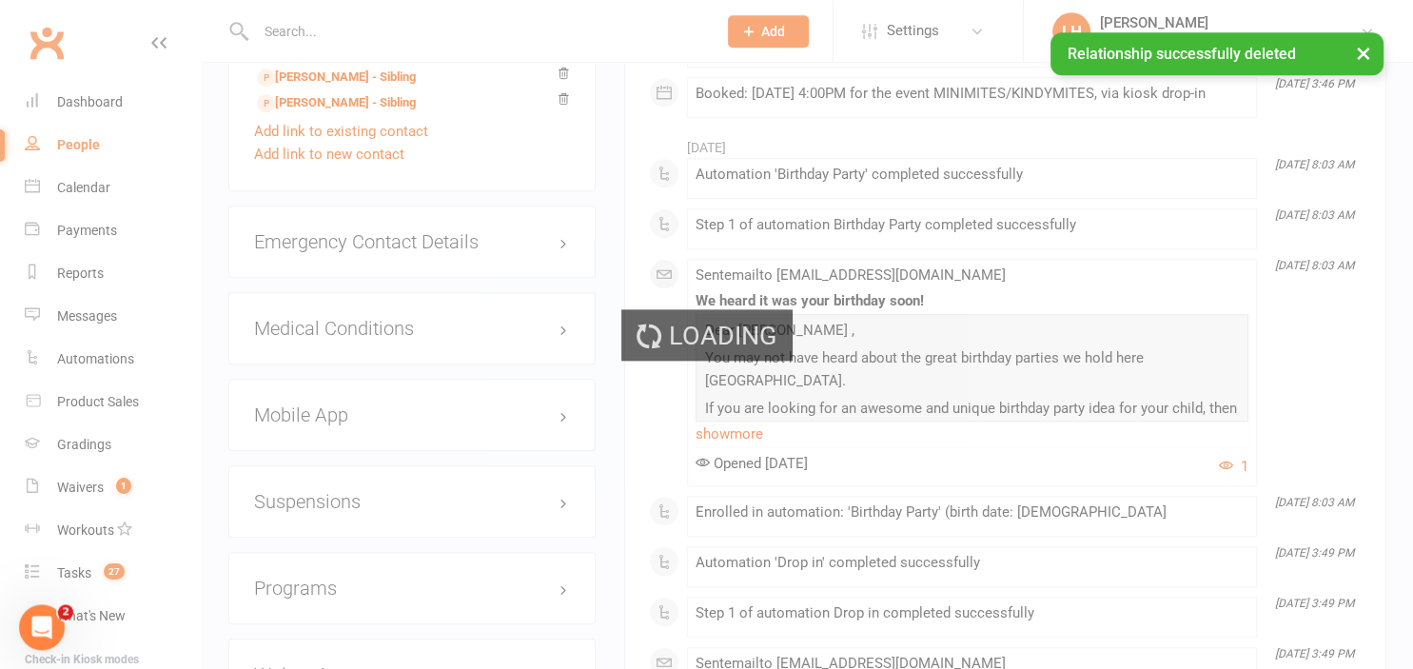
scroll to position [2009, 0]
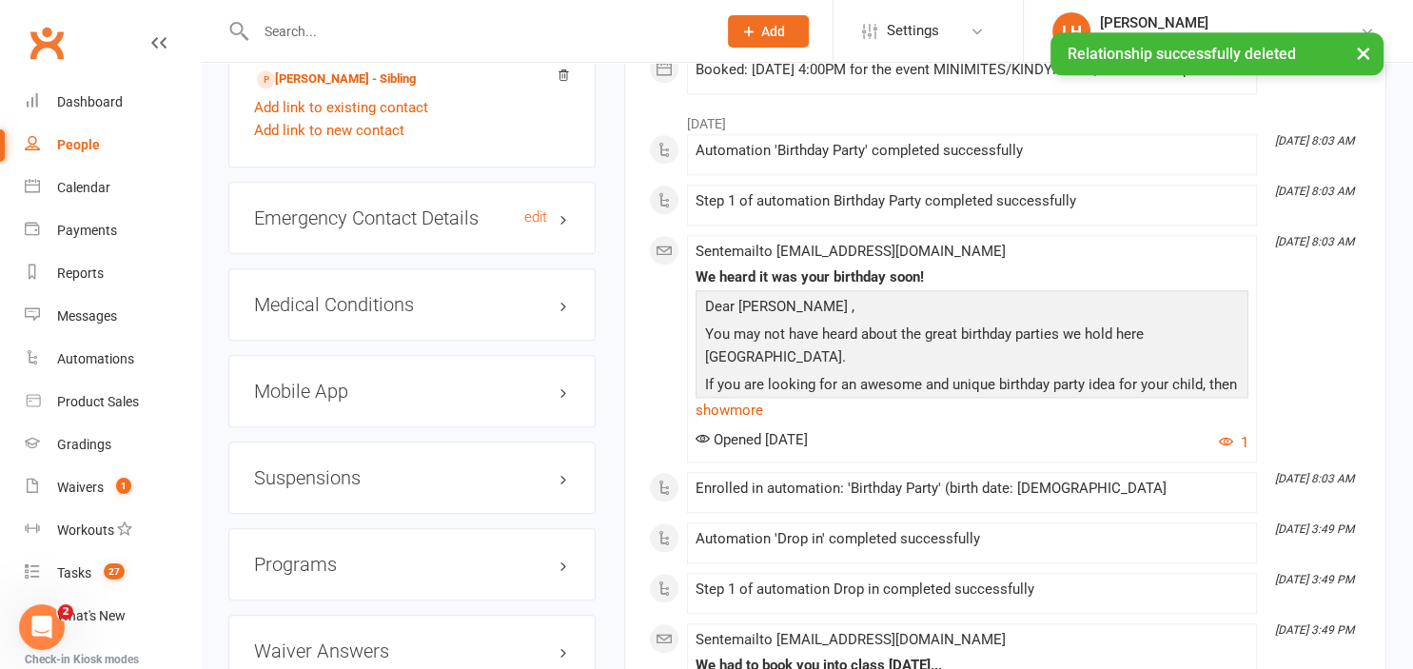
click at [402, 228] on h3 "Emergency Contact Details edit" at bounding box center [412, 217] width 316 height 21
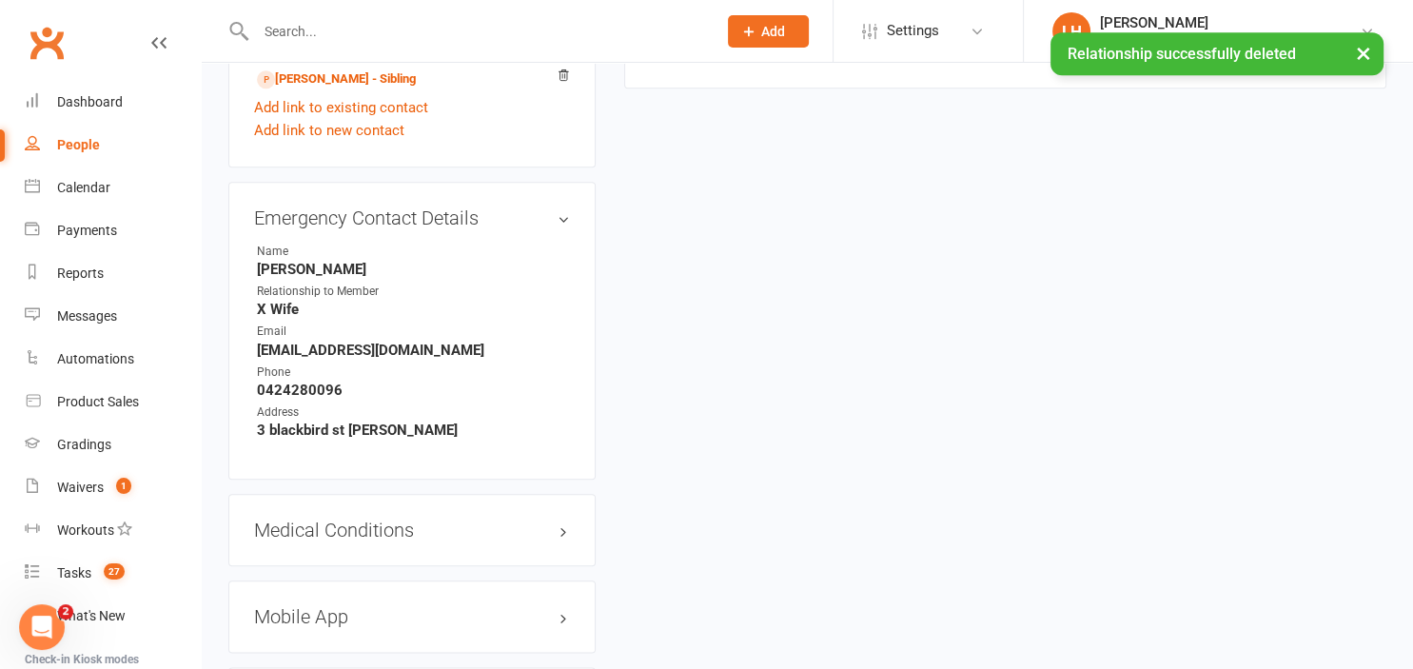
drag, startPoint x: 481, startPoint y: 356, endPoint x: 261, endPoint y: 361, distance: 220.8
click at [261, 359] on strong "kellieandryanstauffer@gmail.com" at bounding box center [413, 350] width 313 height 17
click at [253, 362] on div "Emergency Contact Details edit Name Kellie Relationship to Member X Wife Email …" at bounding box center [411, 331] width 367 height 298
click at [459, 399] on strong "0424280096" at bounding box center [413, 389] width 313 height 17
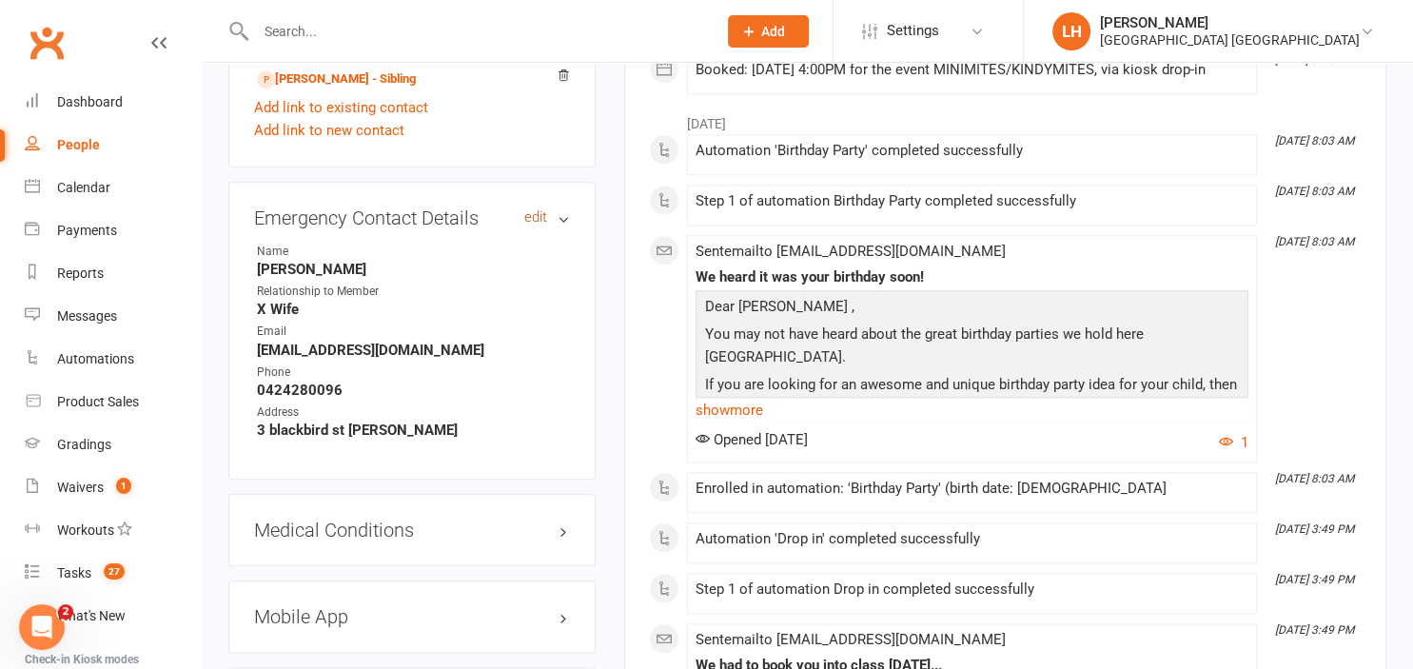
click at [529, 224] on link "edit" at bounding box center [535, 217] width 23 height 16
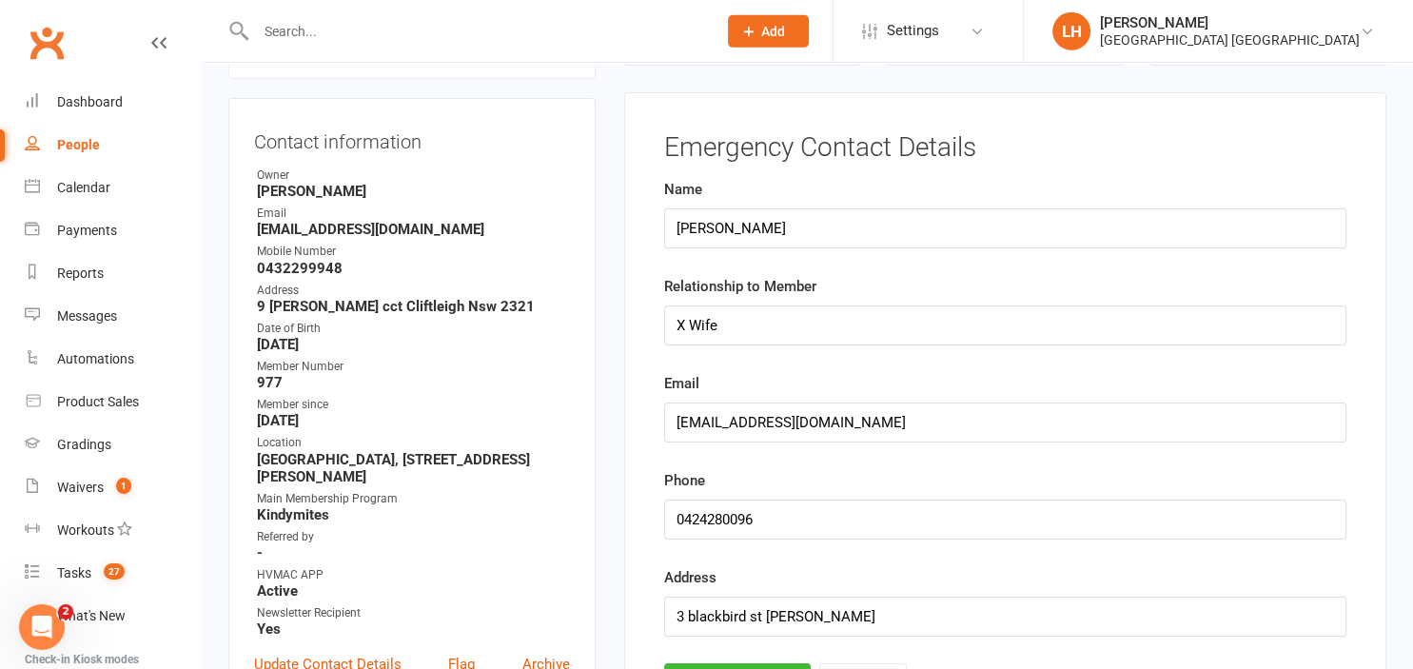
scroll to position [163, 0]
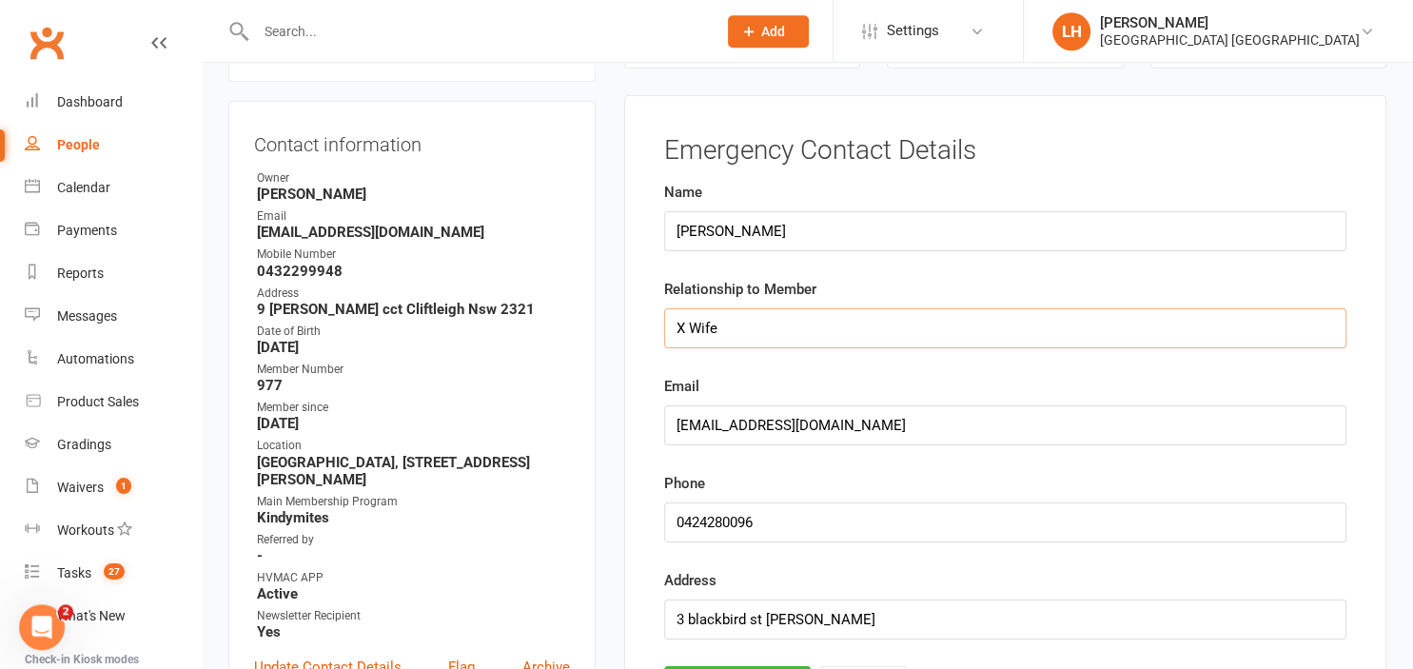
drag, startPoint x: 740, startPoint y: 328, endPoint x: 563, endPoint y: 344, distance: 177.7
click at [664, 344] on input "X Wife" at bounding box center [1005, 328] width 682 height 40
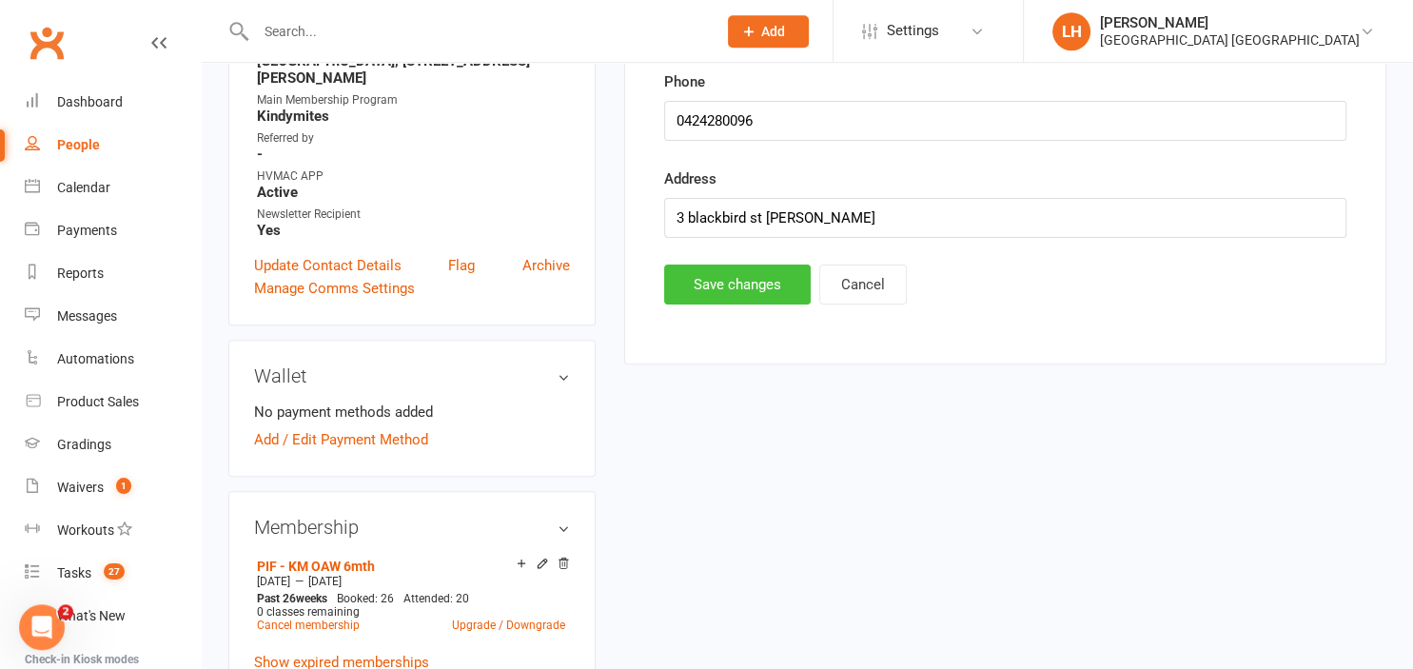
type input "Mother"
click at [765, 274] on button "Save changes" at bounding box center [737, 284] width 146 height 40
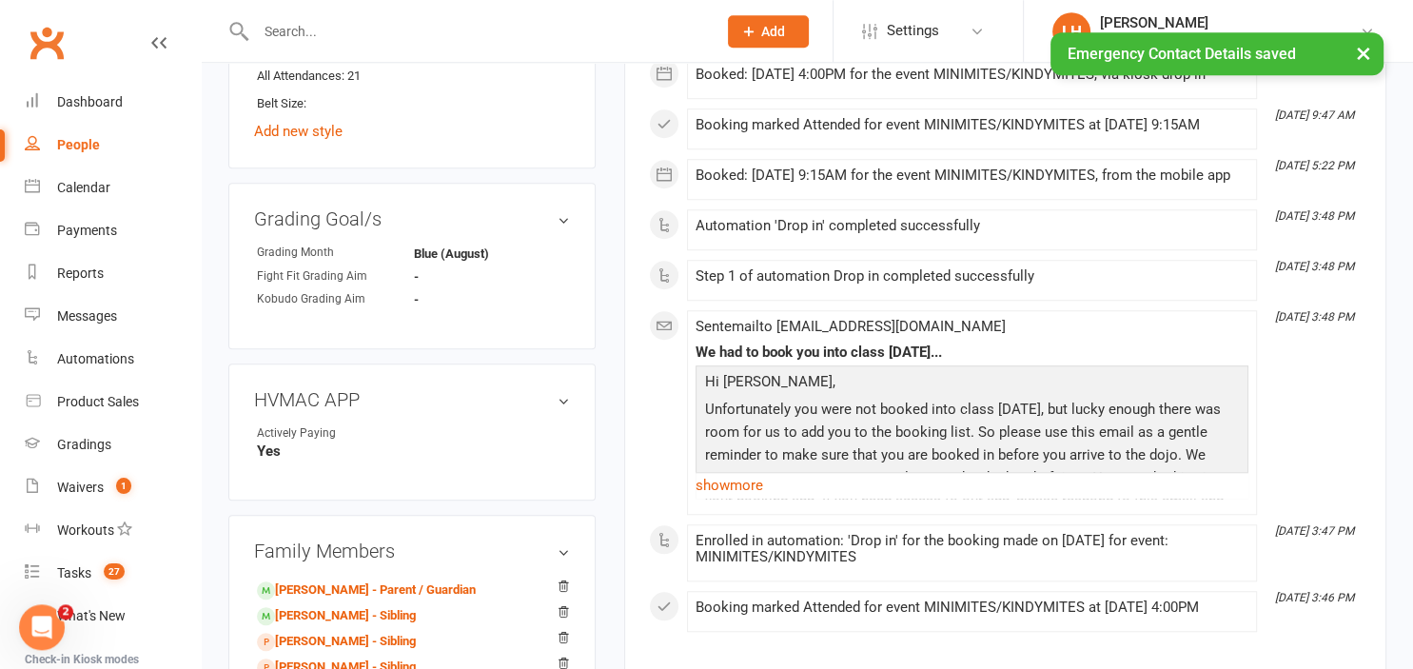
scroll to position [1469, 0]
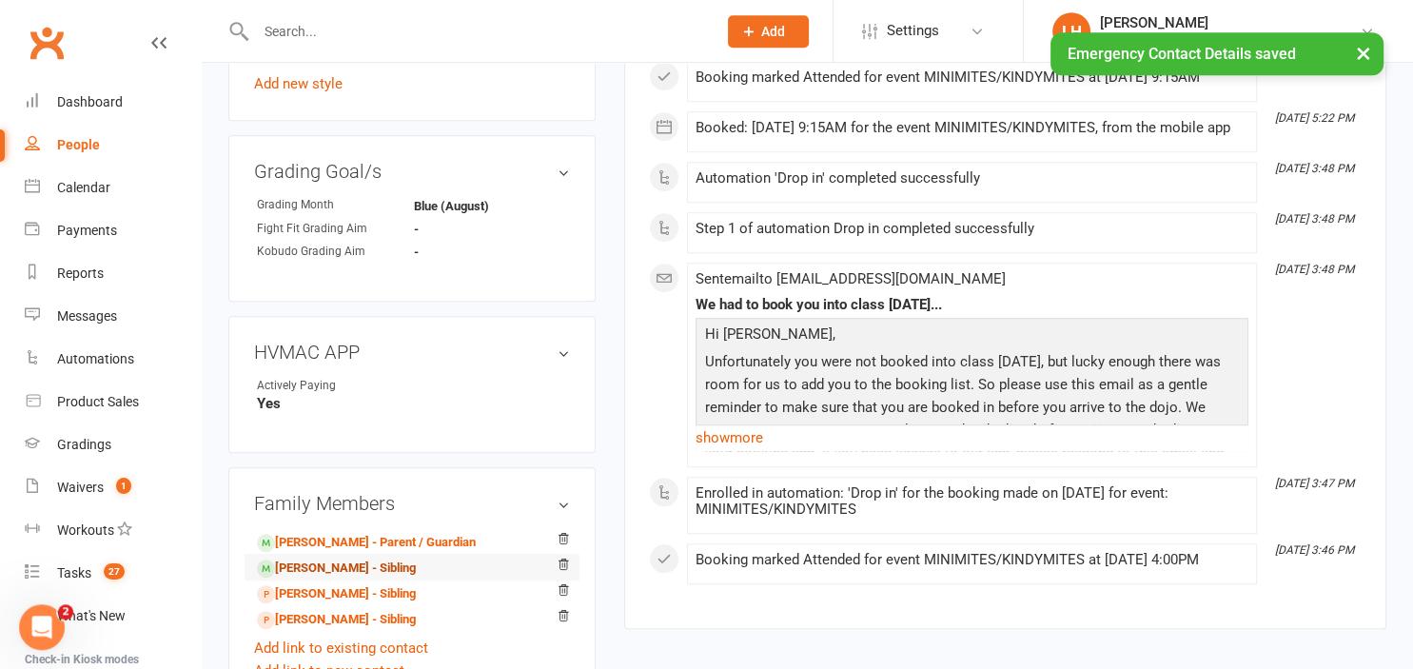
click at [333, 576] on link "Kayla Stauffer - Sibling" at bounding box center [336, 568] width 159 height 20
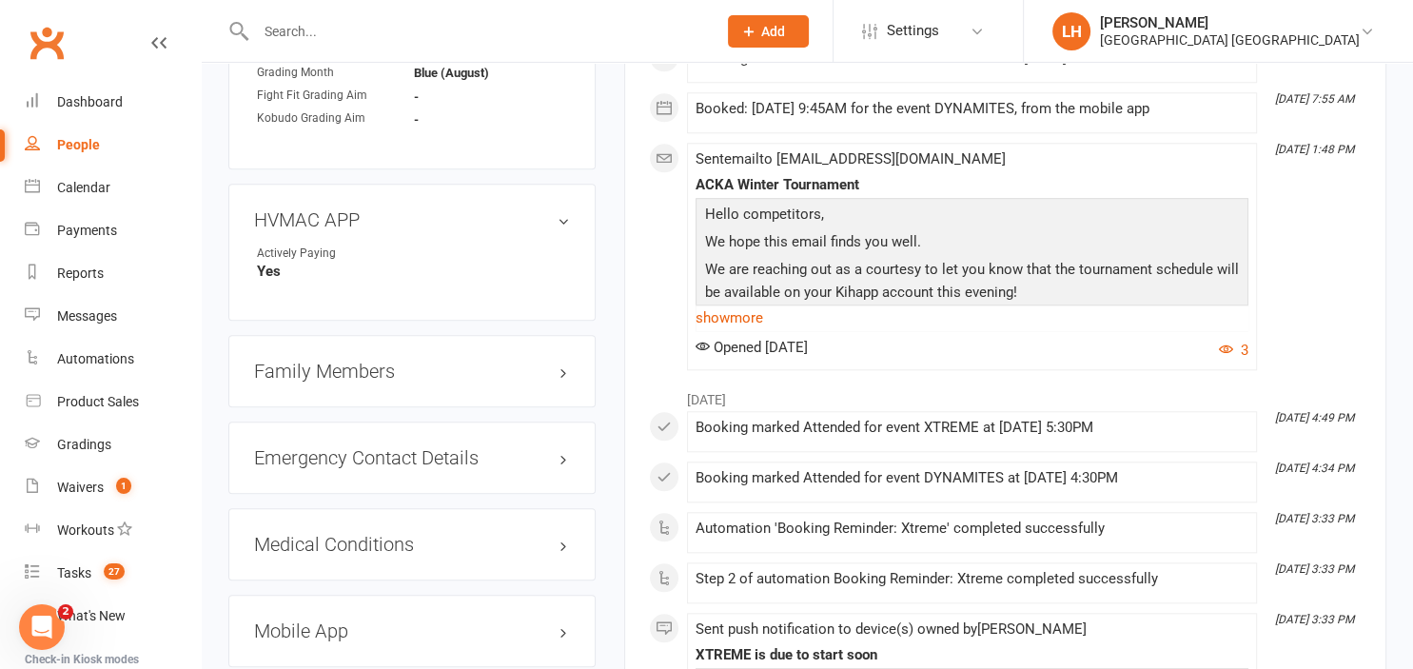
scroll to position [1908, 0]
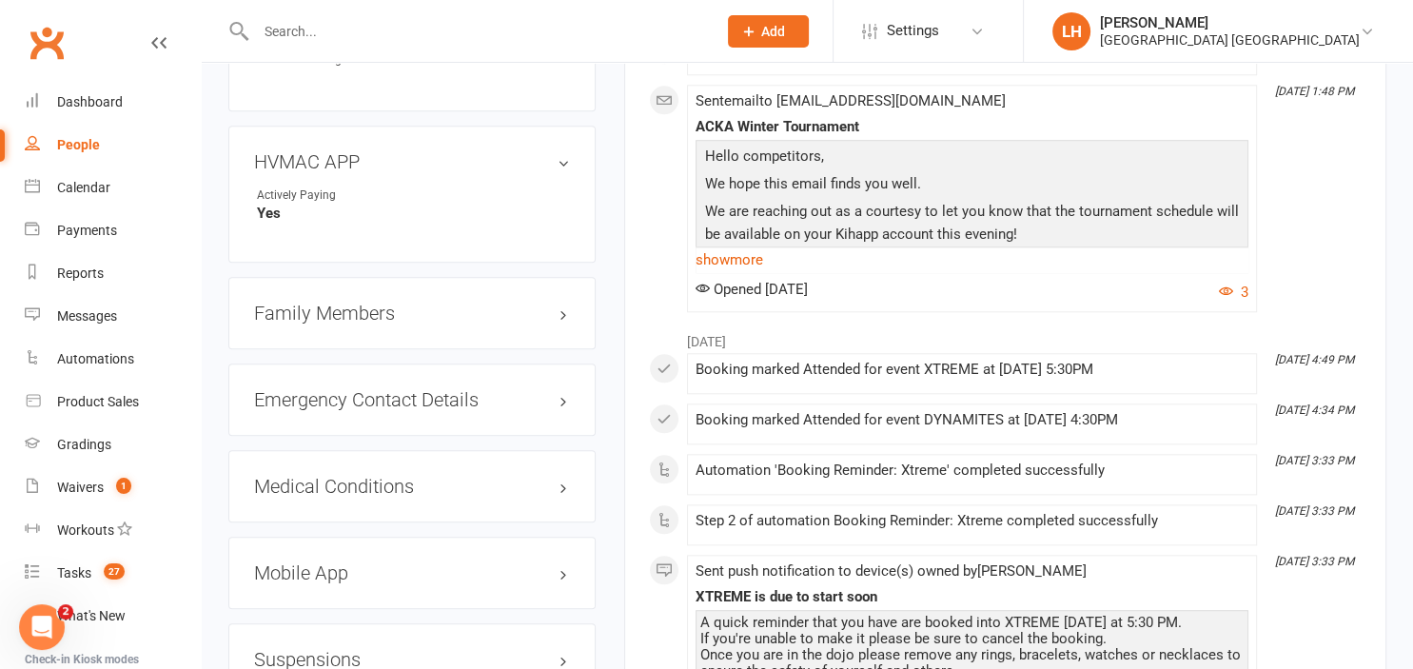
click at [363, 323] on h3 "Family Members" at bounding box center [412, 313] width 316 height 21
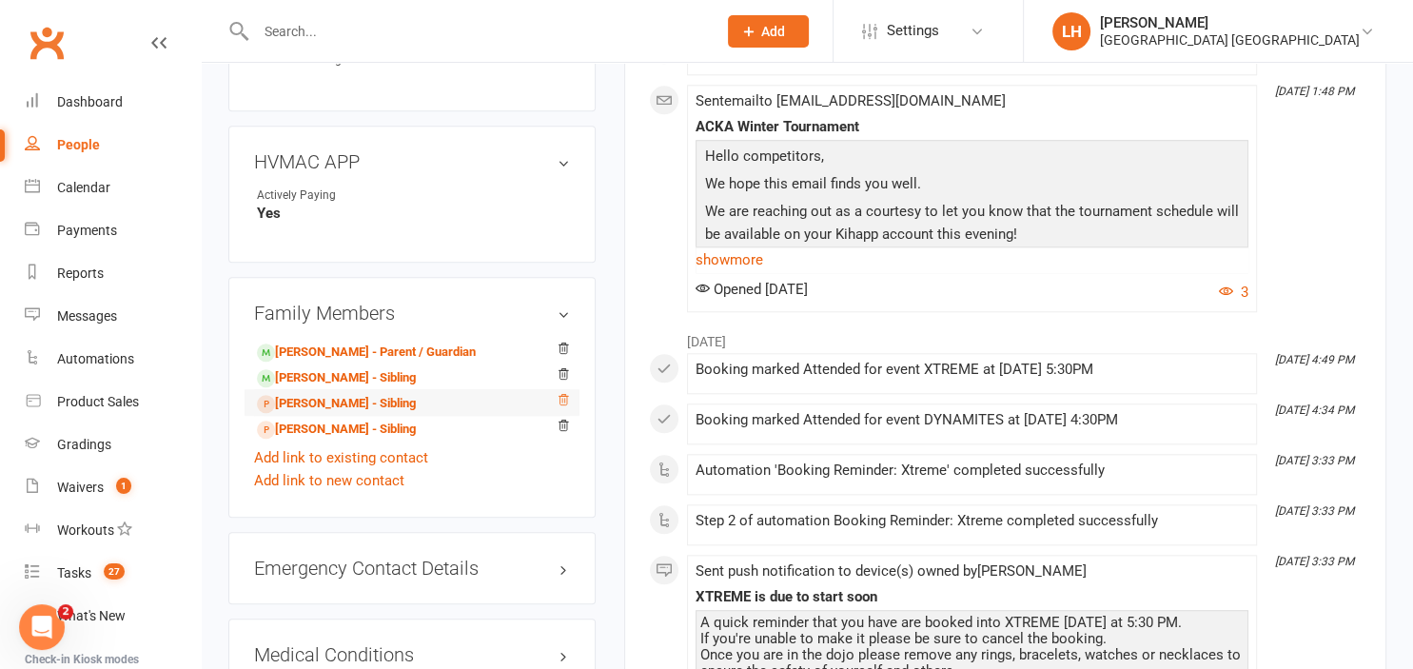
click at [565, 404] on icon at bounding box center [563, 399] width 10 height 10
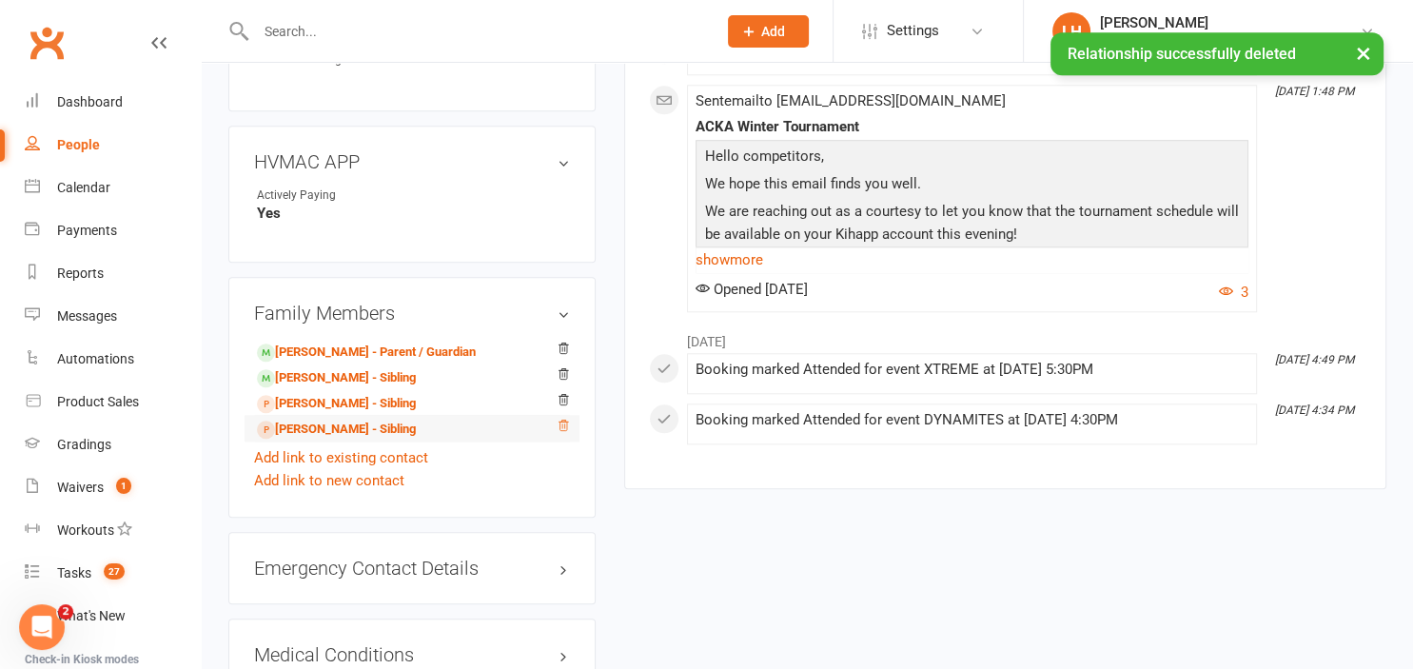
click at [562, 430] on icon at bounding box center [563, 425] width 10 height 10
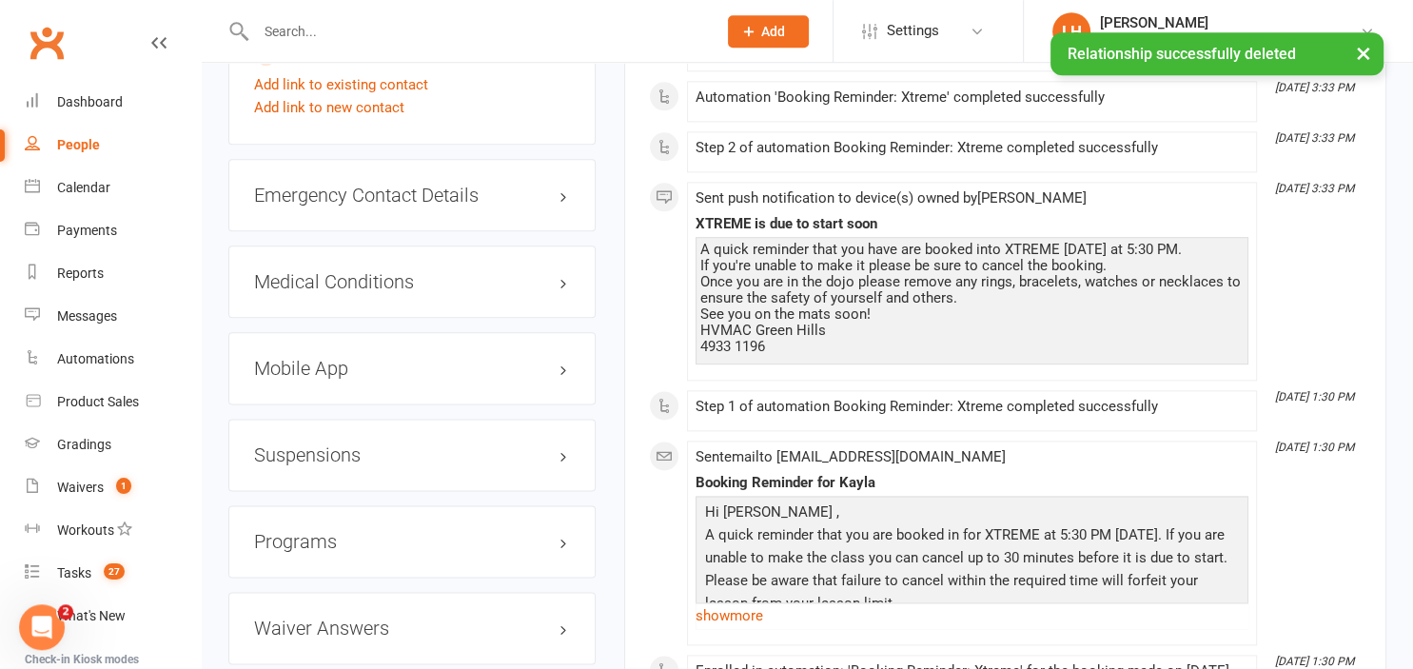
scroll to position [2210, 0]
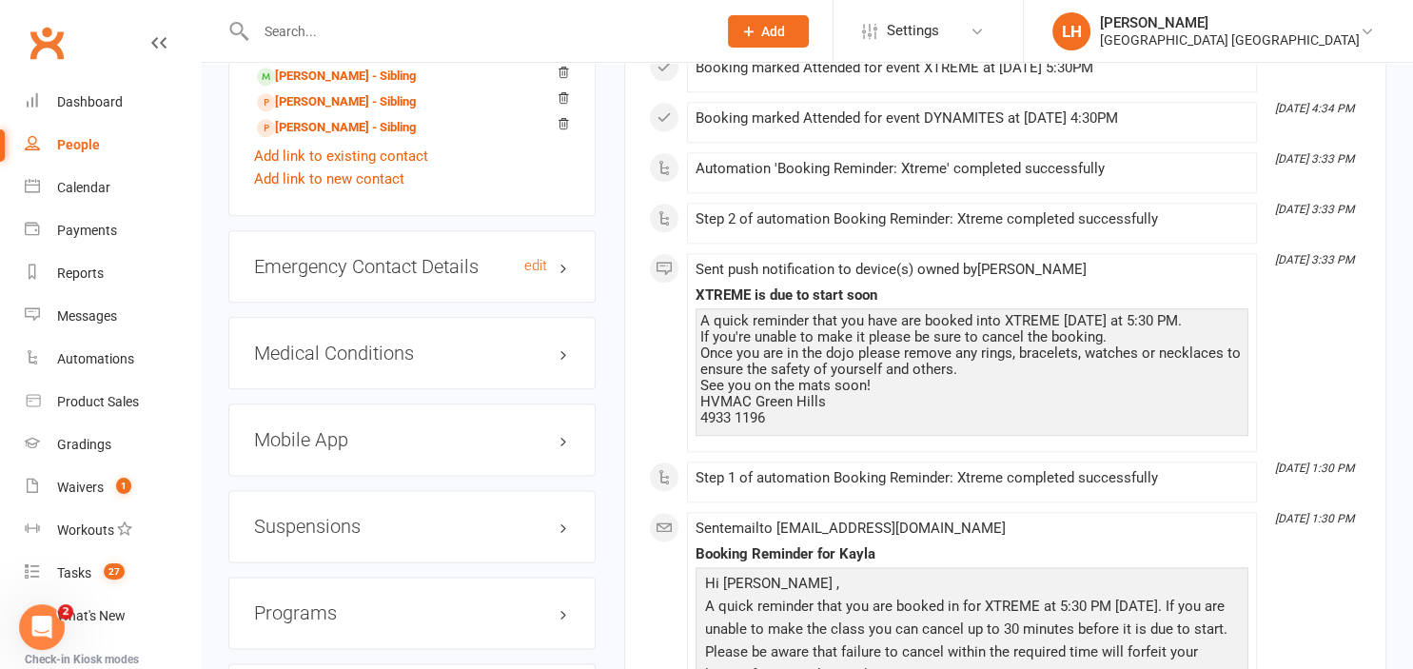
click at [360, 276] on h3 "Emergency Contact Details edit" at bounding box center [412, 266] width 316 height 21
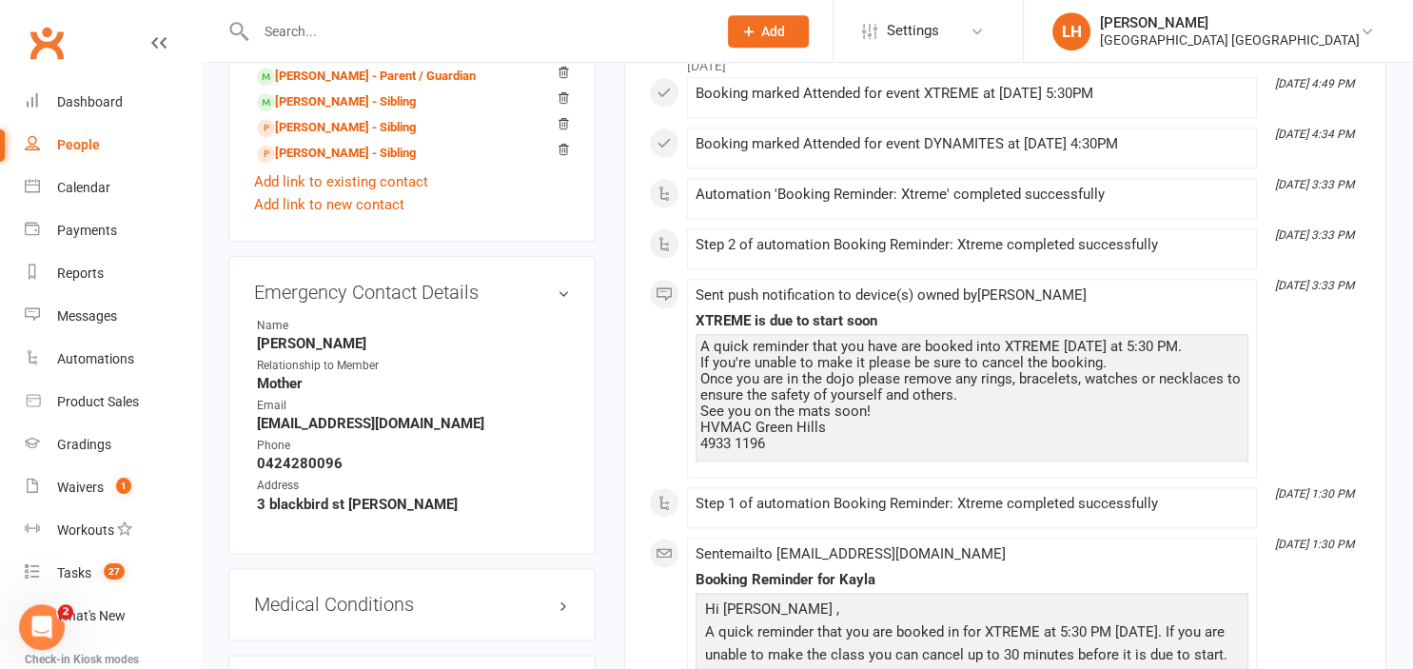
scroll to position [2009, 0]
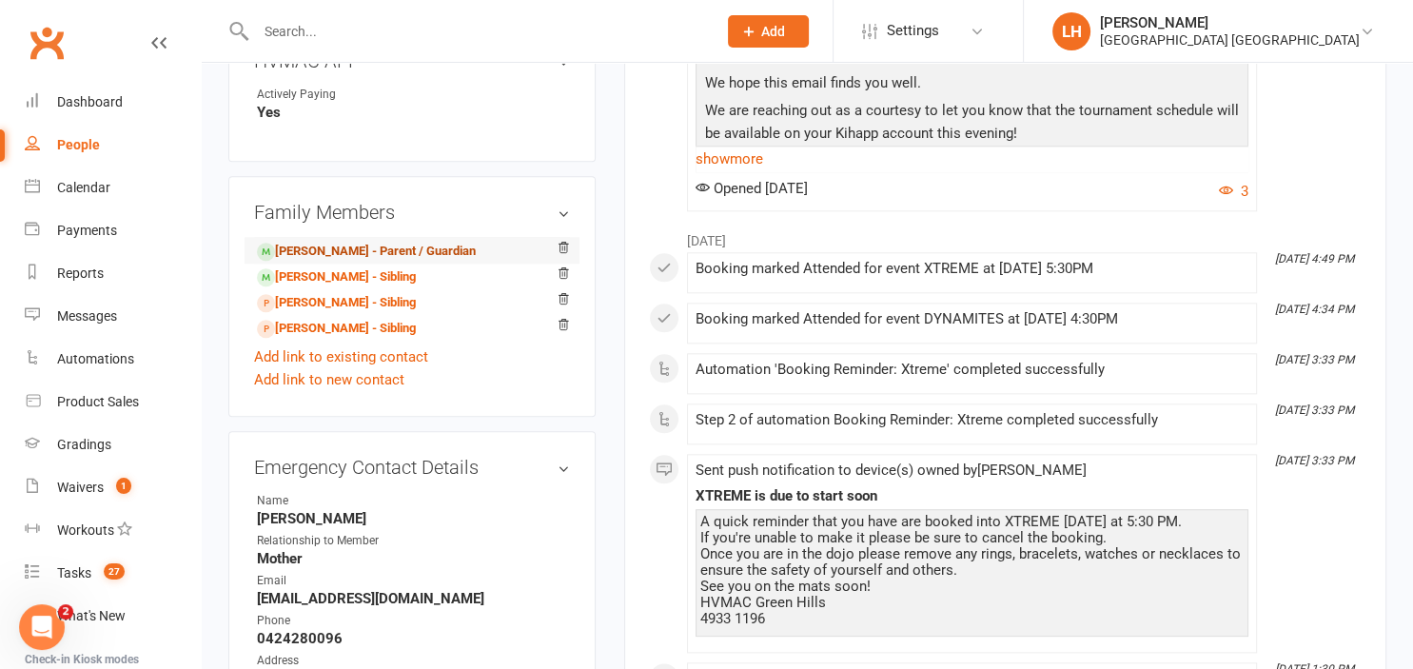
click at [376, 257] on link "Ryan Stauffer - Parent / Guardian" at bounding box center [366, 252] width 219 height 20
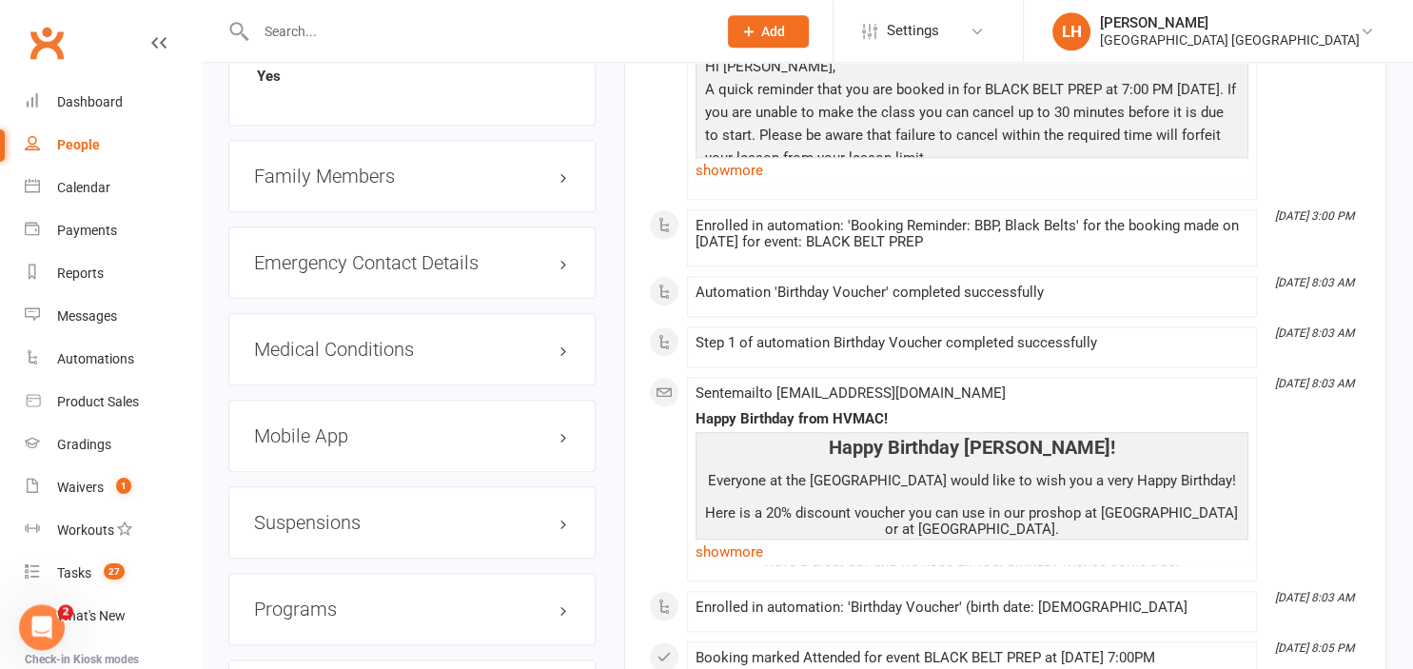
scroll to position [2009, 0]
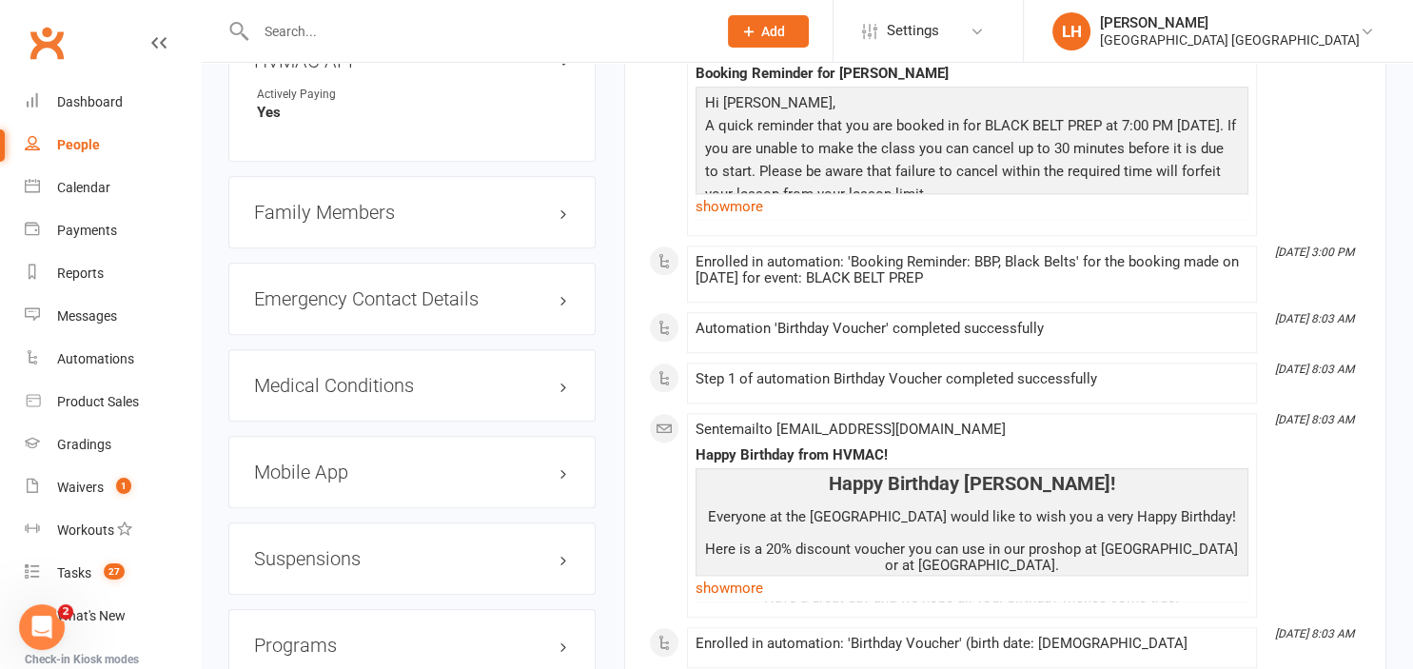
click at [367, 222] on h3 "Family Members" at bounding box center [412, 212] width 316 height 21
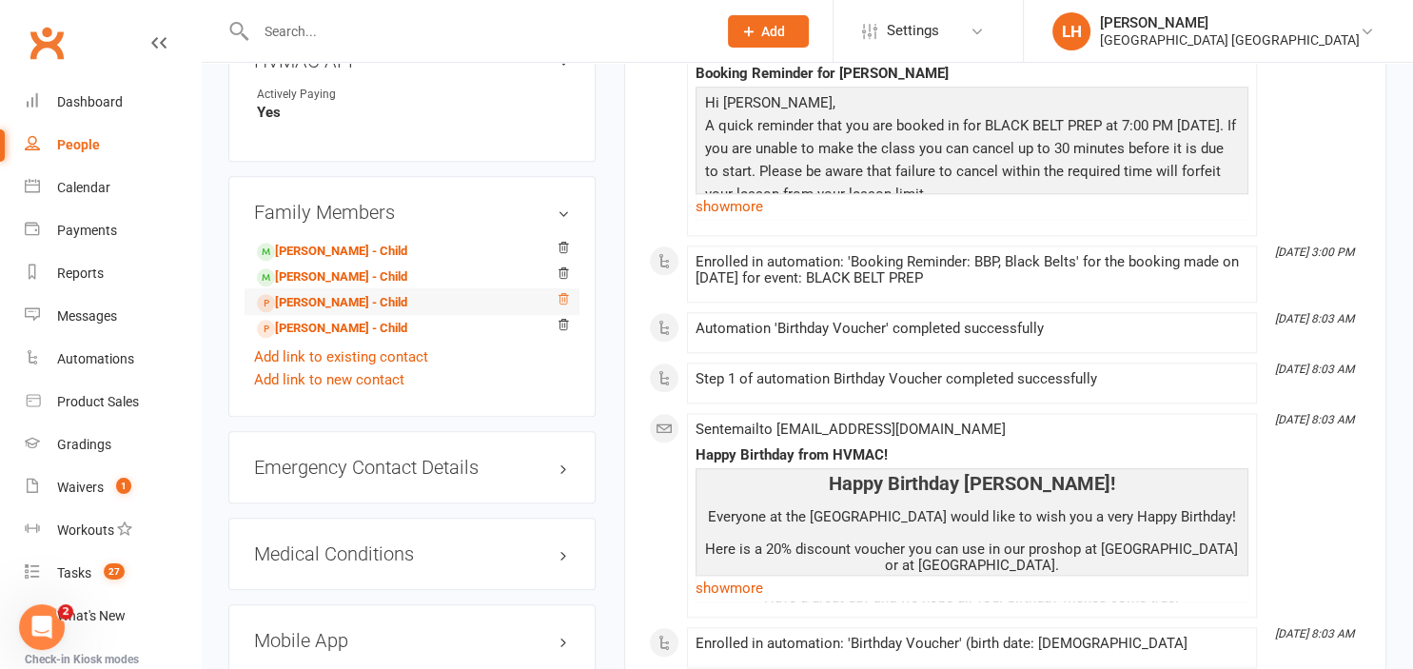
click at [565, 303] on icon at bounding box center [563, 298] width 10 height 10
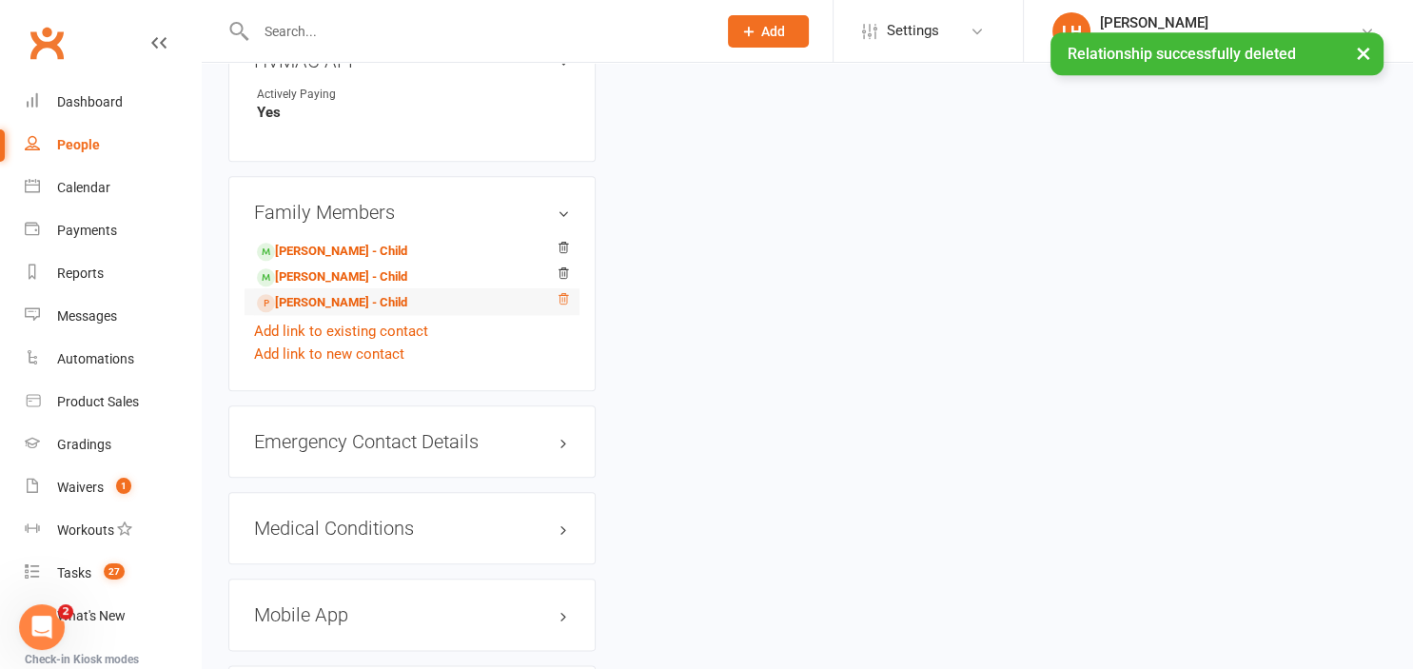
click at [563, 305] on icon at bounding box center [562, 298] width 13 height 13
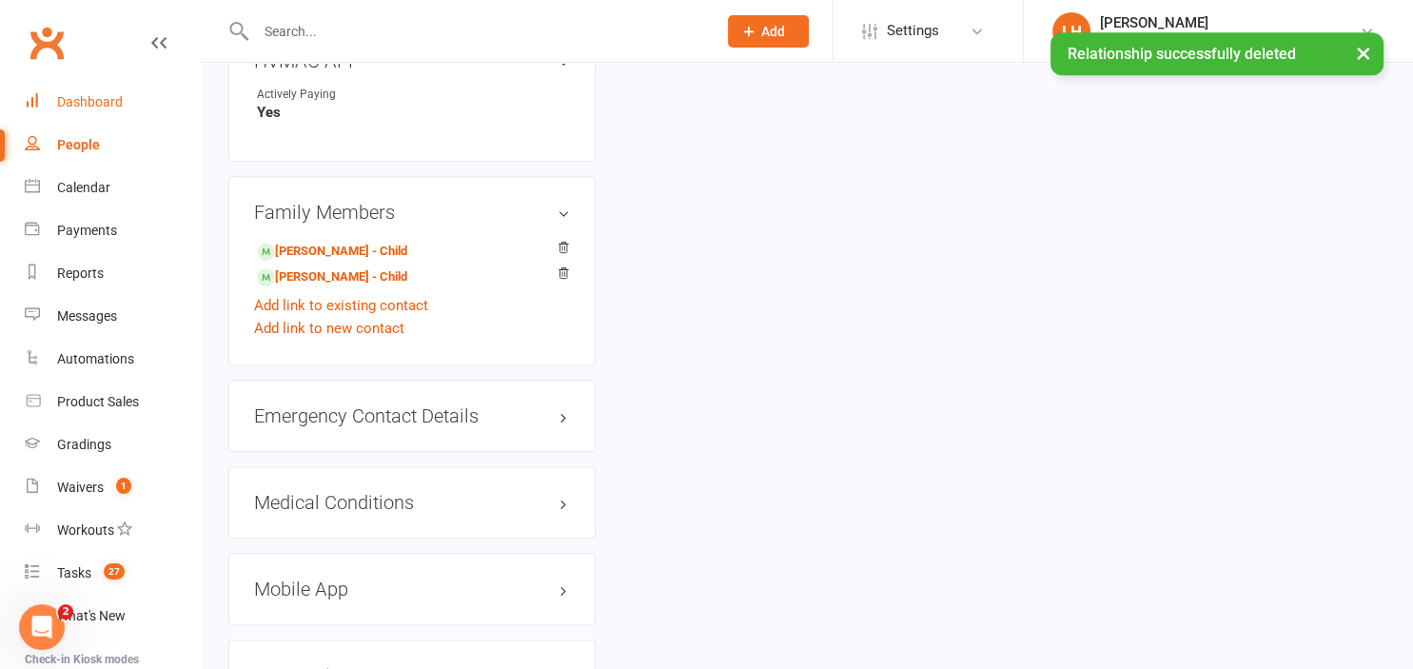
click at [102, 103] on div "Dashboard" at bounding box center [90, 101] width 66 height 15
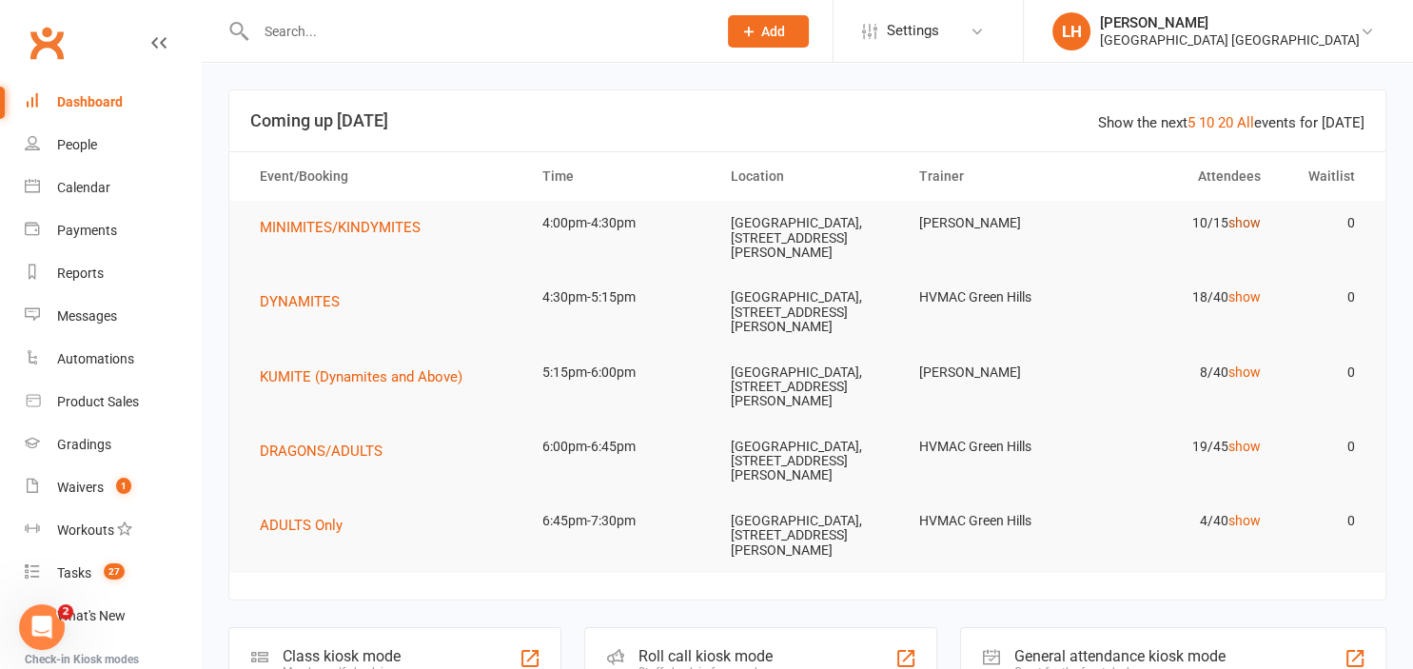
click at [1243, 220] on link "show" at bounding box center [1244, 222] width 32 height 15
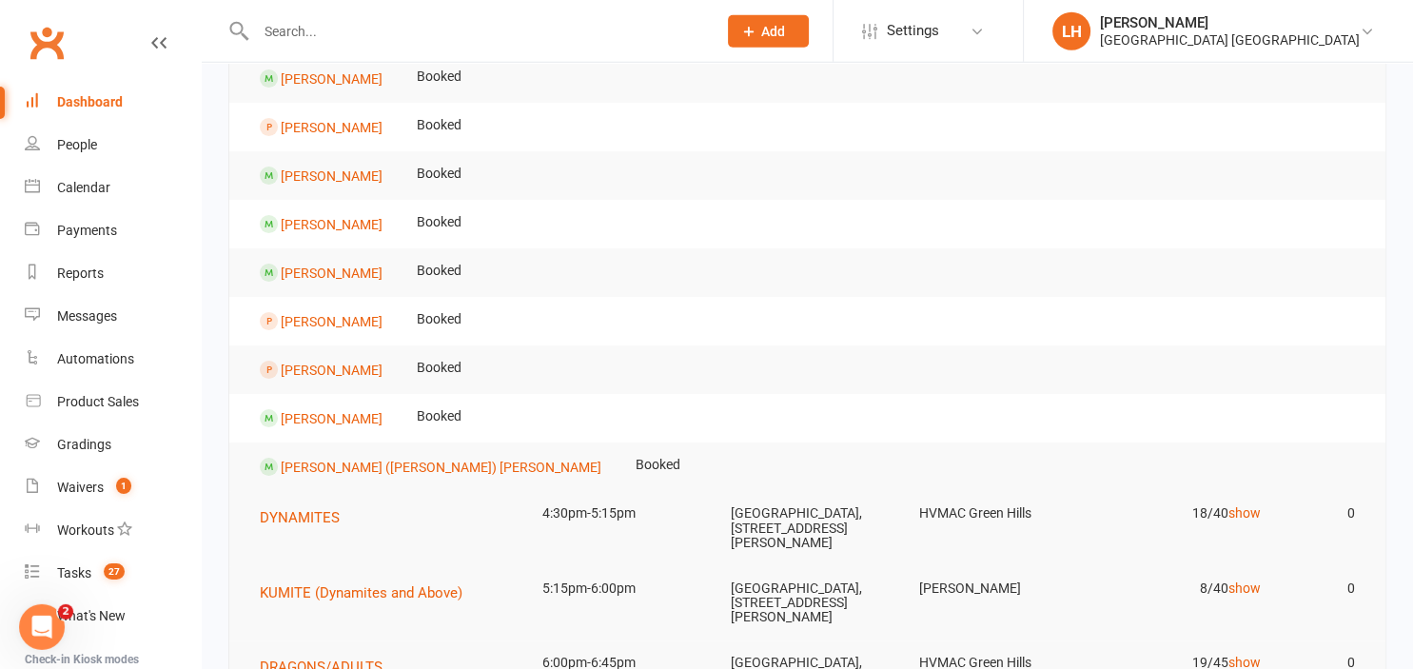
scroll to position [301, 0]
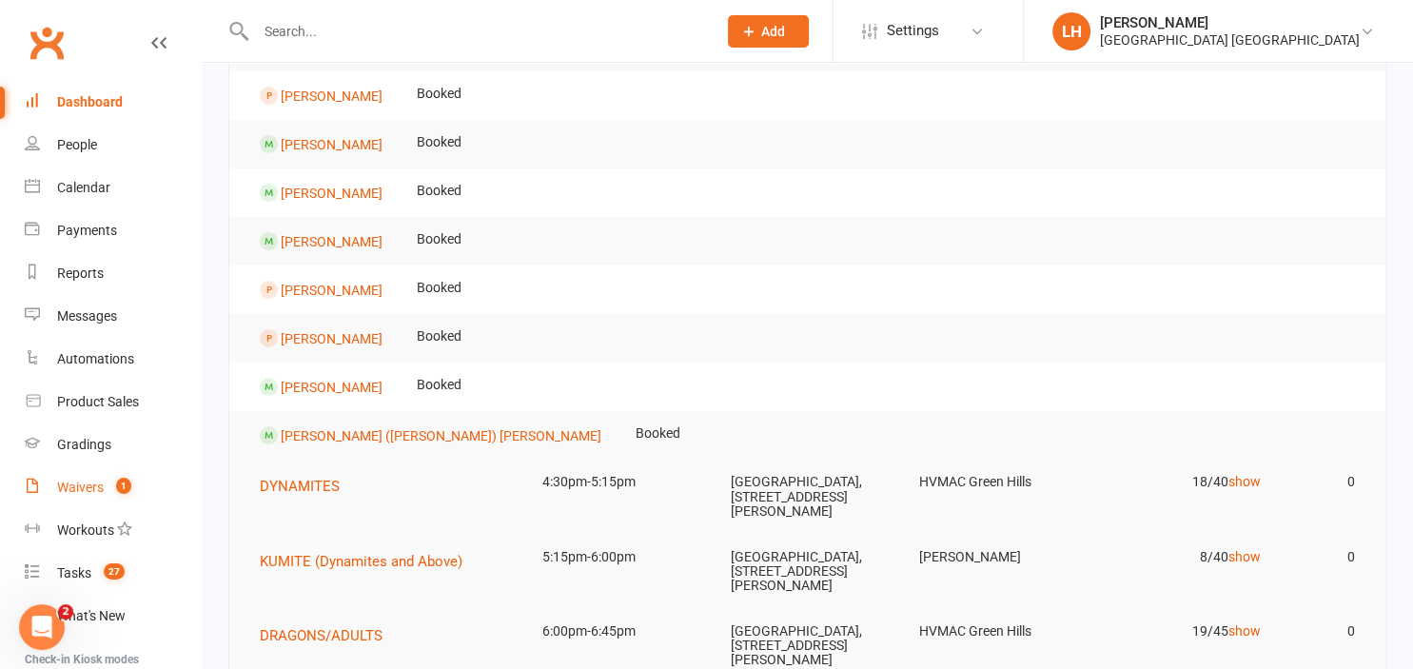
click at [84, 489] on div "Waivers" at bounding box center [80, 486] width 47 height 15
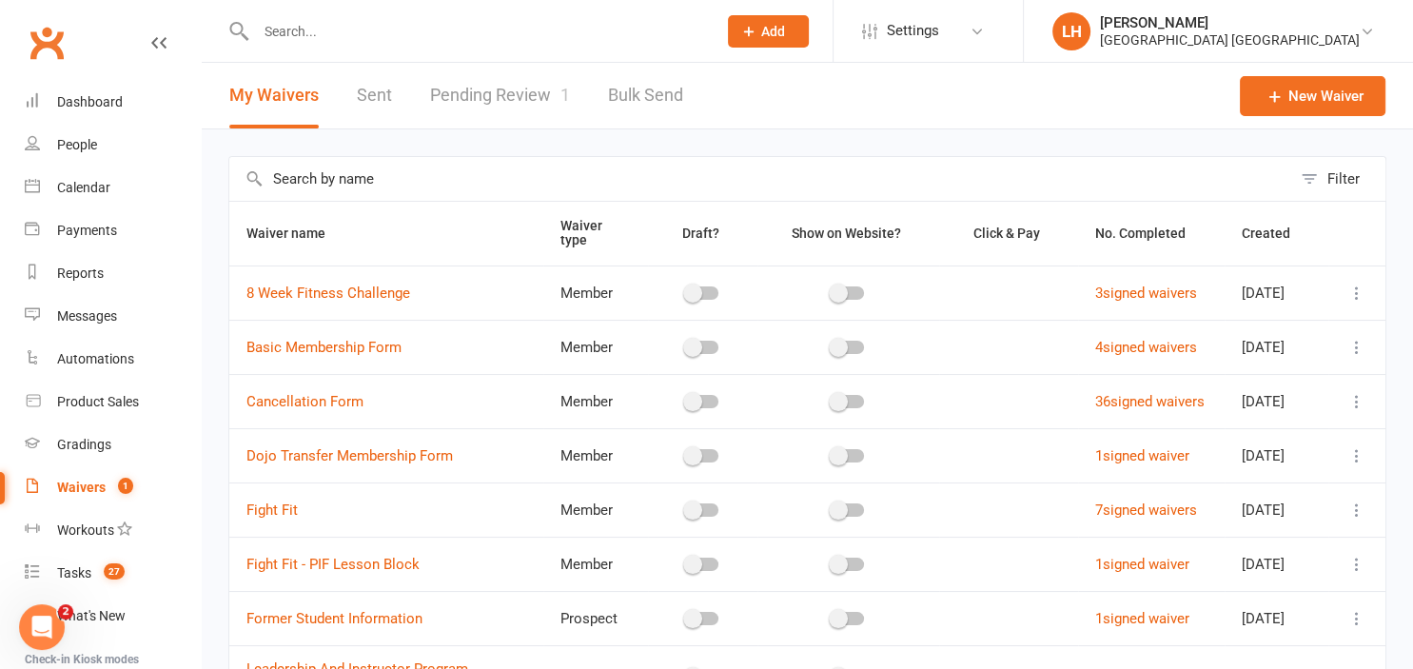
click at [501, 93] on link "Pending Review 1" at bounding box center [500, 96] width 140 height 66
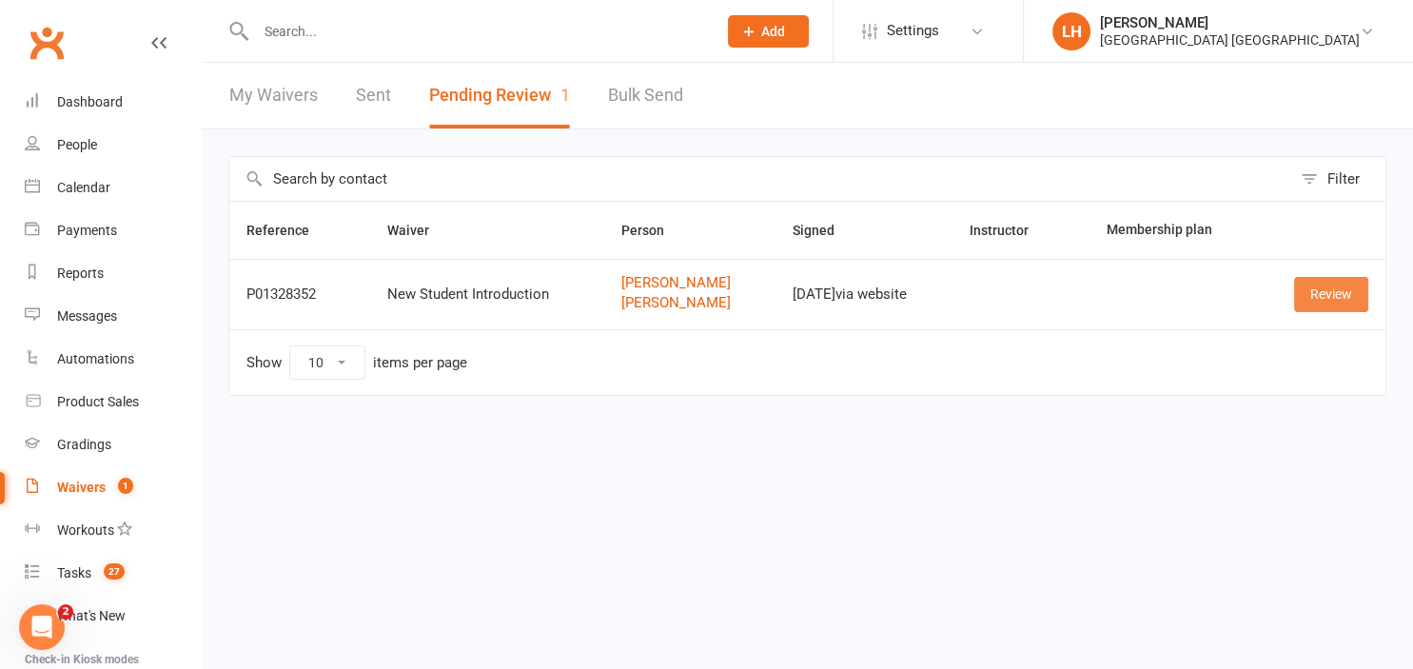
click at [1315, 302] on link "Review" at bounding box center [1331, 294] width 74 height 34
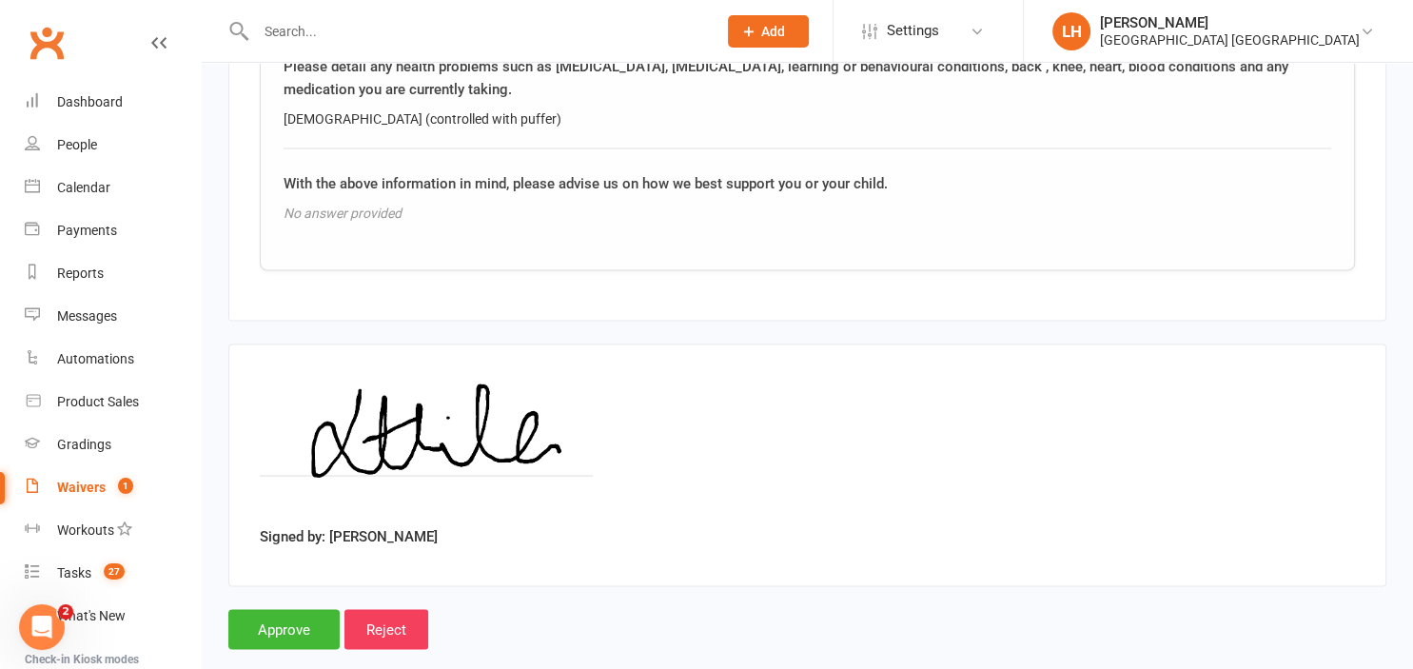
scroll to position [3501, 0]
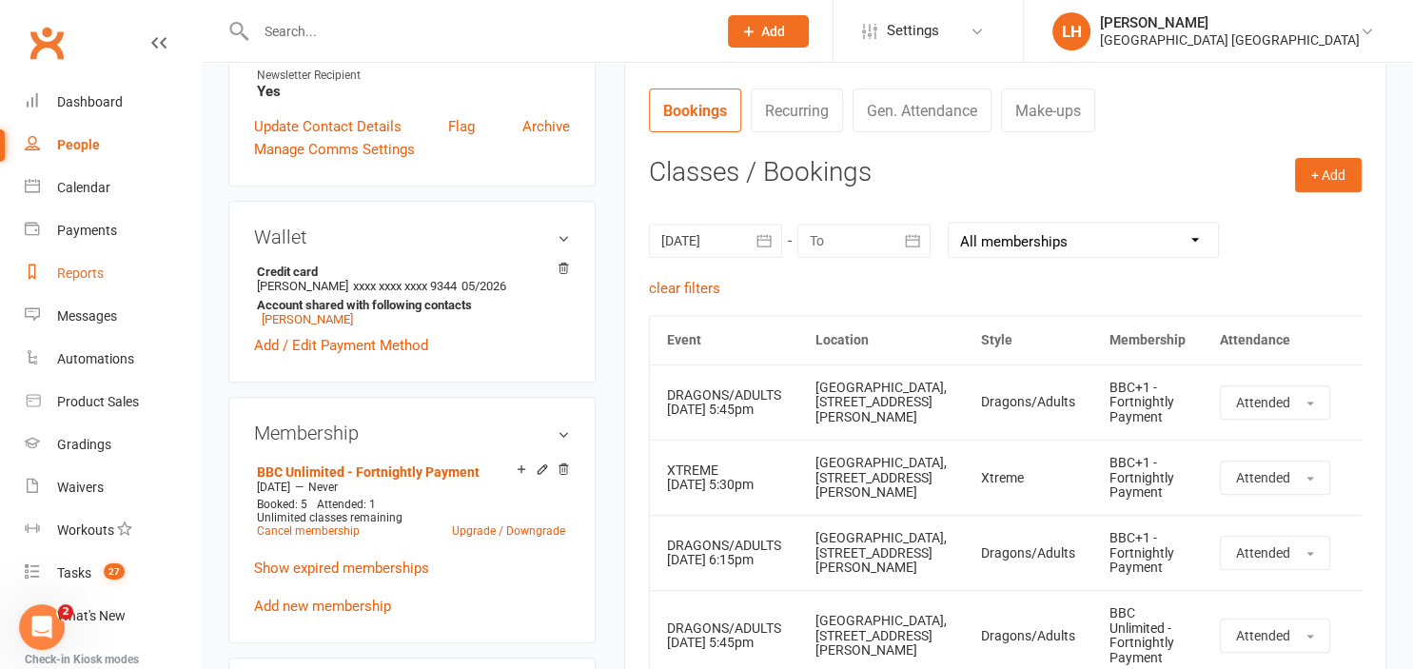
click at [97, 265] on div "Reports" at bounding box center [80, 272] width 47 height 15
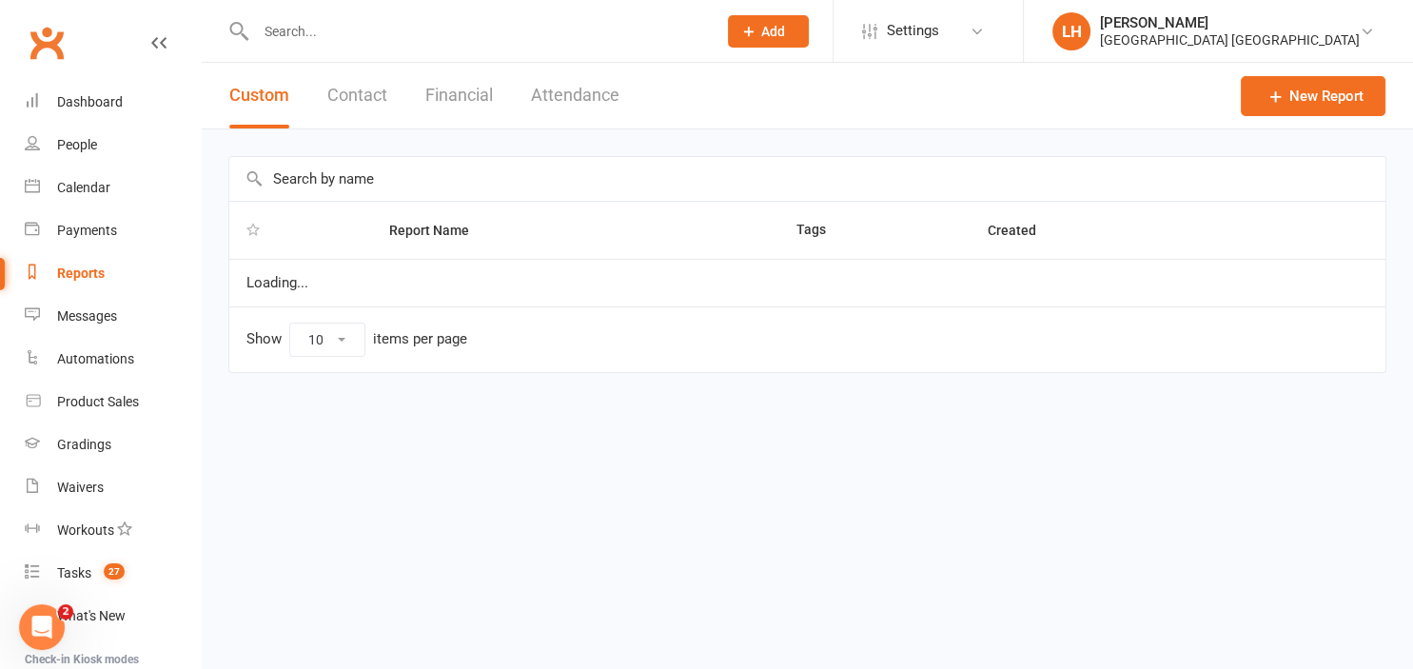
select select "25"
click at [370, 181] on input "text" at bounding box center [807, 179] width 1156 height 44
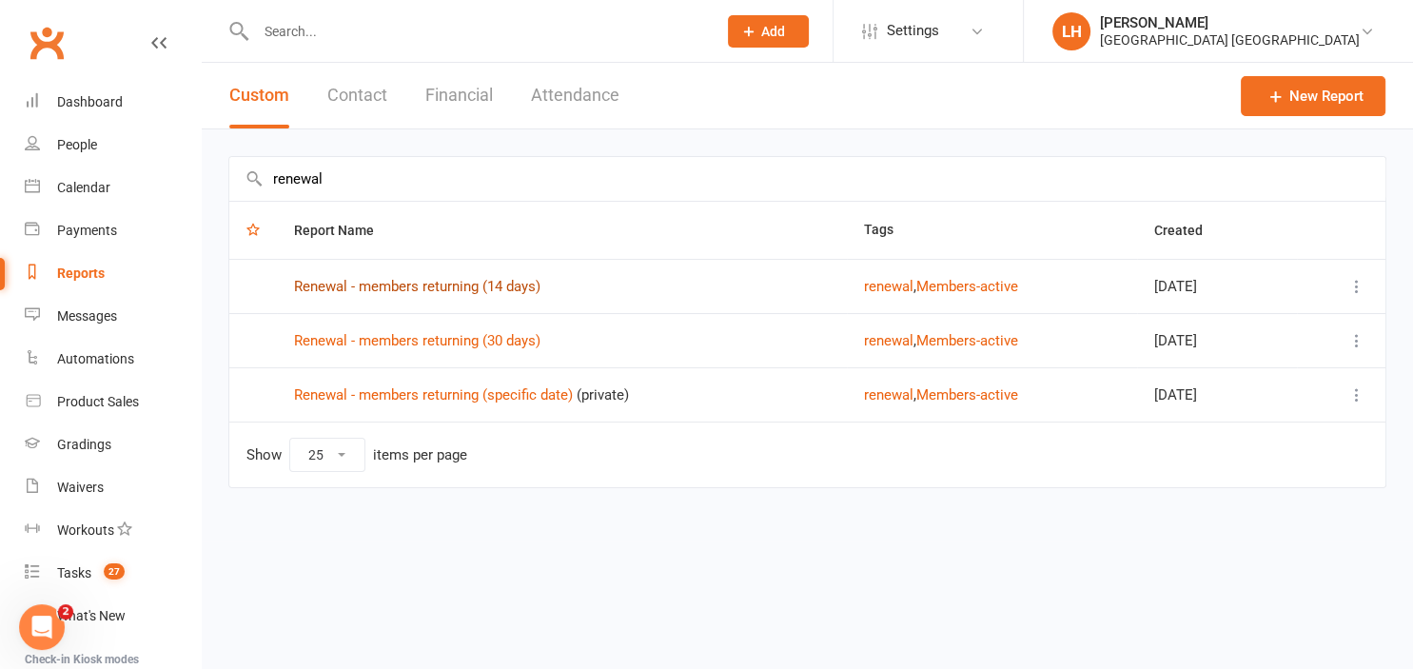
type input "renewal"
click at [439, 287] on link "Renewal - members returning (14 days)" at bounding box center [417, 286] width 246 height 17
click at [0, 0] on div "Loading" at bounding box center [0, 0] width 0 height 0
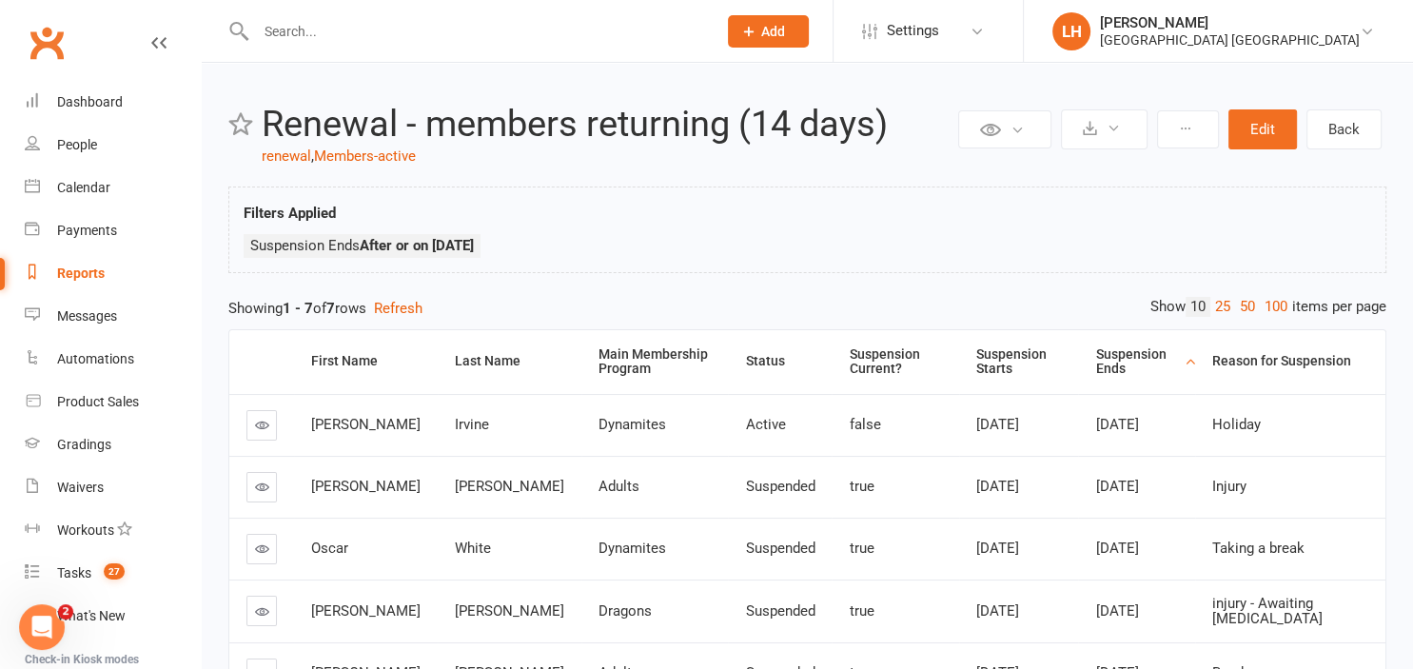
click at [88, 267] on div "Reports" at bounding box center [81, 272] width 48 height 15
select select "25"
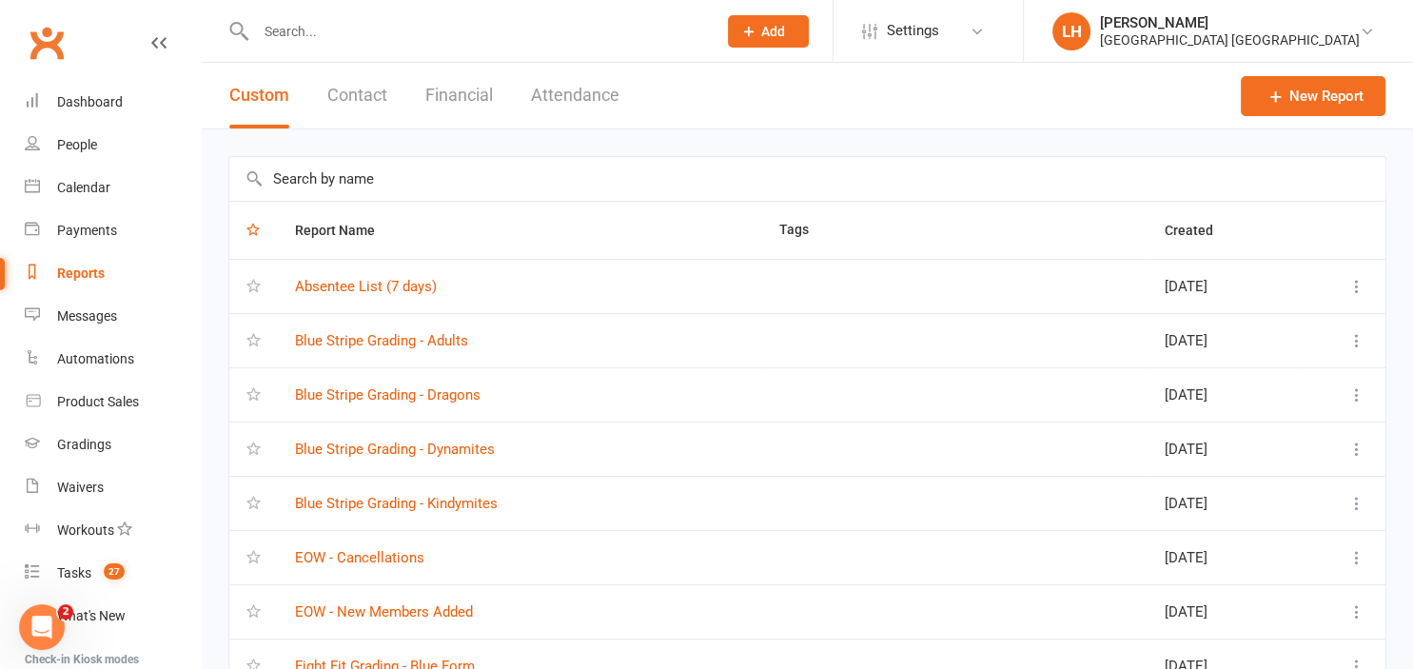
click at [337, 183] on input "text" at bounding box center [807, 179] width 1156 height 44
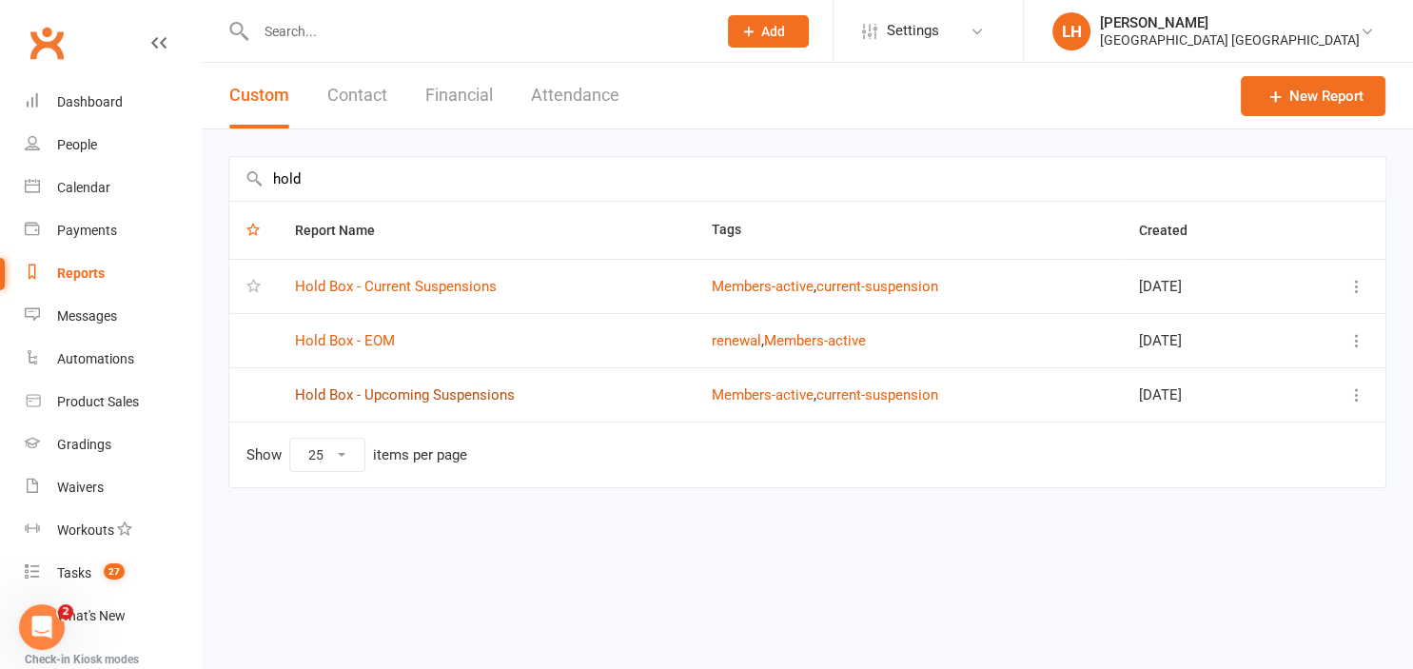
type input "hold"
click at [428, 396] on link "Hold Box - Upcoming Suspensions" at bounding box center [405, 394] width 220 height 17
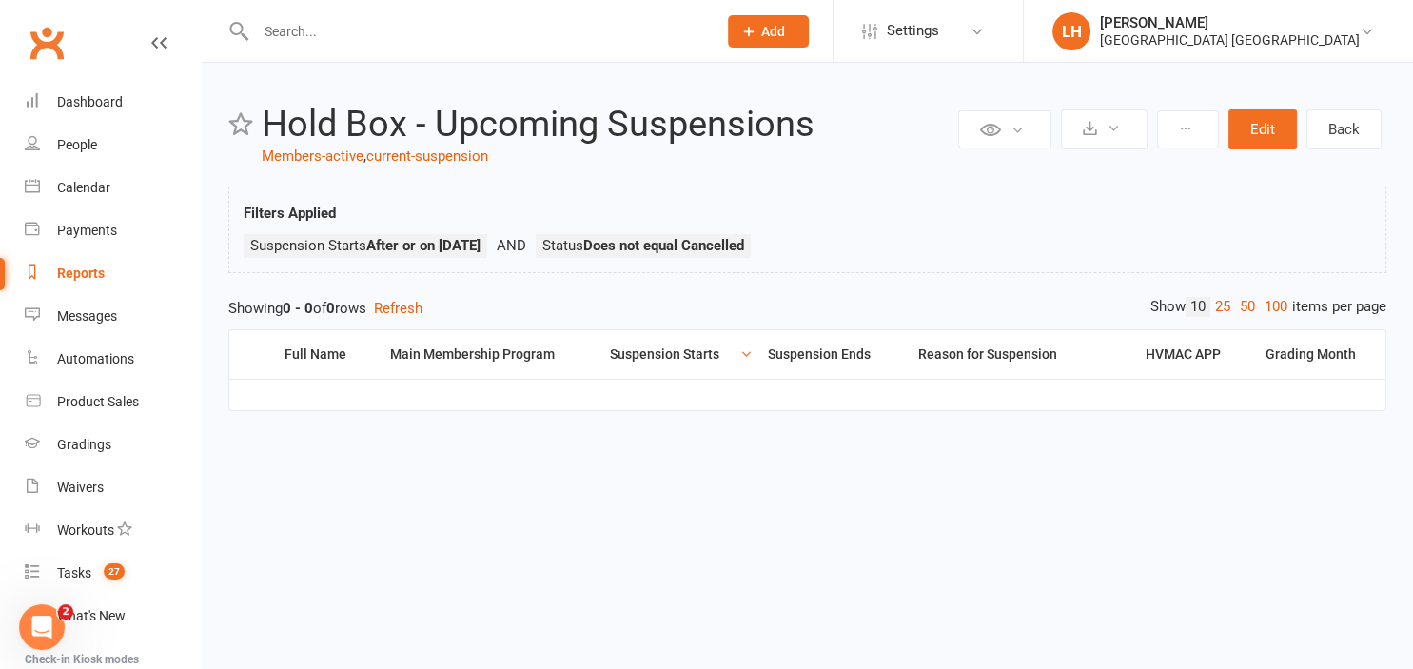
click at [80, 266] on div "Reports" at bounding box center [81, 272] width 48 height 15
select select "25"
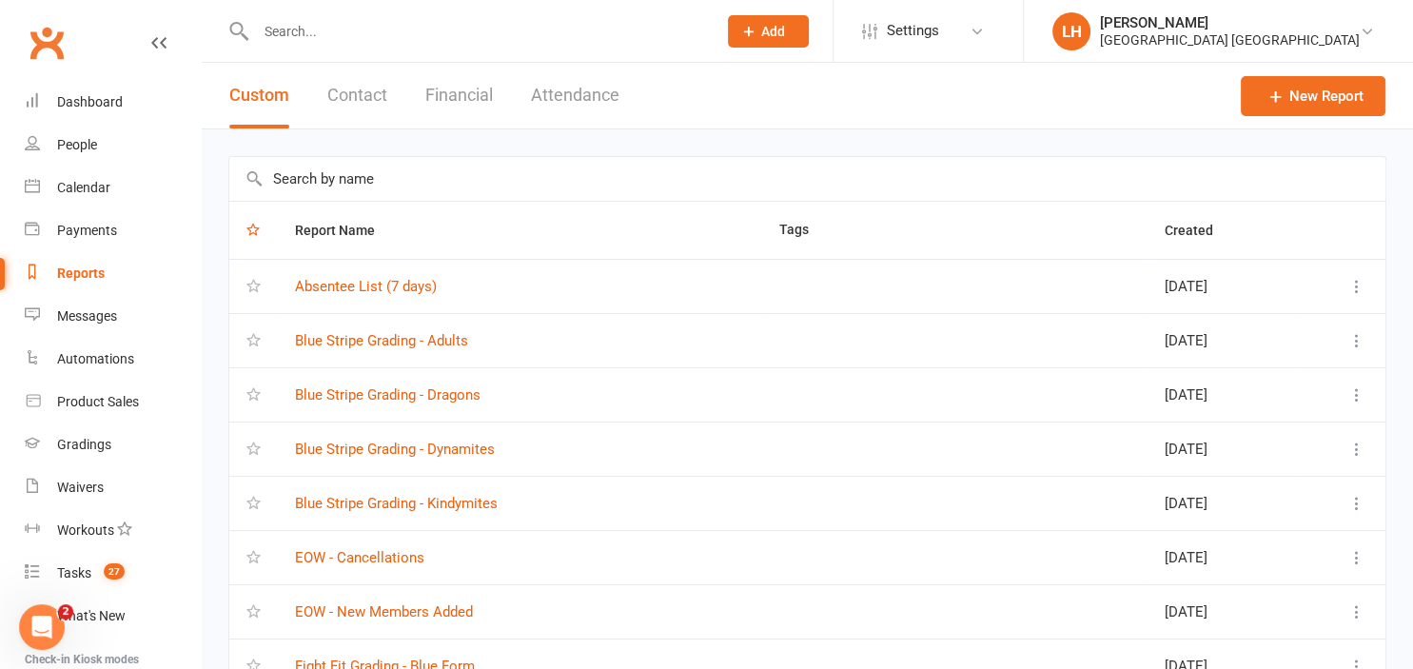
click at [330, 183] on input "text" at bounding box center [807, 179] width 1156 height 44
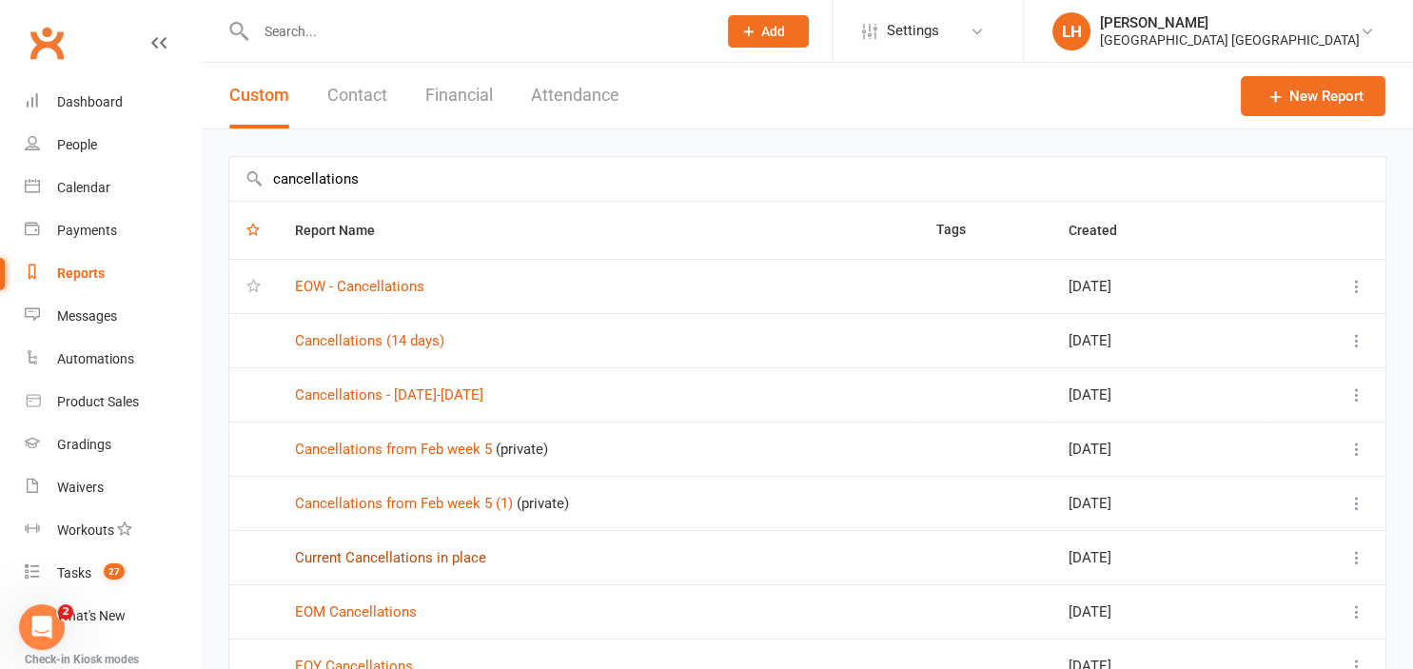
type input "cancellations"
click at [428, 551] on link "Current Cancellations in place" at bounding box center [390, 557] width 191 height 17
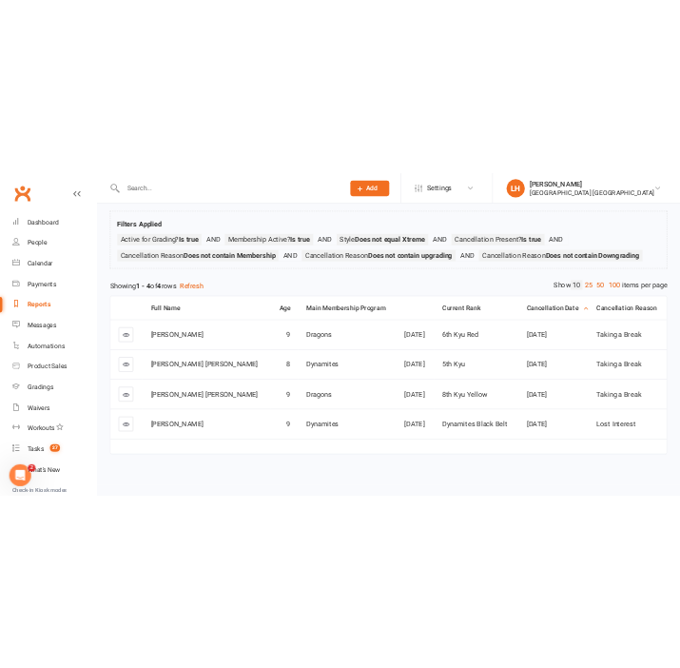
scroll to position [97, 0]
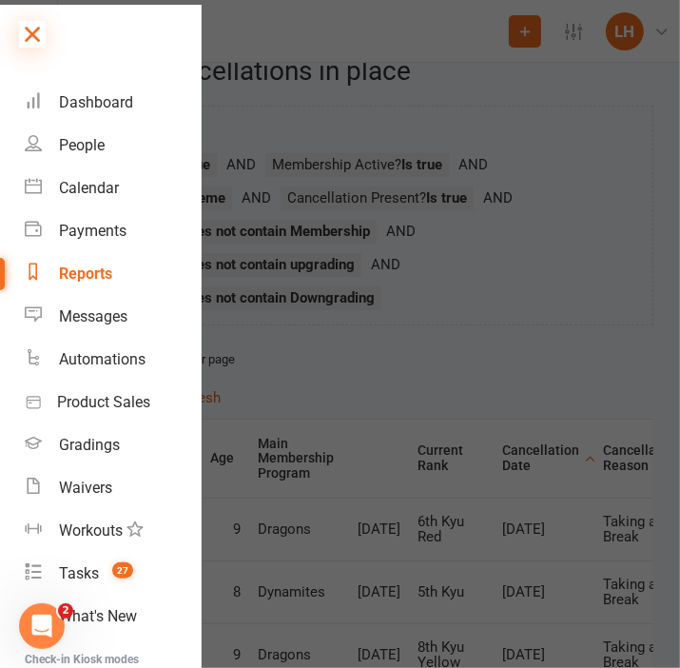
click at [40, 39] on icon at bounding box center [32, 34] width 27 height 27
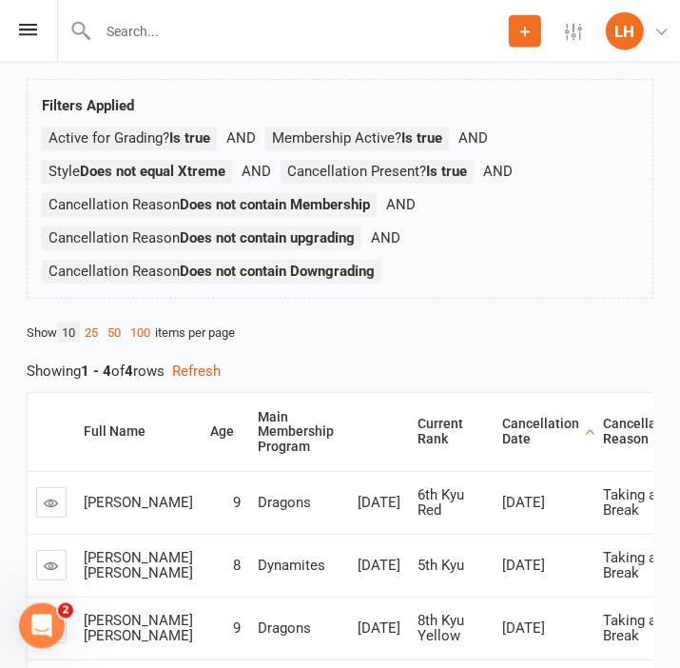
scroll to position [297, 0]
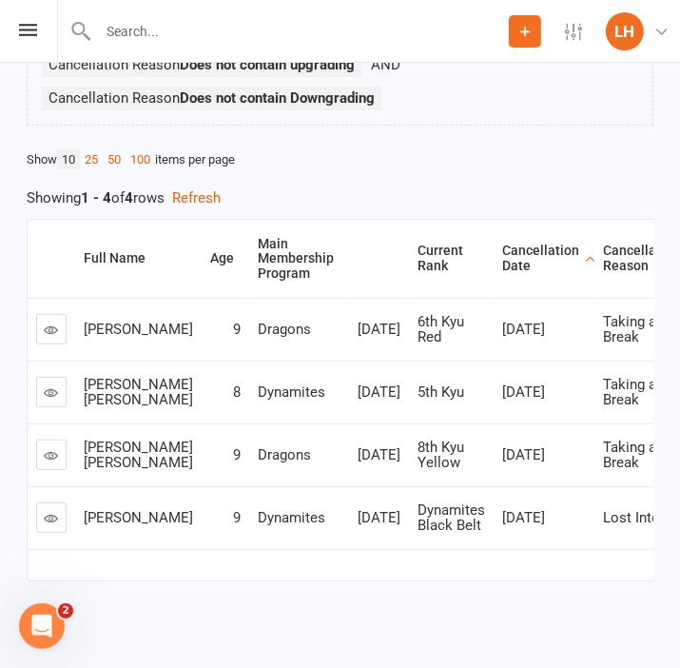
click at [182, 25] on input "text" at bounding box center [300, 31] width 417 height 27
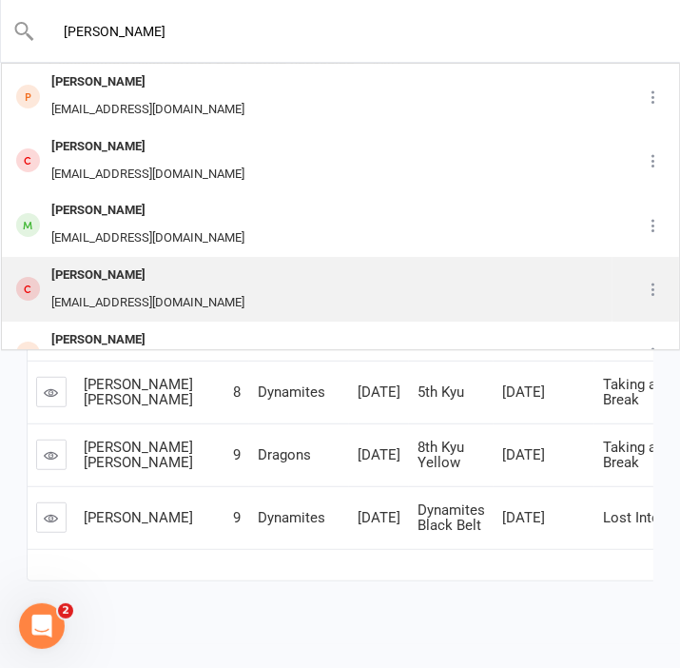
type input "[PERSON_NAME]"
click at [139, 299] on div "[EMAIL_ADDRESS][DOMAIN_NAME]" at bounding box center [148, 303] width 205 height 28
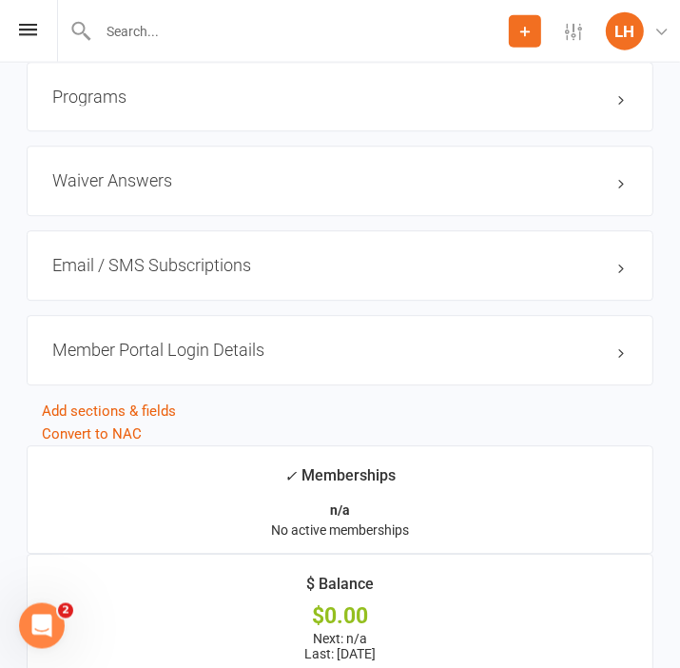
scroll to position [2712, 0]
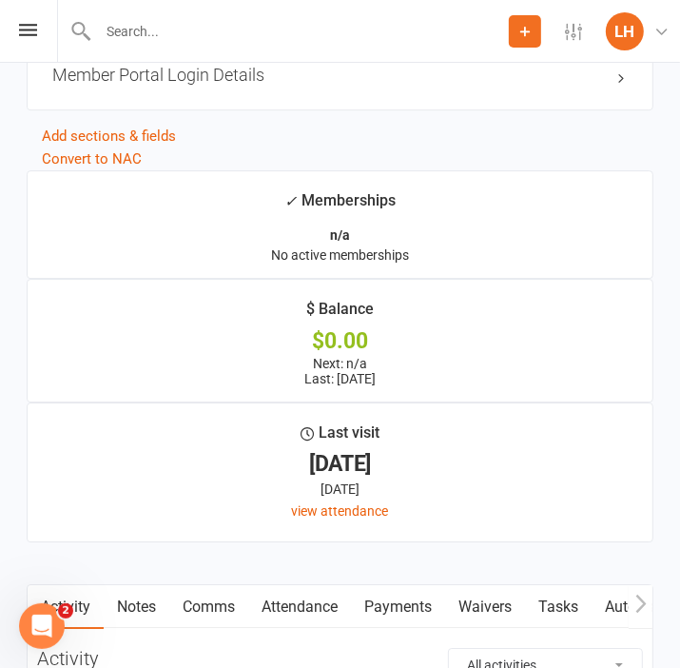
click at [135, 35] on input "text" at bounding box center [300, 31] width 417 height 27
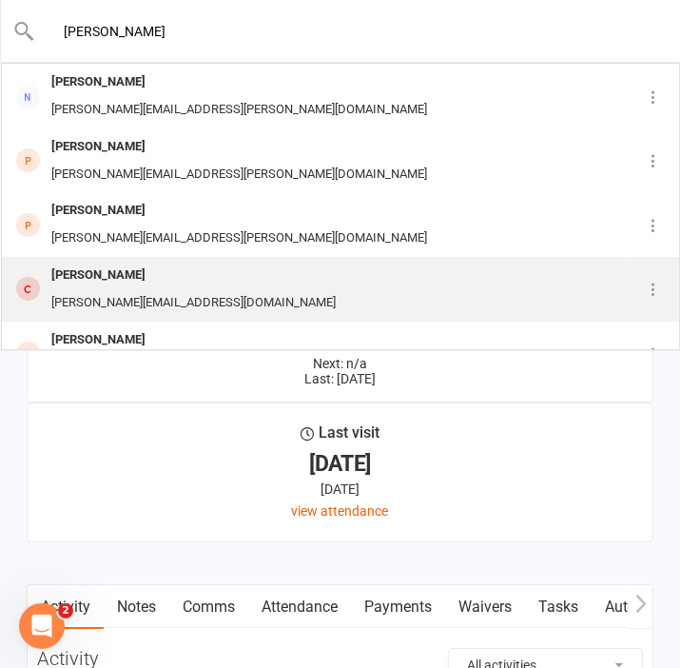
type input "[PERSON_NAME]"
click at [120, 278] on div "[PERSON_NAME]" at bounding box center [194, 276] width 296 height 28
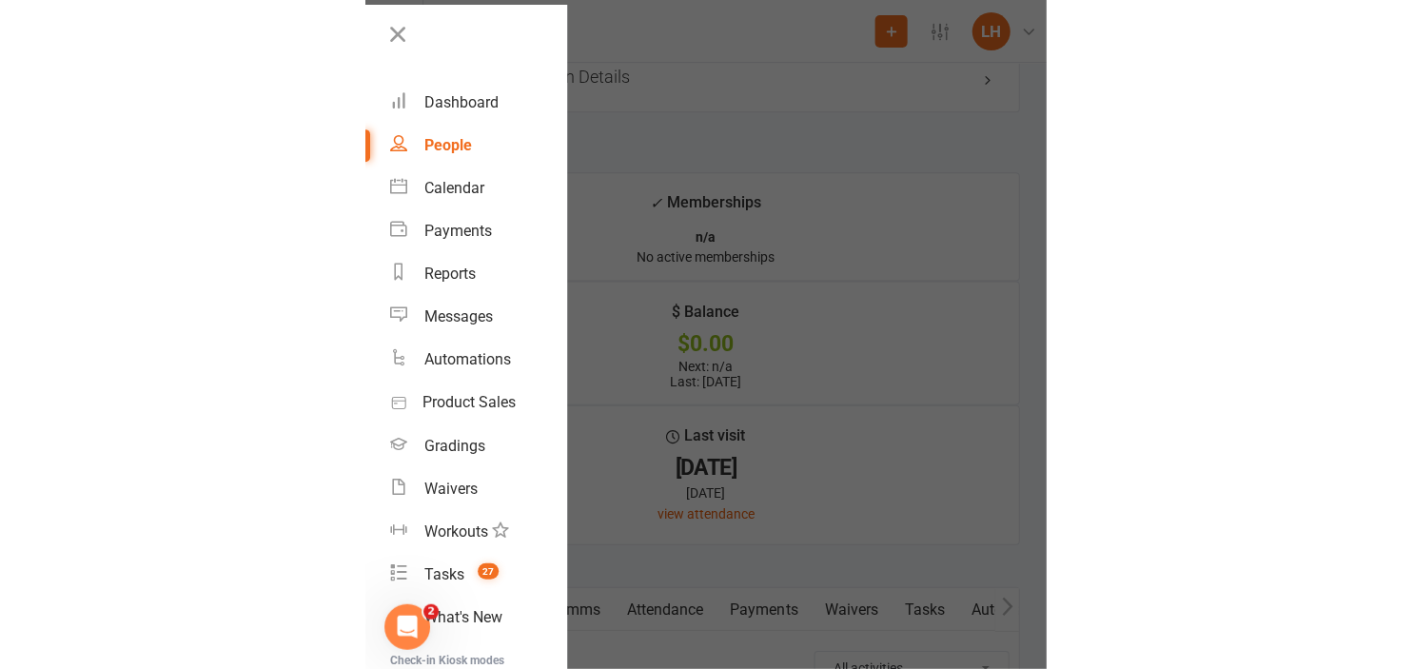
scroll to position [2239, 0]
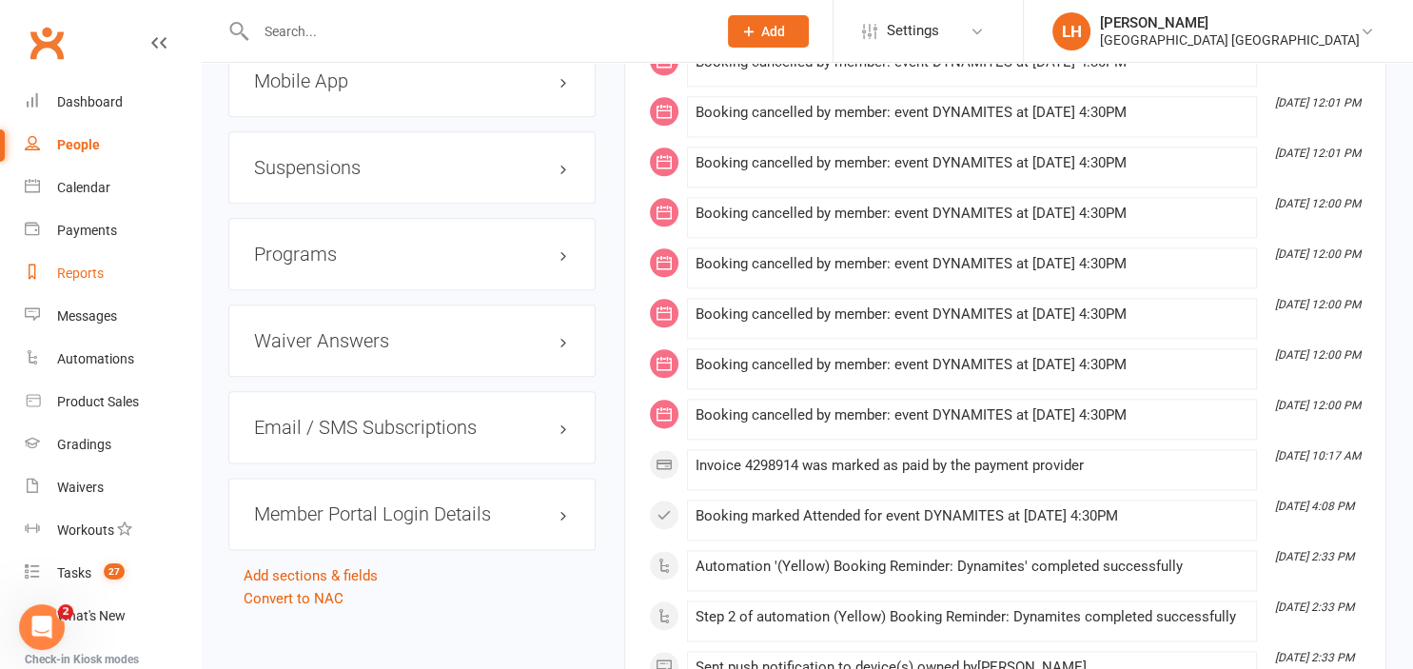
click at [78, 272] on div "Reports" at bounding box center [80, 272] width 47 height 15
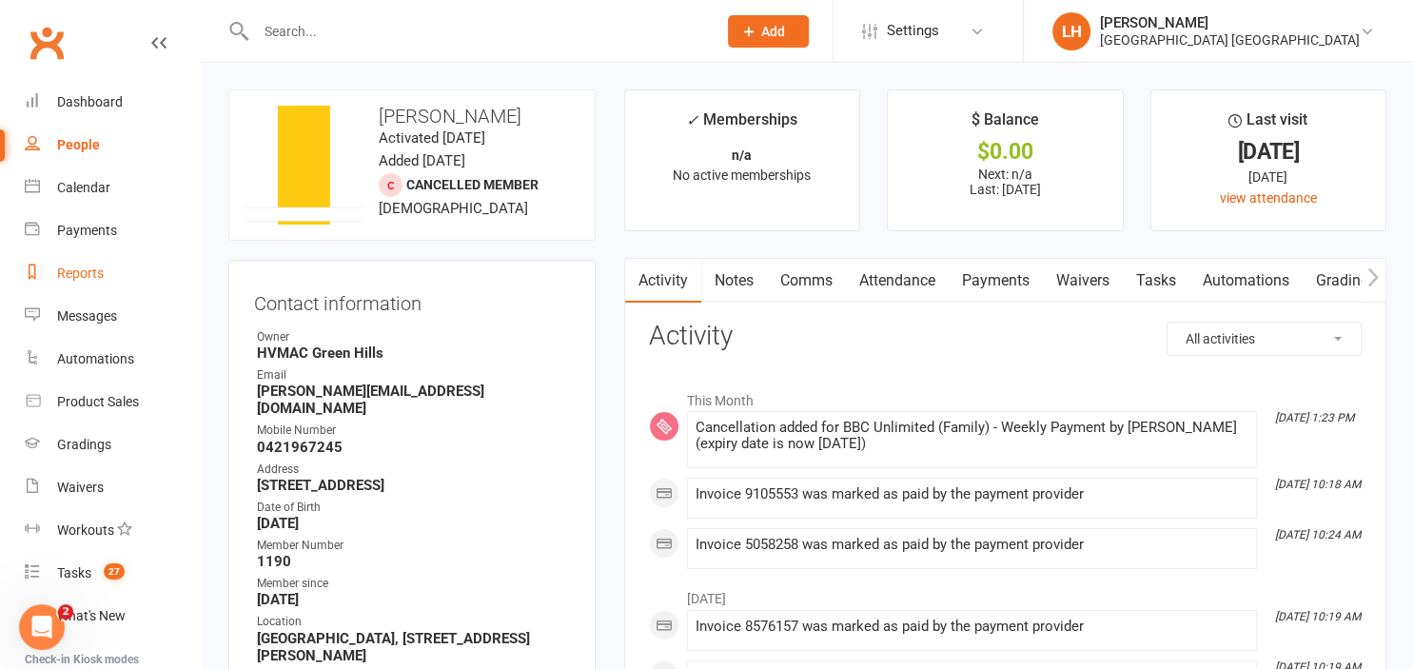
select select "25"
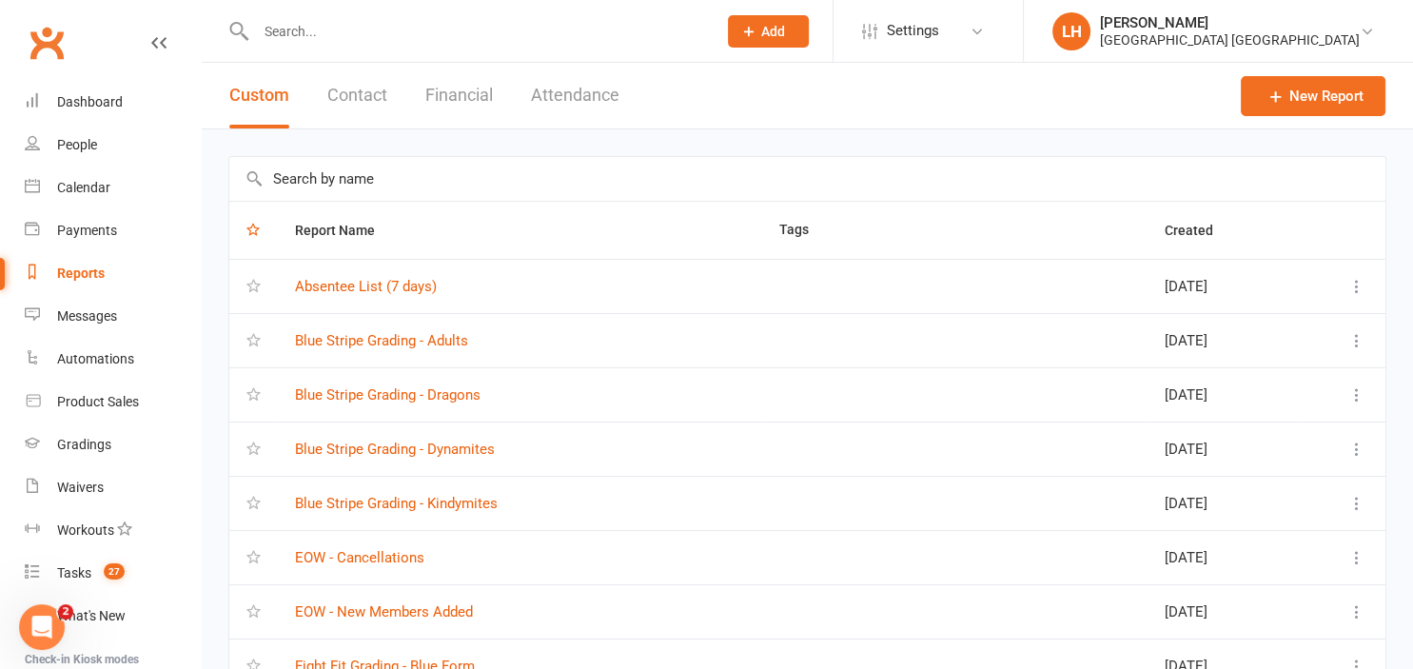
click at [380, 193] on input "text" at bounding box center [807, 179] width 1156 height 44
click at [379, 177] on input "text" at bounding box center [807, 179] width 1156 height 44
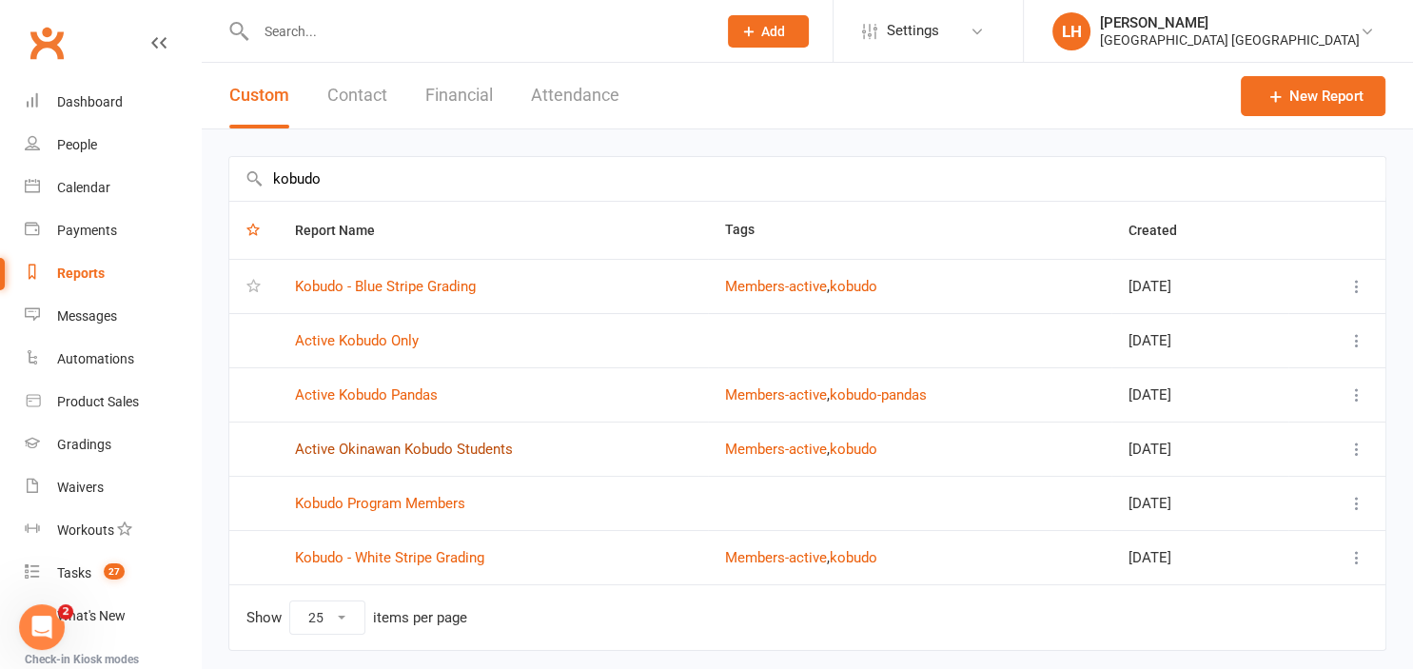
type input "kobudo"
click at [385, 449] on link "Active Okinawan Kobudo Students" at bounding box center [404, 448] width 218 height 17
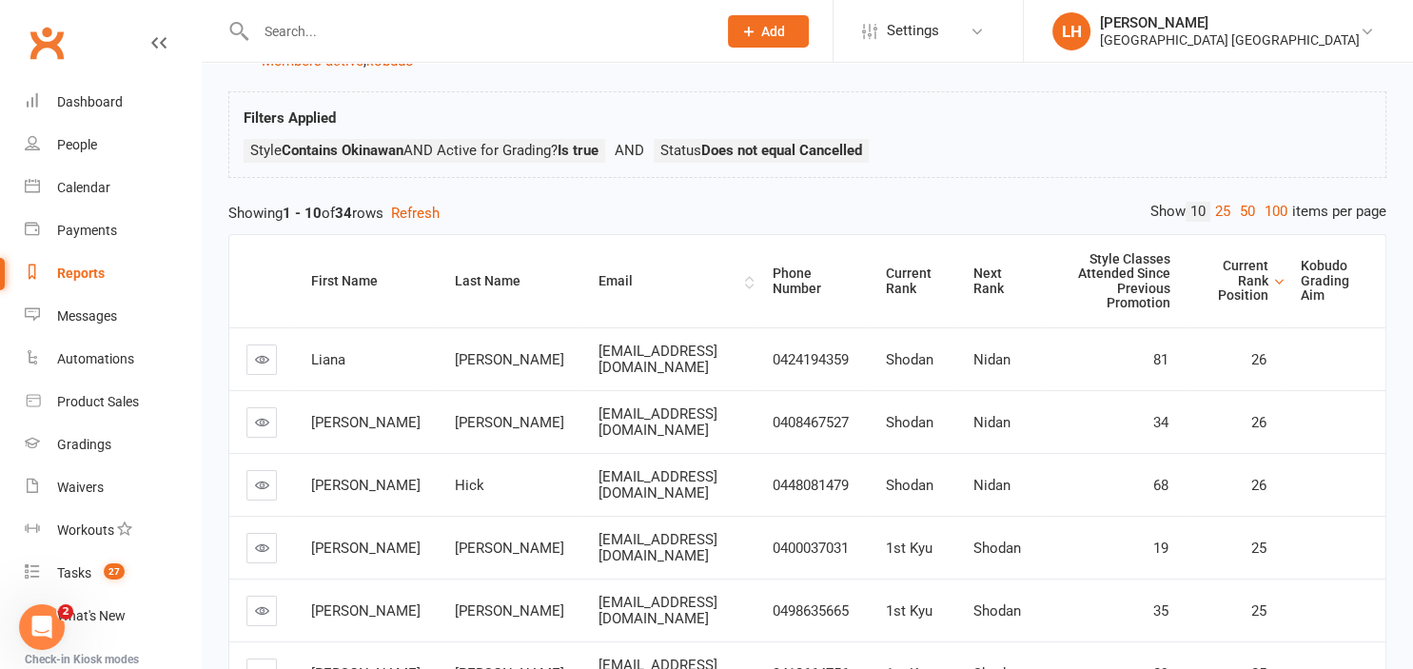
scroll to position [100, 0]
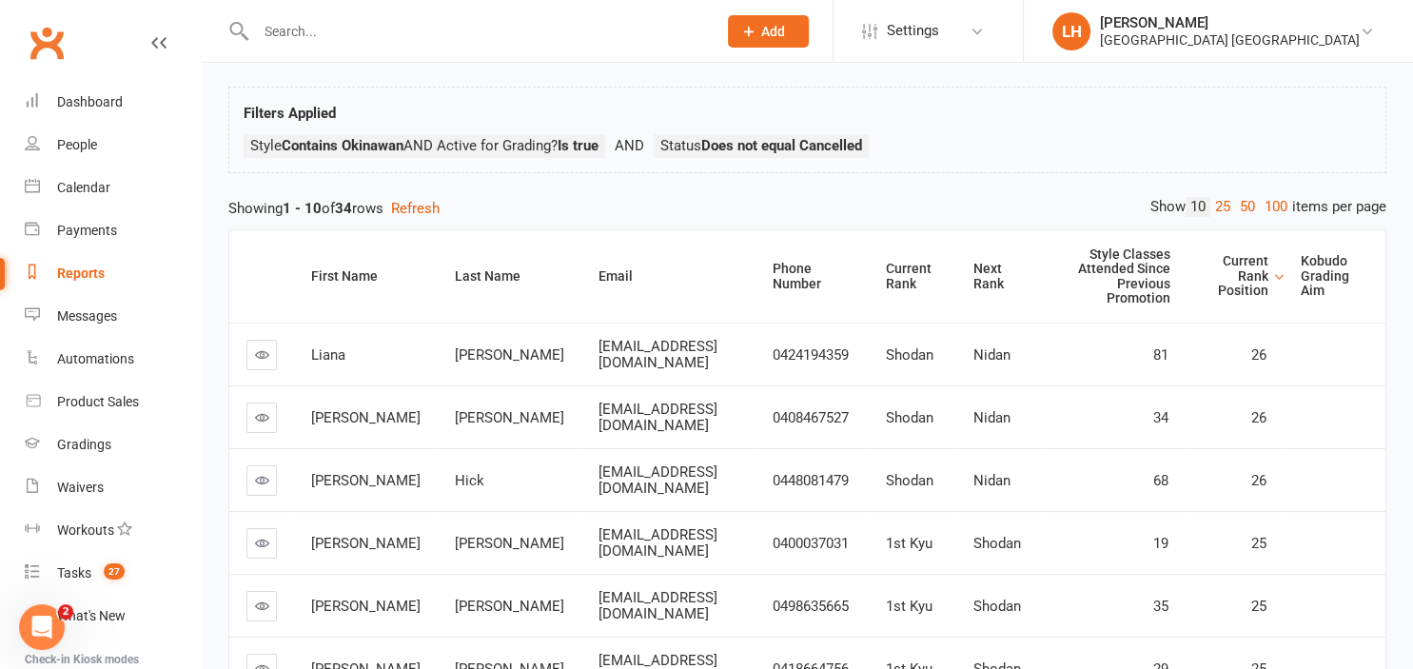
click at [88, 275] on div "Reports" at bounding box center [81, 272] width 48 height 15
select select "25"
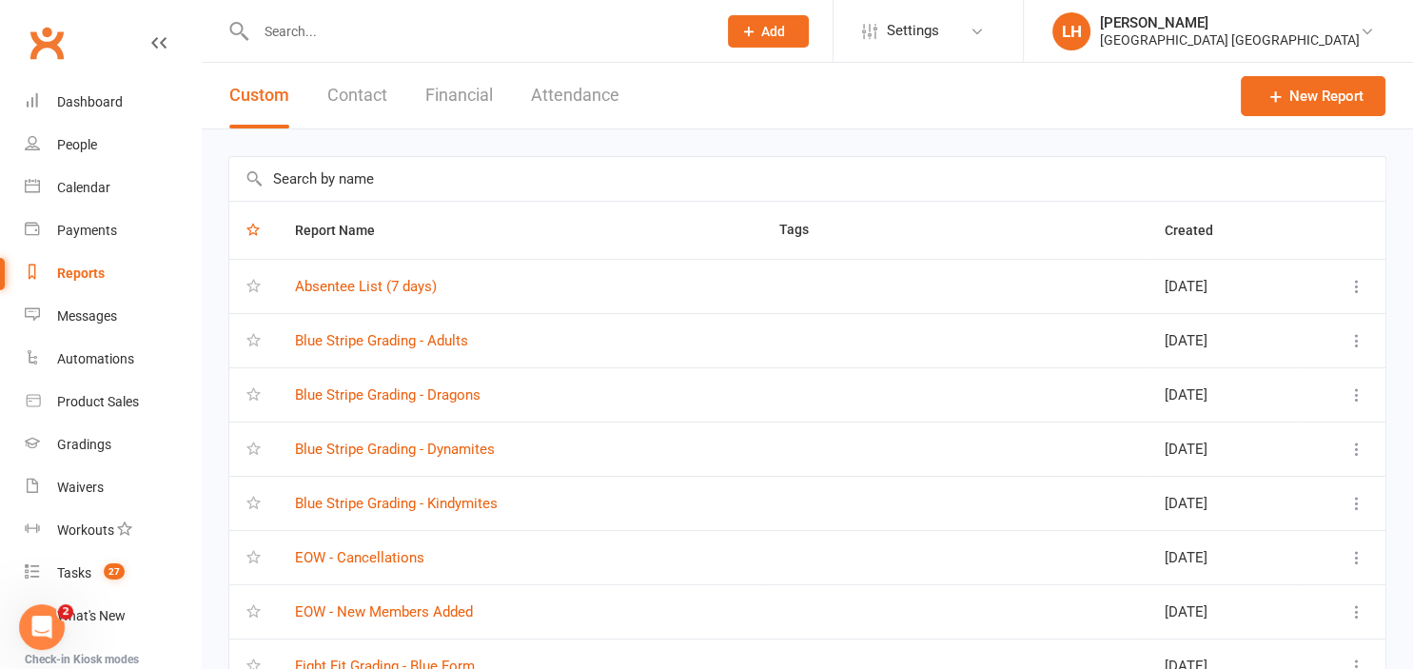
click at [340, 185] on input "text" at bounding box center [807, 179] width 1156 height 44
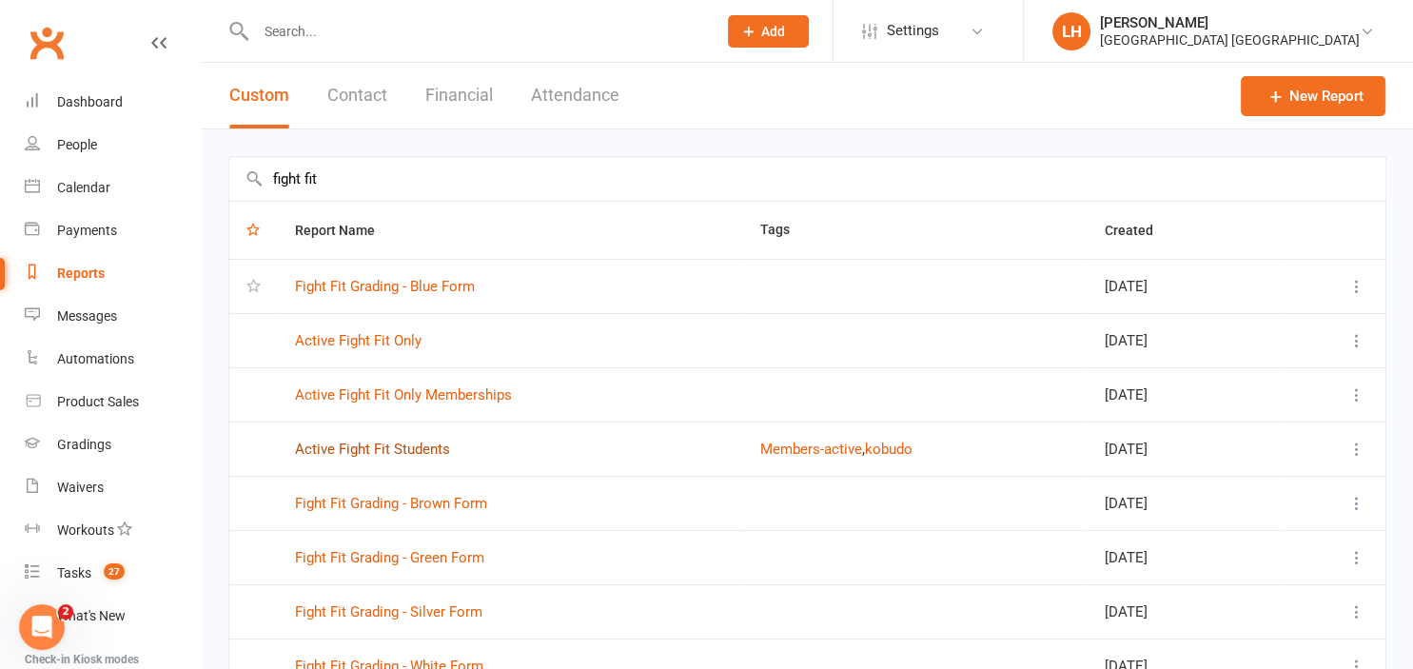
type input "fight fit"
click at [391, 446] on link "Active Fight Fit Students" at bounding box center [372, 448] width 155 height 17
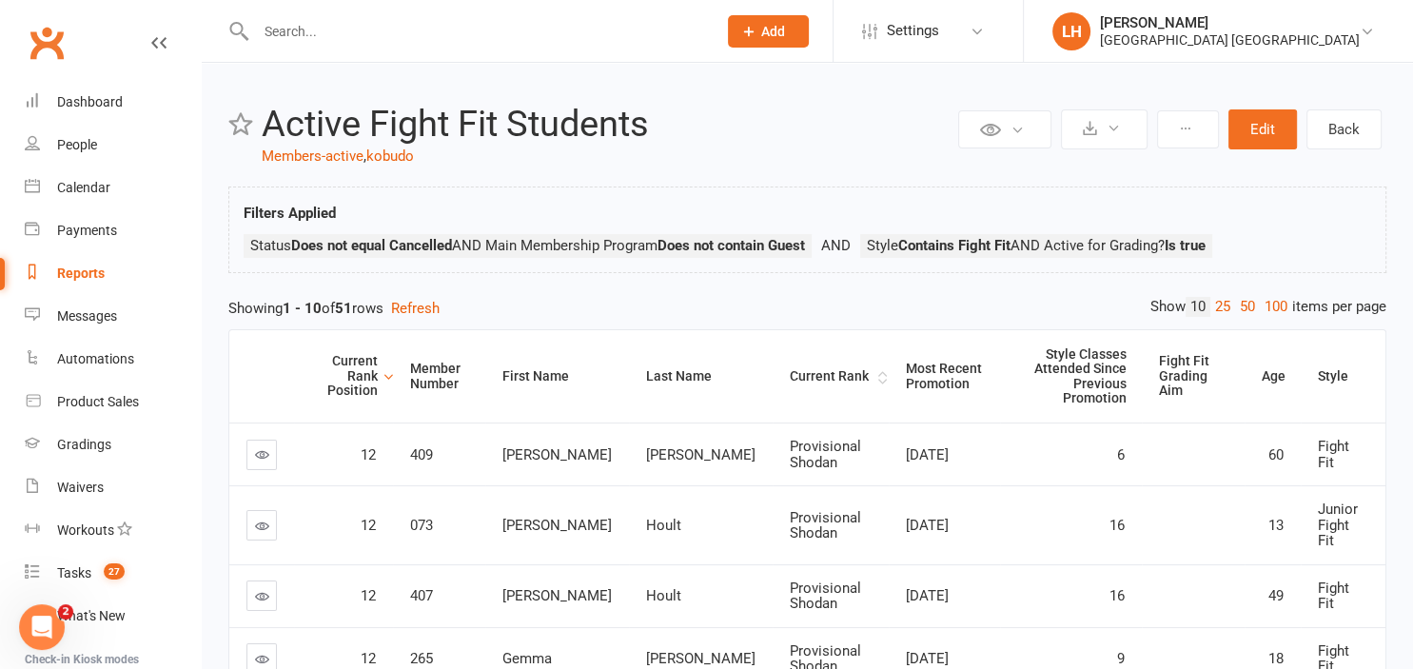
scroll to position [512, 0]
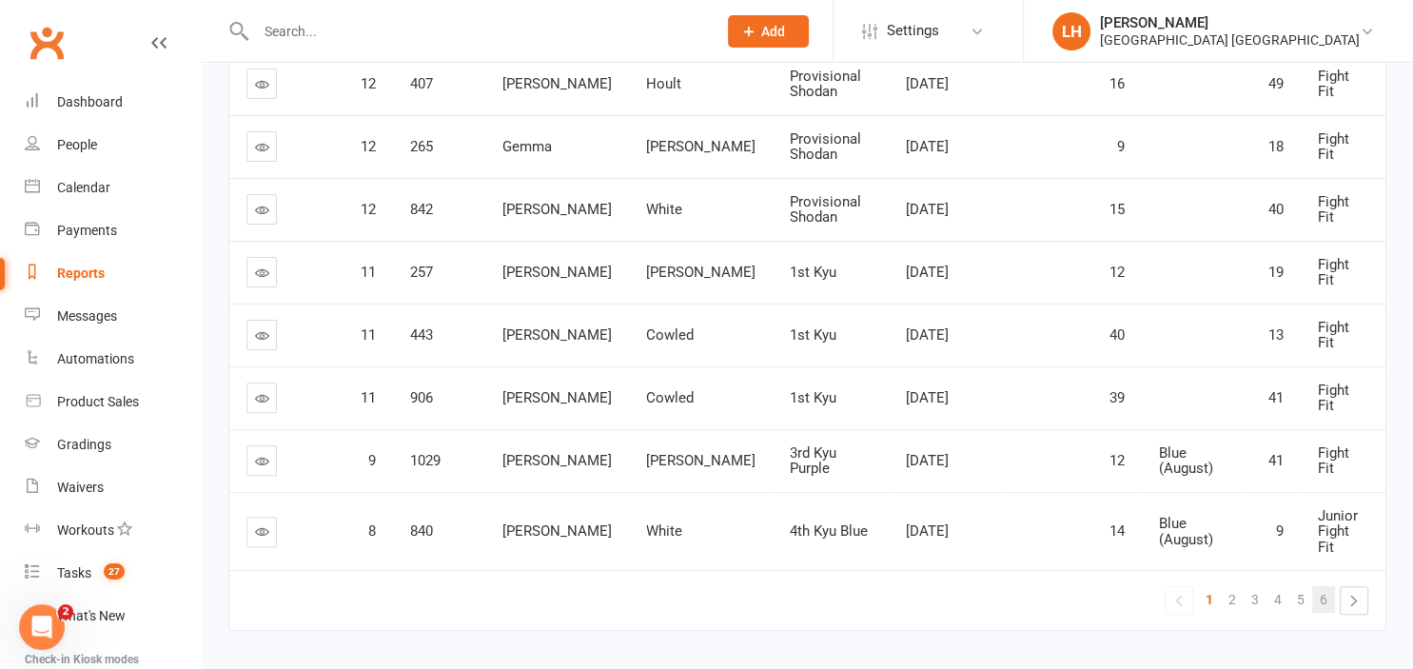
click at [1327, 586] on span "6" at bounding box center [1323, 599] width 8 height 27
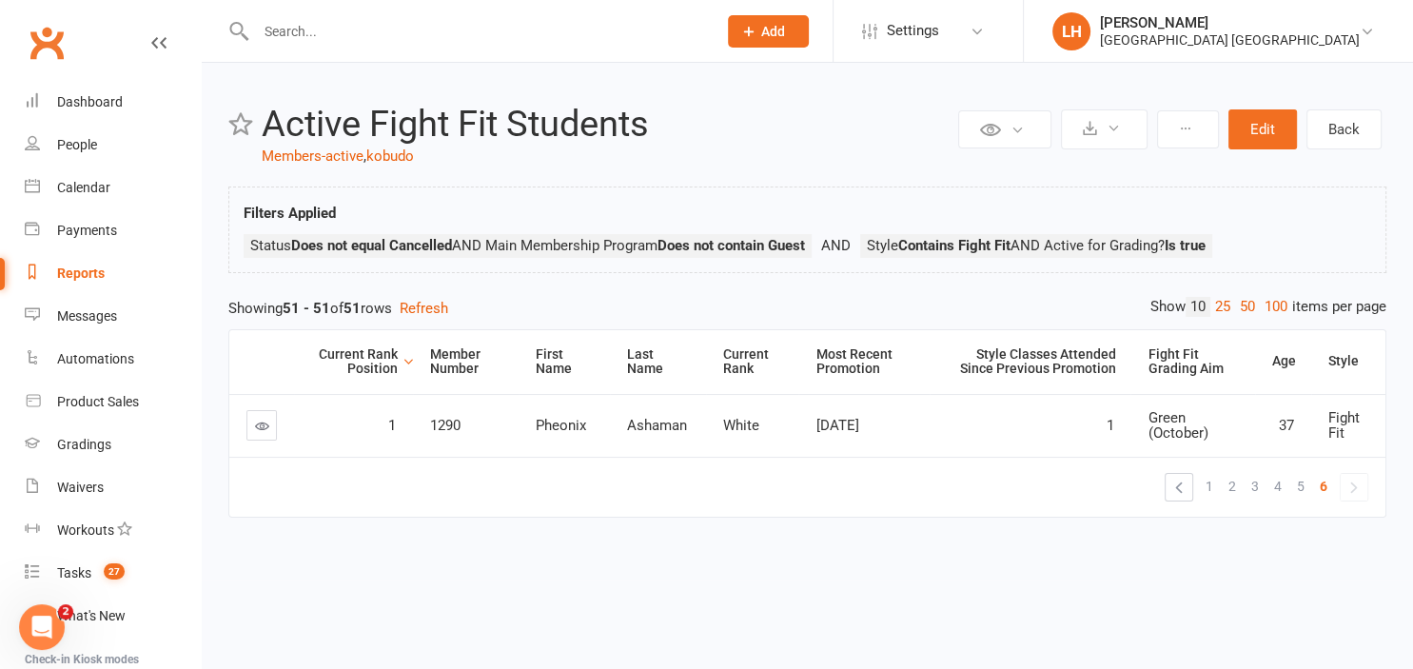
scroll to position [0, 0]
click at [1299, 489] on span "5" at bounding box center [1301, 486] width 8 height 27
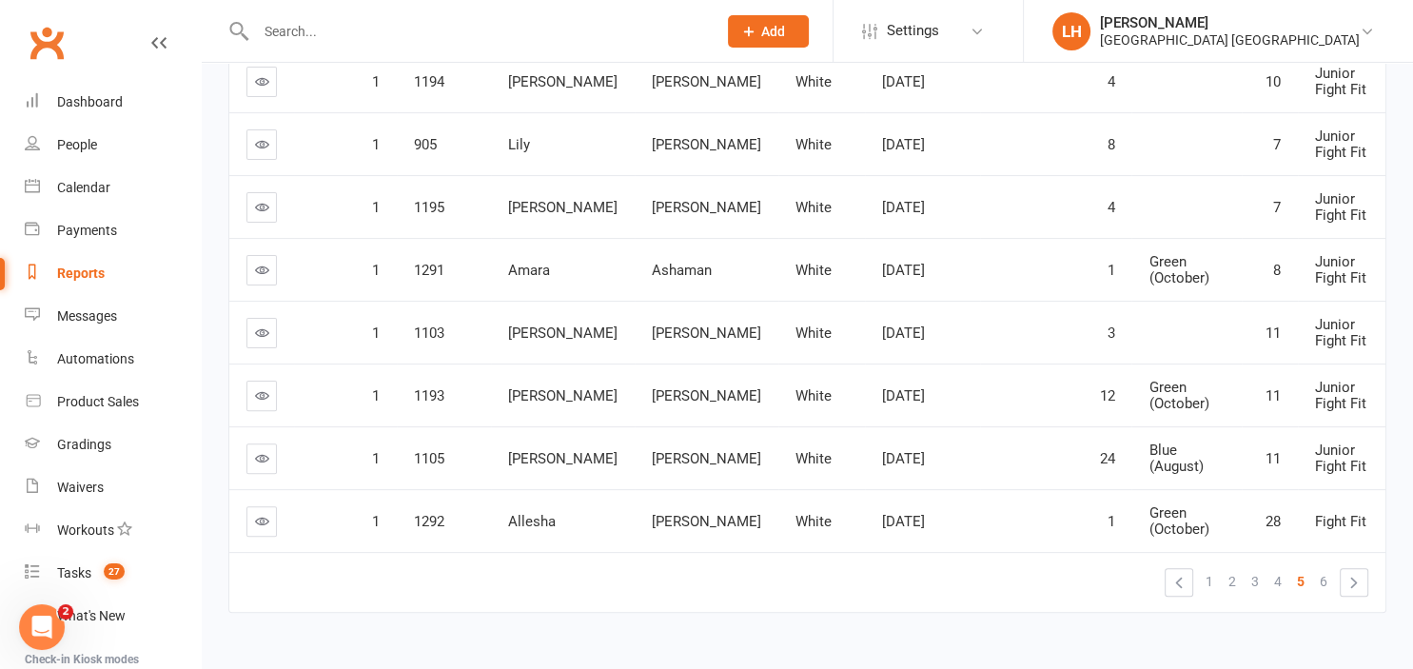
scroll to position [498, 0]
click at [79, 278] on div "Reports" at bounding box center [81, 272] width 48 height 15
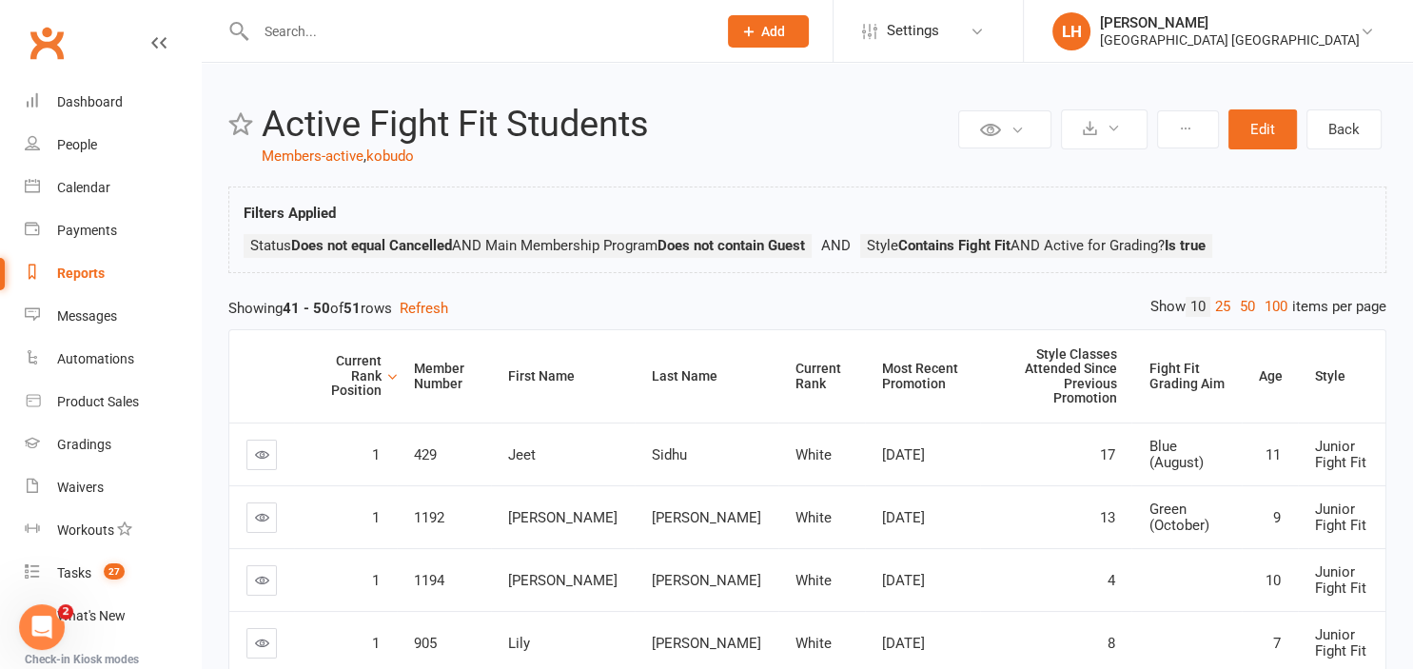
select select "25"
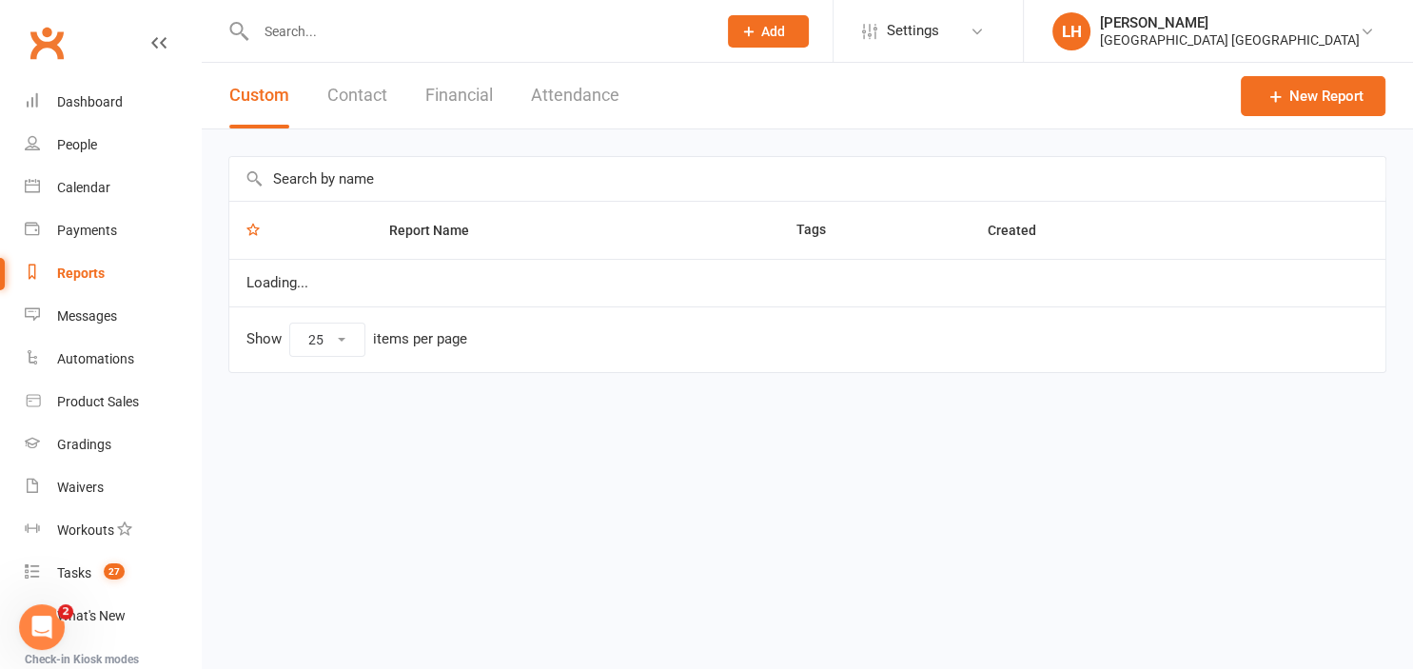
click at [380, 173] on input "text" at bounding box center [807, 179] width 1156 height 44
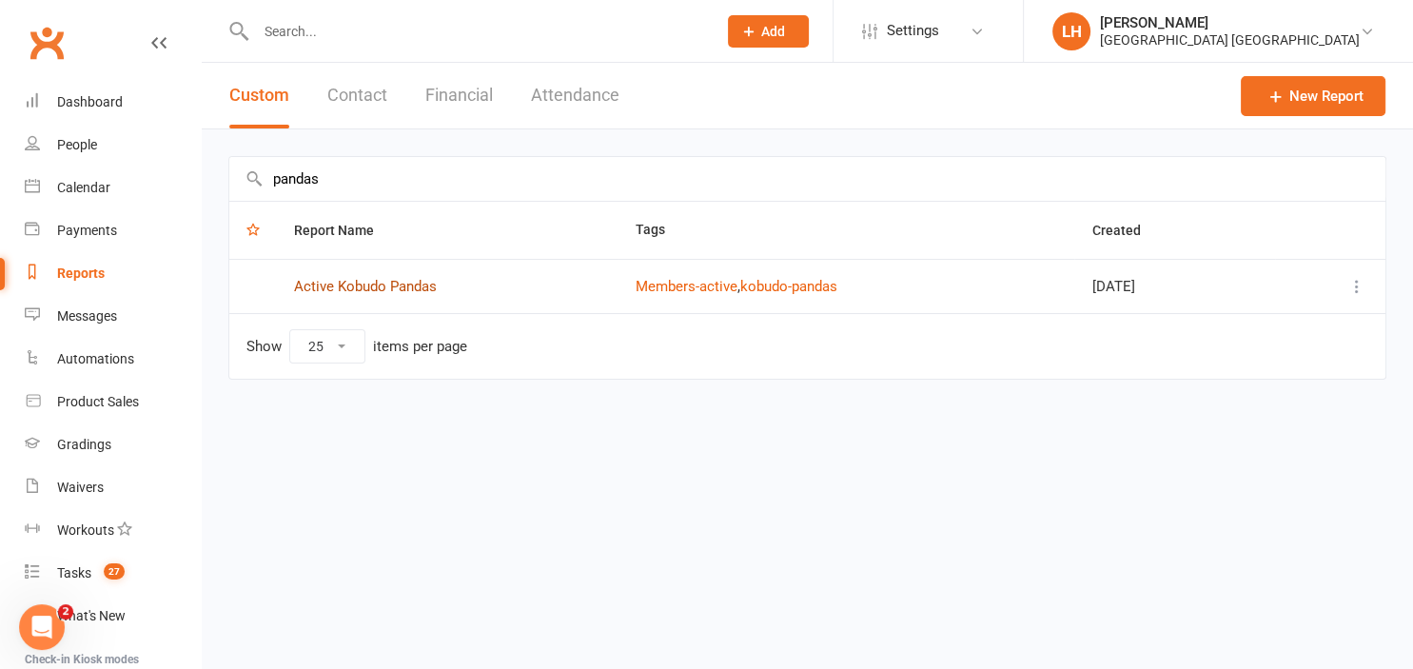
type input "pandas"
click at [395, 293] on link "Active Kobudo Pandas" at bounding box center [365, 286] width 143 height 17
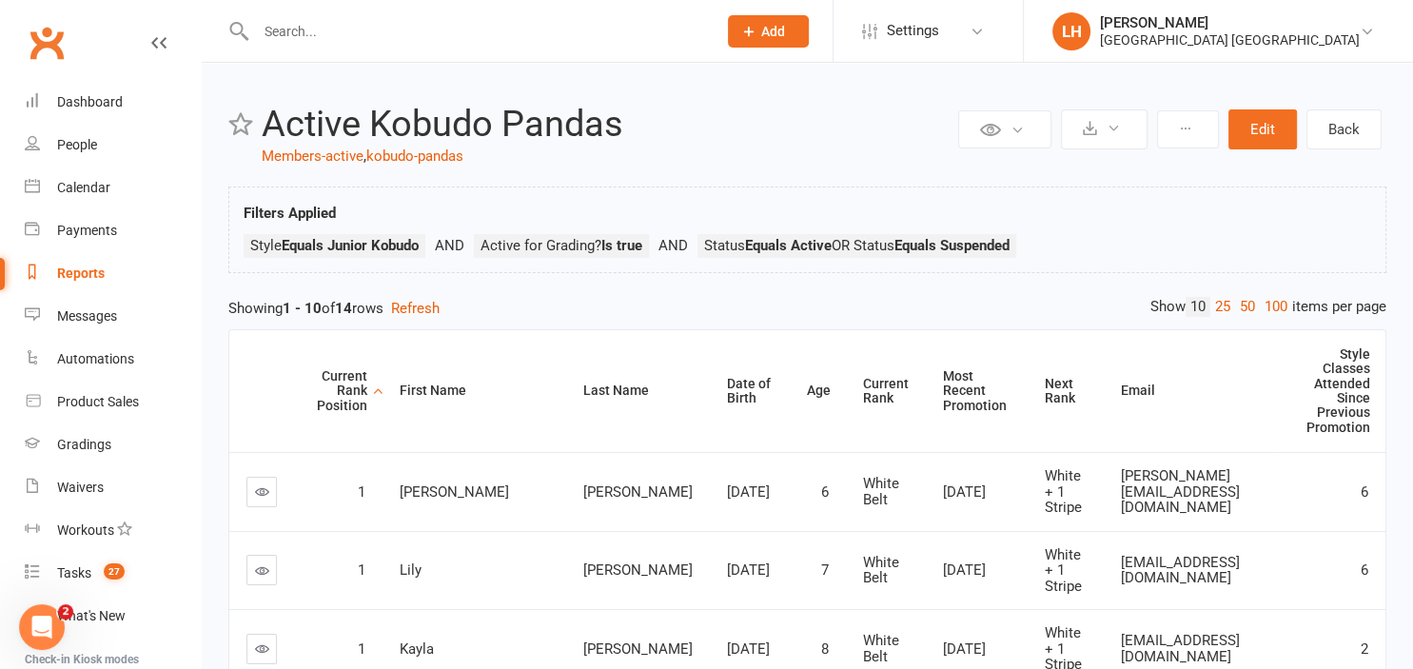
click at [322, 40] on input "text" at bounding box center [476, 31] width 453 height 27
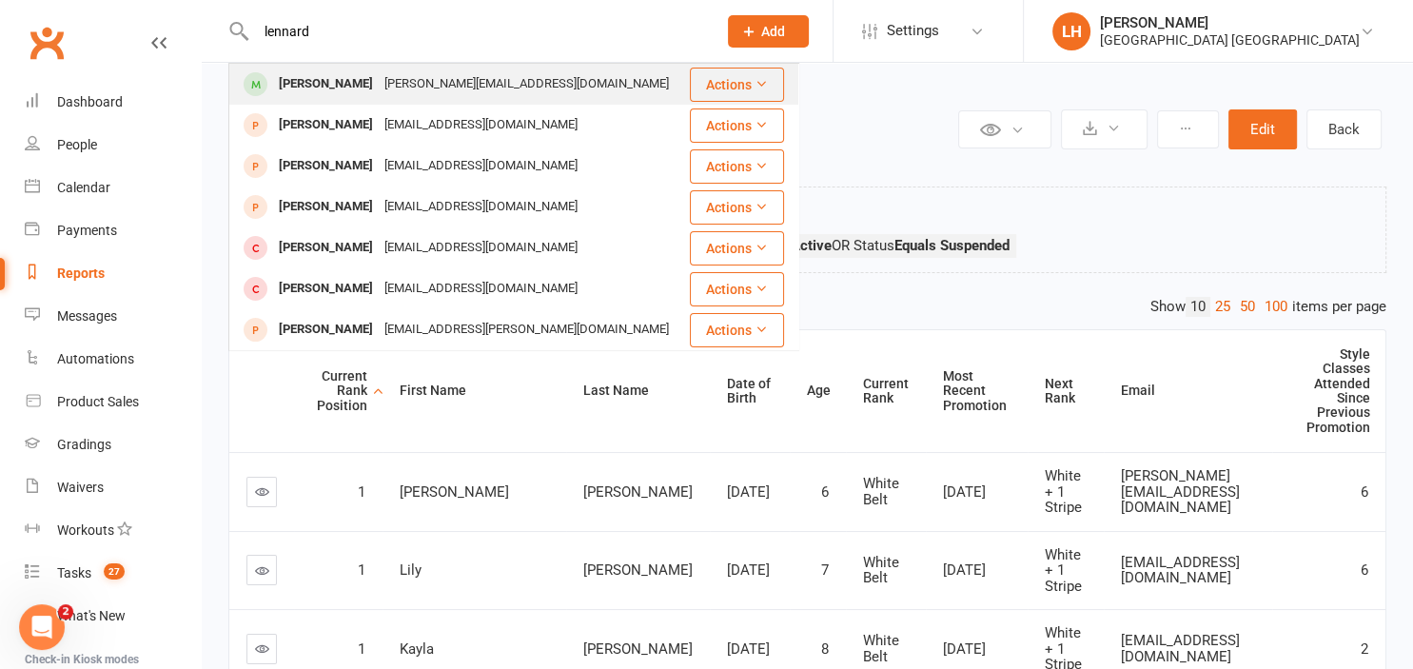
type input "lennard"
click at [388, 81] on div "Lynn@6sensescoffee.com" at bounding box center [527, 84] width 296 height 28
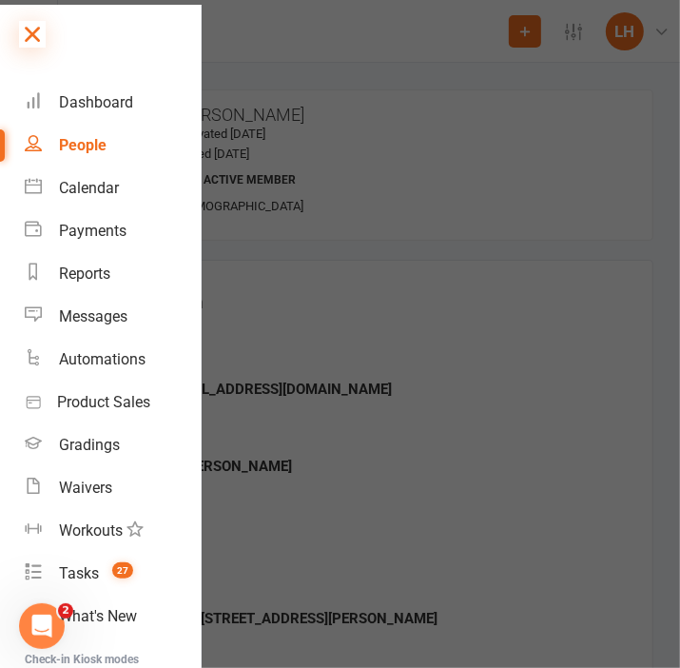
click at [38, 28] on icon at bounding box center [32, 34] width 27 height 27
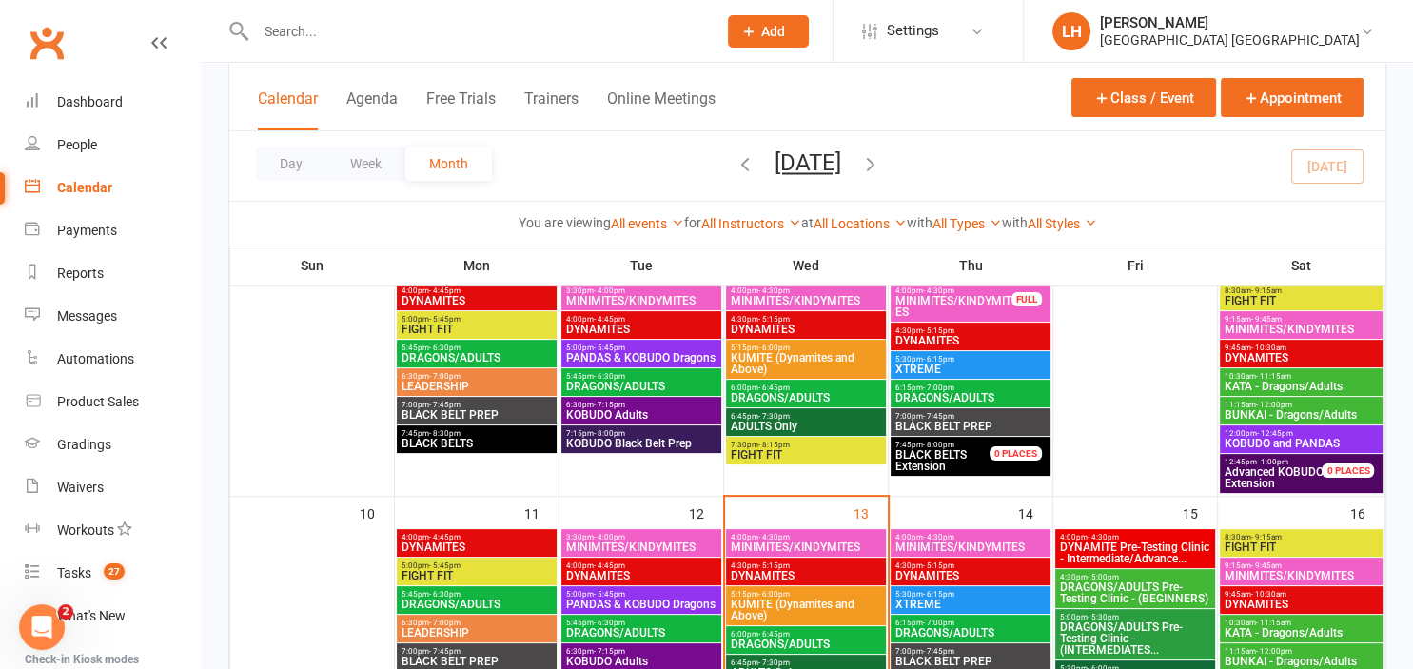
click at [287, 30] on input "text" at bounding box center [476, 31] width 453 height 27
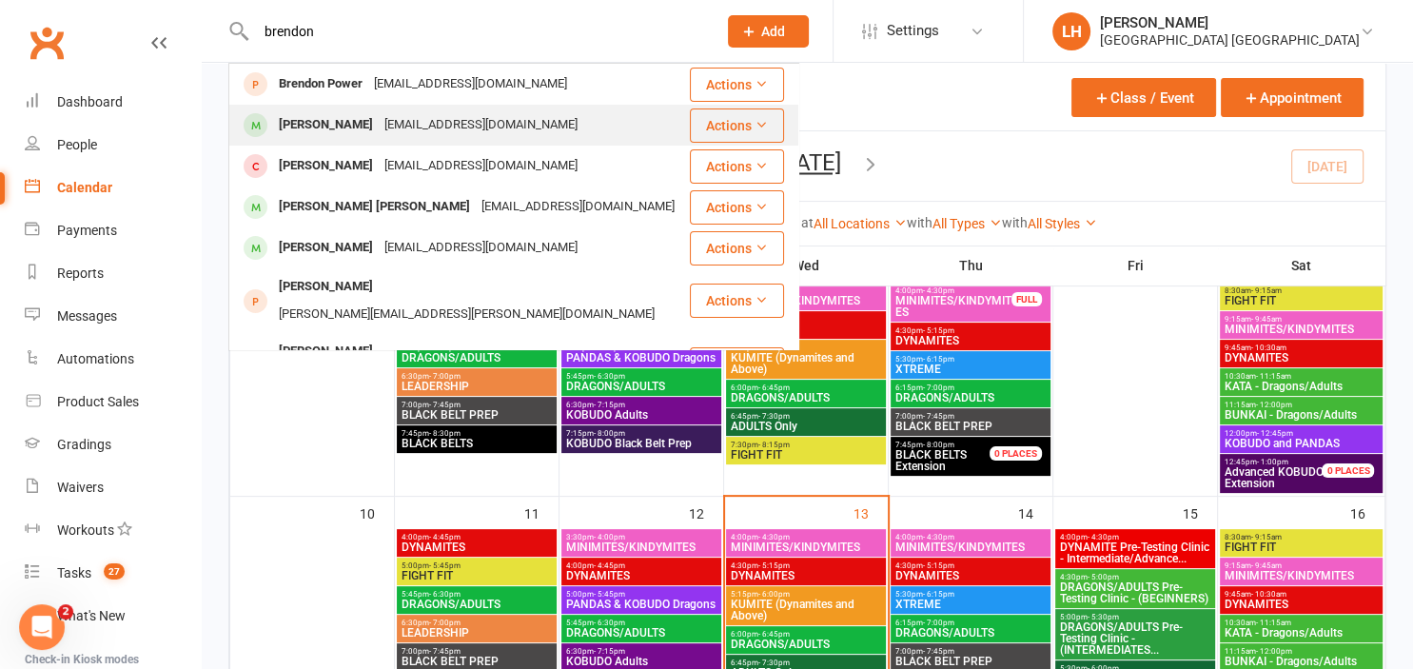
type input "brendon"
click at [345, 124] on div "[PERSON_NAME]" at bounding box center [326, 125] width 106 height 28
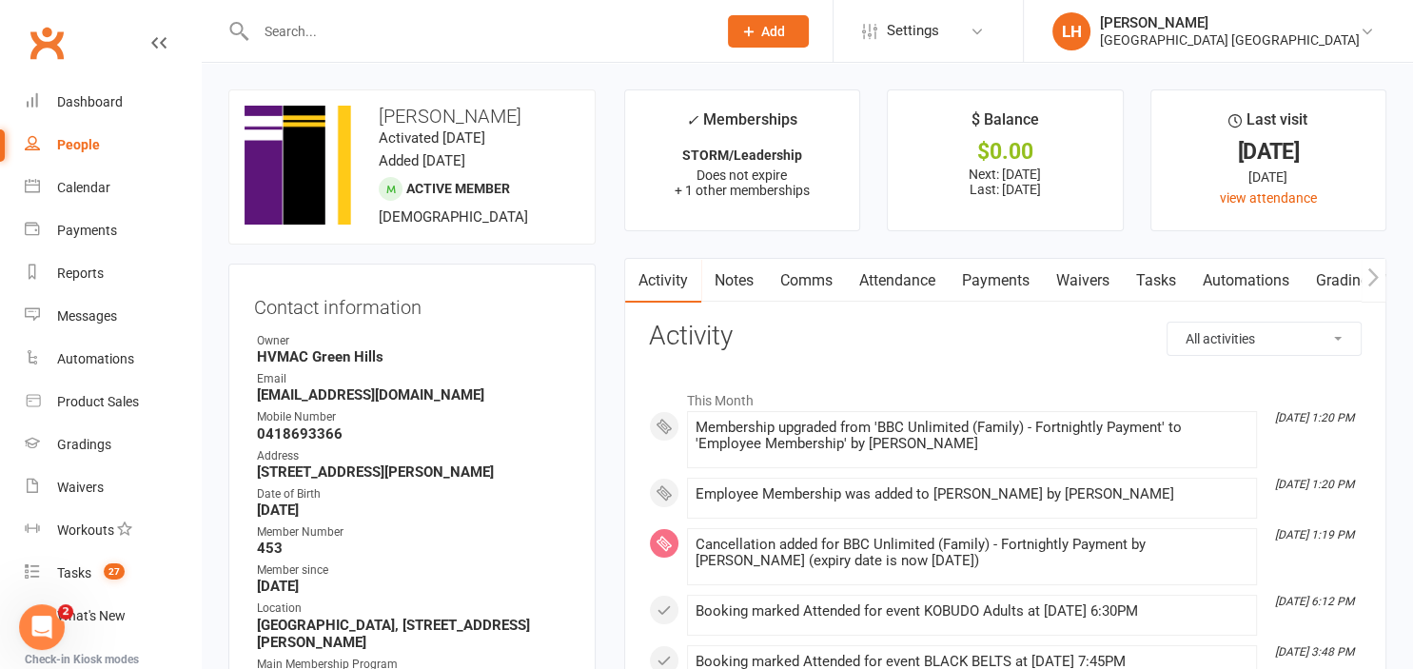
click at [987, 270] on link "Payments" at bounding box center [995, 281] width 94 height 44
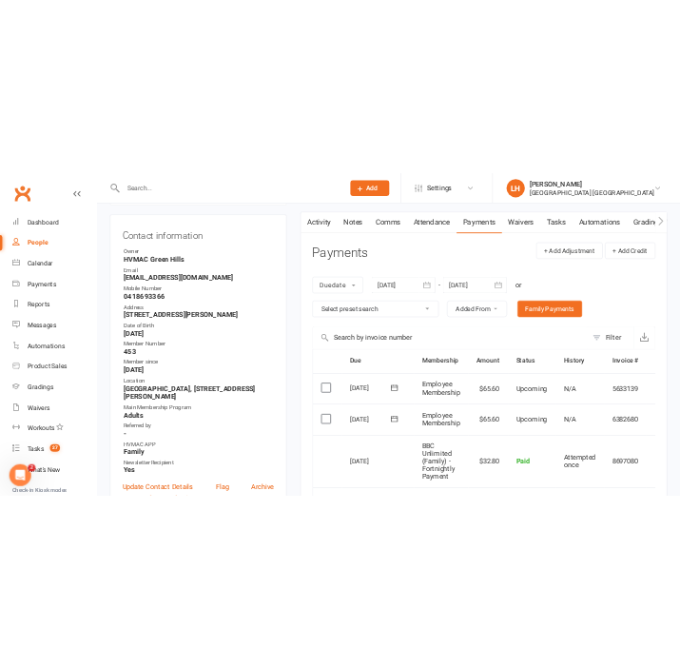
scroll to position [201, 0]
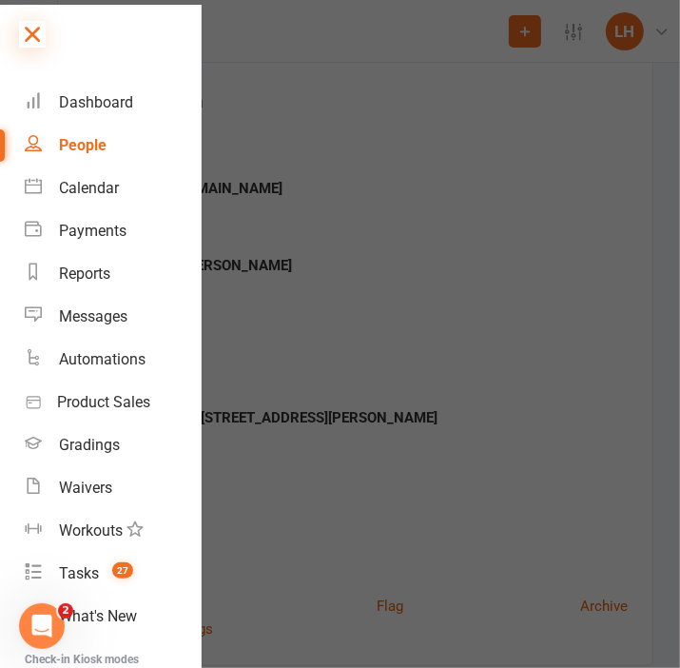
click at [38, 30] on icon at bounding box center [32, 34] width 27 height 27
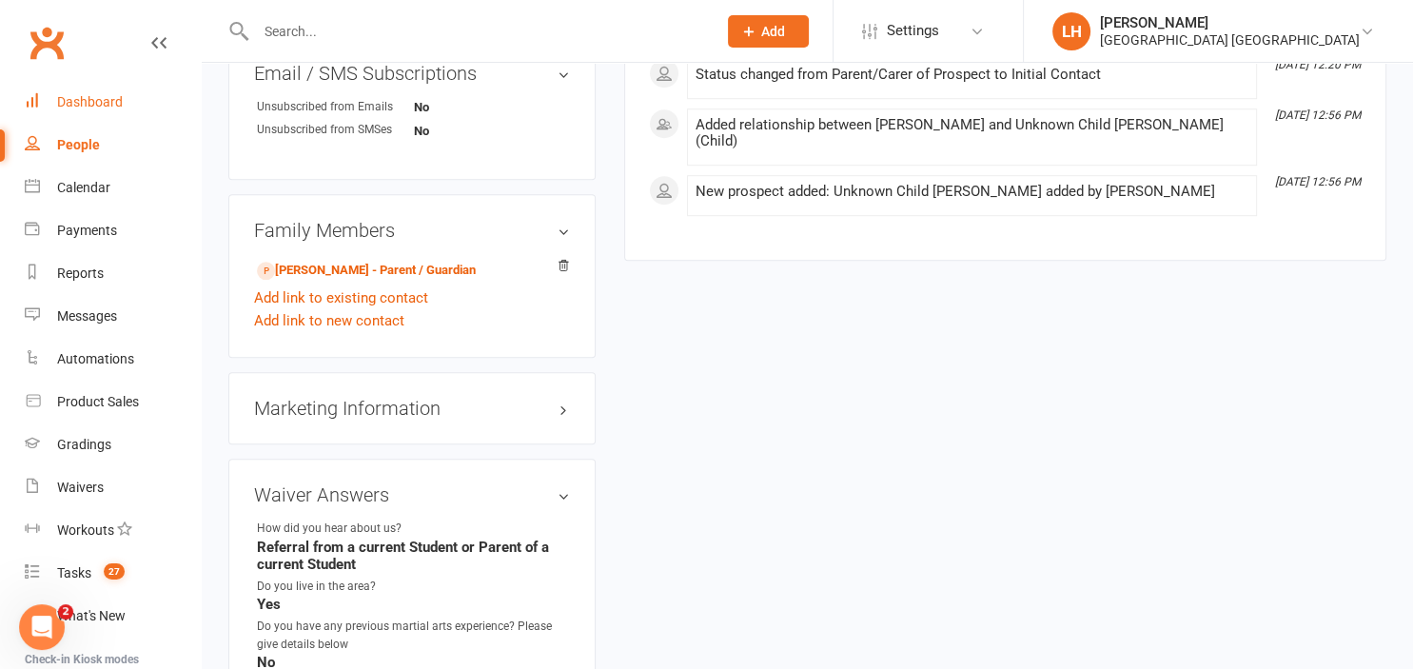
click at [85, 112] on link "Dashboard" at bounding box center [113, 102] width 176 height 43
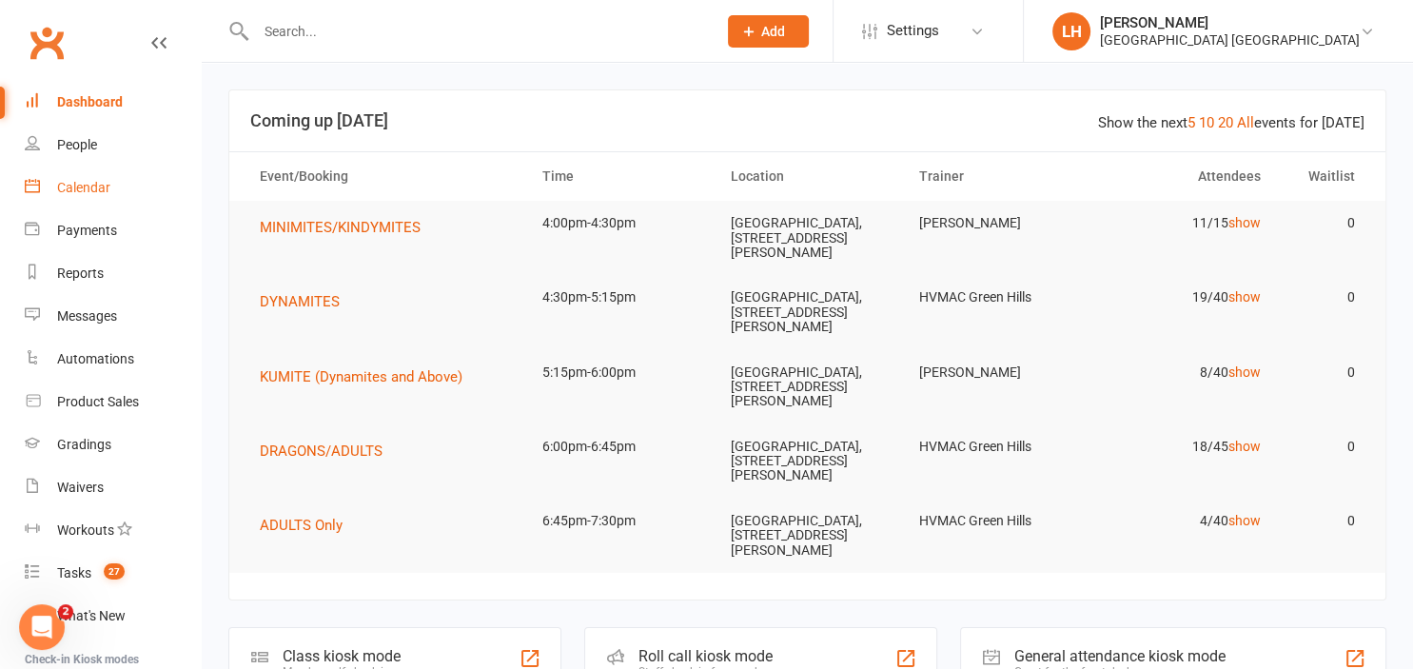
click at [79, 183] on div "Calendar" at bounding box center [83, 187] width 53 height 15
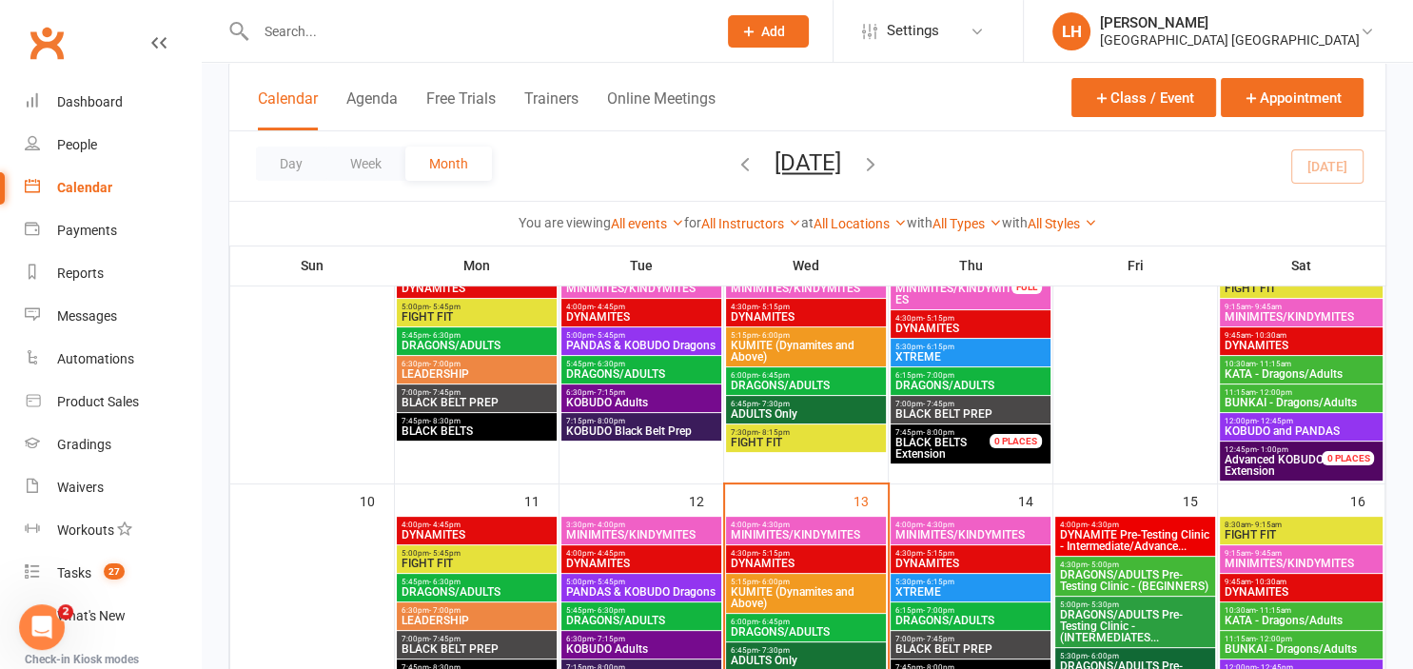
scroll to position [502, 0]
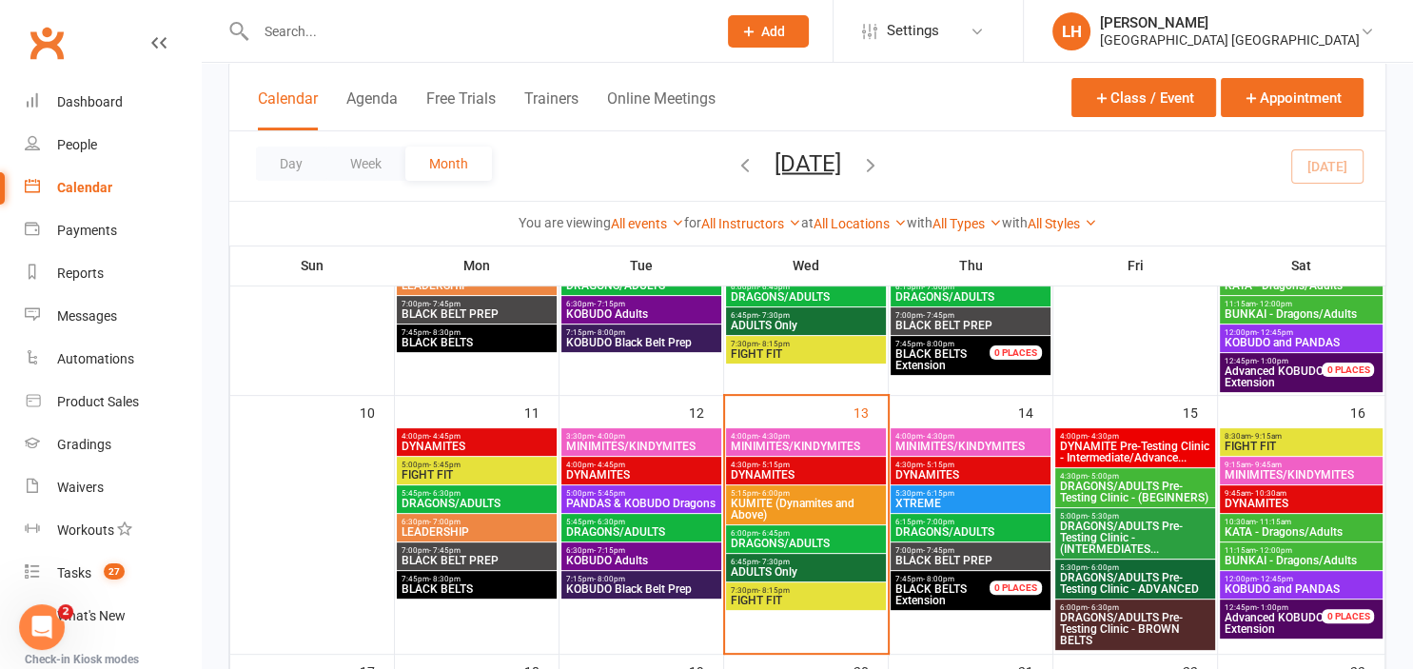
click at [1170, 447] on span "DYNAMITE Pre-Testing Clinic - Intermediate/Advance..." at bounding box center [1135, 451] width 152 height 23
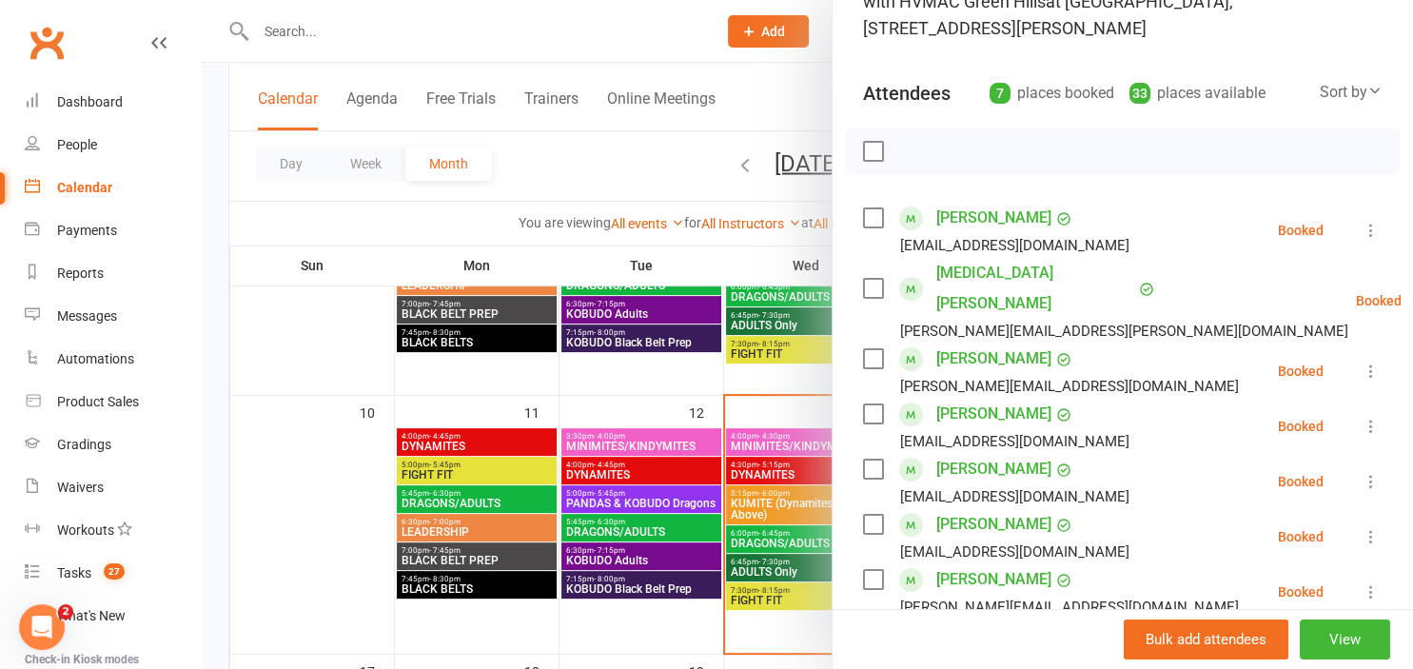
scroll to position [209, 0]
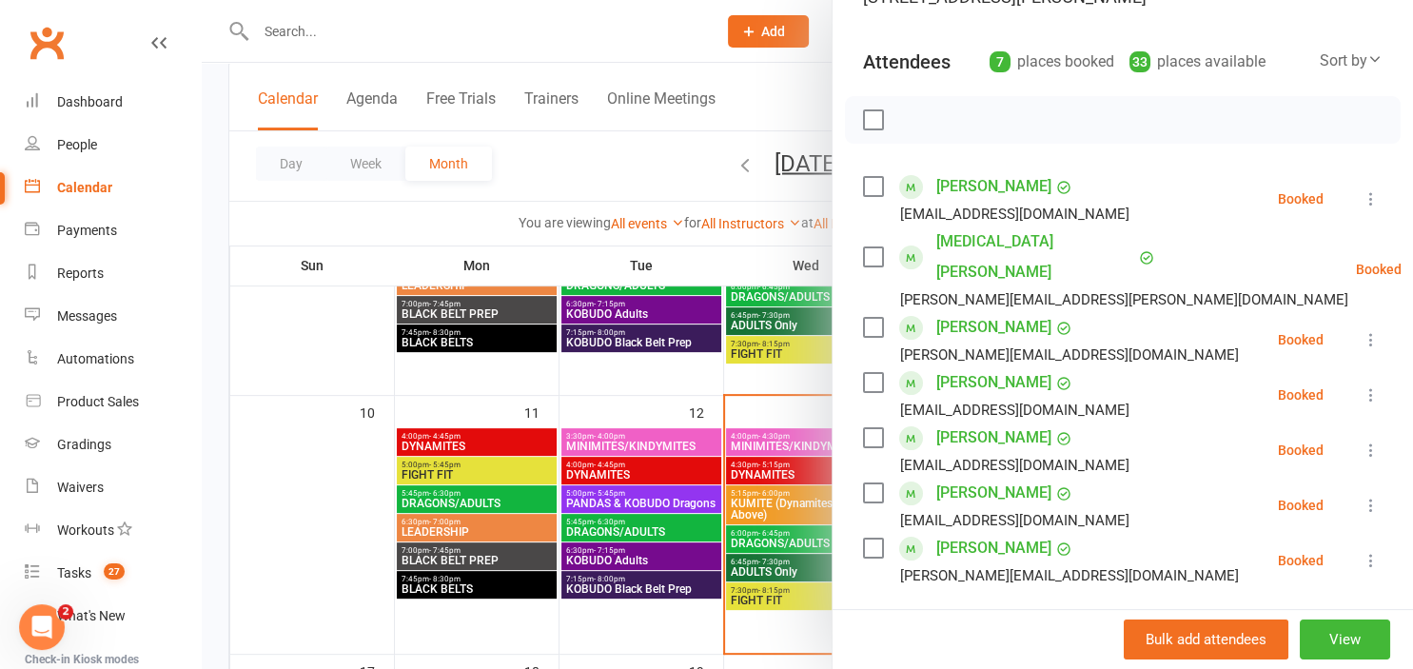
click at [1373, 496] on icon at bounding box center [1370, 505] width 19 height 19
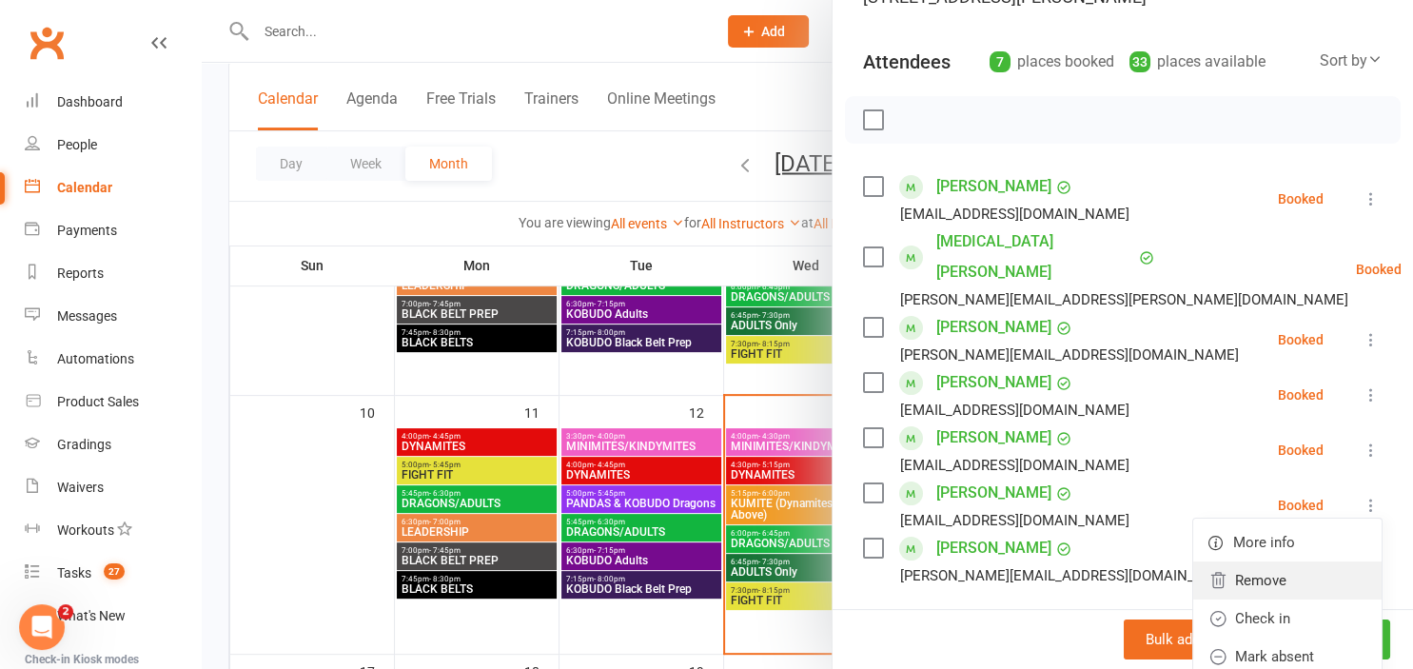
click at [1286, 561] on link "Remove" at bounding box center [1287, 580] width 188 height 38
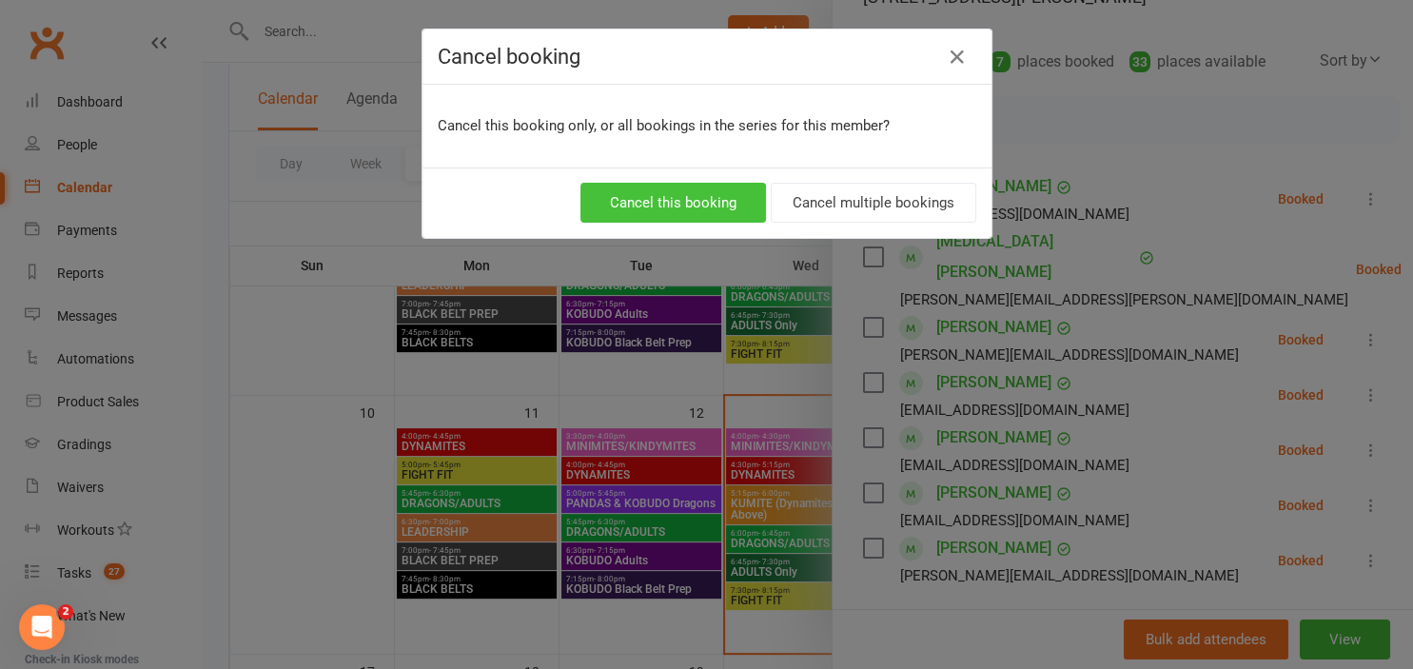
click at [655, 196] on button "Cancel this booking" at bounding box center [672, 203] width 185 height 40
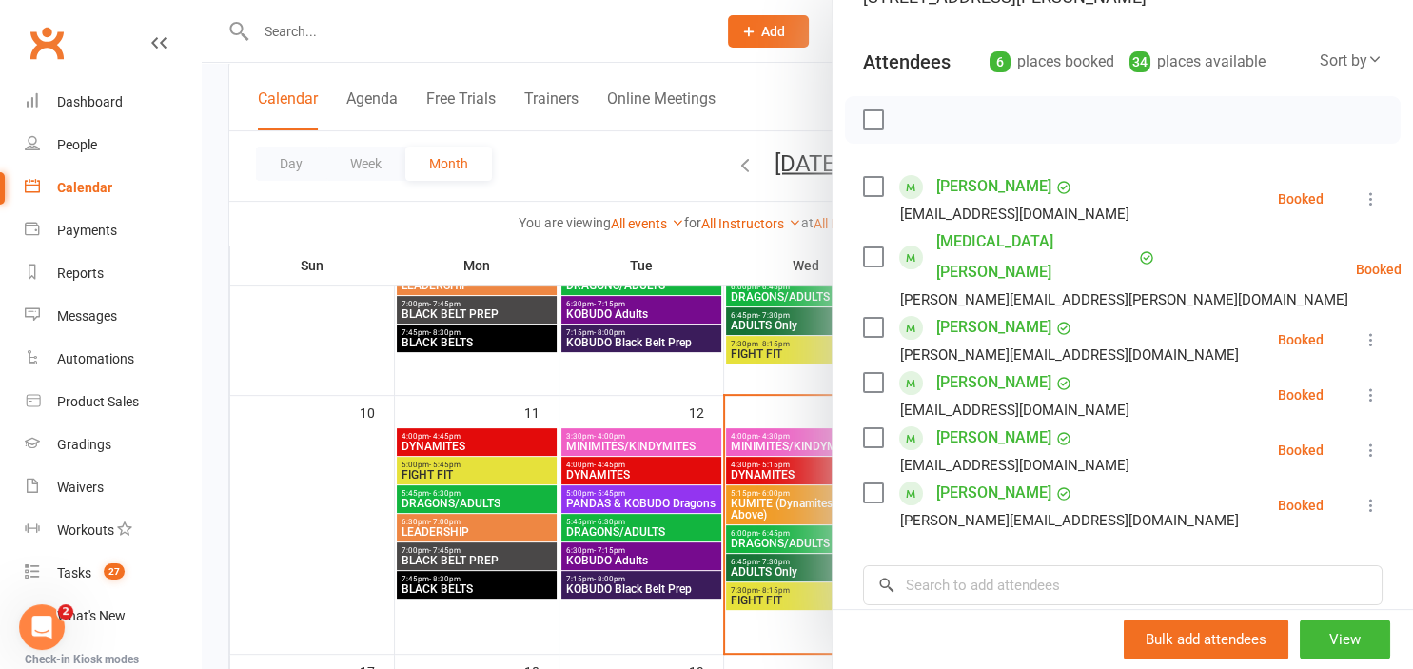
click at [602, 180] on div at bounding box center [807, 334] width 1211 height 669
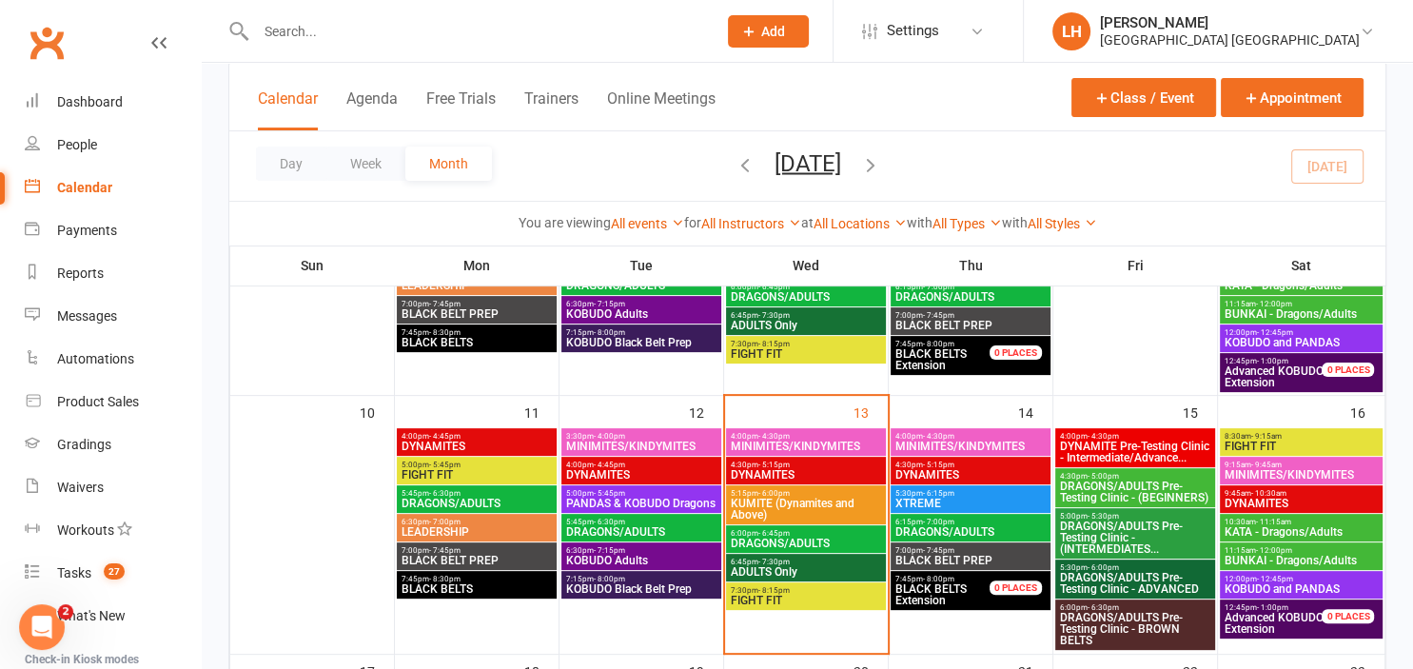
click at [1136, 443] on span "DYNAMITE Pre-Testing Clinic - Intermediate/Advance..." at bounding box center [1135, 451] width 152 height 23
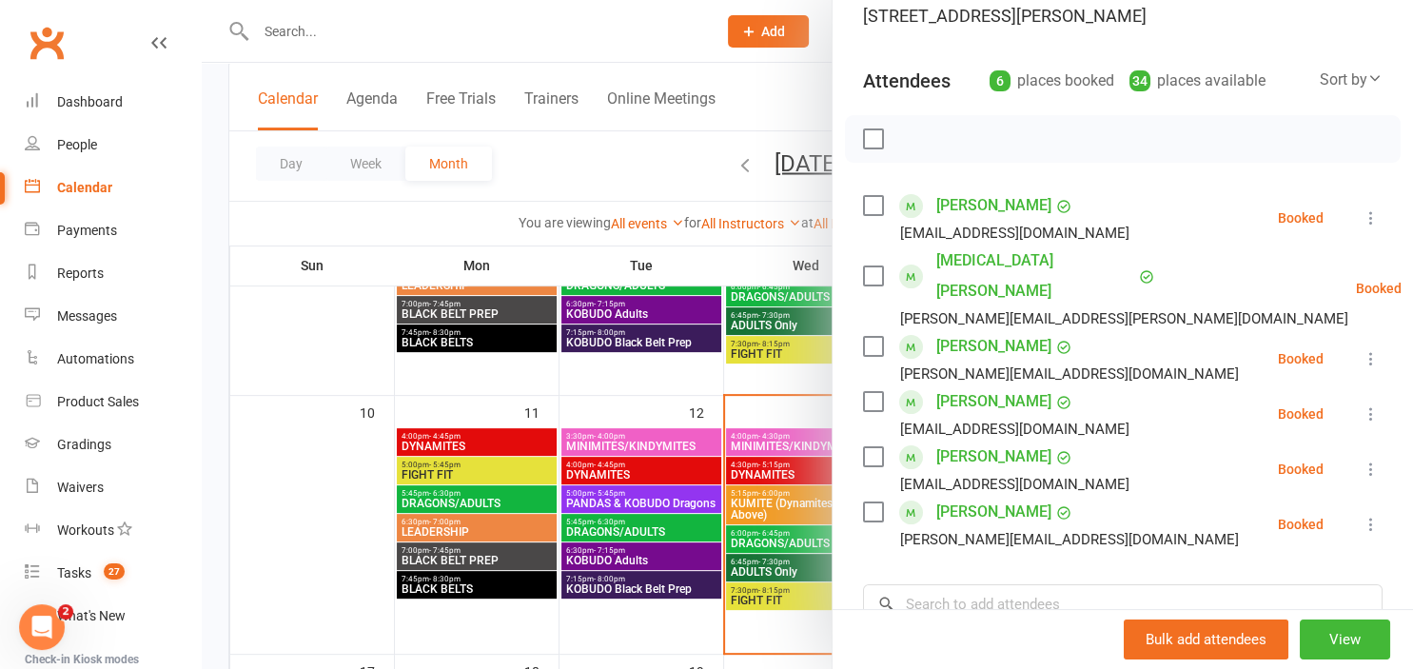
scroll to position [315, 0]
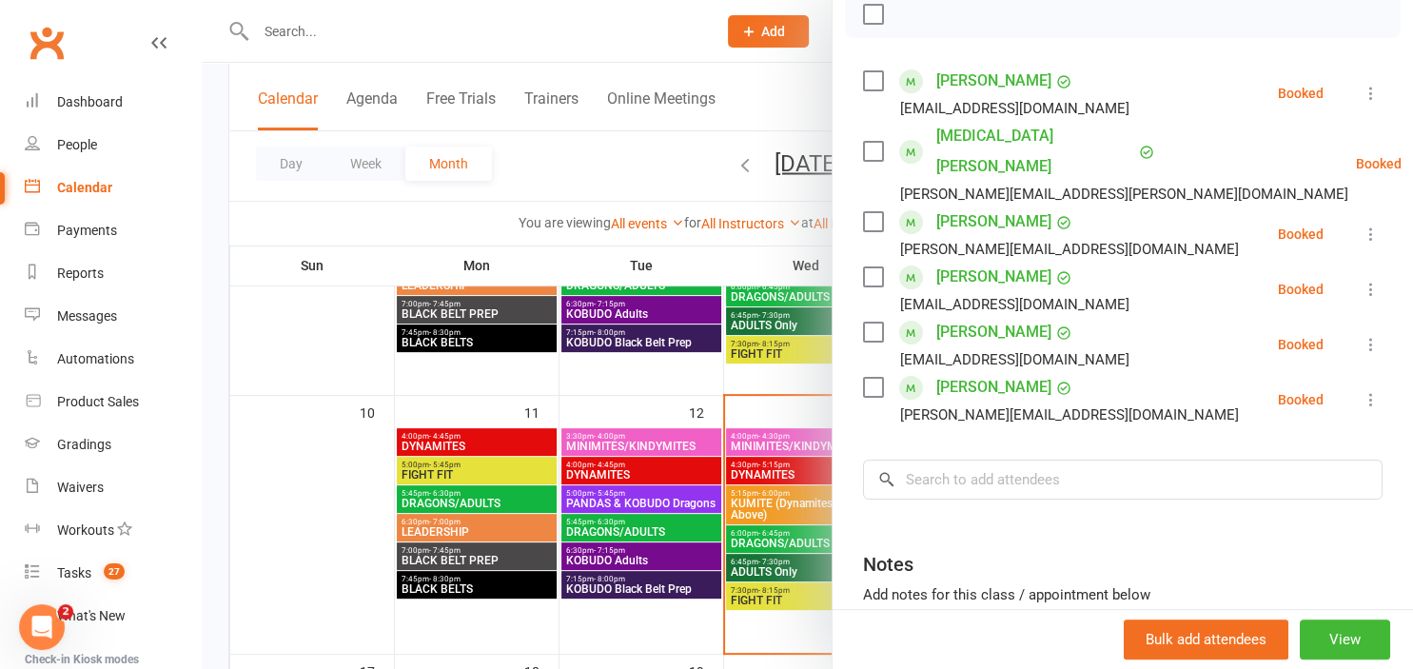
click at [441, 14] on div at bounding box center [807, 334] width 1211 height 669
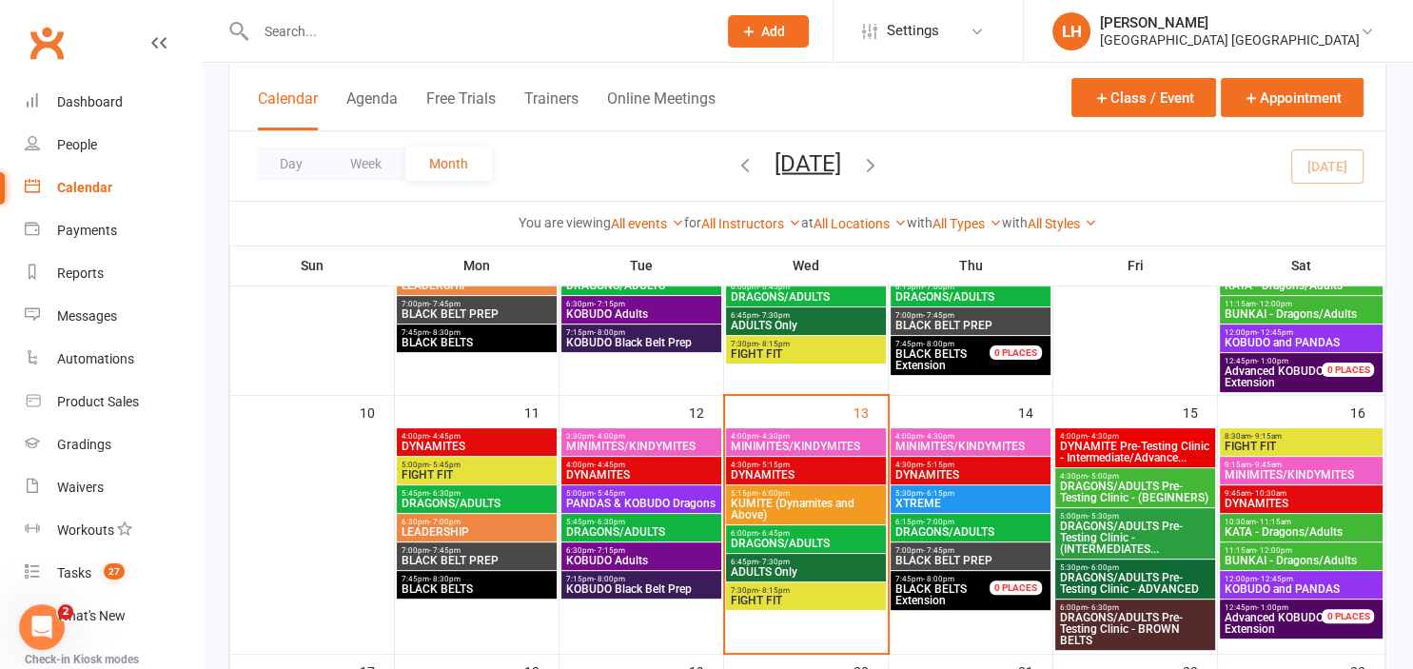
click at [433, 36] on input "text" at bounding box center [476, 31] width 453 height 27
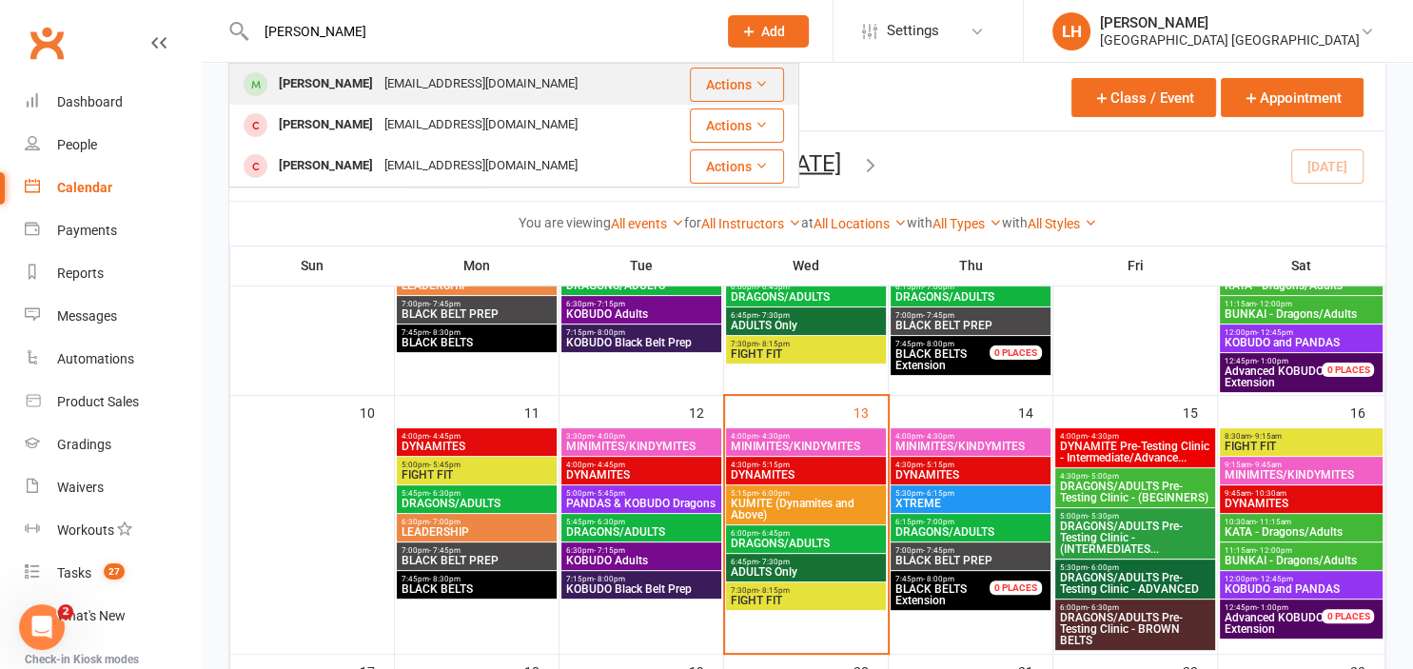
type input "[PERSON_NAME]"
click at [359, 78] on div "[PERSON_NAME]" at bounding box center [326, 84] width 106 height 28
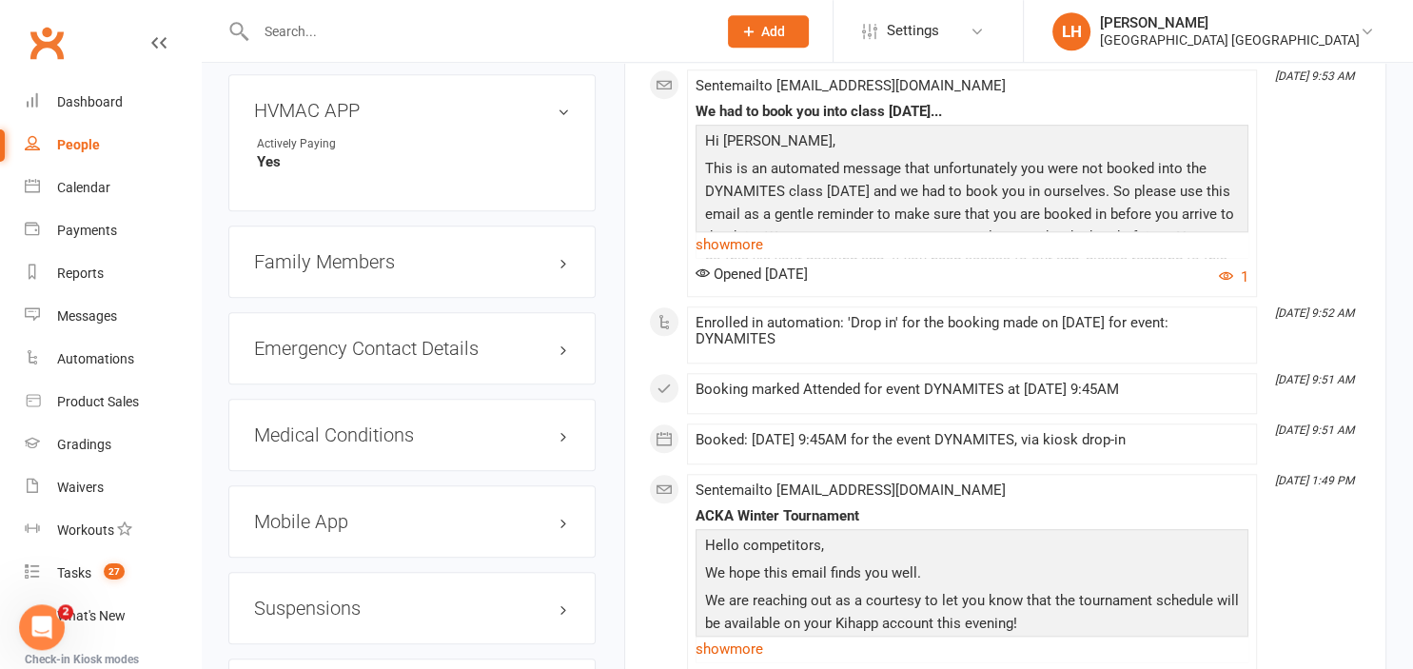
scroll to position [1807, 0]
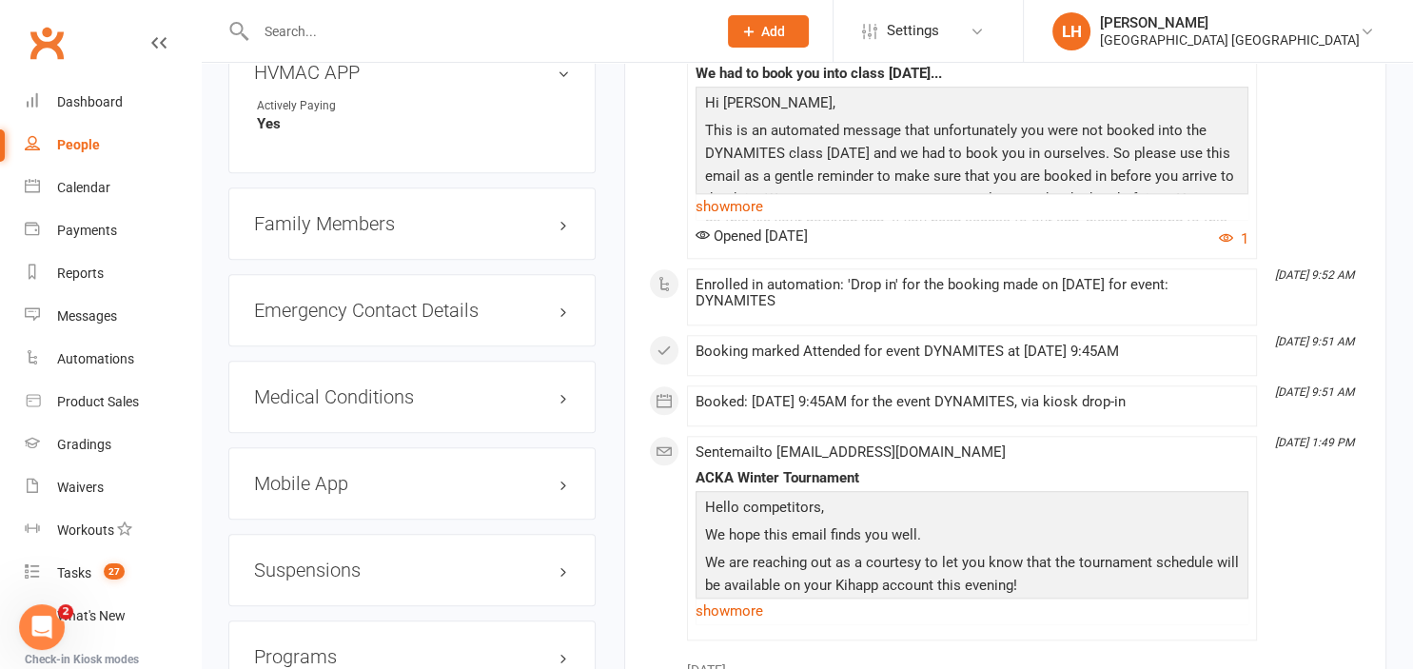
click at [353, 232] on h3 "Family Members" at bounding box center [412, 223] width 316 height 21
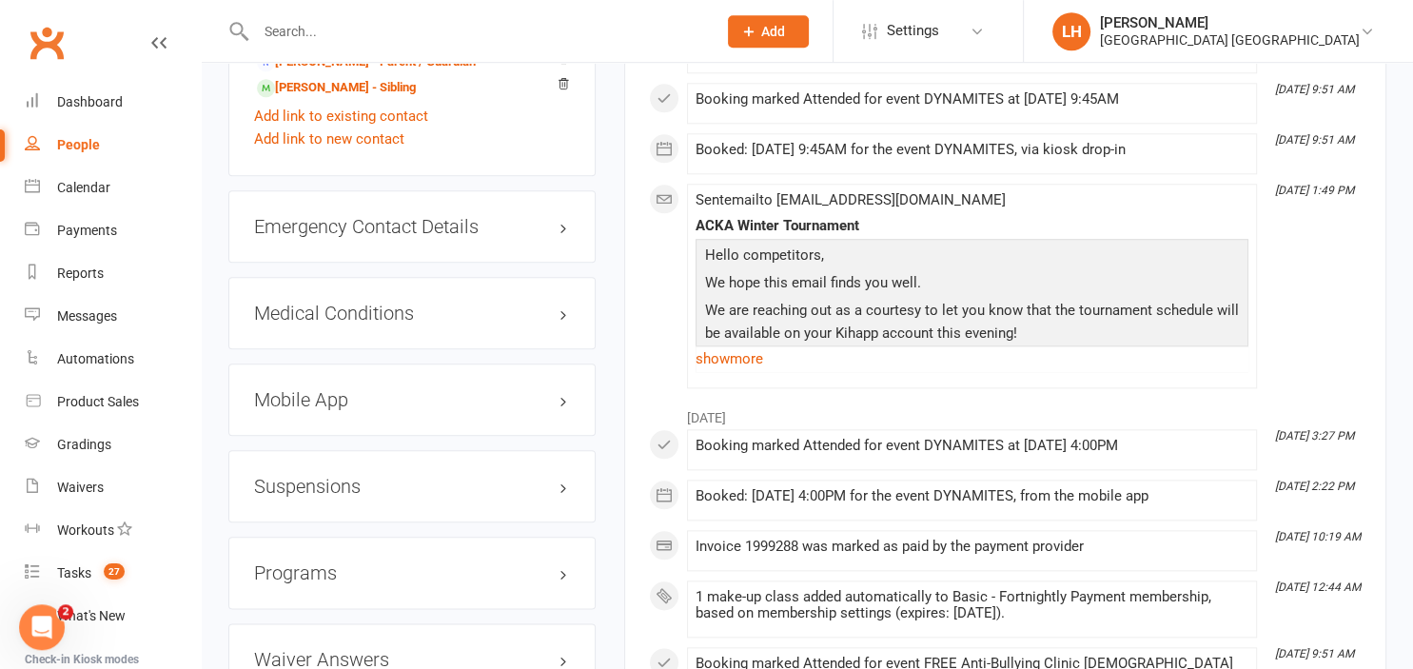
scroll to position [2109, 0]
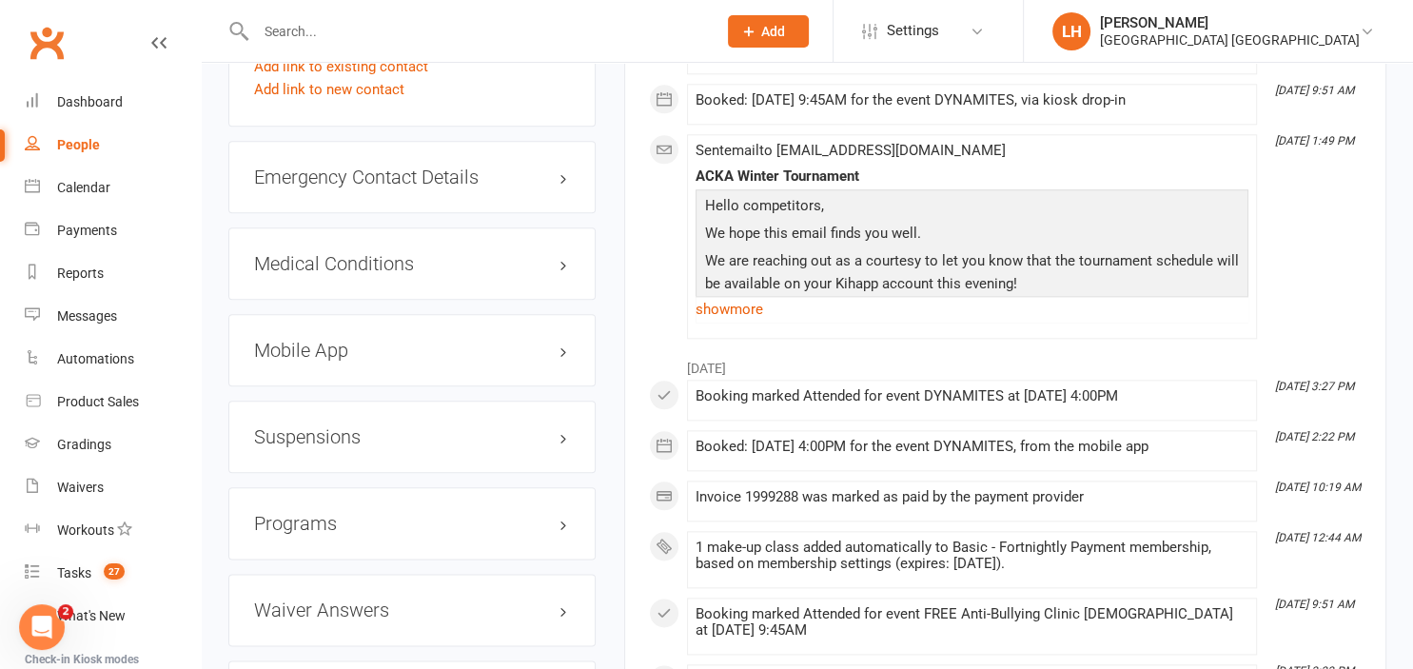
click at [377, 196] on div "Emergency Contact Details edit" at bounding box center [411, 177] width 367 height 72
click at [372, 181] on h3 "Emergency Contact Details edit" at bounding box center [412, 176] width 316 height 21
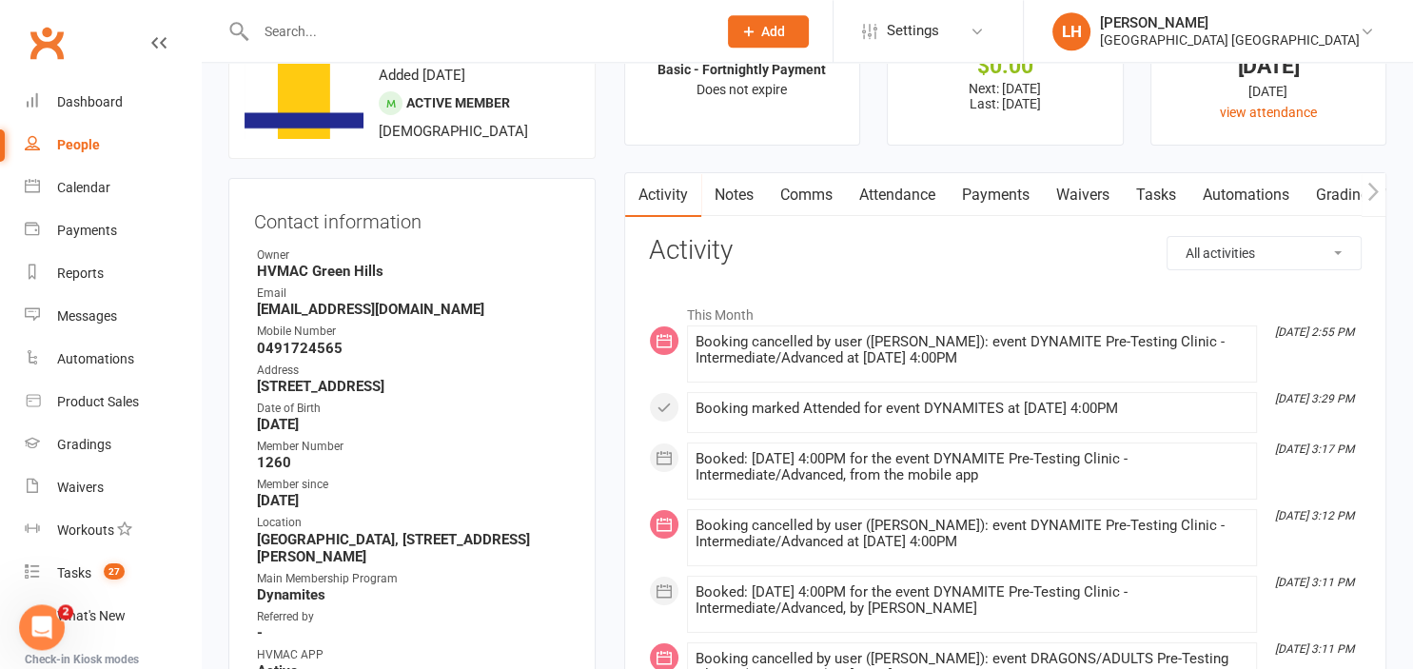
scroll to position [0, 0]
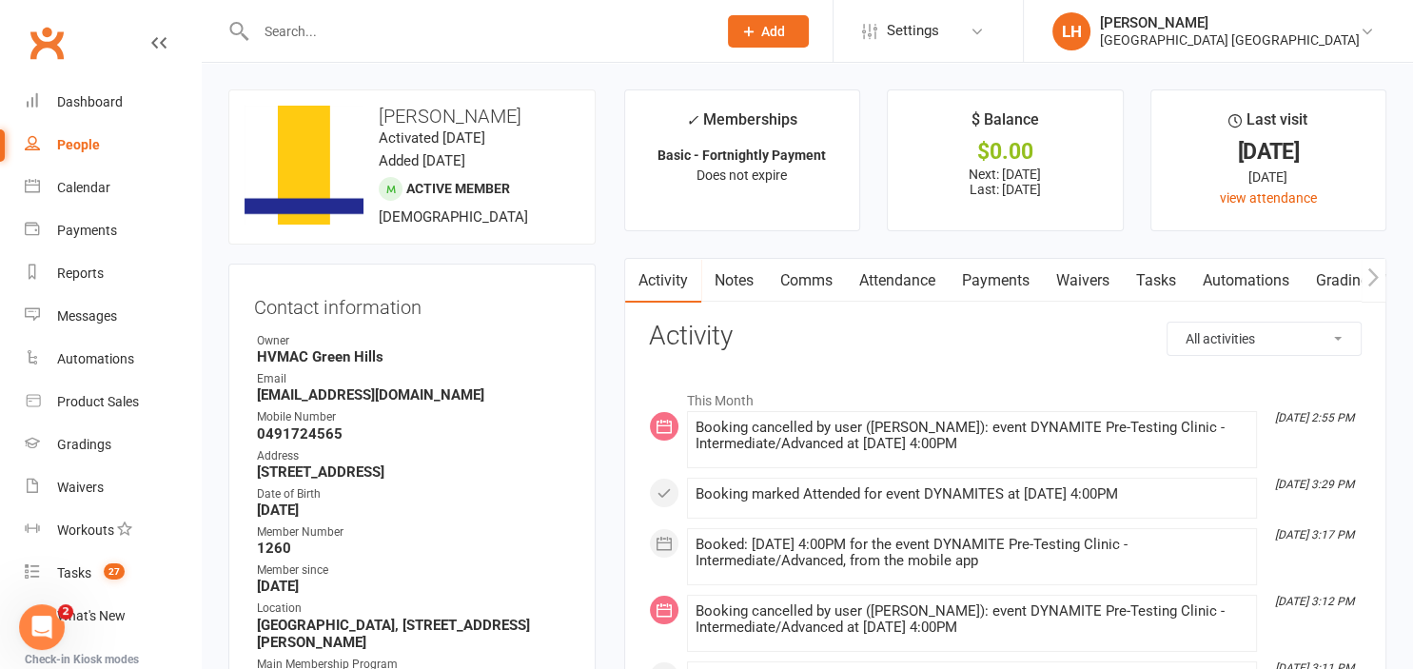
click at [816, 276] on link "Comms" at bounding box center [806, 281] width 79 height 44
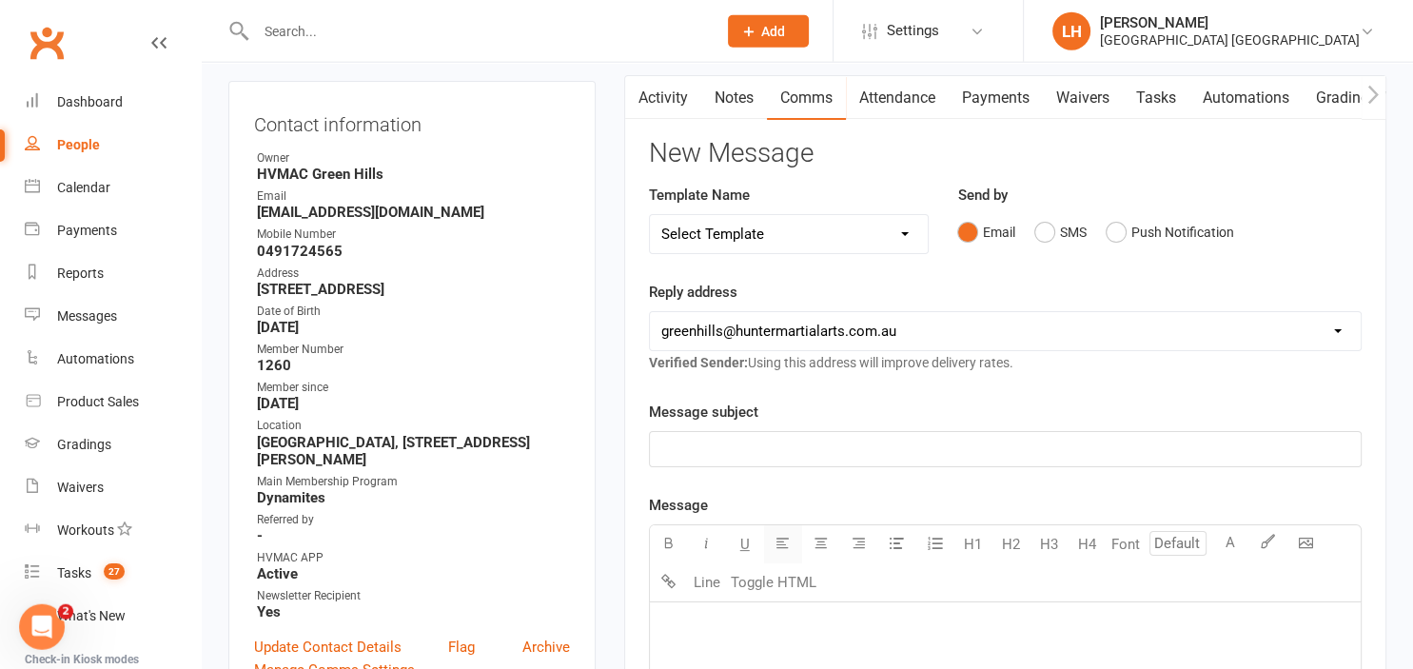
scroll to position [201, 0]
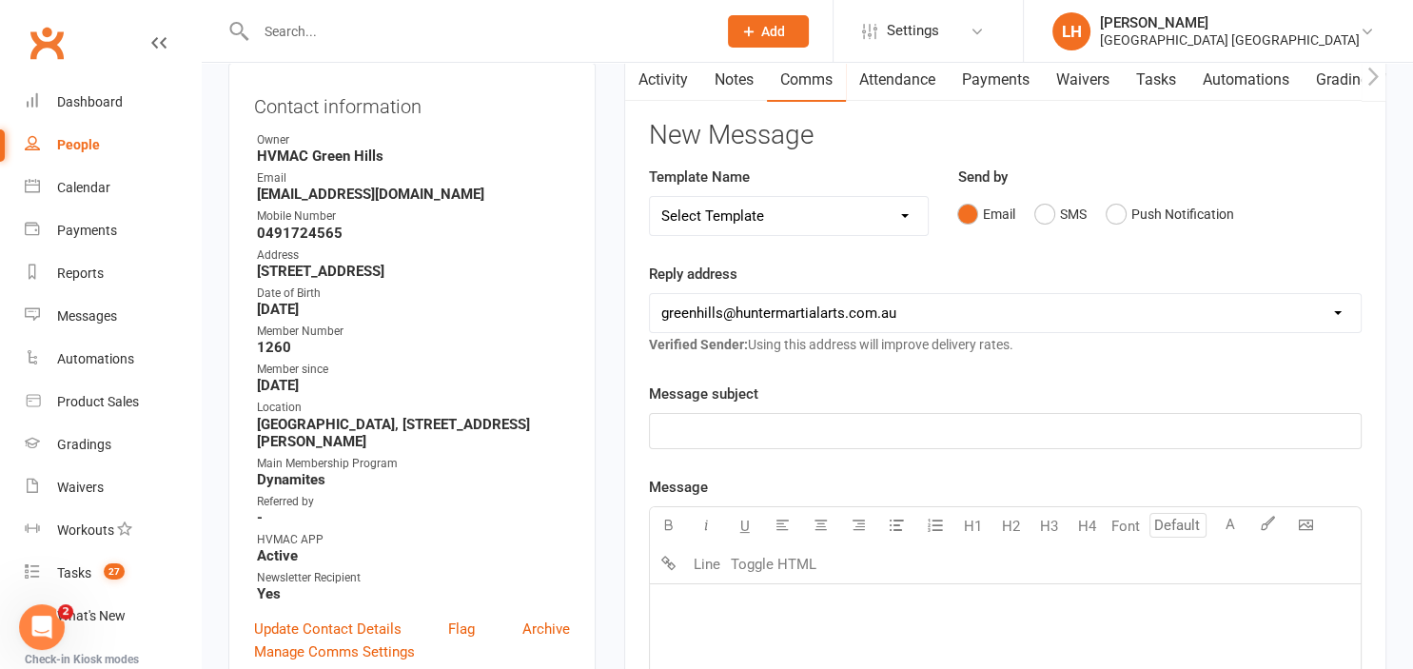
click at [790, 439] on p "﻿" at bounding box center [1005, 431] width 688 height 23
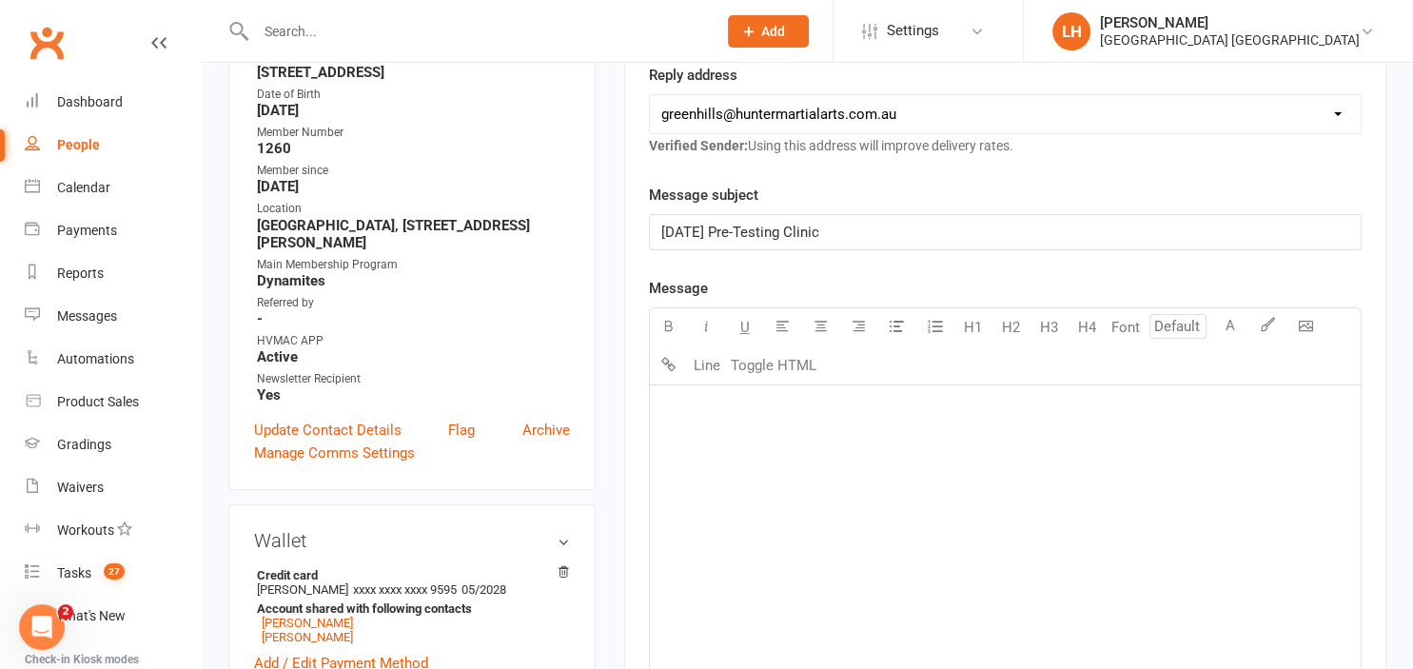
scroll to position [401, 0]
click at [771, 417] on p "﻿" at bounding box center [1005, 407] width 688 height 23
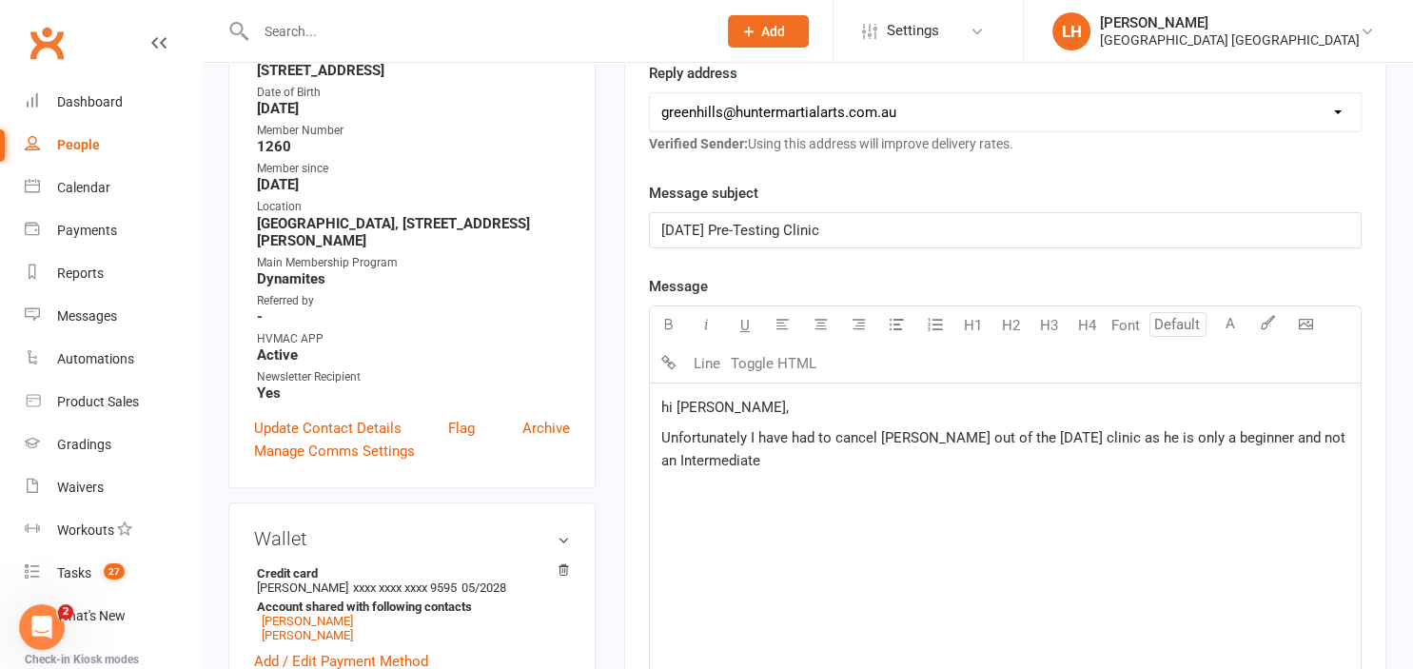
click at [1225, 432] on span "Unfortunately I have had to cancel [PERSON_NAME] out of the [DATE] clinic as he…" at bounding box center [1005, 449] width 688 height 40
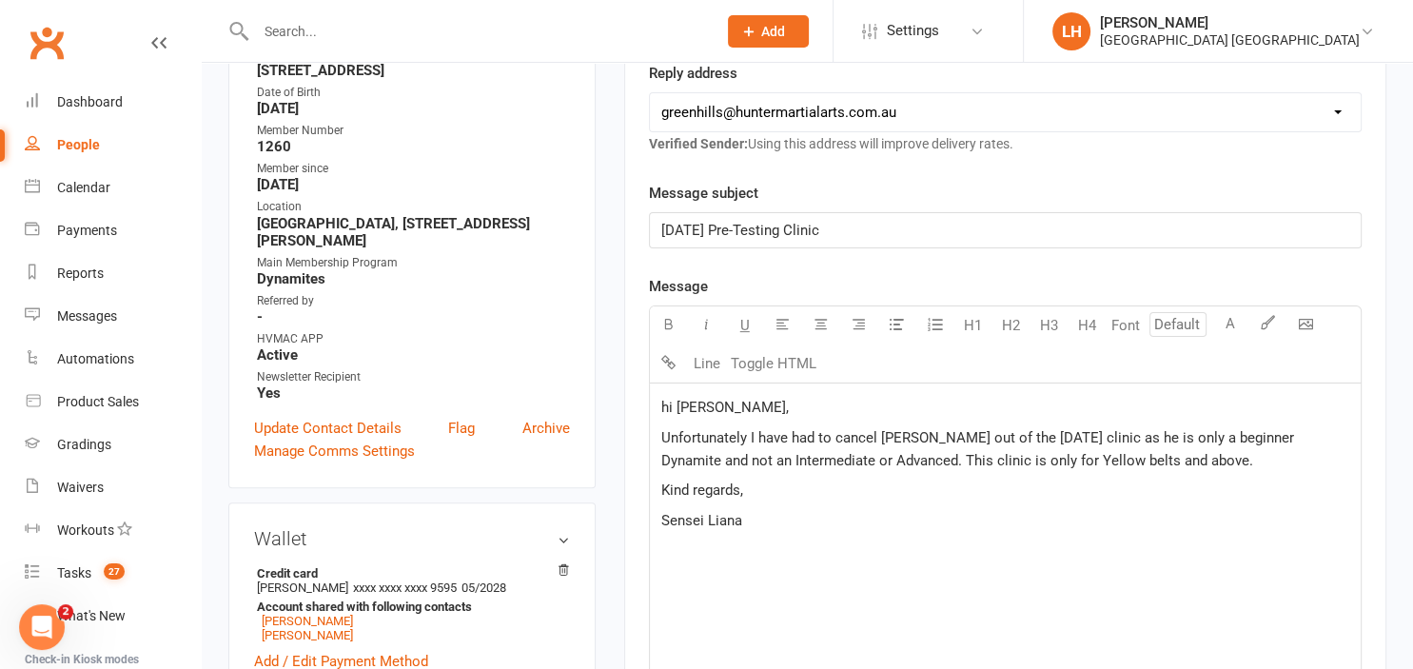
click at [1078, 429] on span "Unfortunately I have had to cancel [PERSON_NAME] out of the [DATE] clinic as he…" at bounding box center [979, 449] width 636 height 40
click at [768, 524] on p "Sensei Liana" at bounding box center [1005, 520] width 688 height 23
click at [1218, 459] on p "Unfortunately I have had to cancel [PERSON_NAME] out of the [DATE] clinic again…" at bounding box center [1005, 449] width 688 height 46
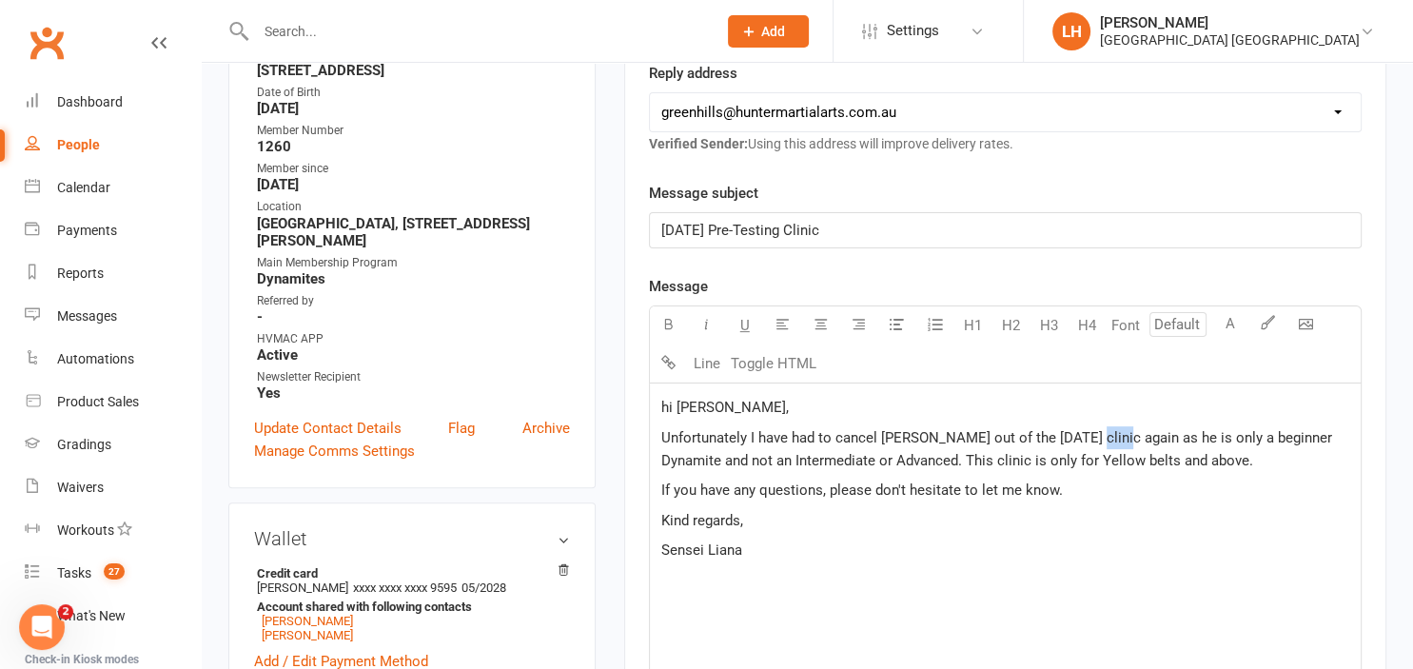
drag, startPoint x: 1075, startPoint y: 432, endPoint x: 1108, endPoint y: 436, distance: 33.5
click at [1108, 436] on span "Unfortunately I have had to cancel [PERSON_NAME] out of the [DATE] clinic again…" at bounding box center [998, 449] width 674 height 40
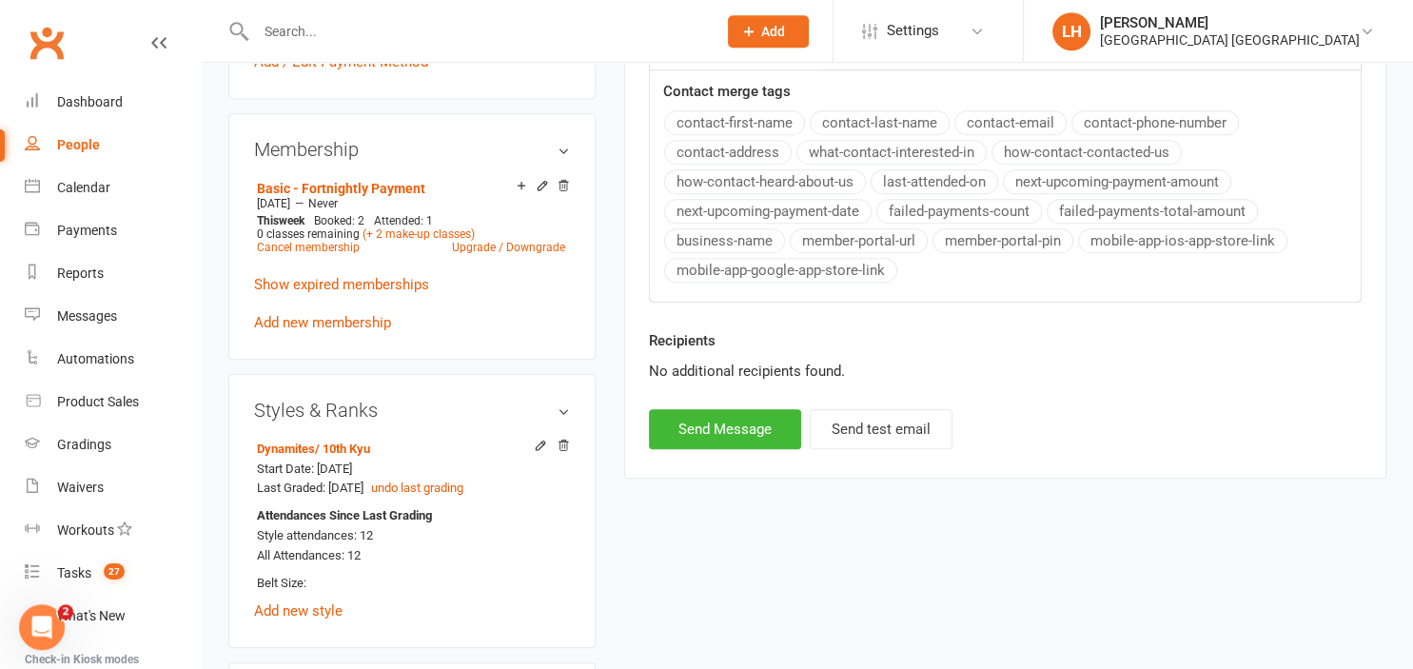
scroll to position [1005, 0]
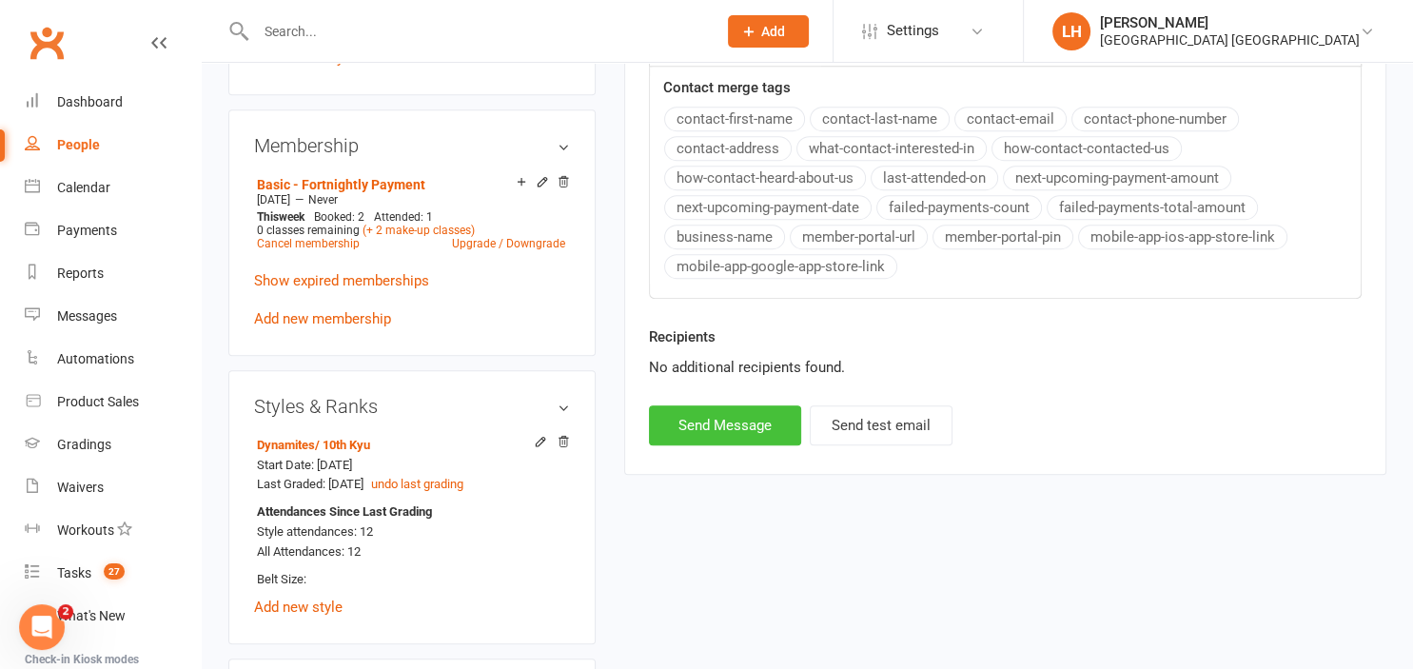
click at [753, 417] on button "Send Message" at bounding box center [725, 425] width 152 height 40
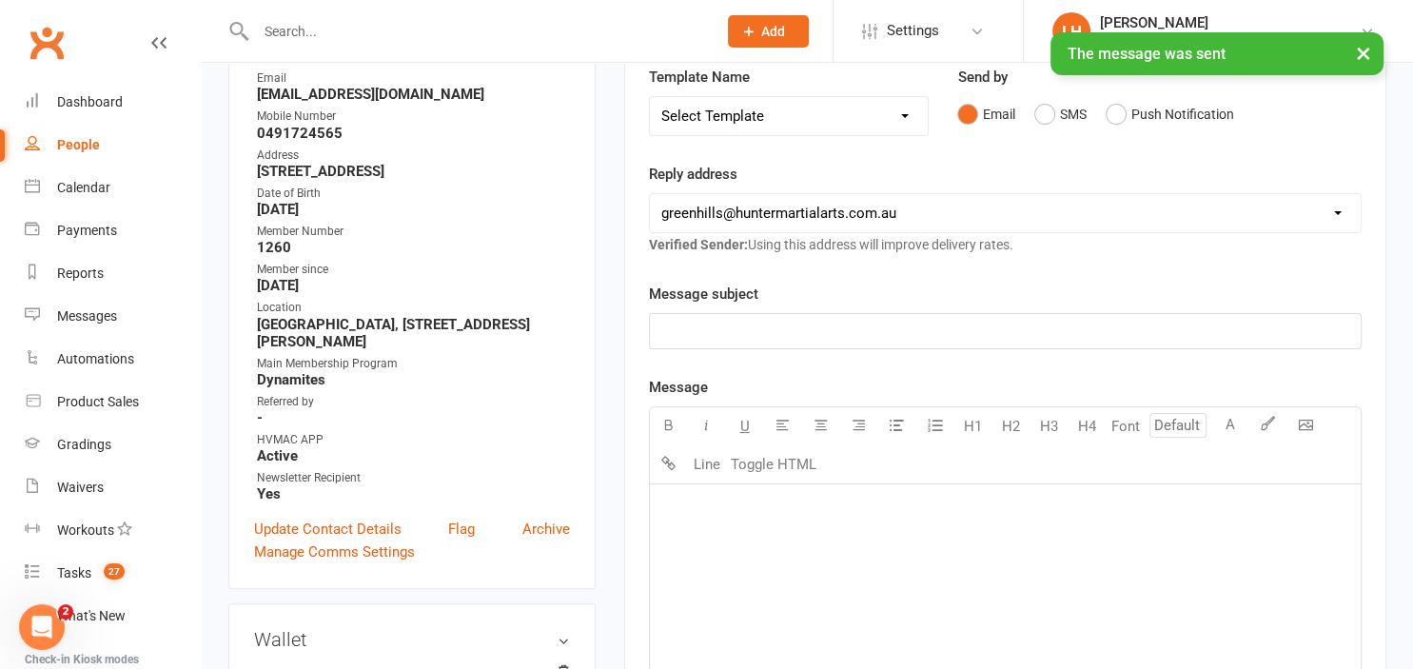
scroll to position [0, 0]
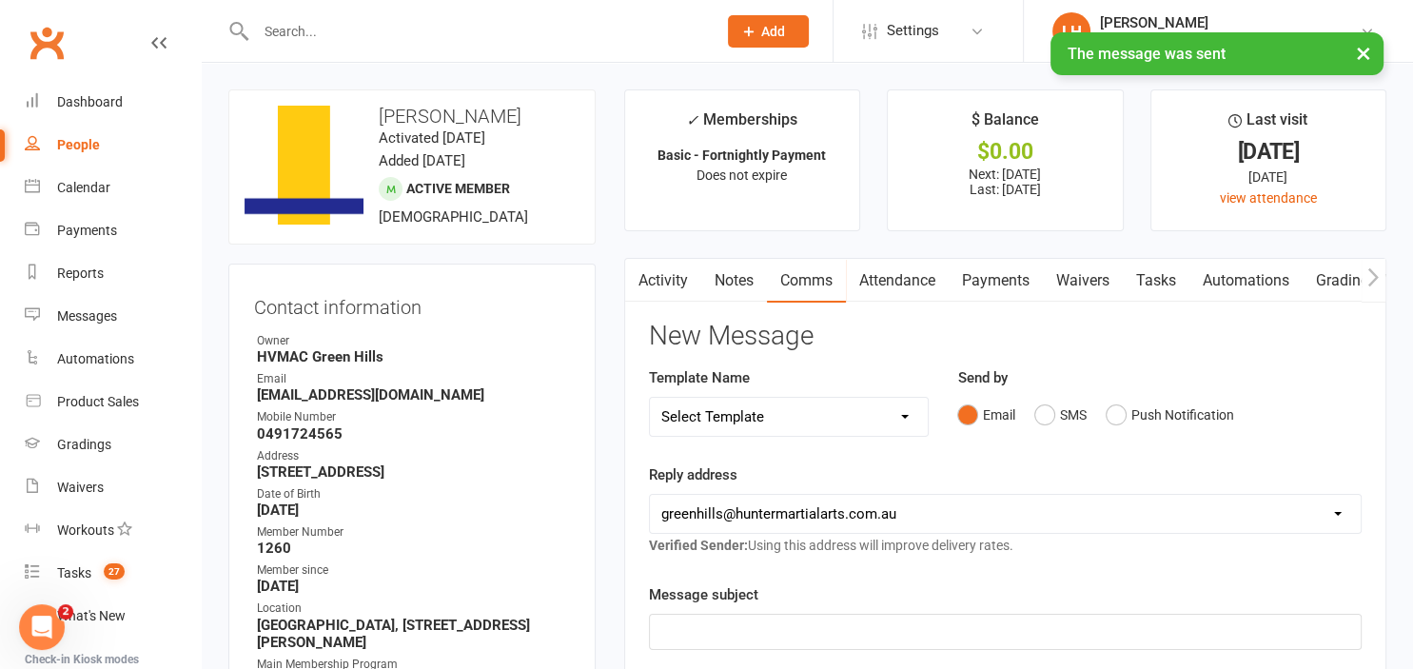
click at [896, 284] on link "Attendance" at bounding box center [897, 281] width 103 height 44
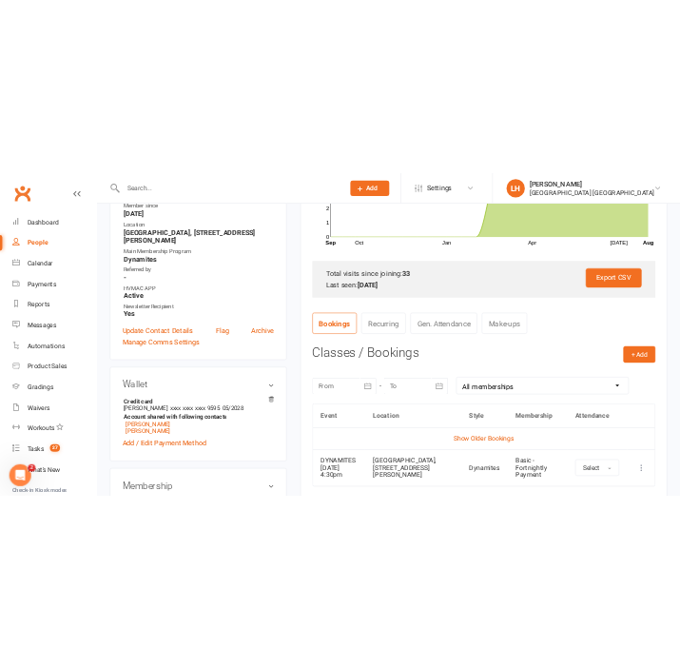
scroll to position [602, 0]
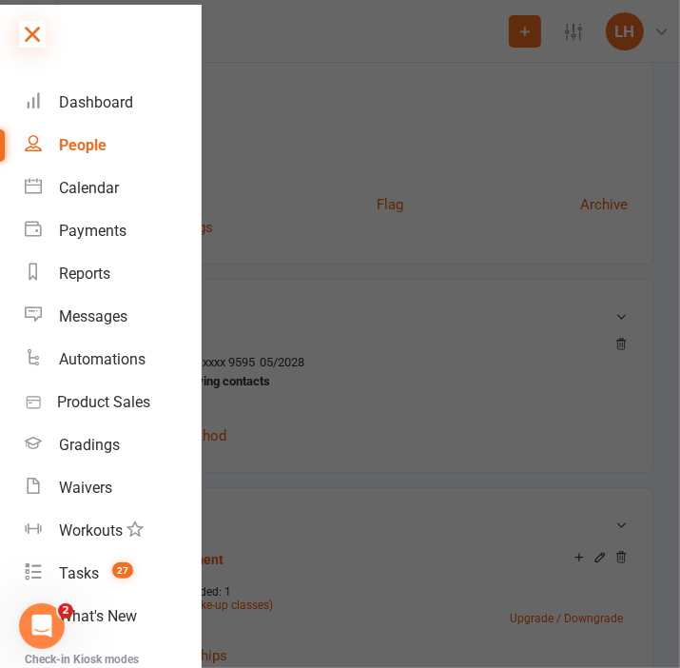
click at [36, 43] on icon at bounding box center [32, 34] width 27 height 27
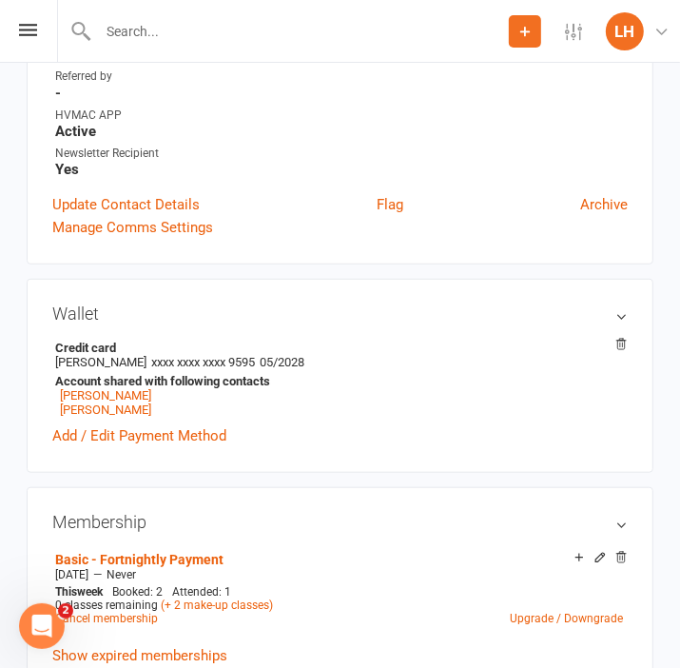
scroll to position [0, 0]
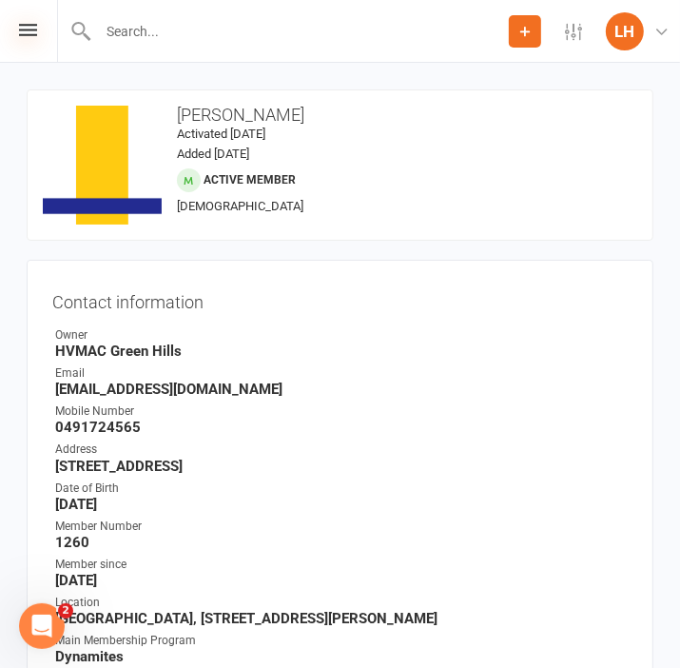
click at [29, 31] on icon at bounding box center [28, 30] width 18 height 12
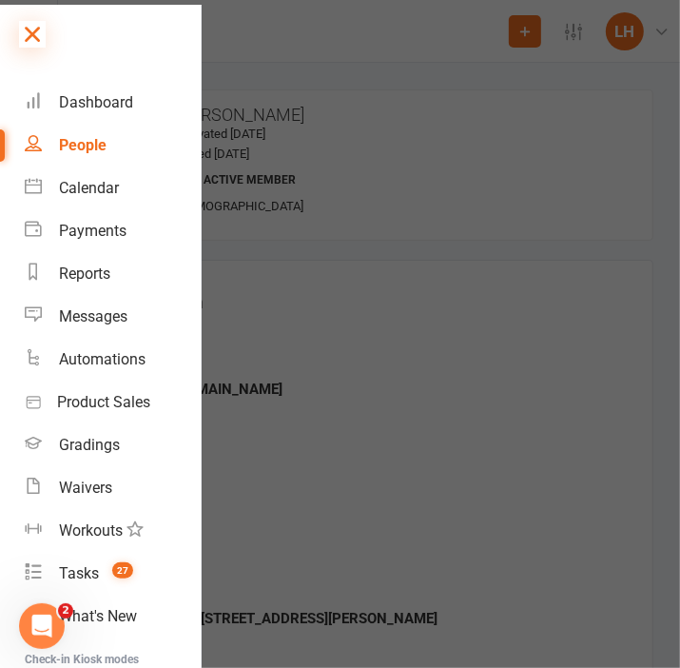
click at [34, 32] on icon at bounding box center [32, 34] width 27 height 27
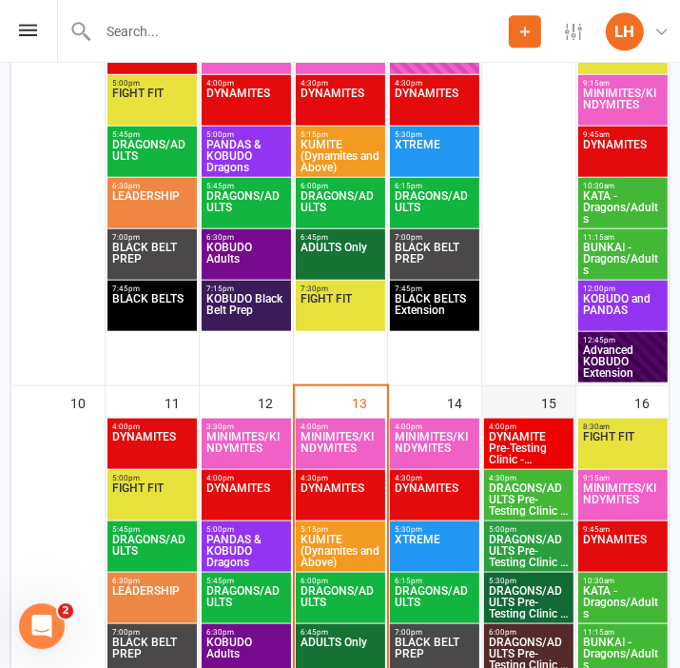
scroll to position [904, 0]
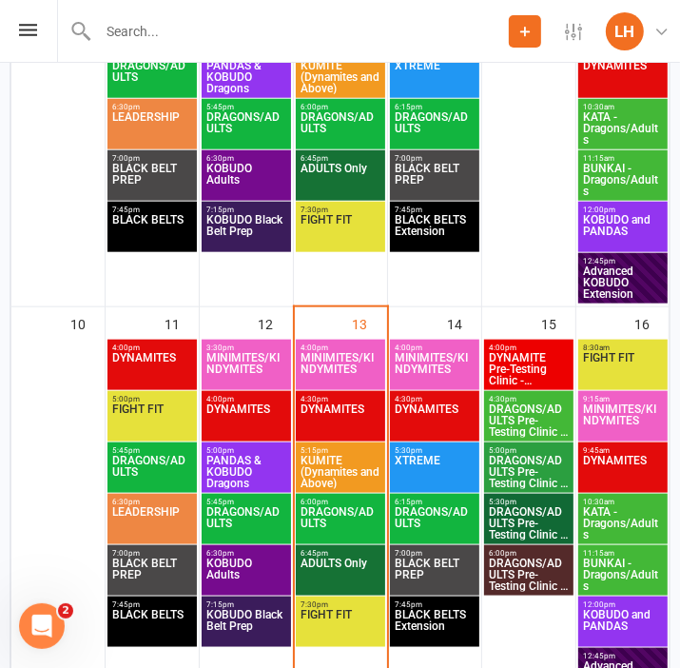
click at [527, 361] on span "DYNAMITE Pre-Testing Clinic - Intermediate/Advance..." at bounding box center [529, 369] width 82 height 34
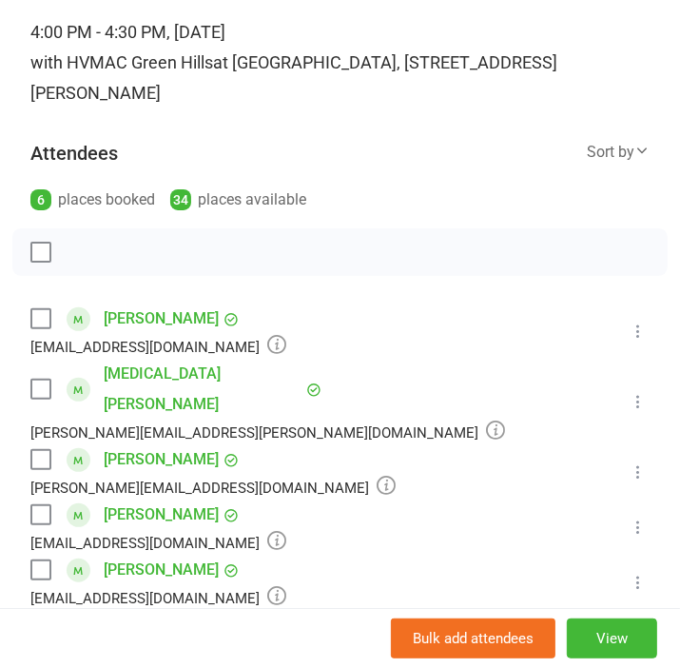
scroll to position [209, 0]
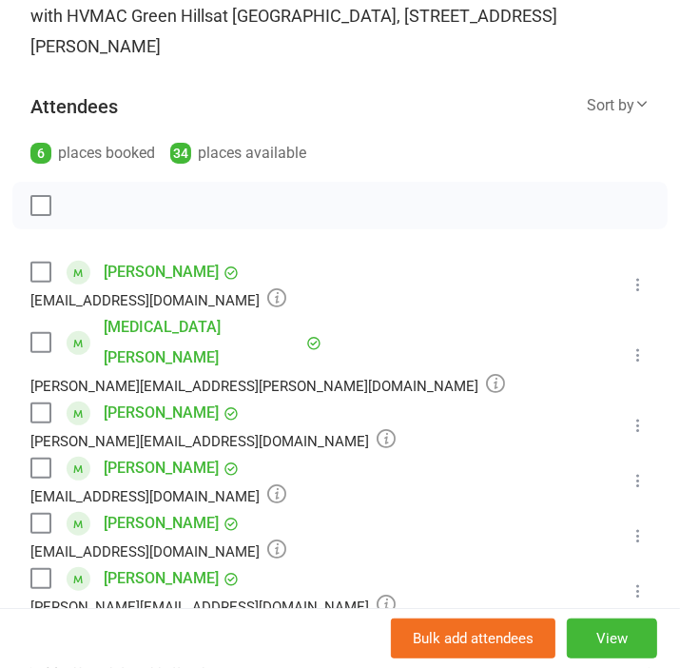
click at [404, 199] on div at bounding box center [339, 206] width 655 height 48
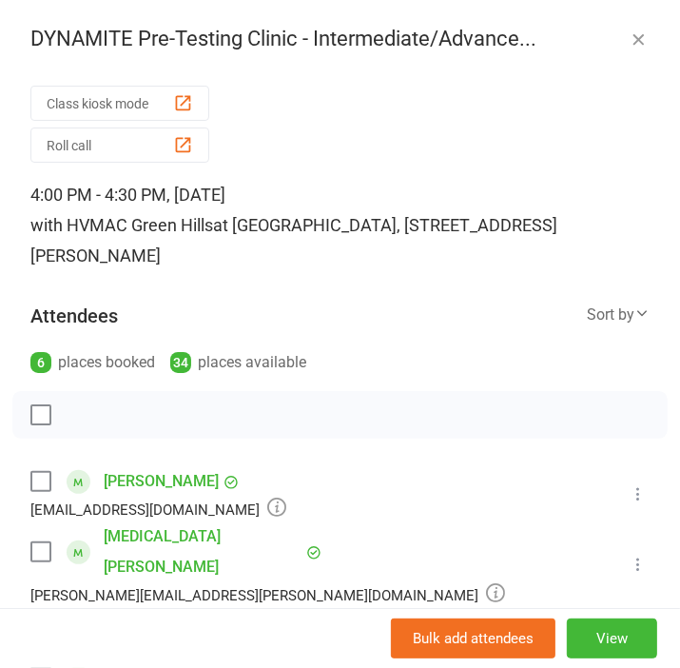
click at [636, 36] on icon "button" at bounding box center [638, 38] width 19 height 19
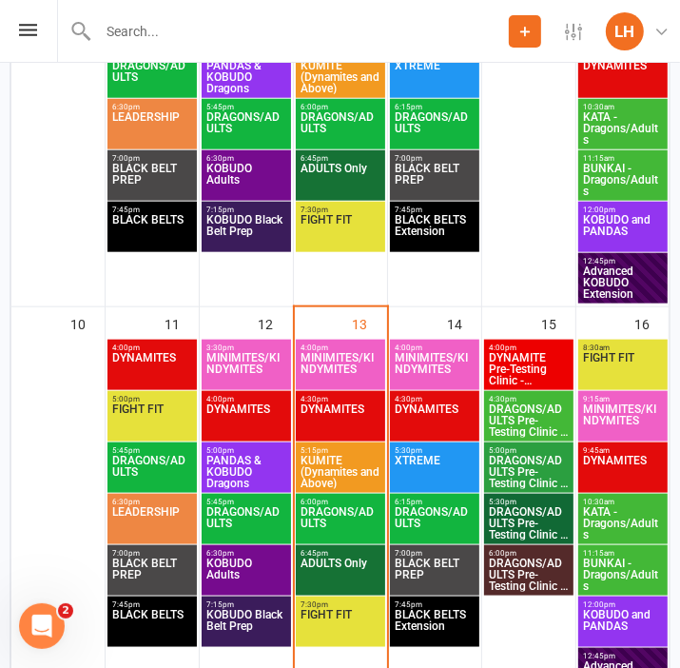
click at [520, 428] on span "DRAGONS/ADULTS Pre-Testing Clinic - (BEGINNERS)" at bounding box center [529, 420] width 82 height 34
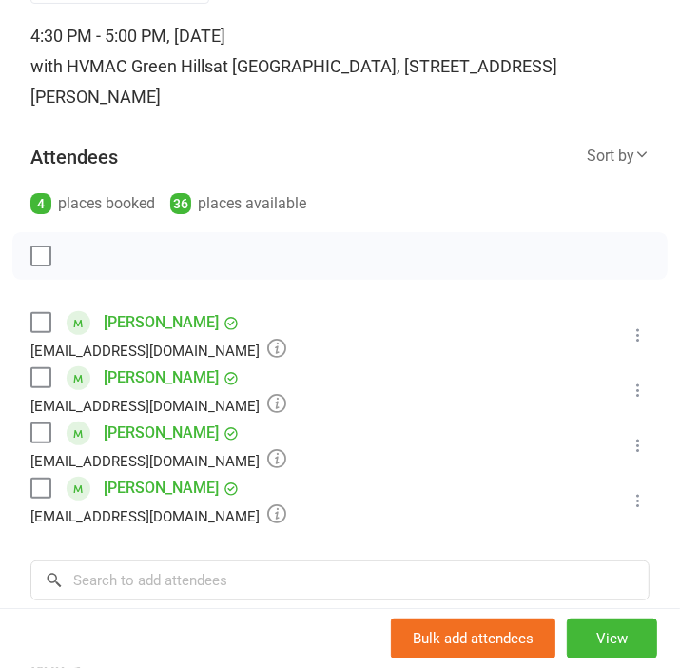
scroll to position [209, 0]
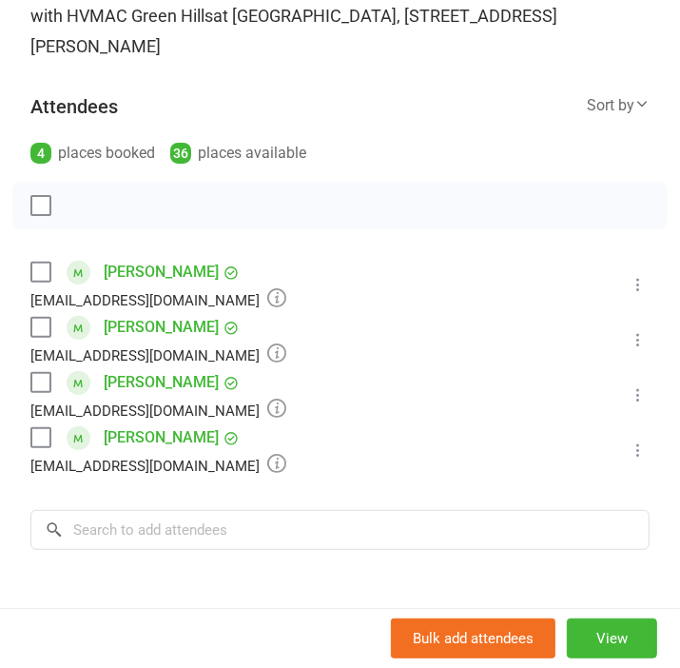
click at [415, 106] on div "Attendees 4 places booked 36 places available Sort by Last name First name Book…" at bounding box center [339, 123] width 619 height 88
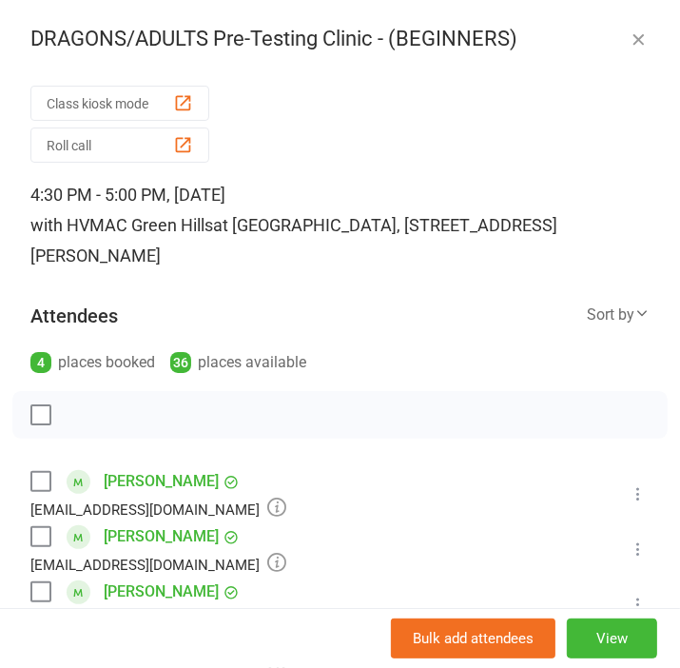
click at [638, 40] on icon "button" at bounding box center [638, 38] width 19 height 19
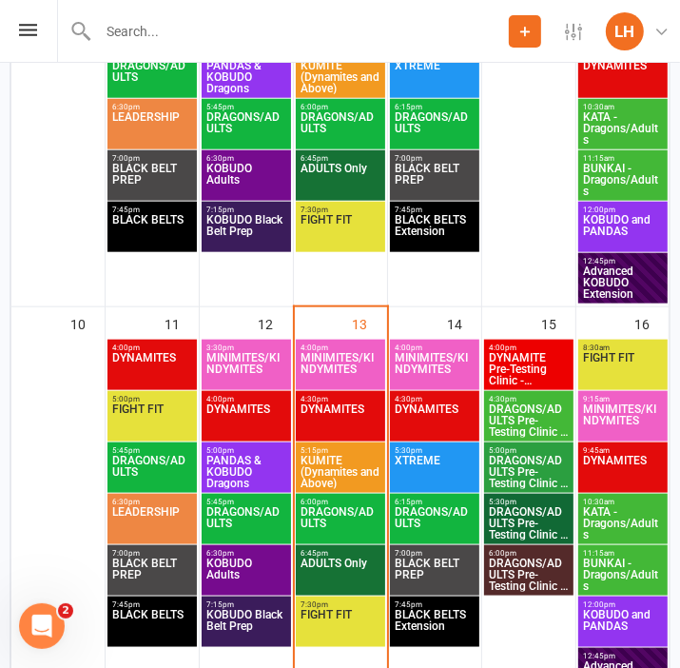
click at [535, 468] on span "DRAGONS/ADULTS Pre-Testing Clinic - (INTERMEDIATES..." at bounding box center [529, 472] width 82 height 34
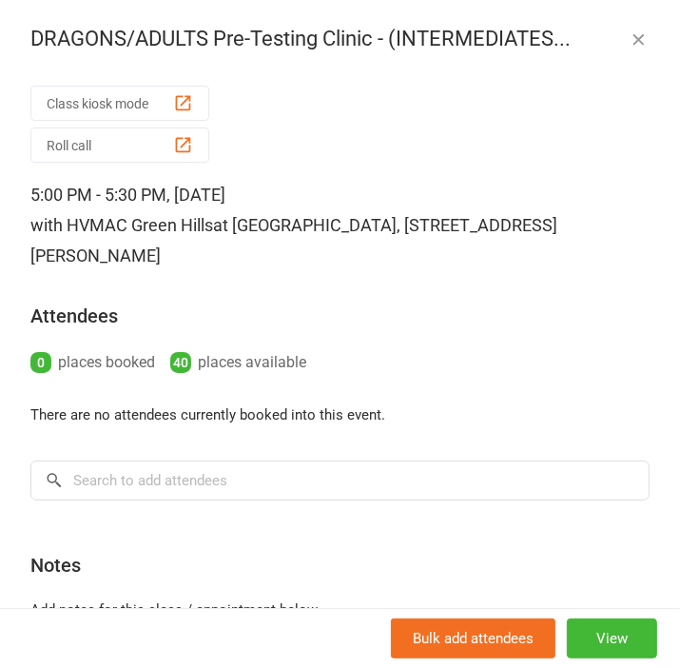
click at [641, 39] on icon "button" at bounding box center [638, 38] width 19 height 19
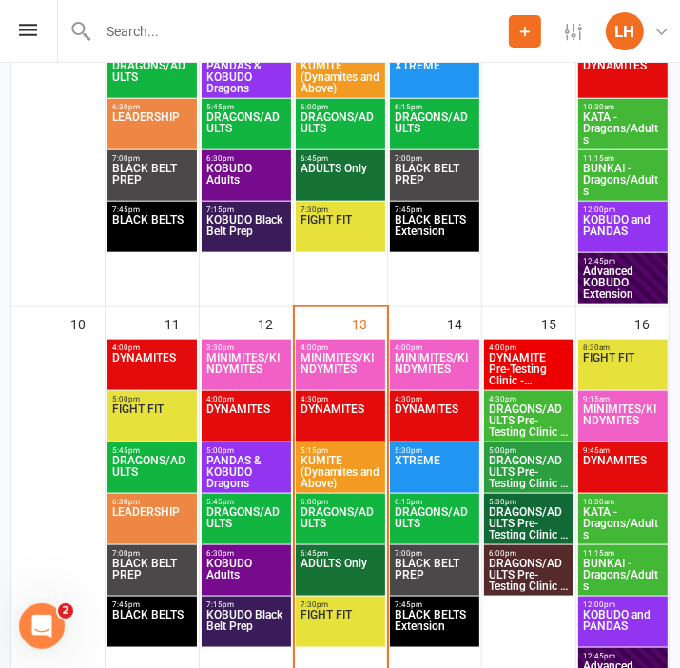
click at [535, 517] on span "DRAGONS/ADULTS Pre-Testing Clinic - ADVANCED" at bounding box center [529, 523] width 82 height 34
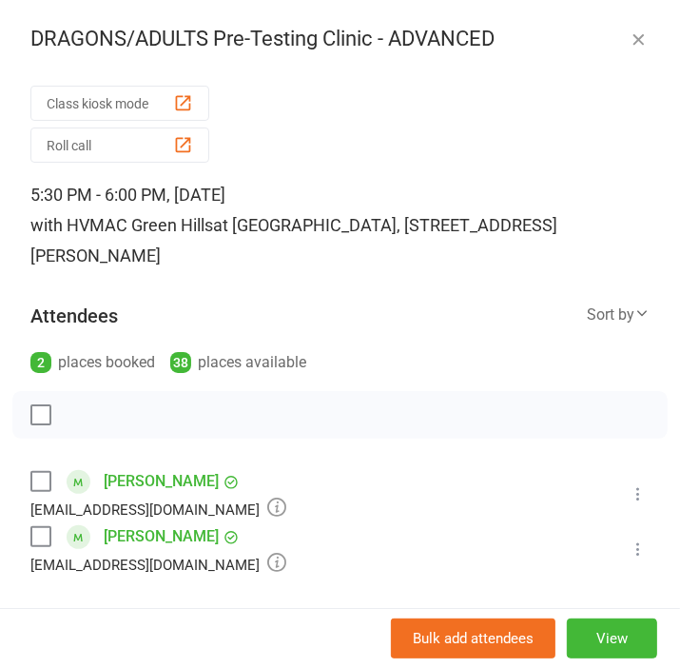
click at [644, 35] on icon "button" at bounding box center [638, 38] width 19 height 19
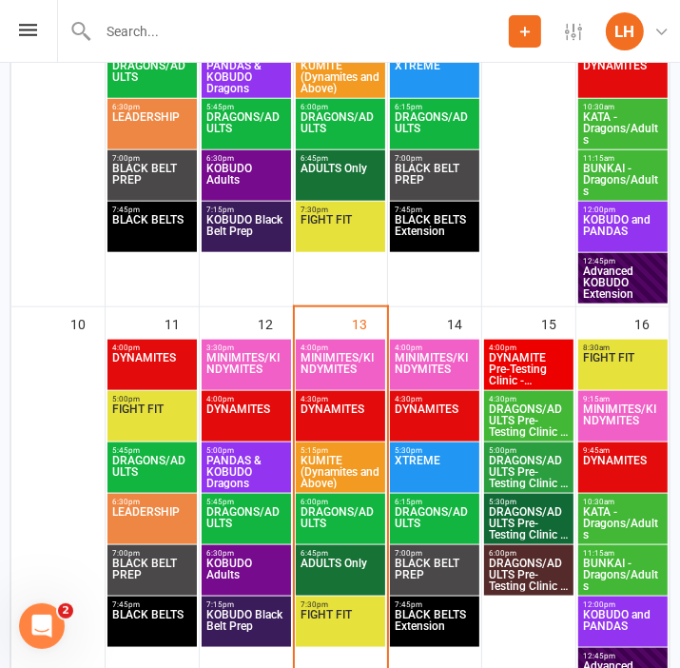
click at [521, 574] on span "DRAGONS/ADULTS Pre-Testing Clinic - BROWN BELTS" at bounding box center [529, 574] width 82 height 34
